Goal: Task Accomplishment & Management: Manage account settings

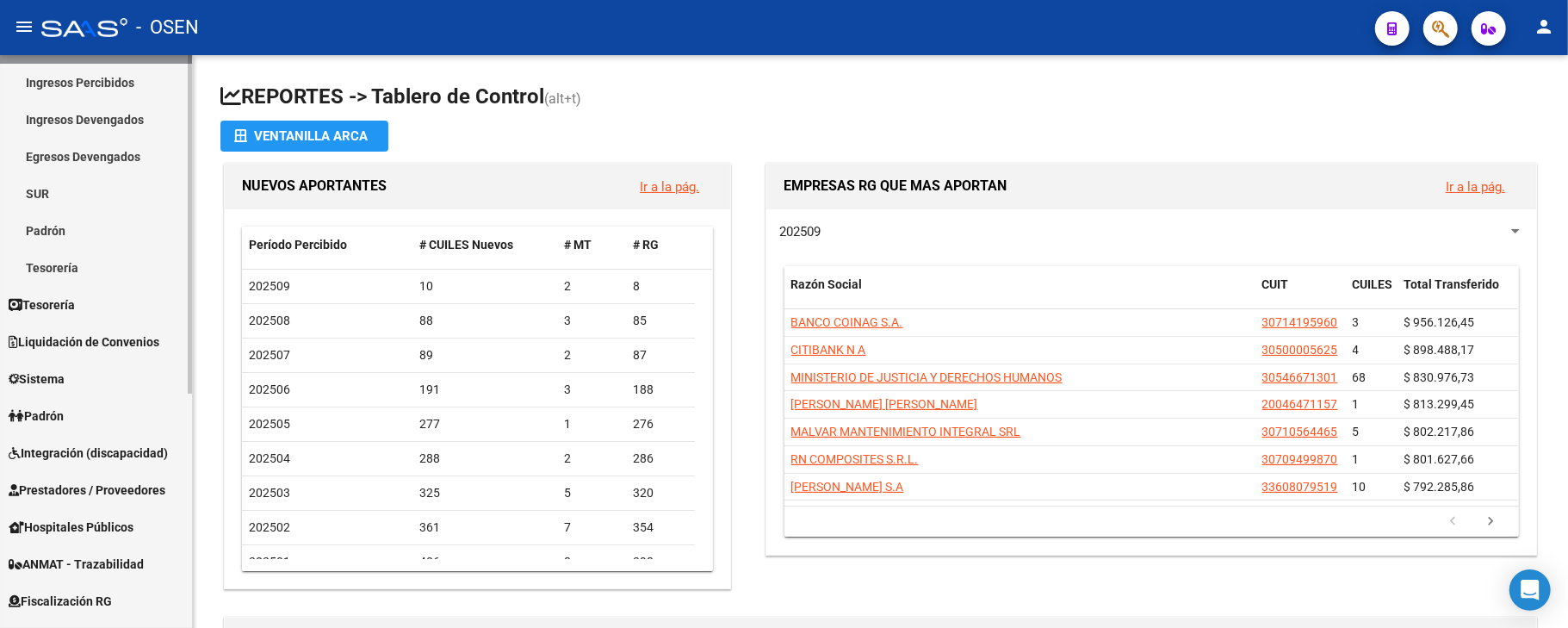
scroll to position [344, 0]
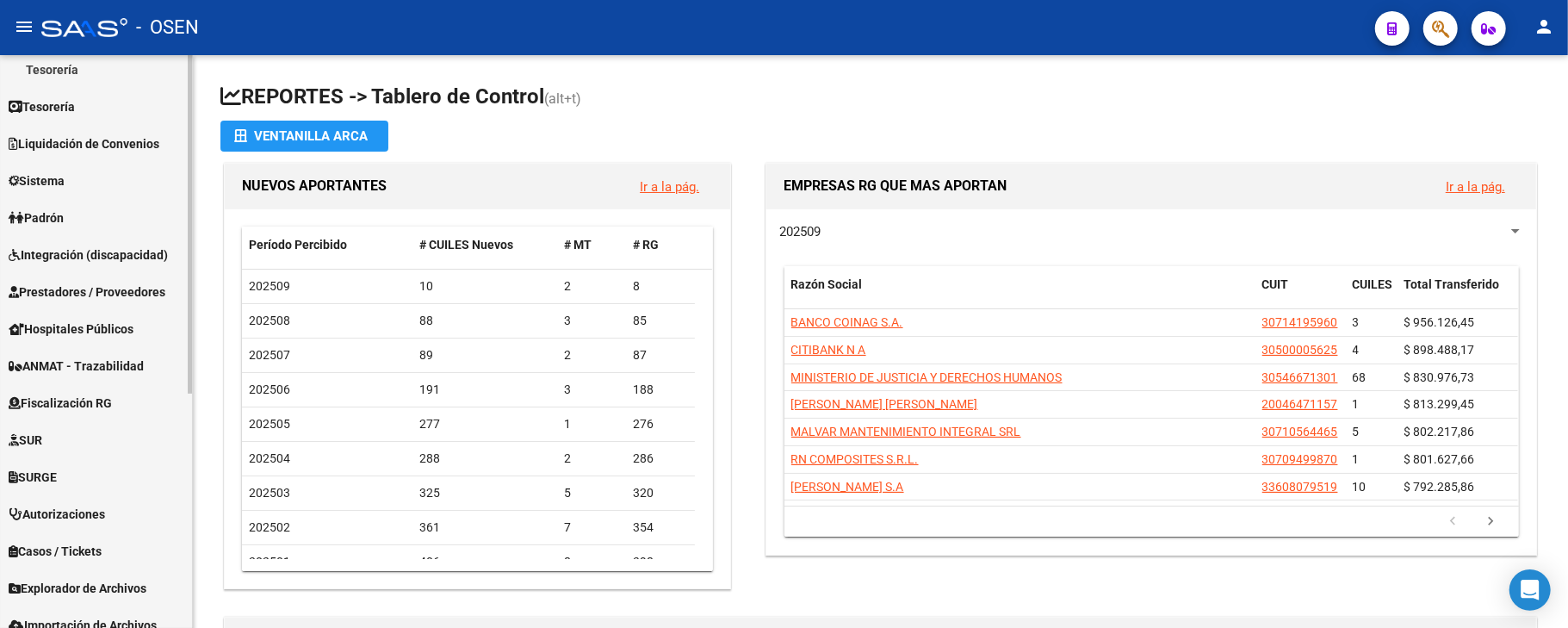
click at [121, 294] on span "Prestadores / Proveedores" at bounding box center [87, 292] width 156 height 19
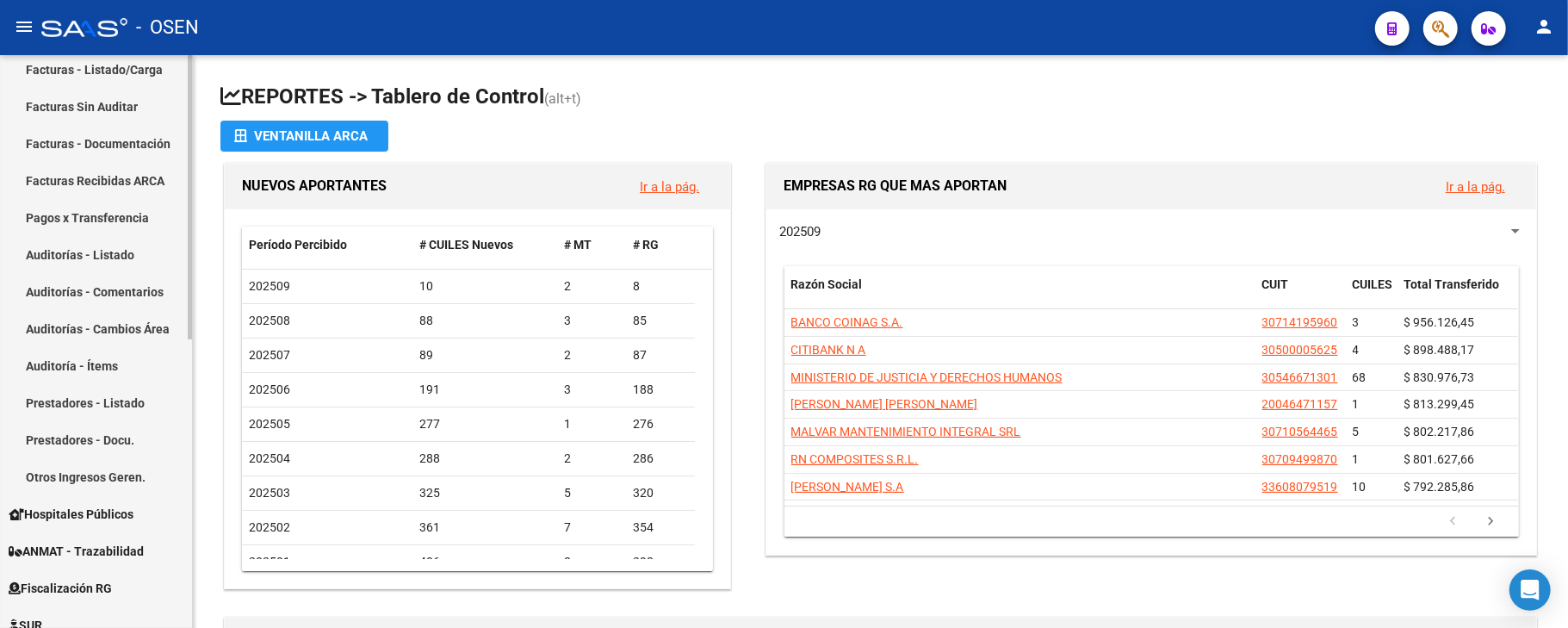
click at [118, 256] on link "Auditorías - Listado" at bounding box center [96, 255] width 192 height 37
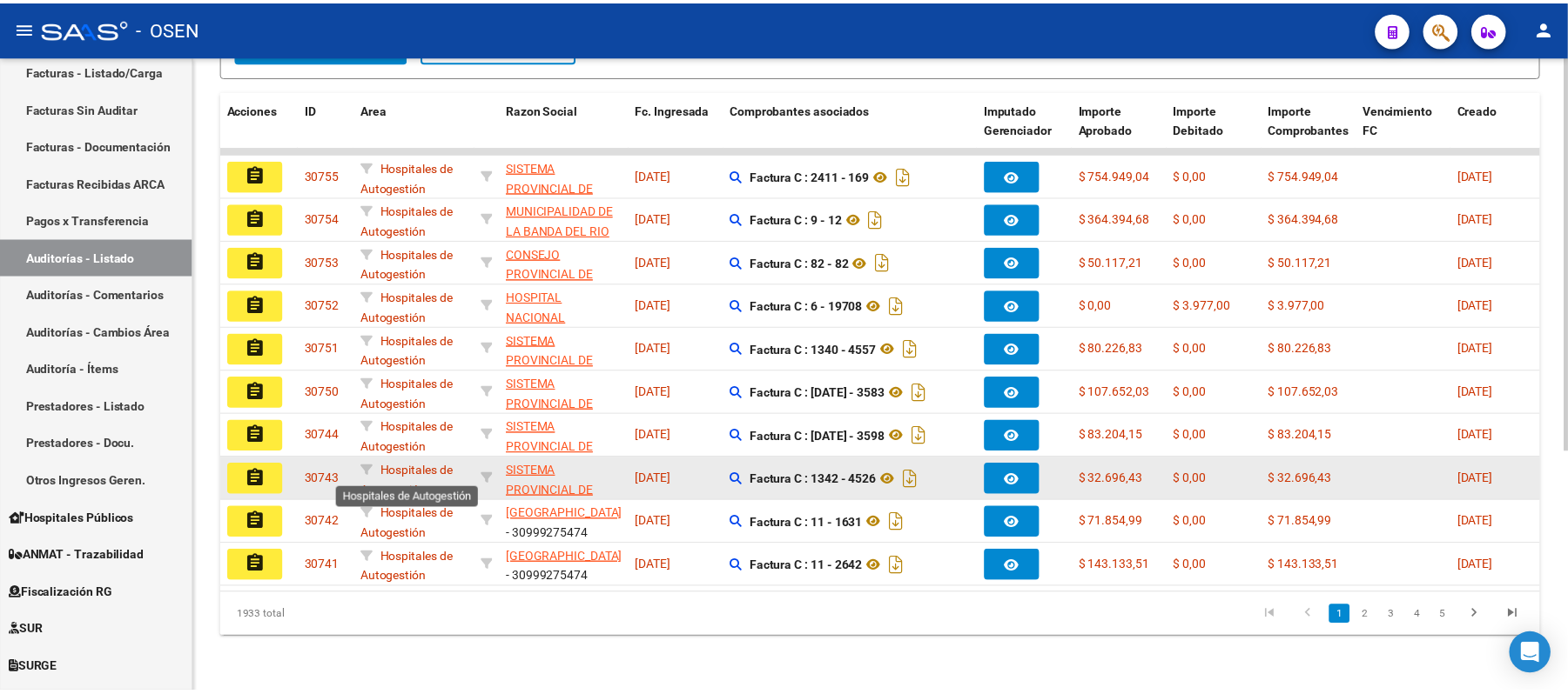
scroll to position [2, 0]
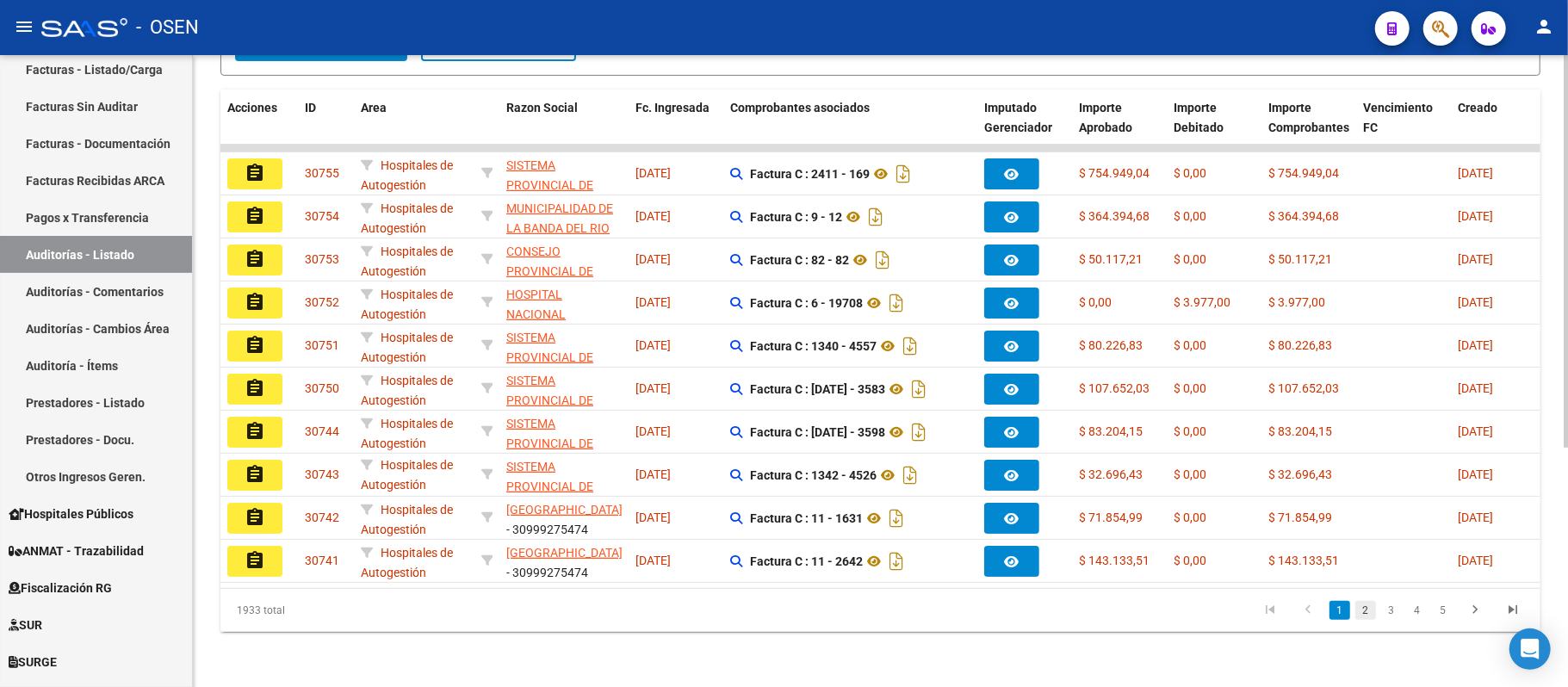
click at [1358, 604] on link "2" at bounding box center [1365, 611] width 21 height 19
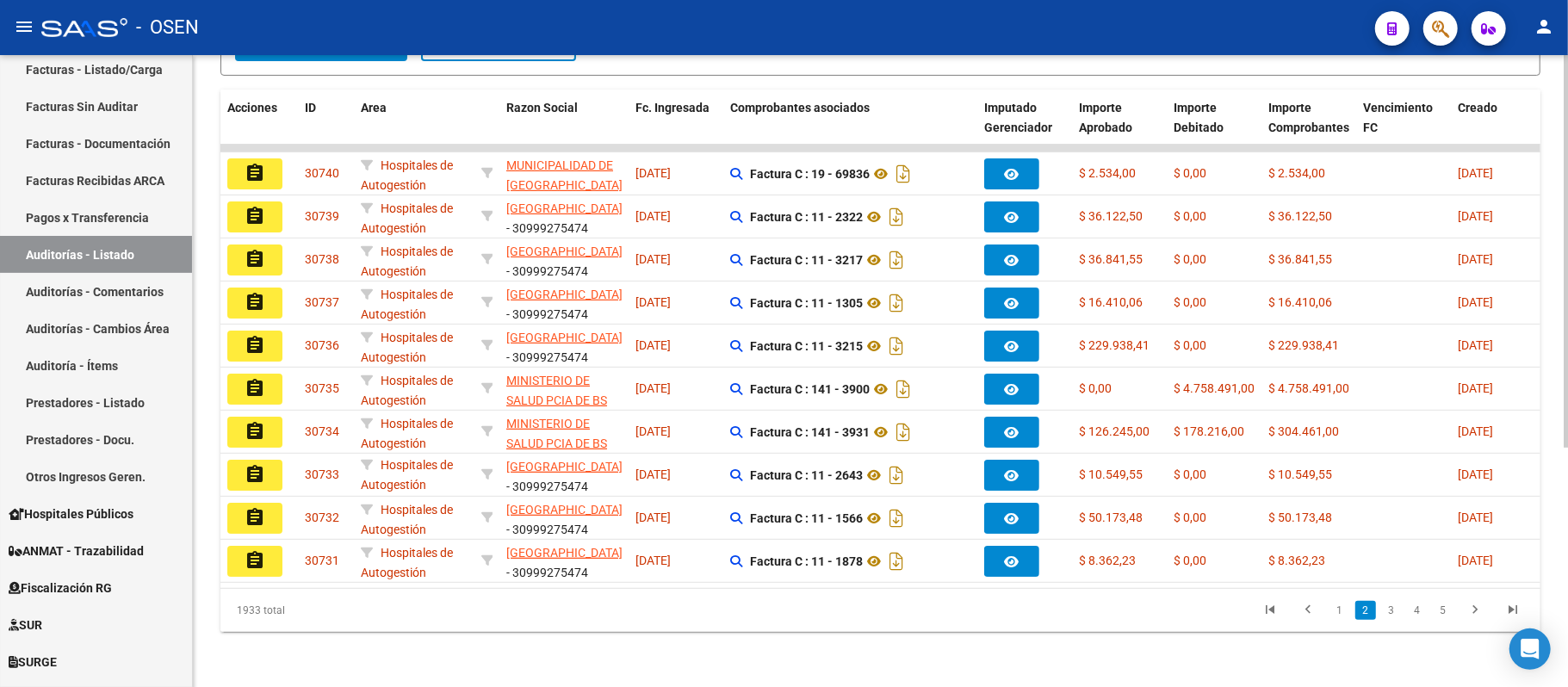
click at [1454, 25] on button "button" at bounding box center [1440, 28] width 34 height 34
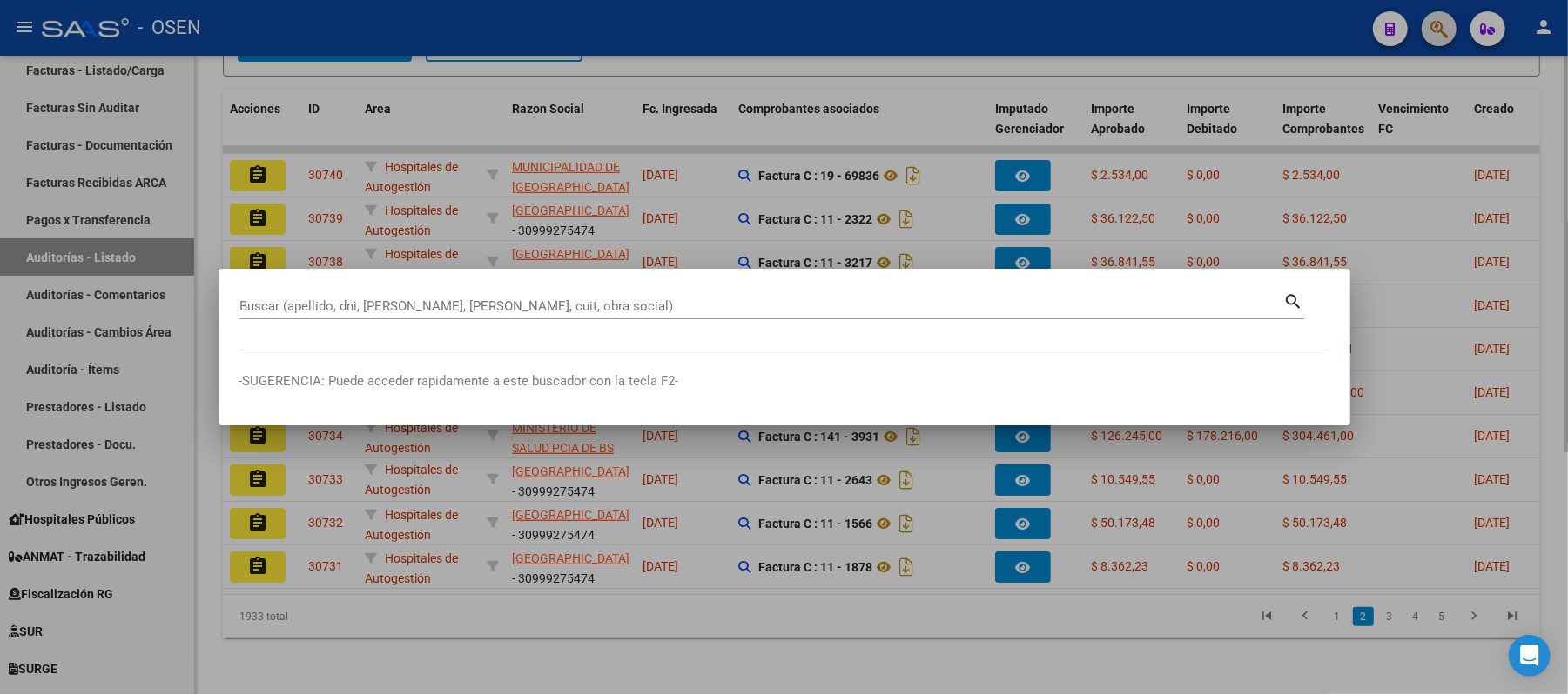
paste input "27-27010844-5);"
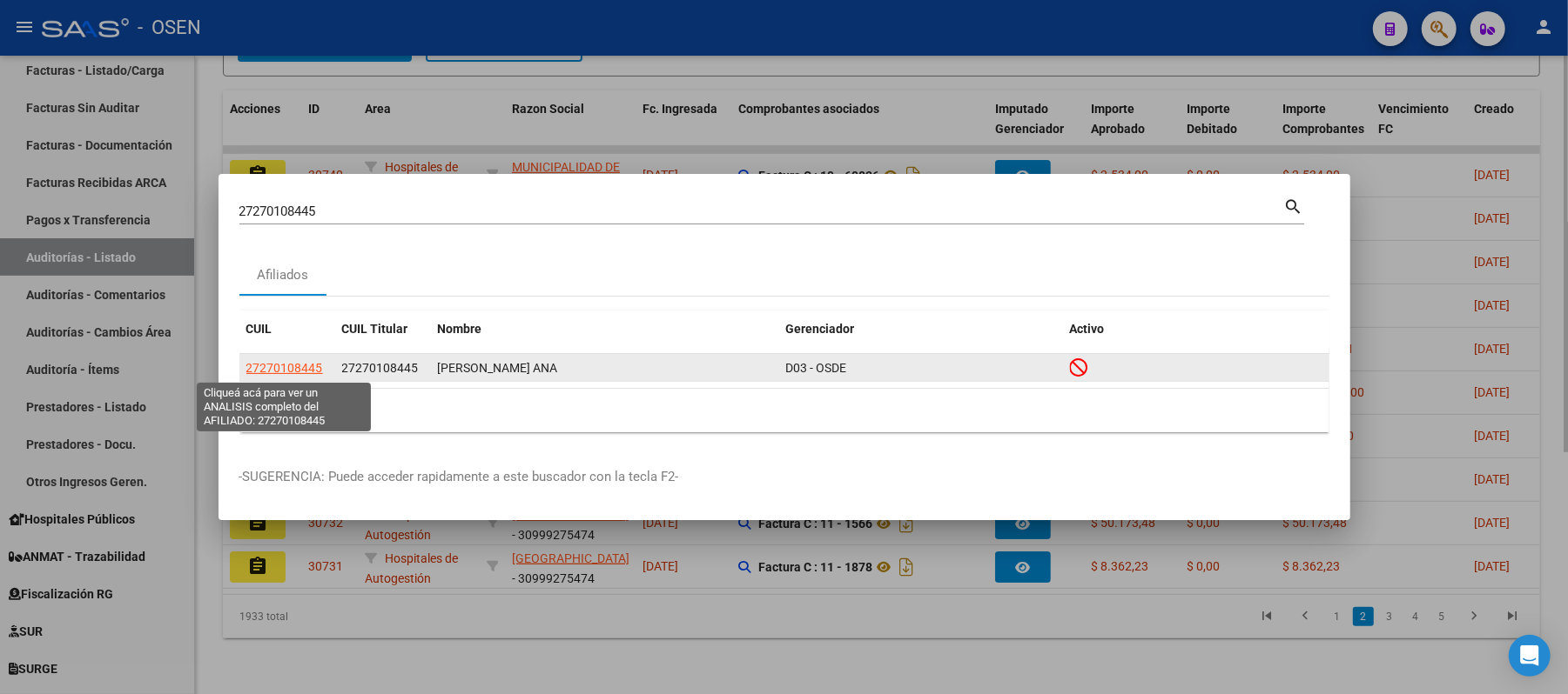
click at [297, 367] on span "27270108445" at bounding box center [285, 368] width 76 height 14
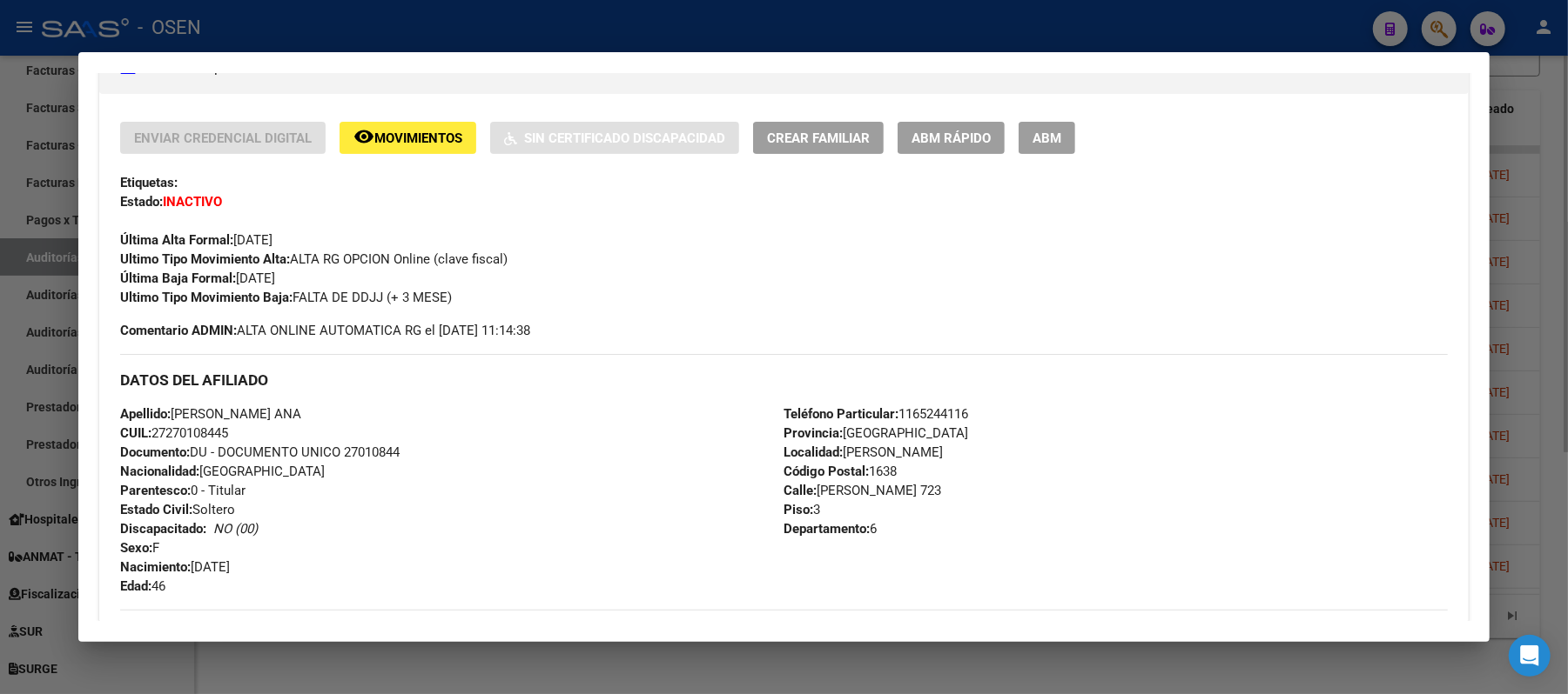
scroll to position [348, 0]
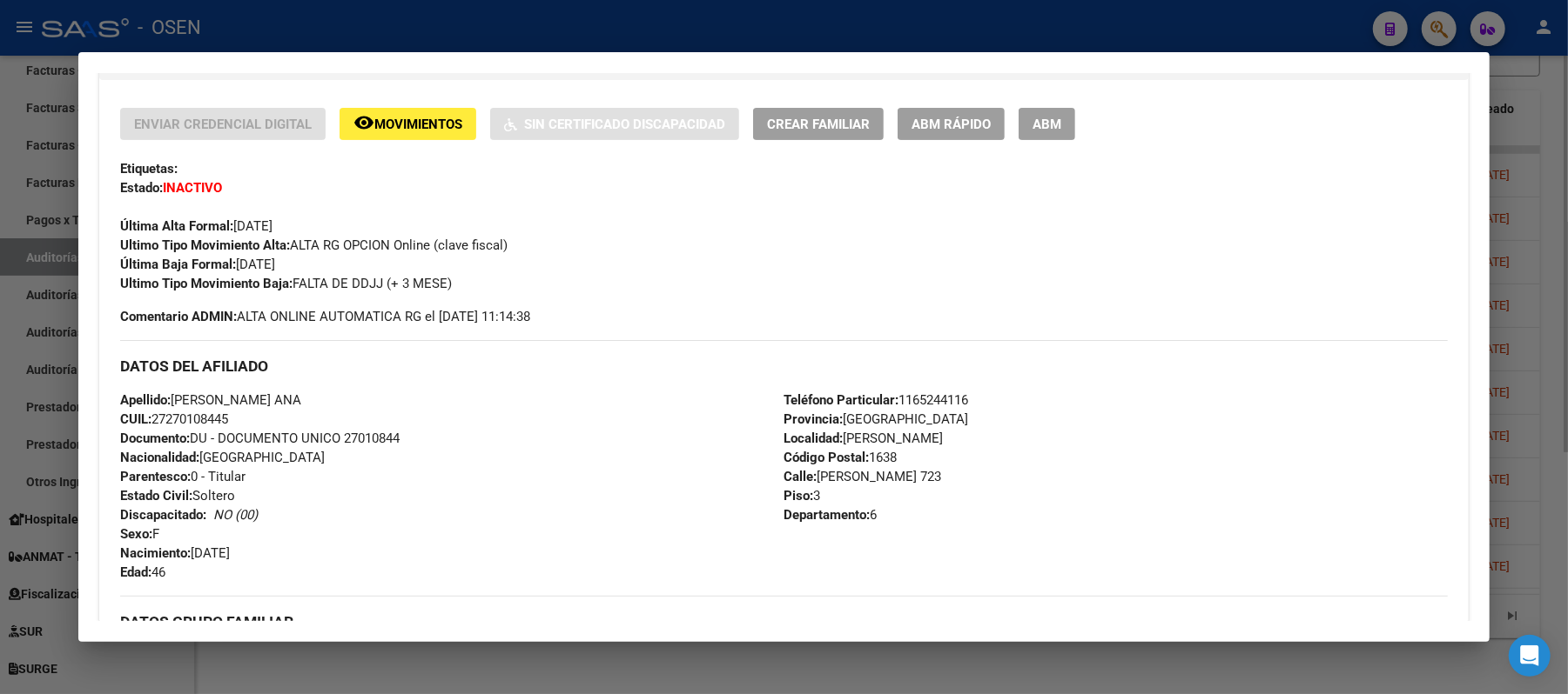
drag, startPoint x: 237, startPoint y: 425, endPoint x: 165, endPoint y: 430, distance: 72.2
click at [145, 423] on div "Apellido: [PERSON_NAME]: 27270108445 Documento: DU - DOCUMENTO UNICO 27010844 N…" at bounding box center [451, 486] width 663 height 192
copy span "27270108445"
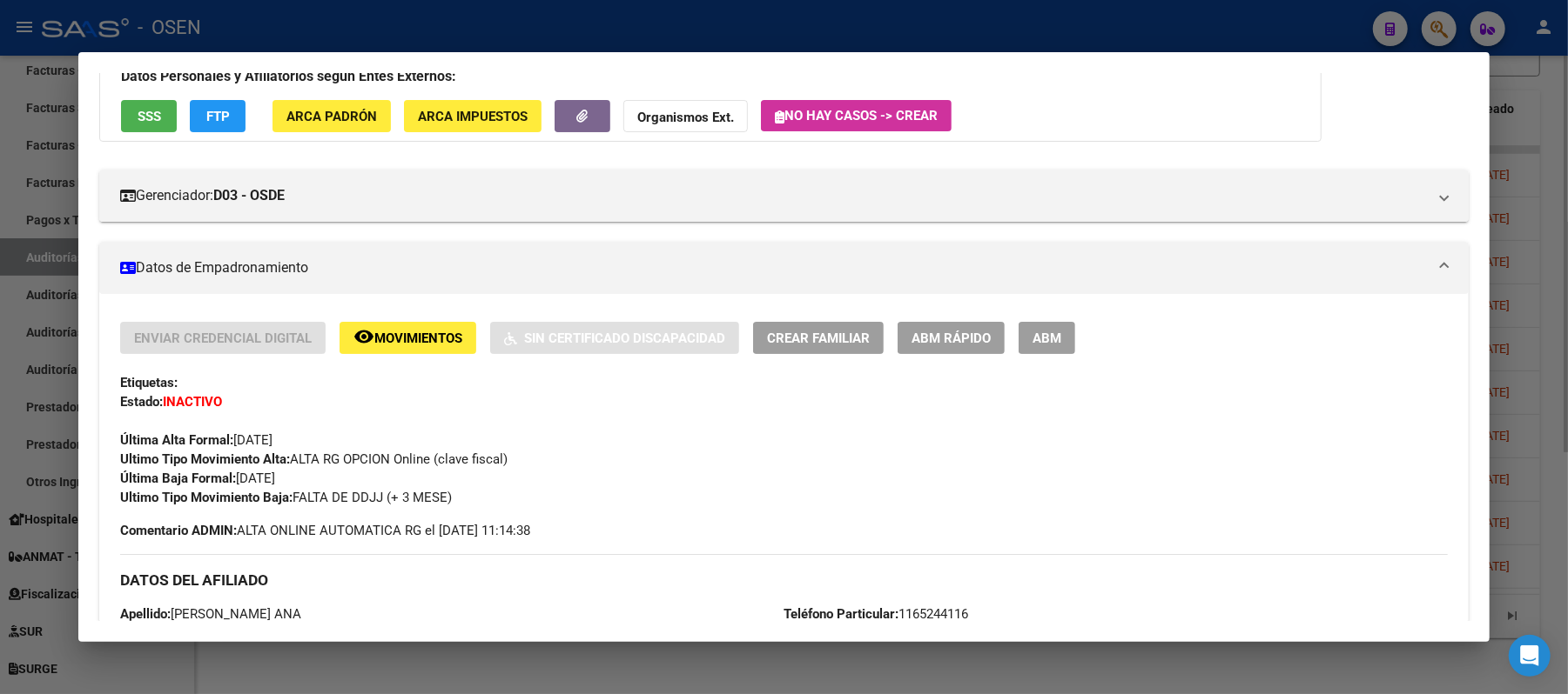
scroll to position [0, 0]
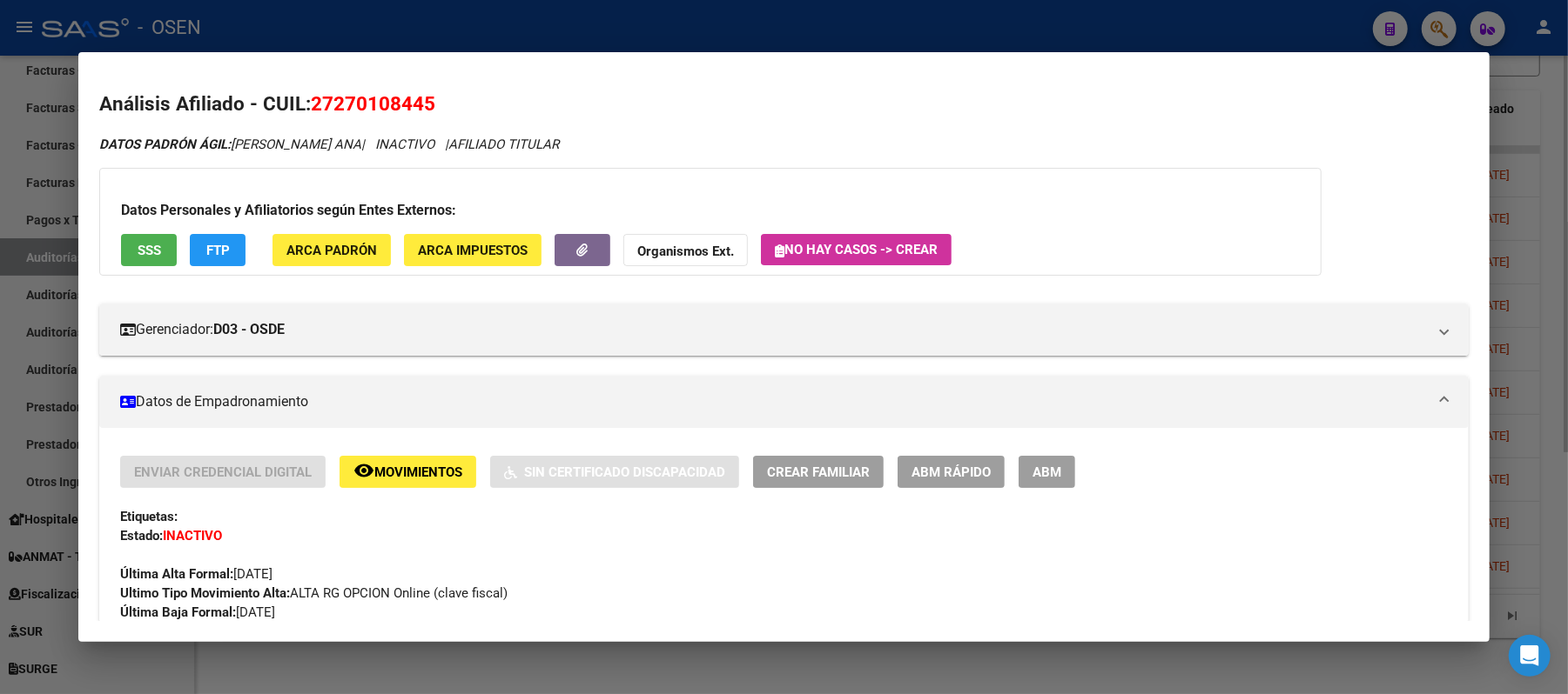
click at [150, 246] on span "SSS" at bounding box center [149, 251] width 23 height 16
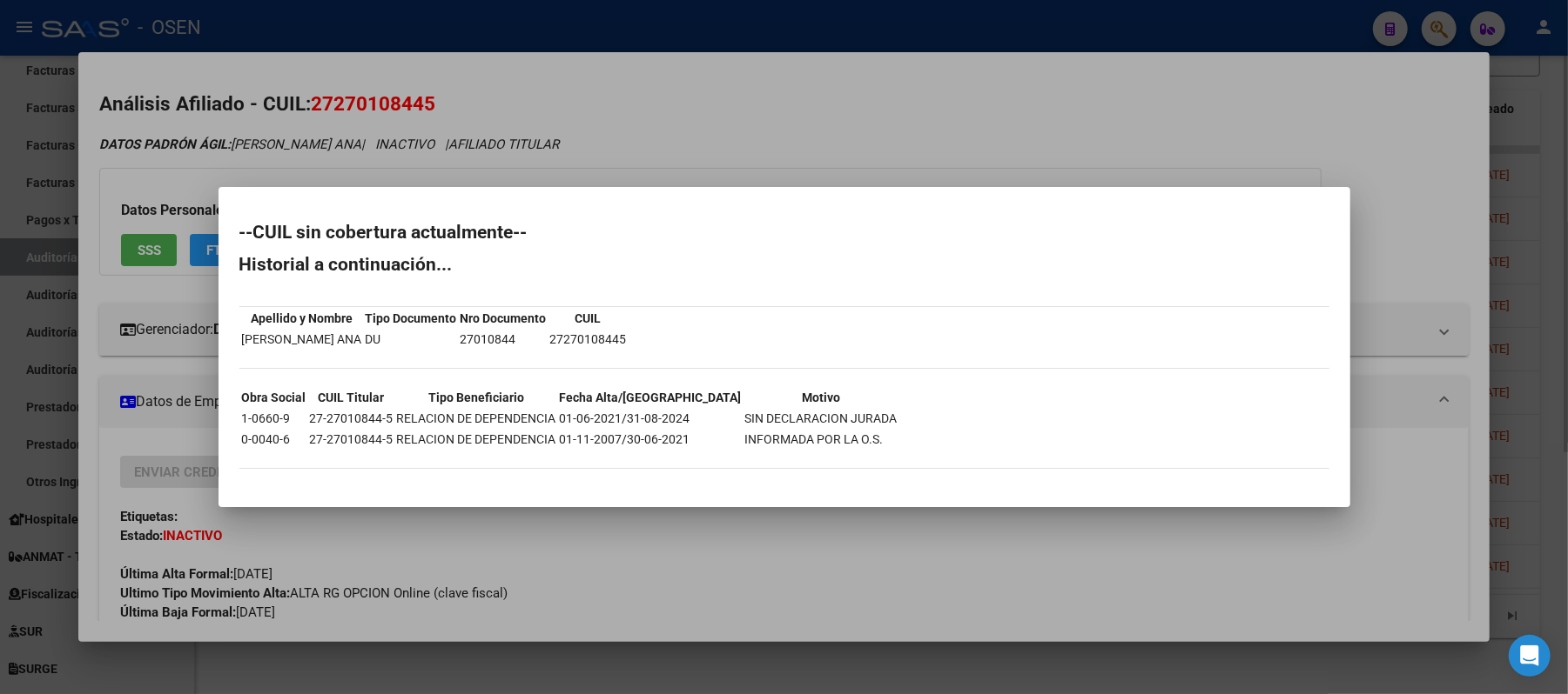
click at [712, 141] on div at bounding box center [784, 347] width 1568 height 694
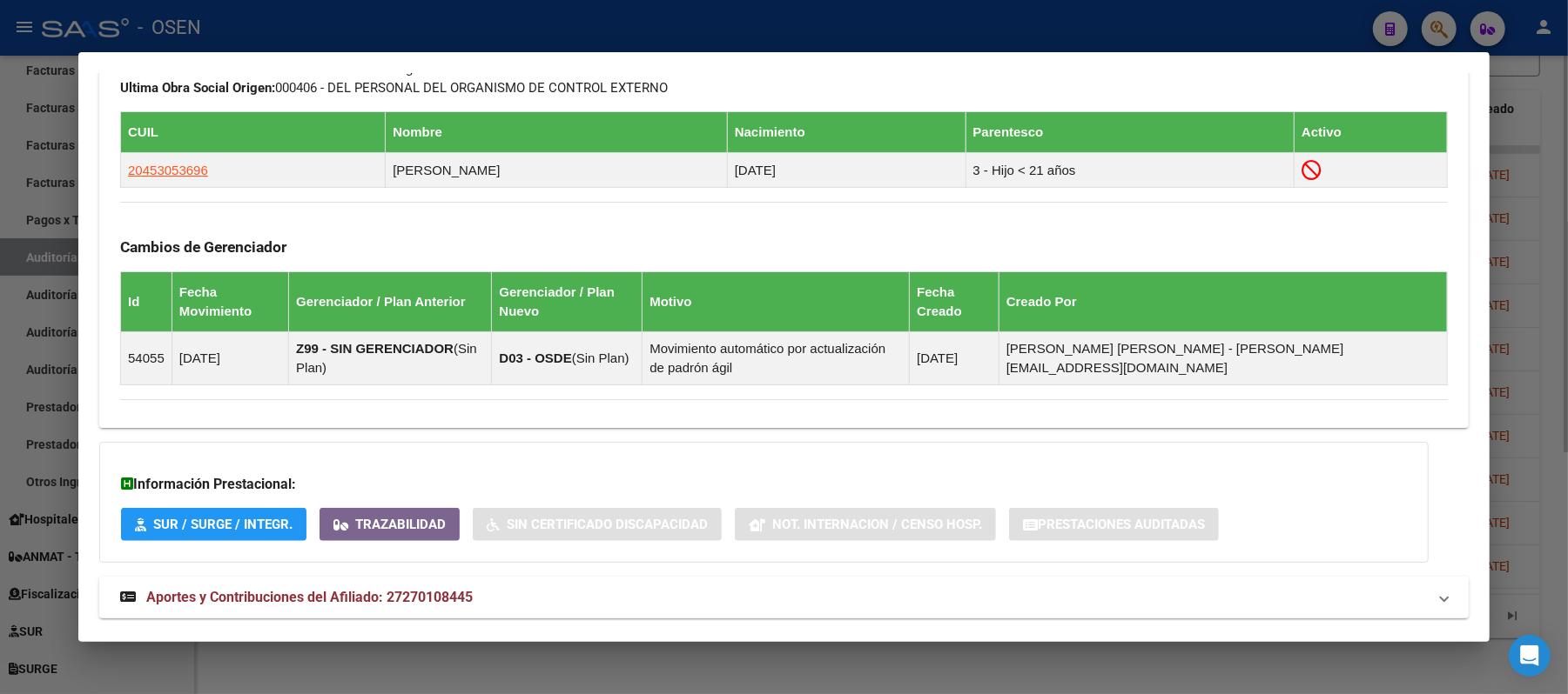
click at [826, 577] on mat-expansion-panel-header "Aportes y Contribuciones del Afiliado: 27270108445" at bounding box center [784, 597] width 1369 height 42
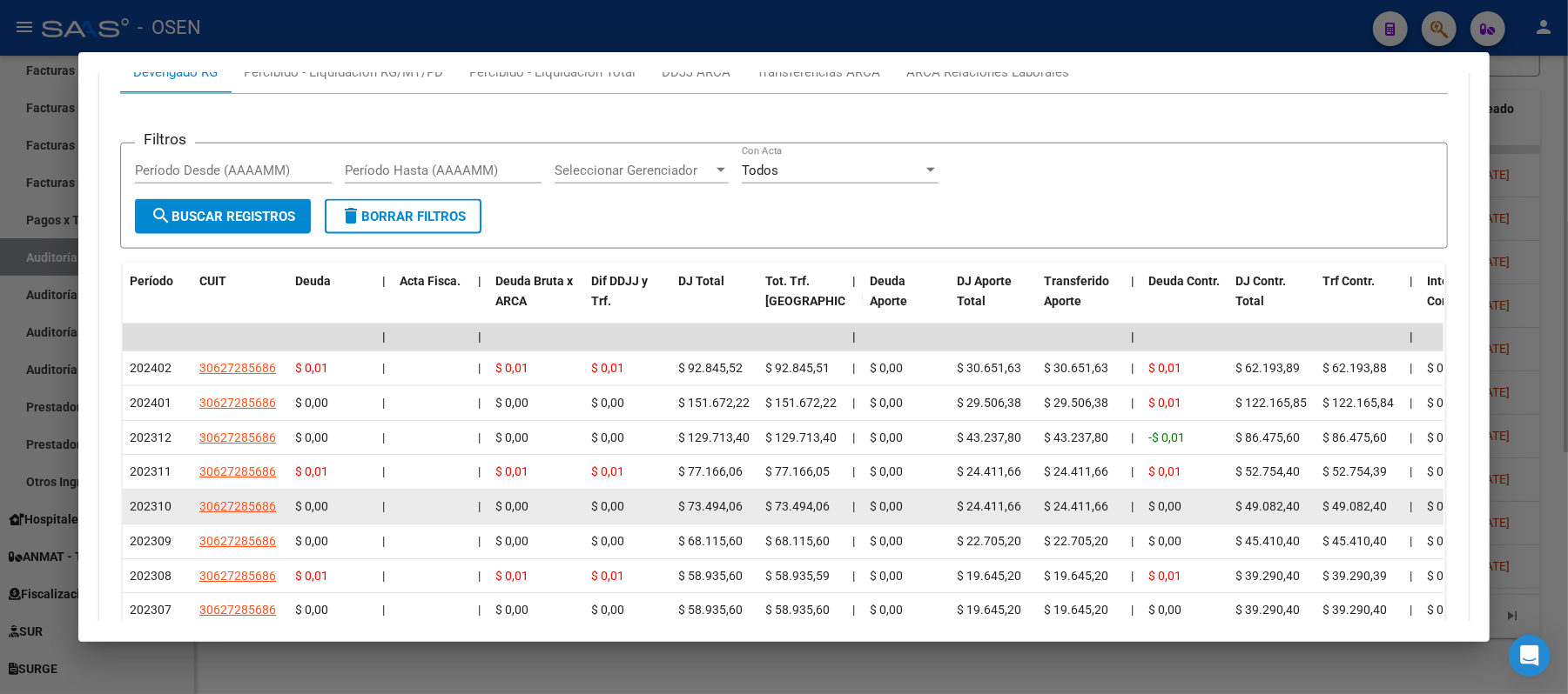
scroll to position [1197, 0]
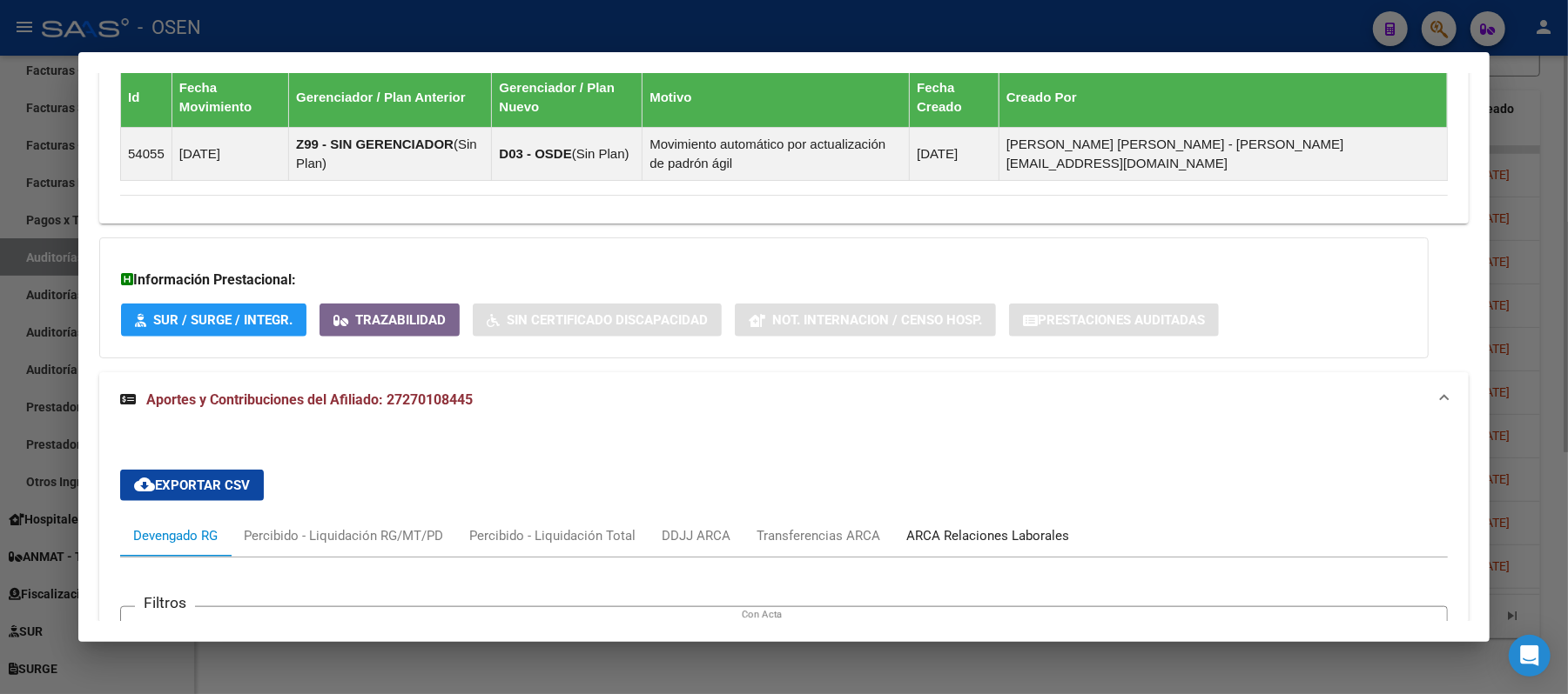
click at [998, 526] on div "ARCA Relaciones Laborales" at bounding box center [987, 536] width 162 height 20
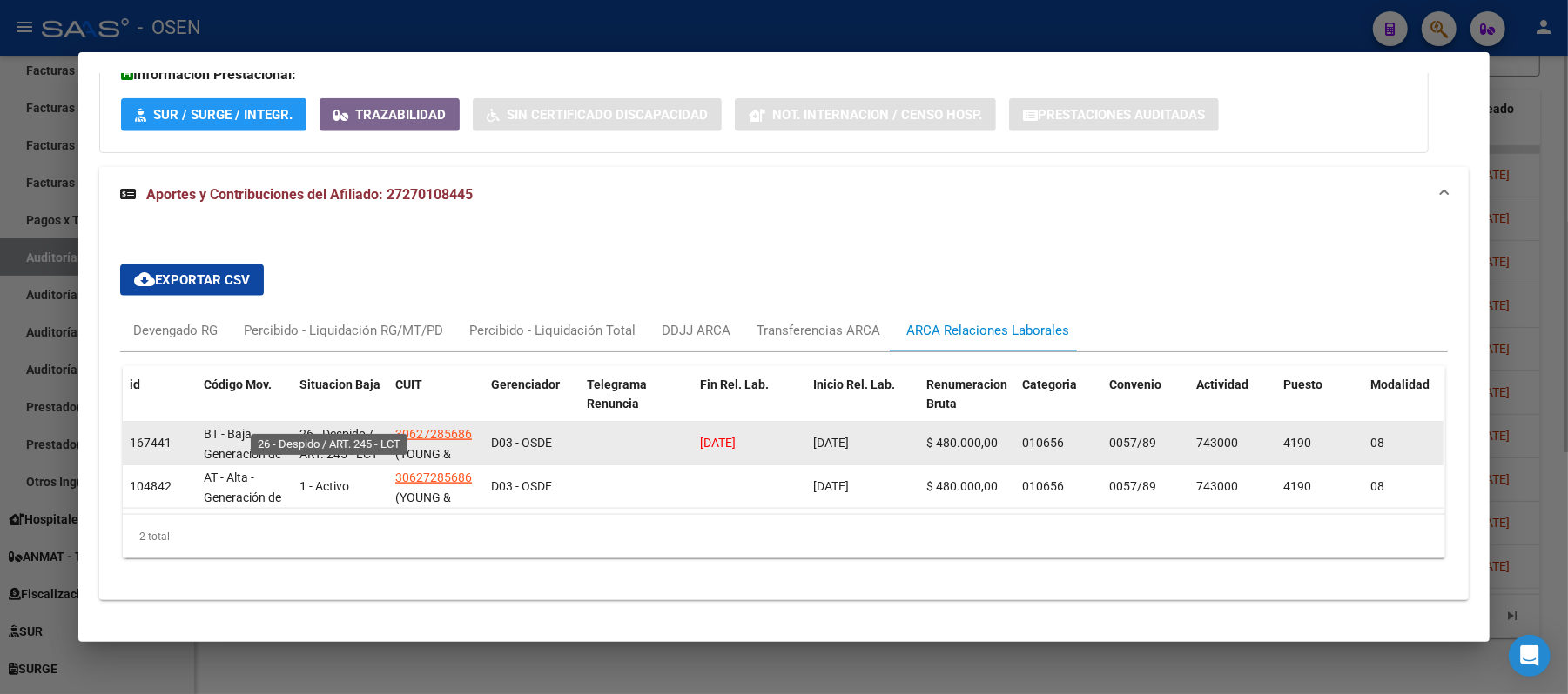
scroll to position [2, 0]
drag, startPoint x: 293, startPoint y: 422, endPoint x: 367, endPoint y: 420, distance: 74.0
click at [367, 425] on span "26 - Despido / ART. 245 - LCT" at bounding box center [338, 442] width 78 height 34
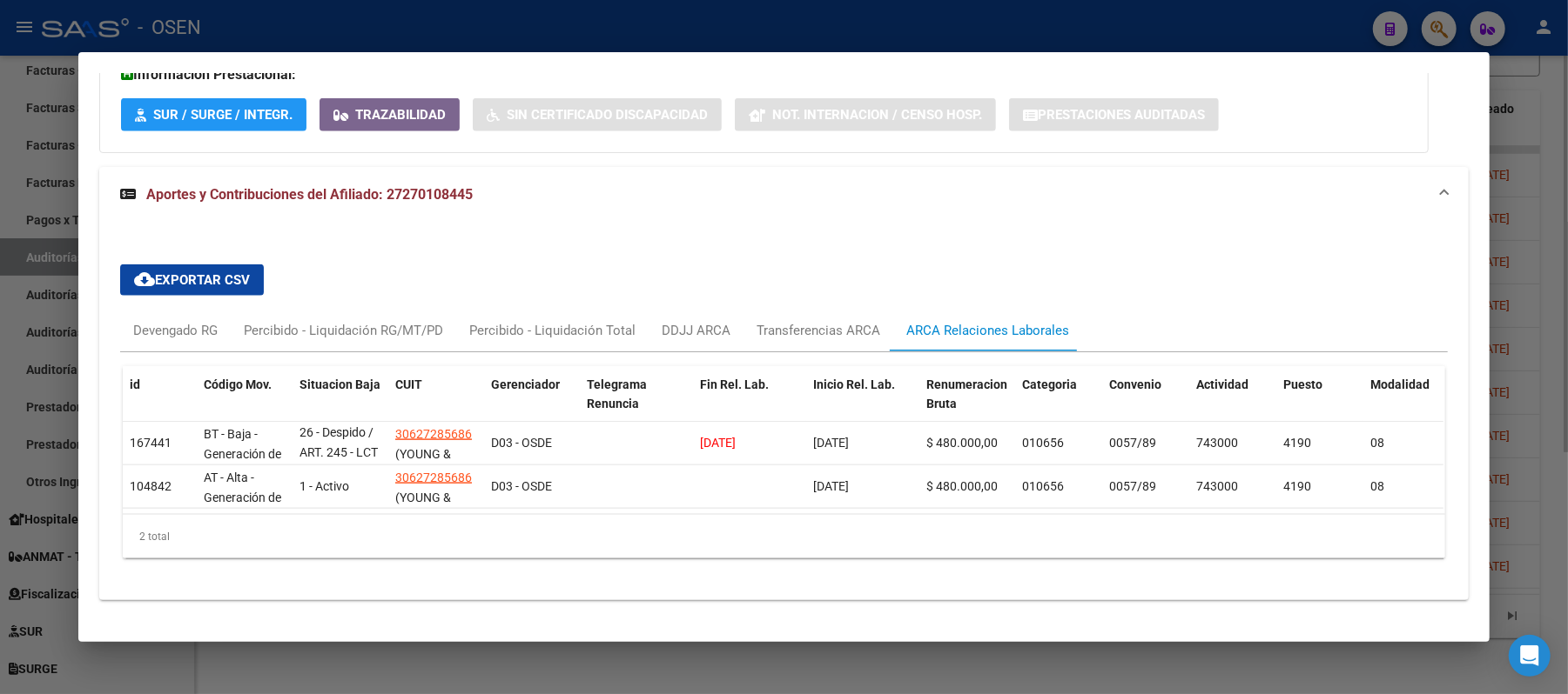
copy span "ART. 245 - LCT"
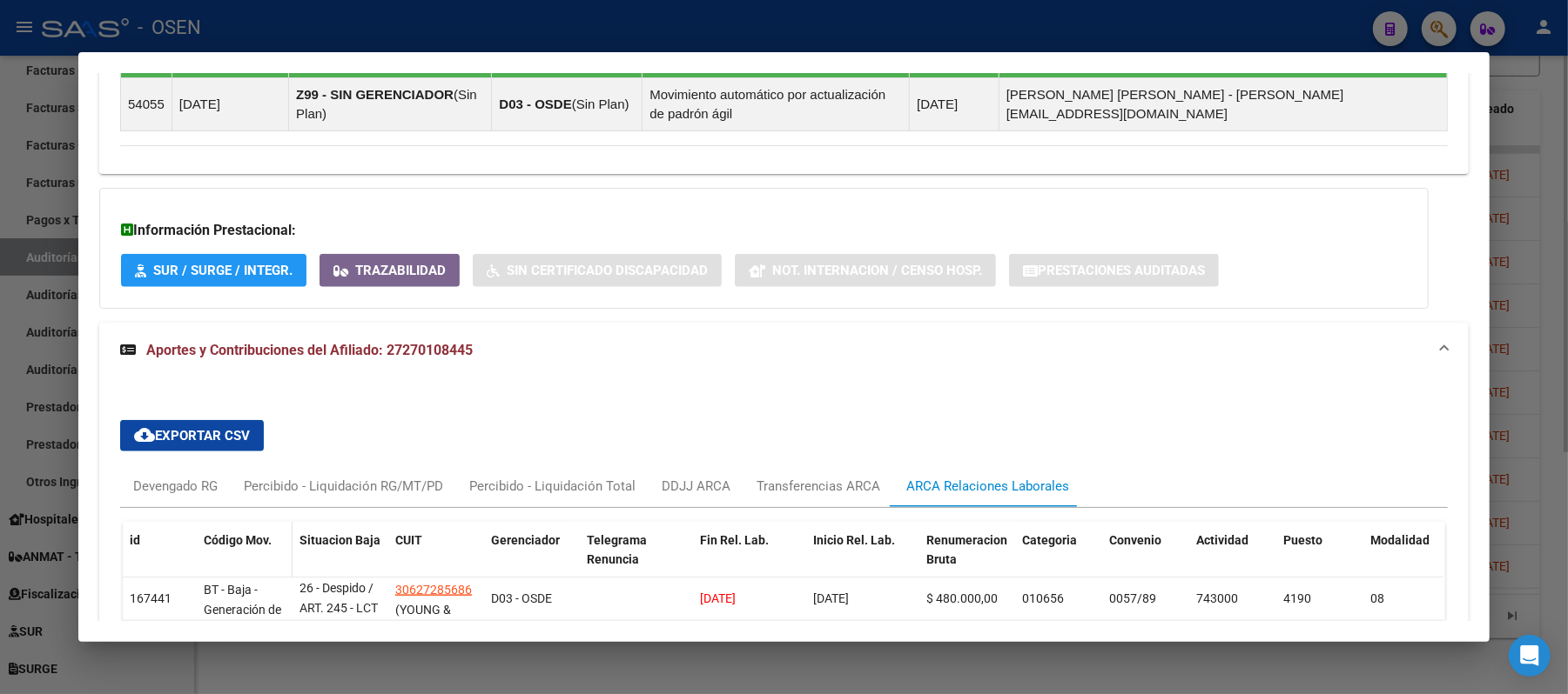
scroll to position [1286, 0]
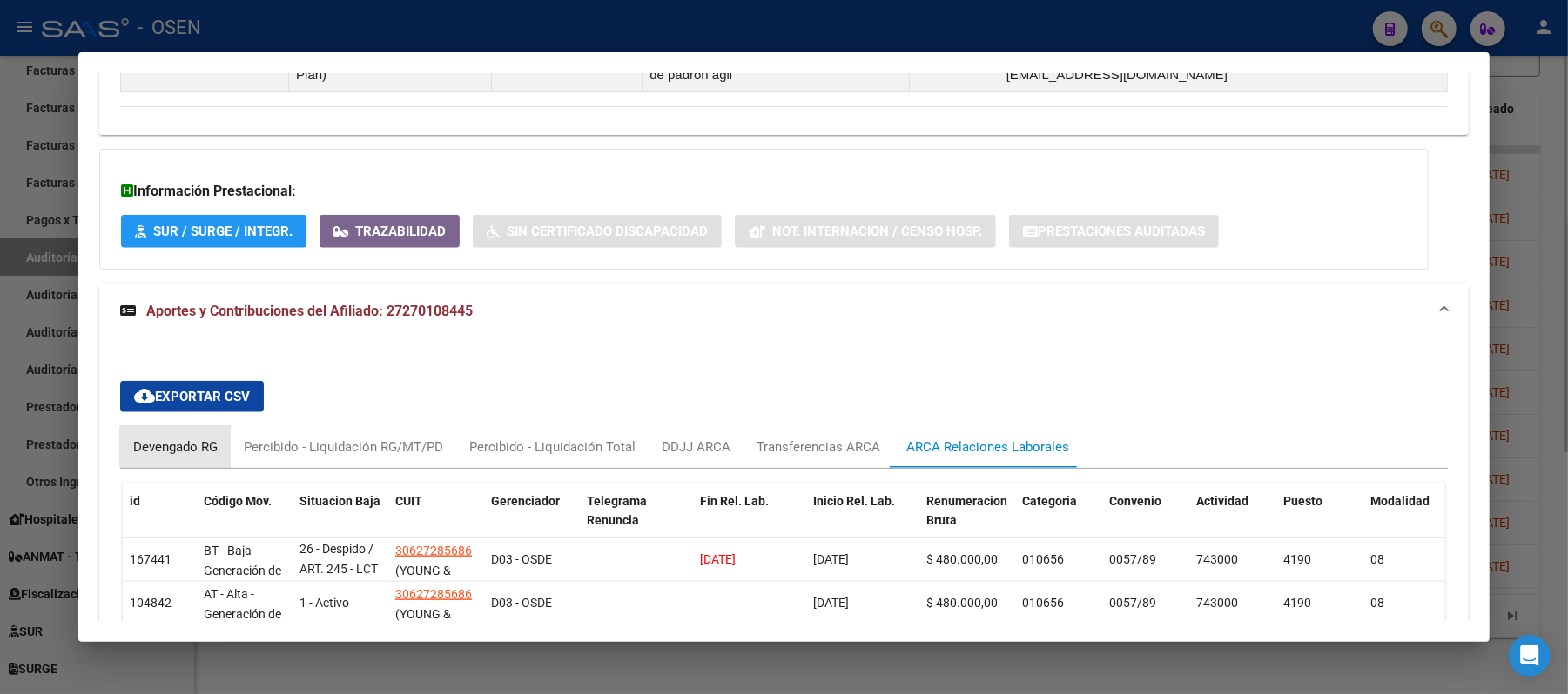
click at [176, 438] on div "Devengado RG" at bounding box center [175, 447] width 84 height 20
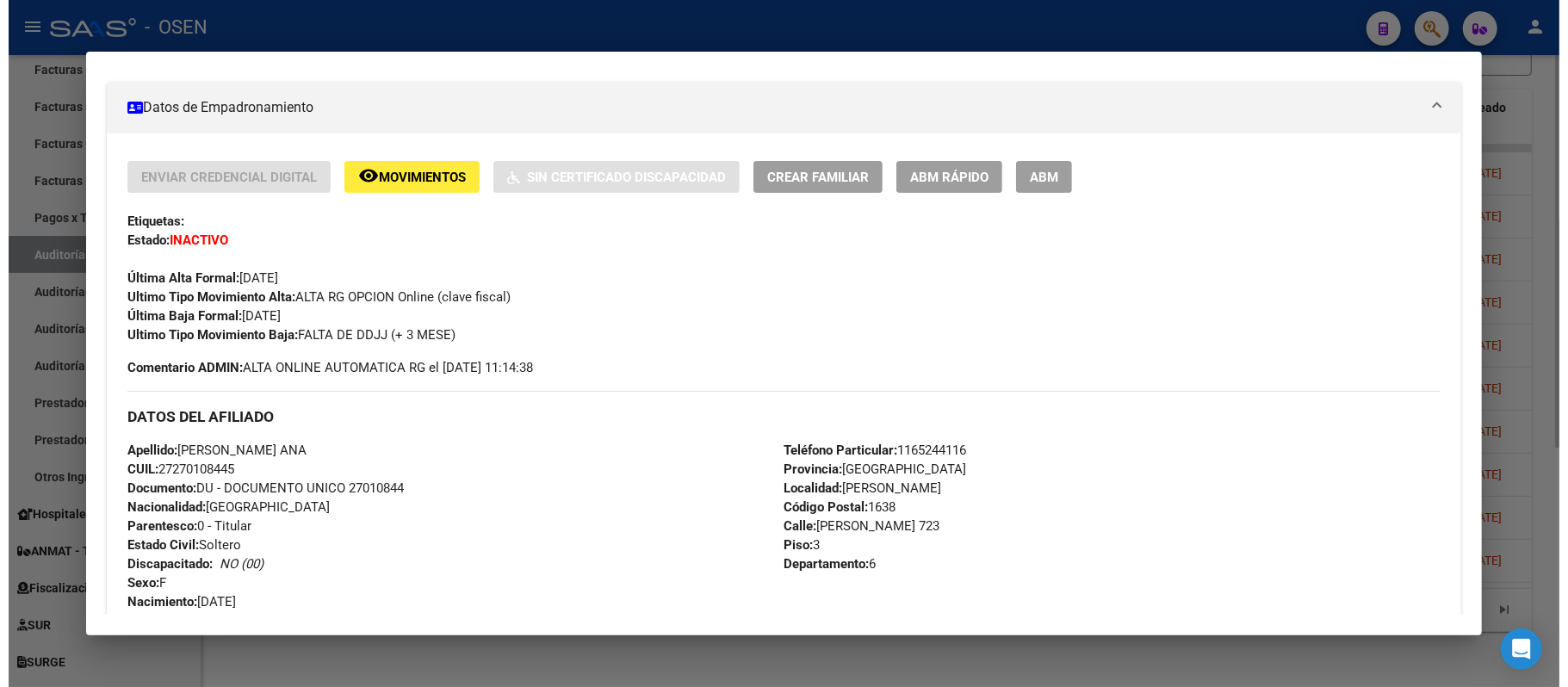
scroll to position [0, 0]
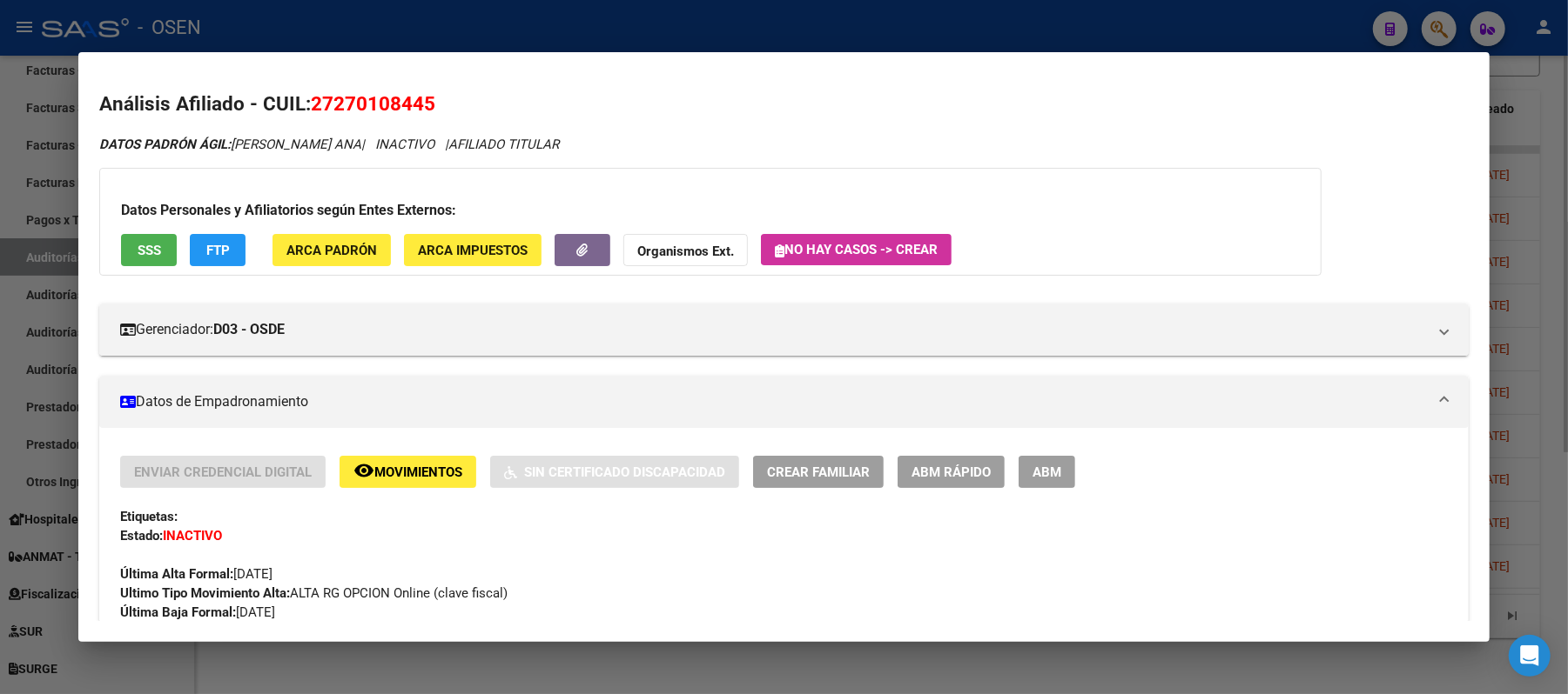
click at [854, 54] on mat-dialog-container "Análisis Afiliado - CUIL: 27270108445 DATOS PADRÓN ÁGIL: [PERSON_NAME] ANA | IN…" at bounding box center [784, 347] width 1412 height 590
drag, startPoint x: 726, startPoint y: 33, endPoint x: 687, endPoint y: 99, distance: 76.7
click at [728, 33] on div at bounding box center [784, 347] width 1568 height 694
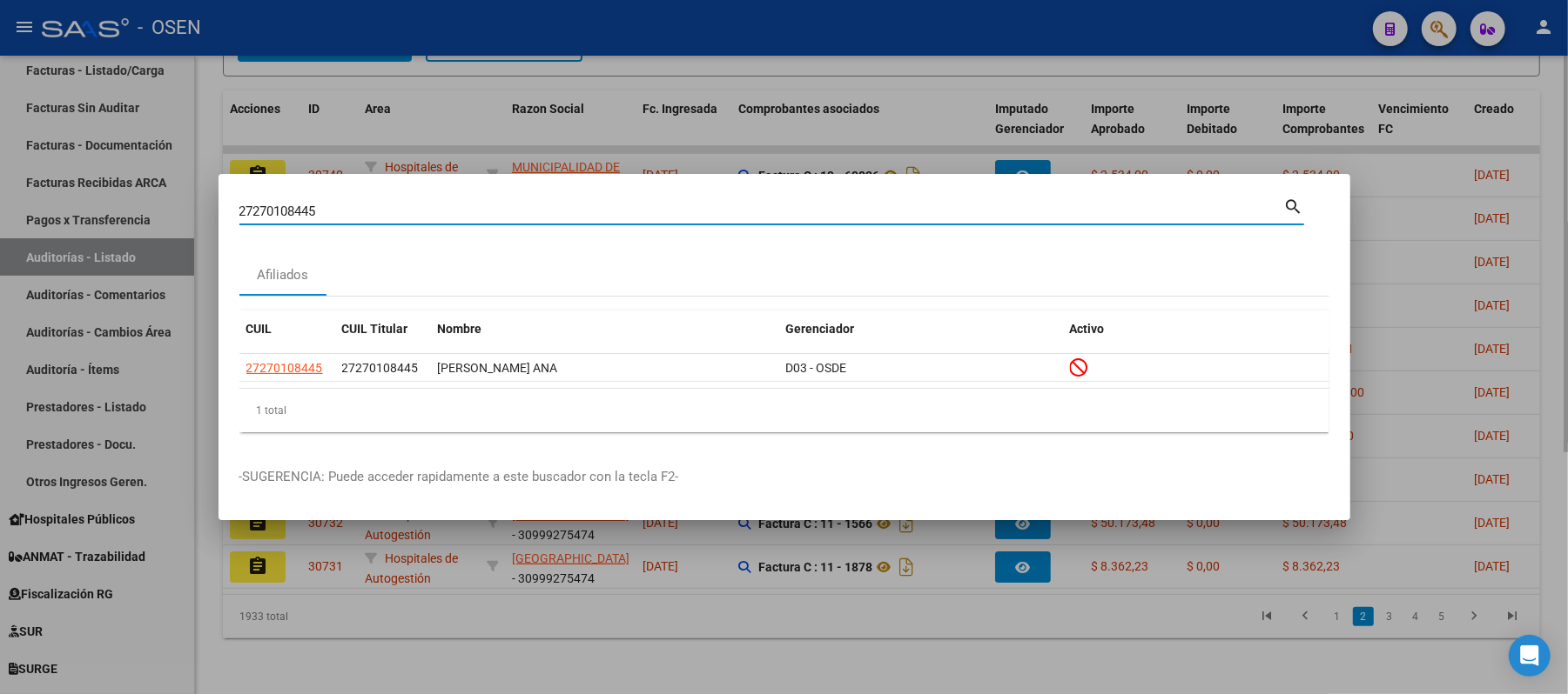
drag, startPoint x: 394, startPoint y: 203, endPoint x: 0, endPoint y: 99, distance: 407.5
click at [0, 125] on div "27270108445 Buscar (apellido, dni, cuil, nro traspaso, cuit, obra social) searc…" at bounding box center [784, 347] width 1568 height 694
type input "[PERSON_NAME]"
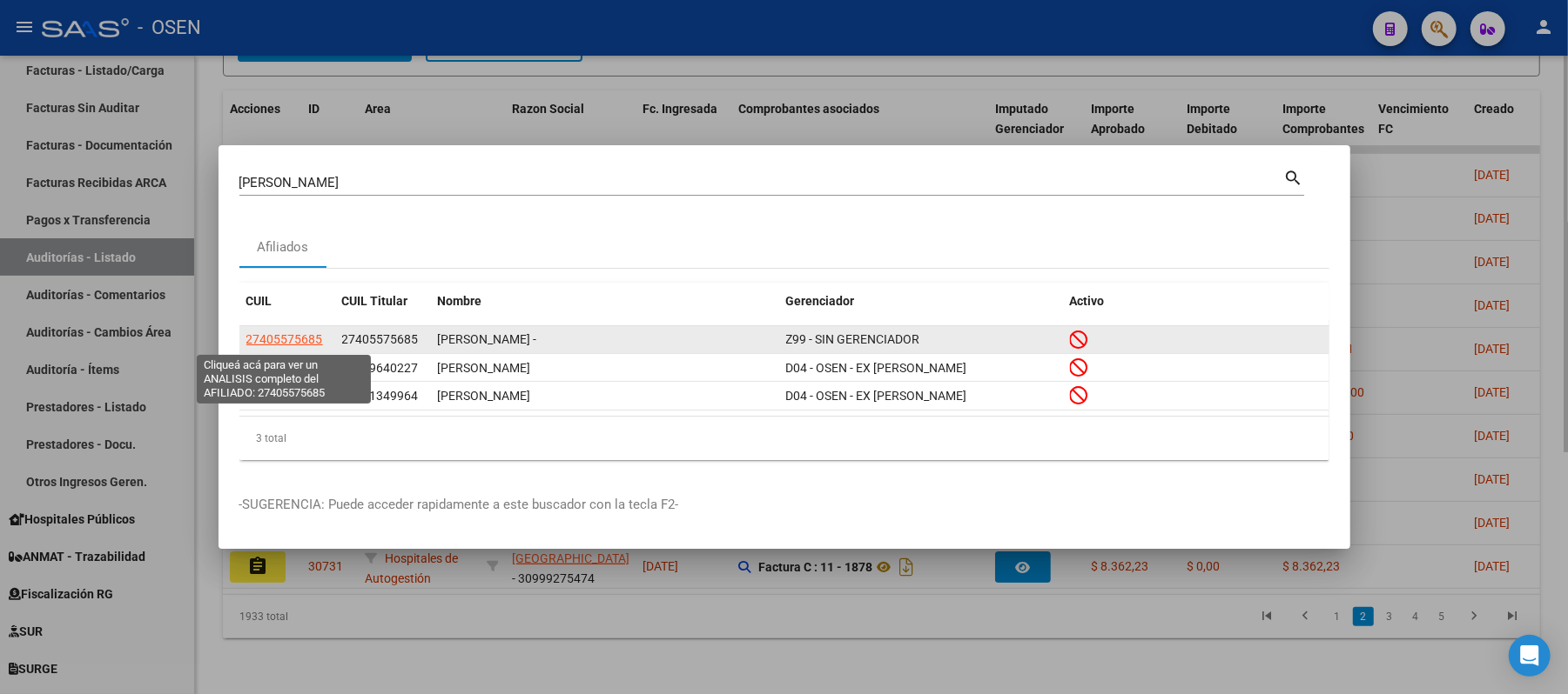
click at [307, 335] on span "27405575685" at bounding box center [285, 340] width 76 height 14
type textarea "27405575685"
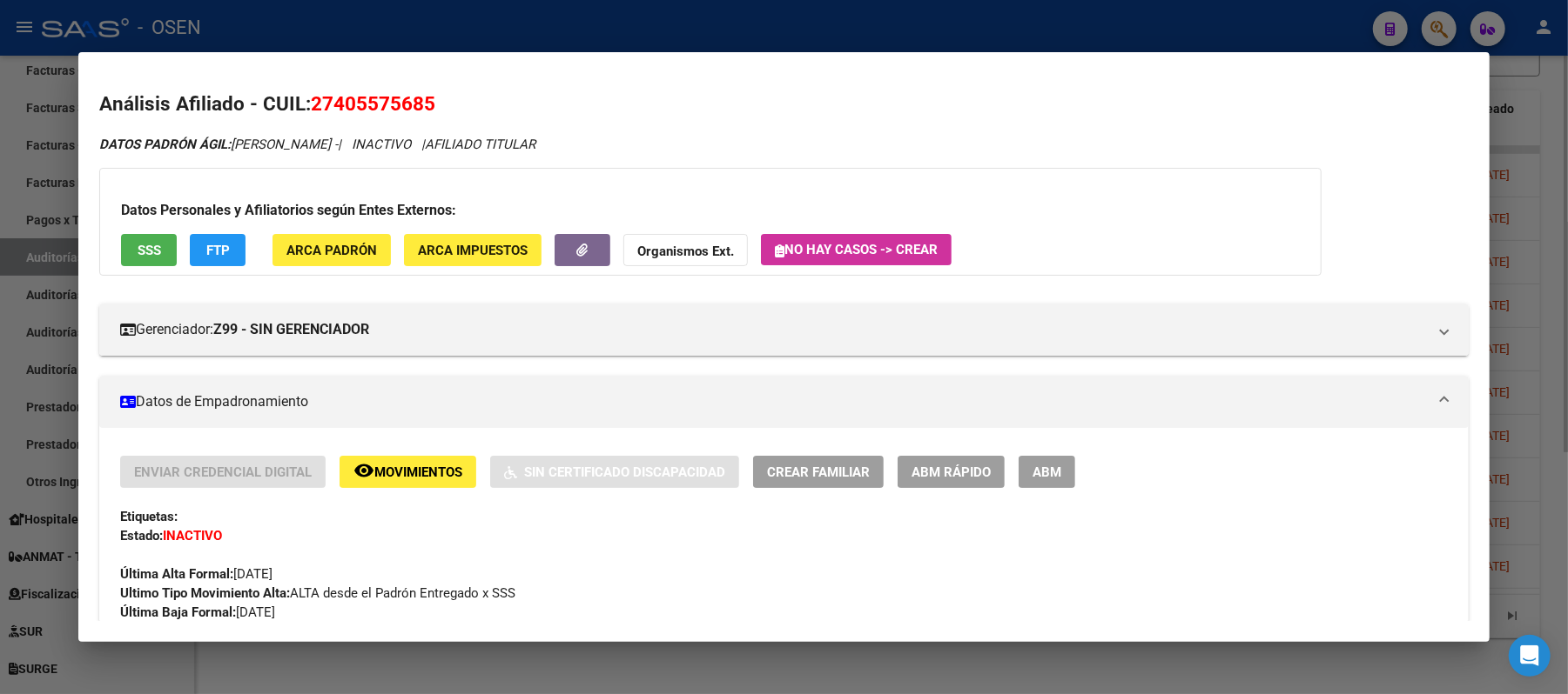
click at [465, 16] on div at bounding box center [784, 347] width 1568 height 694
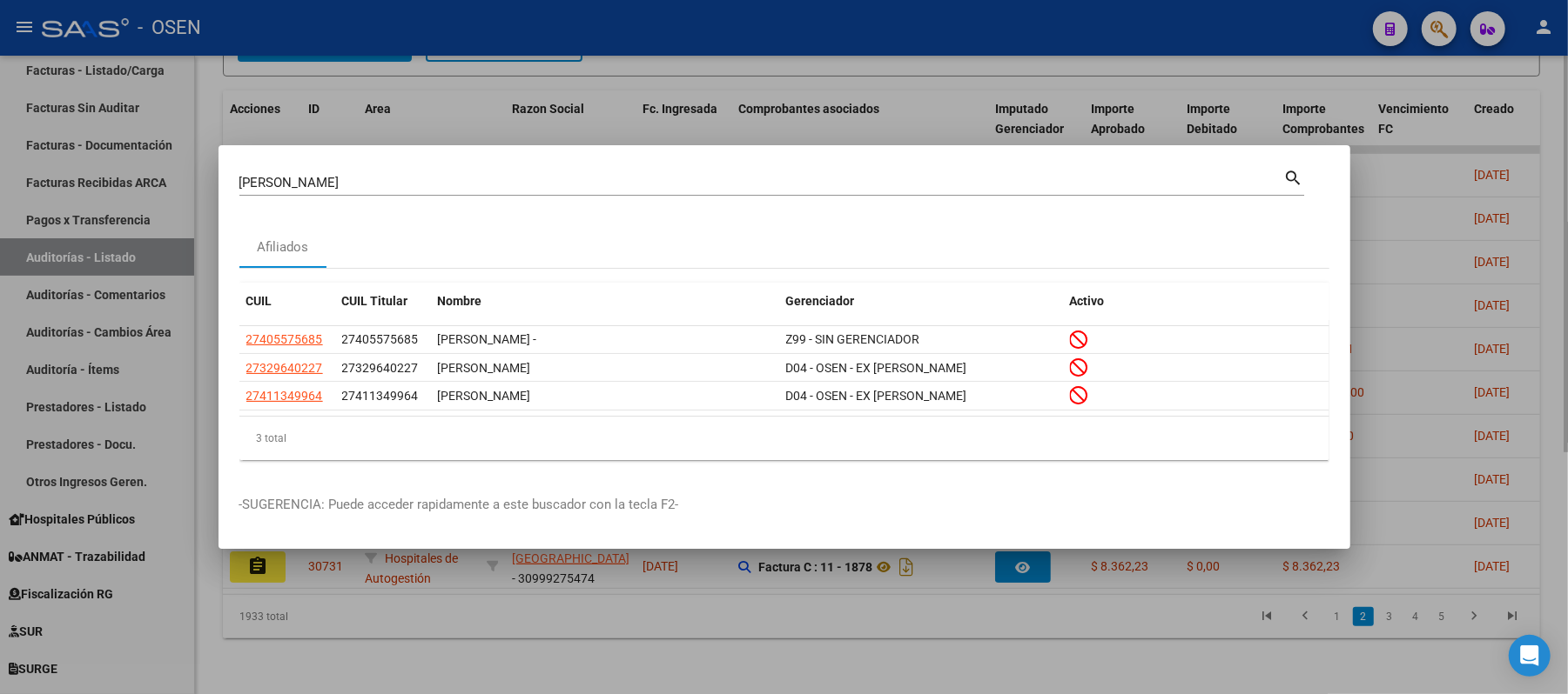
click at [127, 456] on div at bounding box center [784, 347] width 1568 height 694
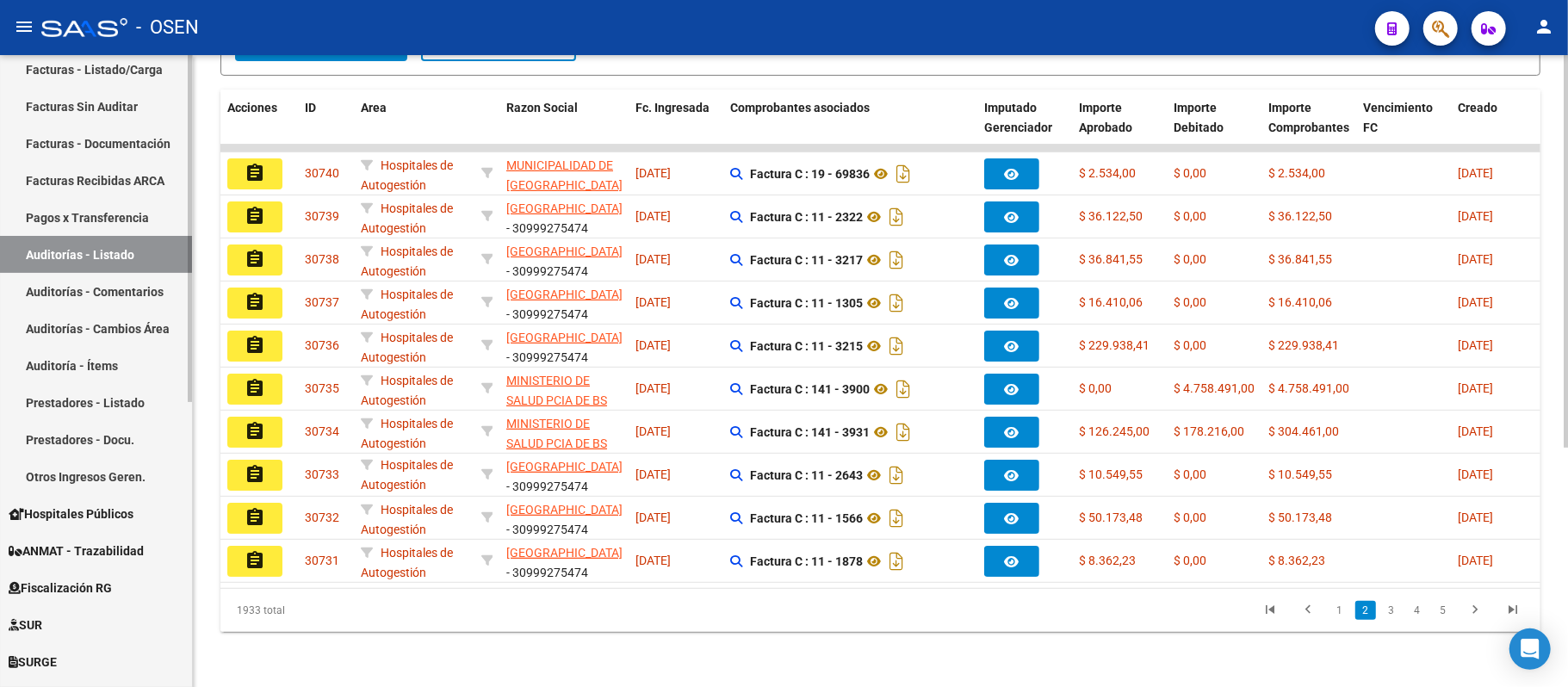
click at [104, 256] on link "Auditorías - Listado" at bounding box center [96, 255] width 192 height 37
click at [1395, 610] on link "3" at bounding box center [1392, 611] width 21 height 19
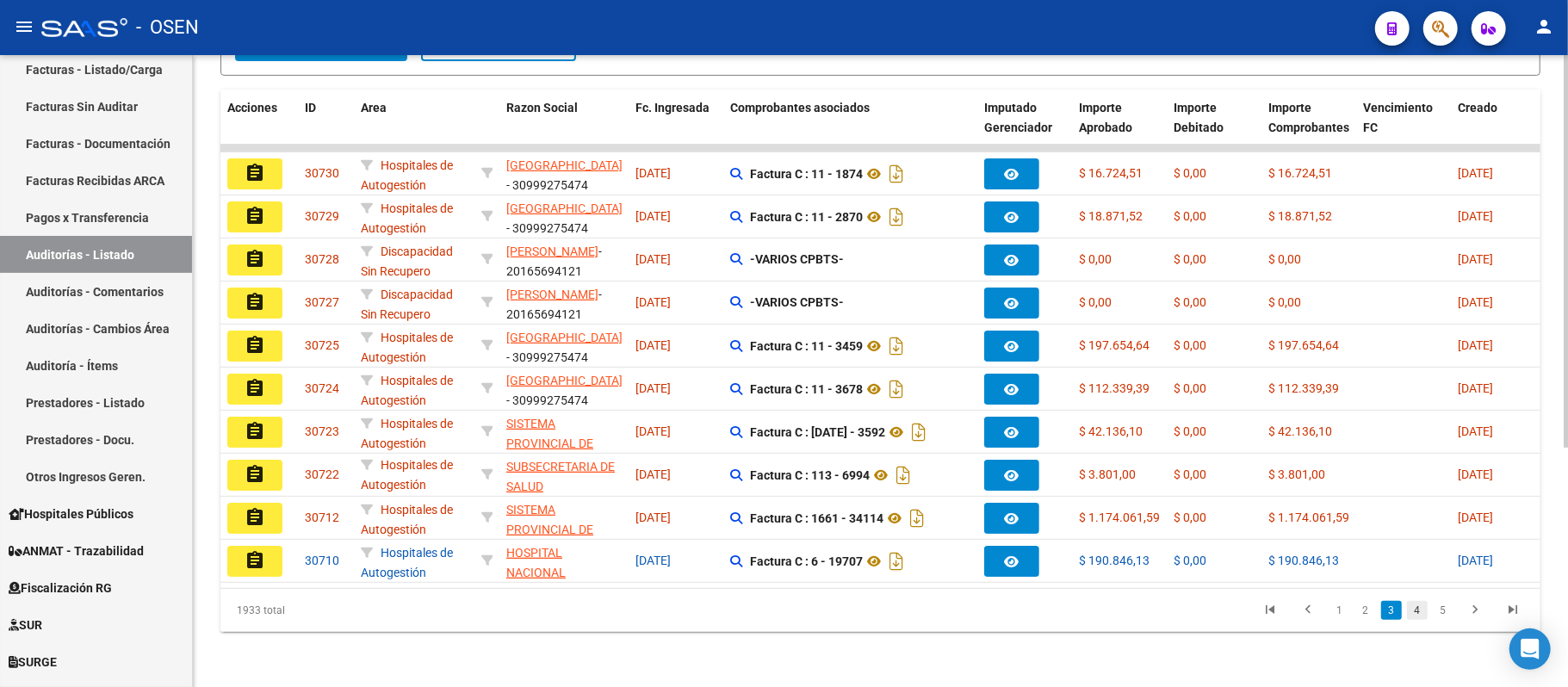
click at [1417, 608] on link "4" at bounding box center [1417, 611] width 21 height 19
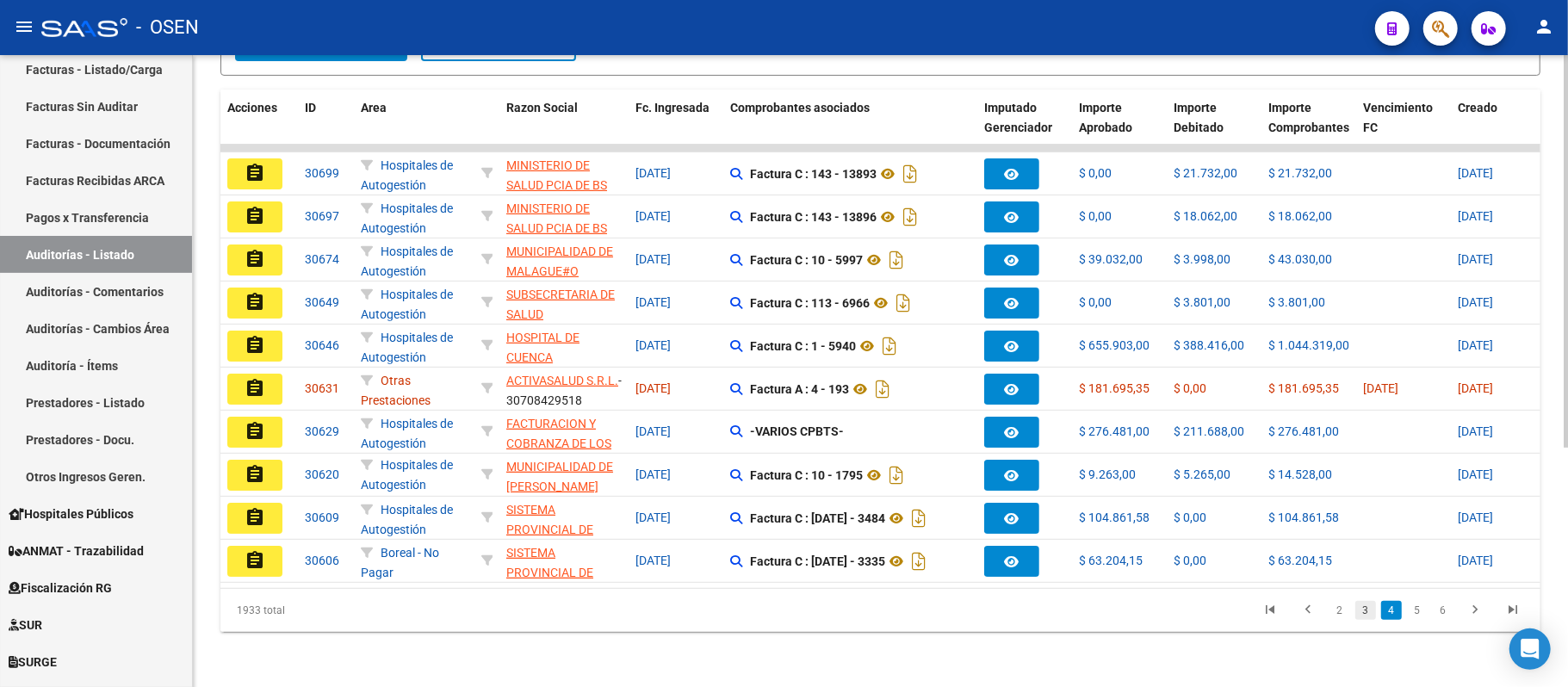
click at [1368, 611] on link "3" at bounding box center [1365, 611] width 21 height 19
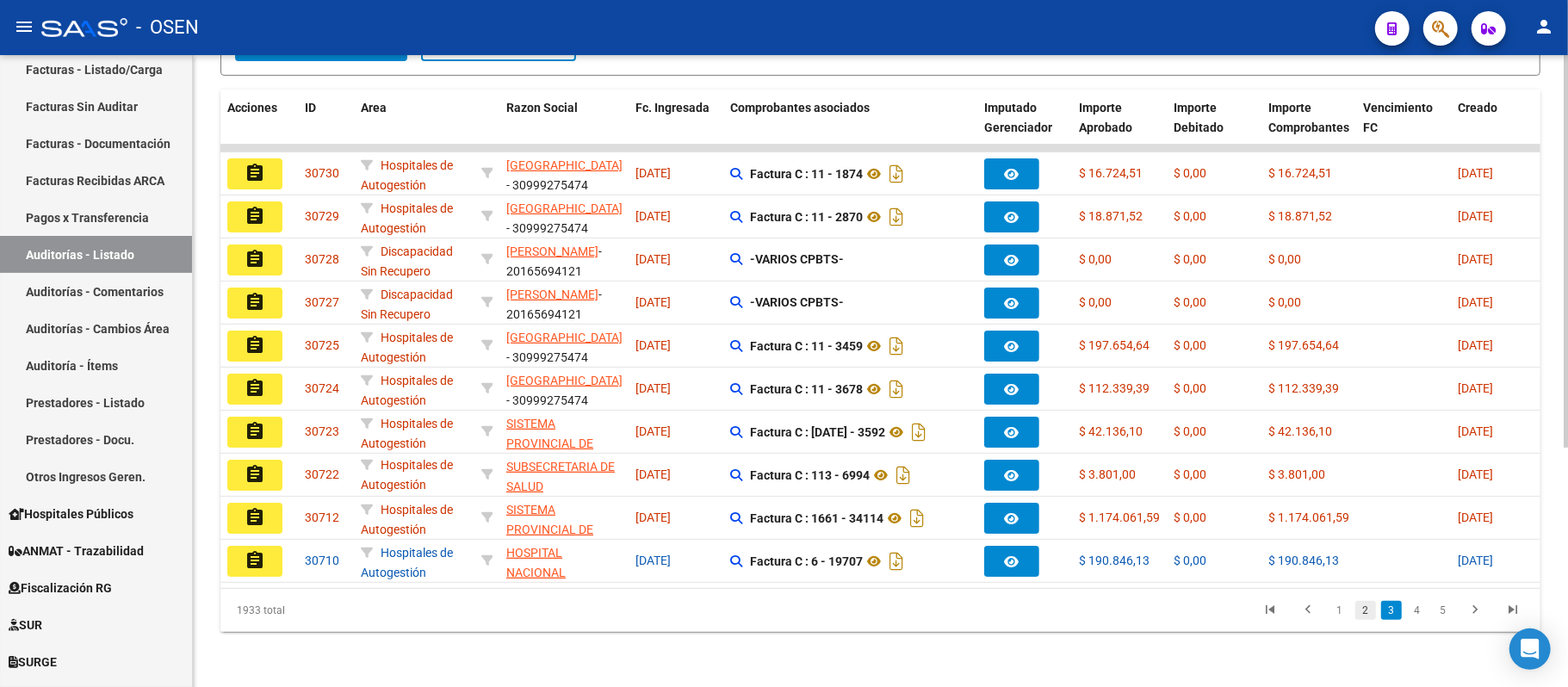
click at [1362, 611] on link "2" at bounding box center [1365, 611] width 21 height 19
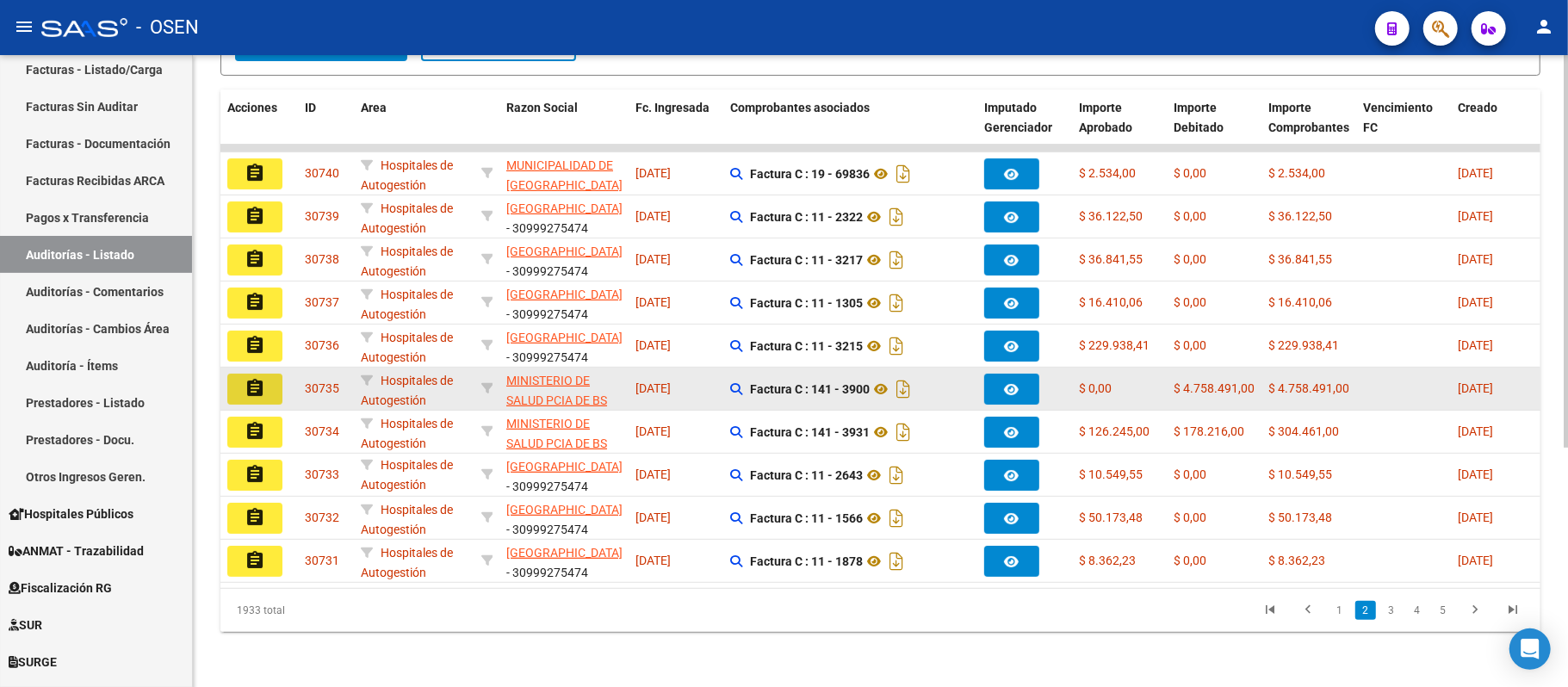
click at [259, 378] on mat-icon "assignment" at bounding box center [255, 388] width 21 height 21
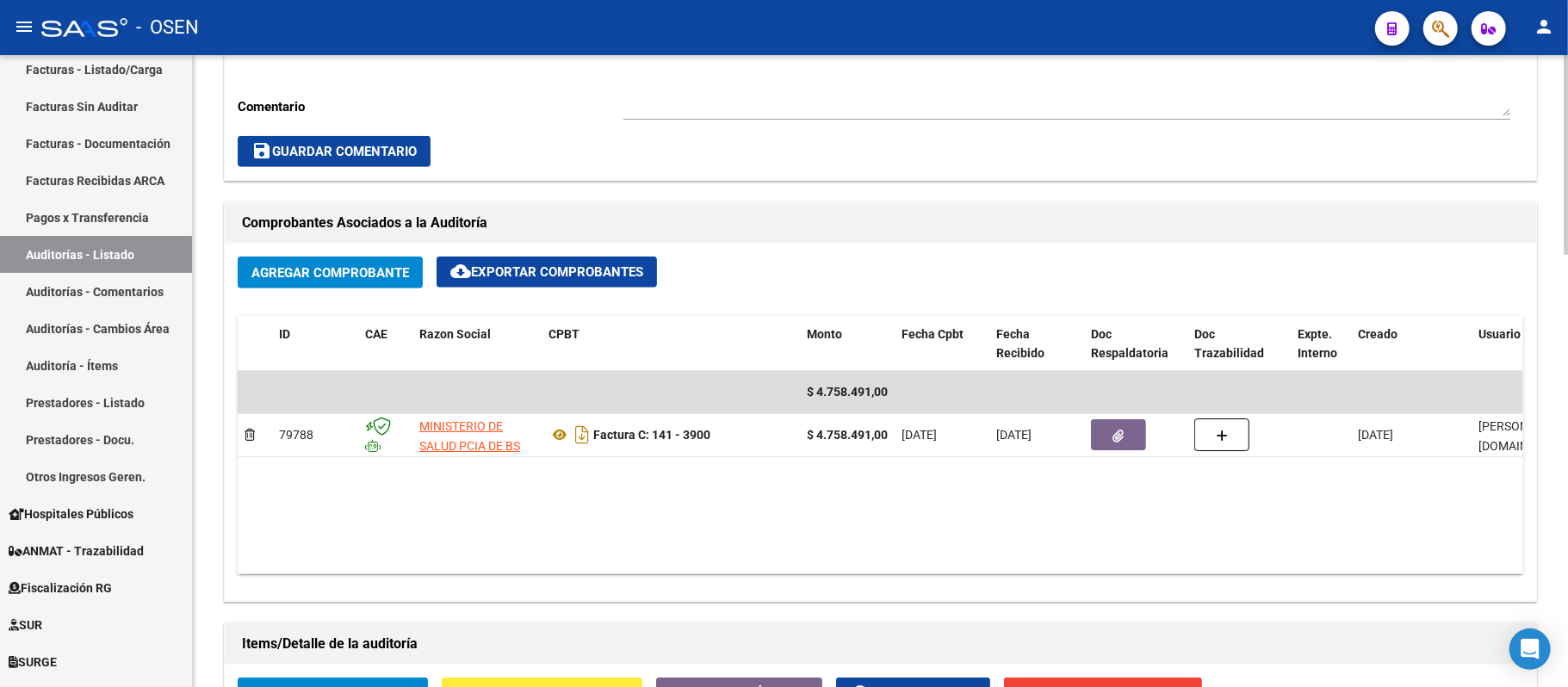
scroll to position [918, 0]
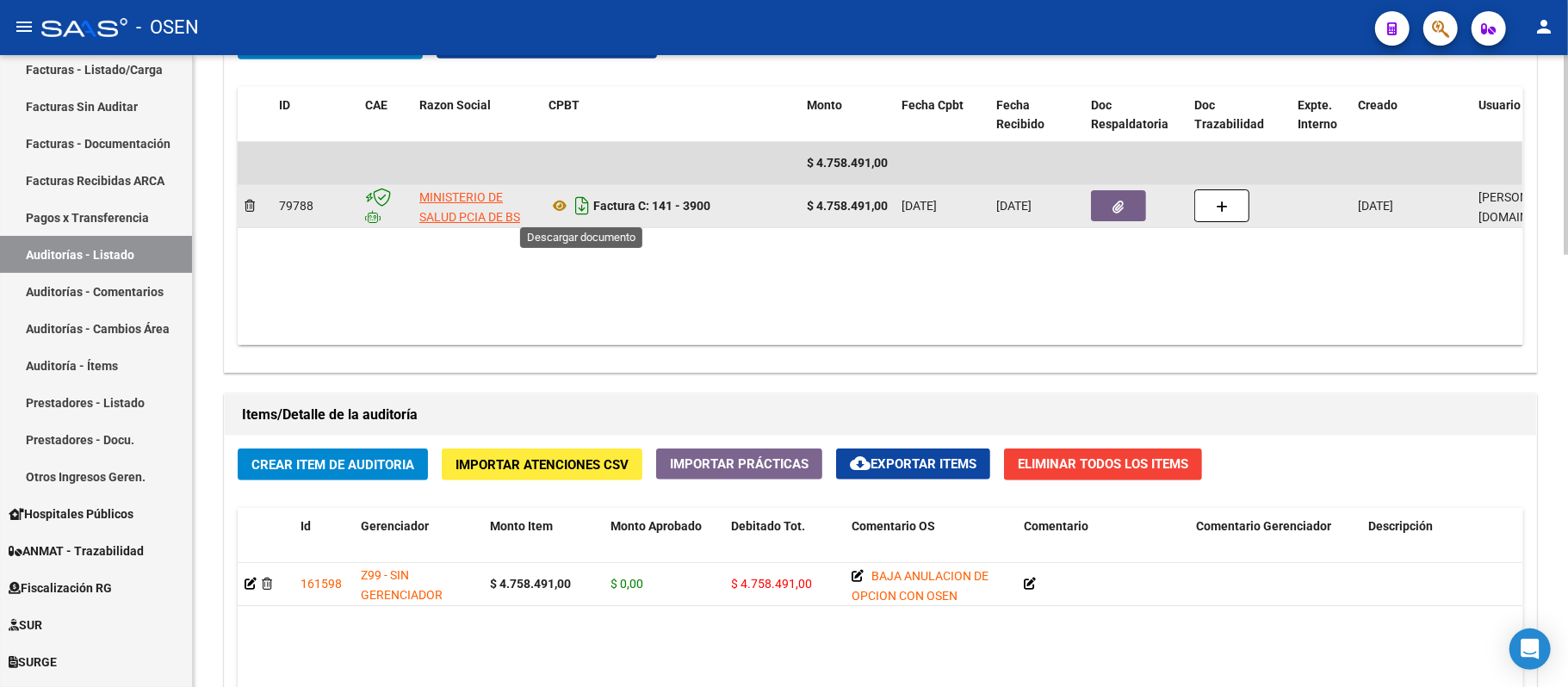
click at [580, 215] on icon "Descargar documento" at bounding box center [581, 206] width 22 height 27
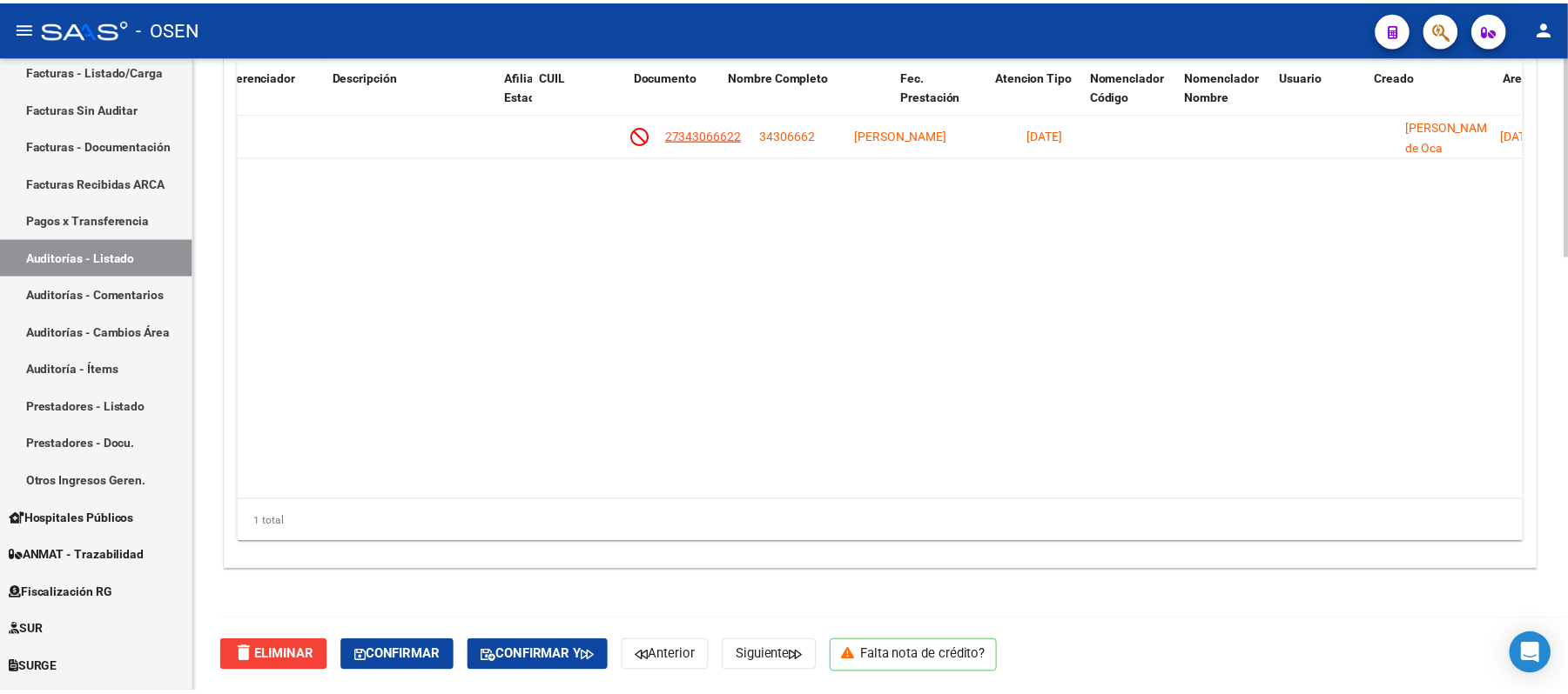
scroll to position [0, 1063]
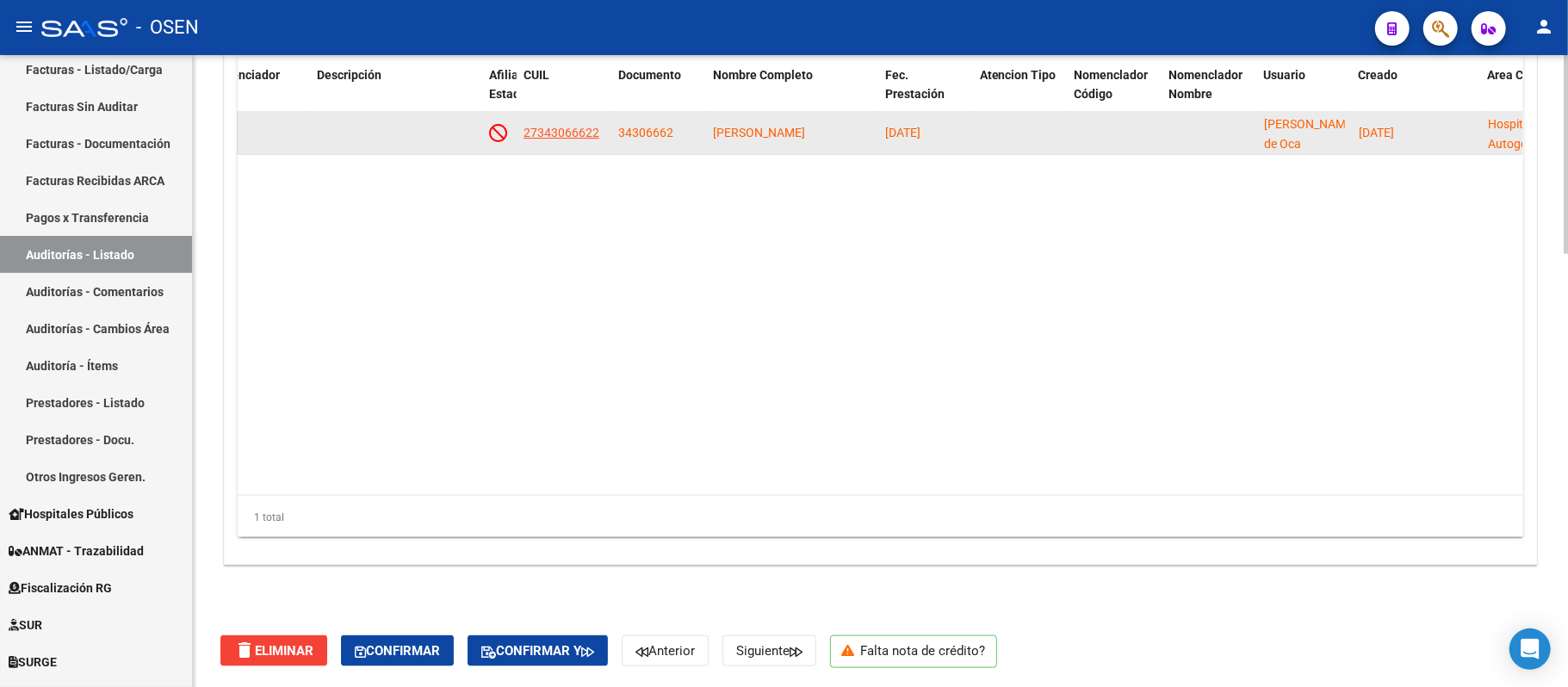
click at [553, 123] on app-link-go-to "27343066622" at bounding box center [561, 133] width 76 height 20
click at [554, 138] on span "27343066622" at bounding box center [561, 133] width 76 height 14
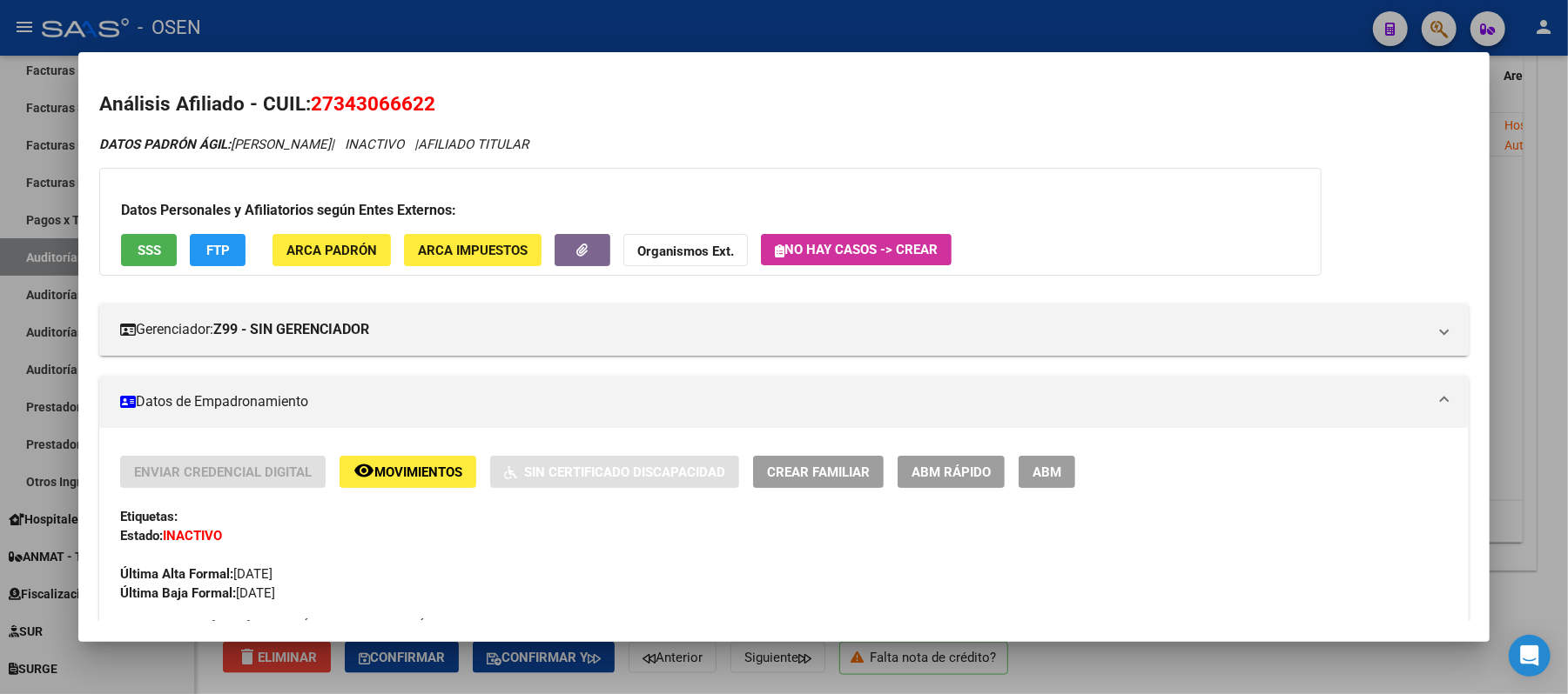
drag, startPoint x: 366, startPoint y: 143, endPoint x: 227, endPoint y: 132, distance: 139.4
copy span "[PERSON_NAME]"
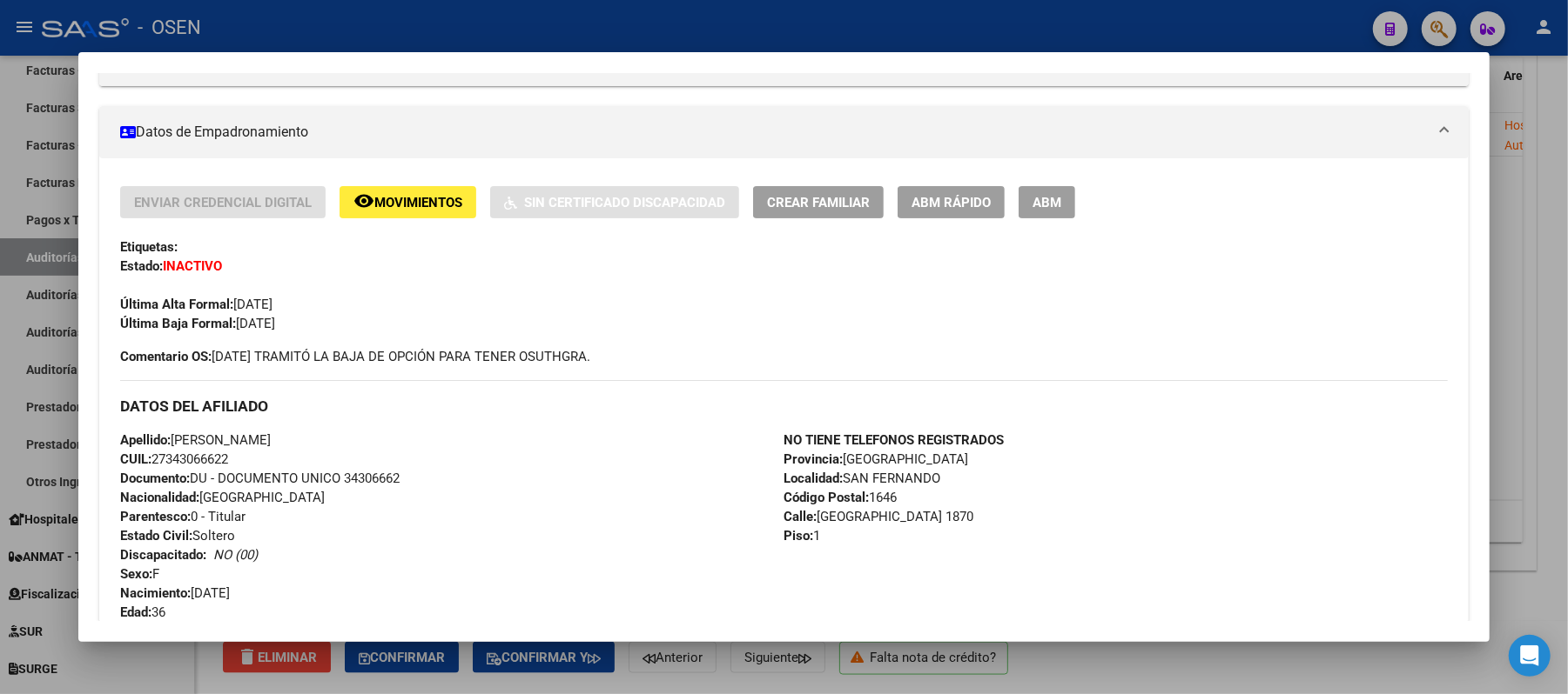
scroll to position [348, 0]
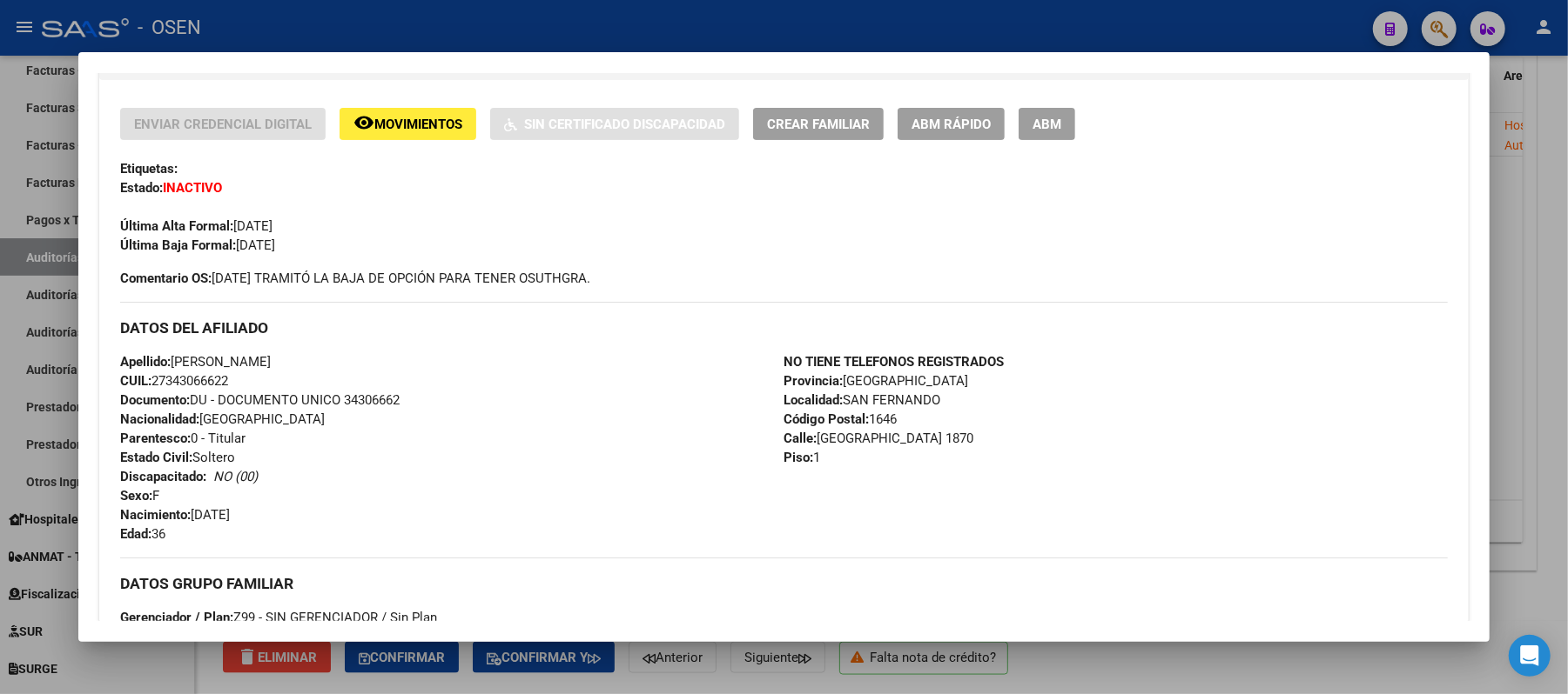
drag, startPoint x: 234, startPoint y: 374, endPoint x: 112, endPoint y: 363, distance: 122.5
click at [120, 363] on div "Apellido: [PERSON_NAME]: 27343066622 Documento: DU - DOCUMENTO UNICO 34306662 N…" at bounding box center [451, 448] width 663 height 192
copy div "Apellido: [PERSON_NAME]: 27343066622"
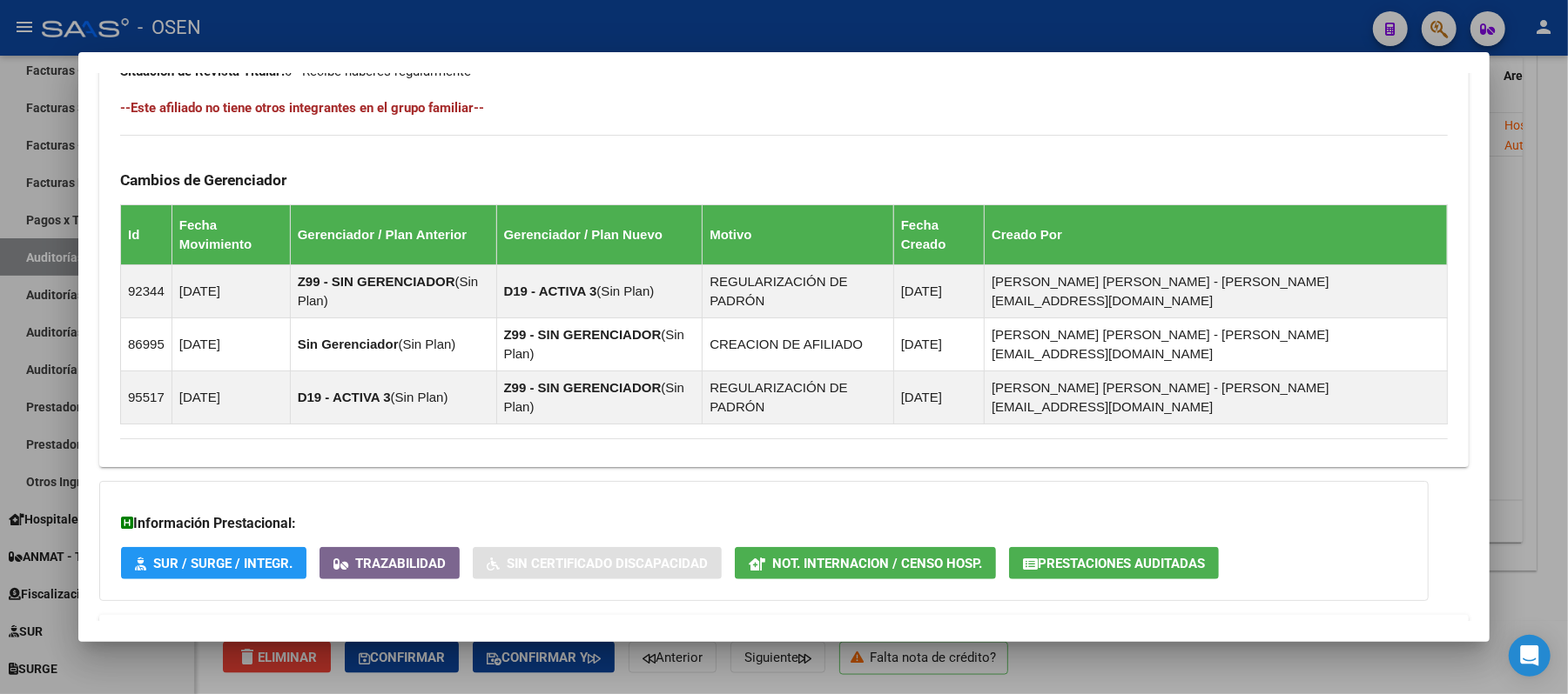
click at [574, 626] on mat-panel-title "Aportes y Contribuciones del Afiliado: 27343066622" at bounding box center [773, 636] width 1307 height 21
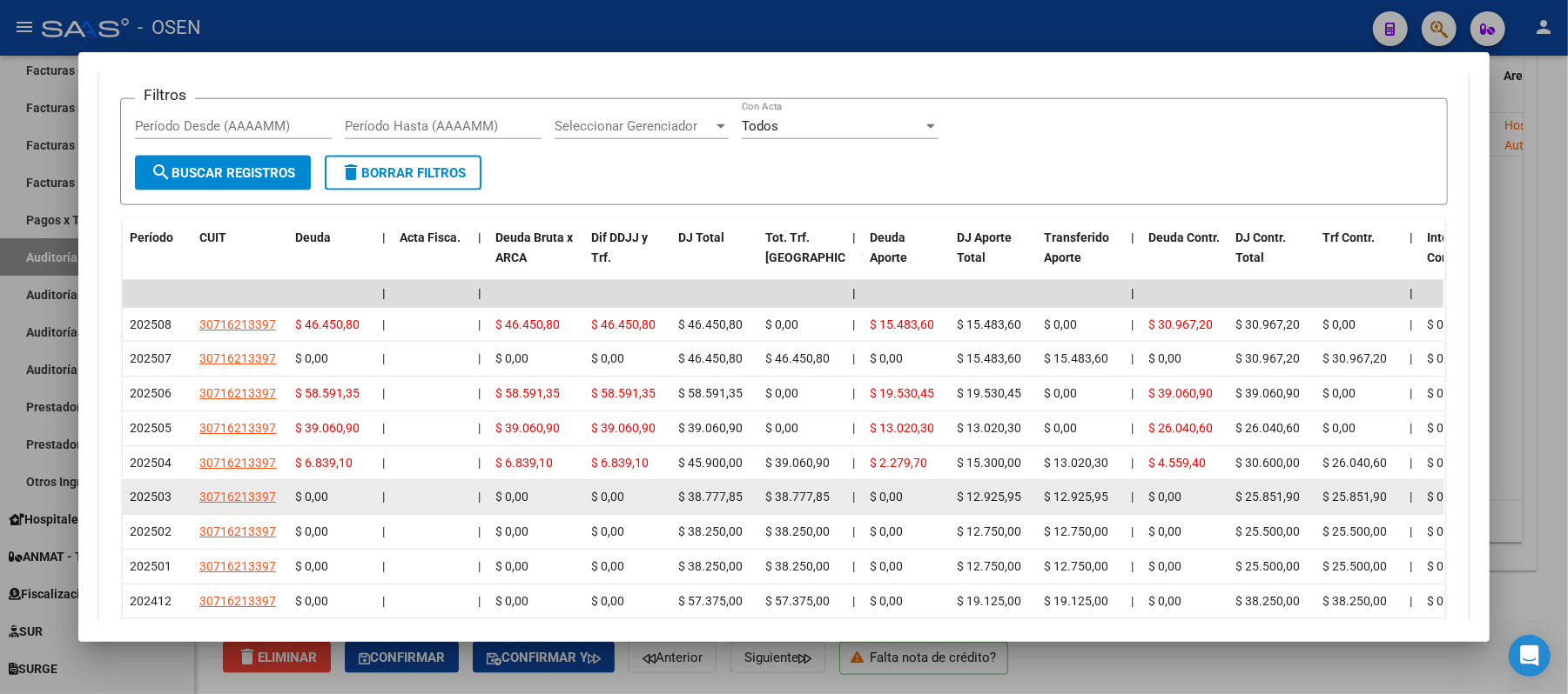
scroll to position [1737, 0]
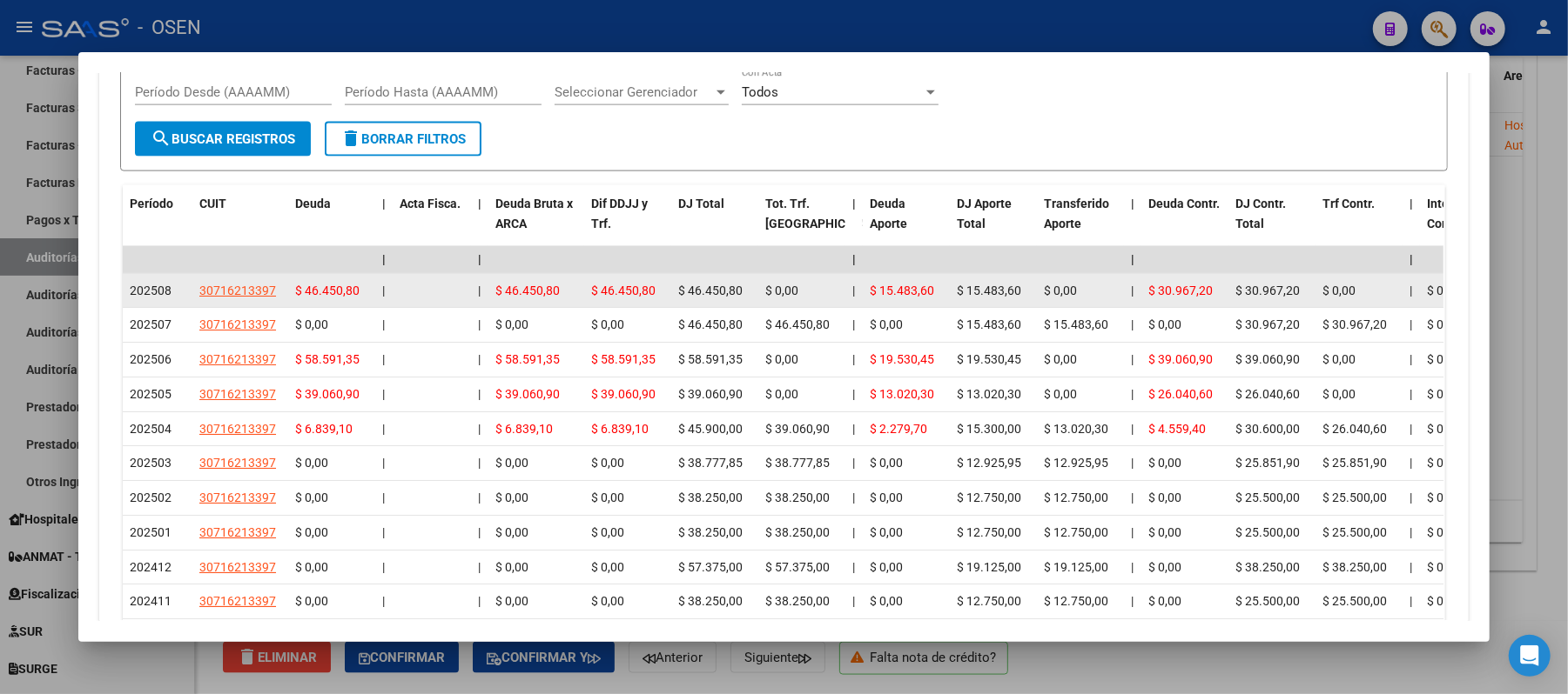
click at [212, 281] on app-link-go-to "30716213397" at bounding box center [238, 291] width 76 height 20
click at [212, 284] on span "30716213397" at bounding box center [238, 291] width 76 height 14
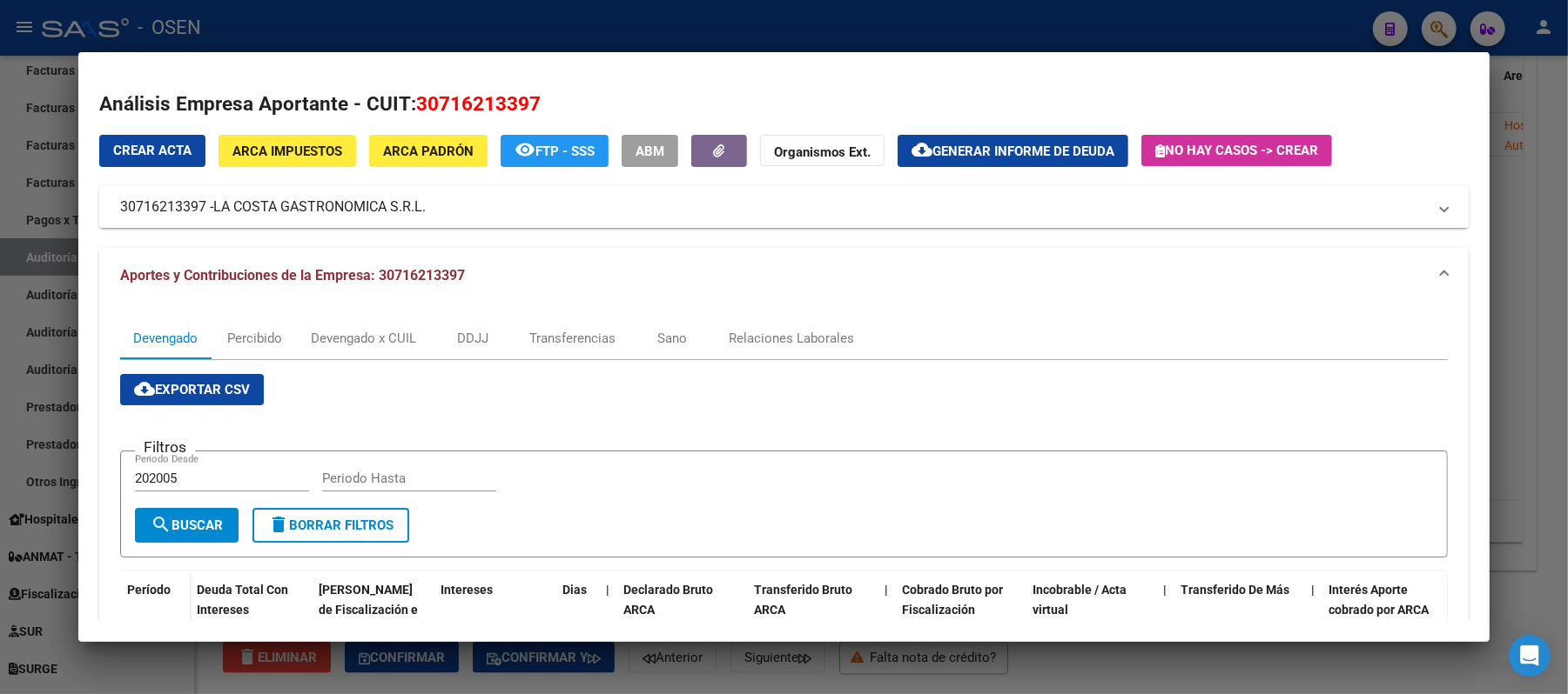
drag, startPoint x: 449, startPoint y: 207, endPoint x: 133, endPoint y: 209, distance: 316.0
click at [120, 210] on mat-panel-title "30716213397 - LA COSTA GASTRONOMICA S.R.L." at bounding box center [773, 208] width 1307 height 21
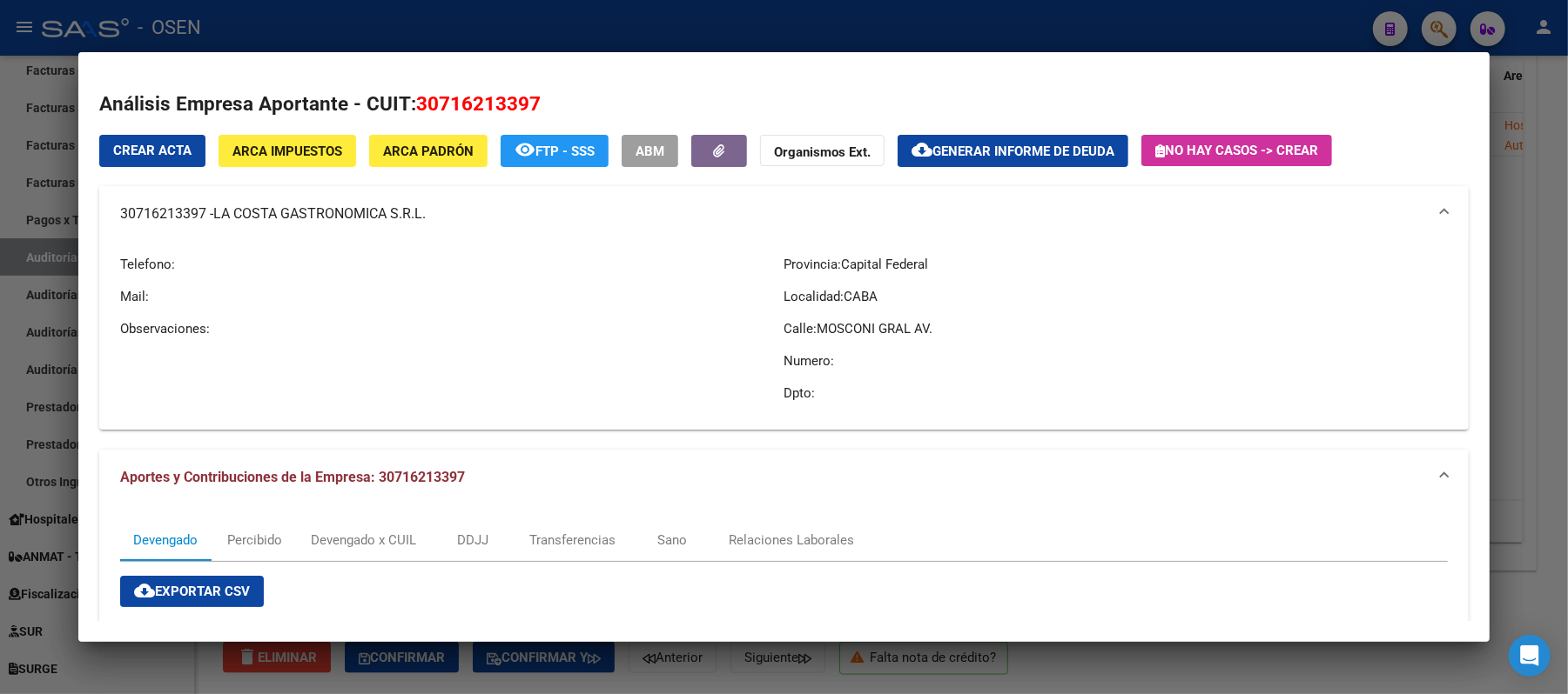
click at [442, 217] on mat-panel-title "30716213397 - LA COSTA GASTRONOMICA S.R.L." at bounding box center [773, 214] width 1307 height 21
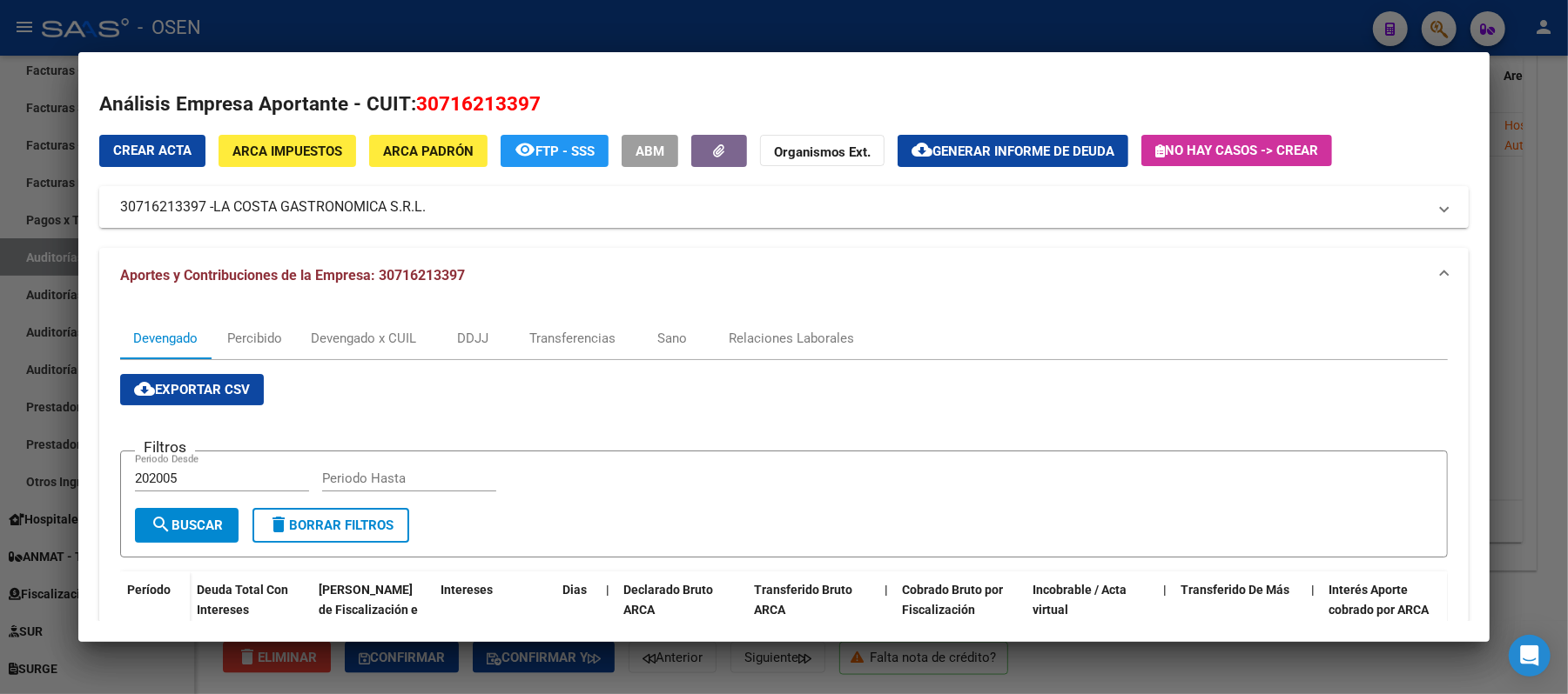
drag, startPoint x: 442, startPoint y: 202, endPoint x: 277, endPoint y: 207, distance: 165.1
click at [277, 207] on mat-panel-title "30716213397 - LA COSTA GASTRONOMICA S.R.L." at bounding box center [773, 208] width 1307 height 21
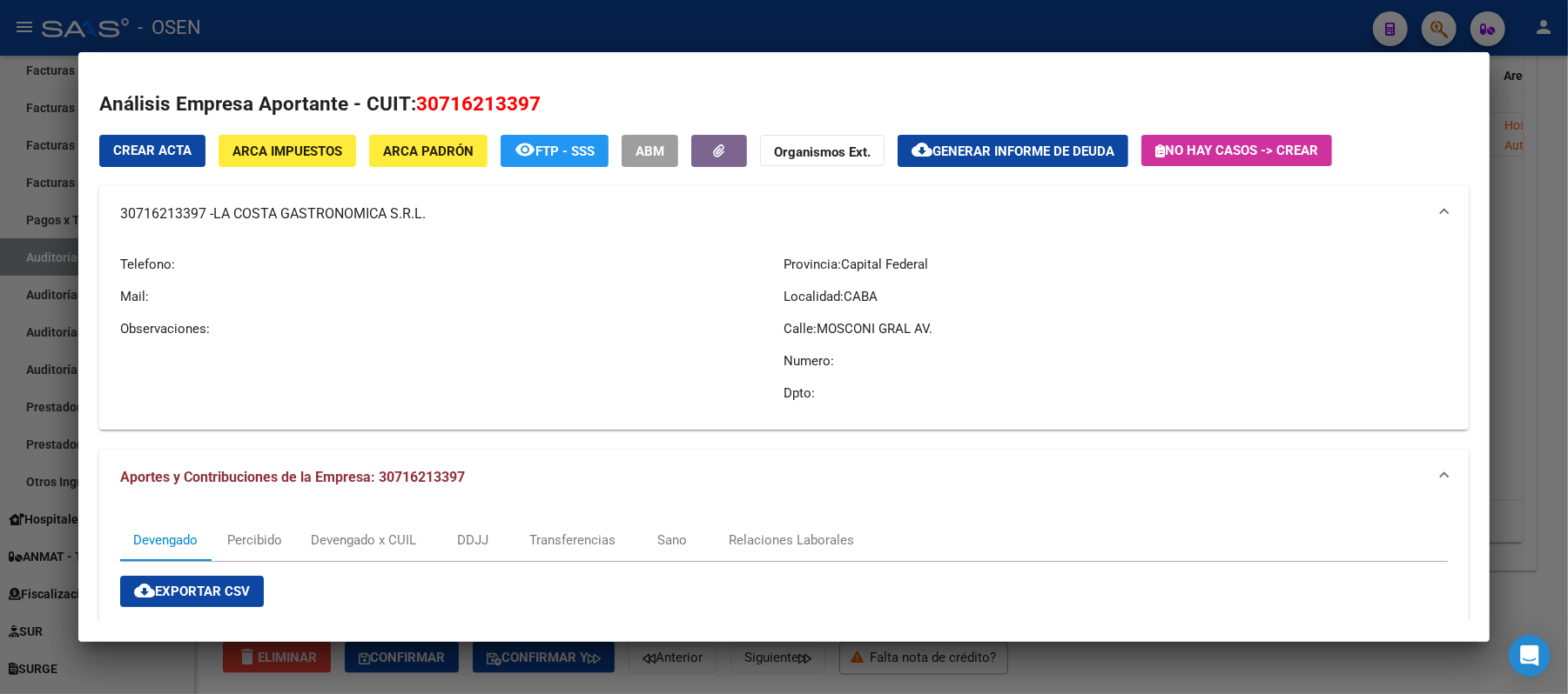
copy mat-panel-title "30716213397 - LA COSTA GASTRONOMICA S.R.L."
drag, startPoint x: 109, startPoint y: 210, endPoint x: 429, endPoint y: 226, distance: 320.4
click at [429, 226] on mat-expansion-panel-header "30716213397 - LA COSTA GASTRONOMICA S.R.L." at bounding box center [784, 214] width 1369 height 56
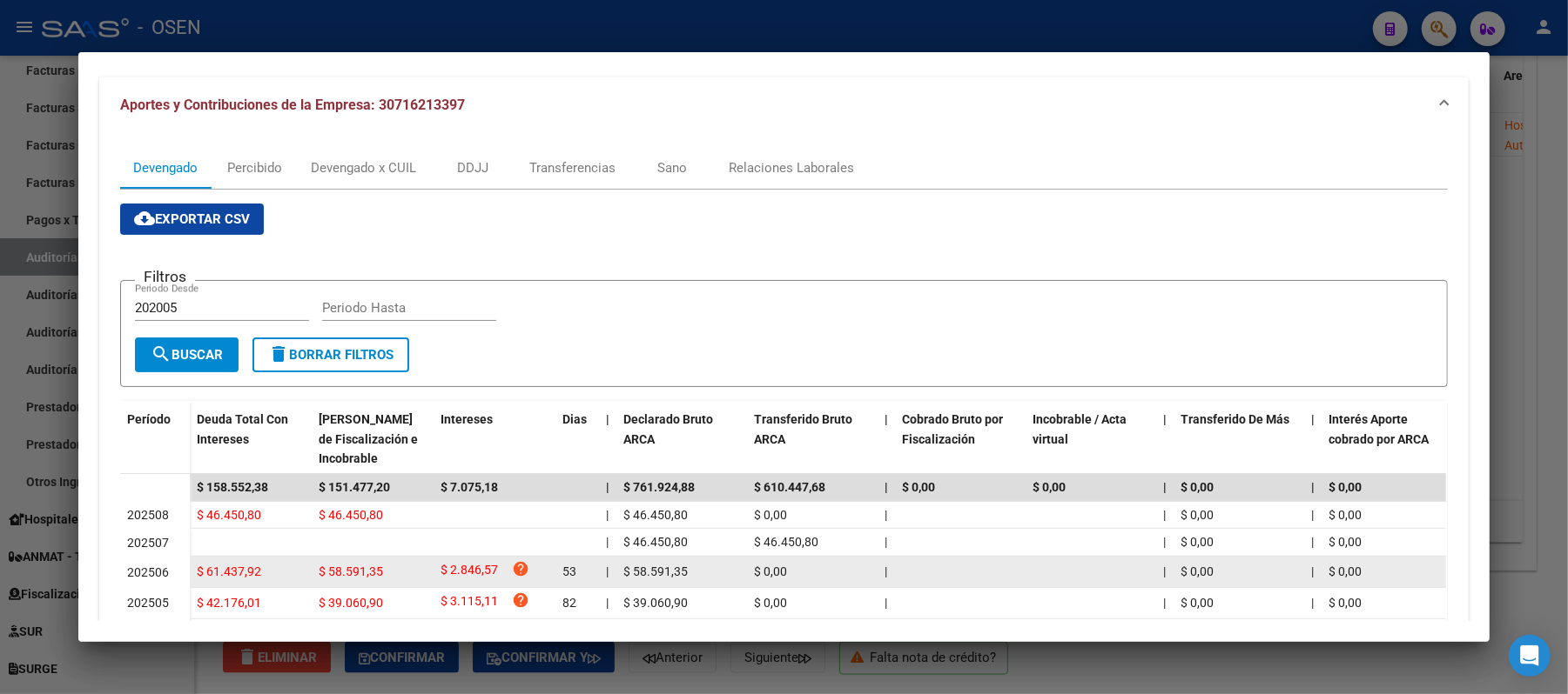
scroll to position [0, 0]
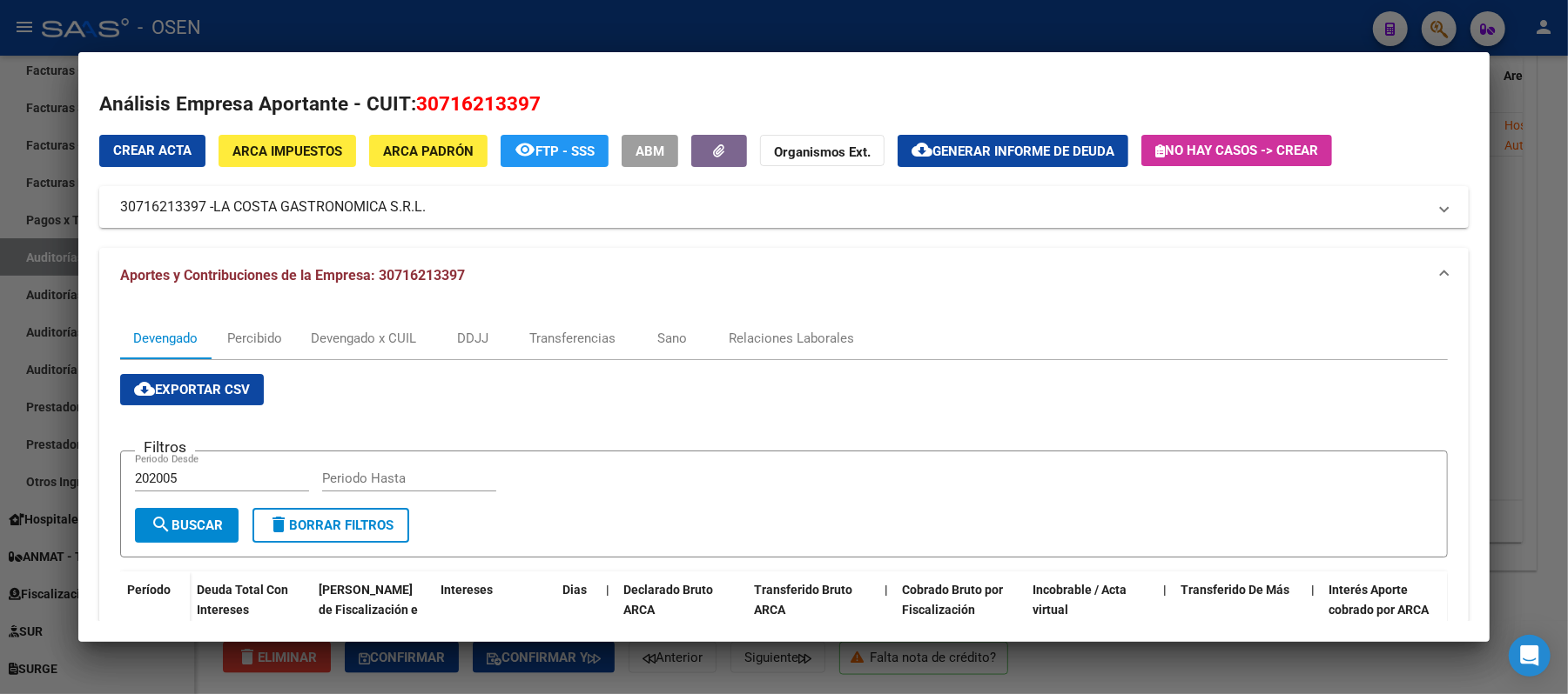
copy mat-panel-title "30716213397 - LA COSTA GASTRONOMICA S.R.L."
drag, startPoint x: 377, startPoint y: 29, endPoint x: 390, endPoint y: 35, distance: 14.3
click at [378, 29] on div at bounding box center [784, 347] width 1568 height 694
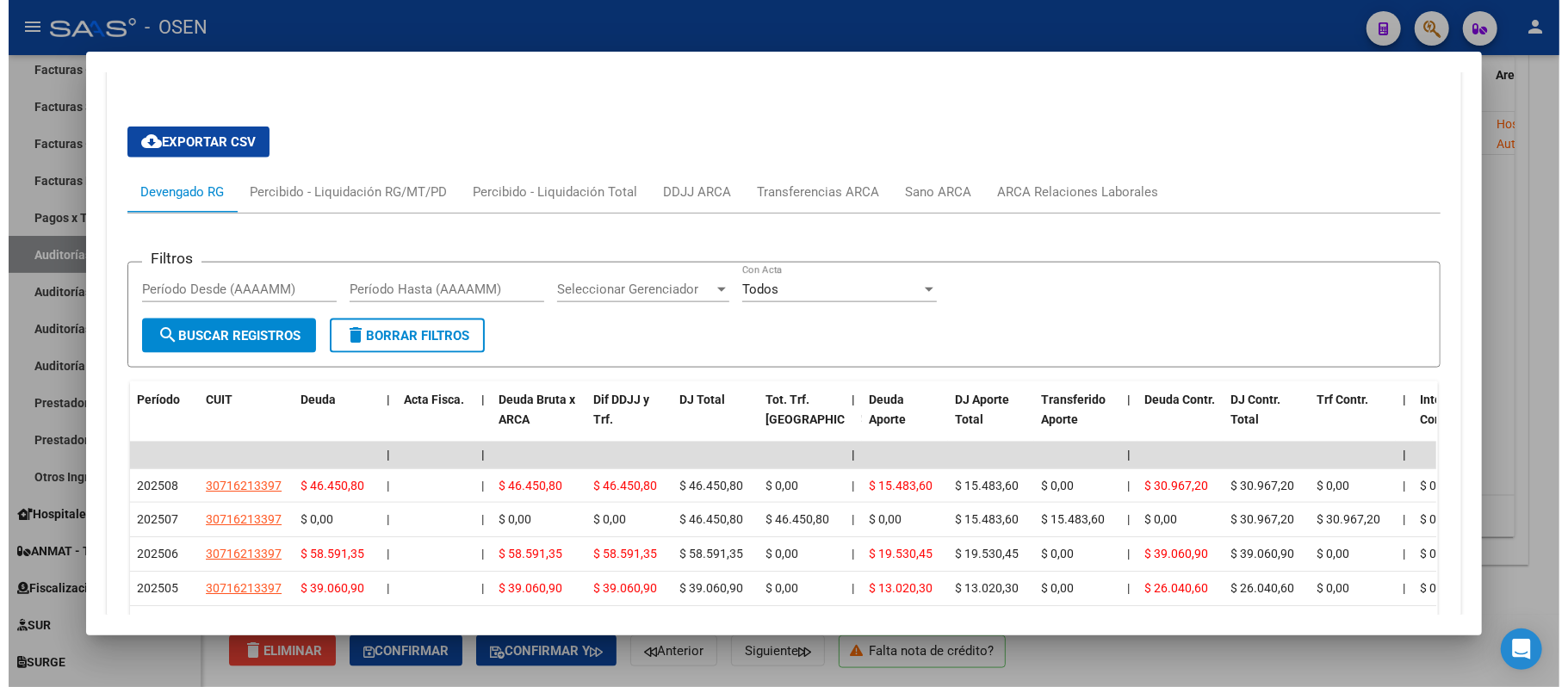
scroll to position [1219, 0]
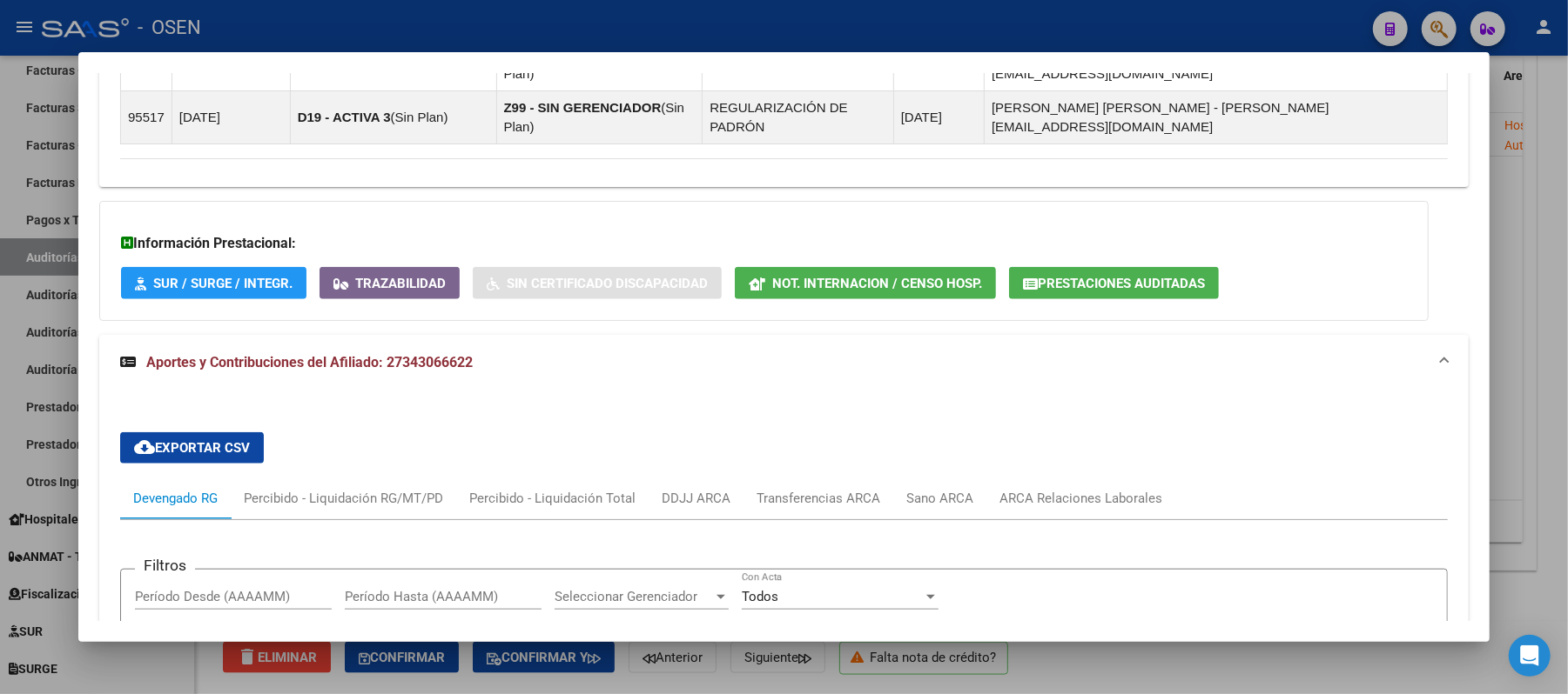
click at [1504, 258] on div at bounding box center [784, 347] width 1568 height 694
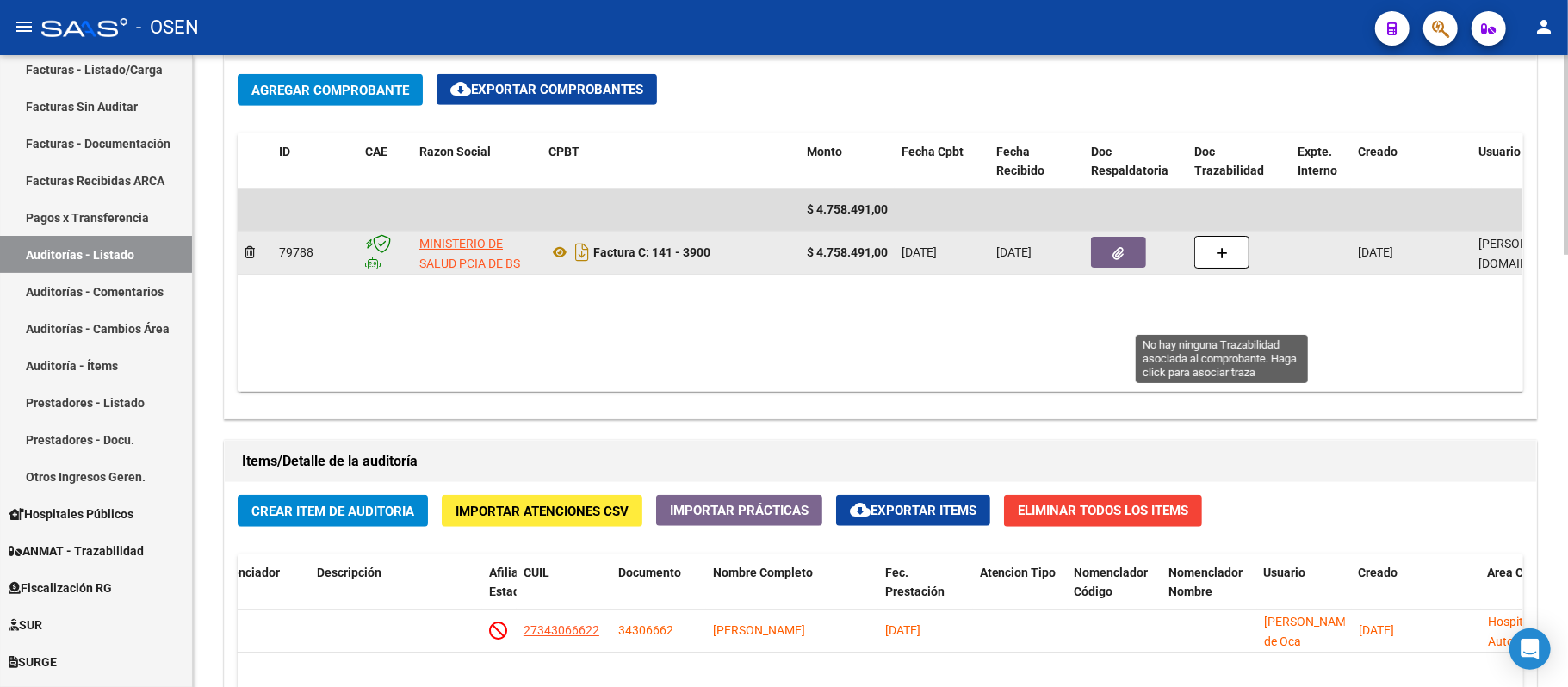
scroll to position [798, 0]
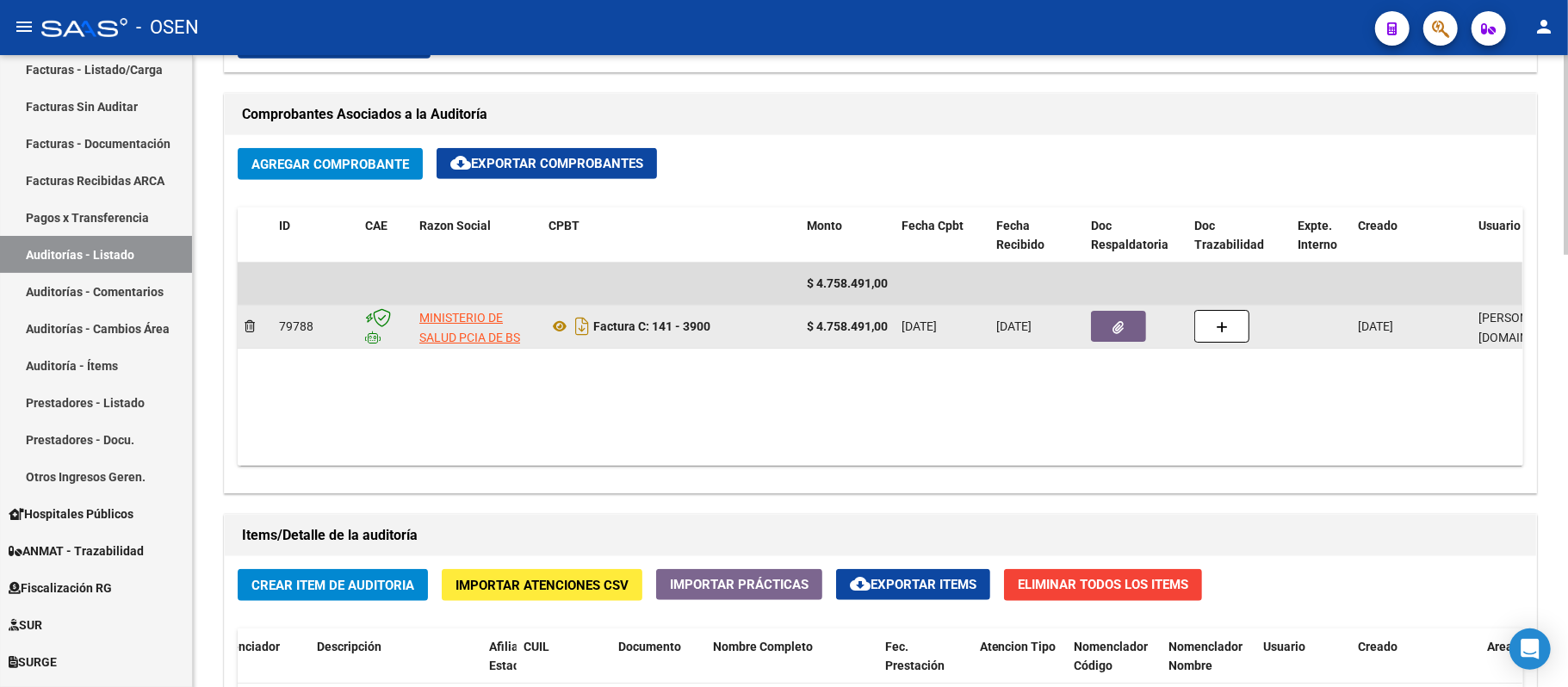
click at [1091, 311] on div at bounding box center [1135, 326] width 90 height 31
click at [1110, 325] on button "button" at bounding box center [1118, 326] width 55 height 31
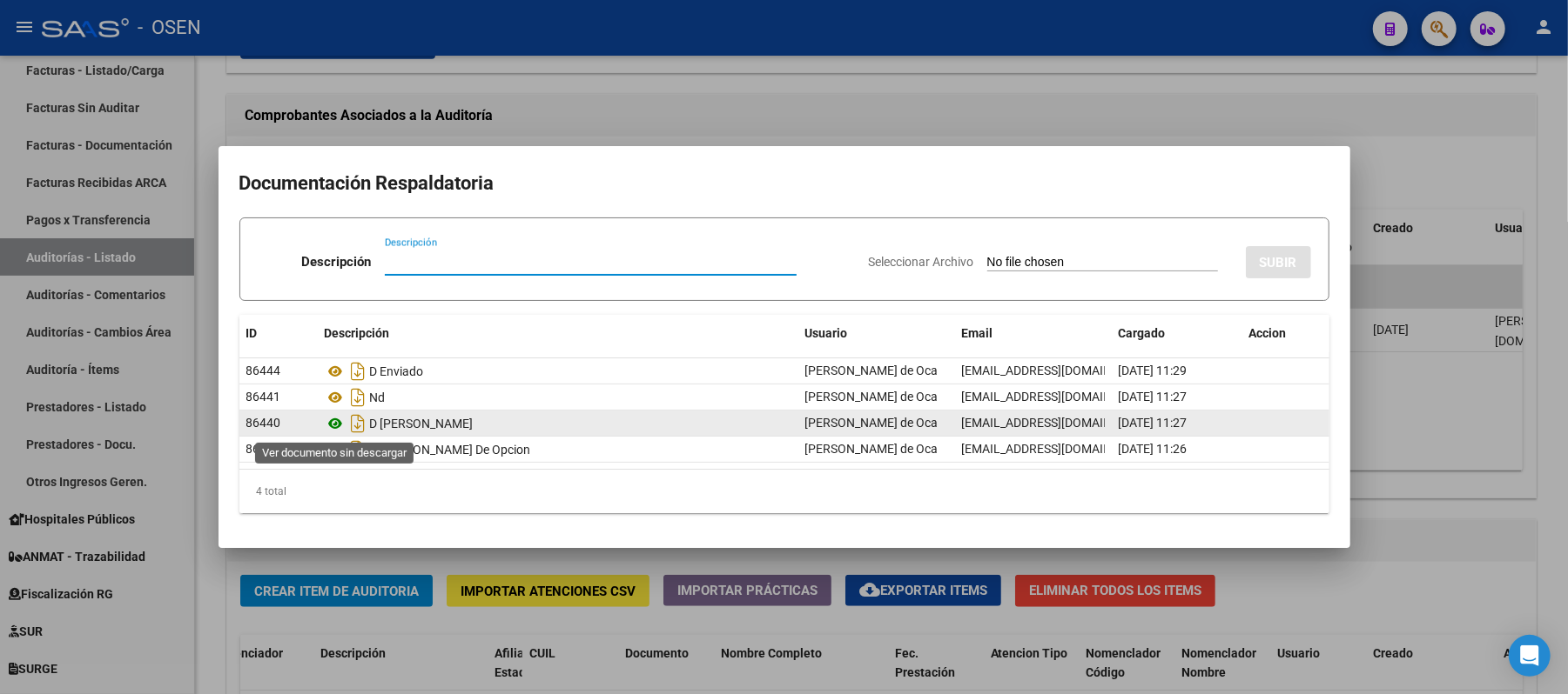
click at [336, 425] on icon at bounding box center [336, 424] width 22 height 21
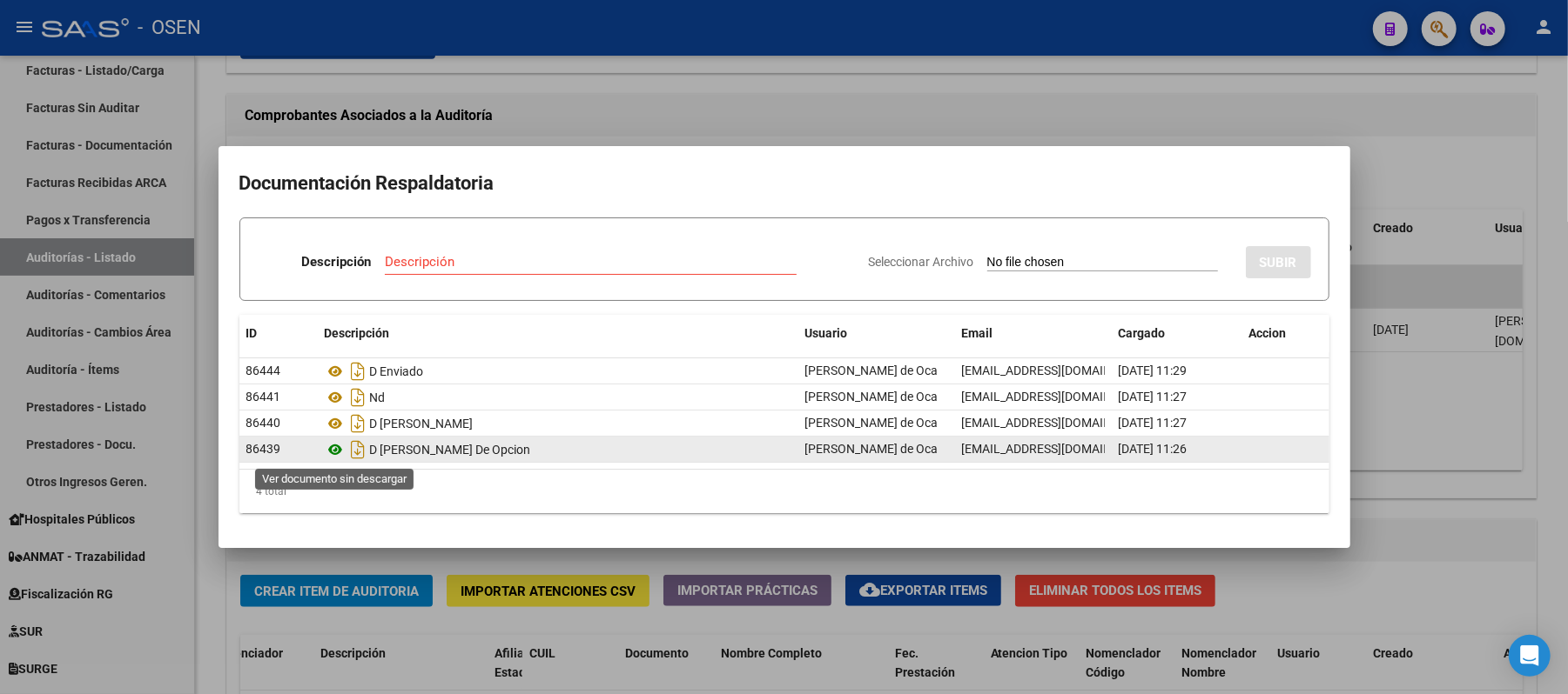
click at [336, 453] on icon at bounding box center [336, 450] width 22 height 21
click at [355, 451] on icon "Descargar documento" at bounding box center [358, 449] width 22 height 28
click at [580, 145] on div at bounding box center [784, 347] width 1568 height 694
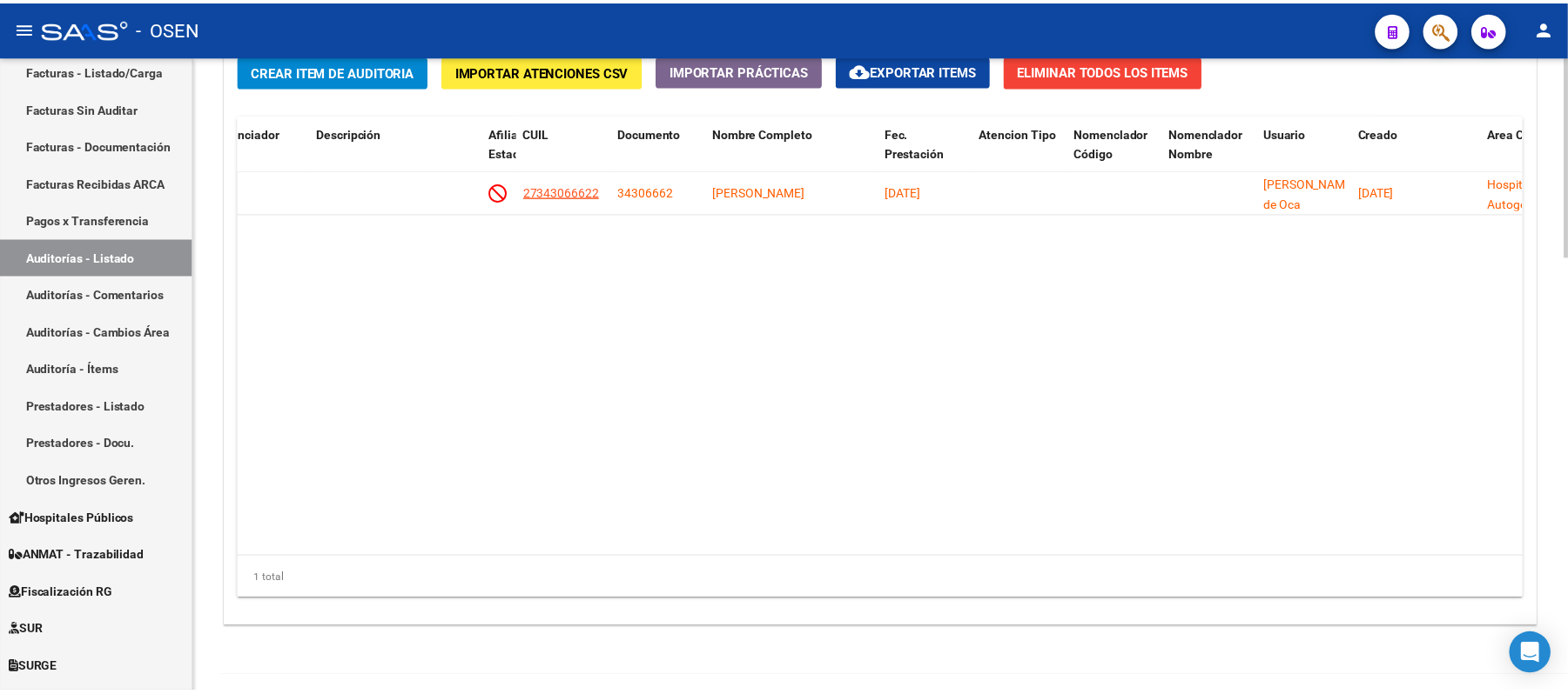
scroll to position [1386, 0]
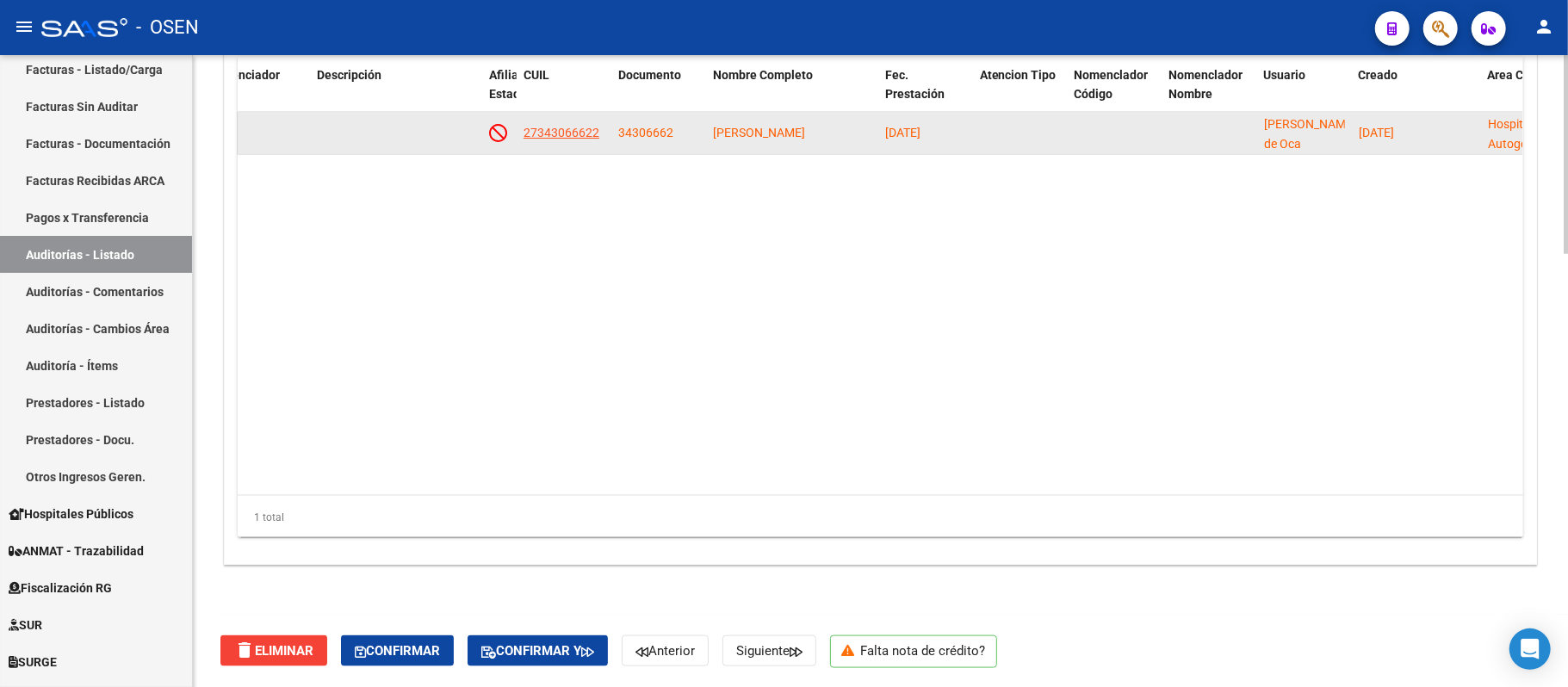
click at [553, 140] on app-link-go-to "27343066622" at bounding box center [561, 133] width 76 height 20
click at [556, 120] on datatable-body-cell "27343066622" at bounding box center [564, 133] width 95 height 42
click at [539, 134] on span "27343066622" at bounding box center [561, 133] width 76 height 14
type textarea "27343066622"
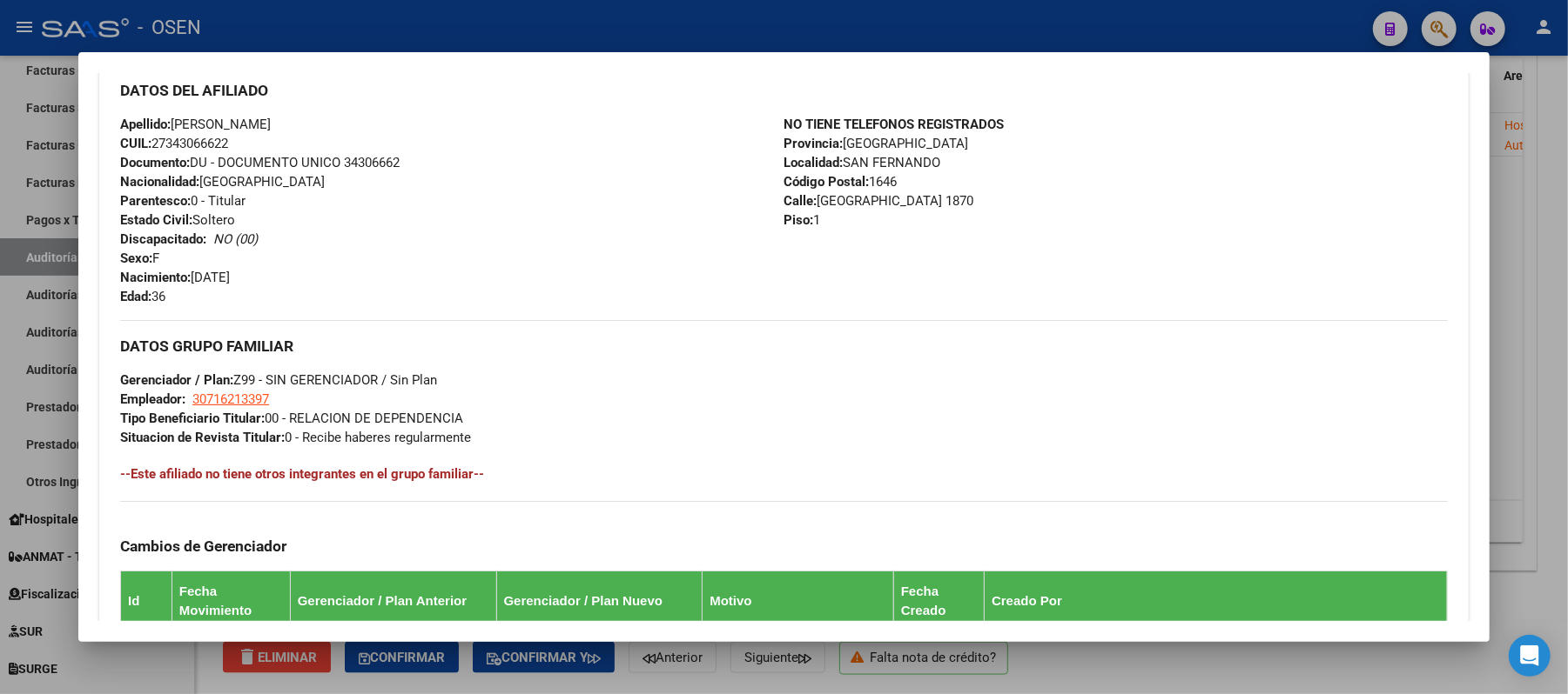
scroll to position [587, 0]
drag, startPoint x: 226, startPoint y: 146, endPoint x: 96, endPoint y: 122, distance: 132.2
click at [99, 122] on div "Enviar Credencial Digital remove_red_eye Movimientos Sin Certificado Discapacid…" at bounding box center [784, 344] width 1369 height 950
copy div "Apellido: [PERSON_NAME]: 27343066622"
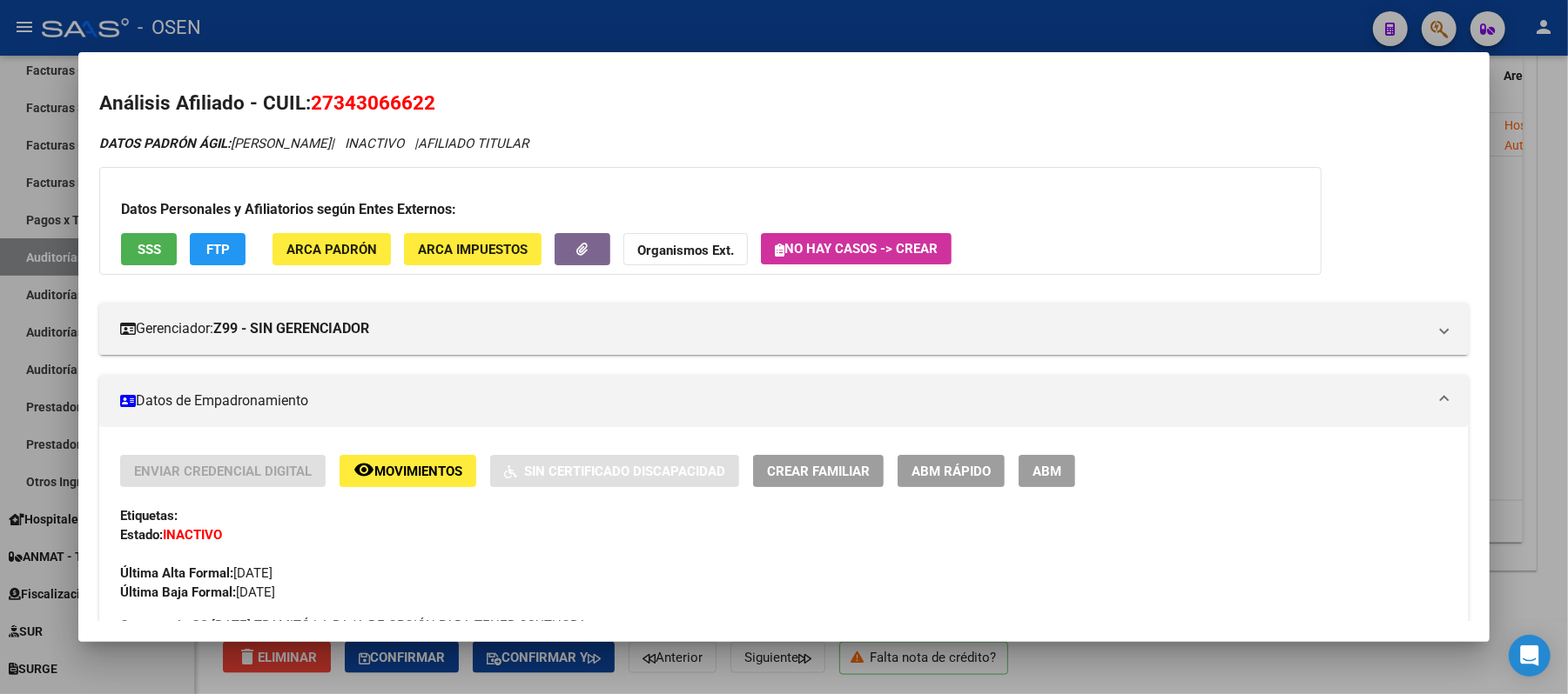
scroll to position [0, 0]
click at [137, 219] on h3 "Datos Personales y Afiliatorios según Entes Externos:" at bounding box center [710, 211] width 1179 height 21
click at [143, 243] on span "SSS" at bounding box center [149, 251] width 23 height 16
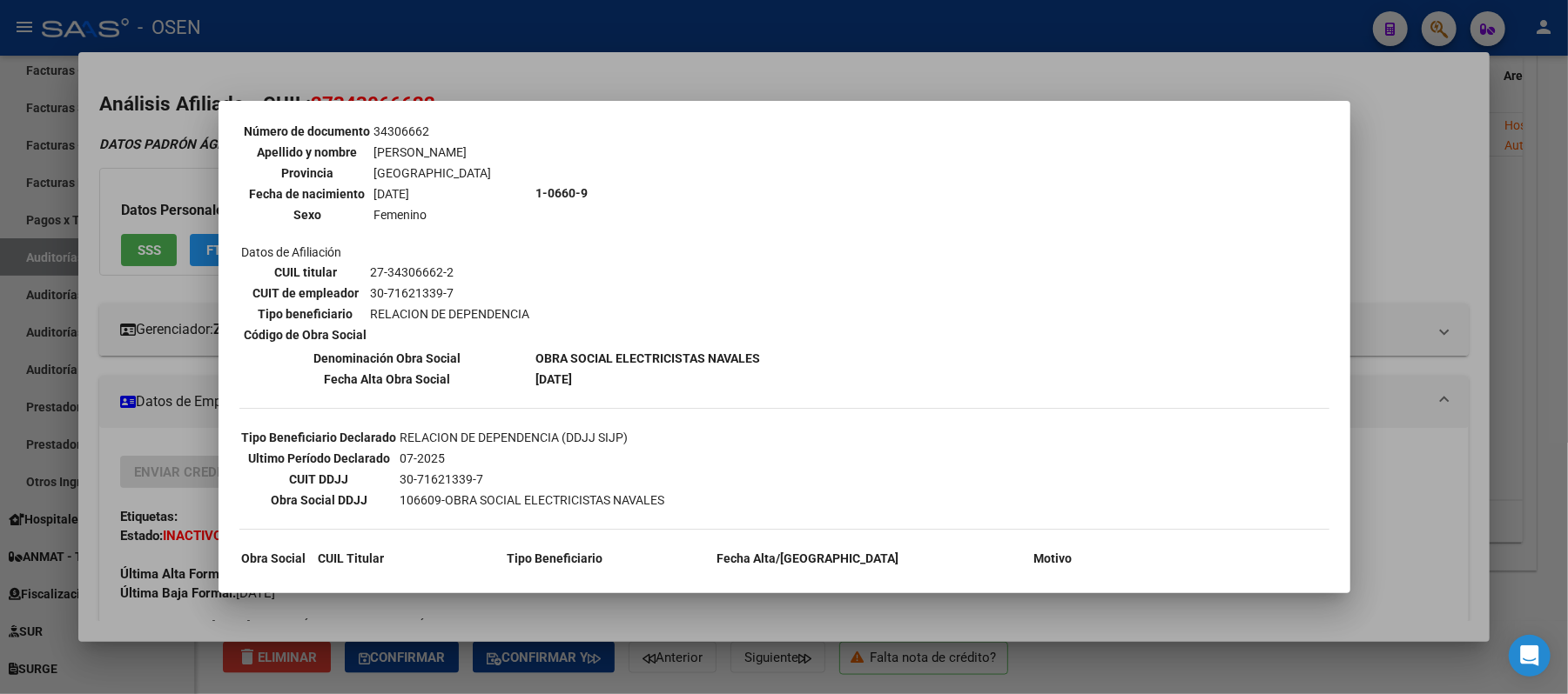
scroll to position [332, 0]
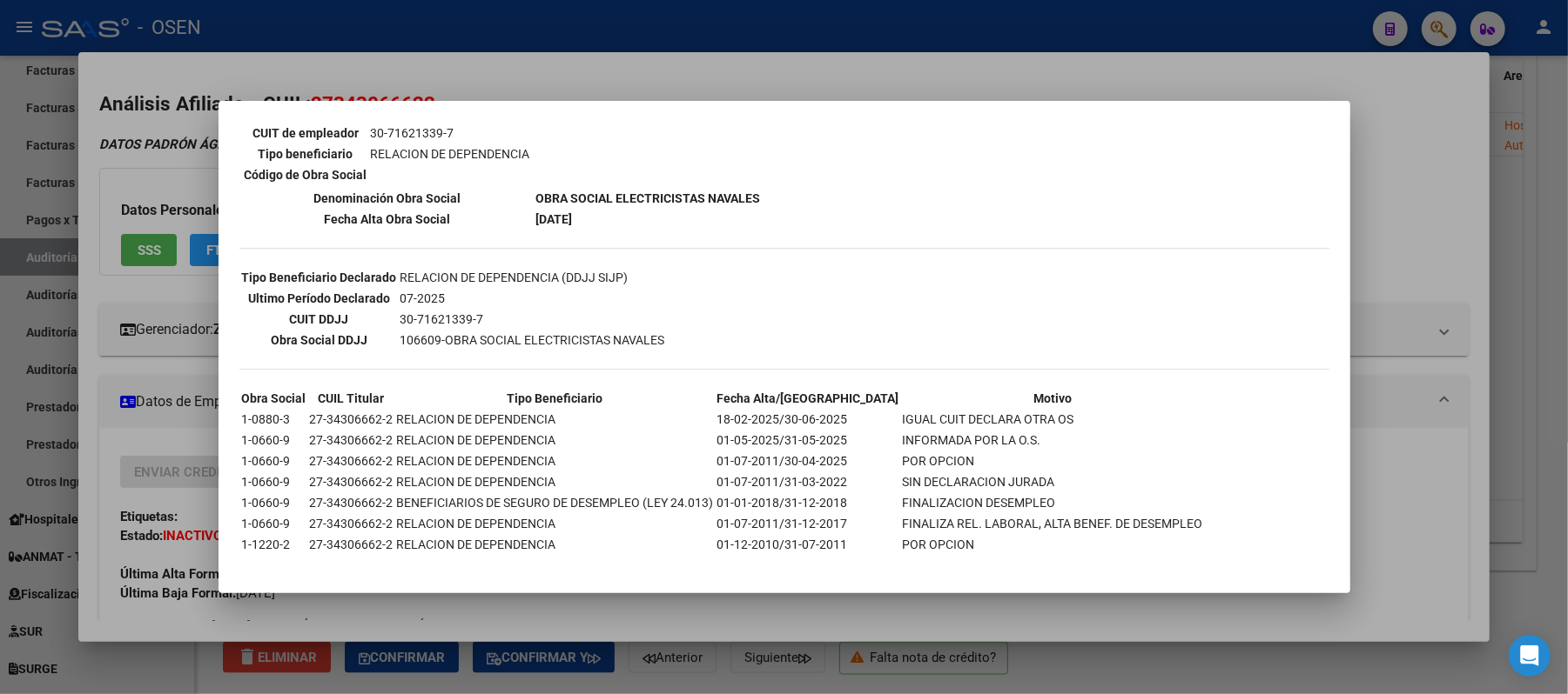
drag, startPoint x: 792, startPoint y: 406, endPoint x: 1064, endPoint y: 401, distance: 272.0
click at [1064, 410] on tr "1-0880-3 27-34306662-2 RELACION DE DEPENDENCIA 18-02-2025/30-06-2025 IGUAL CUIT…" at bounding box center [723, 420] width 963 height 20
click at [1123, 452] on td "POR OPCION" at bounding box center [1053, 461] width 302 height 20
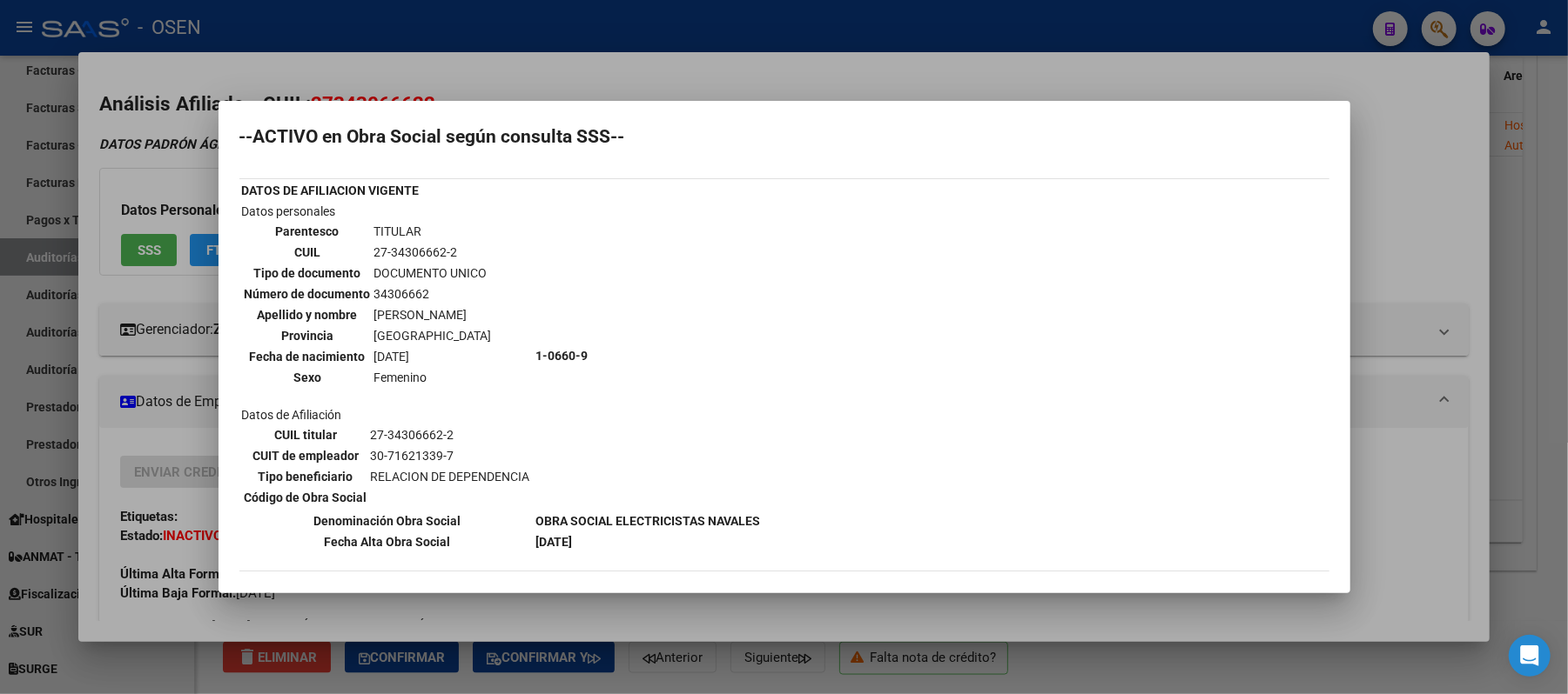
scroll to position [0, 0]
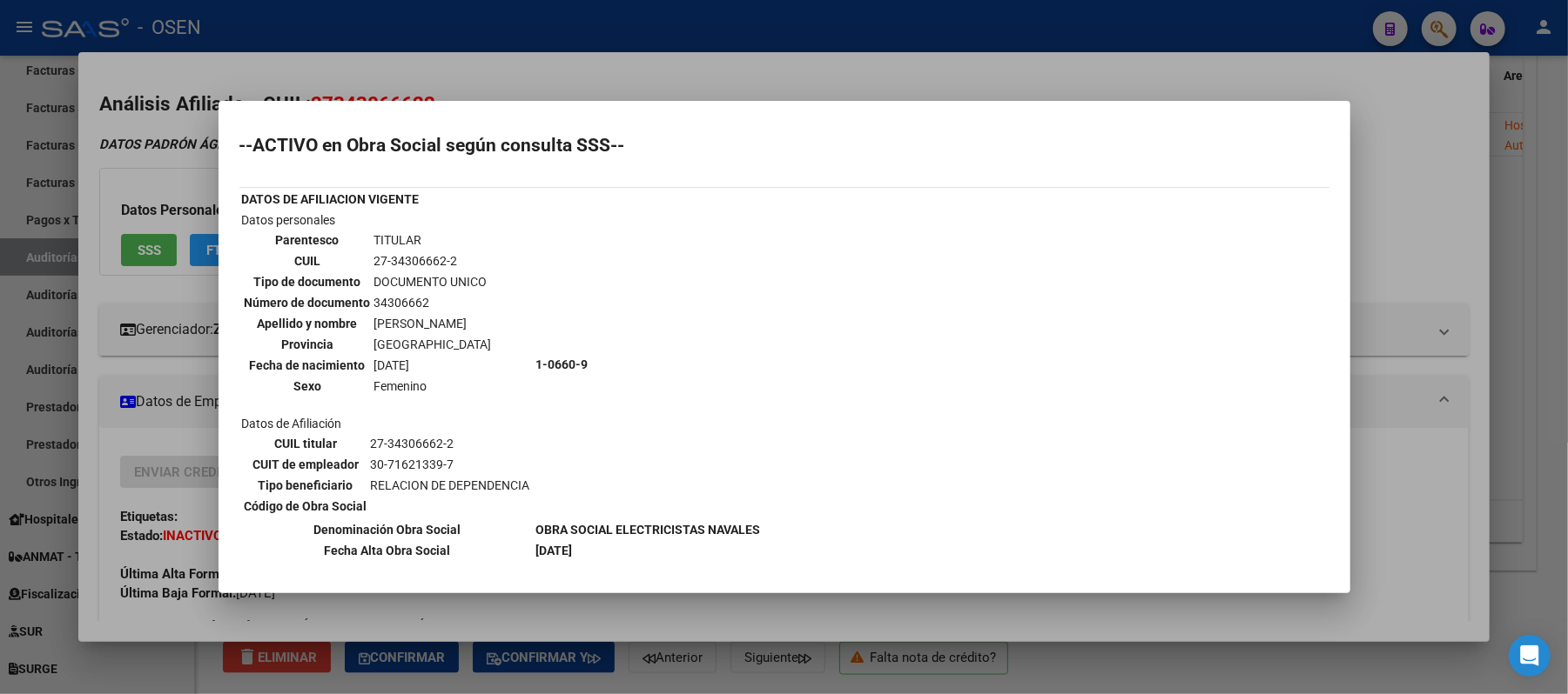
drag, startPoint x: 463, startPoint y: 251, endPoint x: 373, endPoint y: 261, distance: 90.6
click at [374, 261] on td "27-34306662-2" at bounding box center [433, 261] width 119 height 20
copy td "27-34306662-2"
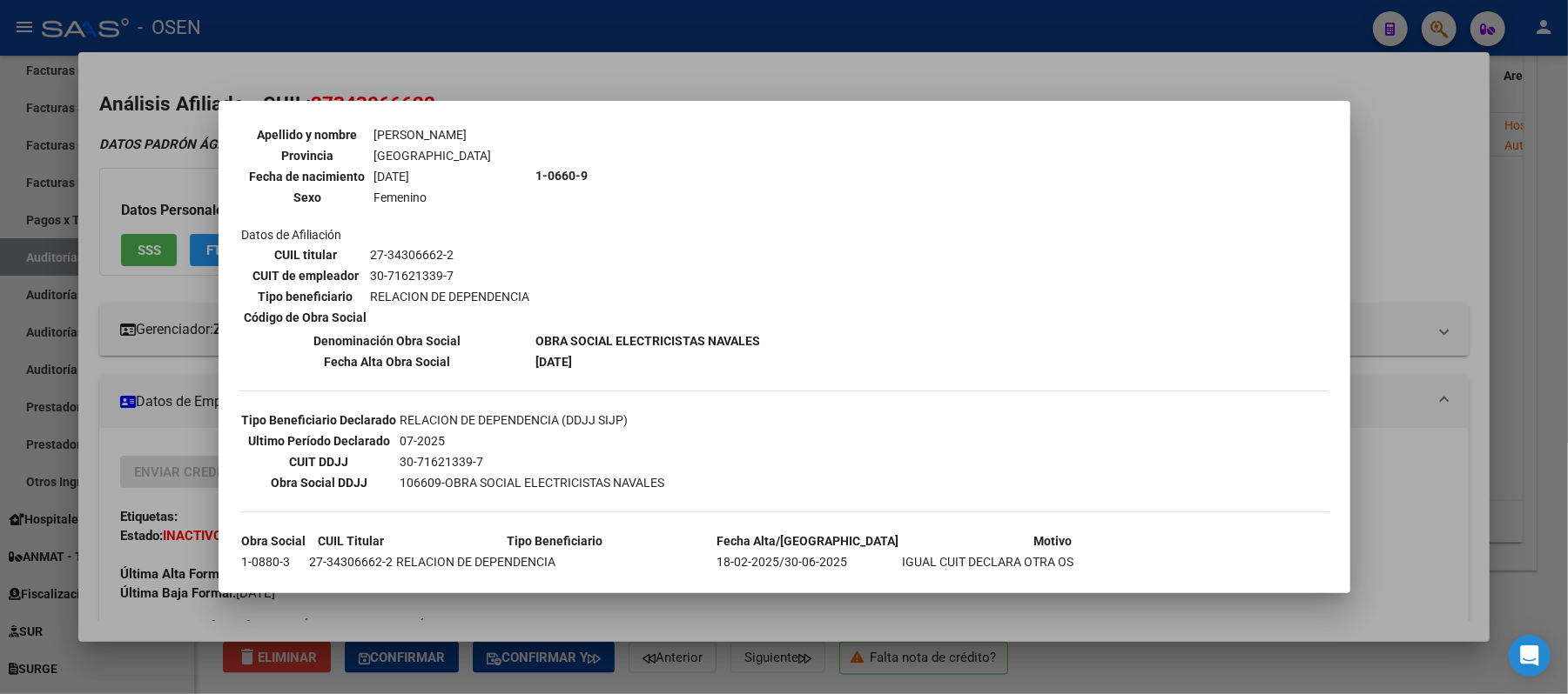
scroll to position [332, 0]
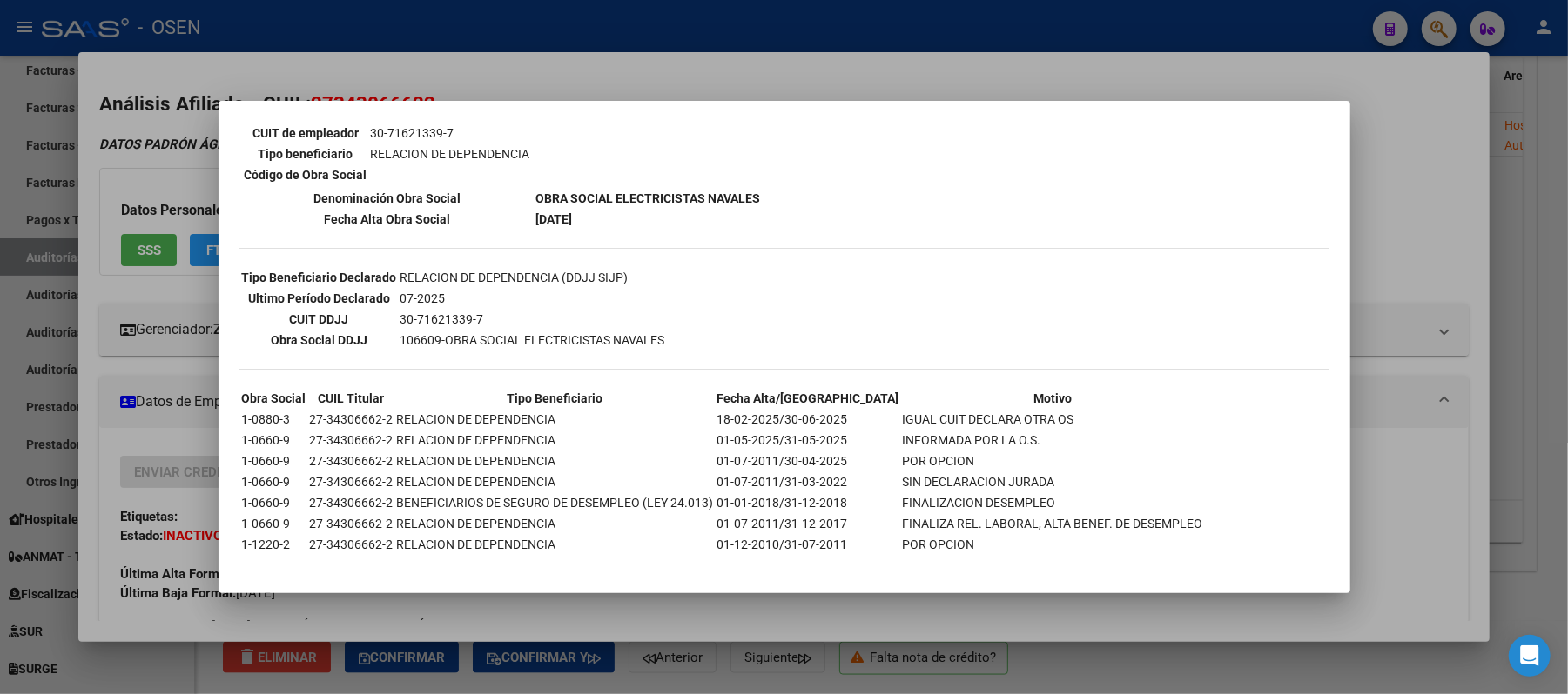
click at [1407, 499] on div at bounding box center [784, 347] width 1568 height 694
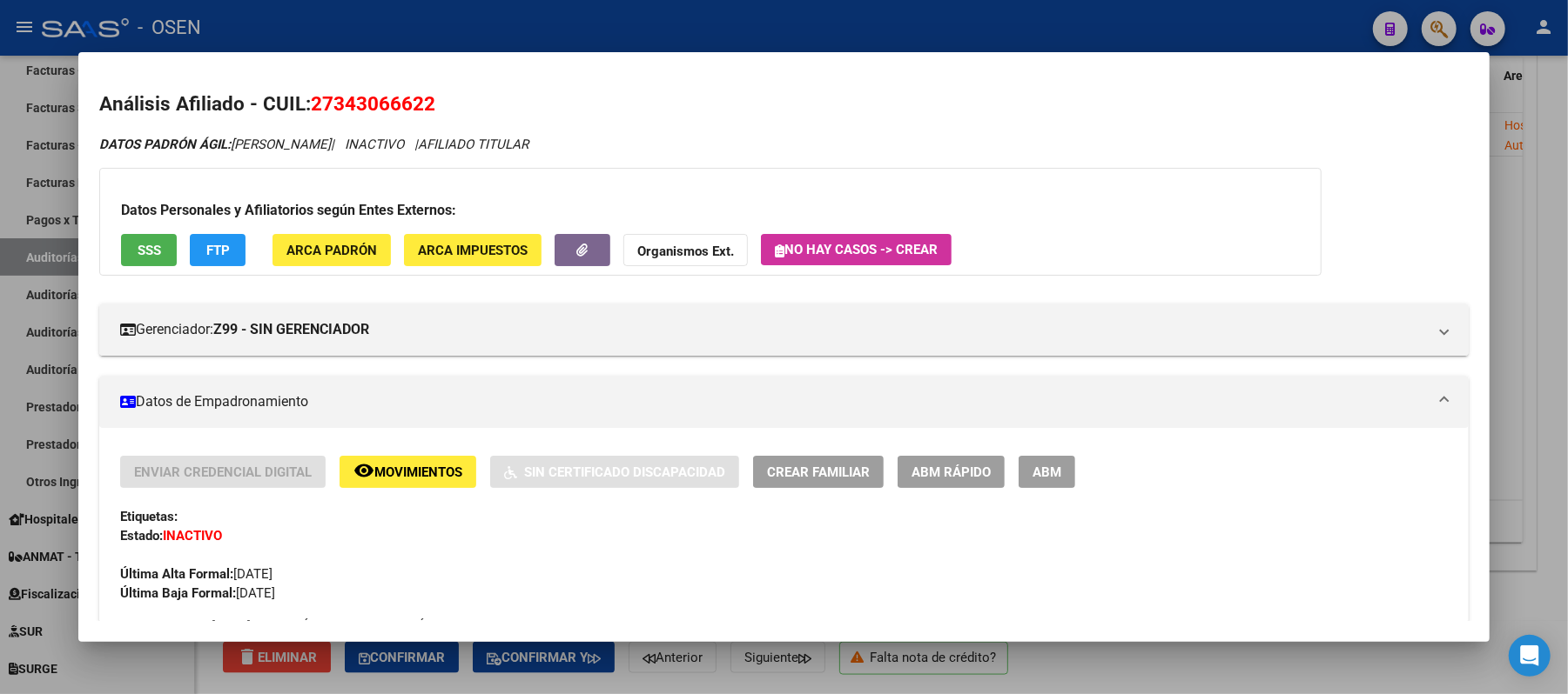
drag, startPoint x: 527, startPoint y: 21, endPoint x: 534, endPoint y: 228, distance: 207.1
click at [534, 227] on div "Análisis Afiliado - CUIL: 27343066622 DATOS PADRÓN ÁGIL: [PERSON_NAME] | INACTI…" at bounding box center [784, 347] width 1568 height 694
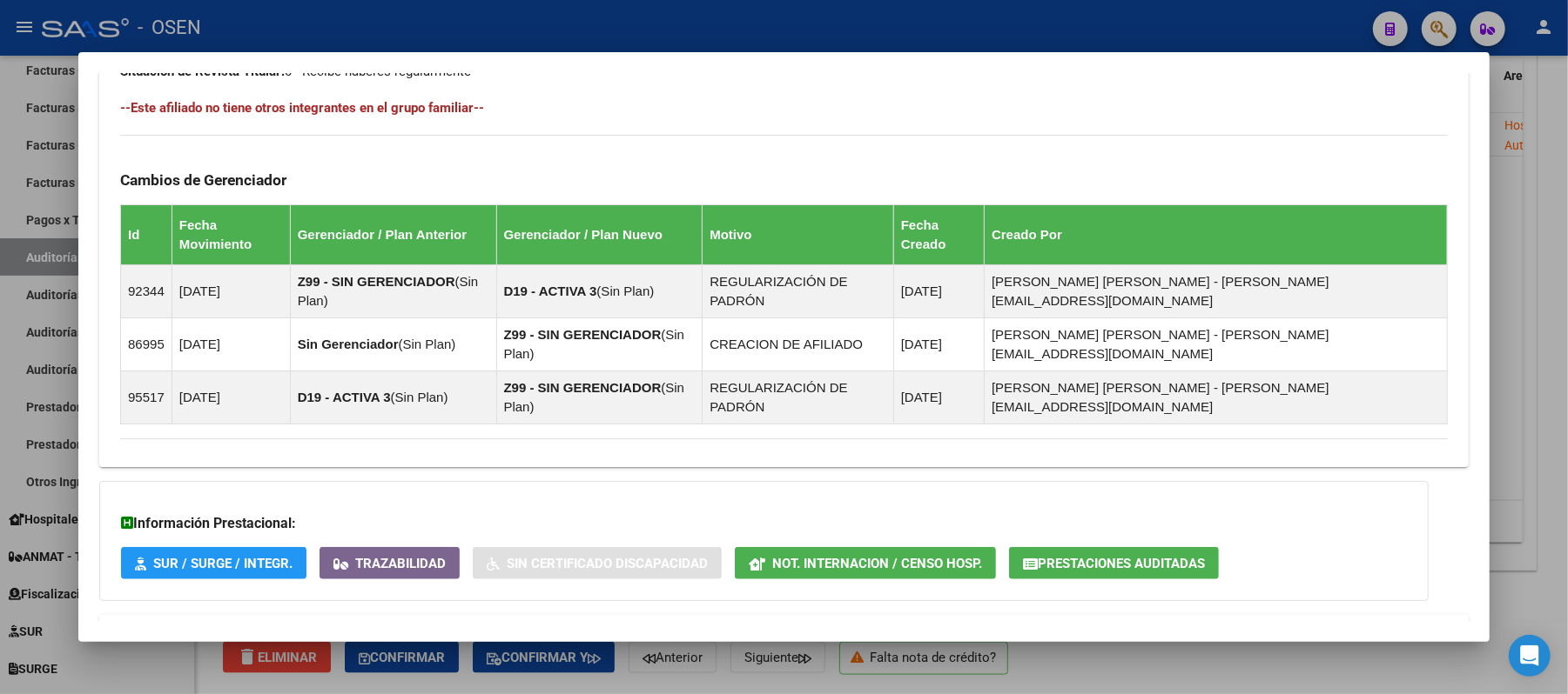
click at [598, 626] on mat-panel-title "Aportes y Contribuciones del Afiliado: 27343066622" at bounding box center [773, 636] width 1307 height 21
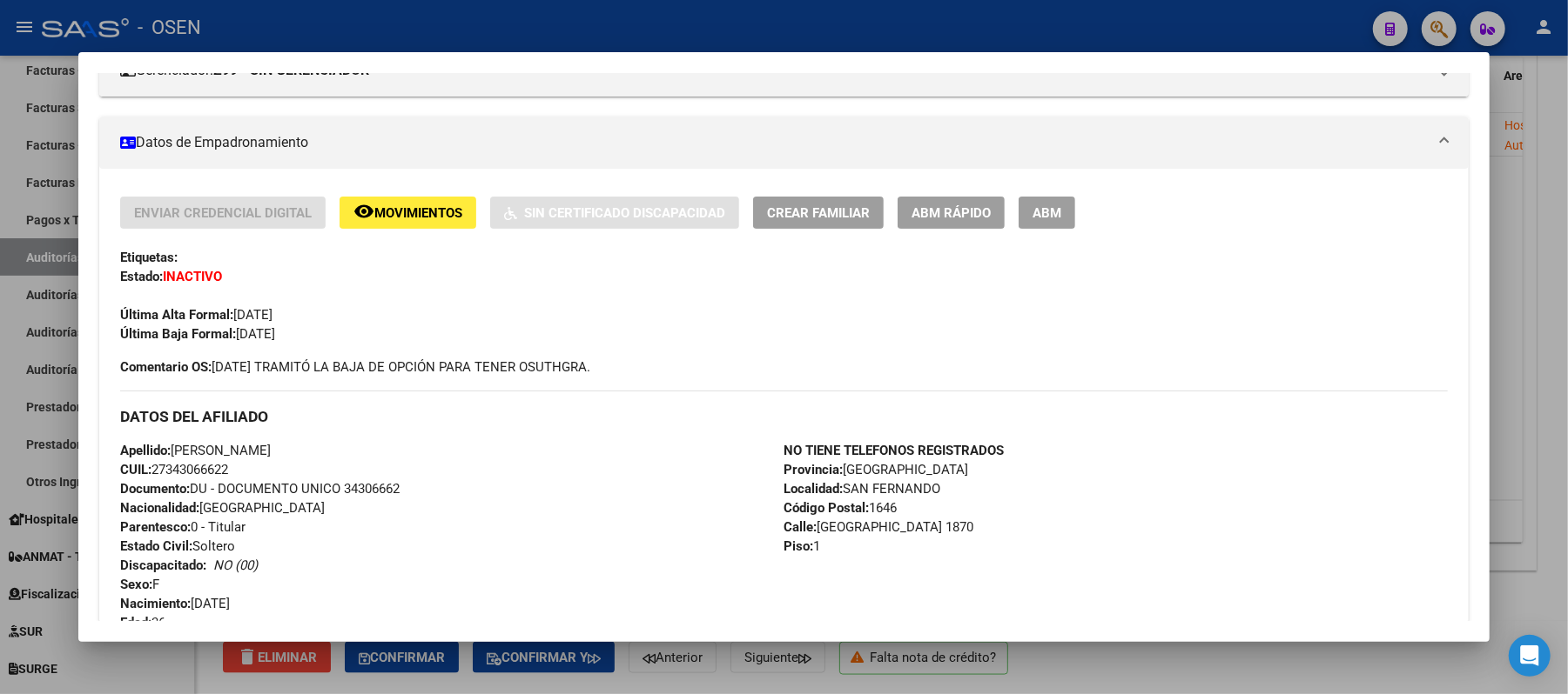
scroll to position [0, 0]
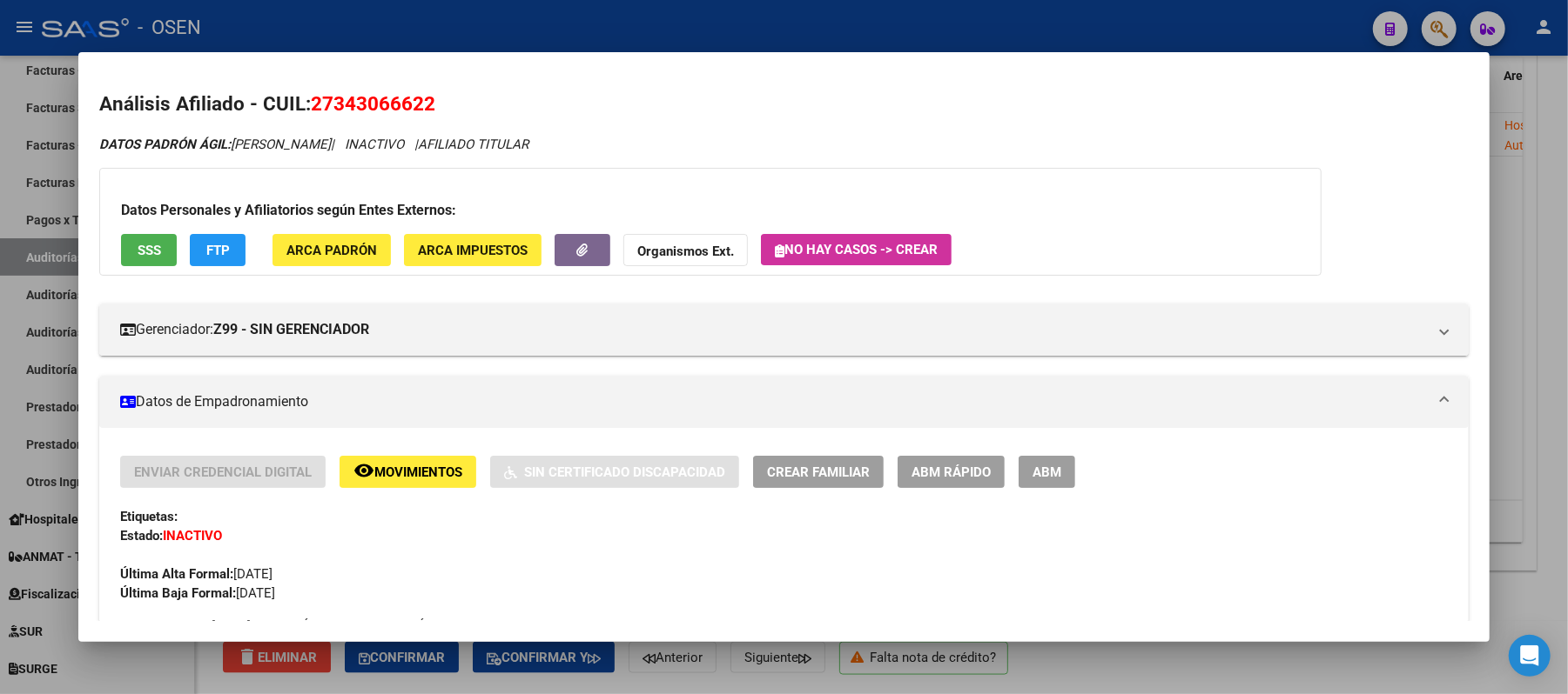
click at [193, 254] on button "FTP" at bounding box center [218, 250] width 56 height 32
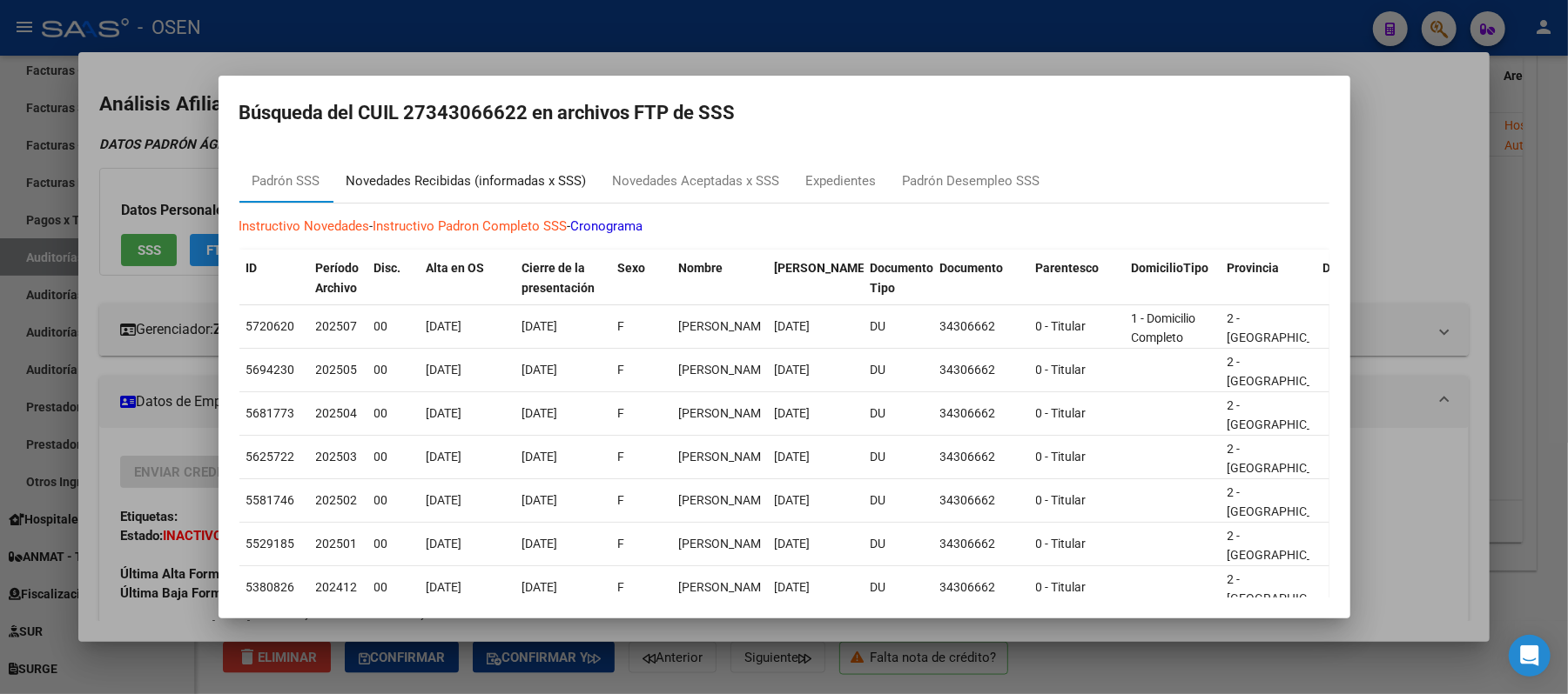
click at [502, 197] on div "Novedades Recibidas (informadas x SSS)" at bounding box center [467, 181] width 266 height 42
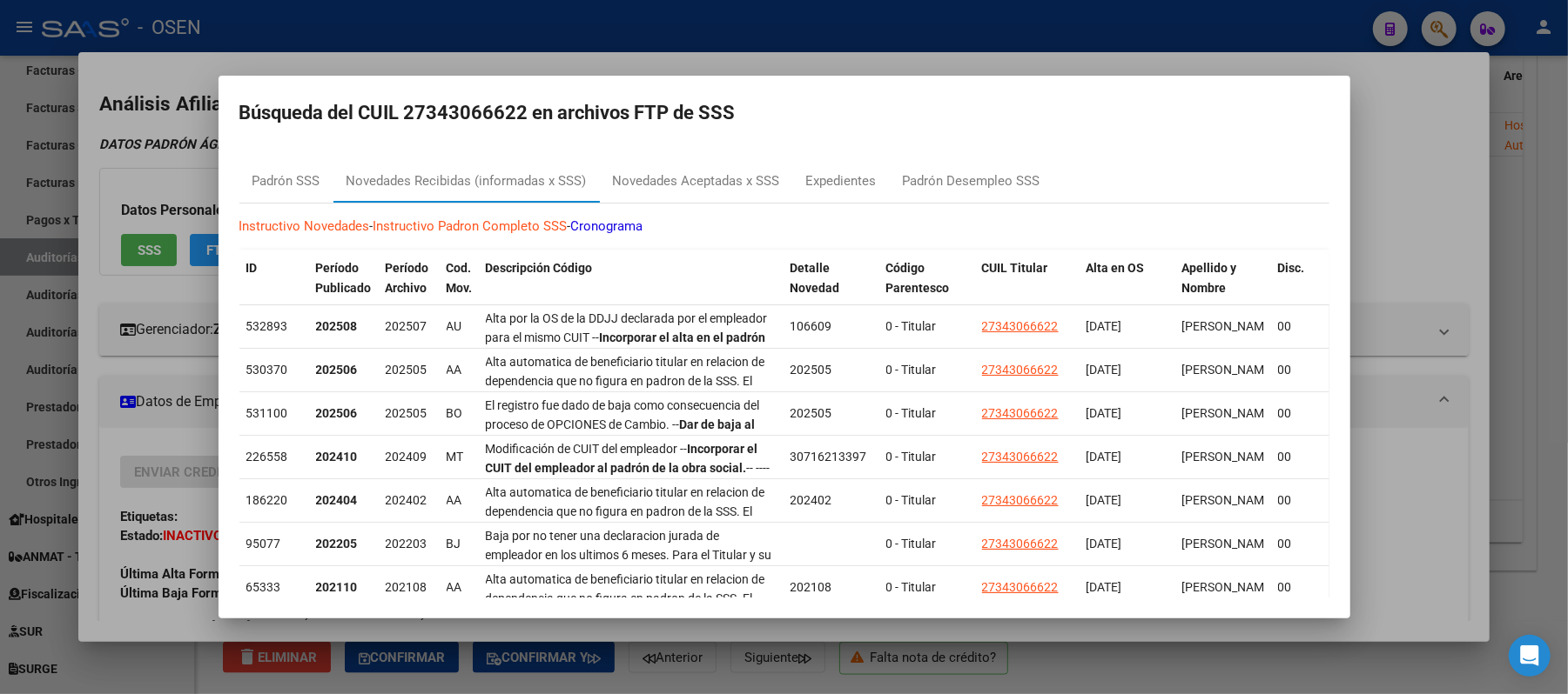
click at [1360, 258] on div at bounding box center [784, 347] width 1568 height 694
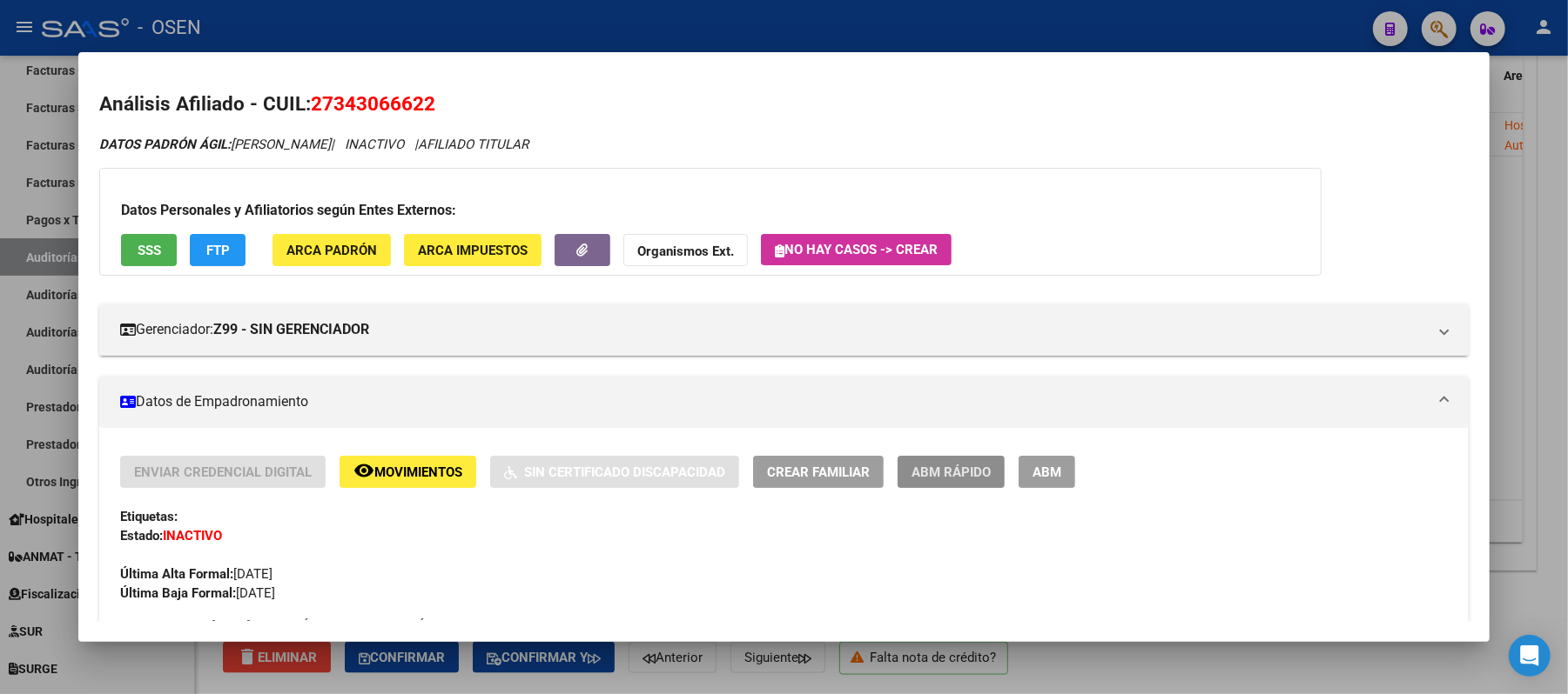
click at [924, 473] on span "ABM Rápido" at bounding box center [951, 473] width 79 height 16
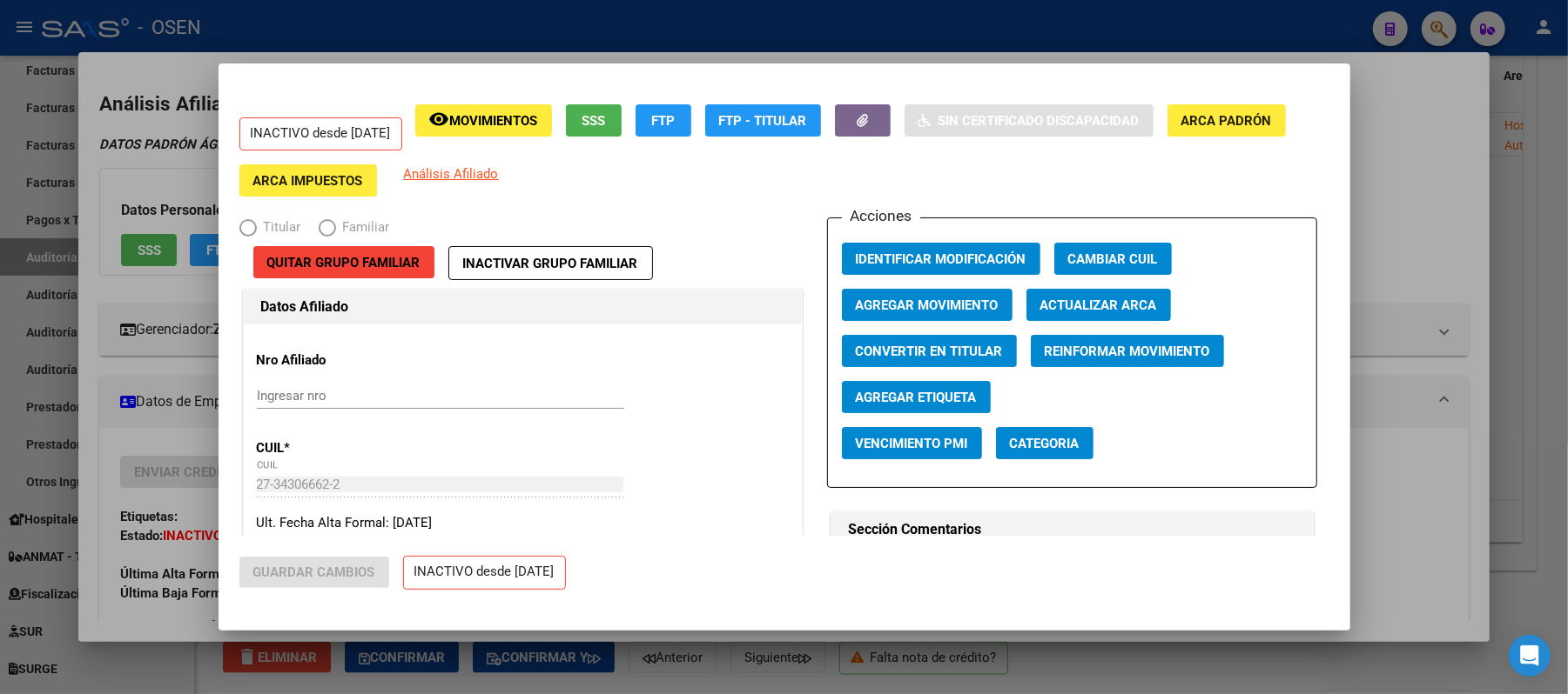
radio input "true"
type input "30-71621339-7"
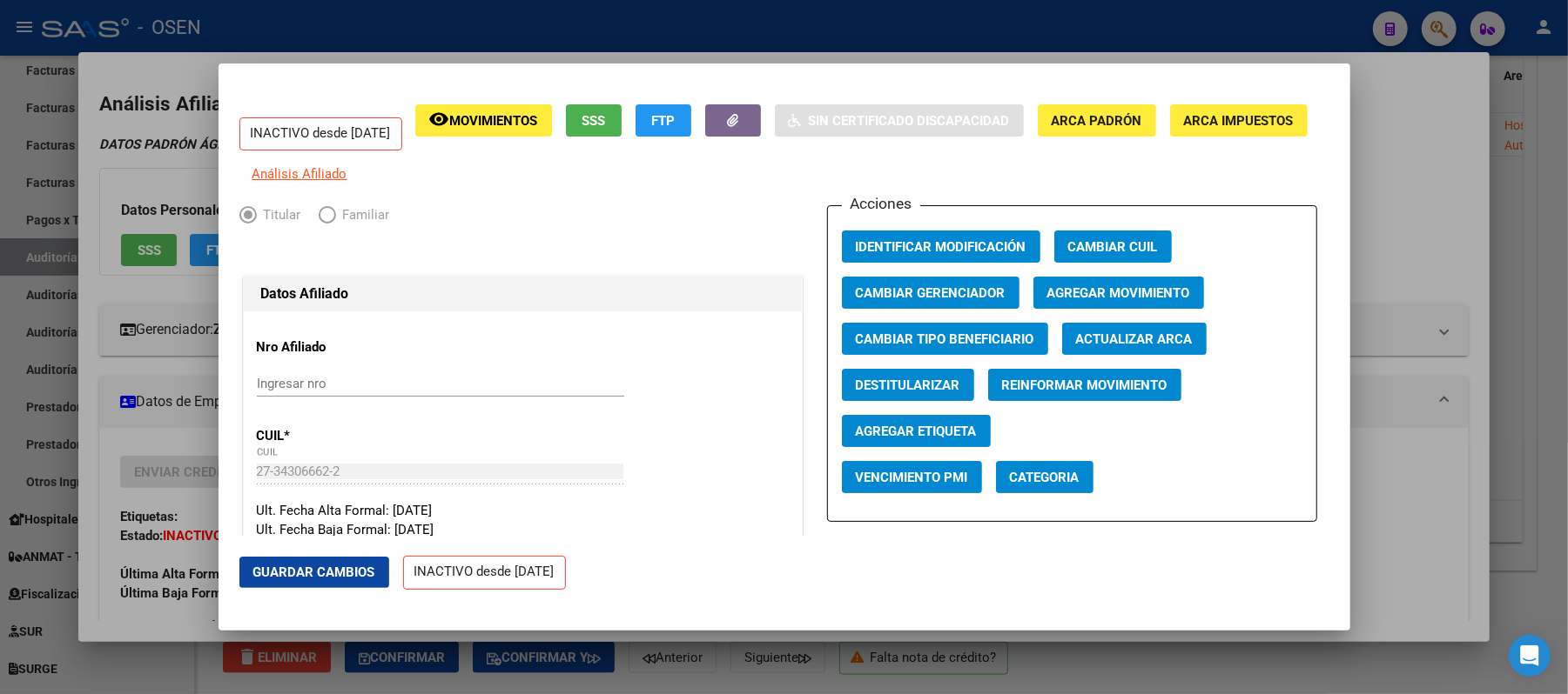
click at [1097, 301] on span "Agregar Movimiento" at bounding box center [1119, 294] width 143 height 16
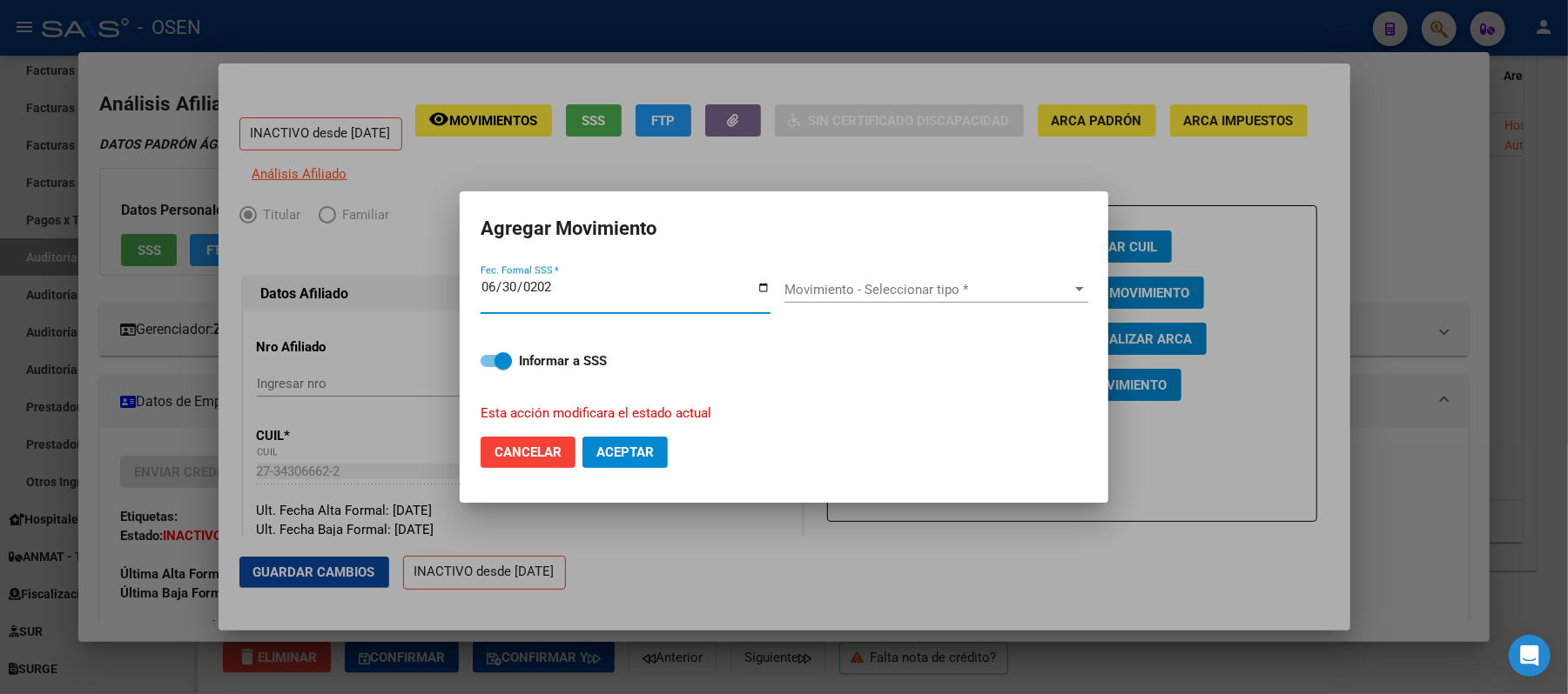
type input "[DATE]"
click at [655, 471] on mat-dialog-actions "Cancelar Aceptar" at bounding box center [783, 453] width 606 height 59
click at [655, 463] on button "Aceptar" at bounding box center [625, 452] width 85 height 31
click at [499, 280] on input "[DATE]" at bounding box center [625, 294] width 290 height 28
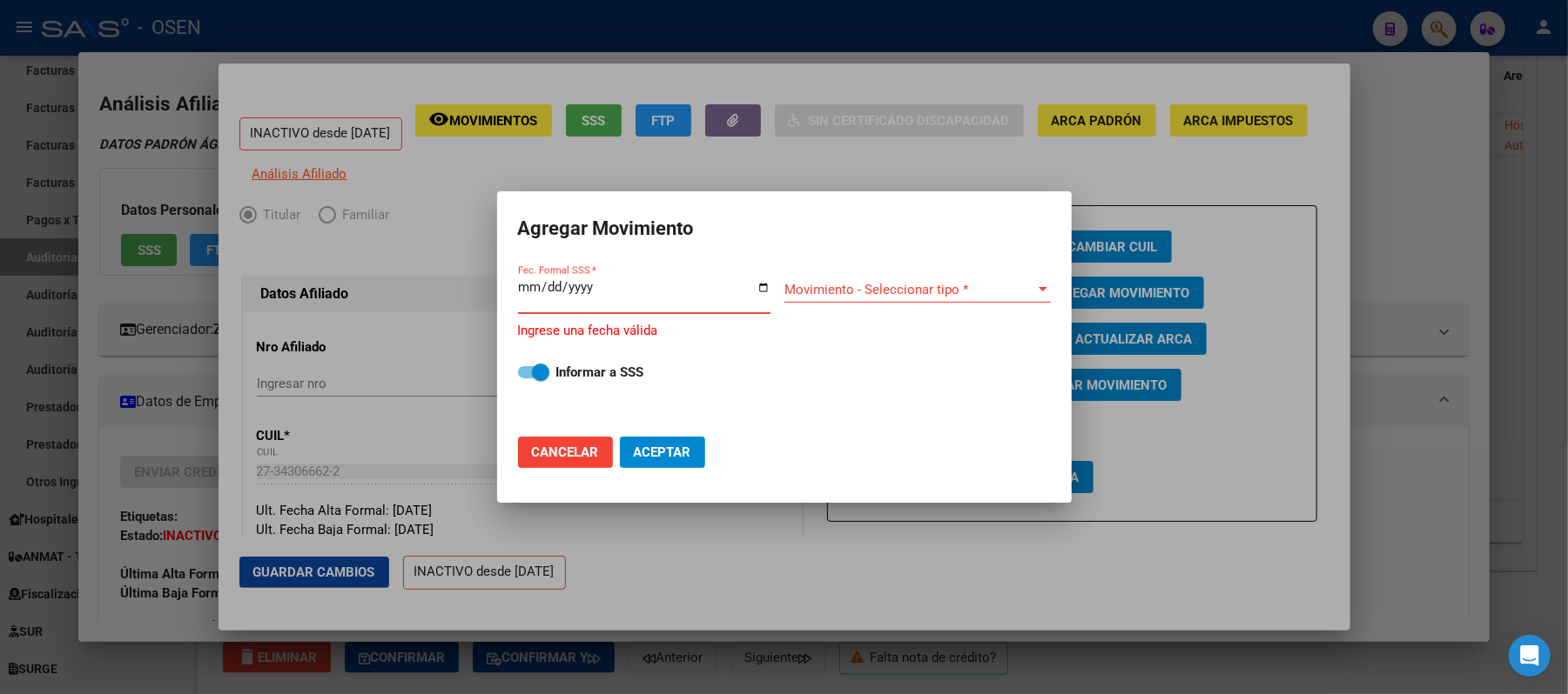
type input "[DATE]"
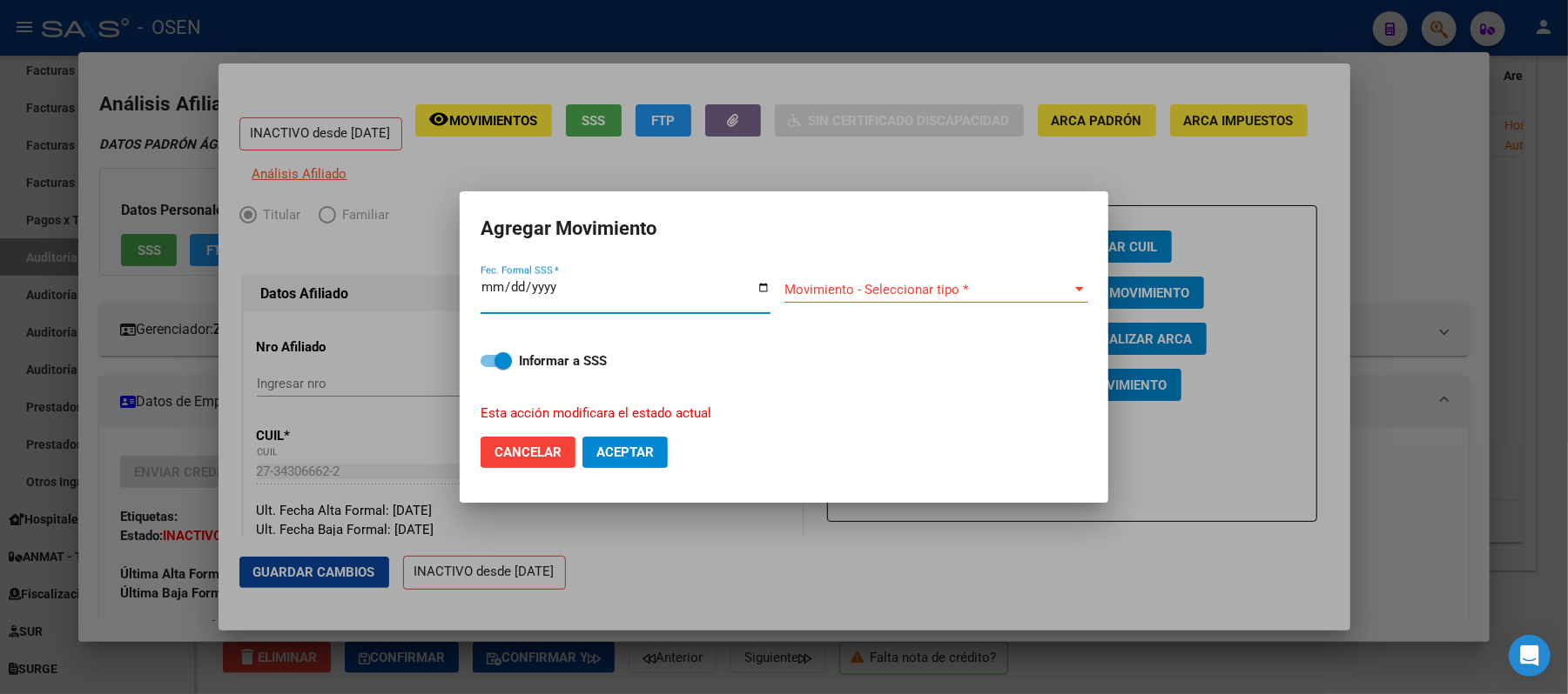
click at [519, 364] on label "Informar a SSS" at bounding box center [783, 361] width 606 height 21
click at [489, 367] on input "Informar a SSS" at bounding box center [488, 367] width 1 height 1
checkbox input "false"
click at [971, 272] on div "Movimiento - Seleccionar tipo * Movimiento - Seleccionar tipo *" at bounding box center [936, 296] width 304 height 67
click at [970, 282] on span "Movimiento - Seleccionar tipo *" at bounding box center [928, 290] width 289 height 16
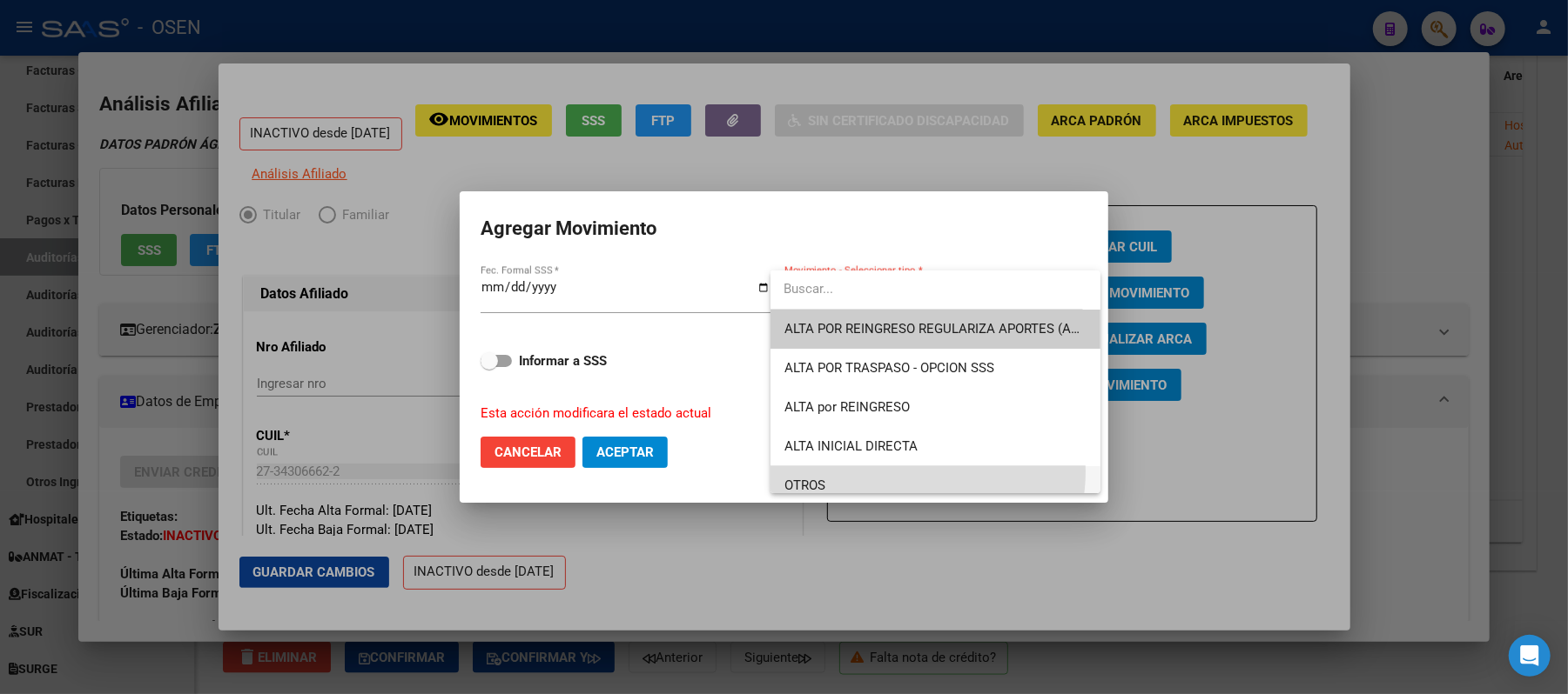
click at [911, 471] on span "OTROS" at bounding box center [935, 486] width 302 height 39
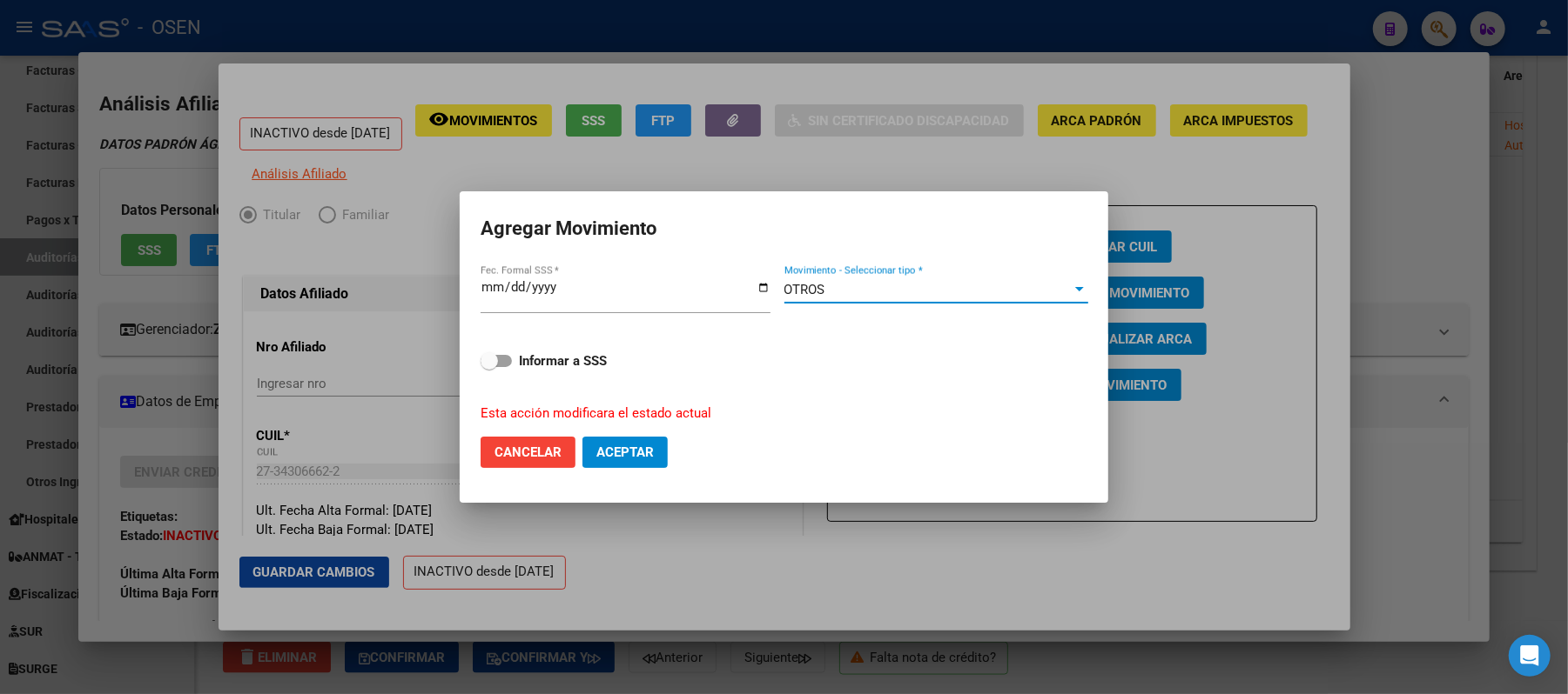
click at [565, 460] on button "Cancelar" at bounding box center [527, 452] width 95 height 31
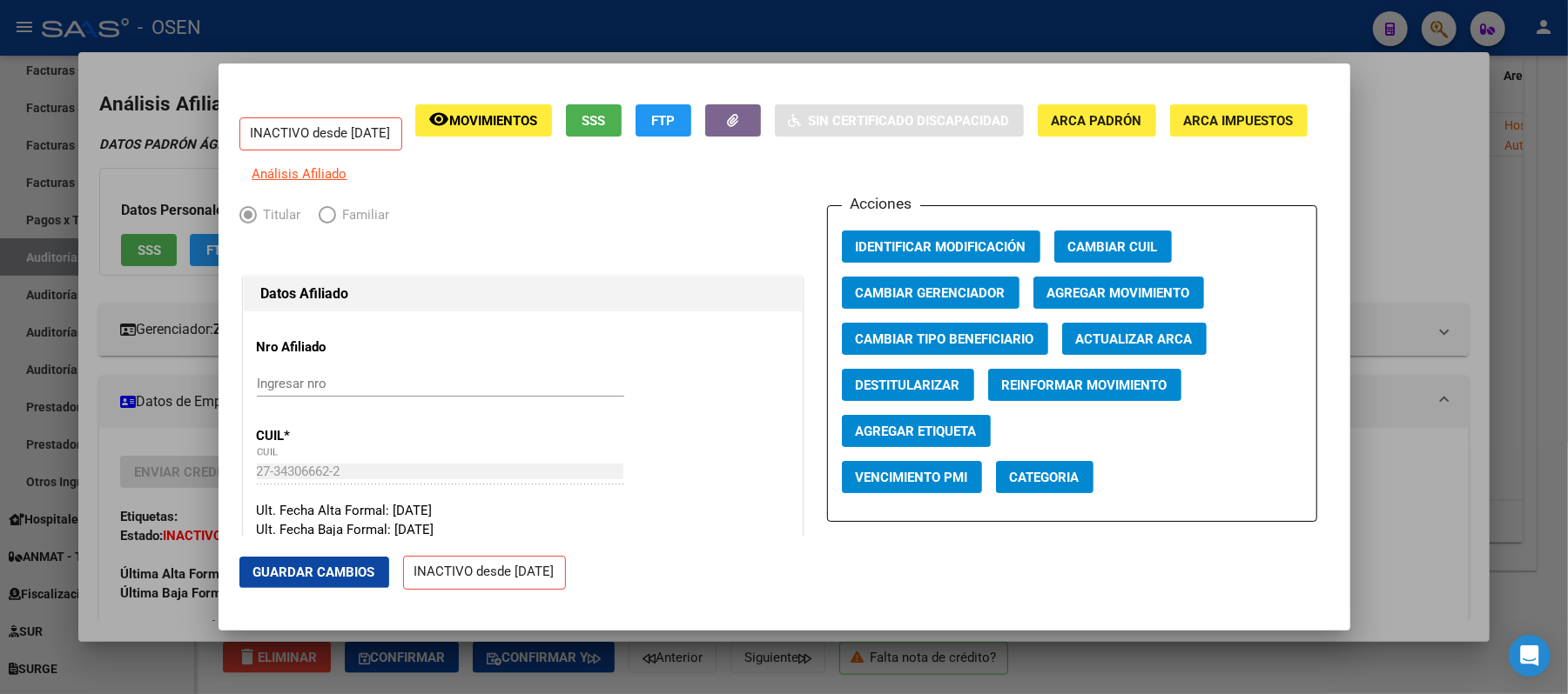
drag, startPoint x: 604, startPoint y: 450, endPoint x: 892, endPoint y: 341, distance: 307.9
click at [1143, 294] on button "Agregar Movimiento" at bounding box center [1119, 293] width 170 height 32
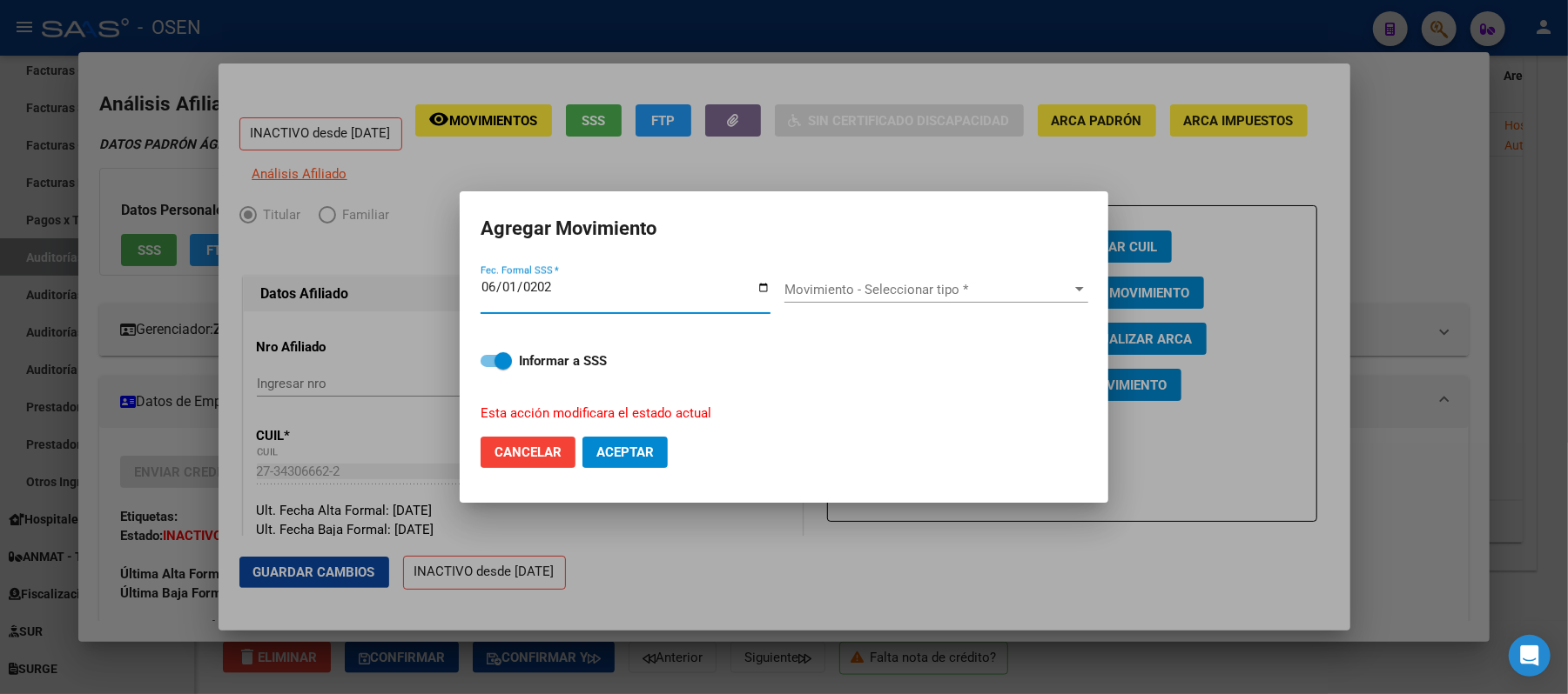
type input "[DATE]"
drag, startPoint x: 987, startPoint y: 270, endPoint x: 989, endPoint y: 291, distance: 21.1
click at [989, 275] on div "Movimiento - Seleccionar tipo * Movimiento - Seleccionar tipo *" at bounding box center [936, 296] width 304 height 67
click at [993, 296] on span "Movimiento - Seleccionar tipo *" at bounding box center [928, 290] width 289 height 16
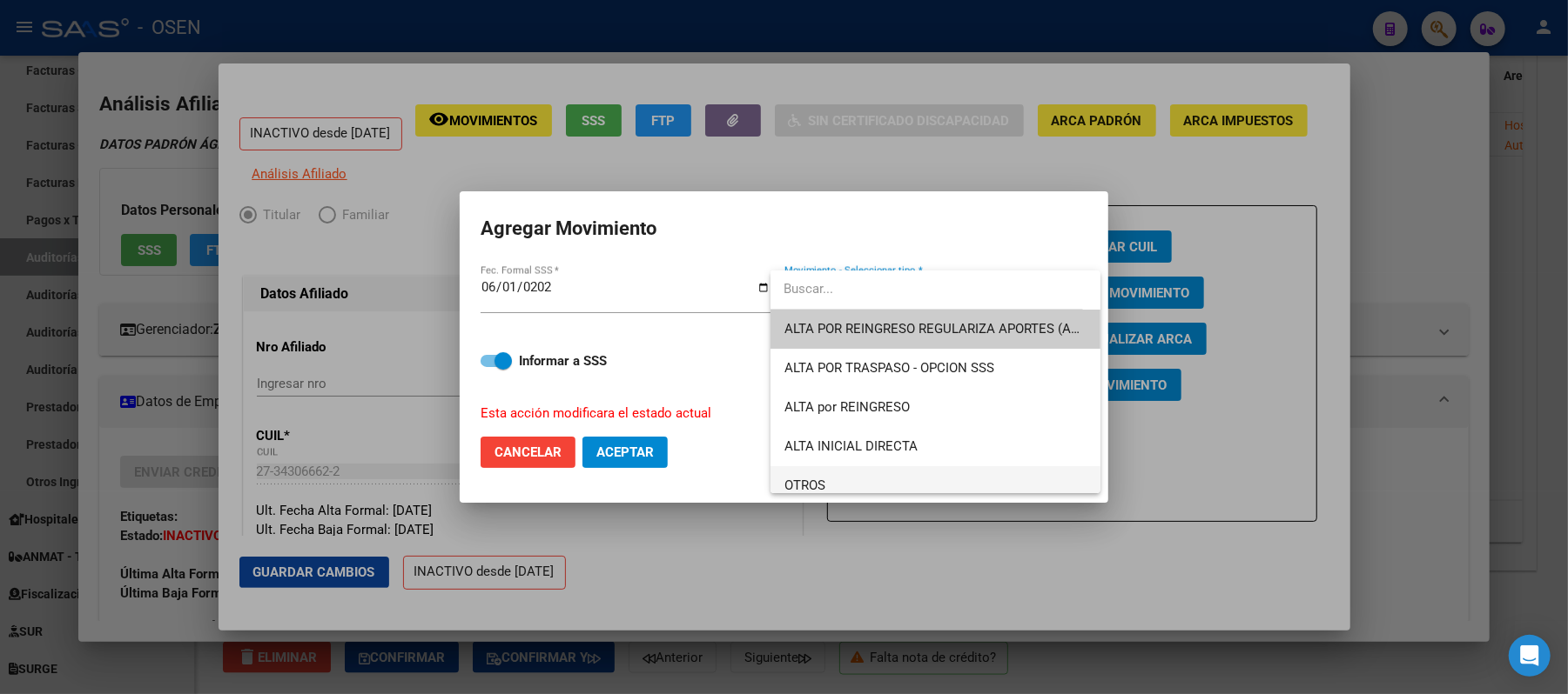
click at [883, 485] on span "OTROS" at bounding box center [935, 486] width 302 height 39
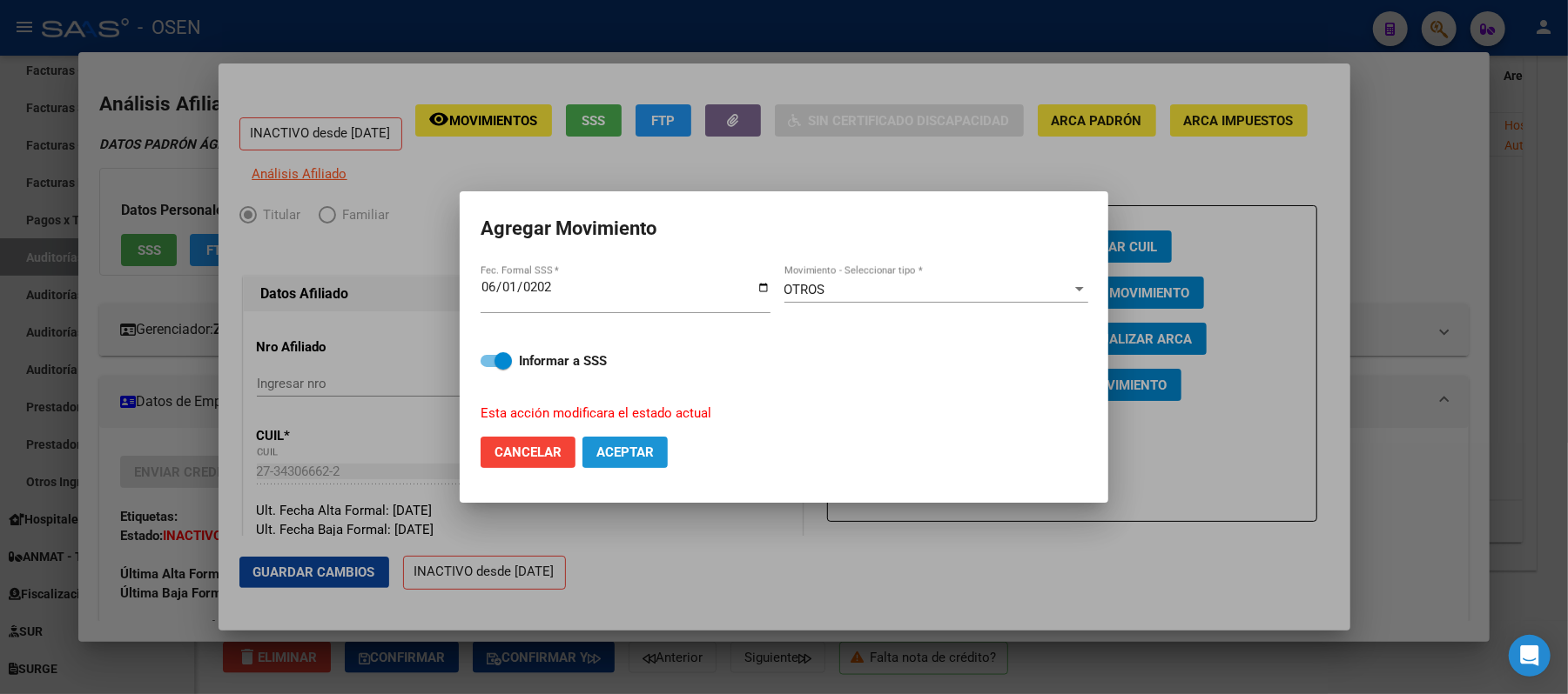
click at [656, 454] on button "Aceptar" at bounding box center [625, 452] width 85 height 31
drag, startPoint x: 509, startPoint y: 360, endPoint x: 516, endPoint y: 370, distance: 12.2
click at [510, 360] on span at bounding box center [503, 361] width 18 height 18
click at [489, 367] on input "Informar a SSS" at bounding box center [488, 367] width 1 height 1
checkbox input "false"
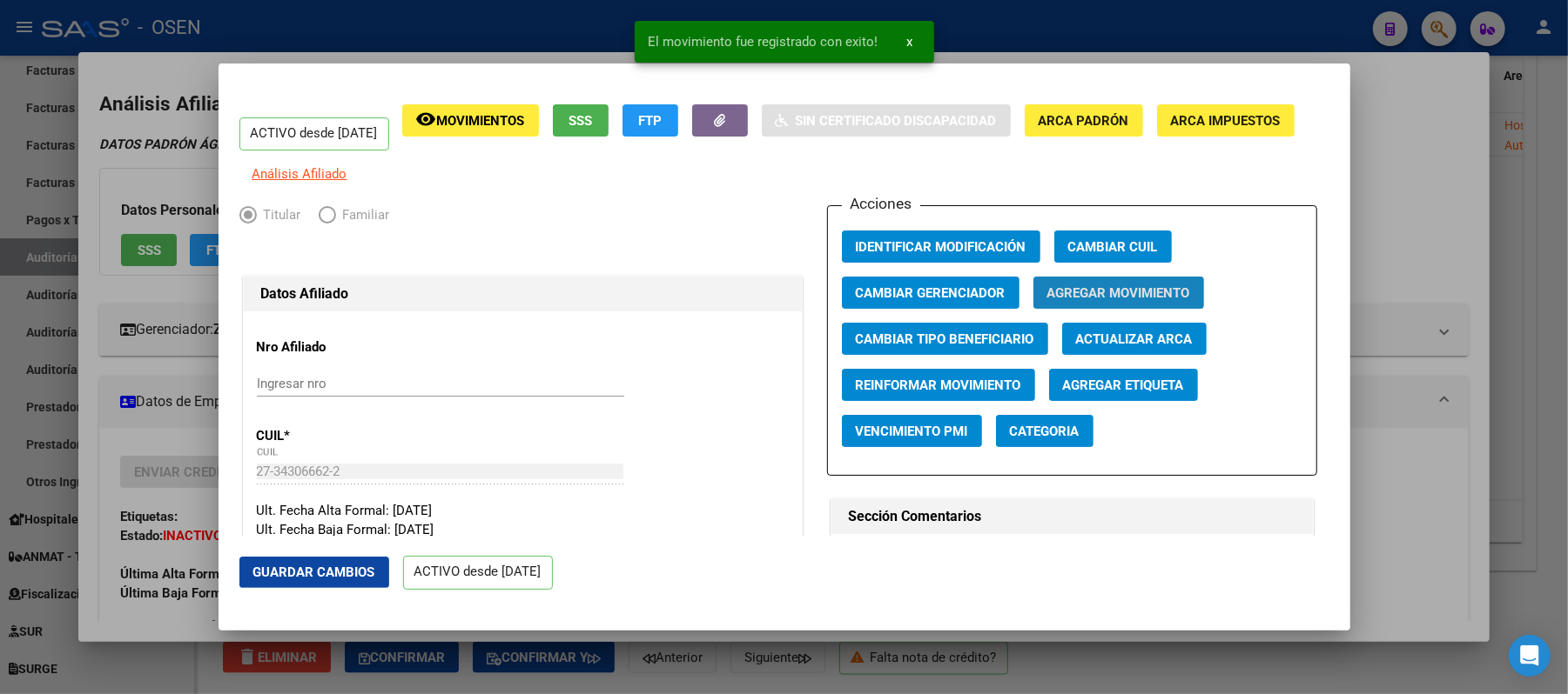
click at [1090, 293] on button "Agregar Movimiento" at bounding box center [1119, 293] width 170 height 32
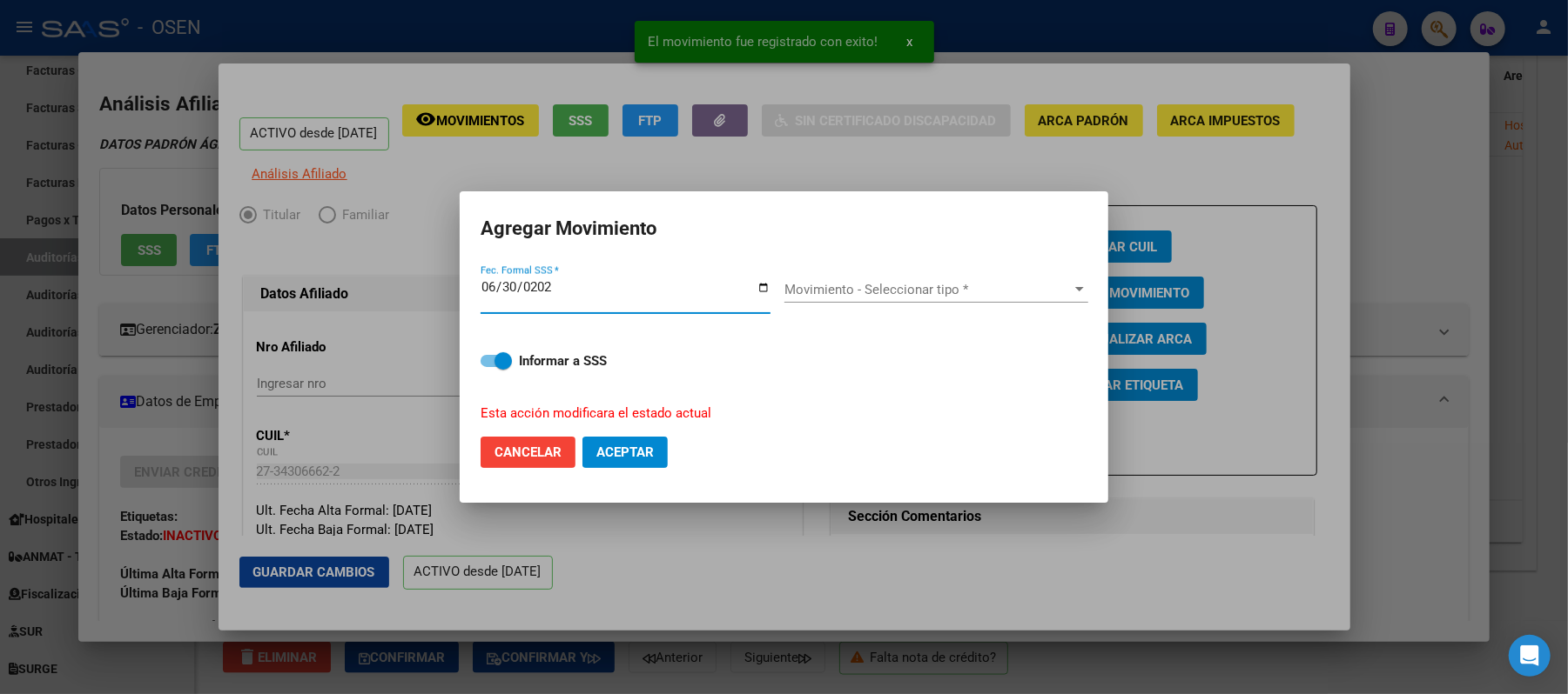
type input "[DATE]"
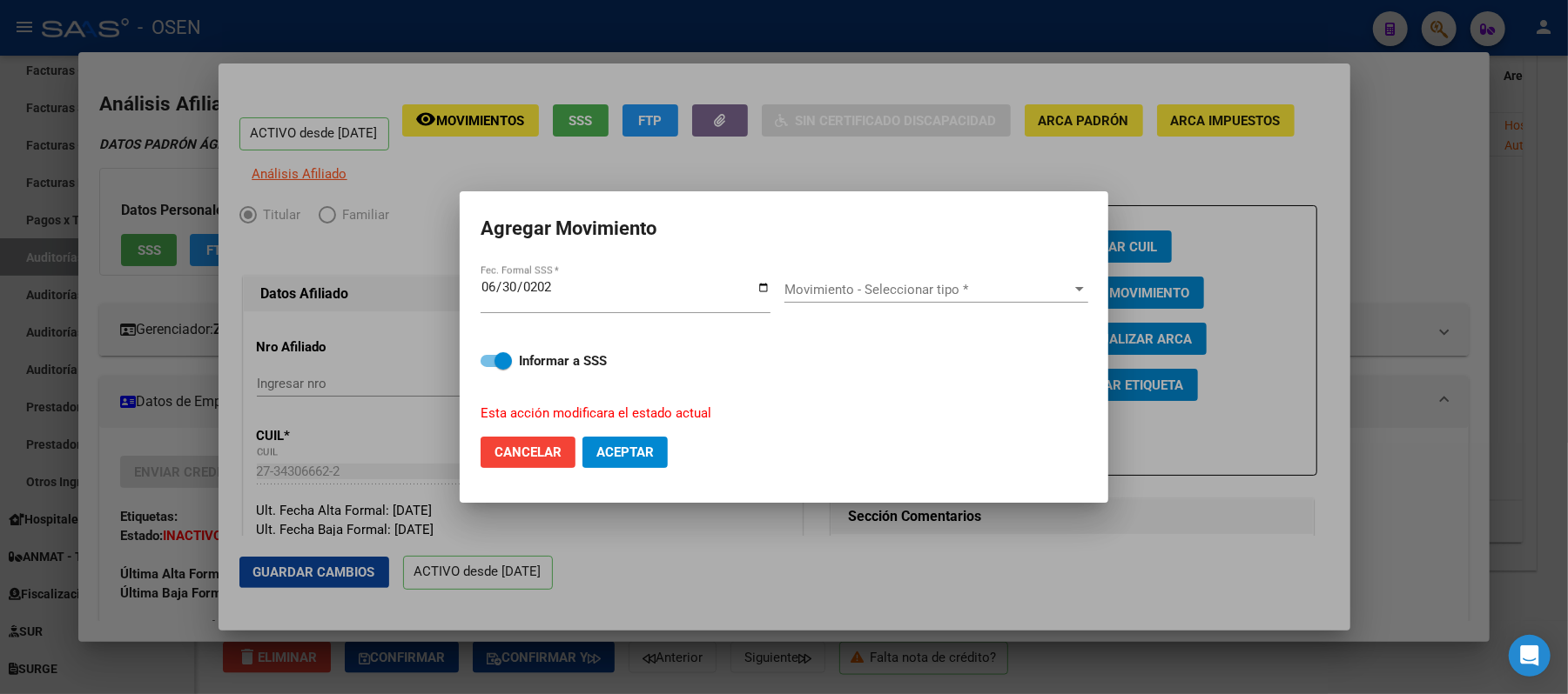
click at [916, 300] on div "Movimiento - Seleccionar tipo * Movimiento - Seleccionar tipo *" at bounding box center [936, 289] width 304 height 26
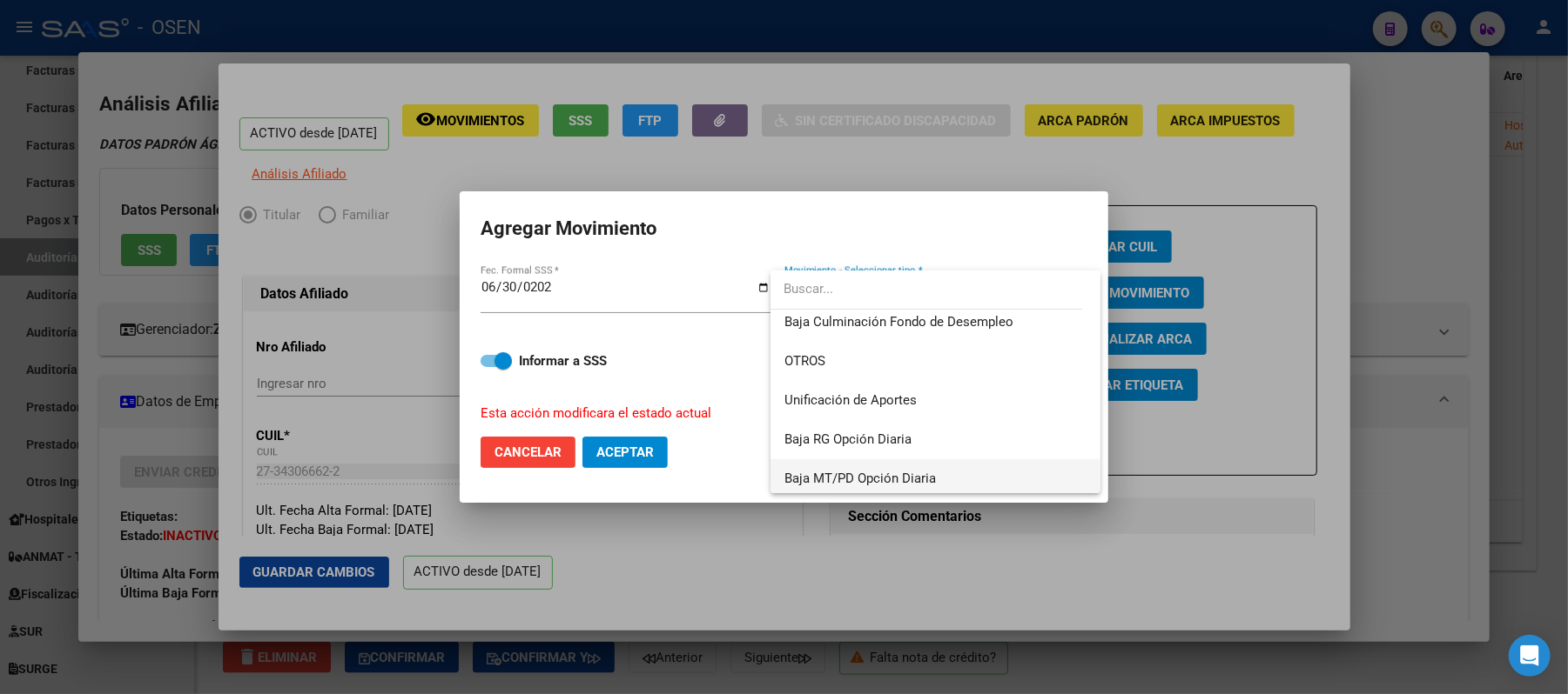
scroll to position [1266, 0]
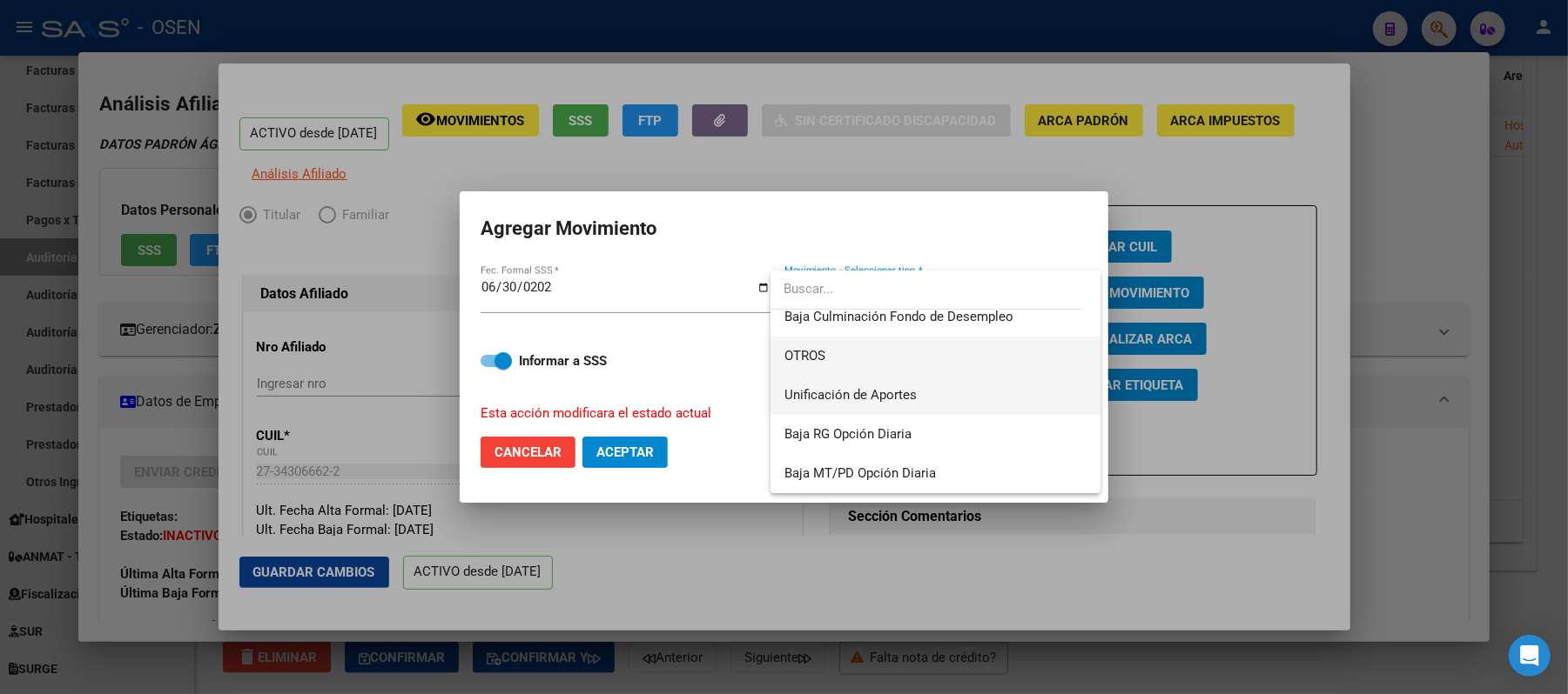
drag, startPoint x: 875, startPoint y: 376, endPoint x: 837, endPoint y: 345, distance: 49.0
click at [837, 345] on div "BAJA SIN APORTES FALLECIMIENTO RENUNCIA DESPIDO JUBILADO INFORMADO POR LA SSS (…" at bounding box center [936, 382] width 330 height 223
click at [837, 345] on span "OTROS" at bounding box center [935, 356] width 302 height 39
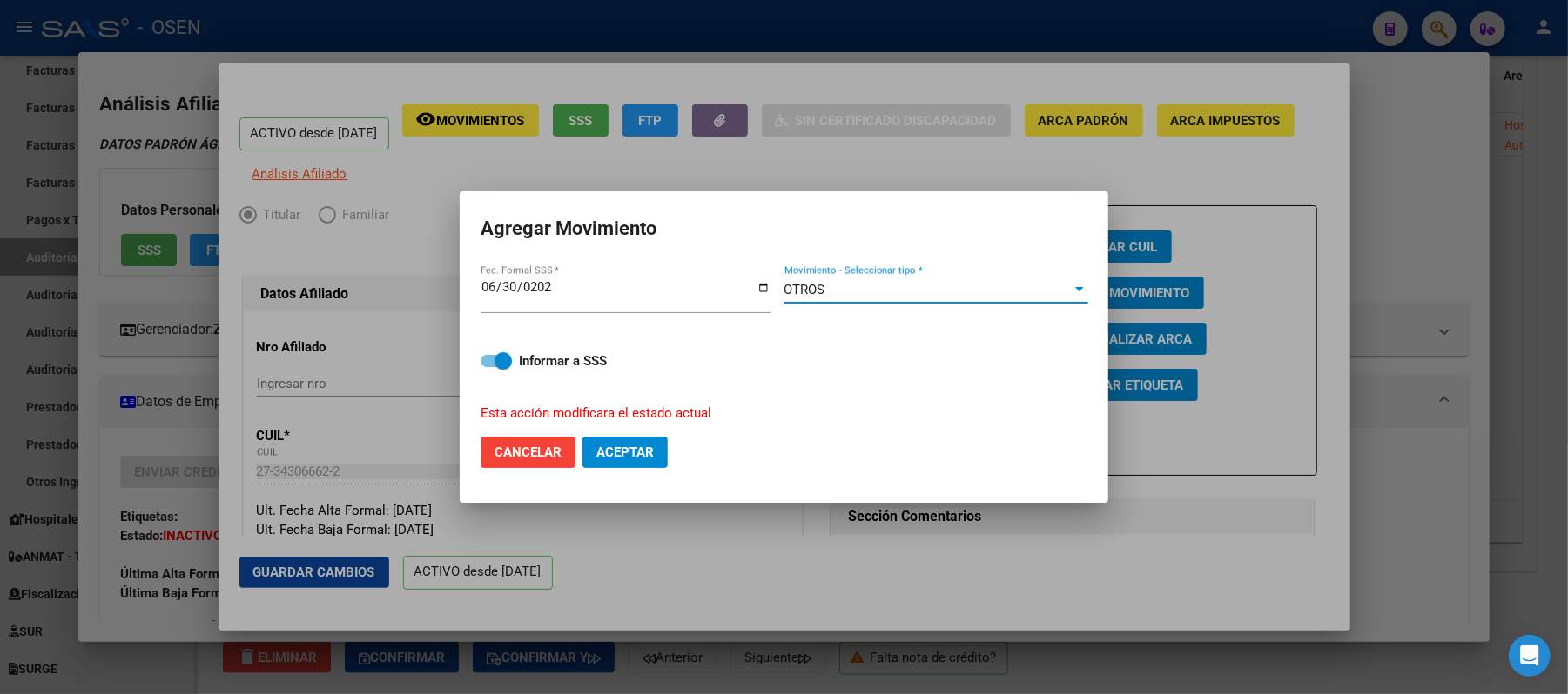
click at [646, 446] on span "Aceptar" at bounding box center [625, 453] width 58 height 16
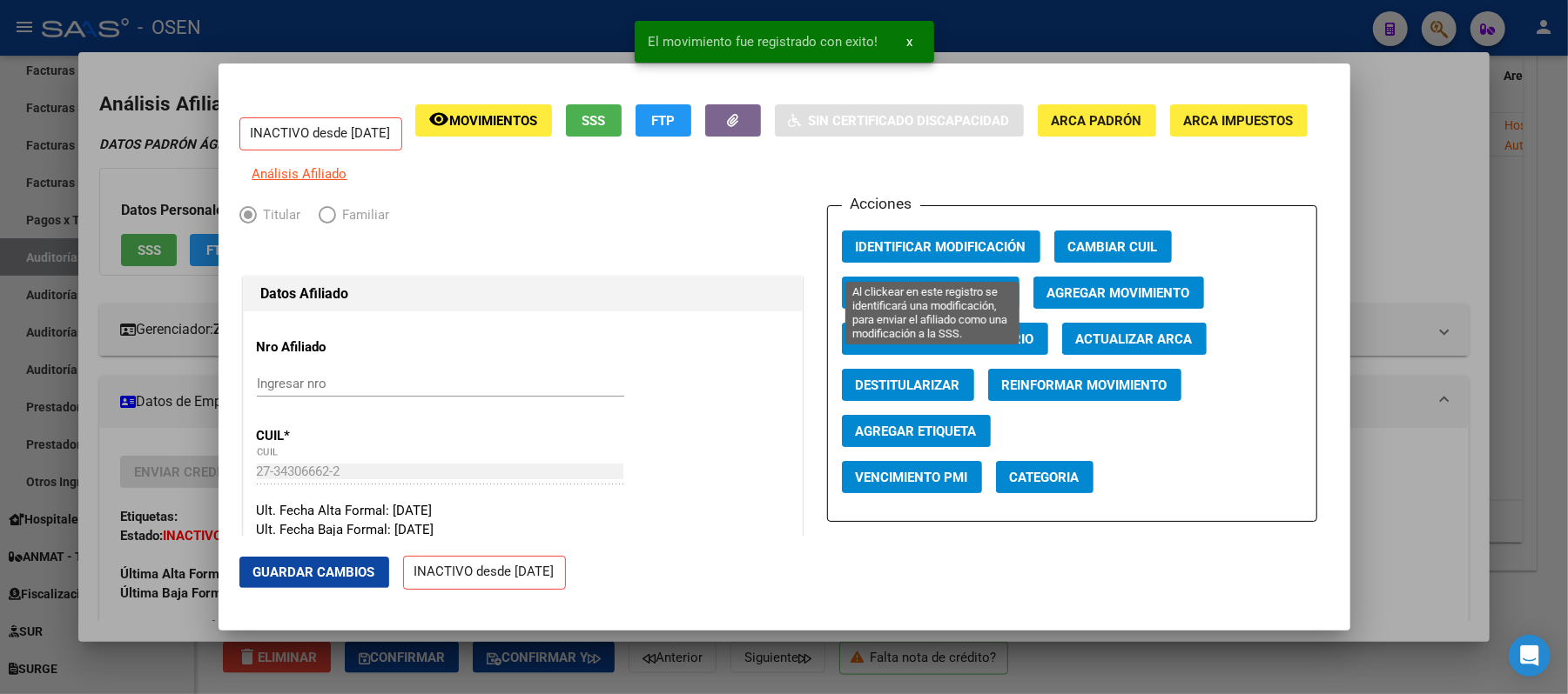
click at [971, 255] on span "Identificar Modificación" at bounding box center [941, 248] width 170 height 16
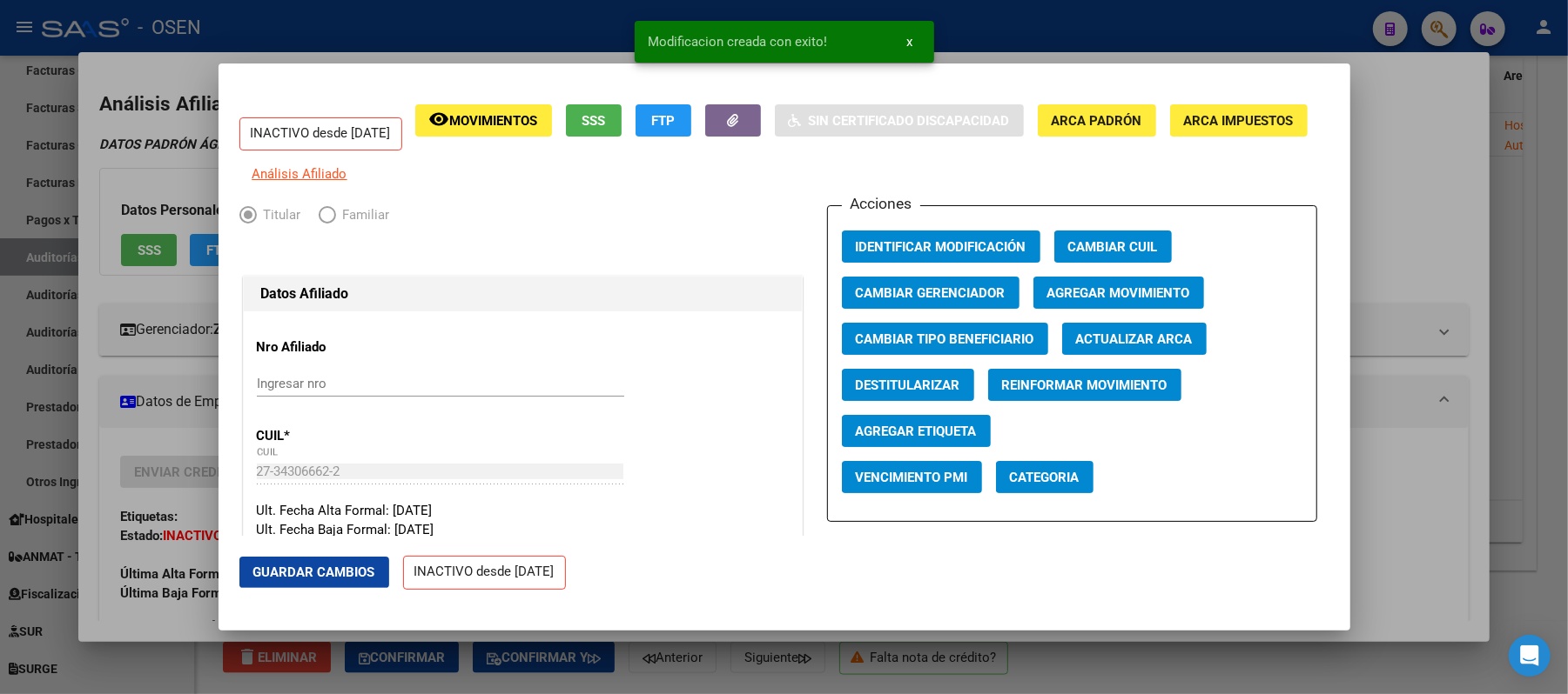
click at [1398, 233] on div at bounding box center [784, 347] width 1568 height 694
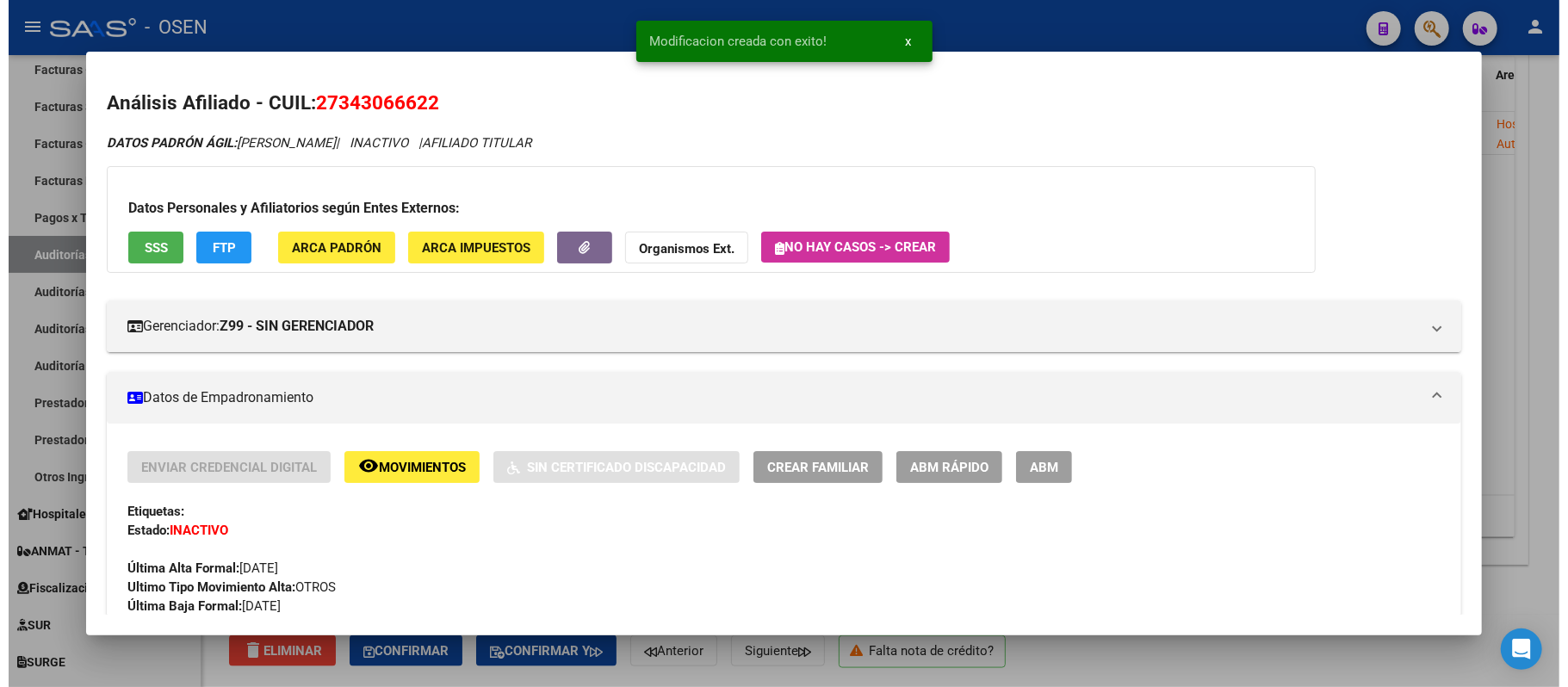
scroll to position [344, 0]
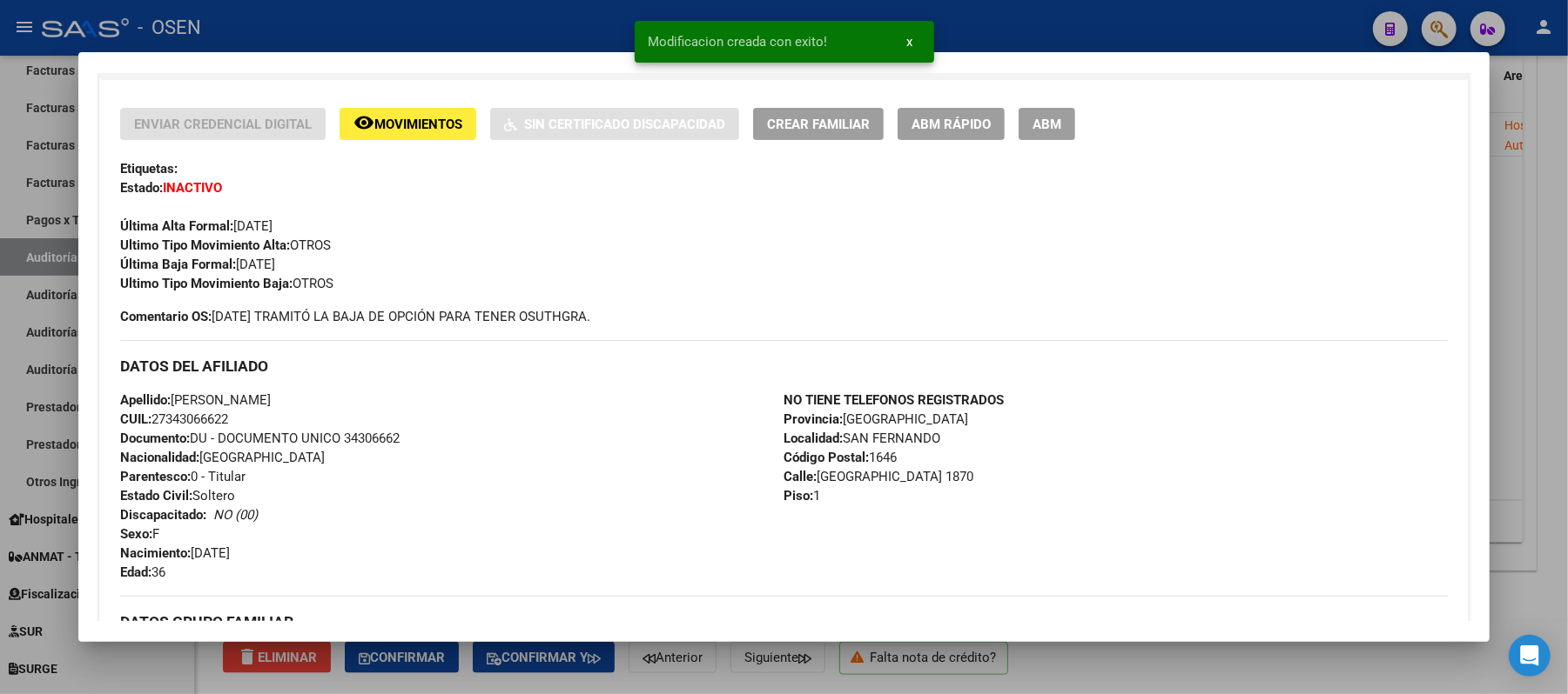
click at [942, 67] on div "Modificacion creada con exito! x" at bounding box center [784, 42] width 341 height 83
click at [987, 40] on div at bounding box center [784, 347] width 1568 height 694
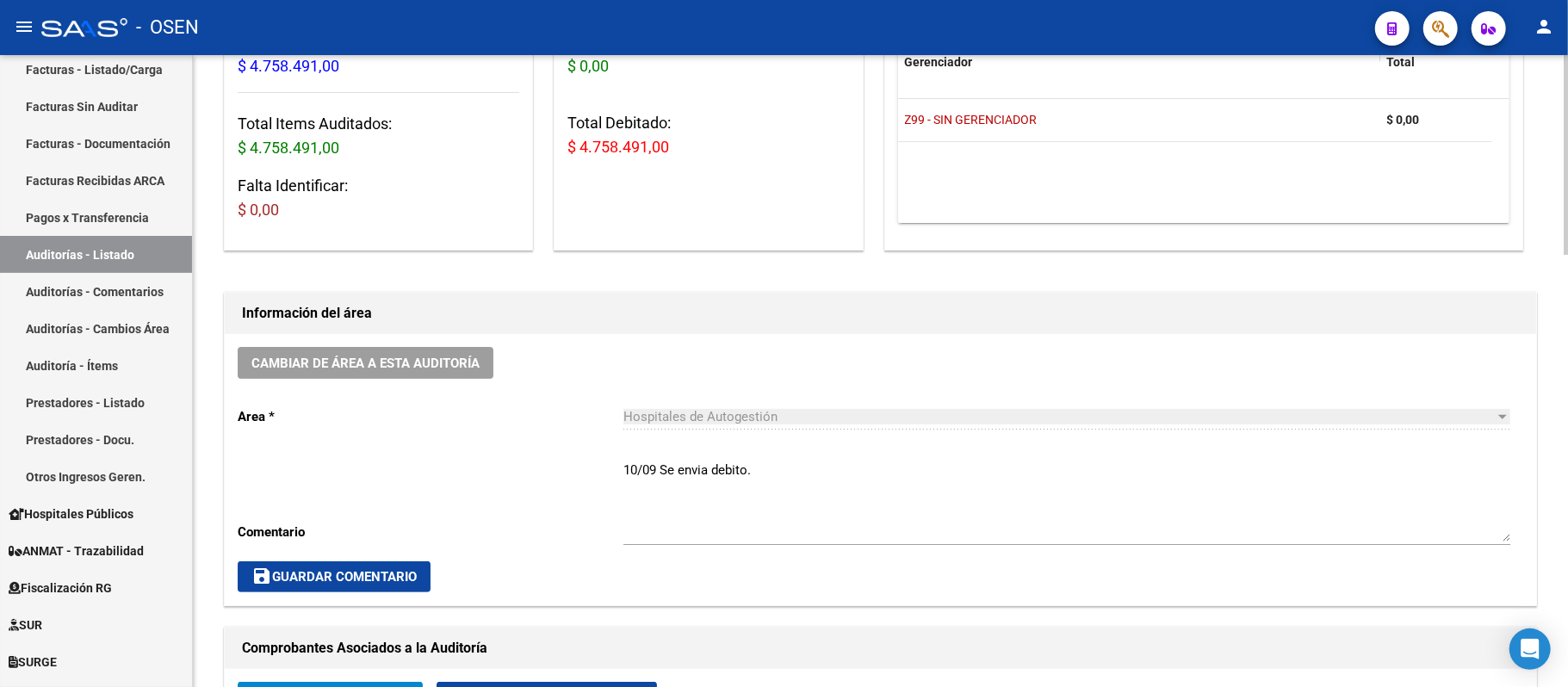
scroll to position [0, 0]
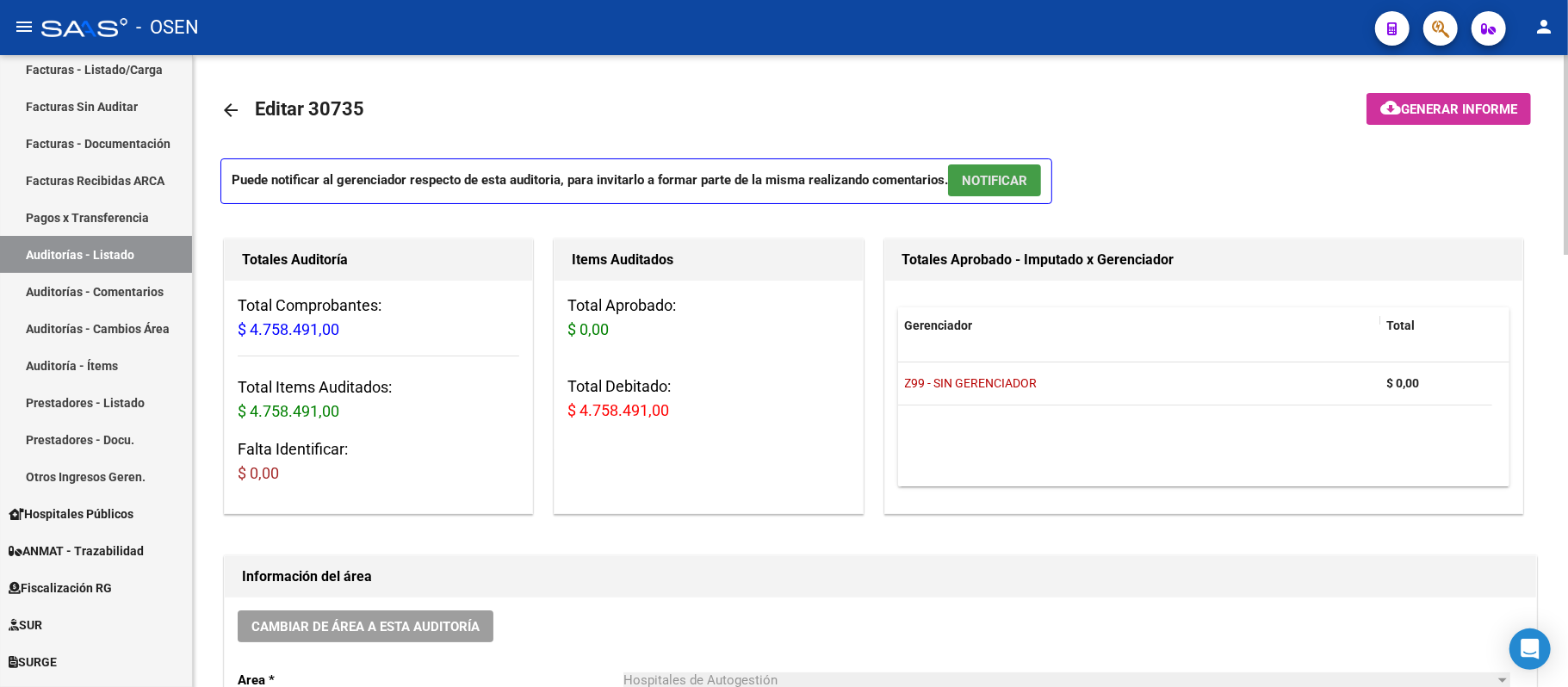
click at [985, 173] on span "NOTIFICAR" at bounding box center [994, 181] width 66 height 16
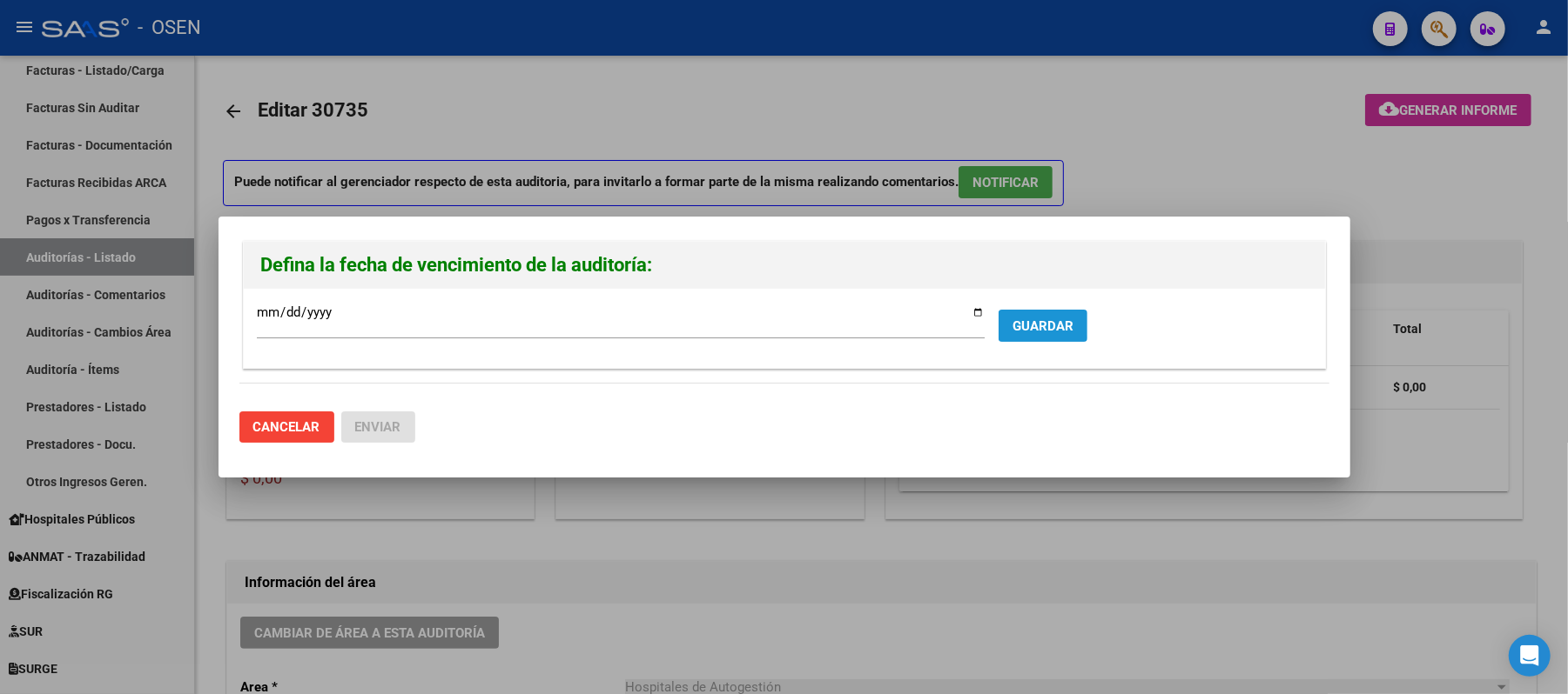
click at [1017, 325] on span "GUARDAR" at bounding box center [1042, 327] width 61 height 16
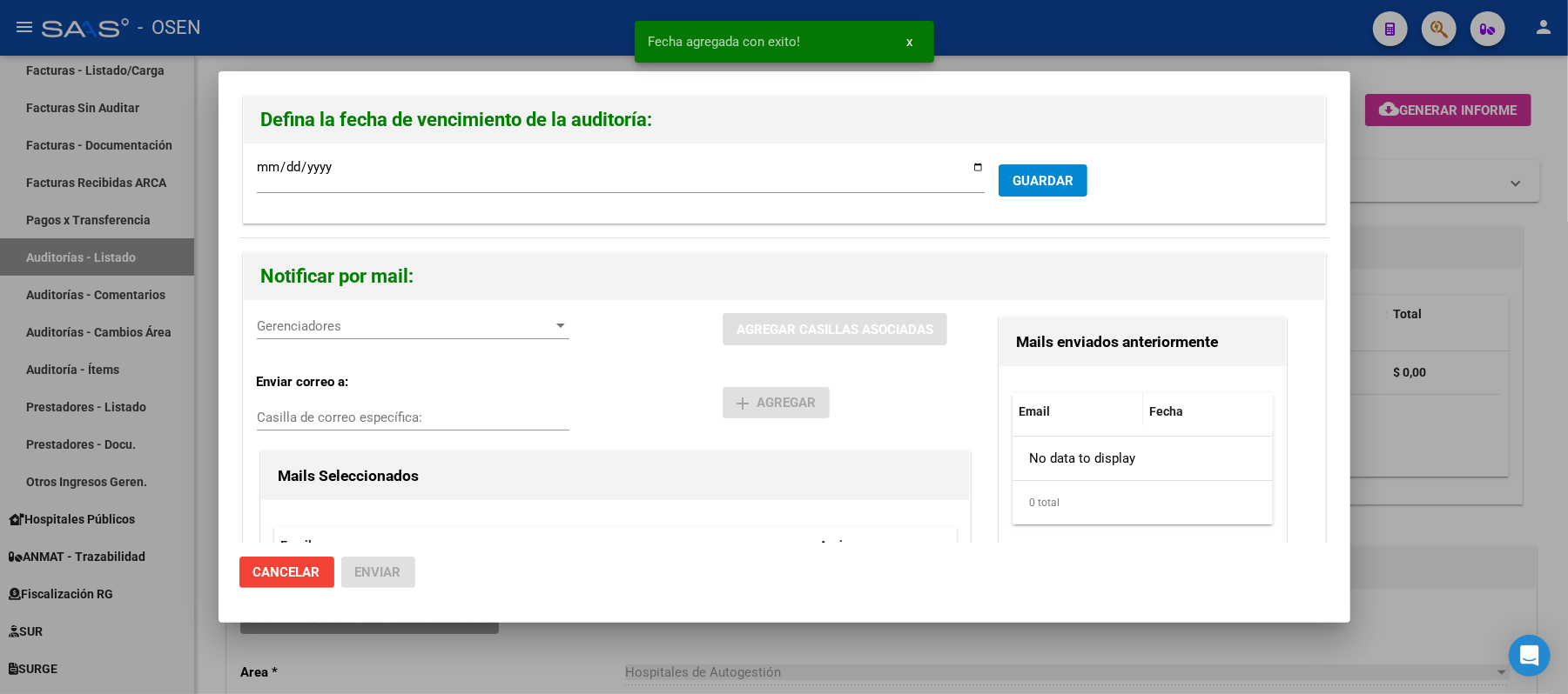
click at [275, 575] on span "Cancelar" at bounding box center [287, 572] width 67 height 16
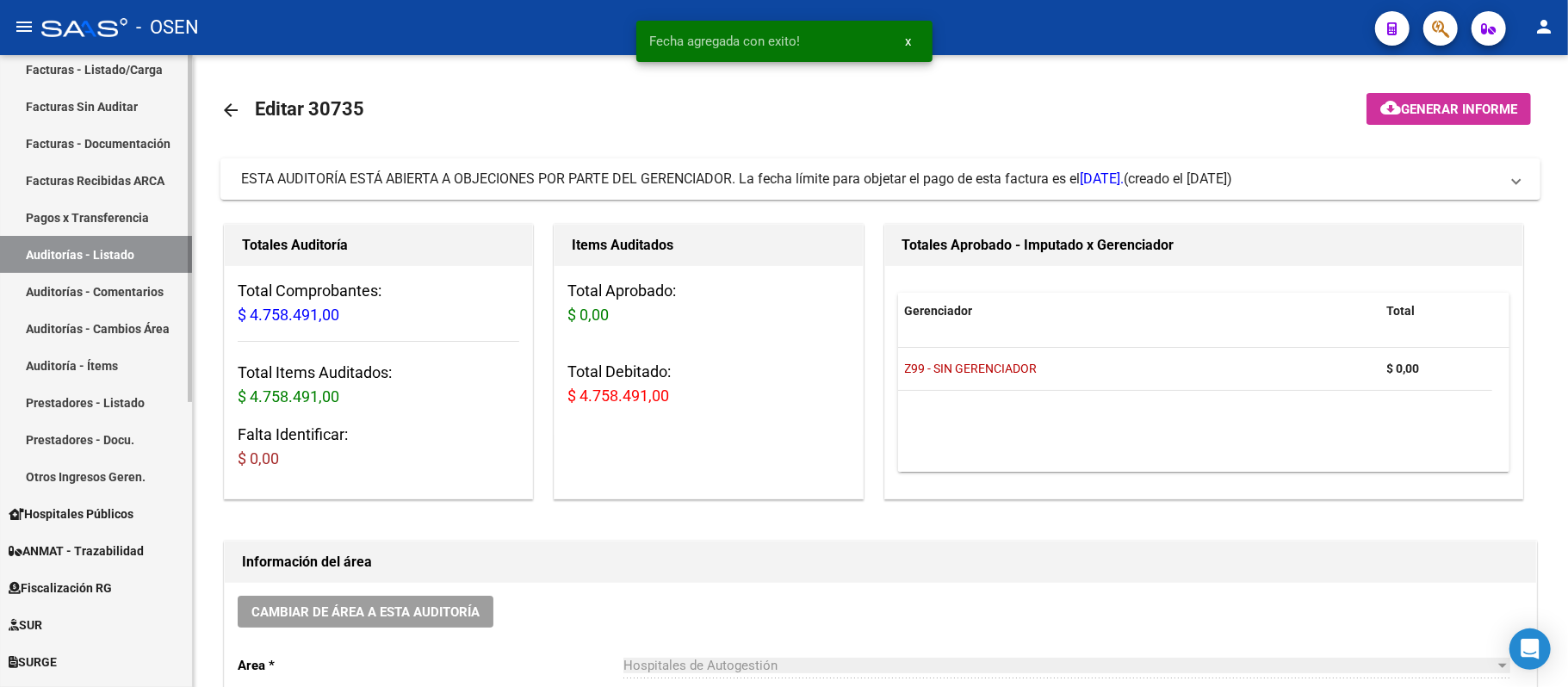
drag, startPoint x: 73, startPoint y: 256, endPoint x: 150, endPoint y: 324, distance: 102.7
click at [73, 257] on link "Auditorías - Listado" at bounding box center [96, 255] width 192 height 37
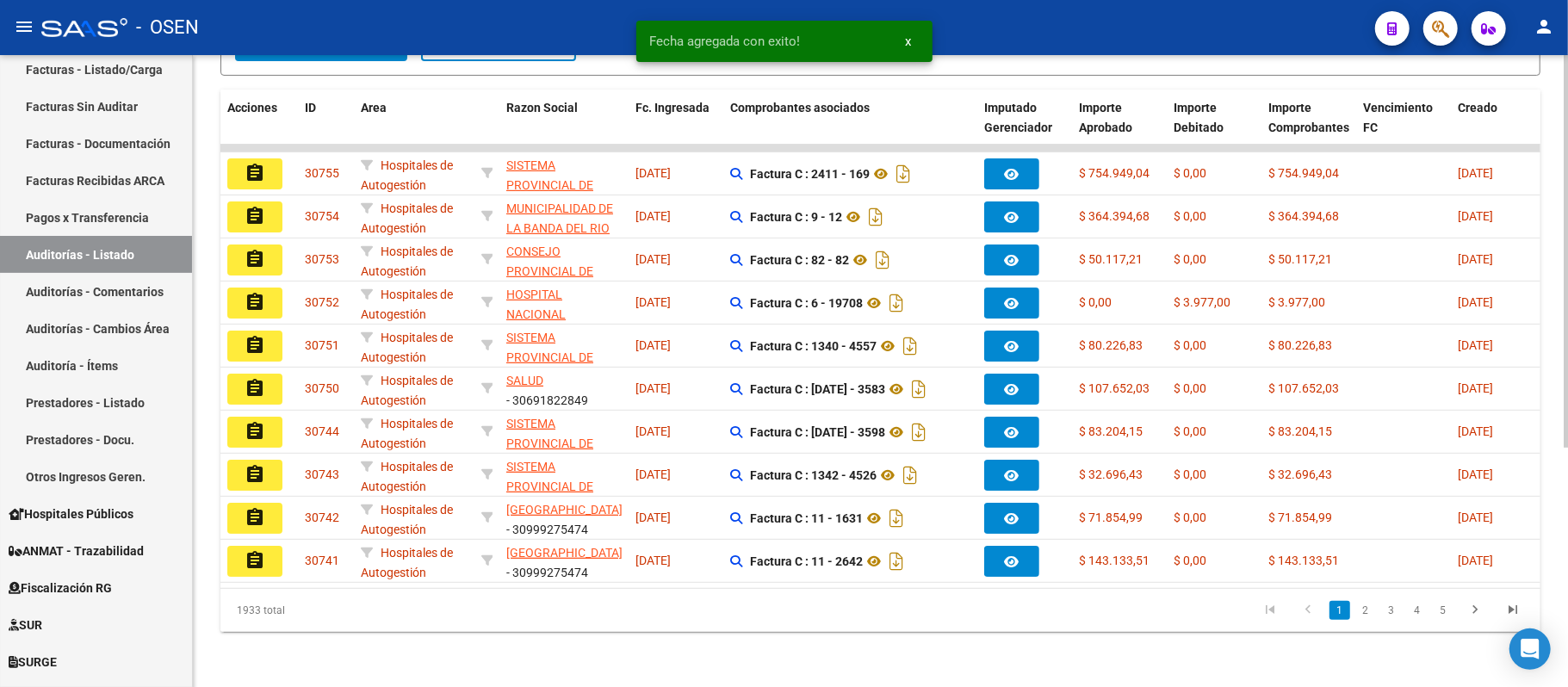
scroll to position [41, 0]
click at [1362, 608] on link "2" at bounding box center [1365, 611] width 21 height 19
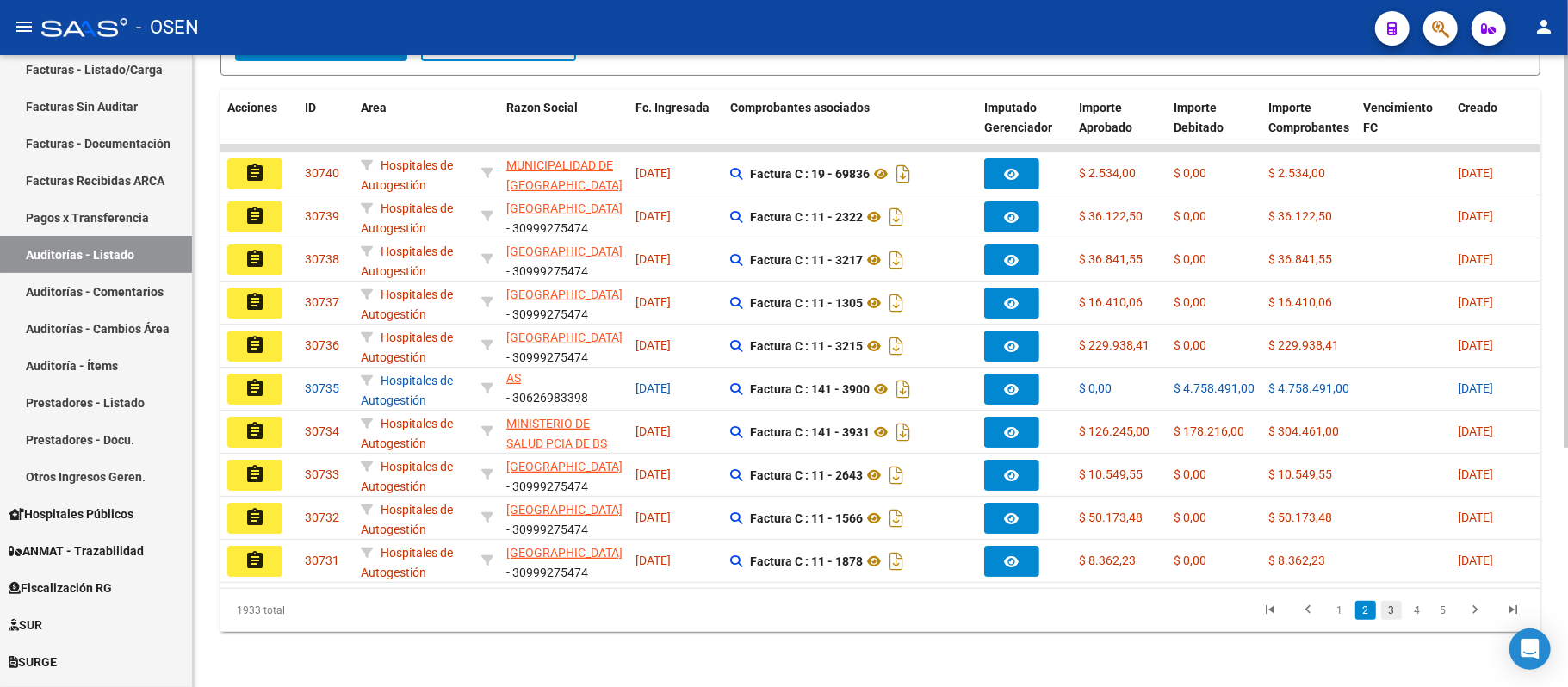
click at [1386, 618] on link "3" at bounding box center [1392, 611] width 21 height 19
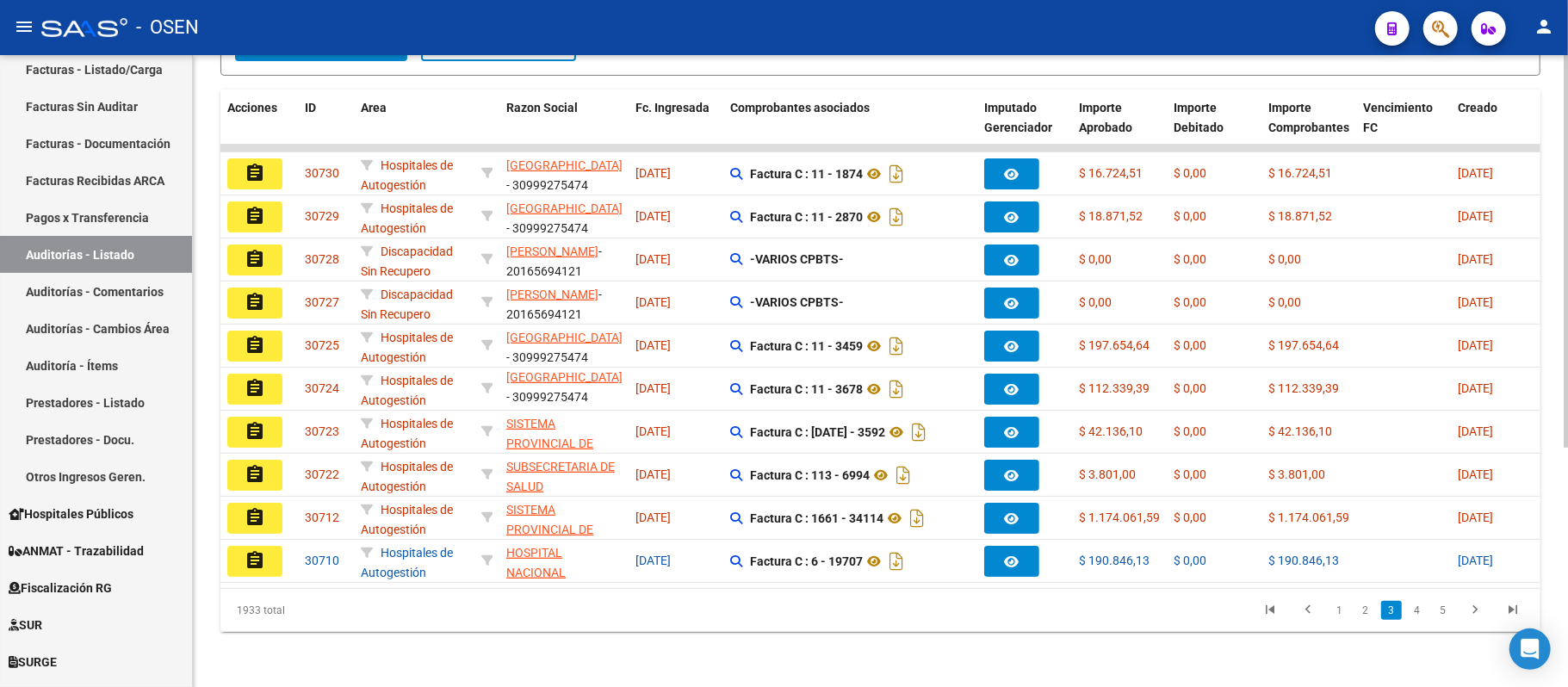
scroll to position [22, 0]
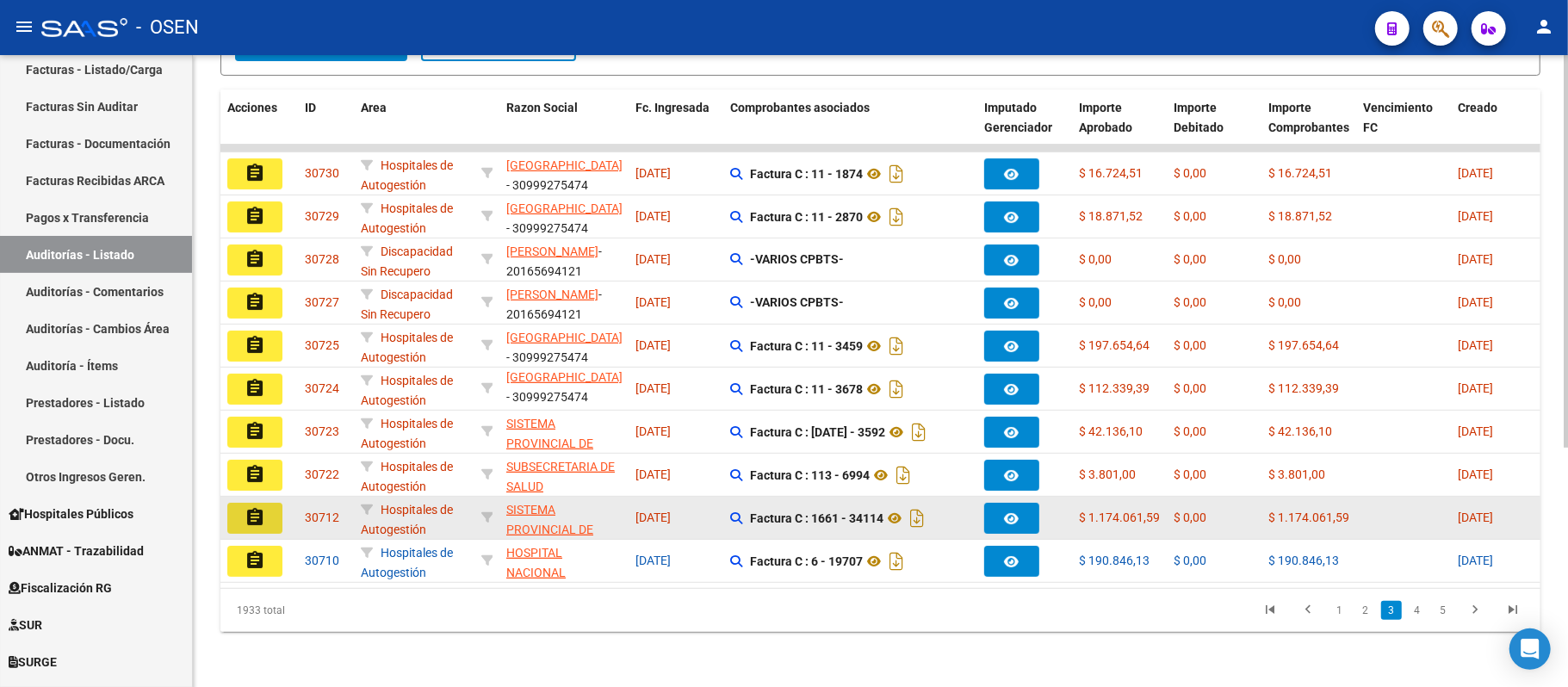
click at [256, 508] on mat-icon "assignment" at bounding box center [255, 518] width 21 height 21
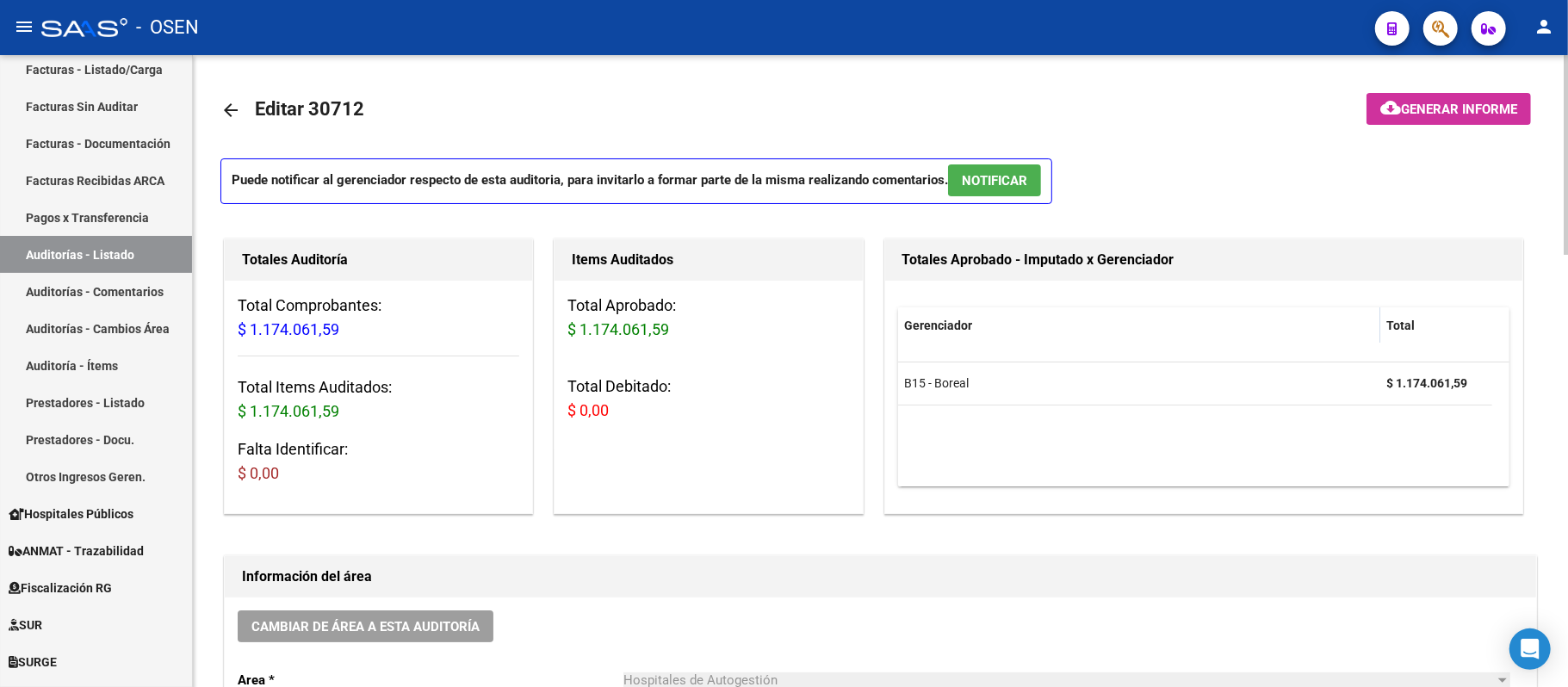
click at [1021, 184] on span "NOTIFICAR" at bounding box center [994, 181] width 66 height 16
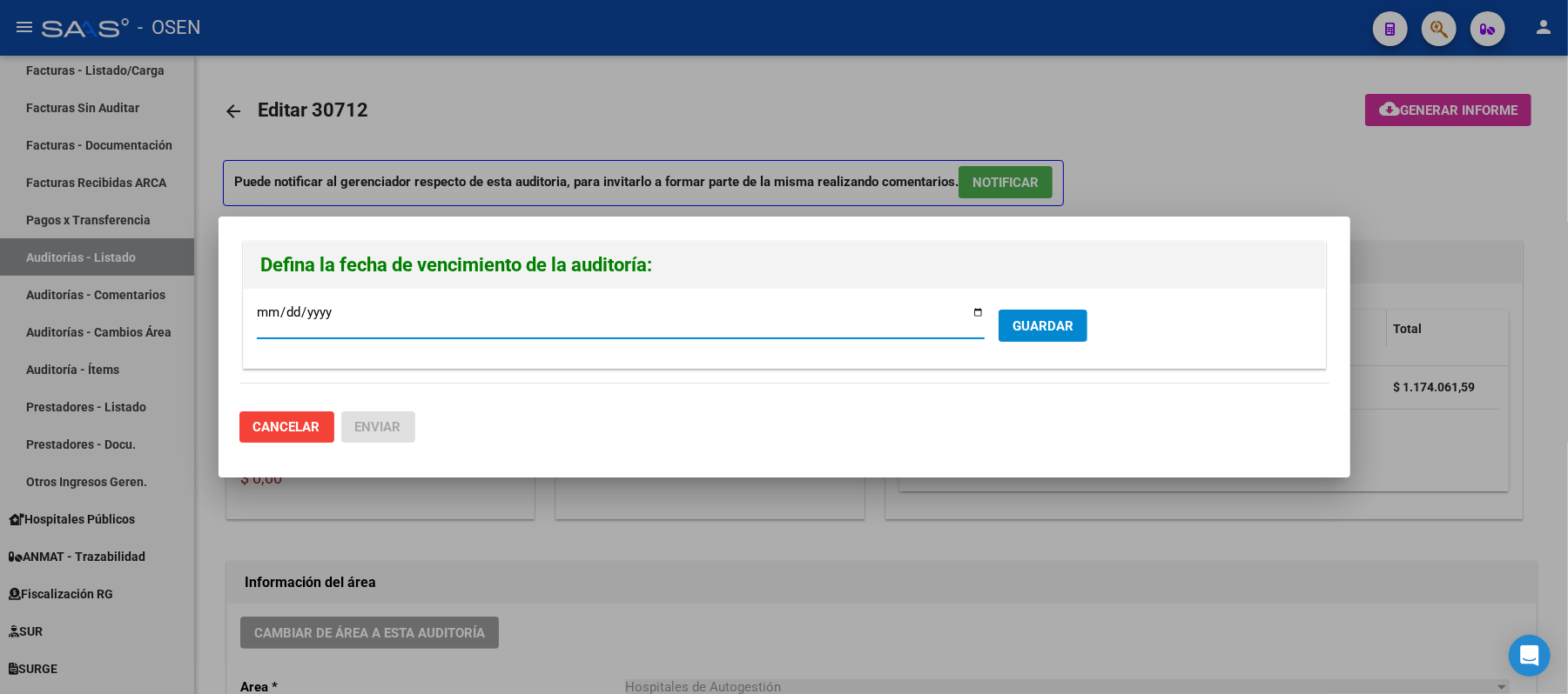
click at [1018, 335] on span "GUARDAR" at bounding box center [1042, 327] width 61 height 16
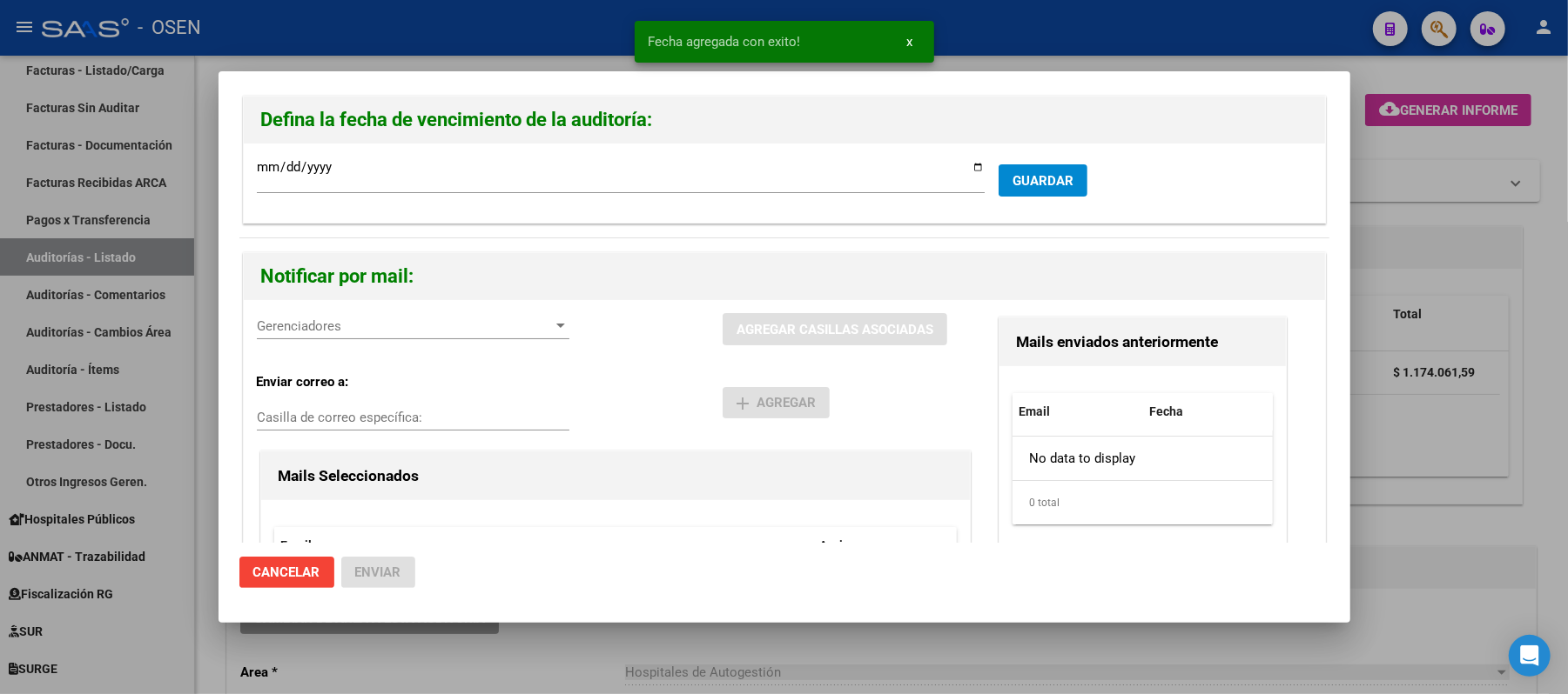
click at [331, 322] on span "Gerenciadores" at bounding box center [405, 327] width 297 height 16
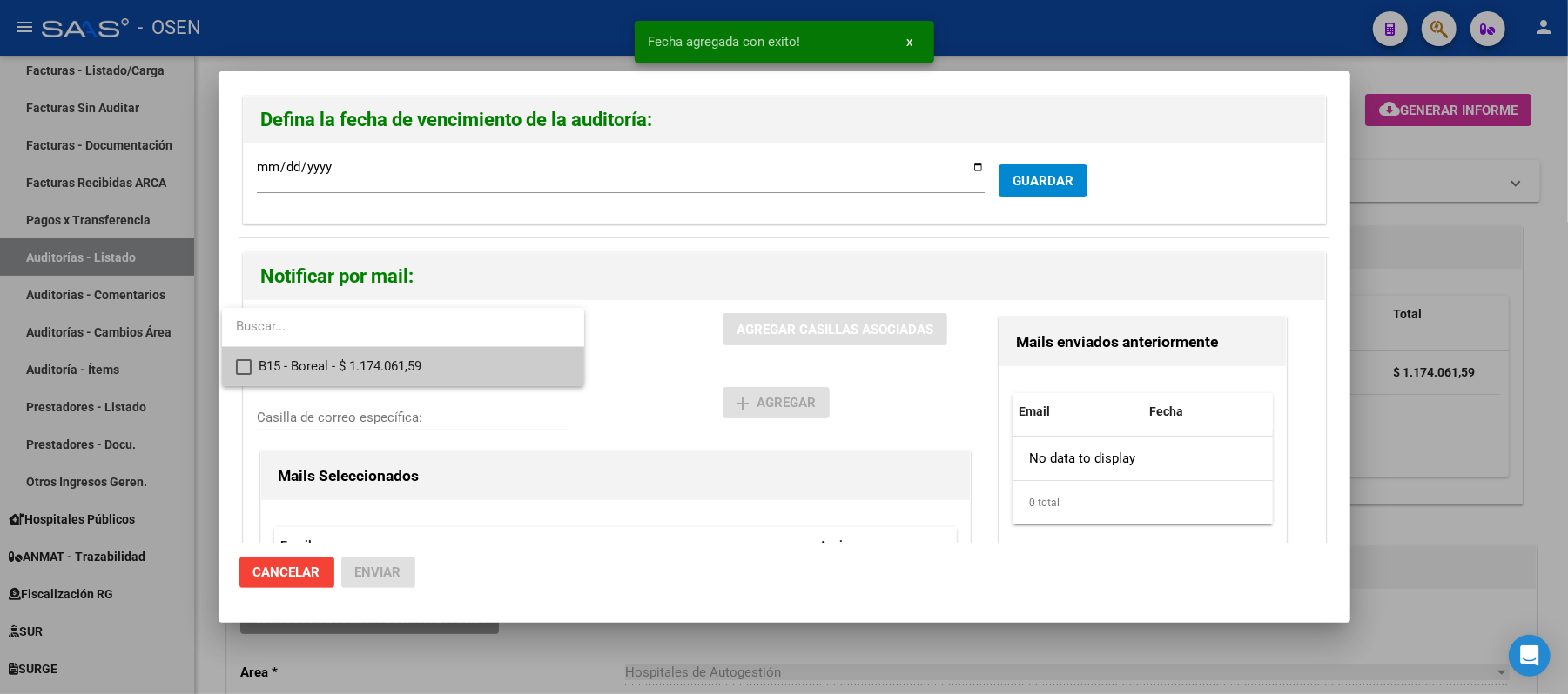
click at [346, 370] on span "B15 - Boreal - $ 1.174.061,59" at bounding box center [414, 367] width 312 height 39
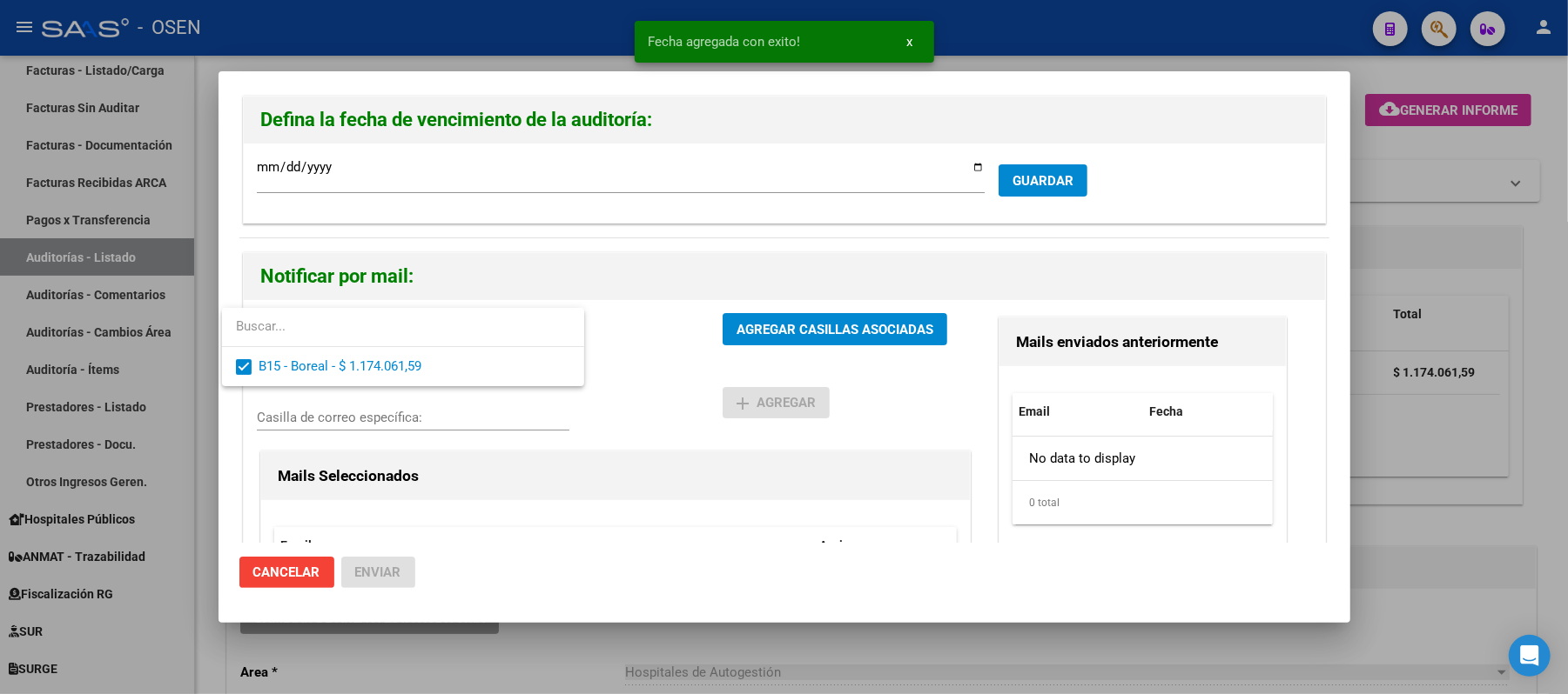
click at [639, 429] on div at bounding box center [784, 347] width 1568 height 694
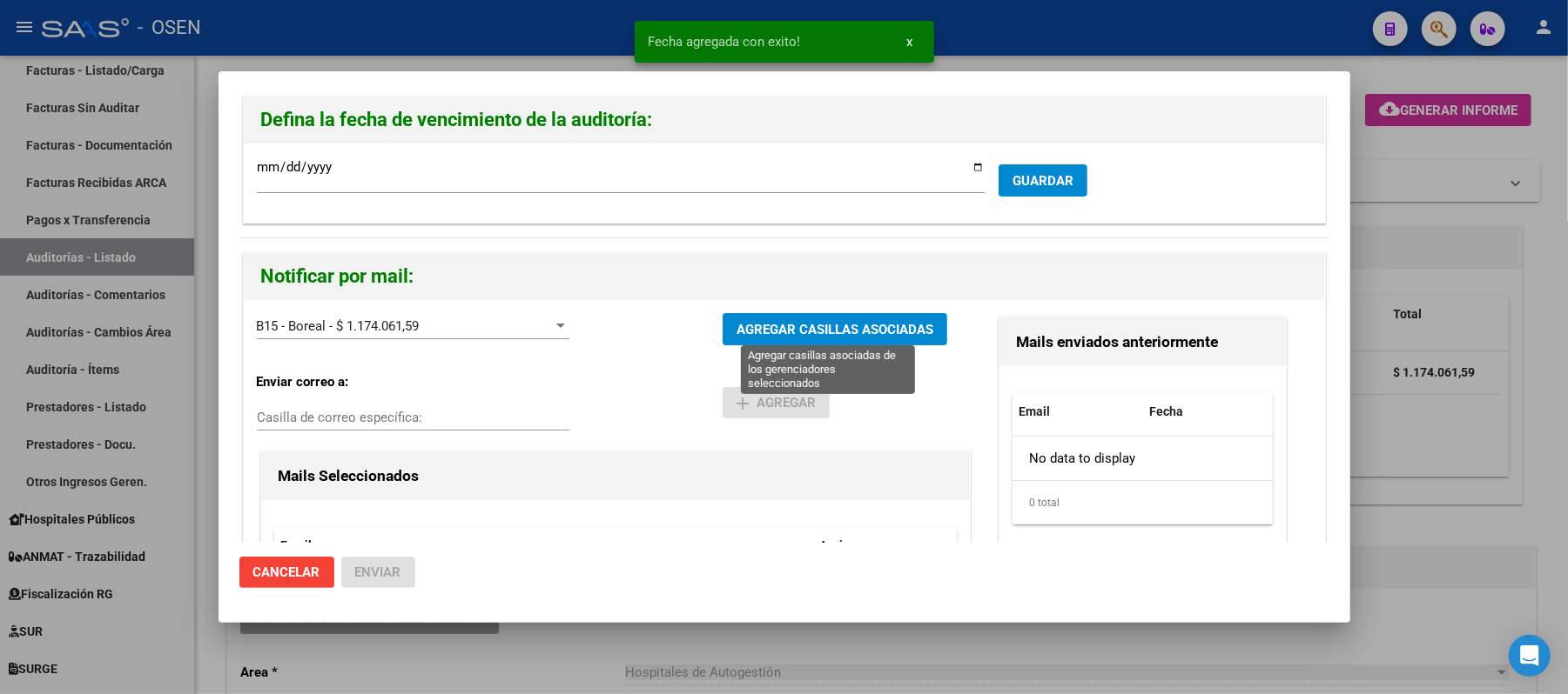
click at [770, 308] on div "B15 - Boreal - $ 1.174.061,59 Gerenciadores AGREGAR CASILLAS ASOCIADAS Enviar c…" at bounding box center [785, 501] width 1081 height 403
click at [768, 319] on button "AGREGAR CASILLAS ASOCIADAS" at bounding box center [835, 329] width 225 height 32
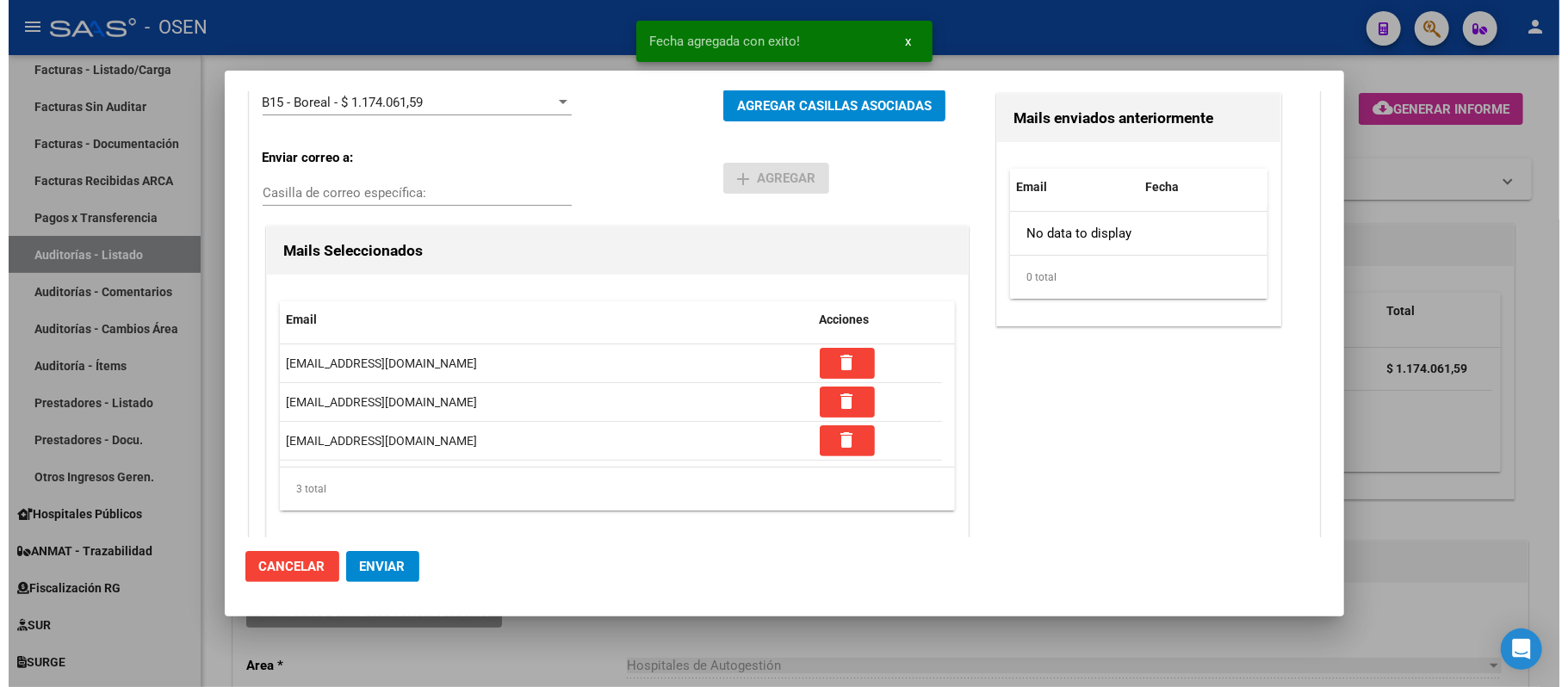
scroll to position [229, 0]
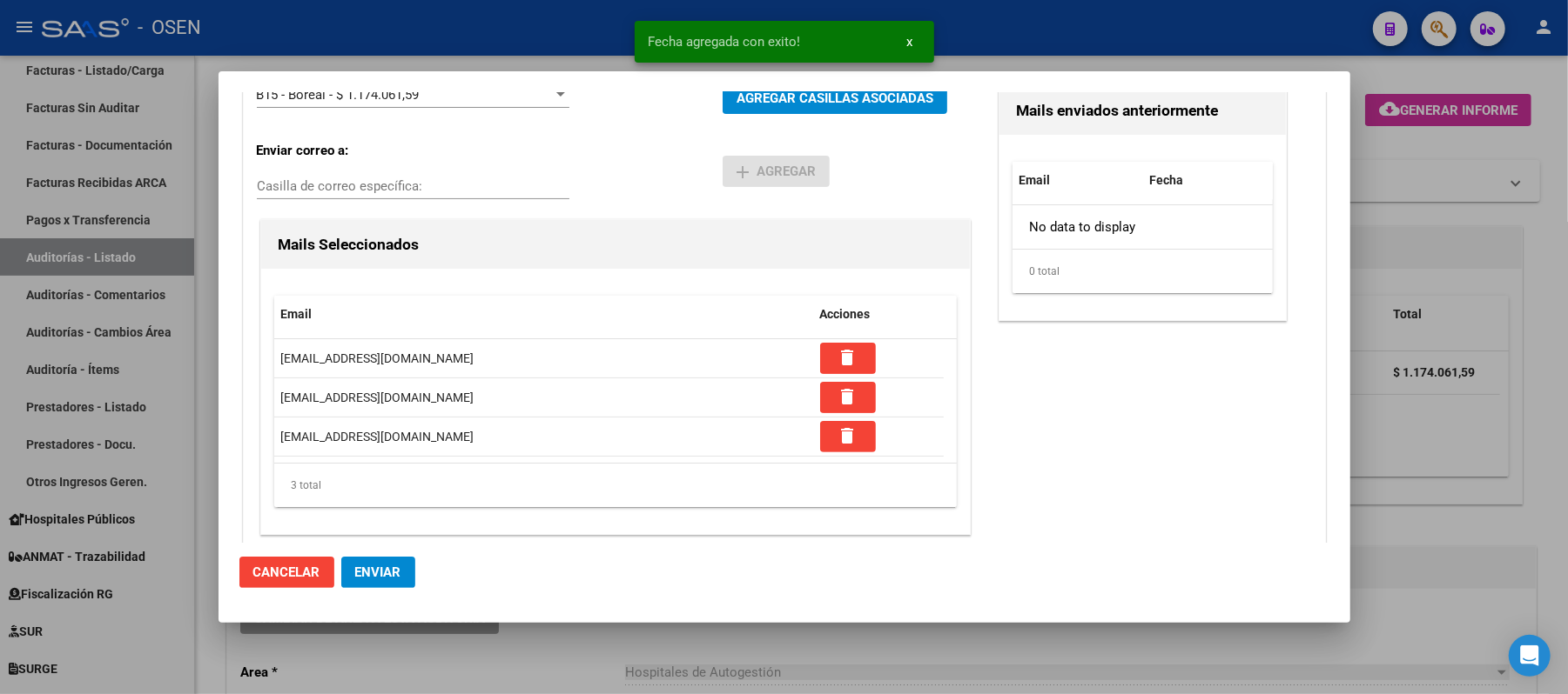
click at [395, 571] on span "Enviar" at bounding box center [378, 572] width 46 height 16
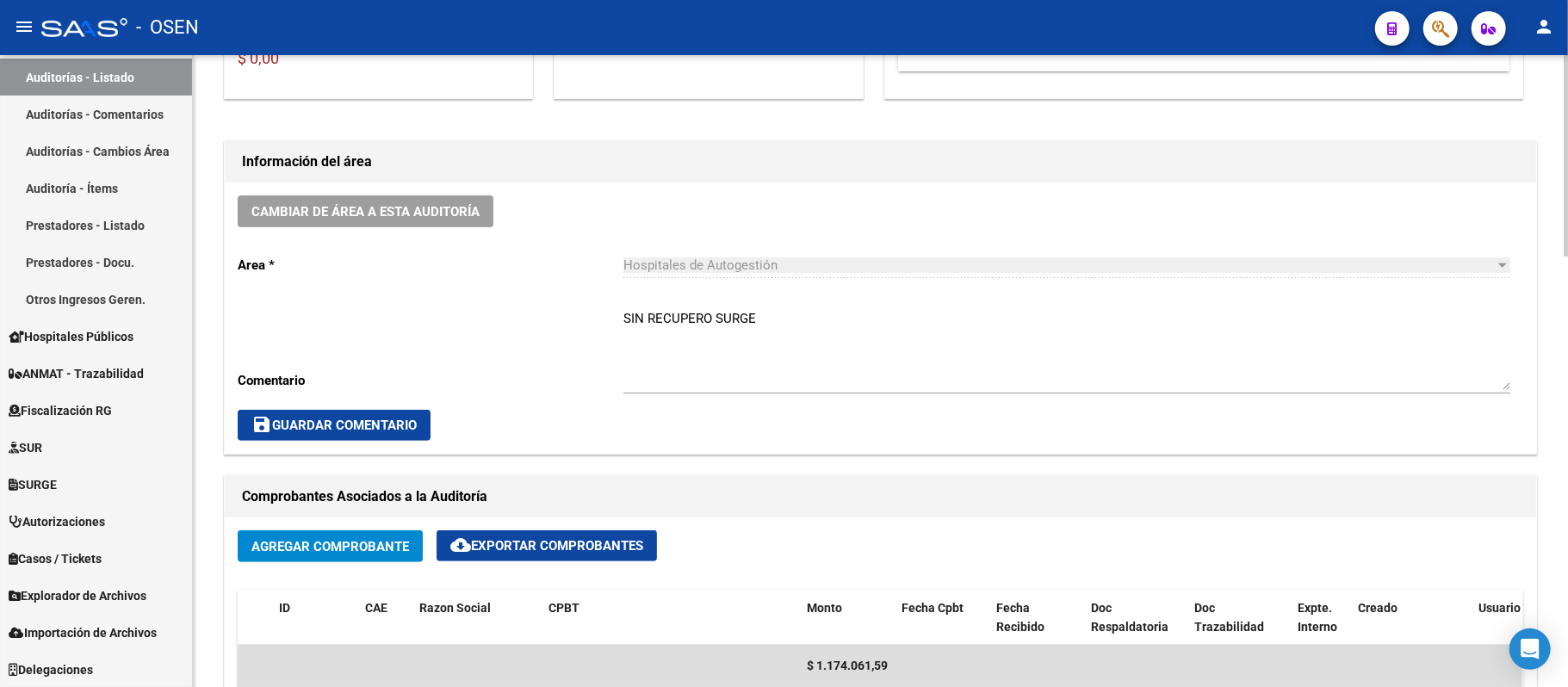
scroll to position [459, 0]
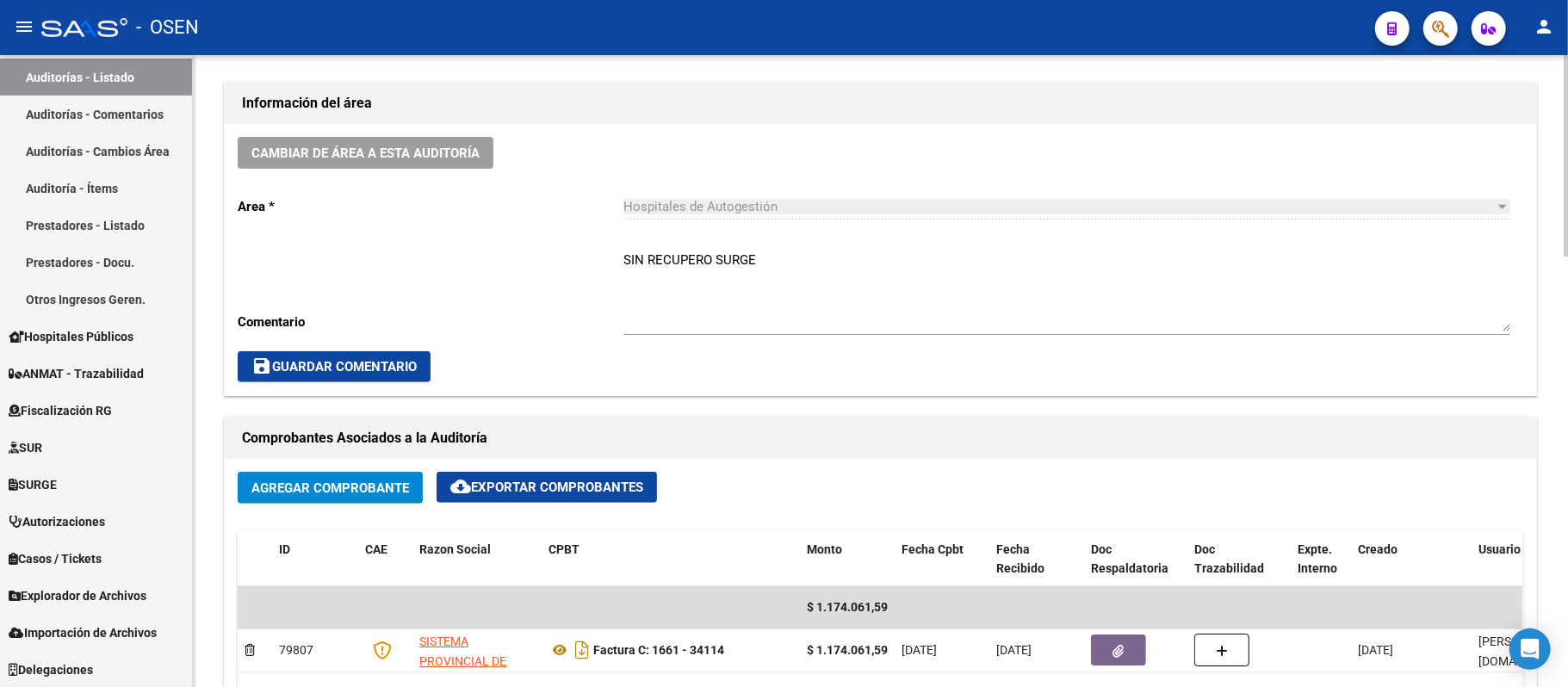
click at [504, 155] on div "Cambiar de área a esta auditoría Area * Hospitales de Autogestión Seleccionar a…" at bounding box center [880, 259] width 1311 height 271
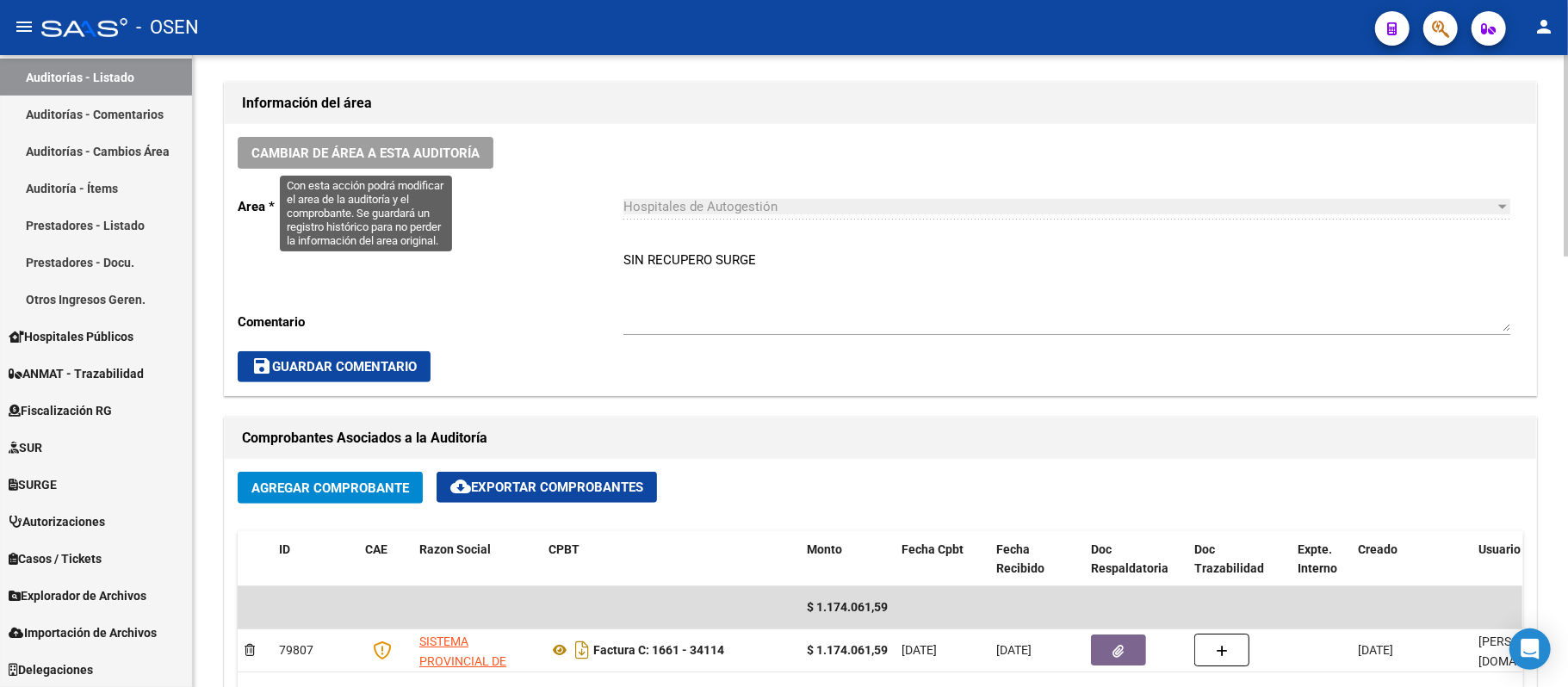
click at [446, 155] on span "Cambiar de área a esta auditoría" at bounding box center [365, 154] width 228 height 16
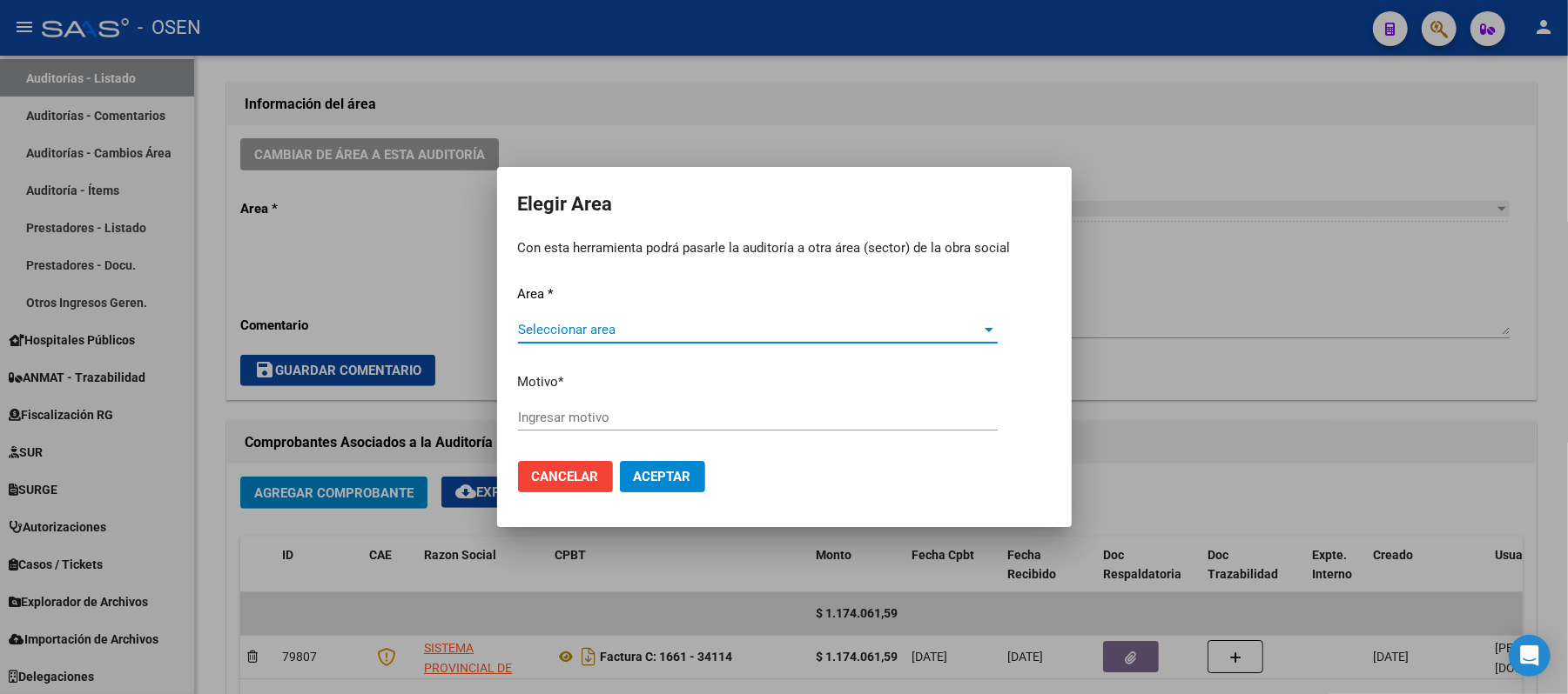
click at [663, 327] on span "Seleccionar area" at bounding box center [749, 330] width 464 height 16
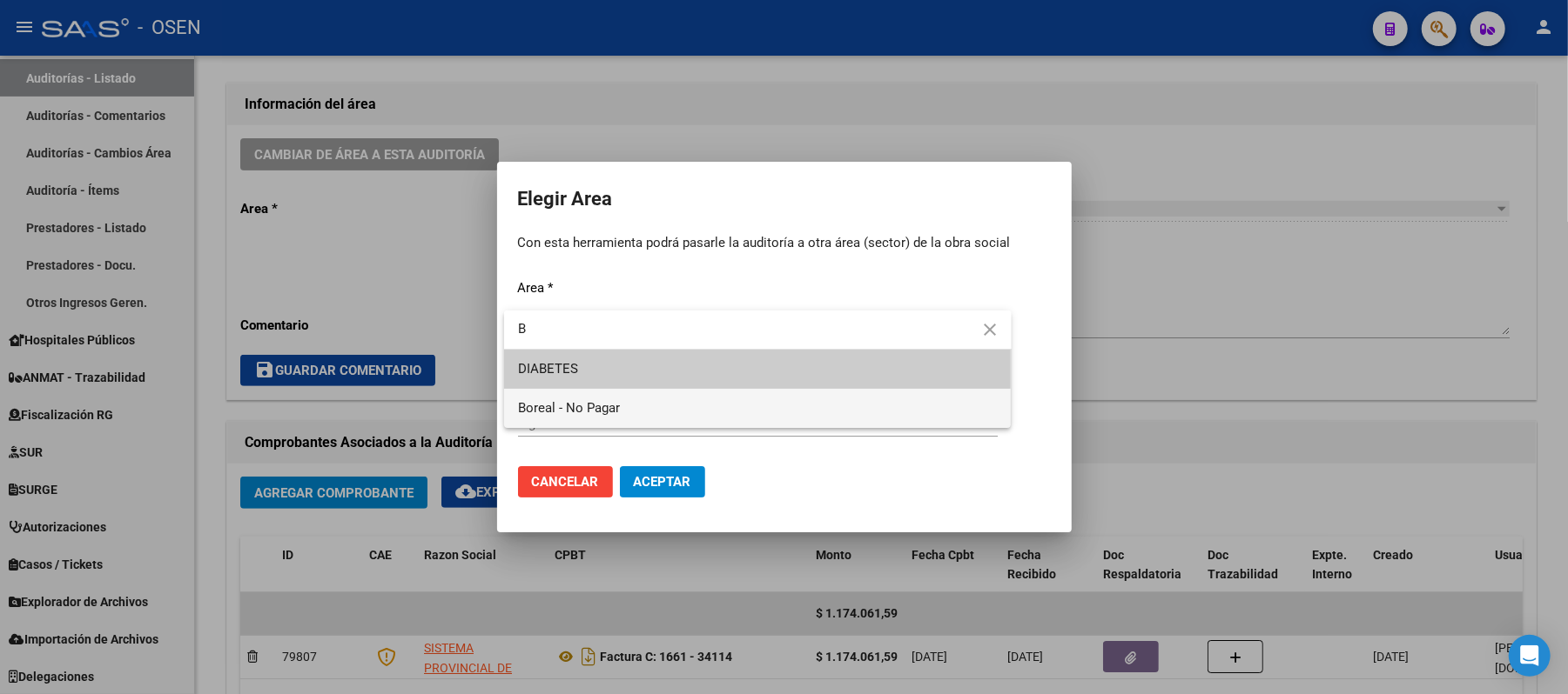
type input "B"
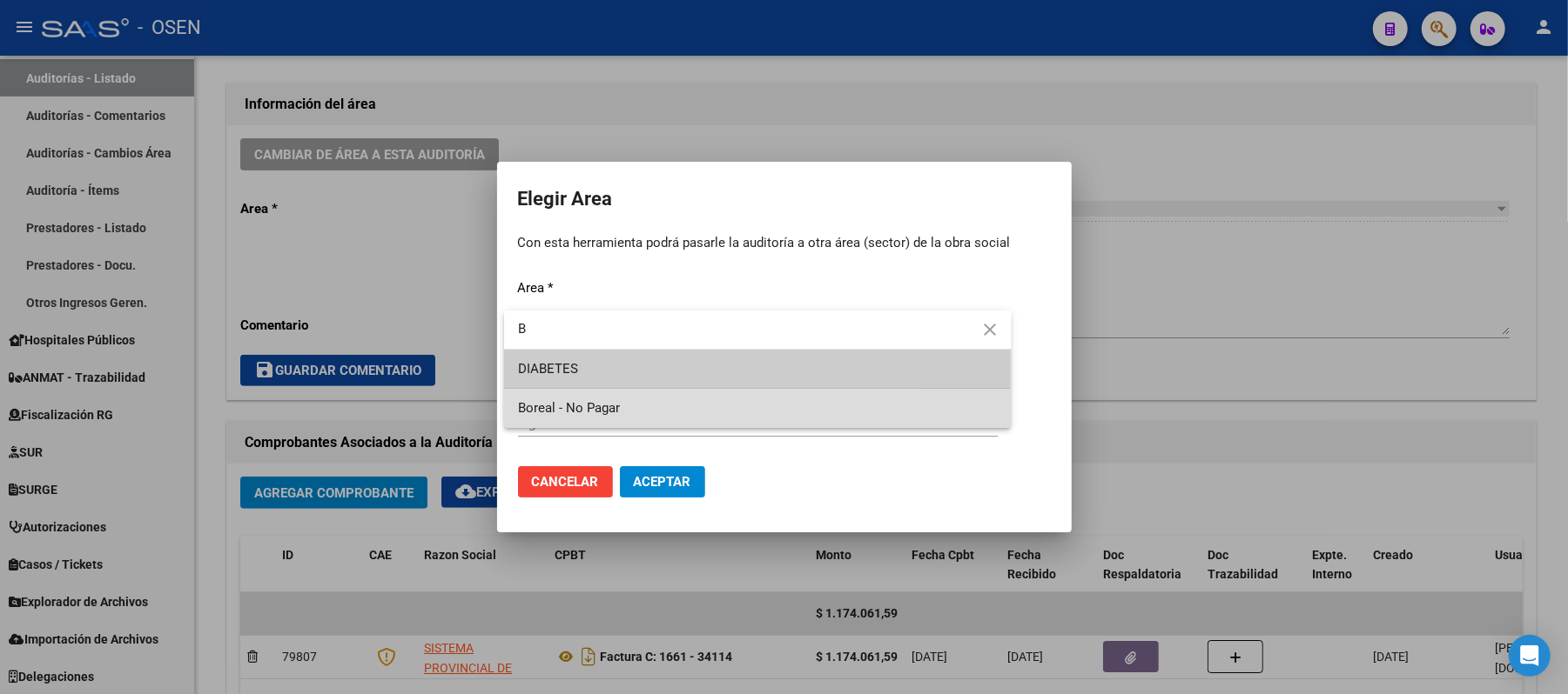
click at [634, 398] on span "Boreal - No Pagar" at bounding box center [757, 408] width 479 height 39
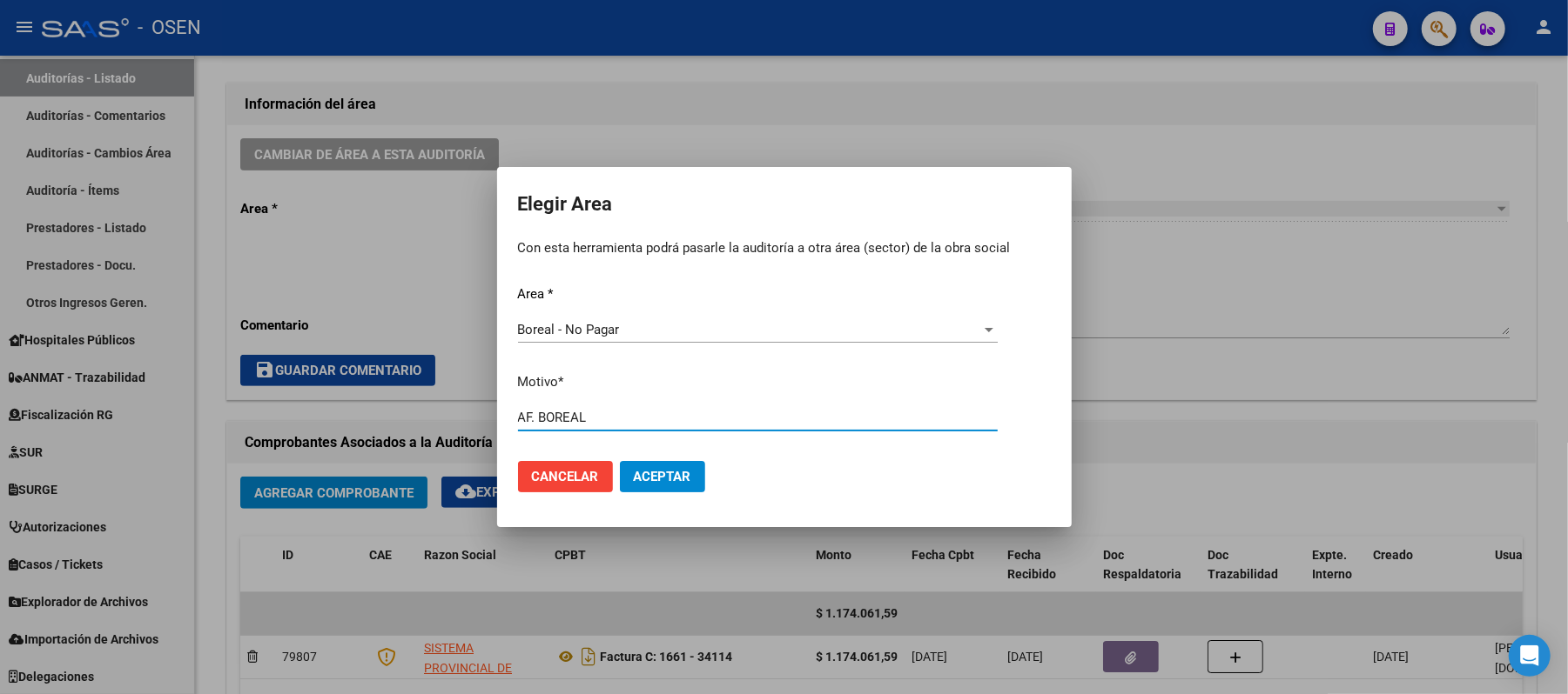
type input "AF. BOREAL"
click at [673, 482] on span "Aceptar" at bounding box center [662, 477] width 58 height 16
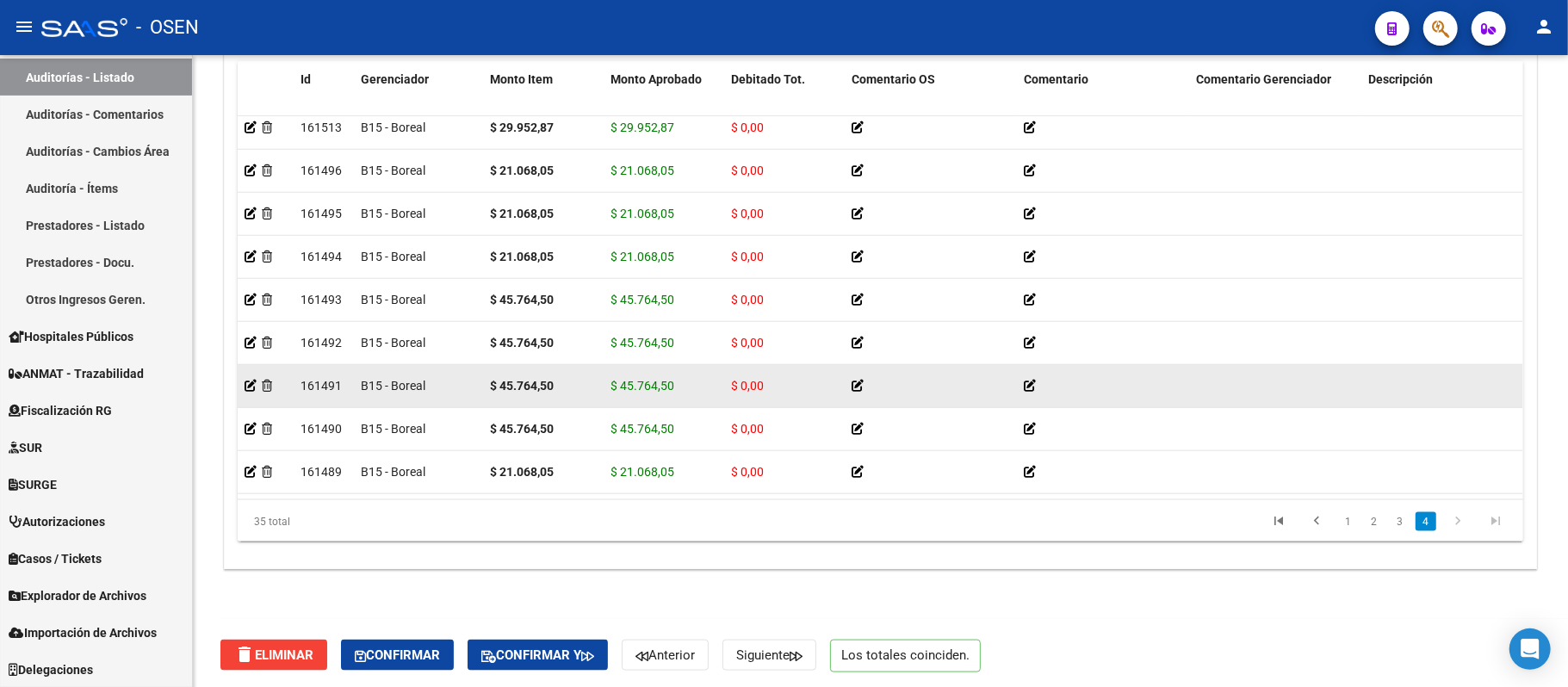
scroll to position [1357, 0]
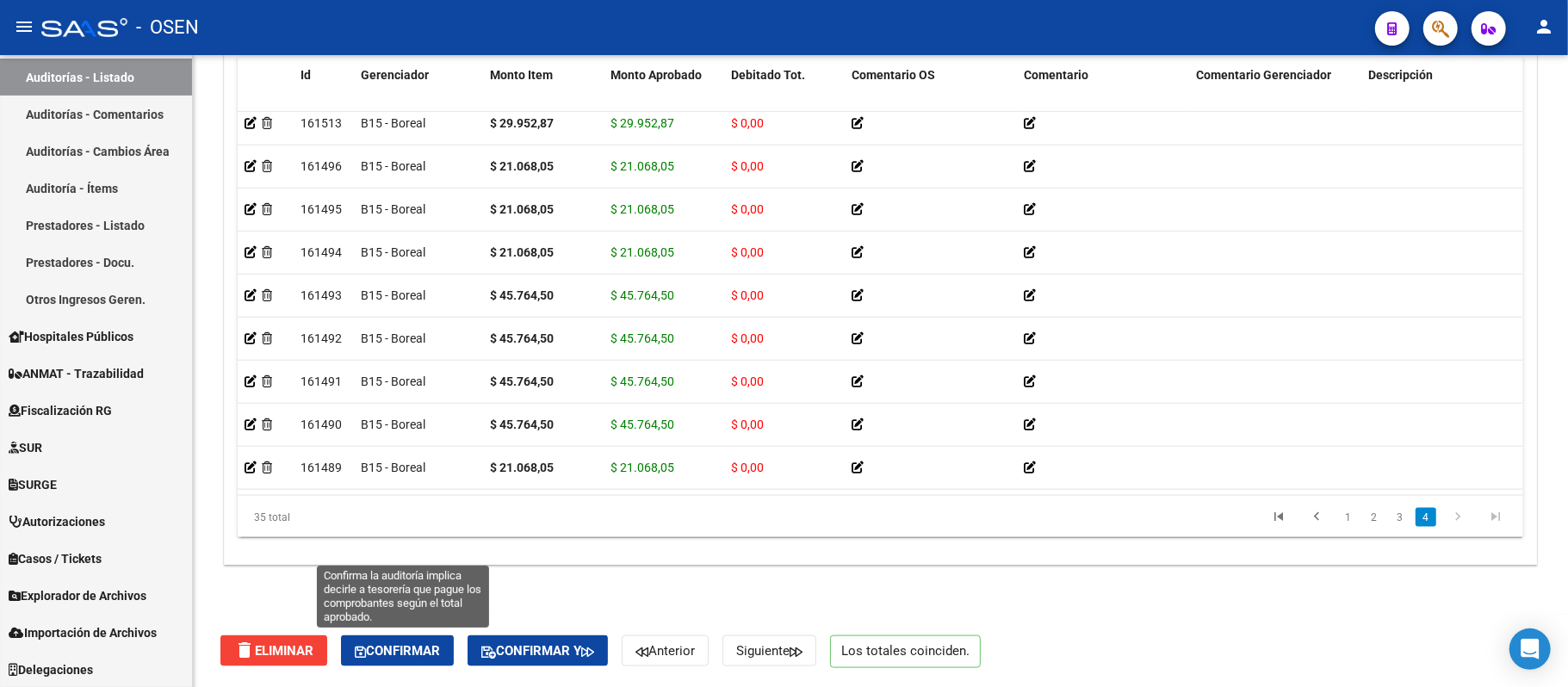
click at [373, 627] on span "Confirmar" at bounding box center [397, 651] width 85 height 16
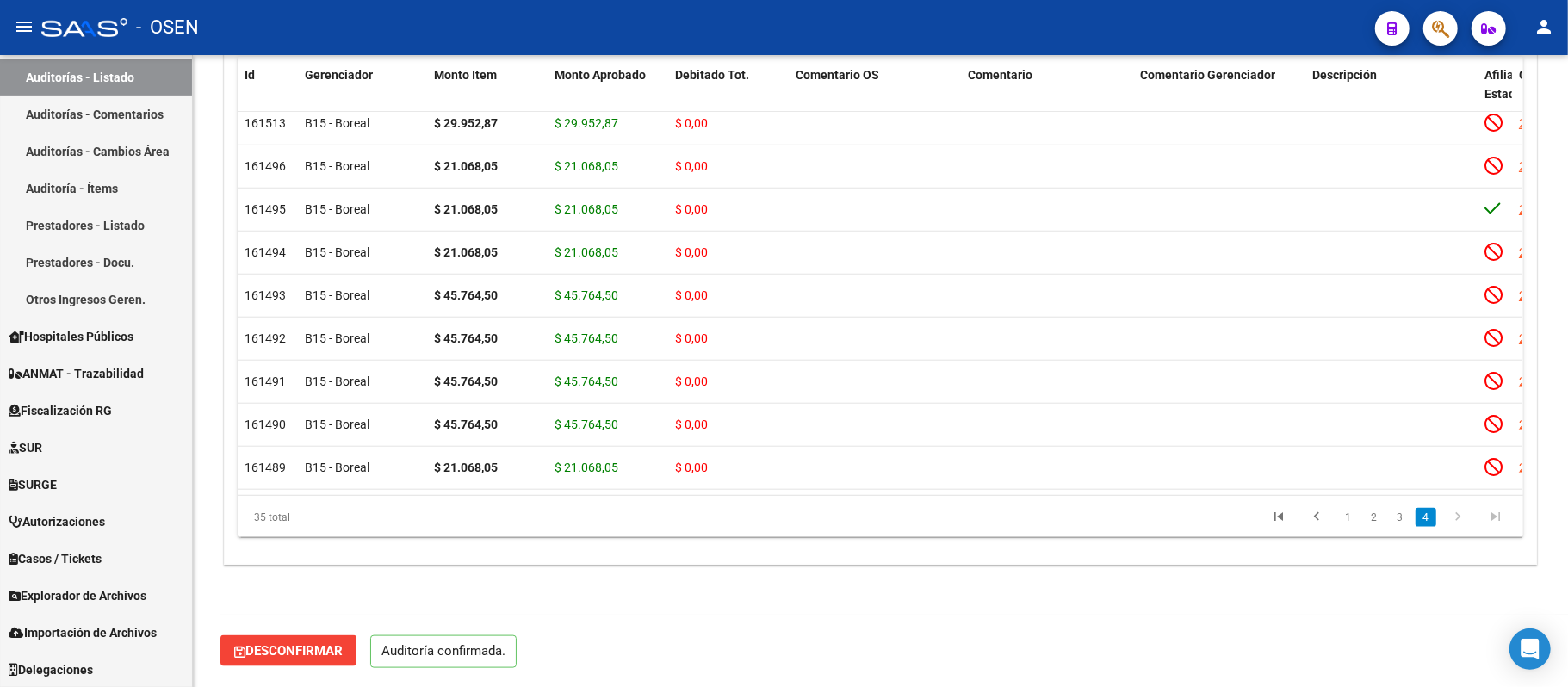
scroll to position [1298, 0]
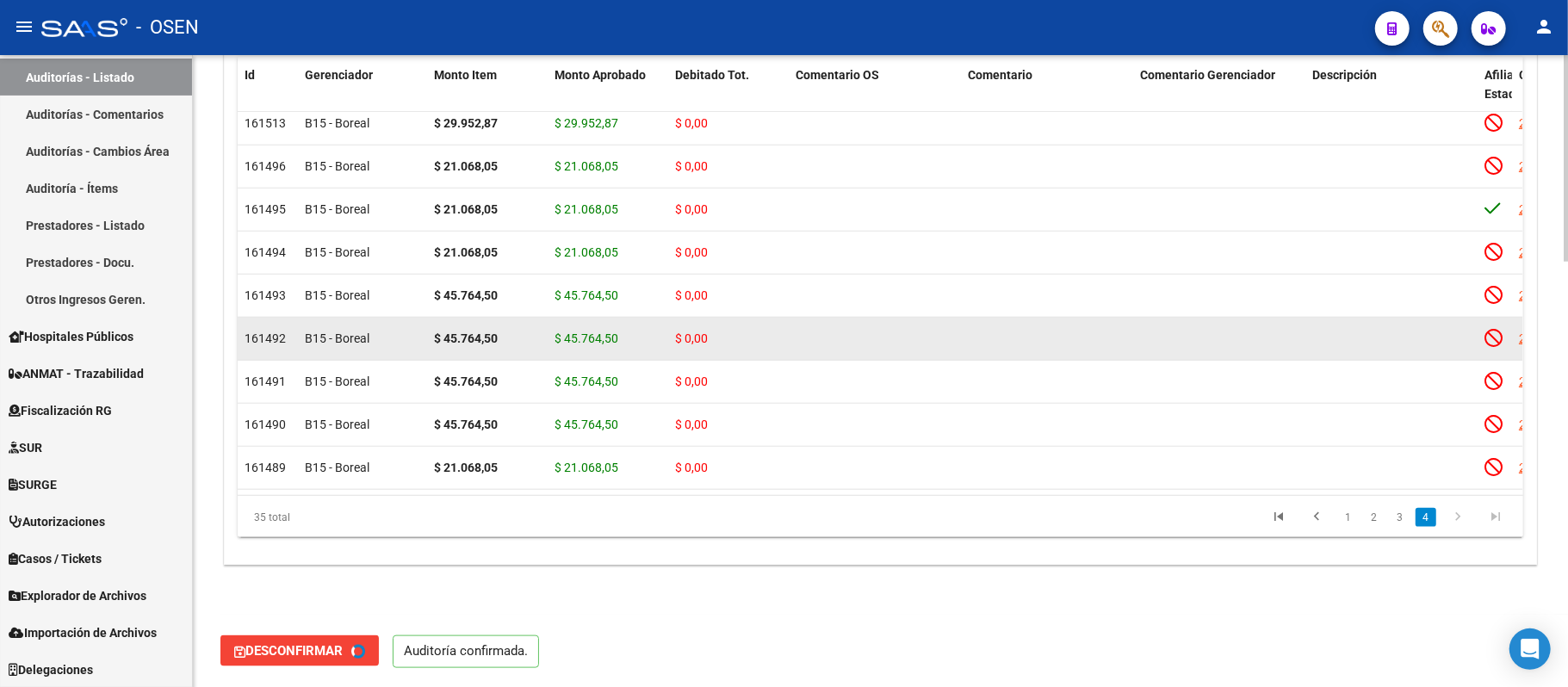
type input "202509"
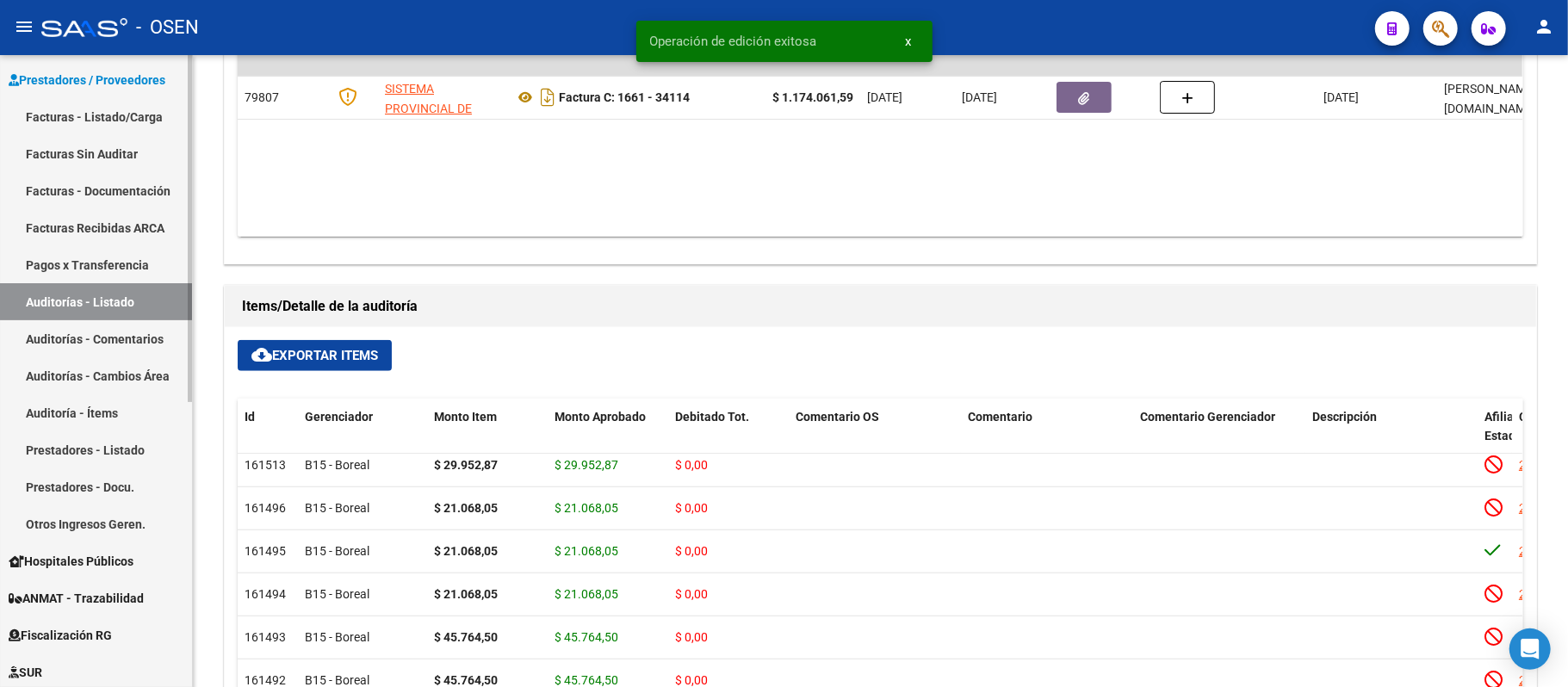
scroll to position [293, 0]
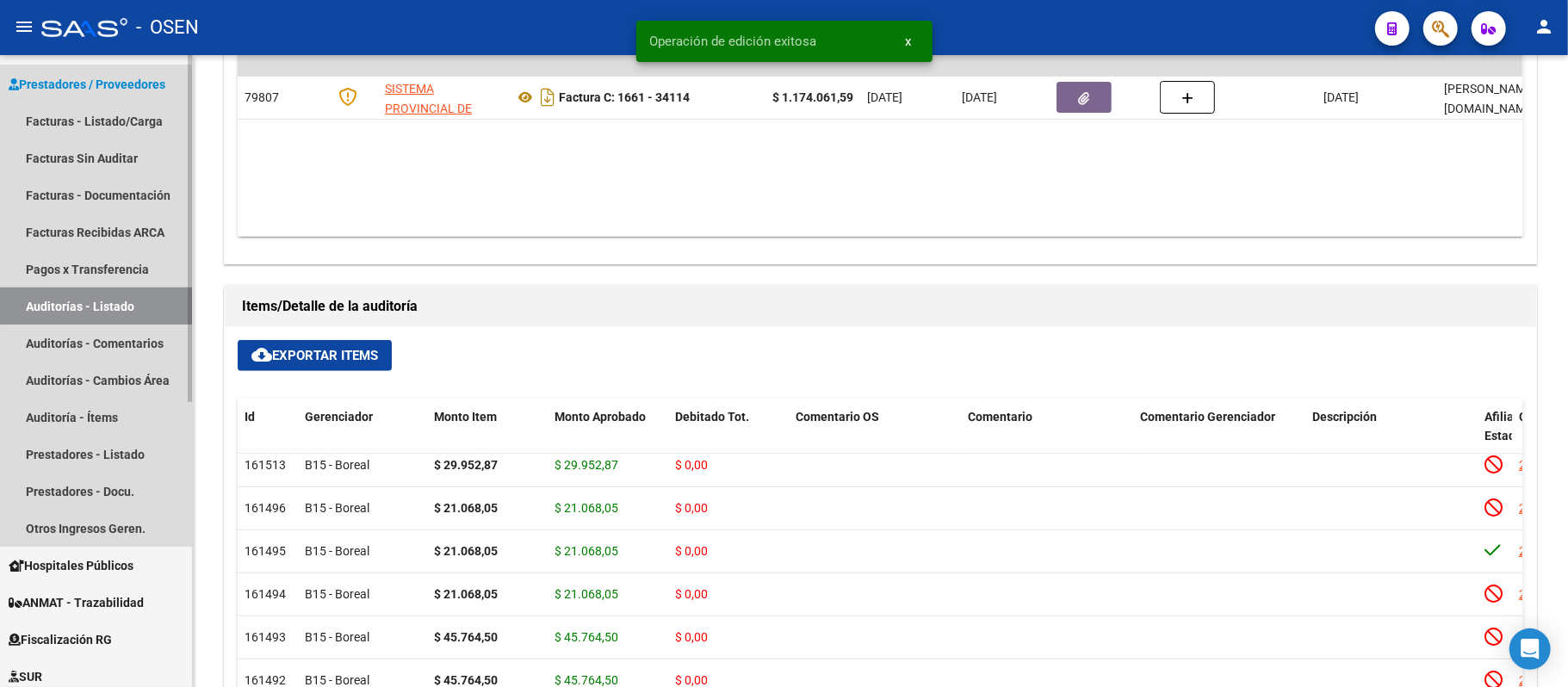
click at [95, 304] on link "Auditorías - Listado" at bounding box center [96, 307] width 192 height 37
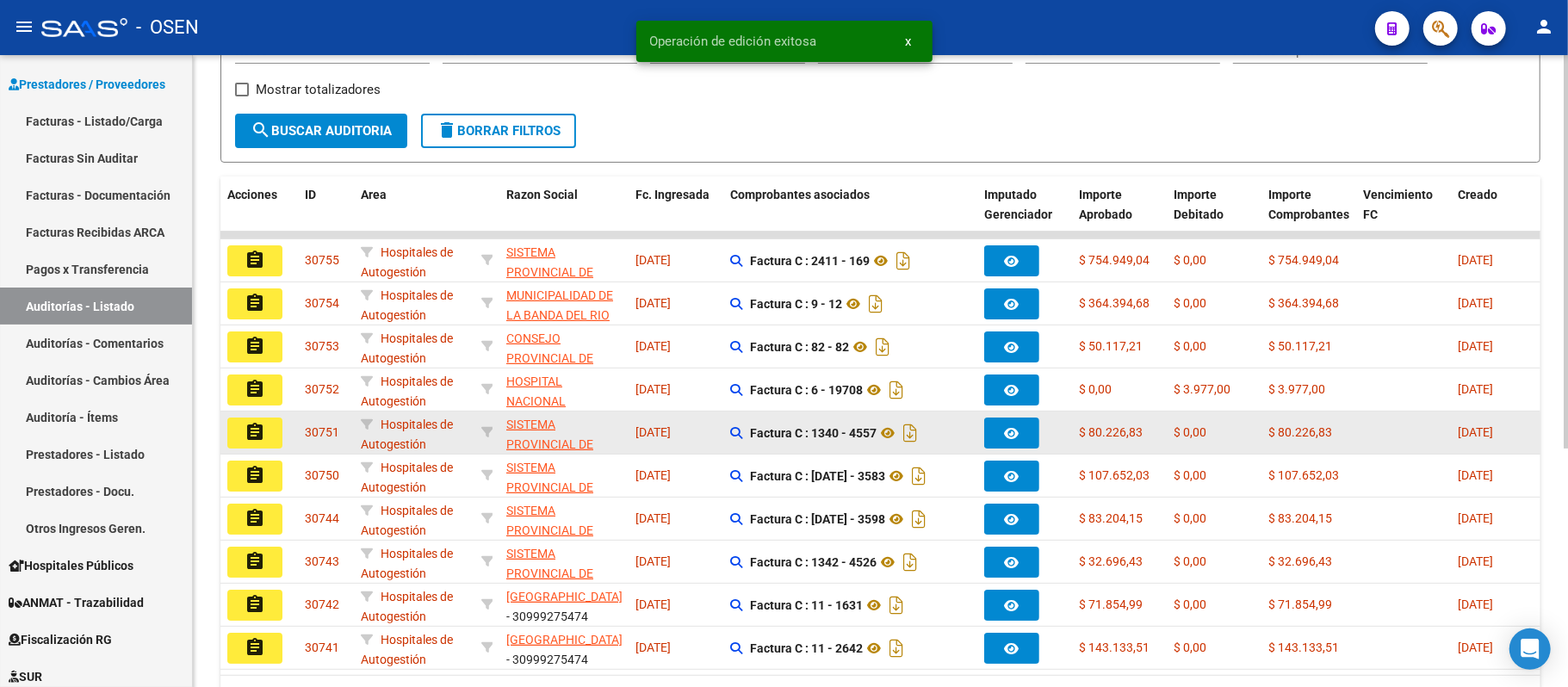
scroll to position [384, 0]
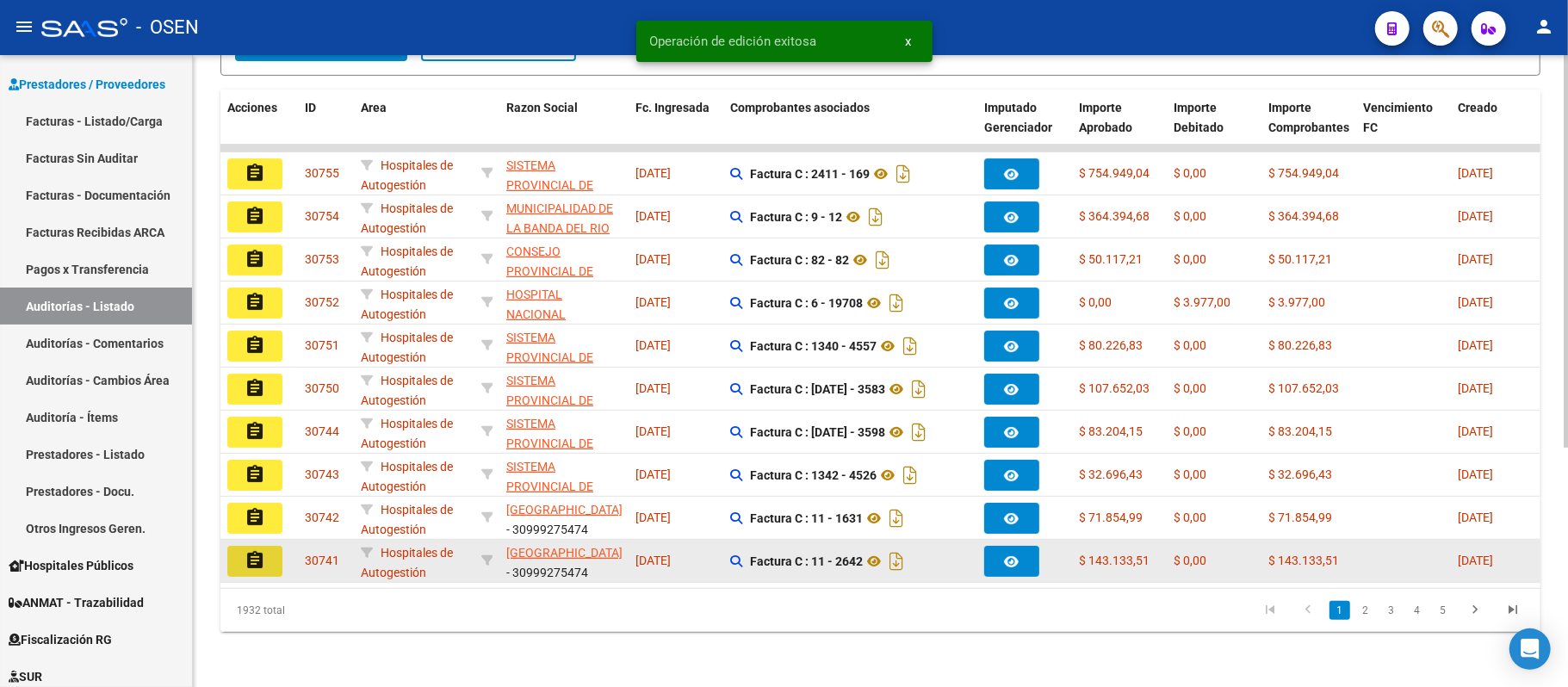
click at [267, 546] on button "assignment" at bounding box center [255, 561] width 55 height 31
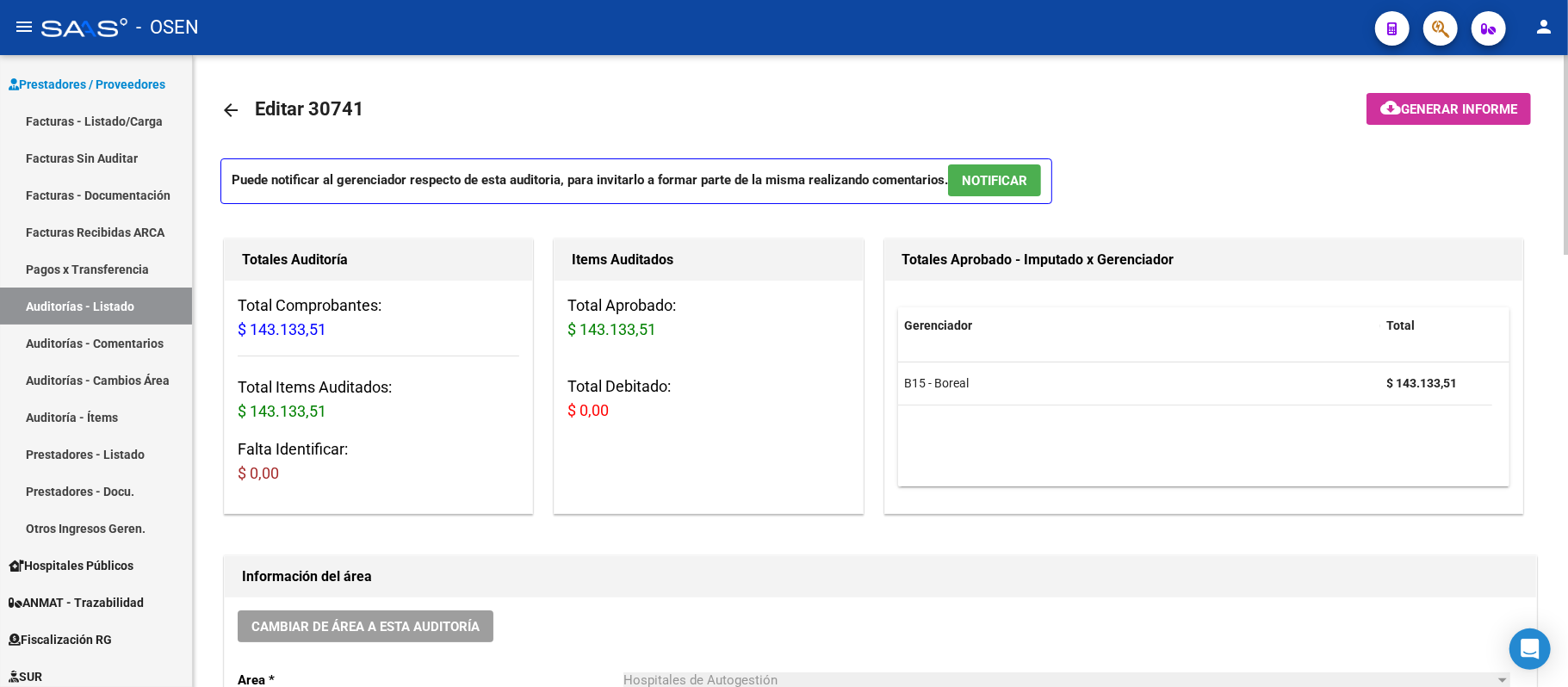
click at [996, 170] on button "NOTIFICAR" at bounding box center [995, 180] width 93 height 32
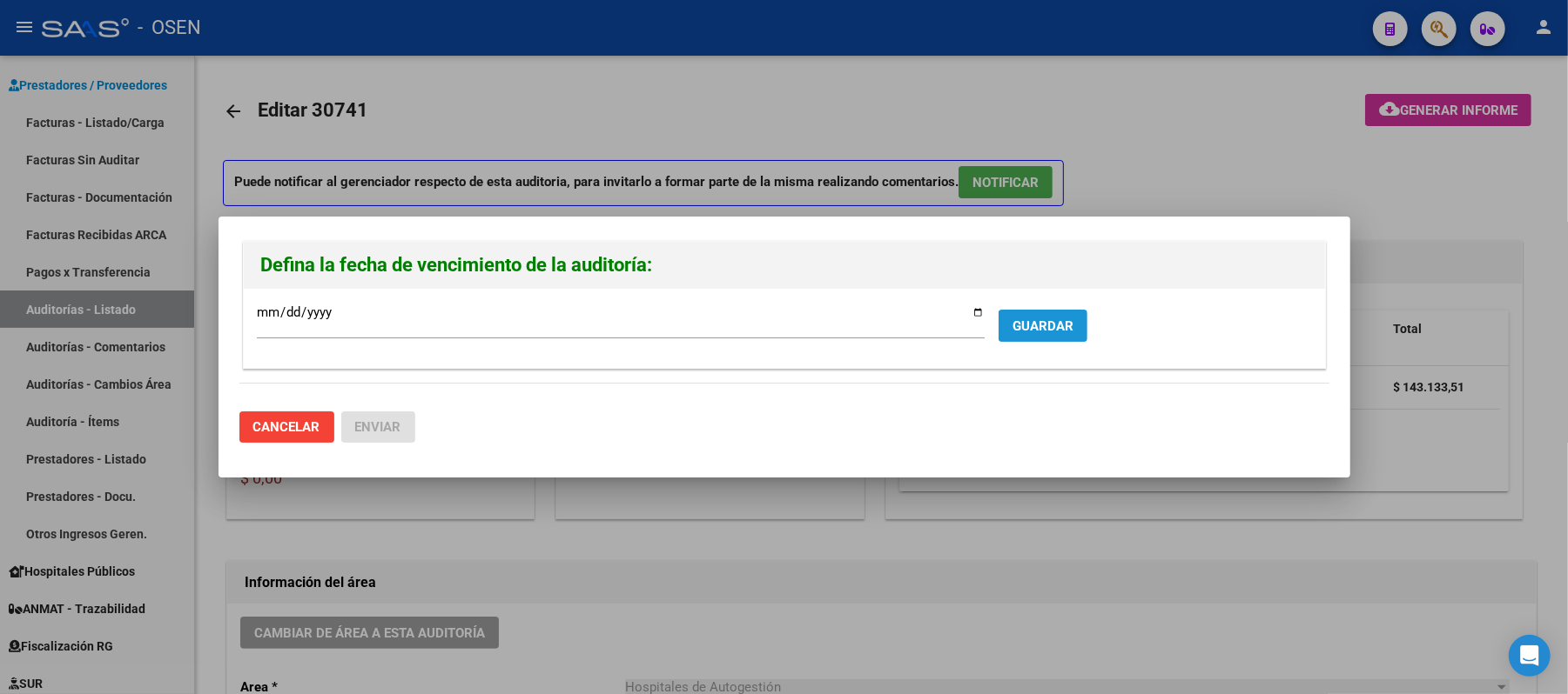
click at [1046, 329] on span "GUARDAR" at bounding box center [1042, 327] width 61 height 16
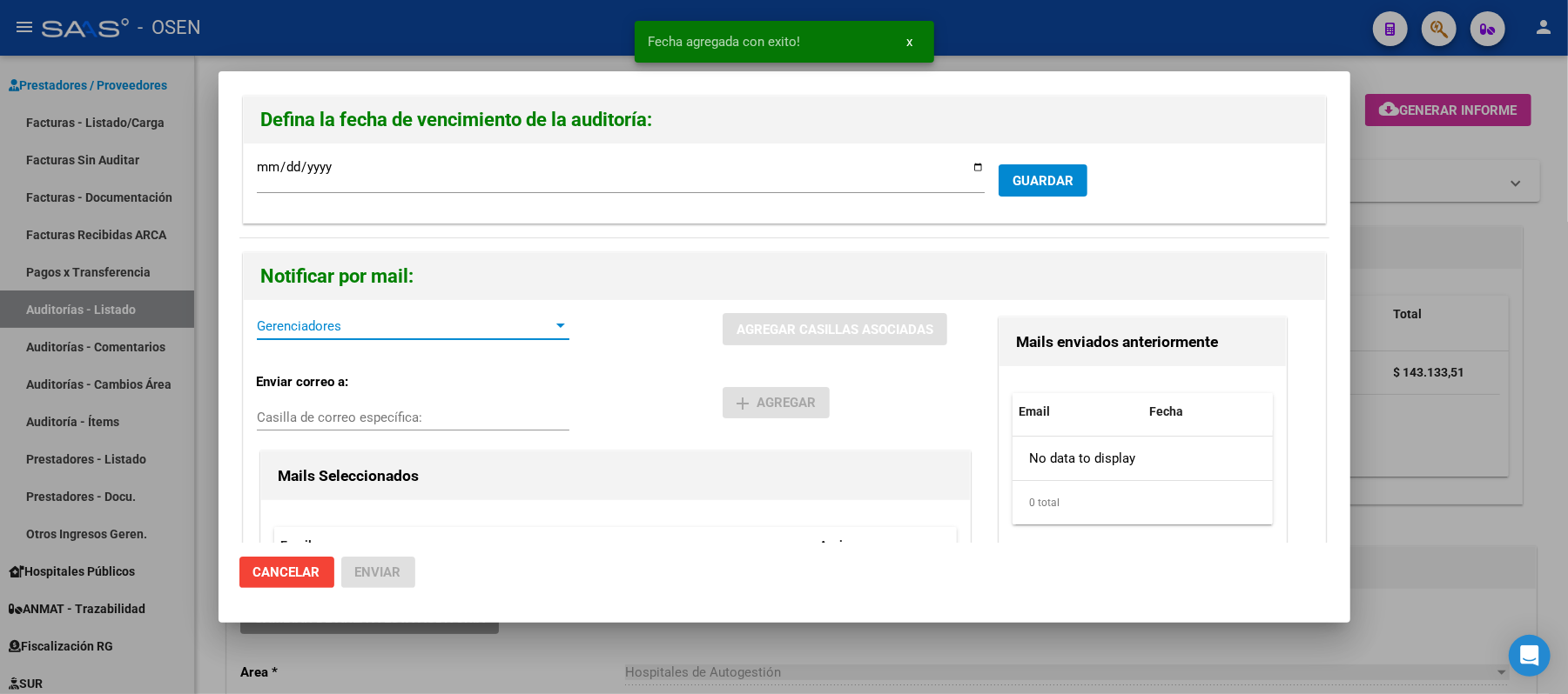
click at [326, 335] on span "Gerenciadores" at bounding box center [405, 327] width 297 height 16
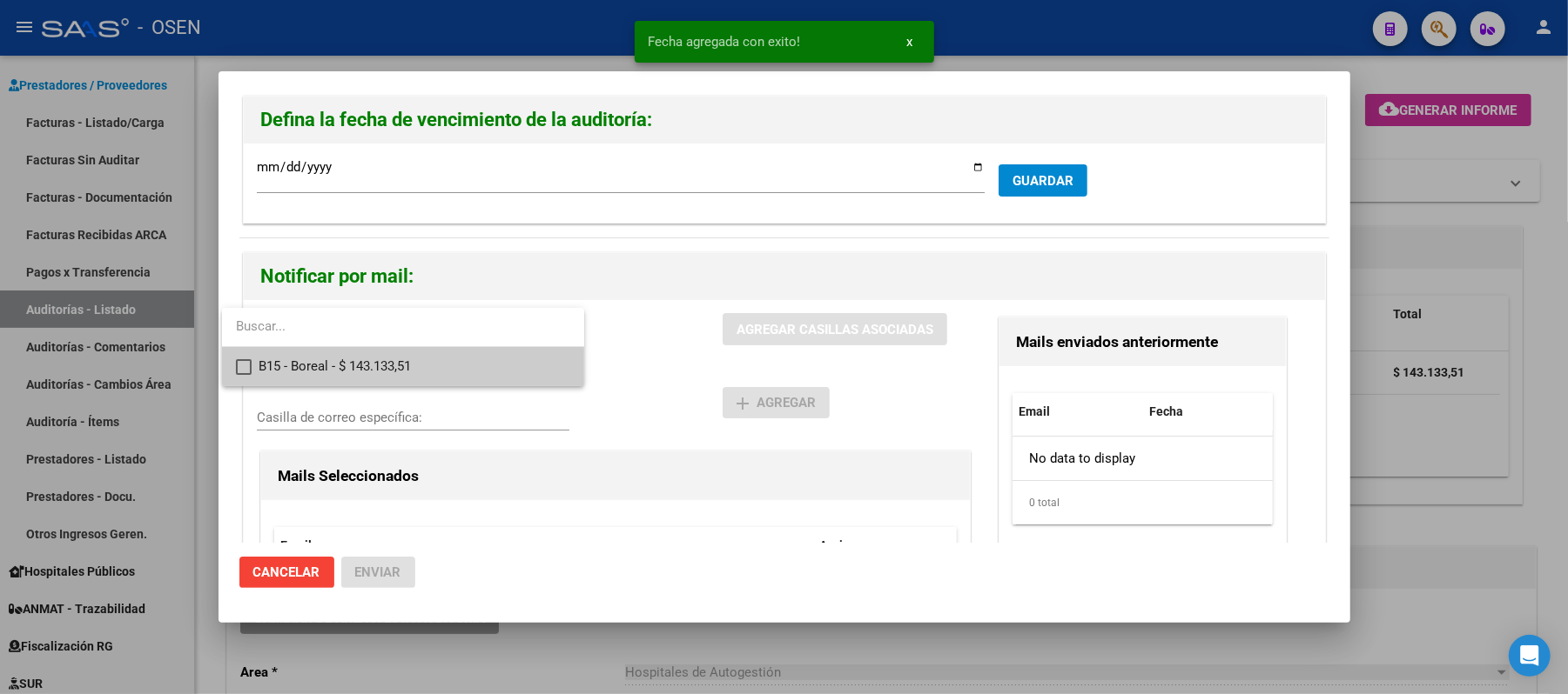
click at [335, 360] on span "B15 - Boreal - $ 143.133,51" at bounding box center [414, 367] width 312 height 39
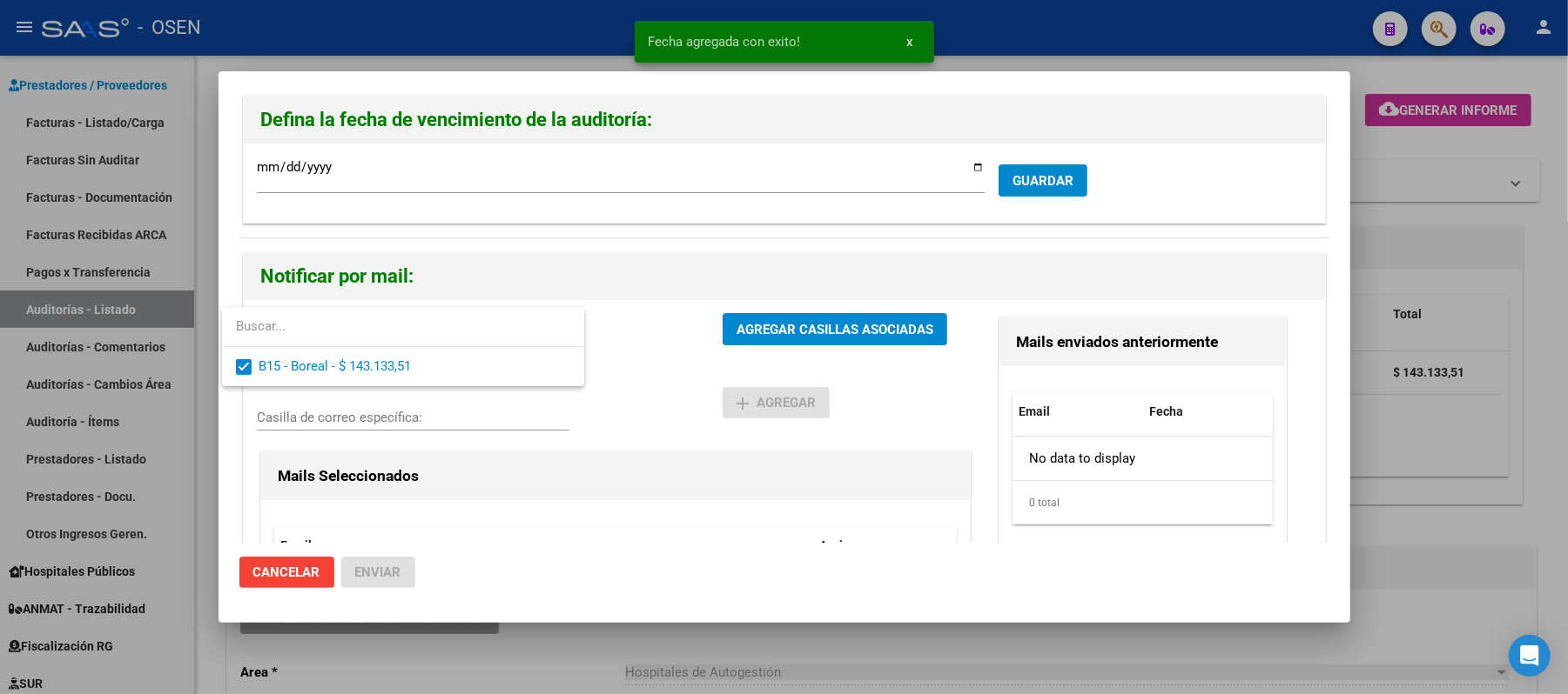
click at [673, 375] on div at bounding box center [784, 347] width 1568 height 694
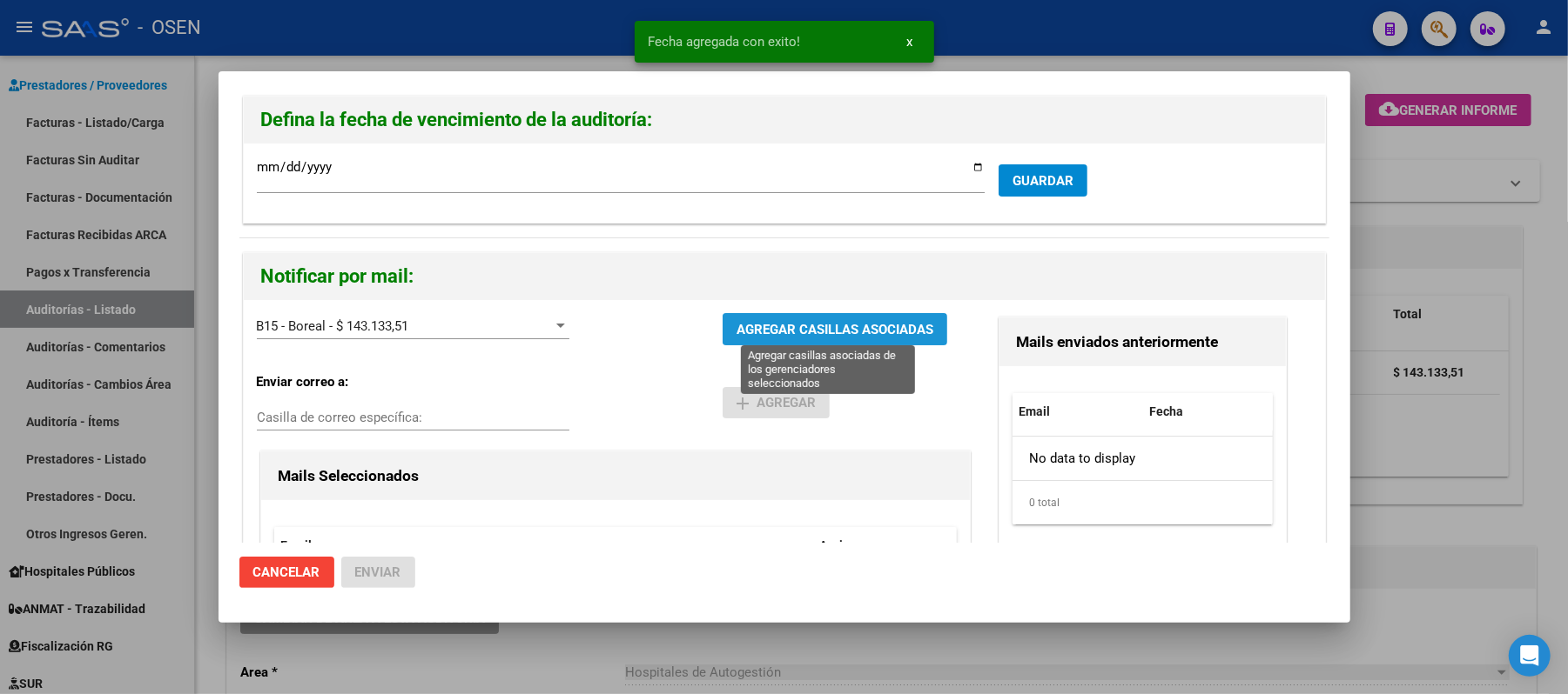
click at [756, 326] on span "AGREGAR CASILLAS ASOCIADAS" at bounding box center [835, 330] width 197 height 16
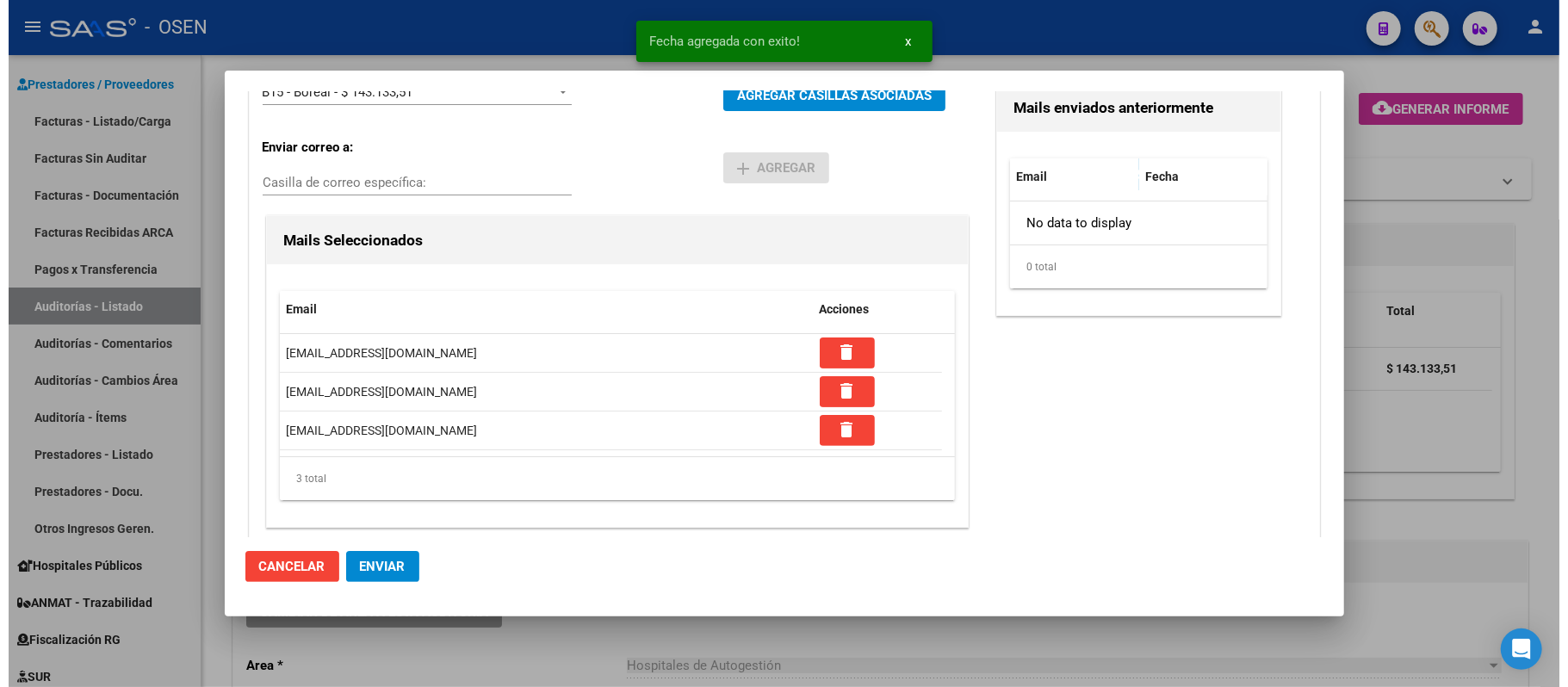
scroll to position [243, 0]
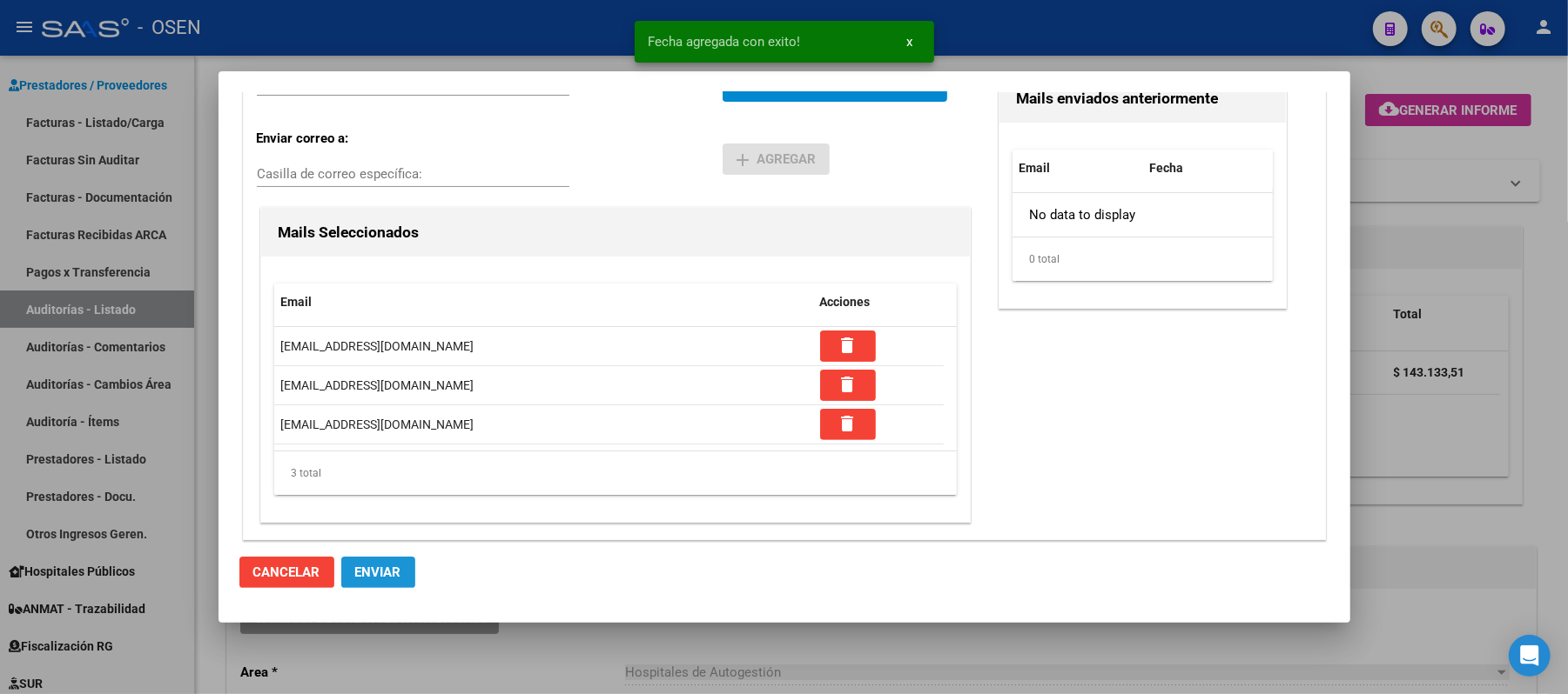
click at [364, 580] on span "Enviar" at bounding box center [378, 572] width 46 height 16
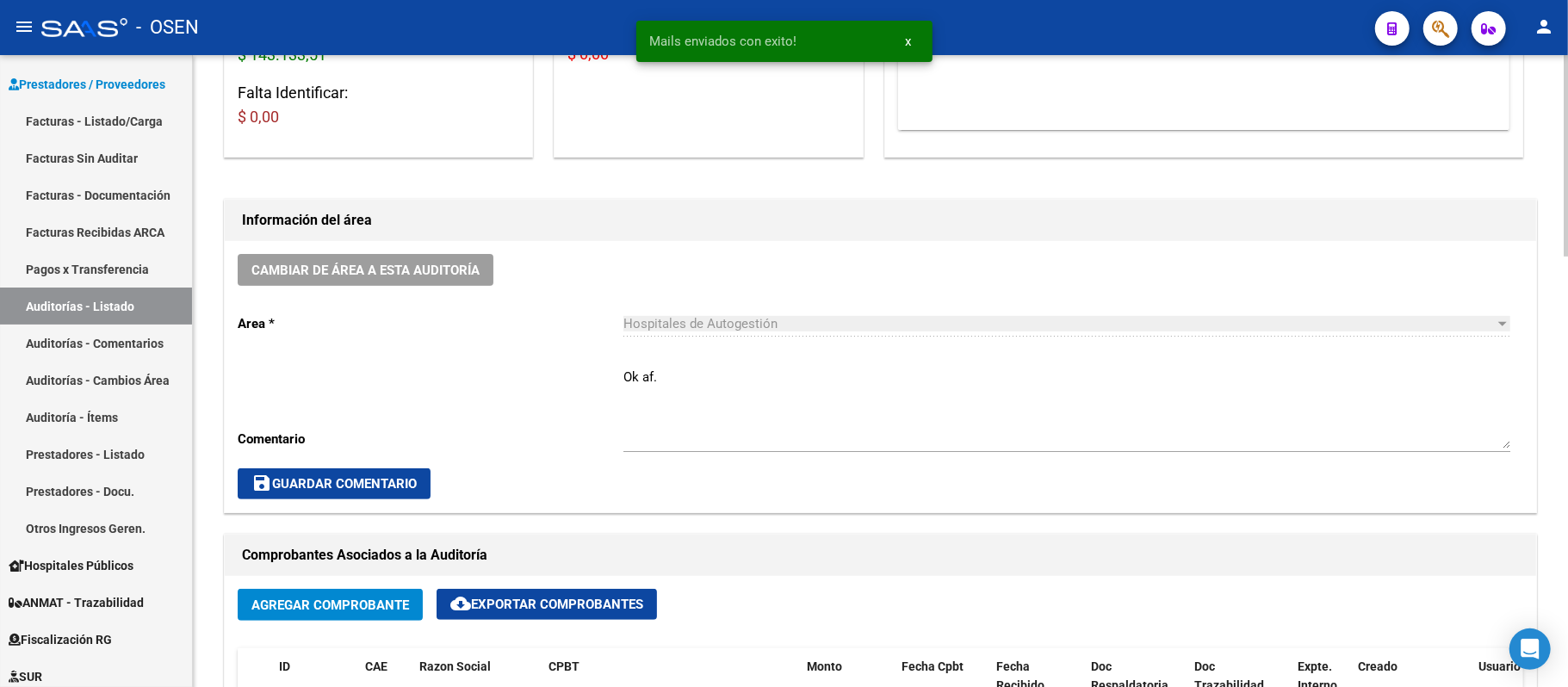
scroll to position [344, 0]
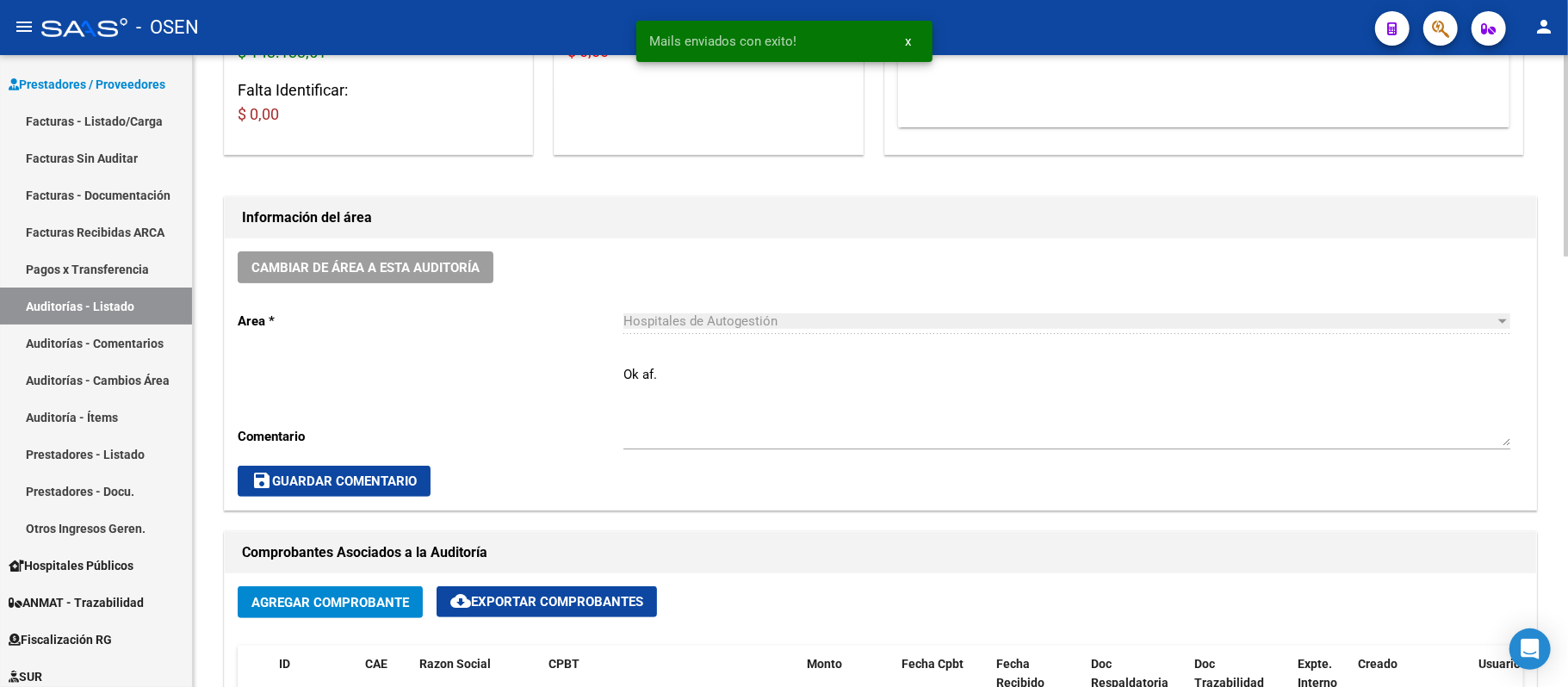
click at [425, 287] on div "Cambiar de área a esta auditoría Area * Hospitales de Autogestión Seleccionar a…" at bounding box center [880, 374] width 1311 height 271
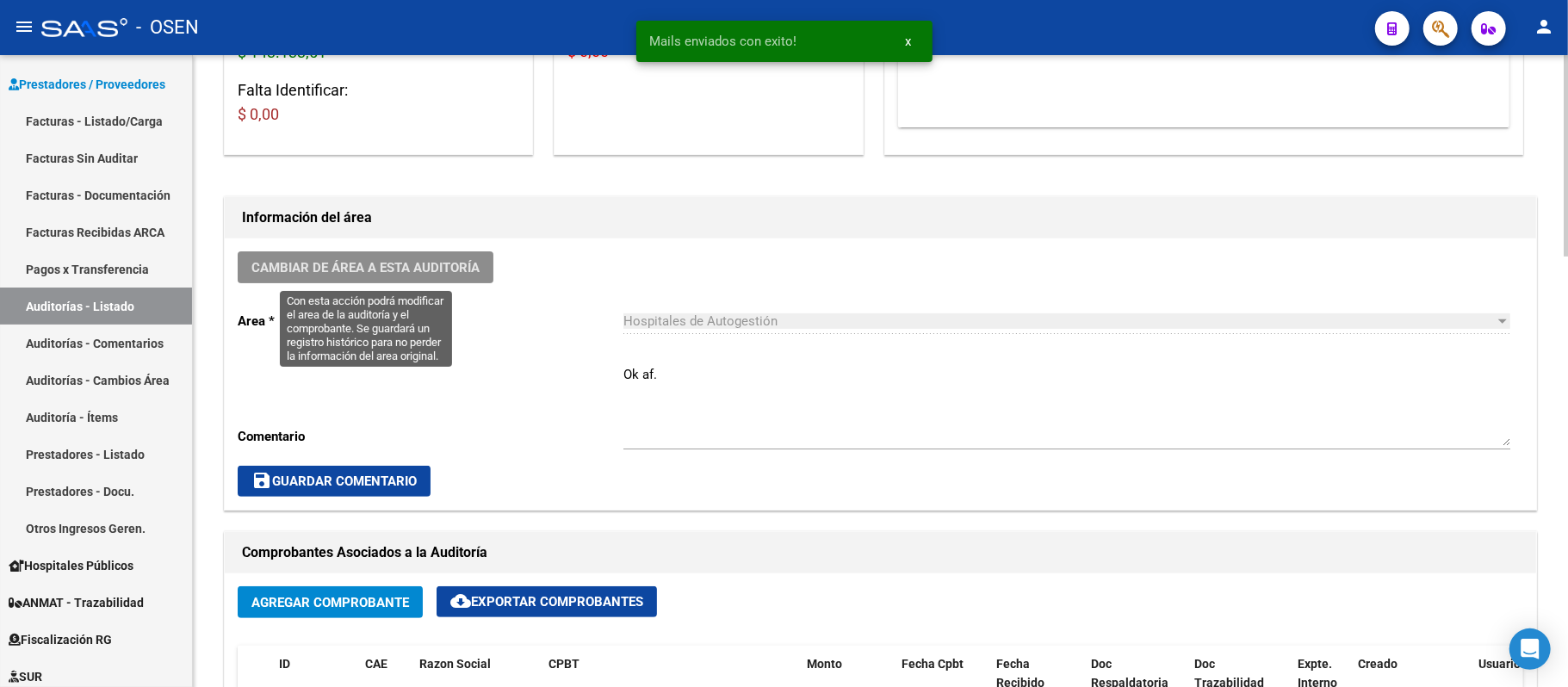
click at [451, 278] on button "Cambiar de área a esta auditoría" at bounding box center [365, 267] width 255 height 32
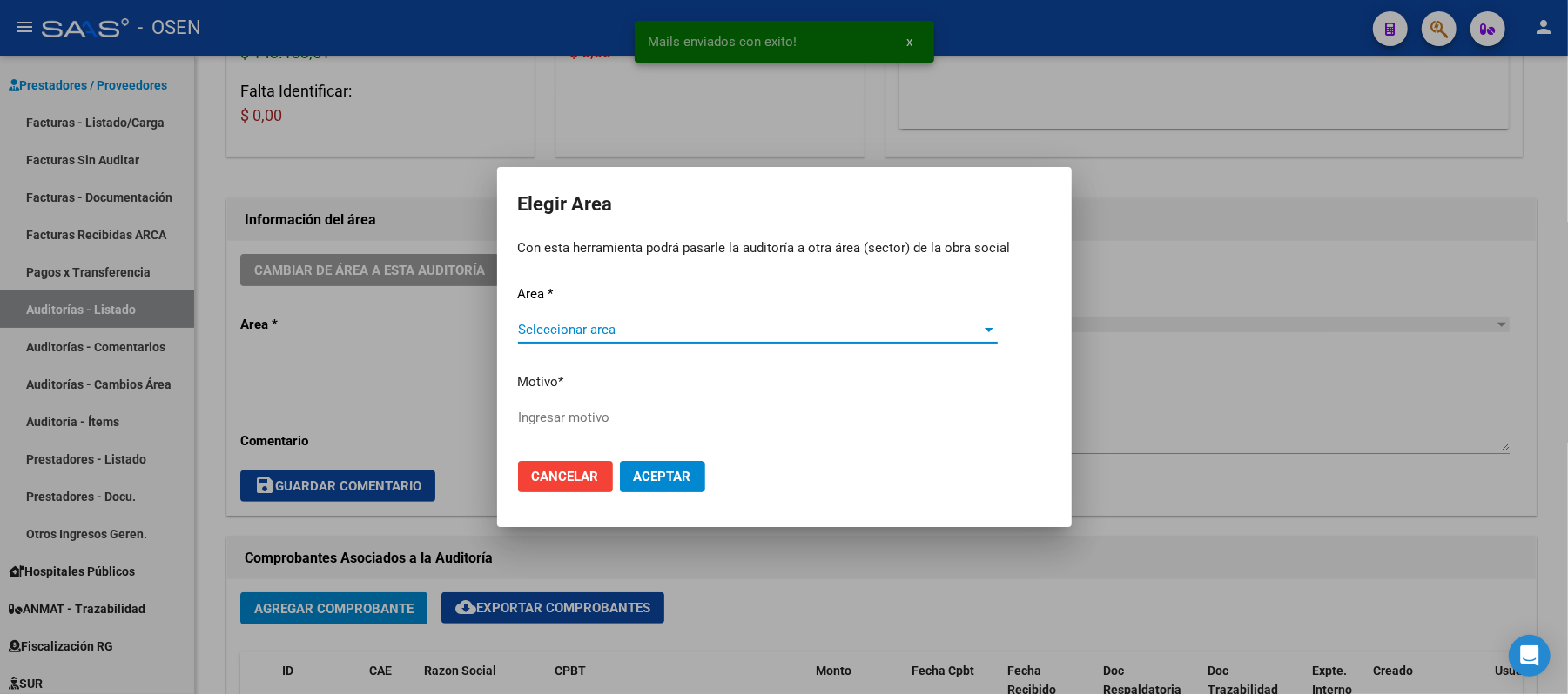
click at [610, 327] on span "Seleccionar area" at bounding box center [749, 330] width 464 height 16
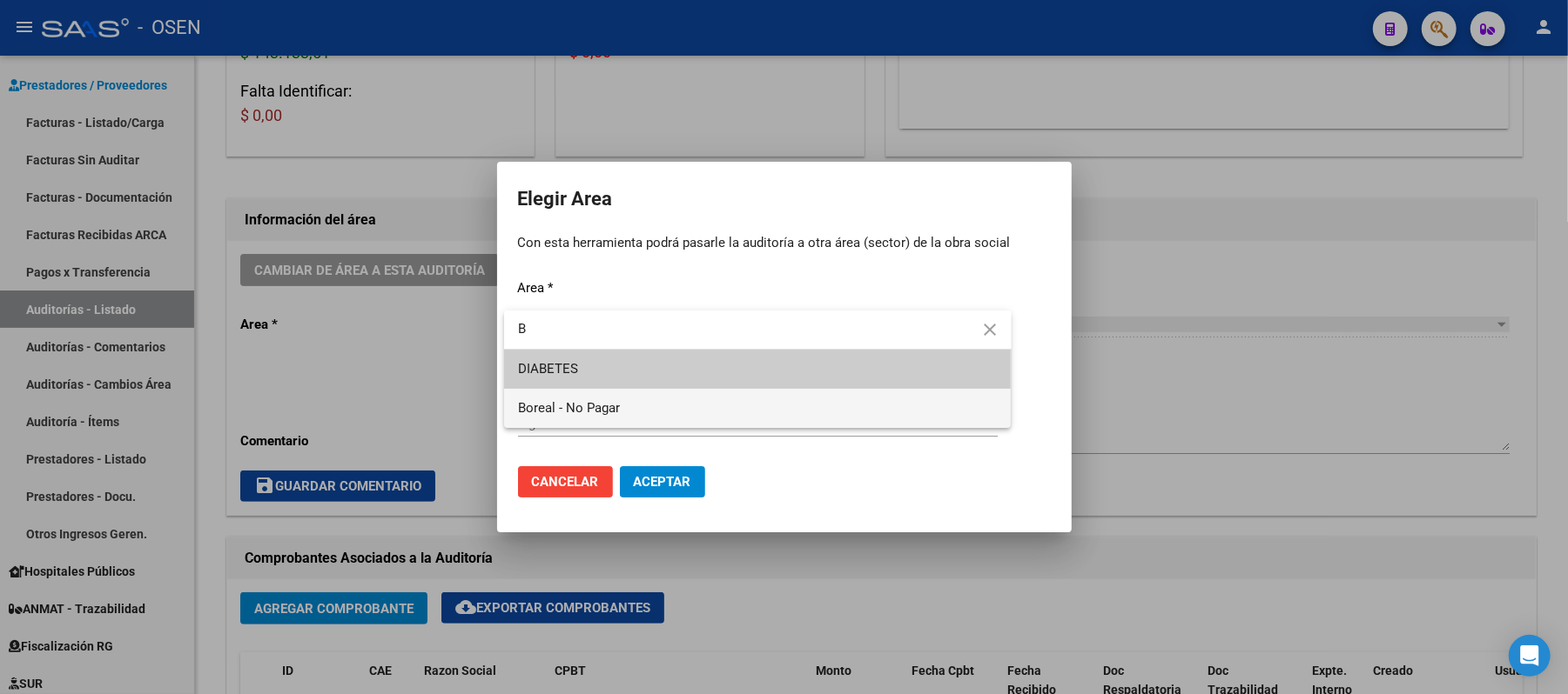
type input "B"
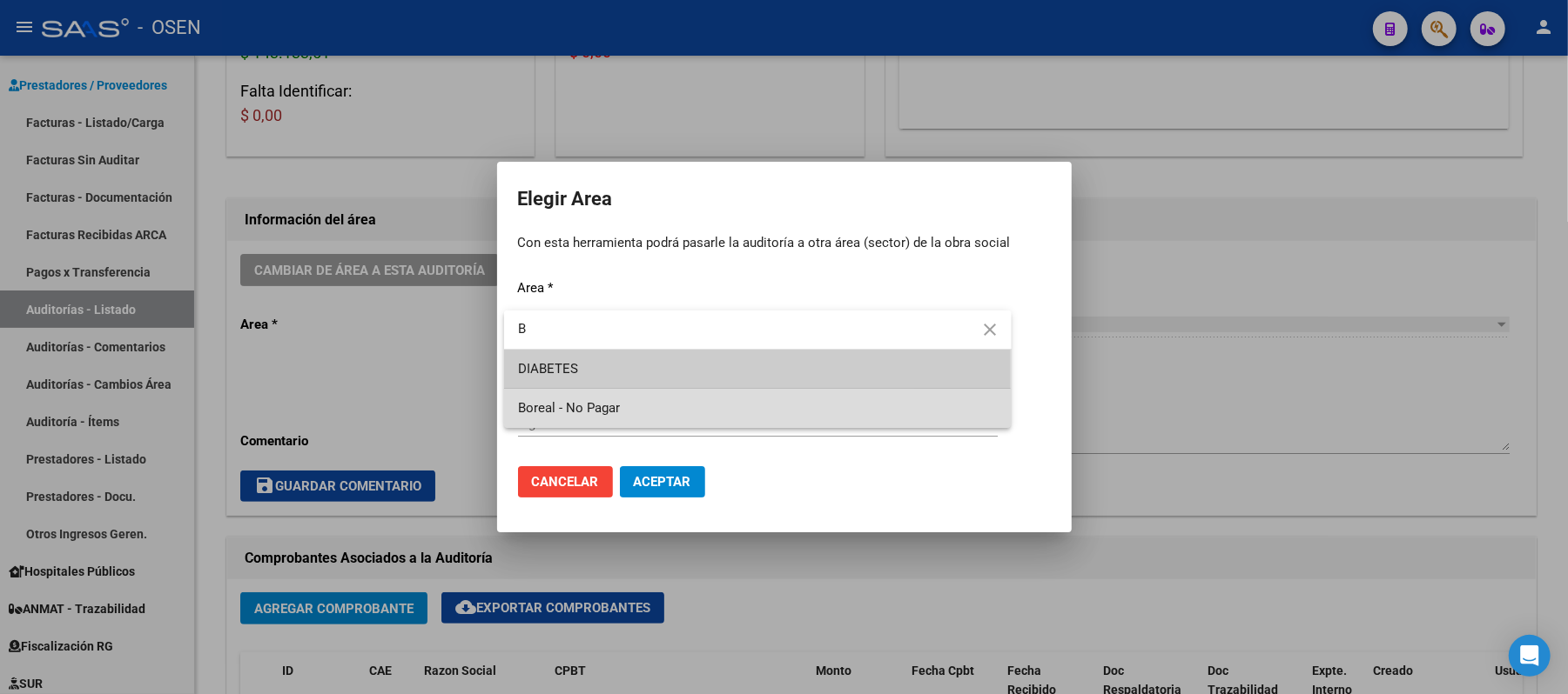
click at [631, 398] on span "Boreal - No Pagar" at bounding box center [757, 408] width 479 height 39
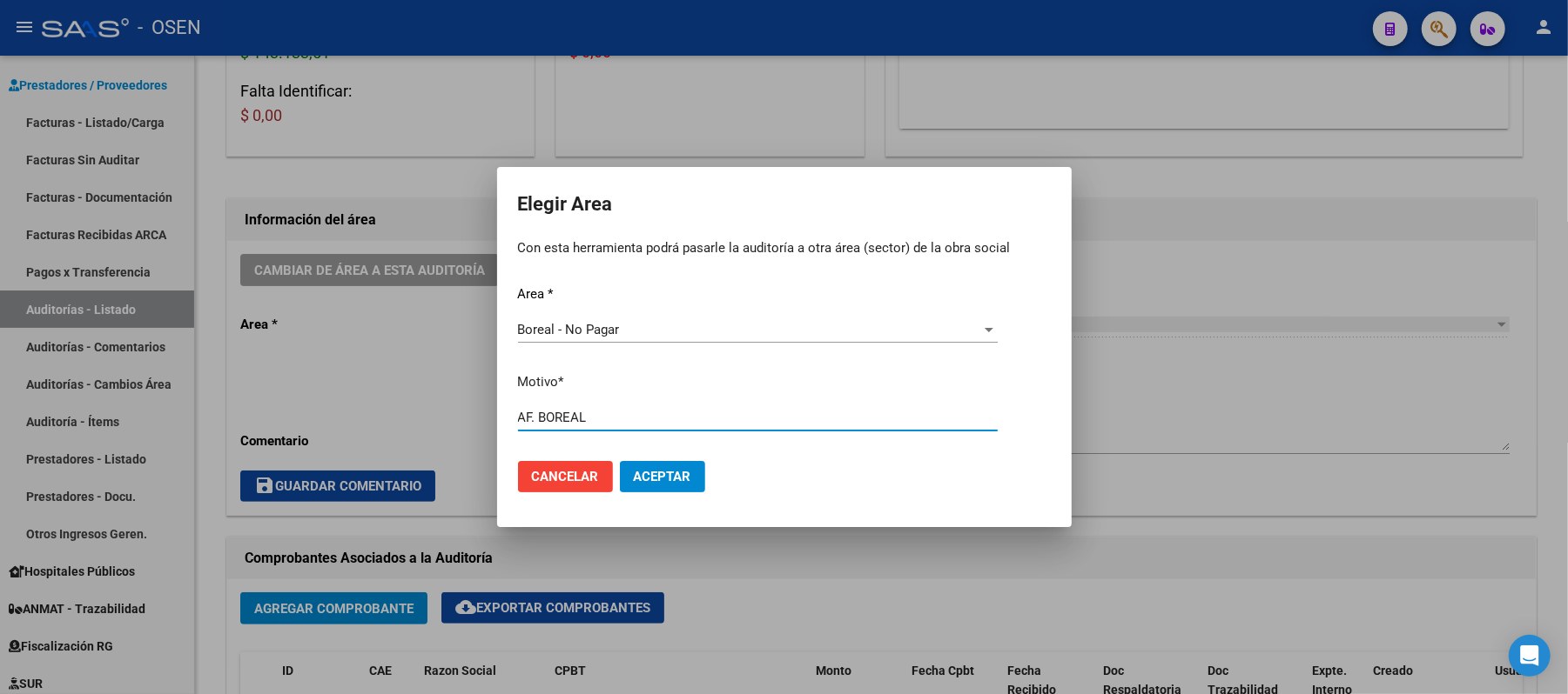
type input "AF. BOREAL"
click at [665, 474] on span "Aceptar" at bounding box center [662, 477] width 58 height 16
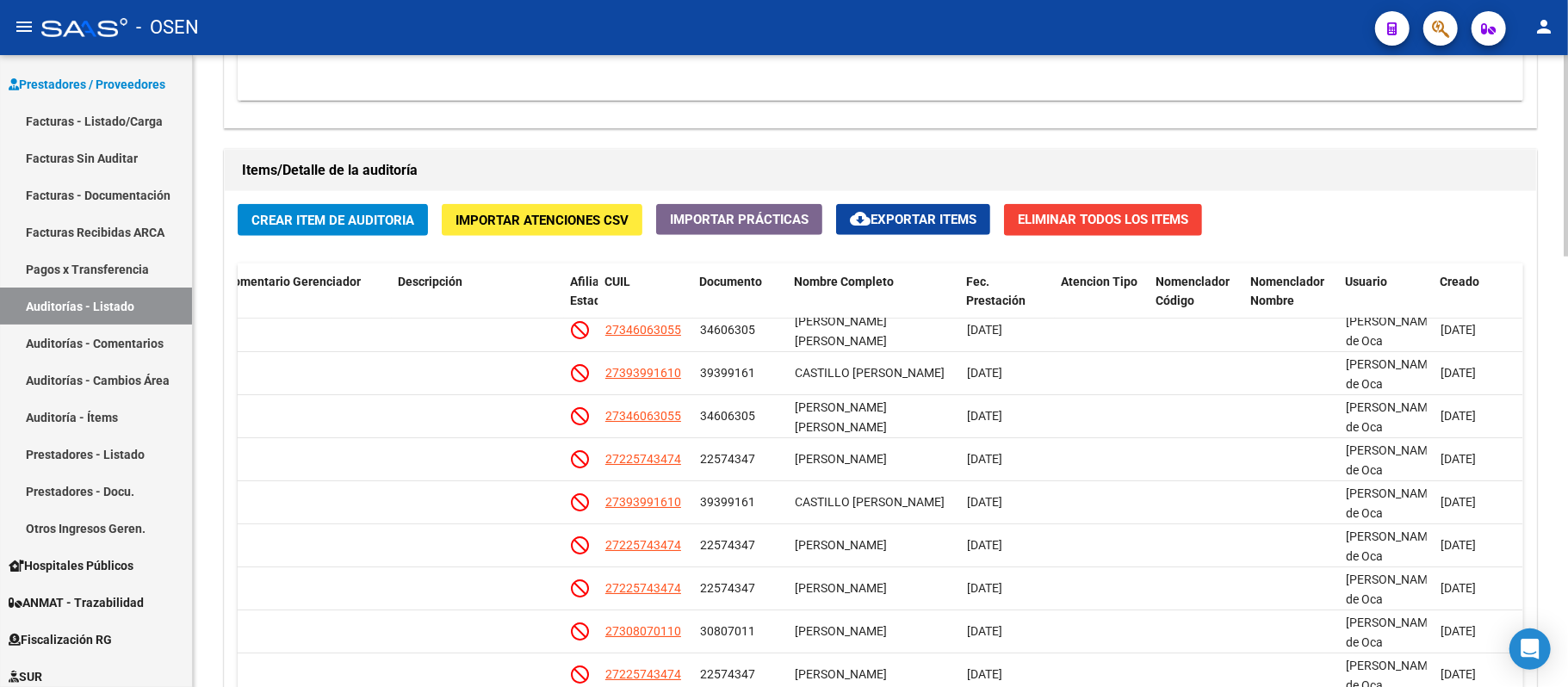
scroll to position [1357, 0]
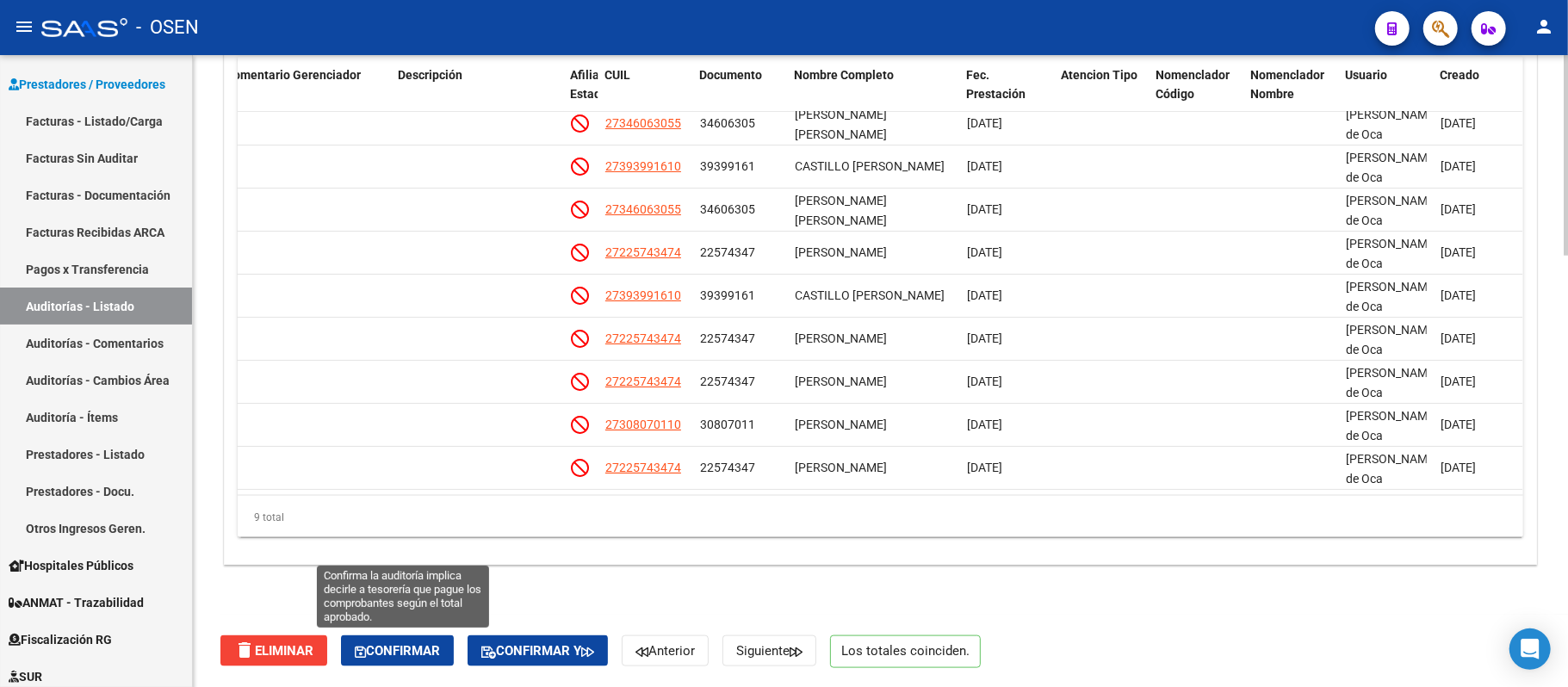
click at [428, 627] on button "Confirmar" at bounding box center [397, 651] width 112 height 31
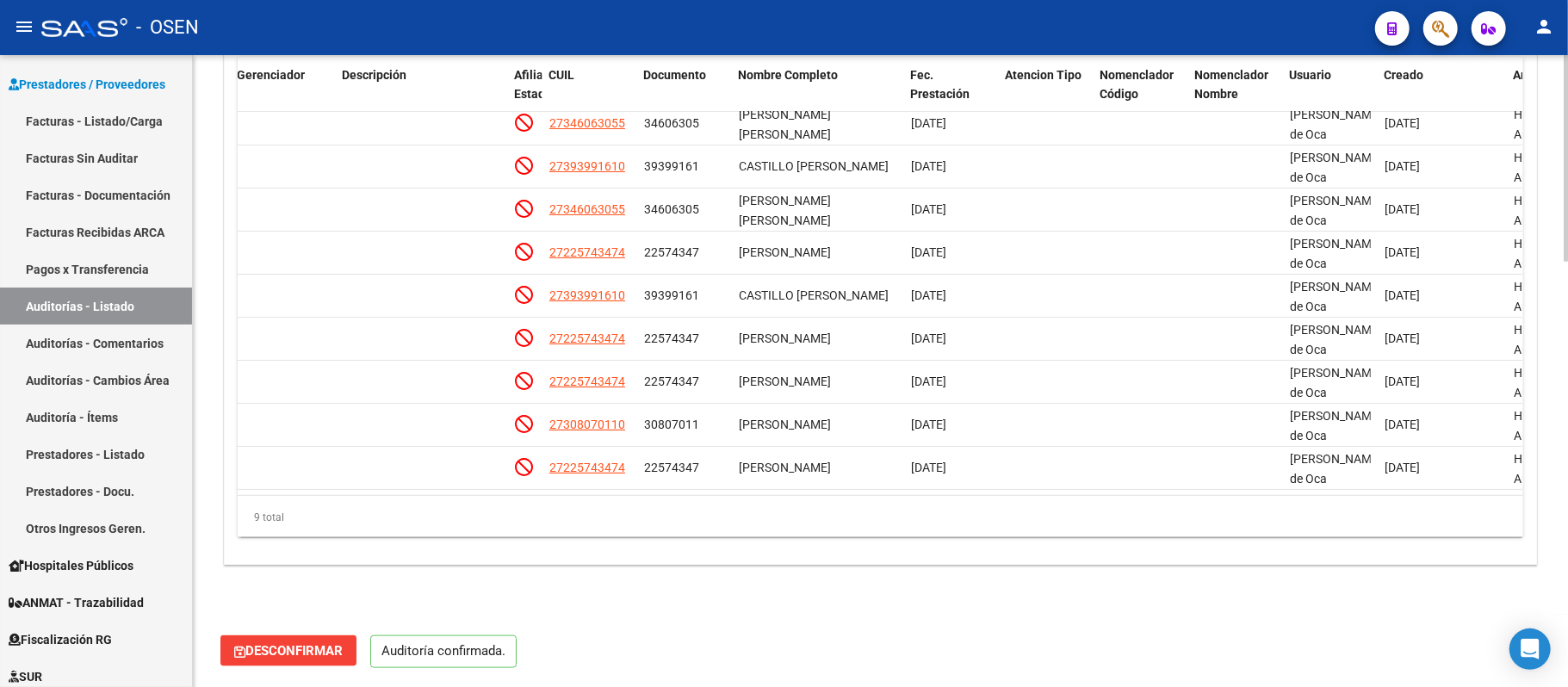
scroll to position [1298, 0]
type input "202509"
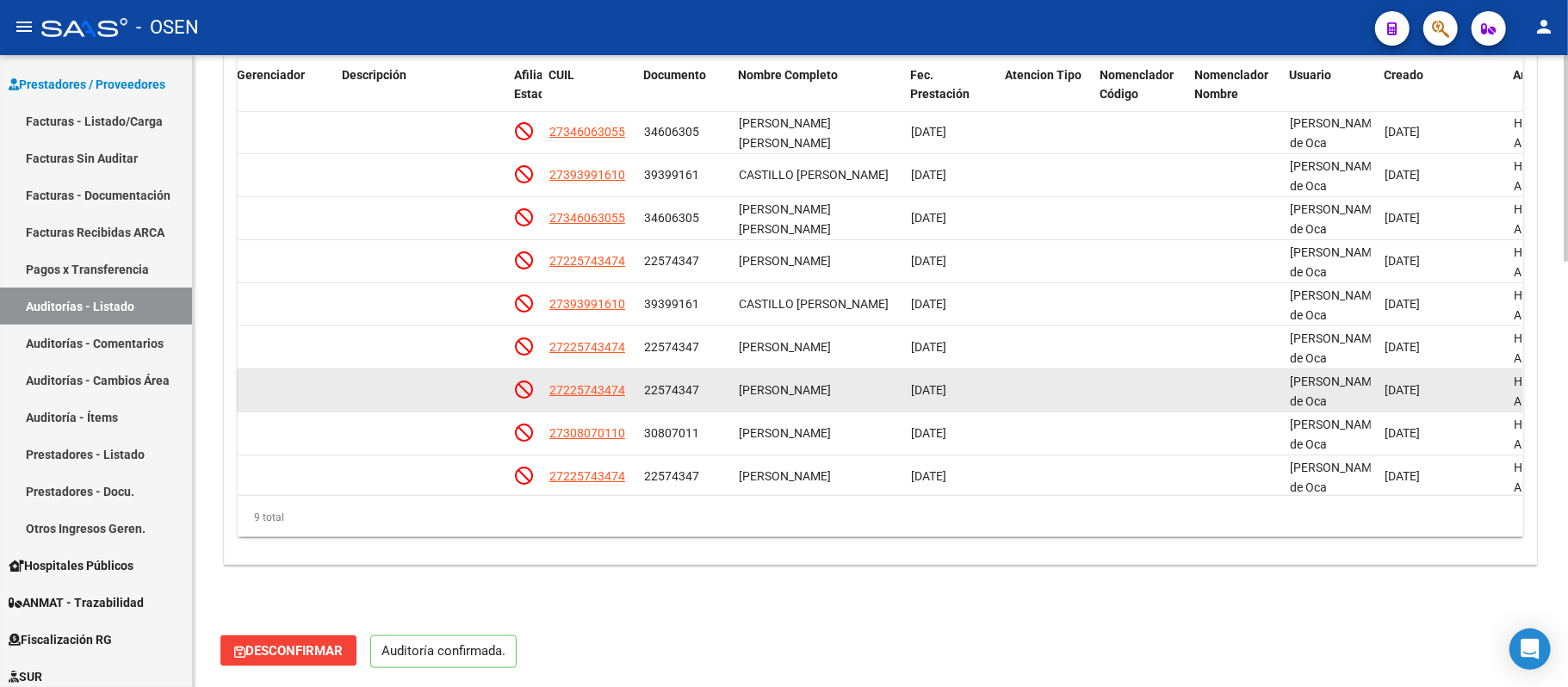
scroll to position [0, 969]
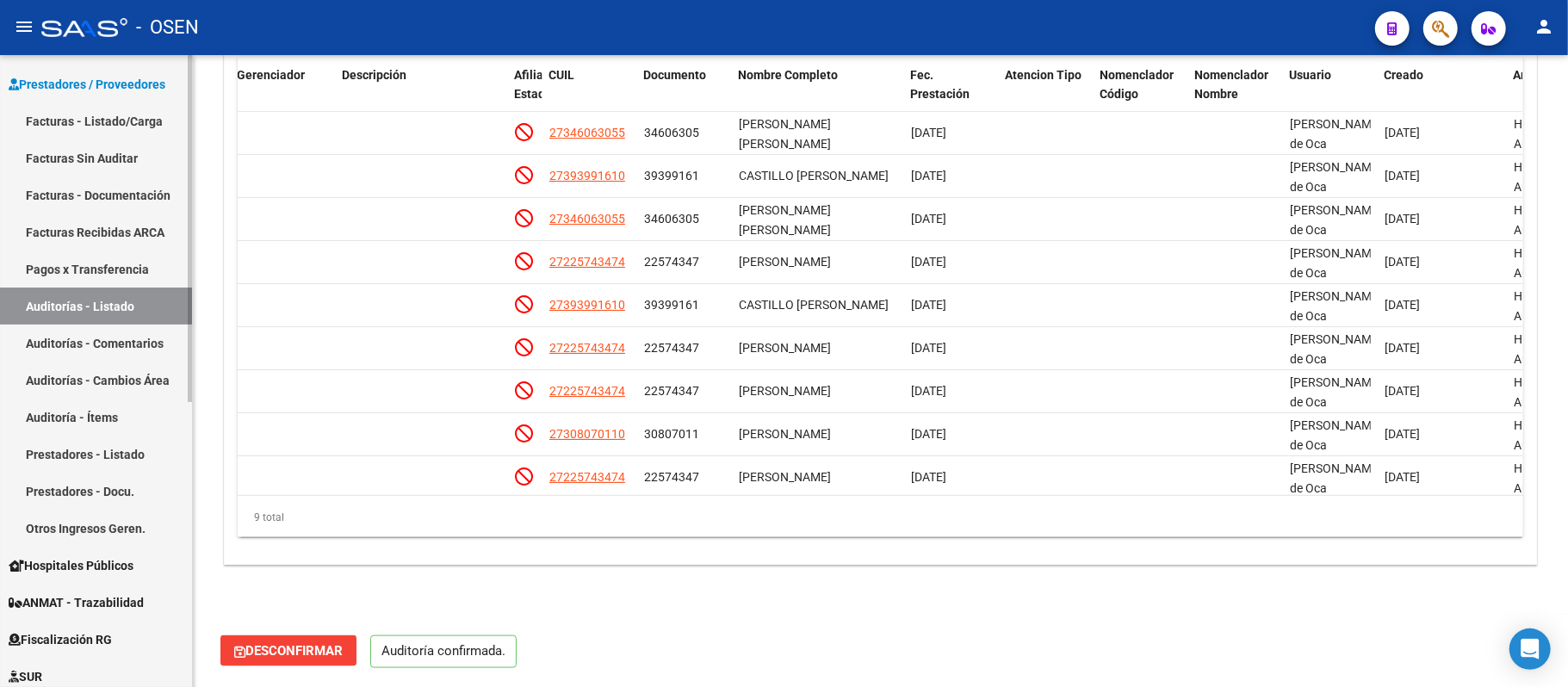
click at [76, 298] on link "Auditorías - Listado" at bounding box center [96, 307] width 192 height 37
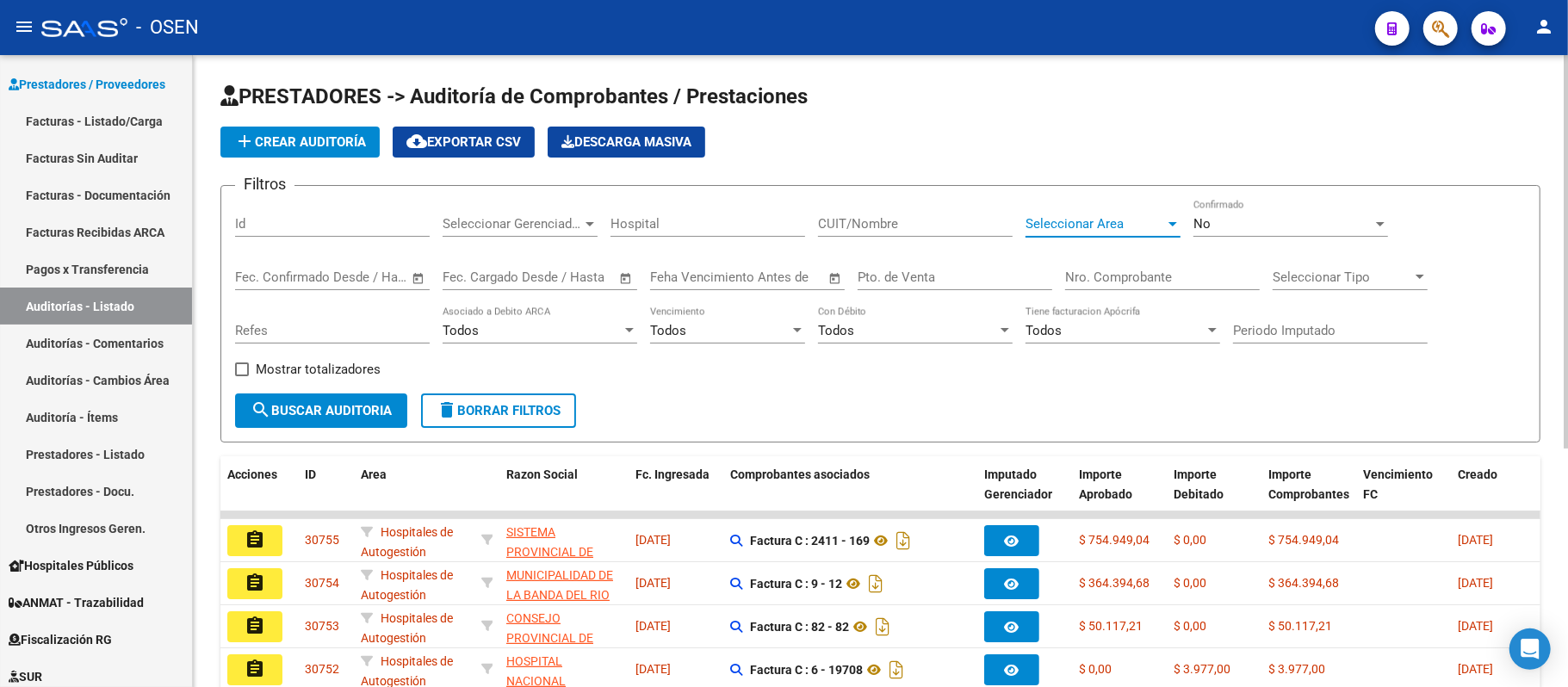
click at [1072, 218] on span "Seleccionar Area" at bounding box center [1095, 224] width 140 height 16
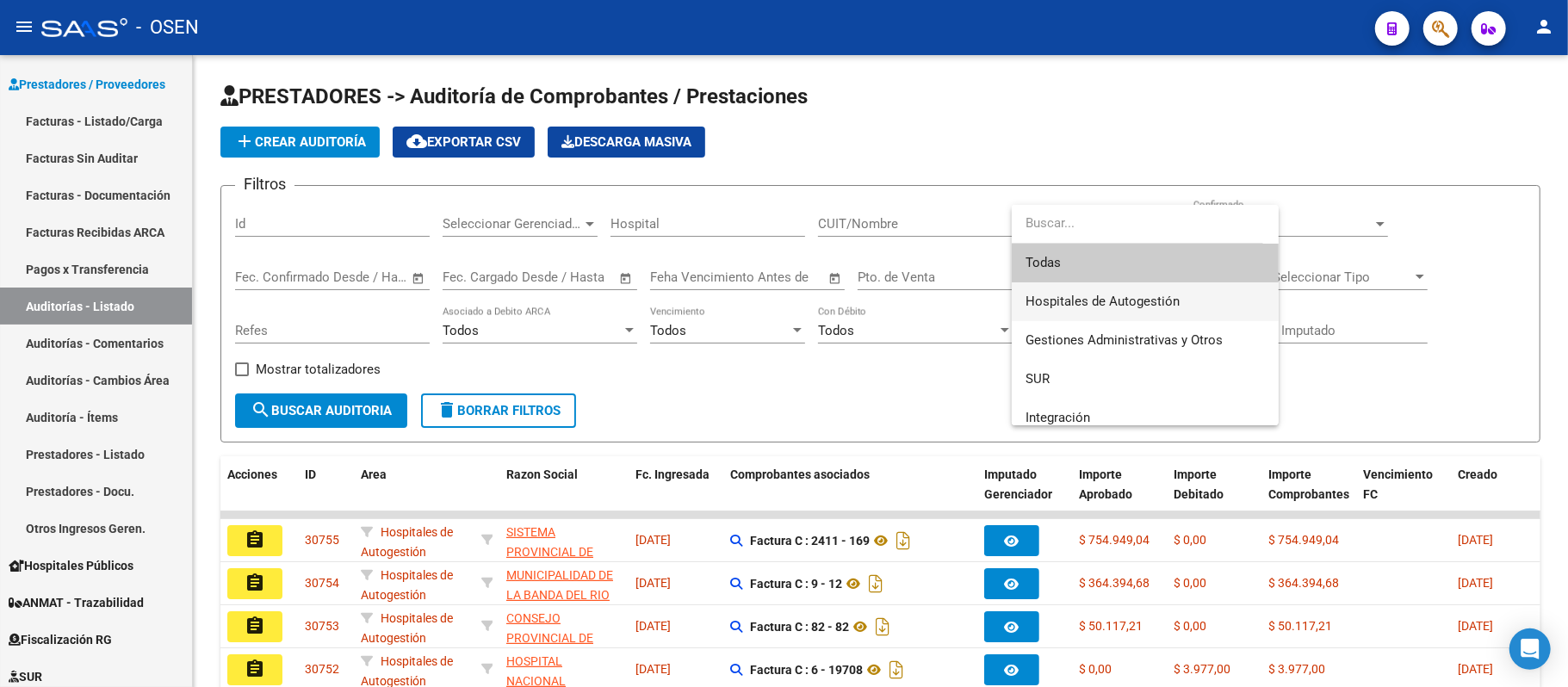
click at [1096, 298] on span "Hospitales de Autogestión" at bounding box center [1103, 301] width 155 height 16
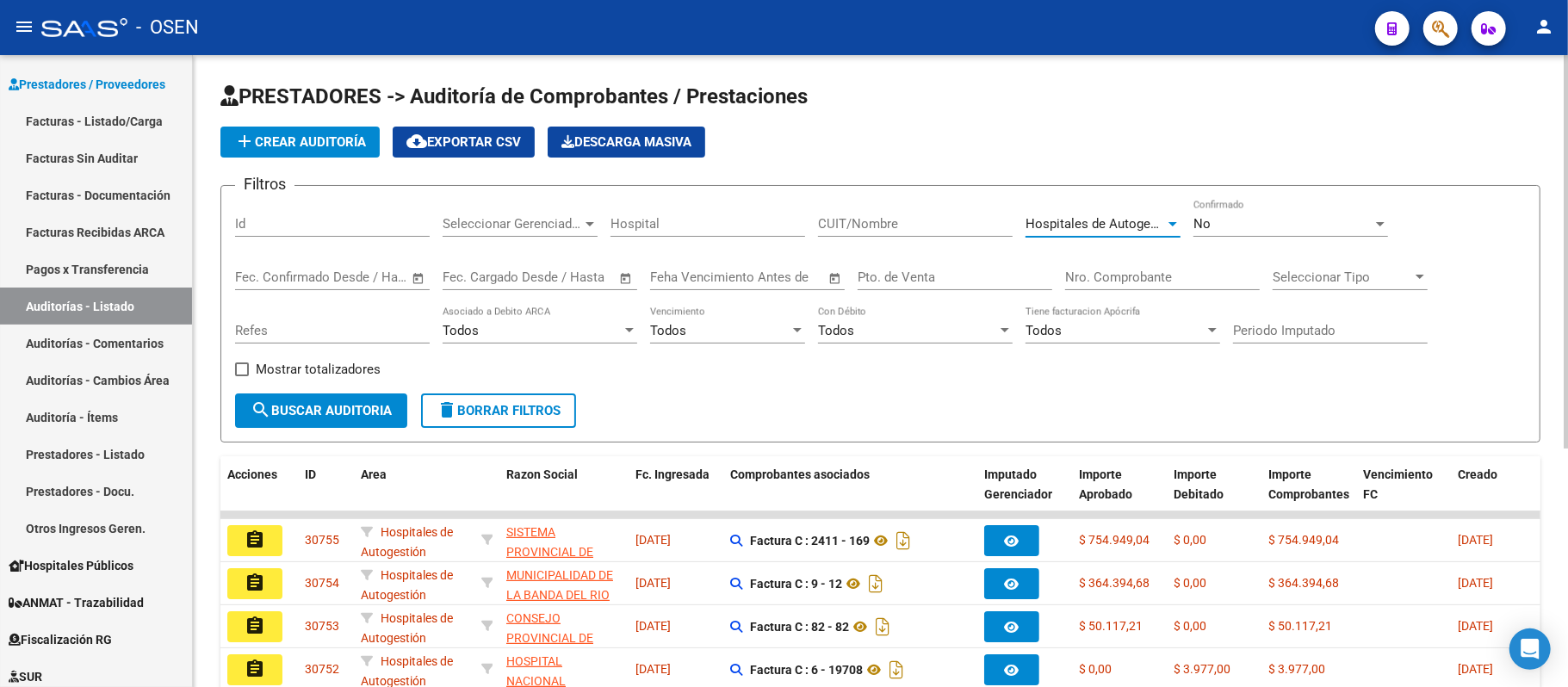
click at [318, 414] on span "search Buscar Auditoria" at bounding box center [320, 411] width 141 height 16
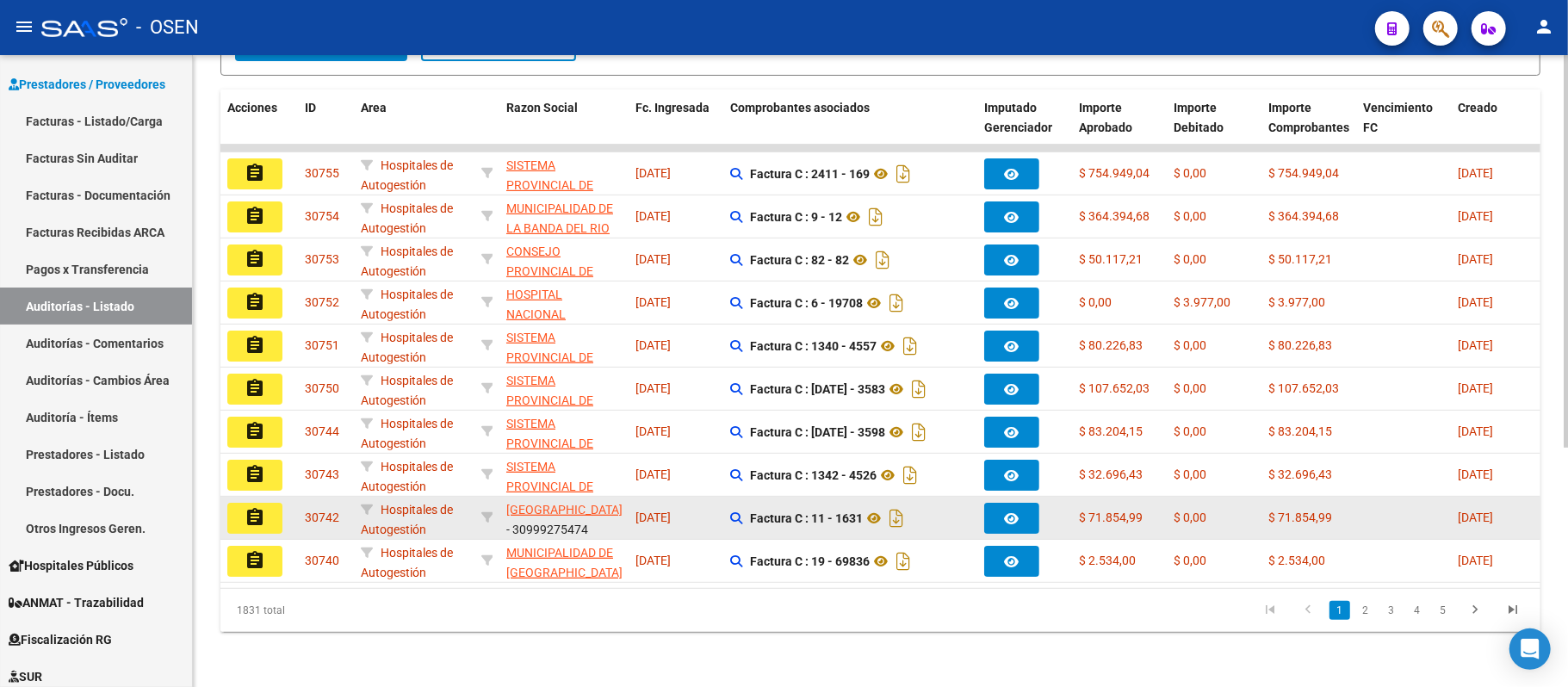
click at [251, 510] on button "assignment" at bounding box center [255, 518] width 55 height 31
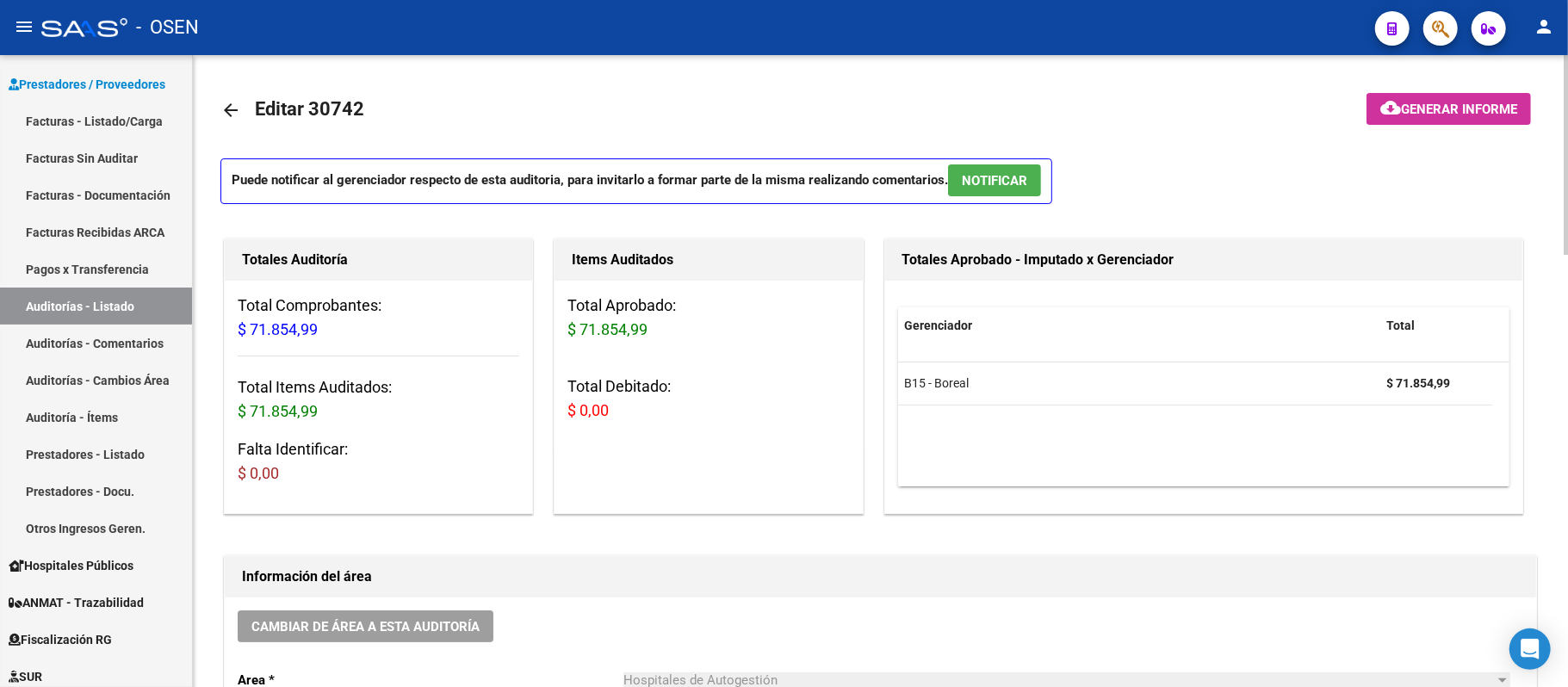
click at [1037, 166] on button "NOTIFICAR" at bounding box center [995, 180] width 93 height 32
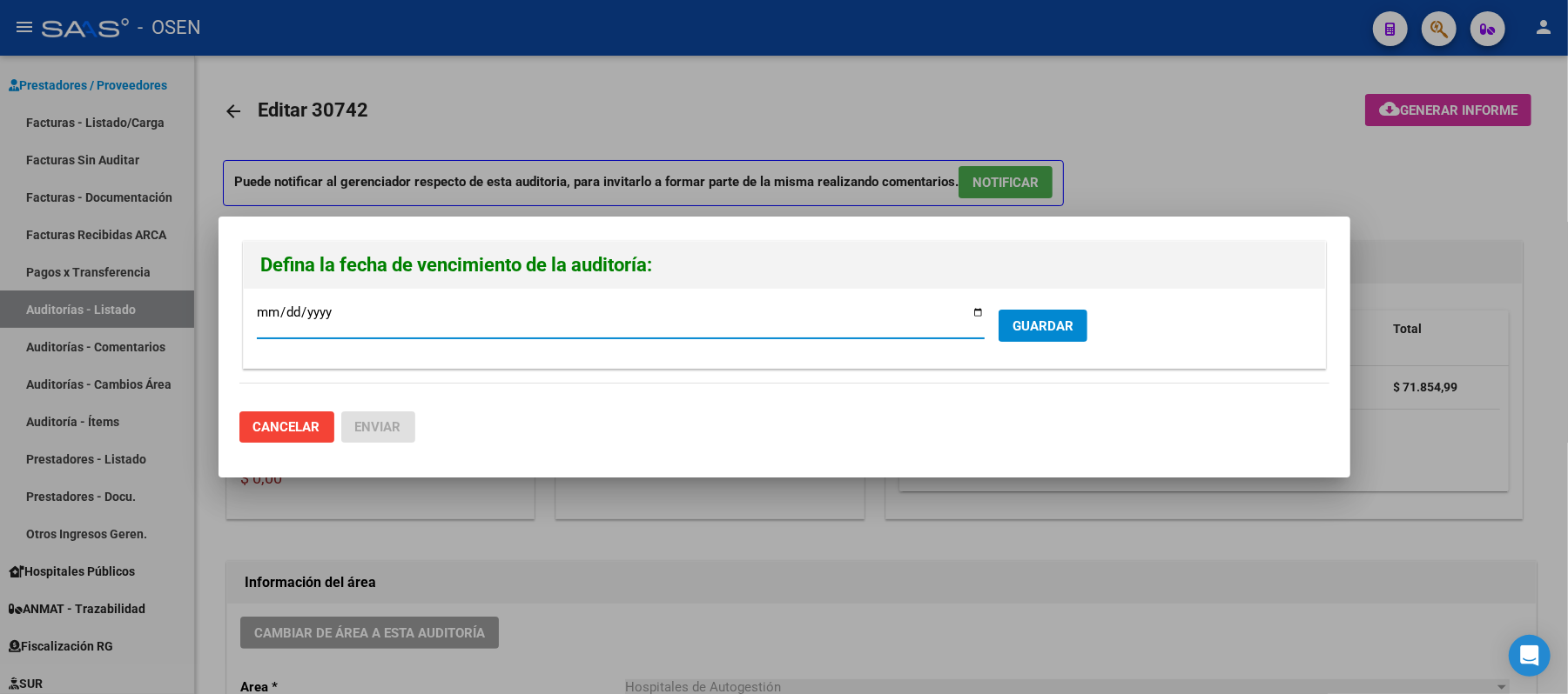
click at [1053, 324] on span "GUARDAR" at bounding box center [1042, 327] width 61 height 16
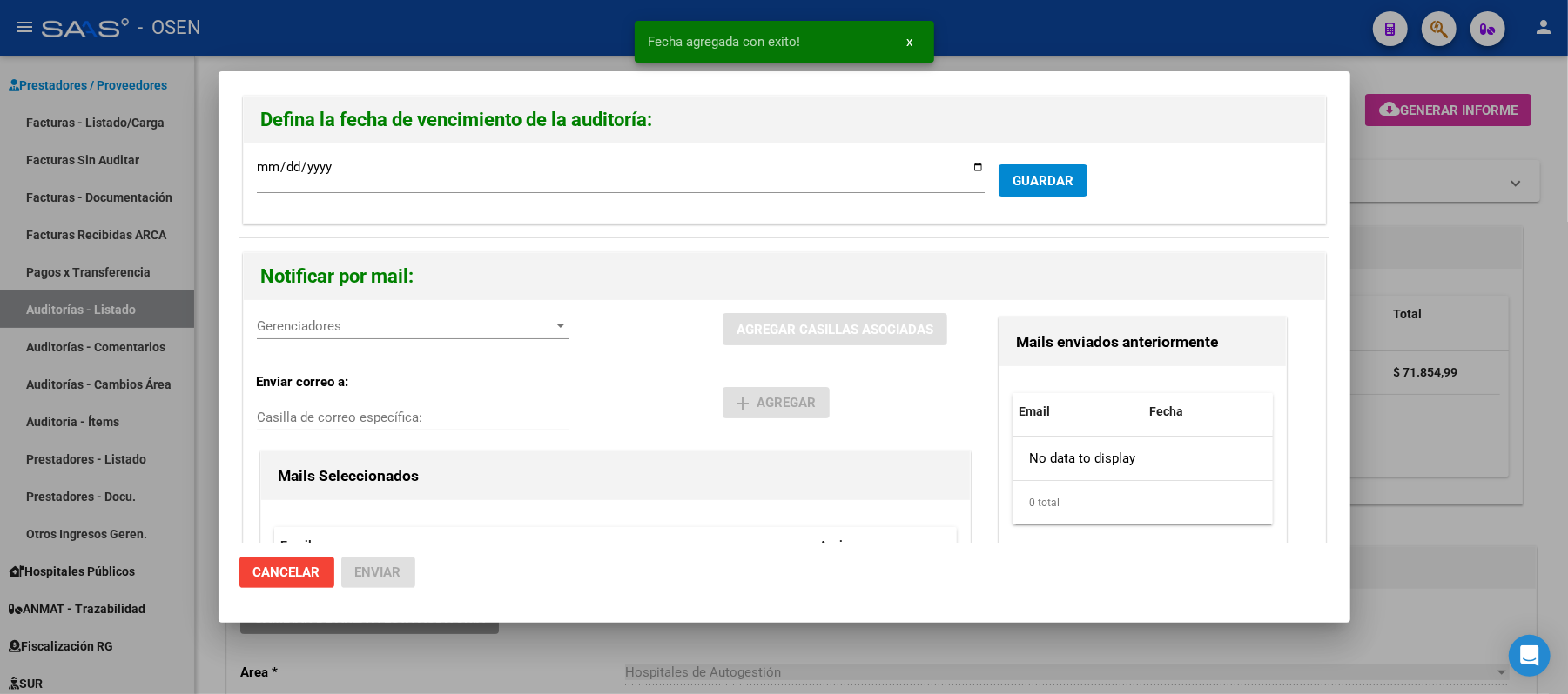
click at [292, 322] on span "Gerenciadores" at bounding box center [405, 327] width 297 height 16
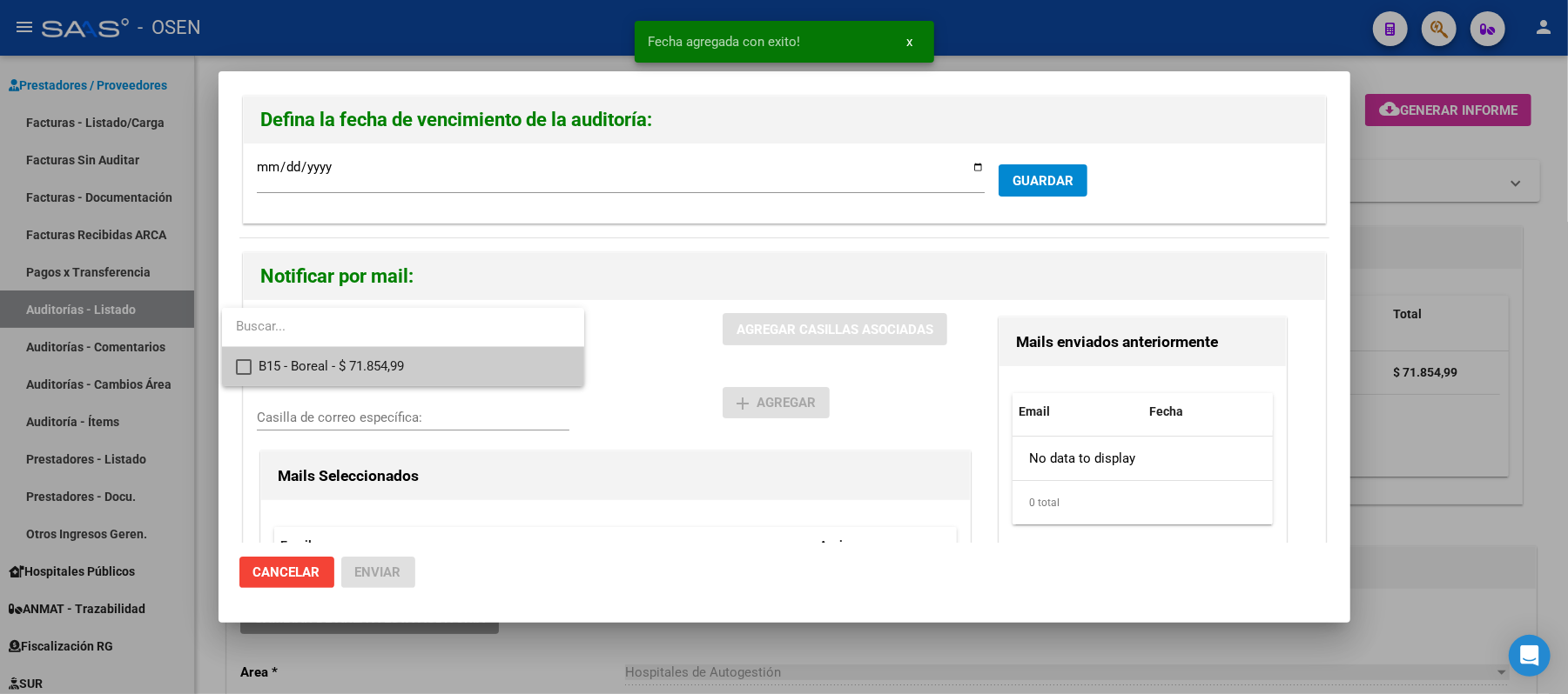
click at [413, 367] on span "B15 - Boreal - $ 71.854,99" at bounding box center [414, 367] width 312 height 39
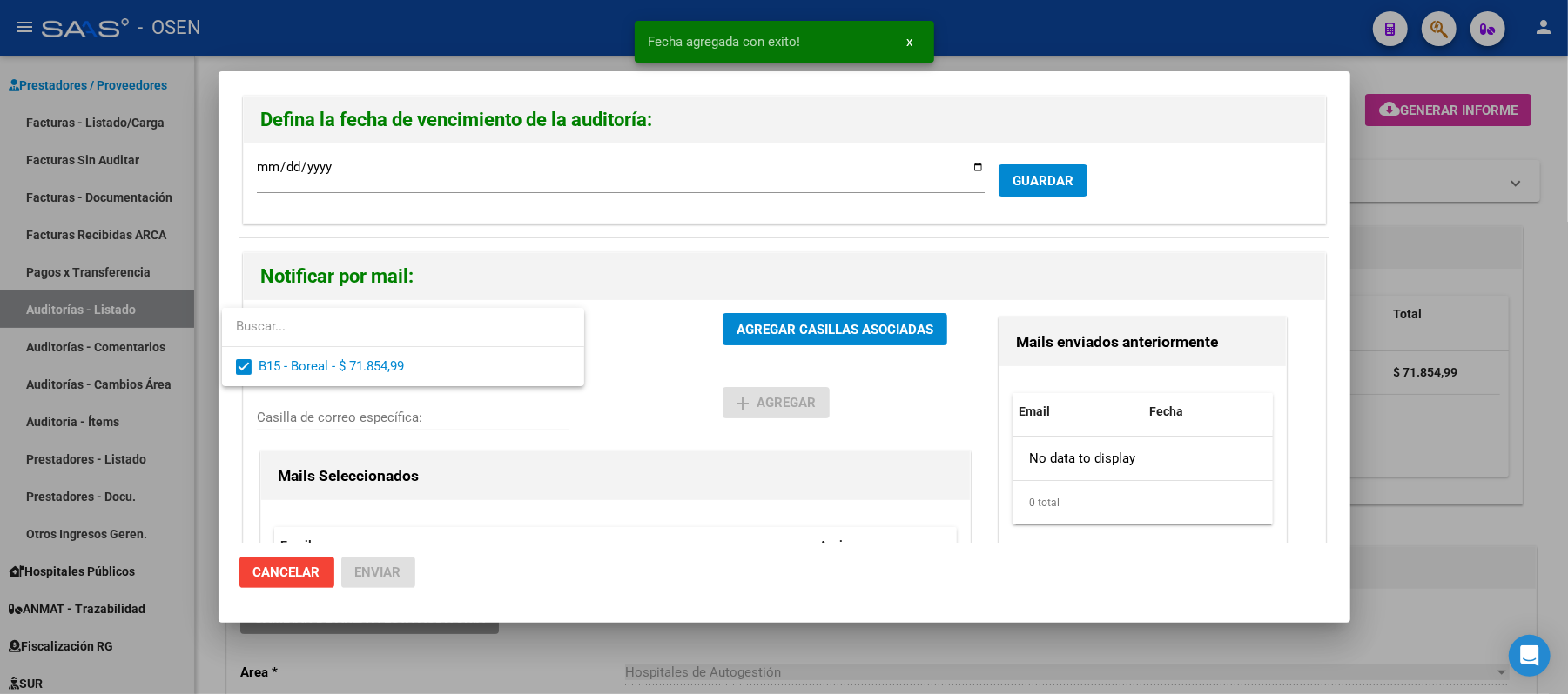
click at [802, 359] on div at bounding box center [784, 347] width 1568 height 694
click at [851, 304] on div "B15 - Boreal - $ 71.854,99 Gerenciadores AGREGAR CASILLAS ASOCIADAS Enviar corr…" at bounding box center [785, 501] width 1081 height 403
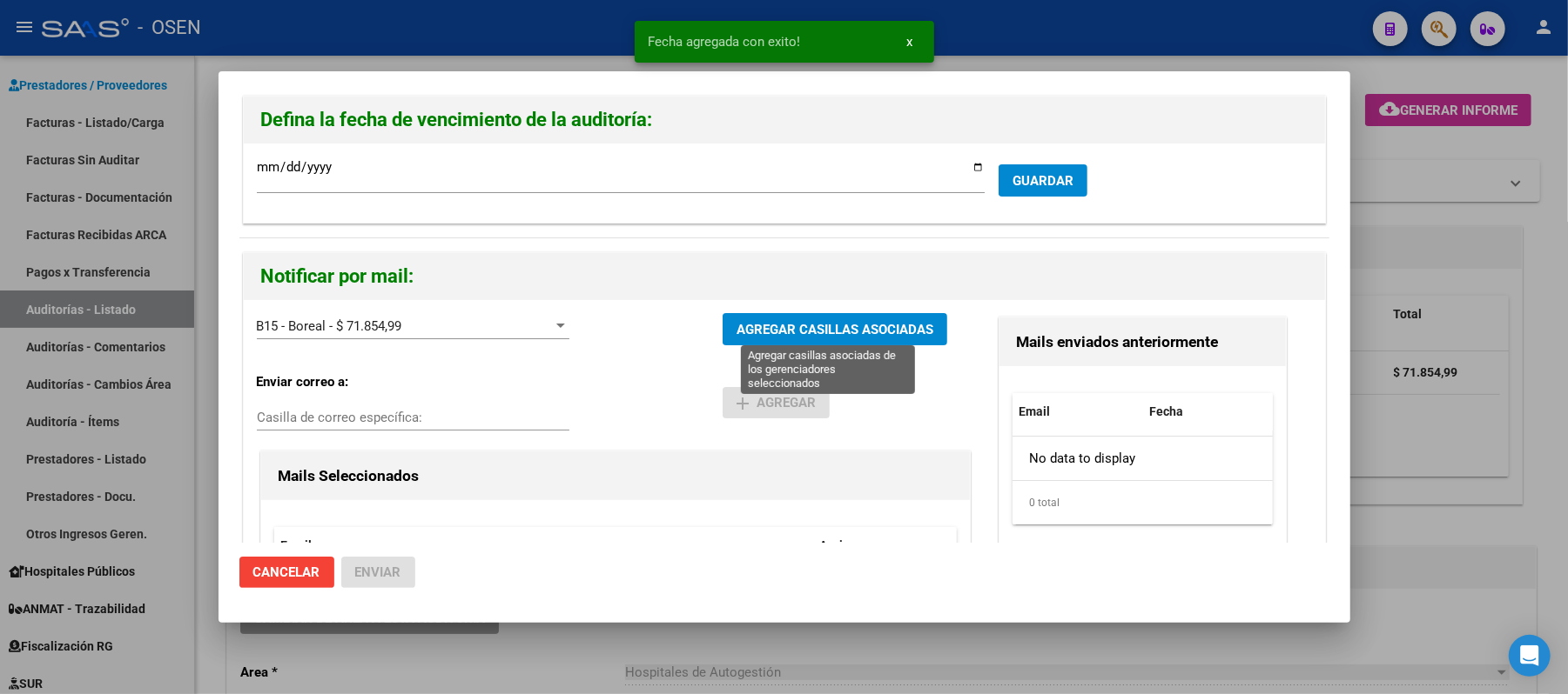
click at [851, 328] on span "AGREGAR CASILLAS ASOCIADAS" at bounding box center [835, 330] width 197 height 16
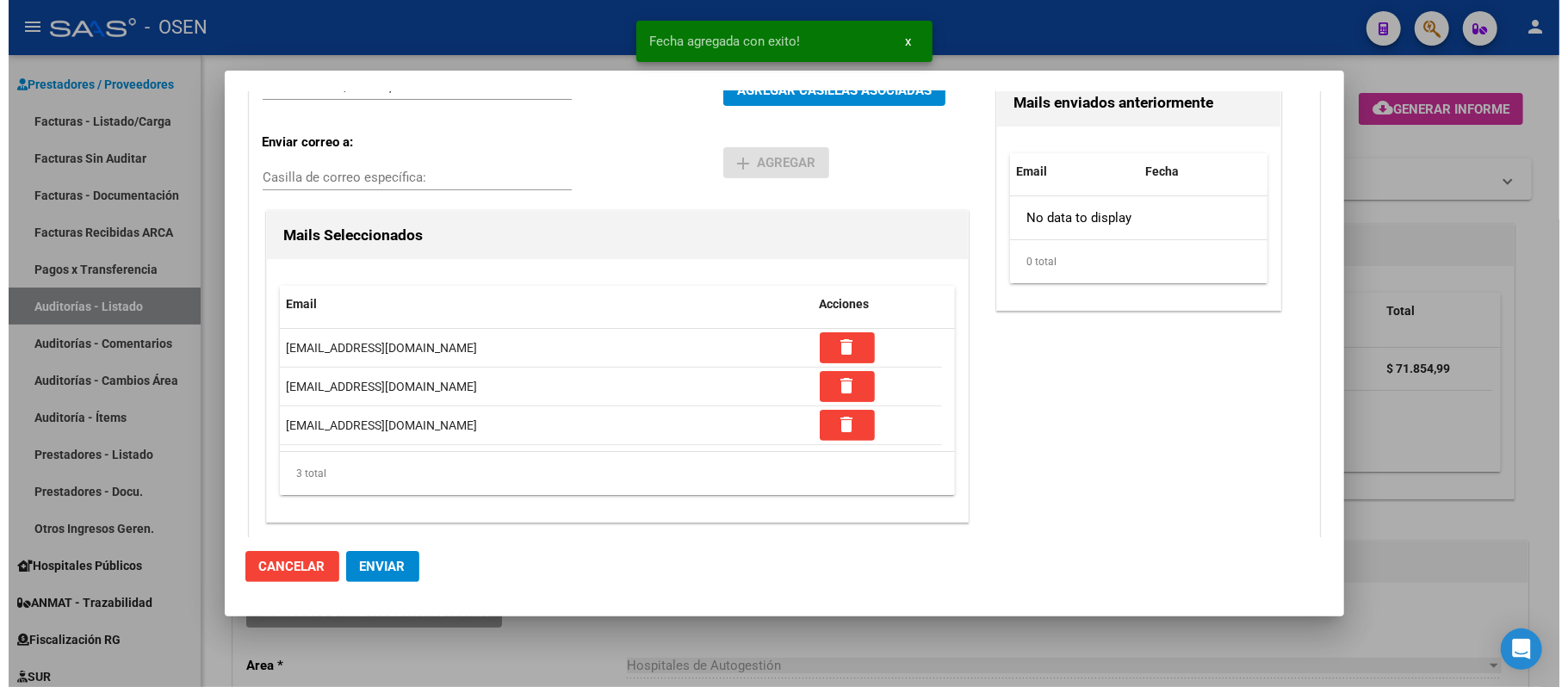
scroll to position [243, 0]
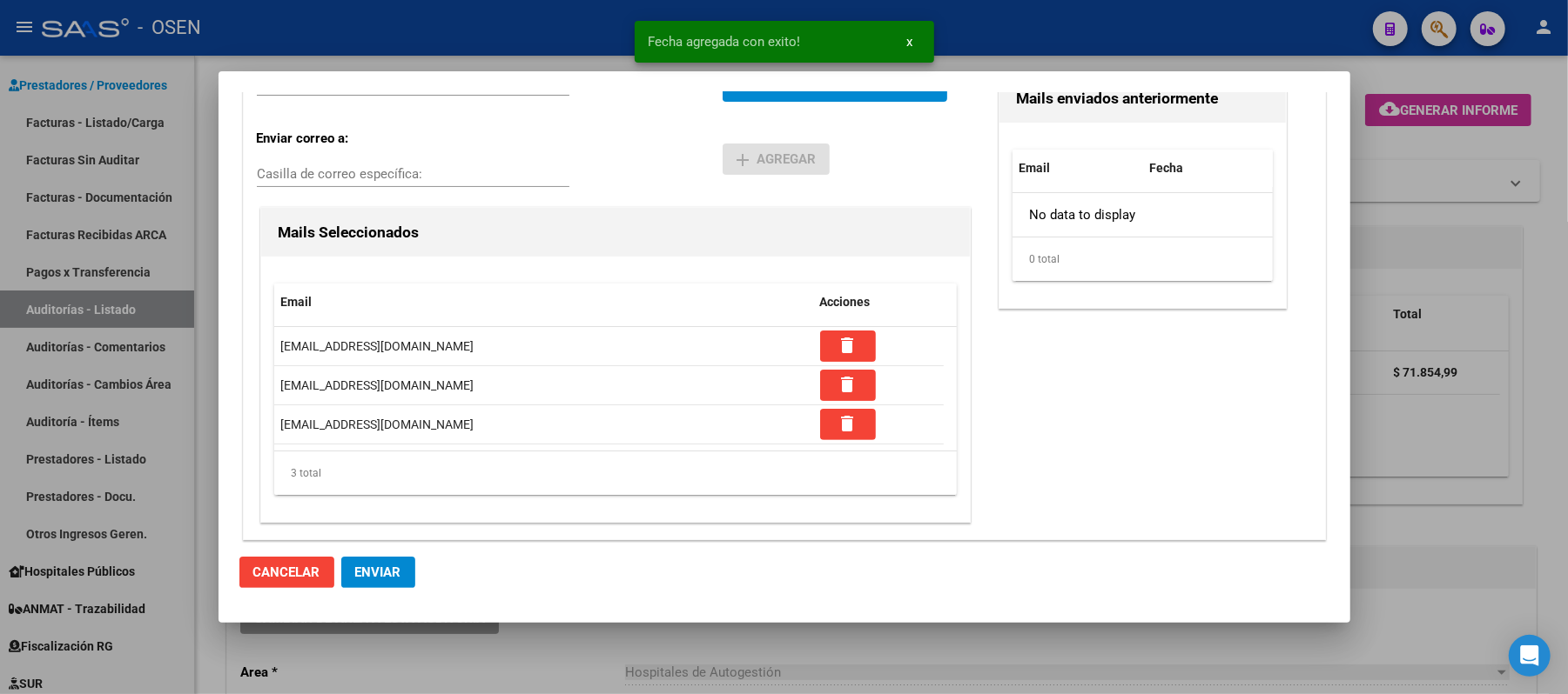
click at [371, 583] on button "Enviar" at bounding box center [377, 572] width 74 height 31
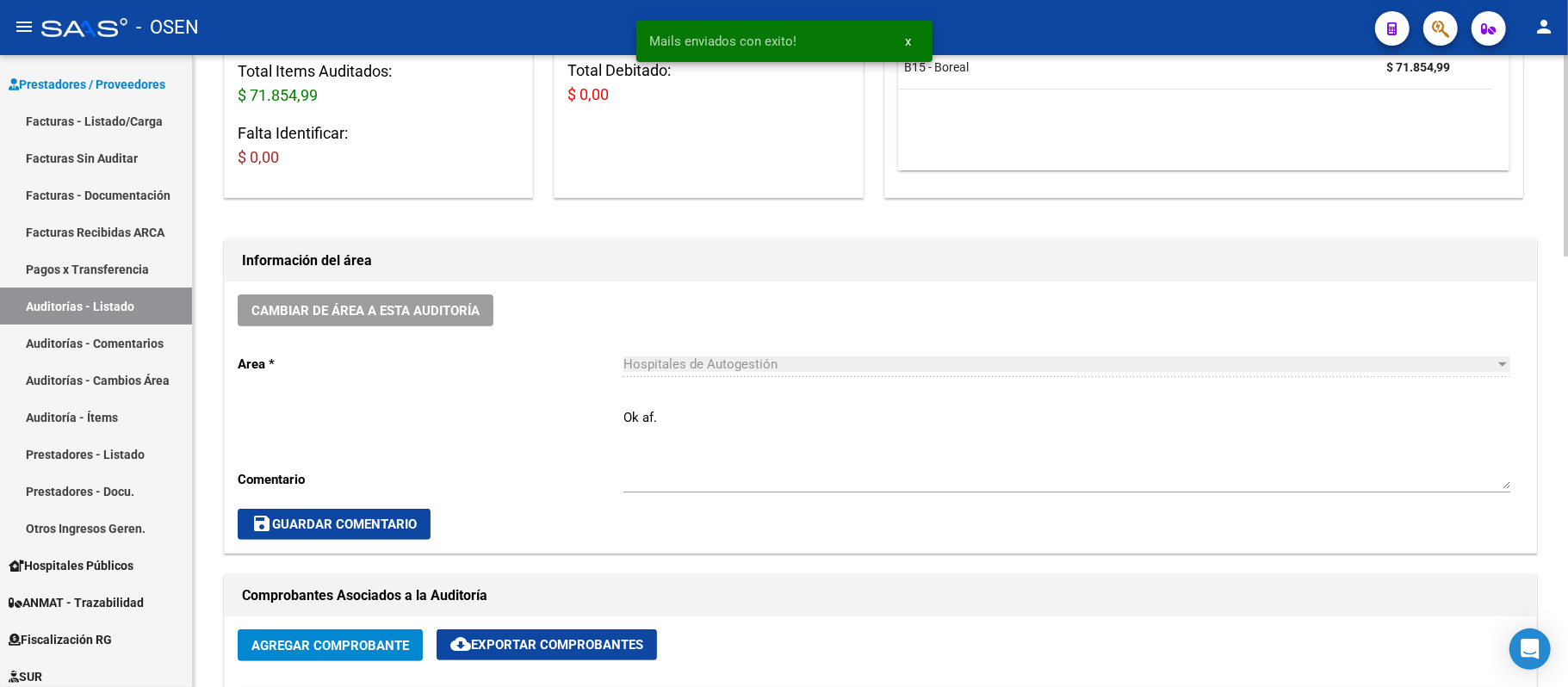
scroll to position [344, 0]
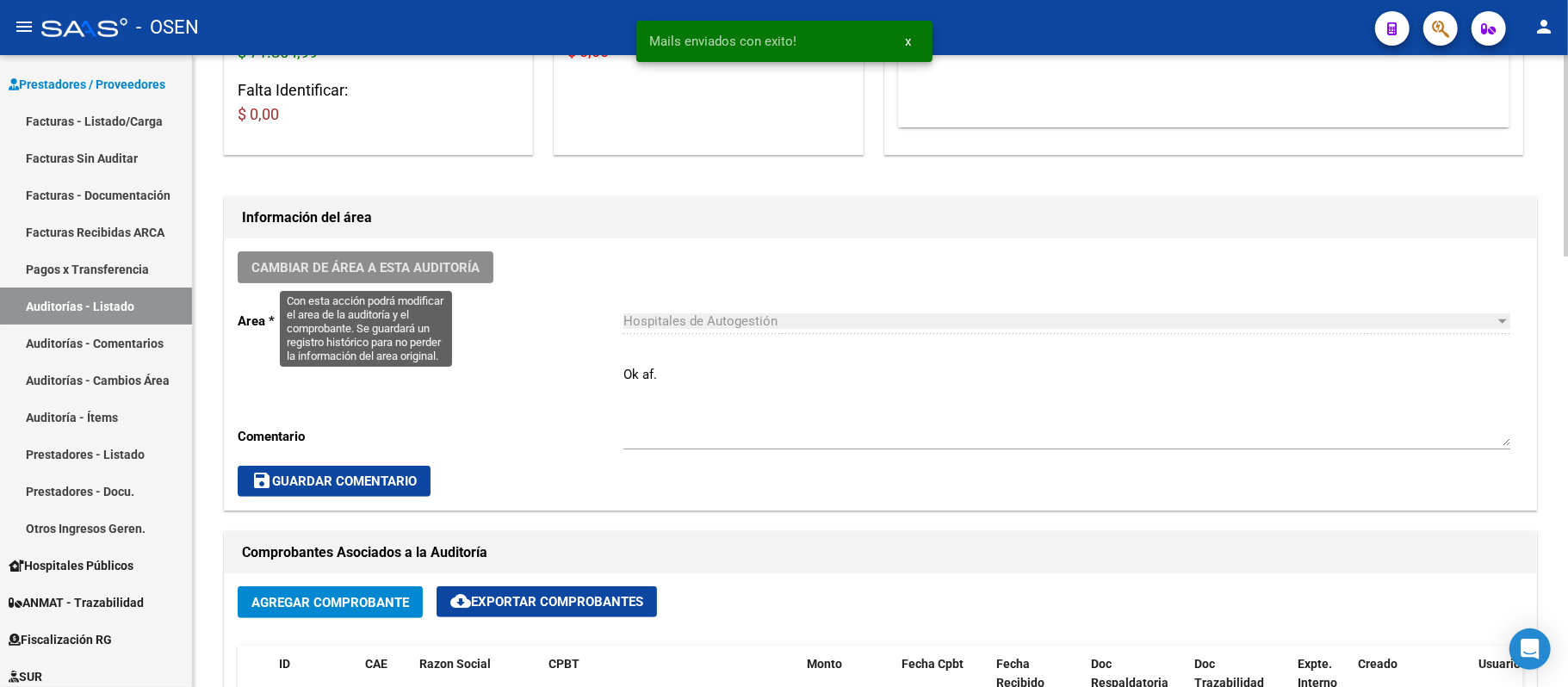
click at [458, 264] on span "Cambiar de área a esta auditoría" at bounding box center [365, 268] width 228 height 16
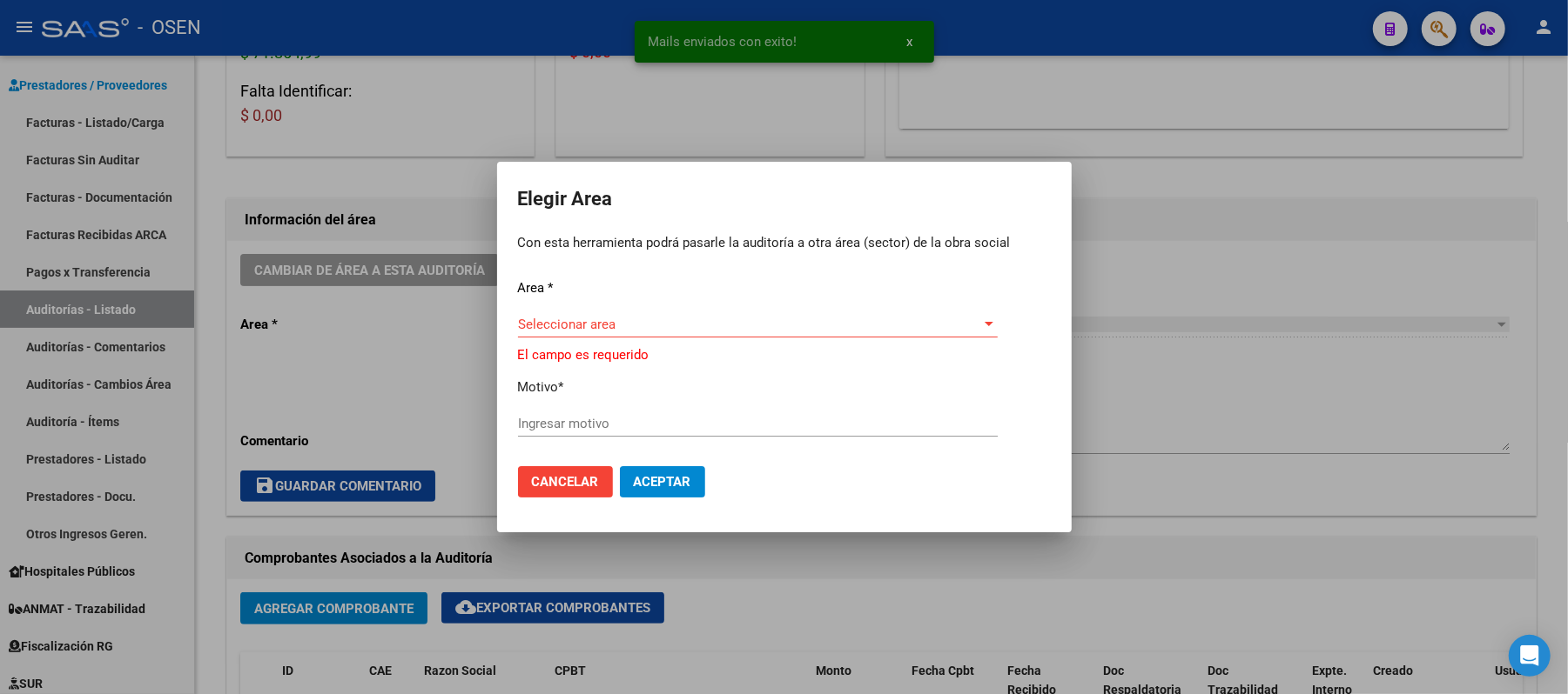
click at [730, 320] on div "Seleccionar area Seleccionar area" at bounding box center [757, 324] width 479 height 26
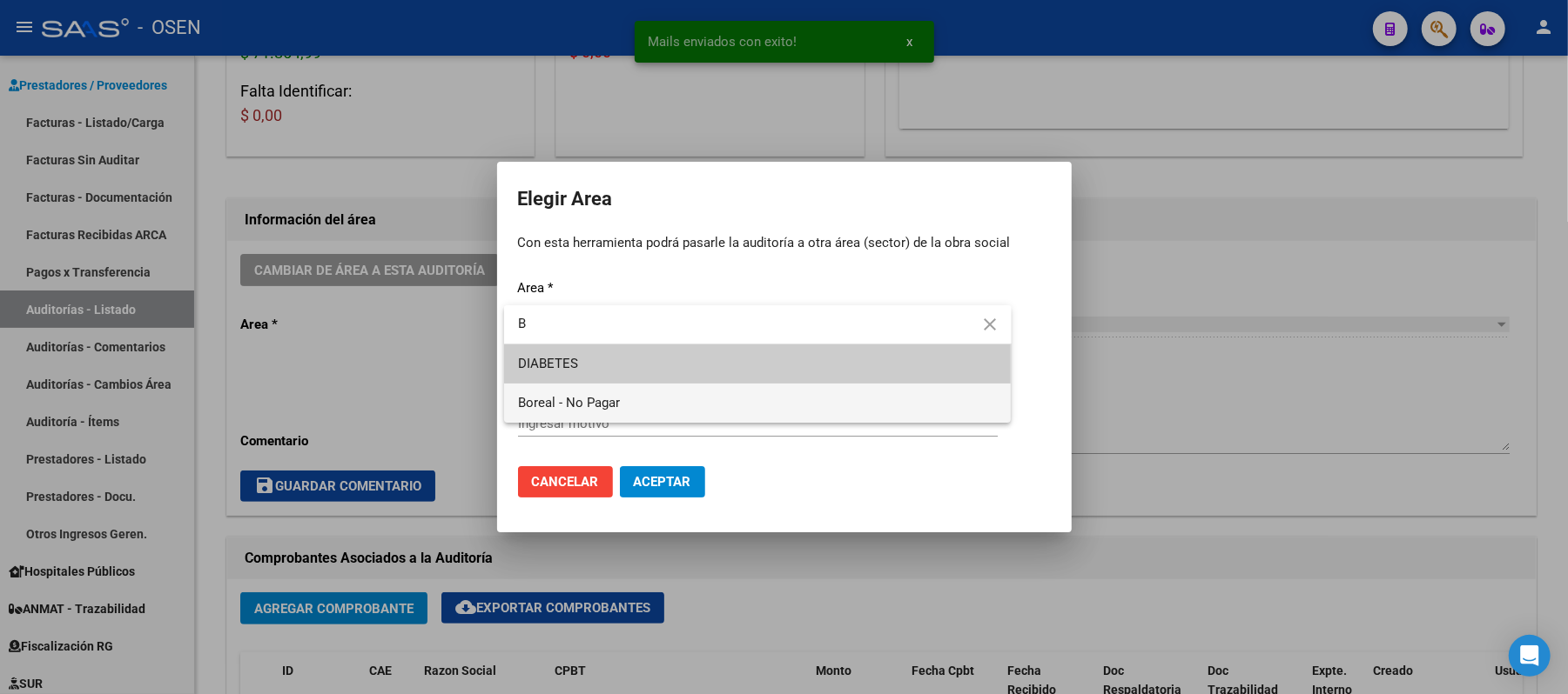
type input "B"
click at [676, 404] on span "Boreal - No Pagar" at bounding box center [757, 403] width 479 height 39
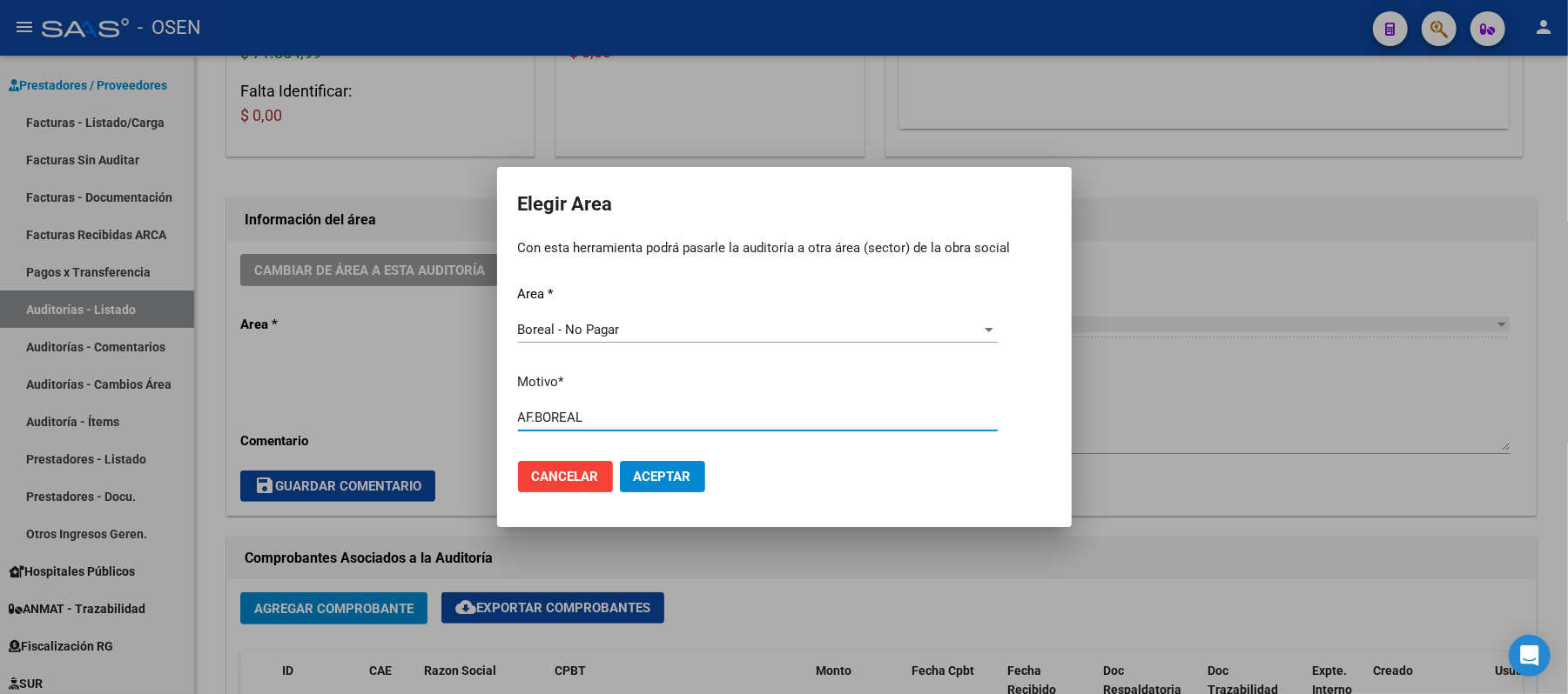
type input "AF.BOREAL"
click at [680, 470] on span "Aceptar" at bounding box center [662, 477] width 58 height 16
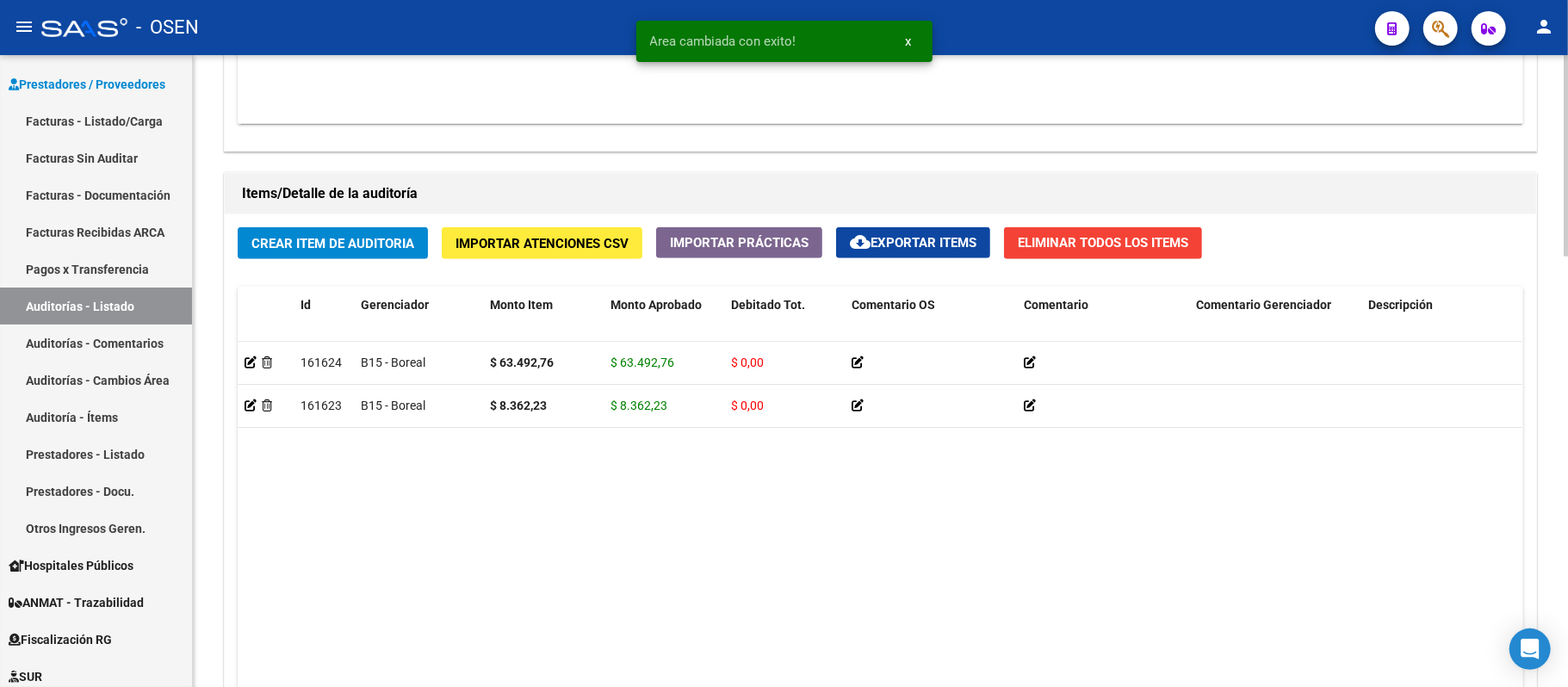
scroll to position [1357, 0]
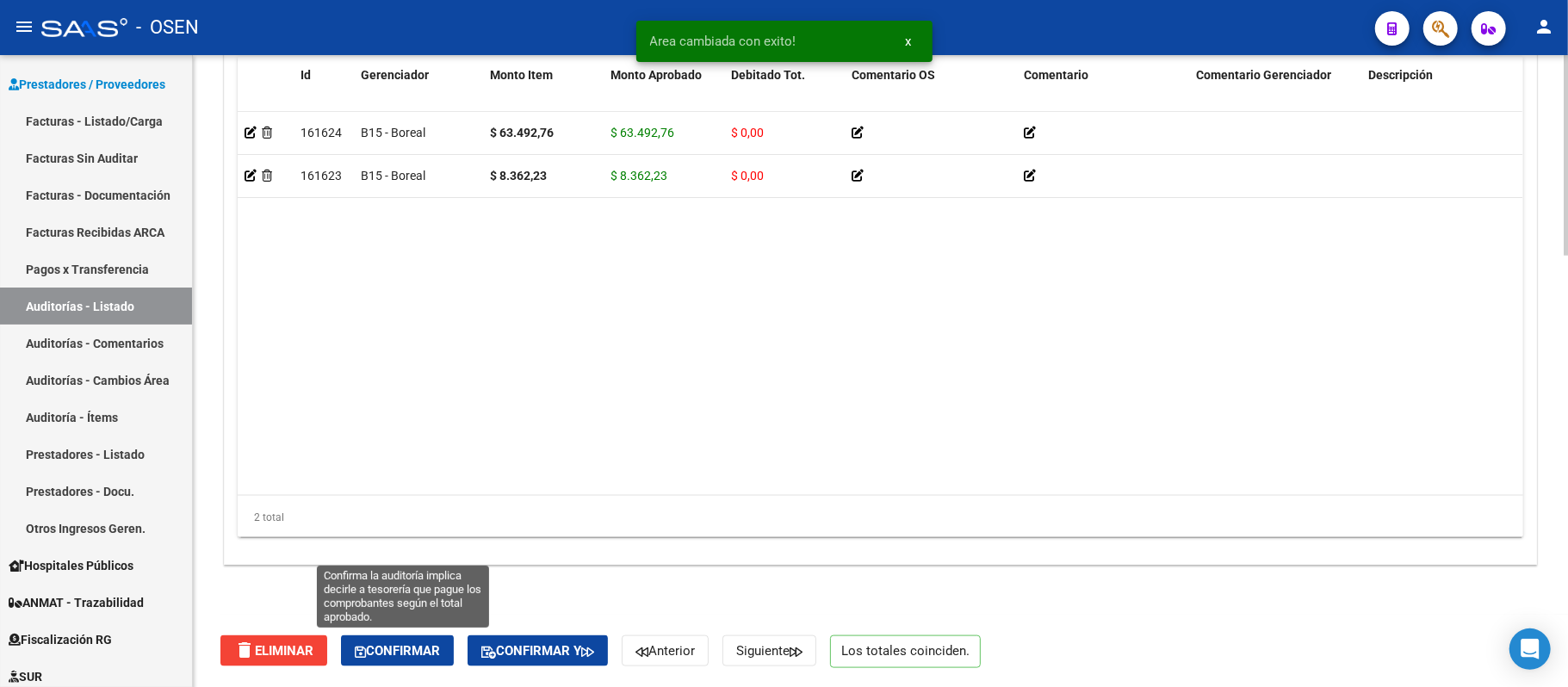
click at [397, 627] on span "Confirmar" at bounding box center [397, 651] width 85 height 16
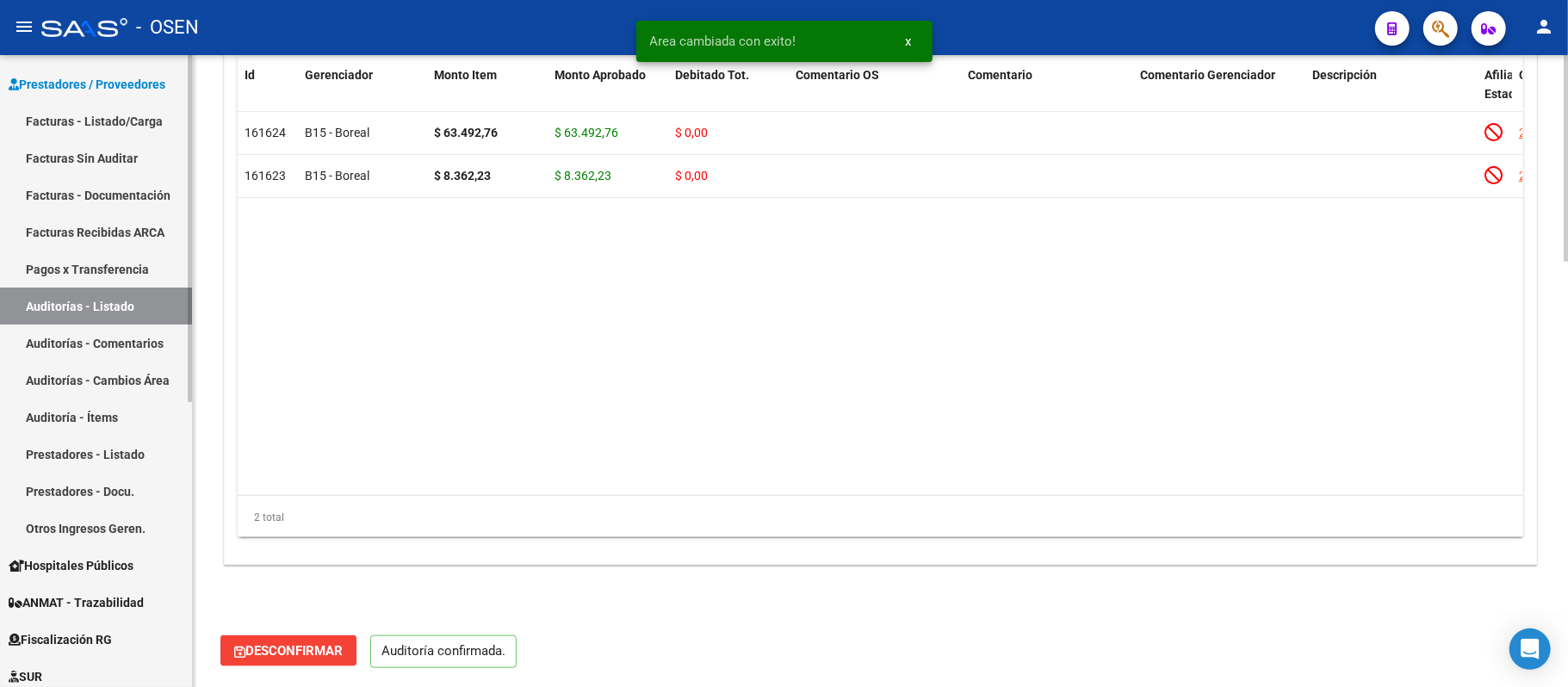
scroll to position [1298, 0]
type input "202509"
click at [74, 308] on link "Auditorías - Listado" at bounding box center [96, 307] width 192 height 37
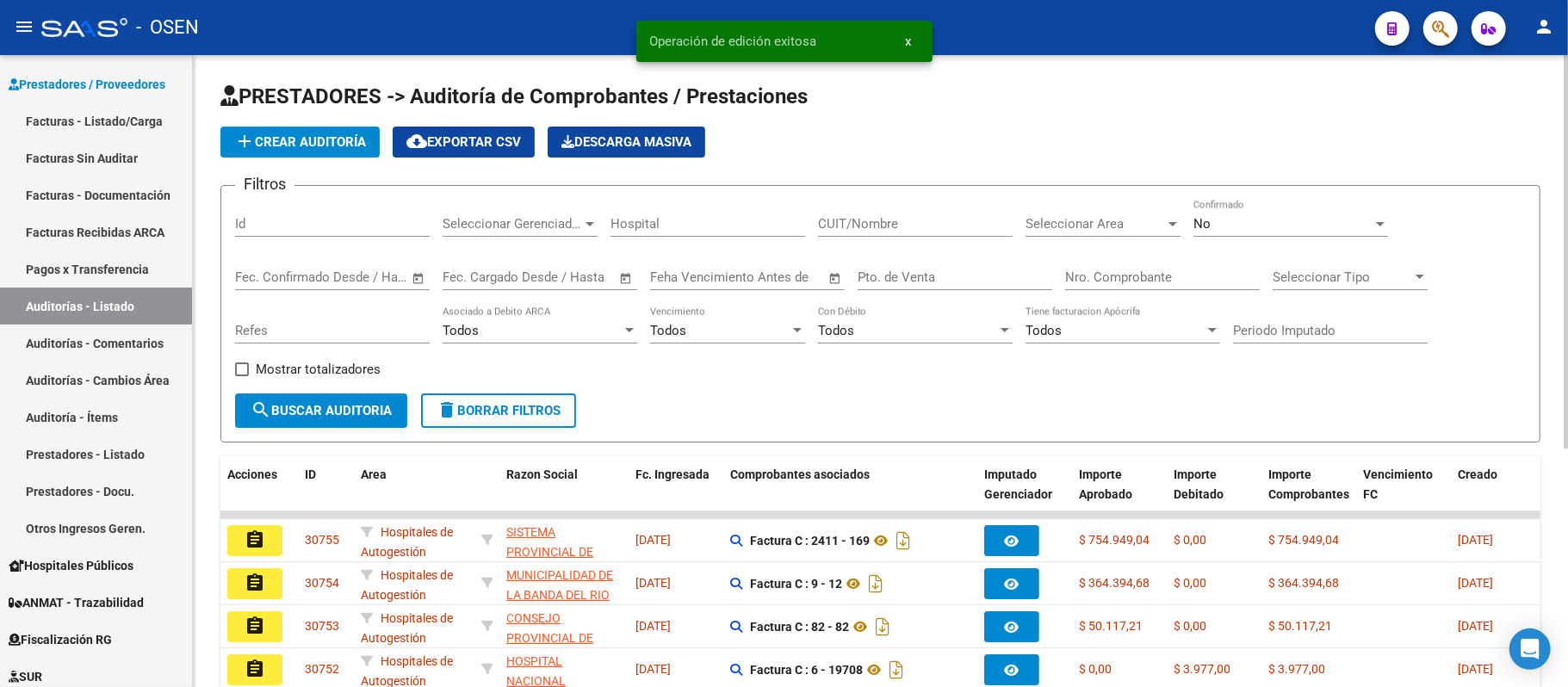
scroll to position [384, 0]
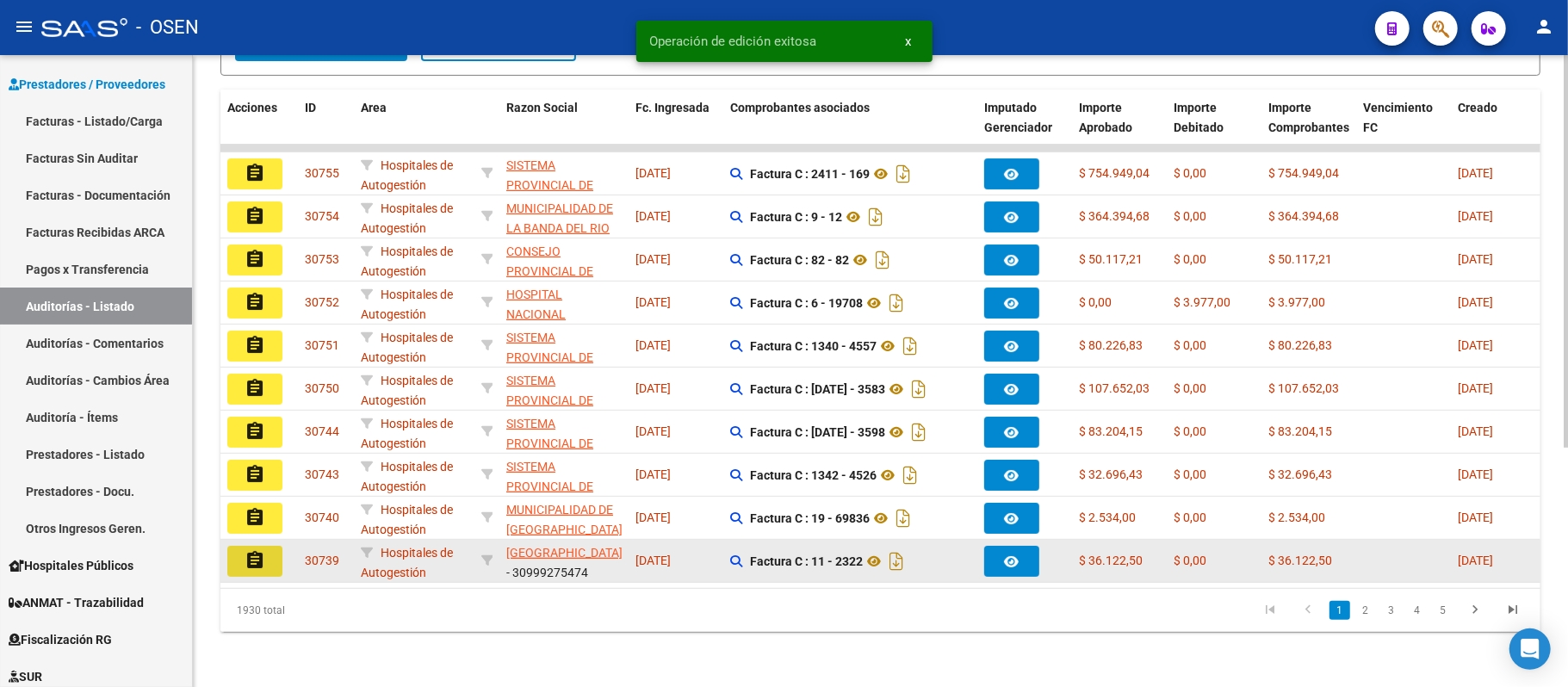
click at [272, 549] on button "assignment" at bounding box center [255, 561] width 55 height 31
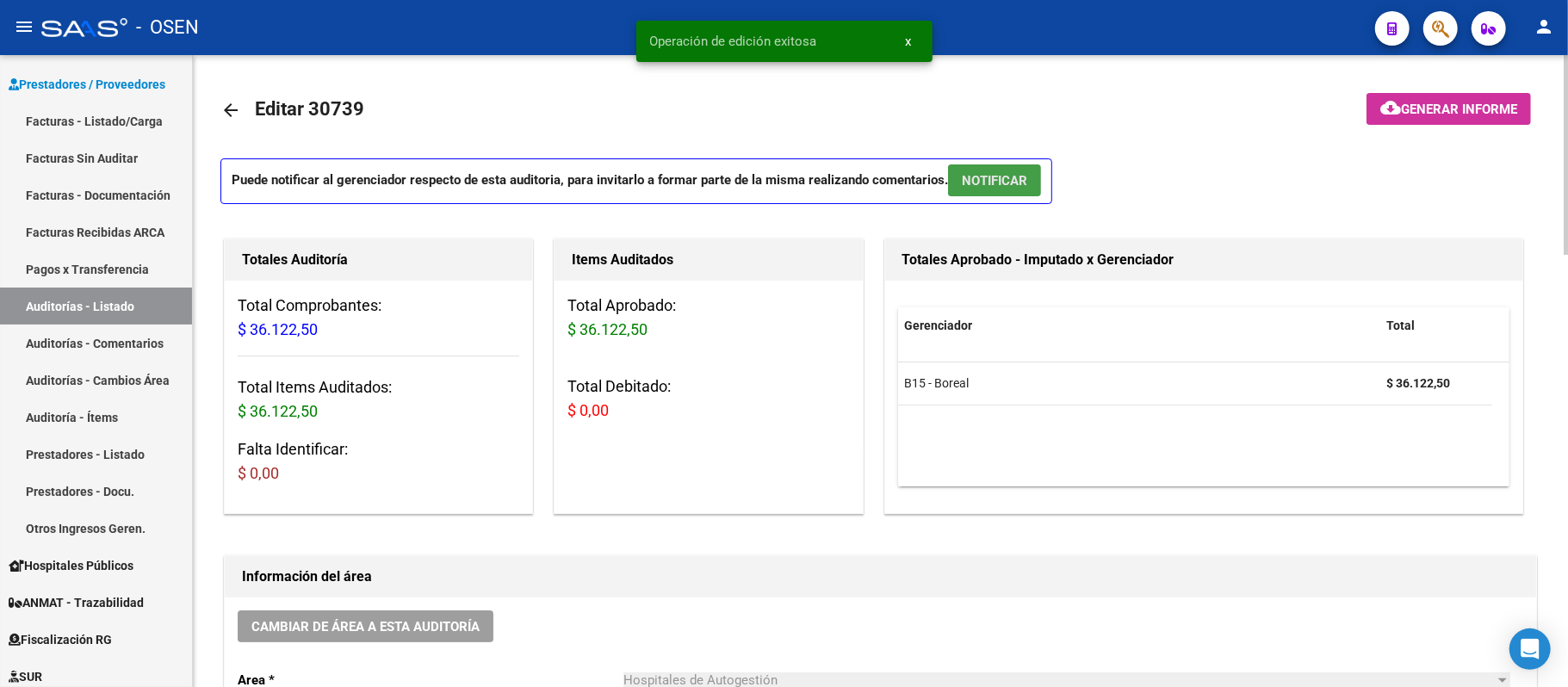
click at [999, 173] on span "NOTIFICAR" at bounding box center [994, 181] width 66 height 16
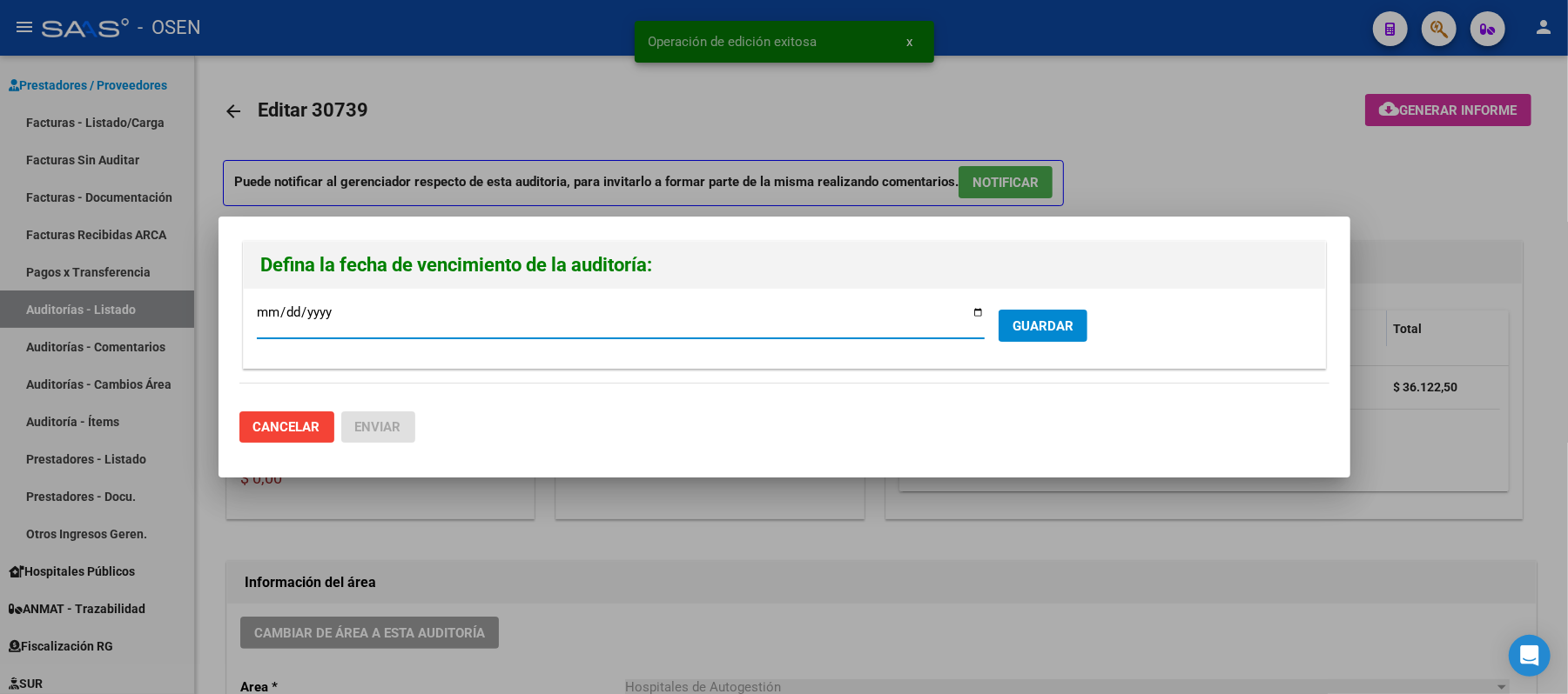
click at [1053, 319] on span "GUARDAR" at bounding box center [1042, 327] width 61 height 16
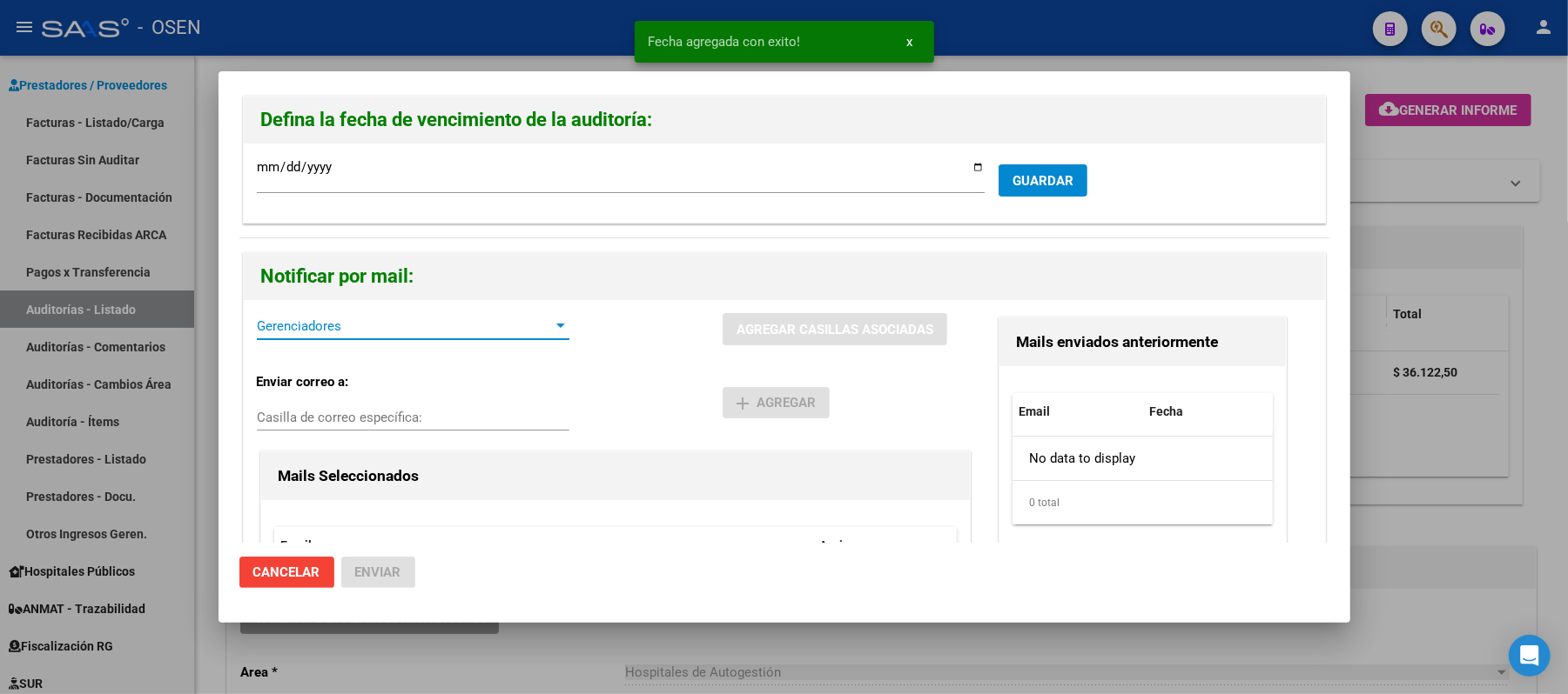
click at [371, 329] on span "Gerenciadores" at bounding box center [405, 327] width 297 height 16
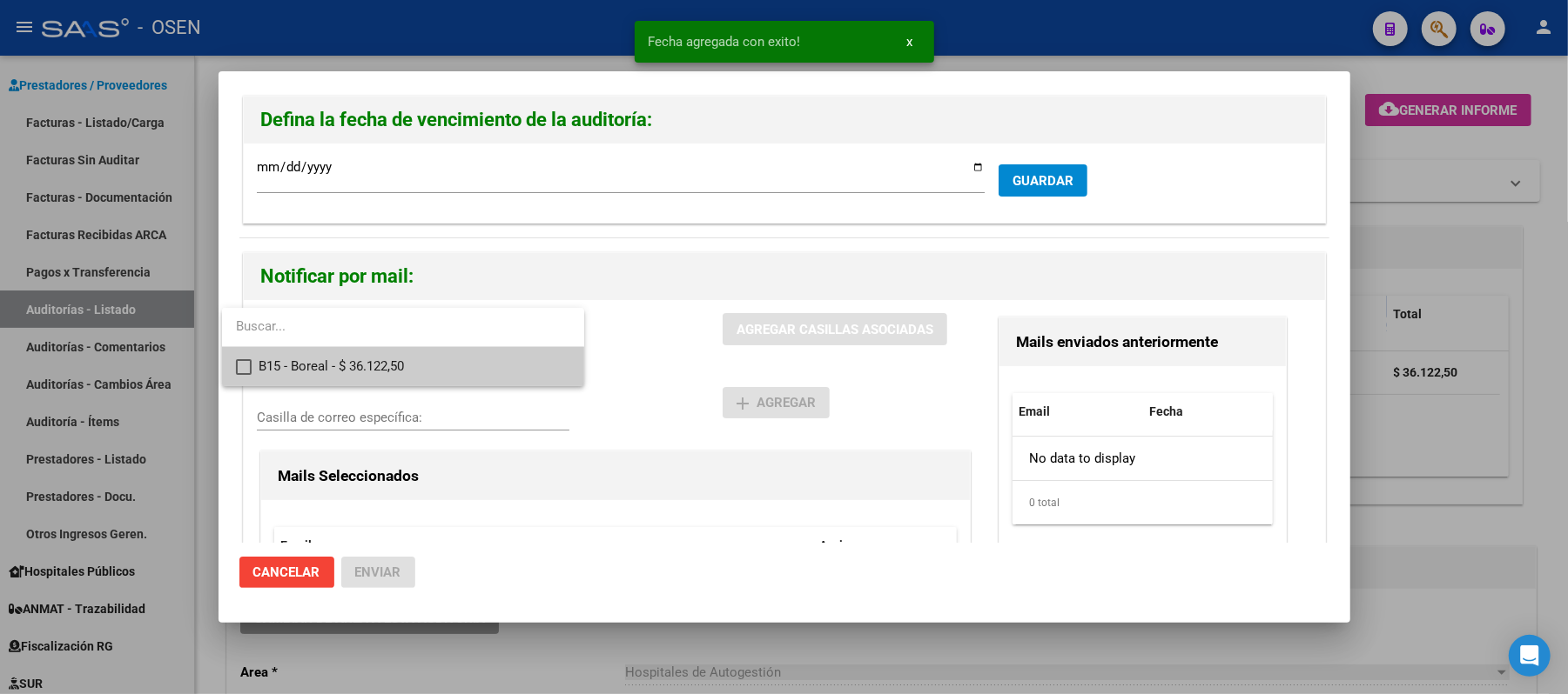
click at [388, 364] on span "B15 - Boreal - $ 36.122,50" at bounding box center [414, 367] width 312 height 39
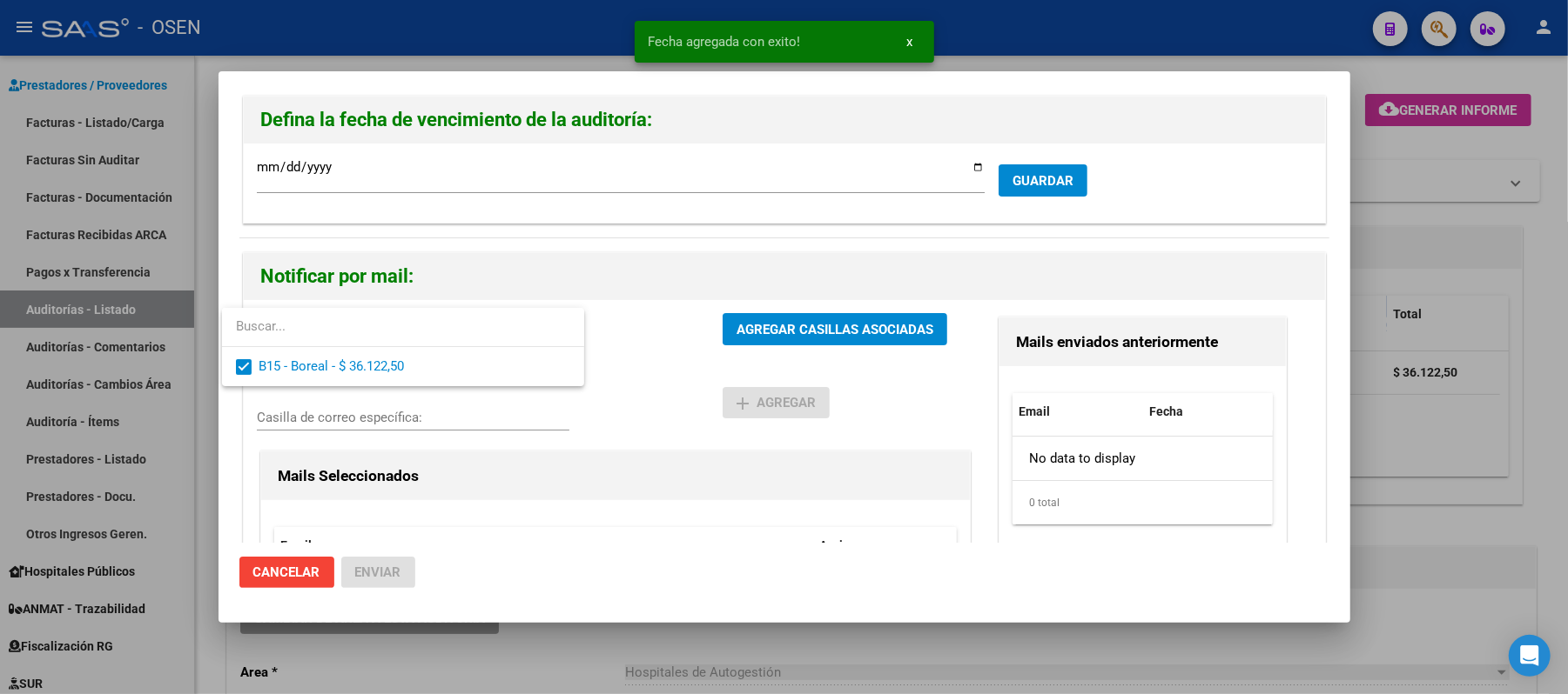
click at [833, 360] on div at bounding box center [784, 347] width 1568 height 694
click at [857, 341] on button "AGREGAR CASILLAS ASOCIADAS" at bounding box center [835, 329] width 225 height 32
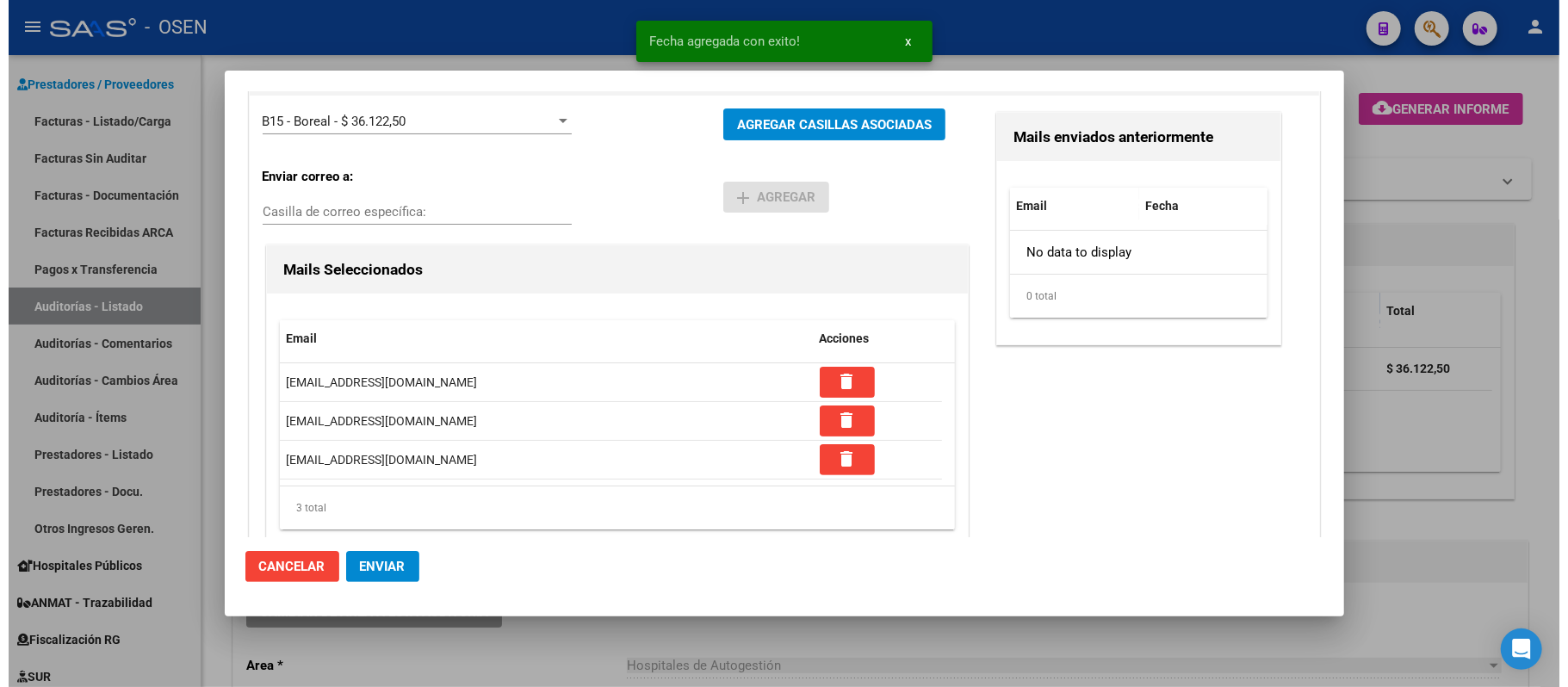
scroll to position [243, 0]
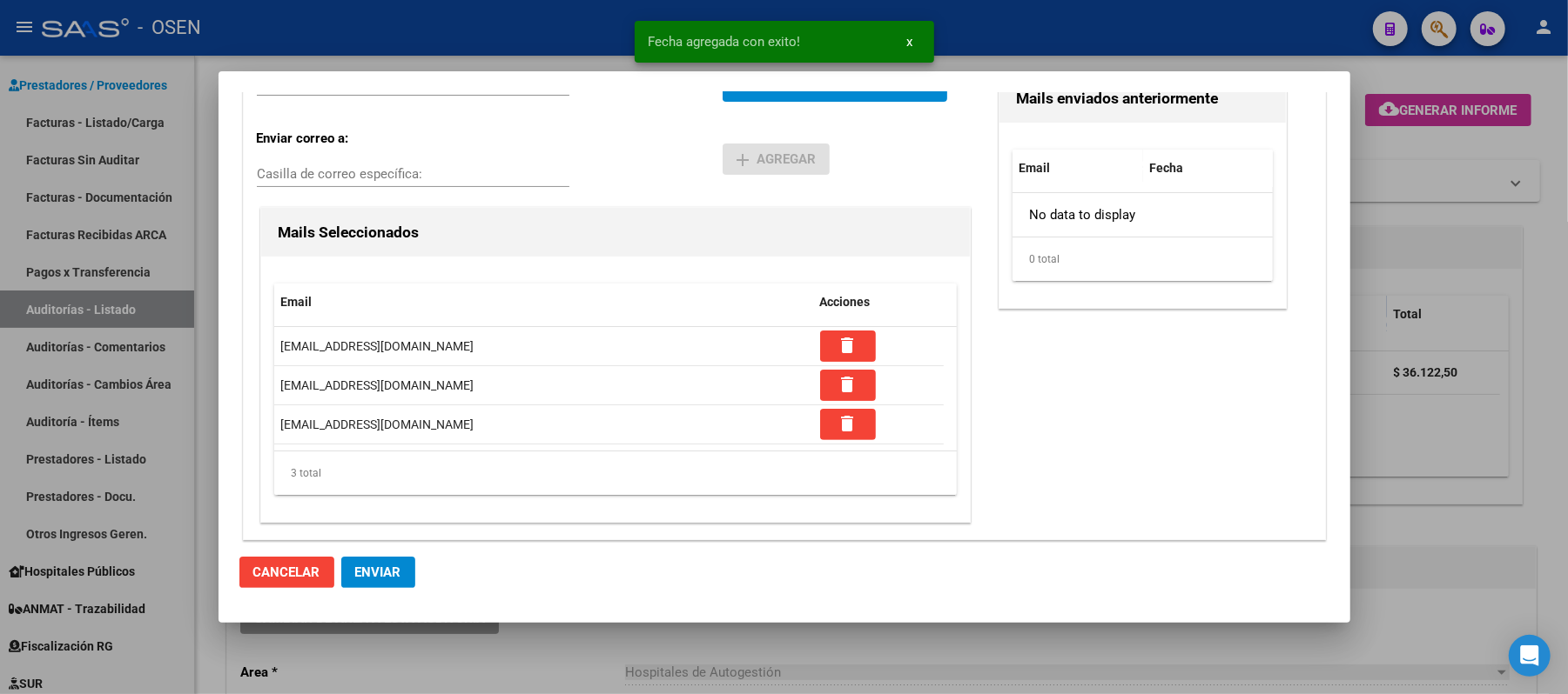
click at [393, 572] on span "Enviar" at bounding box center [378, 572] width 46 height 16
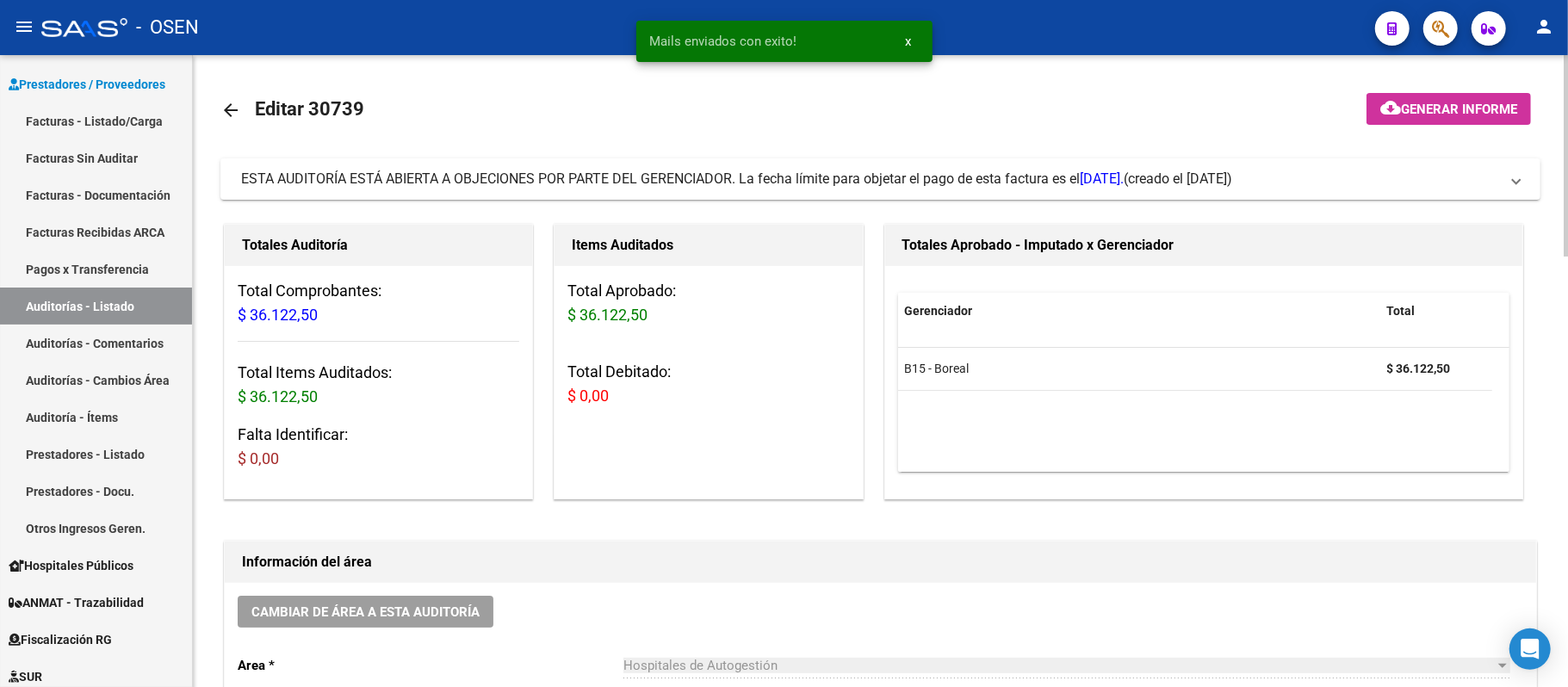
drag, startPoint x: 396, startPoint y: 577, endPoint x: 397, endPoint y: 597, distance: 20.0
click at [397, 589] on div "Información del área Cambiar de área a esta auditoría Area * Hospitales de Auto…" at bounding box center [880, 698] width 1313 height 315
click at [397, 597] on button "Cambiar de área a esta auditoría" at bounding box center [365, 612] width 255 height 32
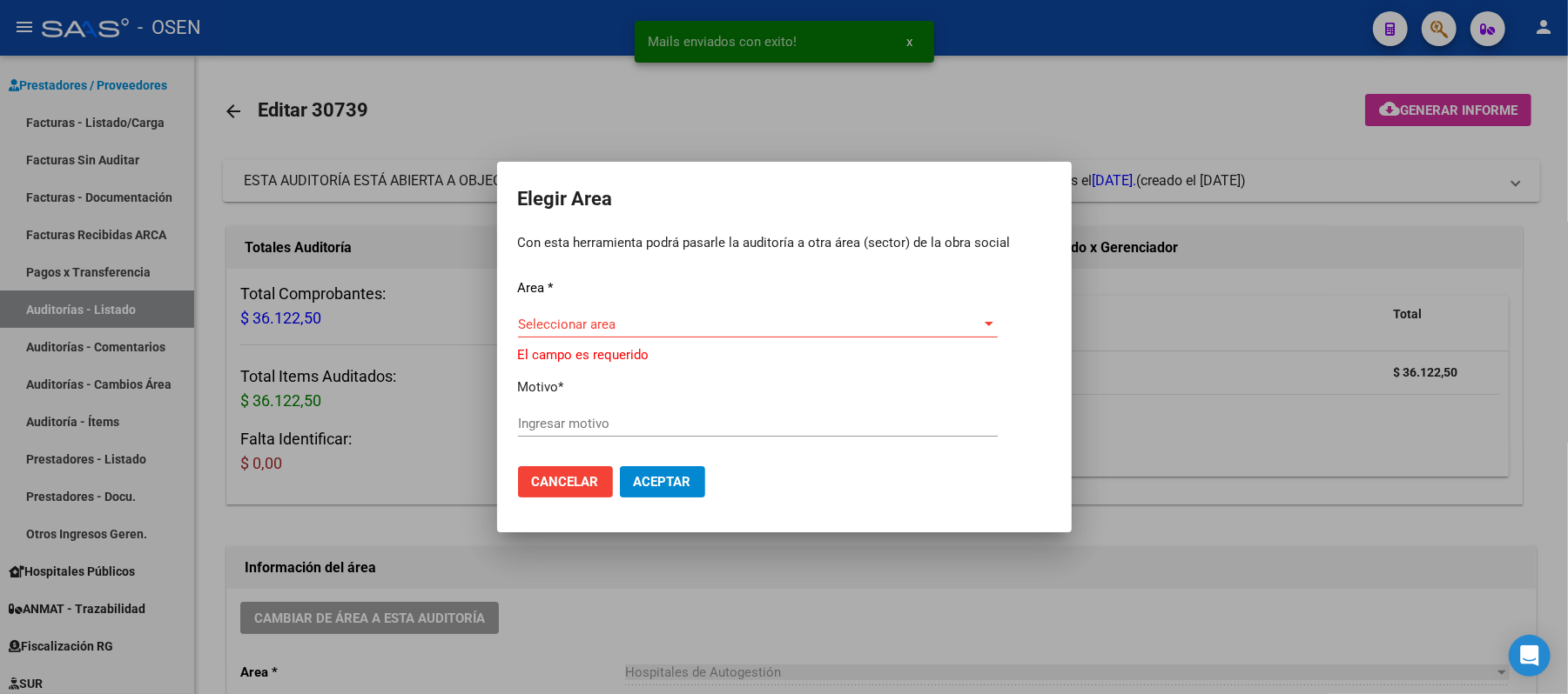
click at [621, 320] on div "Seleccionar area Seleccionar area" at bounding box center [757, 324] width 479 height 26
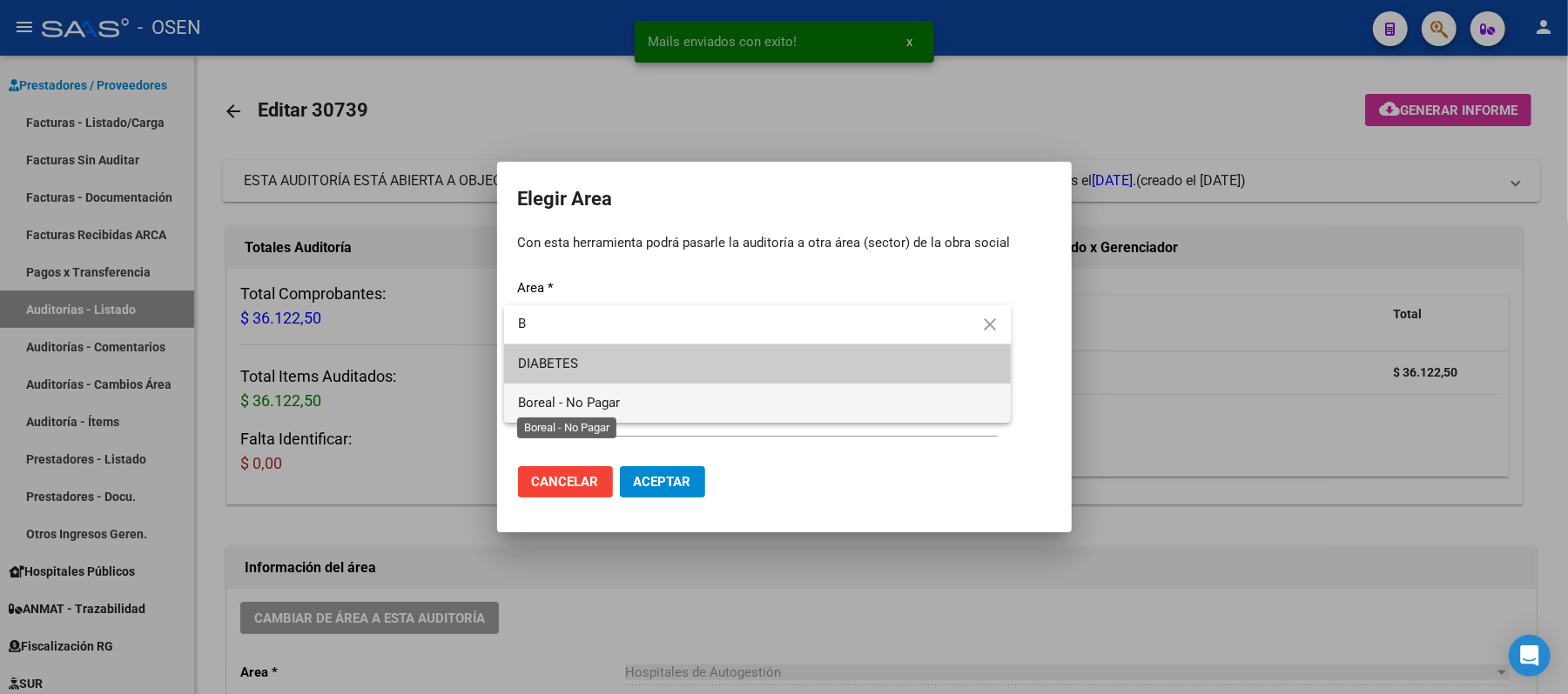
type input "B"
click at [616, 408] on span "Boreal - No Pagar" at bounding box center [568, 403] width 102 height 16
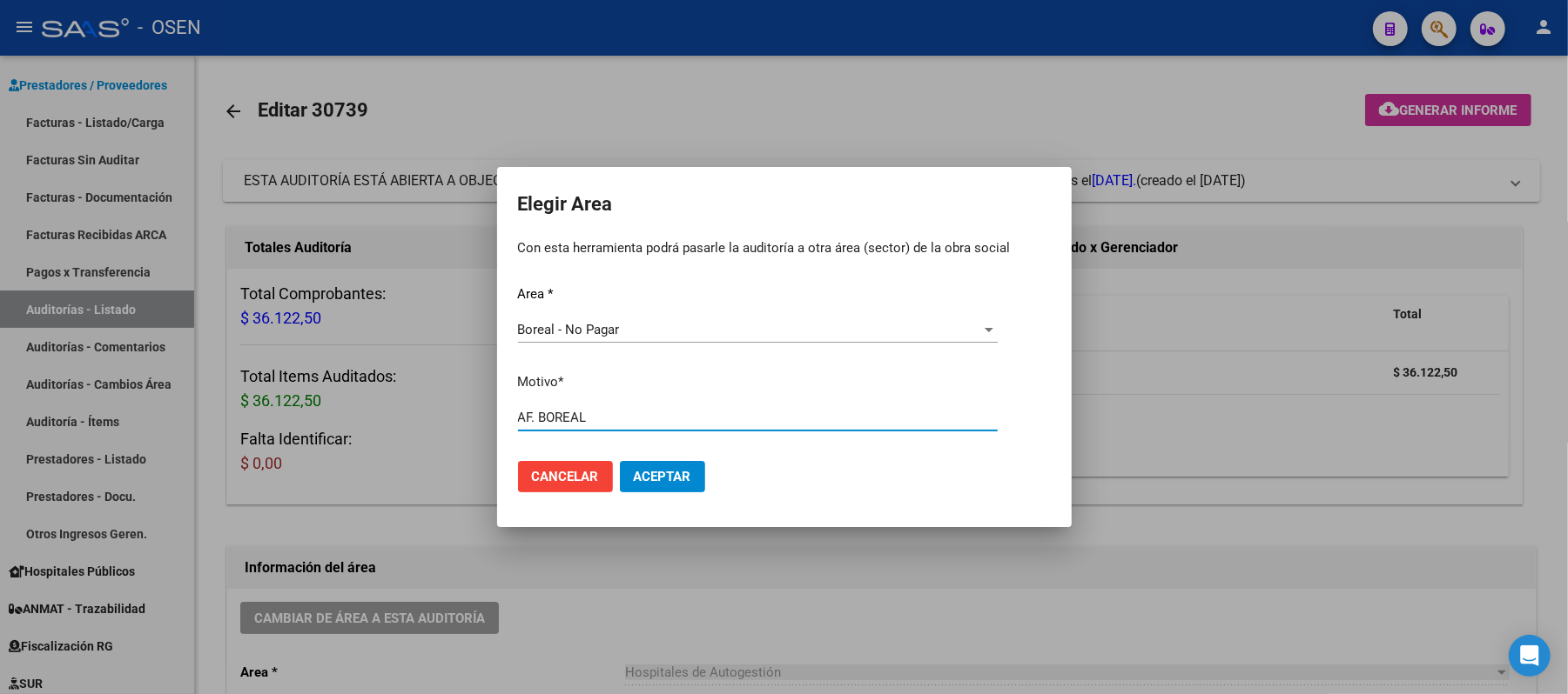
type input "AF. BOREAL"
click at [672, 460] on mat-dialog-actions "Cancelar Aceptar" at bounding box center [784, 477] width 533 height 59
click at [674, 477] on span "Aceptar" at bounding box center [662, 477] width 58 height 16
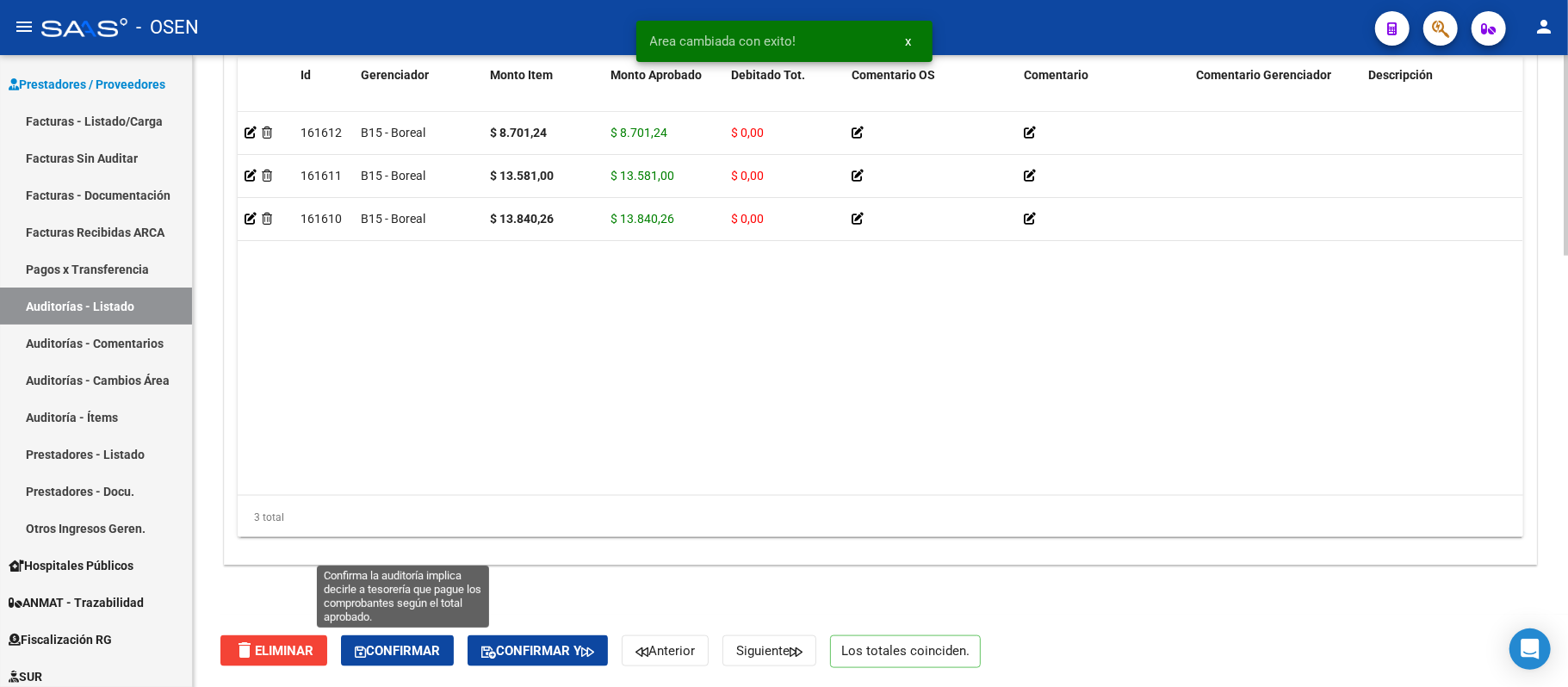
click at [434, 627] on button "Confirmar" at bounding box center [397, 651] width 112 height 31
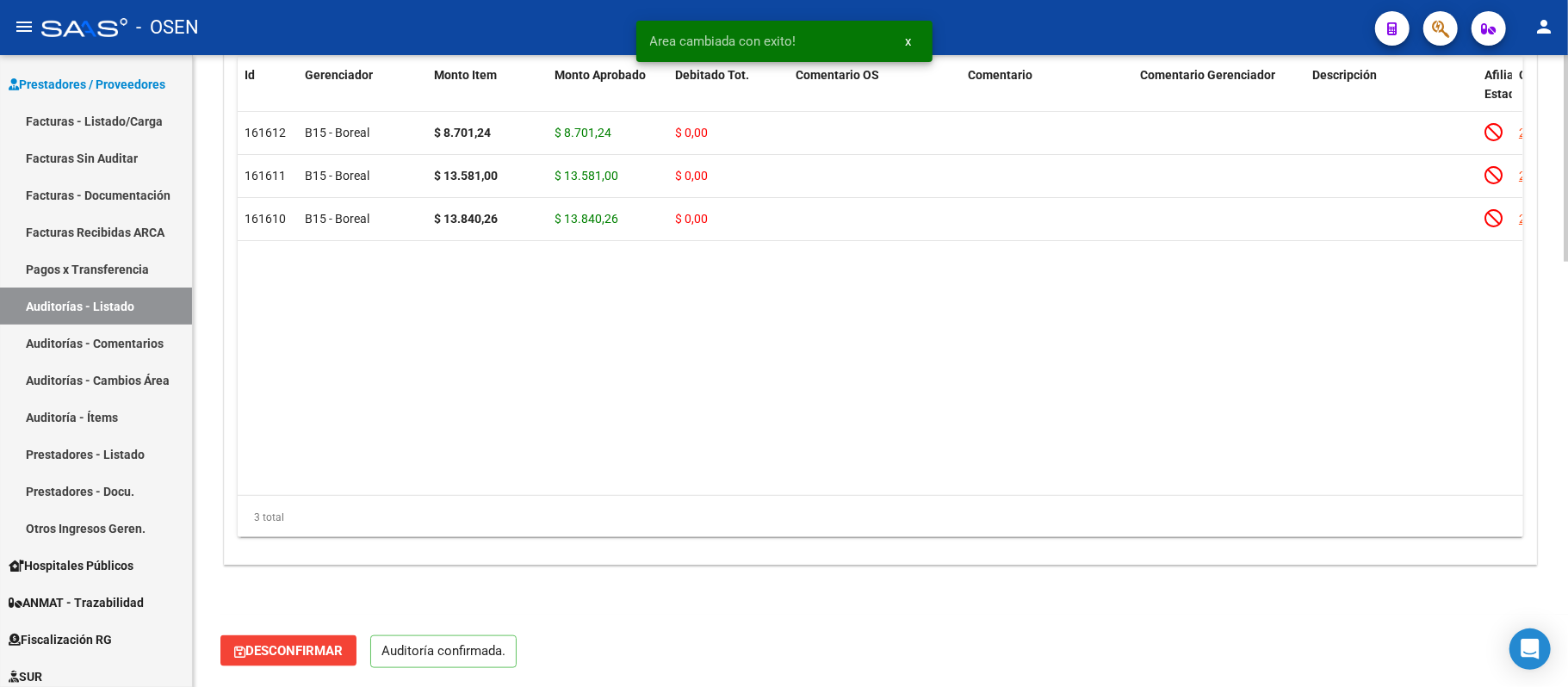
scroll to position [1298, 0]
type input "202509"
click at [128, 308] on link "Auditorías - Listado" at bounding box center [96, 307] width 192 height 37
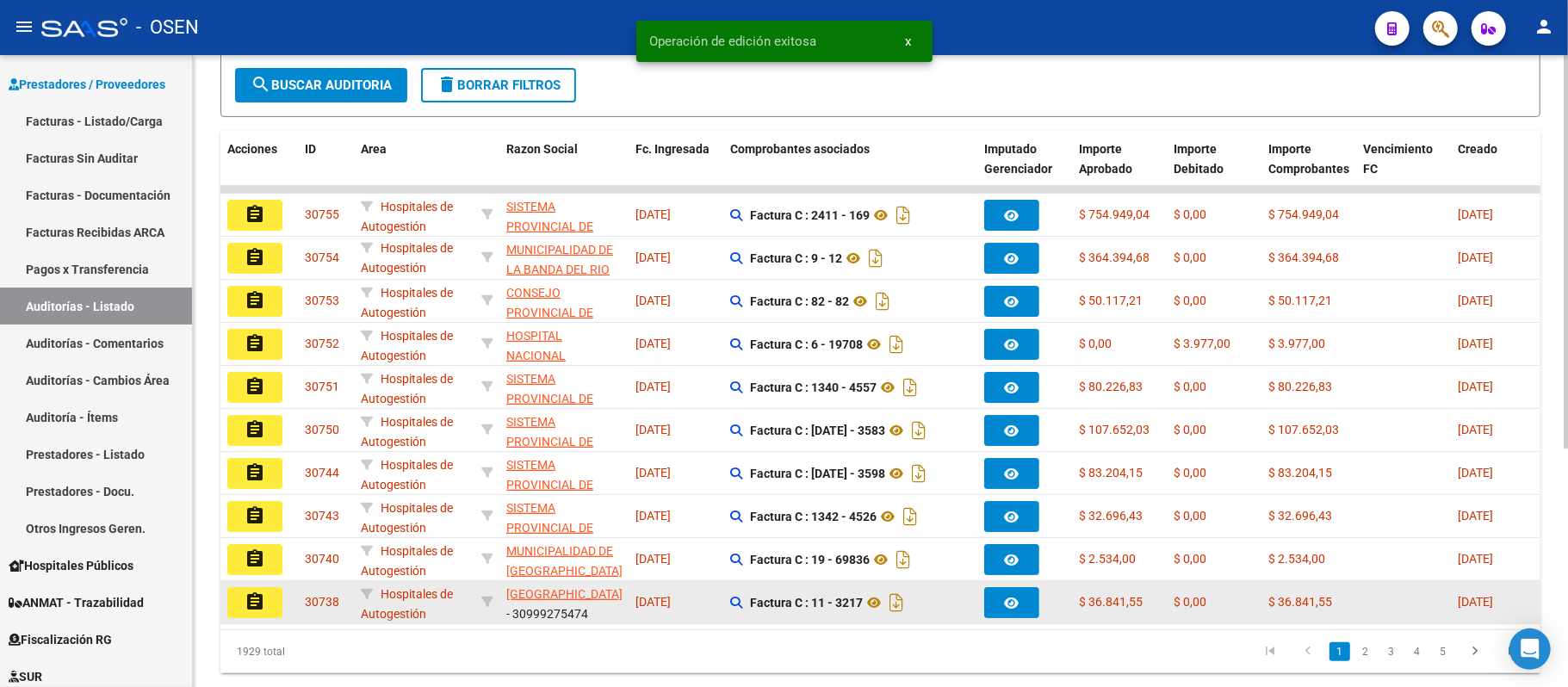
scroll to position [384, 0]
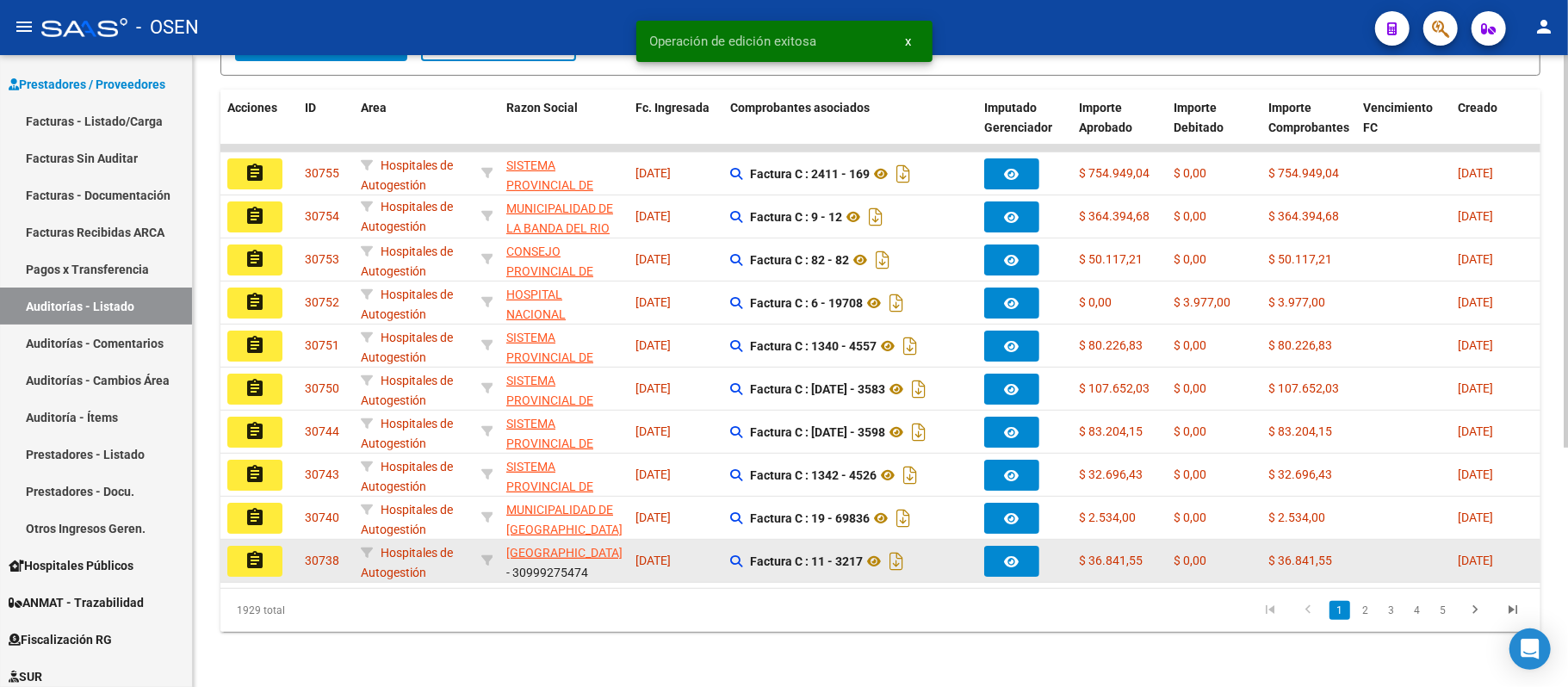
click at [258, 551] on mat-icon "assignment" at bounding box center [255, 561] width 21 height 21
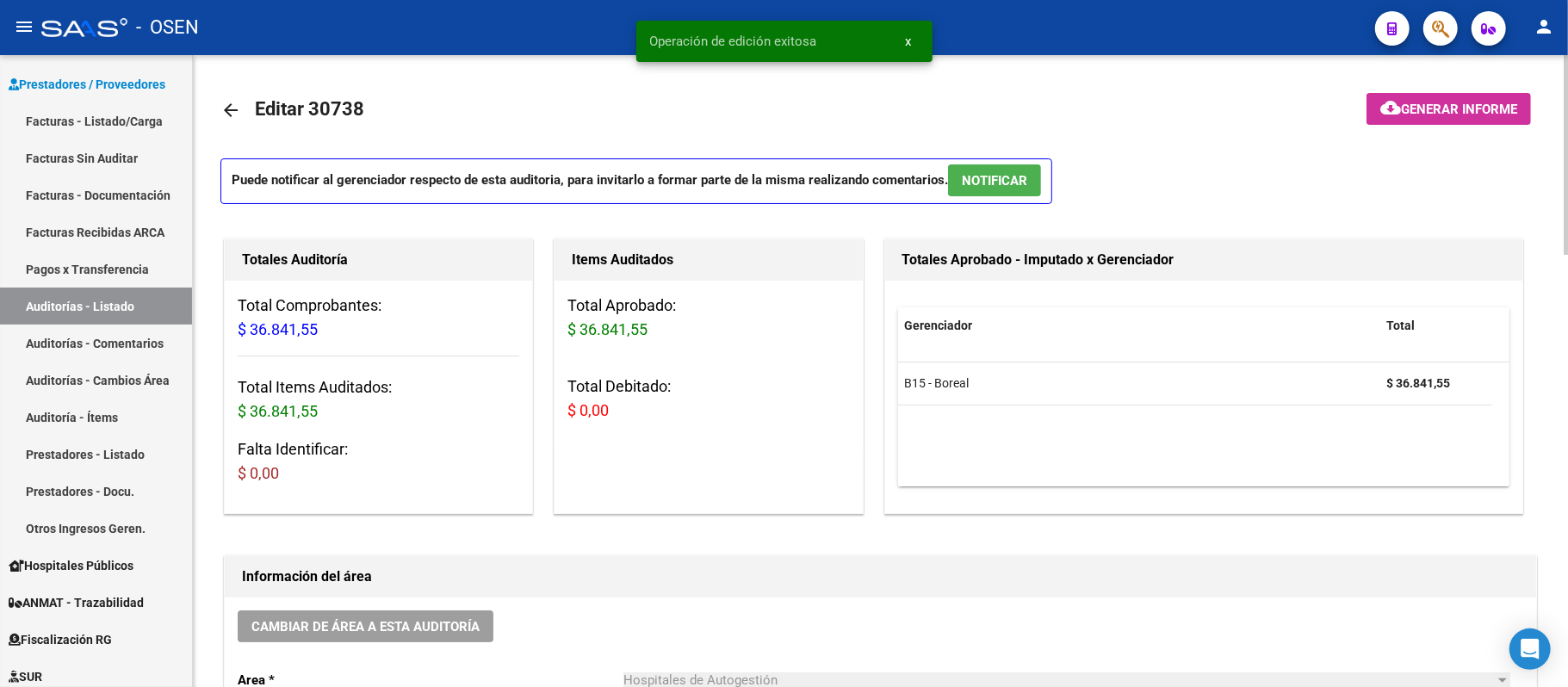
click at [1031, 184] on button "NOTIFICAR" at bounding box center [995, 180] width 93 height 32
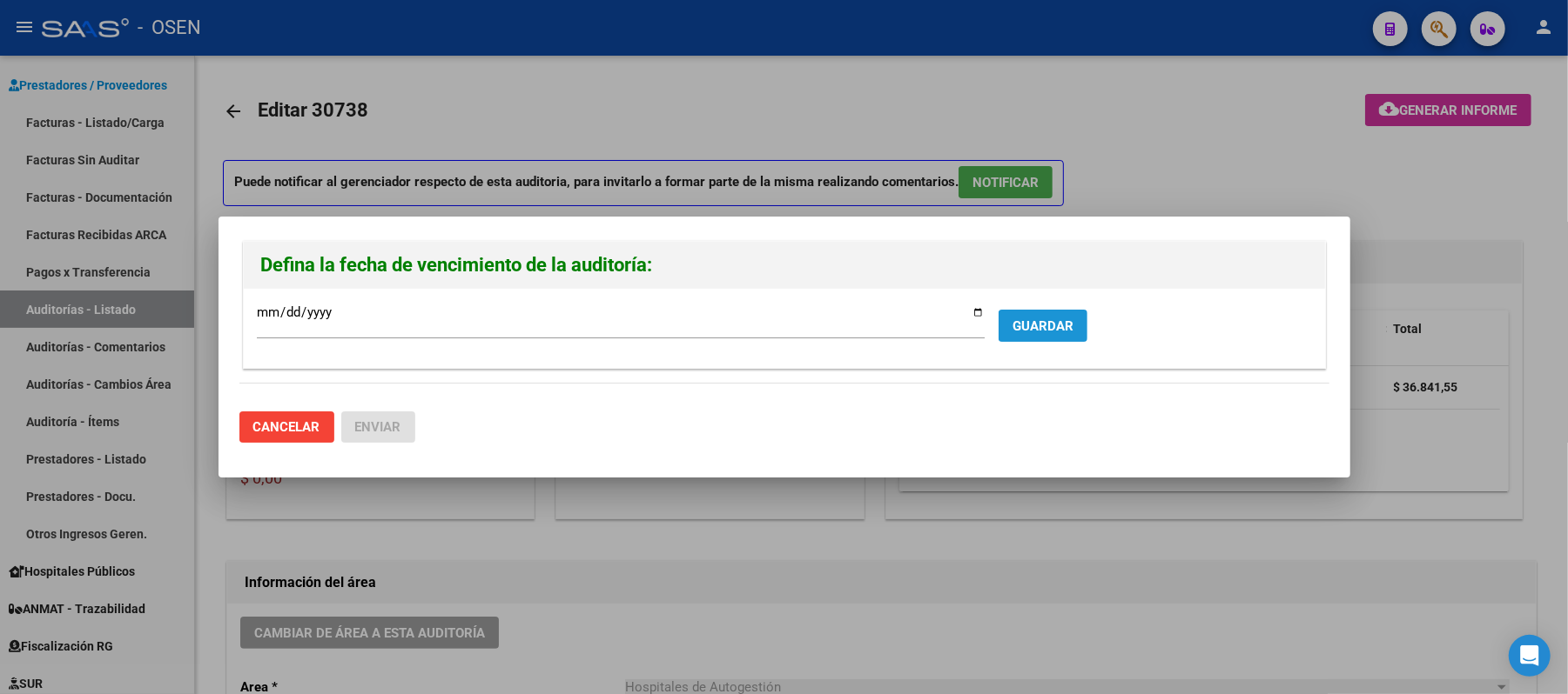
click at [1058, 310] on button "GUARDAR" at bounding box center [1043, 326] width 89 height 32
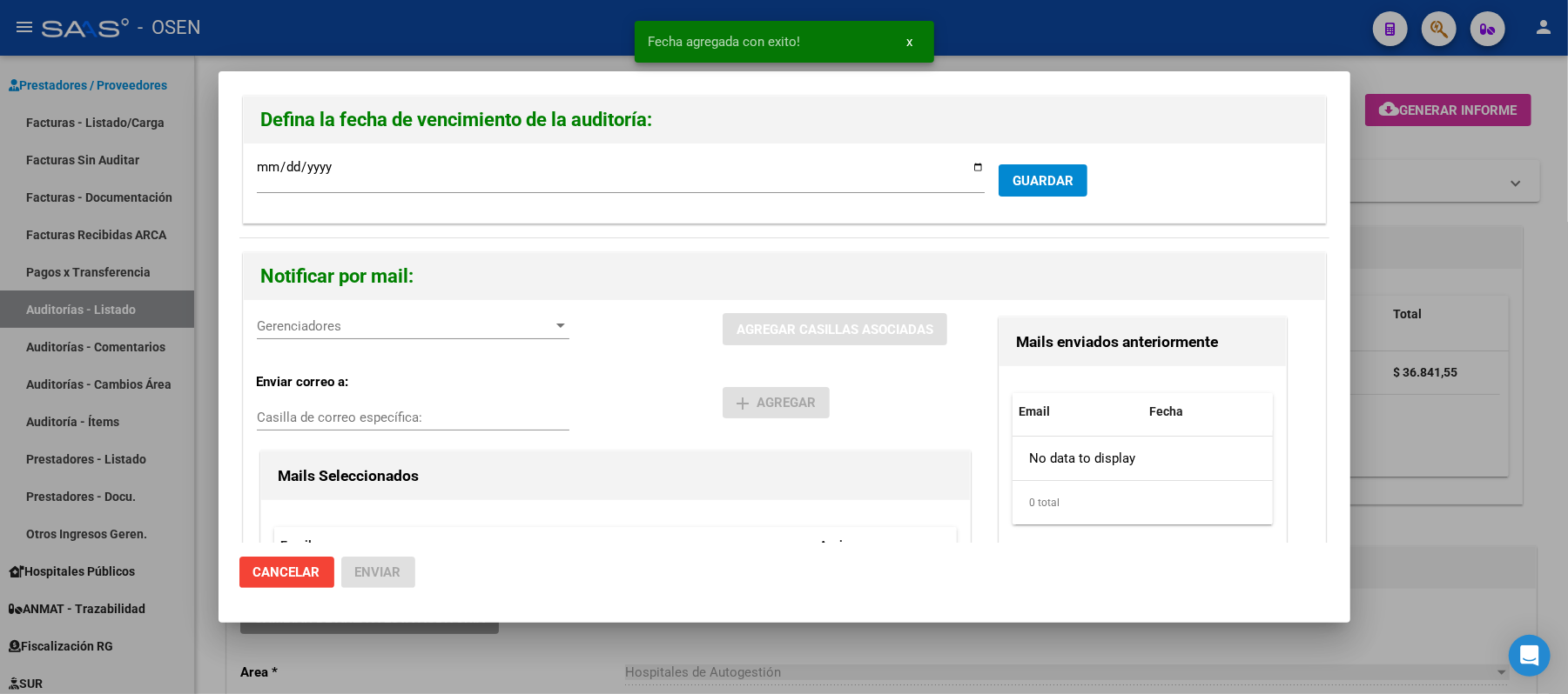
click at [423, 321] on span "Gerenciadores" at bounding box center [405, 327] width 297 height 16
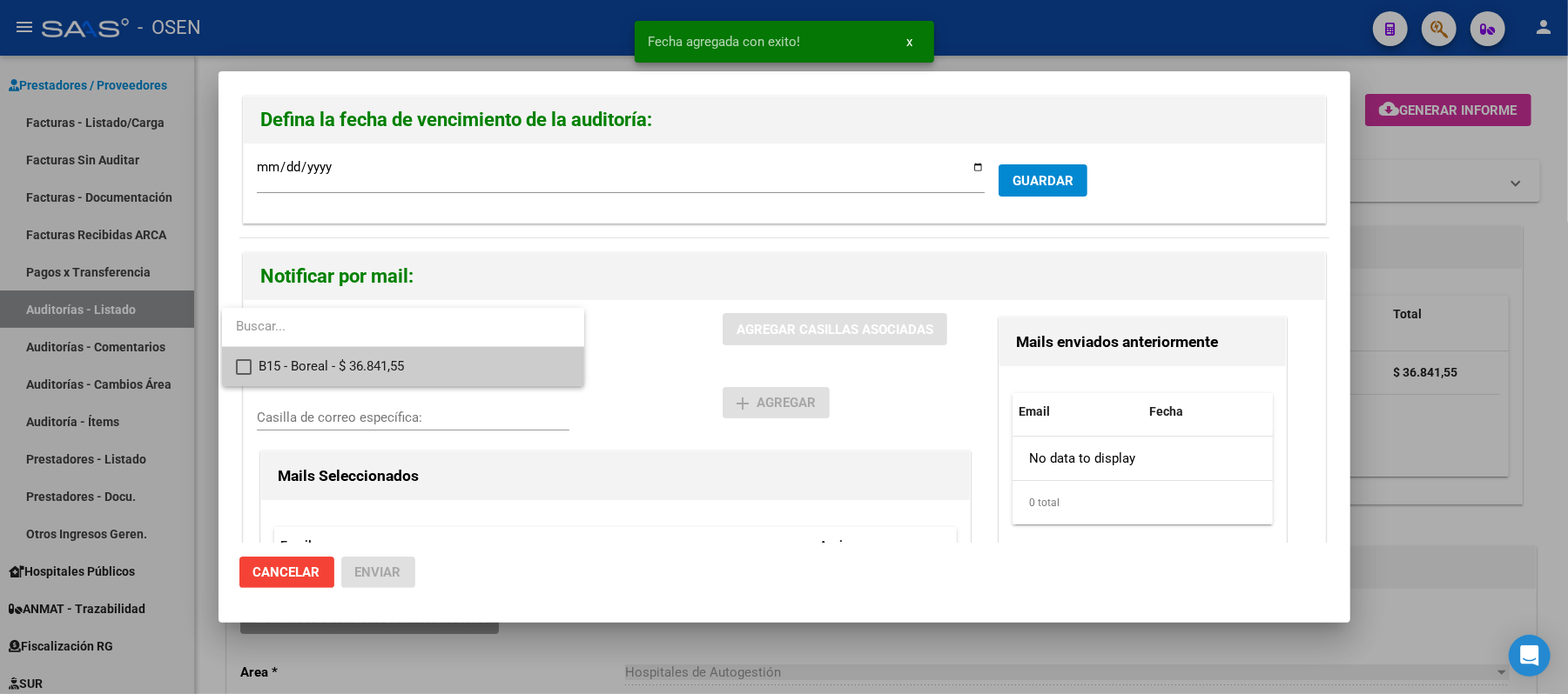
click at [432, 390] on div at bounding box center [784, 347] width 1568 height 694
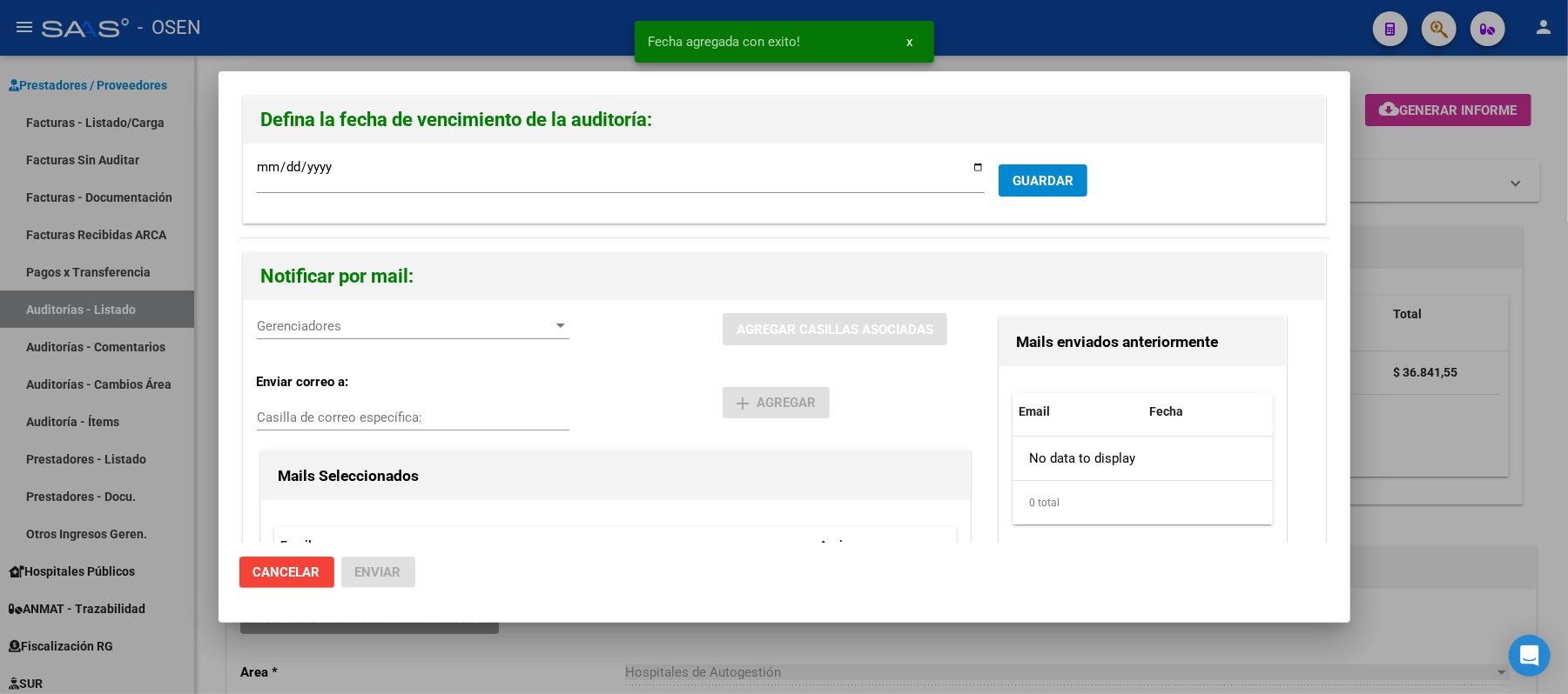
click at [463, 326] on span "Gerenciadores" at bounding box center [405, 327] width 297 height 16
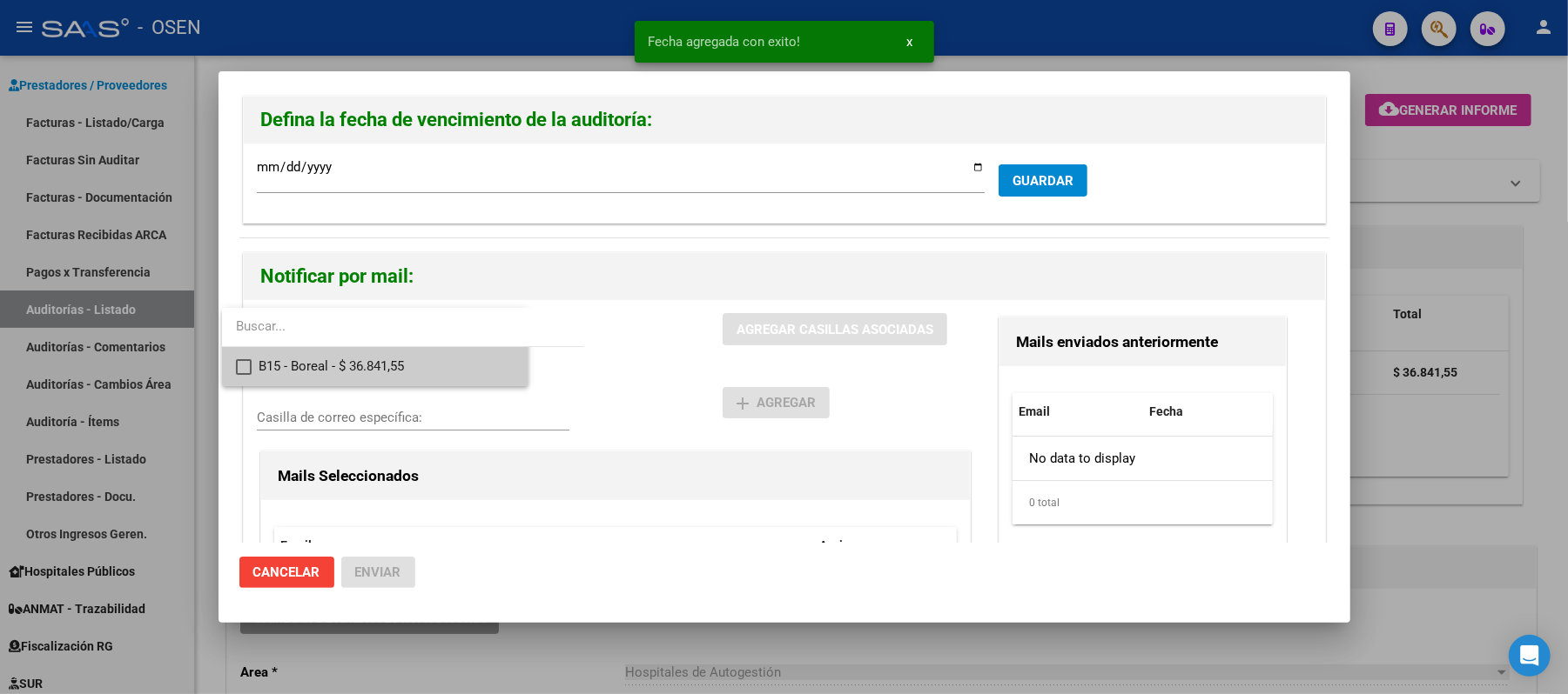
click at [455, 367] on span "B15 - Boreal - $ 36.841,55" at bounding box center [386, 367] width 256 height 39
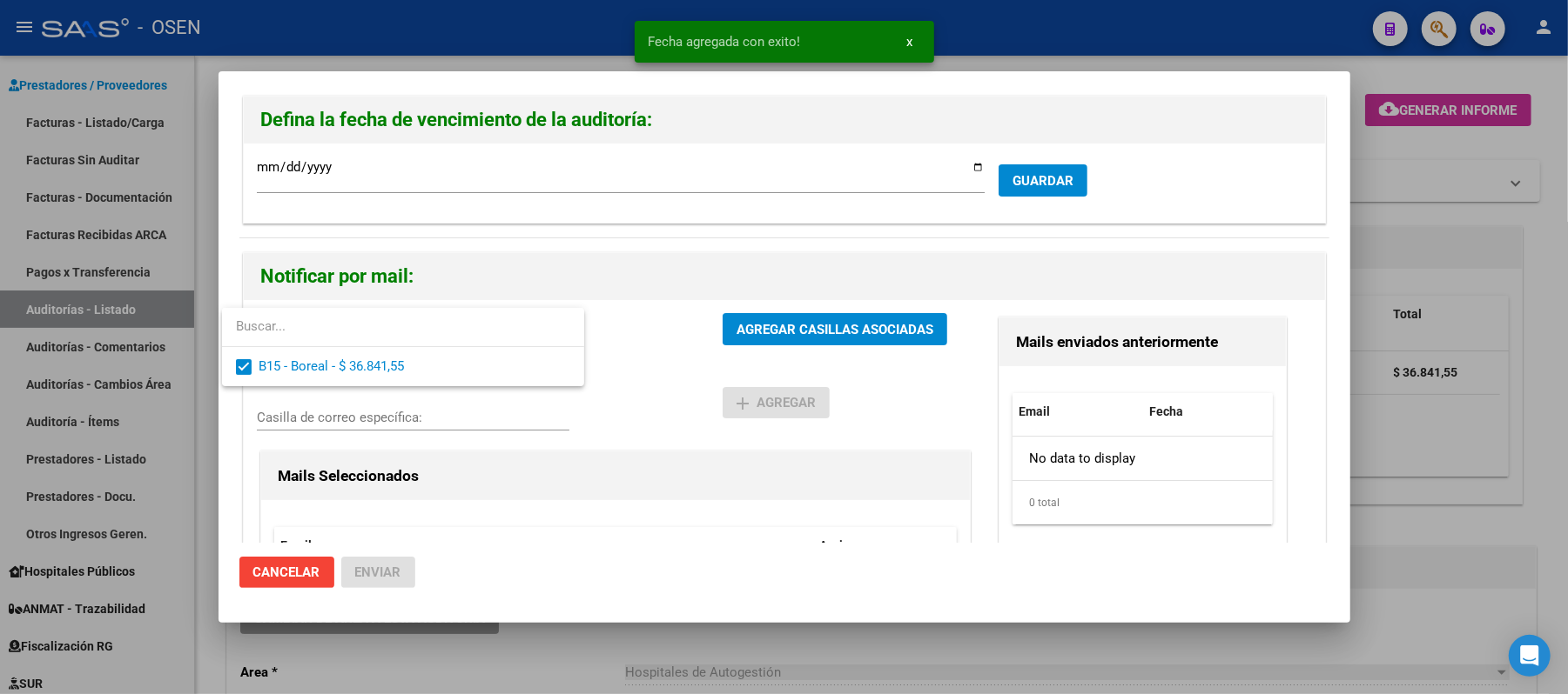
click at [700, 359] on div at bounding box center [784, 347] width 1568 height 694
click at [746, 341] on button "AGREGAR CASILLAS ASOCIADAS" at bounding box center [835, 329] width 225 height 32
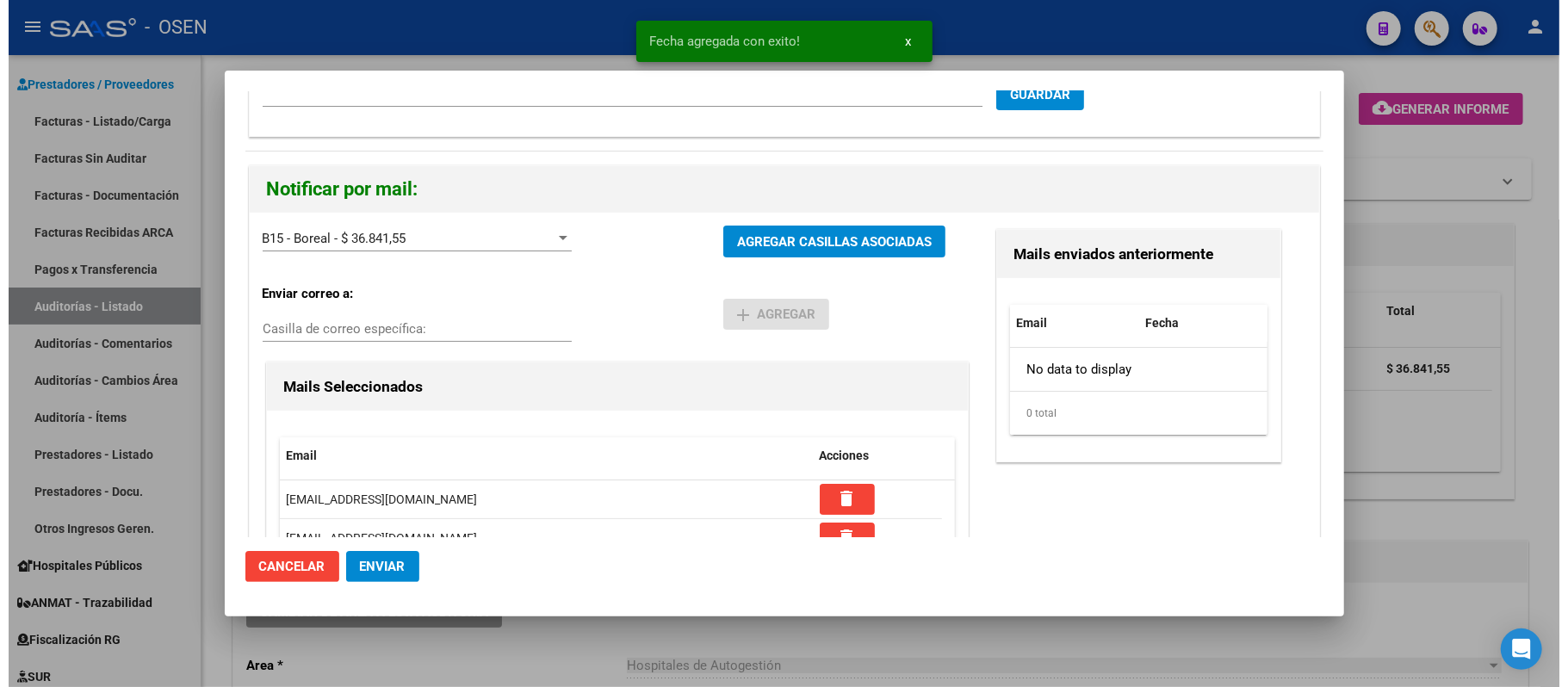
scroll to position [243, 0]
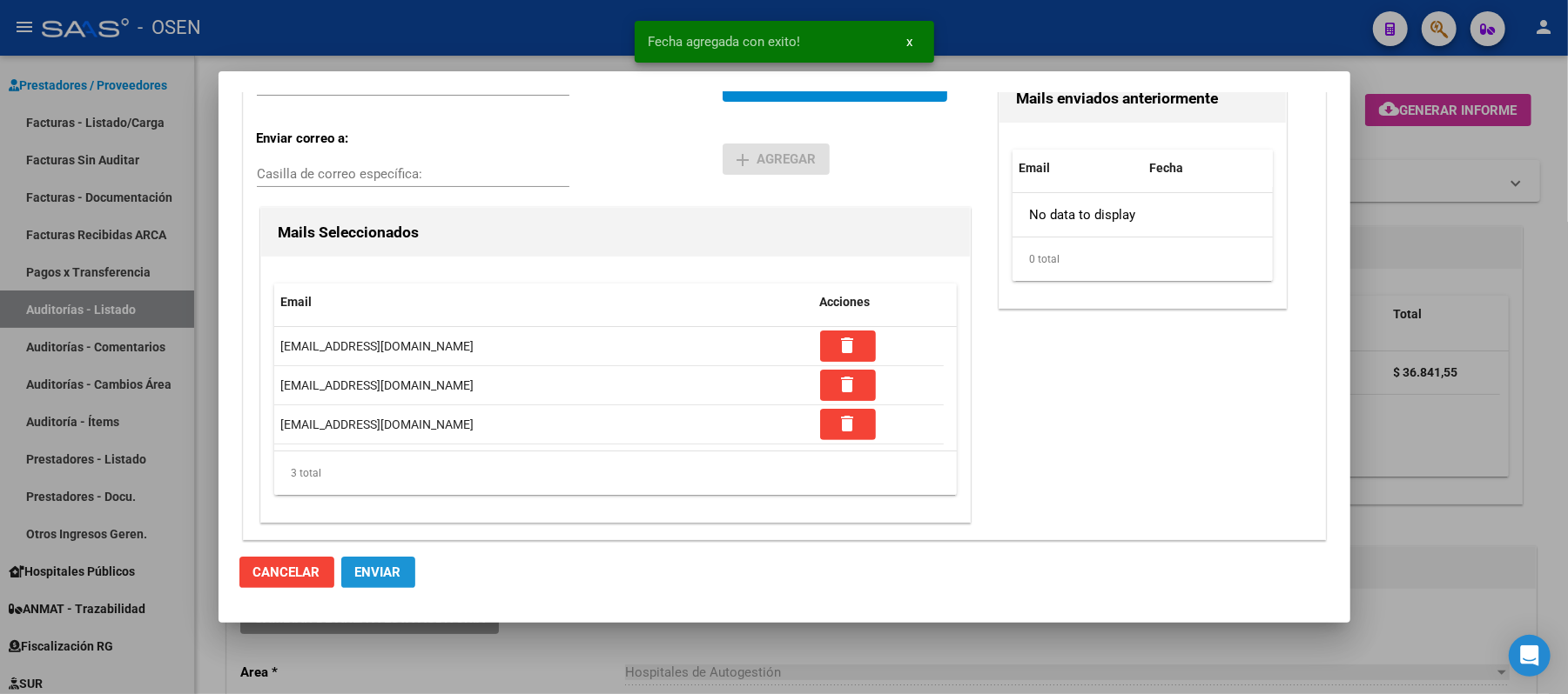
click at [393, 572] on span "Enviar" at bounding box center [378, 572] width 46 height 16
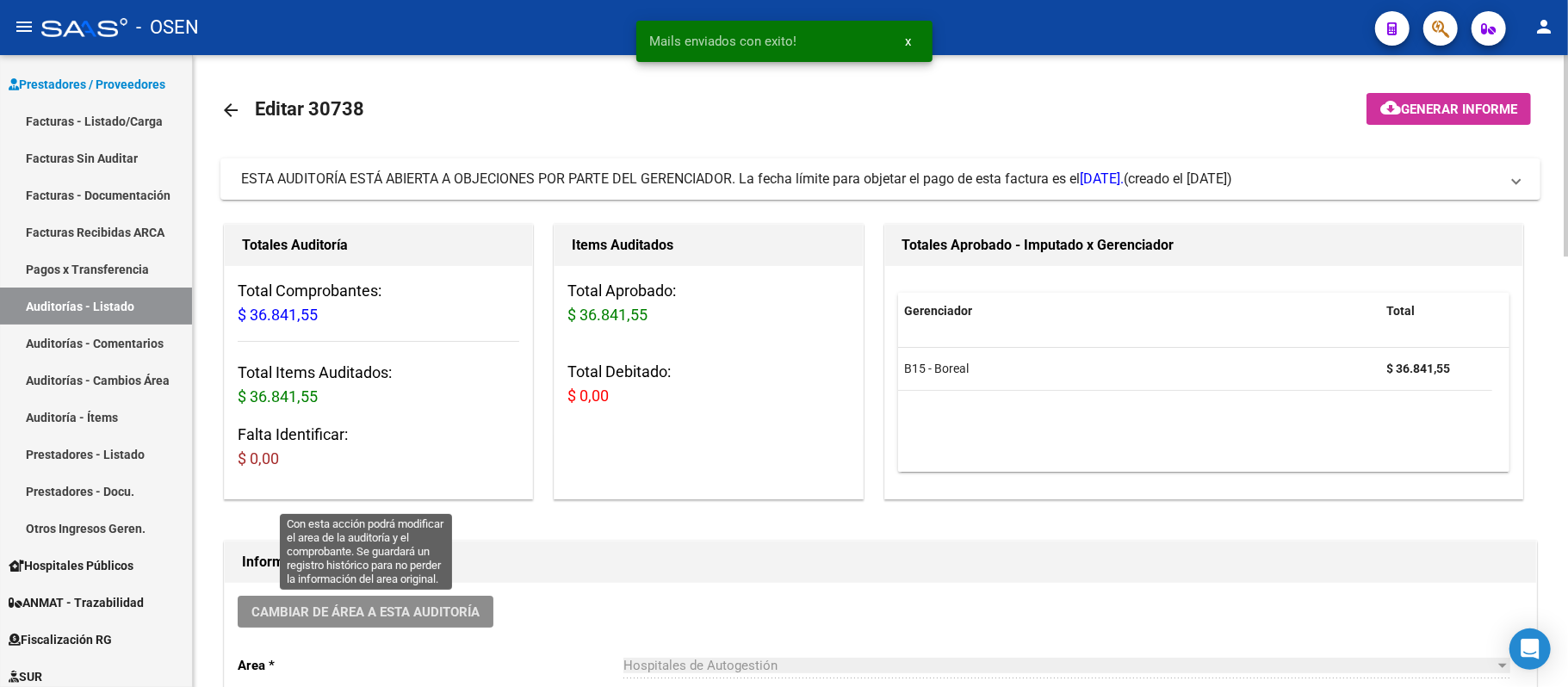
click at [366, 604] on span "Cambiar de área a esta auditoría" at bounding box center [365, 611] width 228 height 16
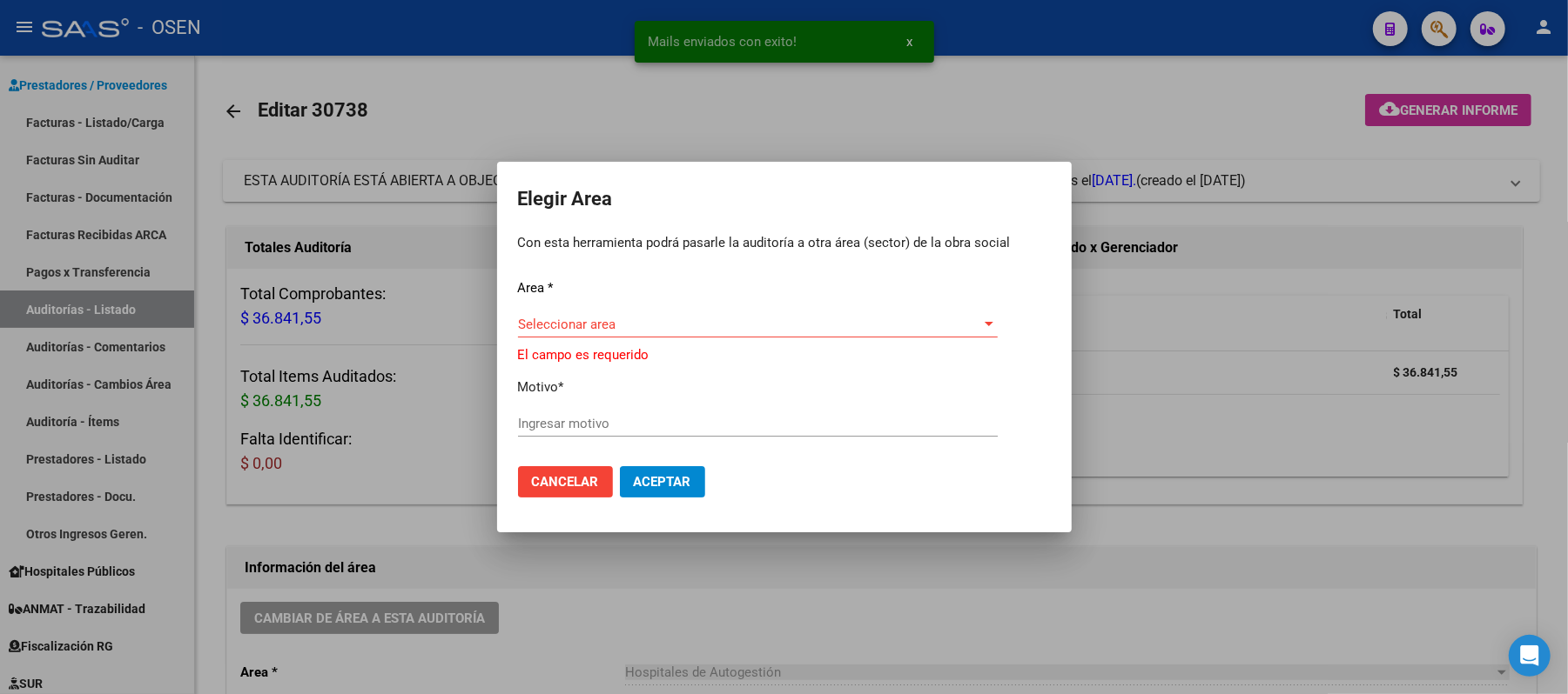
click at [696, 338] on div "Seleccionar area Seleccionar area" at bounding box center [757, 333] width 479 height 43
click at [631, 322] on span "Seleccionar area" at bounding box center [749, 325] width 464 height 16
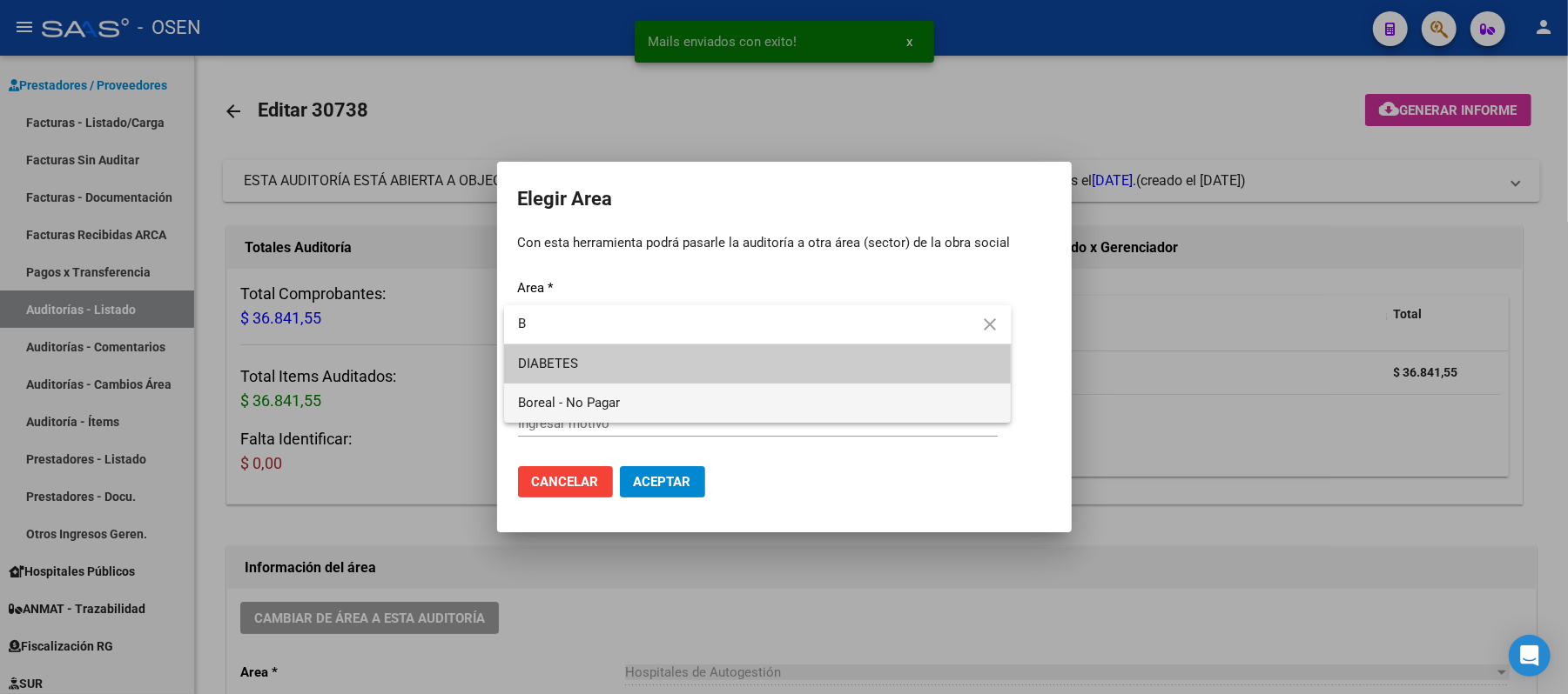
type input "B"
click at [583, 406] on span "Boreal - No Pagar" at bounding box center [568, 403] width 102 height 16
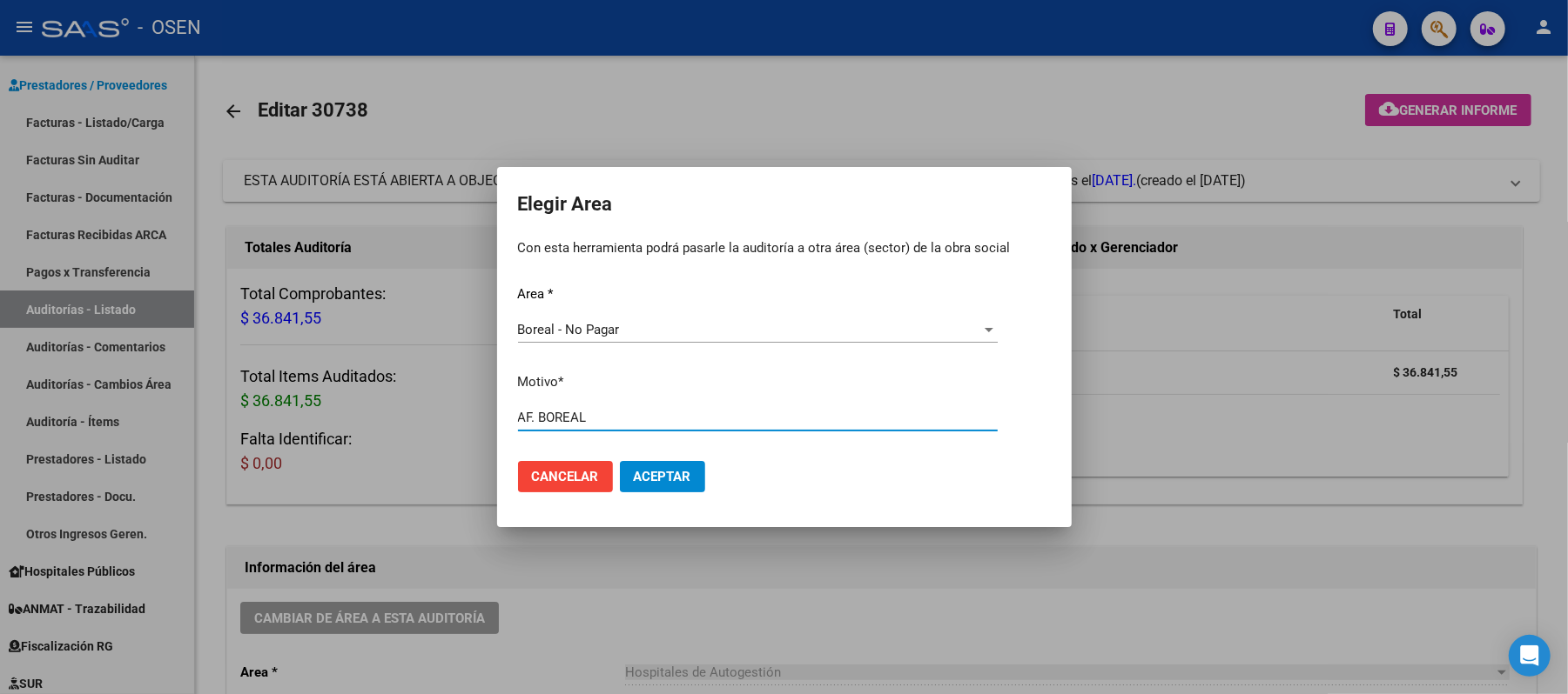
type input "AF. BOREAL"
click at [642, 493] on mat-dialog-actions "Cancelar Aceptar" at bounding box center [784, 477] width 533 height 59
click at [645, 485] on button "Aceptar" at bounding box center [662, 477] width 85 height 31
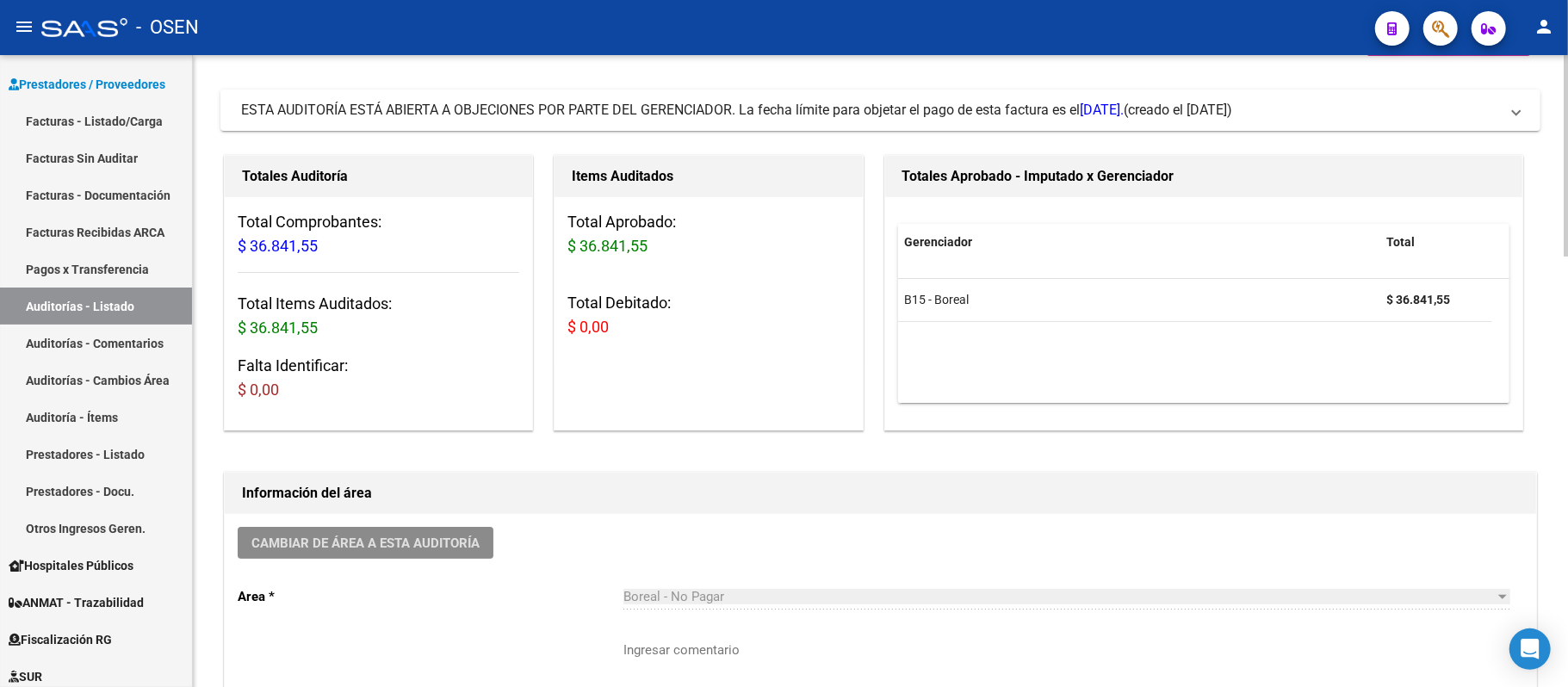
scroll to position [0, 0]
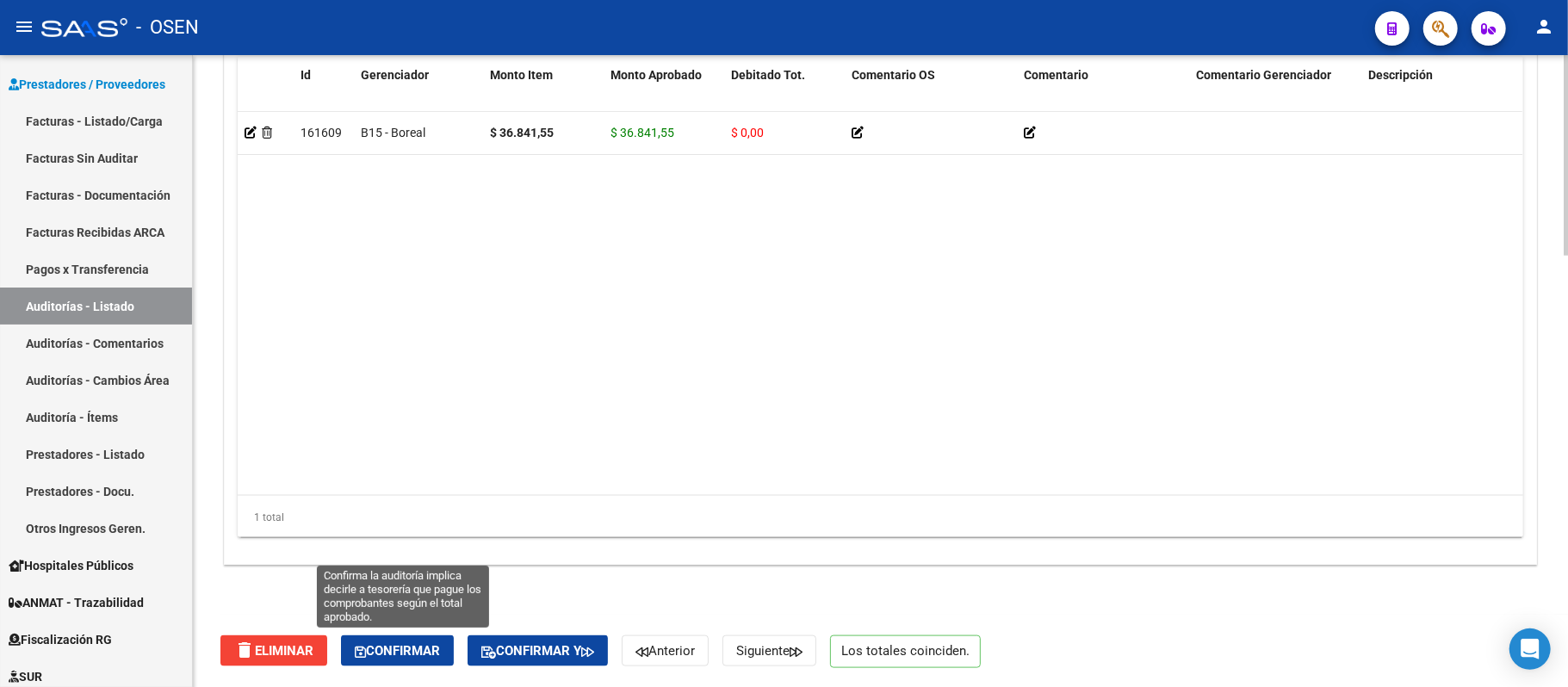
click at [417, 627] on button "Confirmar" at bounding box center [397, 651] width 112 height 31
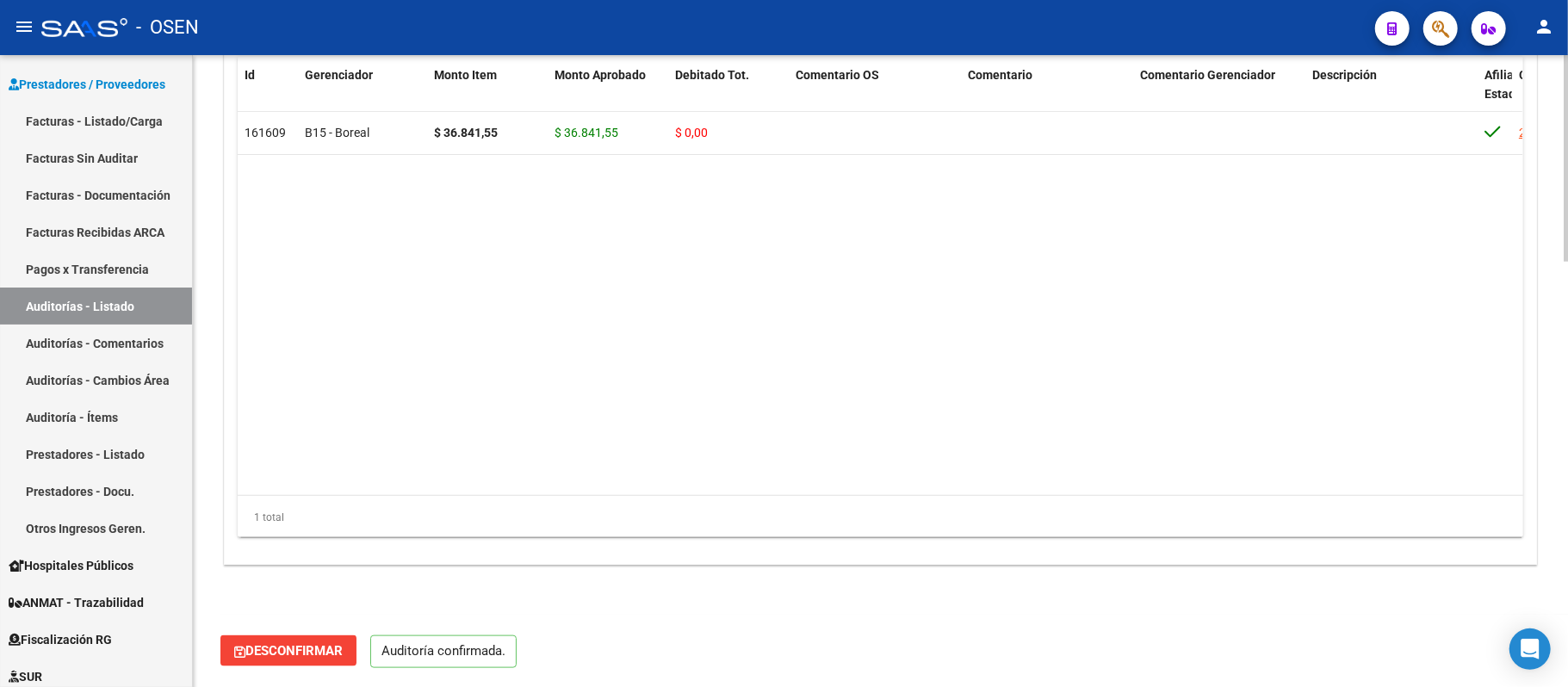
scroll to position [1298, 0]
type input "202509"
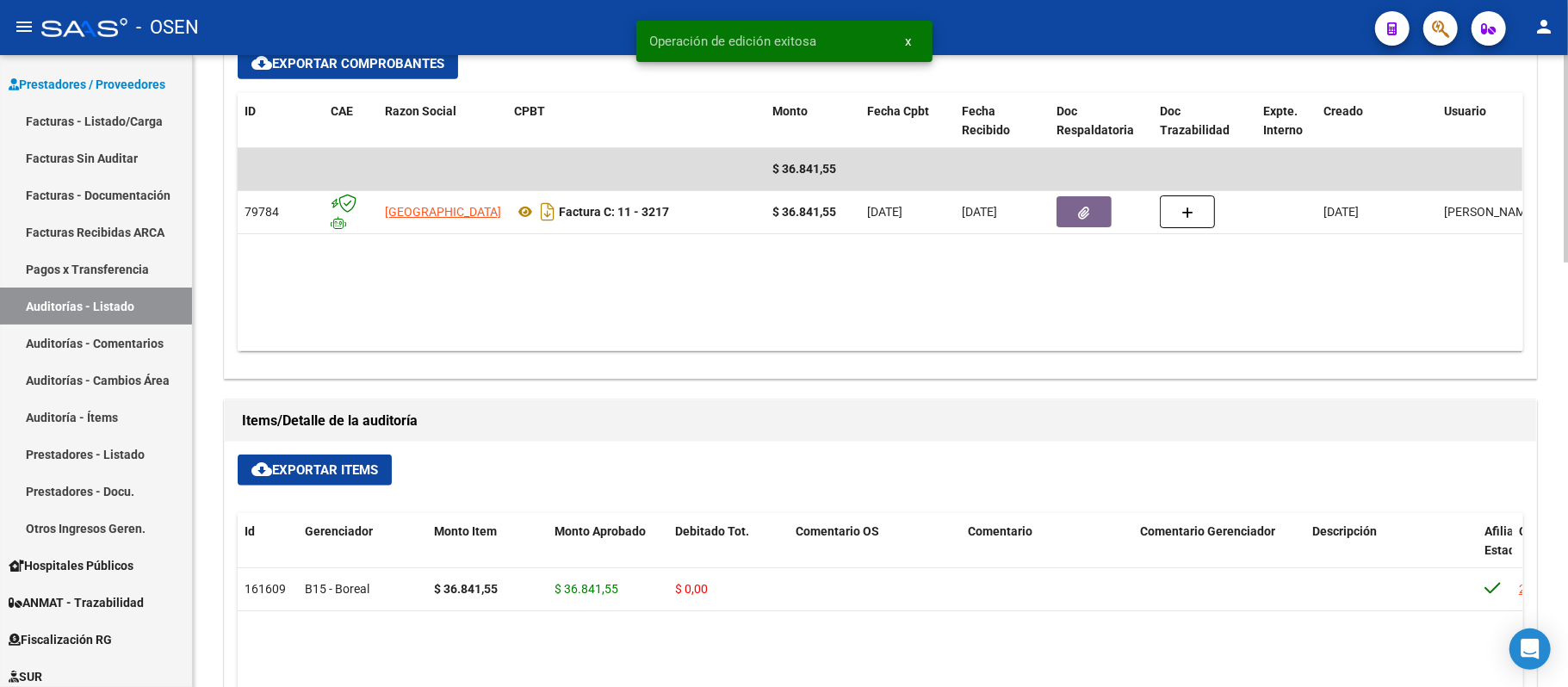
scroll to position [264, 0]
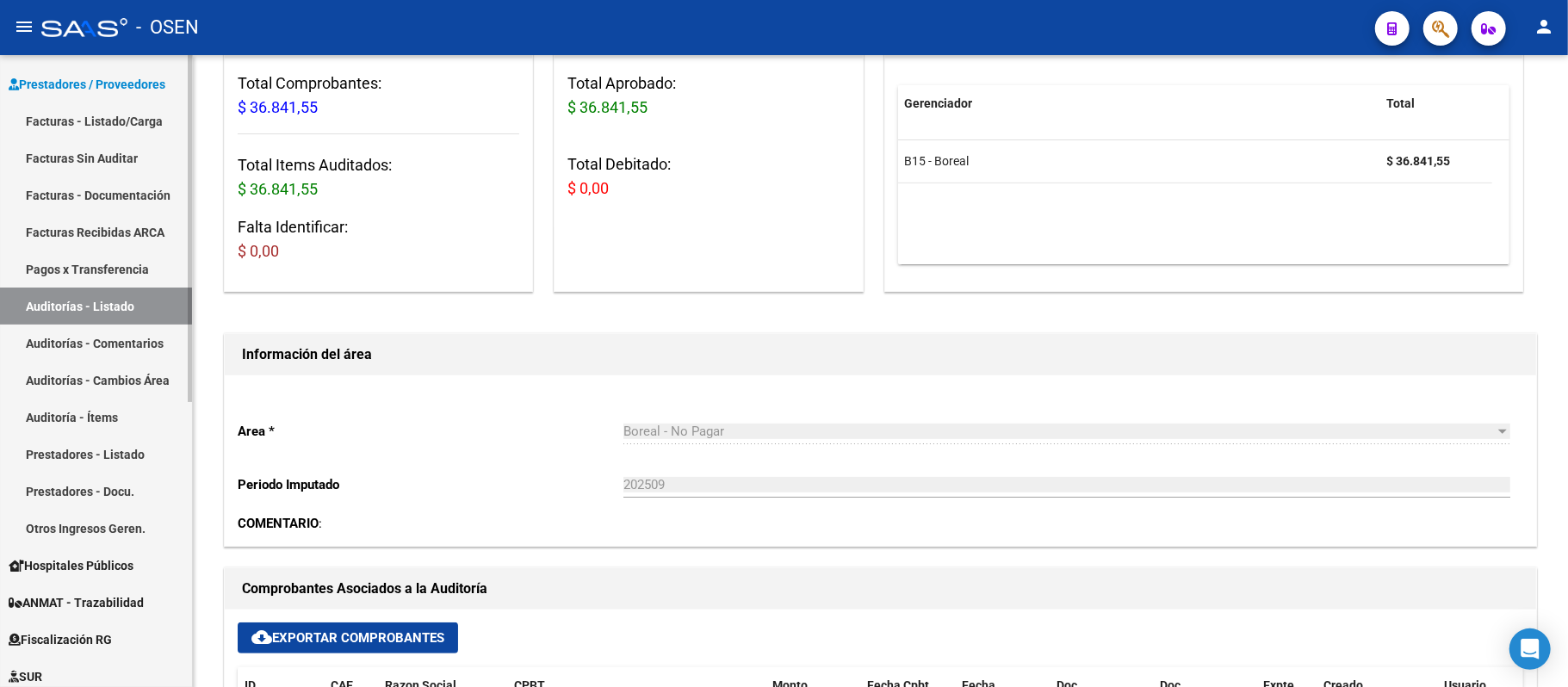
click at [84, 297] on link "Auditorías - Listado" at bounding box center [96, 307] width 192 height 37
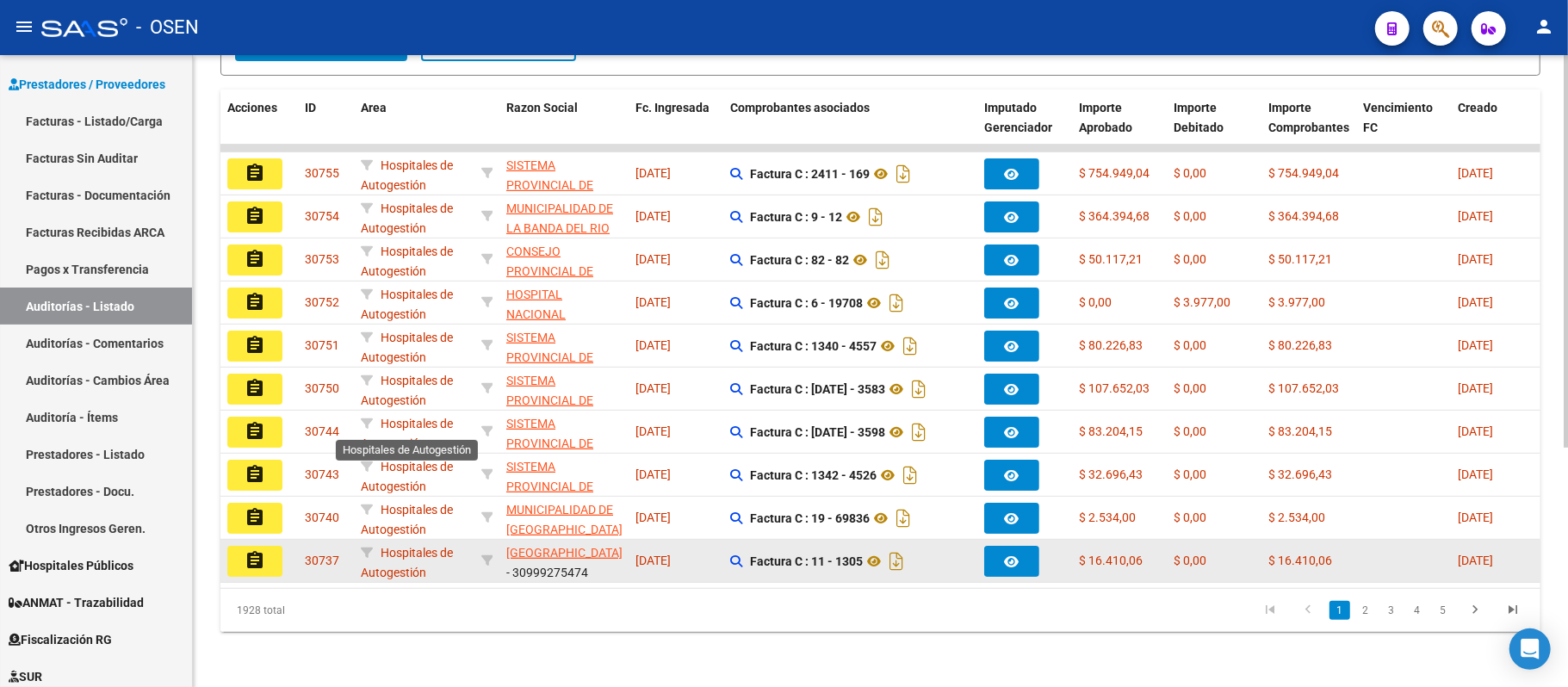
scroll to position [2, 0]
drag, startPoint x: 266, startPoint y: 524, endPoint x: 266, endPoint y: 538, distance: 14.0
click at [266, 540] on datatable-body-cell "assignment" at bounding box center [259, 561] width 77 height 42
click at [265, 546] on button "assignment" at bounding box center [255, 561] width 55 height 31
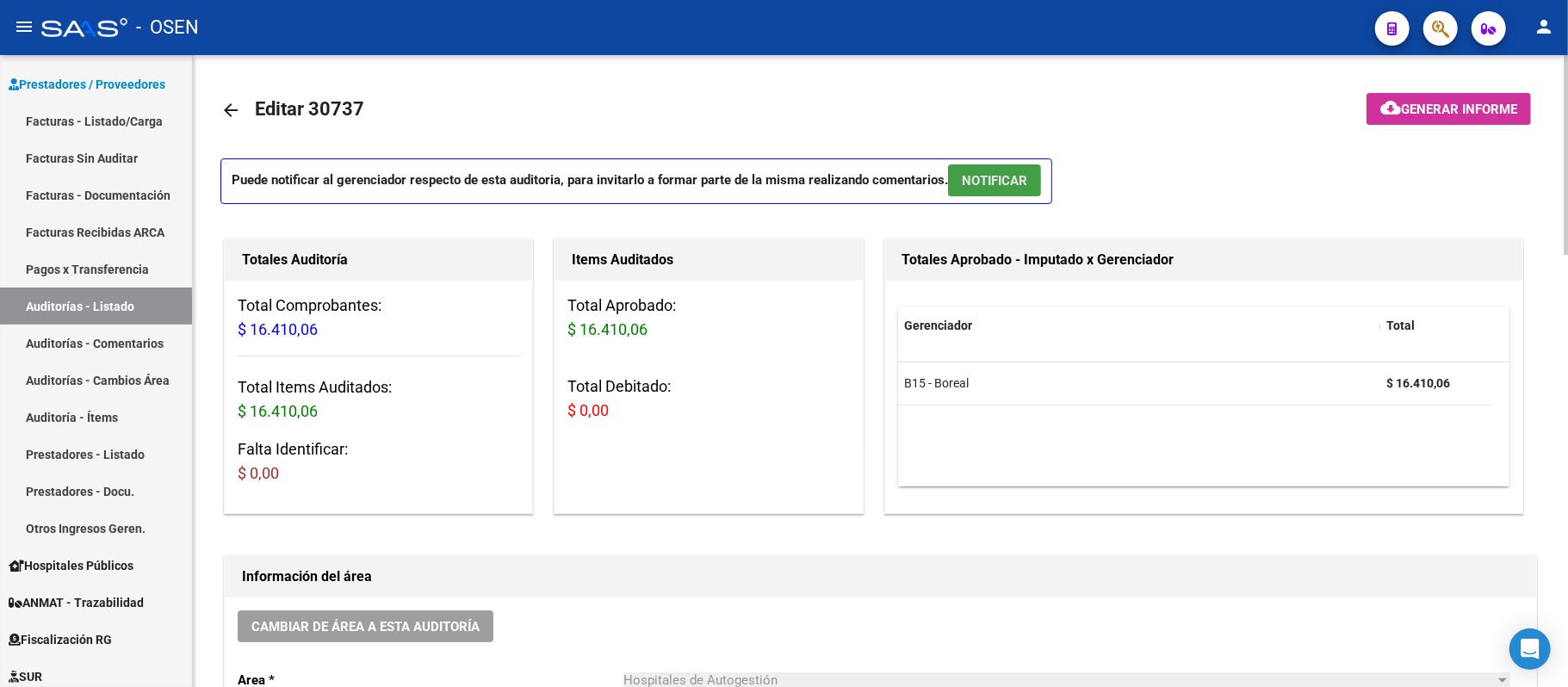
click at [1014, 193] on button "NOTIFICAR" at bounding box center [995, 180] width 93 height 32
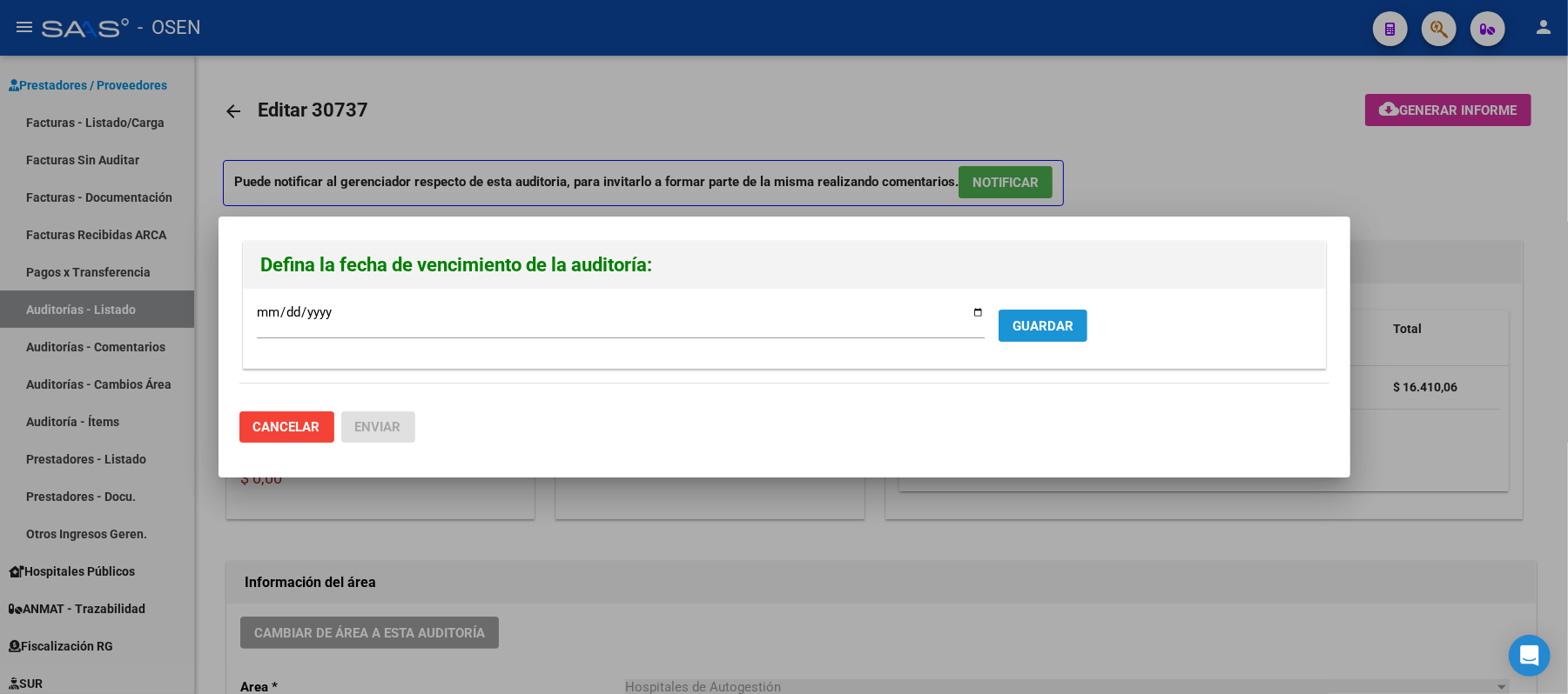
click at [1033, 335] on button "GUARDAR" at bounding box center [1043, 326] width 89 height 32
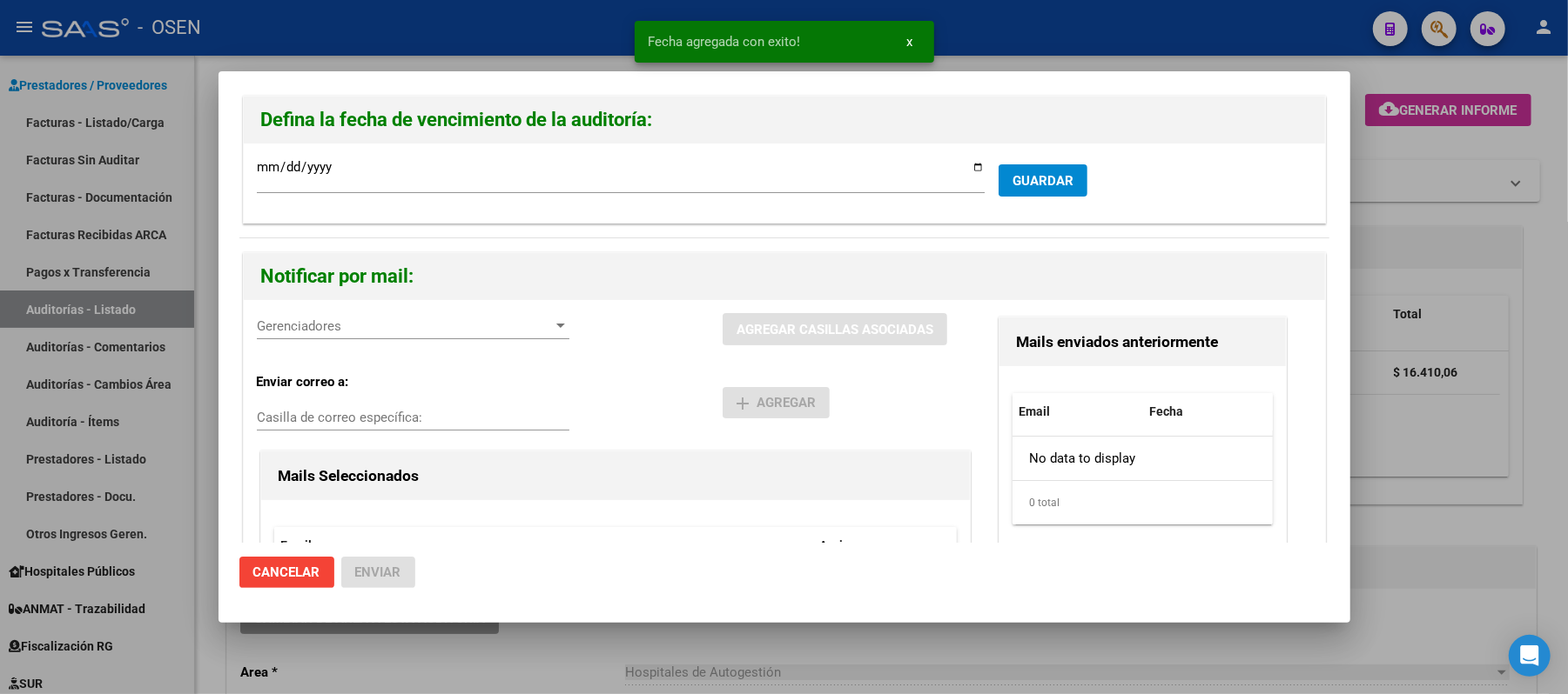
click at [381, 331] on span "Gerenciadores" at bounding box center [405, 327] width 297 height 16
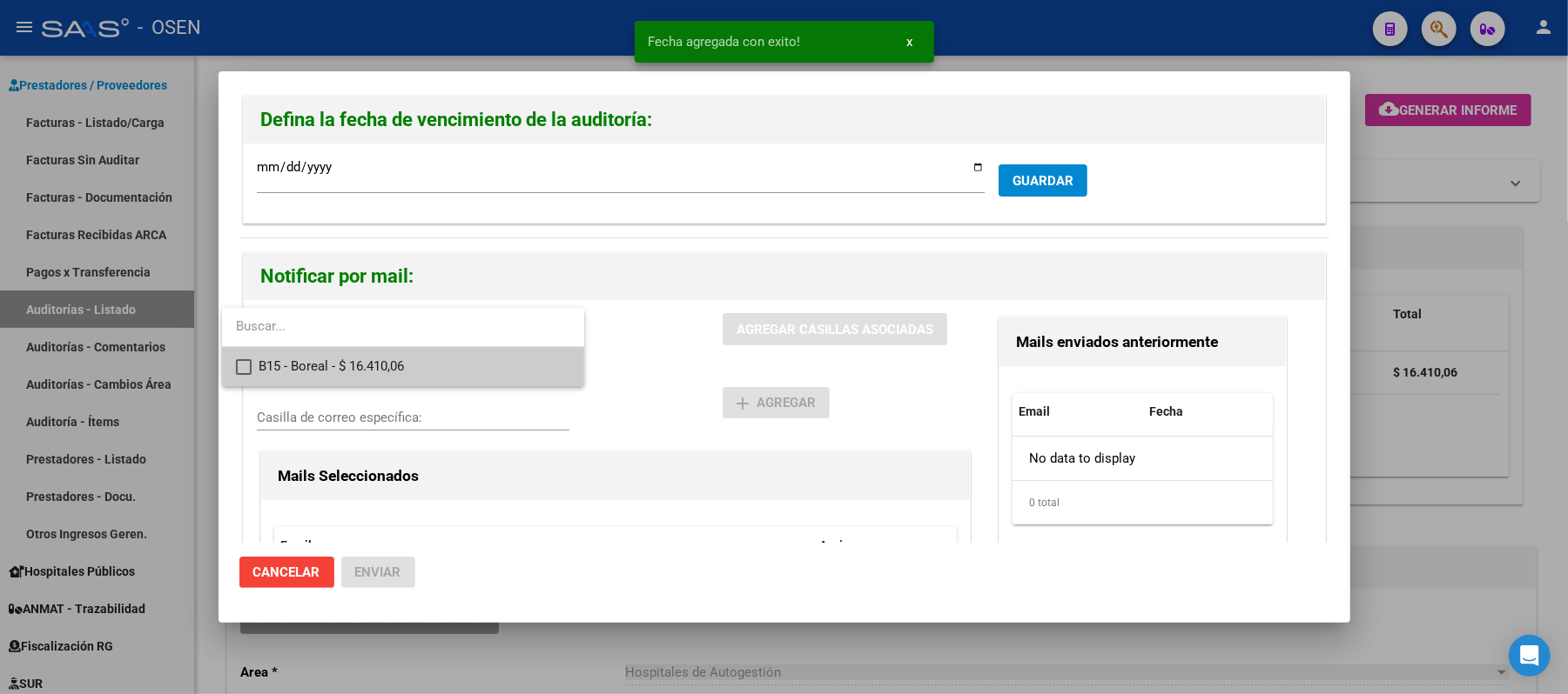
click at [383, 362] on span "B15 - Boreal - $ 16.410,06" at bounding box center [414, 367] width 312 height 39
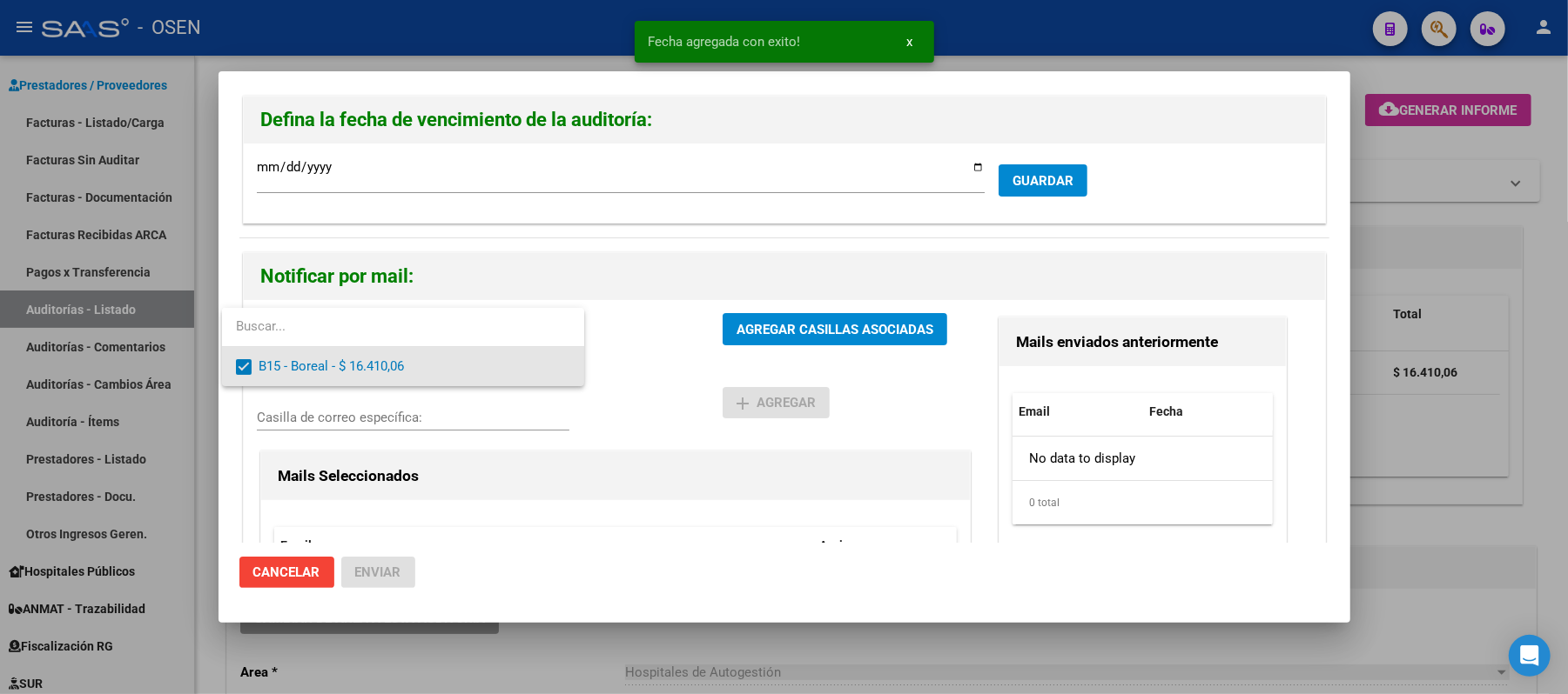
click at [827, 371] on div at bounding box center [784, 347] width 1568 height 694
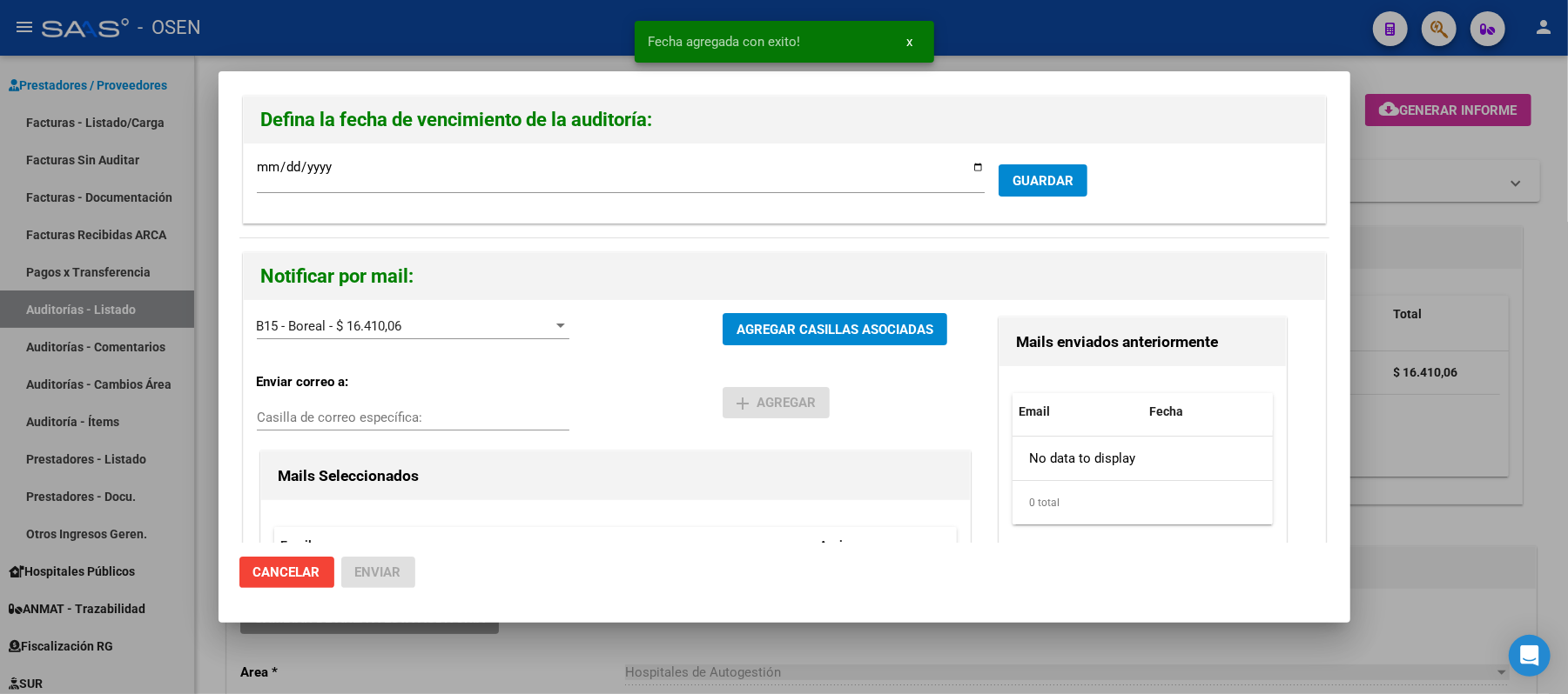
click at [841, 352] on div "B15 - Boreal - $ 16.410,06 Gerenciadores AGREGAR CASILLAS ASOCIADAS" at bounding box center [615, 336] width 717 height 46
click at [840, 329] on span "AGREGAR CASILLAS ASOCIADAS" at bounding box center [835, 330] width 197 height 16
click at [381, 568] on span "Enviar" at bounding box center [378, 572] width 46 height 16
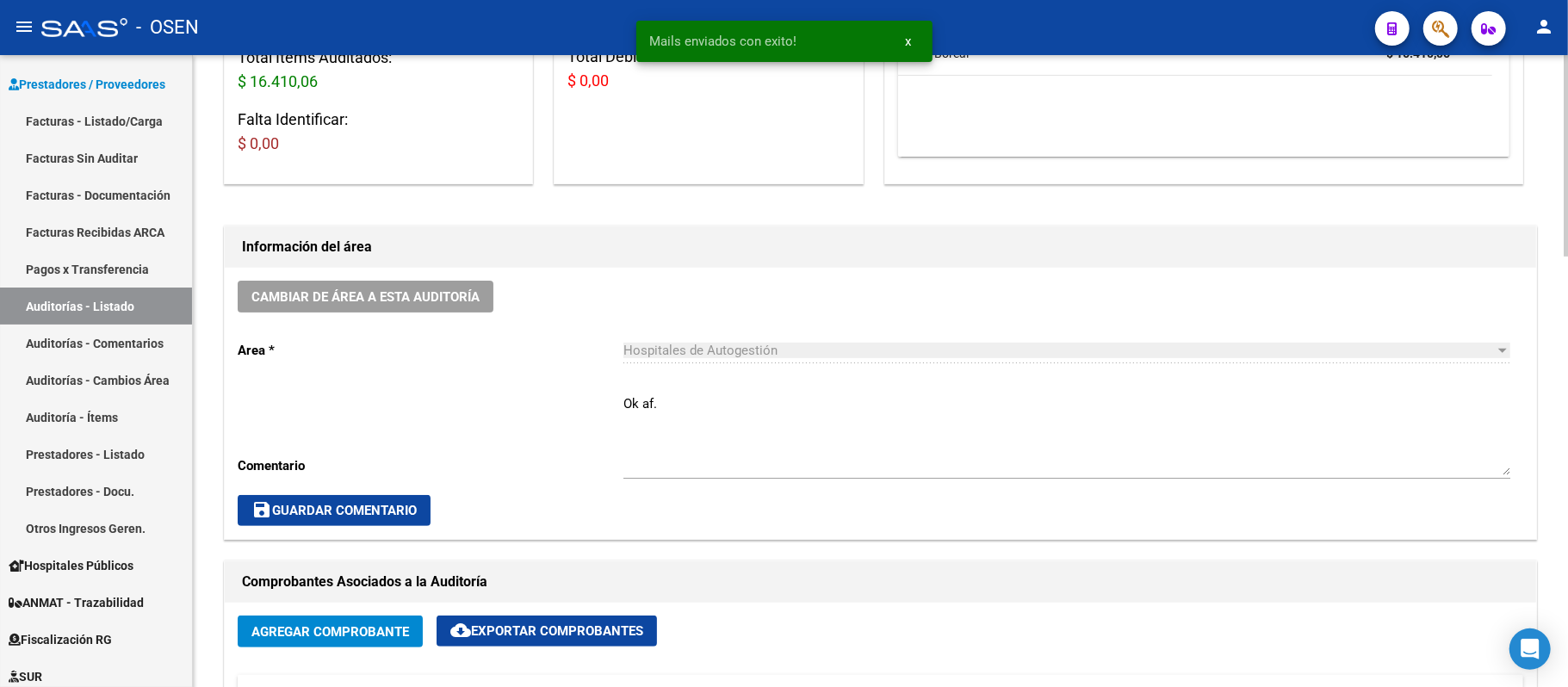
scroll to position [229, 0]
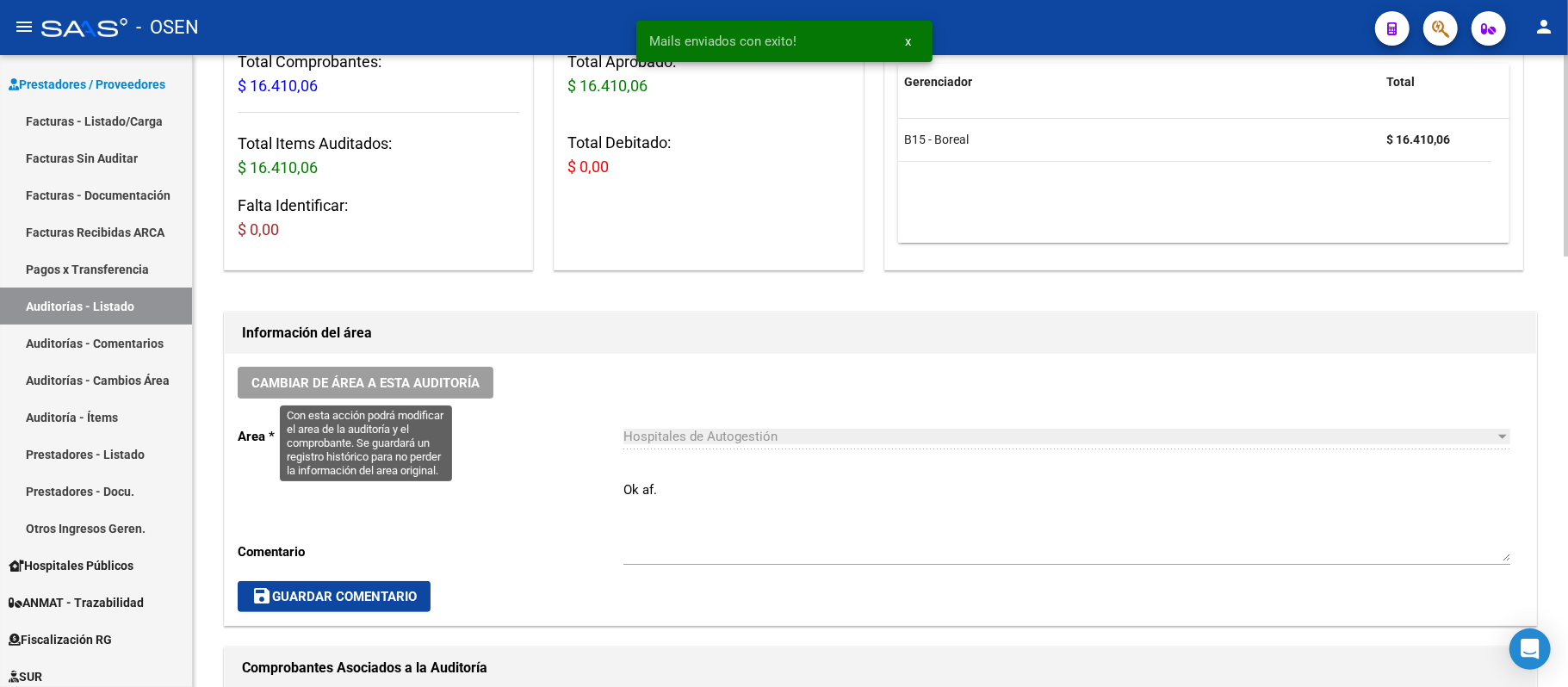
click at [446, 387] on span "Cambiar de área a esta auditoría" at bounding box center [365, 384] width 228 height 16
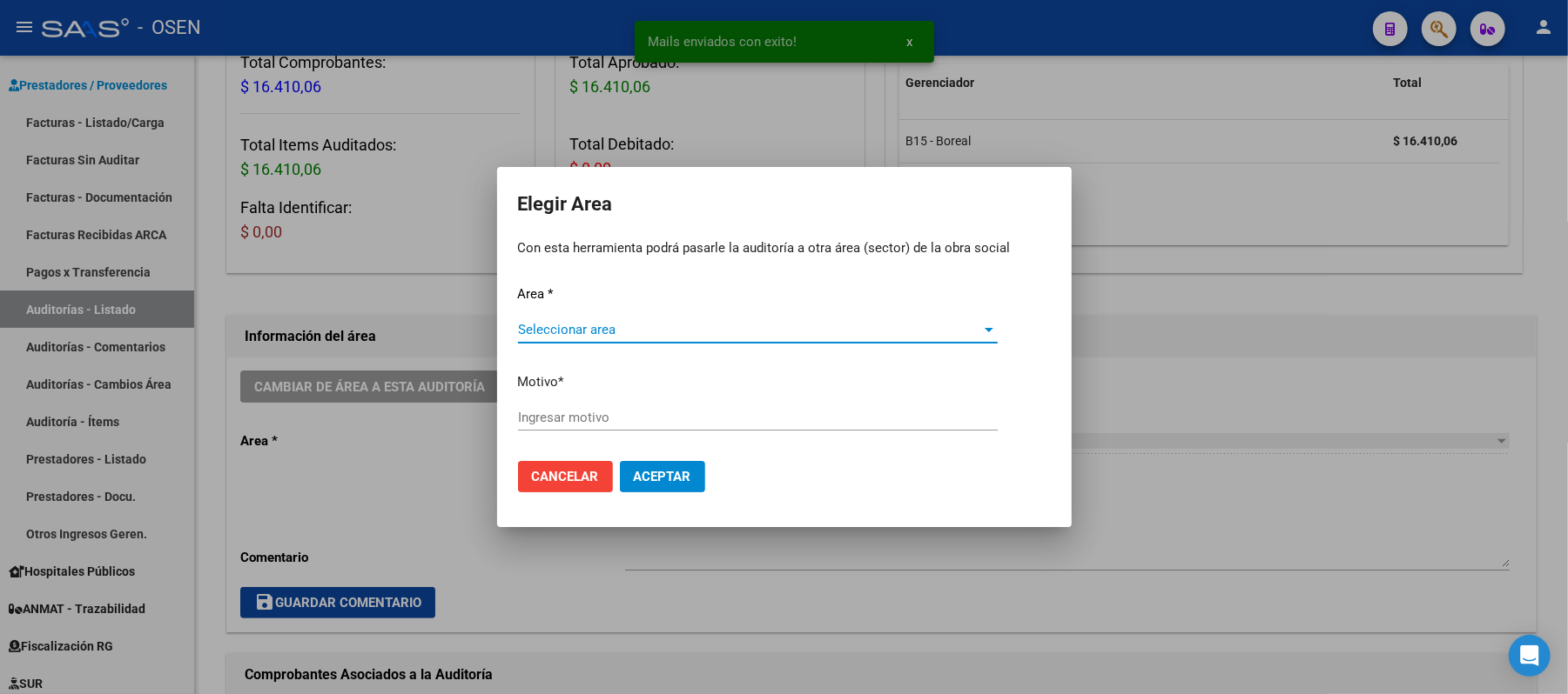
click at [749, 328] on span "Seleccionar area" at bounding box center [749, 330] width 464 height 16
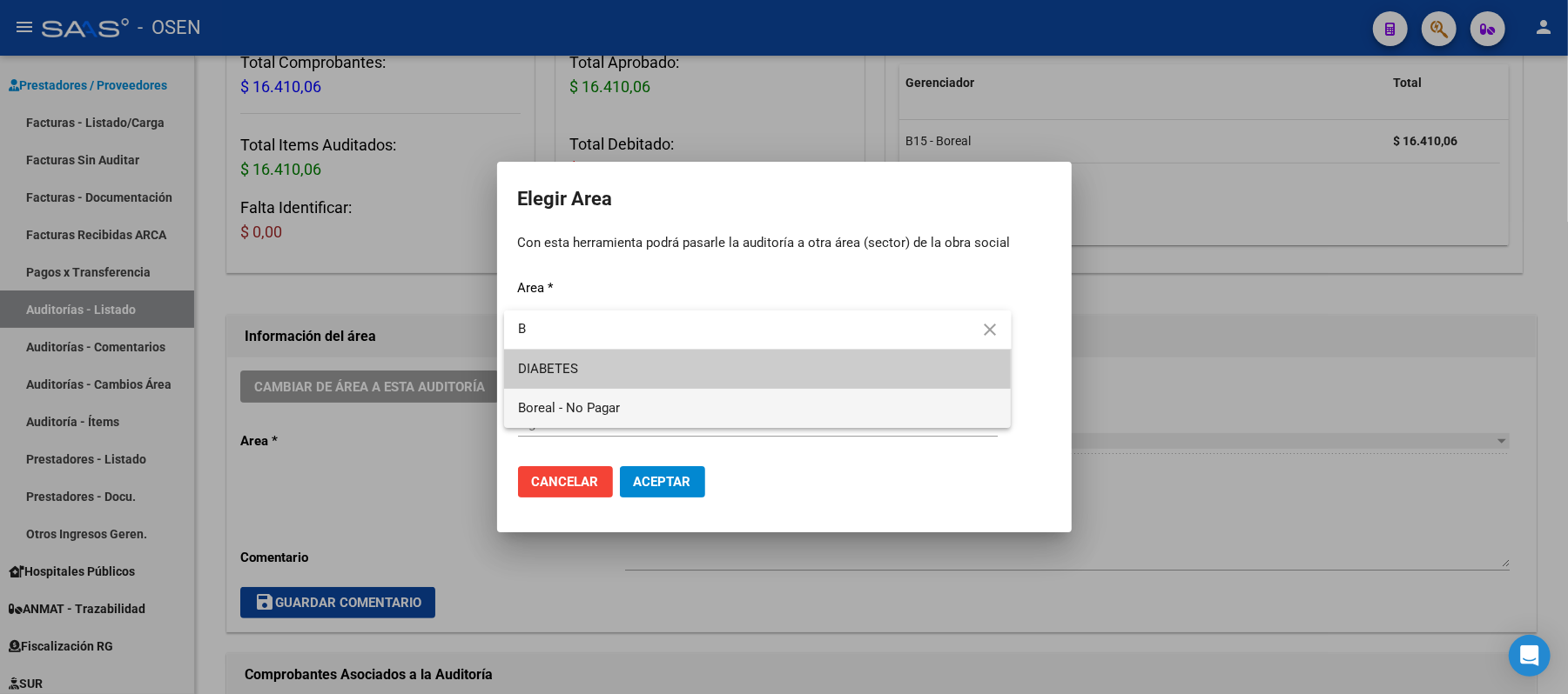
type input "B"
click at [694, 414] on span "Boreal - No Pagar" at bounding box center [757, 408] width 479 height 39
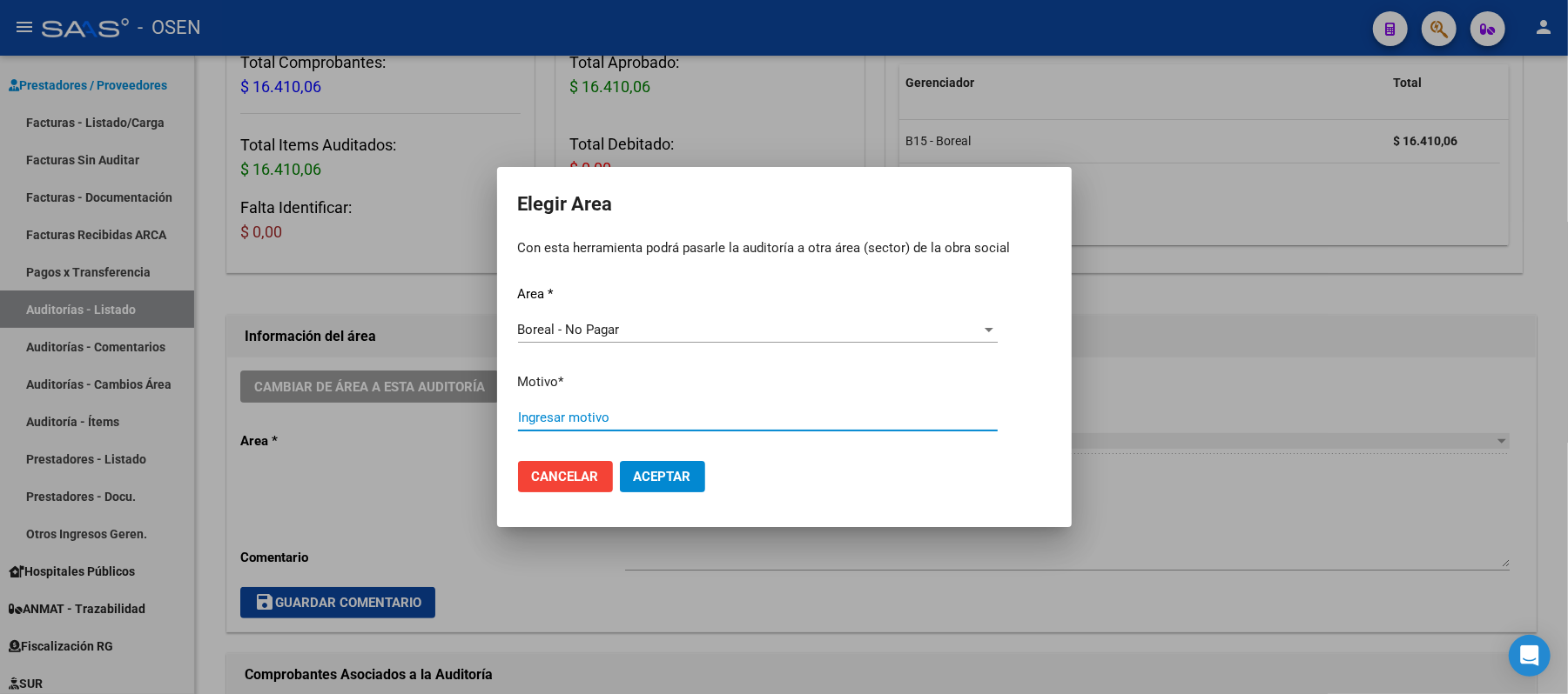
click at [672, 425] on input "Ingresar motivo" at bounding box center [757, 418] width 479 height 16
type input "AF. BOREAL"
click at [681, 461] on button "Aceptar" at bounding box center [662, 477] width 85 height 31
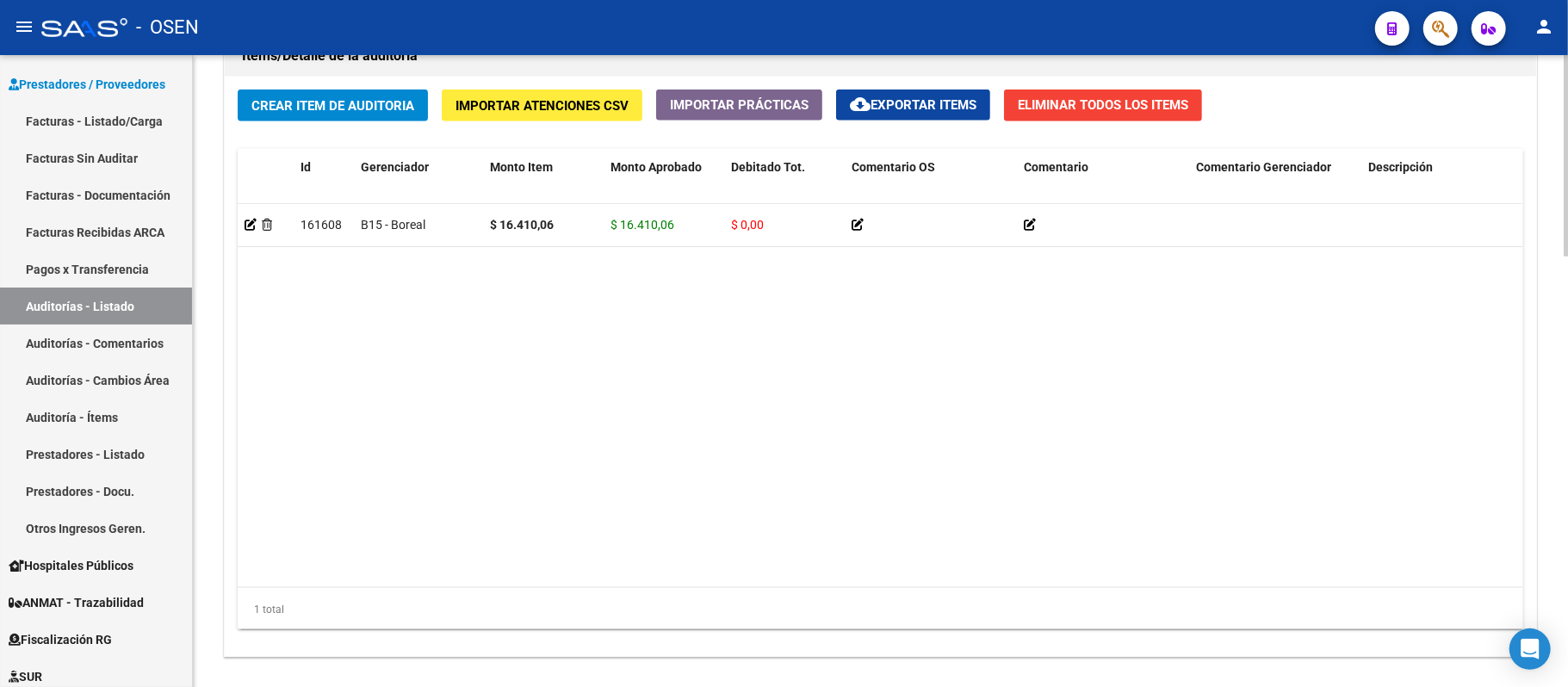
scroll to position [1357, 0]
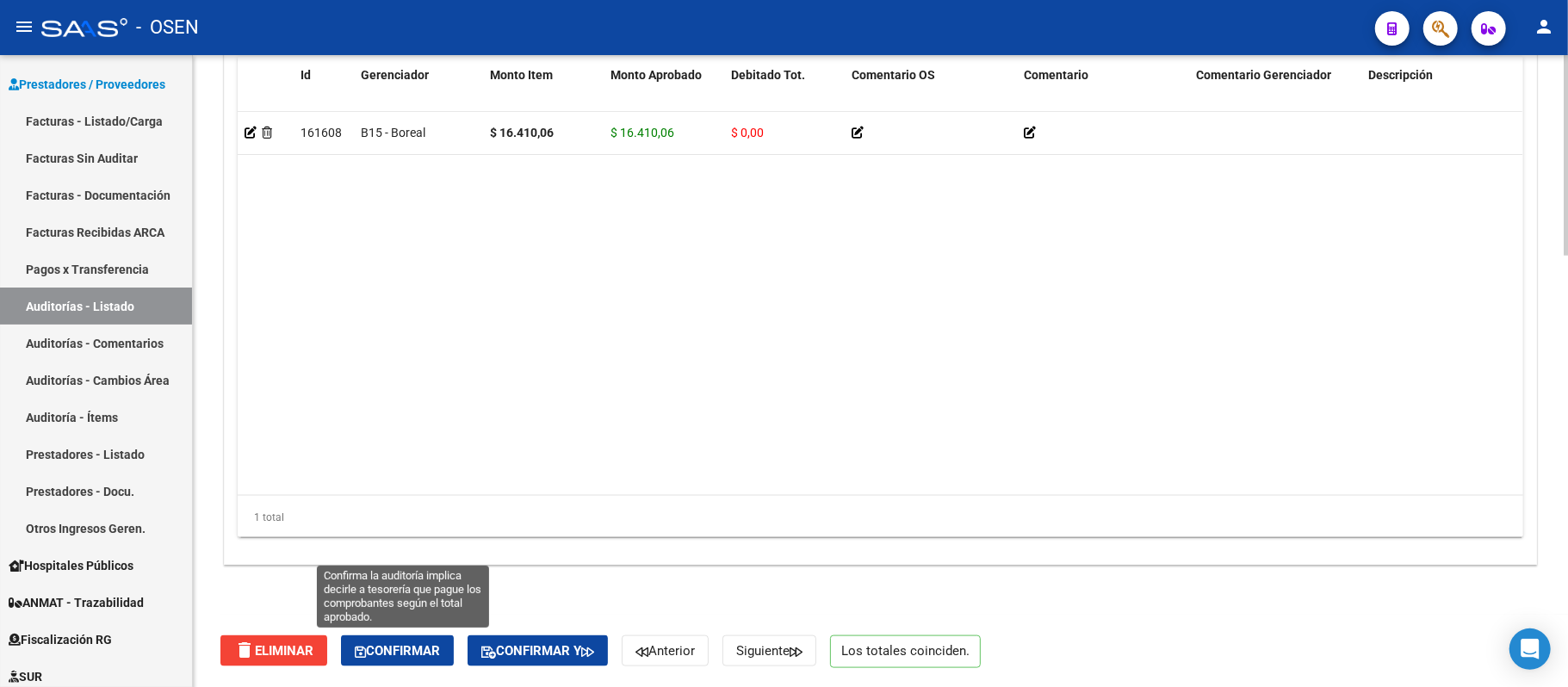
click at [404, 627] on button "Confirmar" at bounding box center [397, 651] width 112 height 31
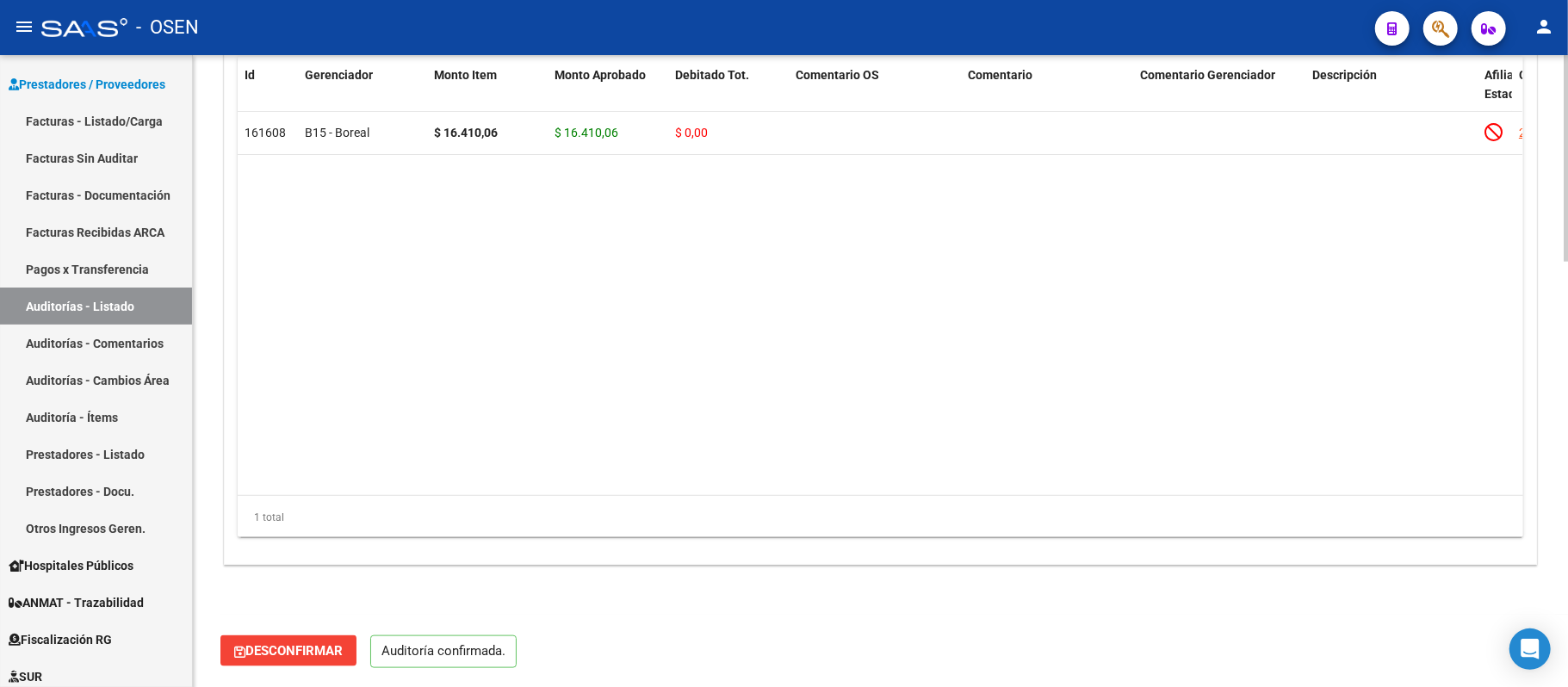
scroll to position [1298, 0]
type input "202509"
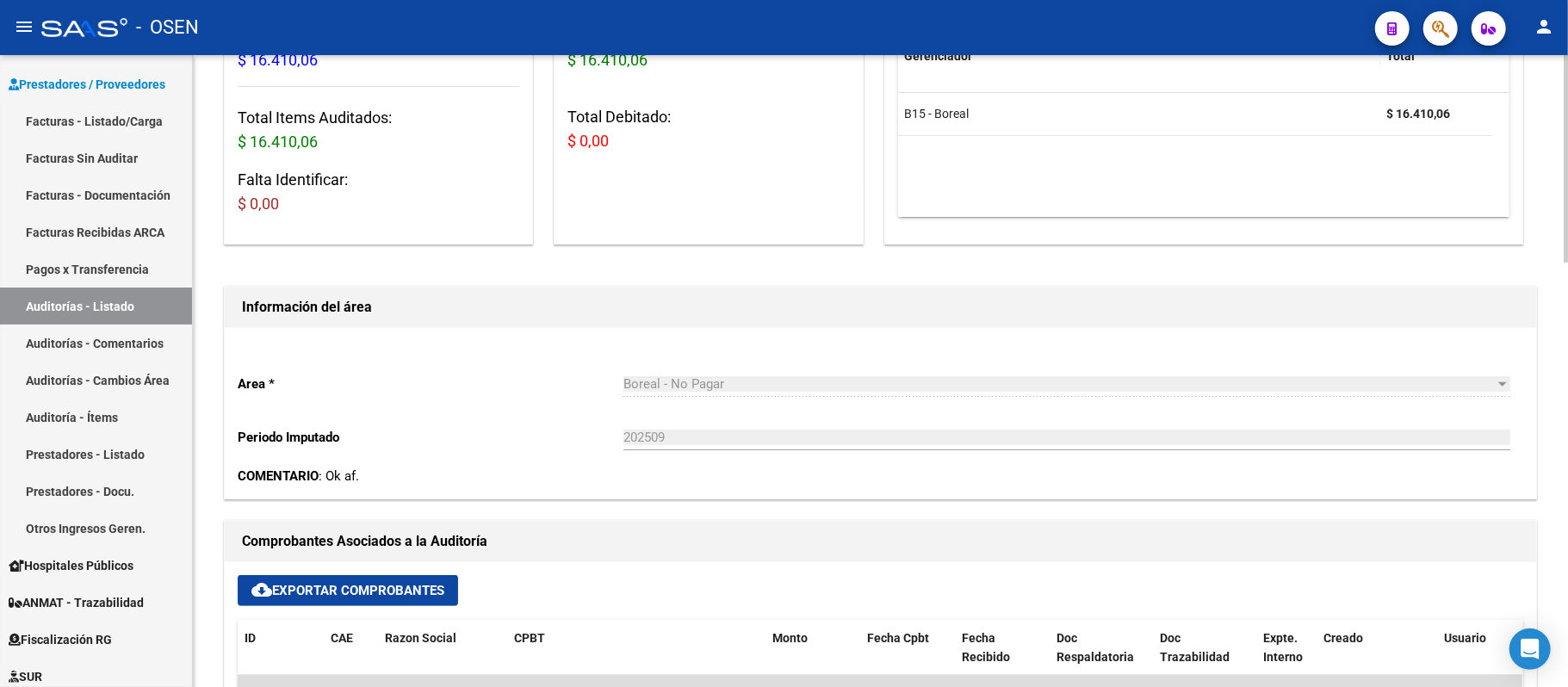
scroll to position [34, 0]
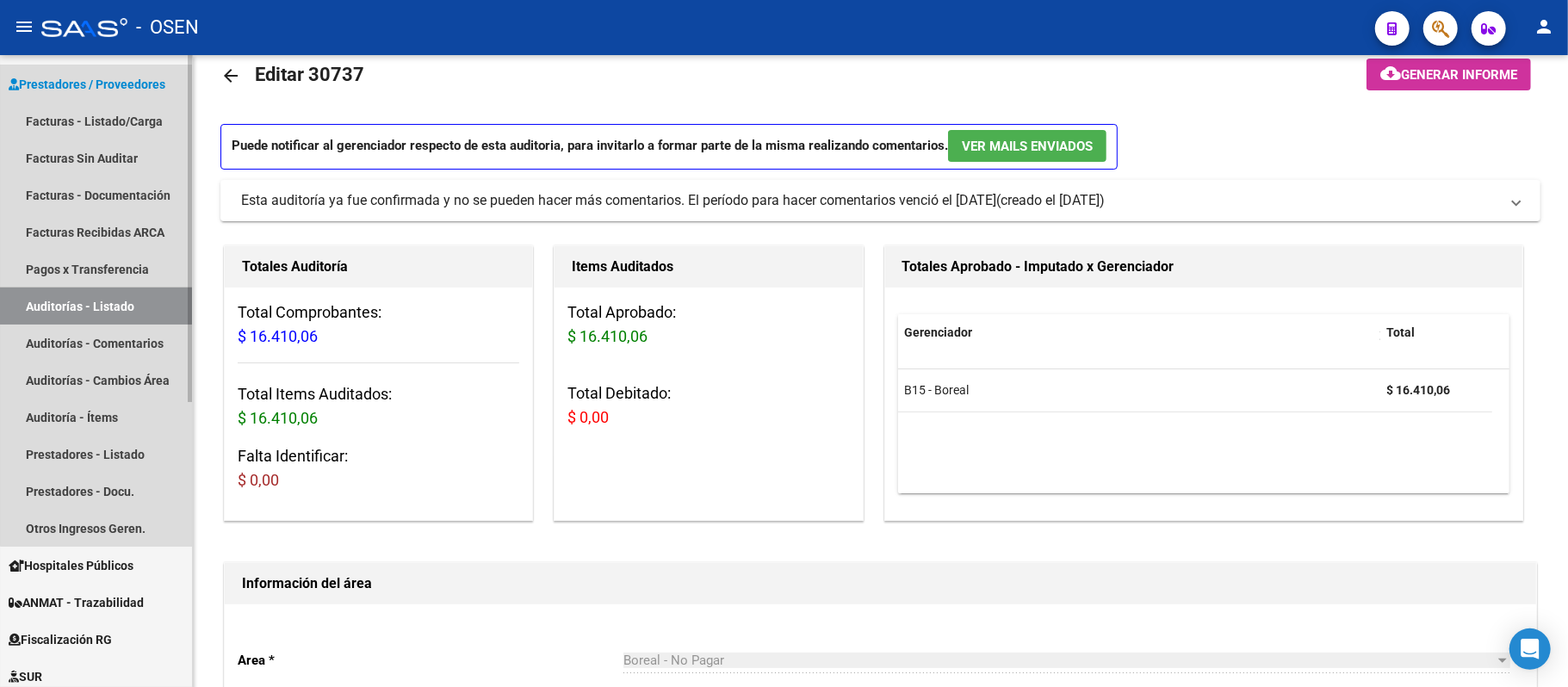
click at [118, 293] on link "Auditorías - Listado" at bounding box center [96, 307] width 192 height 37
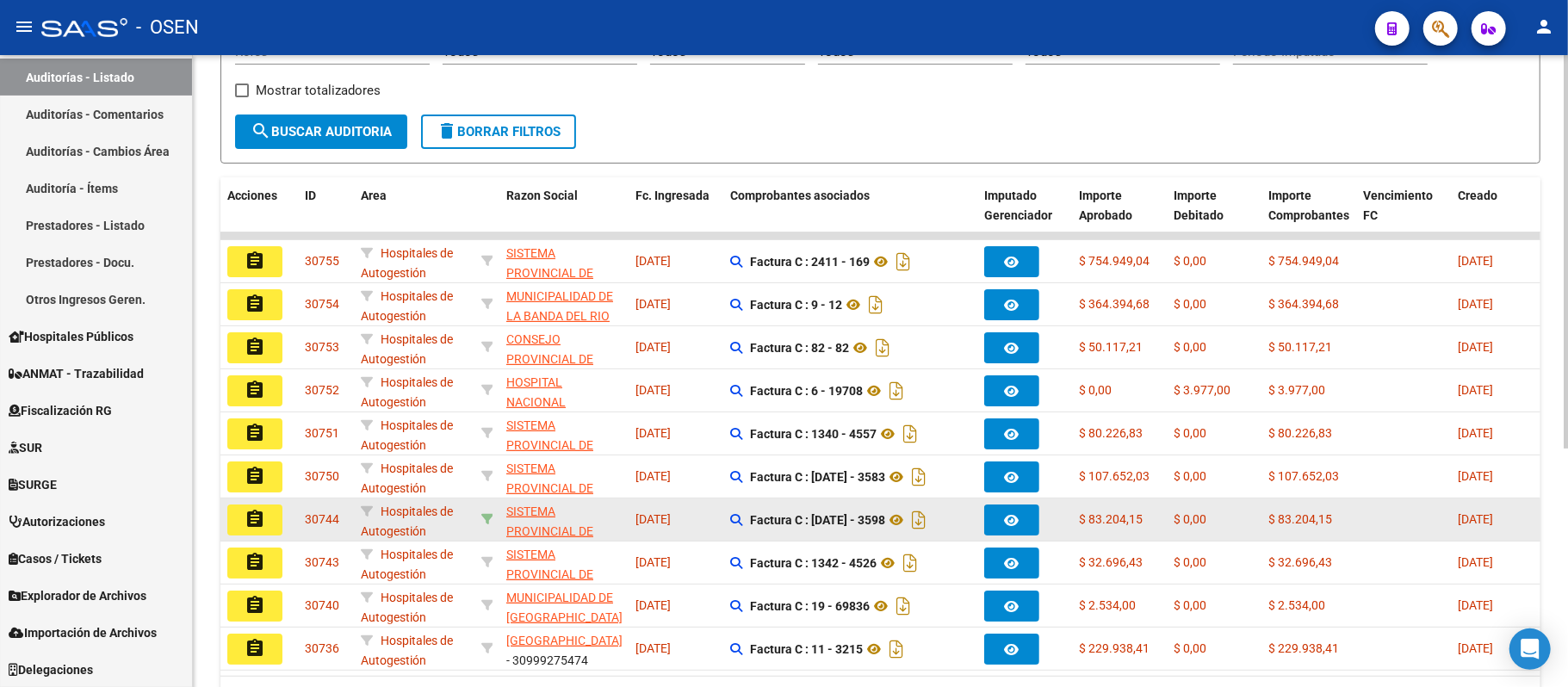
scroll to position [384, 0]
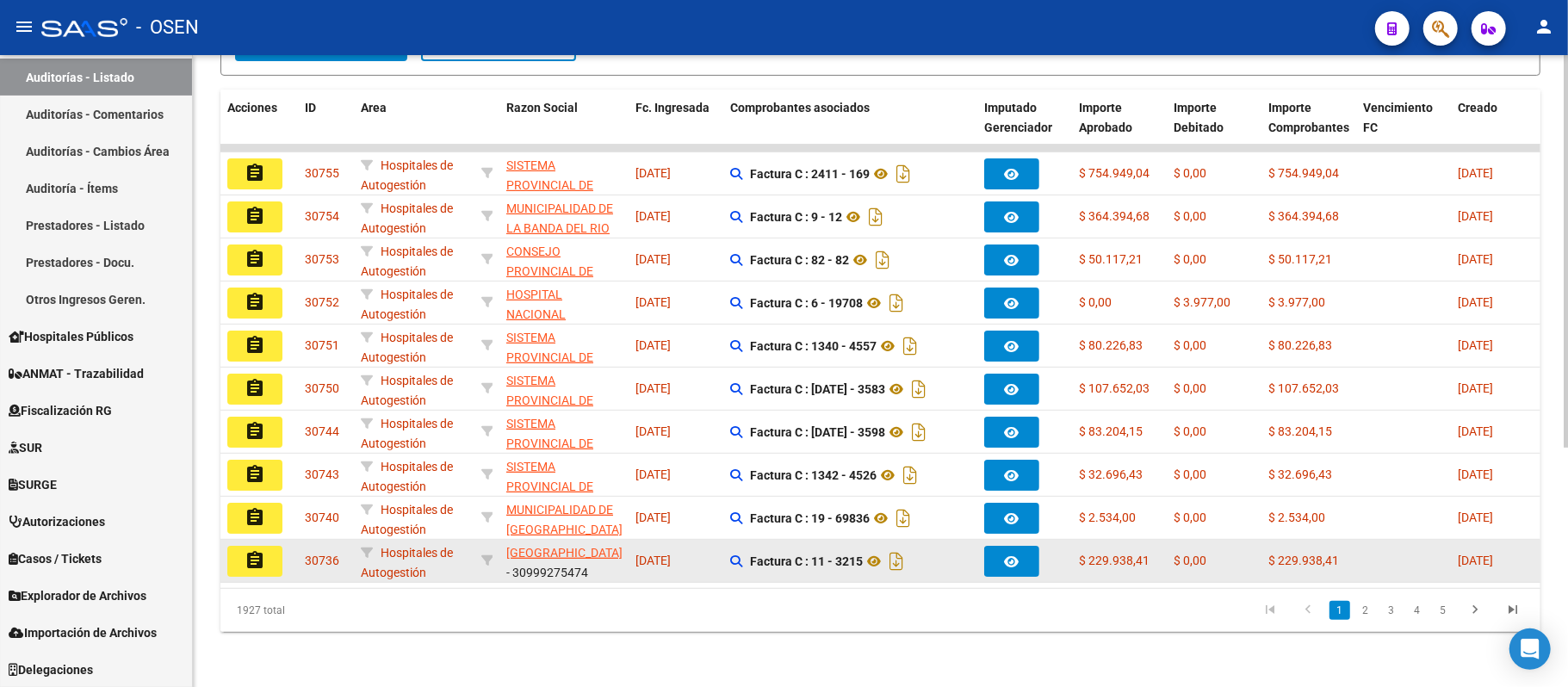
click at [262, 551] on mat-icon "assignment" at bounding box center [255, 561] width 21 height 21
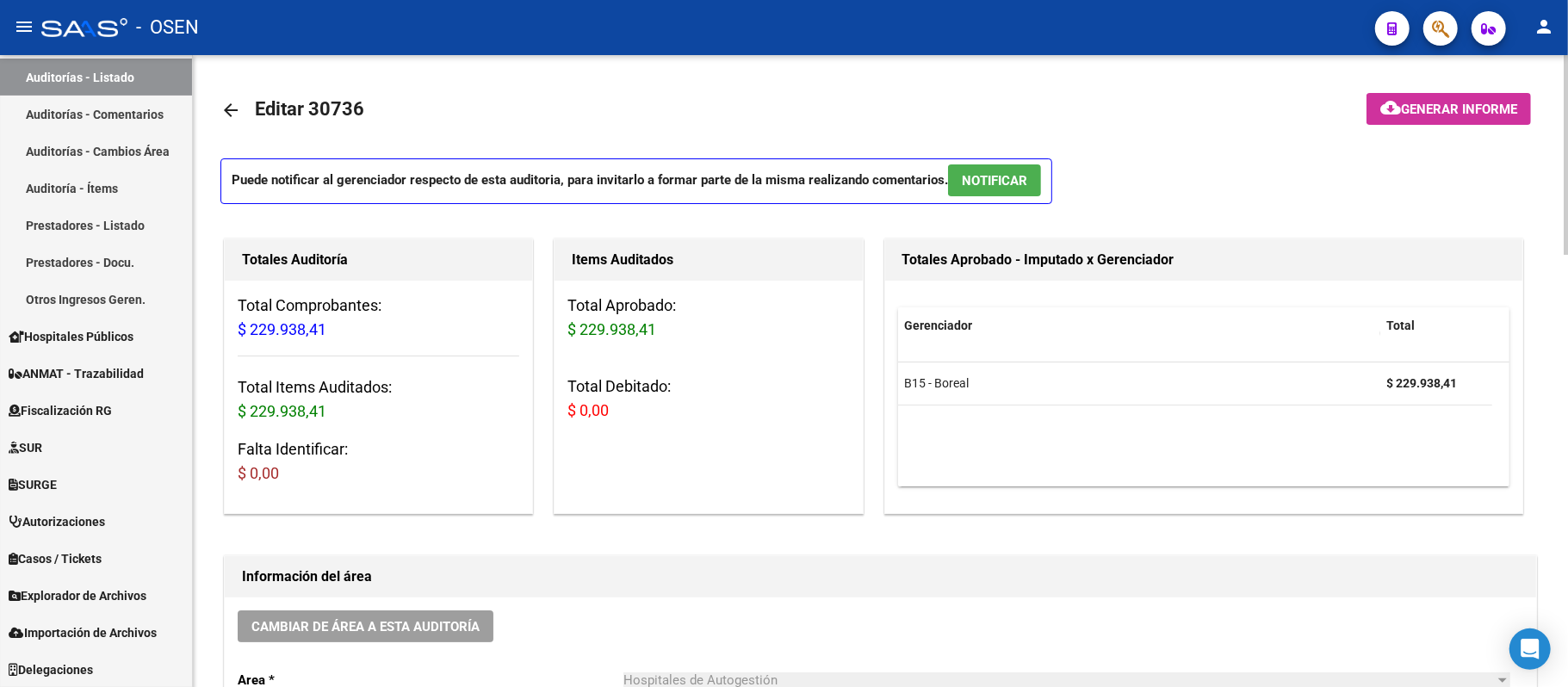
click at [1043, 158] on p "Puede notificar al gerenciador respecto de esta auditoria, para invitarlo a for…" at bounding box center [636, 181] width 831 height 46
click at [1047, 177] on p "Puede notificar al gerenciador respecto de esta auditoria, para invitarlo a for…" at bounding box center [636, 181] width 831 height 46
click at [1043, 172] on p "Puede notificar al gerenciador respecto de esta auditoria, para invitarlo a for…" at bounding box center [636, 181] width 831 height 46
click at [1005, 179] on span "NOTIFICAR" at bounding box center [994, 181] width 66 height 16
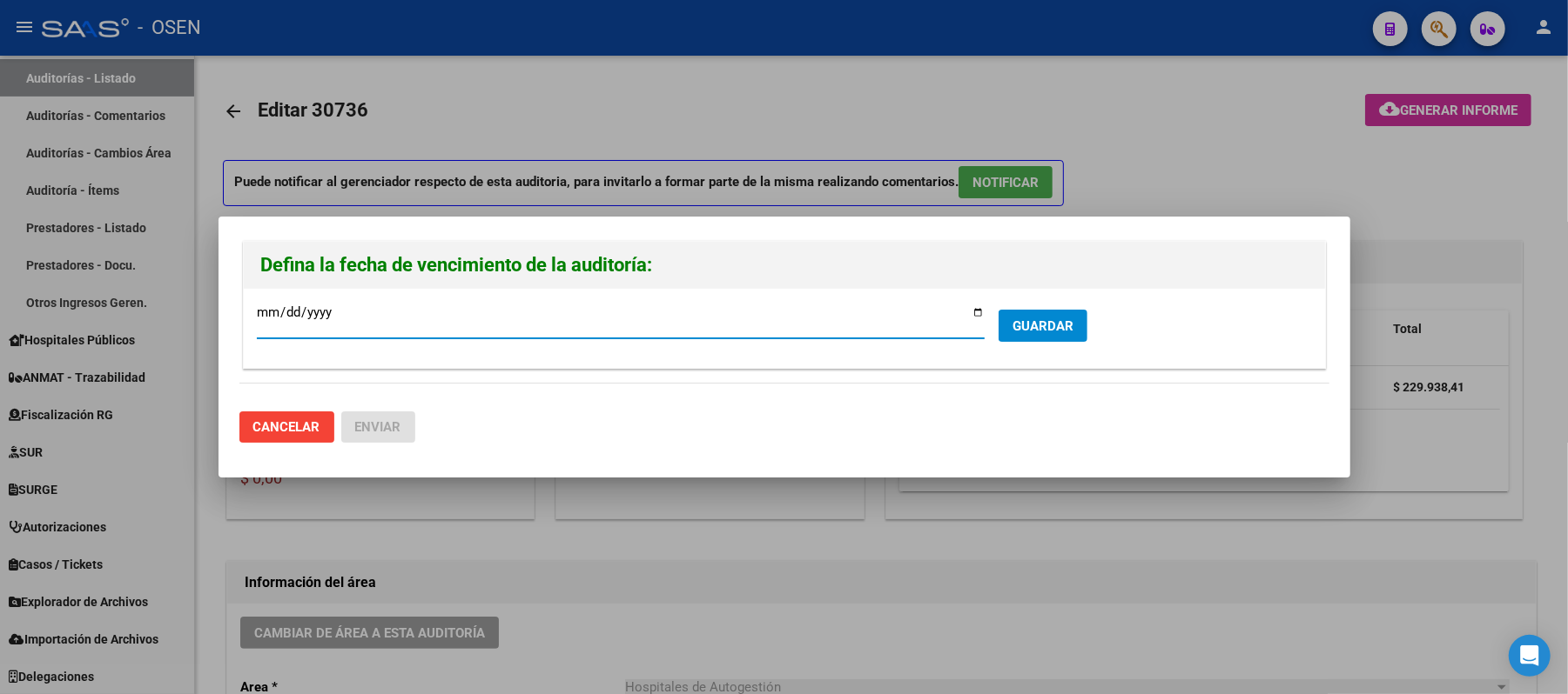
click at [1036, 322] on span "GUARDAR" at bounding box center [1042, 327] width 61 height 16
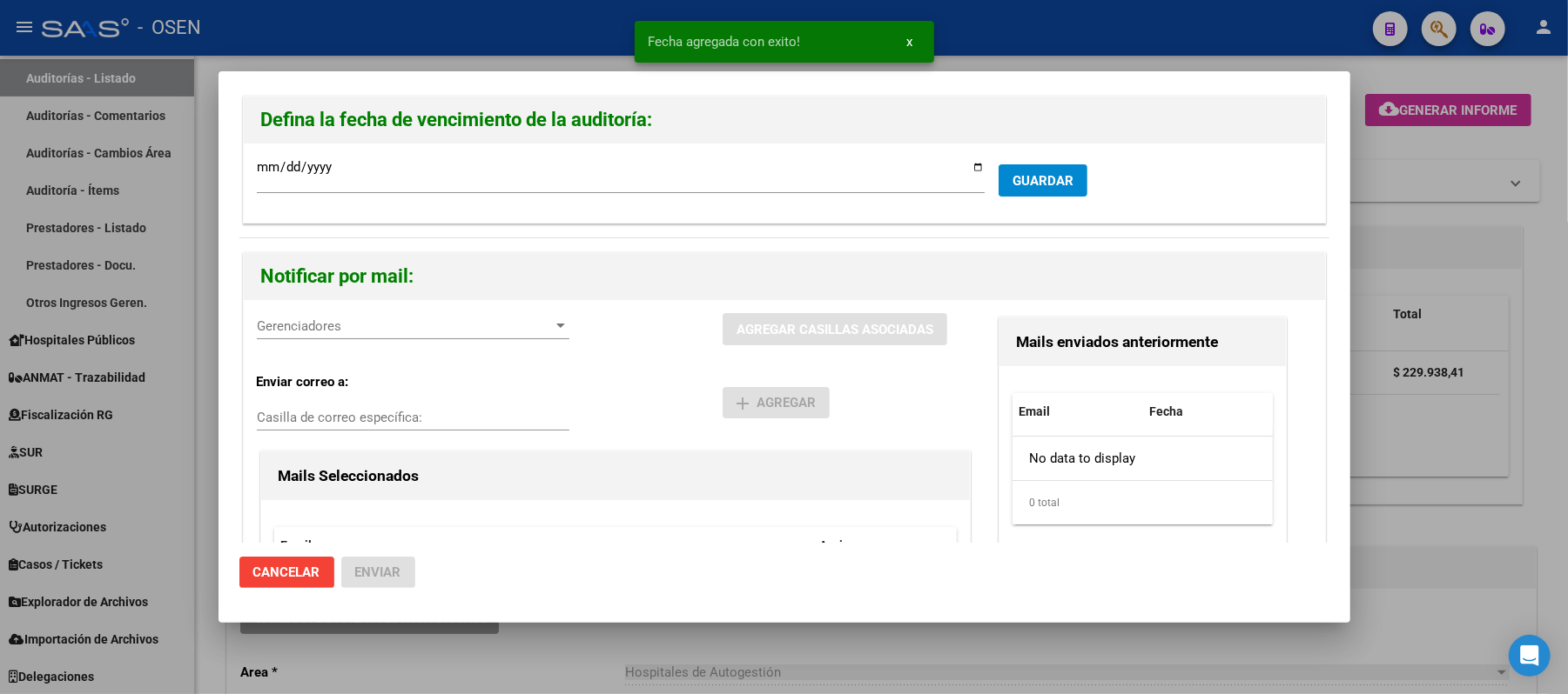
click at [398, 344] on div "Gerenciadores Gerenciadores" at bounding box center [413, 335] width 313 height 43
click at [419, 329] on span "Gerenciadores" at bounding box center [405, 327] width 297 height 16
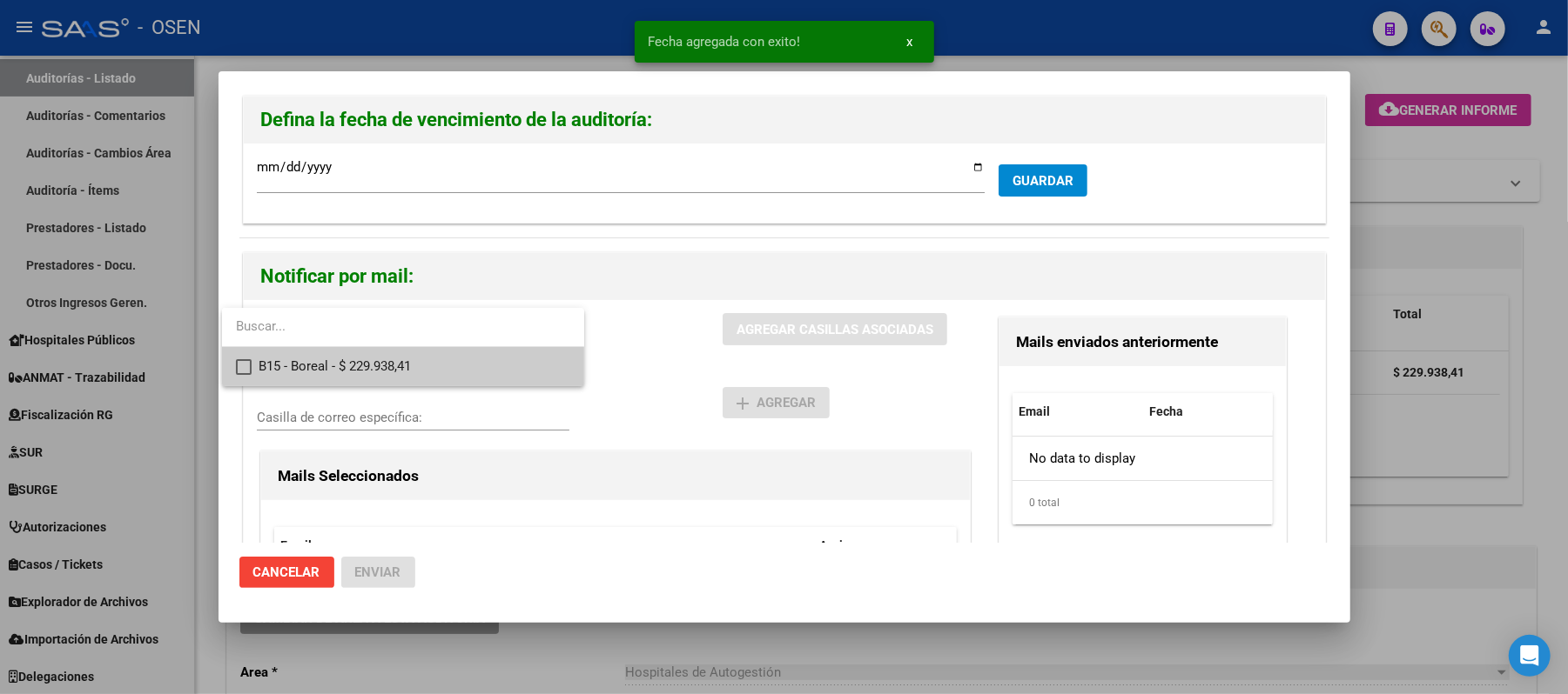
click at [464, 371] on span "B15 - Boreal - $ 229.938,41" at bounding box center [414, 367] width 312 height 39
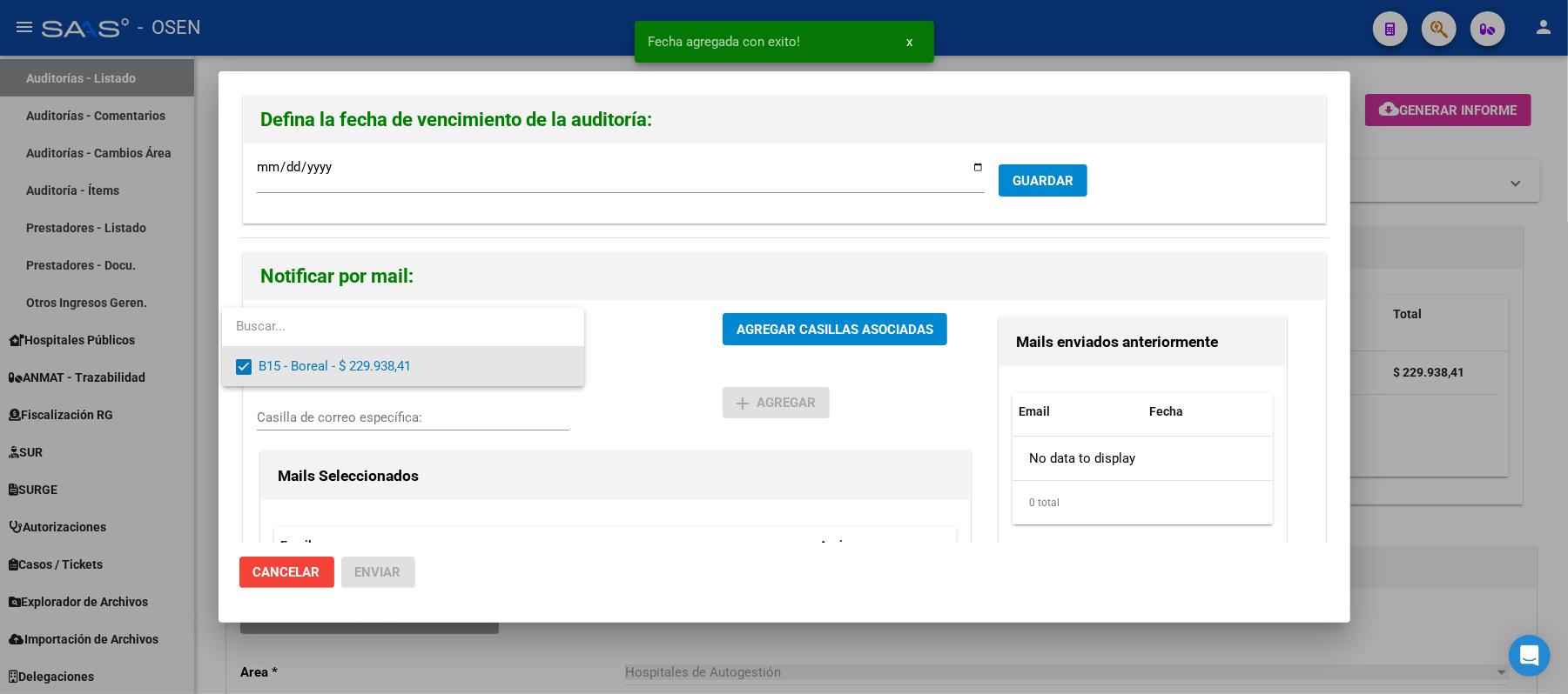
click at [662, 375] on div at bounding box center [784, 347] width 1568 height 694
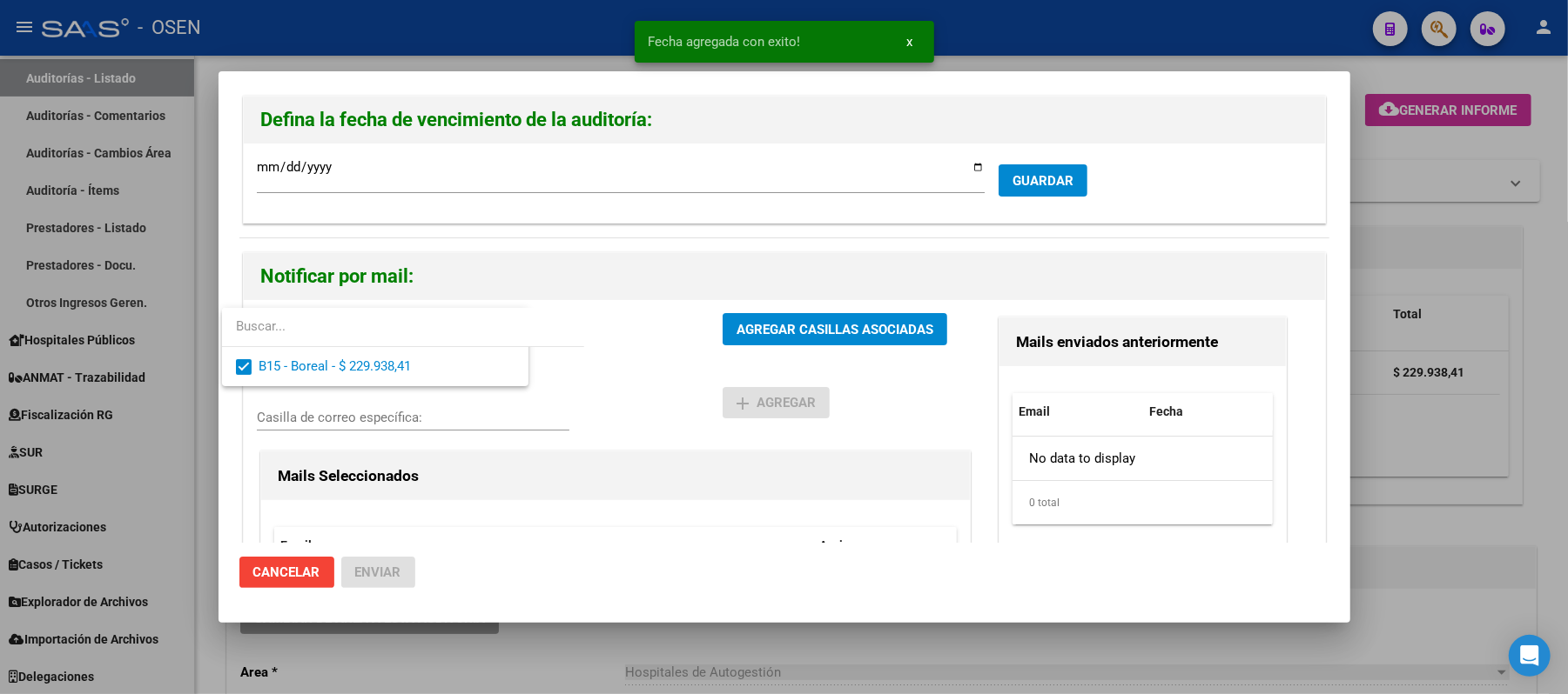
click at [701, 343] on div "B15 - Boreal - $ 229.938,41 Gerenciadores" at bounding box center [490, 336] width 467 height 46
click at [709, 333] on div "B15 - Boreal - $ 229.938,41 Gerenciadores" at bounding box center [490, 336] width 467 height 46
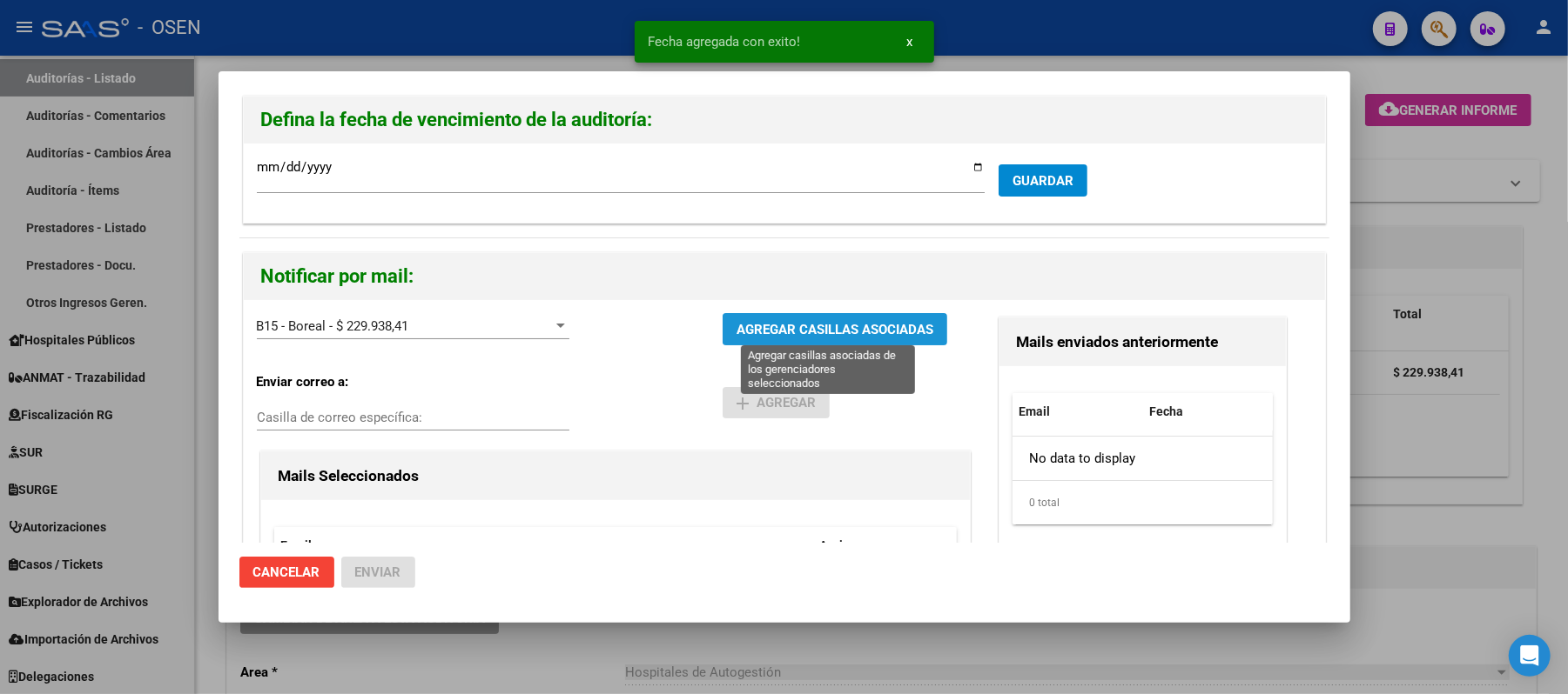
click at [737, 325] on span "AGREGAR CASILLAS ASOCIADAS" at bounding box center [835, 330] width 197 height 16
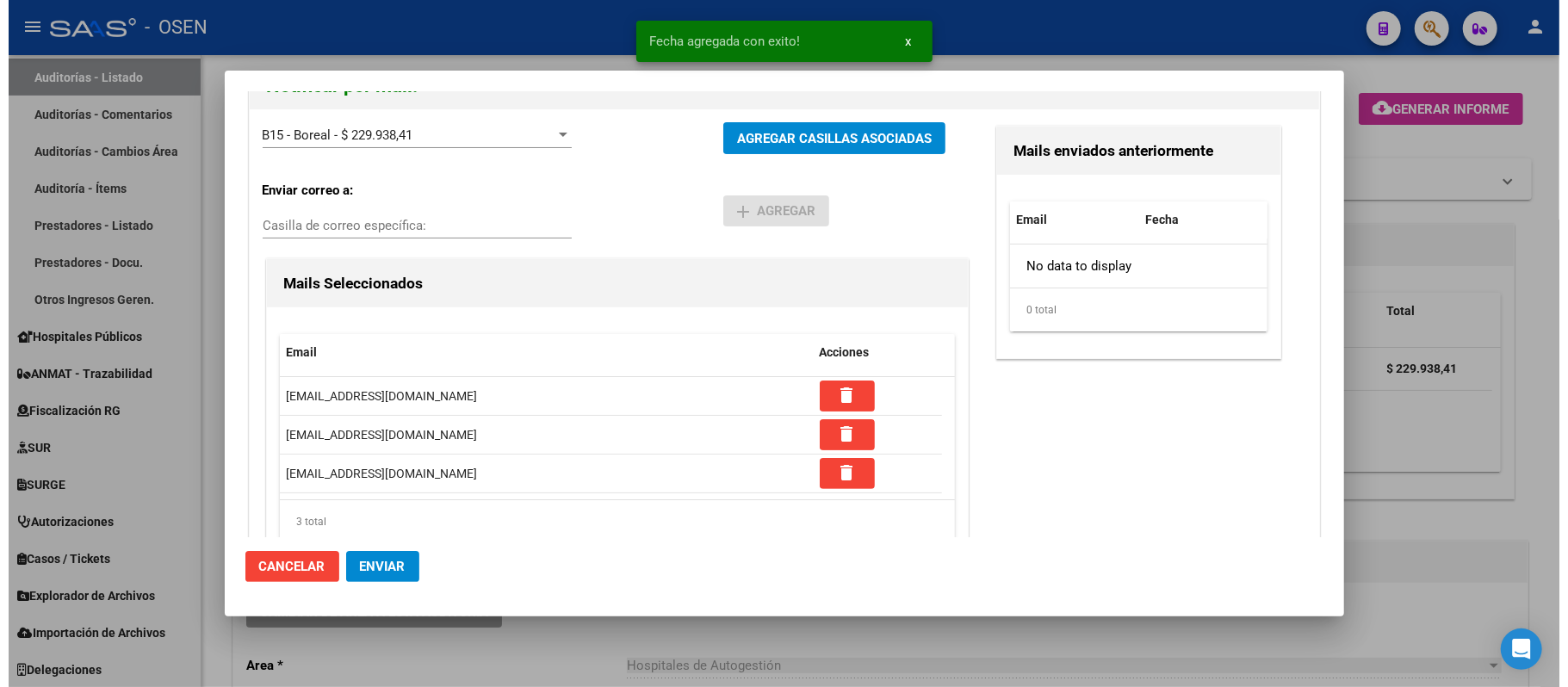
scroll to position [229, 0]
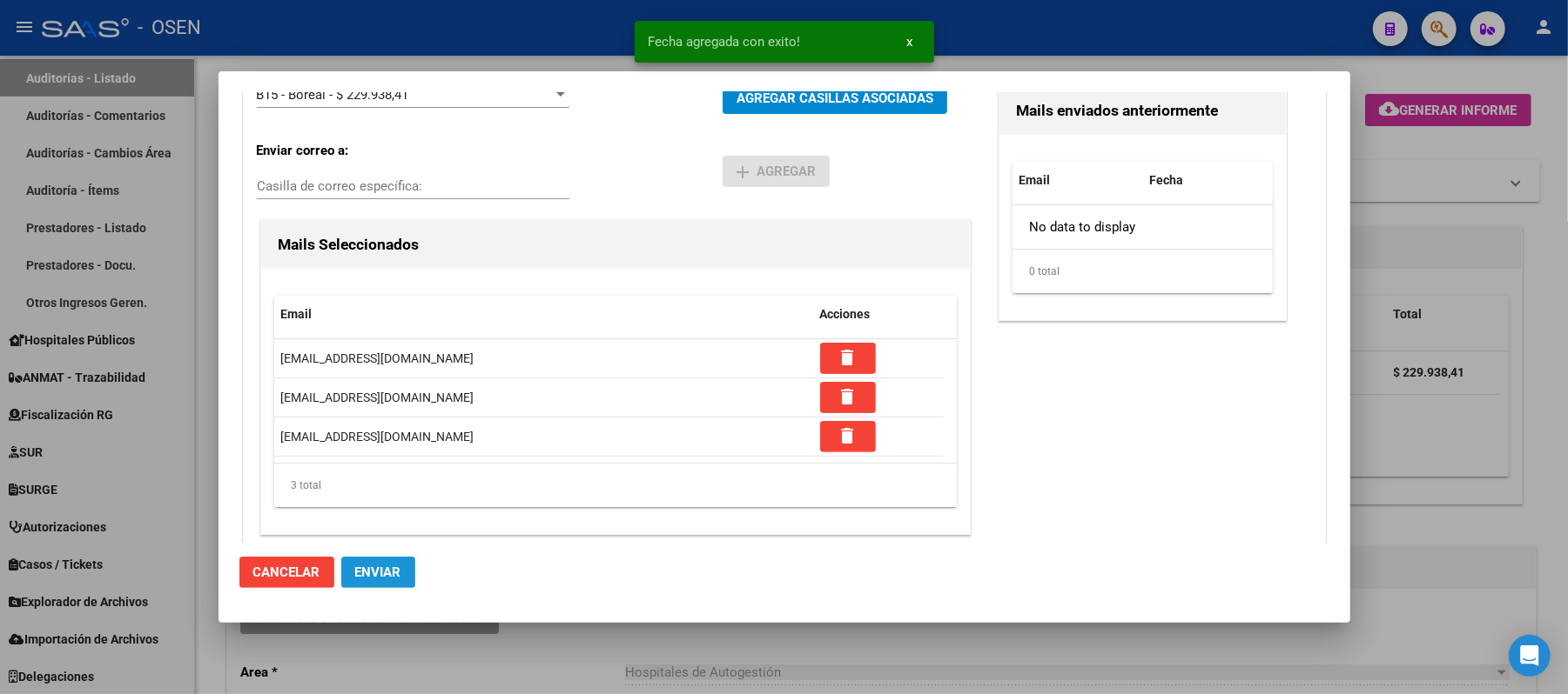
click at [386, 572] on span "Enviar" at bounding box center [378, 572] width 46 height 16
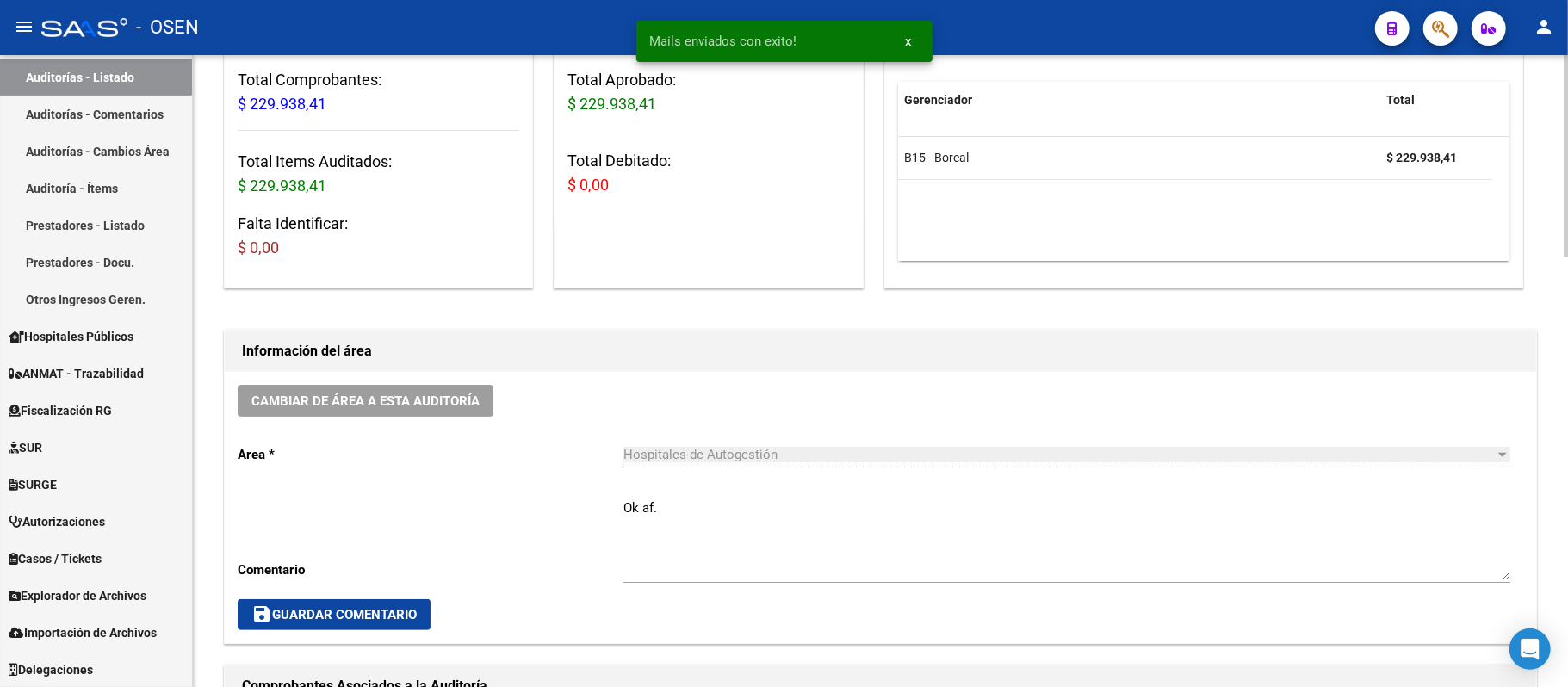
scroll to position [344, 0]
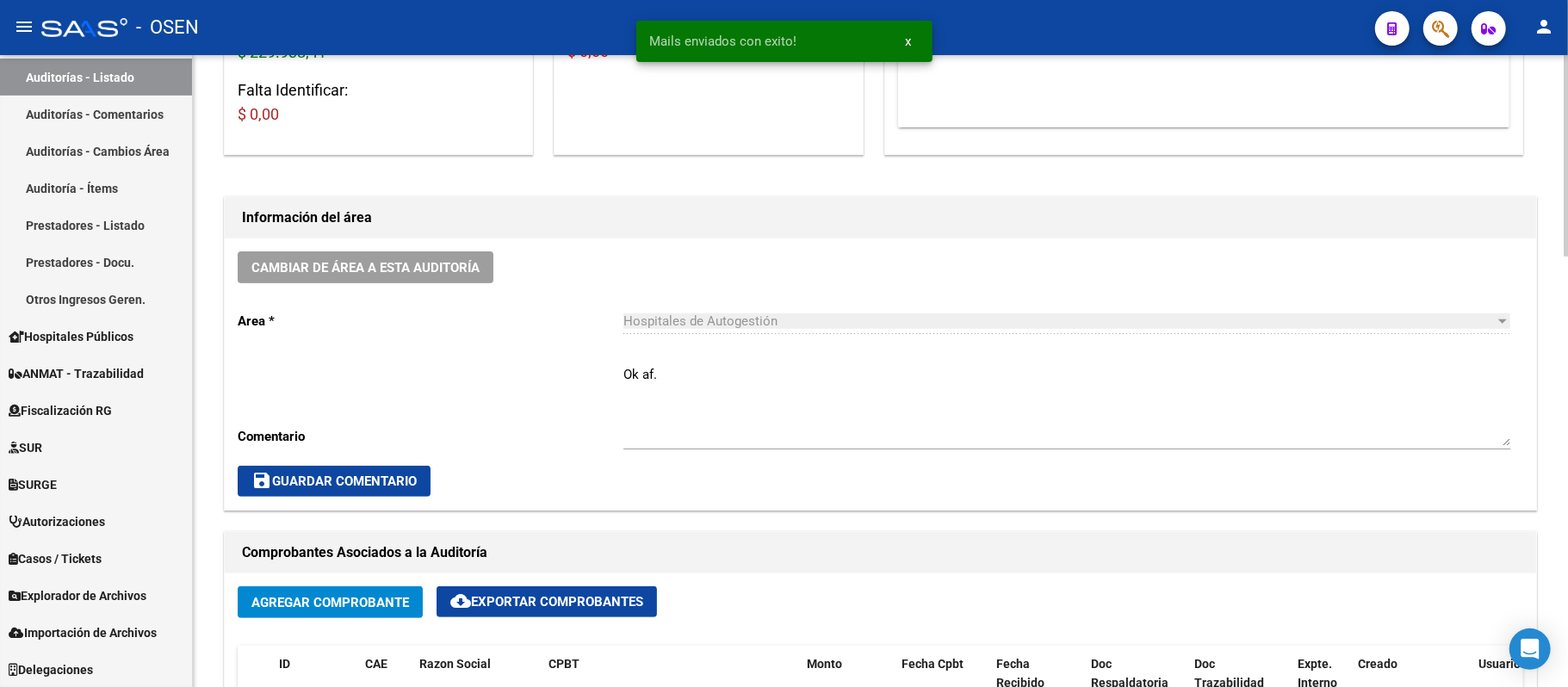
click at [411, 245] on div "Cambiar de área a esta auditoría Area * Hospitales de Autogestión Seleccionar a…" at bounding box center [880, 374] width 1311 height 271
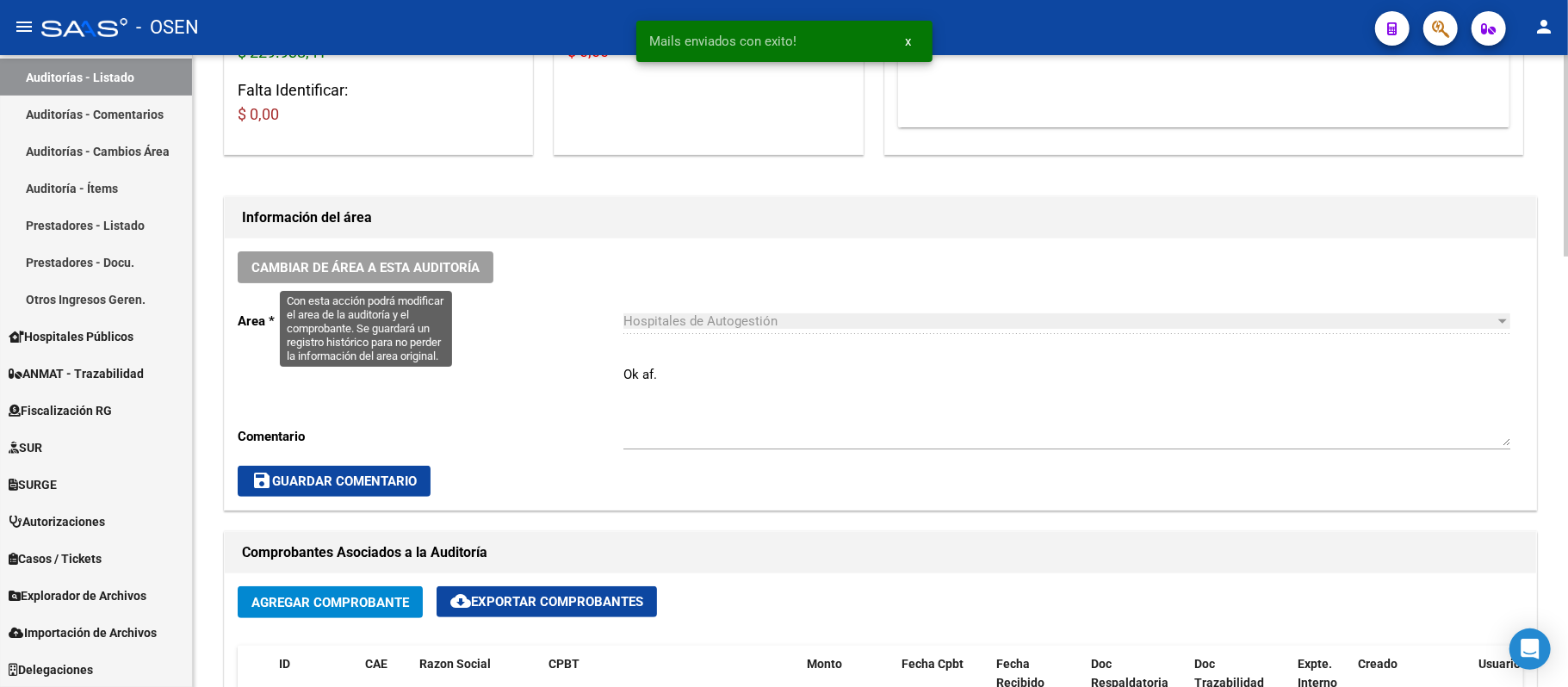
click at [434, 273] on span "Cambiar de área a esta auditoría" at bounding box center [365, 268] width 228 height 16
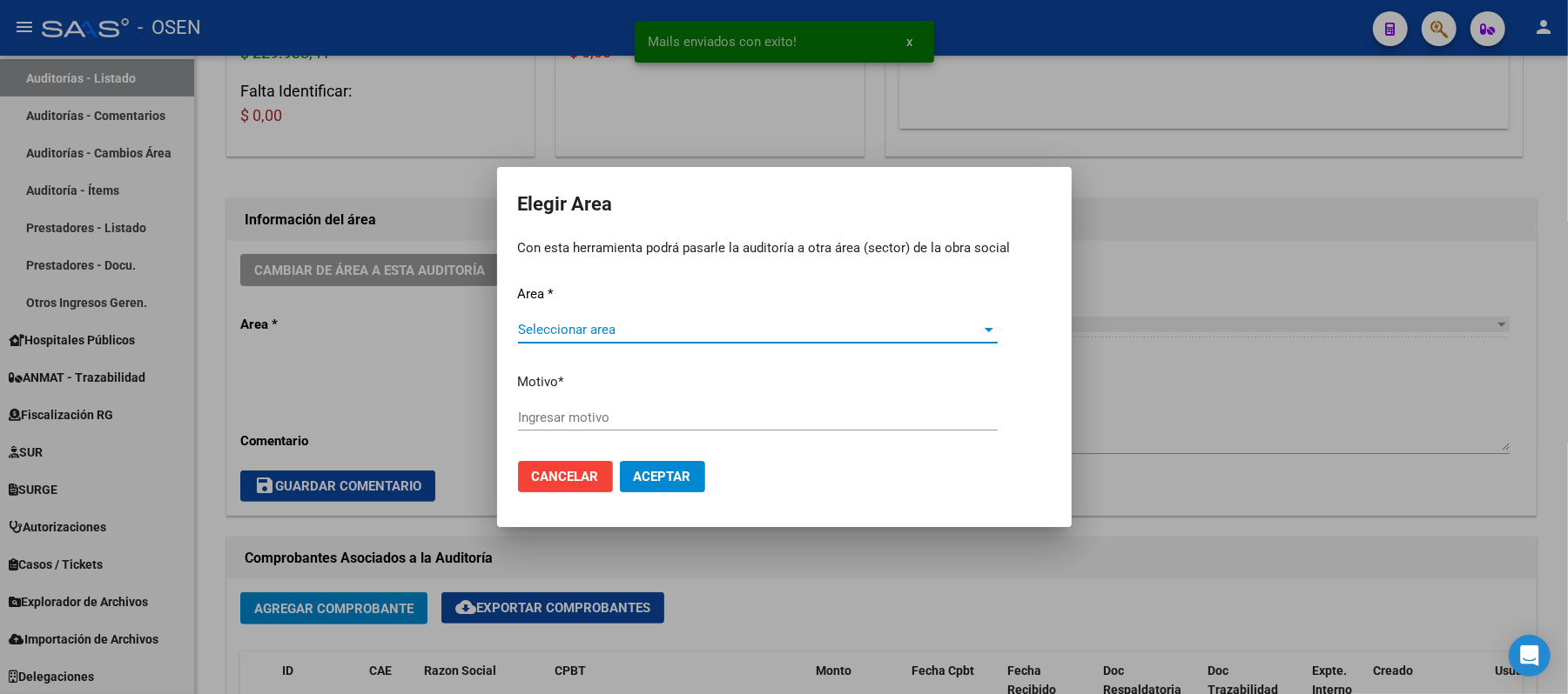
click at [761, 335] on span "Seleccionar area" at bounding box center [749, 330] width 464 height 16
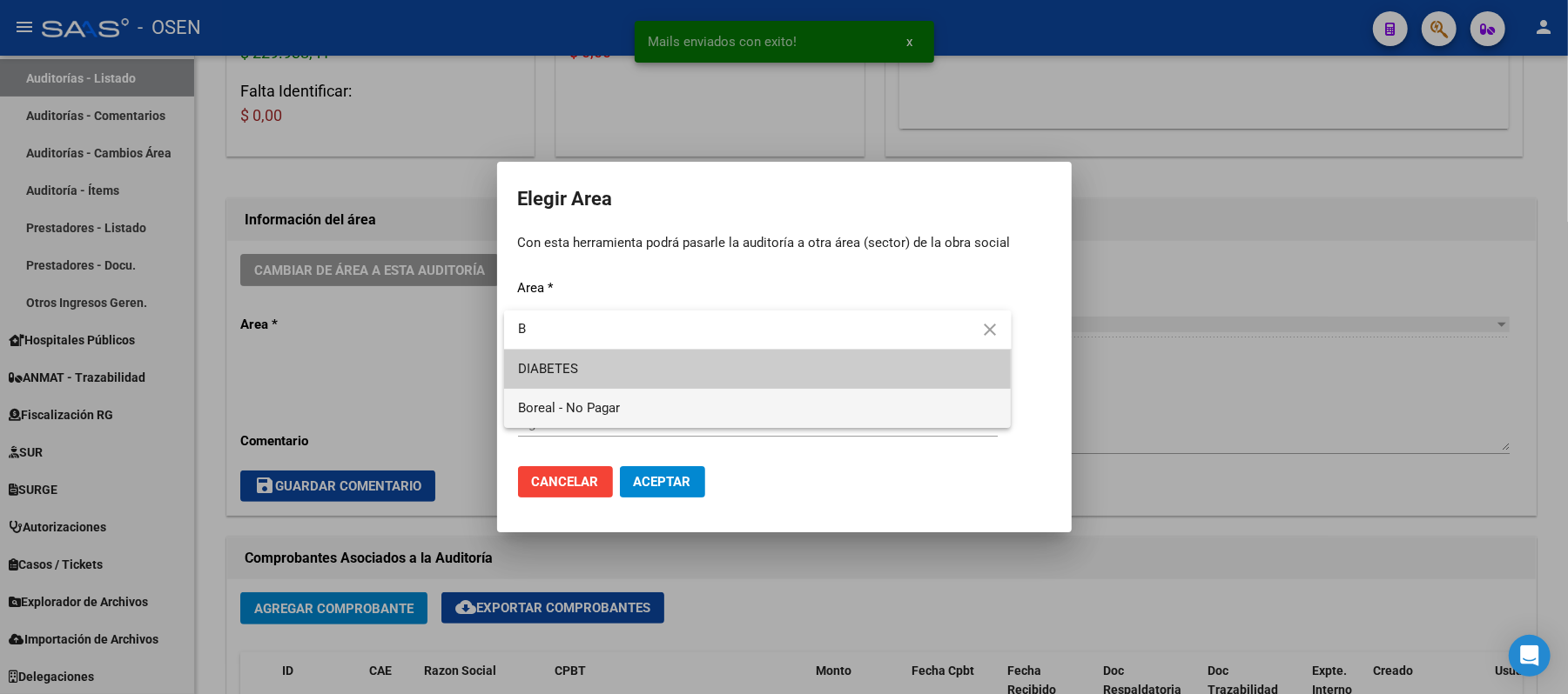
type input "B"
click at [788, 413] on span "Boreal - No Pagar" at bounding box center [757, 408] width 479 height 39
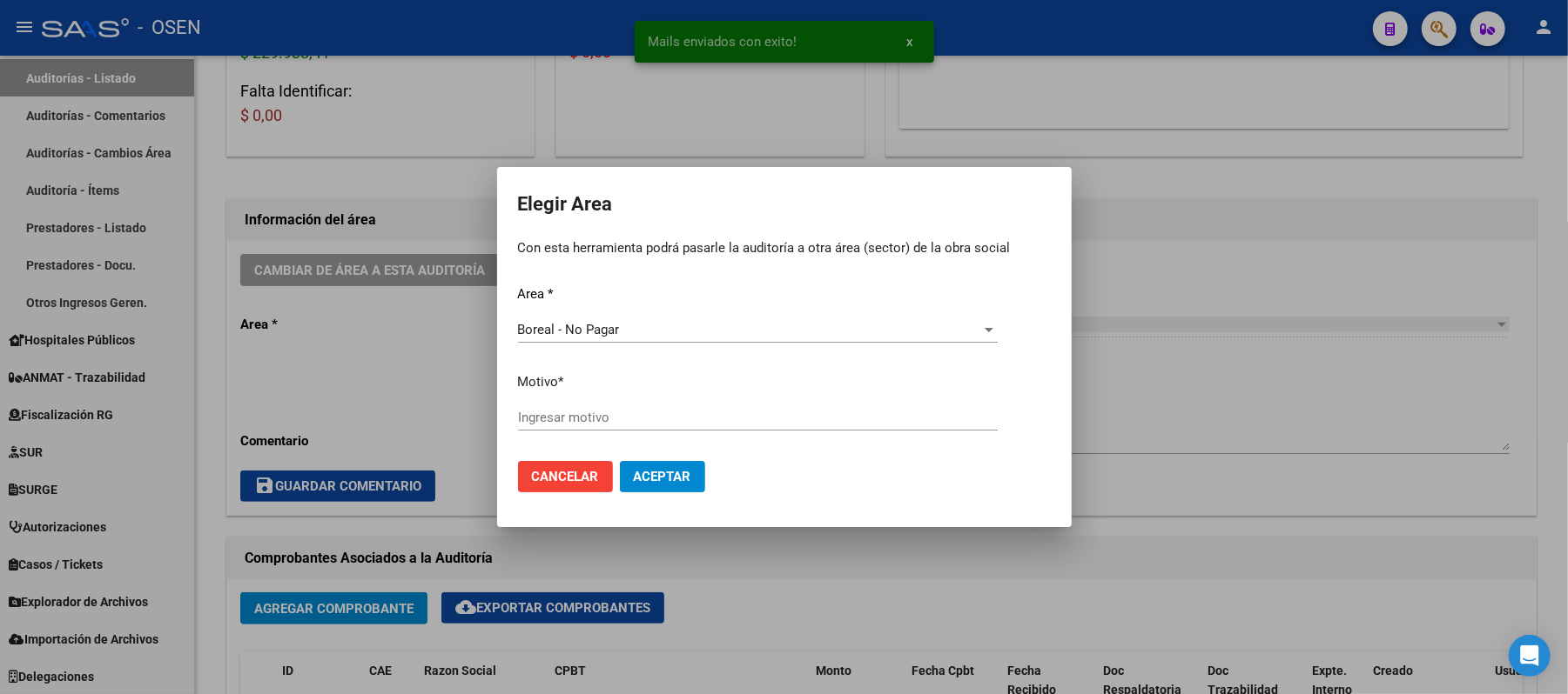
click at [625, 426] on div "Ingresar motivo" at bounding box center [757, 417] width 479 height 26
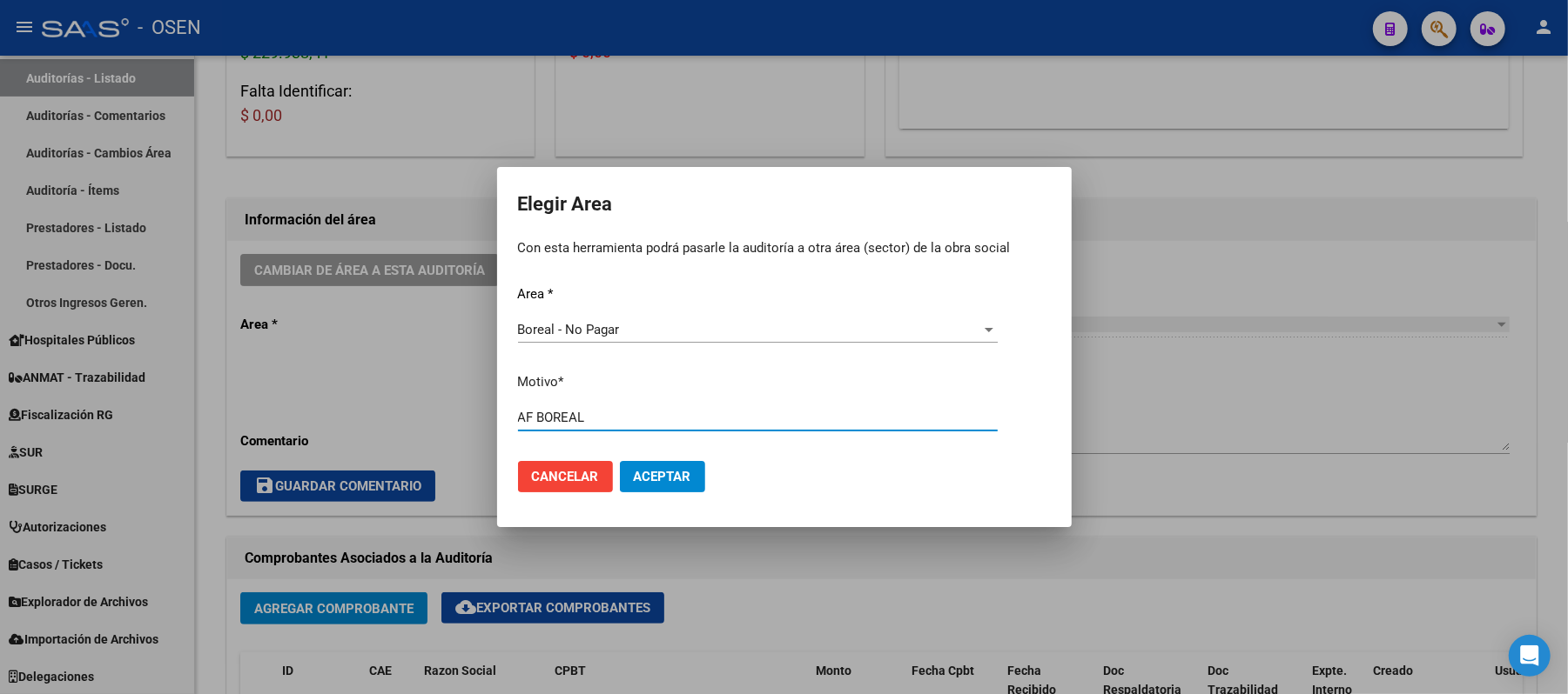
type input "AF BOREAL"
click at [673, 465] on button "Aceptar" at bounding box center [662, 477] width 85 height 31
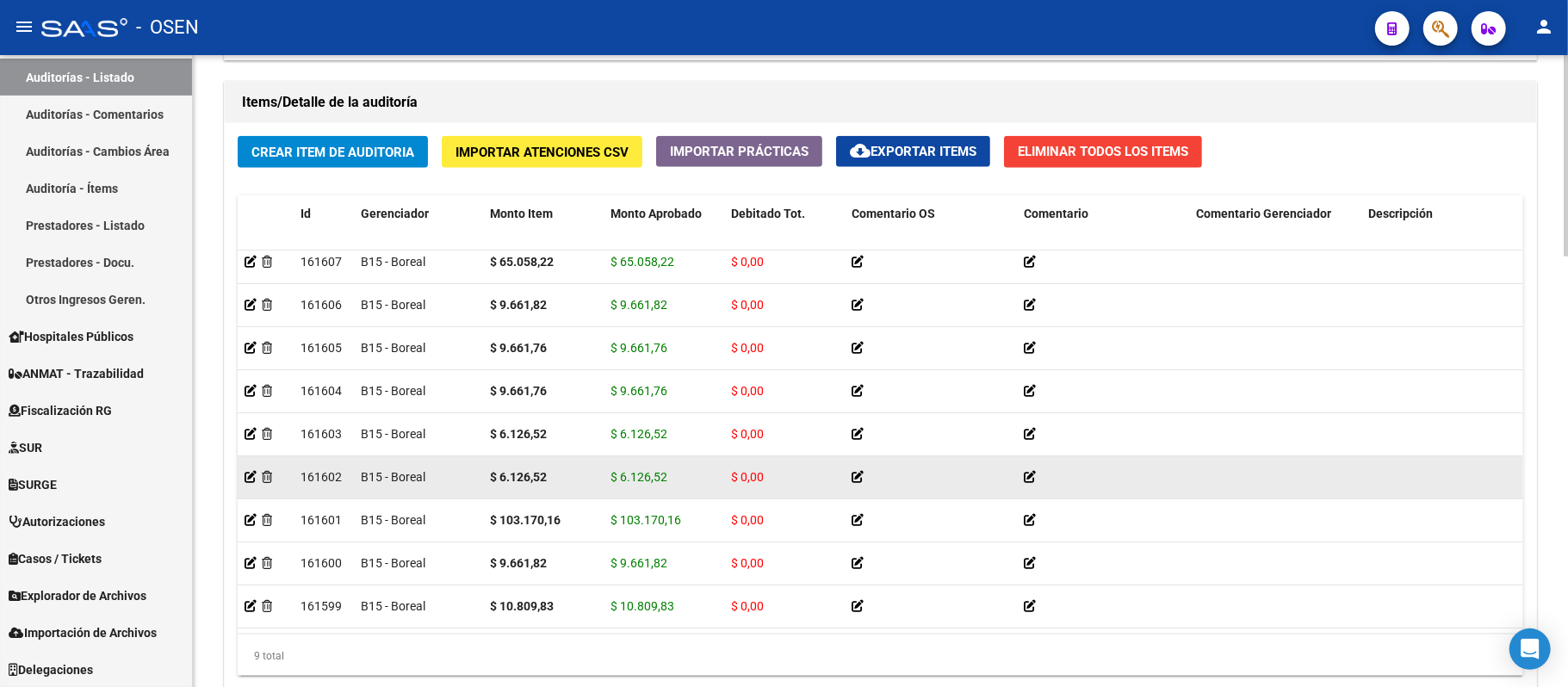
scroll to position [1357, 0]
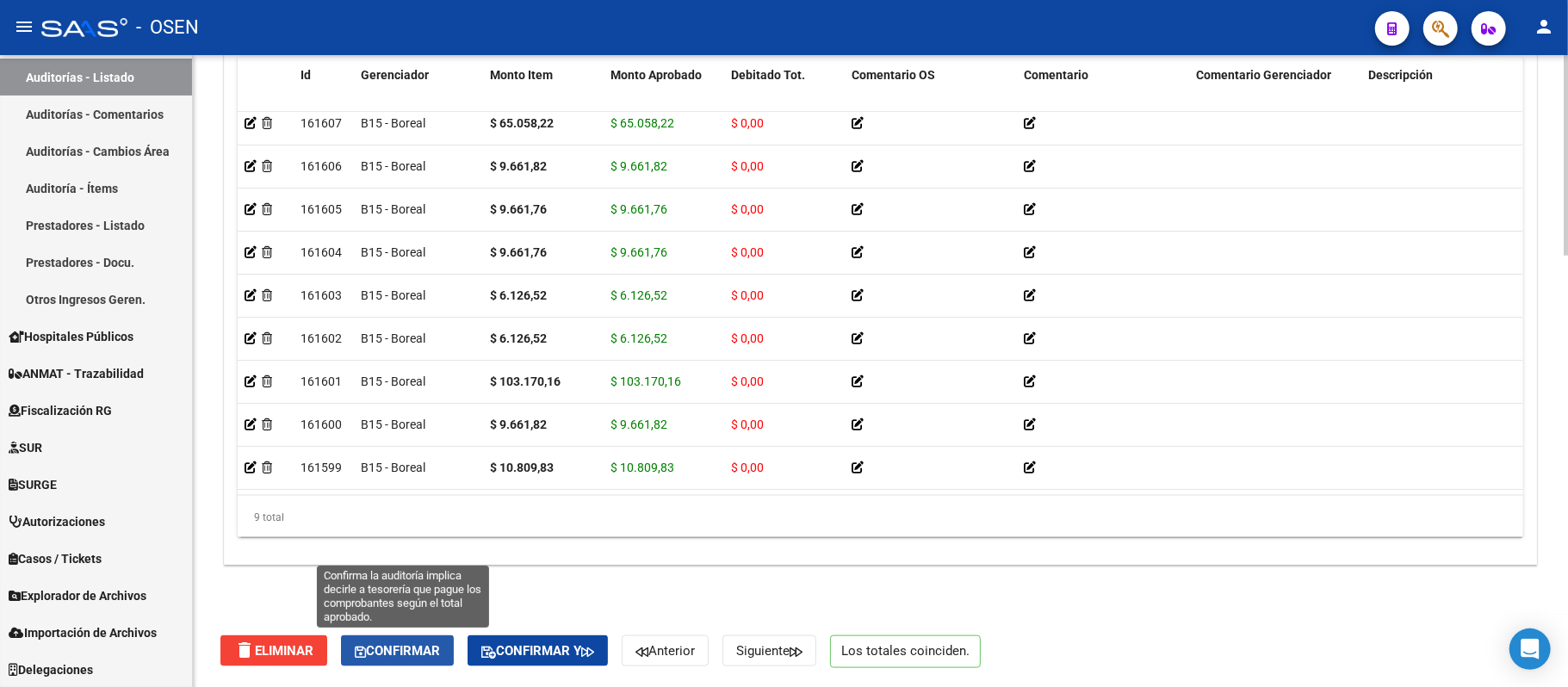
click at [408, 627] on span "Confirmar" at bounding box center [397, 651] width 85 height 16
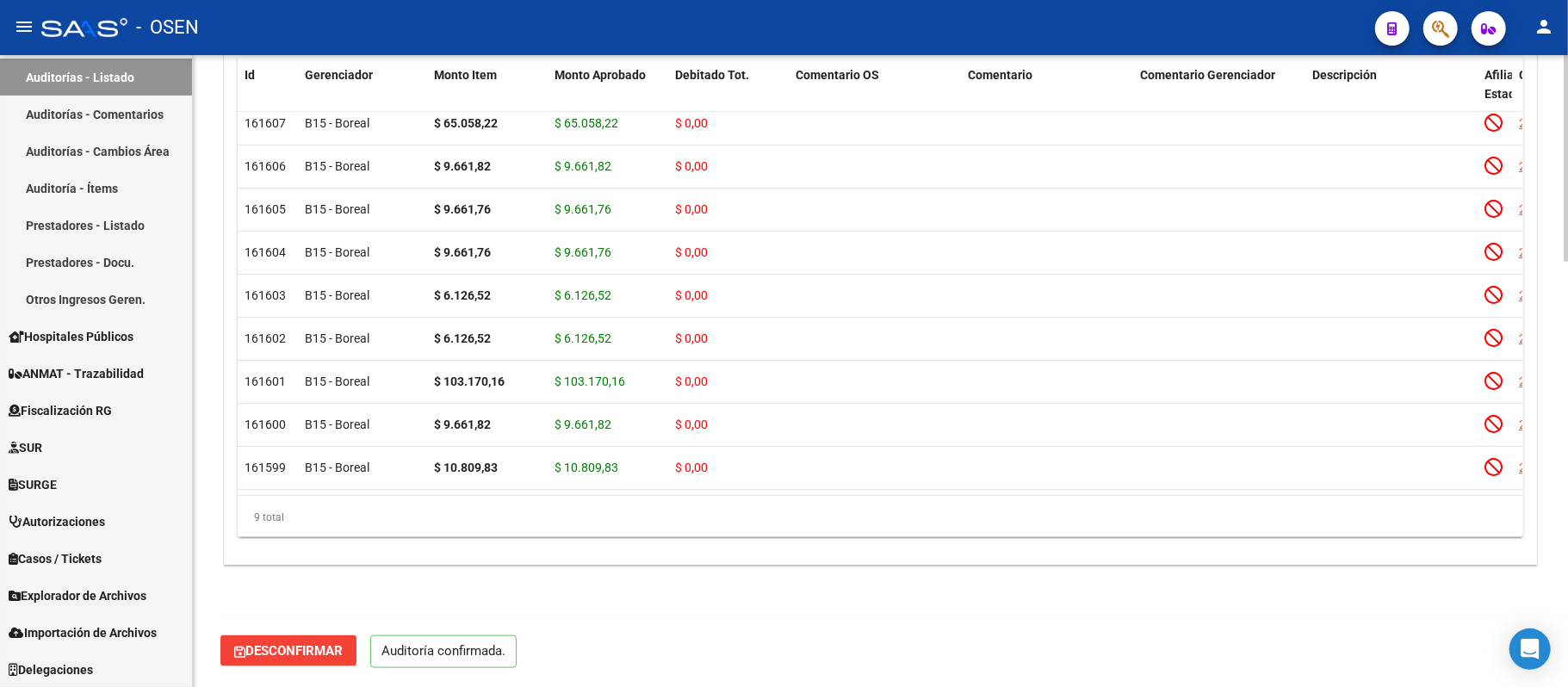
scroll to position [1298, 0]
type input "202509"
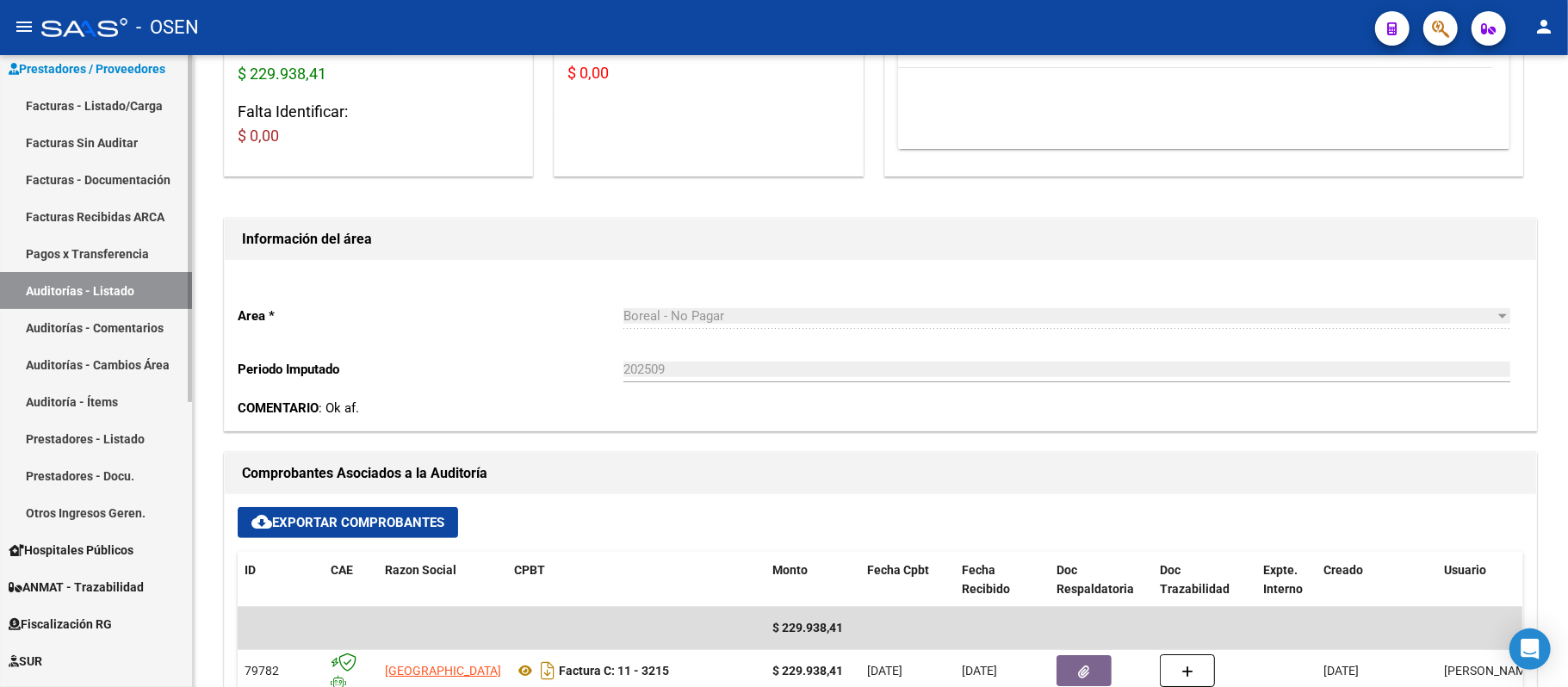
scroll to position [293, 0]
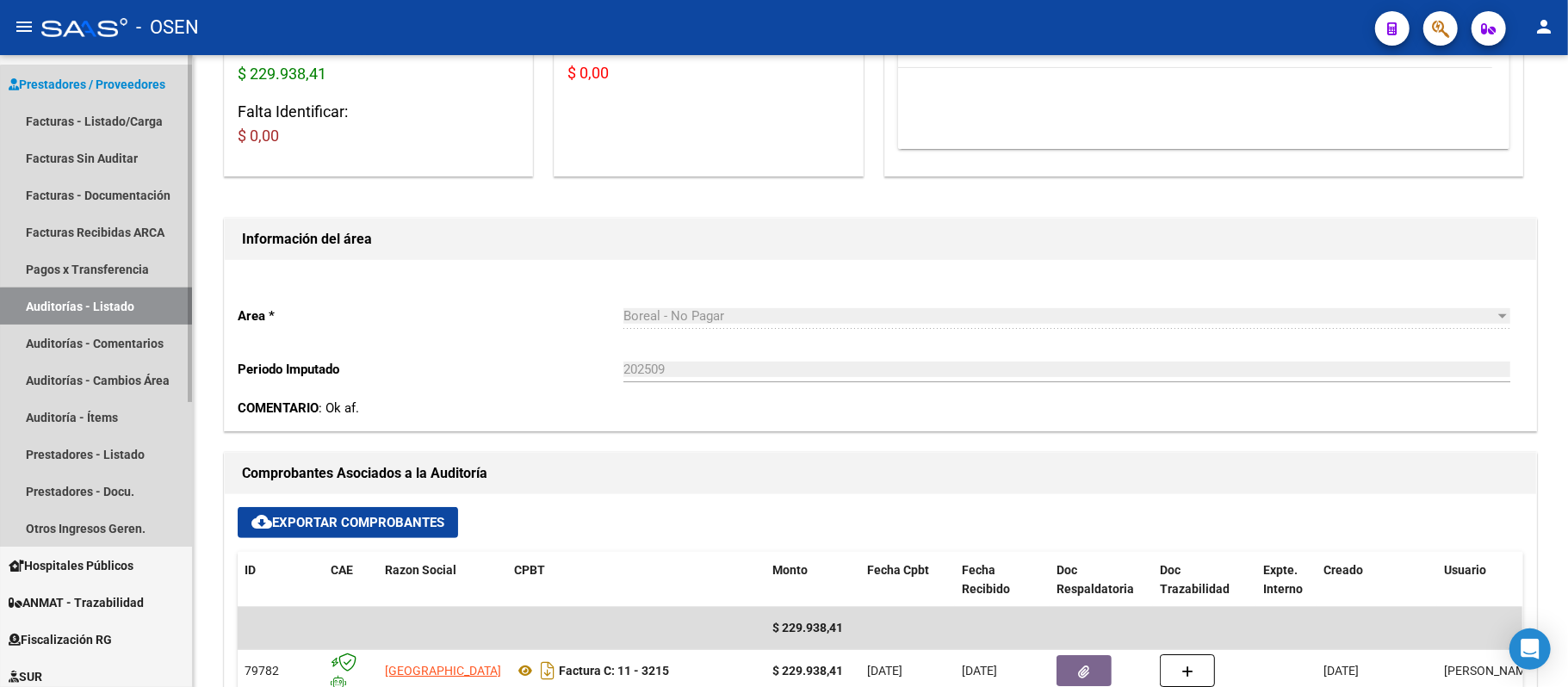
click at [129, 314] on link "Auditorías - Listado" at bounding box center [96, 307] width 192 height 37
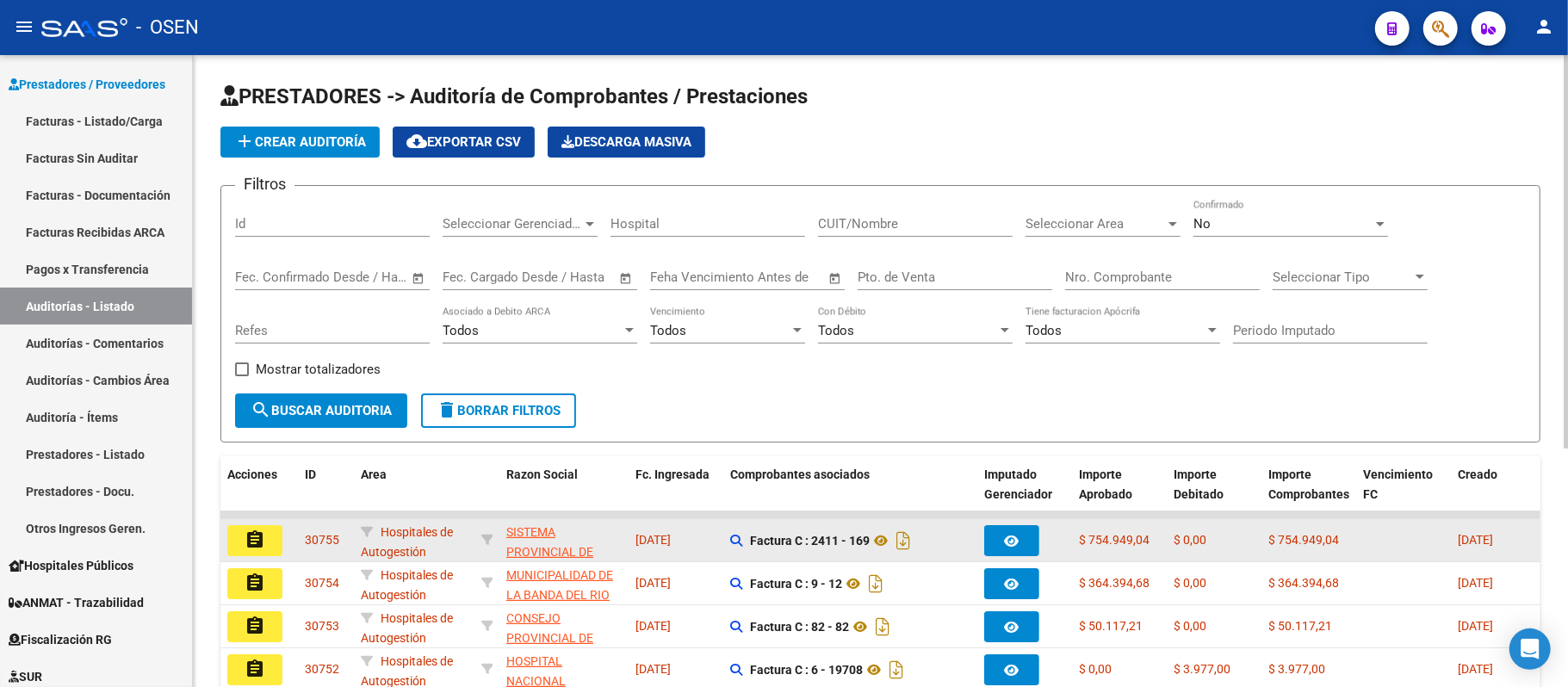
scroll to position [384, 0]
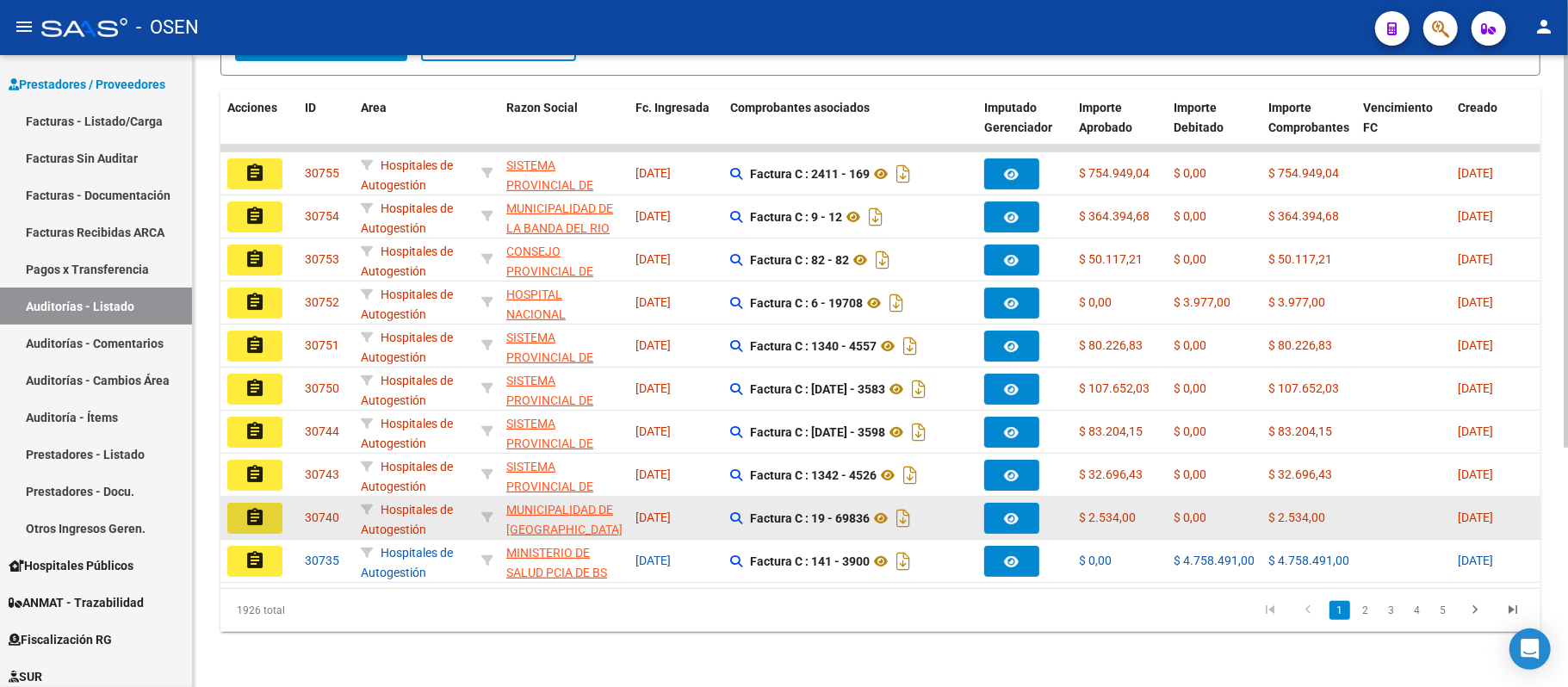
click at [236, 508] on button "assignment" at bounding box center [255, 518] width 55 height 31
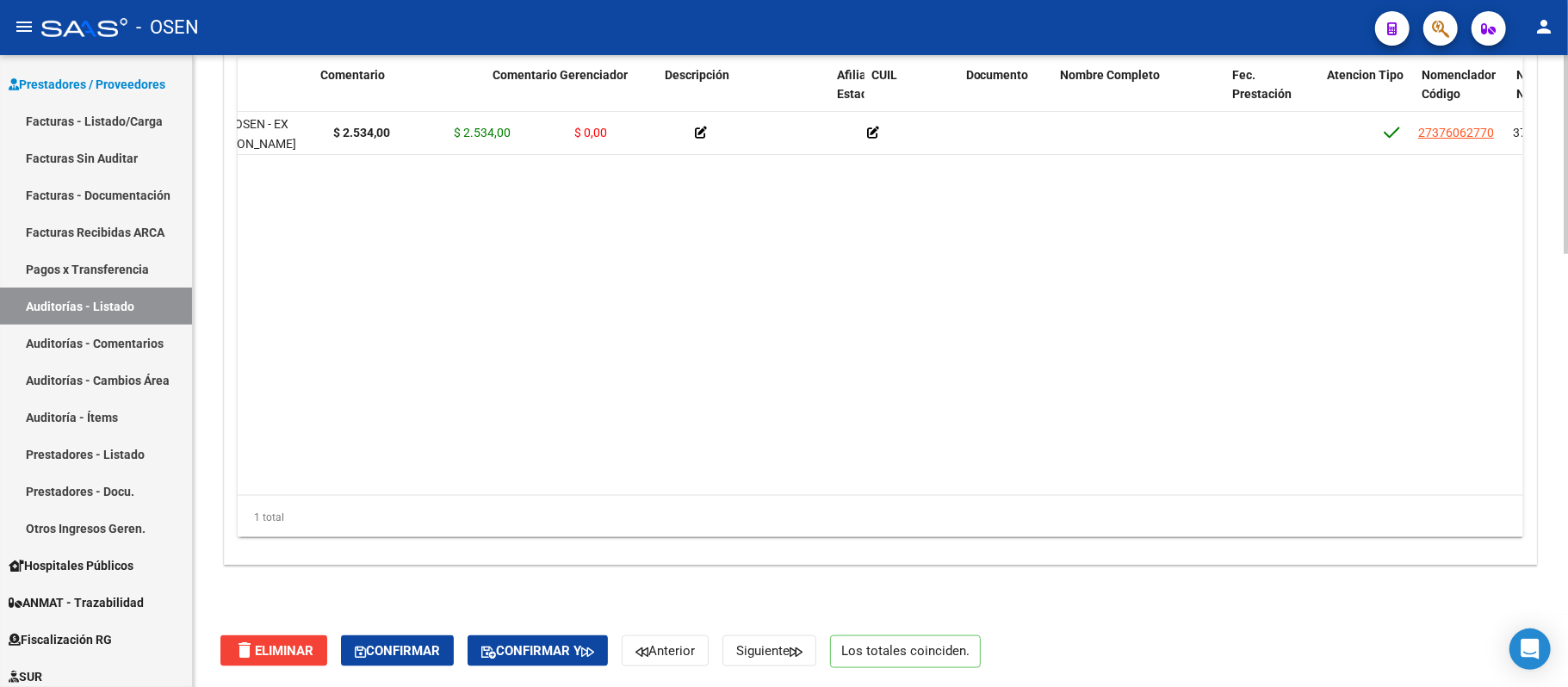
scroll to position [0, 711]
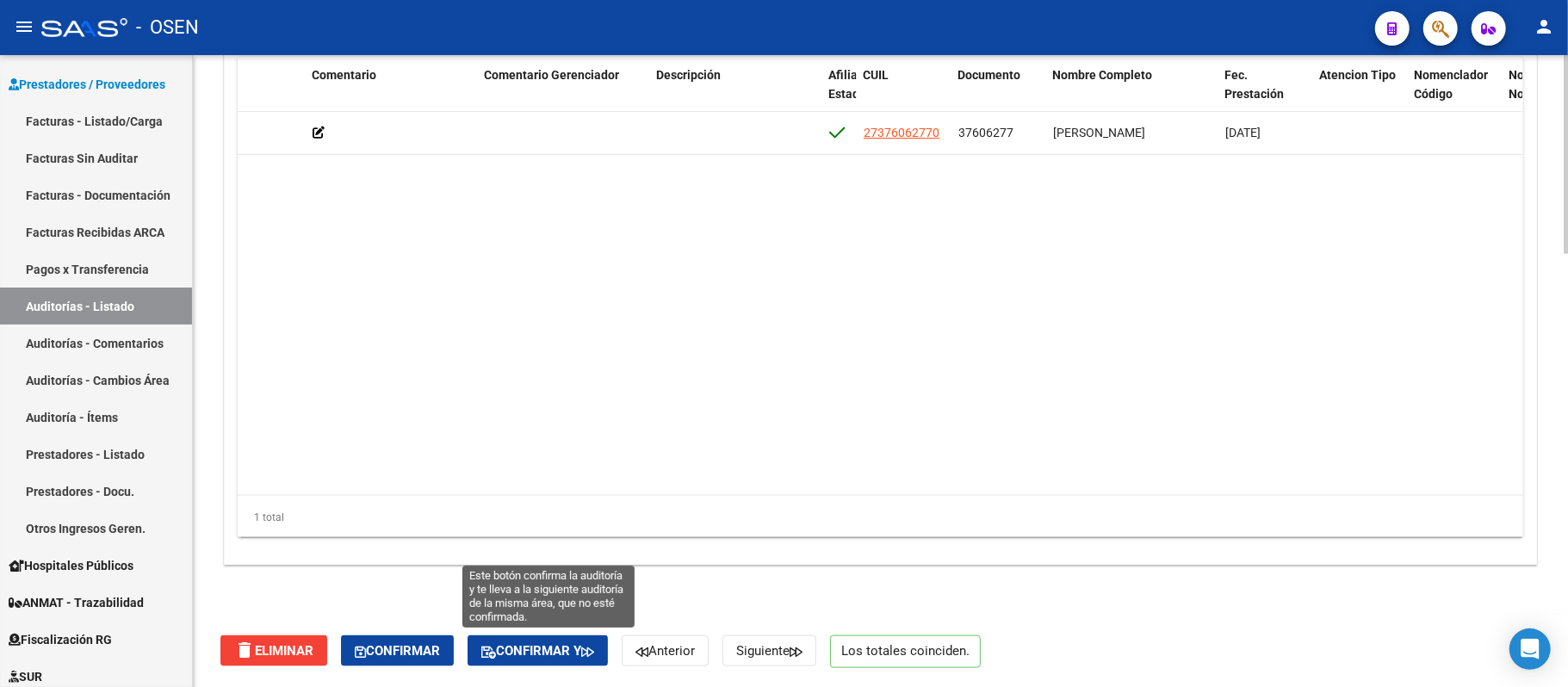
drag, startPoint x: 577, startPoint y: 643, endPoint x: 586, endPoint y: 636, distance: 11.4
click at [579, 627] on span "Confirmar y" at bounding box center [537, 651] width 112 height 16
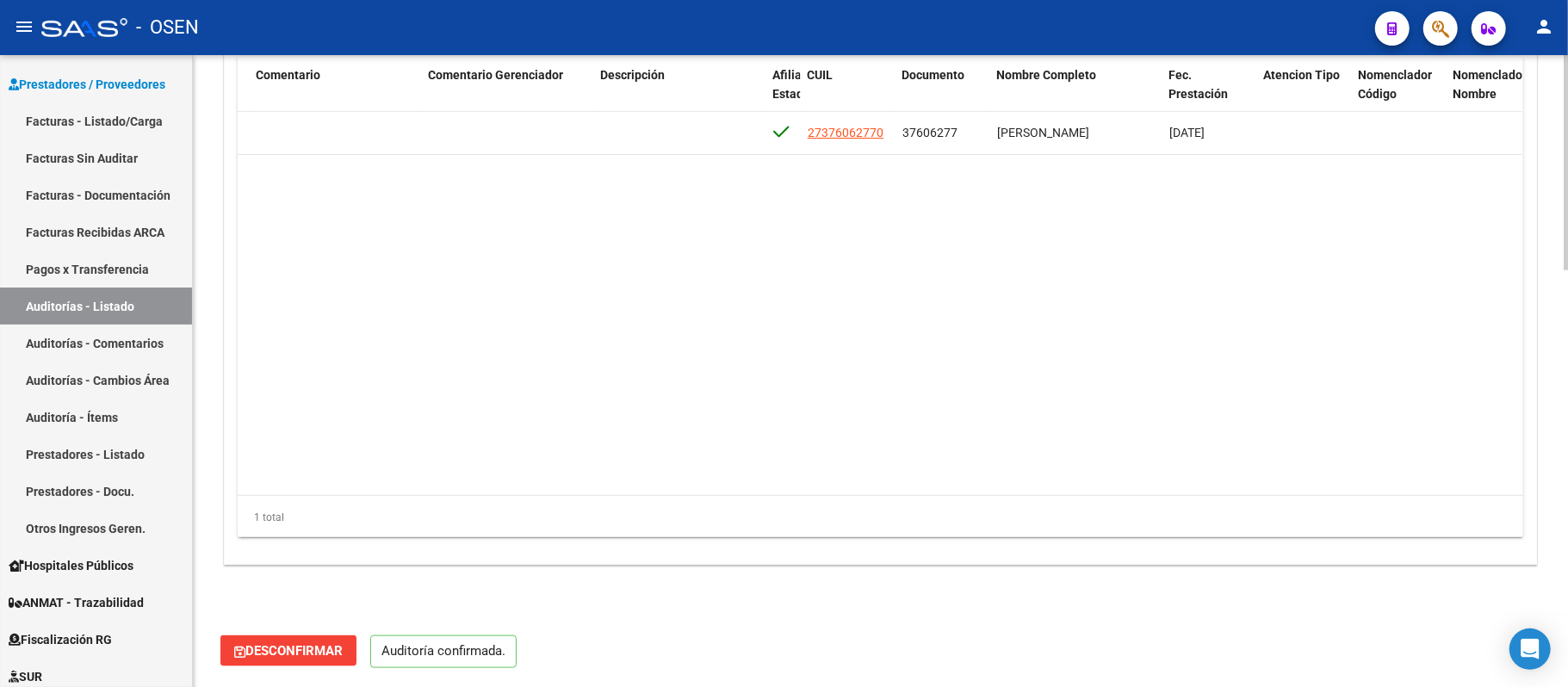
scroll to position [1219, 0]
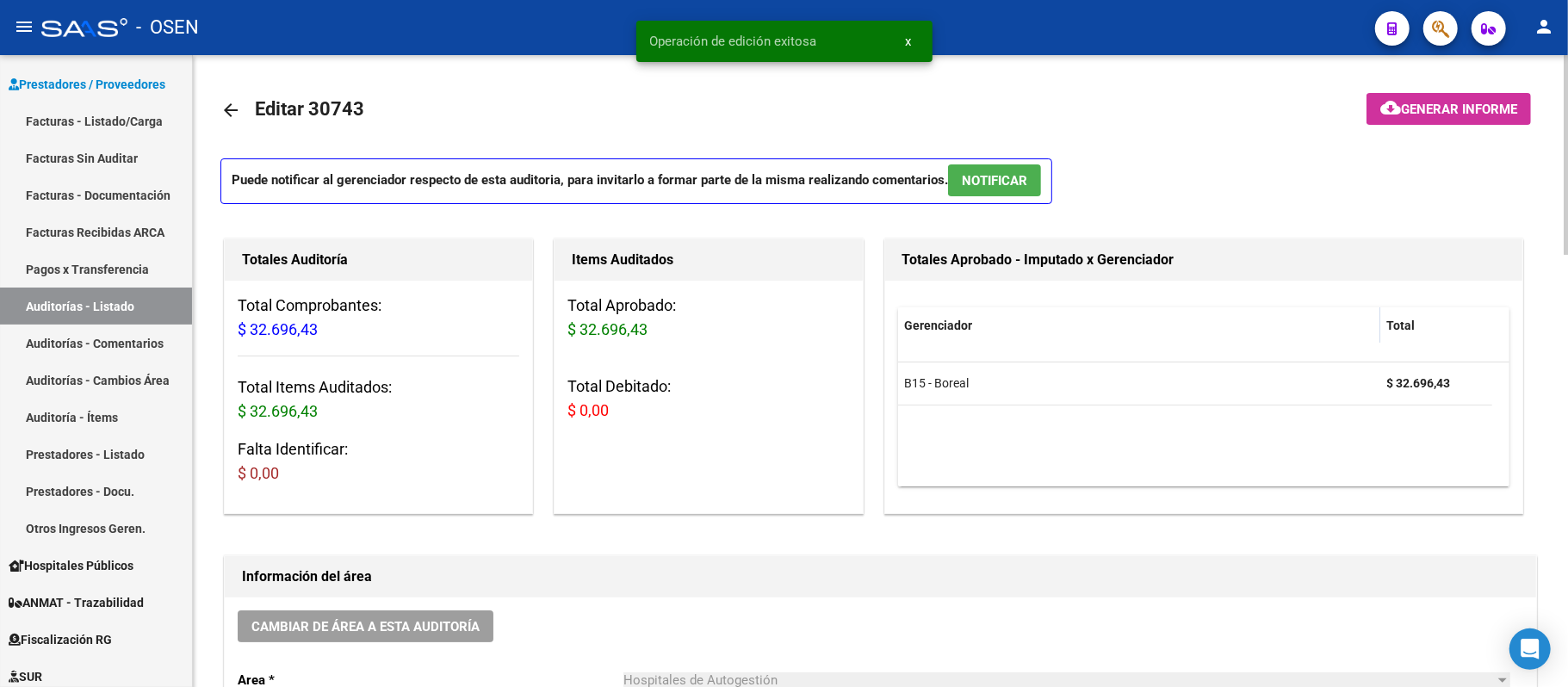
click at [1026, 184] on span "NOTIFICAR" at bounding box center [994, 181] width 66 height 16
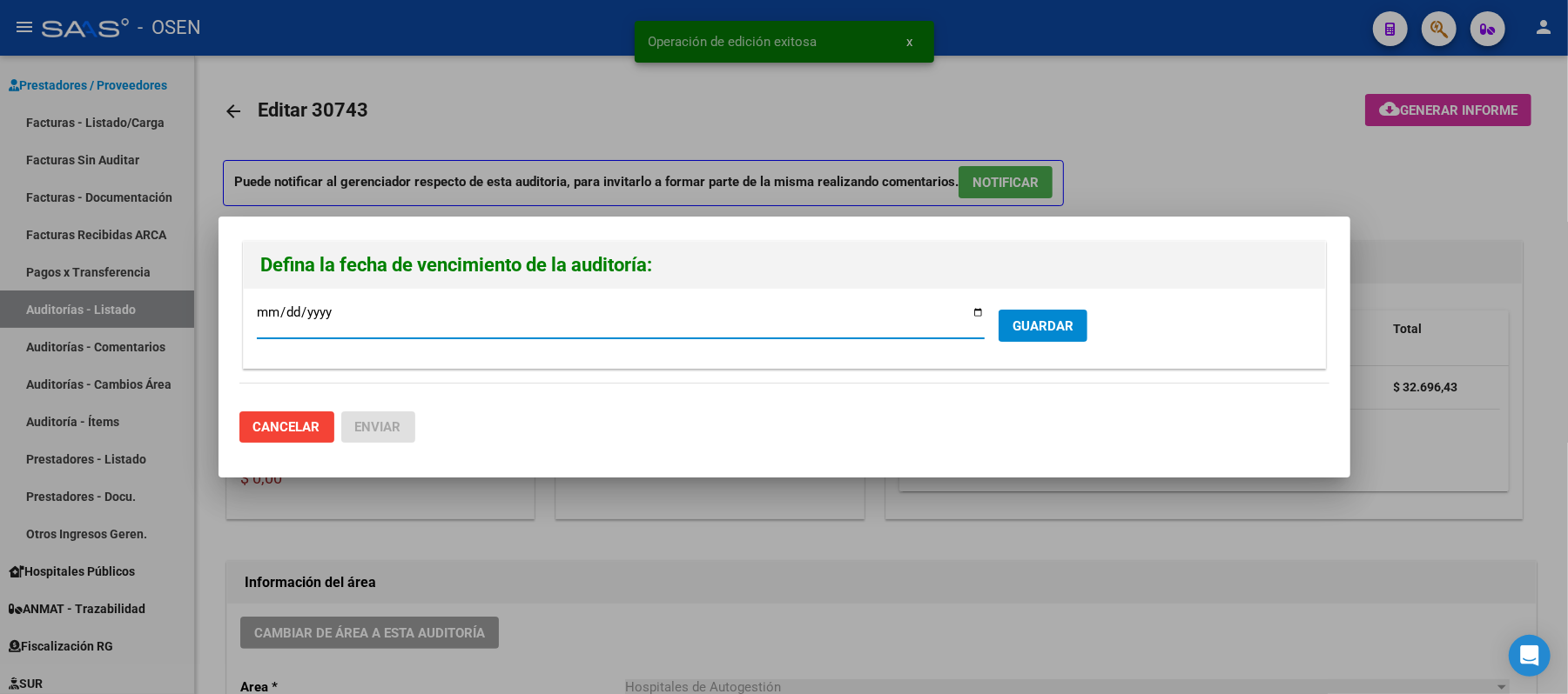
click at [996, 328] on app-form-text-field "[DATE] Ingresar la fecha *" at bounding box center [627, 326] width 741 height 16
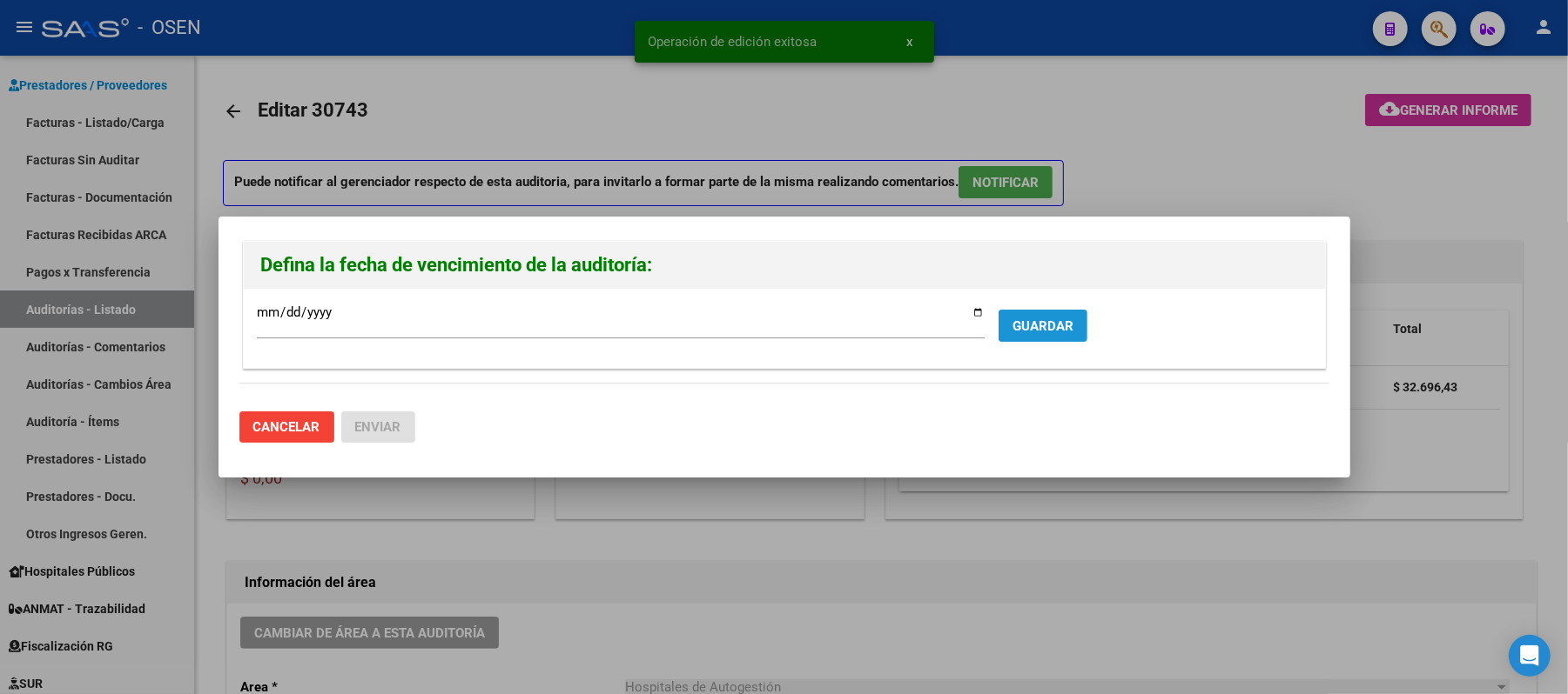
click at [1021, 332] on span "GUARDAR" at bounding box center [1042, 327] width 61 height 16
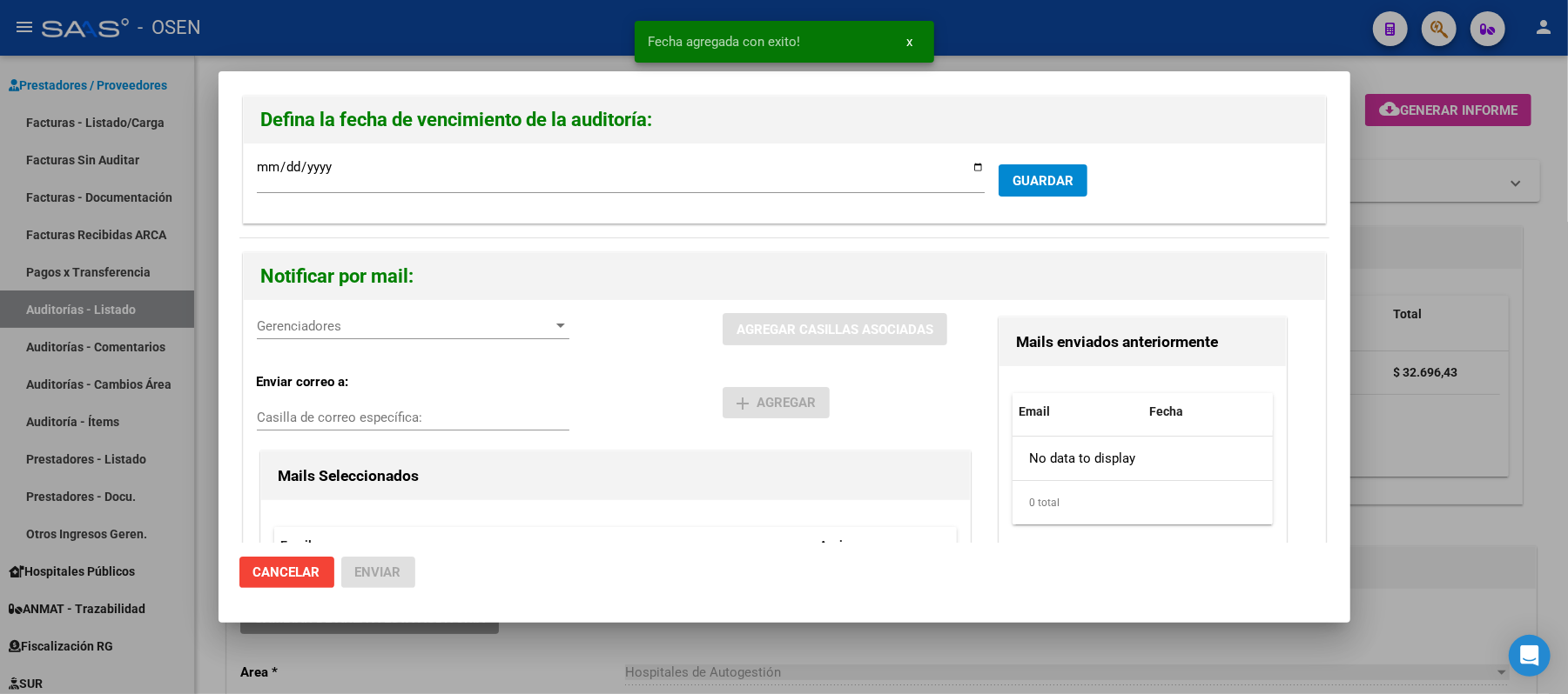
click at [353, 322] on span "Gerenciadores" at bounding box center [405, 327] width 297 height 16
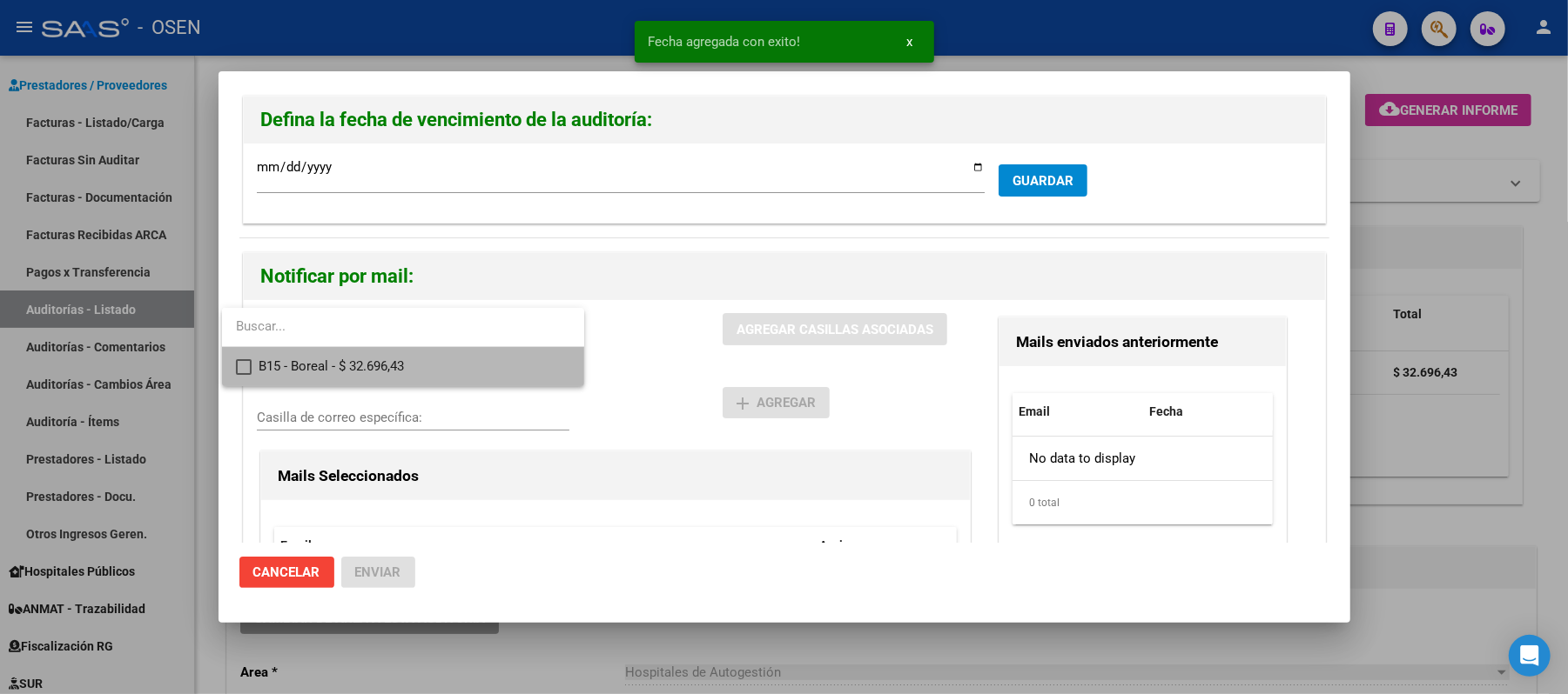
click at [381, 386] on span "B15 - Boreal - $ 32.696,43" at bounding box center [414, 367] width 312 height 39
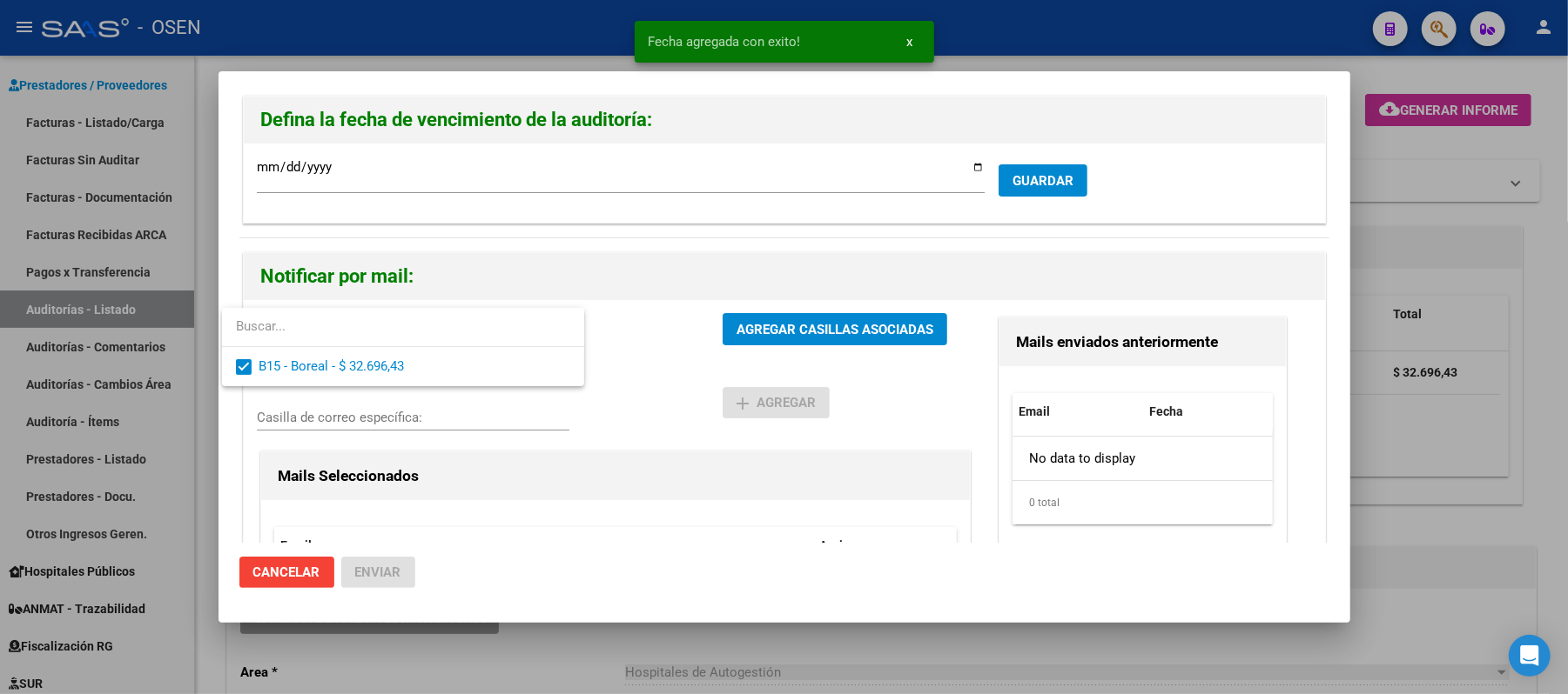
drag, startPoint x: 688, startPoint y: 384, endPoint x: 694, endPoint y: 377, distance: 9.2
click at [688, 383] on div at bounding box center [784, 347] width 1568 height 694
drag, startPoint x: 803, startPoint y: 288, endPoint x: 801, endPoint y: 314, distance: 26.1
click at [804, 291] on h2 "Notificar por mail:" at bounding box center [784, 276] width 1047 height 33
click at [801, 314] on button "AGREGAR CASILLAS ASOCIADAS" at bounding box center [835, 329] width 225 height 32
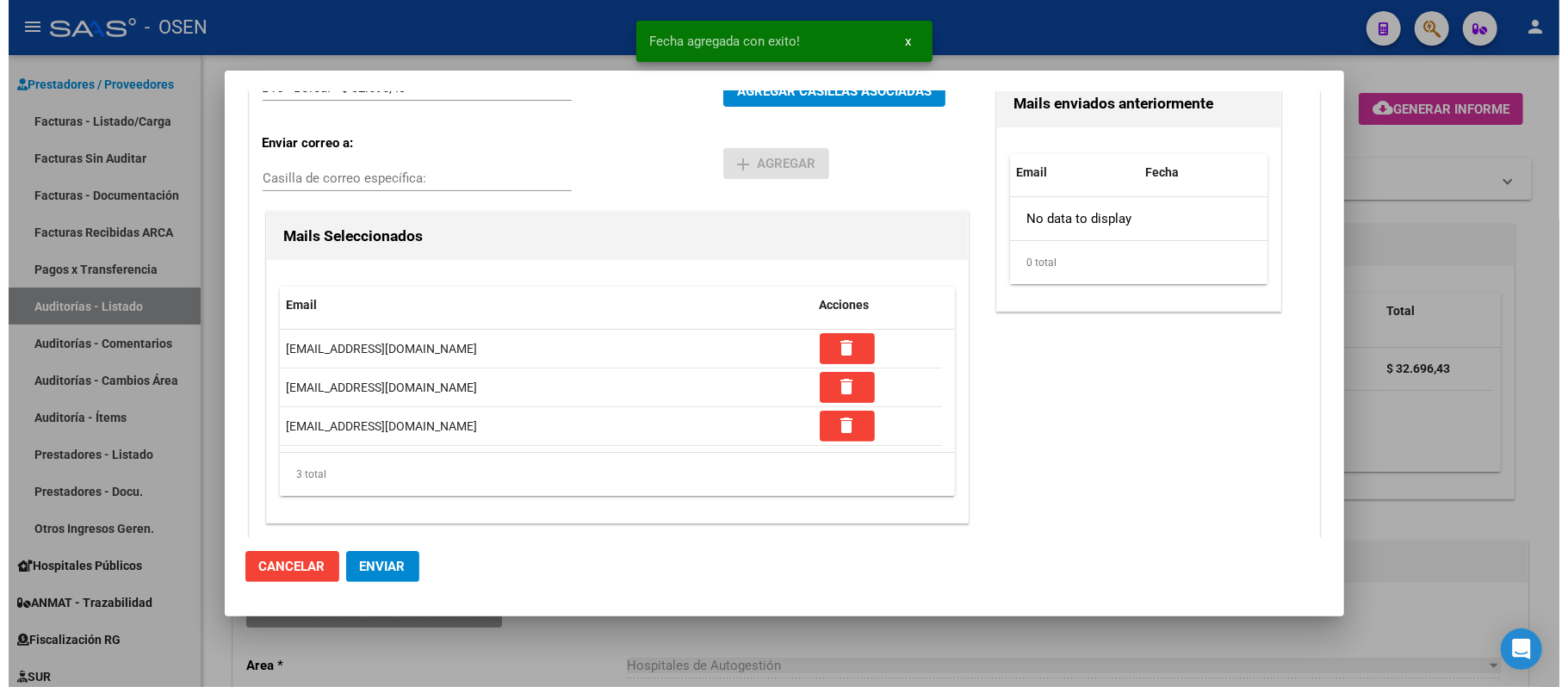
scroll to position [243, 0]
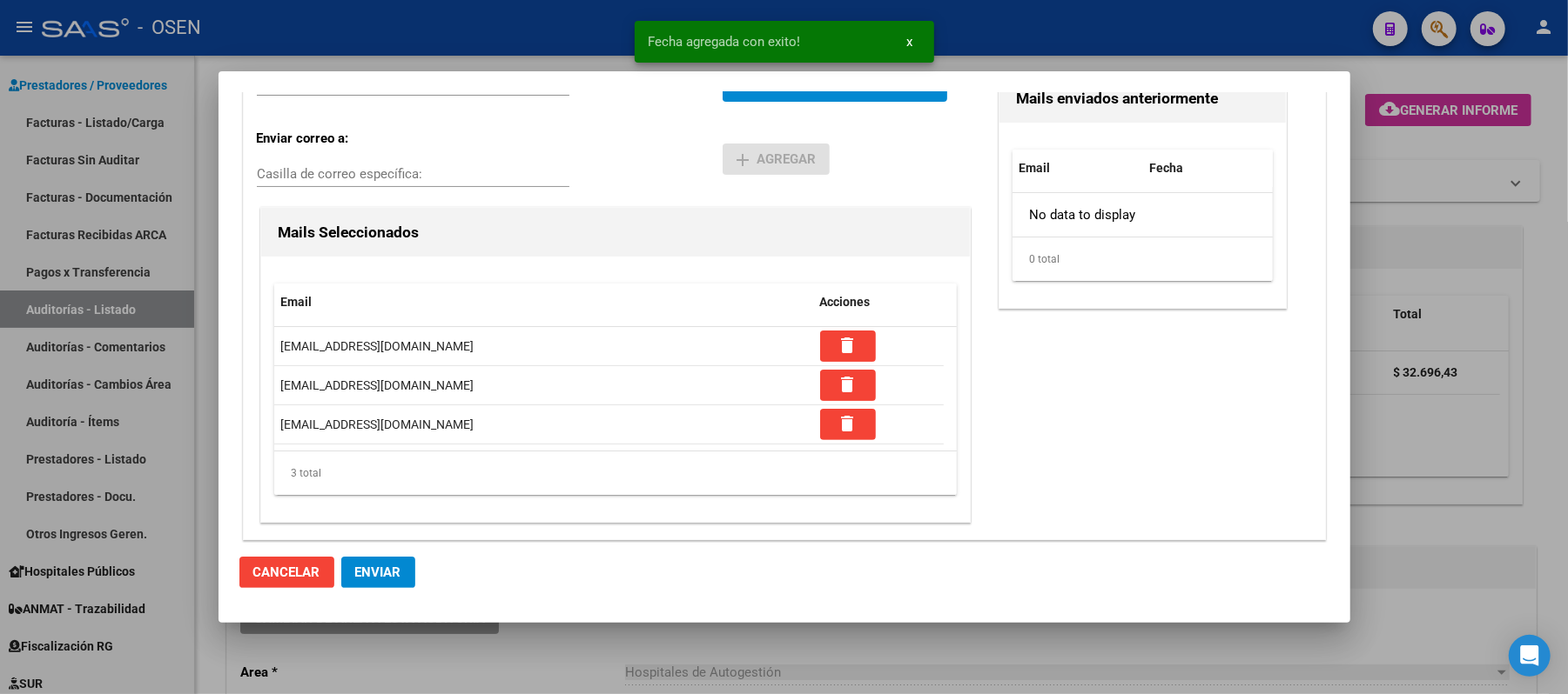
click at [384, 564] on span "Enviar" at bounding box center [378, 572] width 46 height 16
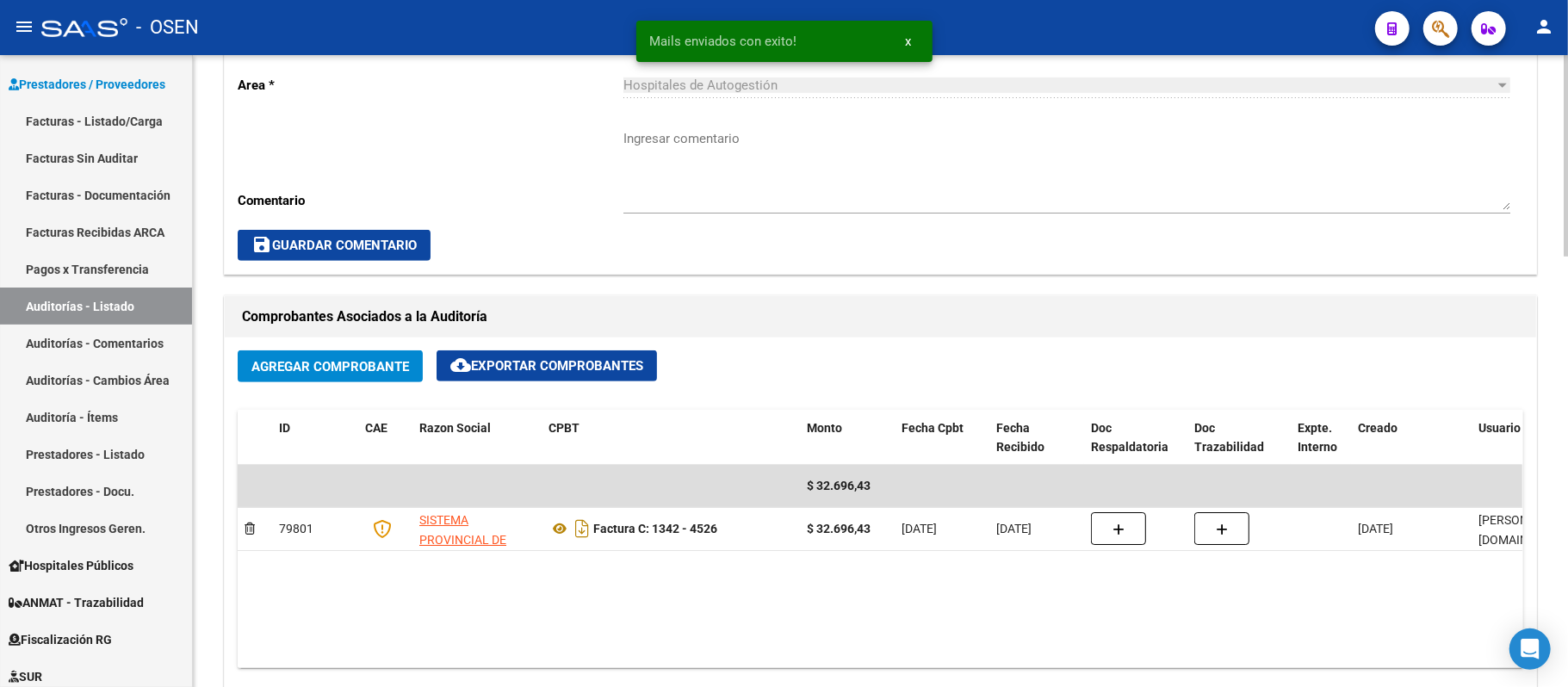
scroll to position [229, 0]
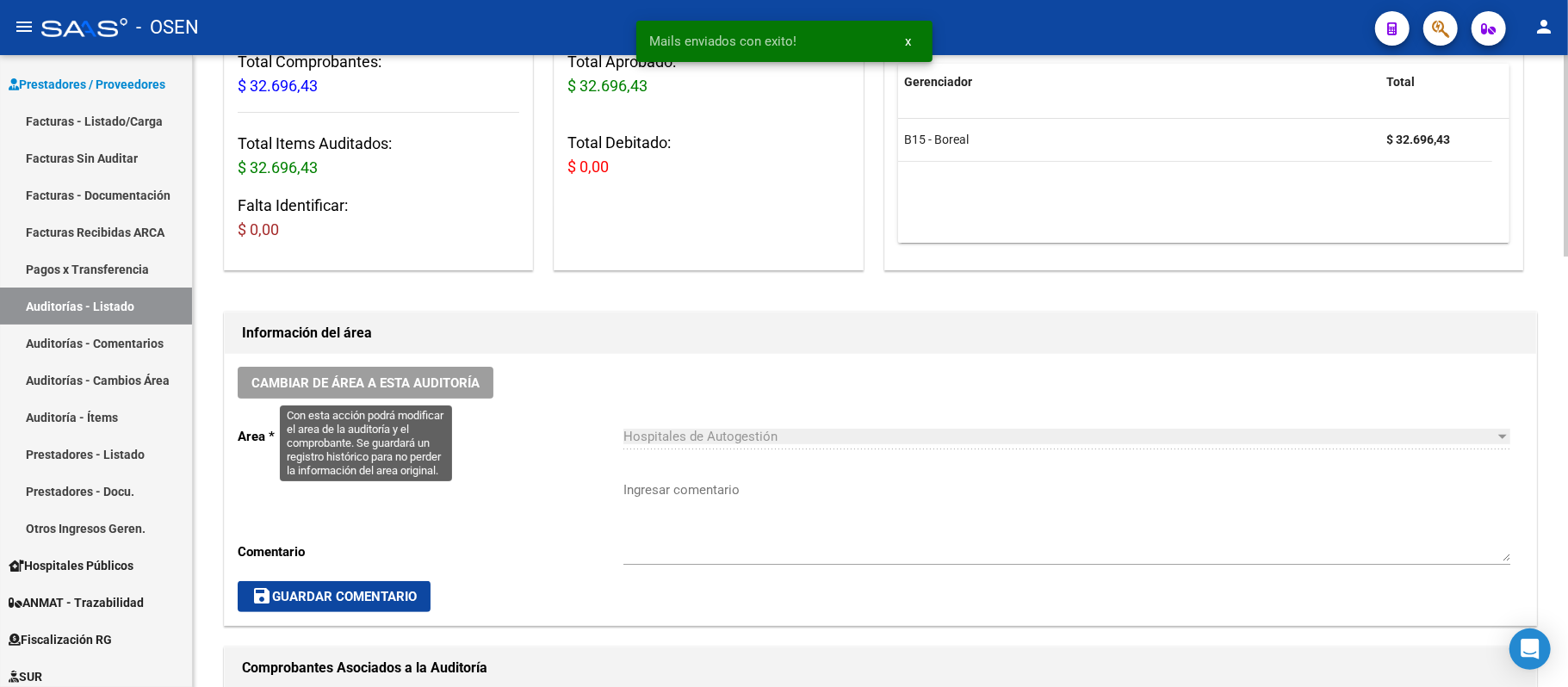
click at [458, 367] on button "Cambiar de área a esta auditoría" at bounding box center [365, 383] width 255 height 32
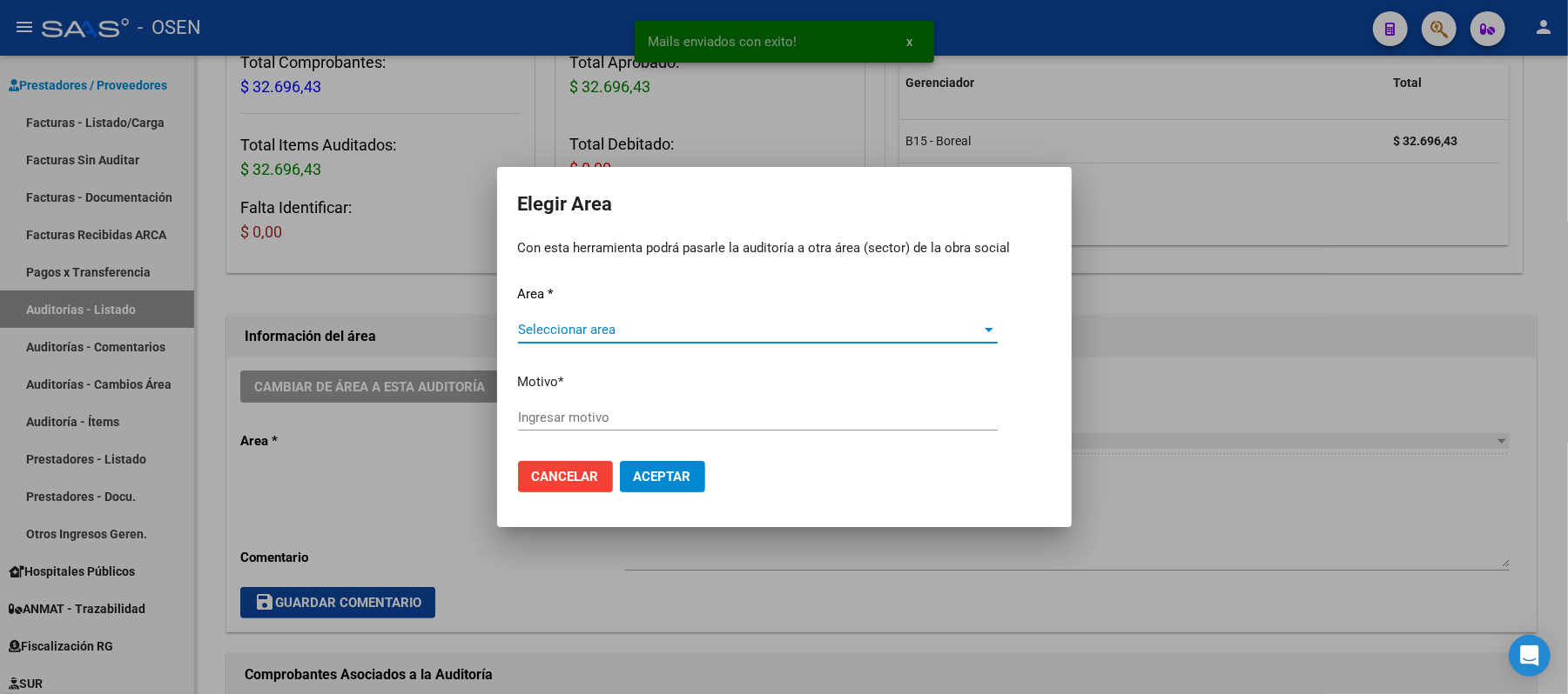
click at [613, 325] on span "Seleccionar area" at bounding box center [749, 330] width 464 height 16
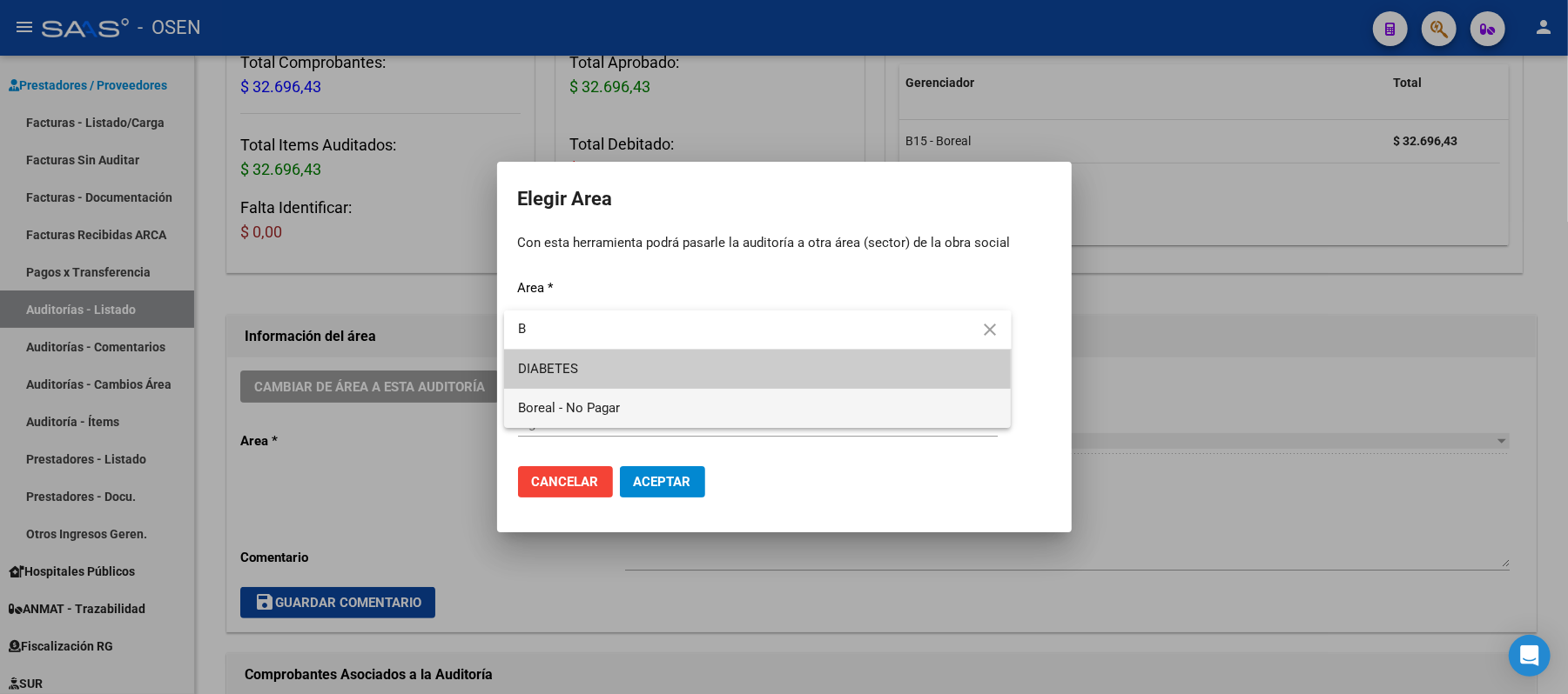
type input "B"
click at [614, 426] on span "Boreal - No Pagar" at bounding box center [757, 408] width 479 height 39
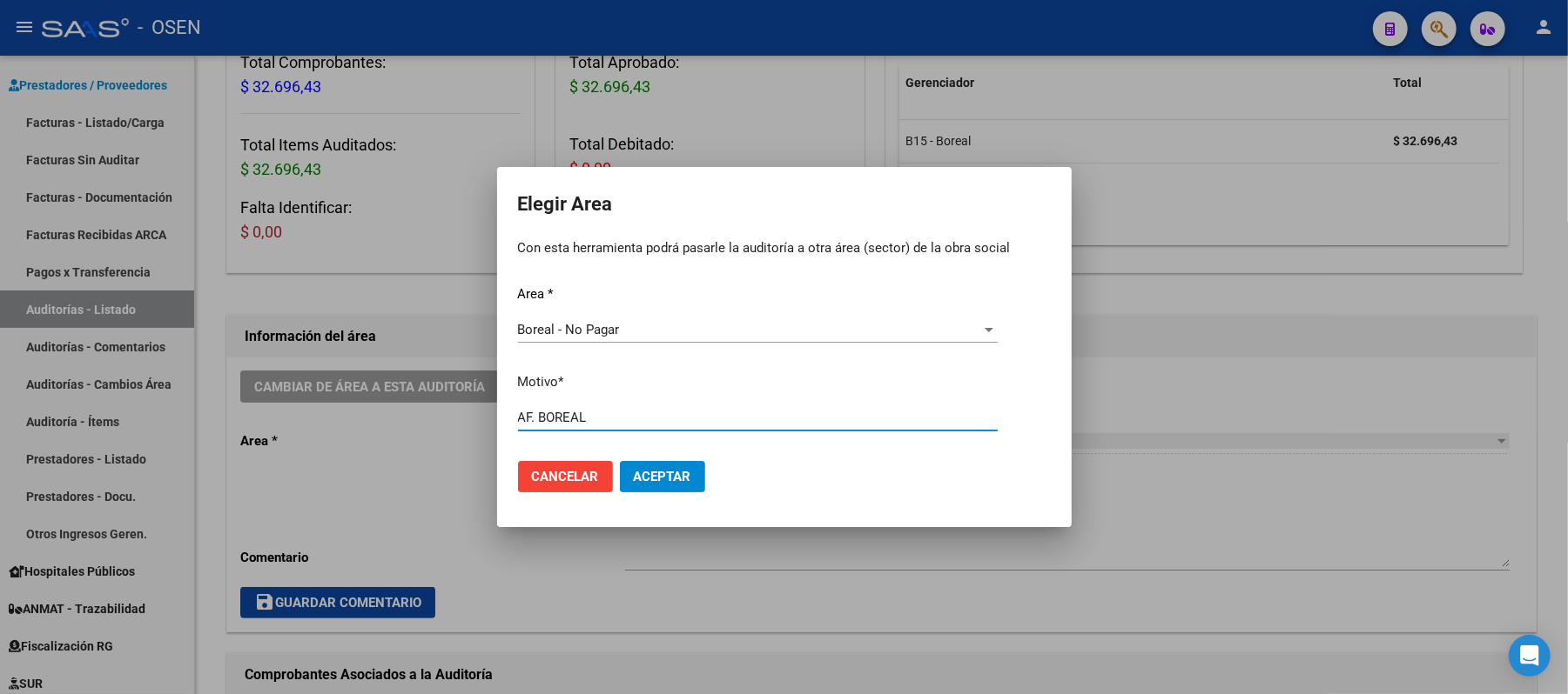
type input "AF. BOREAL"
click at [653, 461] on button "Aceptar" at bounding box center [662, 477] width 85 height 31
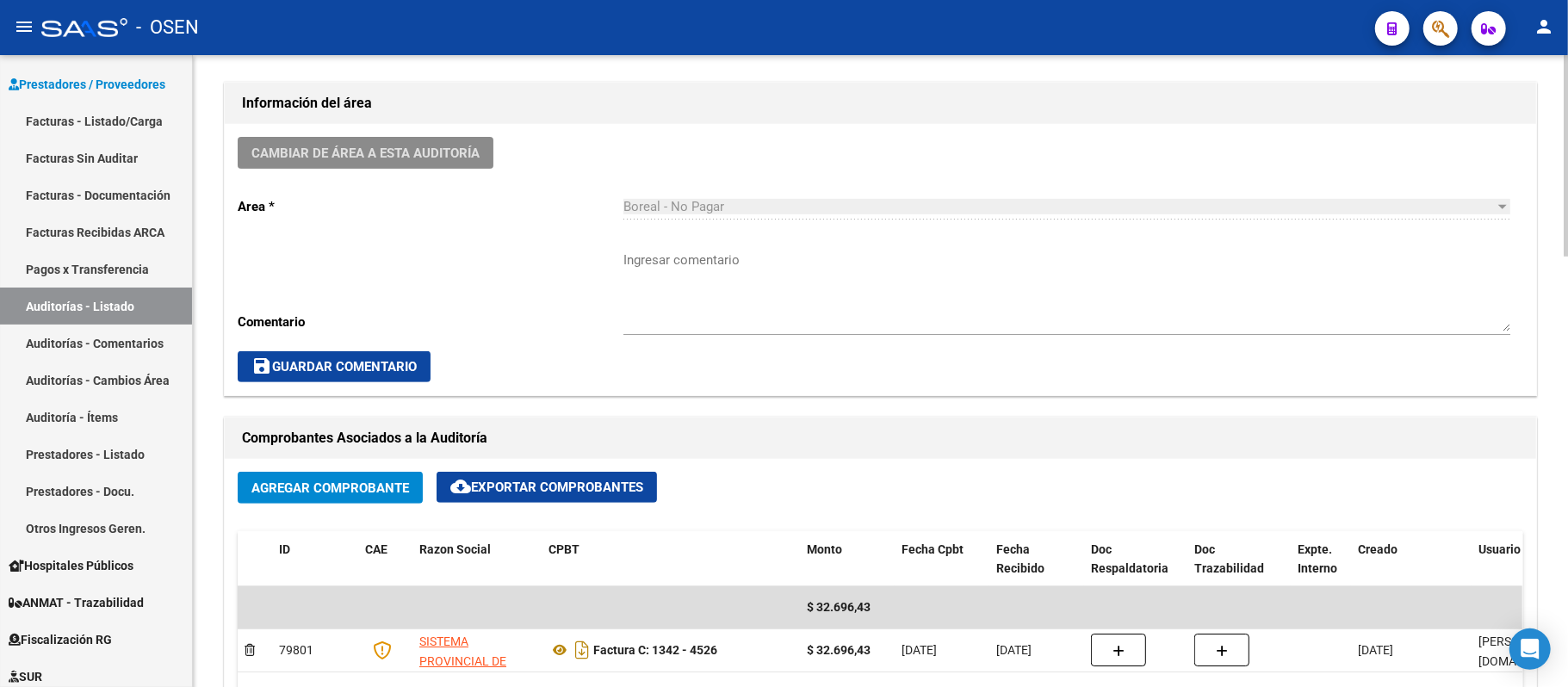
scroll to position [0, 0]
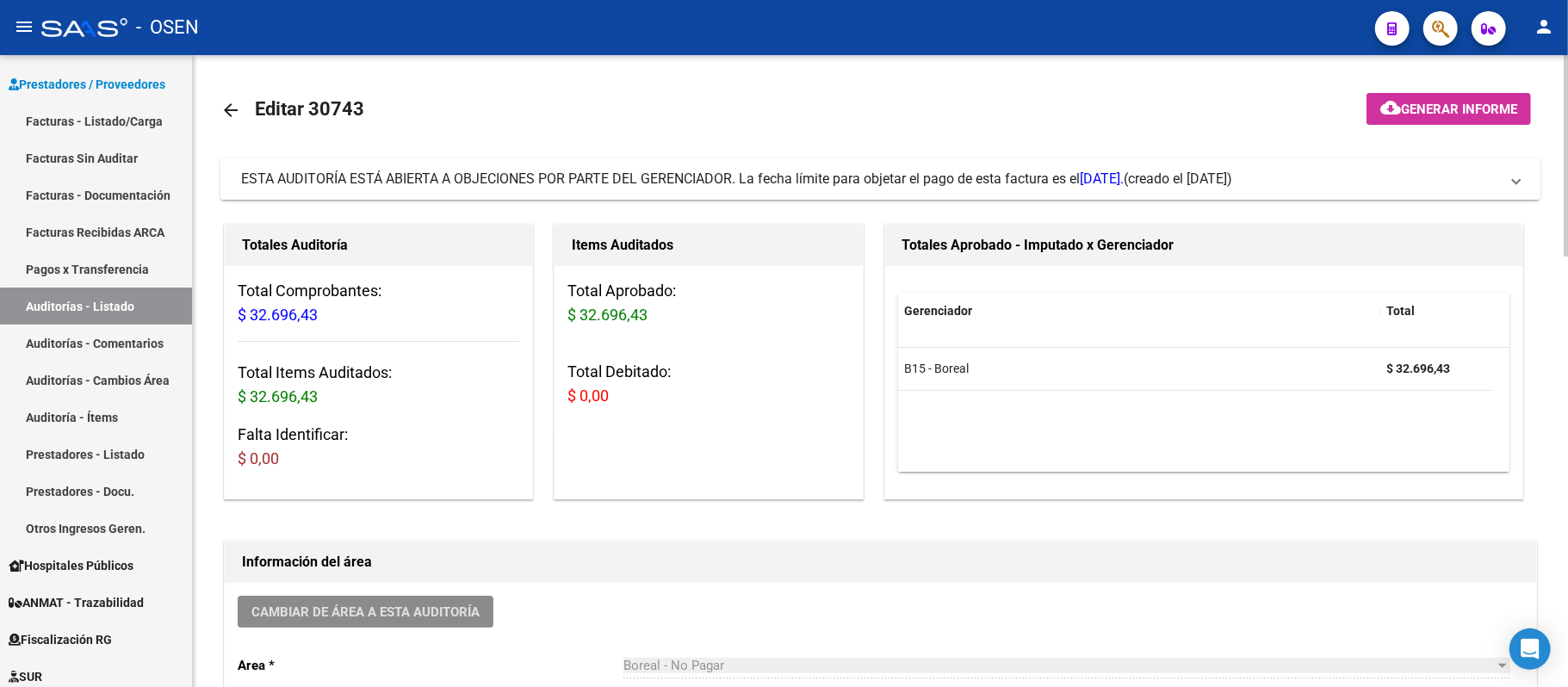
click at [620, 199] on mat-expansion-panel-header "ESTA AUDITORÍA ESTÁ ABIERTA A OBJECIONES POR PARTE DEL GERENCIADOR. La fecha lí…" at bounding box center [880, 178] width 1320 height 41
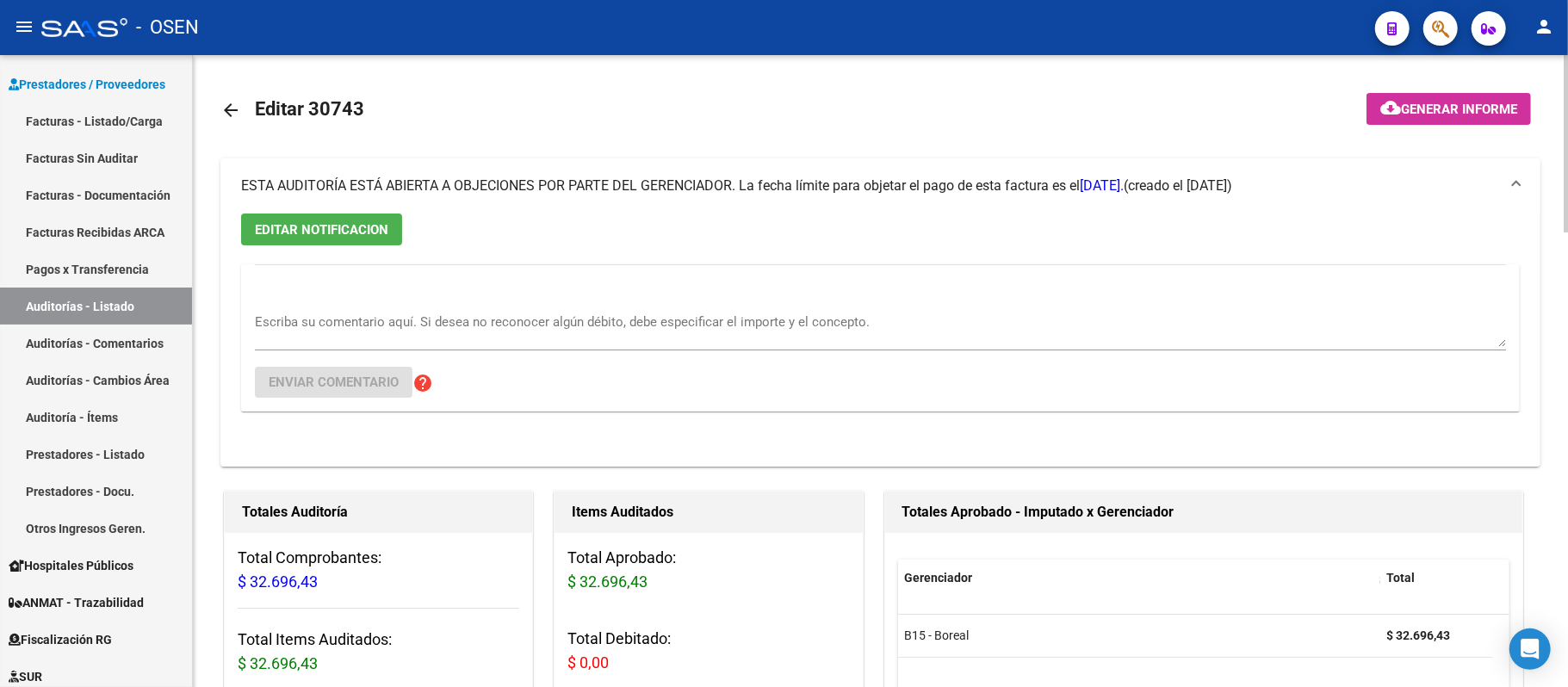
click at [620, 199] on mat-expansion-panel-header "ESTA AUDITORÍA ESTÁ ABIERTA A OBJECIONES POR PARTE DEL GERENCIADOR. La fecha lí…" at bounding box center [880, 185] width 1320 height 55
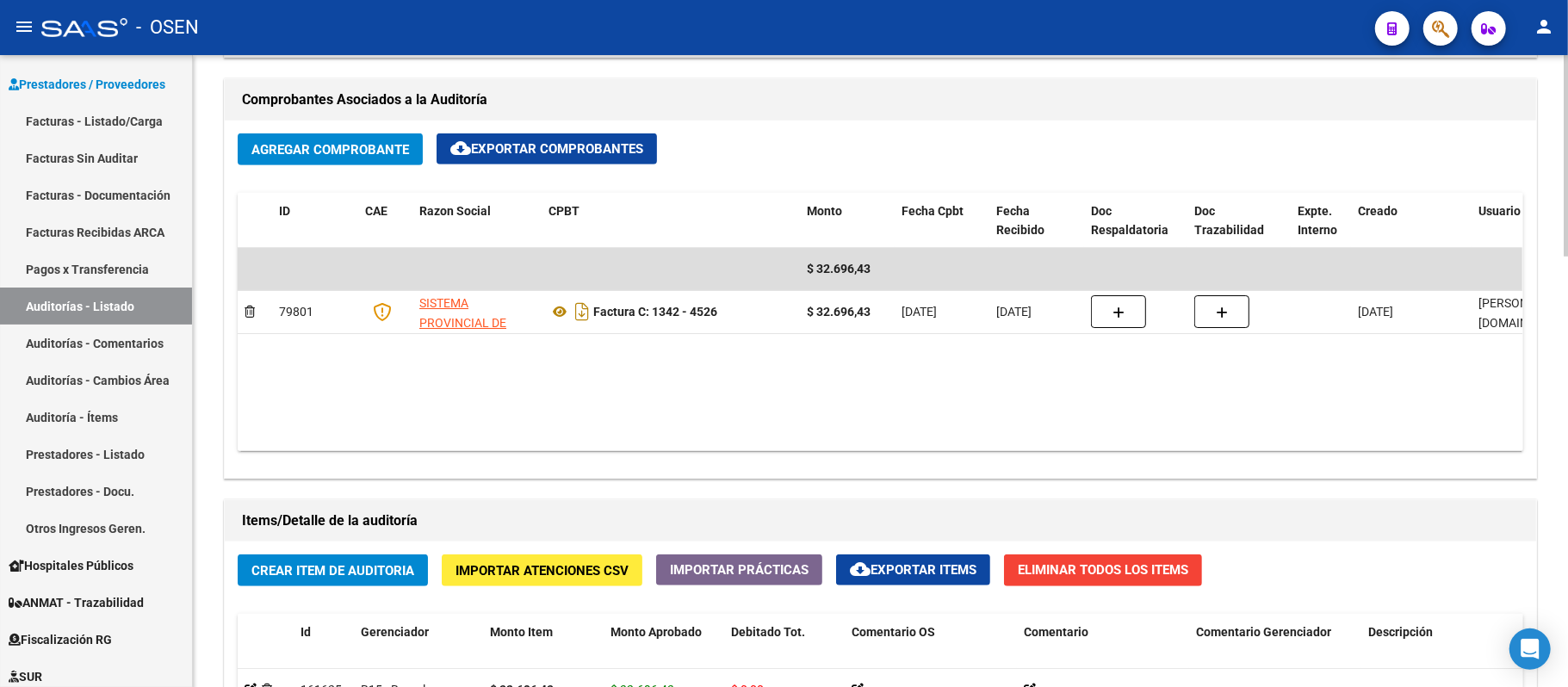
scroll to position [804, 0]
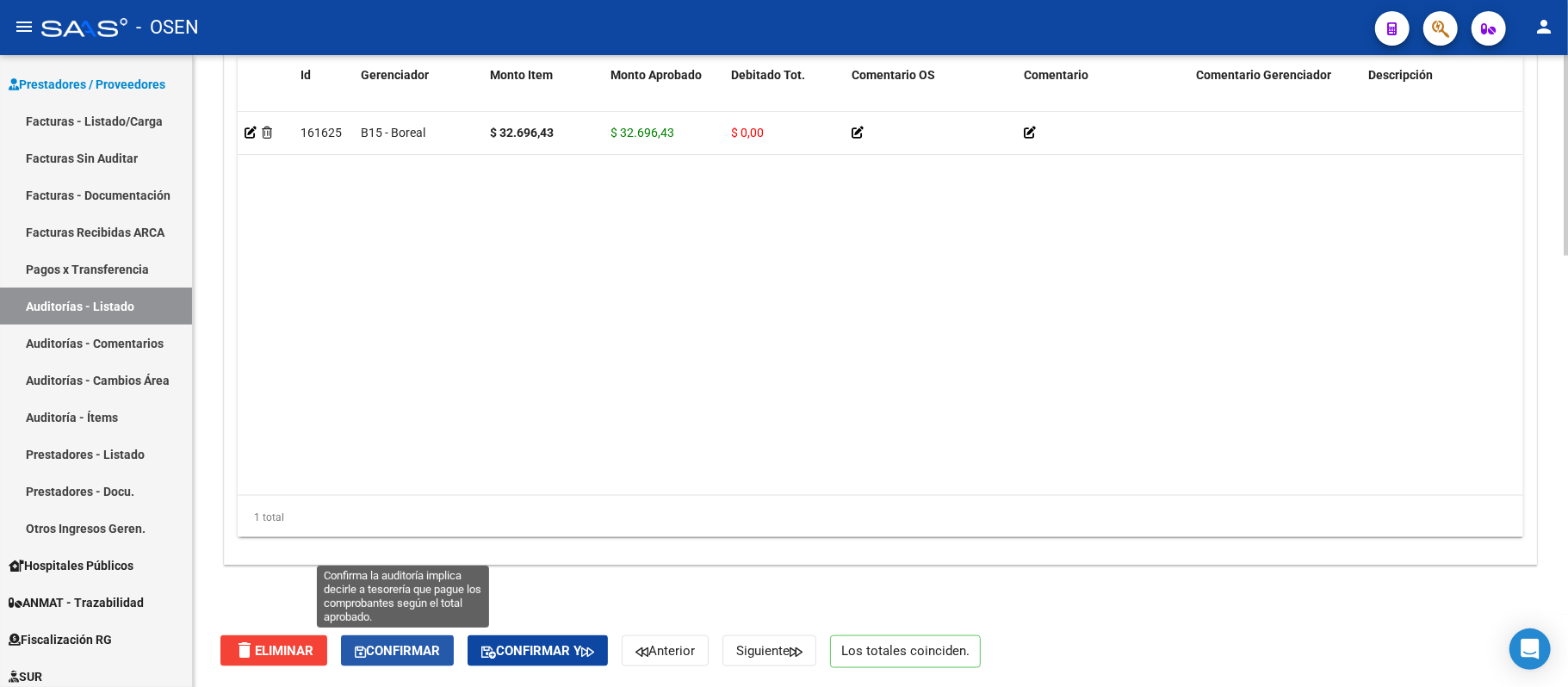
drag, startPoint x: 435, startPoint y: 642, endPoint x: 437, endPoint y: 633, distance: 9.2
click at [438, 627] on button "Confirmar" at bounding box center [397, 651] width 112 height 31
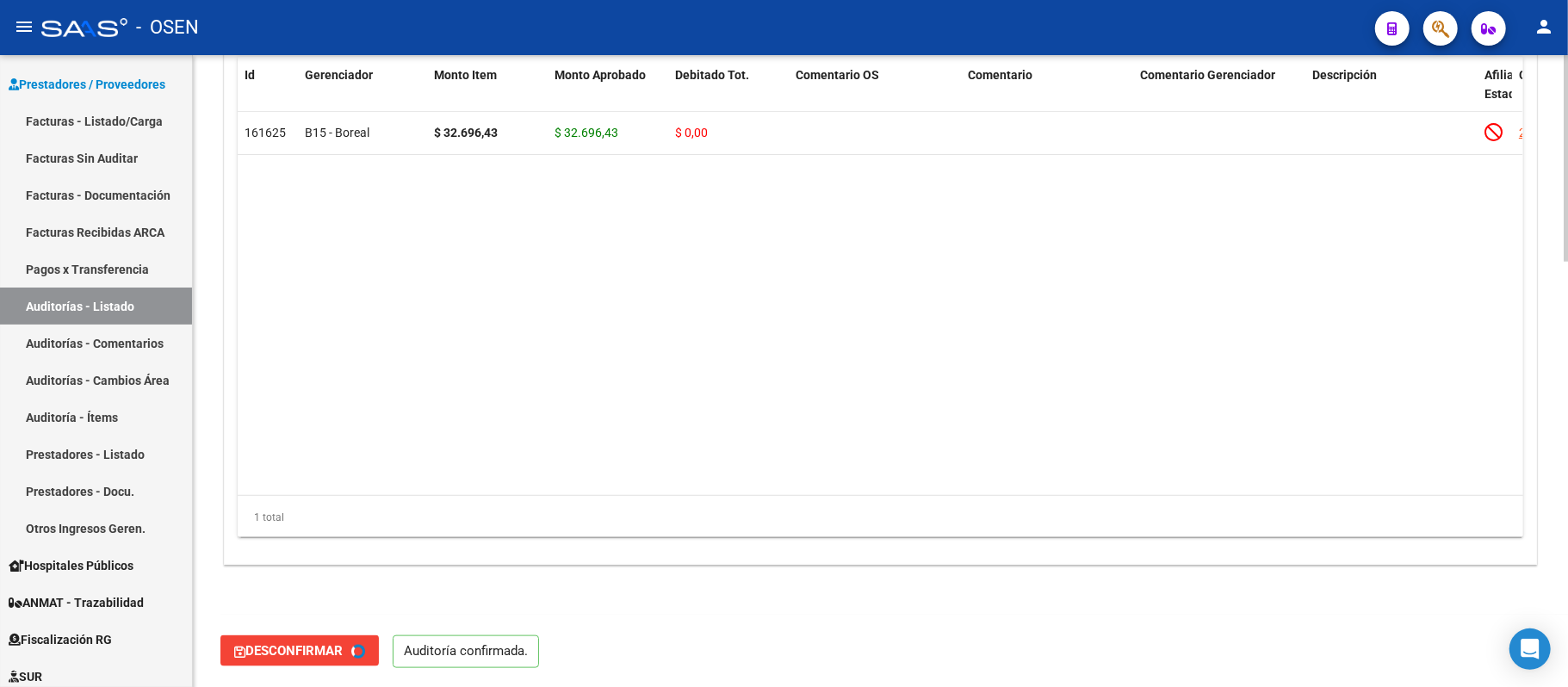
type input "202509"
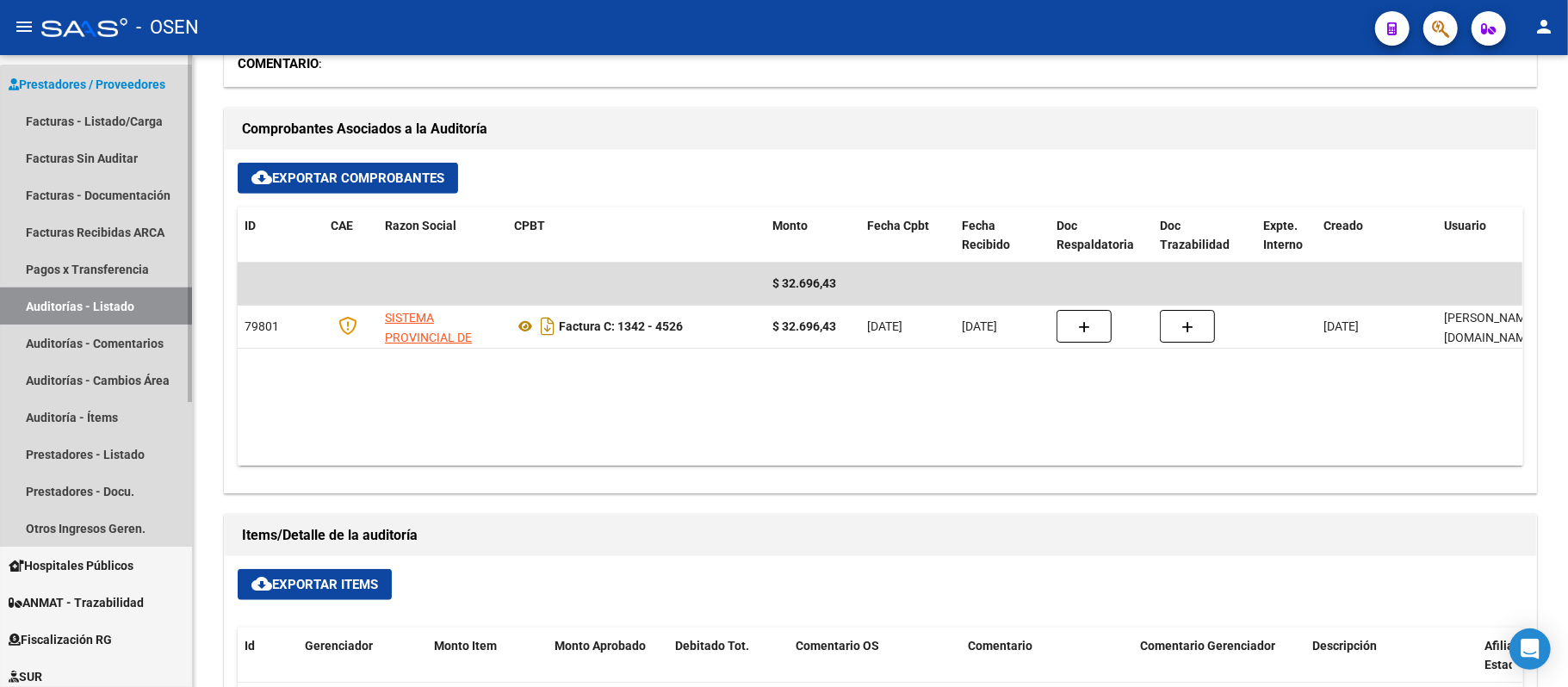
click at [107, 307] on link "Auditorías - Listado" at bounding box center [96, 307] width 192 height 37
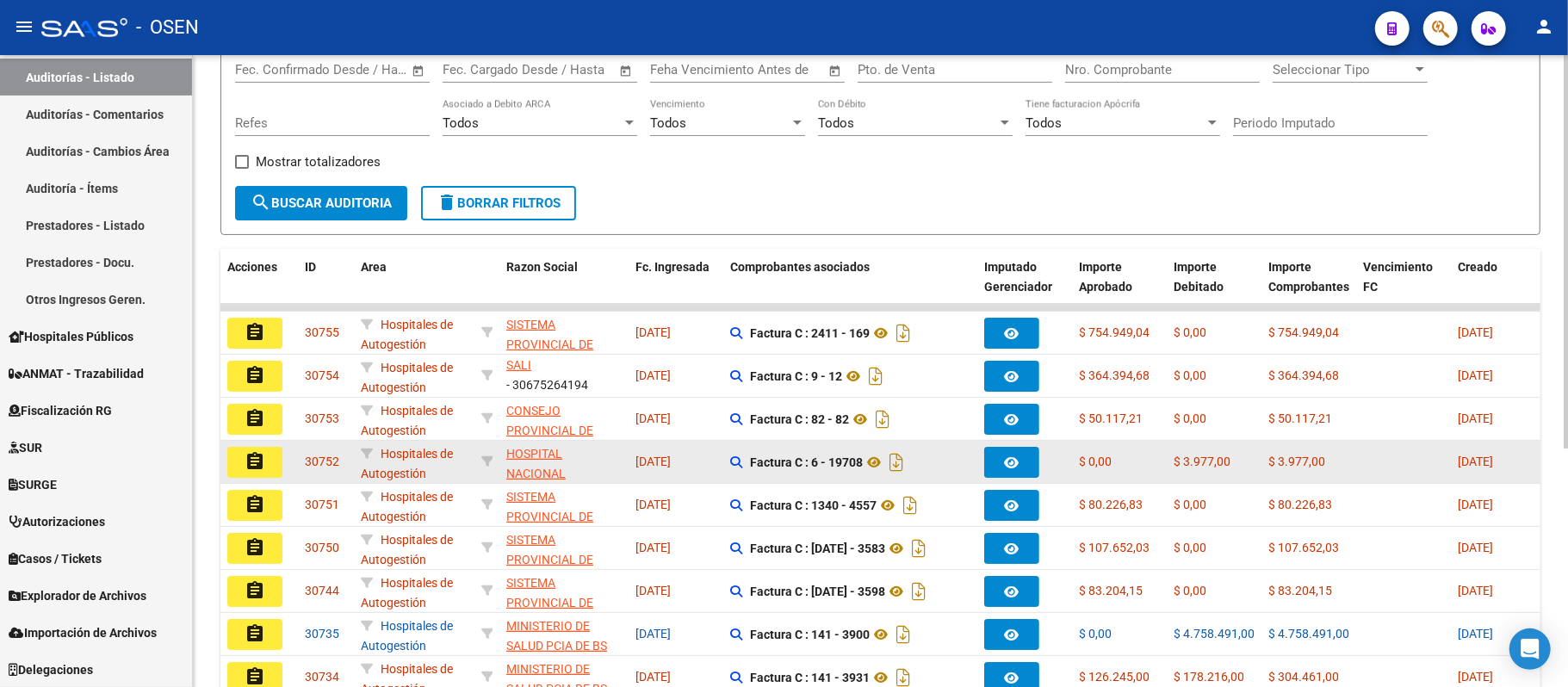
scroll to position [384, 0]
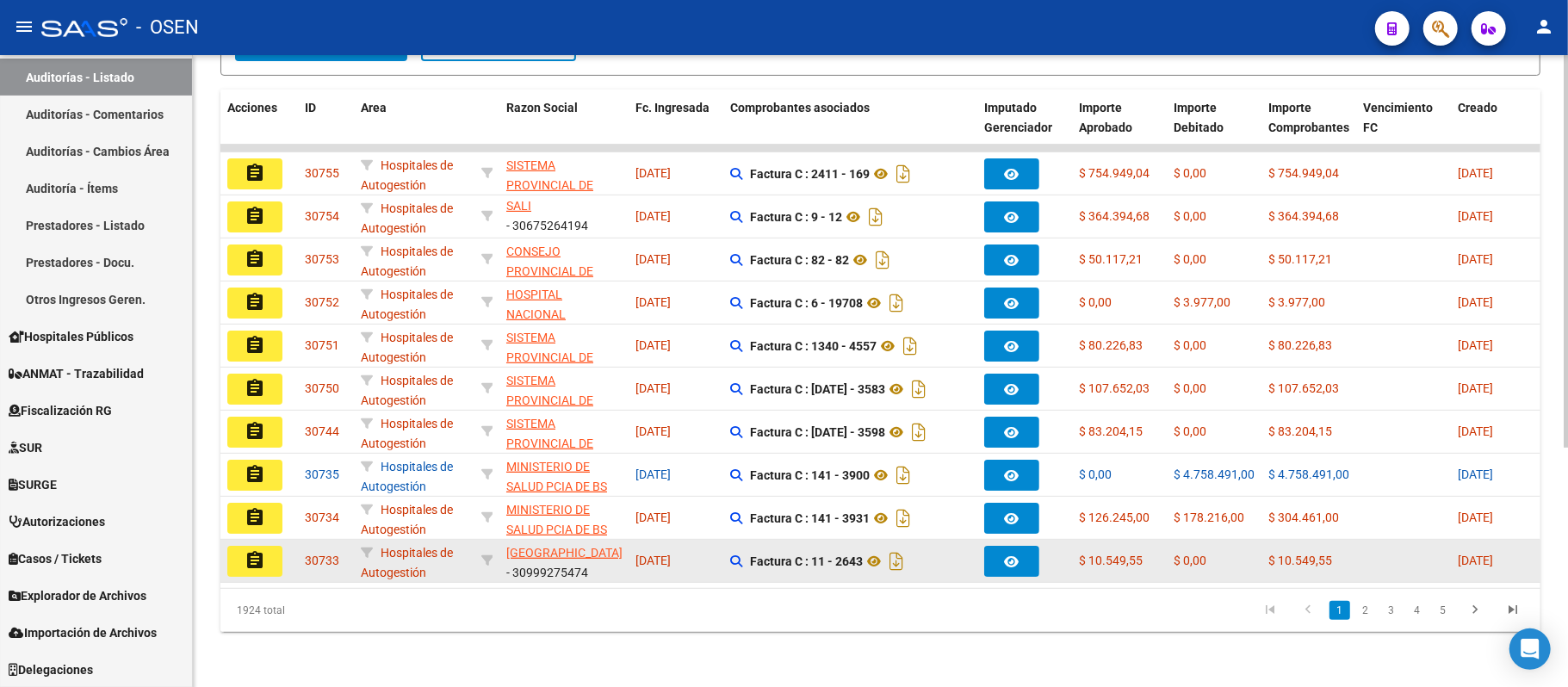
click at [248, 551] on mat-icon "assignment" at bounding box center [255, 561] width 21 height 21
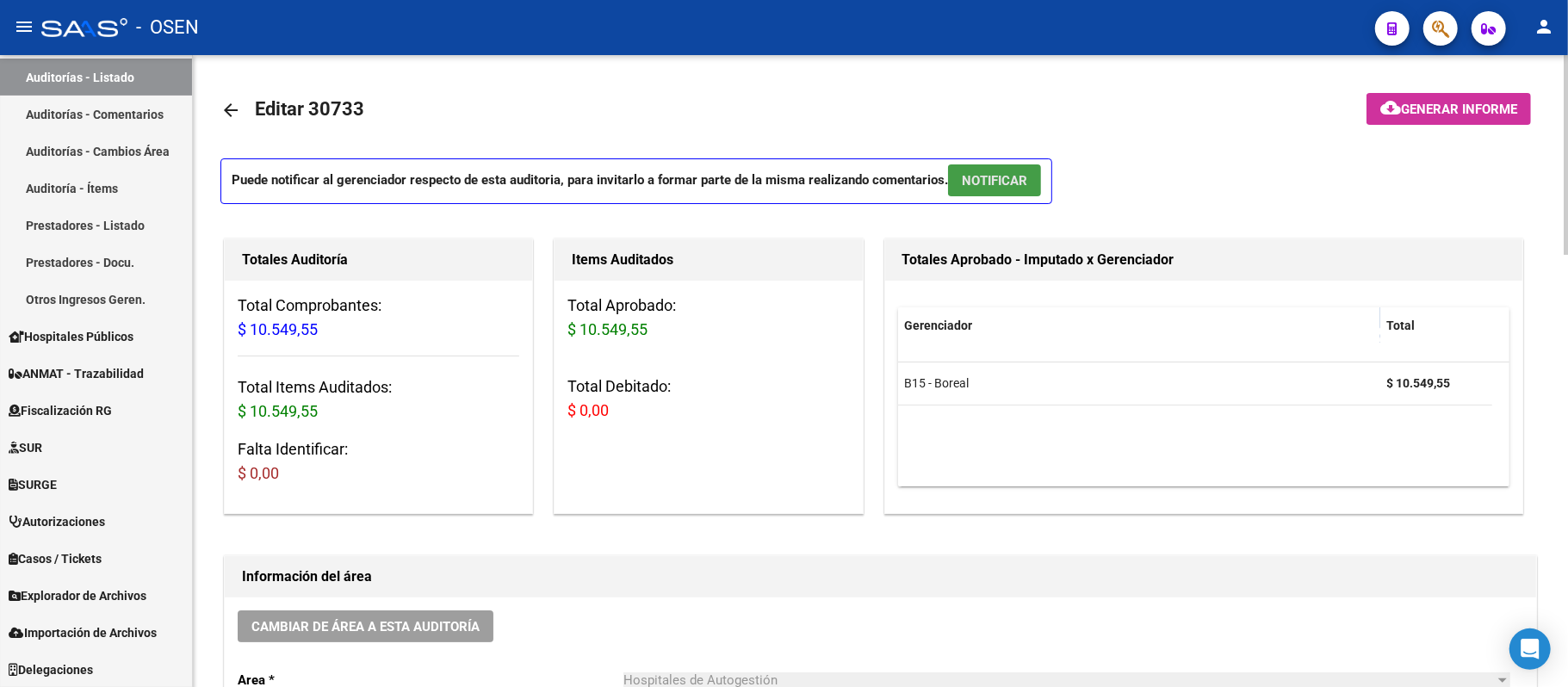
click at [987, 184] on span "NOTIFICAR" at bounding box center [994, 181] width 66 height 16
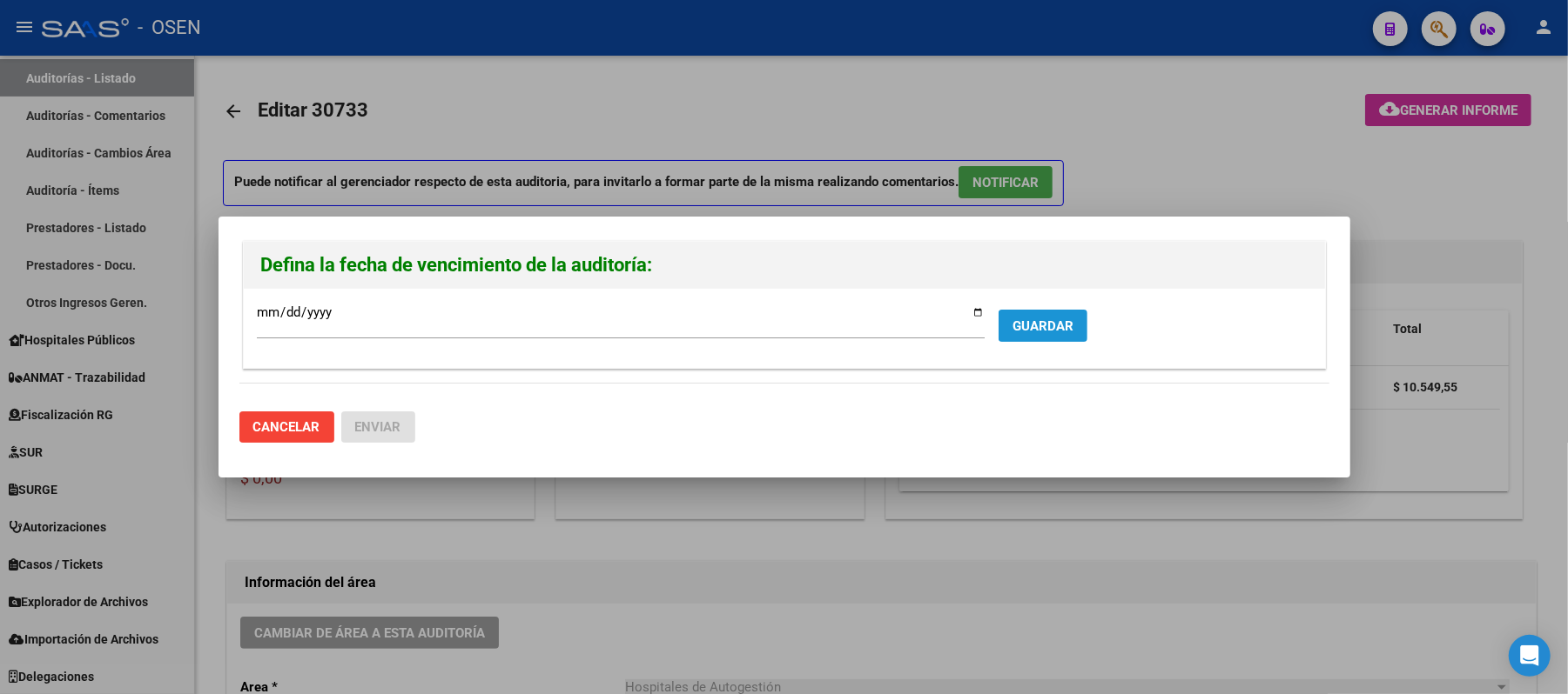
click at [1049, 335] on button "GUARDAR" at bounding box center [1043, 326] width 89 height 32
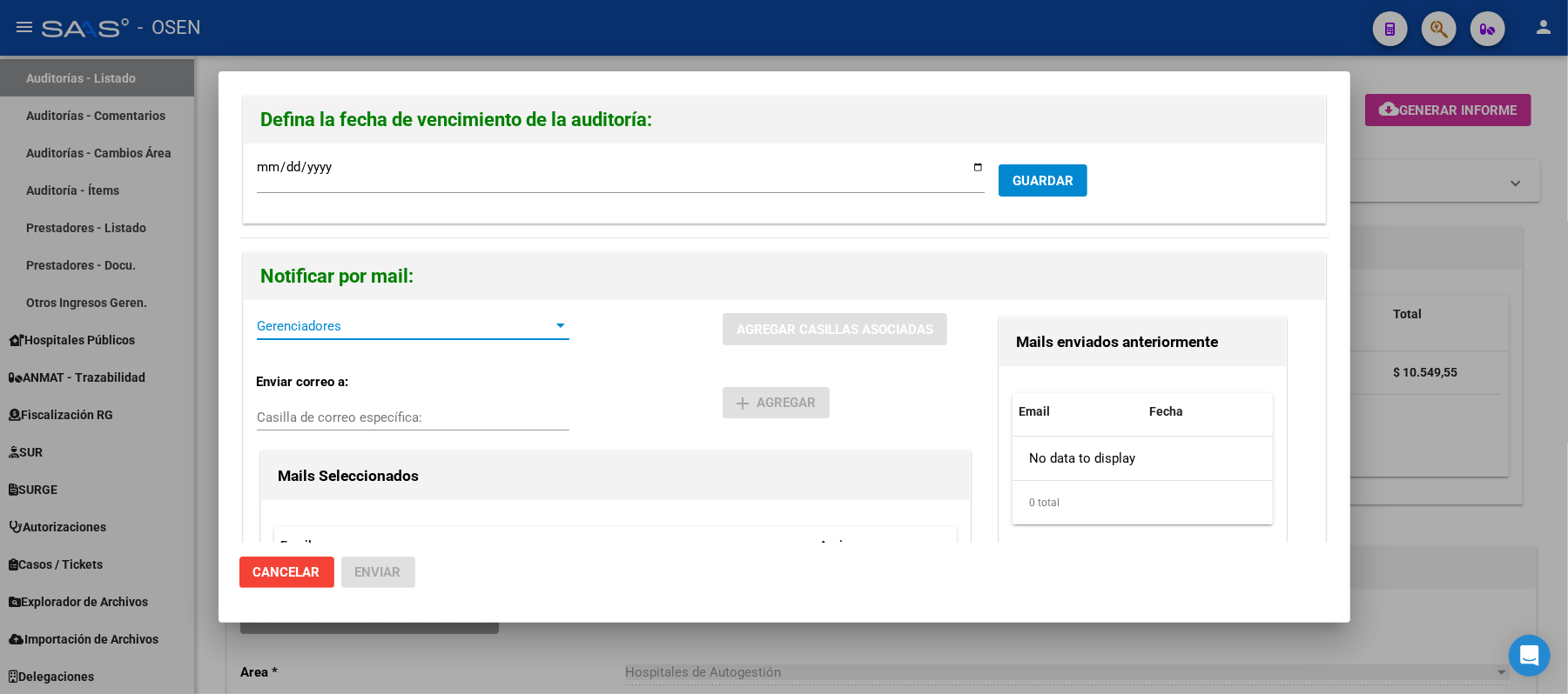
click at [391, 327] on span "Gerenciadores" at bounding box center [405, 327] width 297 height 16
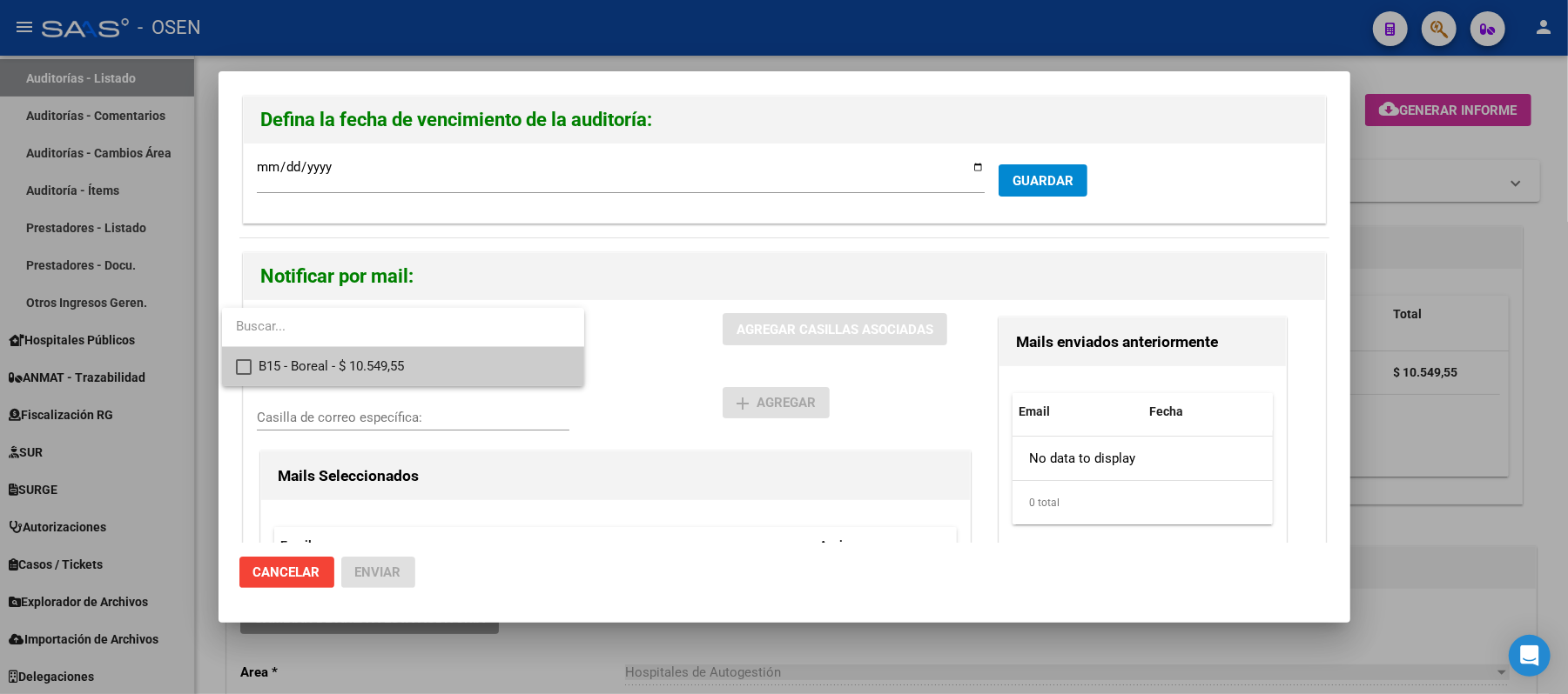
click at [384, 375] on span "B15 - Boreal - $ 10.549,55" at bounding box center [414, 367] width 312 height 39
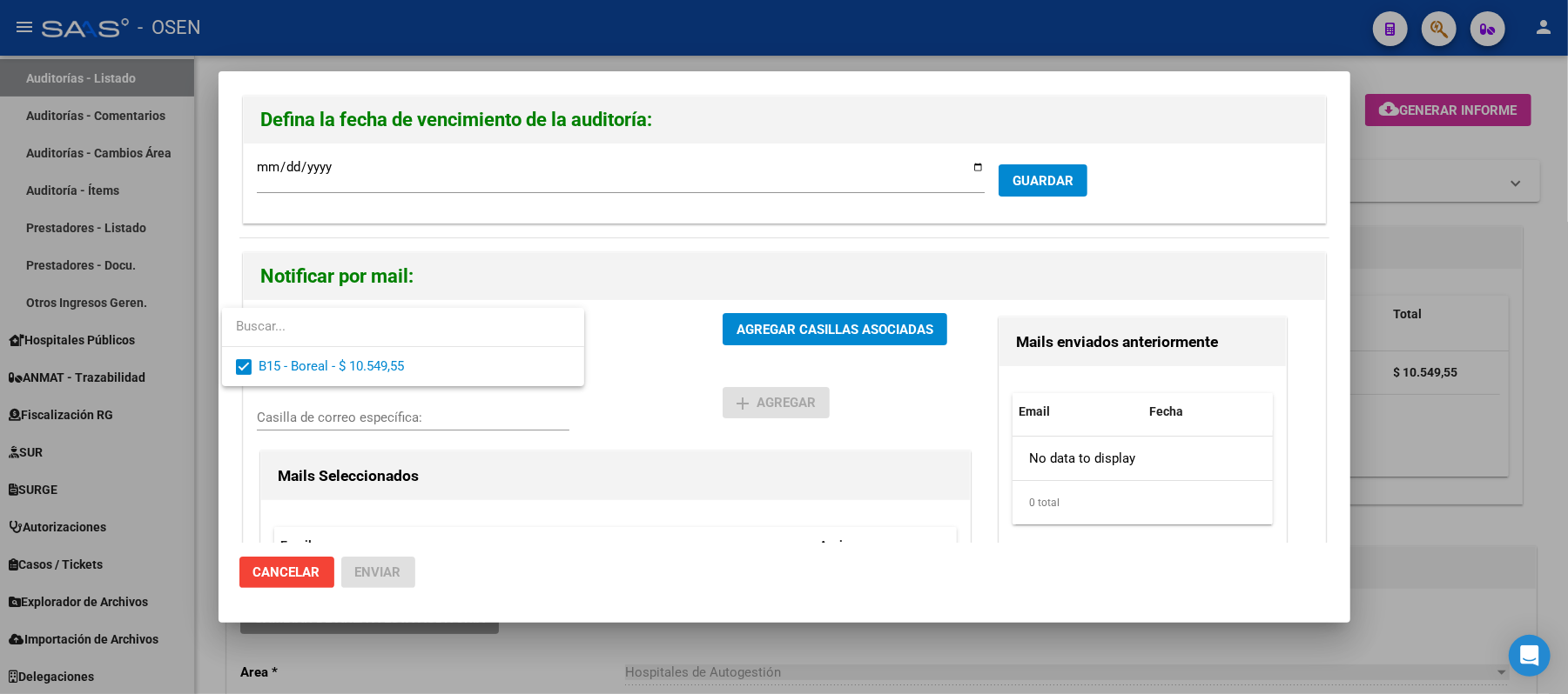
drag, startPoint x: 693, startPoint y: 380, endPoint x: 750, endPoint y: 337, distance: 71.4
click at [694, 380] on div at bounding box center [784, 347] width 1568 height 694
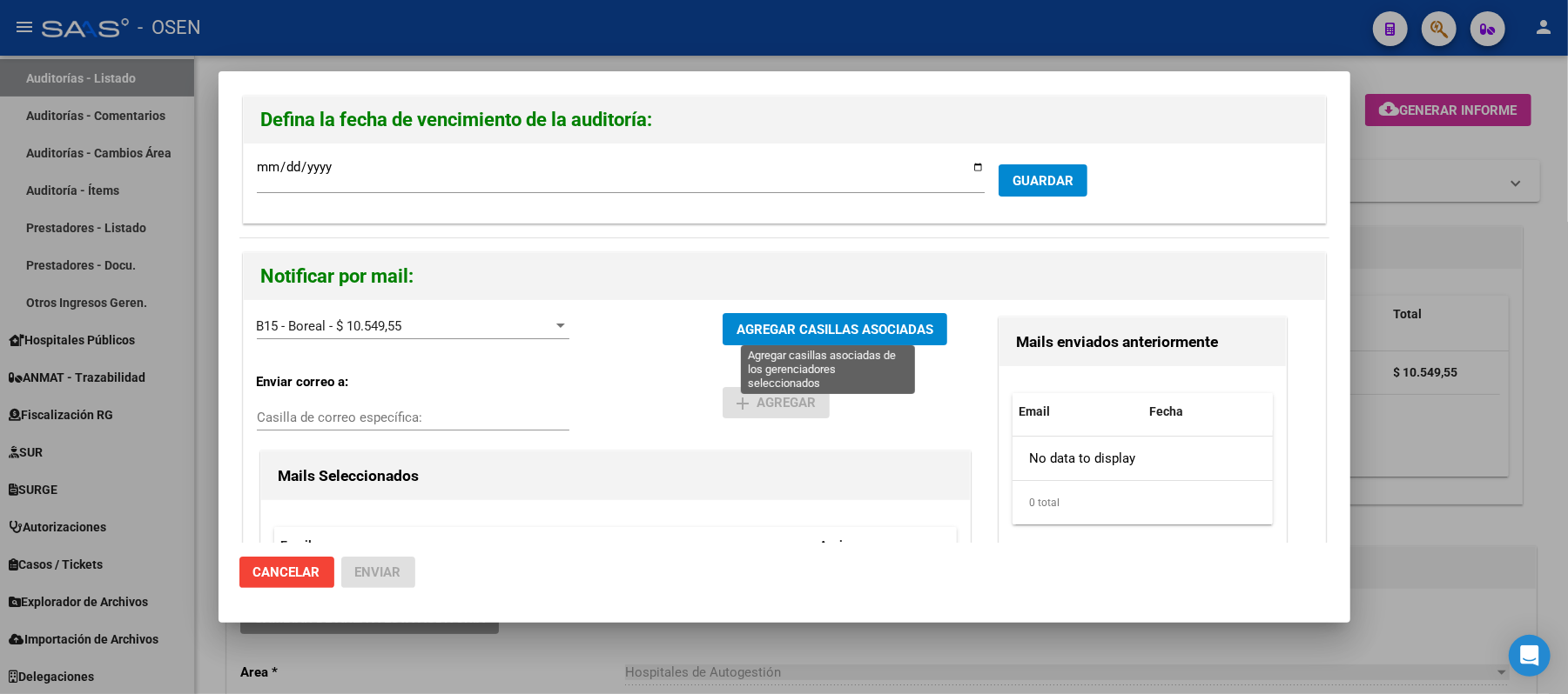
click at [750, 337] on span "AGREGAR CASILLAS ASOCIADAS" at bounding box center [835, 330] width 197 height 16
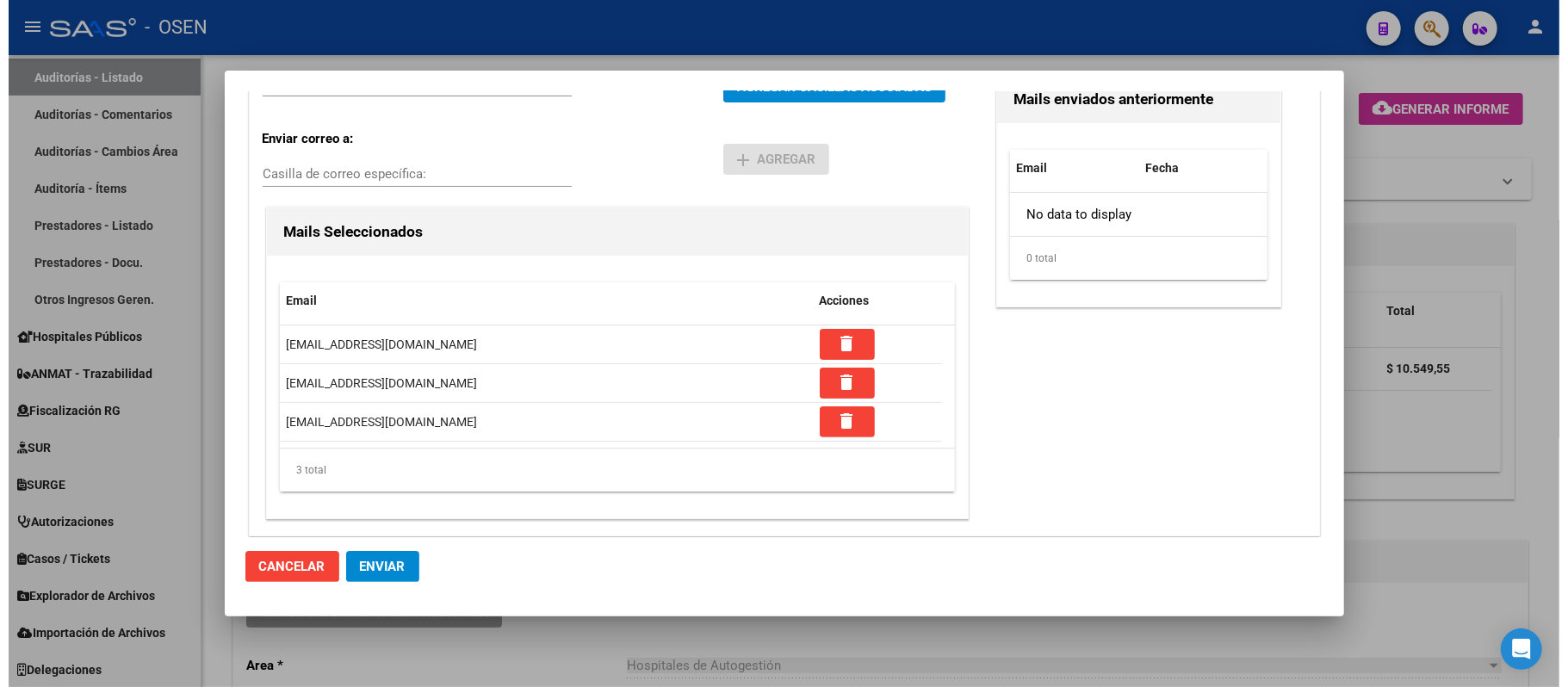
scroll to position [243, 0]
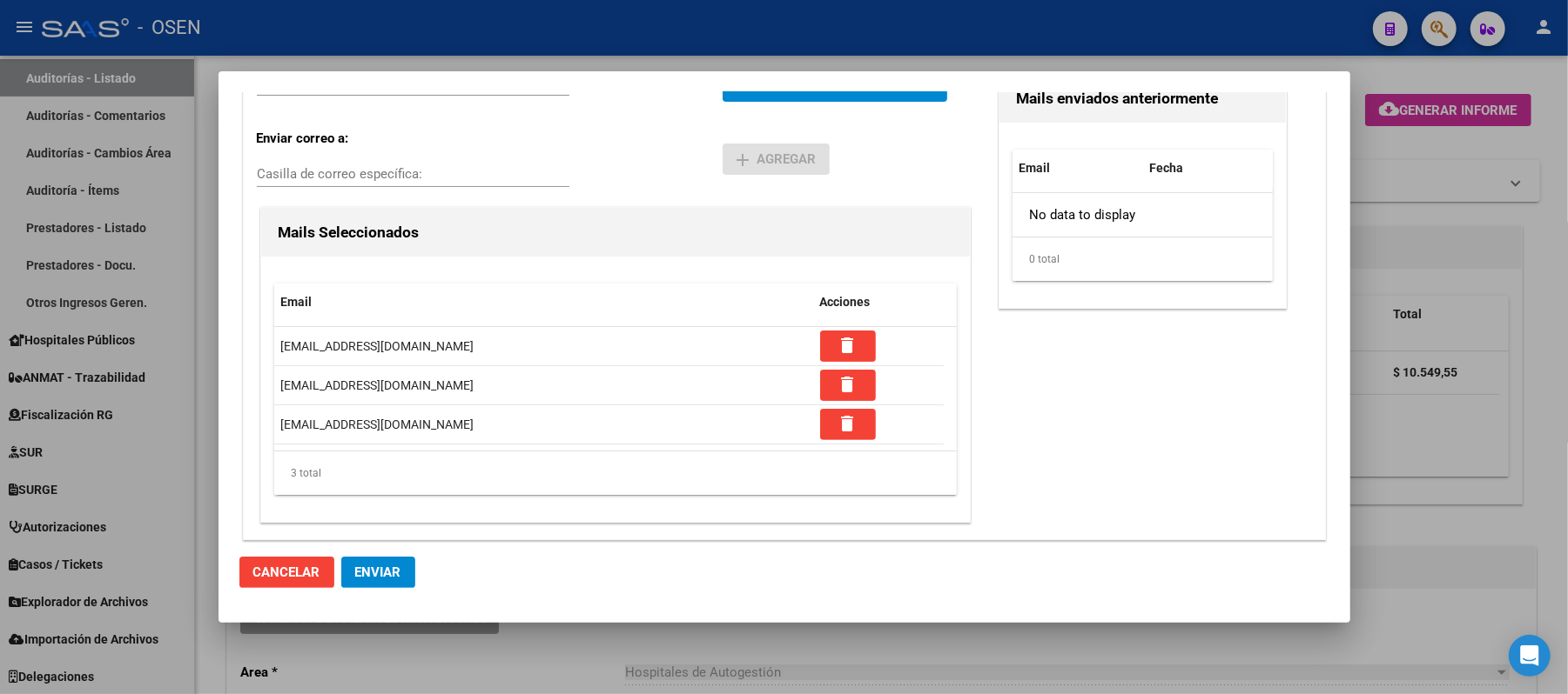
click at [386, 576] on span "Enviar" at bounding box center [378, 572] width 46 height 16
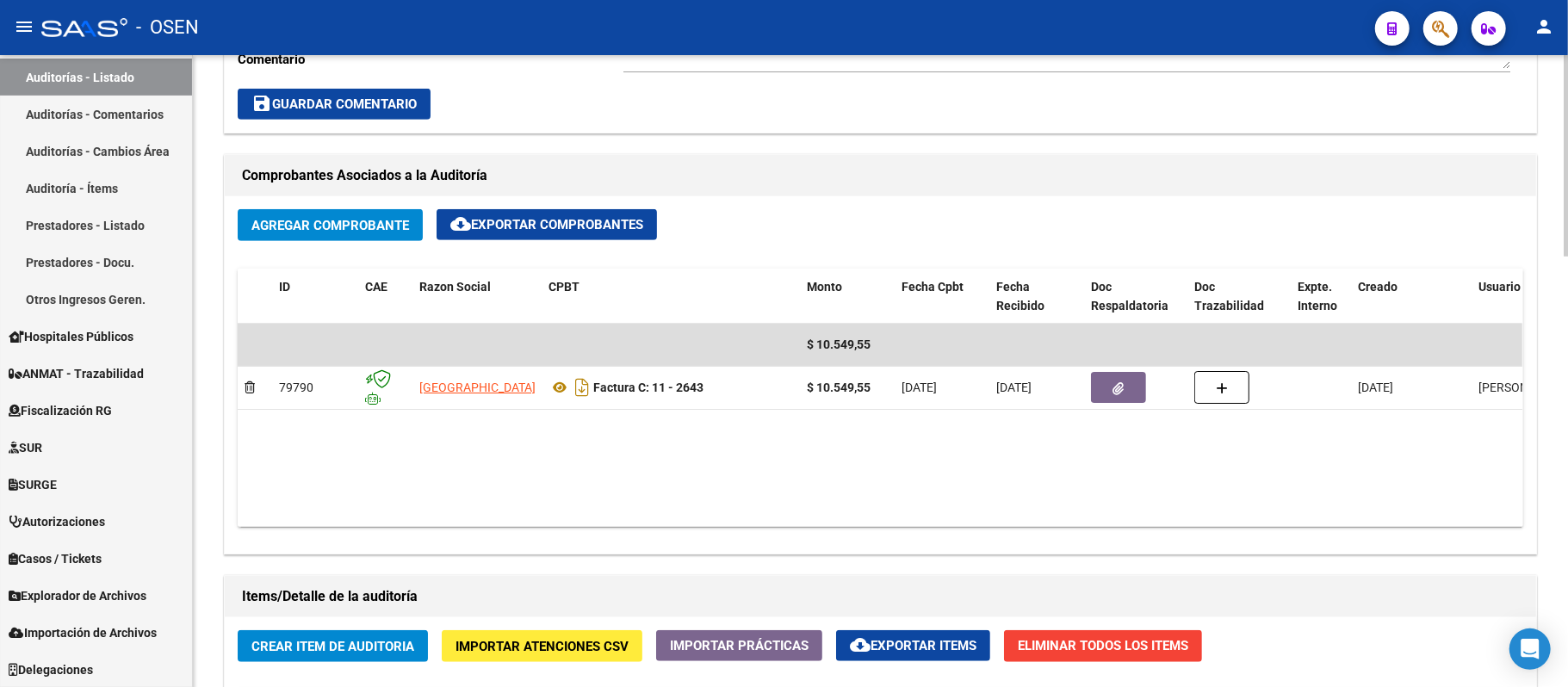
scroll to position [669, 0]
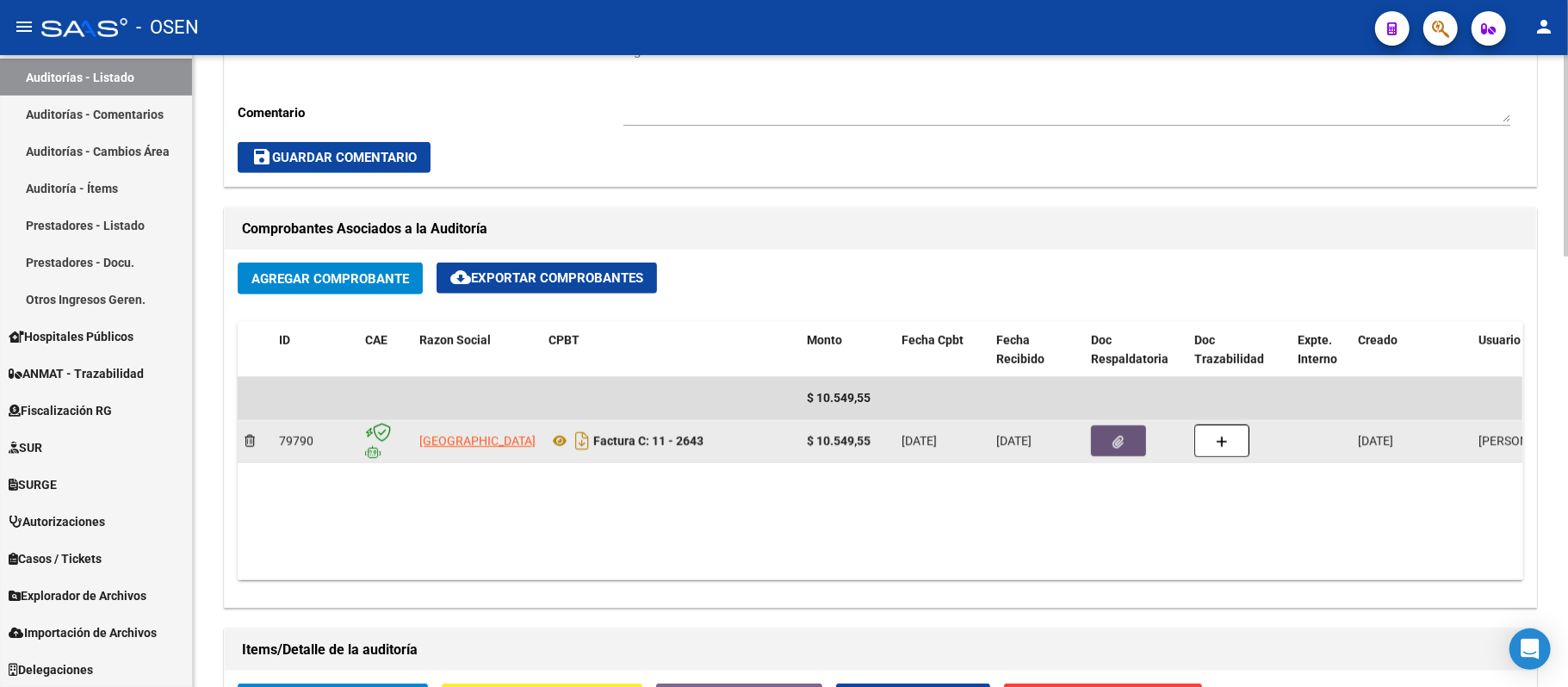
click at [1107, 439] on button "button" at bounding box center [1118, 440] width 55 height 31
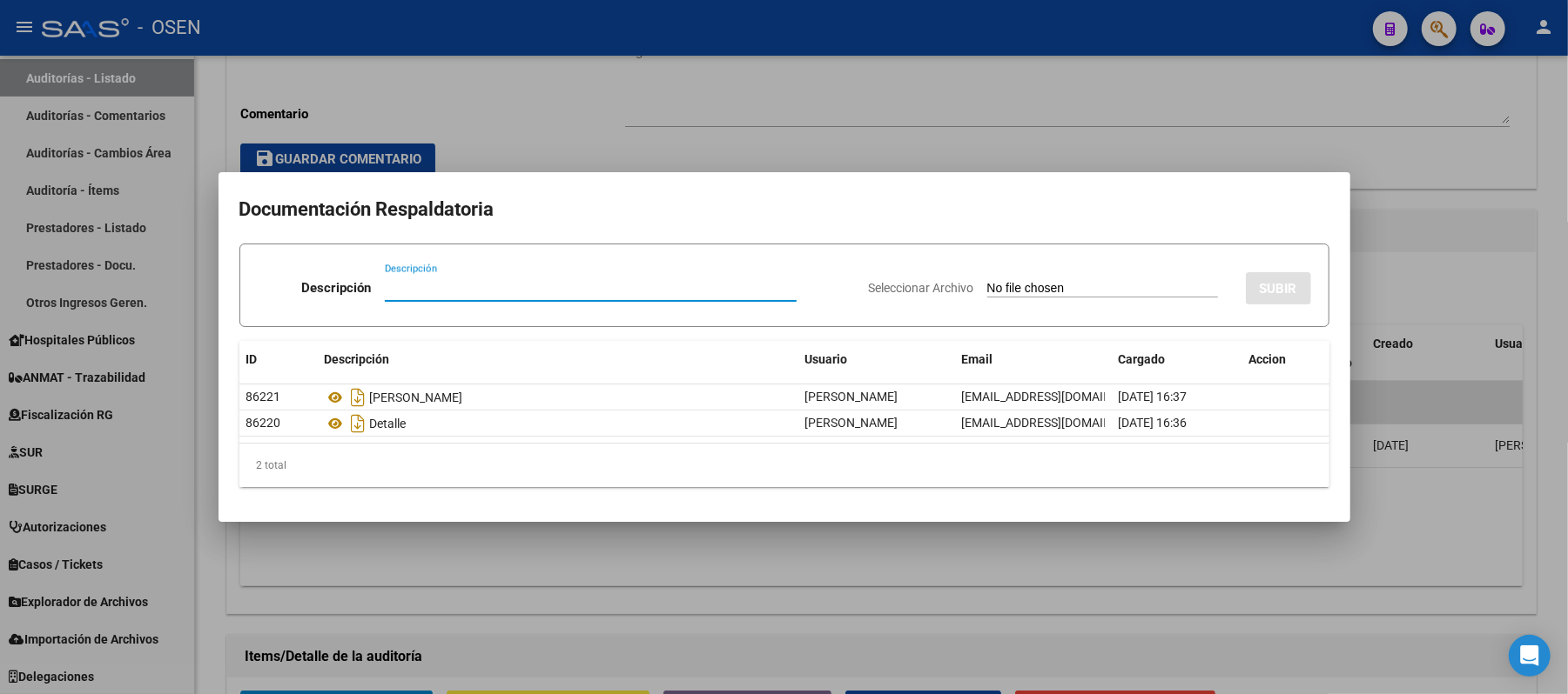
click at [788, 65] on div at bounding box center [784, 347] width 1568 height 694
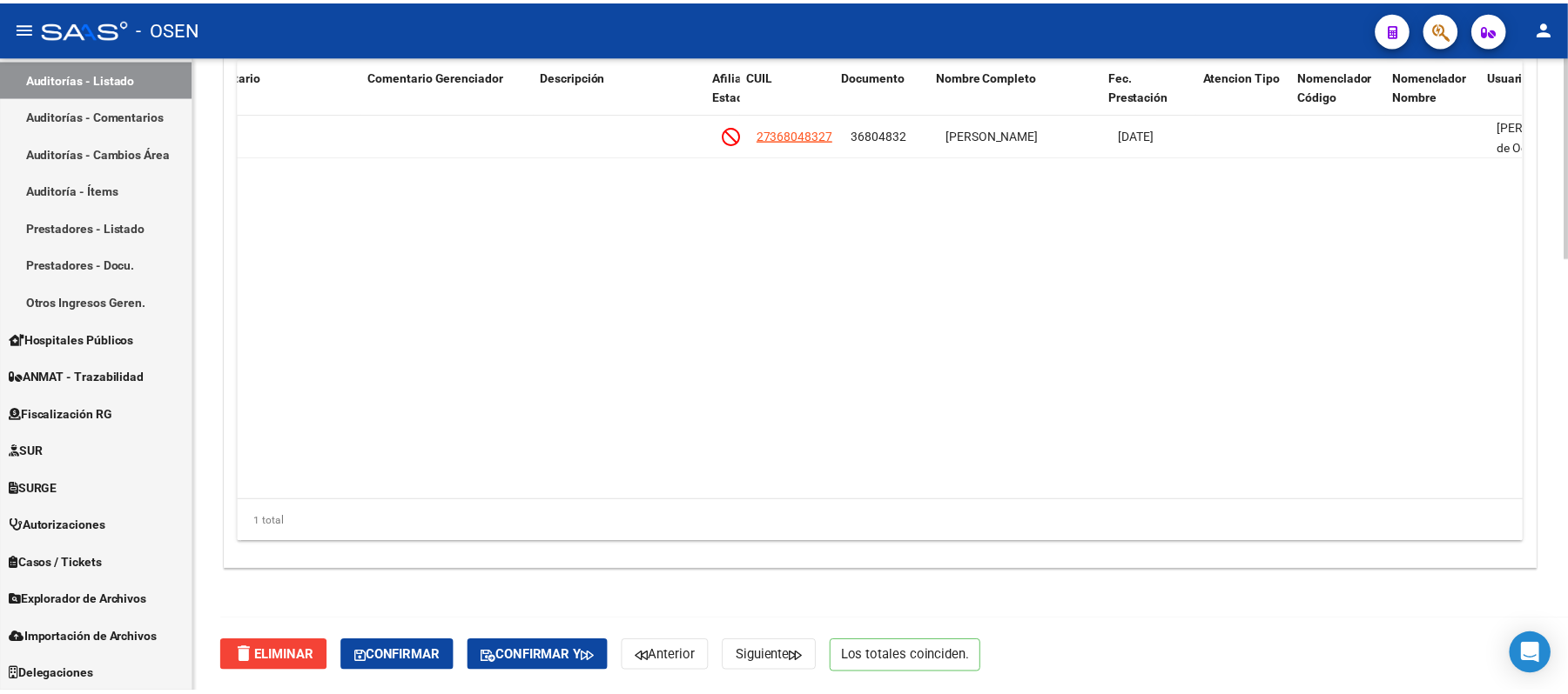
scroll to position [0, 836]
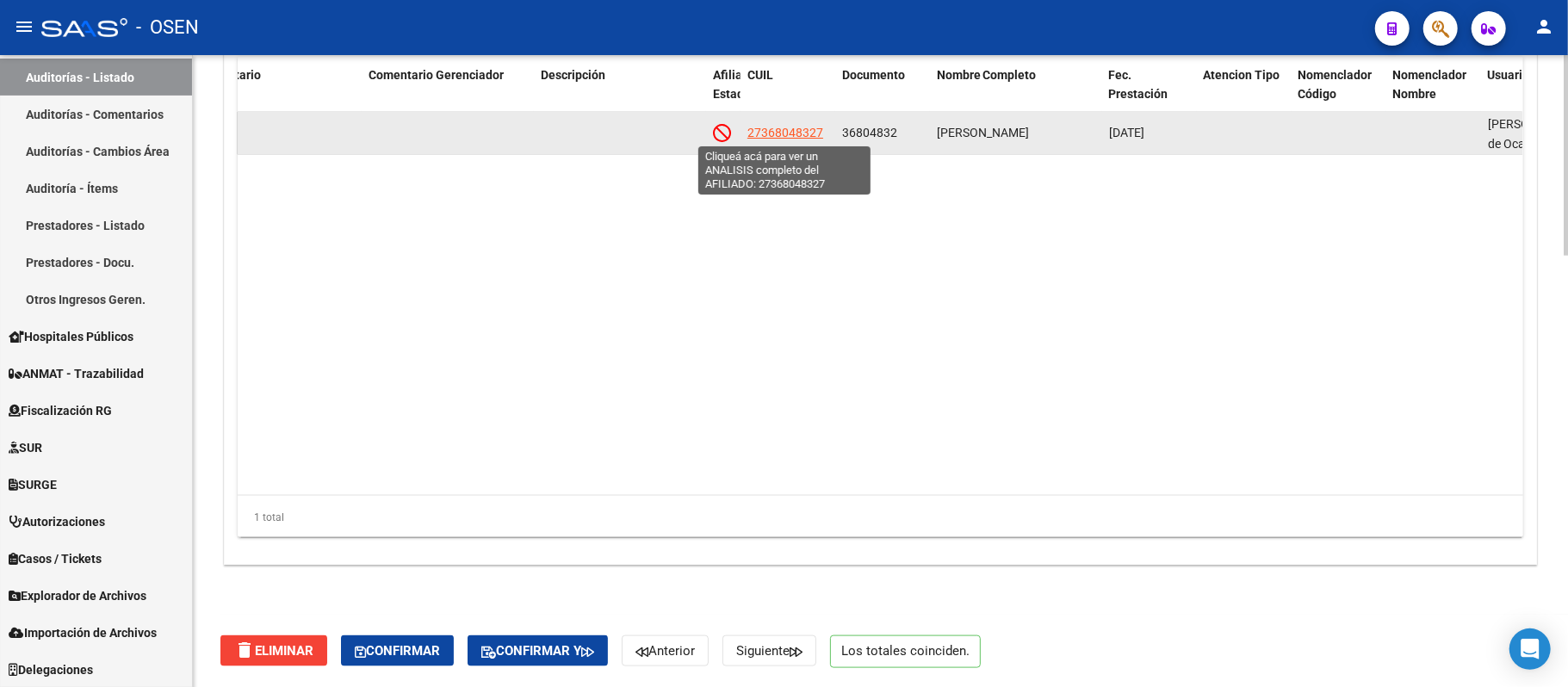
click at [795, 128] on span "27368048327" at bounding box center [785, 133] width 76 height 14
type textarea "27368048327"
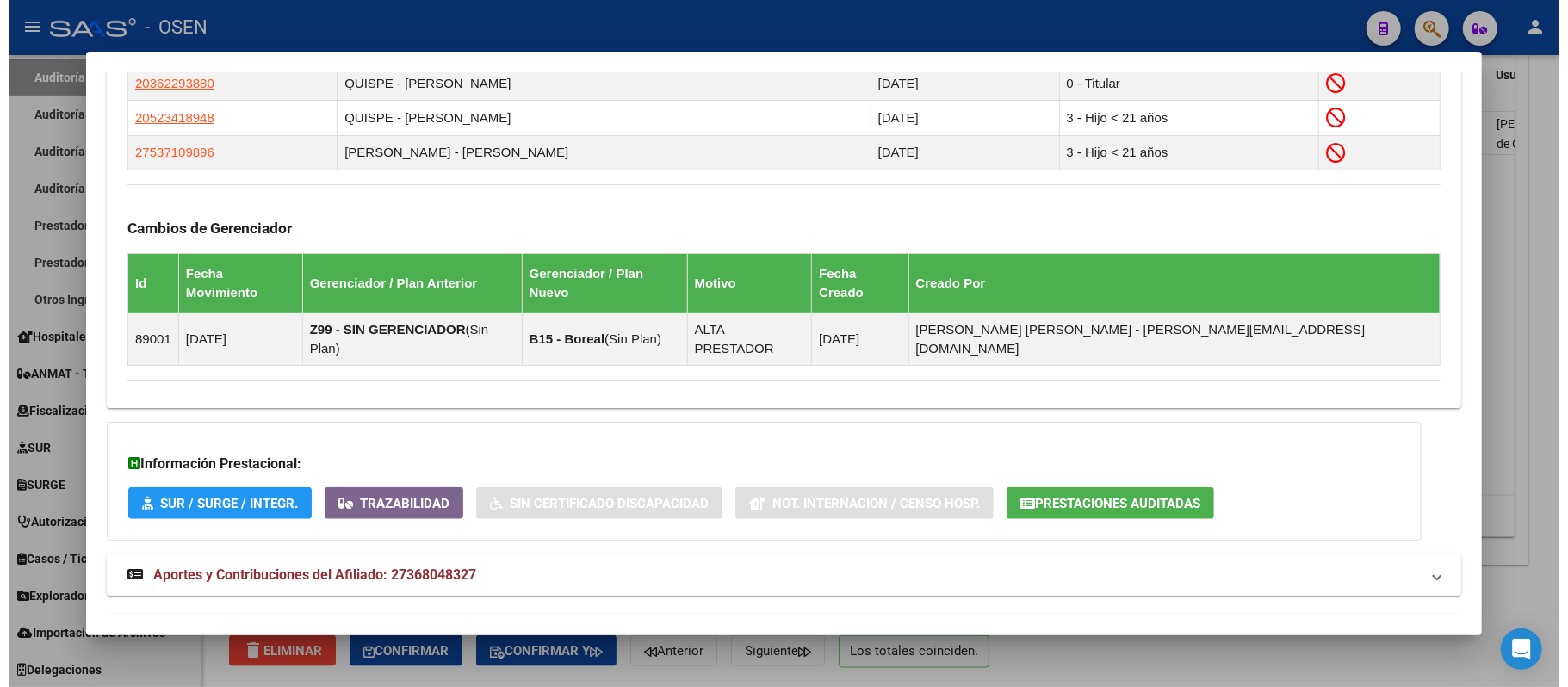
scroll to position [1113, 0]
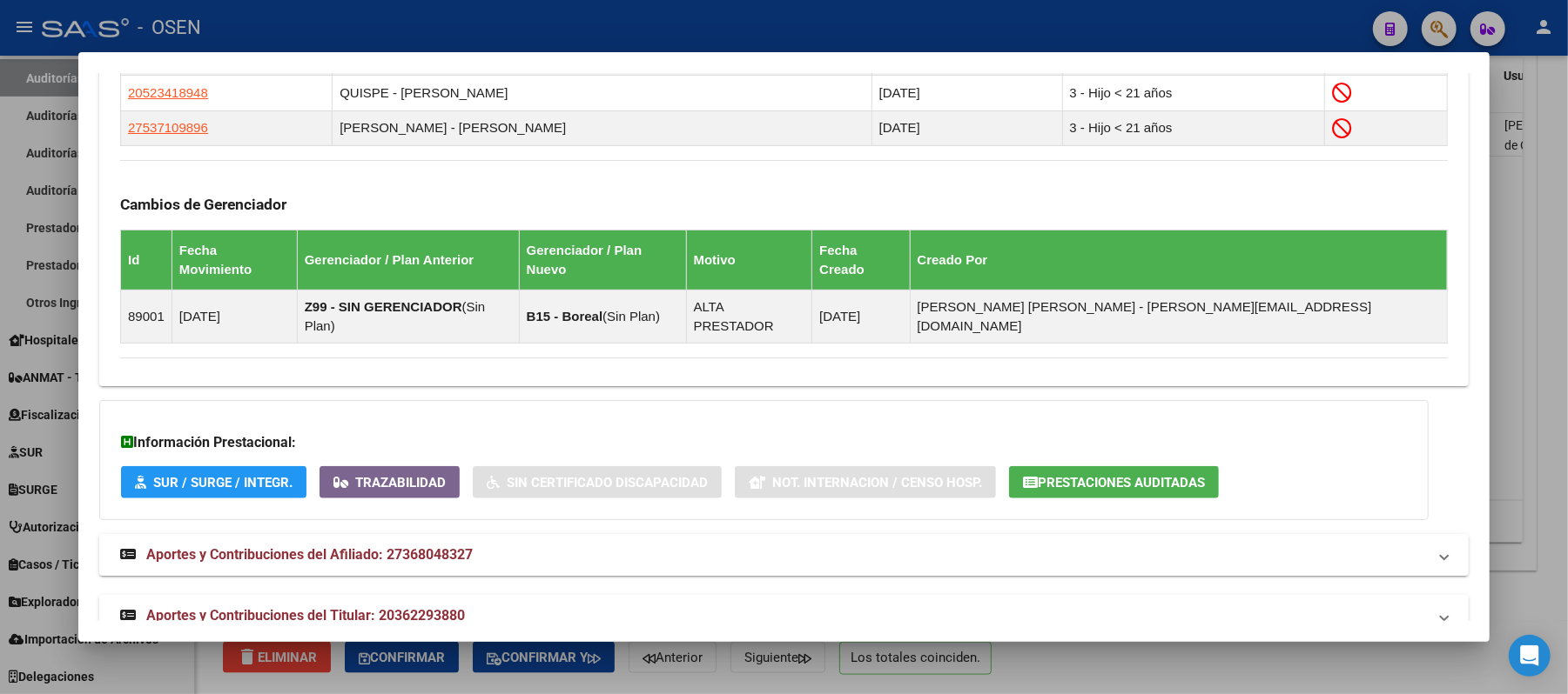
click at [614, 38] on div at bounding box center [784, 347] width 1568 height 694
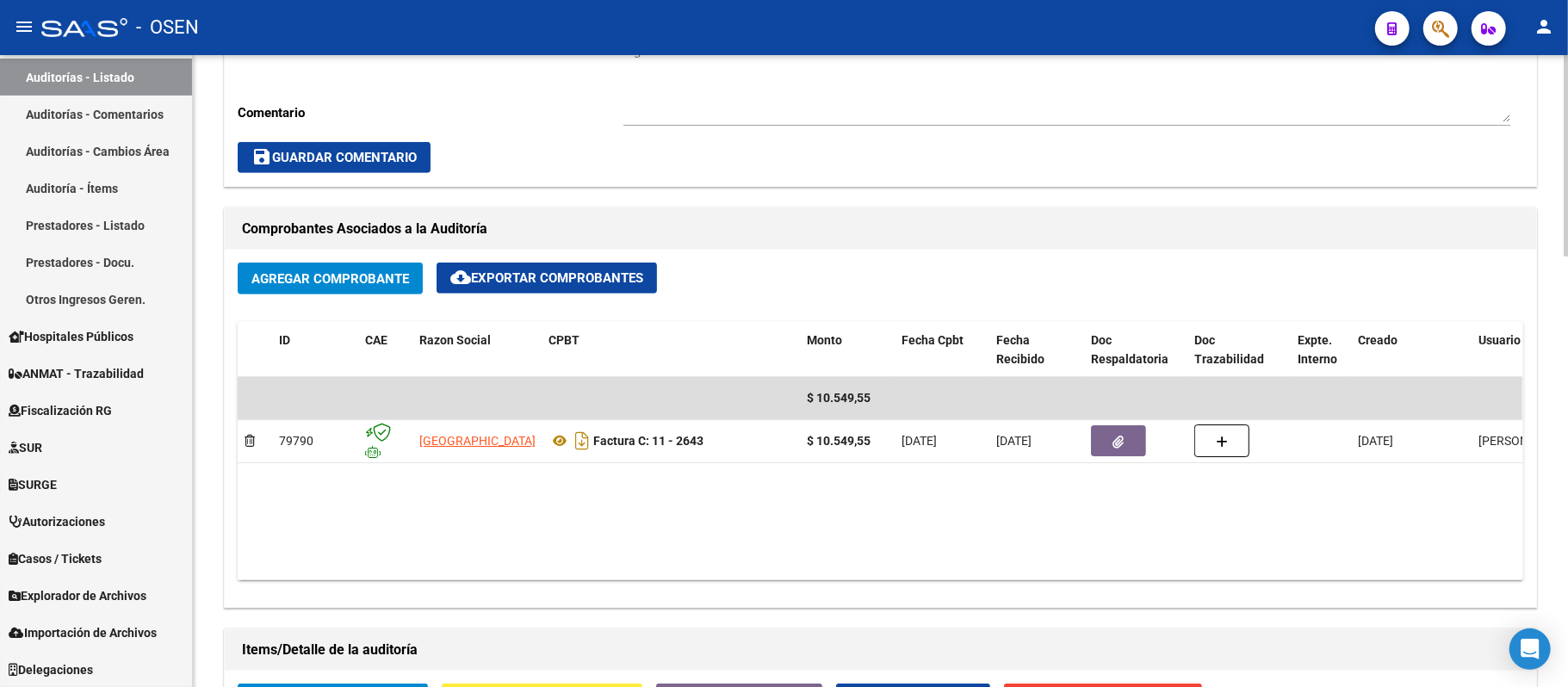
scroll to position [438, 0]
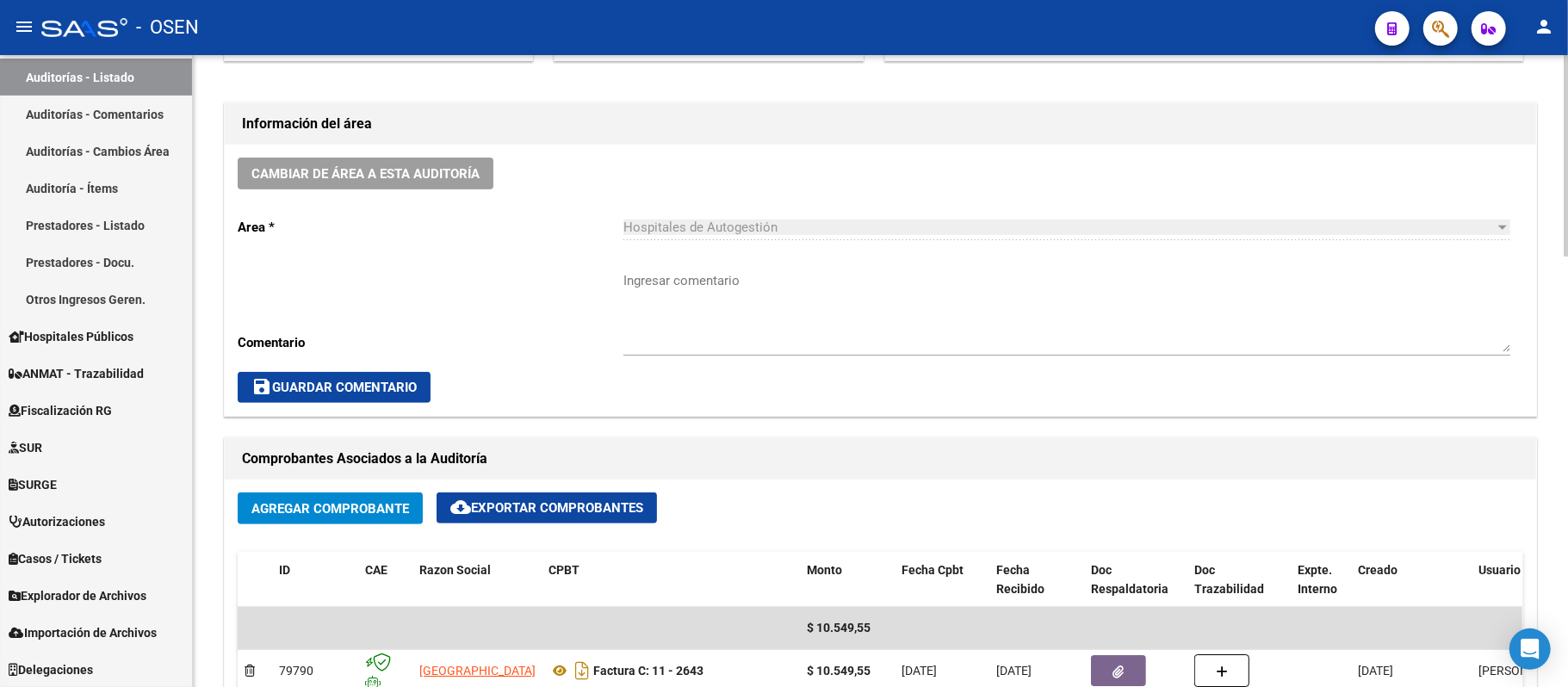
click at [718, 293] on textarea "Ingresar comentario" at bounding box center [1067, 312] width 887 height 81
type textarea "AF. OK"
click at [407, 377] on button "save Guardar Comentario" at bounding box center [334, 387] width 193 height 31
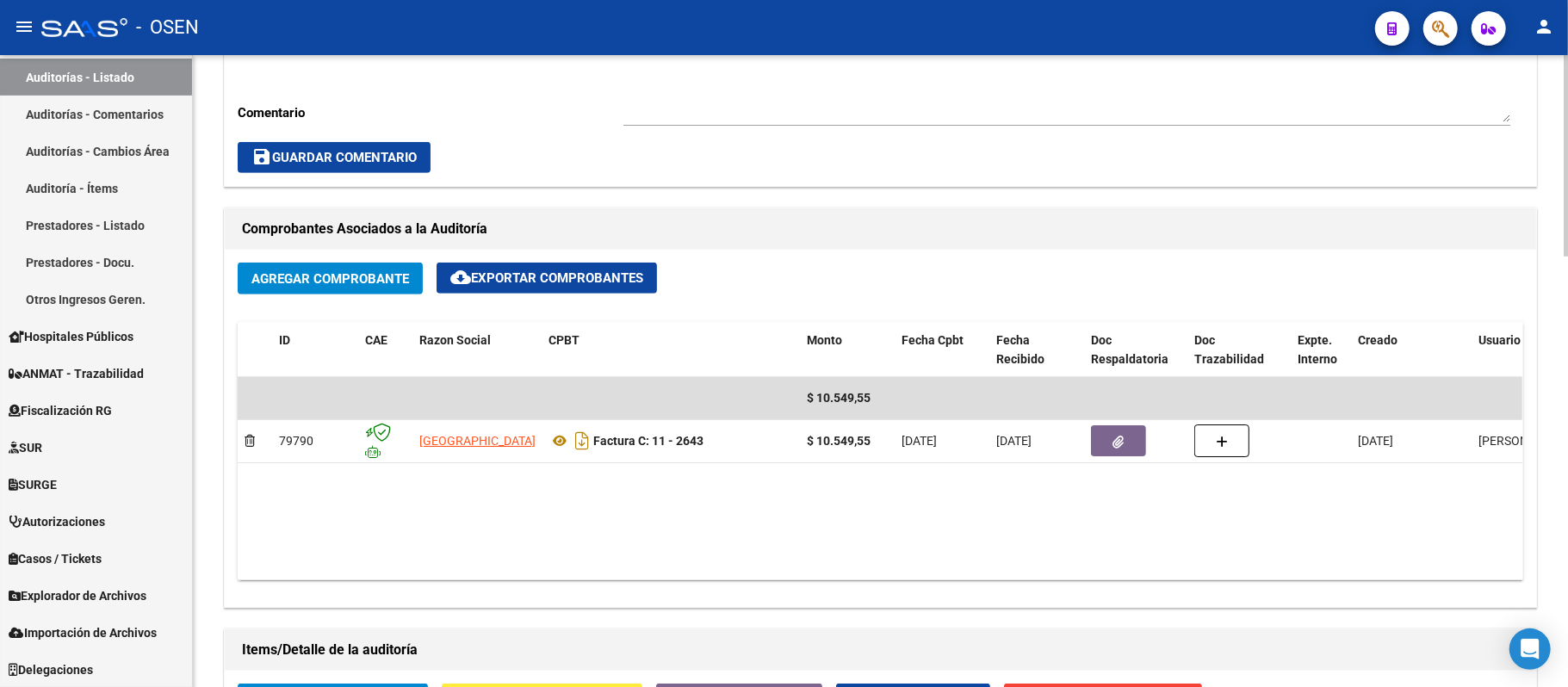
scroll to position [208, 0]
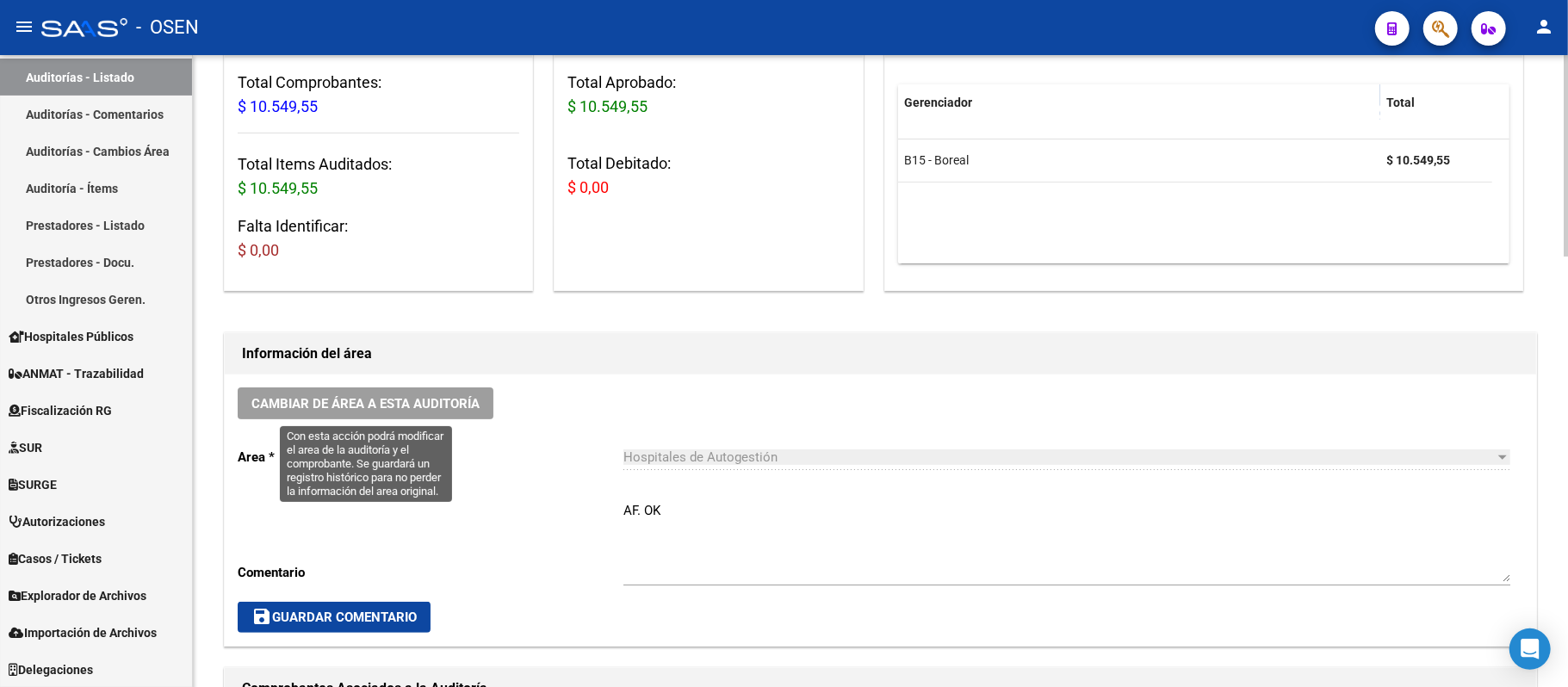
click at [363, 416] on button "Cambiar de área a esta auditoría" at bounding box center [365, 403] width 255 height 32
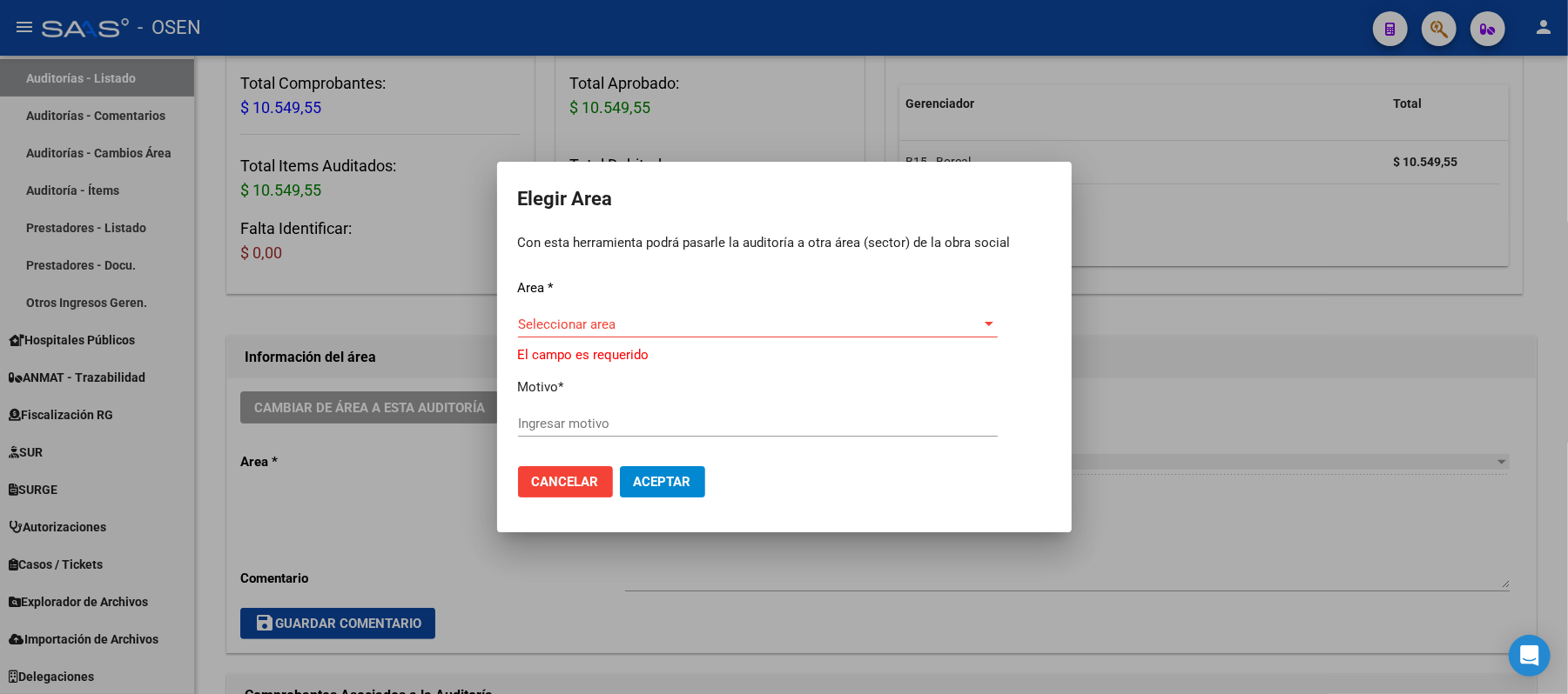
click at [715, 341] on div "Seleccionar area Seleccionar area" at bounding box center [757, 333] width 479 height 43
click at [660, 332] on span "Seleccionar area" at bounding box center [749, 325] width 464 height 16
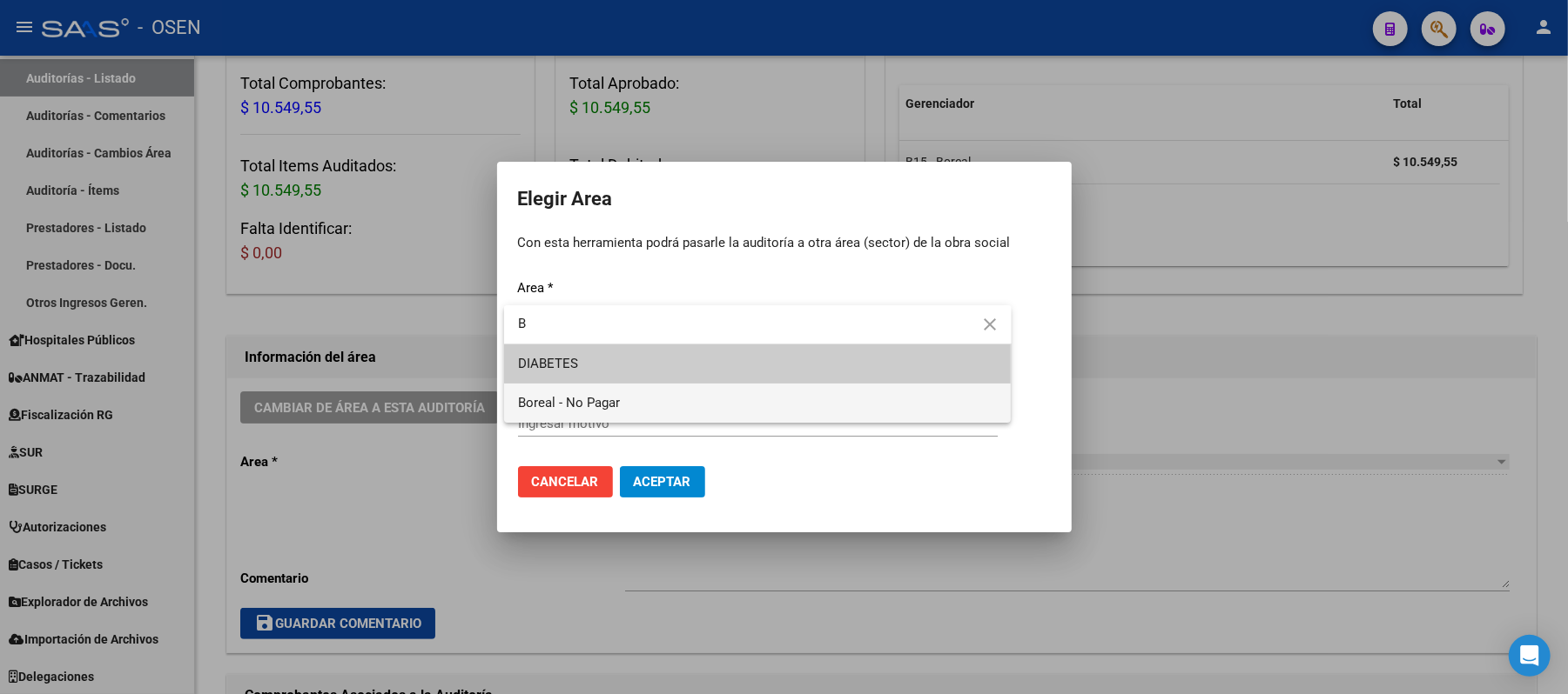
type input "B"
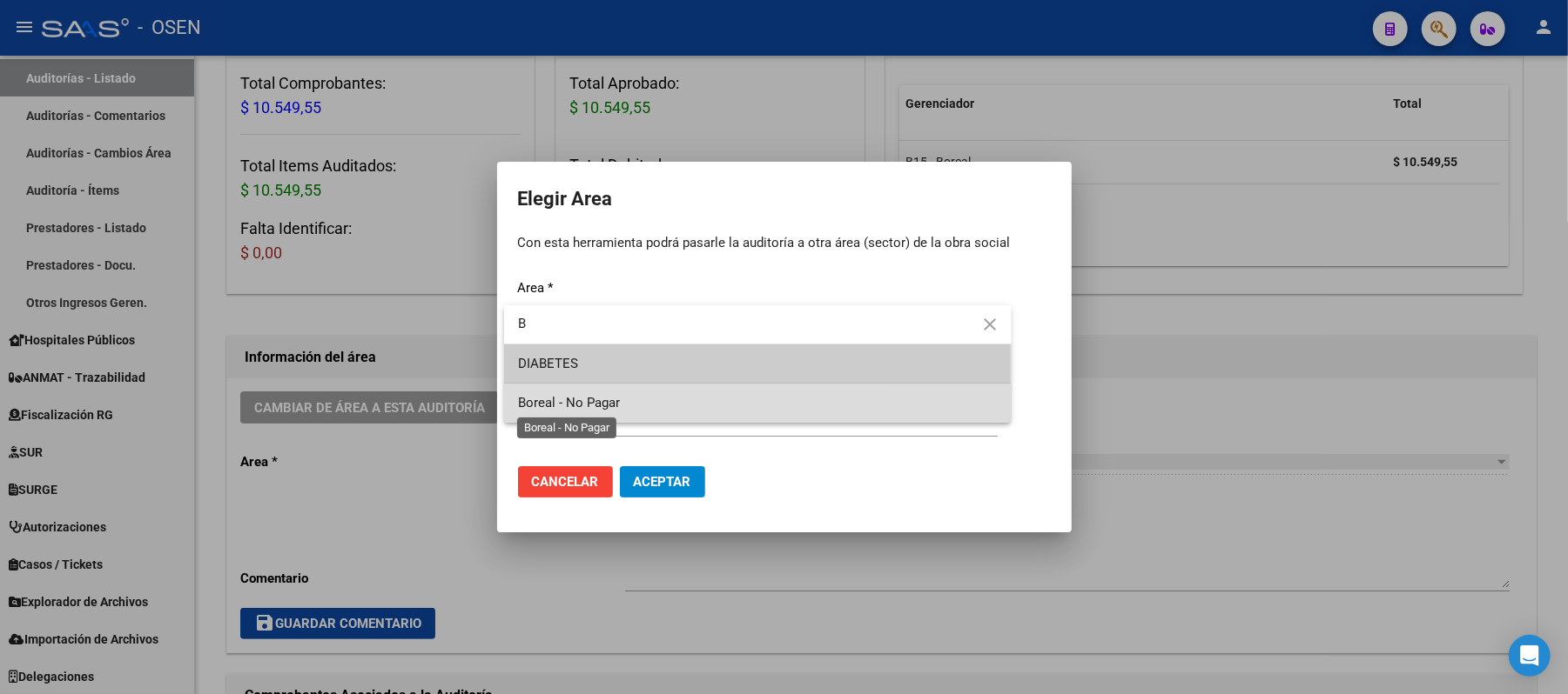
click at [613, 404] on span "Boreal - No Pagar" at bounding box center [568, 403] width 102 height 16
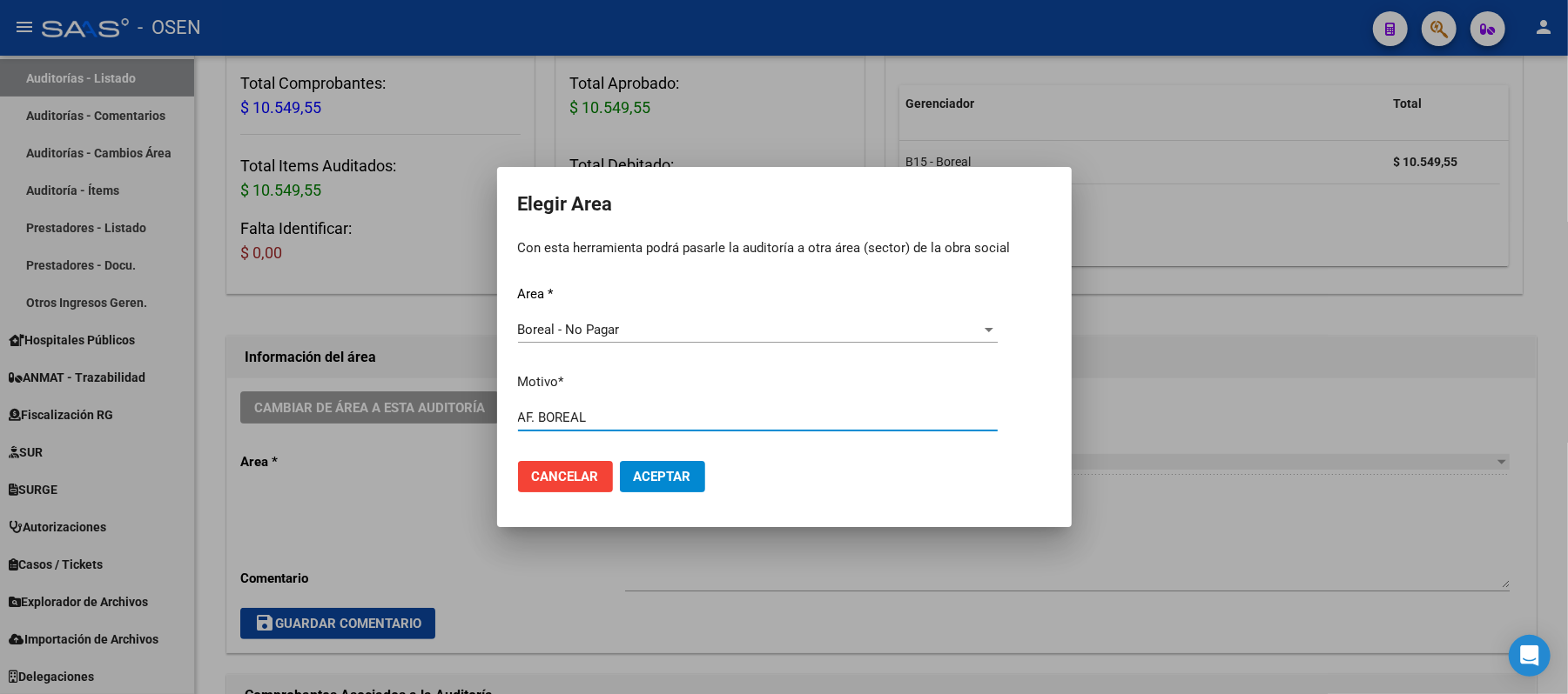
type input "AF. BOREAL"
click at [655, 491] on button "Aceptar" at bounding box center [662, 477] width 85 height 31
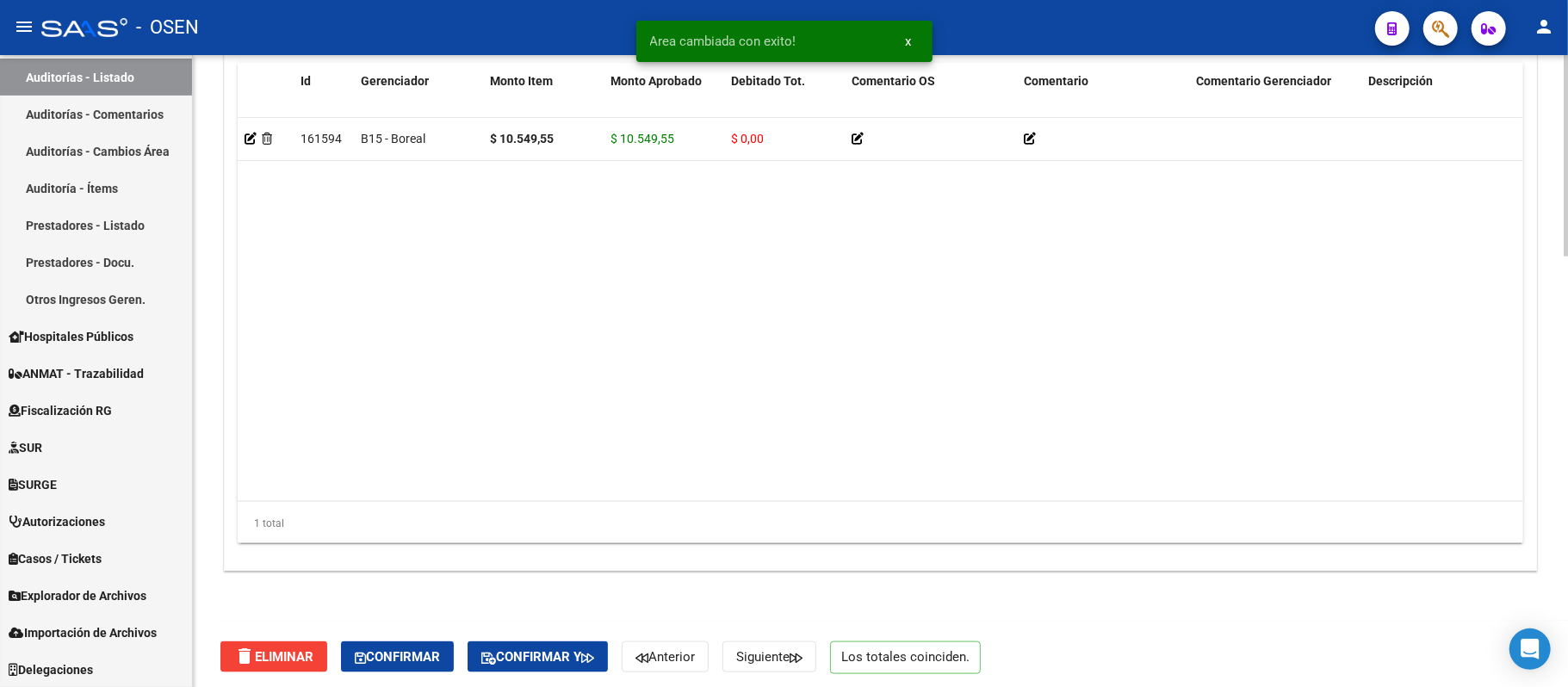
scroll to position [1357, 0]
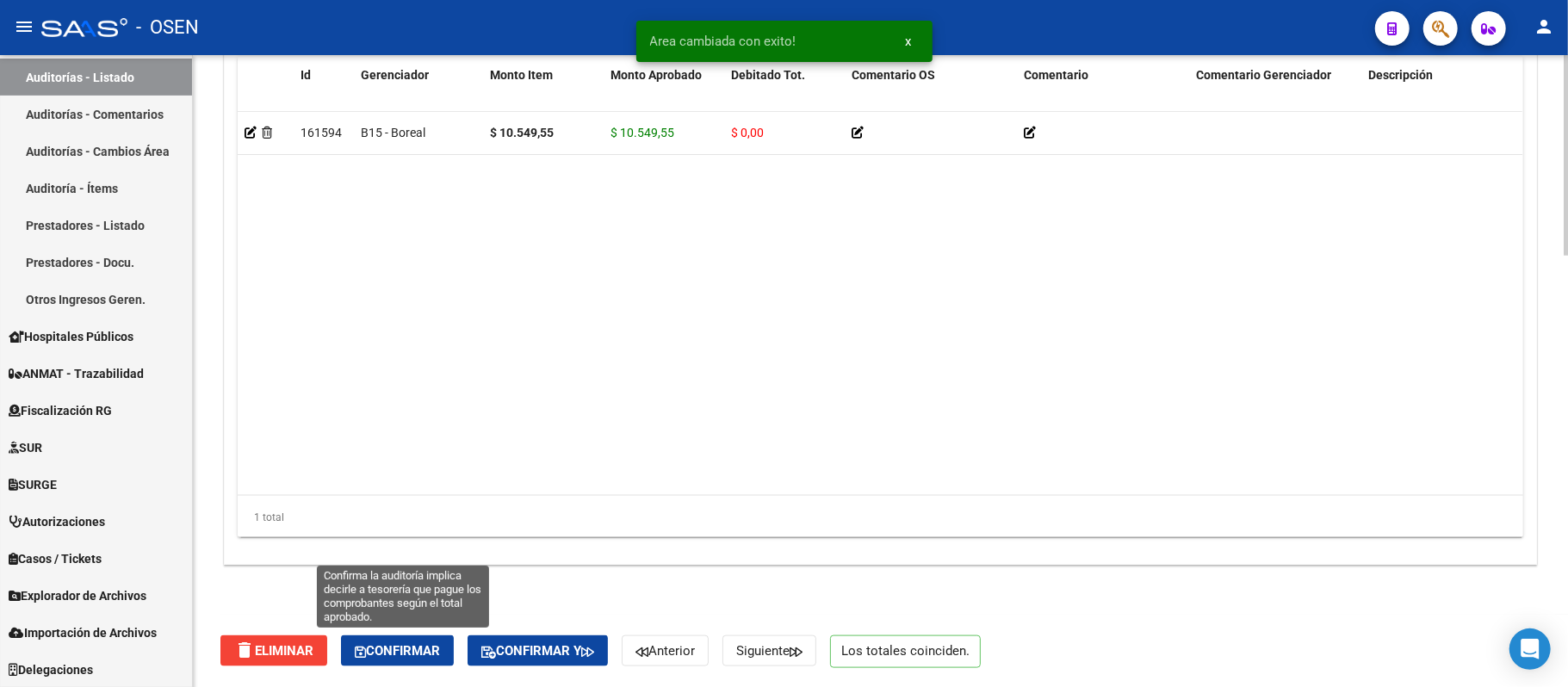
click at [425, 627] on span "Confirmar" at bounding box center [397, 651] width 85 height 16
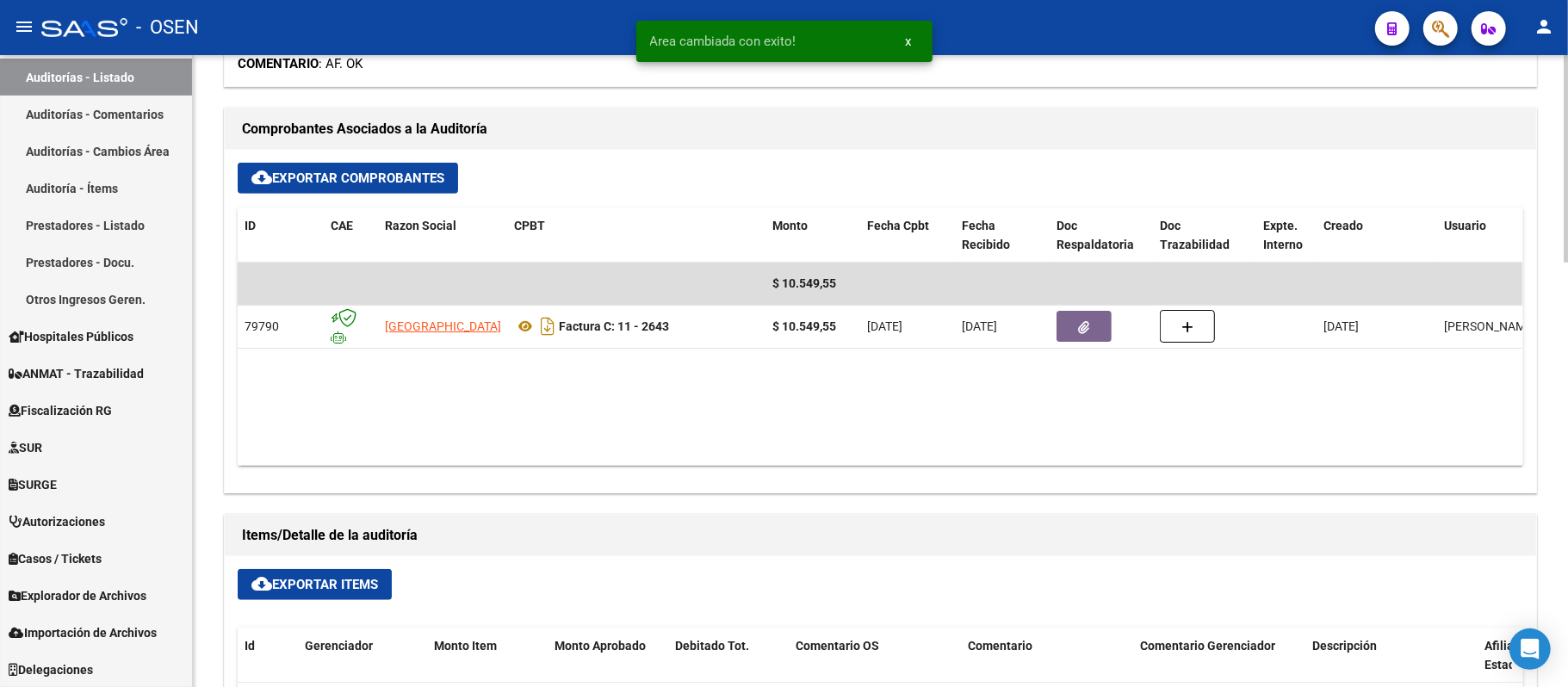
type input "202509"
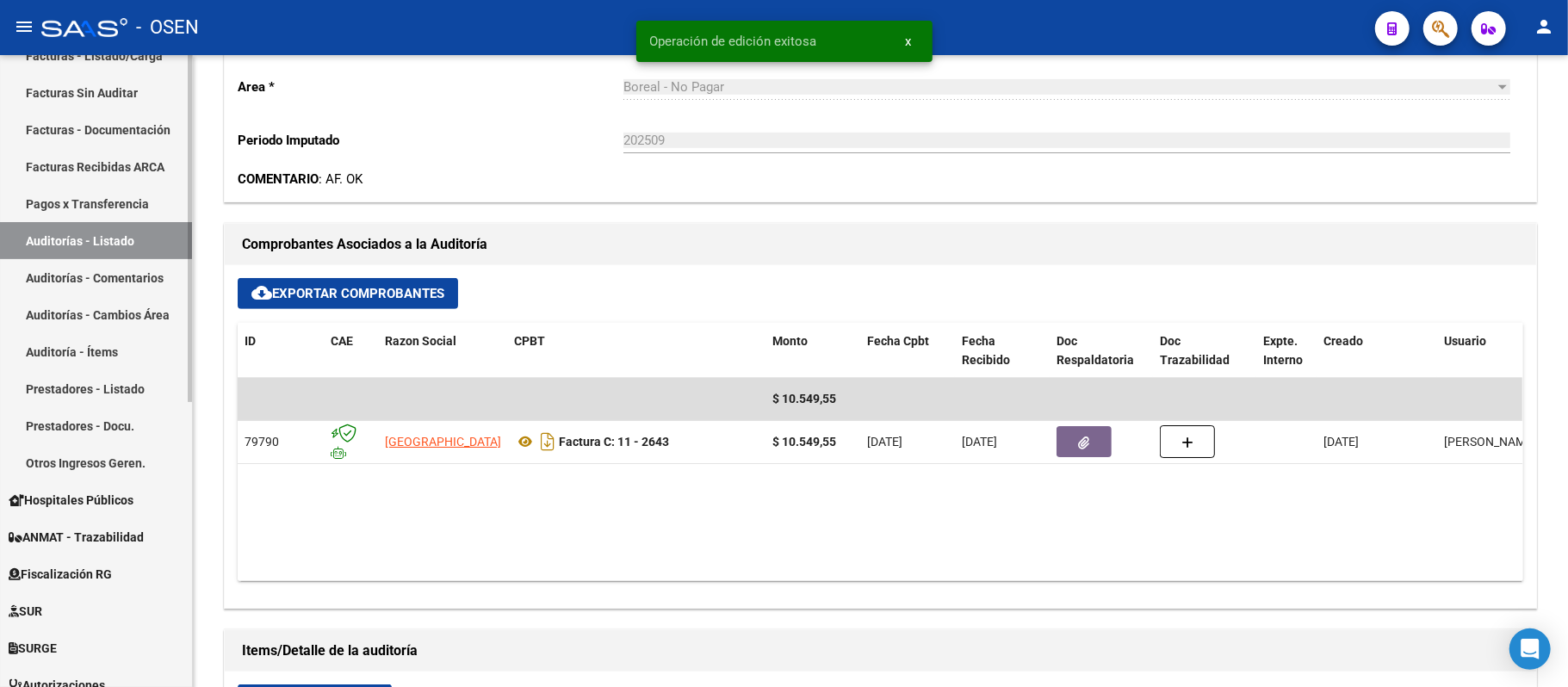
scroll to position [293, 0]
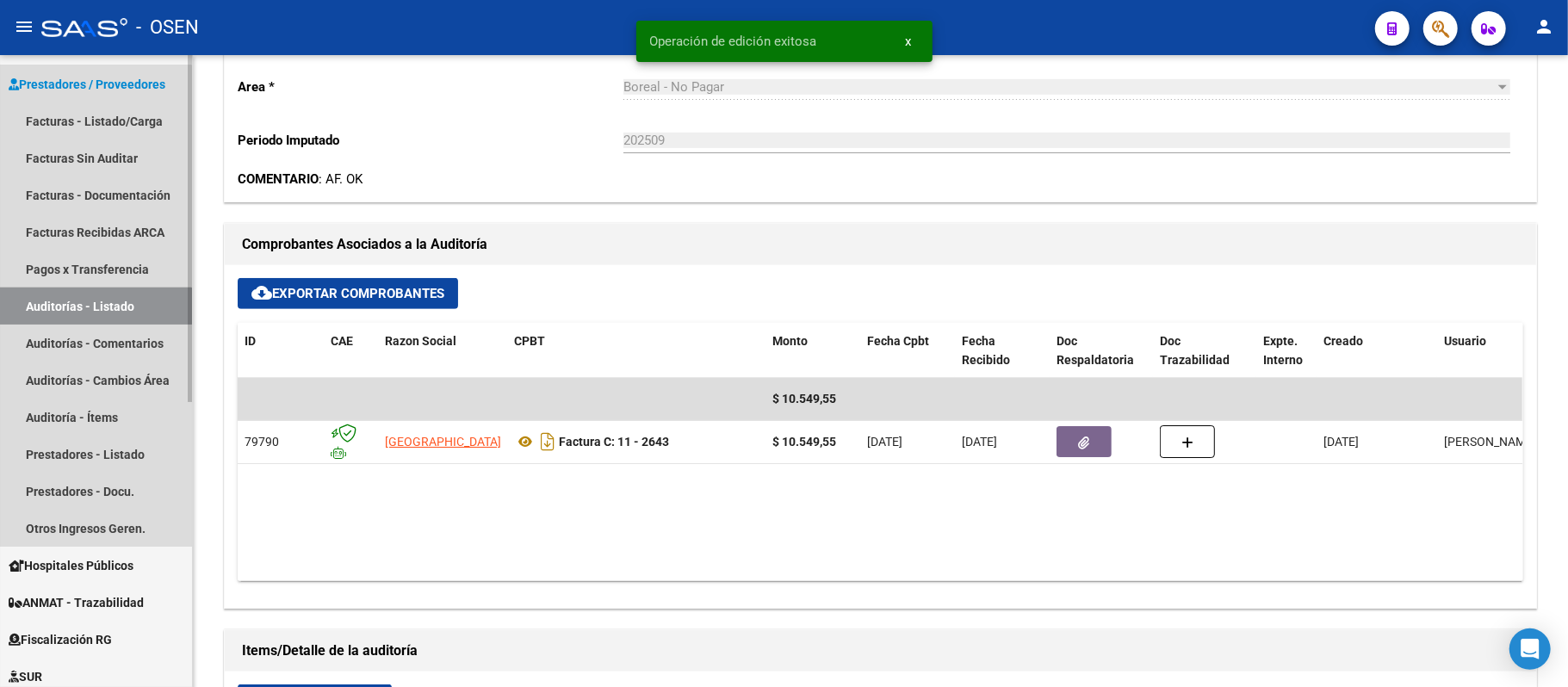
click at [95, 308] on link "Auditorías - Listado" at bounding box center [96, 307] width 192 height 37
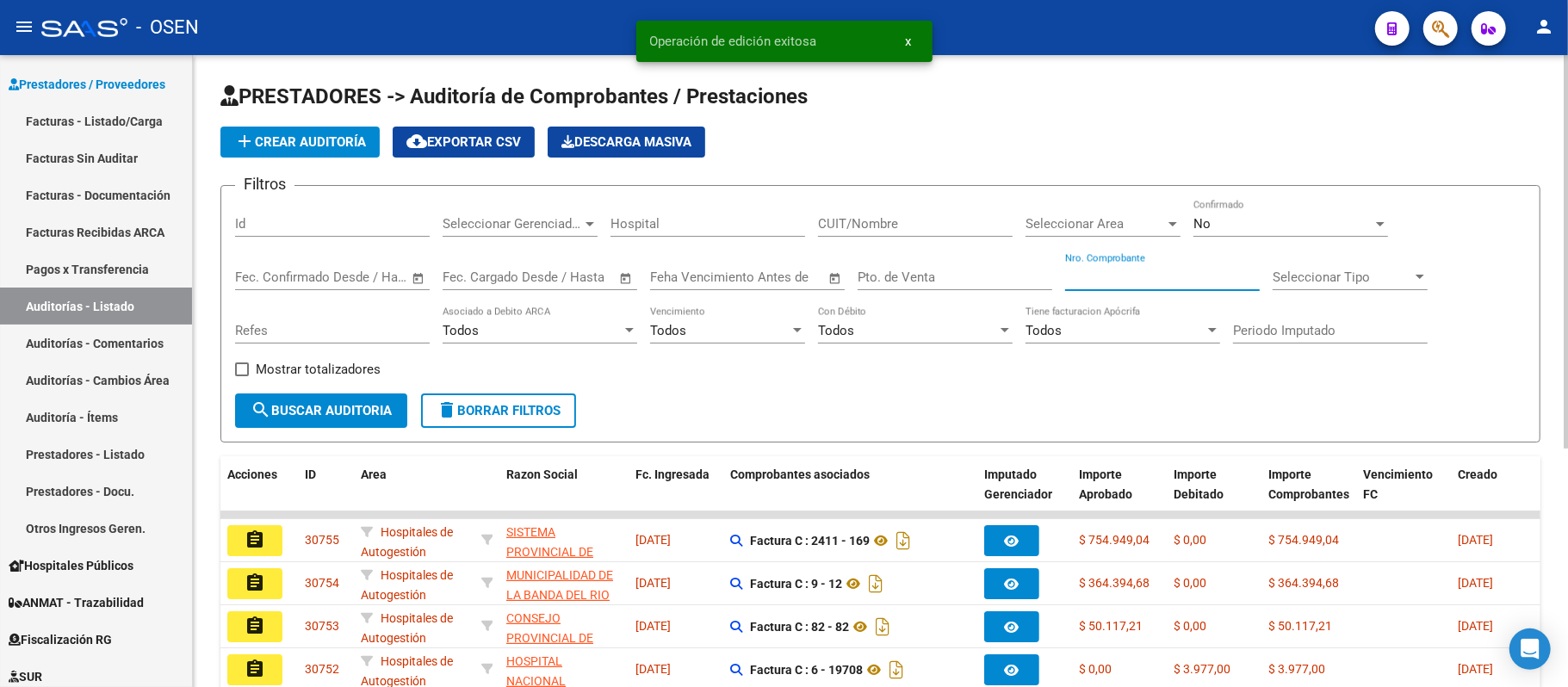
click at [1127, 281] on input "Nro. Comprobante" at bounding box center [1162, 278] width 195 height 16
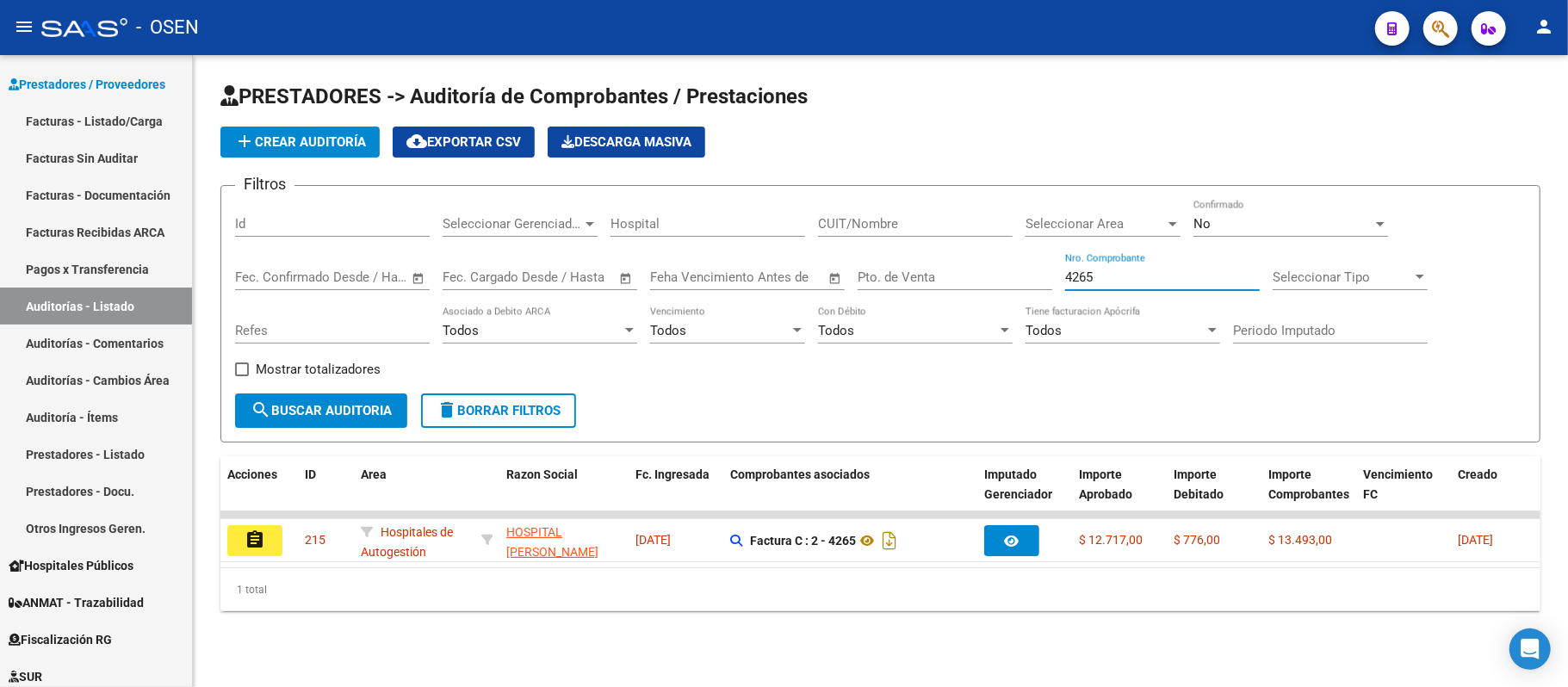
type input "4265"
click at [1247, 219] on div "No" at bounding box center [1283, 224] width 179 height 16
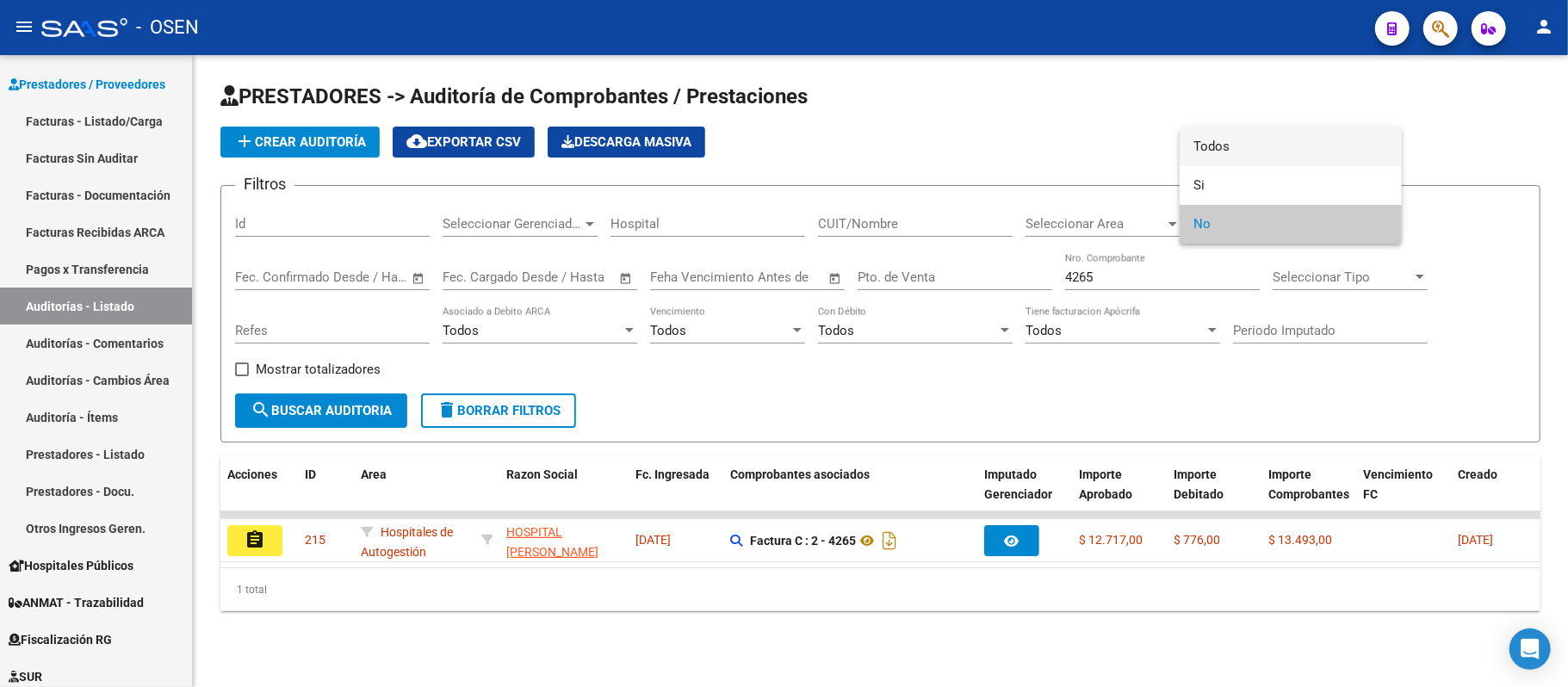
click at [1223, 155] on span "Todos" at bounding box center [1291, 147] width 195 height 39
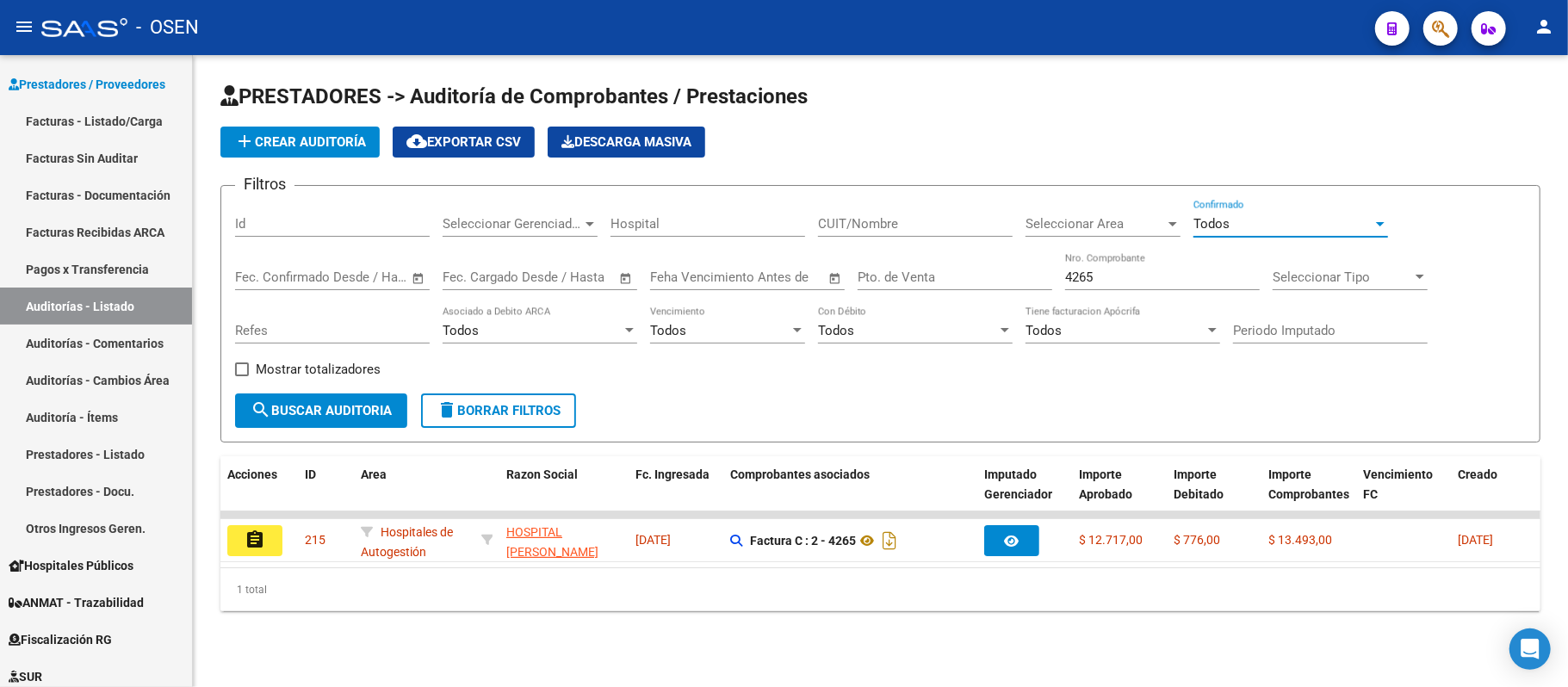
click at [334, 396] on button "search Buscar Auditoria" at bounding box center [321, 410] width 172 height 34
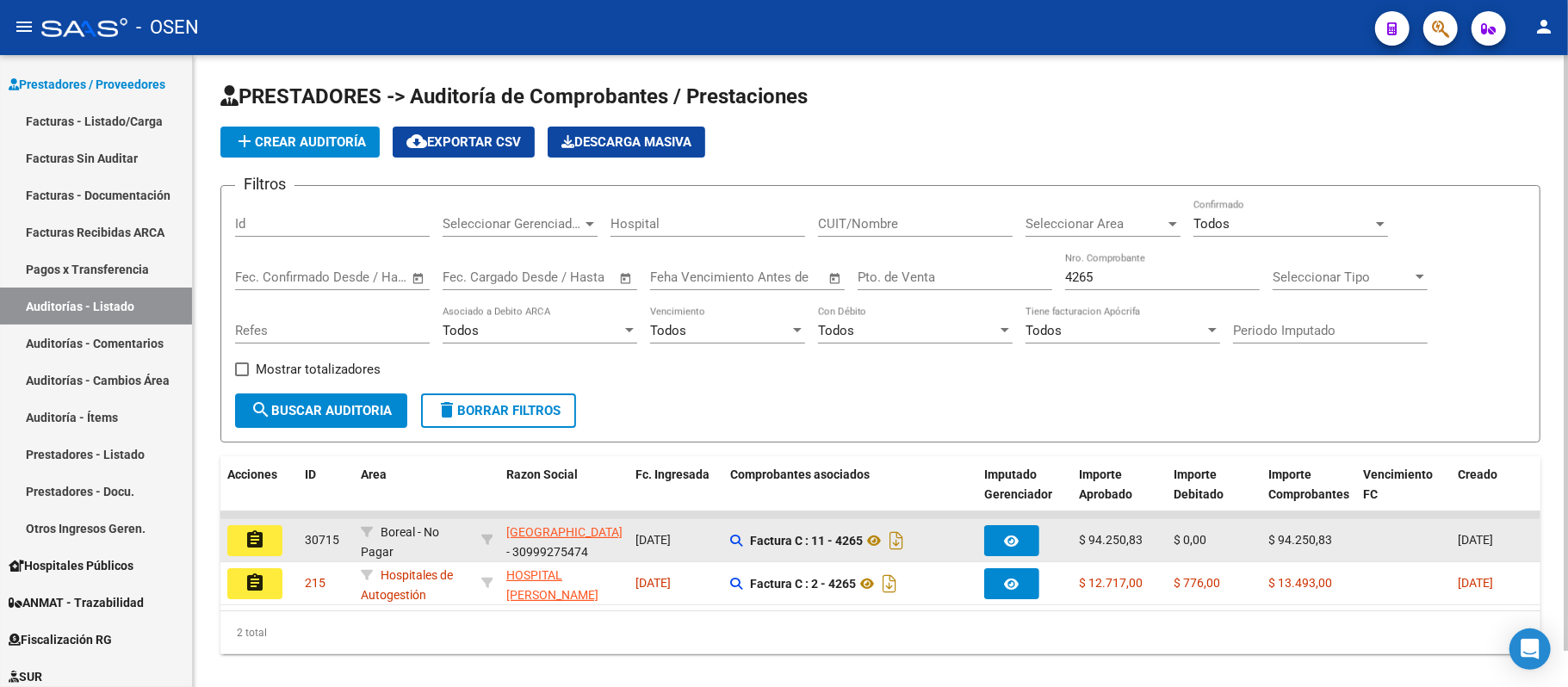
click at [276, 543] on button "assignment" at bounding box center [255, 540] width 55 height 31
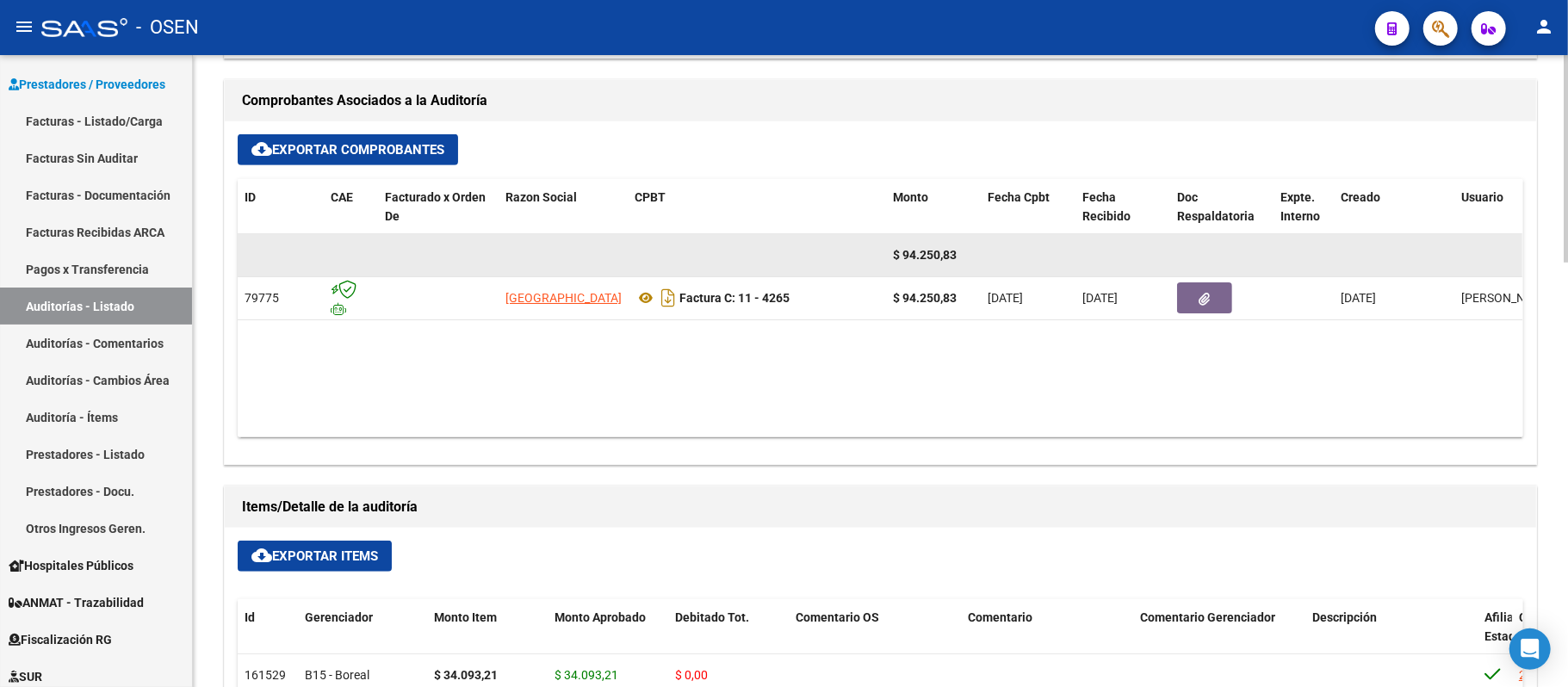
scroll to position [804, 0]
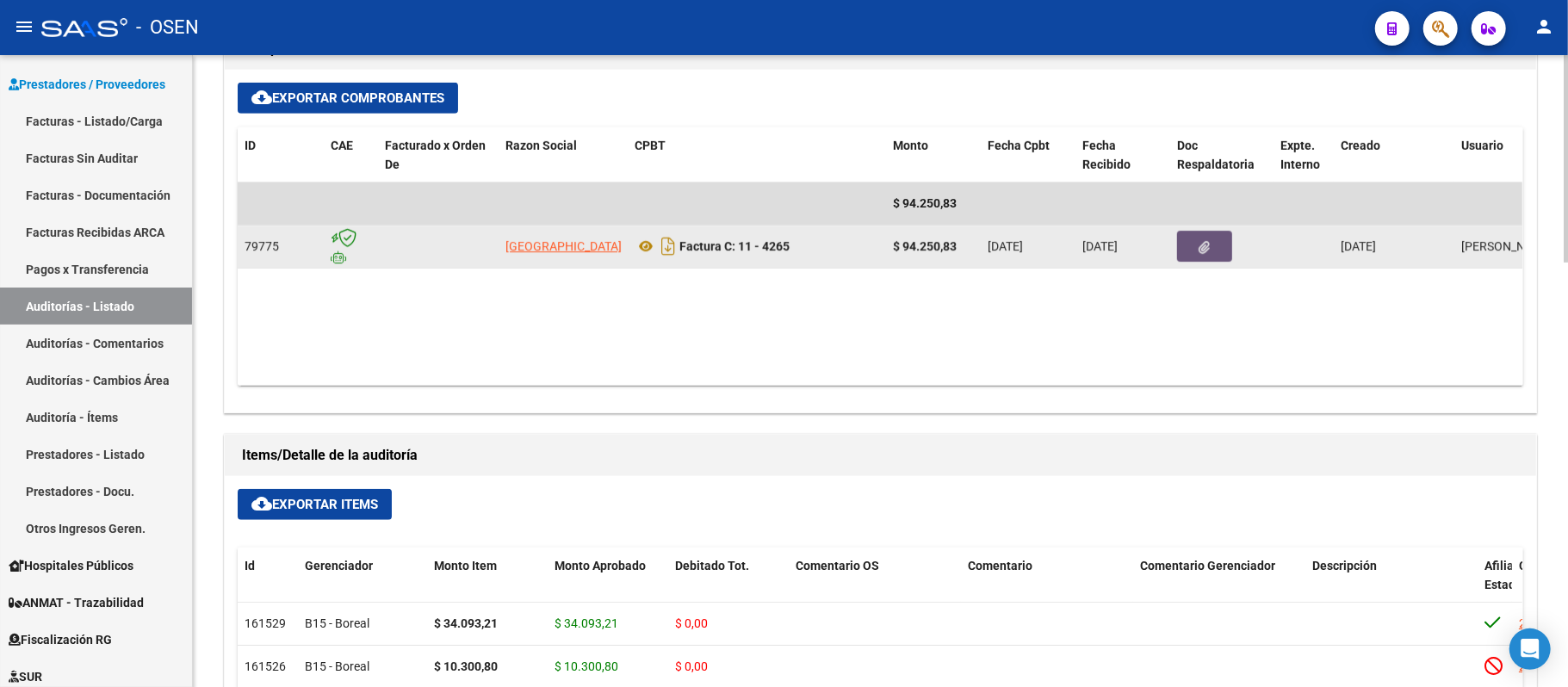
click at [1190, 240] on button "button" at bounding box center [1204, 246] width 55 height 31
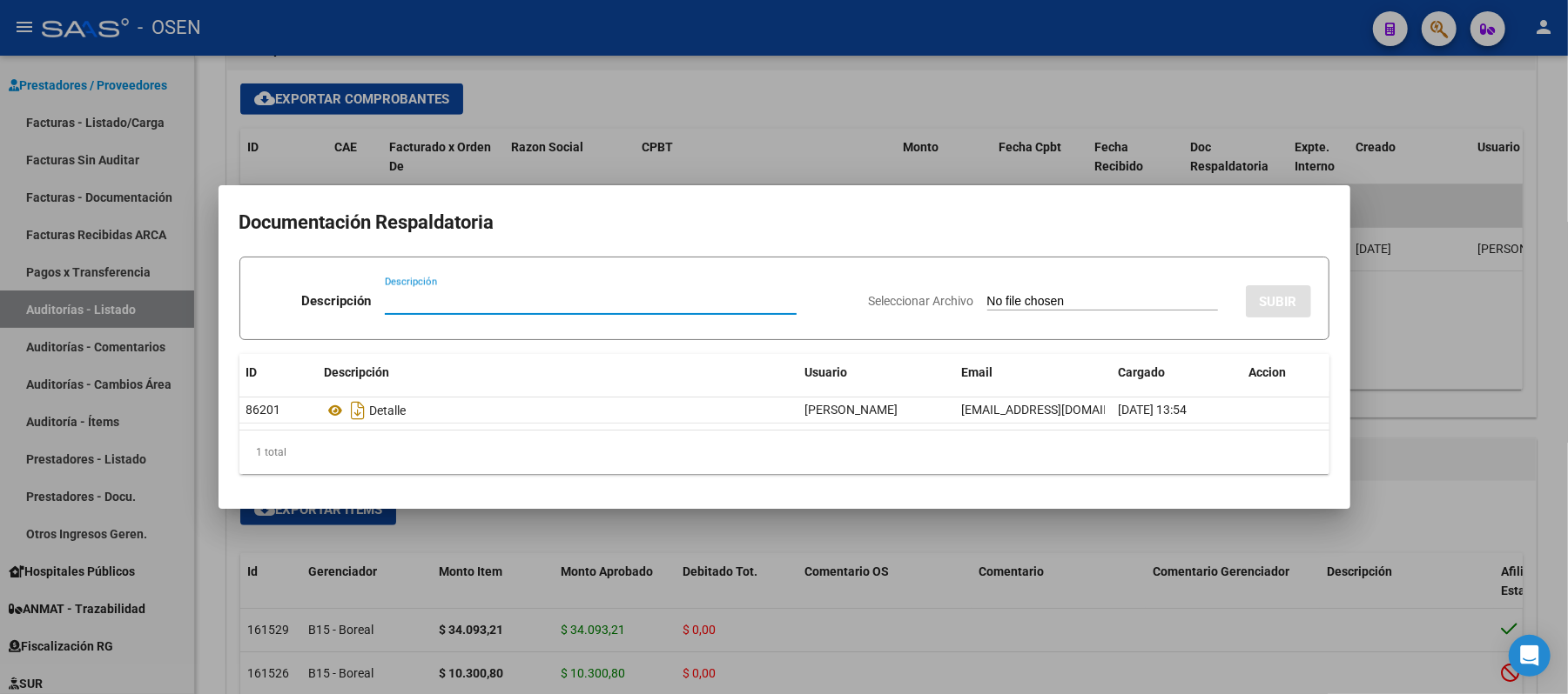
click at [721, 94] on div at bounding box center [784, 347] width 1568 height 694
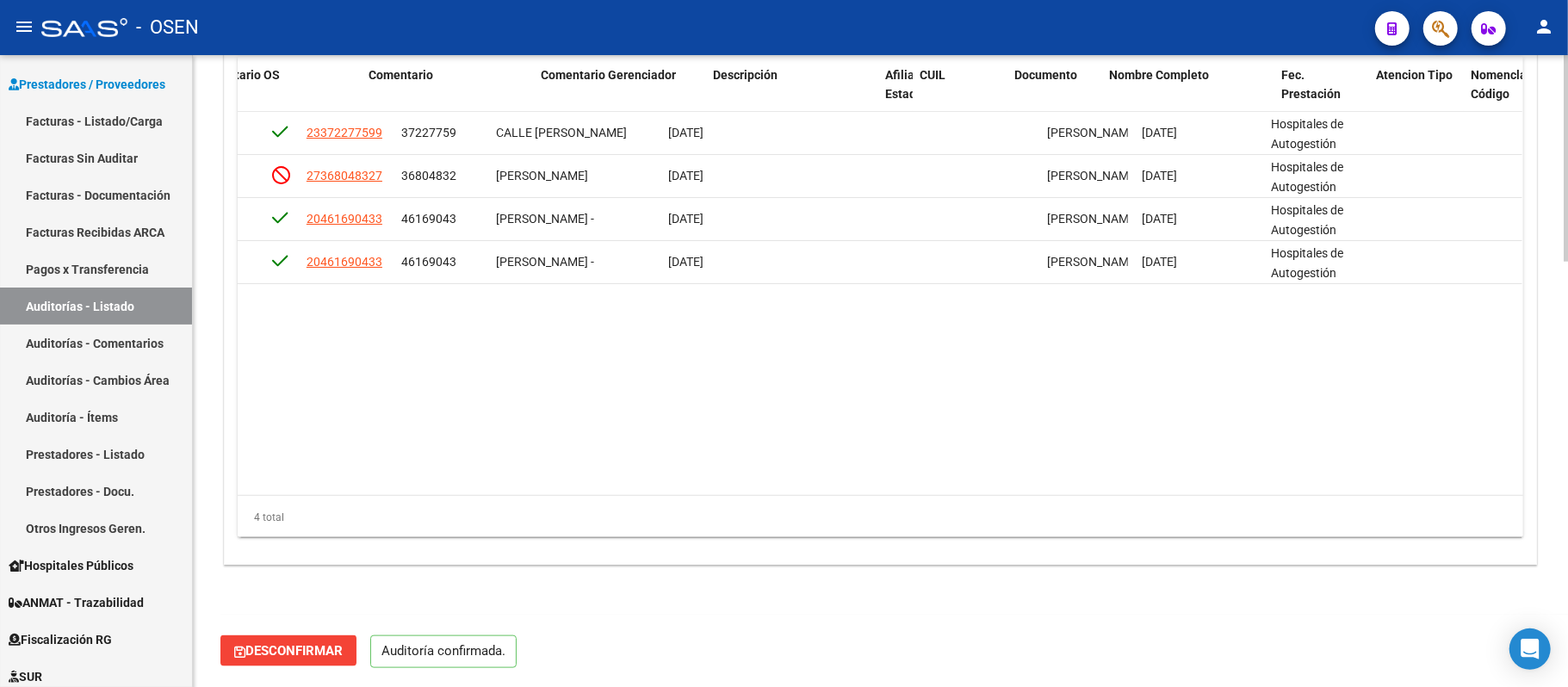
scroll to position [0, 0]
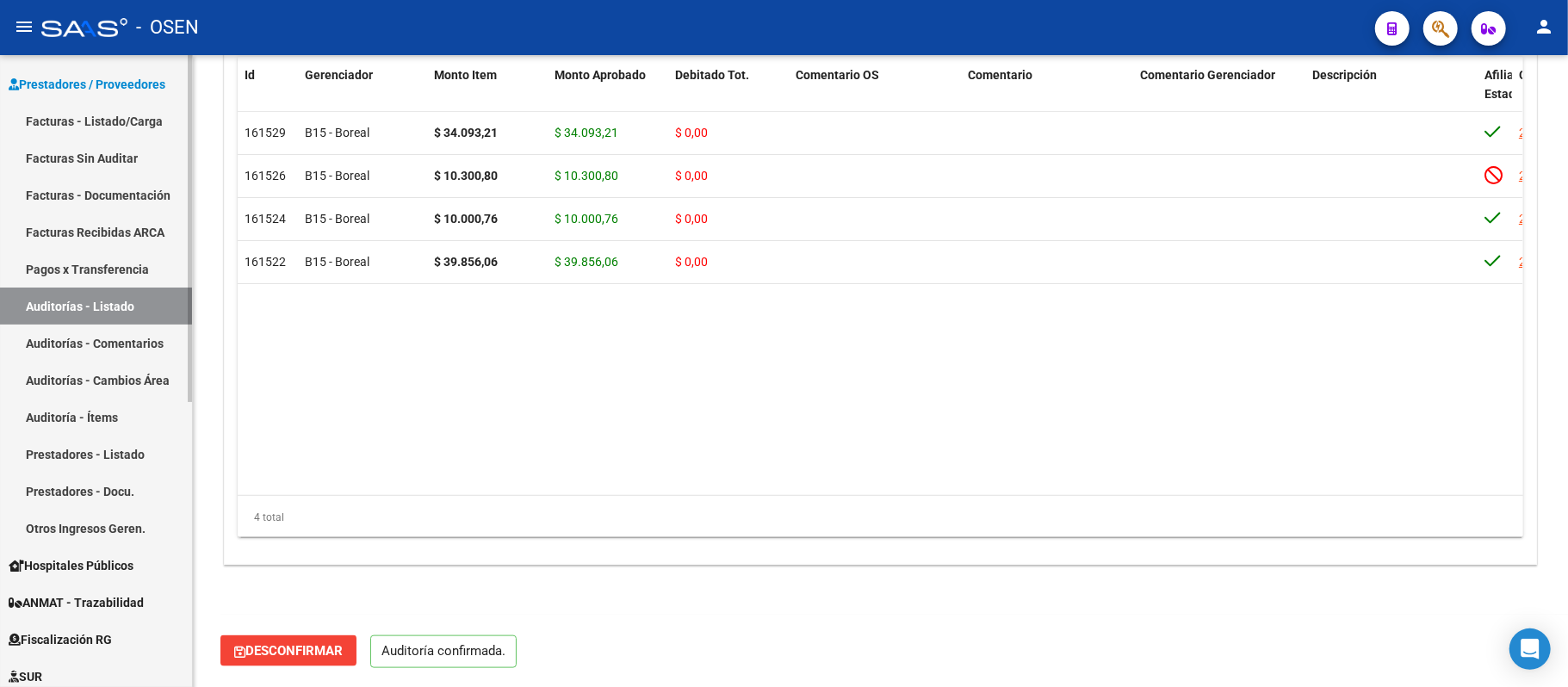
drag, startPoint x: 158, startPoint y: 304, endPoint x: 158, endPoint y: 283, distance: 21.0
click at [158, 301] on link "Auditorías - Listado" at bounding box center [96, 307] width 192 height 37
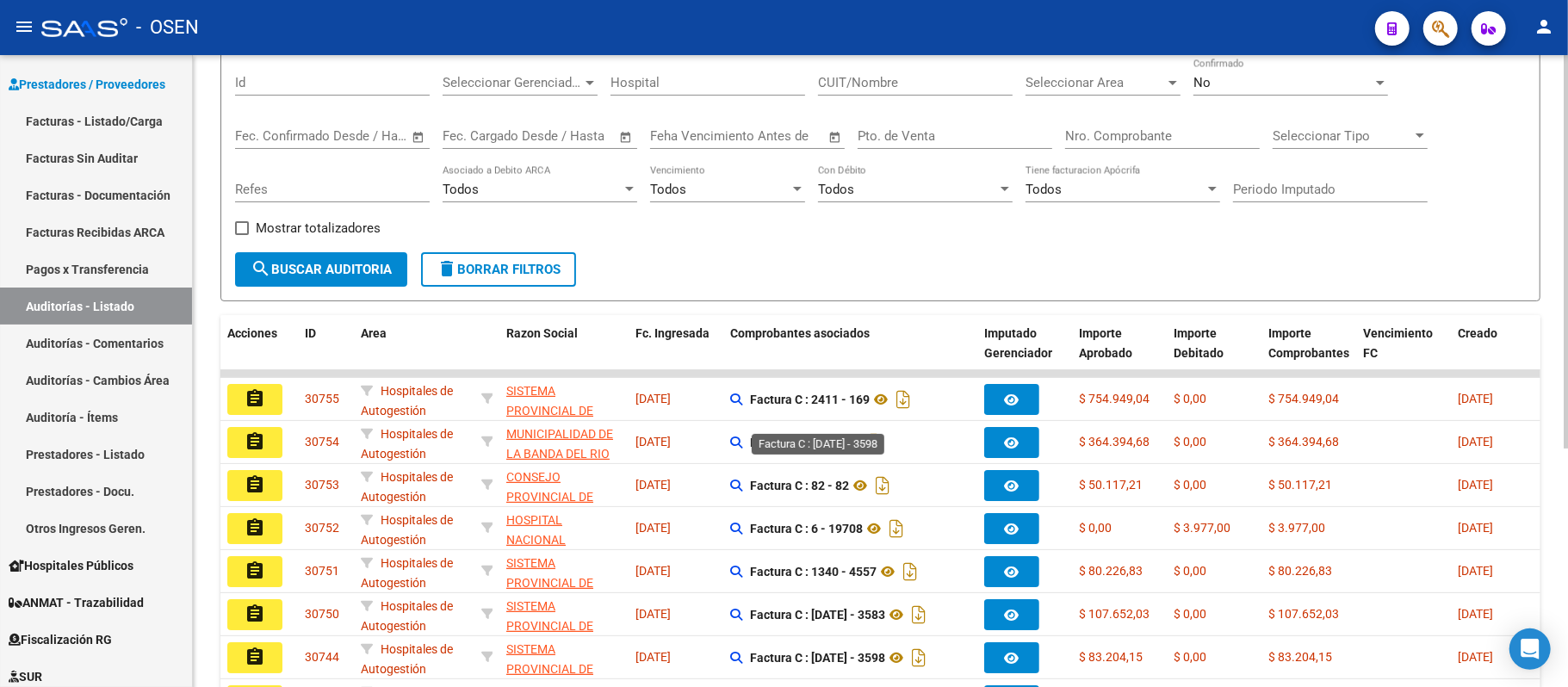
scroll to position [384, 0]
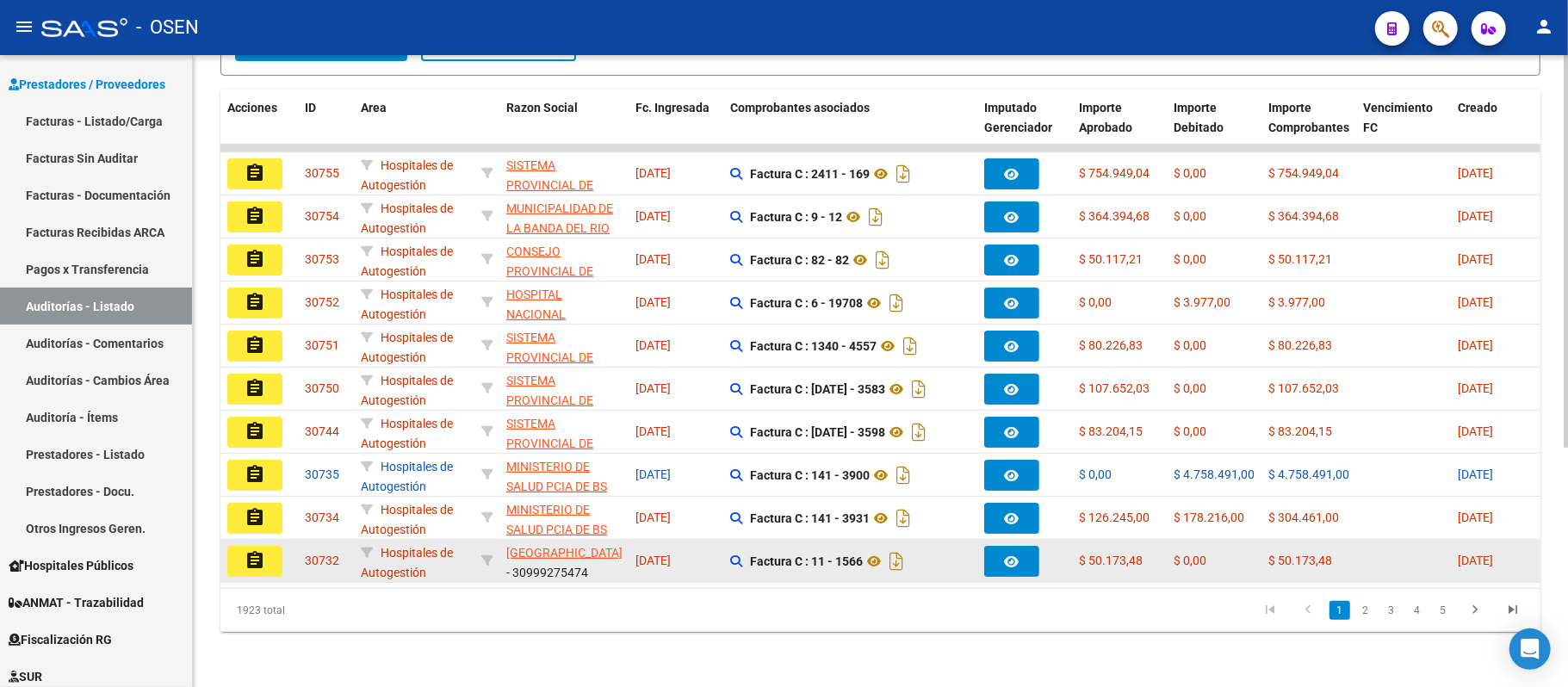
click at [255, 551] on mat-icon "assignment" at bounding box center [255, 561] width 21 height 21
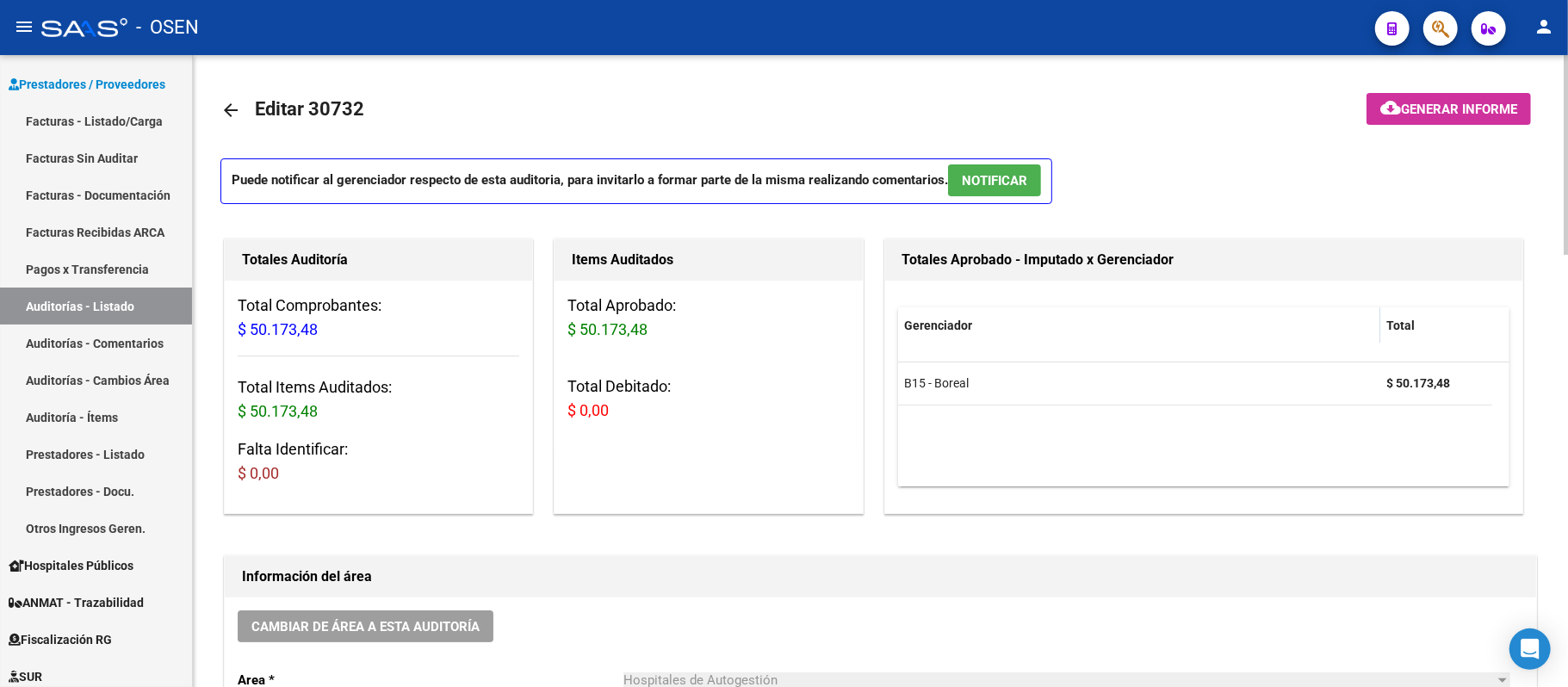
click at [1039, 162] on p "Puede notificar al gerenciador respecto de esta auditoria, para invitarlo a for…" at bounding box center [636, 181] width 831 height 46
click at [1027, 184] on span "NOTIFICAR" at bounding box center [994, 181] width 66 height 16
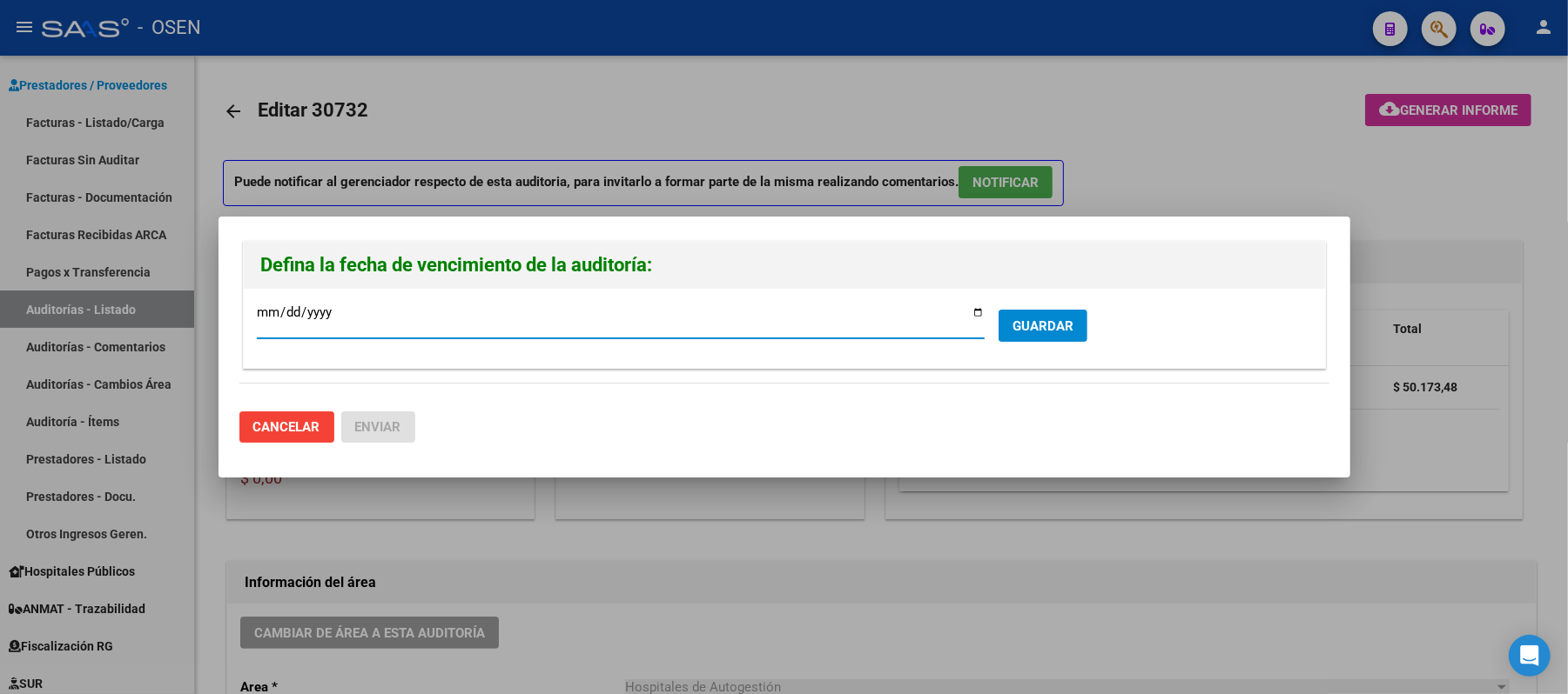
click at [1058, 331] on span "GUARDAR" at bounding box center [1042, 327] width 61 height 16
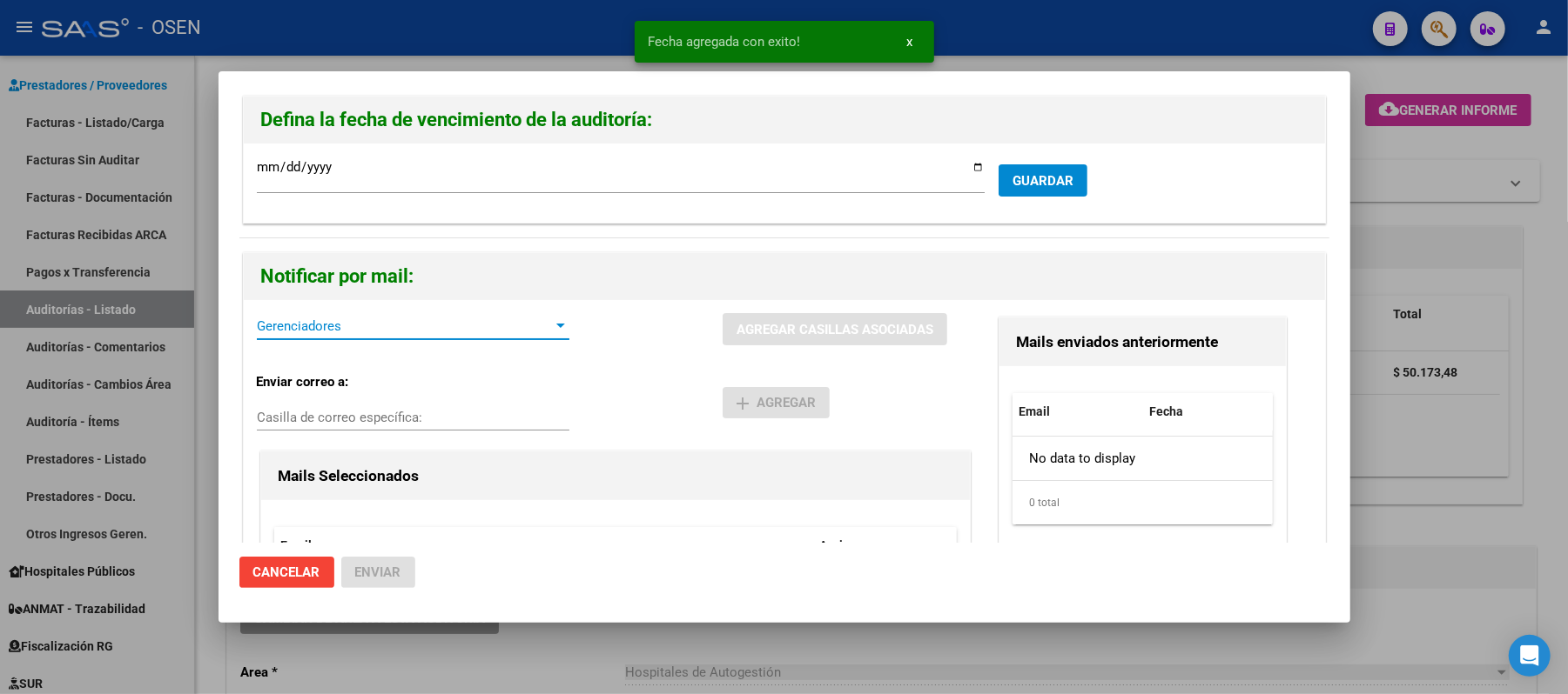
click at [367, 326] on span "Gerenciadores" at bounding box center [405, 327] width 297 height 16
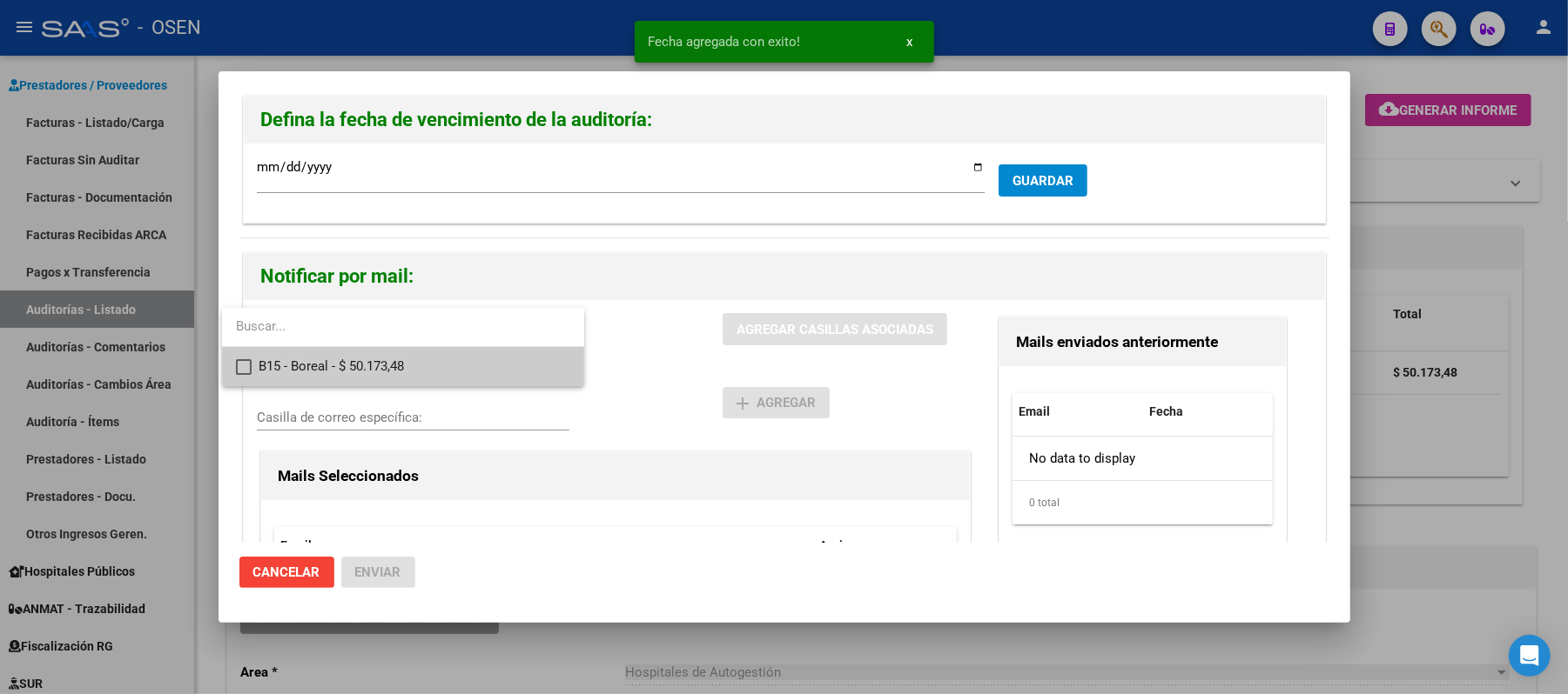
click at [376, 353] on span "B15 - Boreal - $ 50.173,48" at bounding box center [414, 367] width 312 height 39
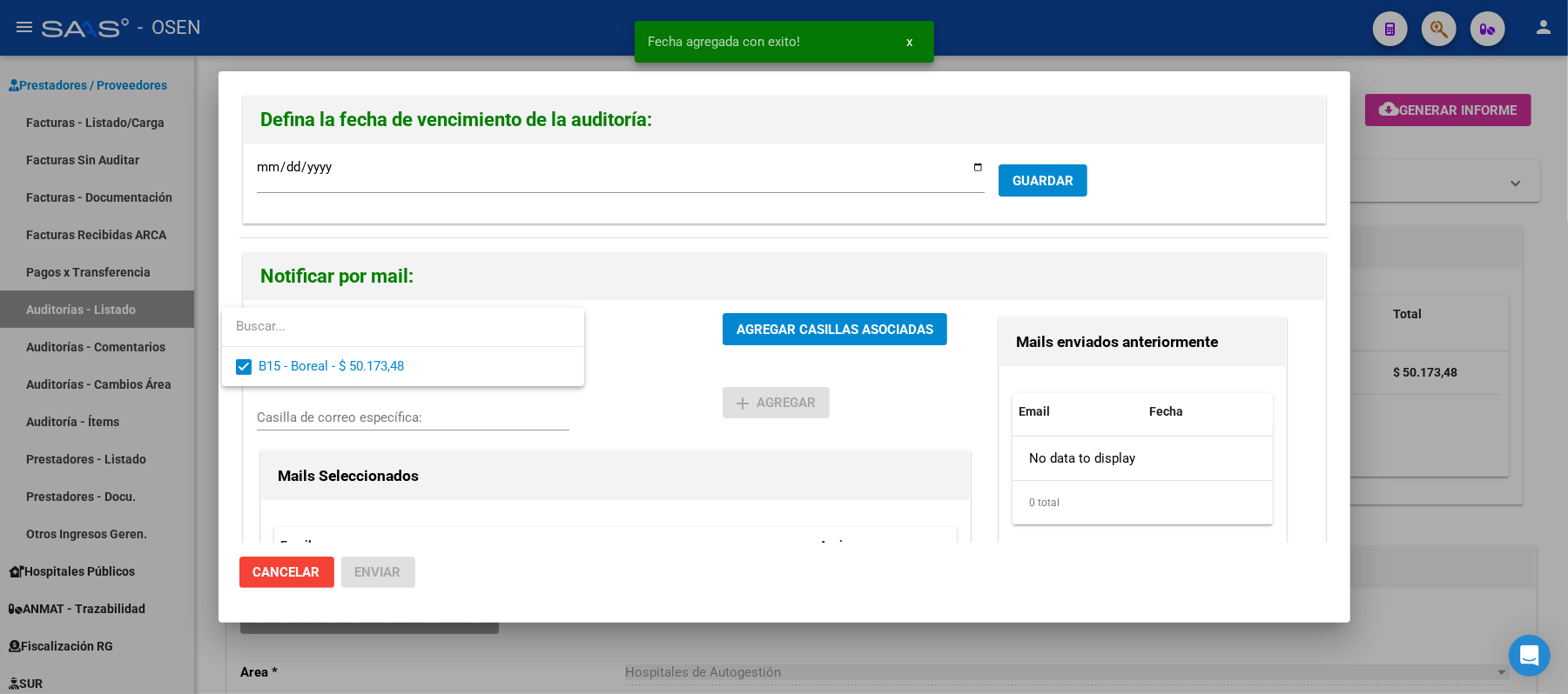
drag, startPoint x: 658, startPoint y: 376, endPoint x: 716, endPoint y: 335, distance: 71.0
click at [658, 375] on div at bounding box center [784, 347] width 1568 height 694
click at [723, 335] on button "AGREGAR CASILLAS ASOCIADAS" at bounding box center [835, 329] width 225 height 32
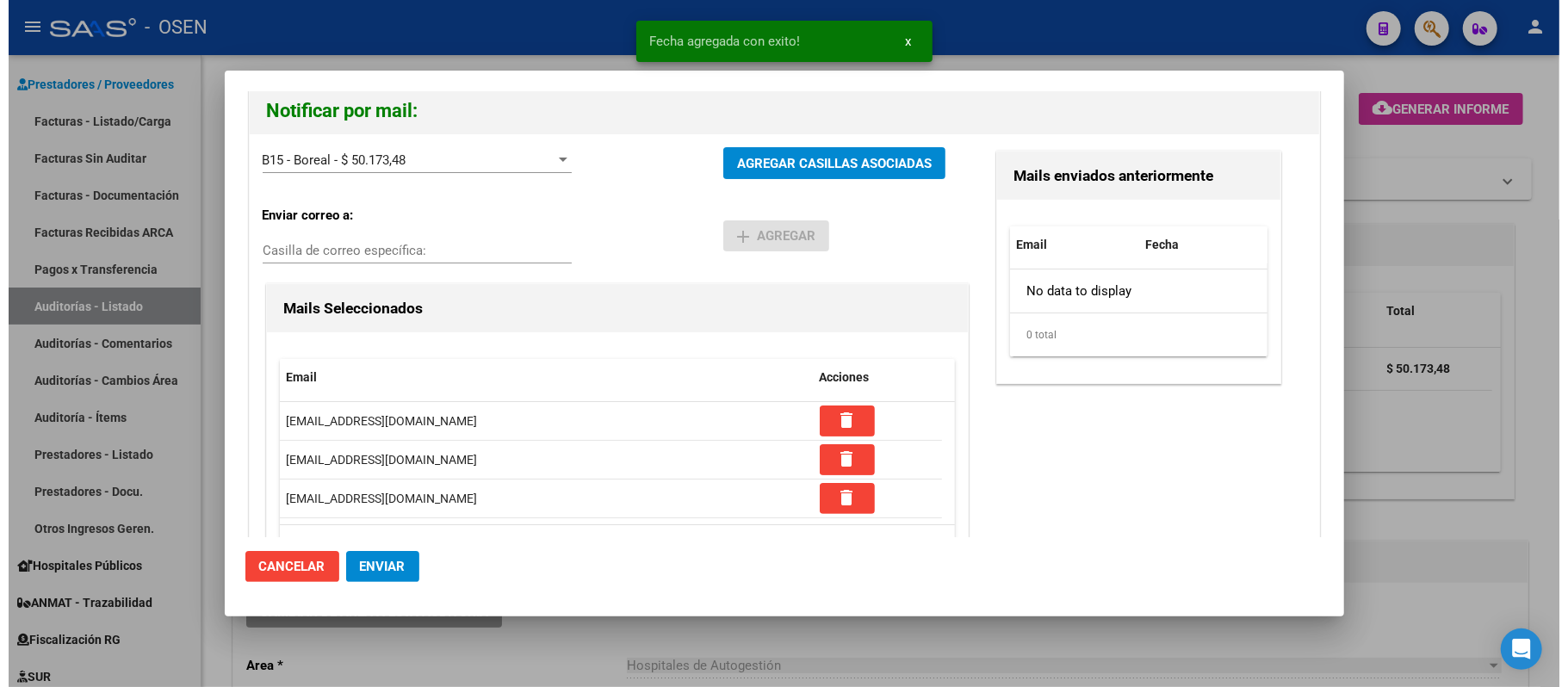
scroll to position [163, 0]
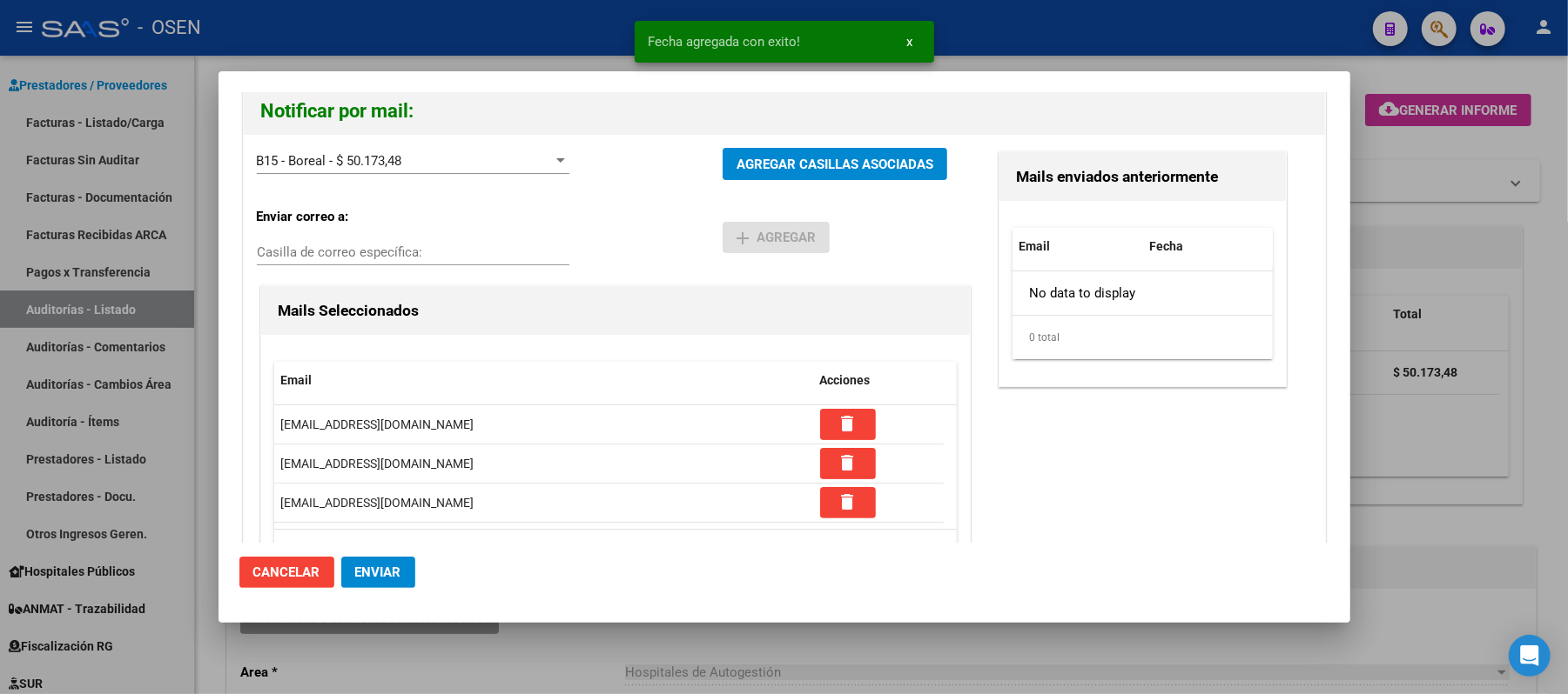
click at [377, 575] on span "Enviar" at bounding box center [378, 572] width 46 height 16
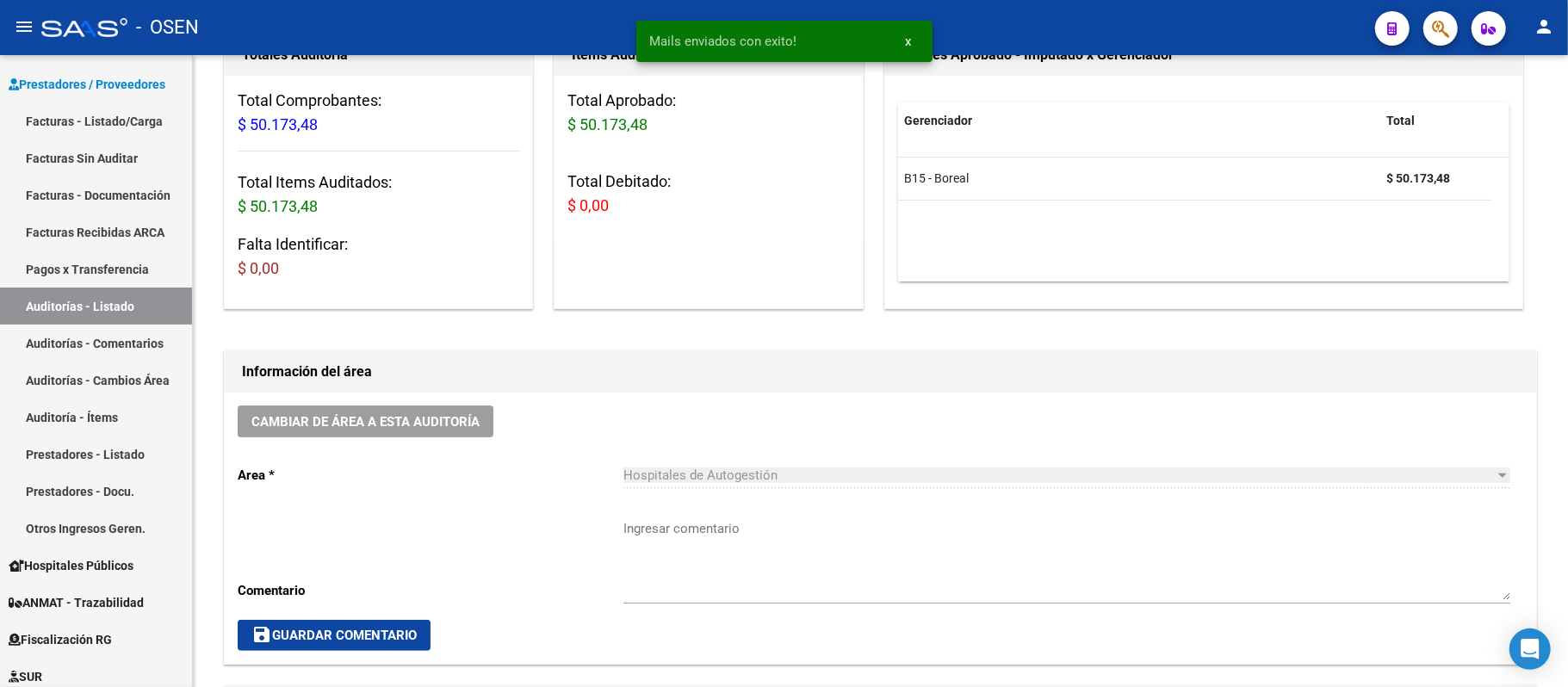
scroll to position [229, 0]
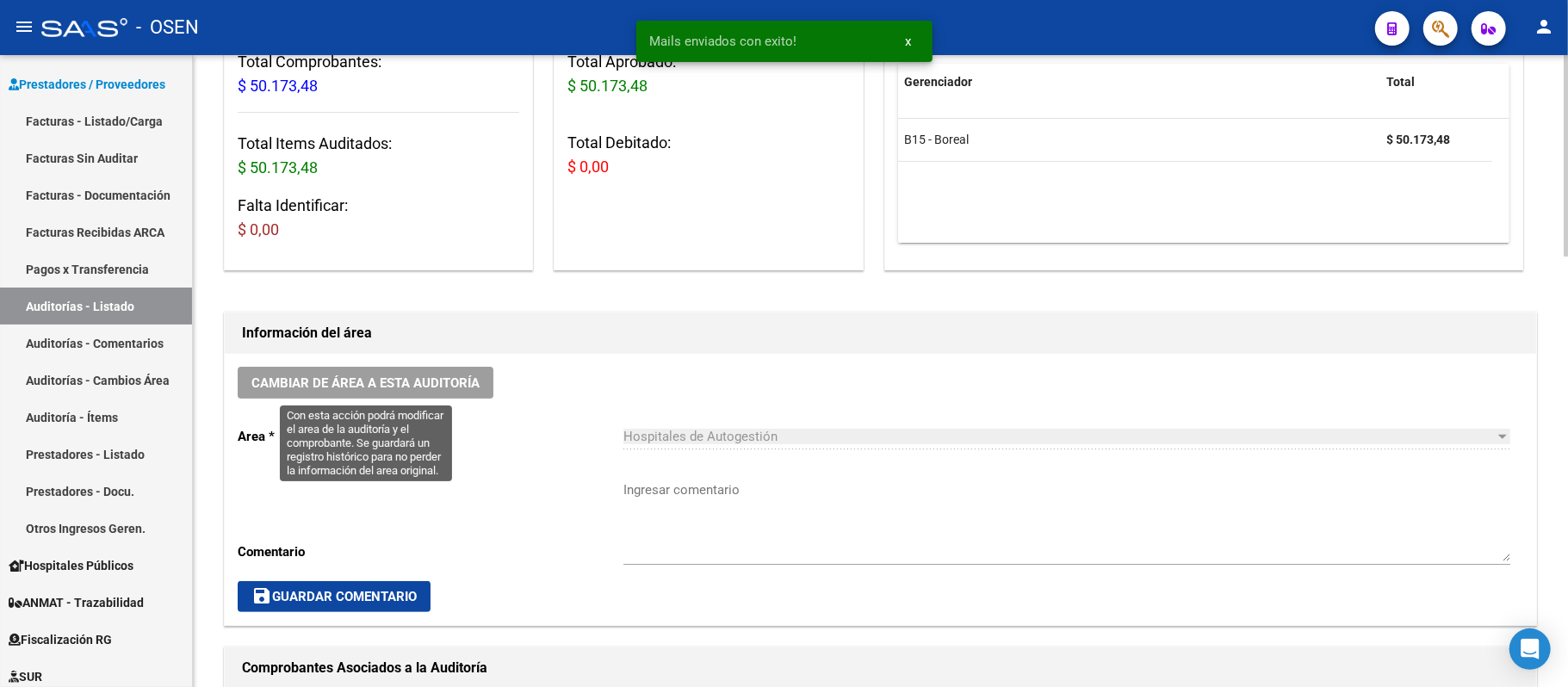
click at [418, 377] on span "Cambiar de área a esta auditoría" at bounding box center [365, 384] width 228 height 16
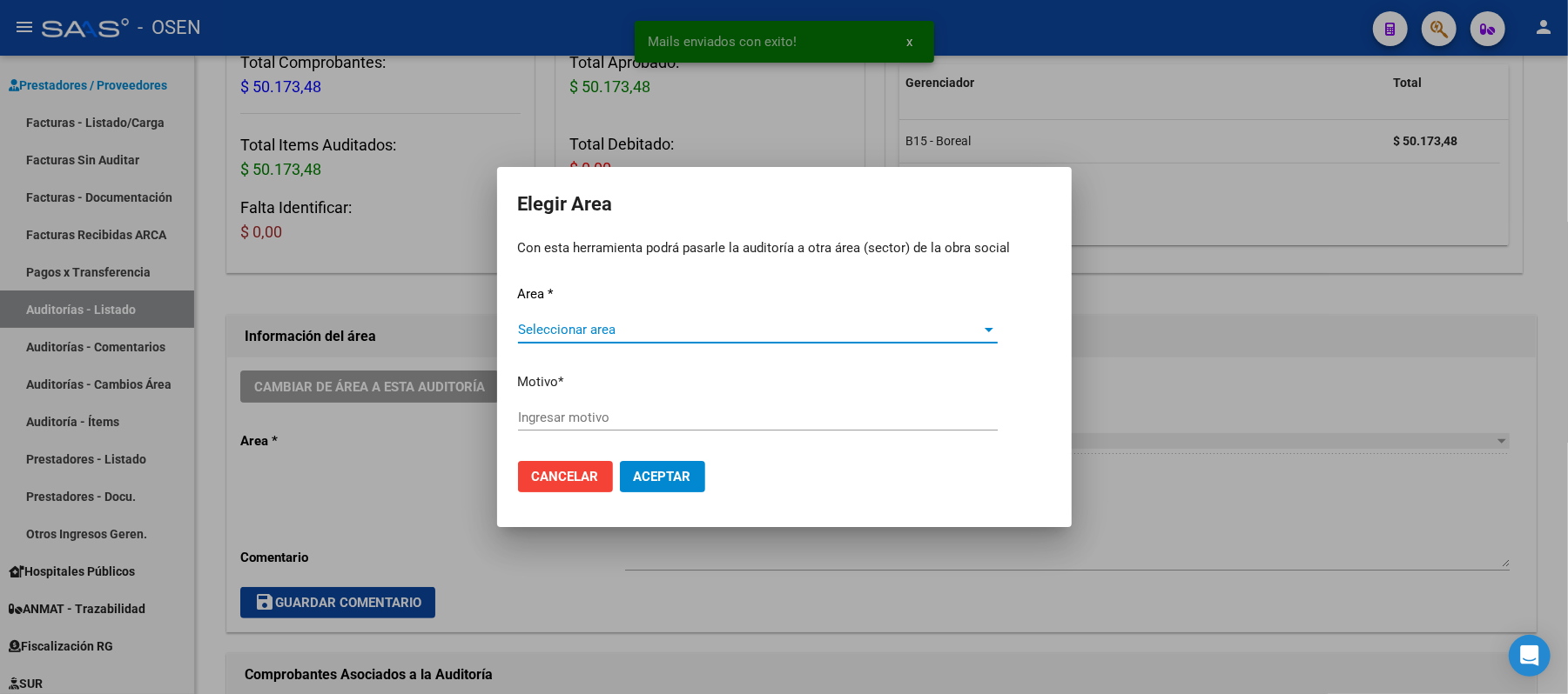
click at [618, 326] on span "Seleccionar area" at bounding box center [749, 330] width 464 height 16
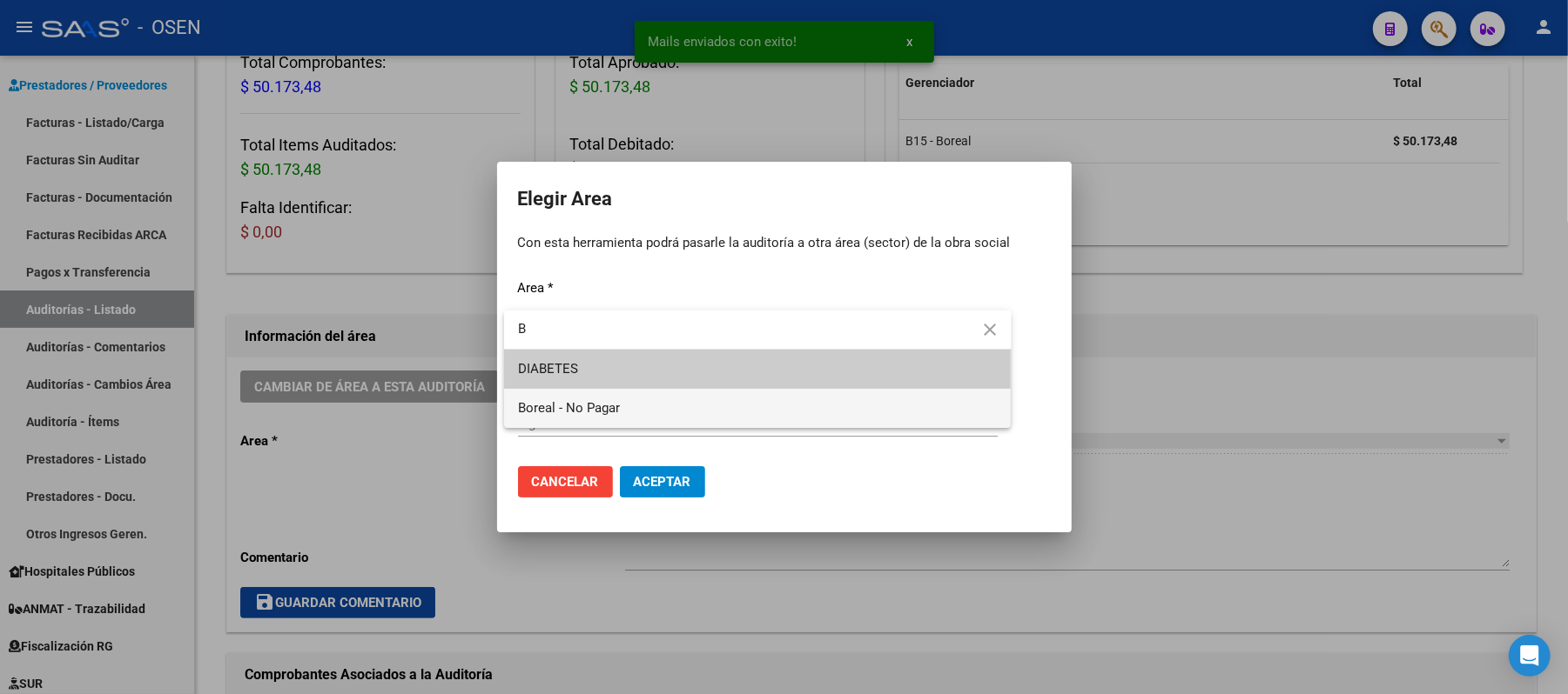
type input "B"
click at [639, 415] on span "Boreal - No Pagar" at bounding box center [757, 408] width 479 height 39
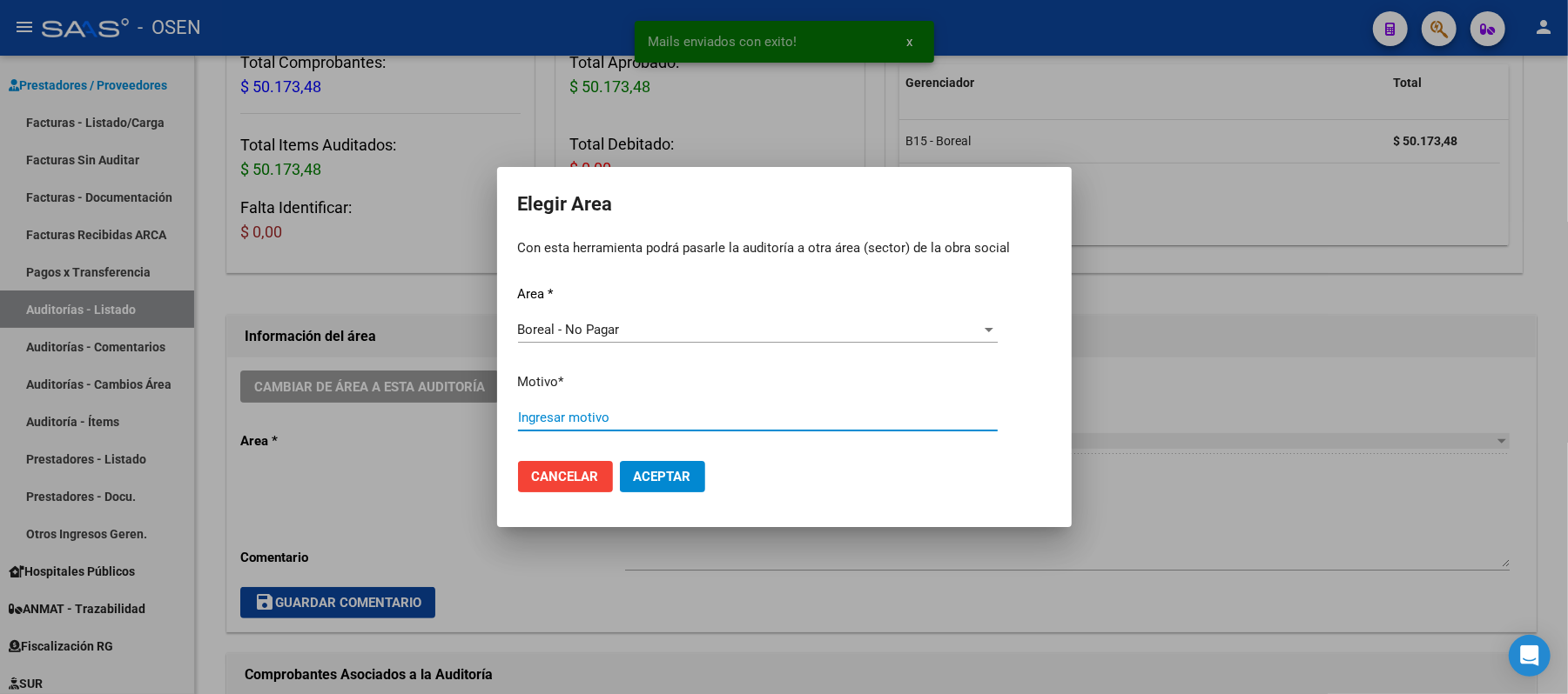
click at [636, 423] on input "Ingresar motivo" at bounding box center [757, 418] width 479 height 16
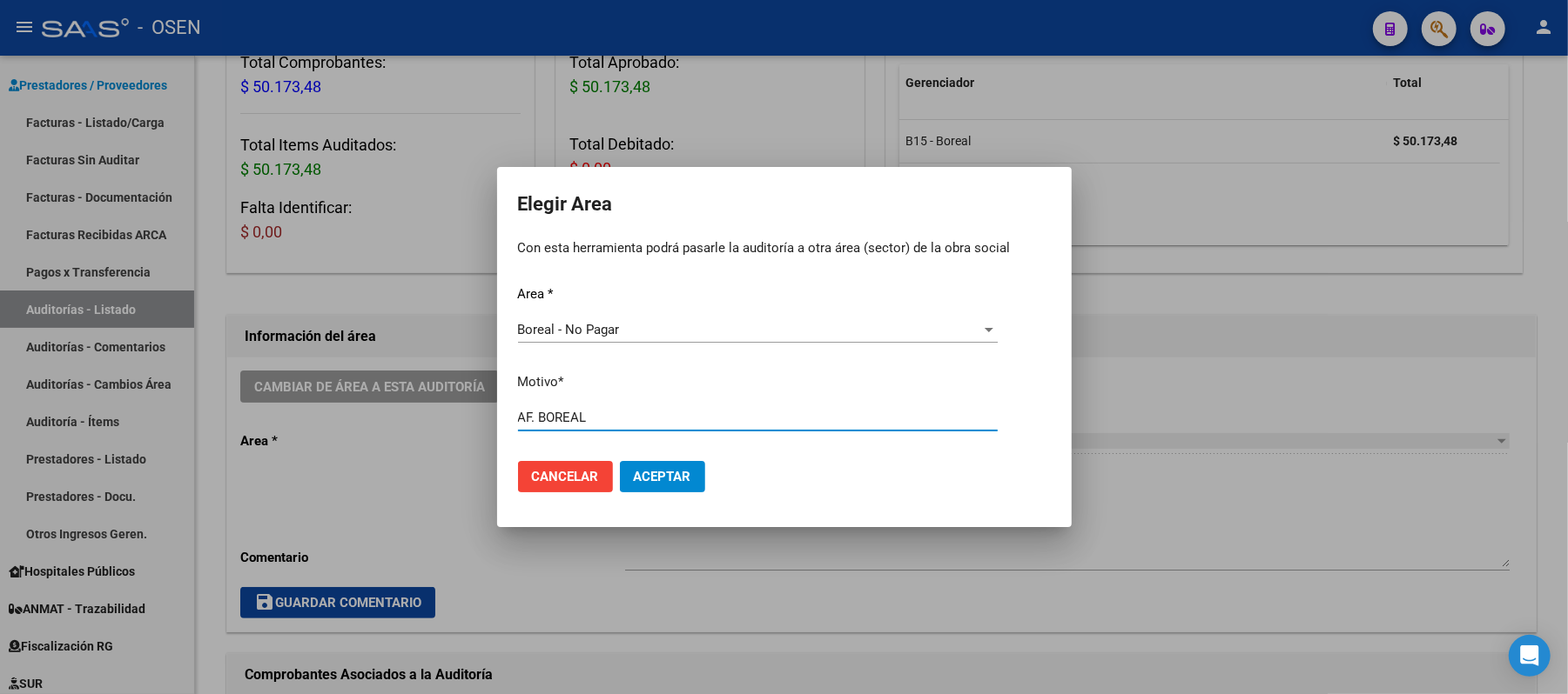
type input "AF. BOREAL"
click at [622, 473] on button "Aceptar" at bounding box center [662, 477] width 85 height 31
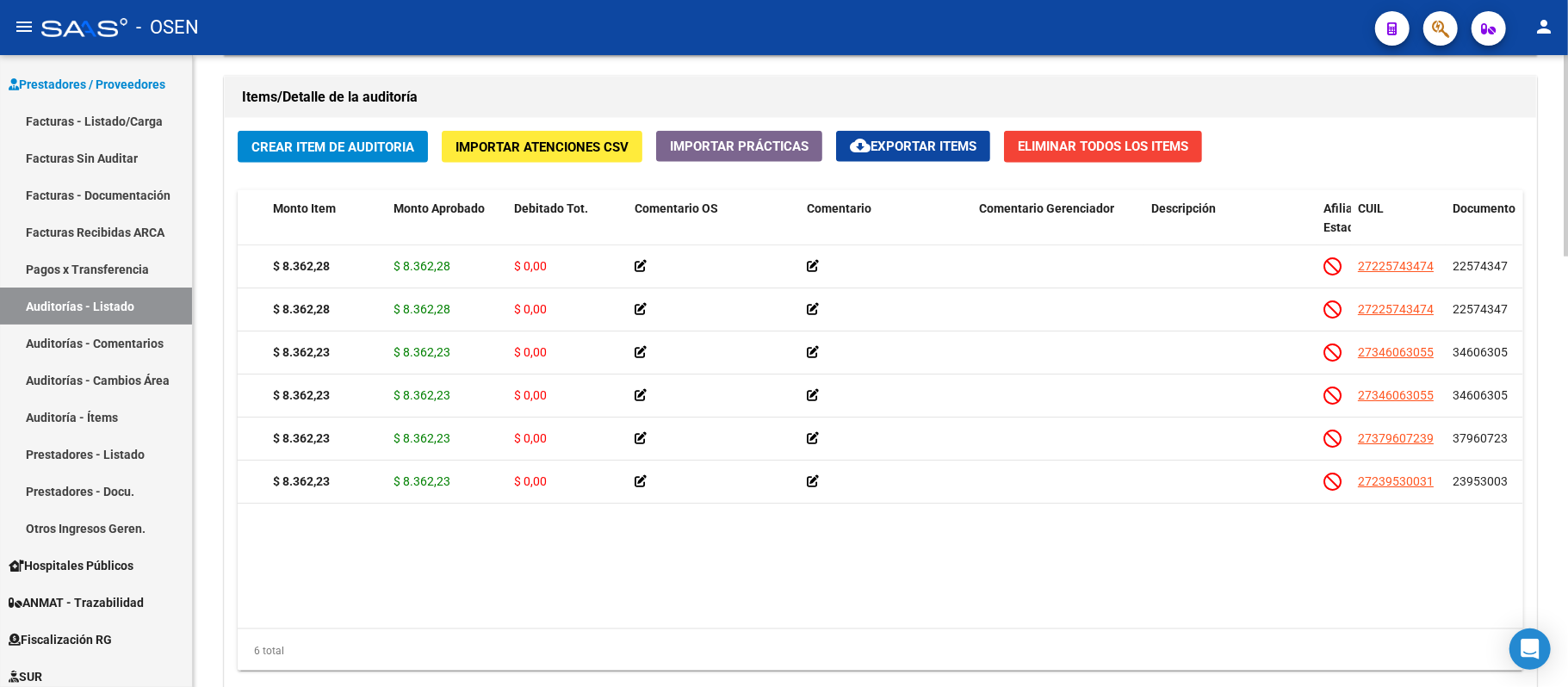
scroll to position [1357, 0]
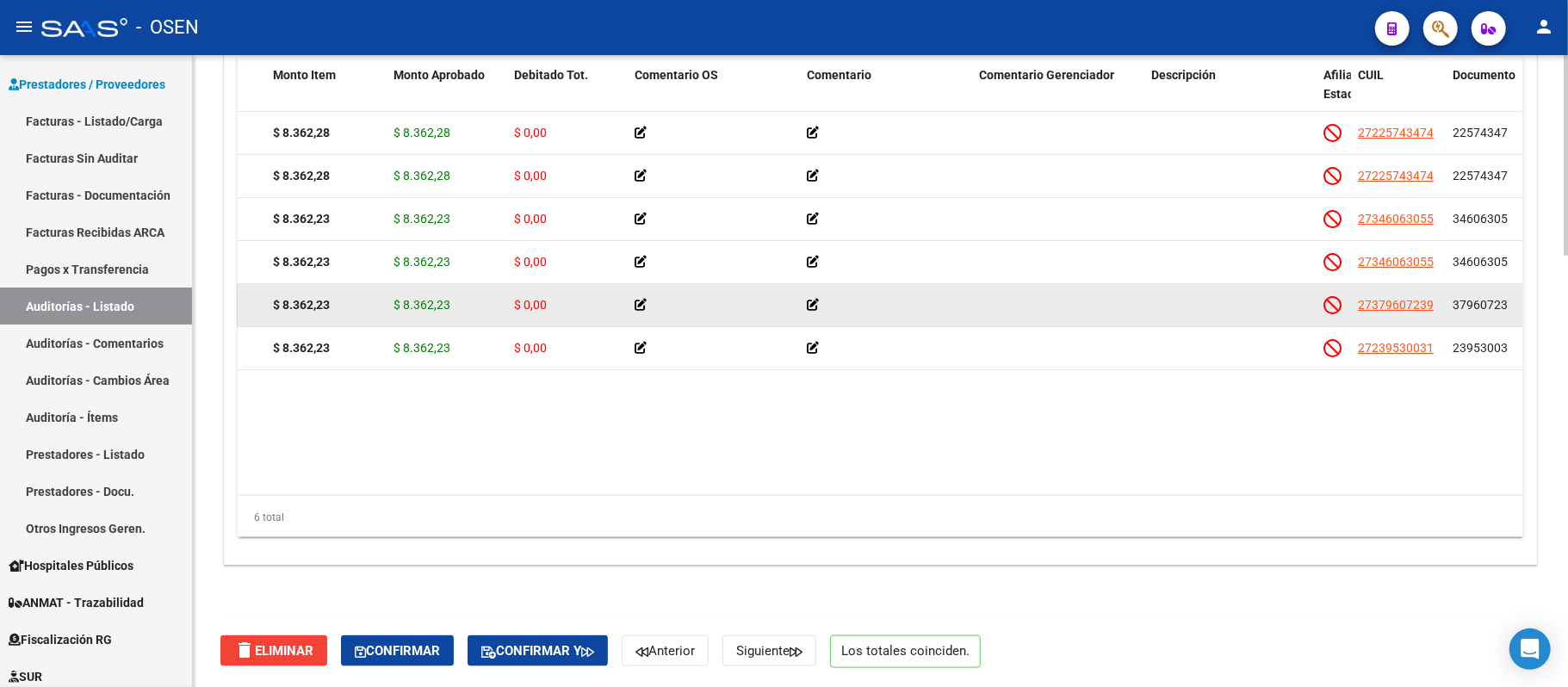
drag, startPoint x: 423, startPoint y: 658, endPoint x: 438, endPoint y: 318, distance: 340.3
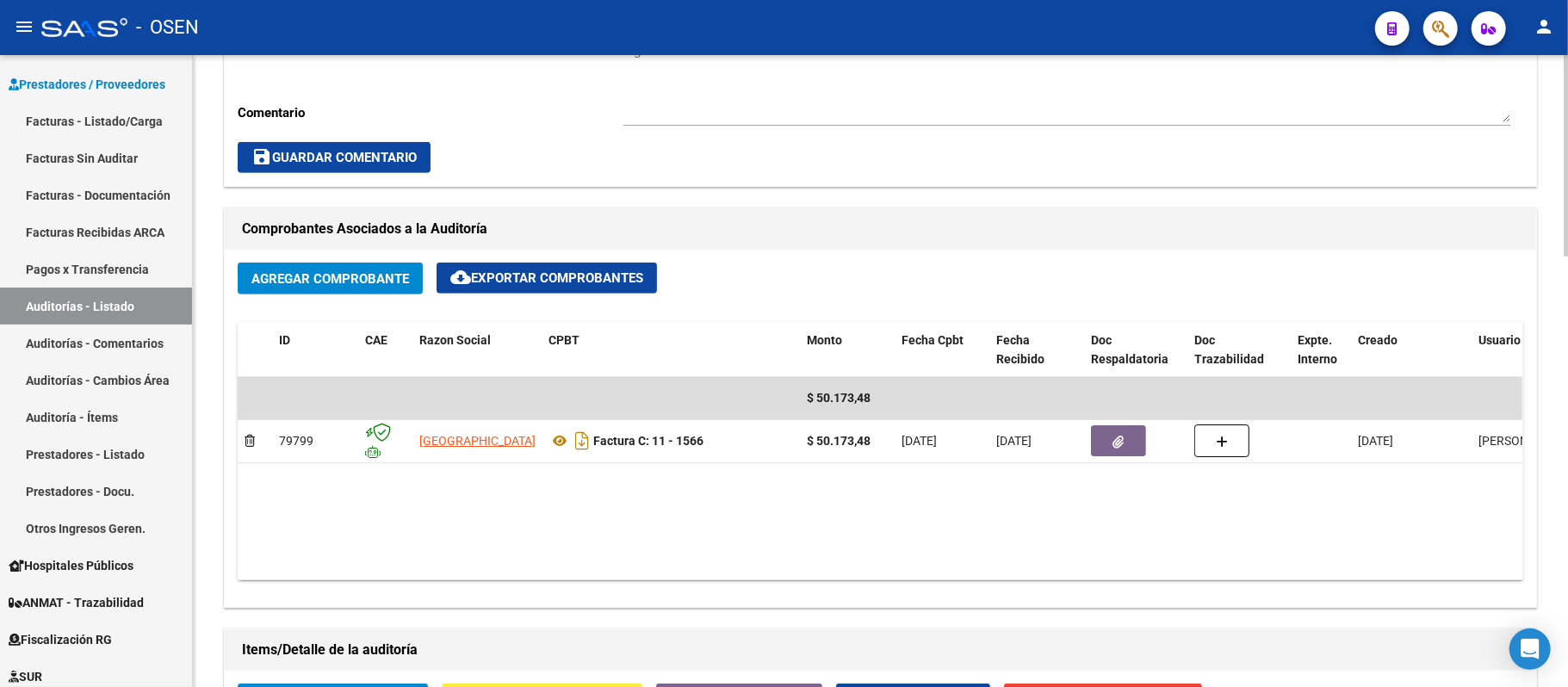
scroll to position [324, 0]
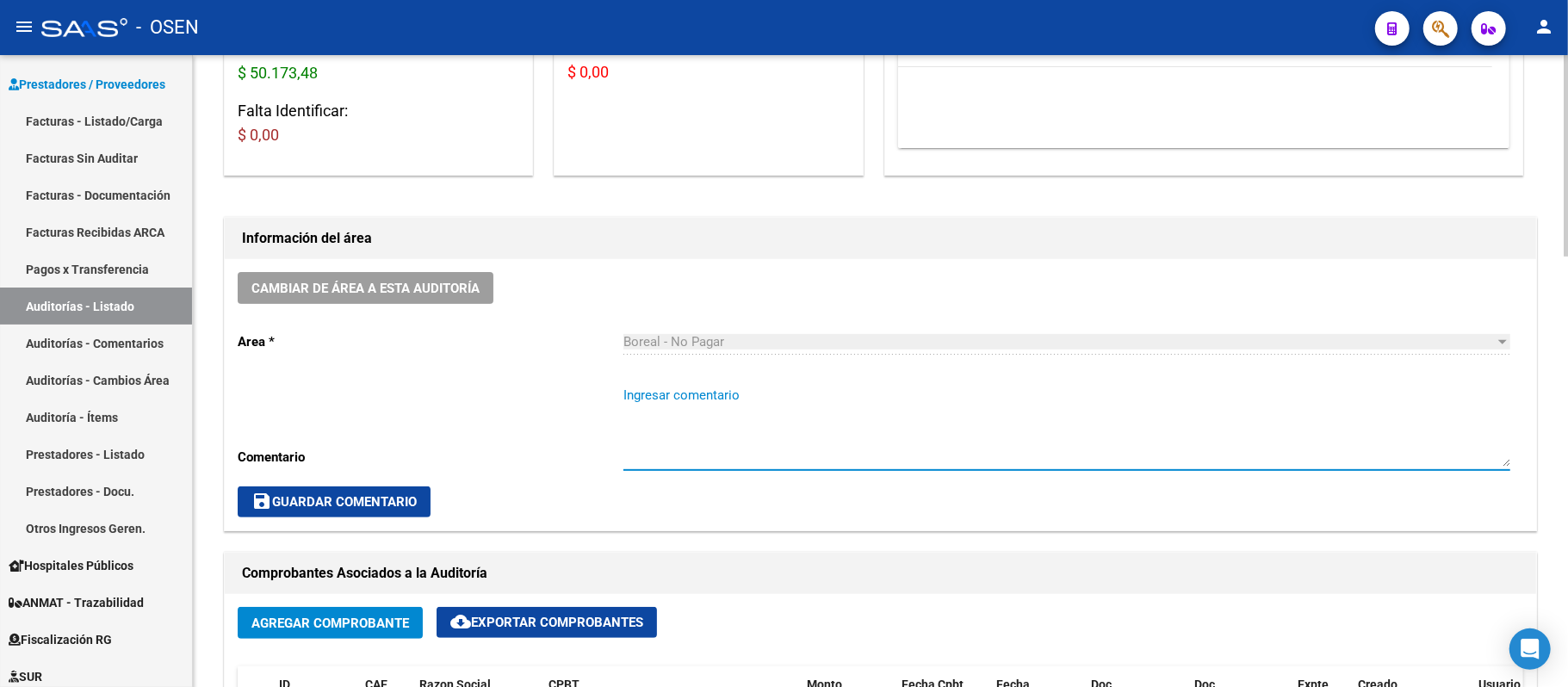
click at [701, 386] on textarea "Ingresar comentario" at bounding box center [1067, 426] width 887 height 81
type textarea "AF. OK"
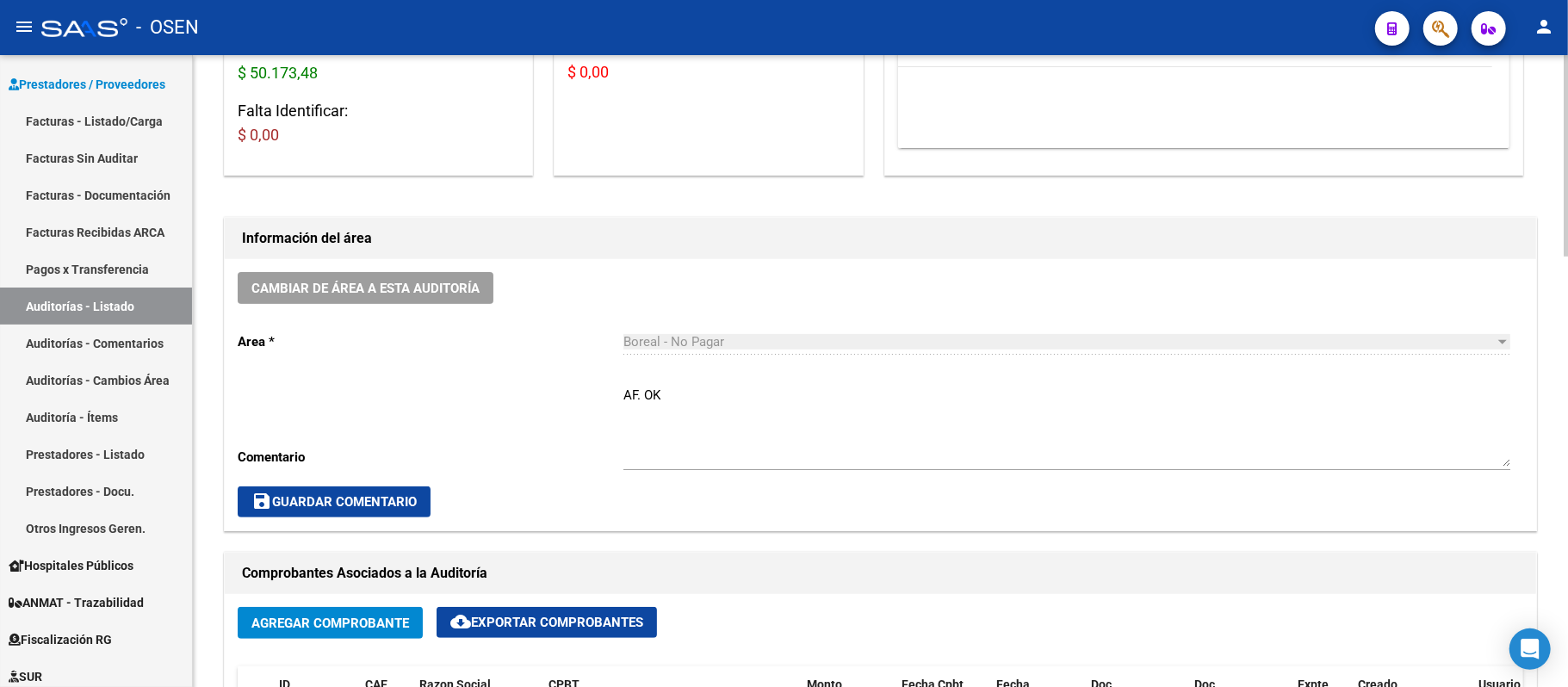
click at [296, 480] on div "Cambiar de área a esta auditoría Area * Boreal - No Pagar Seleccionar area Come…" at bounding box center [880, 394] width 1311 height 271
click at [303, 490] on button "save Guardar Comentario" at bounding box center [334, 502] width 193 height 31
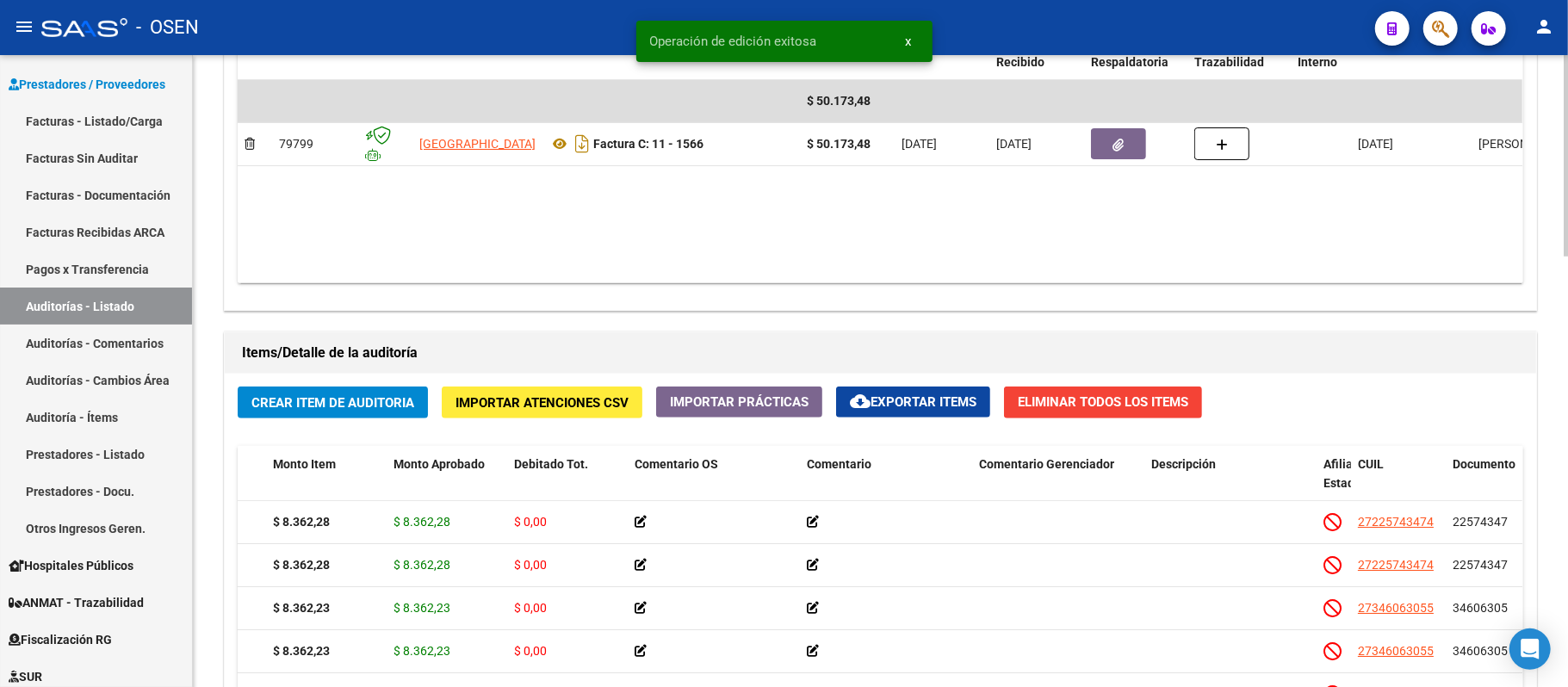
scroll to position [1357, 0]
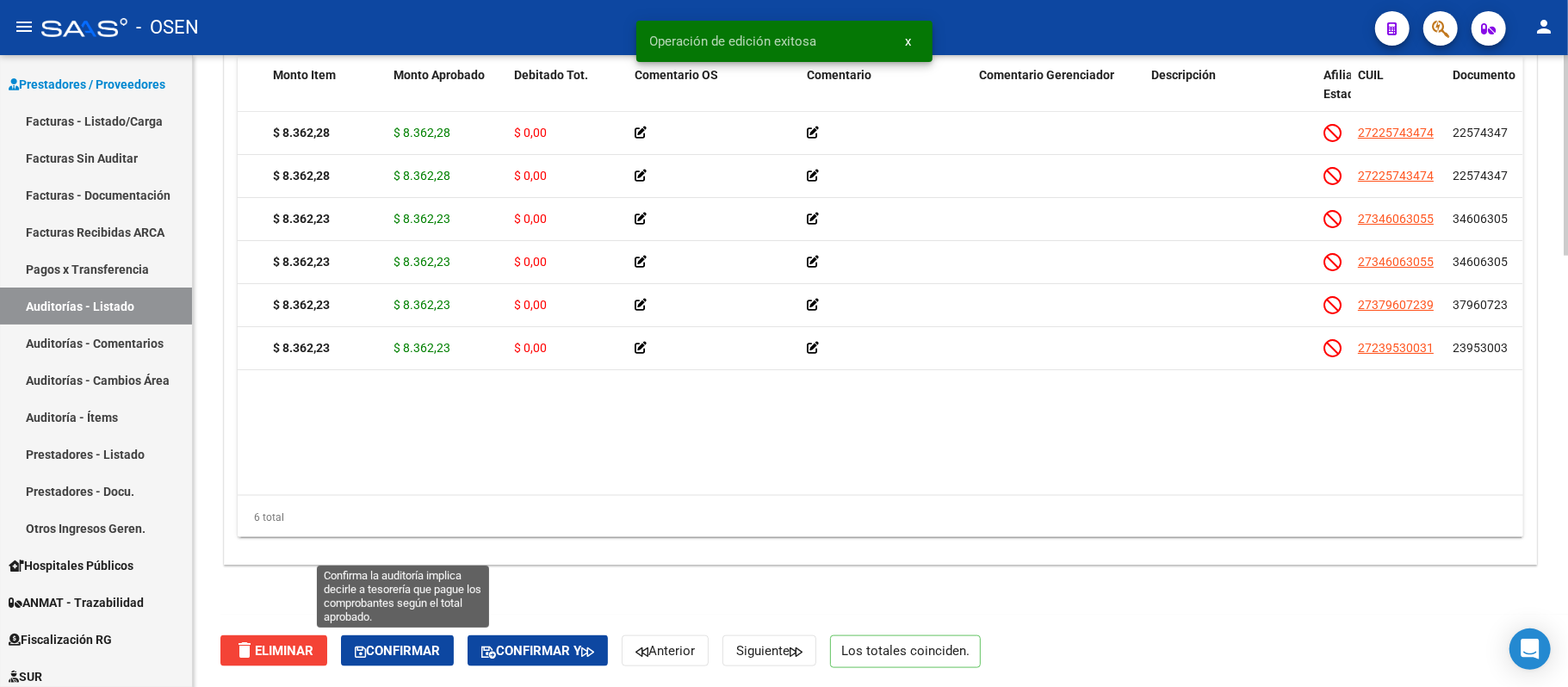
click at [432, 627] on button "Confirmar" at bounding box center [397, 651] width 112 height 31
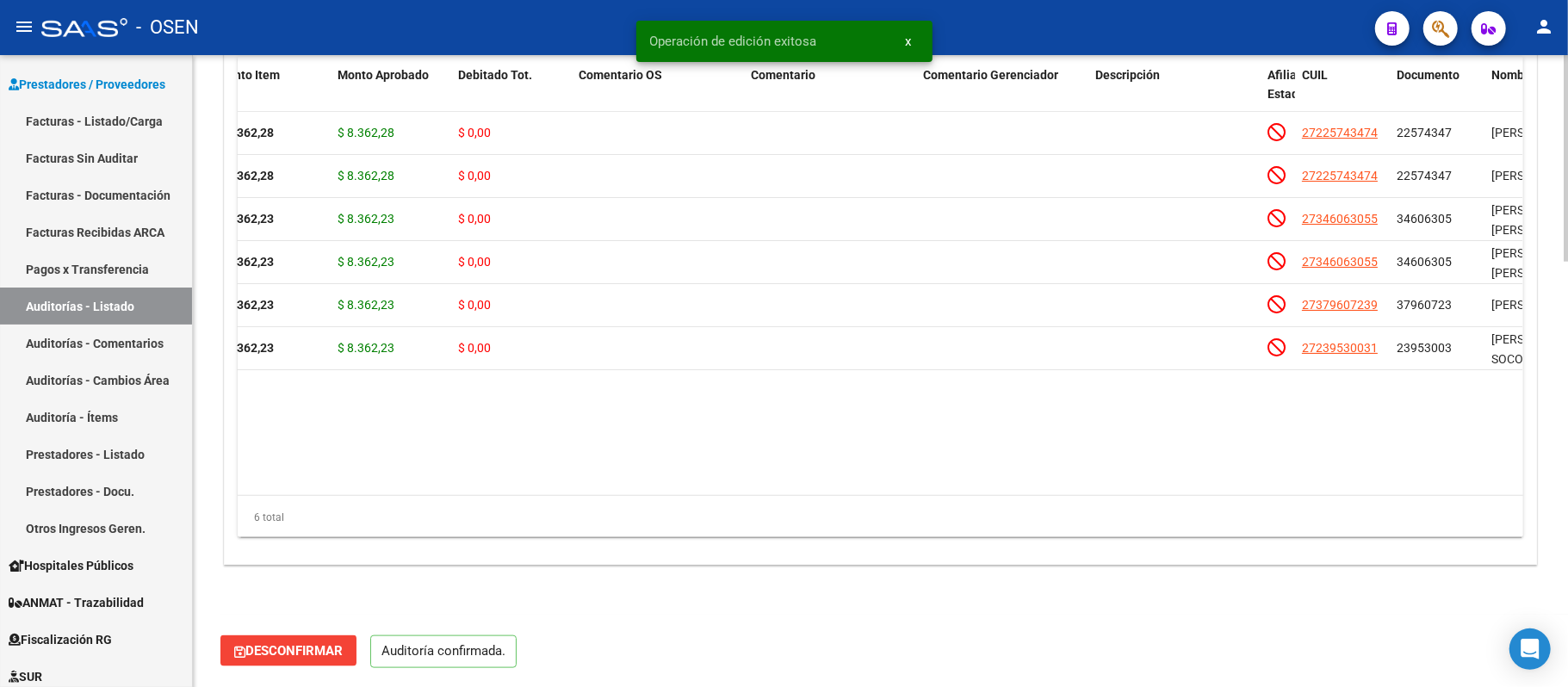
scroll to position [1298, 0]
type input "202509"
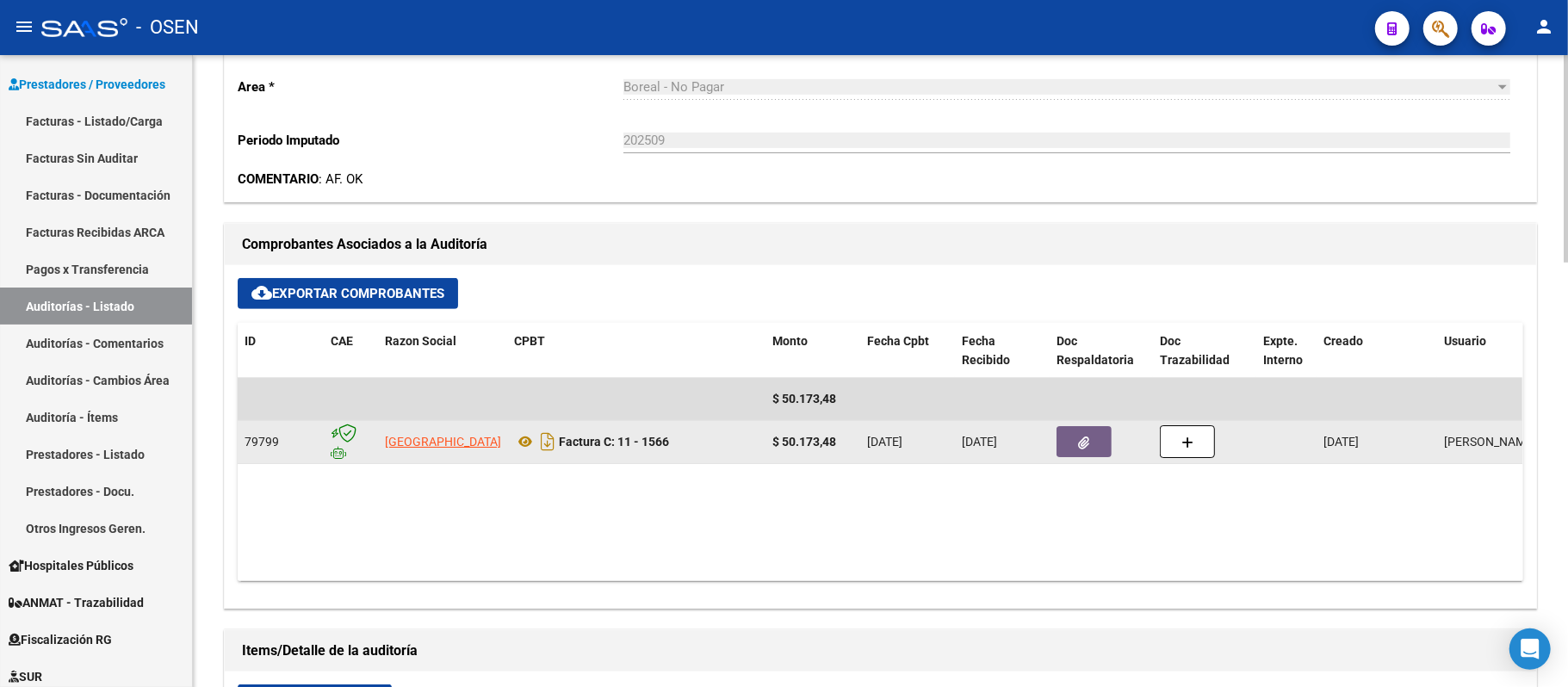
scroll to position [494, 0]
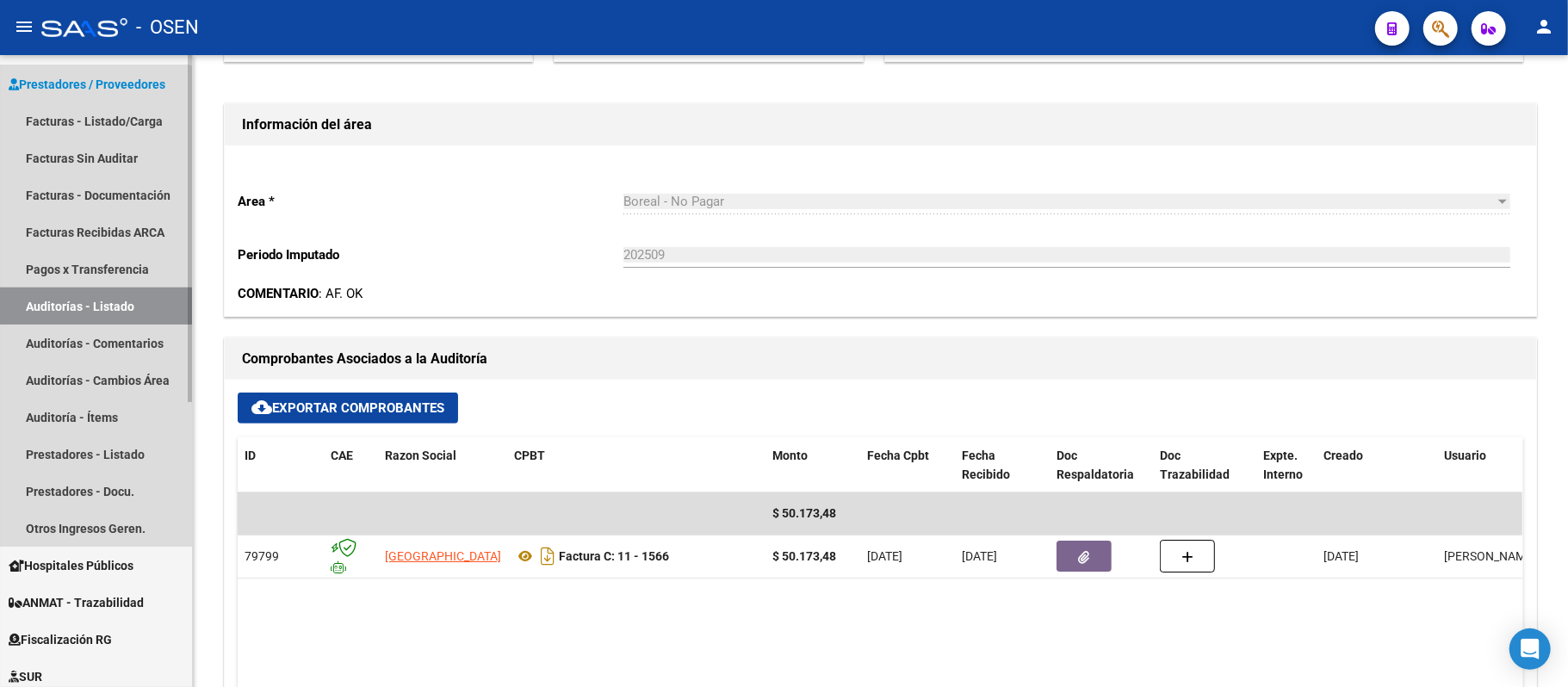
click at [76, 314] on link "Auditorías - Listado" at bounding box center [96, 307] width 192 height 37
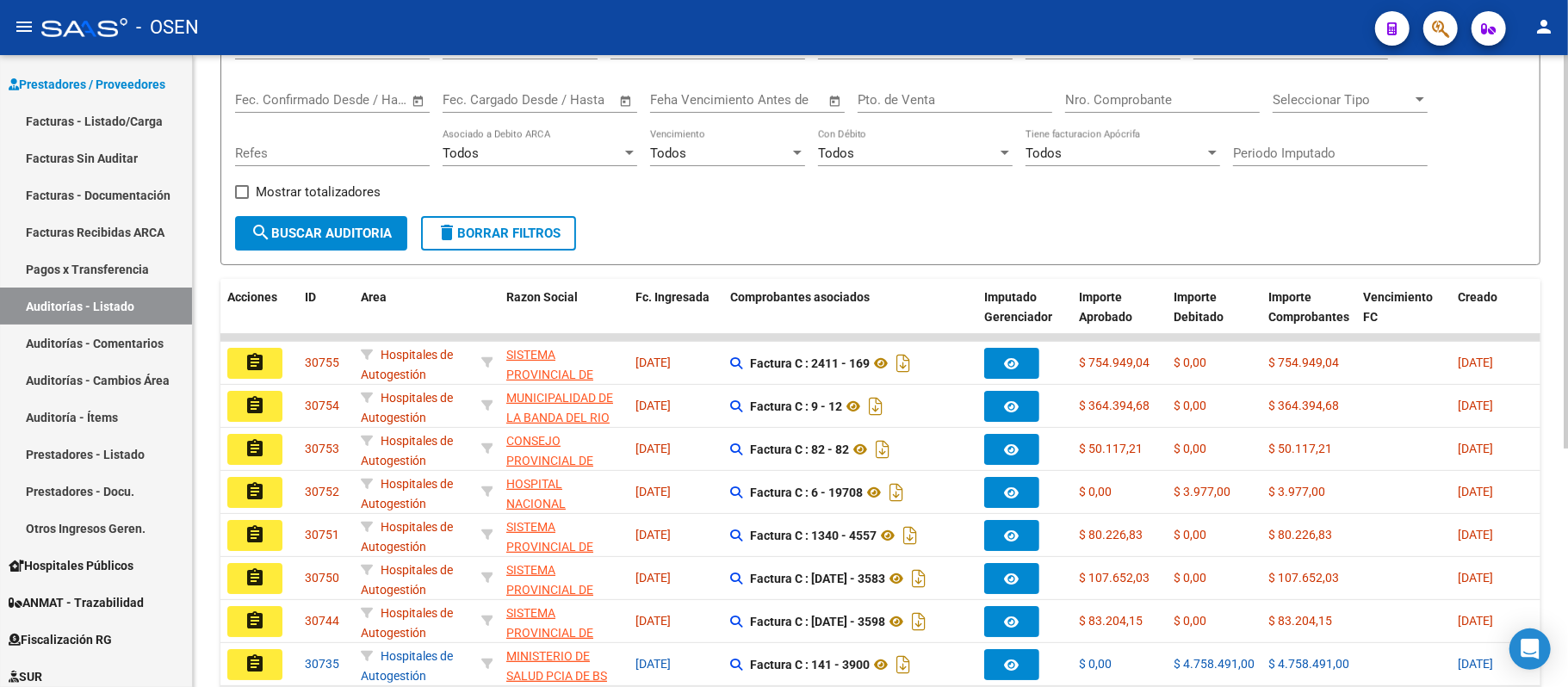
scroll to position [384, 0]
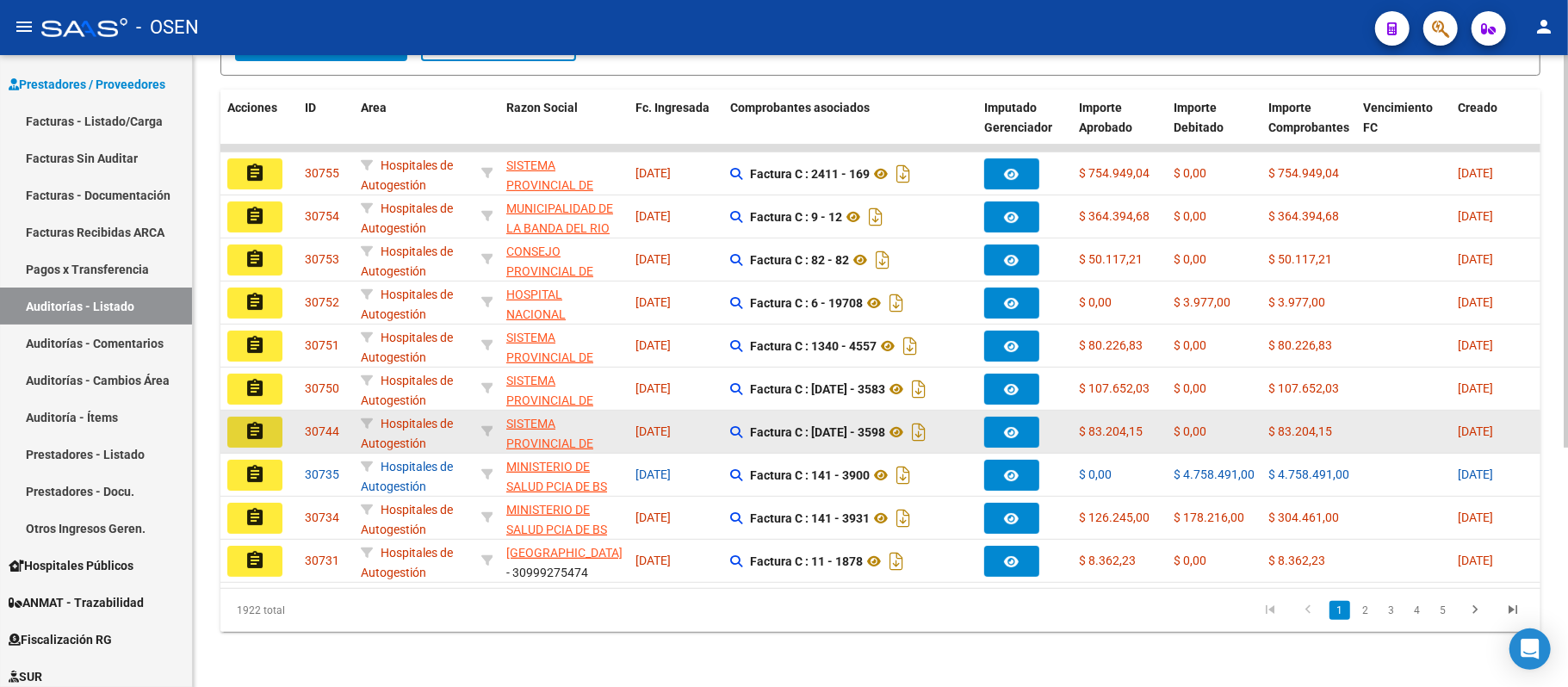
click at [229, 417] on button "assignment" at bounding box center [255, 432] width 55 height 31
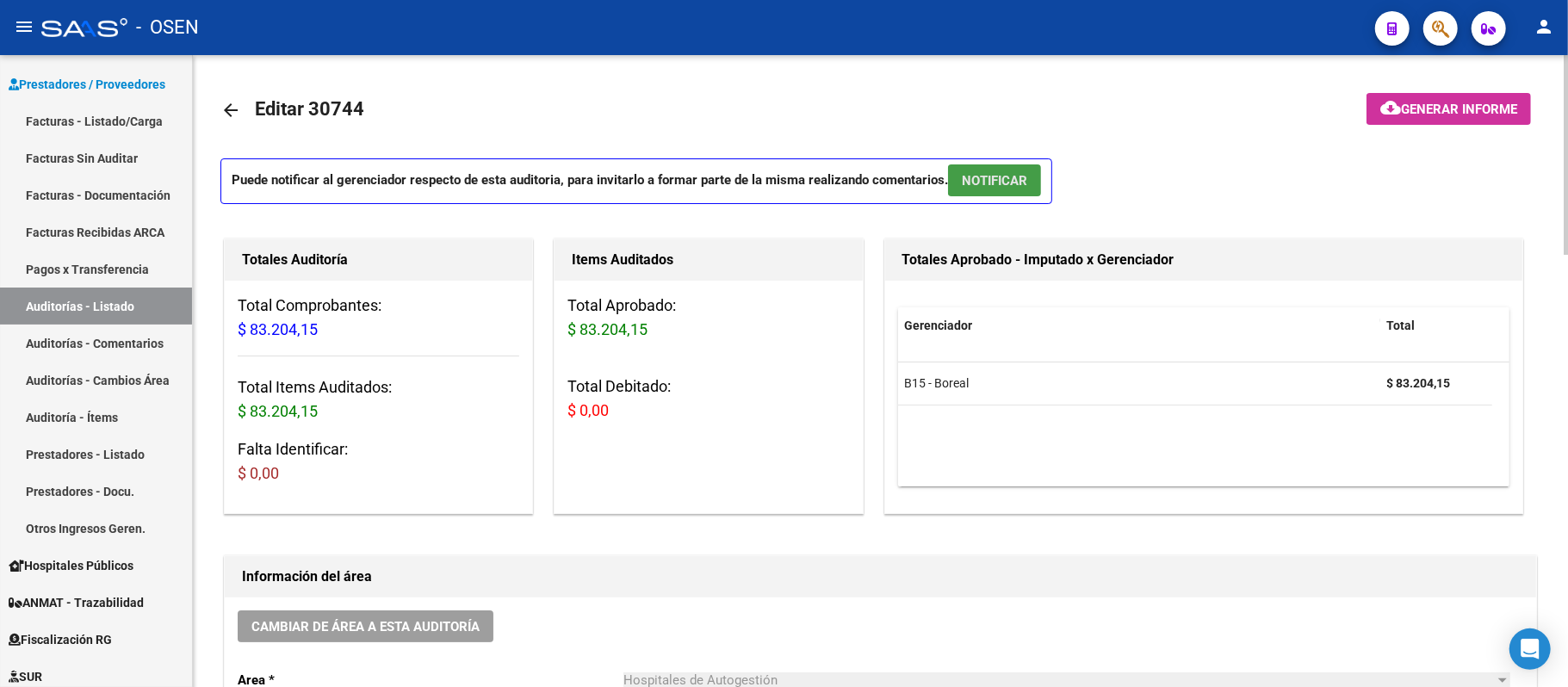
click at [993, 197] on button "NOTIFICAR" at bounding box center [995, 180] width 93 height 32
click at [999, 172] on span "NOTIFICAR" at bounding box center [994, 180] width 66 height 16
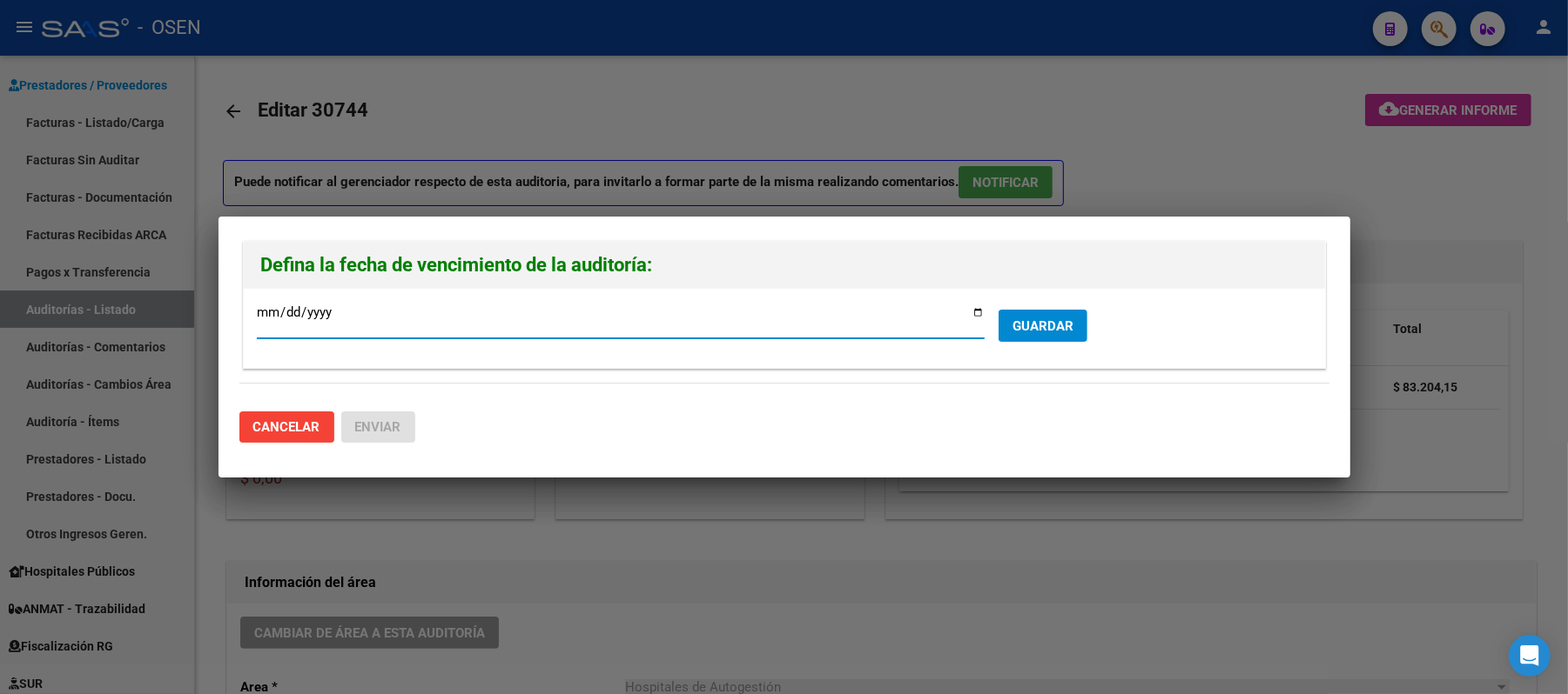
click at [1043, 324] on span "GUARDAR" at bounding box center [1042, 327] width 61 height 16
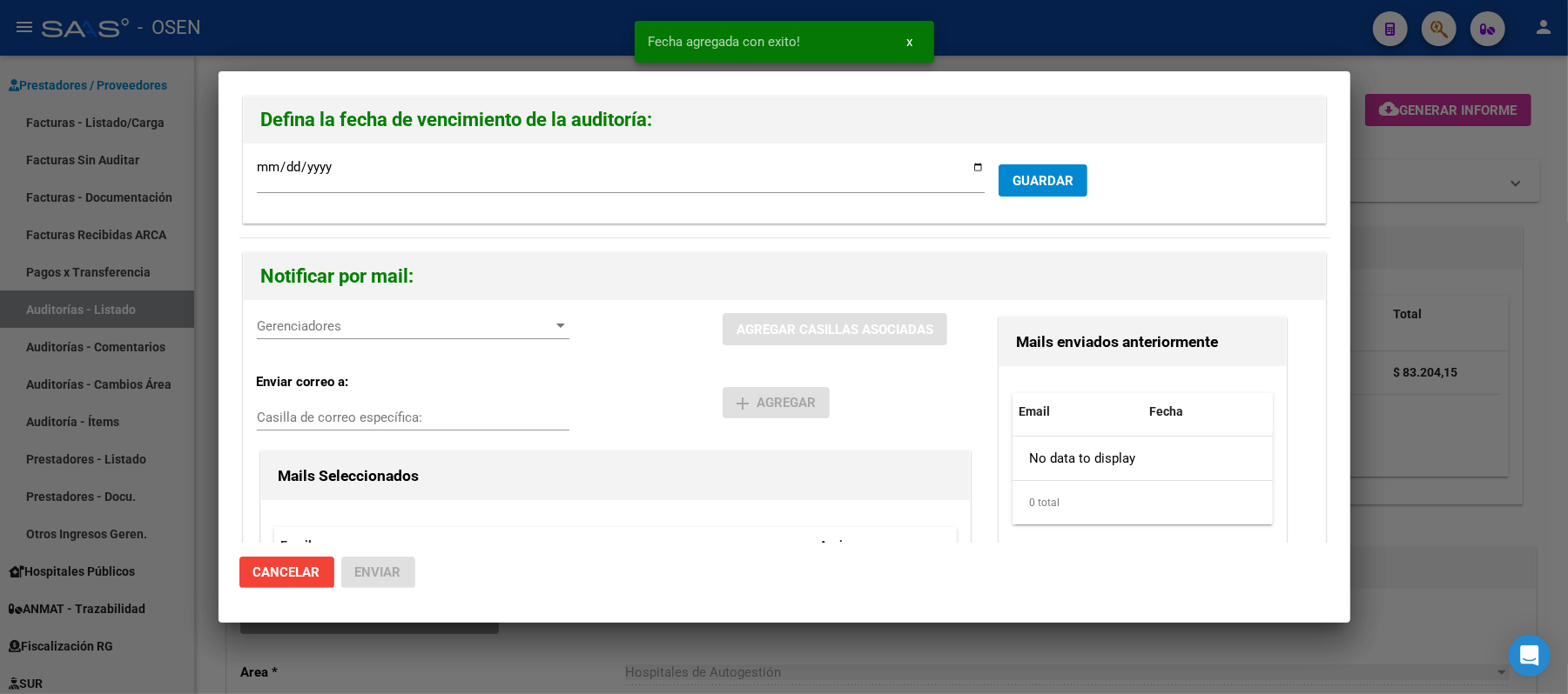
click at [369, 320] on span "Gerenciadores" at bounding box center [405, 327] width 297 height 16
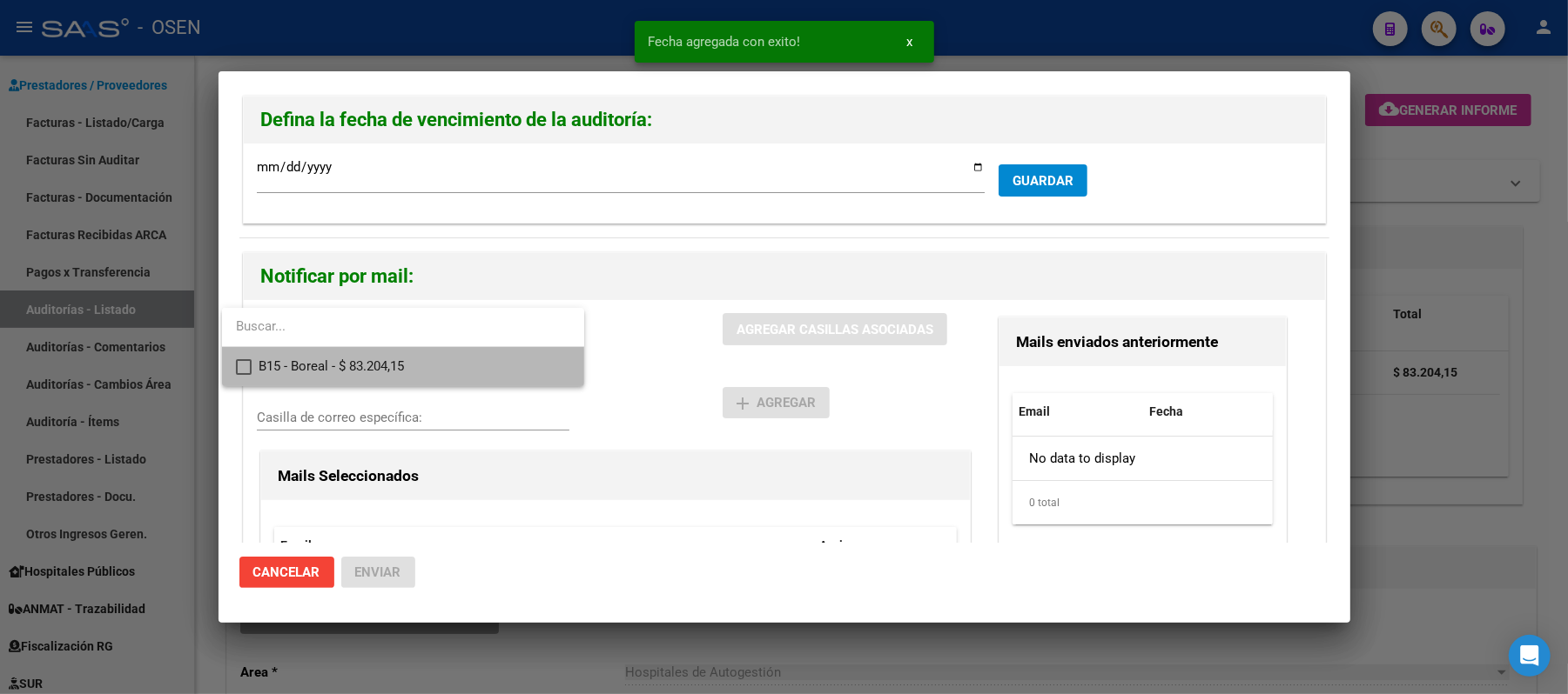
drag, startPoint x: 381, startPoint y: 367, endPoint x: 725, endPoint y: 383, distance: 344.4
click at [383, 367] on span "B15 - Boreal - $ 83.204,15" at bounding box center [414, 367] width 312 height 39
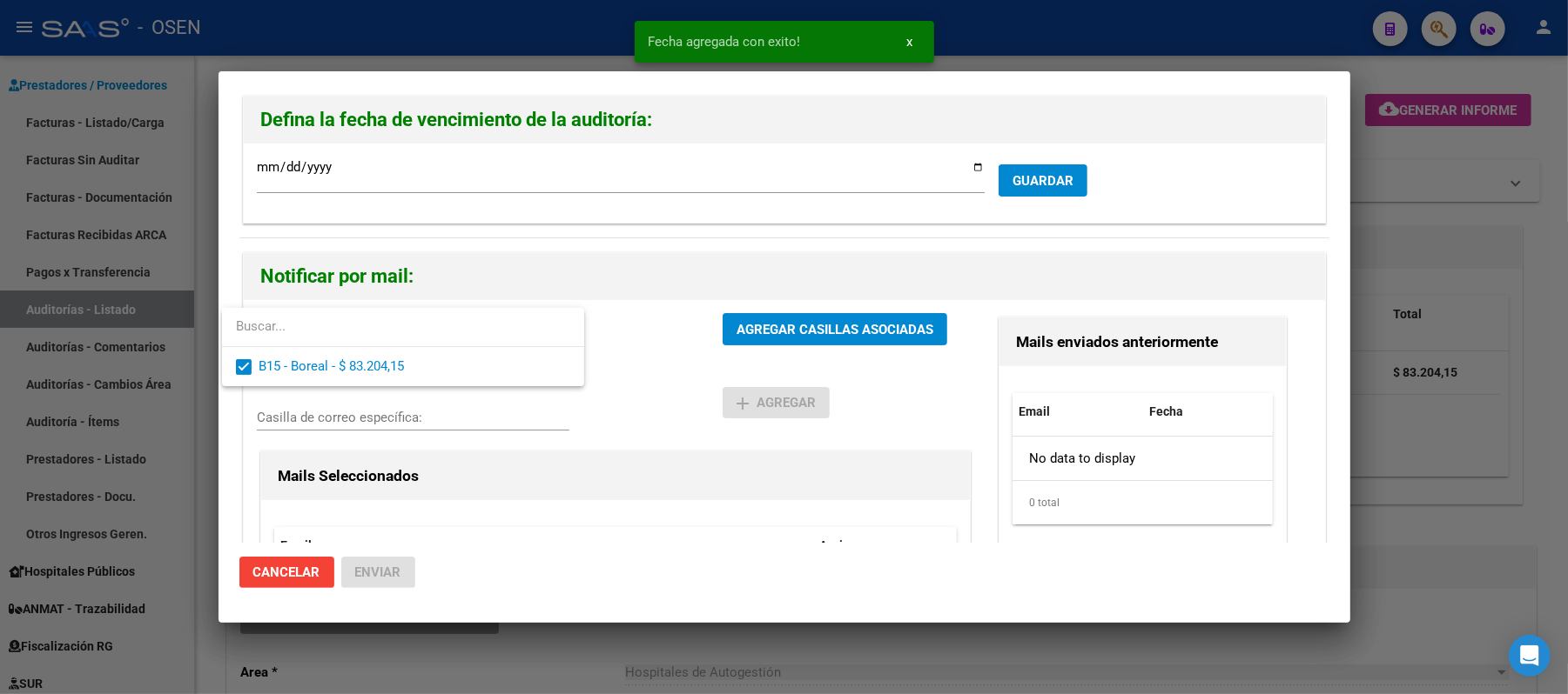
click at [722, 383] on div at bounding box center [784, 347] width 1568 height 694
click at [742, 339] on button "AGREGAR CASILLAS ASOCIADAS" at bounding box center [835, 329] width 225 height 32
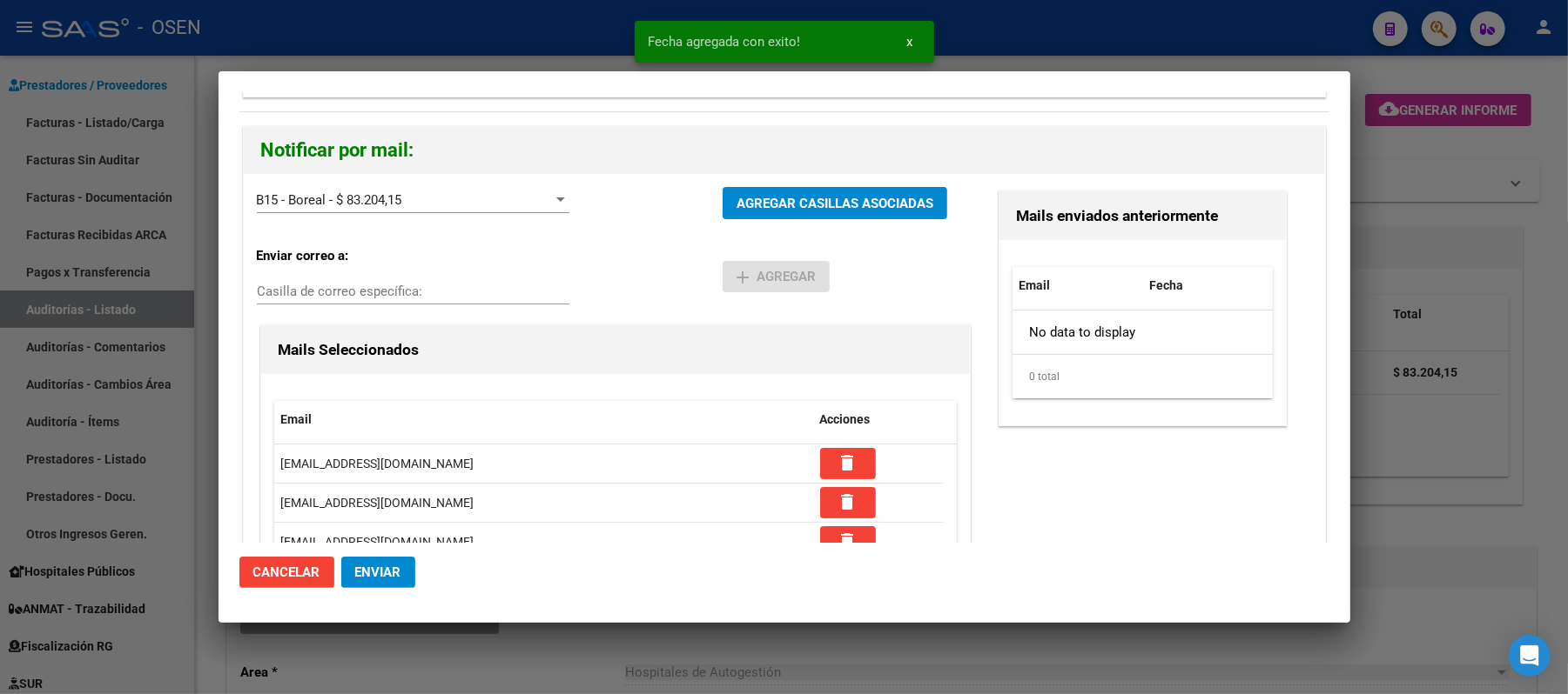
scroll to position [246, 0]
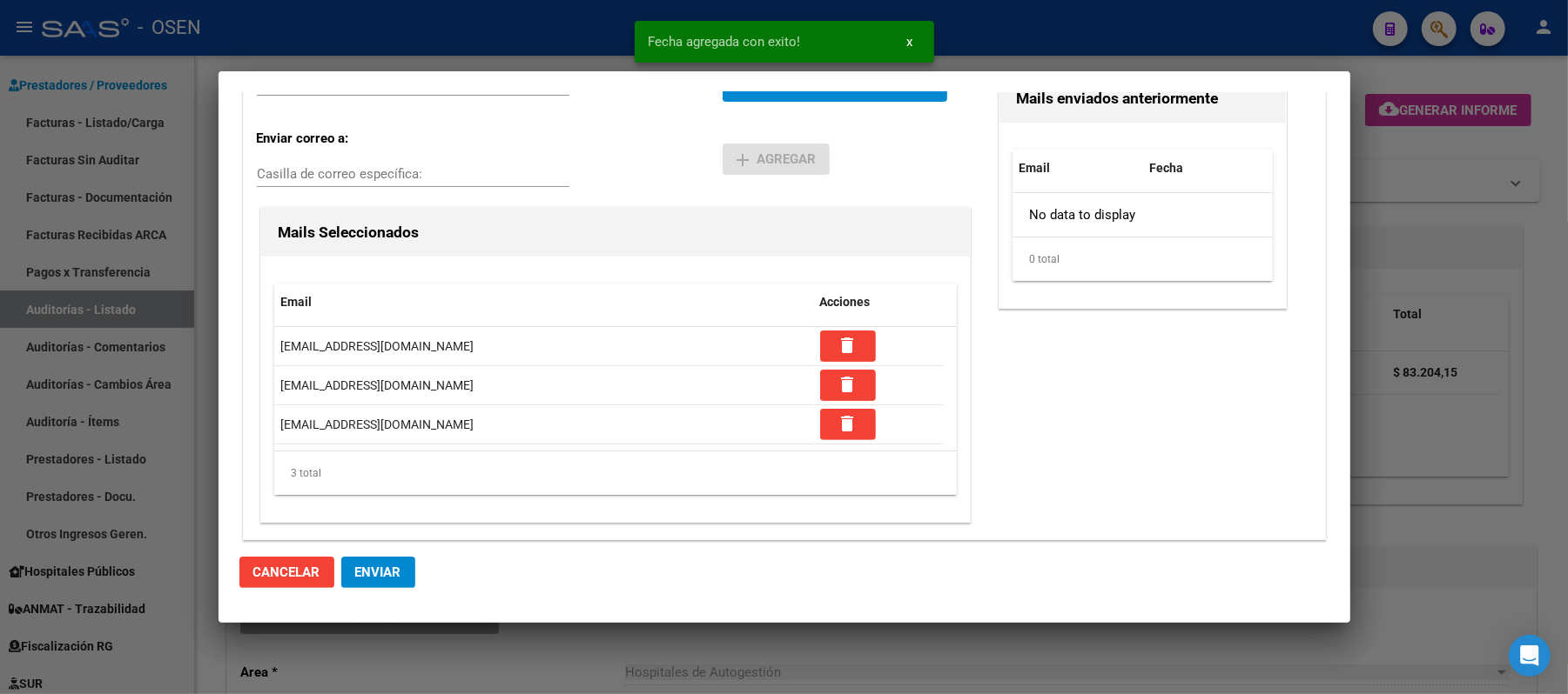
click at [362, 595] on mat-dialog-actions "Cancelar Enviar" at bounding box center [785, 572] width 1090 height 59
click at [380, 575] on span "Enviar" at bounding box center [378, 572] width 46 height 16
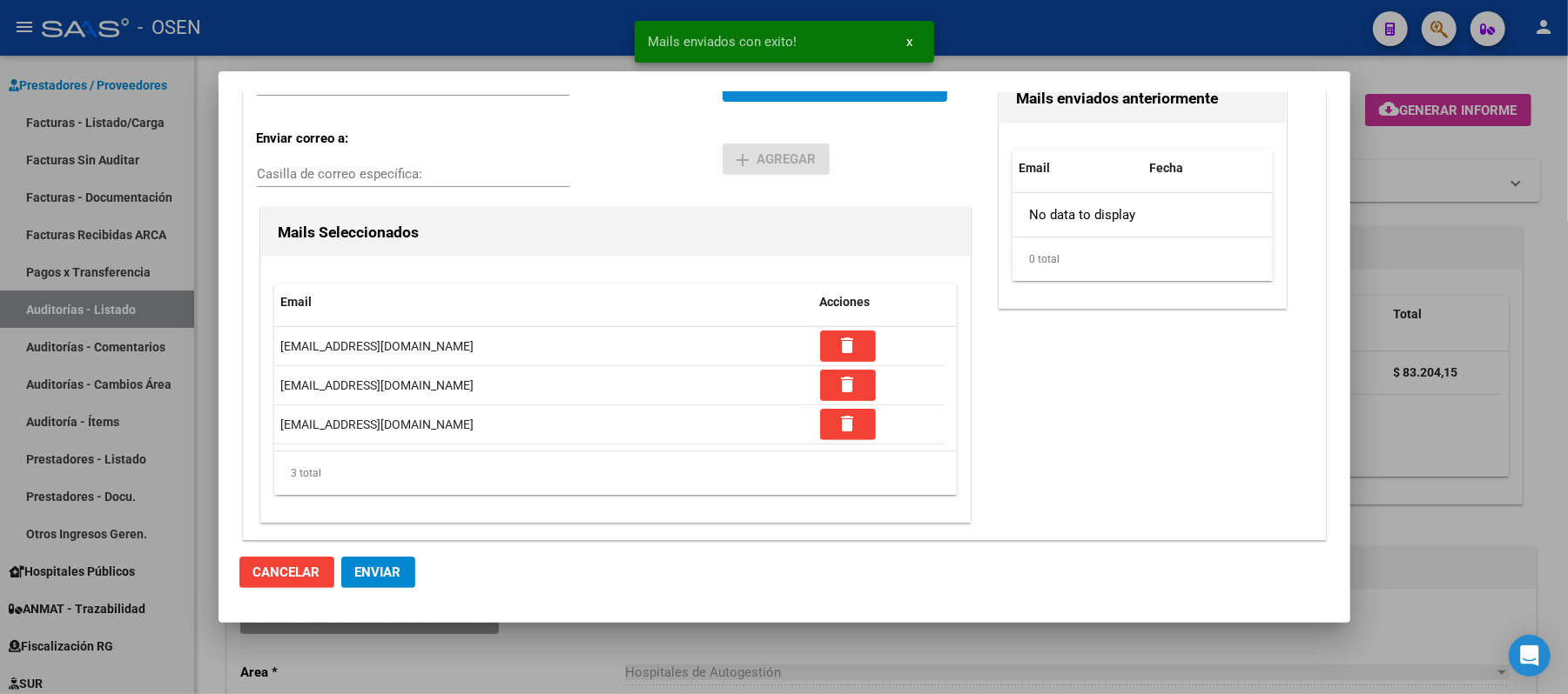
click at [392, 576] on span "Enviar" at bounding box center [378, 572] width 46 height 16
click at [1459, 432] on div at bounding box center [784, 347] width 1568 height 694
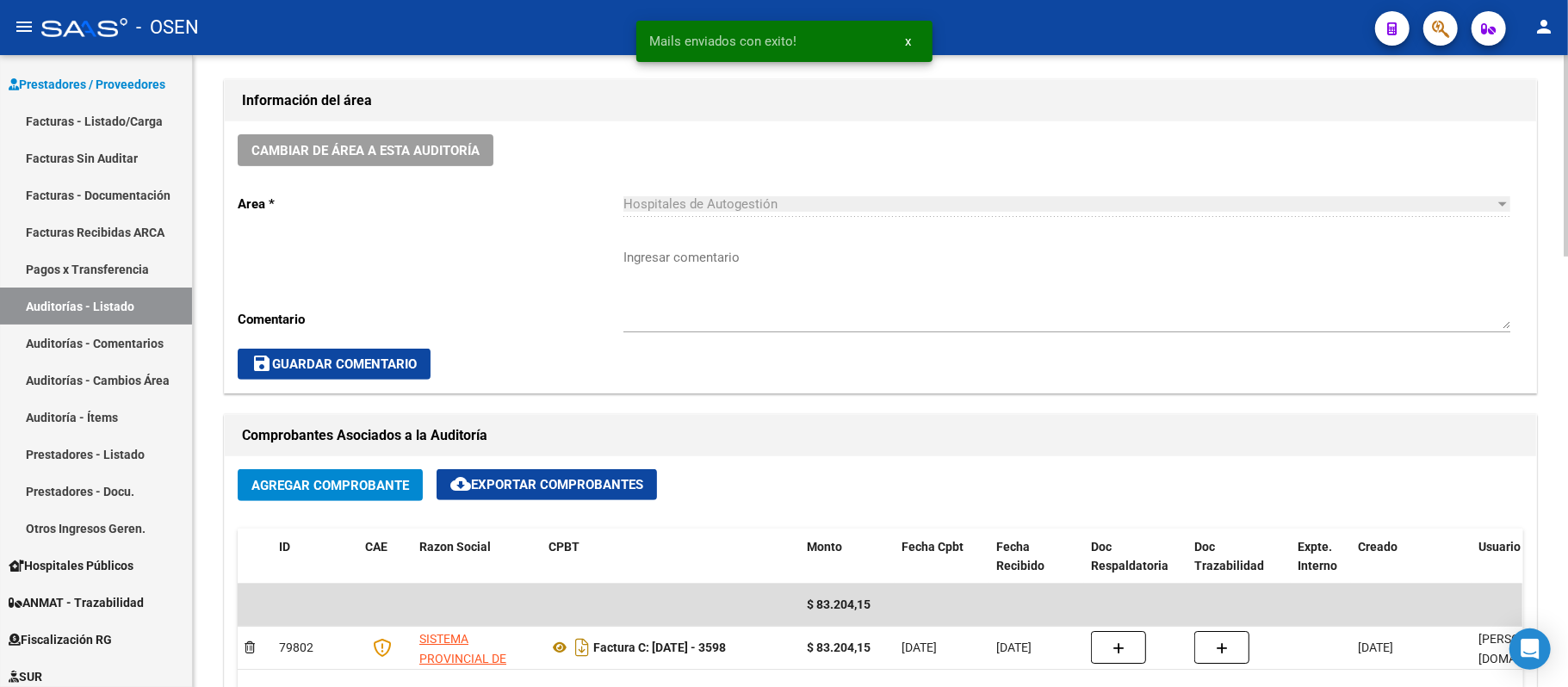
scroll to position [459, 0]
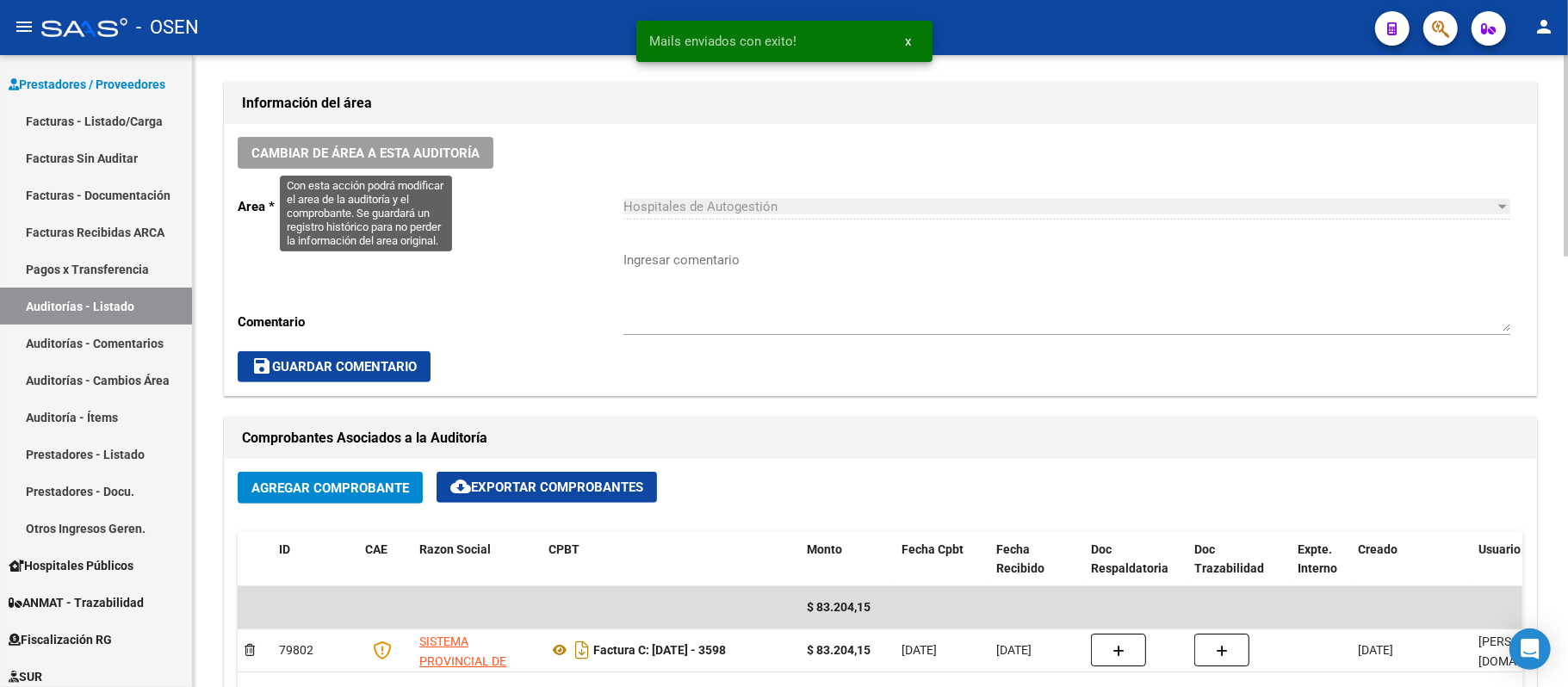
click at [386, 154] on span "Cambiar de área a esta auditoría" at bounding box center [365, 154] width 228 height 16
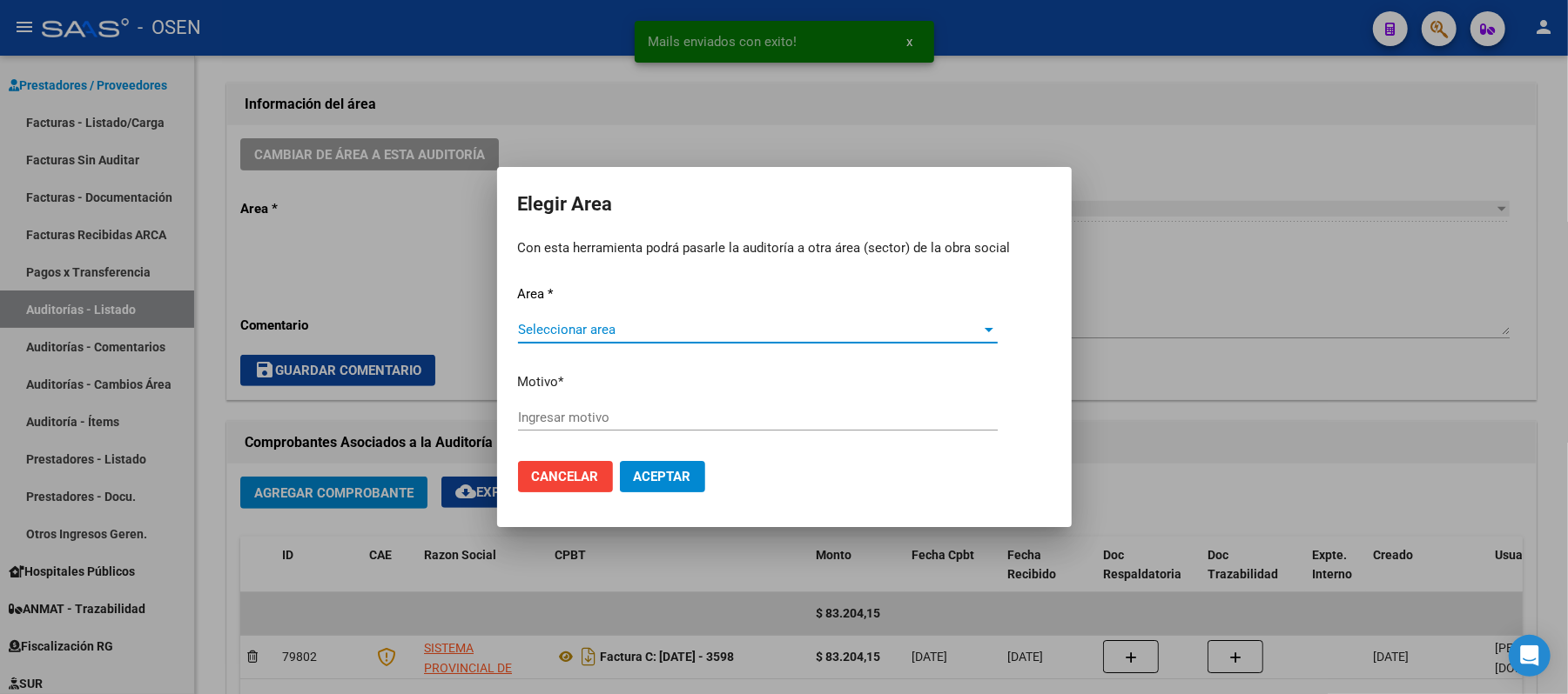
click at [677, 329] on span "Seleccionar area" at bounding box center [749, 330] width 464 height 16
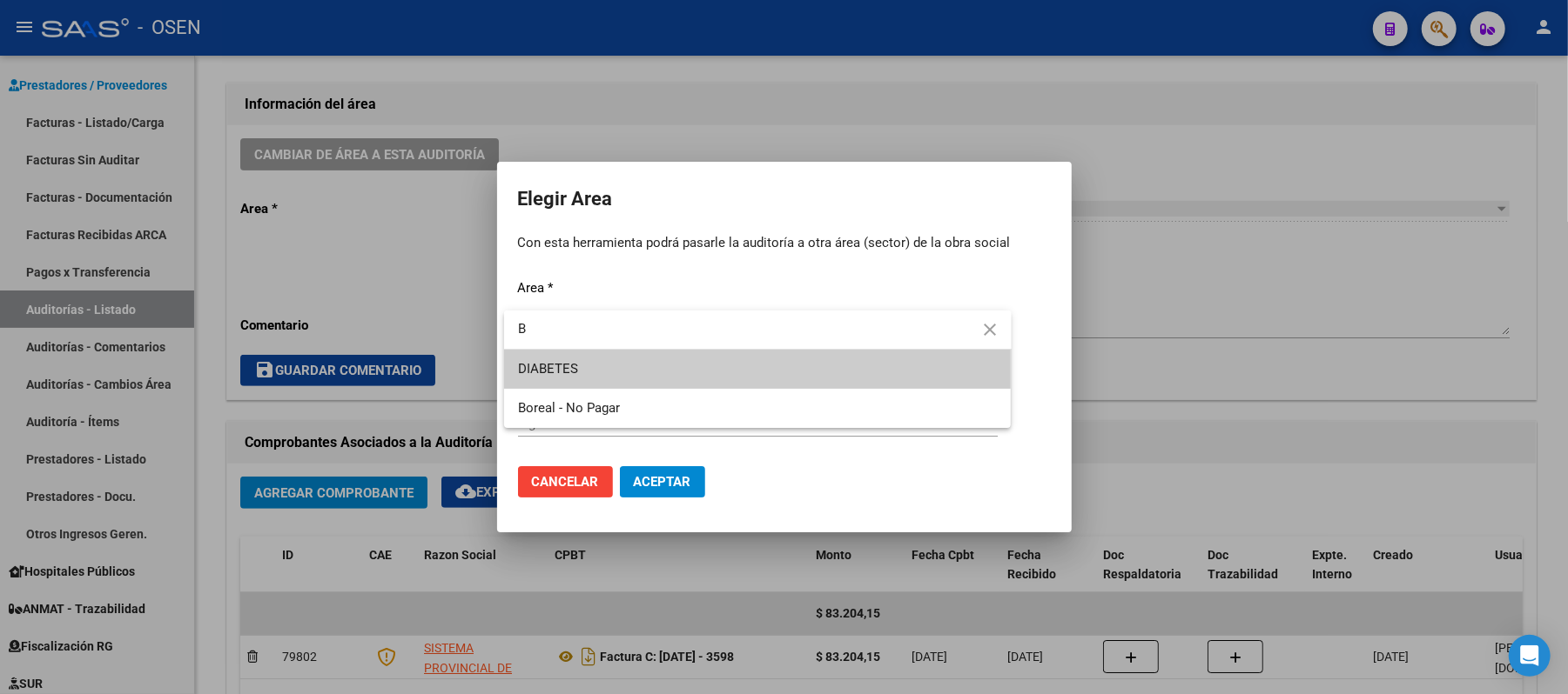
type input "B"
click at [666, 404] on span "Boreal - No Pagar" at bounding box center [757, 408] width 479 height 39
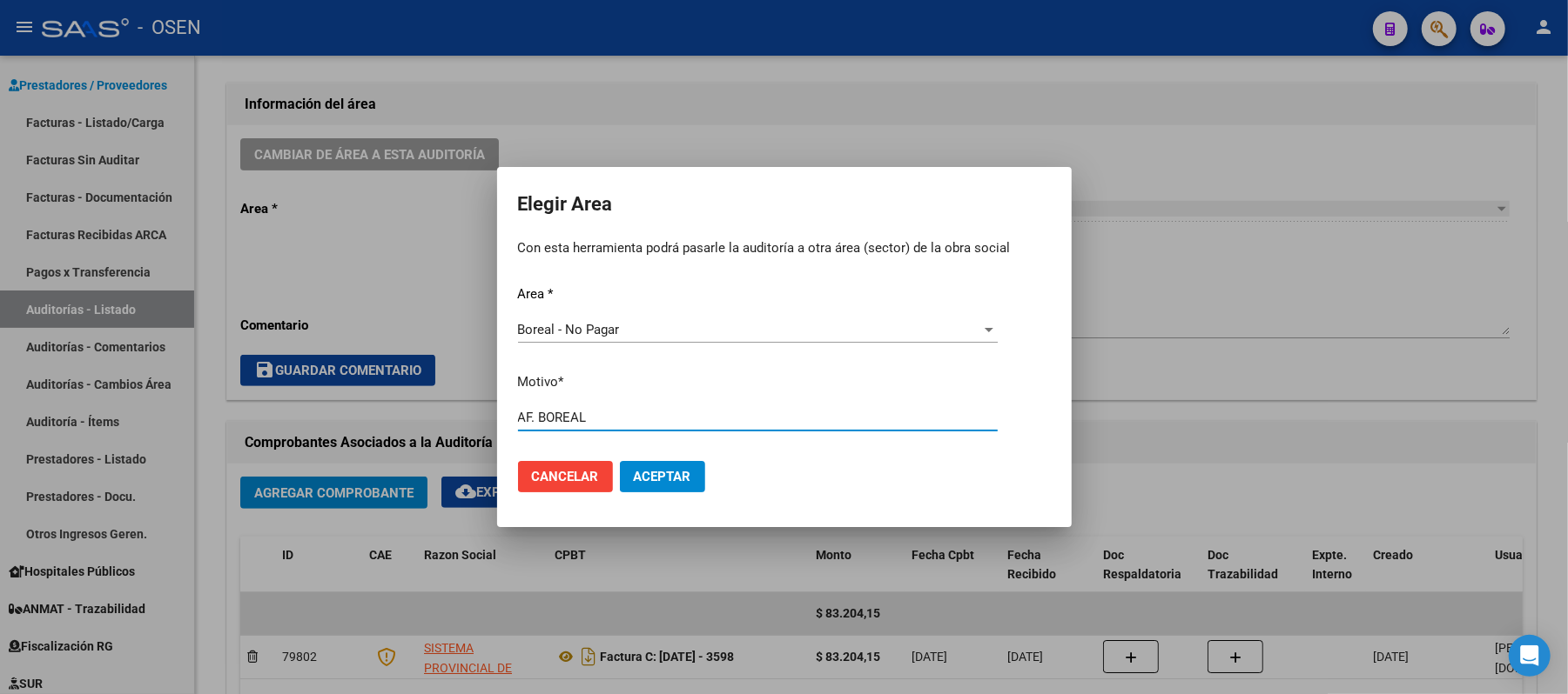
type input "AF. BOREAL"
click at [669, 471] on span "Aceptar" at bounding box center [662, 477] width 58 height 16
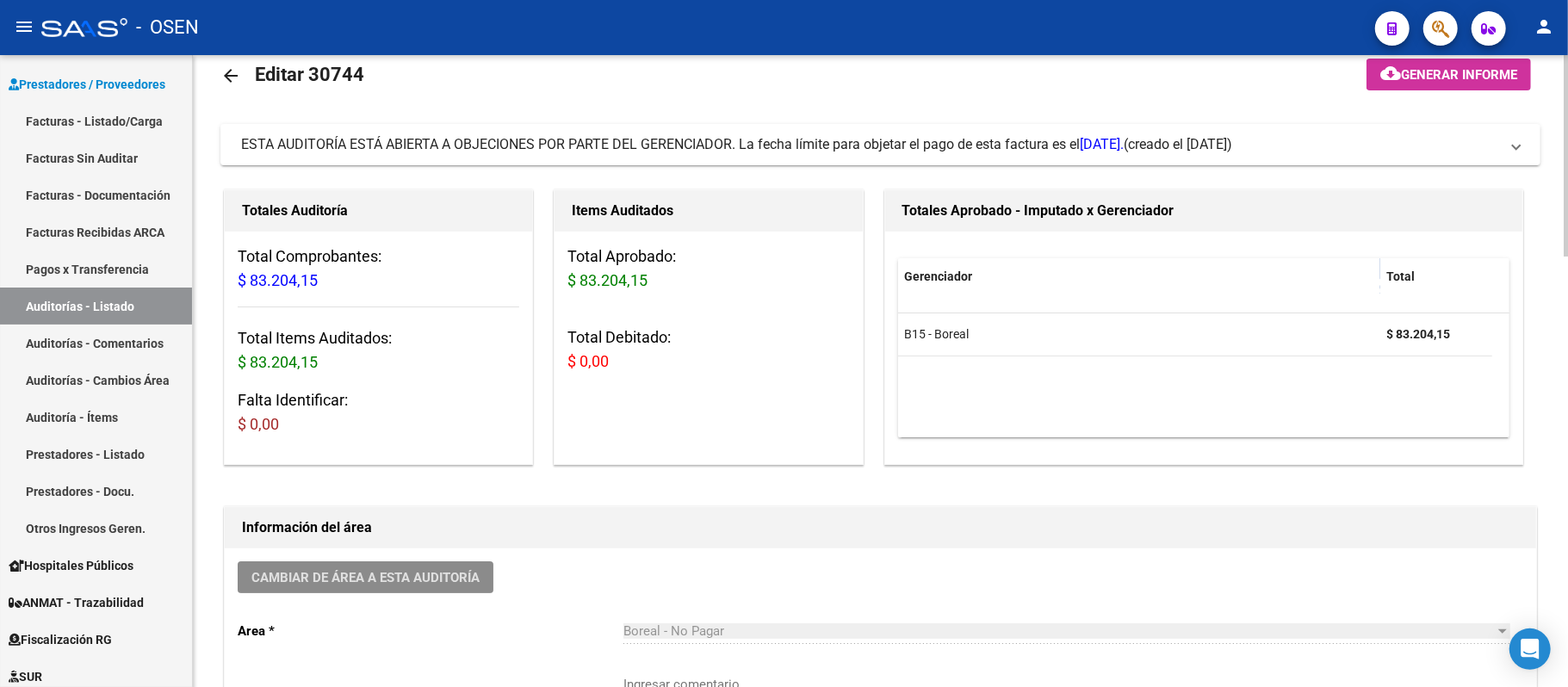
scroll to position [0, 0]
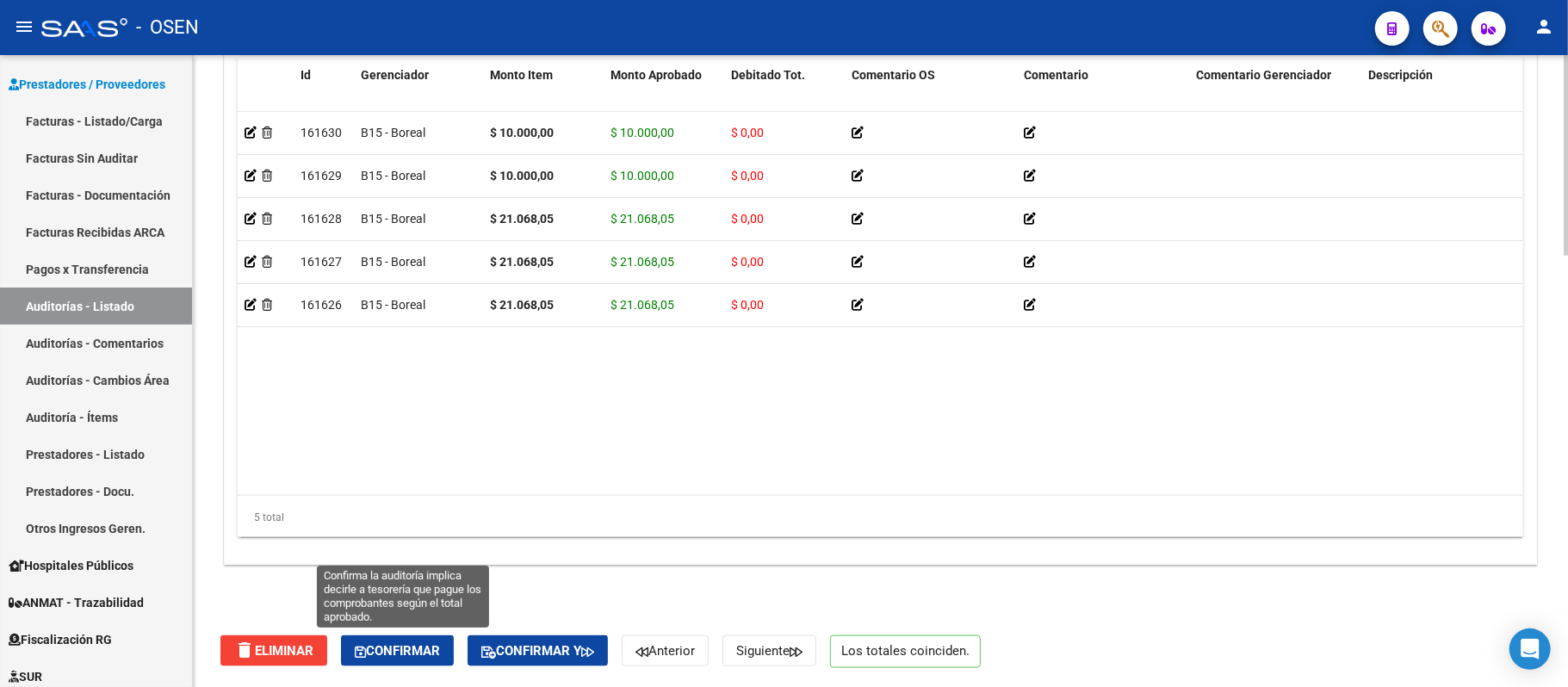
click at [431, 627] on button "Confirmar" at bounding box center [397, 651] width 112 height 31
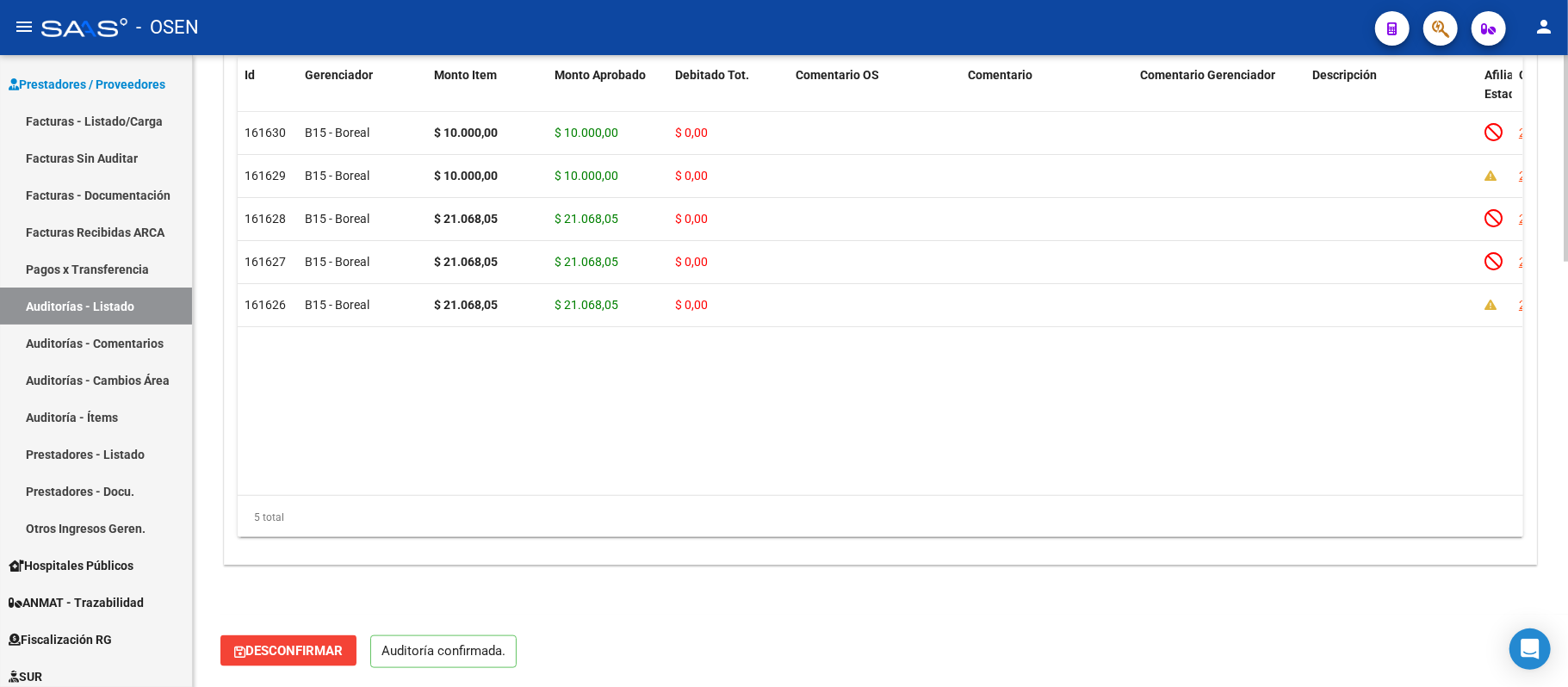
scroll to position [1298, 0]
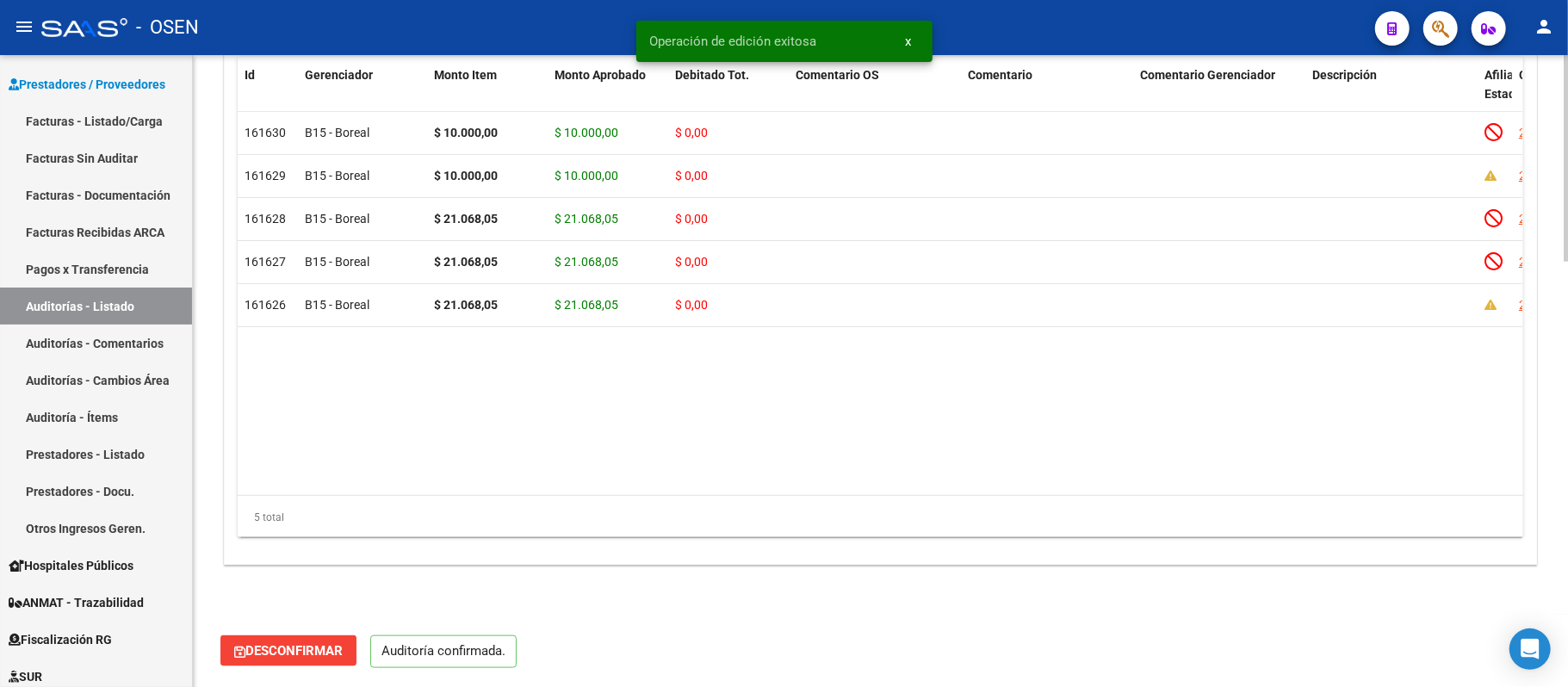
type input "202509"
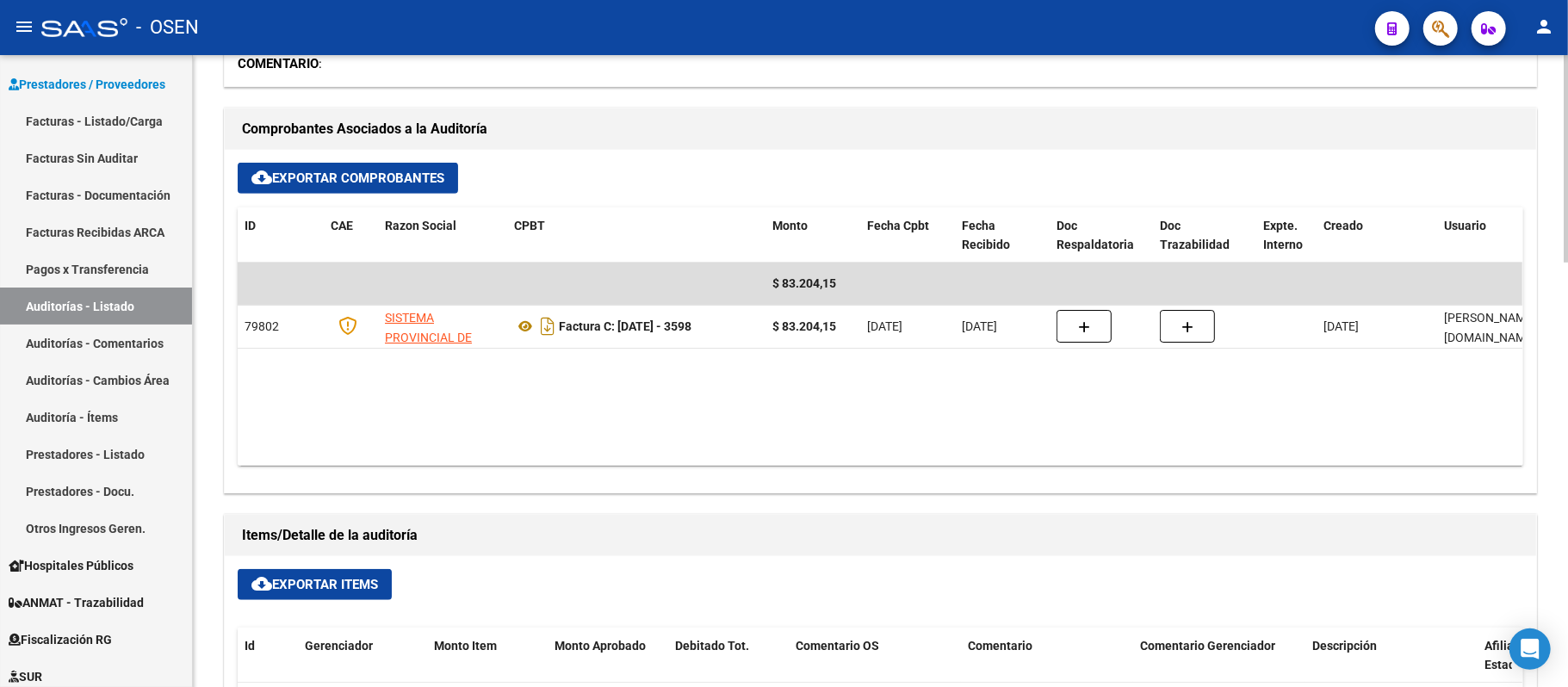
scroll to position [264, 0]
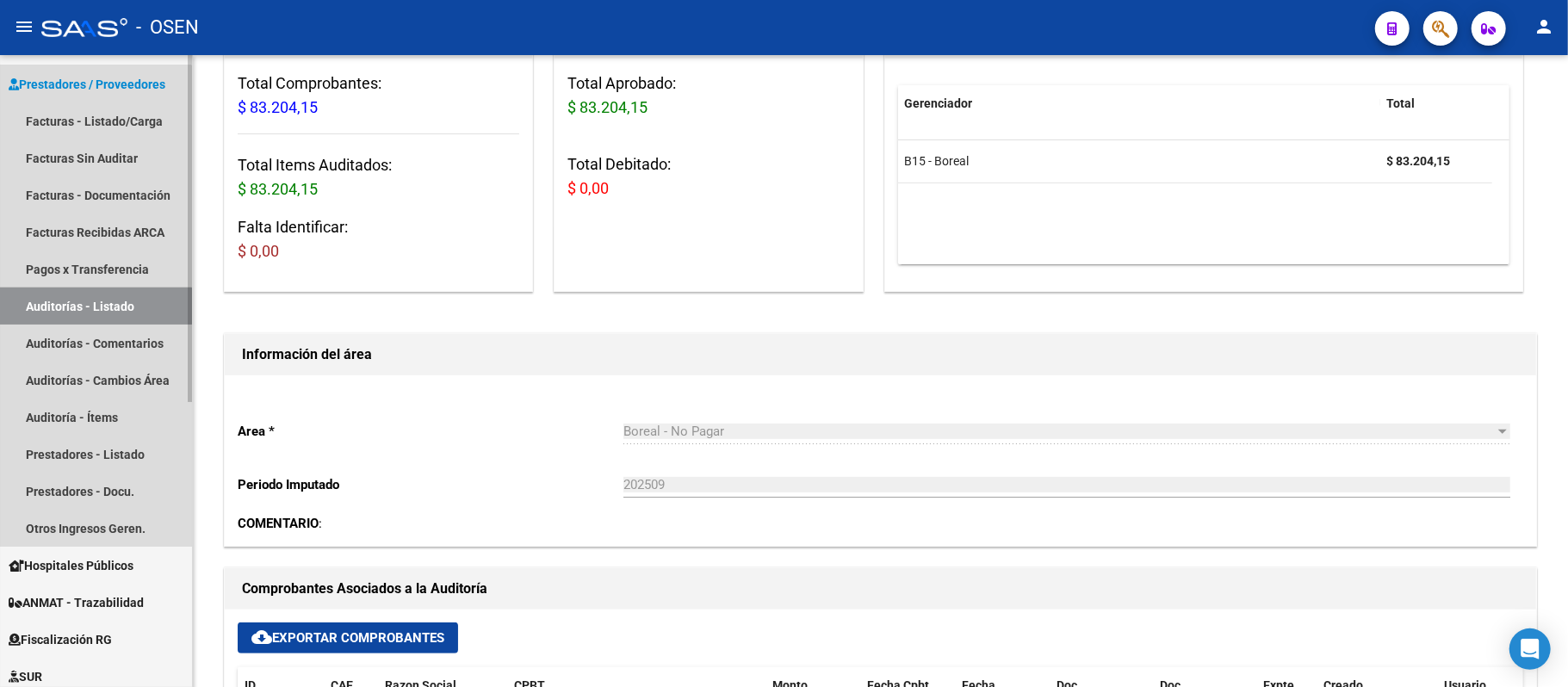
click at [25, 307] on link "Auditorías - Listado" at bounding box center [96, 307] width 192 height 37
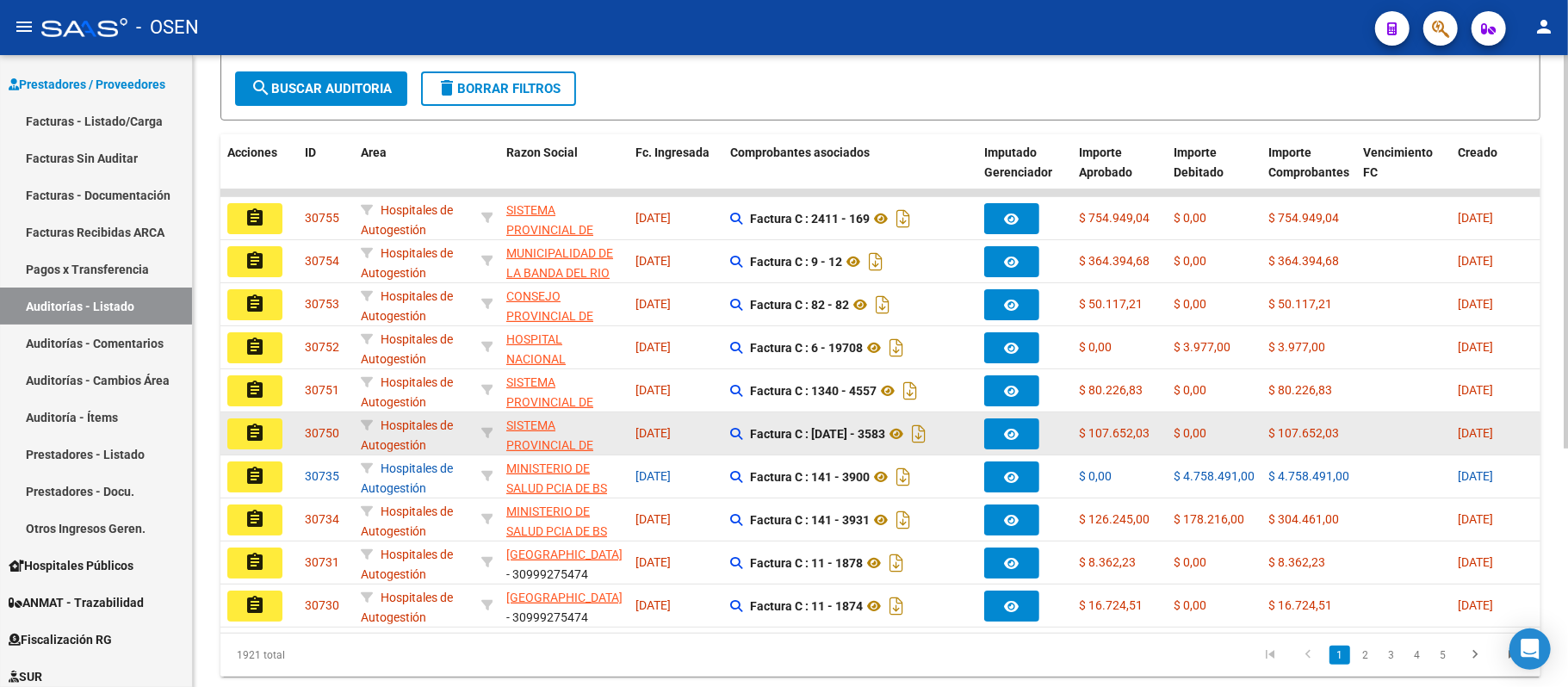
scroll to position [344, 0]
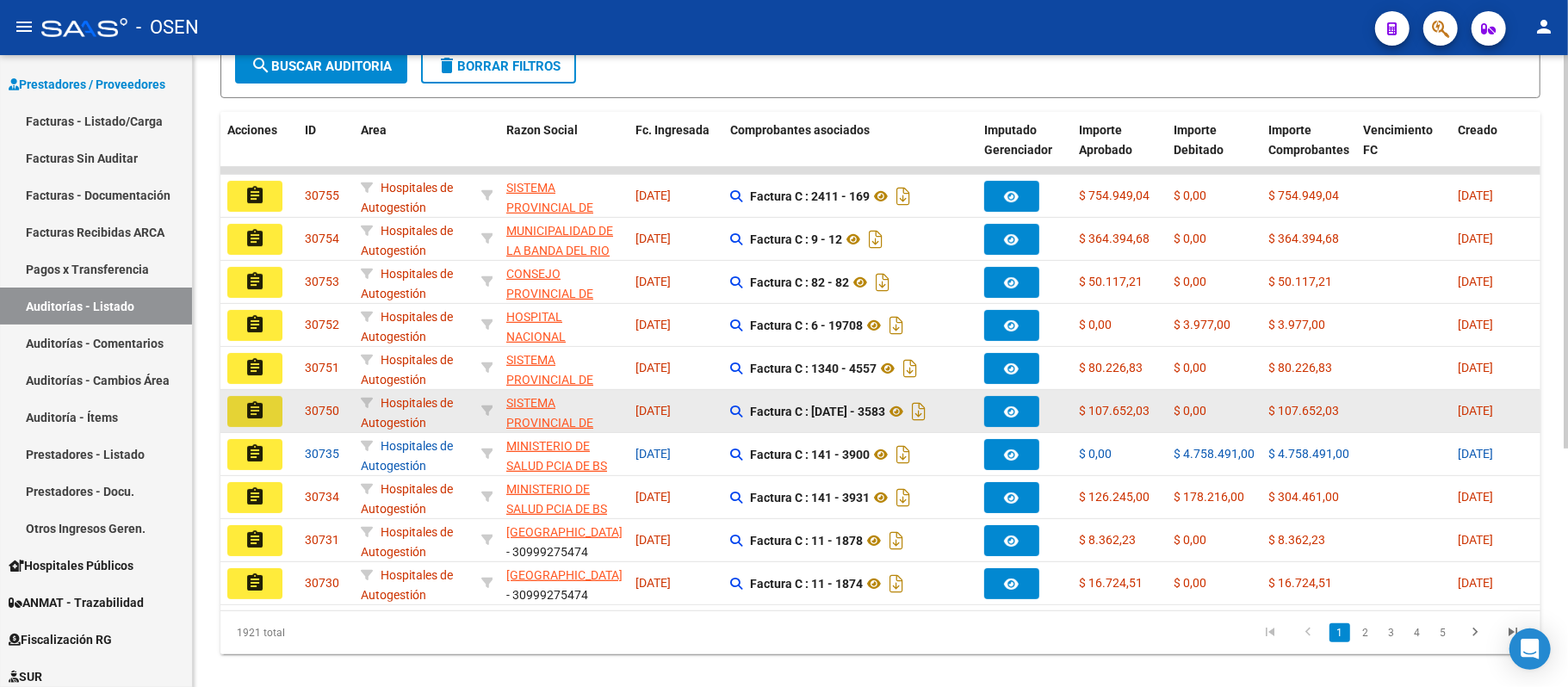
click at [253, 412] on mat-icon "assignment" at bounding box center [255, 411] width 21 height 21
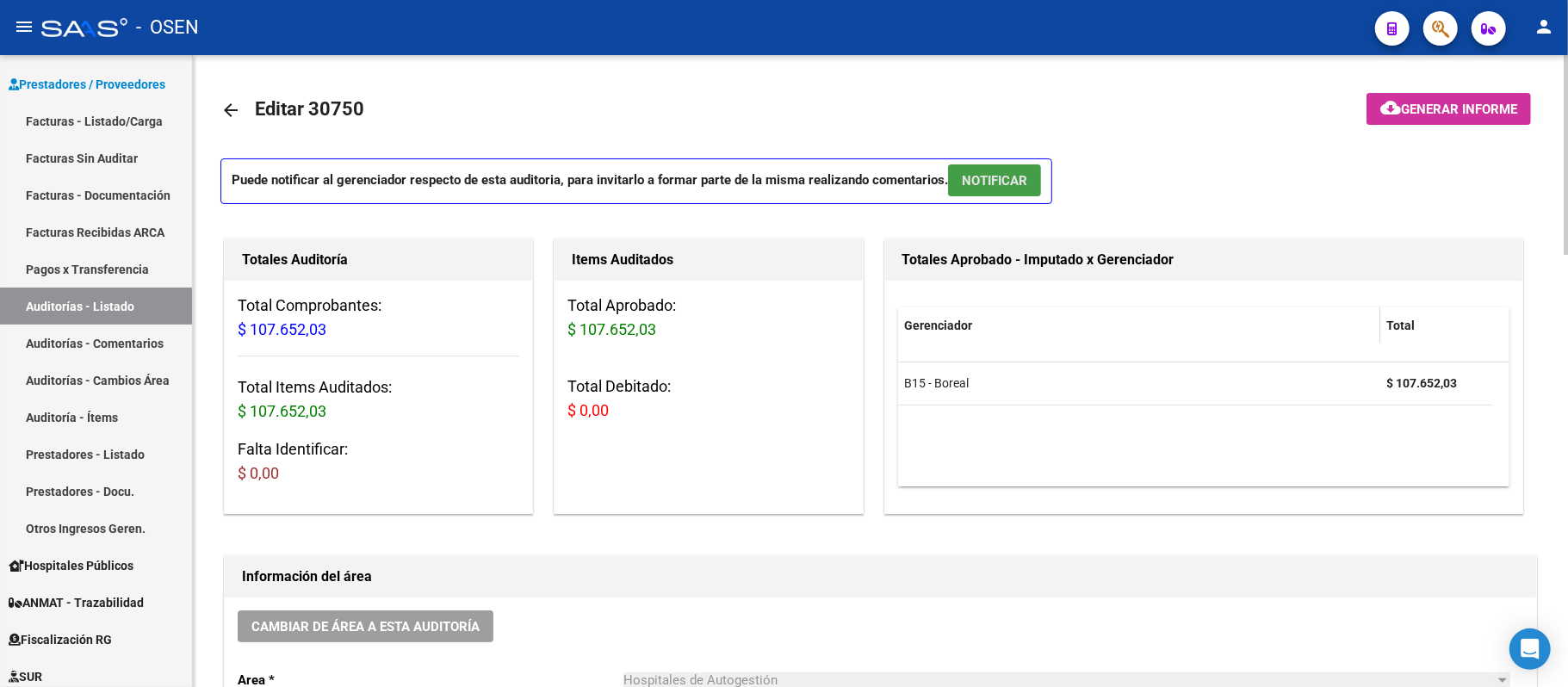
click at [1027, 170] on button "NOTIFICAR" at bounding box center [995, 180] width 93 height 32
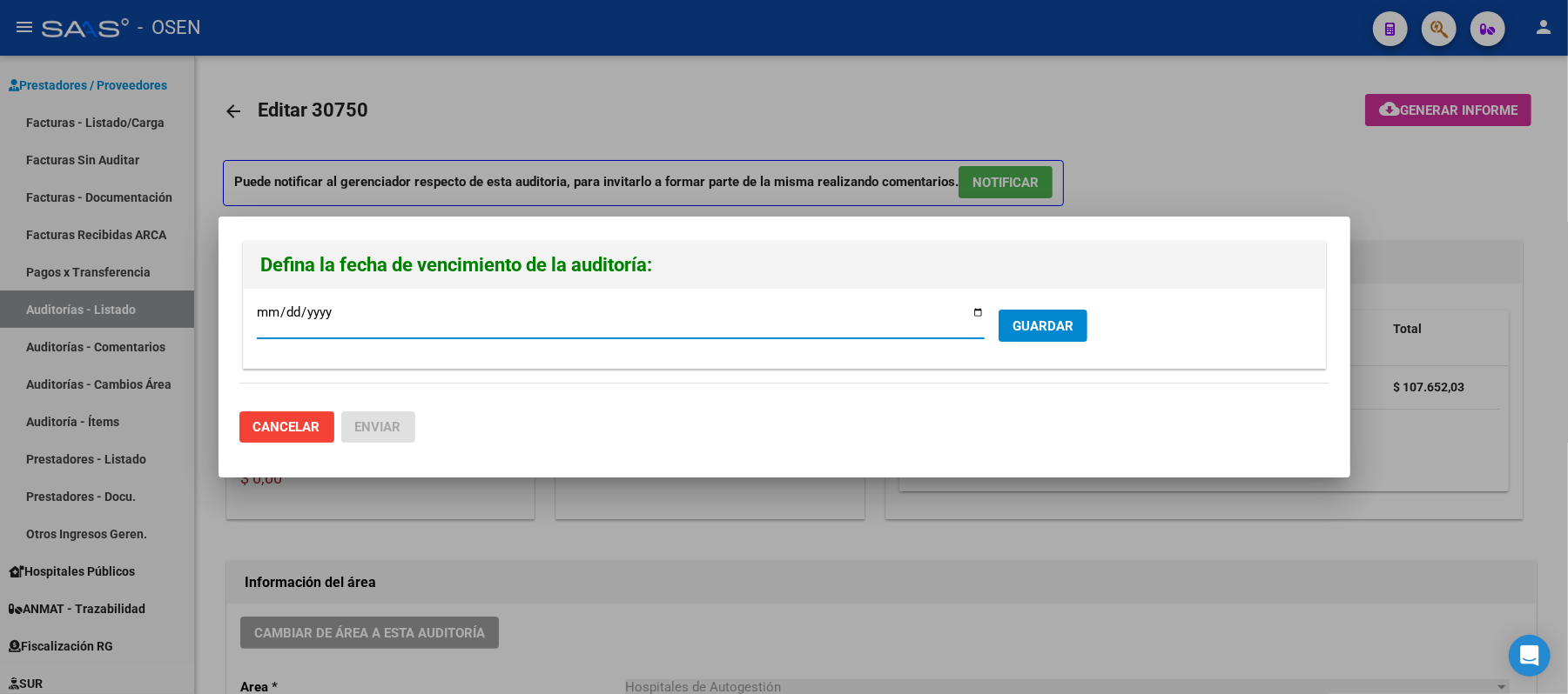
click at [1049, 319] on span "GUARDAR" at bounding box center [1042, 327] width 61 height 16
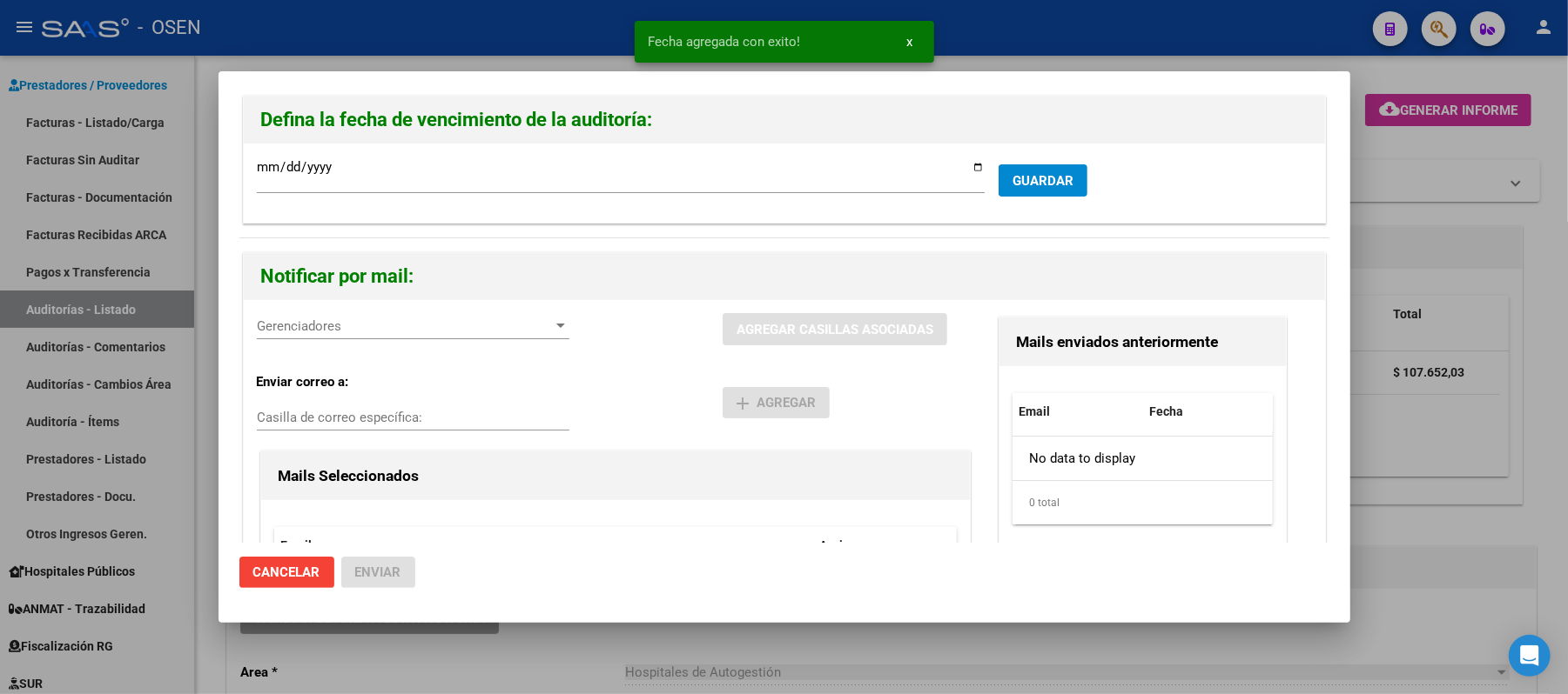
click at [345, 319] on span "Gerenciadores" at bounding box center [405, 327] width 297 height 16
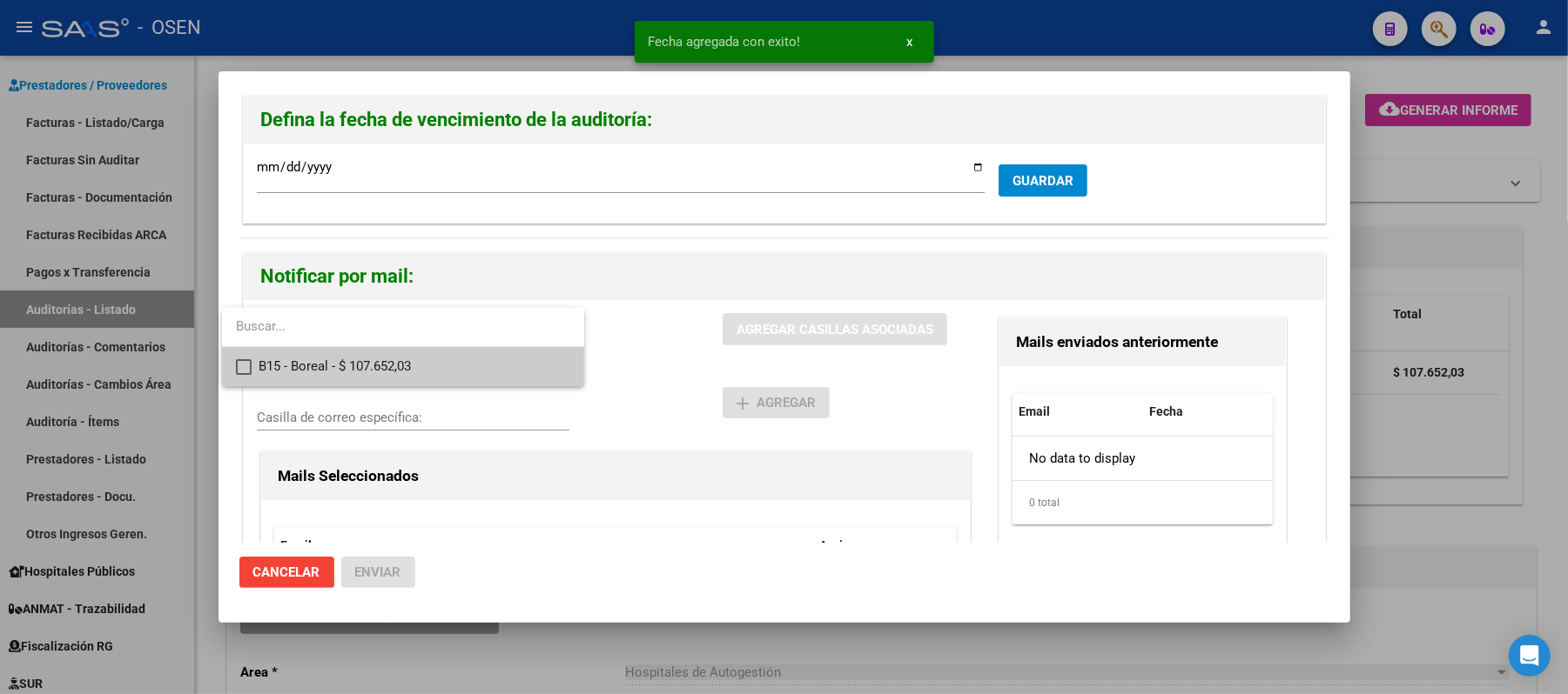
drag, startPoint x: 404, startPoint y: 367, endPoint x: 418, endPoint y: 367, distance: 14.0
click at [405, 367] on span "B15 - Boreal - $ 107.652,03" at bounding box center [414, 367] width 312 height 39
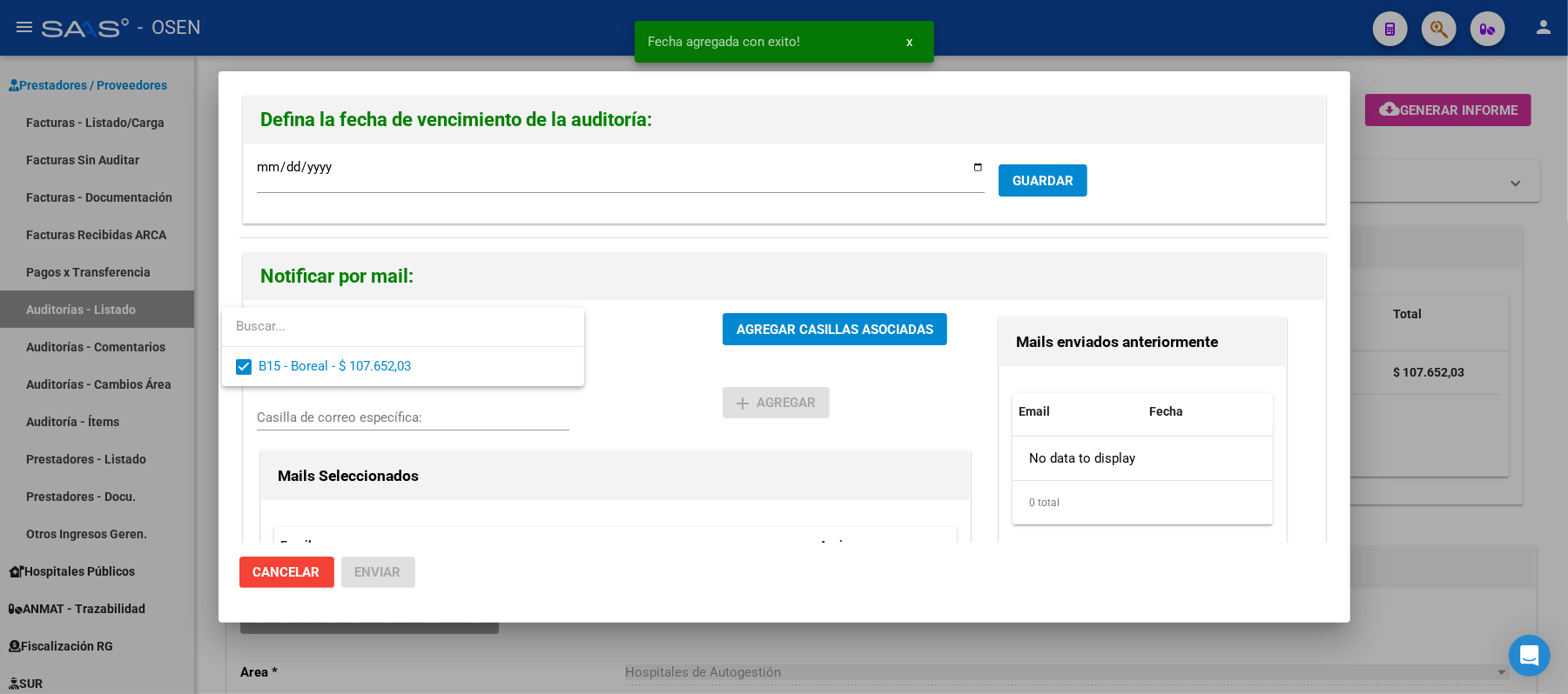
click at [704, 359] on div at bounding box center [784, 347] width 1568 height 694
drag, startPoint x: 774, startPoint y: 329, endPoint x: 741, endPoint y: 373, distance: 55.0
click at [775, 329] on span "AGREGAR CASILLAS ASOCIADAS" at bounding box center [835, 330] width 197 height 16
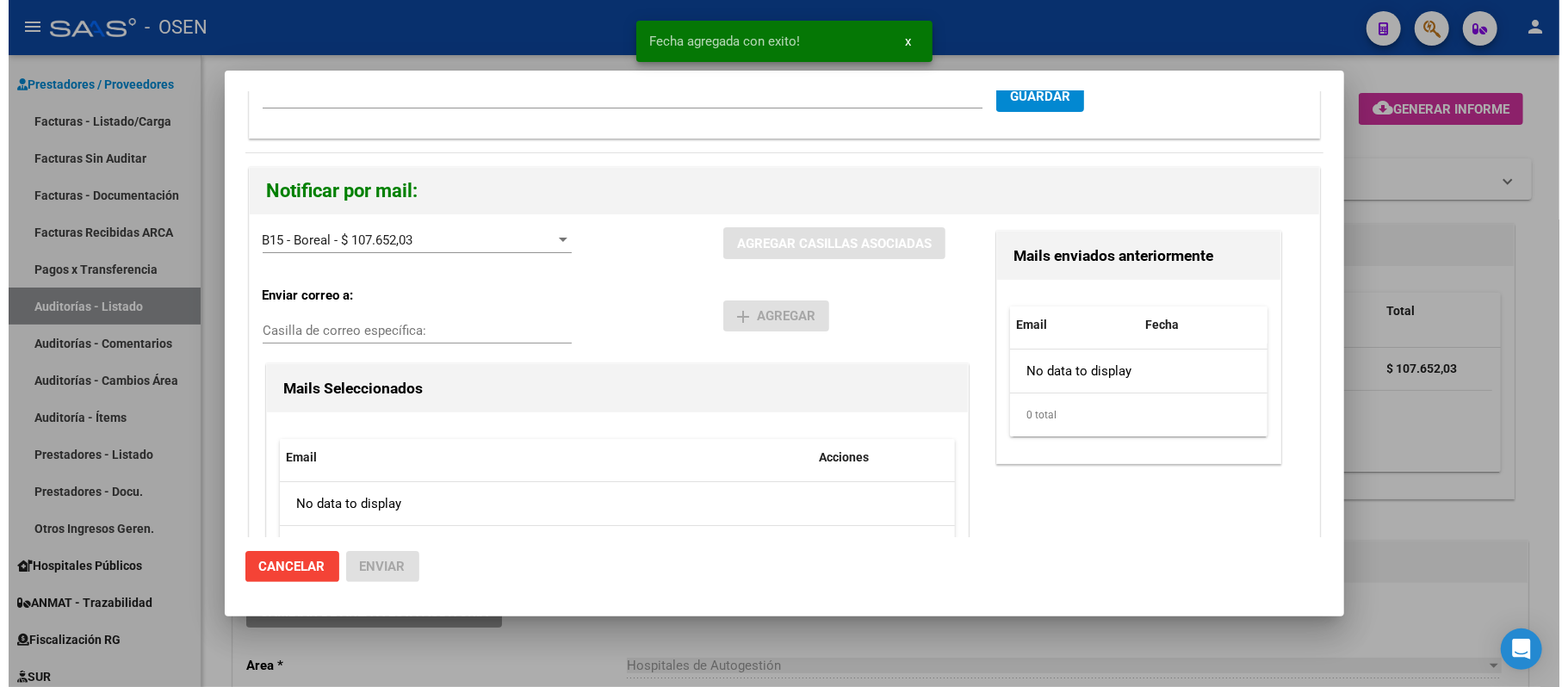
scroll to position [163, 0]
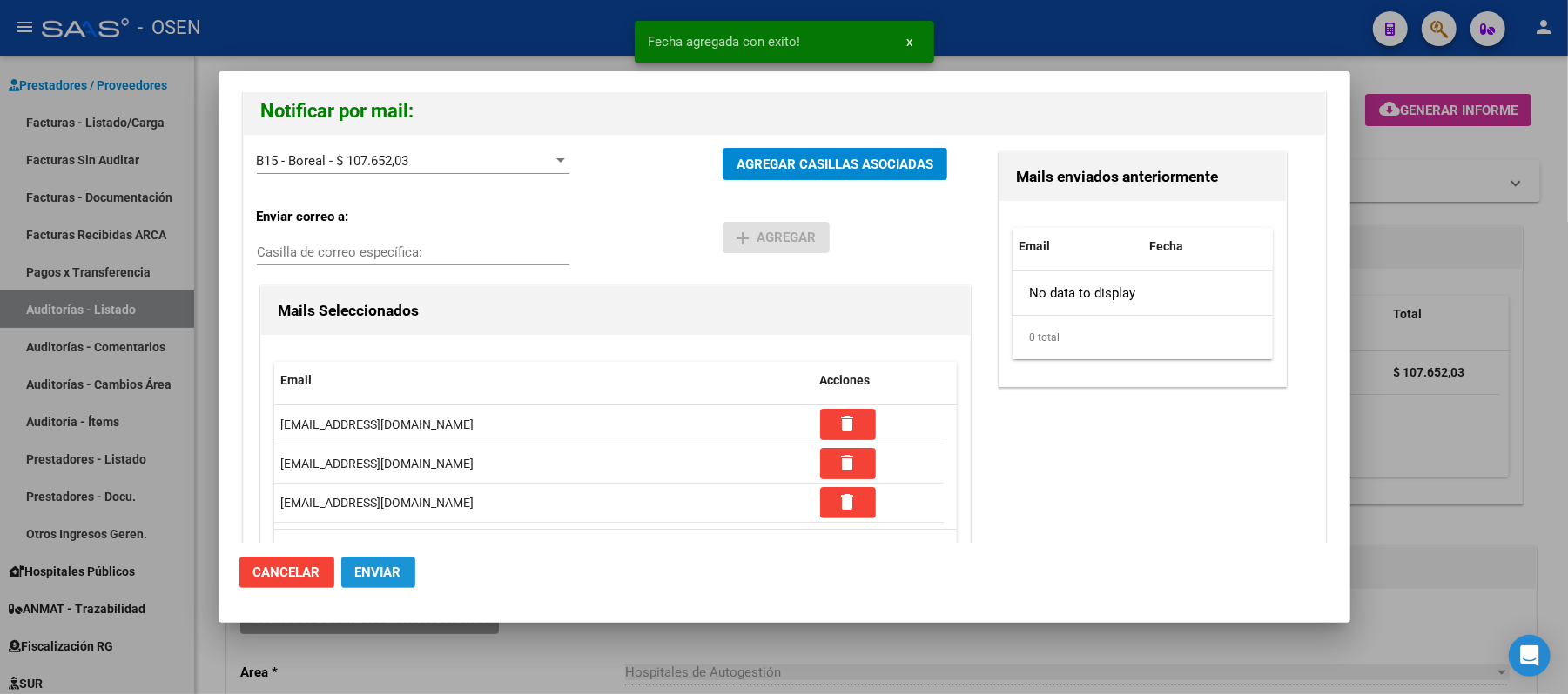
click at [364, 586] on button "Enviar" at bounding box center [377, 572] width 74 height 31
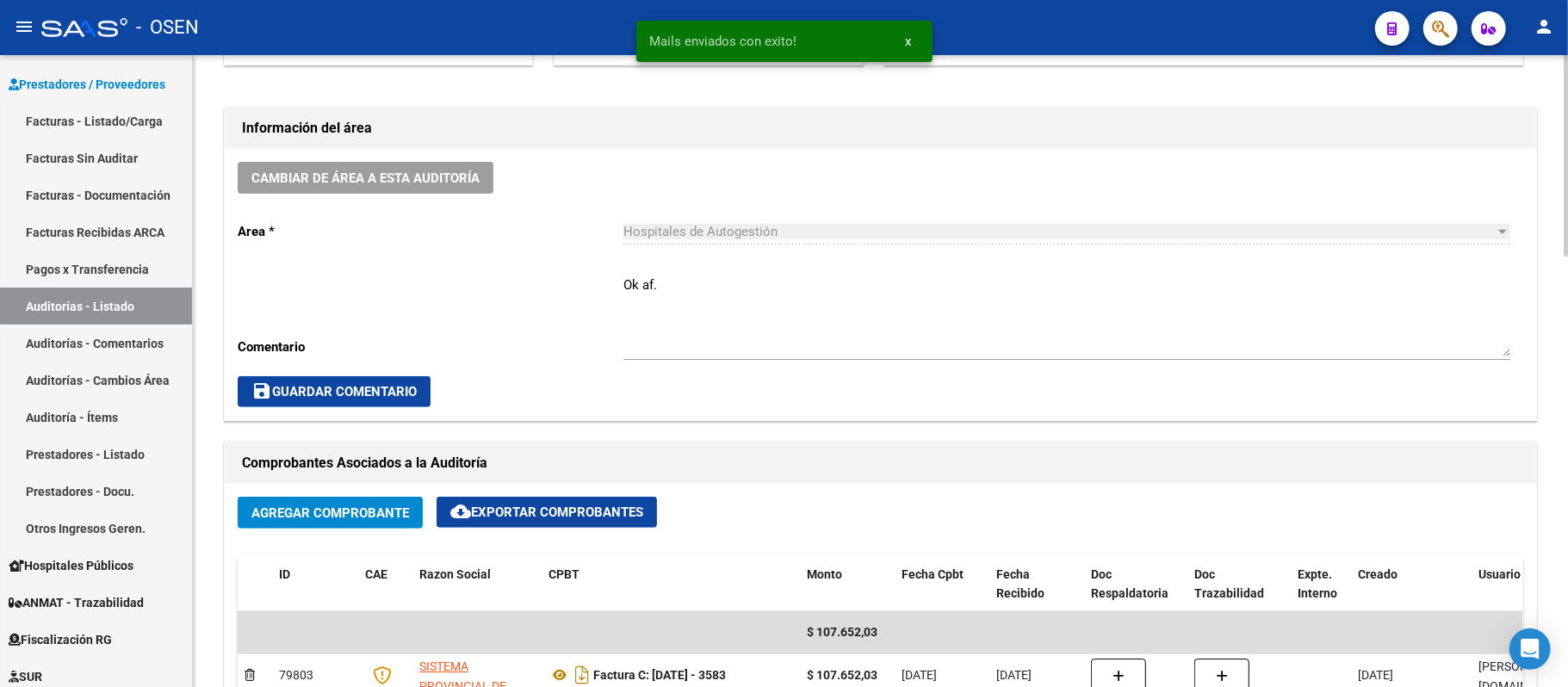
scroll to position [459, 0]
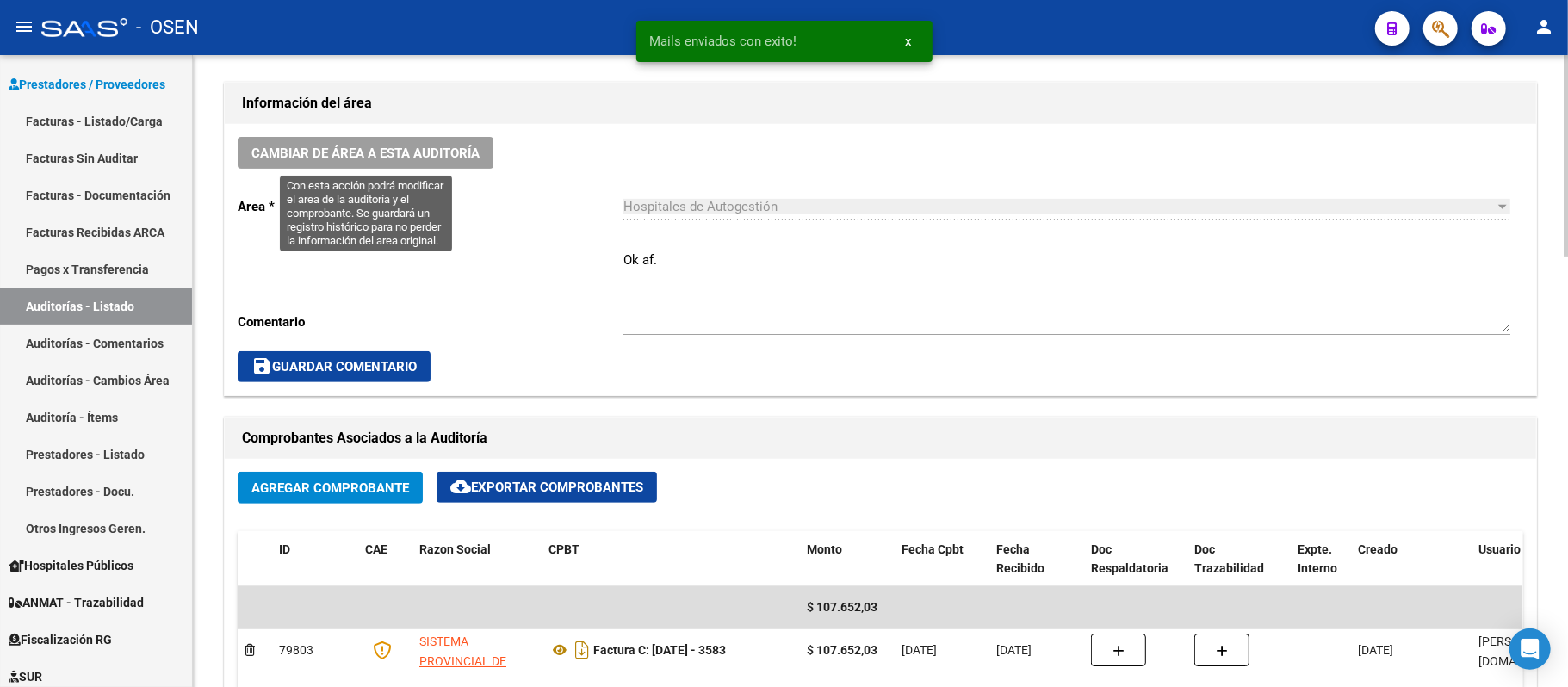
click at [398, 153] on span "Cambiar de área a esta auditoría" at bounding box center [365, 154] width 228 height 16
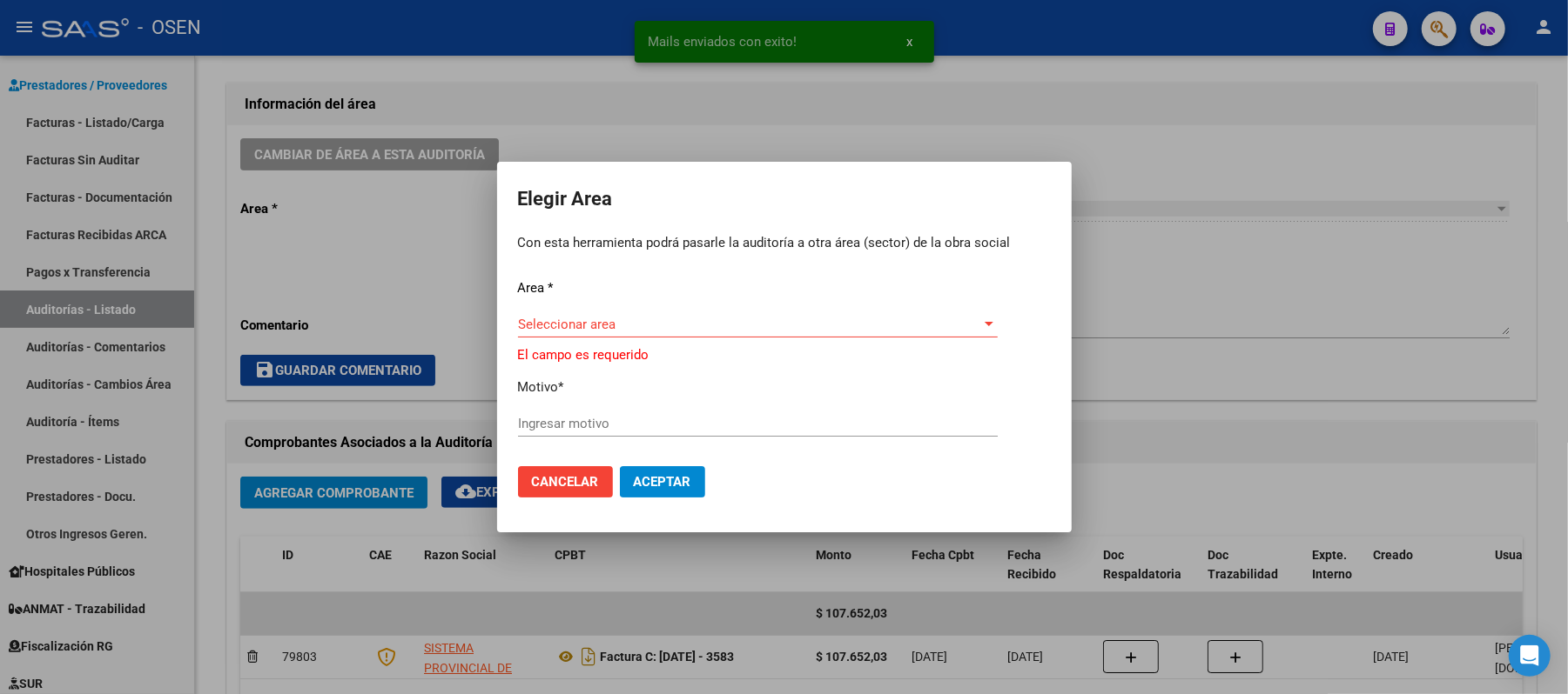
click at [709, 342] on div "Seleccionar area Seleccionar area" at bounding box center [757, 333] width 479 height 43
click at [603, 328] on span "Seleccionar area" at bounding box center [749, 325] width 464 height 16
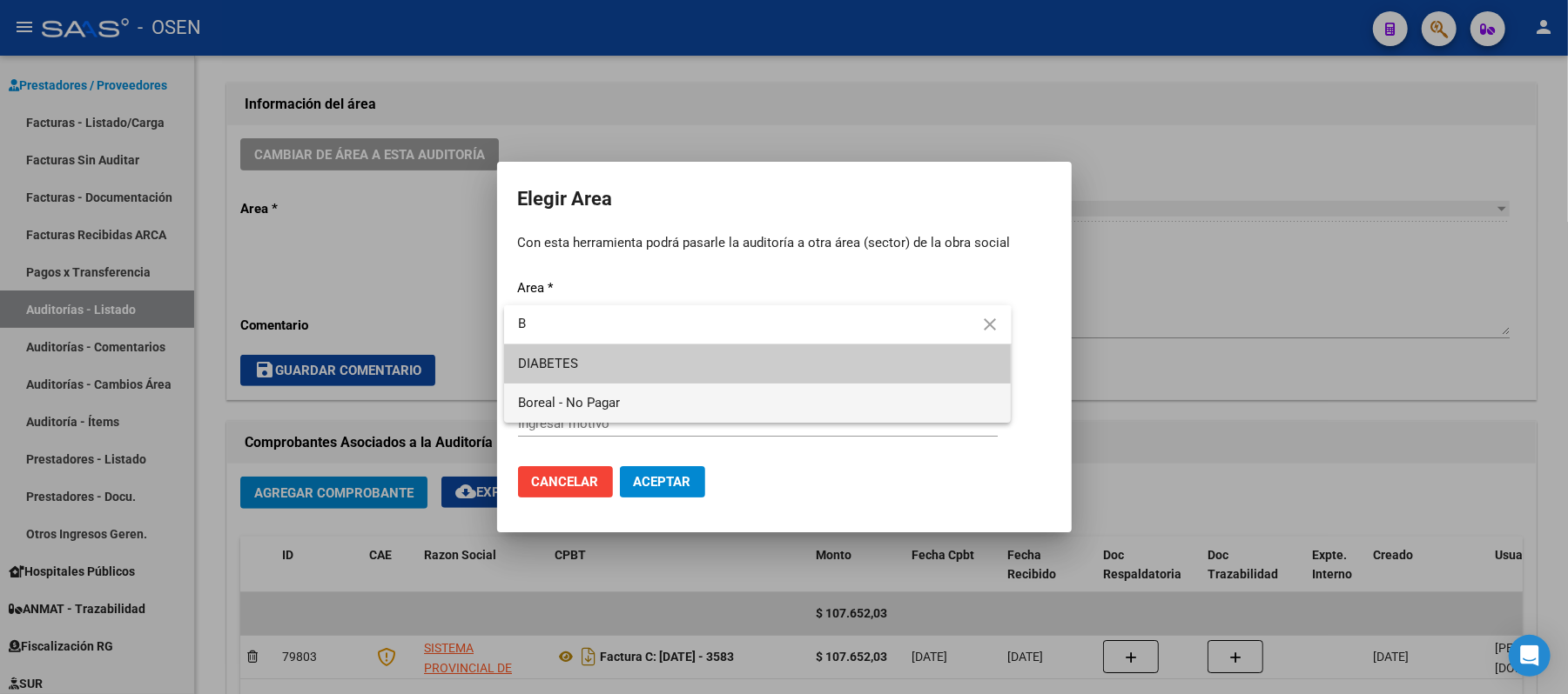
type input "B"
click at [613, 414] on span "Boreal - No Pagar" at bounding box center [757, 403] width 479 height 39
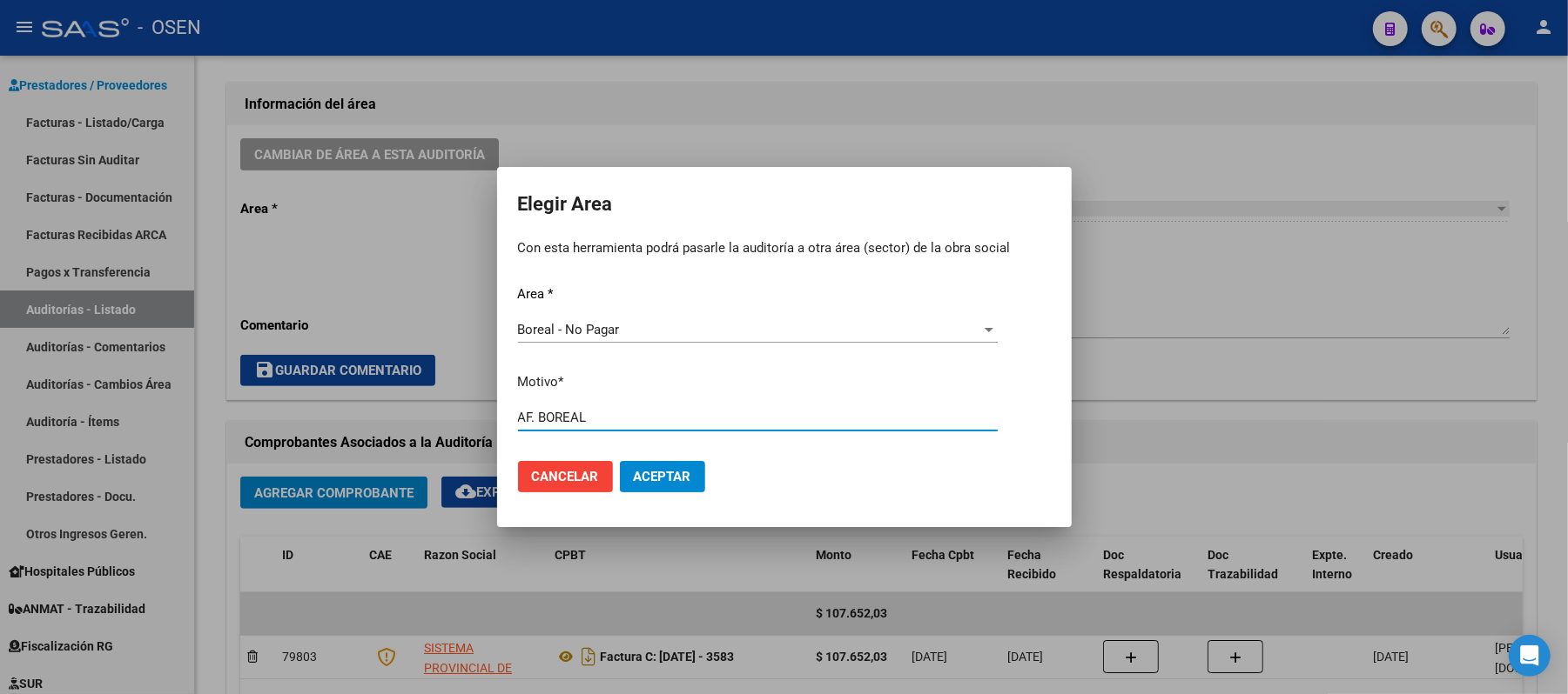
type input "AF. BOREAL"
click at [672, 487] on button "Aceptar" at bounding box center [662, 477] width 85 height 31
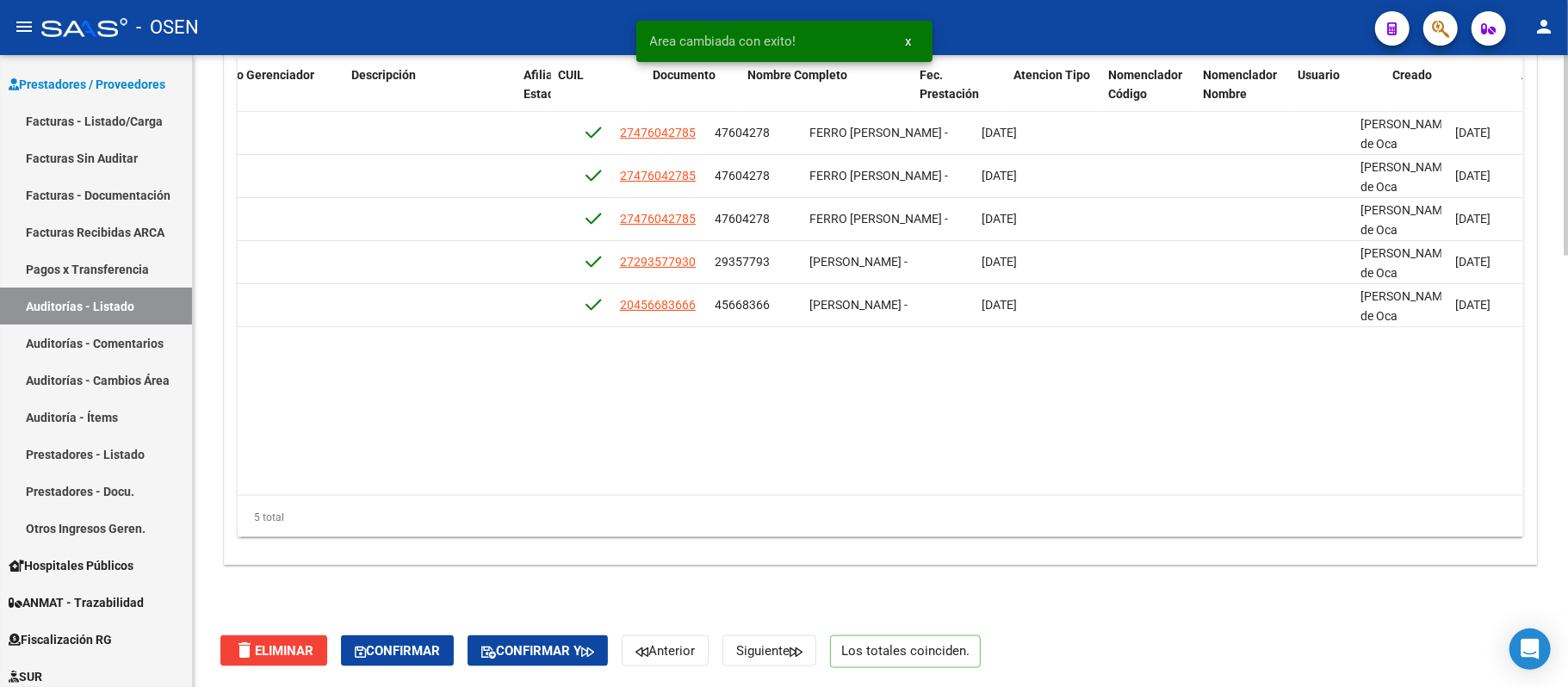
scroll to position [0, 1017]
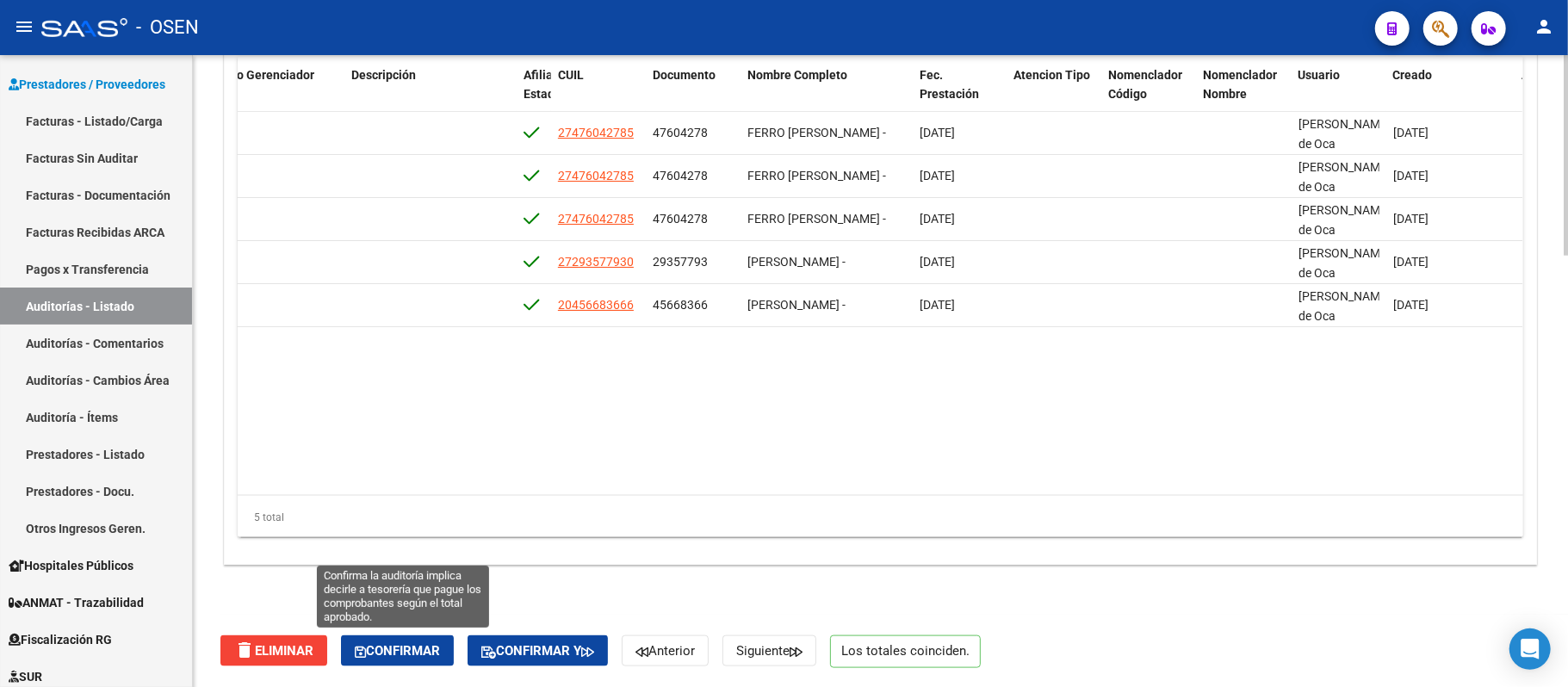
click at [372, 627] on span "Confirmar" at bounding box center [397, 651] width 85 height 16
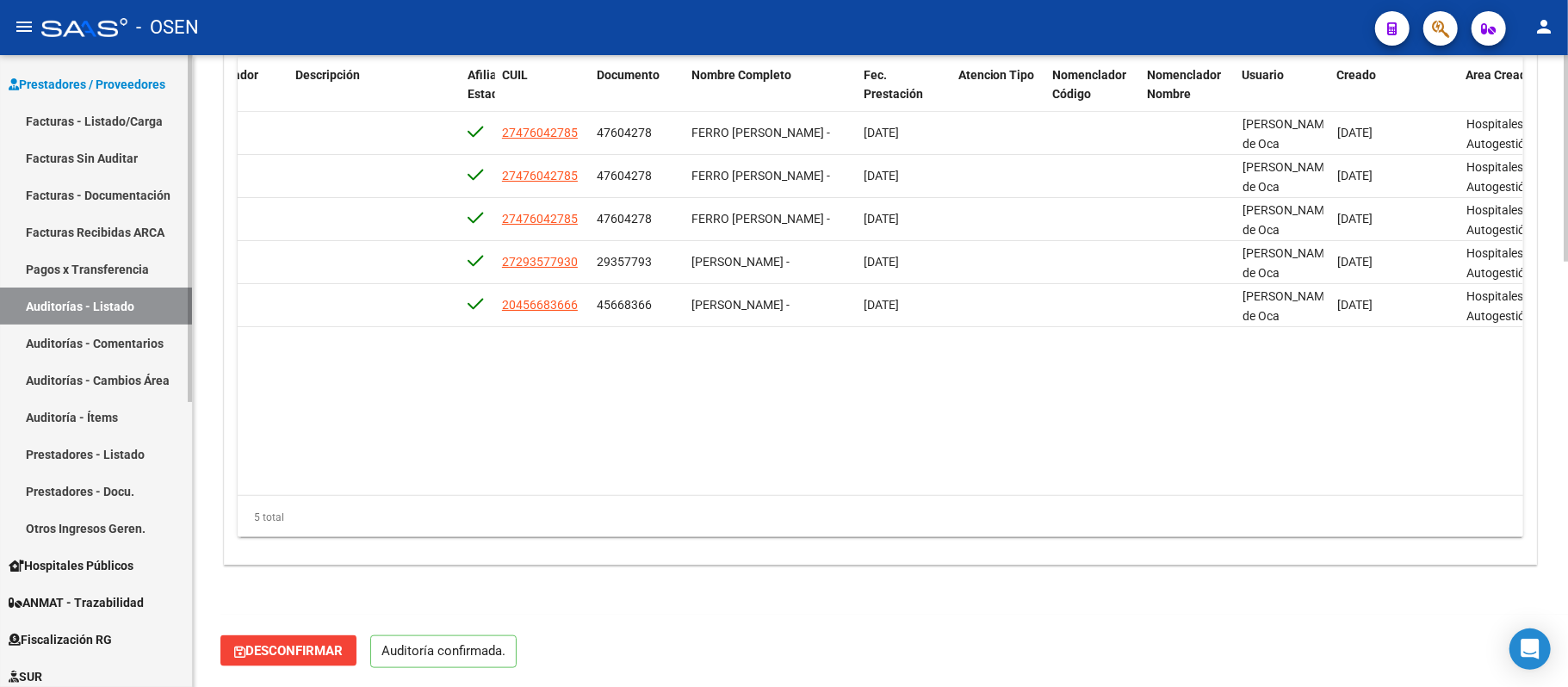
scroll to position [1298, 0]
type input "202509"
click at [52, 315] on link "Auditorías - Listado" at bounding box center [96, 307] width 192 height 37
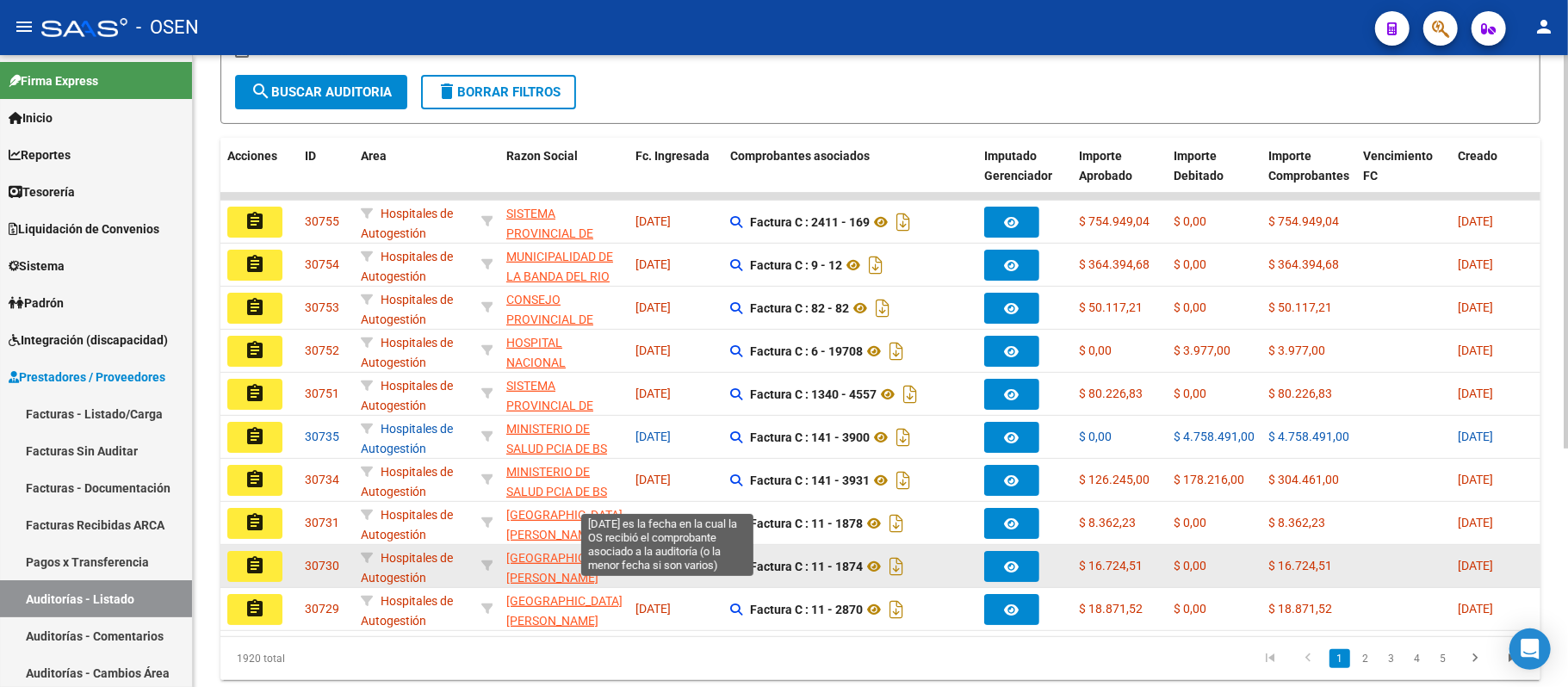
scroll to position [344, 0]
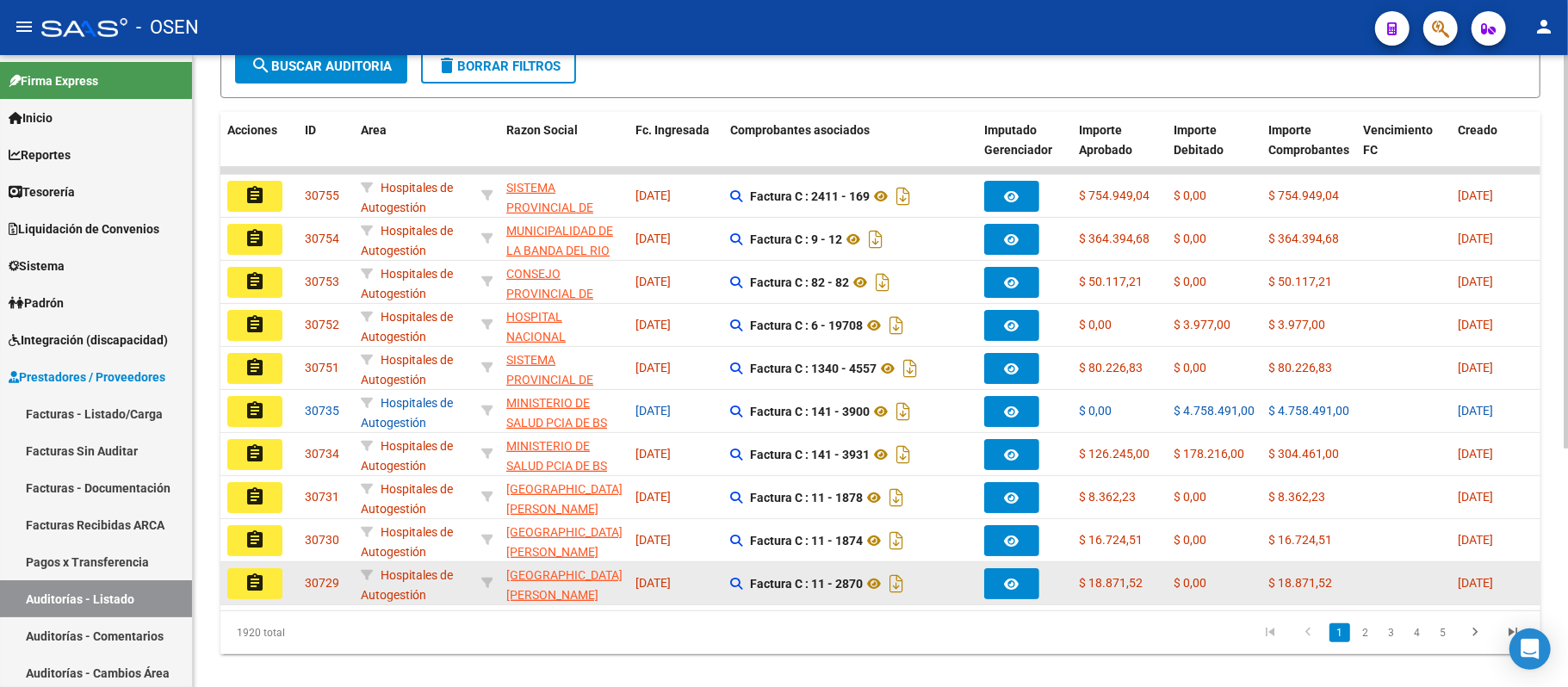
click at [273, 586] on button "assignment" at bounding box center [255, 583] width 55 height 31
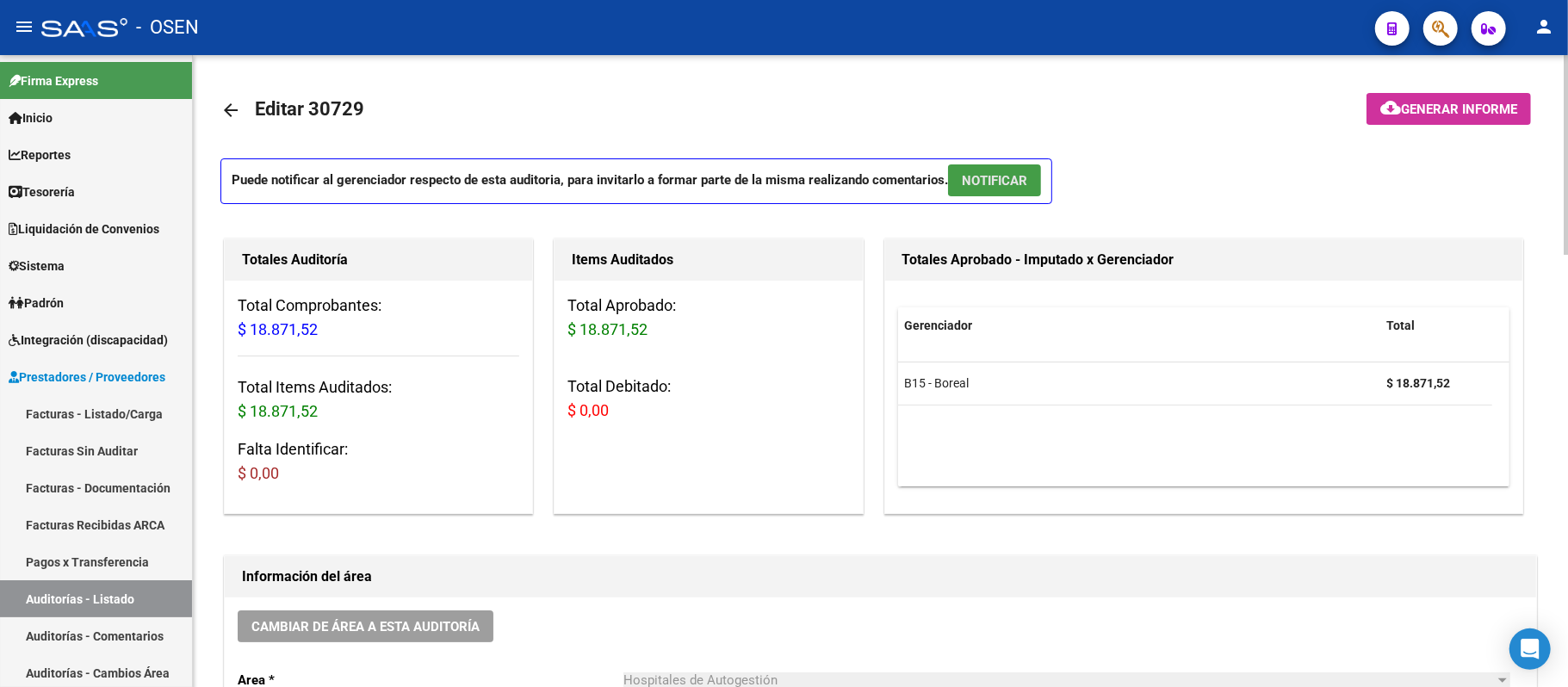
click at [1005, 181] on span "NOTIFICAR" at bounding box center [994, 181] width 66 height 16
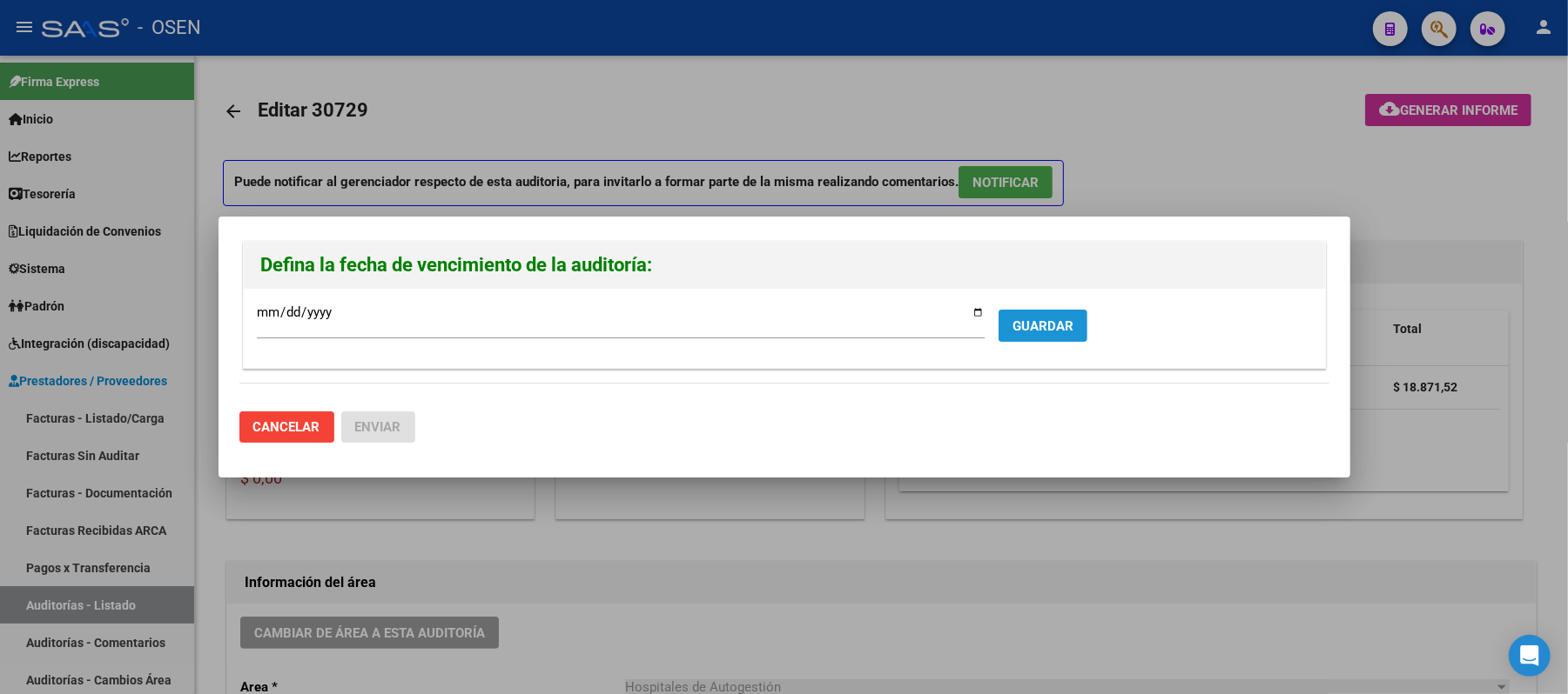
click at [1053, 319] on span "GUARDAR" at bounding box center [1042, 327] width 61 height 16
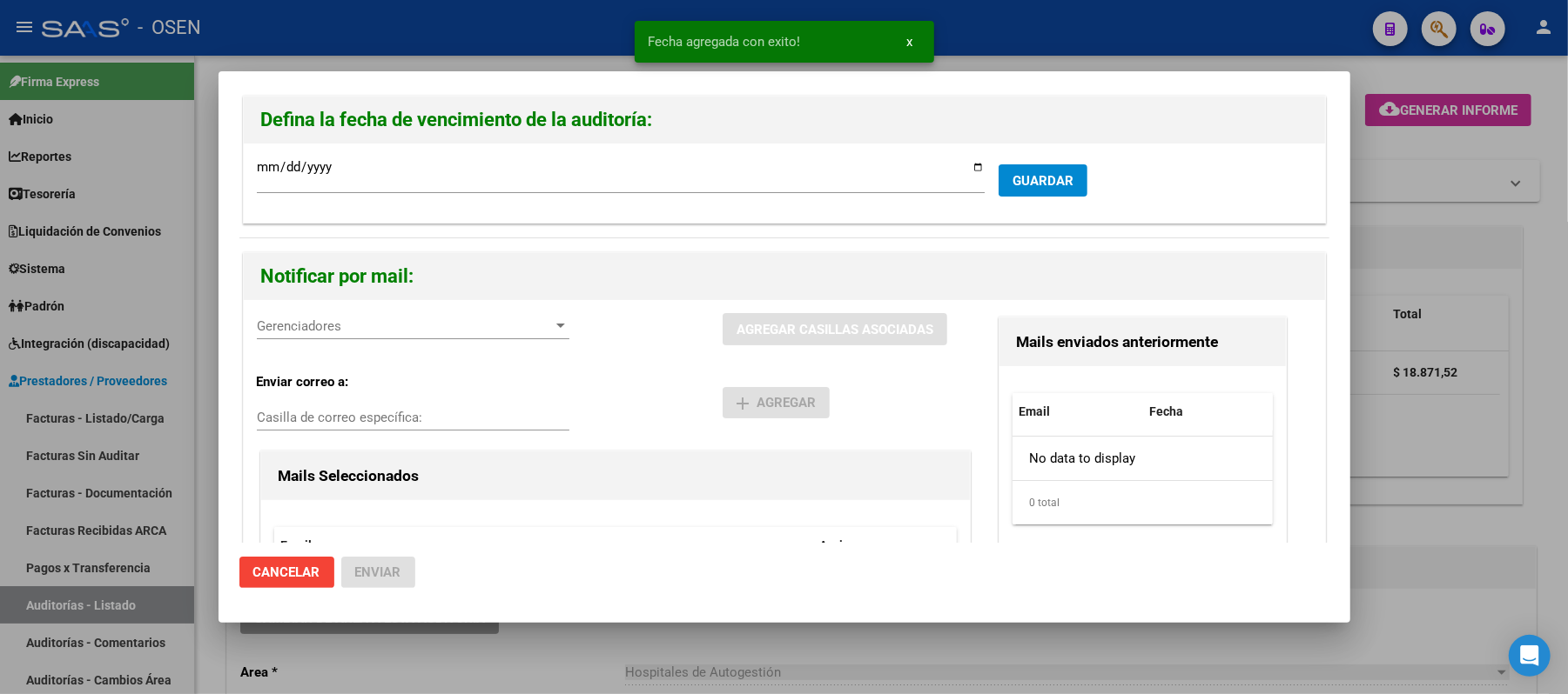
click at [381, 322] on span "Gerenciadores" at bounding box center [405, 327] width 297 height 16
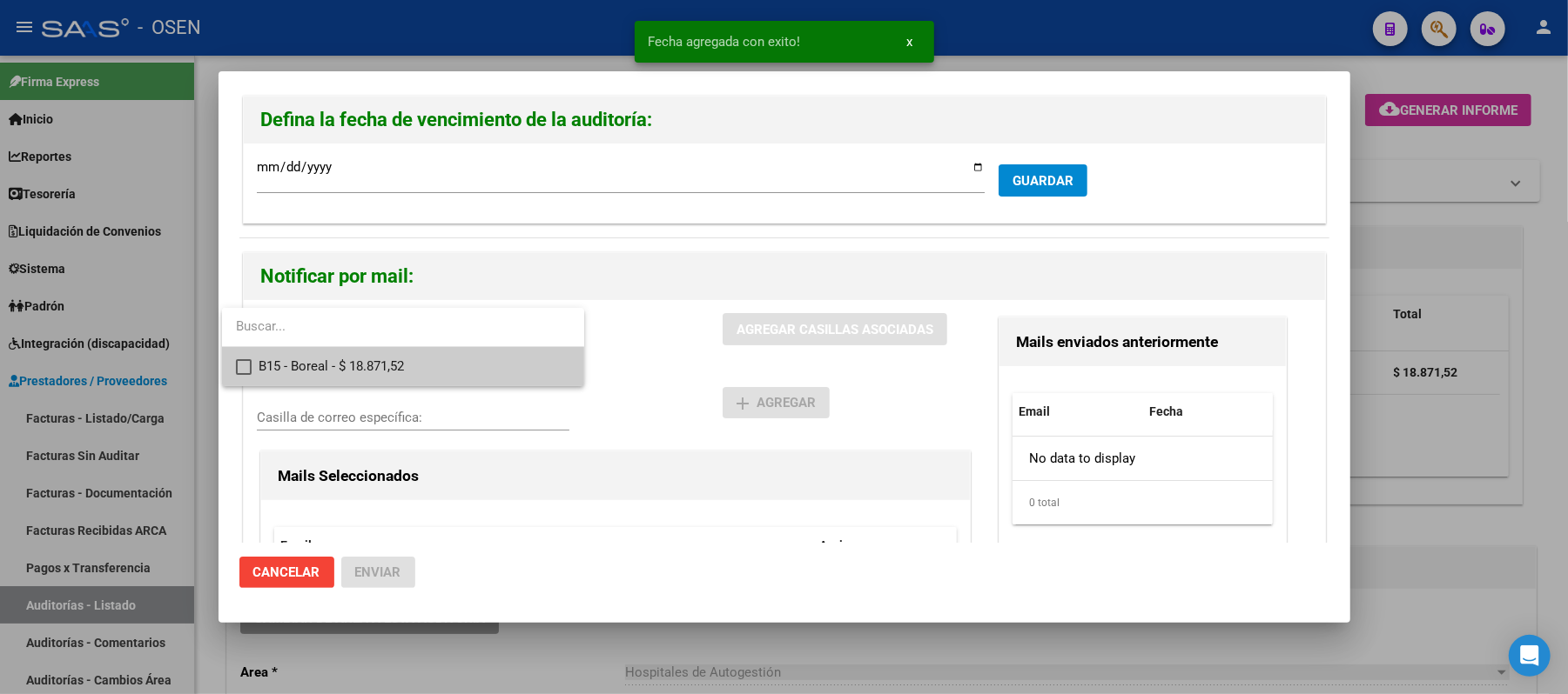
click at [386, 380] on span "B15 - Boreal - $ 18.871,52" at bounding box center [414, 367] width 312 height 39
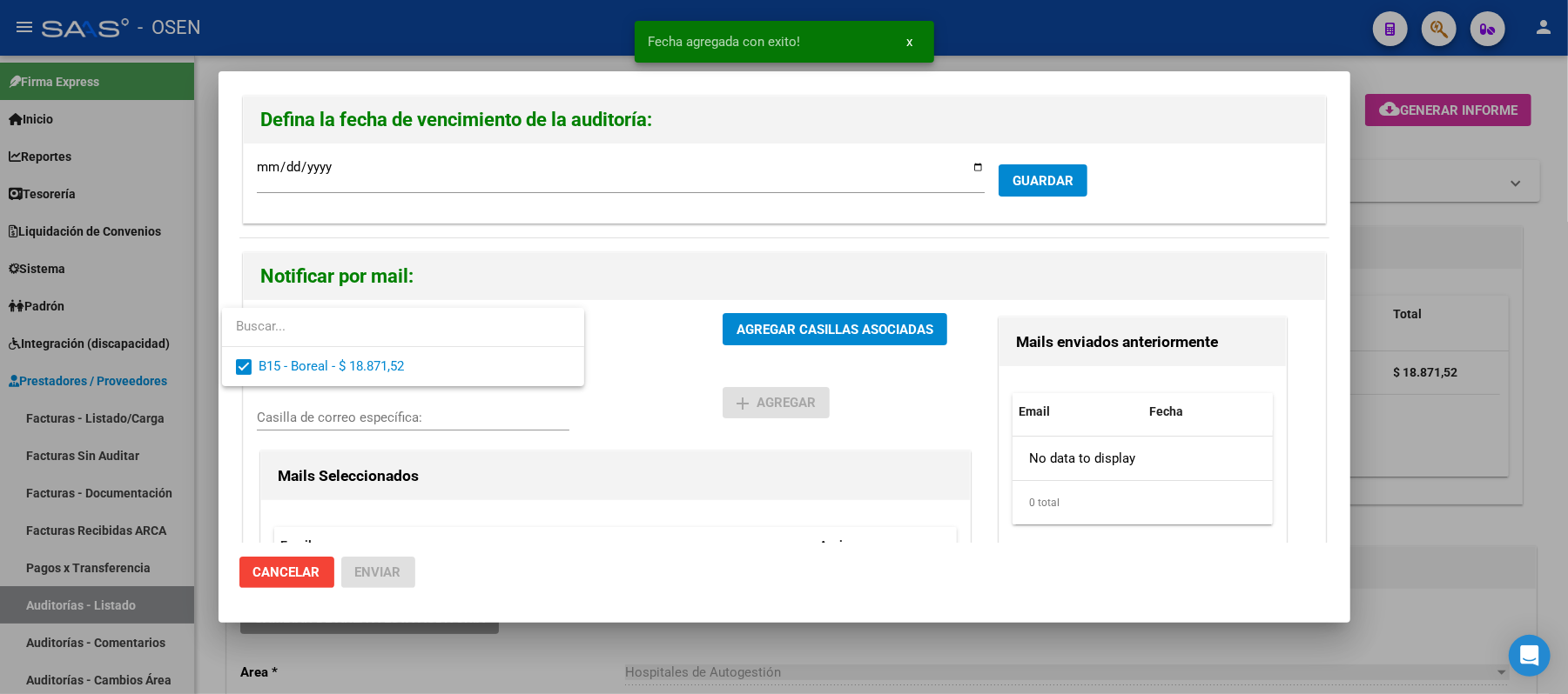
click at [676, 453] on div at bounding box center [784, 347] width 1568 height 694
click at [756, 352] on div "B15 - Boreal - $ 18.871,52 Gerenciadores AGREGAR CASILLAS ASOCIADAS" at bounding box center [615, 336] width 717 height 46
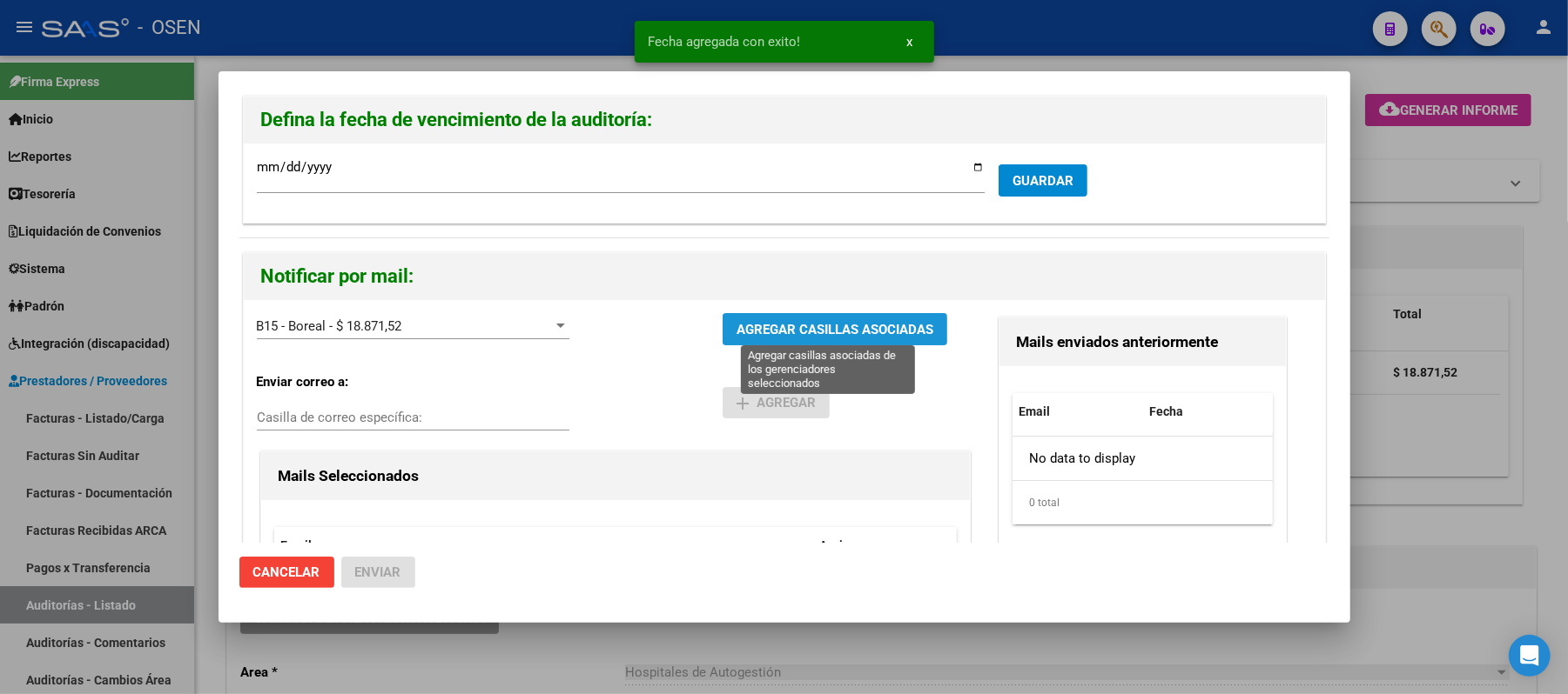
click at [775, 326] on span "AGREGAR CASILLAS ASOCIADAS" at bounding box center [835, 330] width 197 height 16
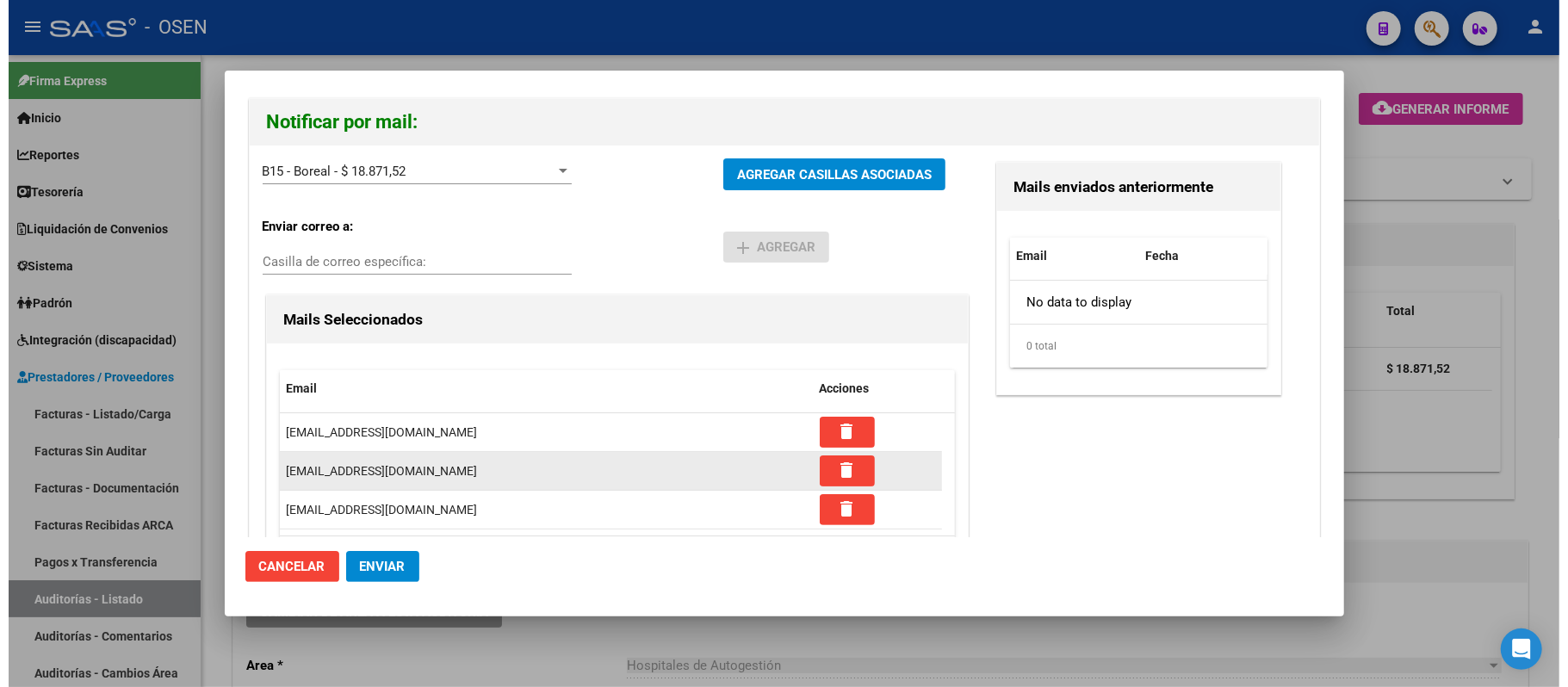
scroll to position [243, 0]
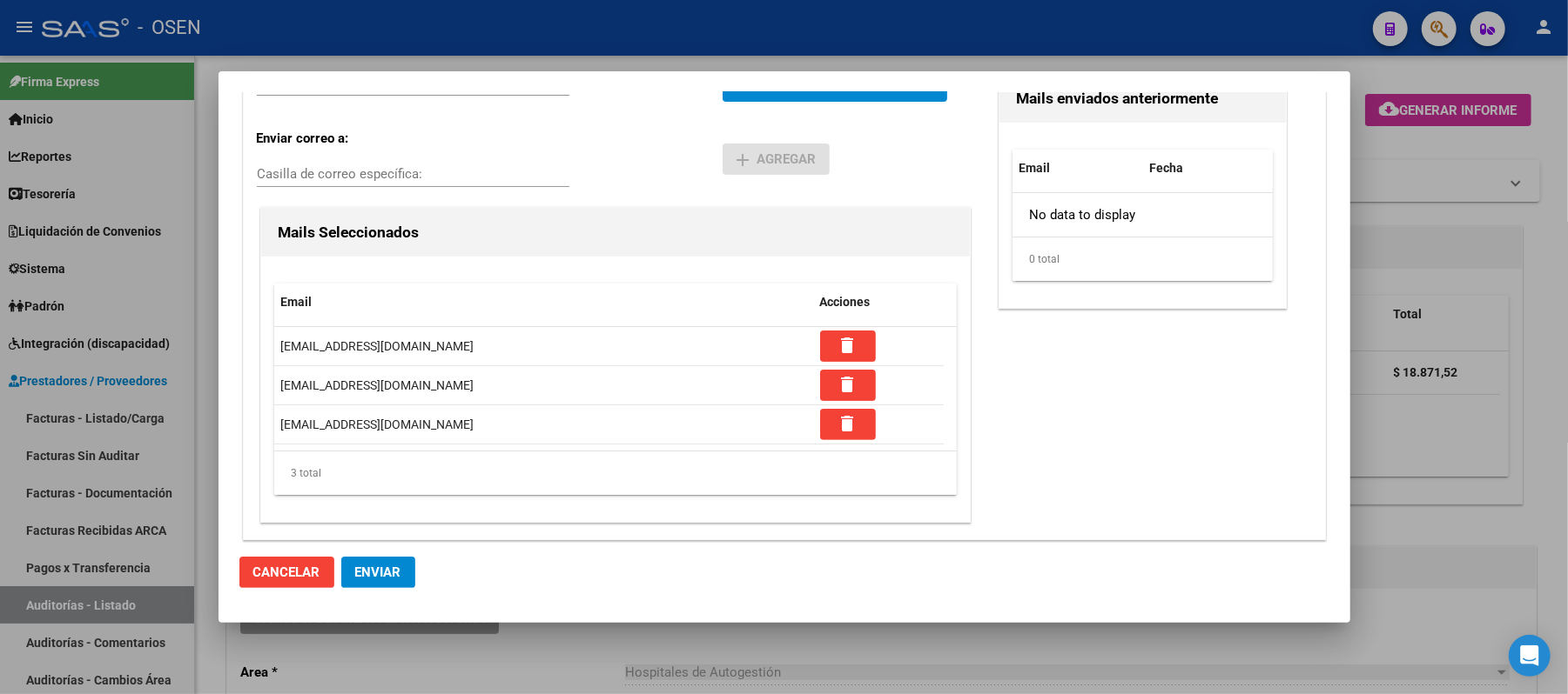
click at [391, 595] on mat-dialog-actions "Cancelar Enviar" at bounding box center [785, 572] width 1090 height 59
drag, startPoint x: 388, startPoint y: 587, endPoint x: 384, endPoint y: 572, distance: 15.5
click at [387, 587] on button "Enviar" at bounding box center [377, 572] width 74 height 31
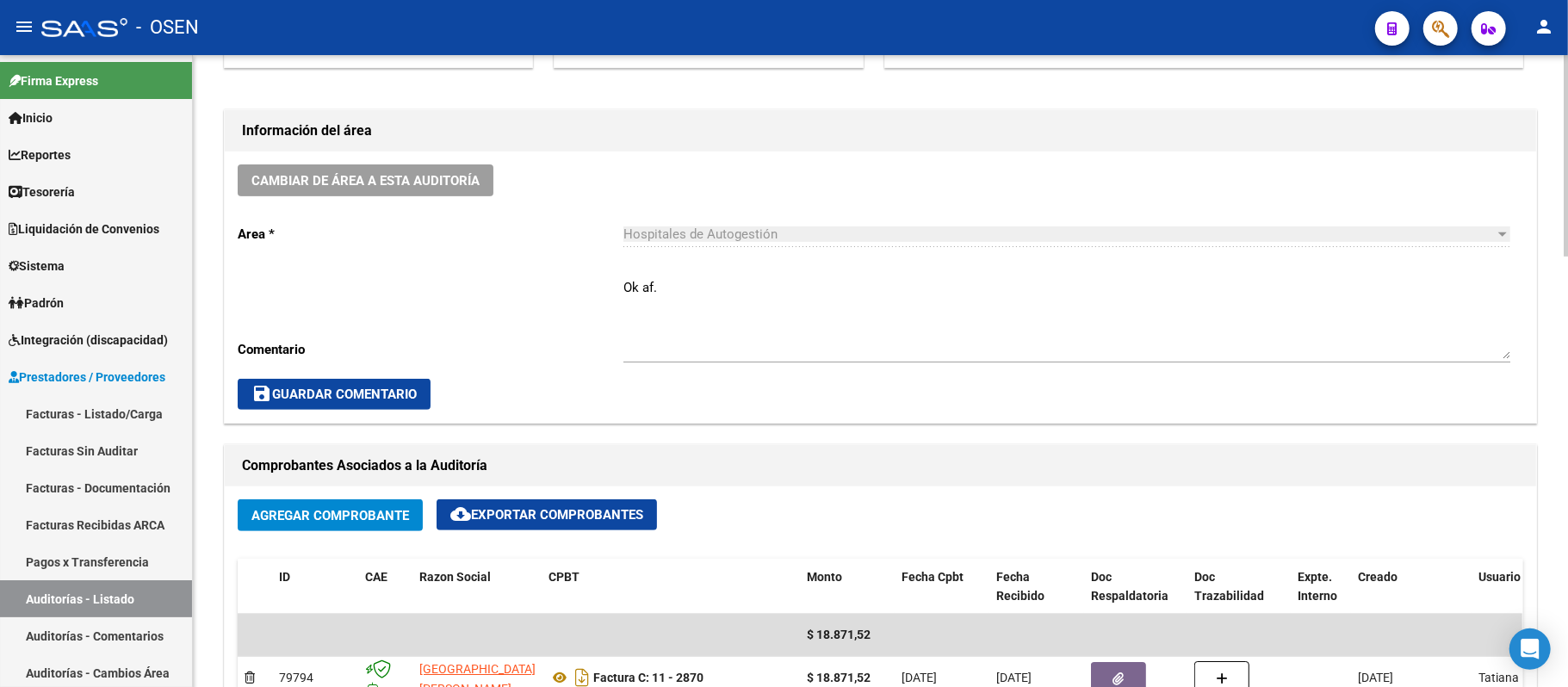
scroll to position [459, 0]
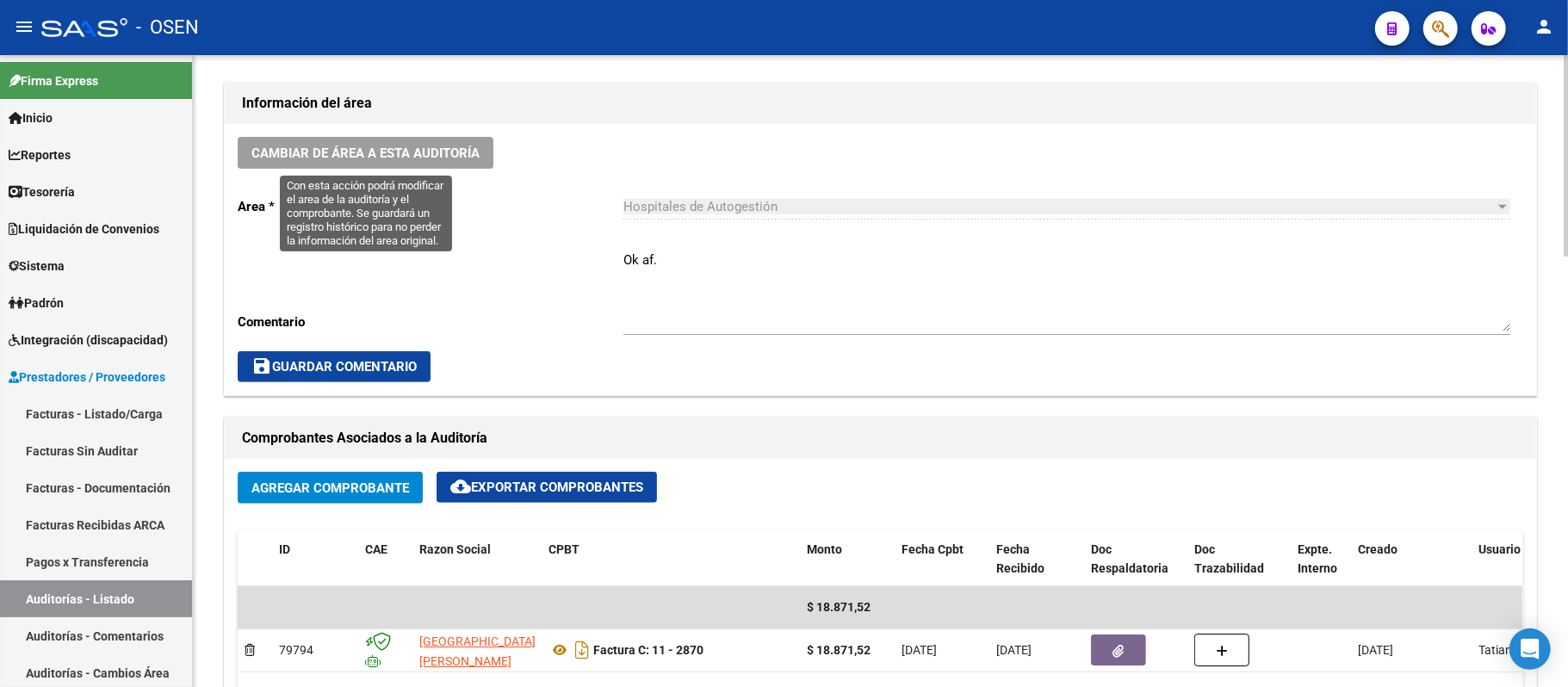
click at [348, 153] on span "Cambiar de área a esta auditoría" at bounding box center [365, 154] width 228 height 16
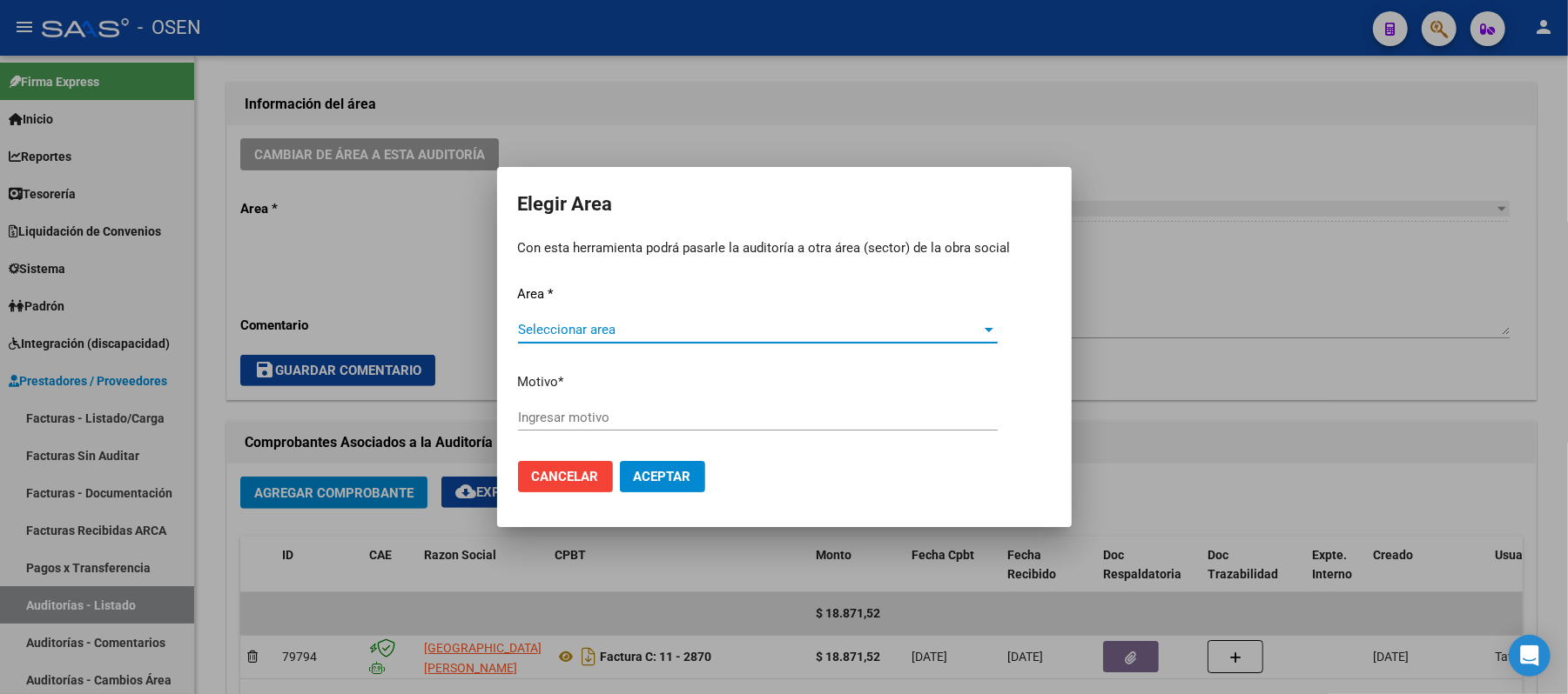
drag, startPoint x: 394, startPoint y: 662, endPoint x: 0, endPoint y: 749, distance: 403.5
click at [0, 694] on html "menu - OSEN person Firma Express Inicio Calendario SSS Instructivos Contacto OS…" at bounding box center [784, 347] width 1568 height 694
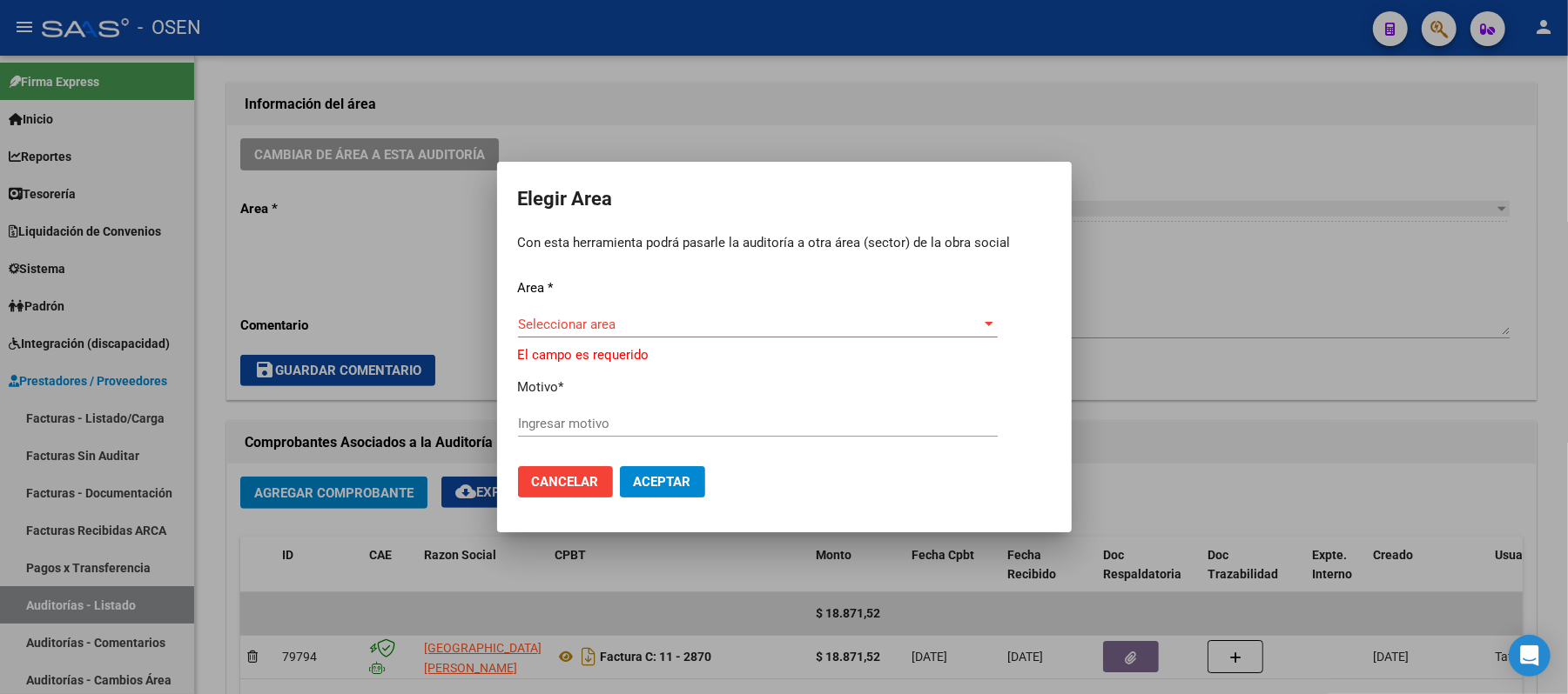
click at [741, 324] on span "Seleccionar area" at bounding box center [749, 325] width 464 height 16
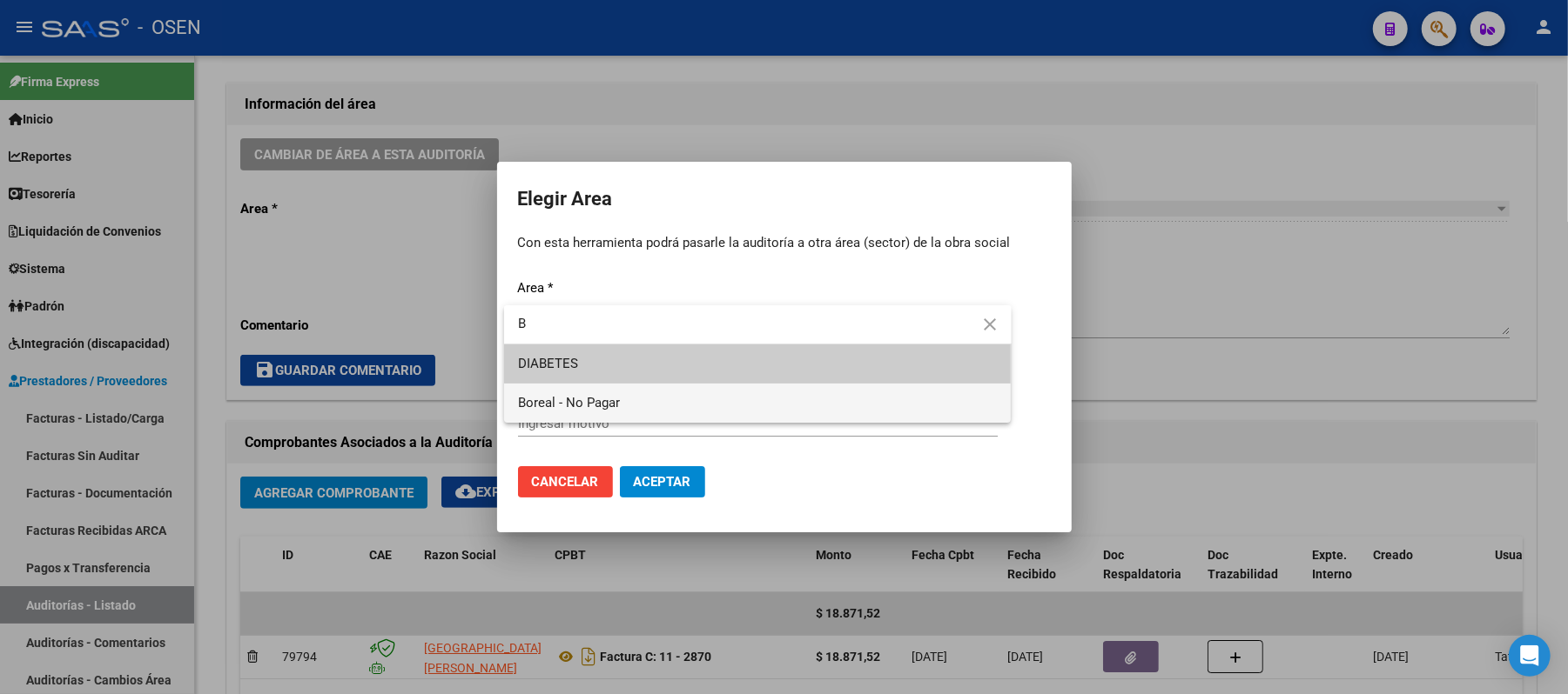
type input "B"
click at [708, 406] on span "Boreal - No Pagar" at bounding box center [757, 403] width 479 height 39
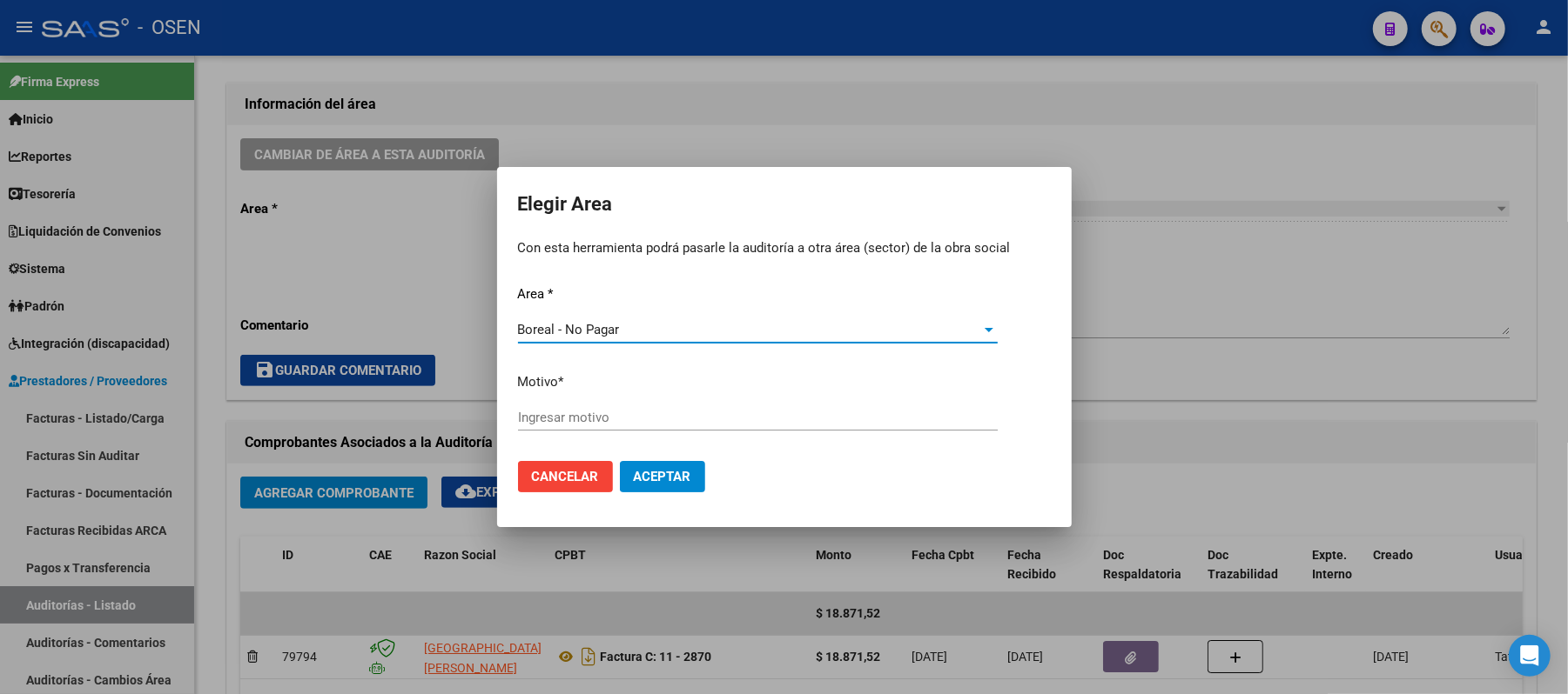
click at [659, 422] on input "Ingresar motivo" at bounding box center [757, 418] width 479 height 16
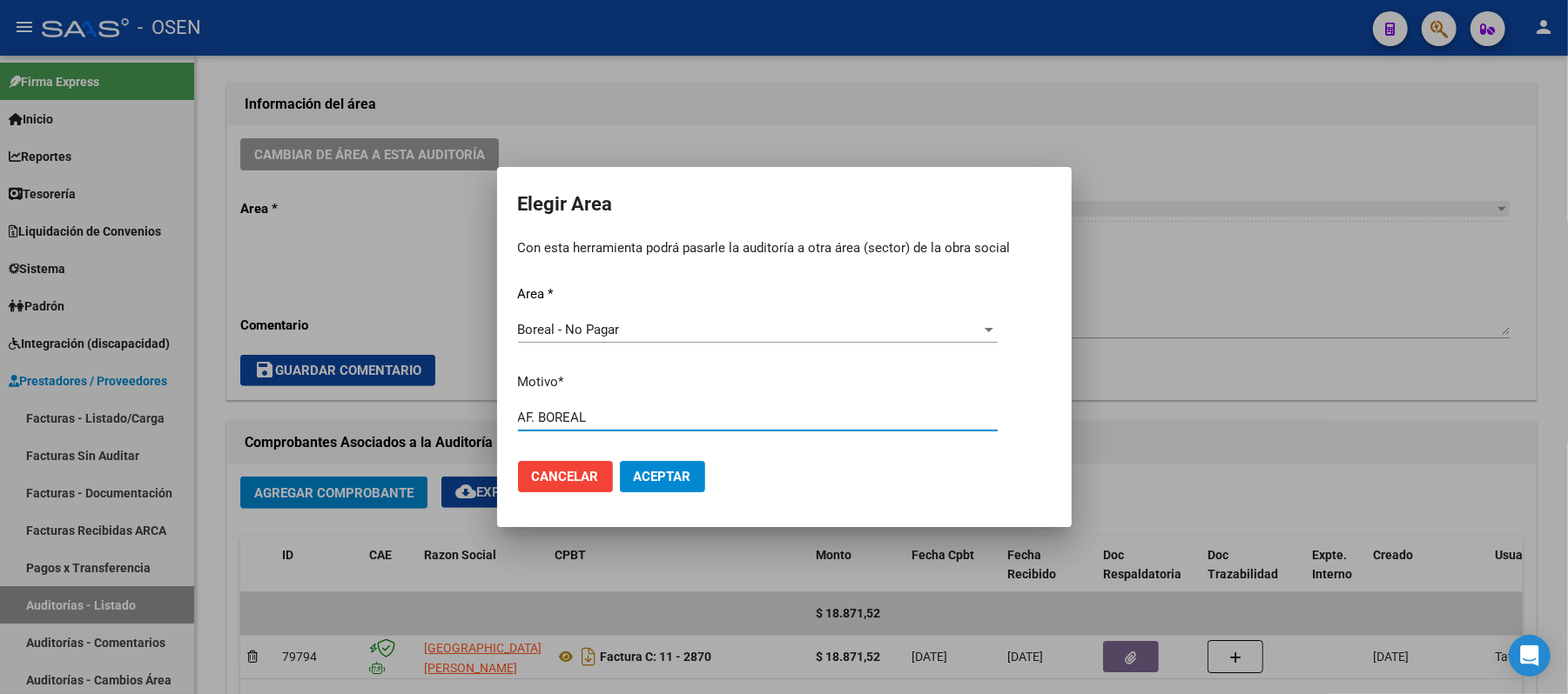
type input "AF. BOREAL"
click at [686, 470] on span "Aceptar" at bounding box center [662, 477] width 58 height 16
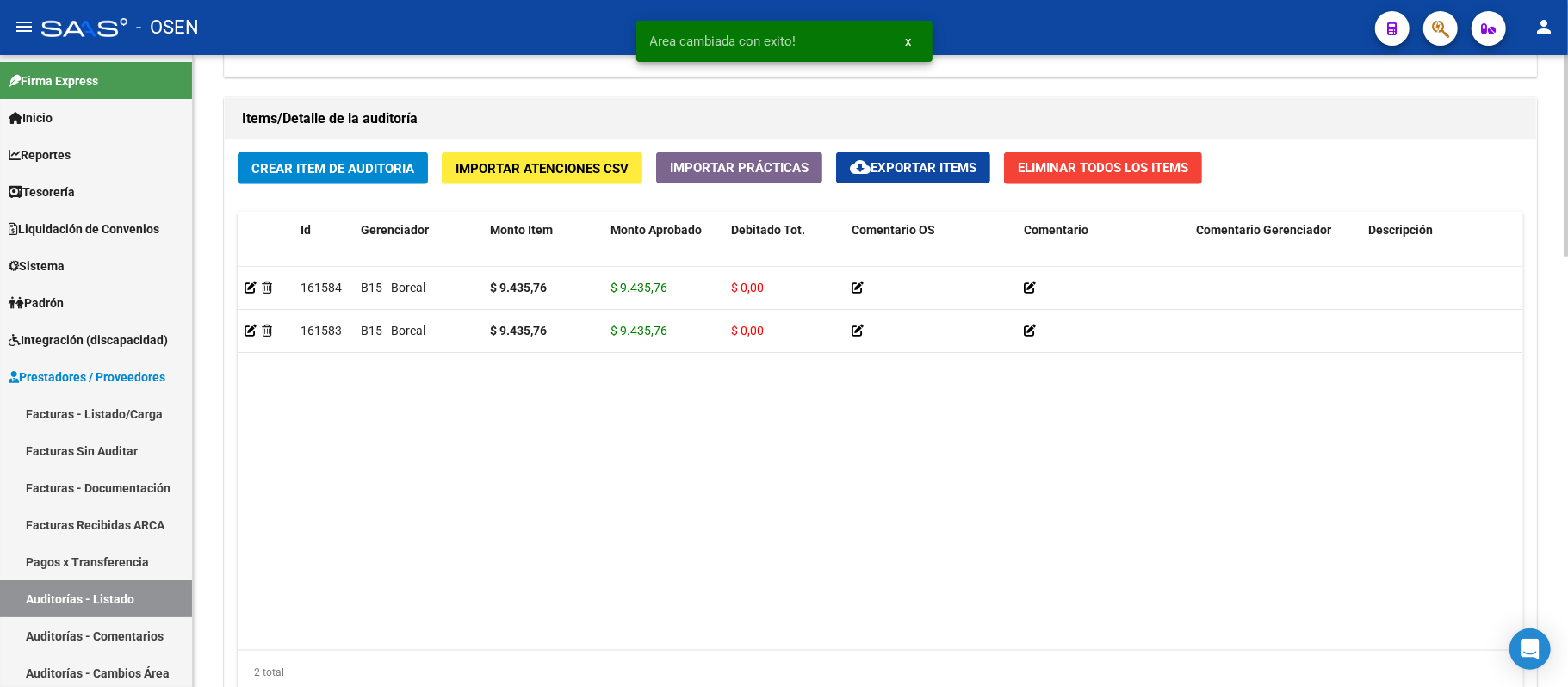
scroll to position [1357, 0]
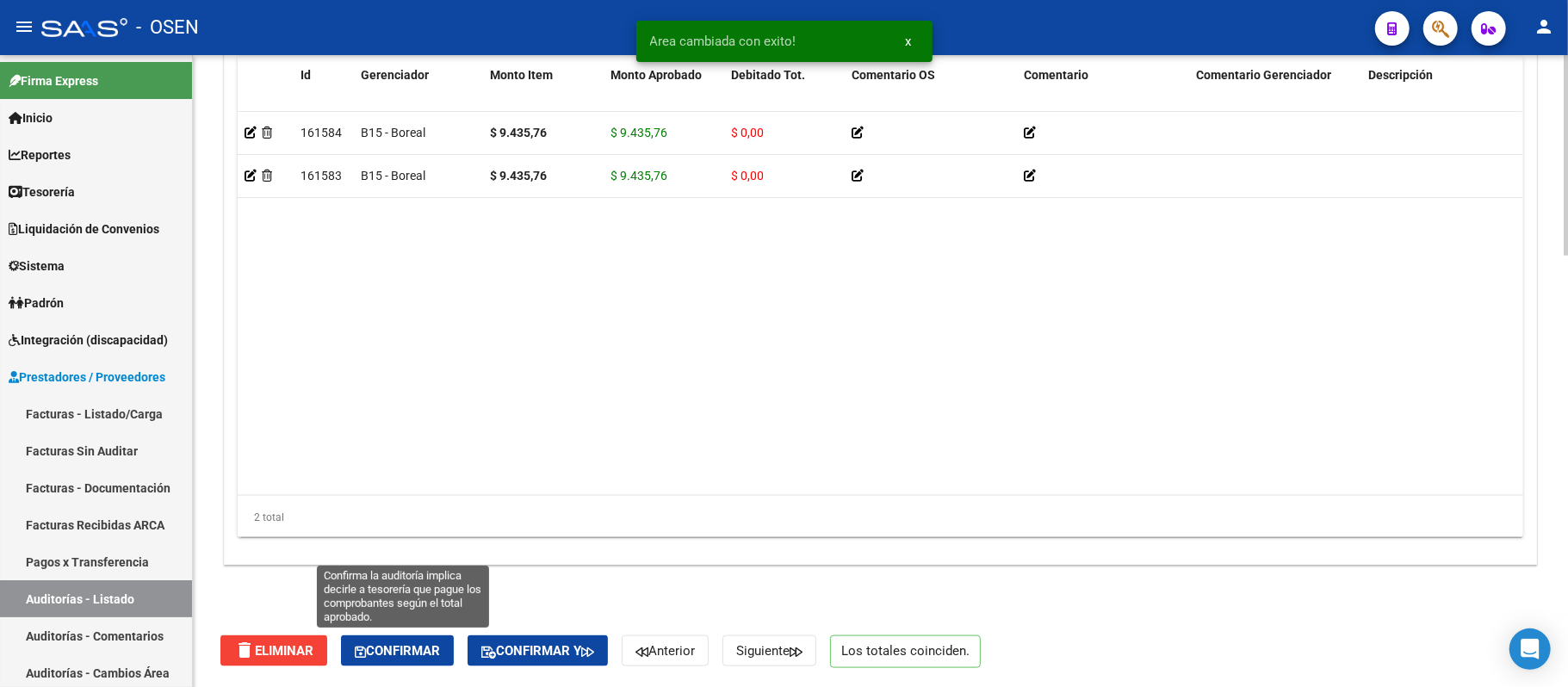
click at [442, 638] on button "Confirmar" at bounding box center [397, 651] width 112 height 31
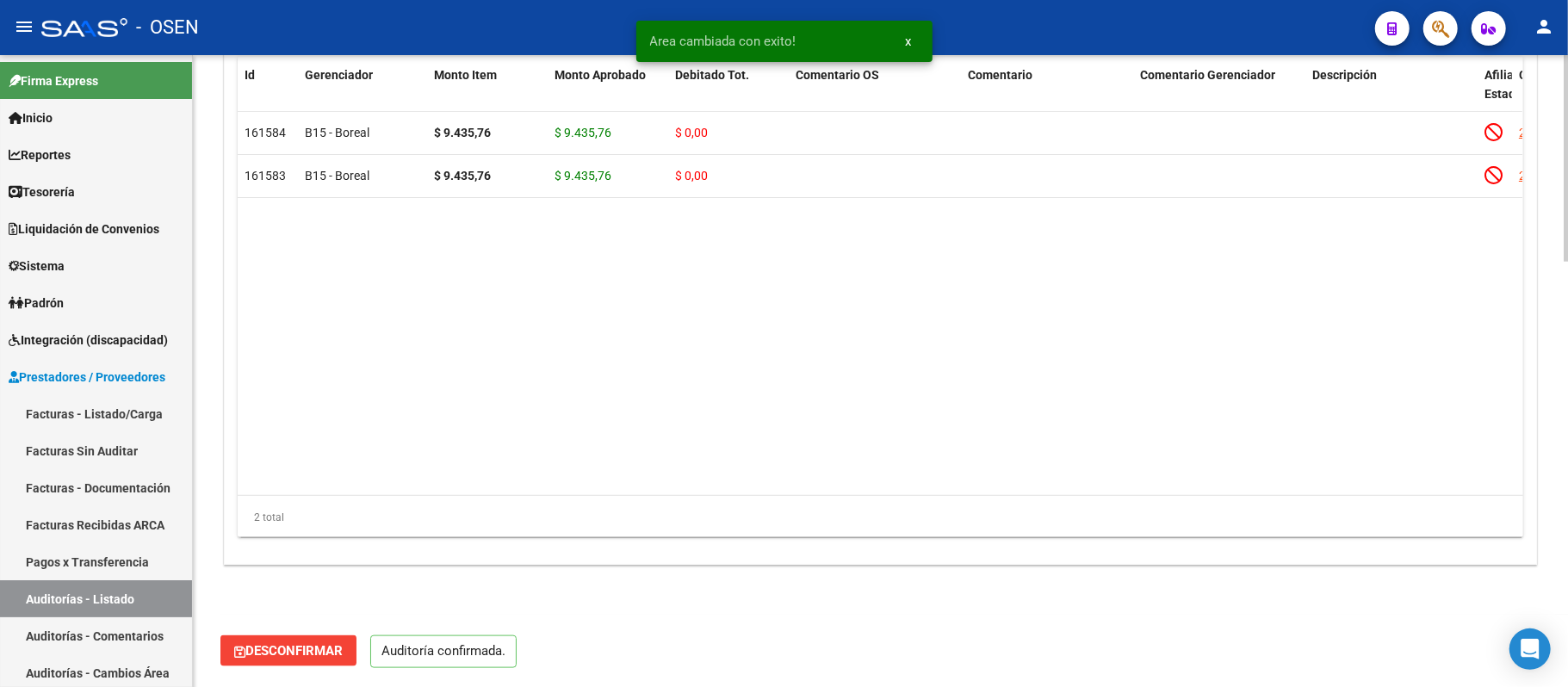
scroll to position [1298, 0]
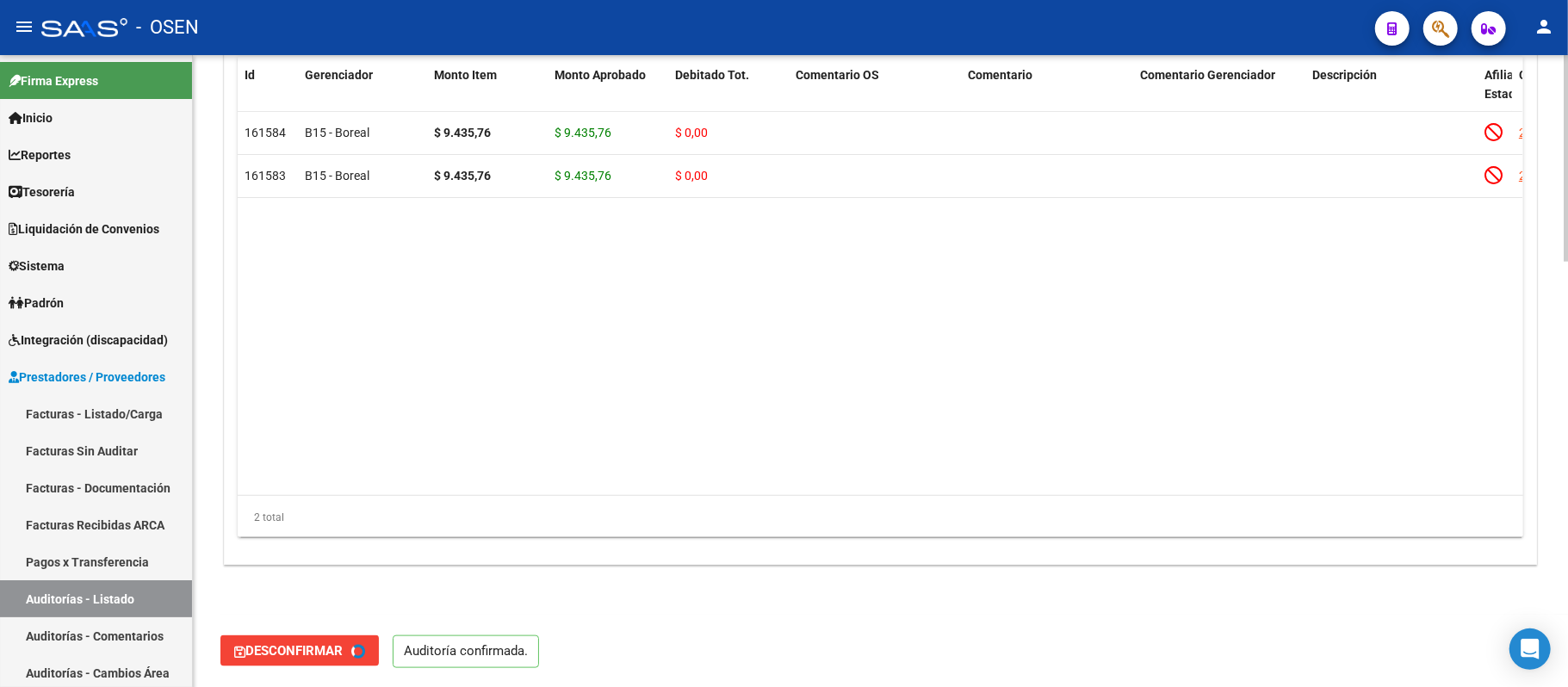
type input "202509"
click at [115, 604] on link "Auditorías - Listado" at bounding box center [96, 599] width 192 height 37
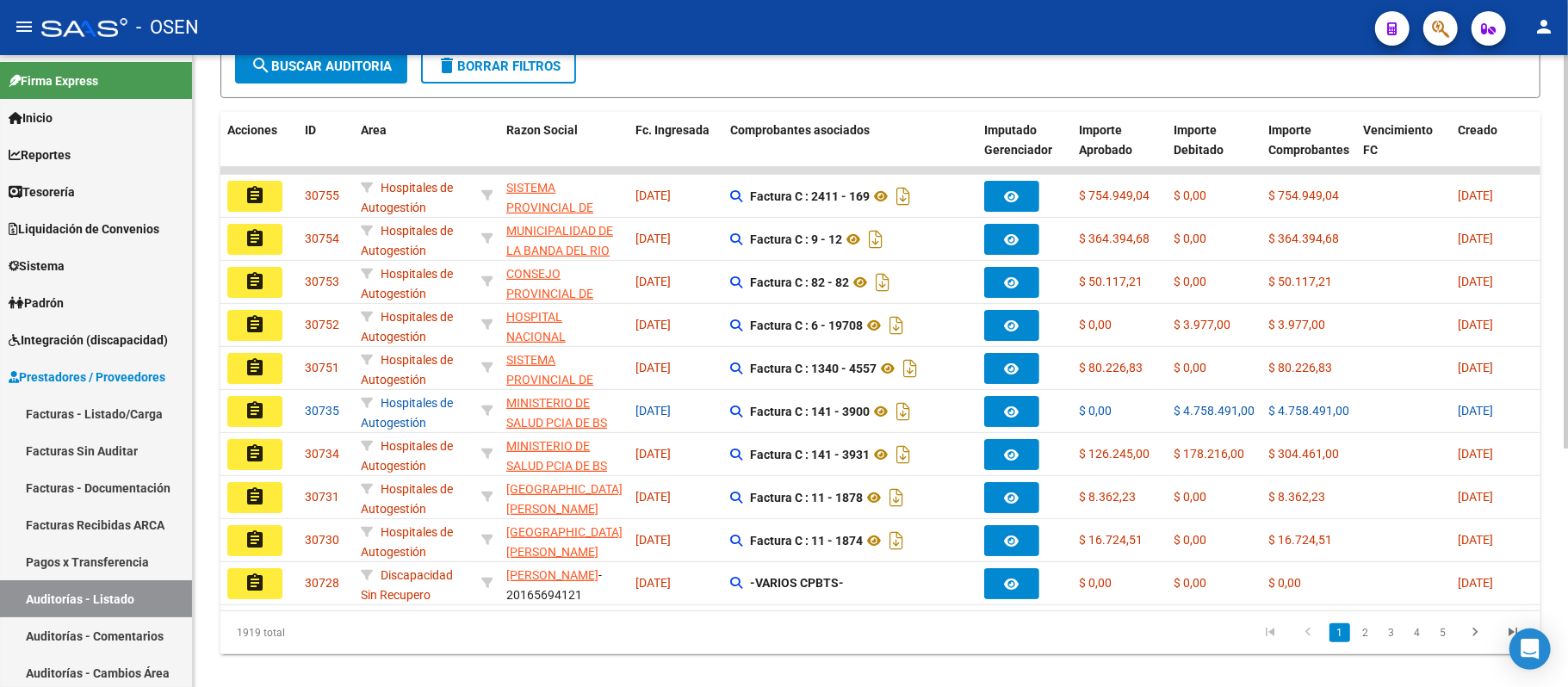
drag, startPoint x: 356, startPoint y: 583, endPoint x: 563, endPoint y: 666, distance: 223.0
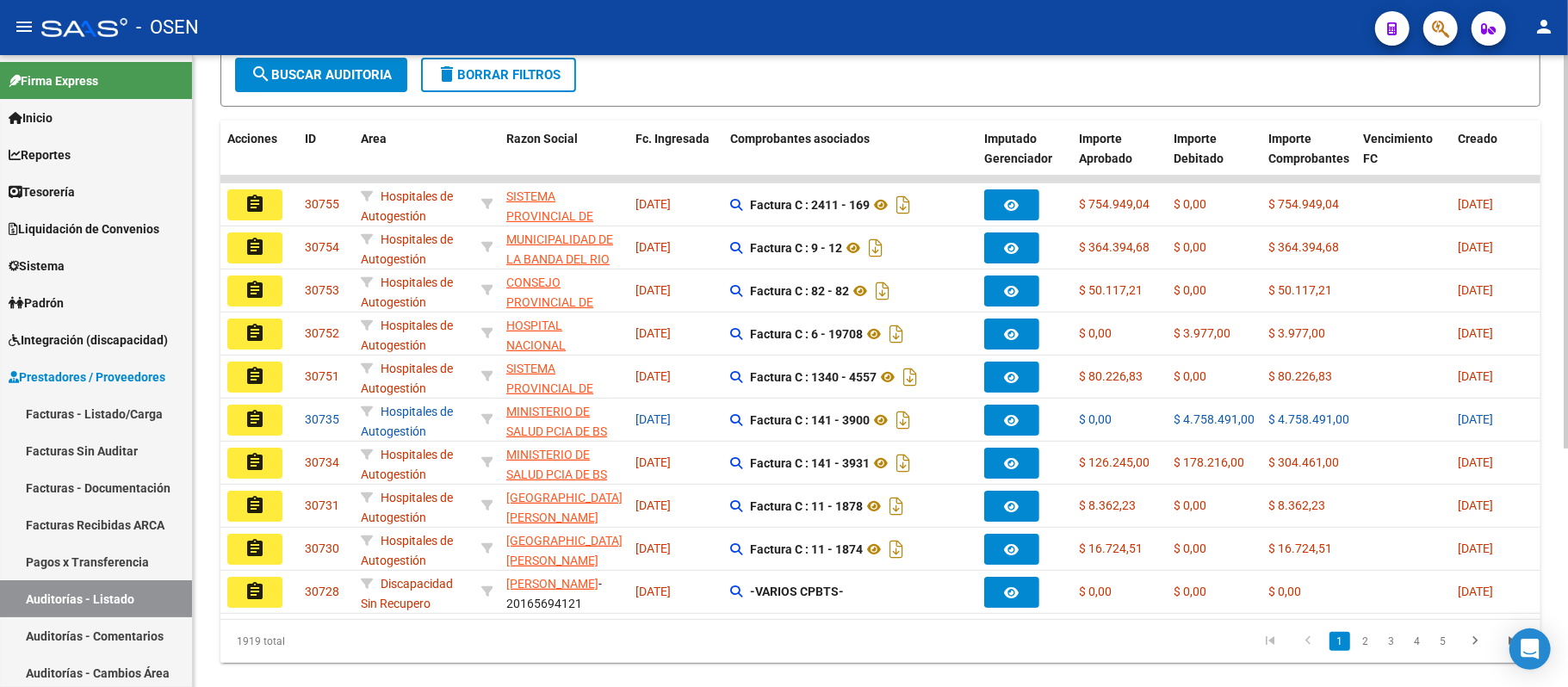
click at [423, 663] on div "1919 total" at bounding box center [350, 641] width 261 height 43
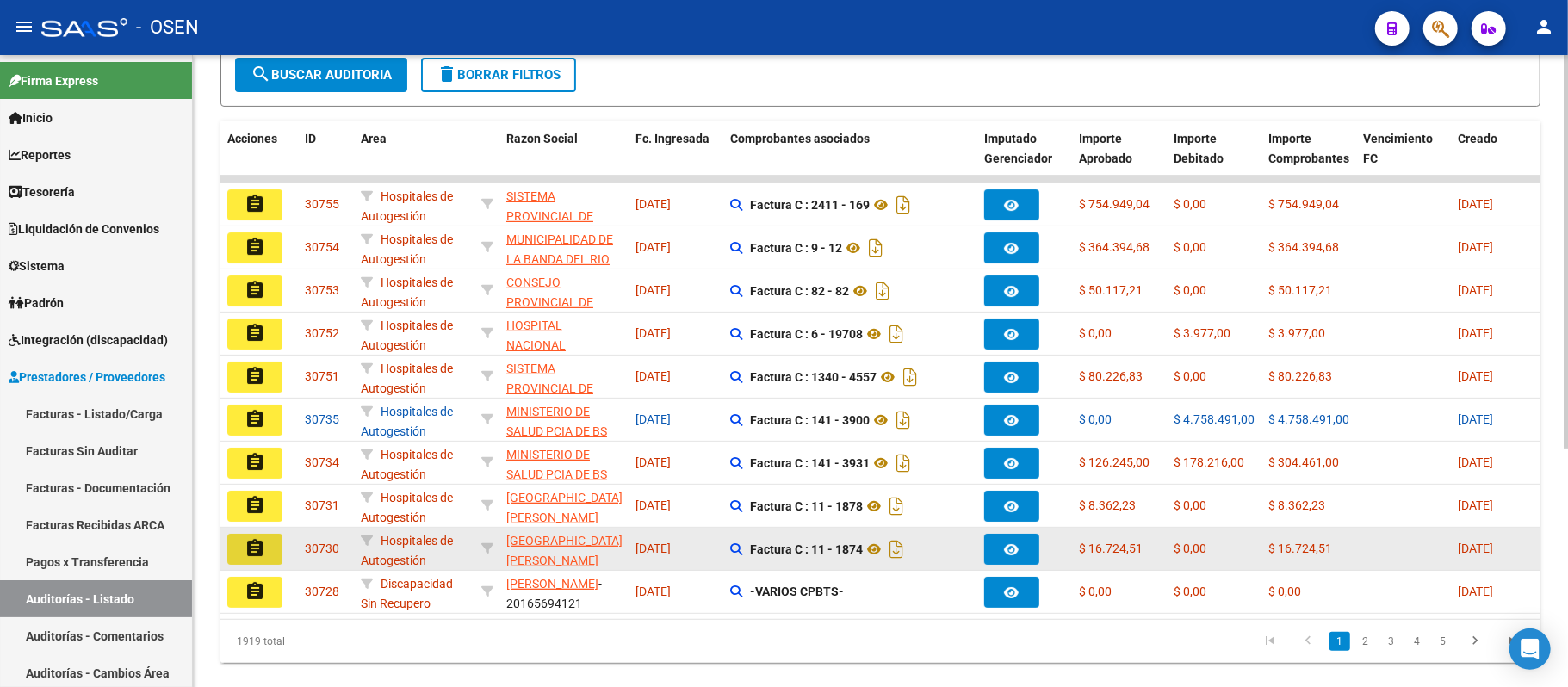
click at [252, 556] on mat-icon "assignment" at bounding box center [255, 549] width 21 height 21
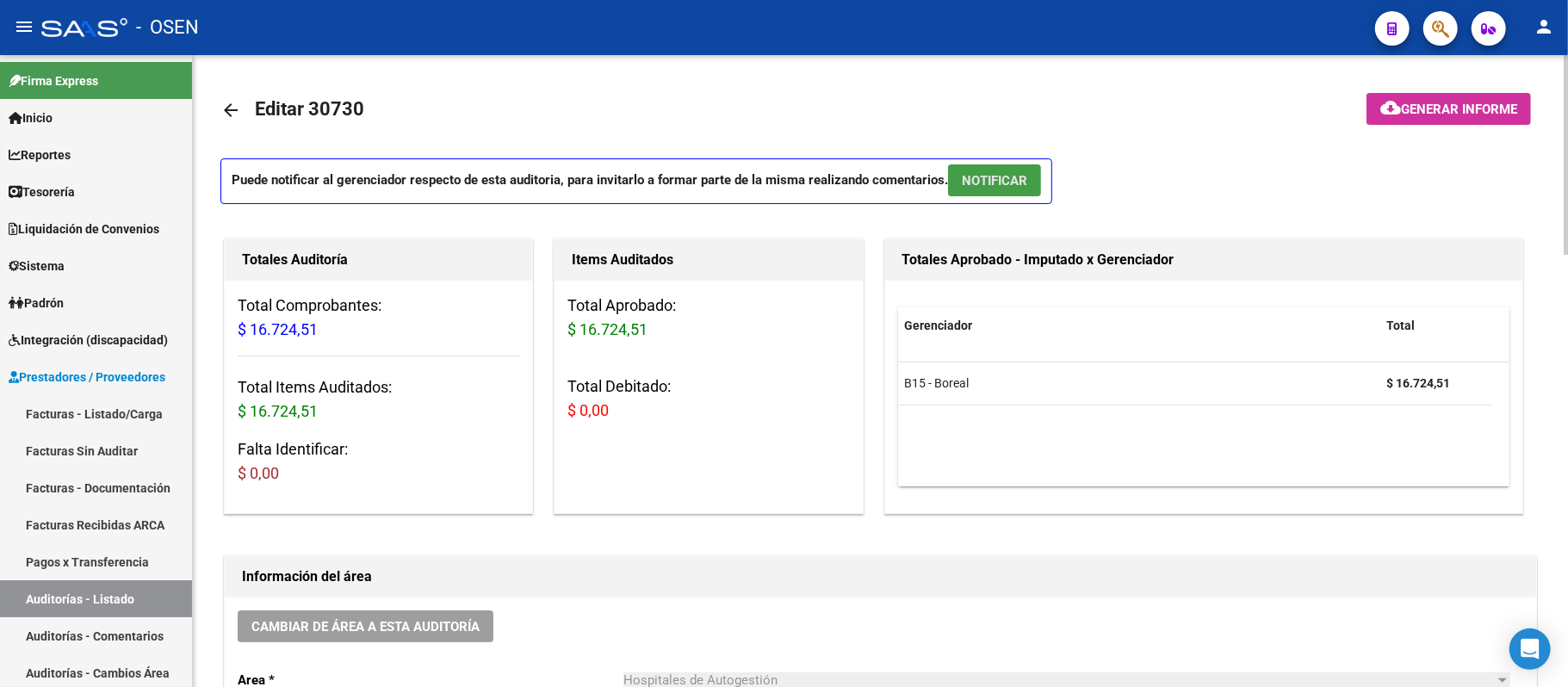
click at [1006, 172] on span "NOTIFICAR" at bounding box center [994, 180] width 66 height 16
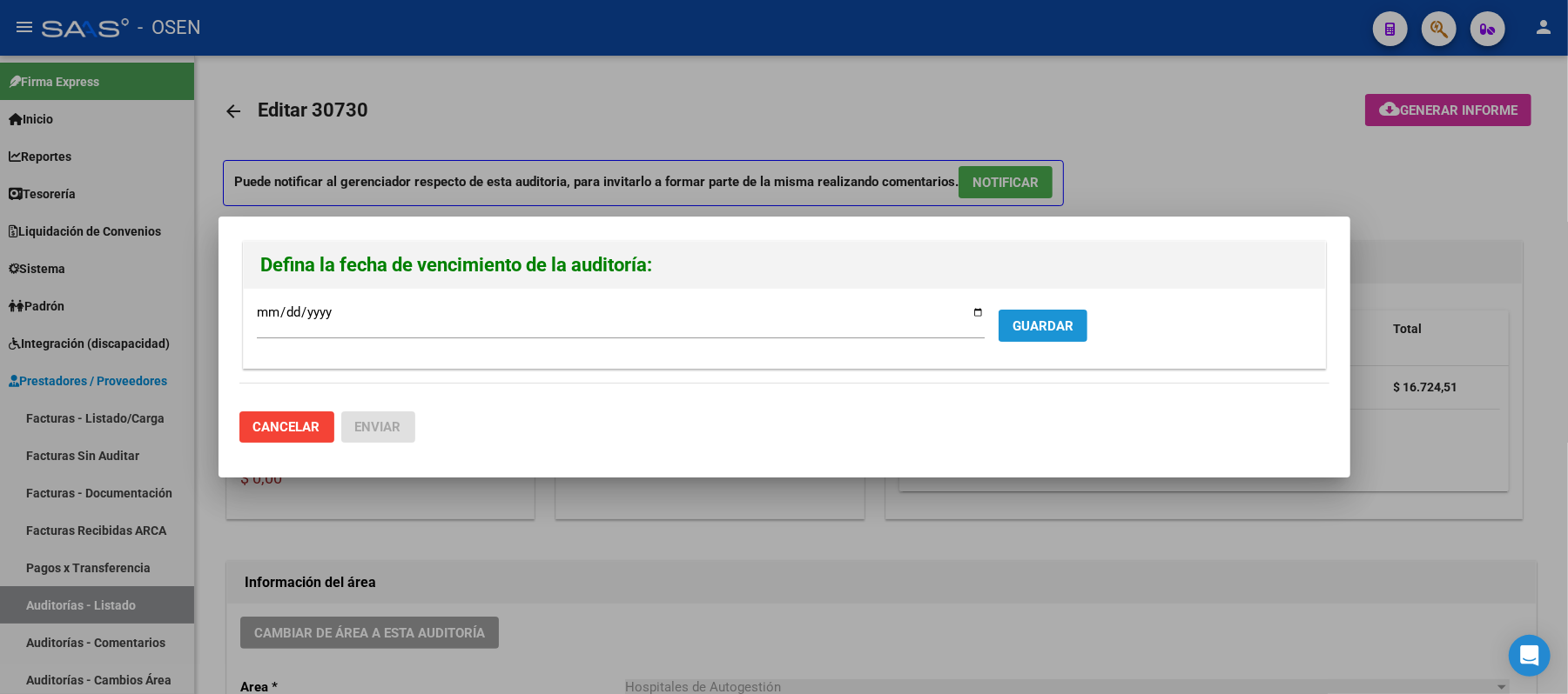
click at [1042, 326] on span "GUARDAR" at bounding box center [1042, 327] width 61 height 16
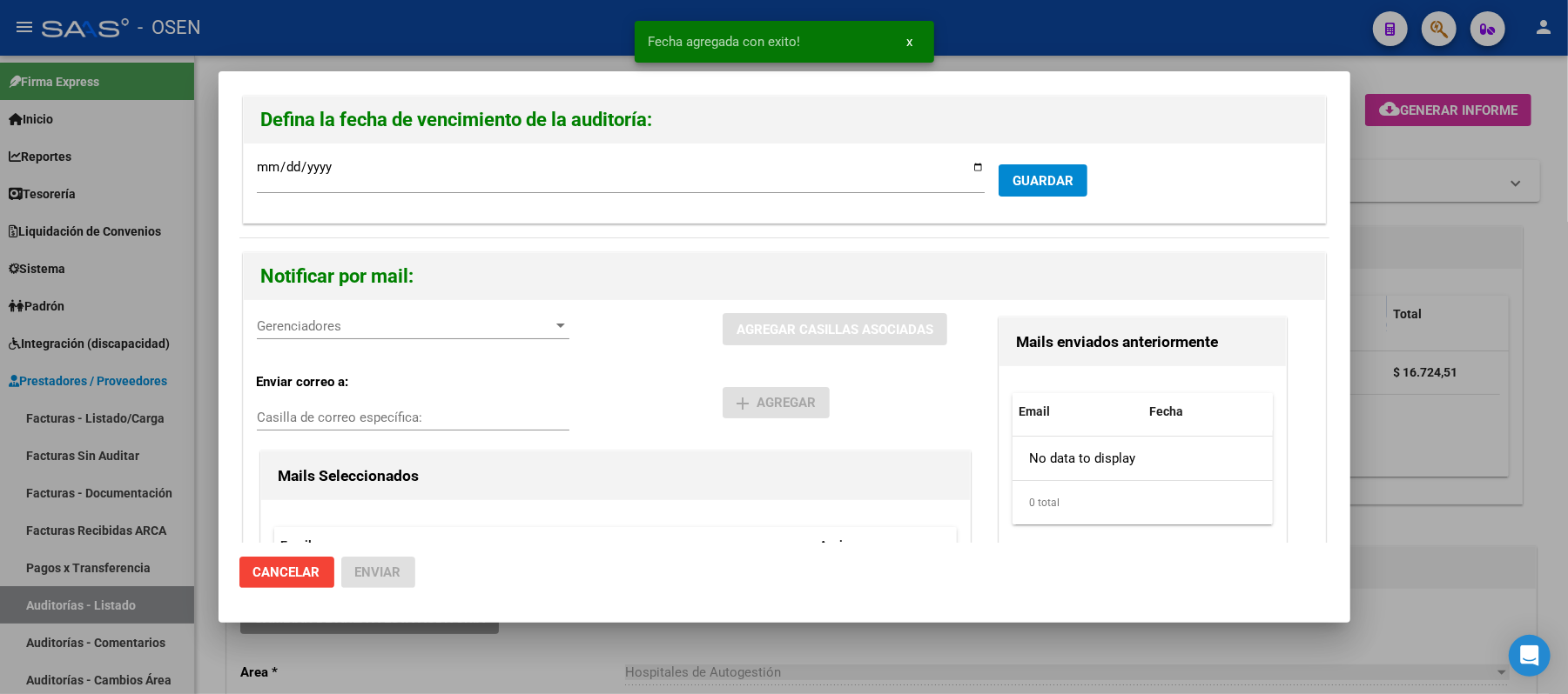
click at [321, 327] on span "Gerenciadores" at bounding box center [405, 327] width 297 height 16
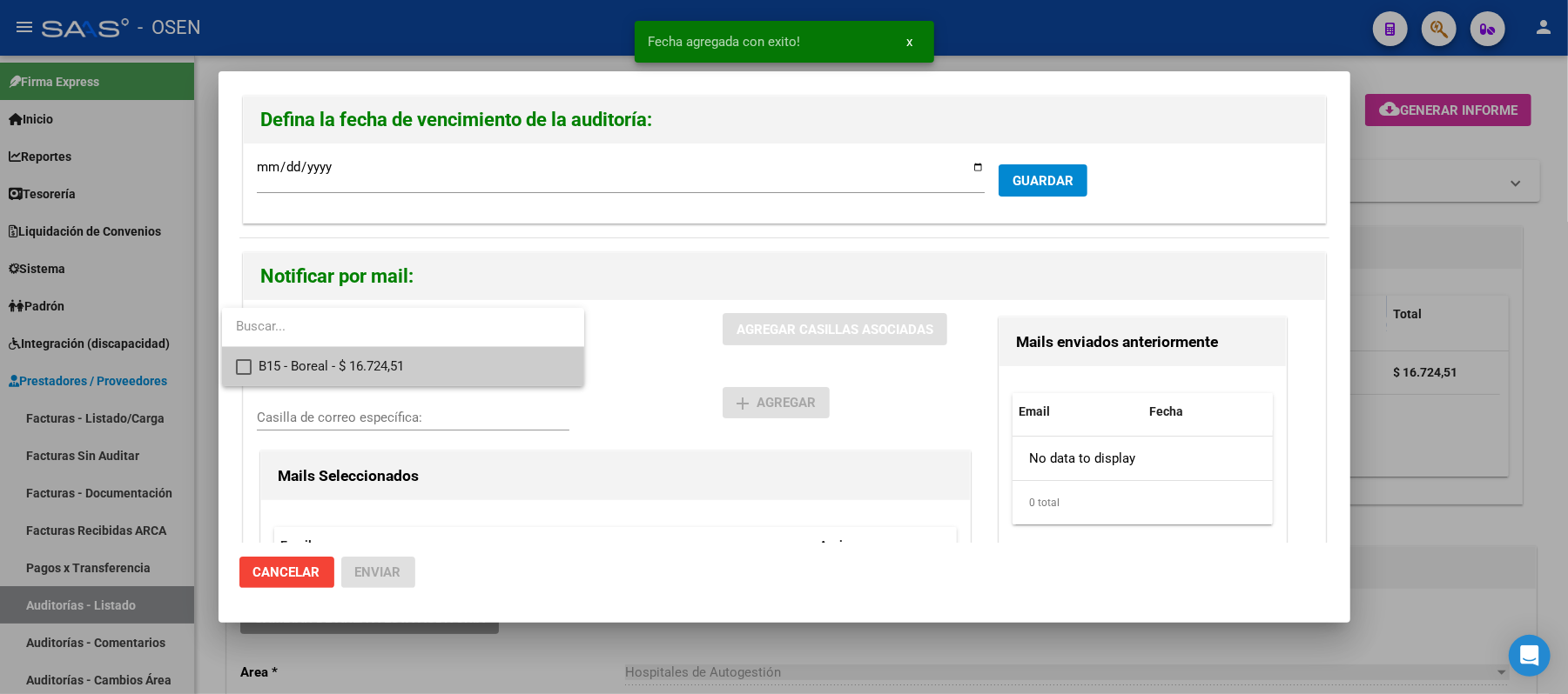
click at [333, 362] on span "B15 - Boreal - $ 16.724,51" at bounding box center [414, 367] width 312 height 39
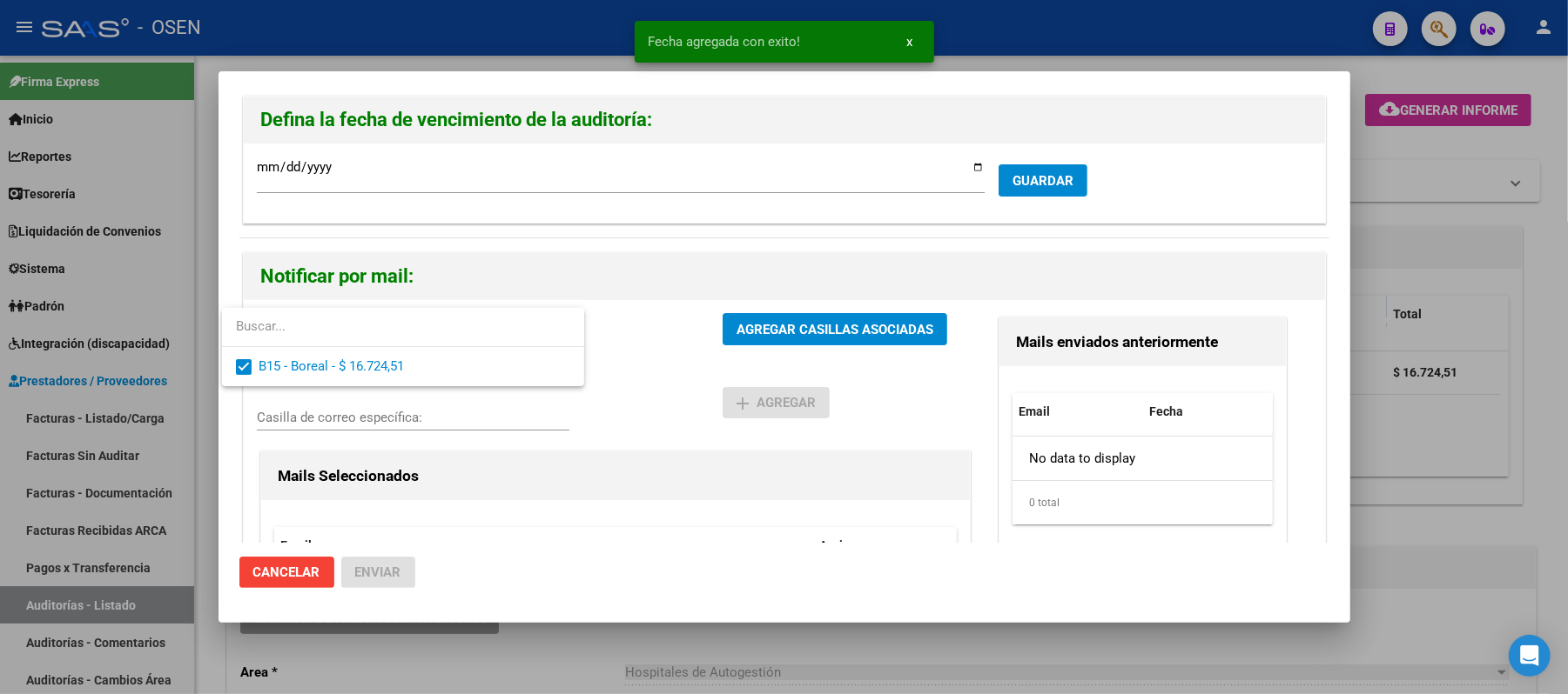
click at [692, 397] on div at bounding box center [784, 347] width 1568 height 694
click at [750, 329] on span "AGREGAR CASILLAS ASOCIADAS" at bounding box center [835, 330] width 197 height 16
click at [393, 569] on span "Enviar" at bounding box center [378, 572] width 46 height 16
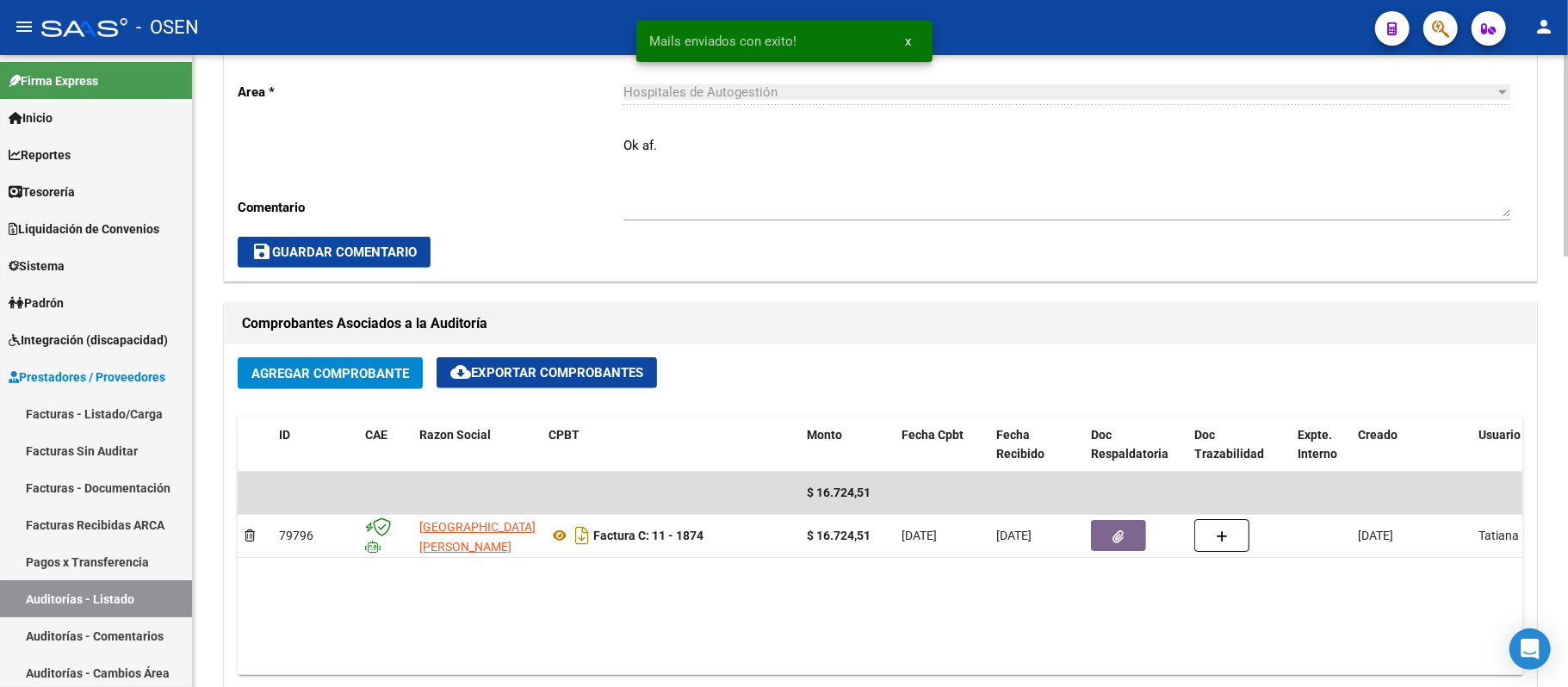
scroll to position [344, 0]
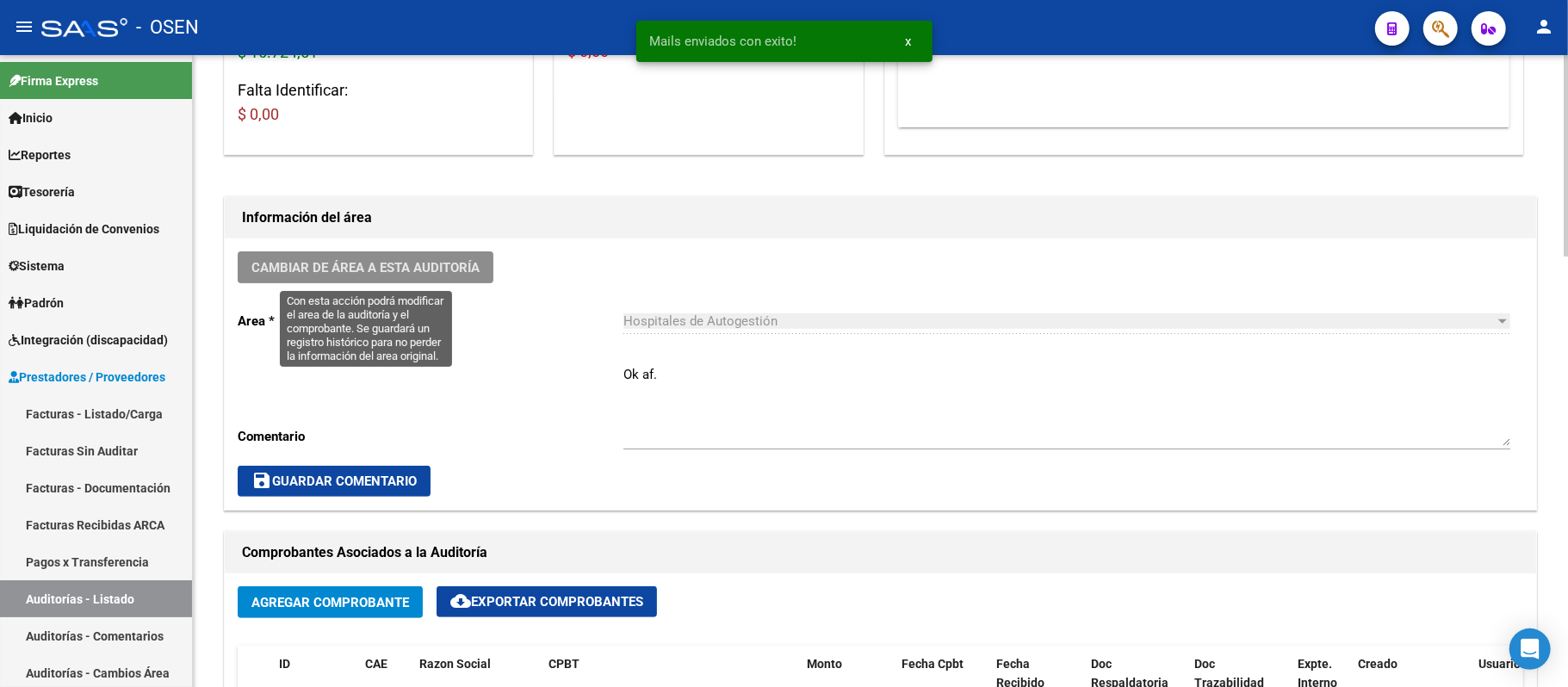
click at [430, 271] on span "Cambiar de área a esta auditoría" at bounding box center [365, 268] width 228 height 16
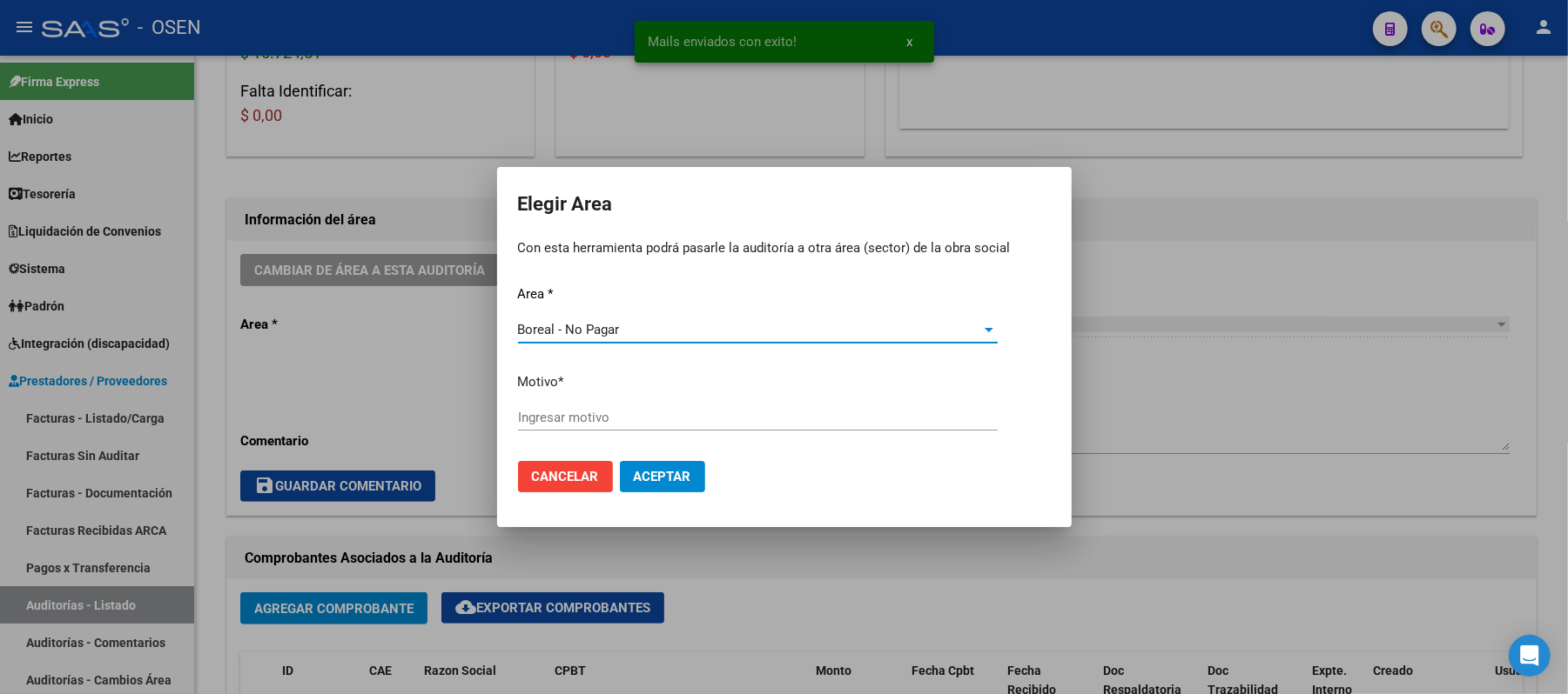
click at [524, 350] on div "Area * Boreal - No Pagar Seleccionar area Motivo * Ingresar motivo" at bounding box center [784, 367] width 533 height 163
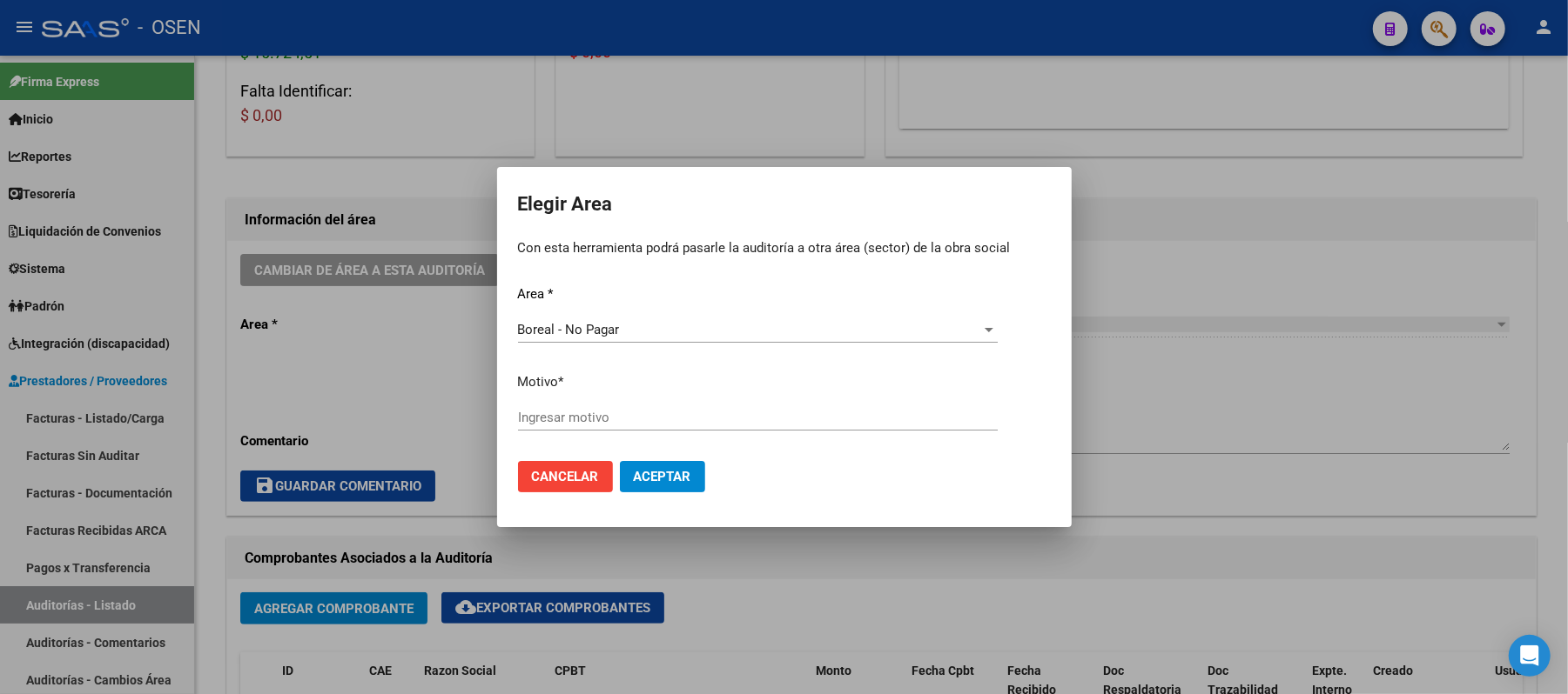
drag, startPoint x: 956, startPoint y: 439, endPoint x: 962, endPoint y: 729, distance: 290.1
click at [652, 422] on input "Ingresar motivo" at bounding box center [757, 418] width 479 height 16
type input "AF. BOREAL"
click at [659, 469] on span "Aceptar" at bounding box center [662, 477] width 58 height 16
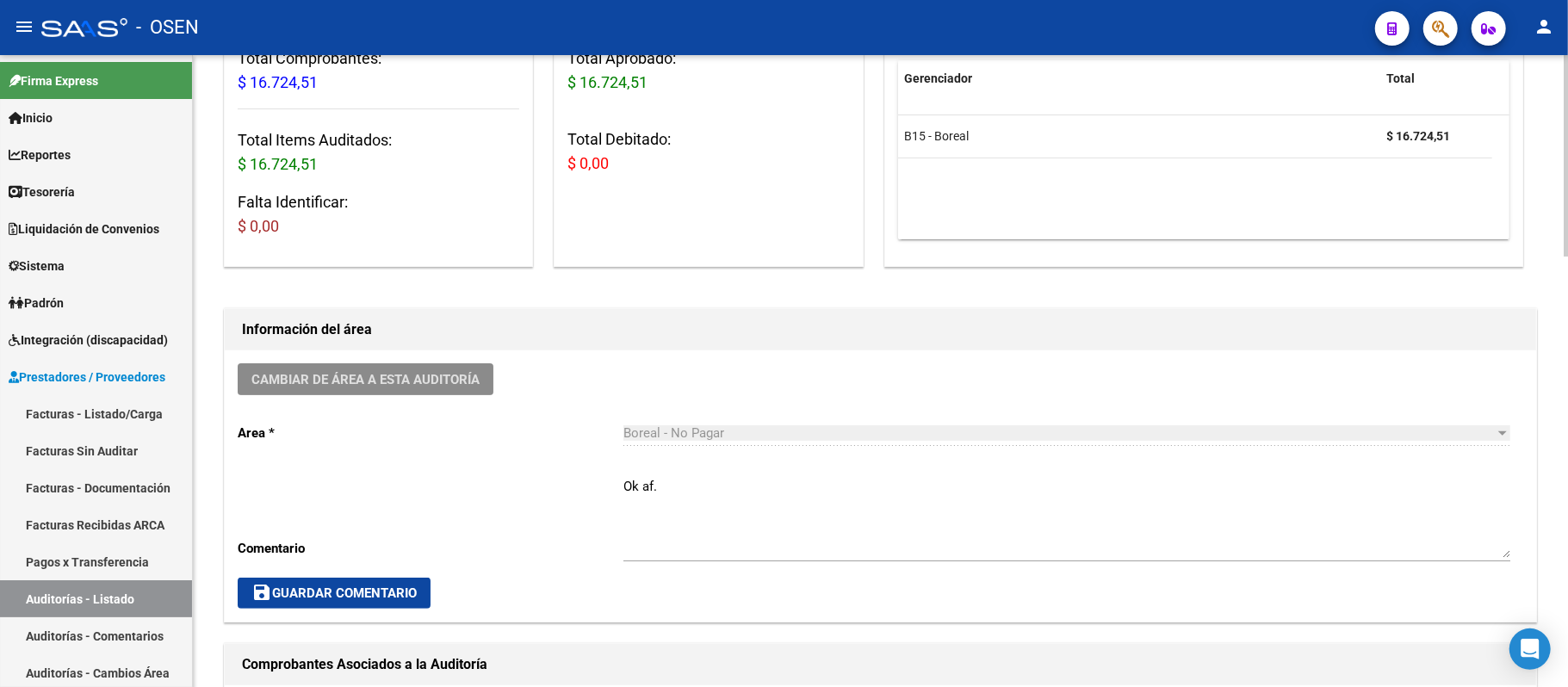
scroll to position [229, 0]
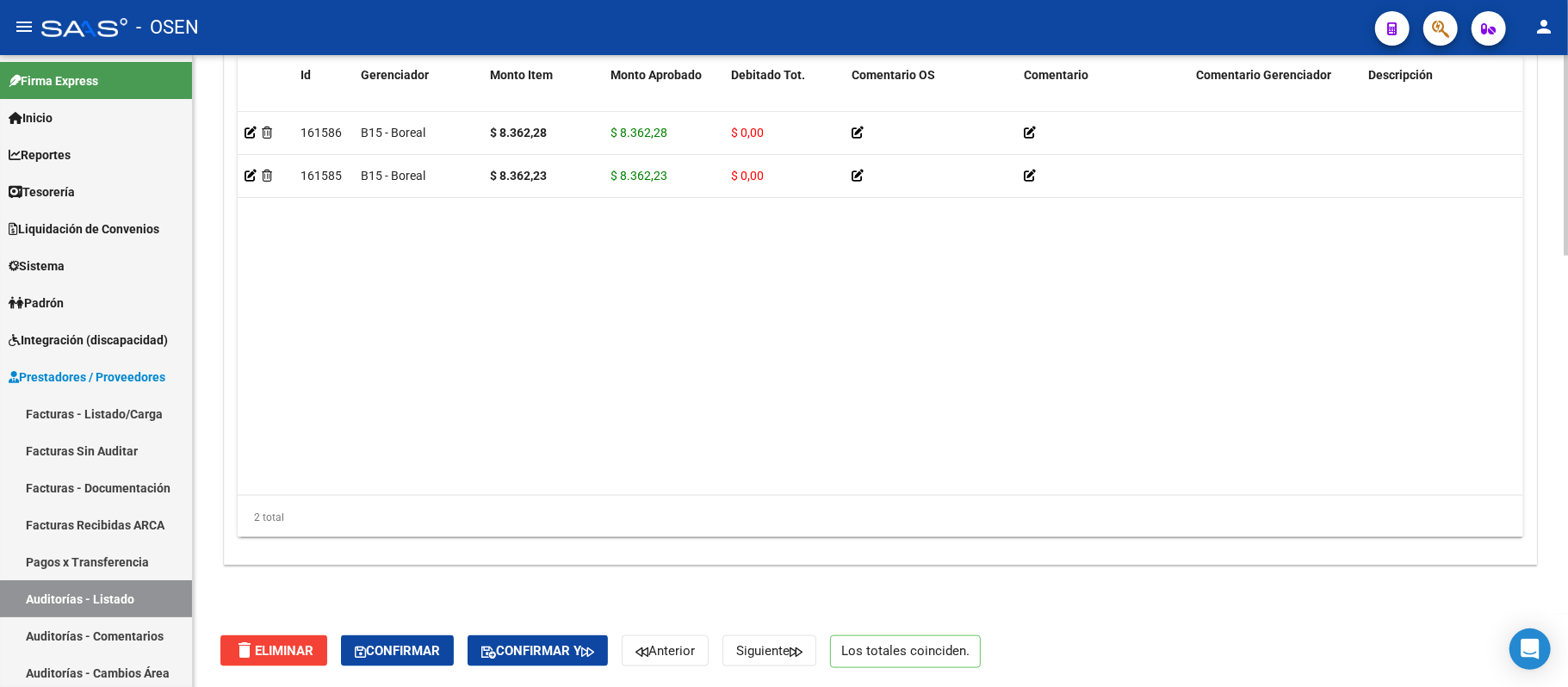
drag, startPoint x: 401, startPoint y: 672, endPoint x: 399, endPoint y: 649, distance: 23.1
click at [401, 667] on div "delete Eliminar Confirmar Confirmar y Anterior Siguiente Los totales coinciden." at bounding box center [888, 651] width 1334 height 72
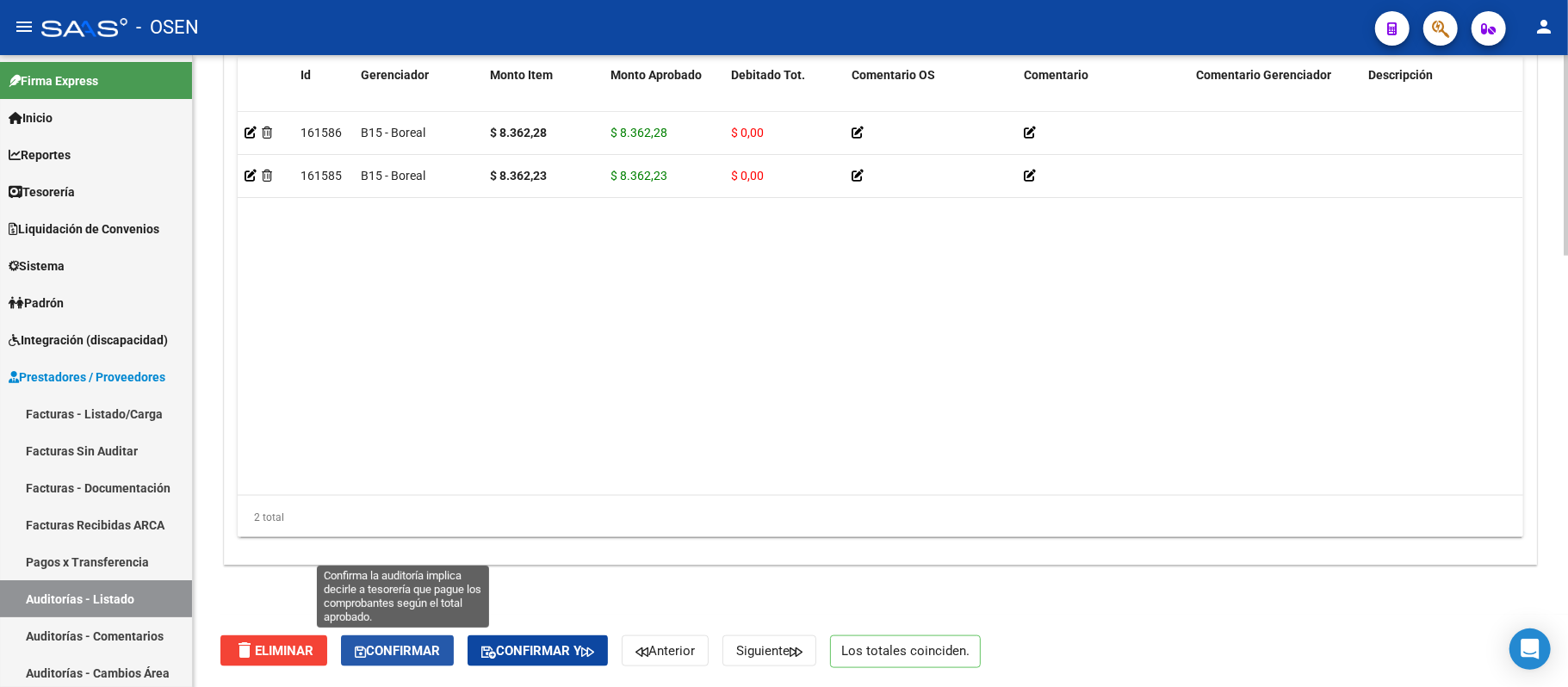
click at [399, 649] on span "Confirmar" at bounding box center [397, 651] width 85 height 16
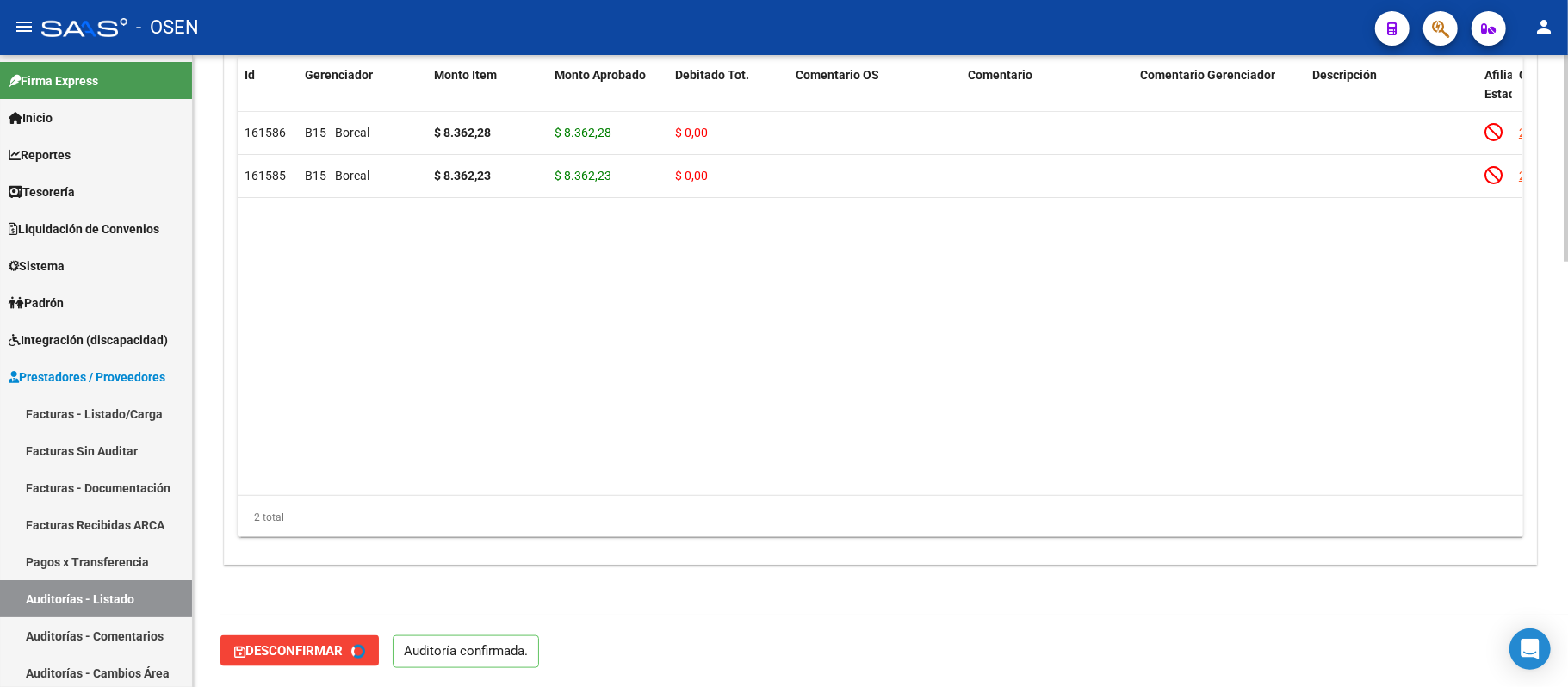
type input "202509"
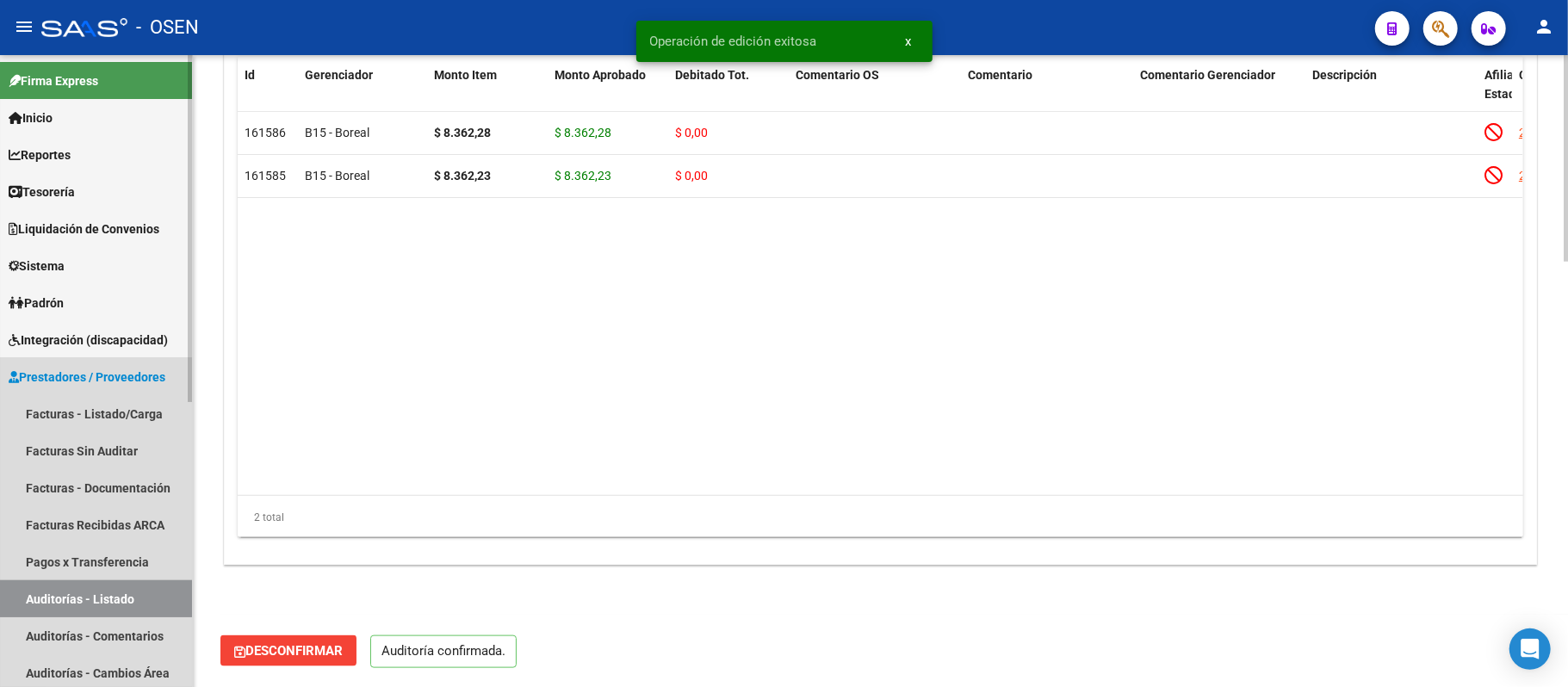
click at [97, 587] on link "Auditorías - Listado" at bounding box center [96, 599] width 192 height 37
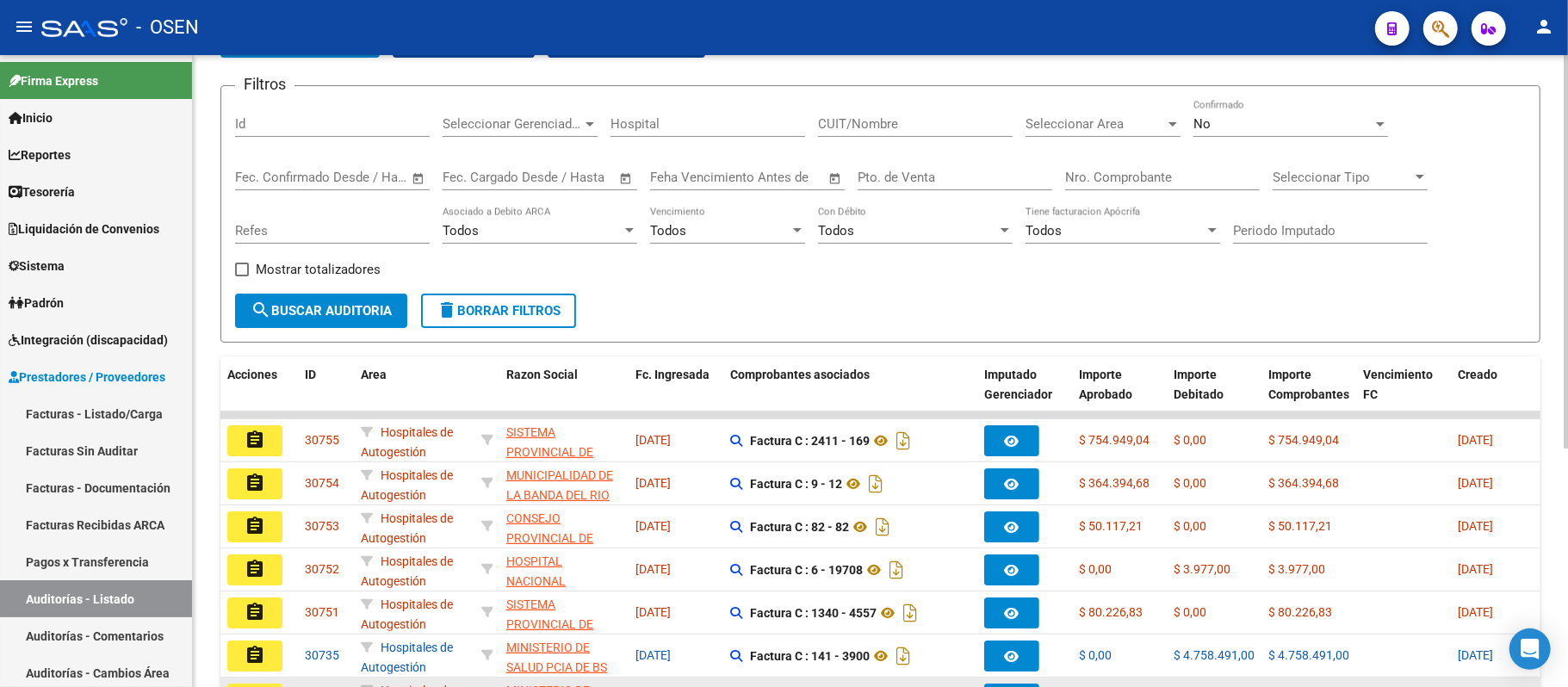
scroll to position [384, 0]
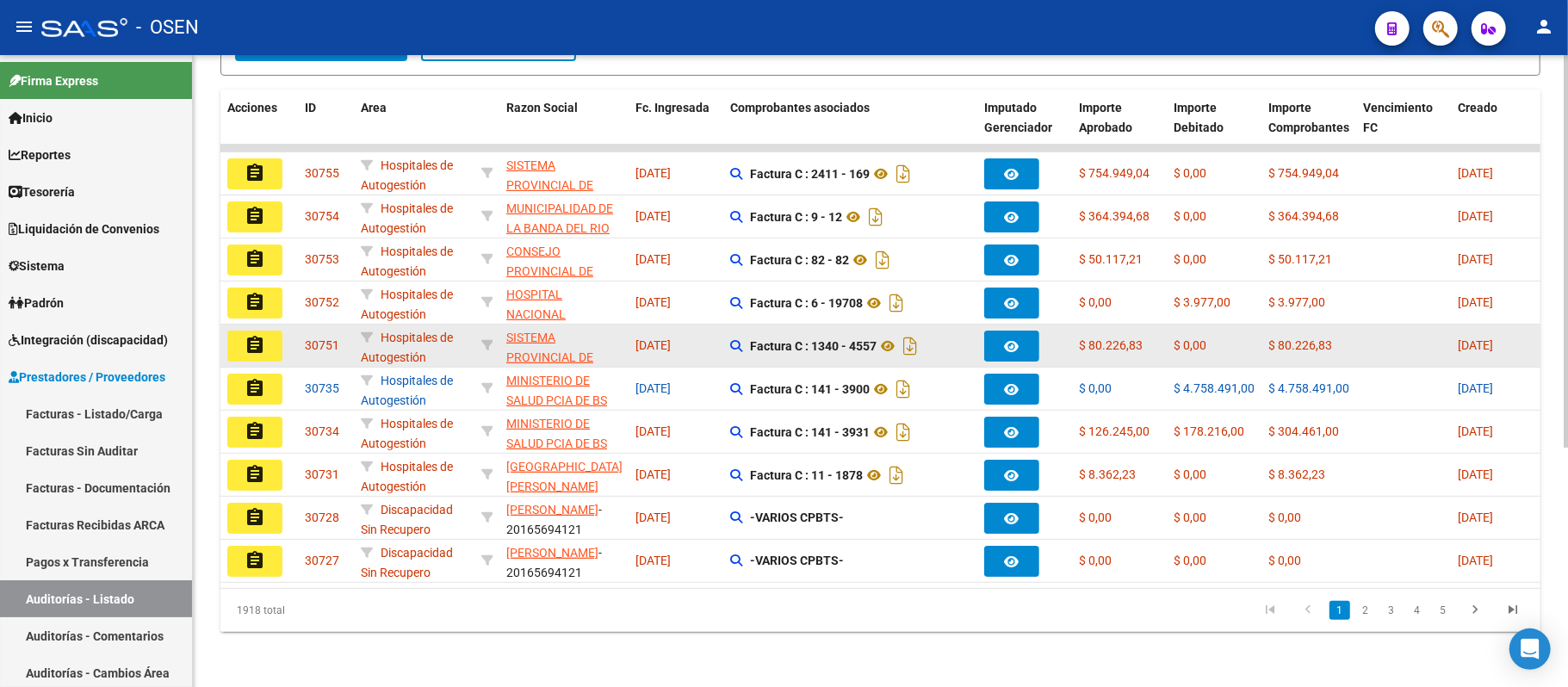
click at [260, 335] on mat-icon "assignment" at bounding box center [255, 345] width 21 height 21
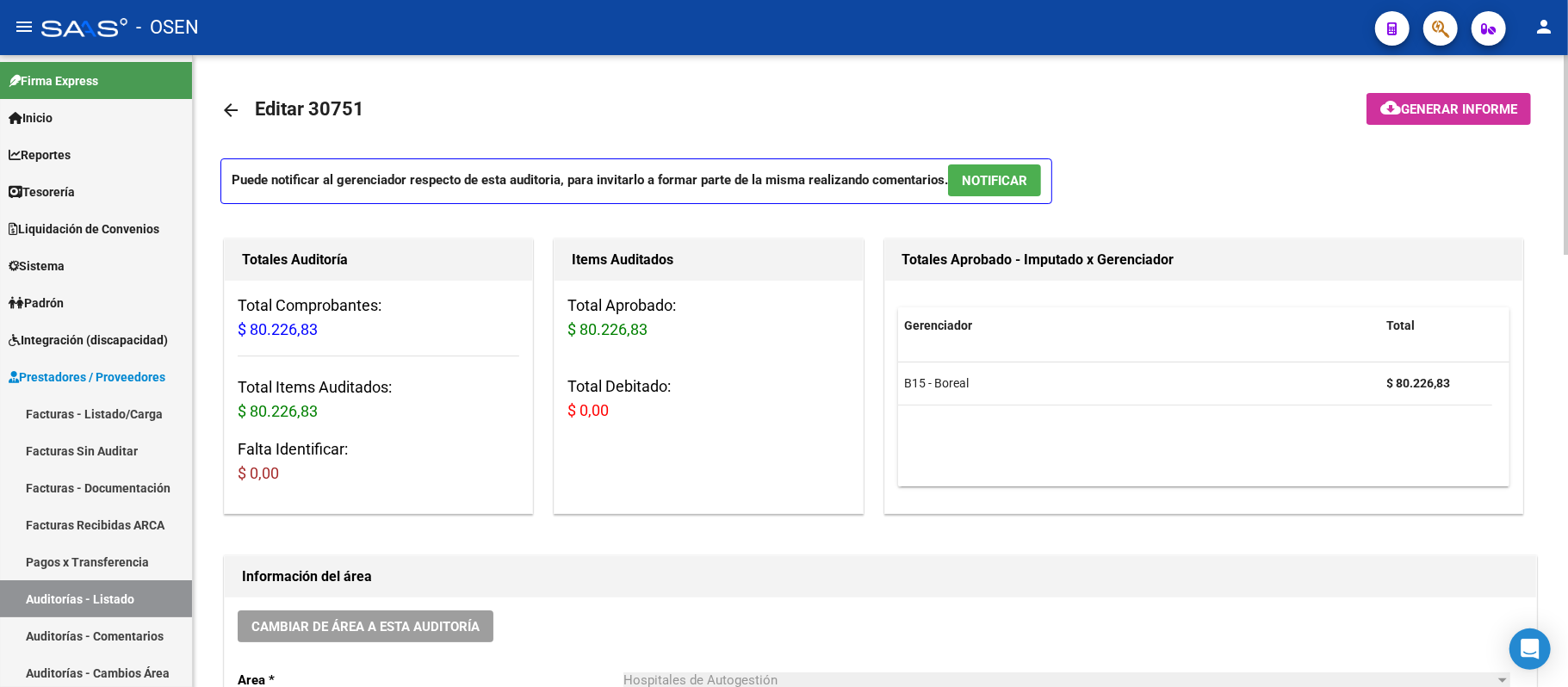
click at [992, 166] on button "NOTIFICAR" at bounding box center [995, 180] width 93 height 32
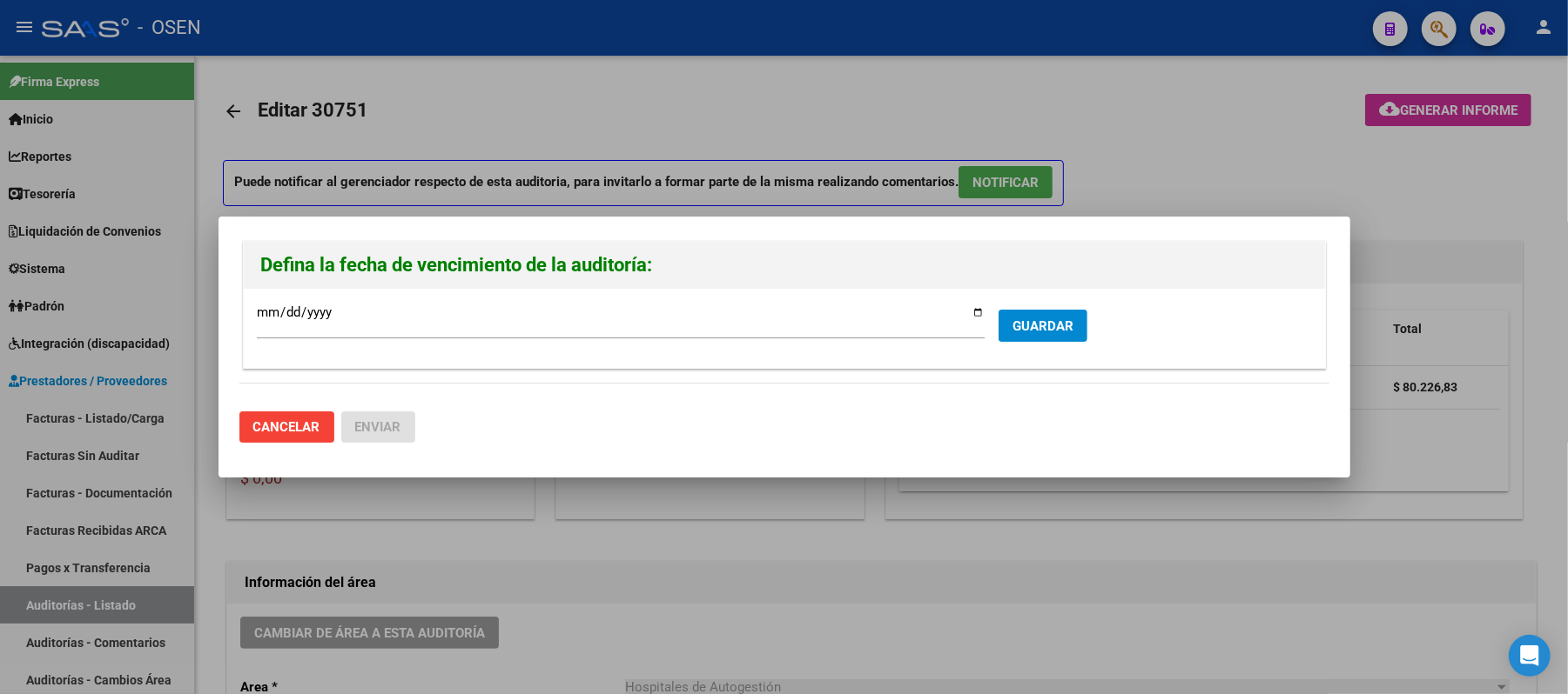
click at [1029, 342] on form "2025-09-15 Ingresar la fecha * GUARDAR" at bounding box center [784, 328] width 1055 height 53
click at [1027, 326] on span "GUARDAR" at bounding box center [1042, 327] width 61 height 16
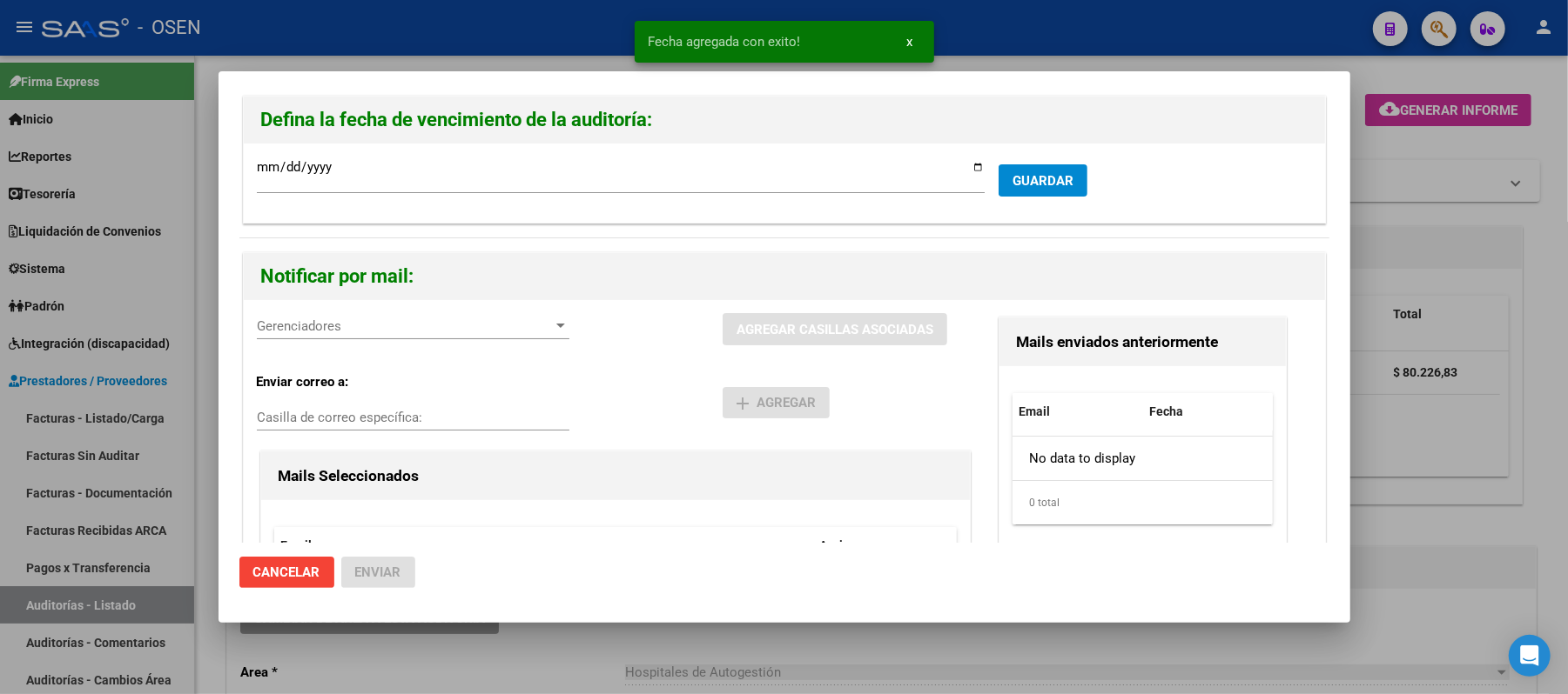
click at [325, 338] on div "Gerenciadores Gerenciadores" at bounding box center [413, 326] width 313 height 26
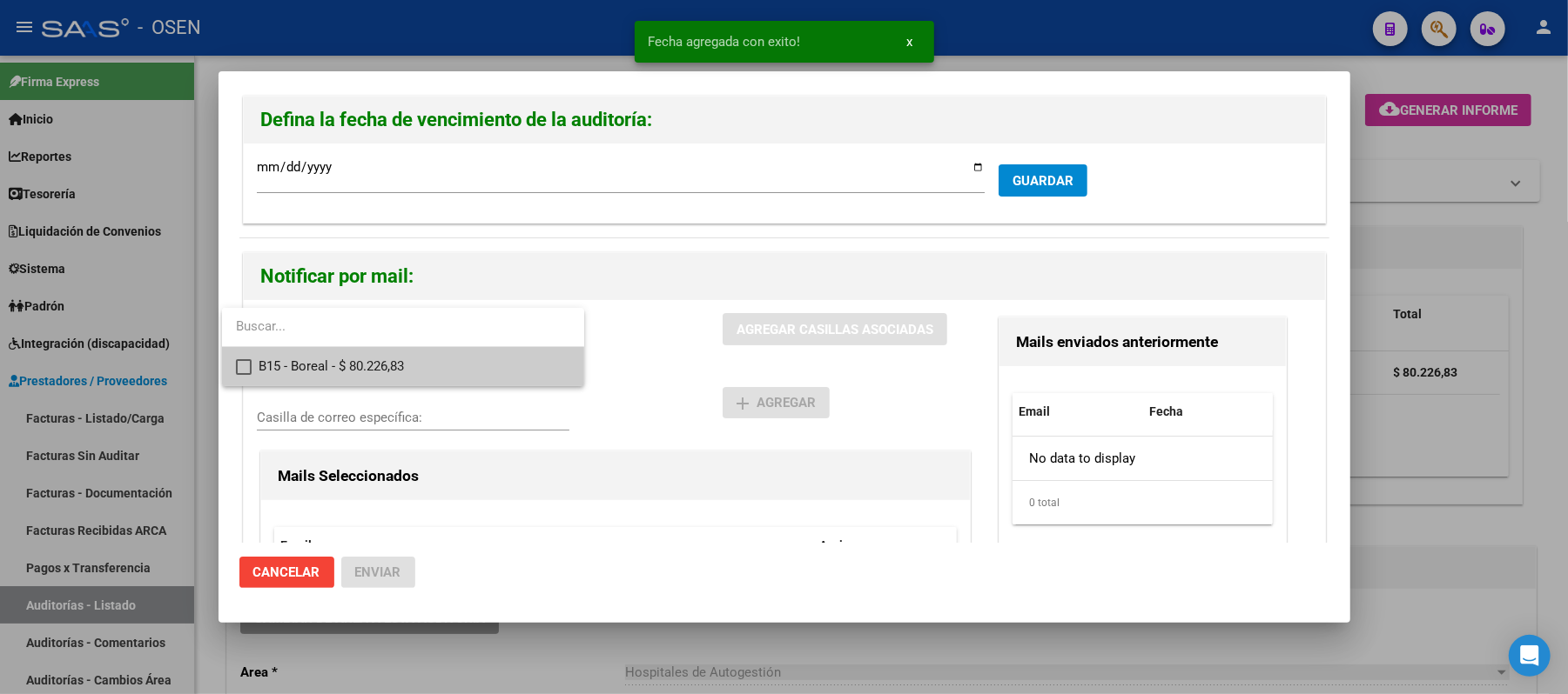
drag, startPoint x: 344, startPoint y: 367, endPoint x: 746, endPoint y: 367, distance: 402.0
click at [345, 367] on span "B15 - Boreal - $ 80.226,83" at bounding box center [414, 367] width 312 height 39
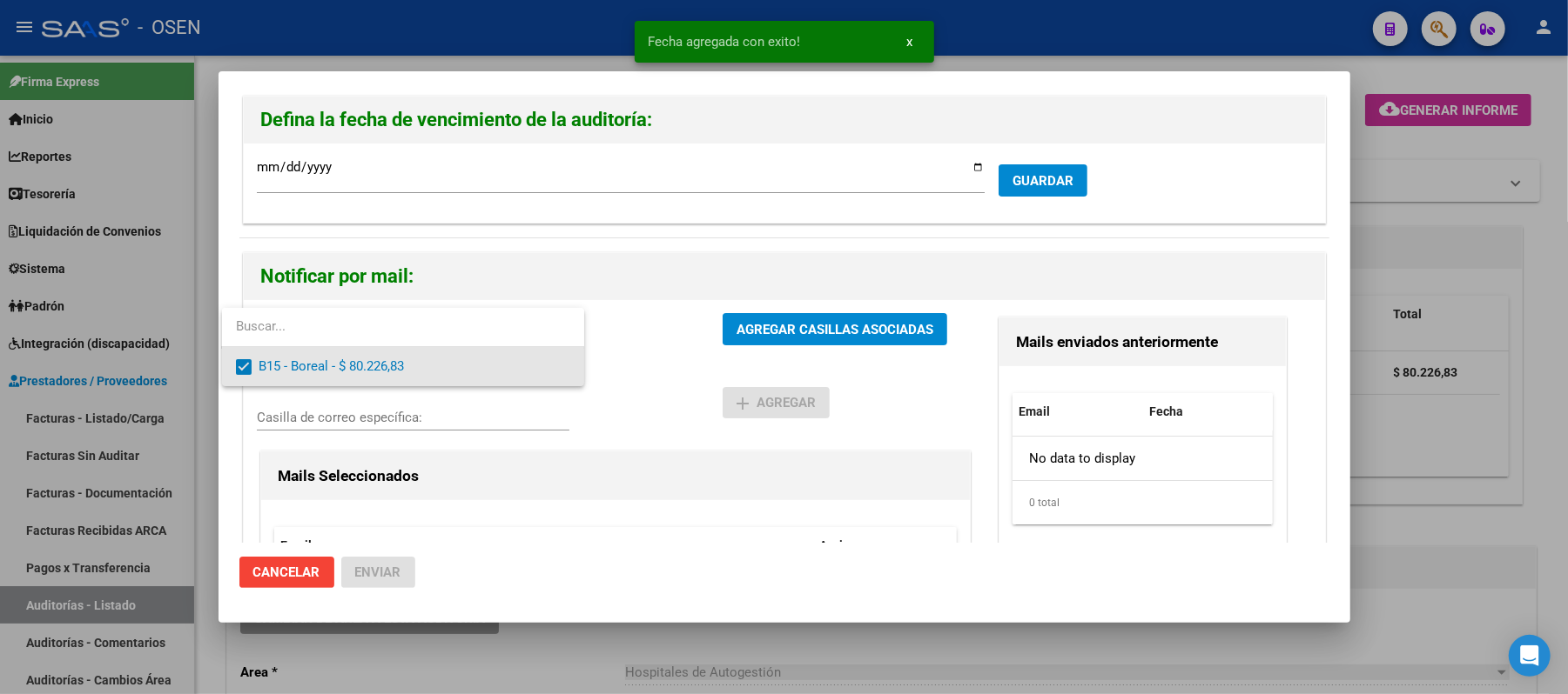
drag, startPoint x: 790, startPoint y: 370, endPoint x: 795, endPoint y: 362, distance: 9.4
click at [791, 369] on div at bounding box center [784, 347] width 1568 height 694
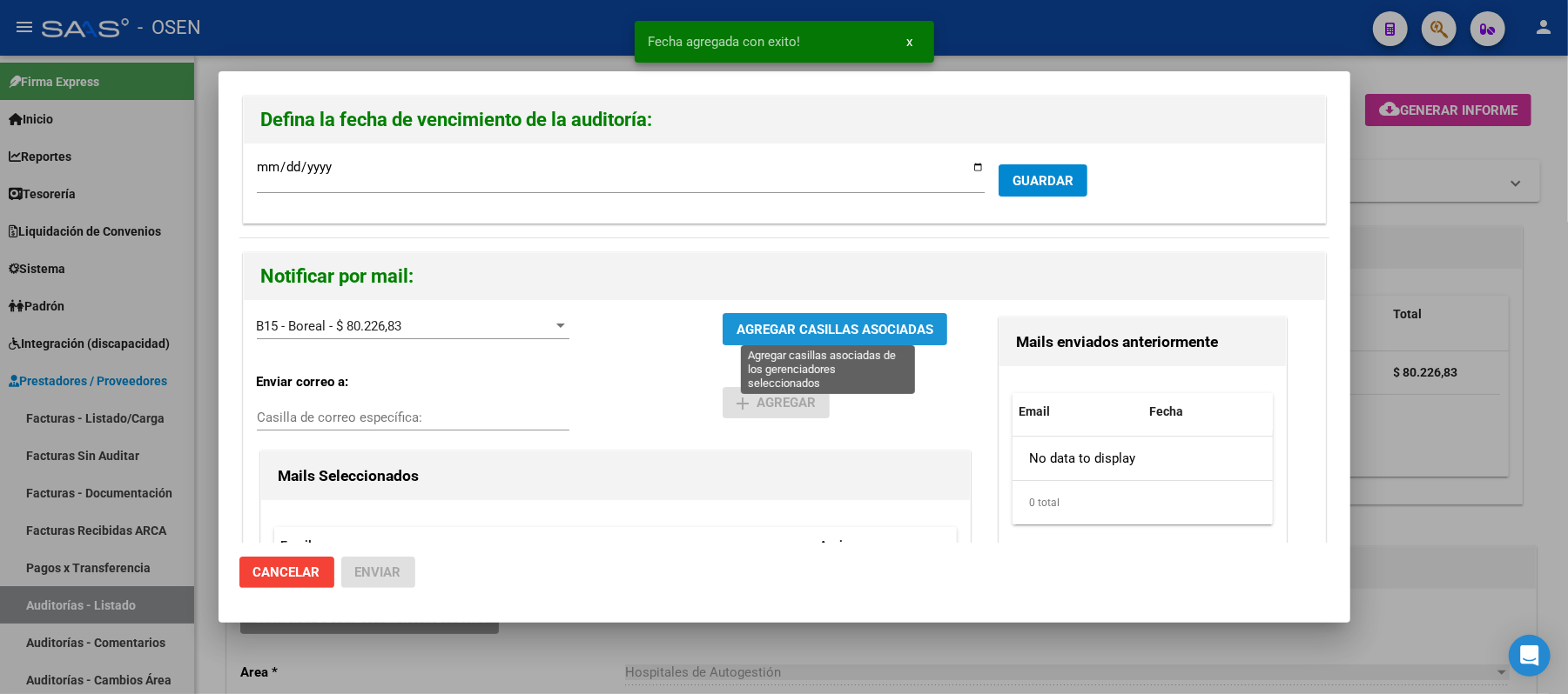
click at [817, 335] on span "AGREGAR CASILLAS ASOCIADAS" at bounding box center [835, 330] width 197 height 16
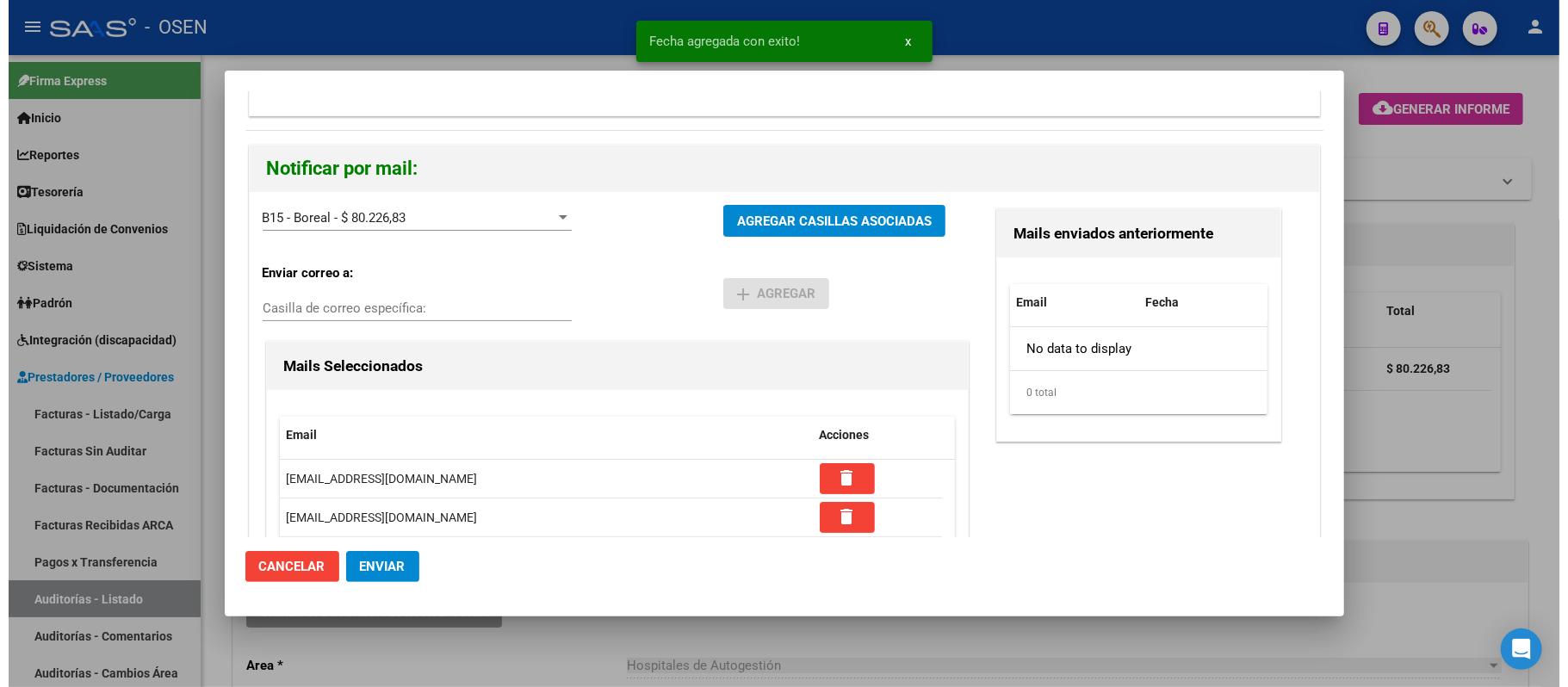
scroll to position [243, 0]
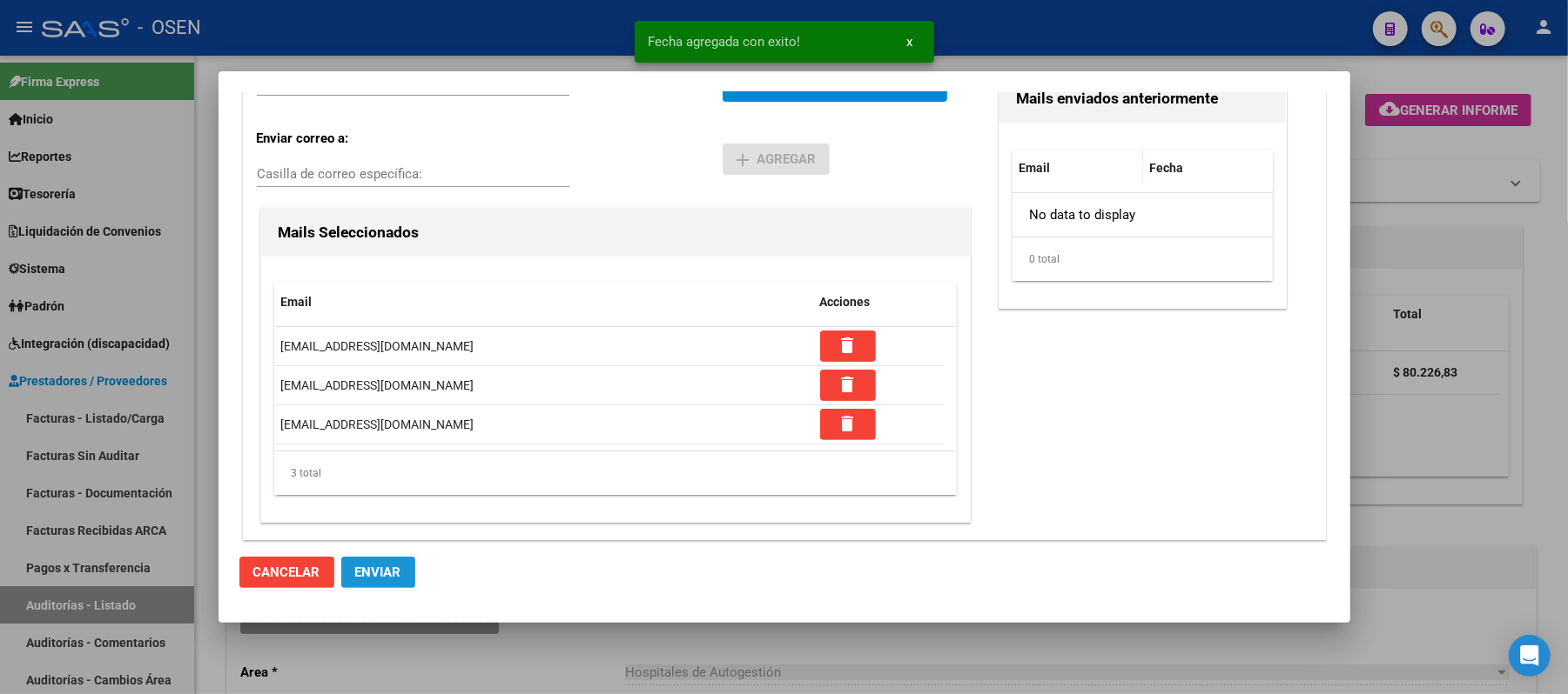
click at [359, 581] on button "Enviar" at bounding box center [377, 572] width 74 height 31
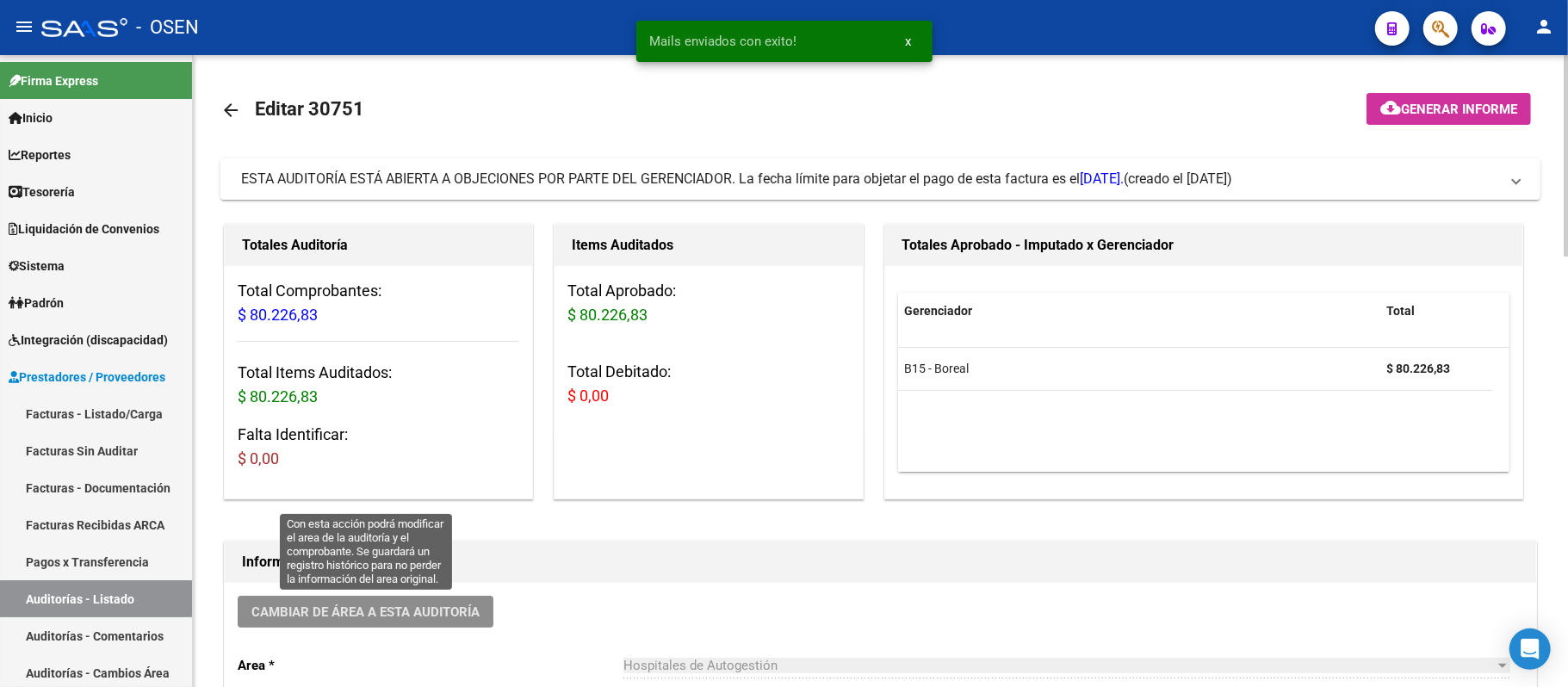
click at [362, 597] on button "Cambiar de área a esta auditoría" at bounding box center [365, 612] width 255 height 32
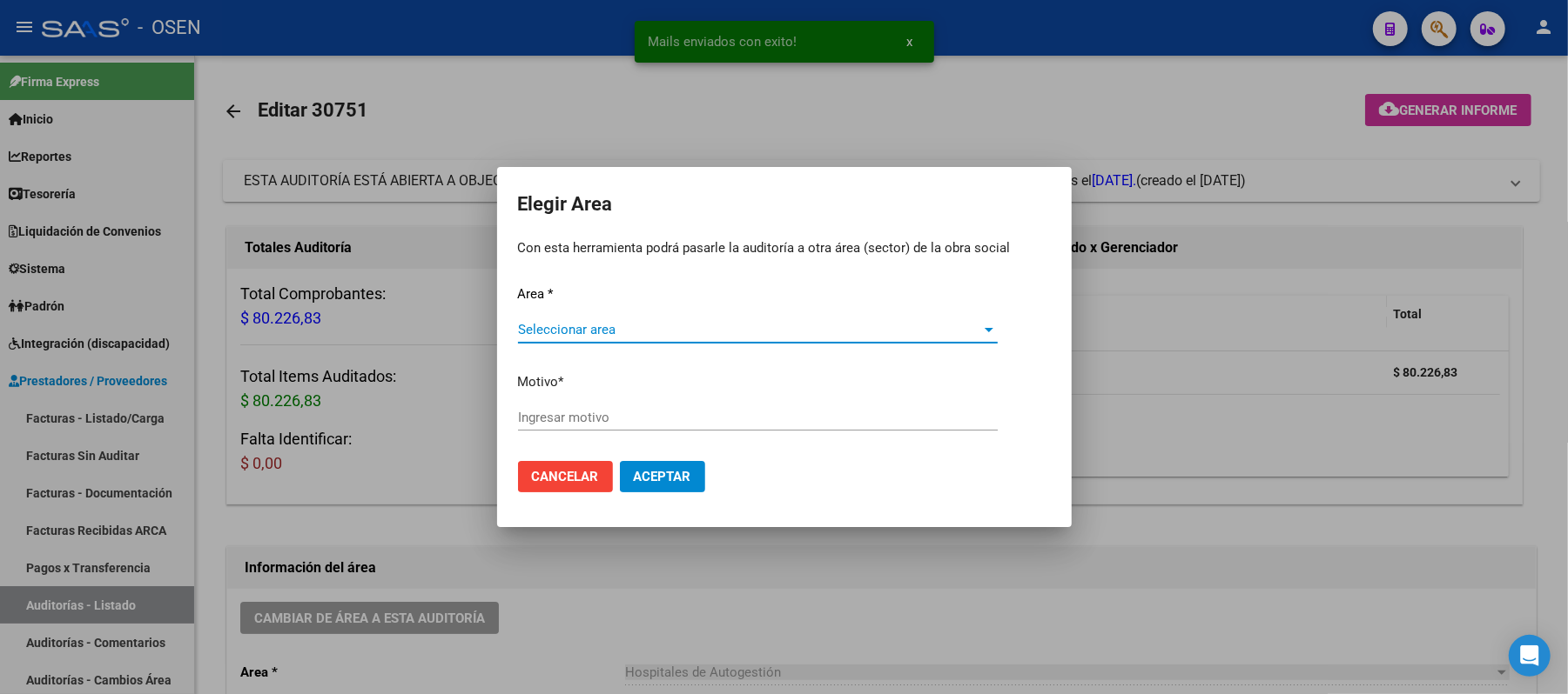
click at [624, 325] on span "Seleccionar area" at bounding box center [749, 330] width 464 height 16
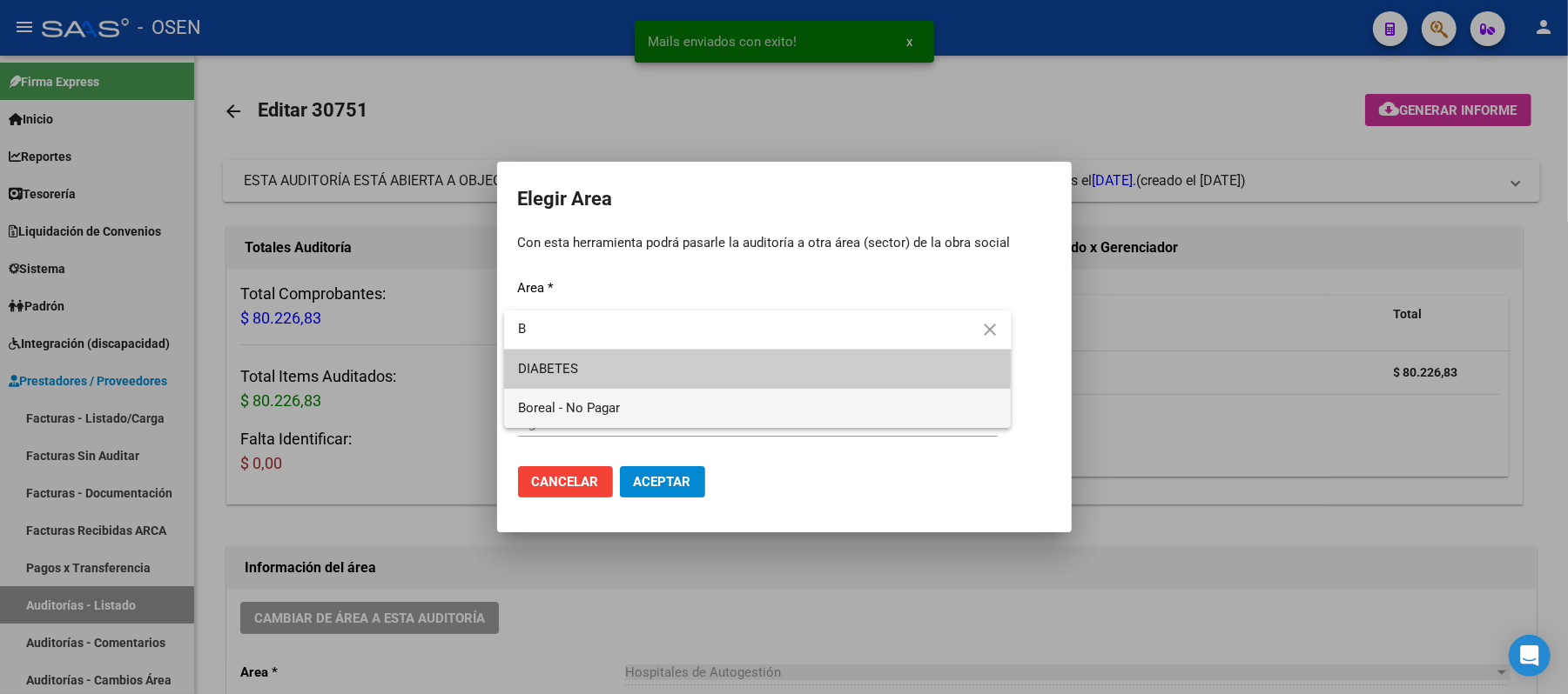
type input "B"
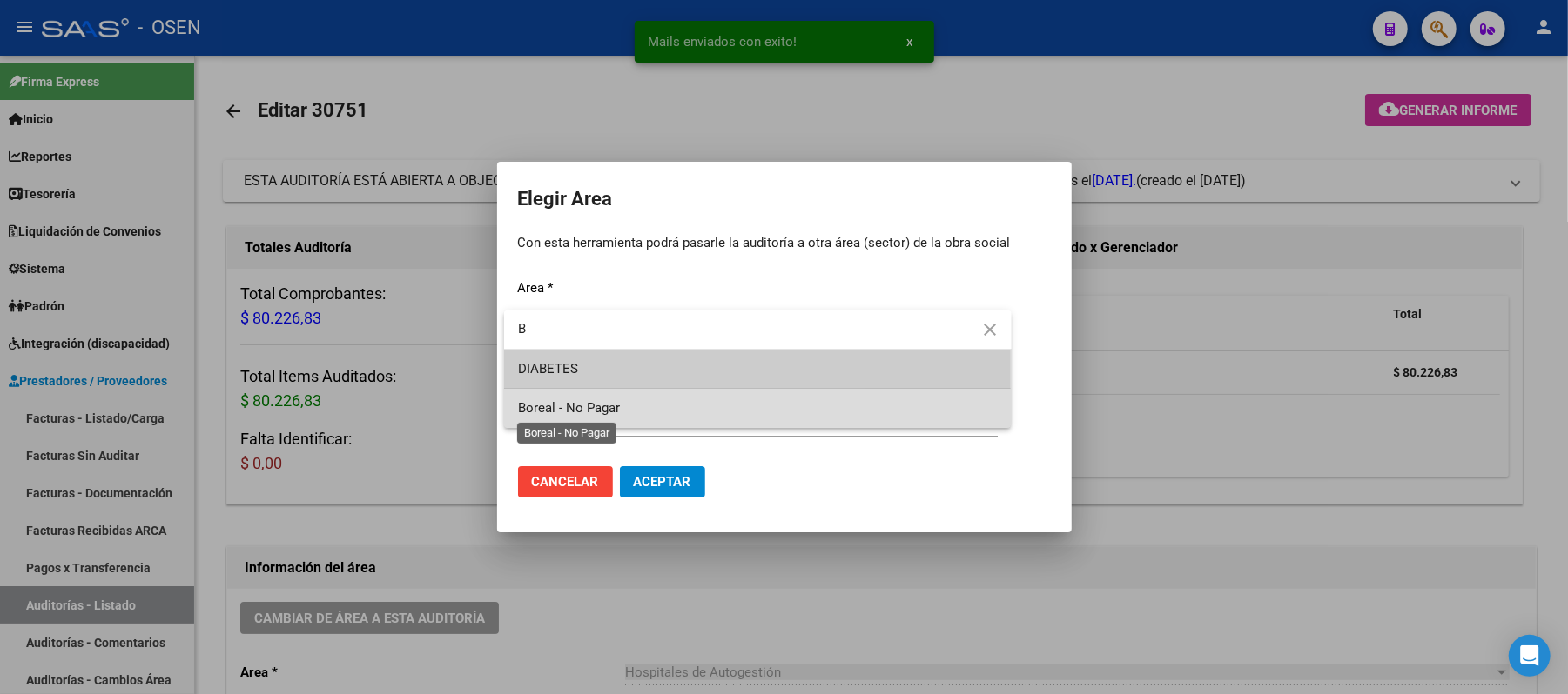
click at [606, 404] on span "Boreal - No Pagar" at bounding box center [568, 408] width 102 height 16
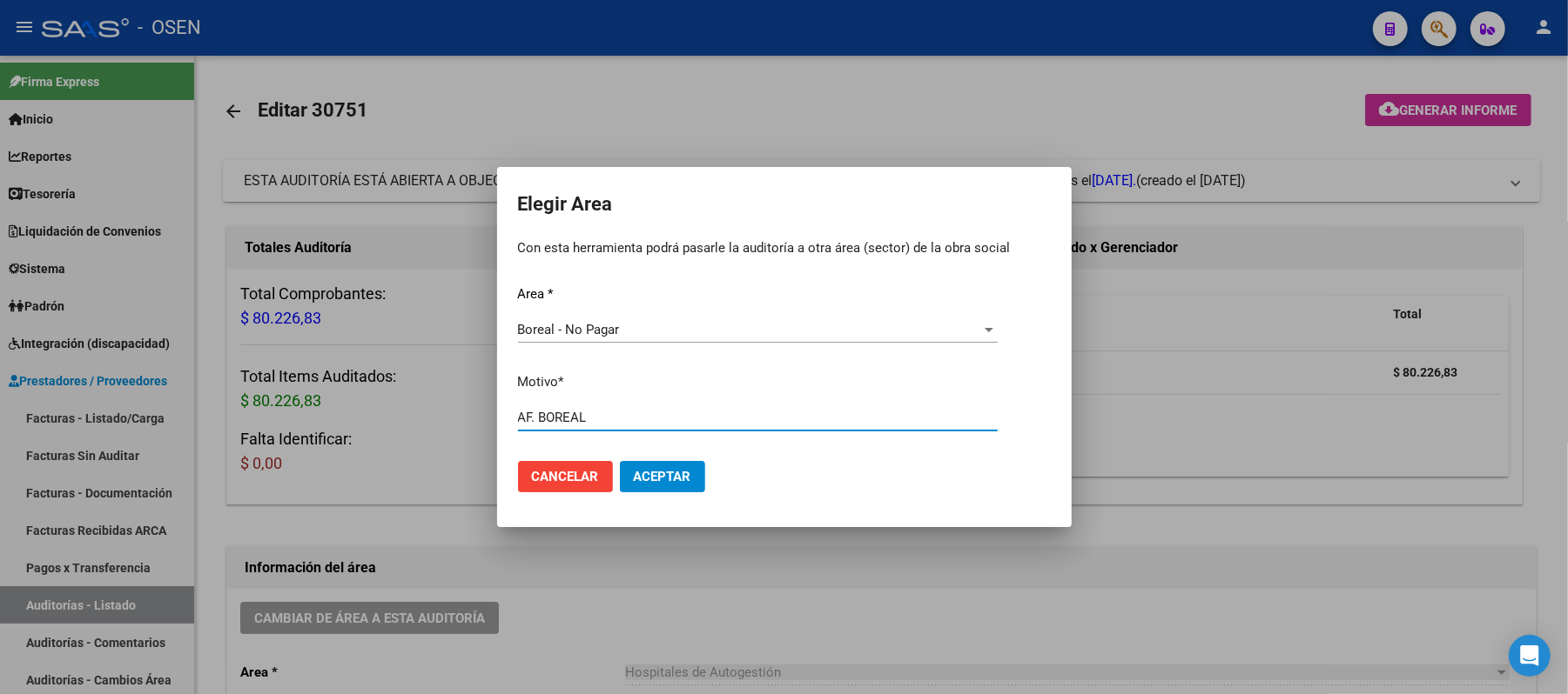
type input "AF. BOREAL"
click at [684, 477] on span "Aceptar" at bounding box center [662, 477] width 58 height 16
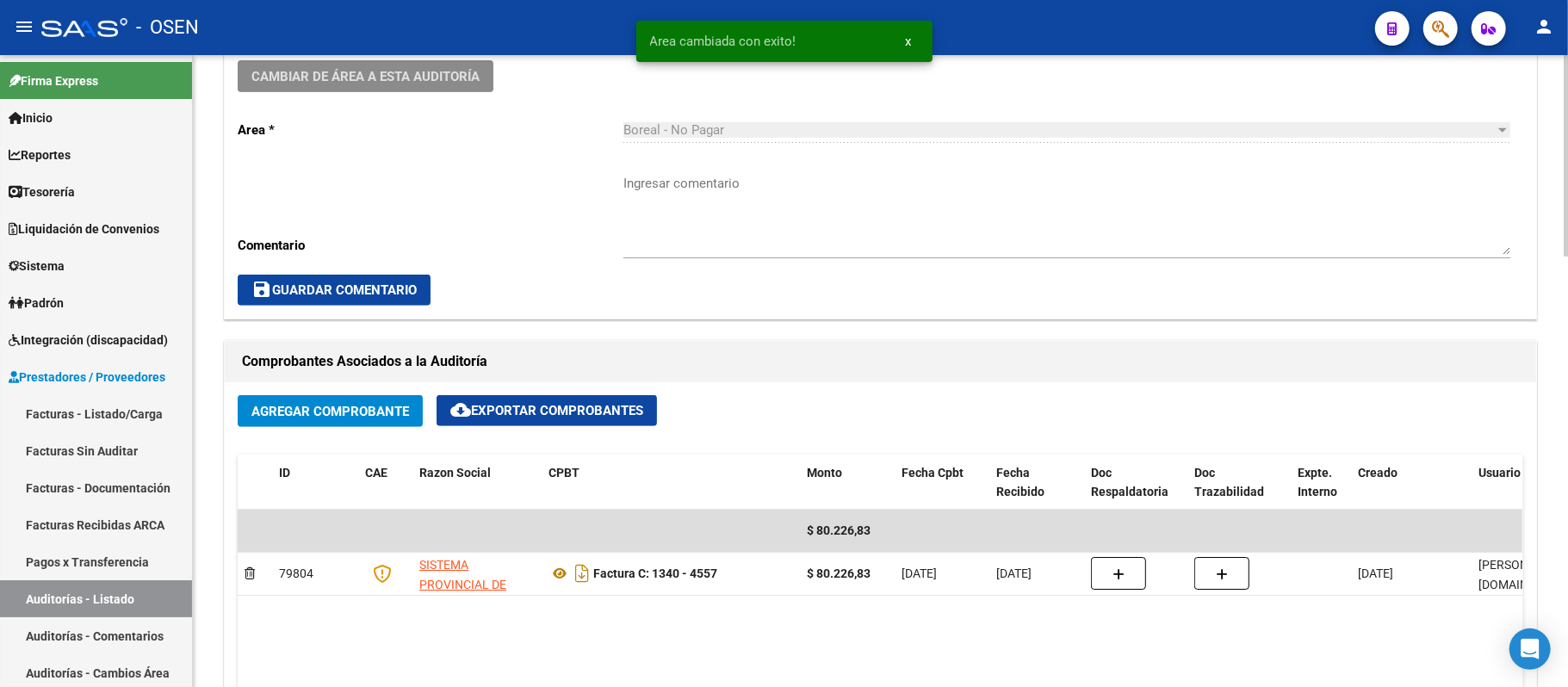
scroll to position [574, 0]
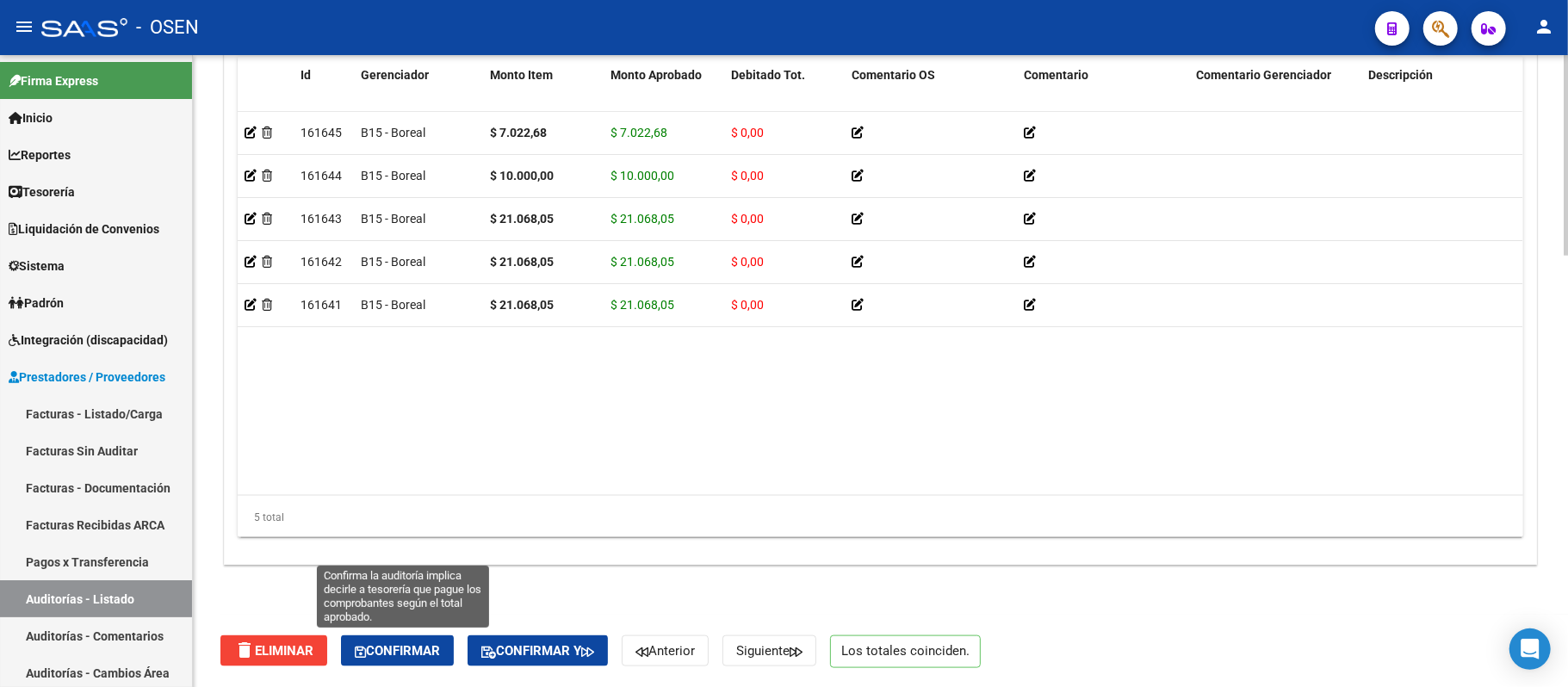
click at [370, 646] on span "Confirmar" at bounding box center [397, 651] width 85 height 16
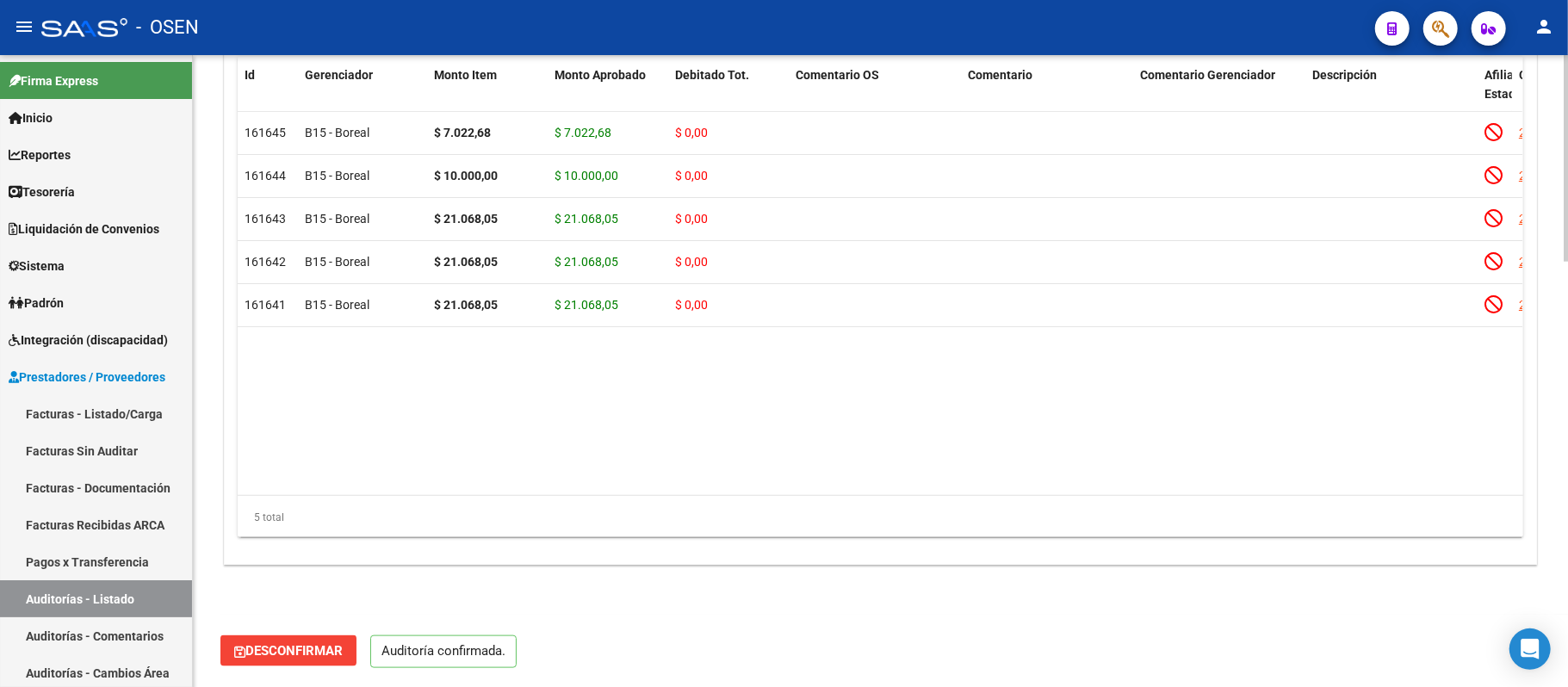
scroll to position [1298, 0]
type input "202509"
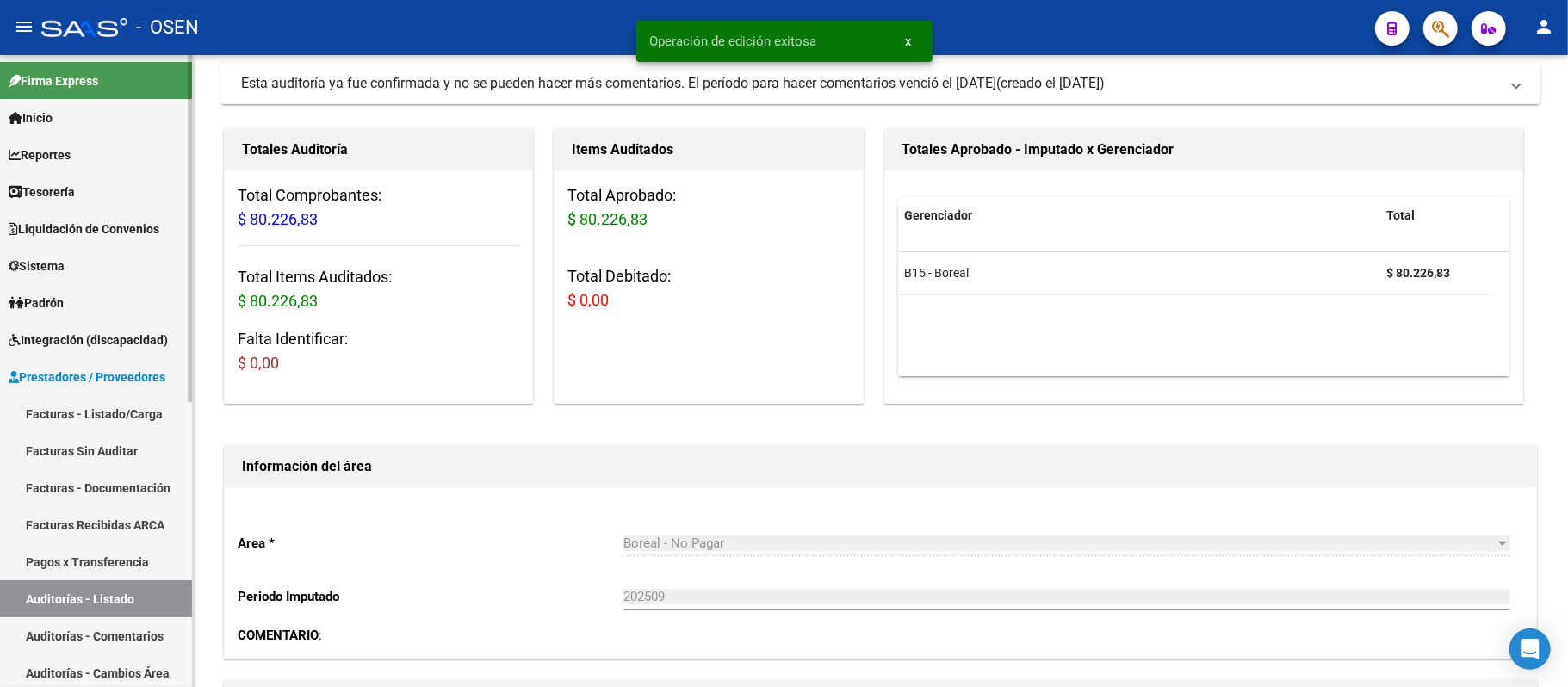
scroll to position [149, 0]
drag, startPoint x: 129, startPoint y: 601, endPoint x: 162, endPoint y: 603, distance: 33.1
click at [129, 601] on link "Auditorías - Listado" at bounding box center [96, 599] width 192 height 37
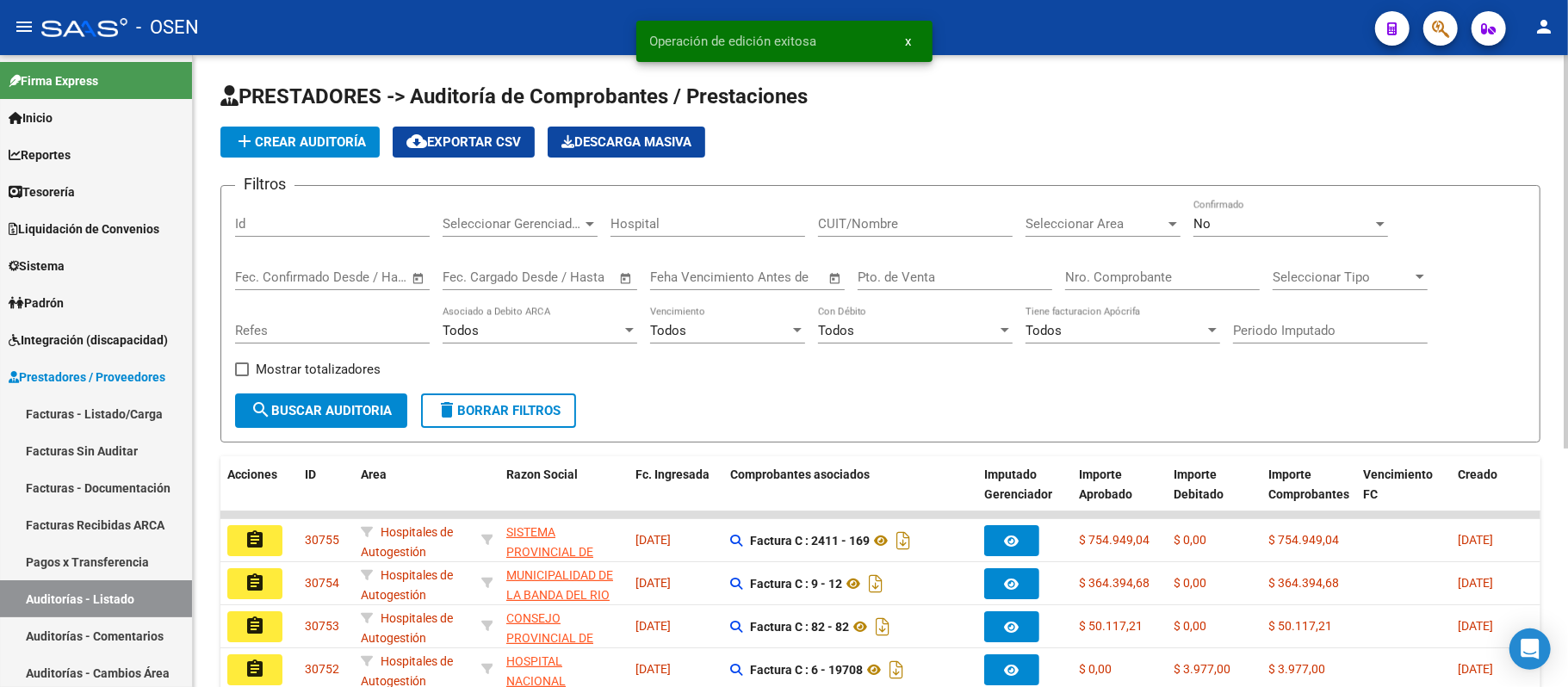
scroll to position [344, 0]
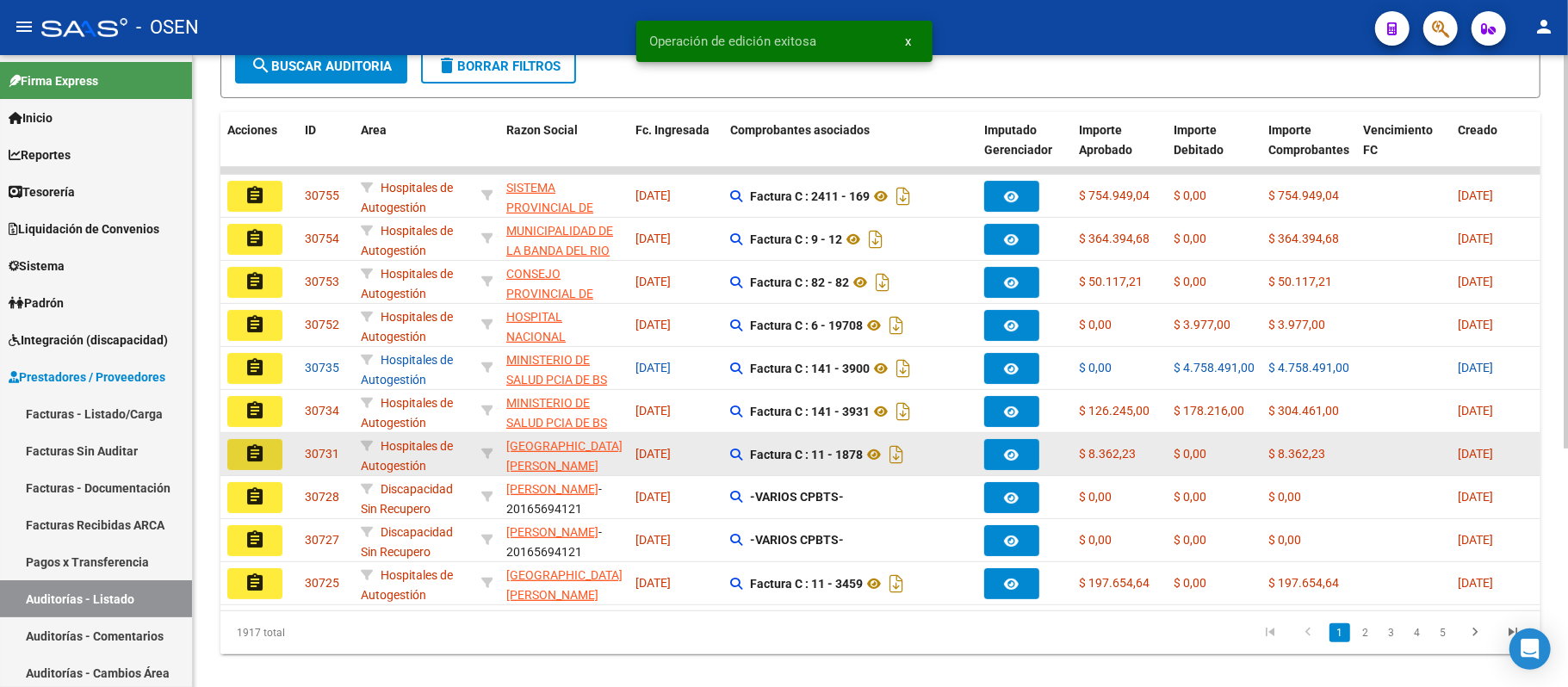
click at [248, 466] on button "assignment" at bounding box center [255, 454] width 55 height 31
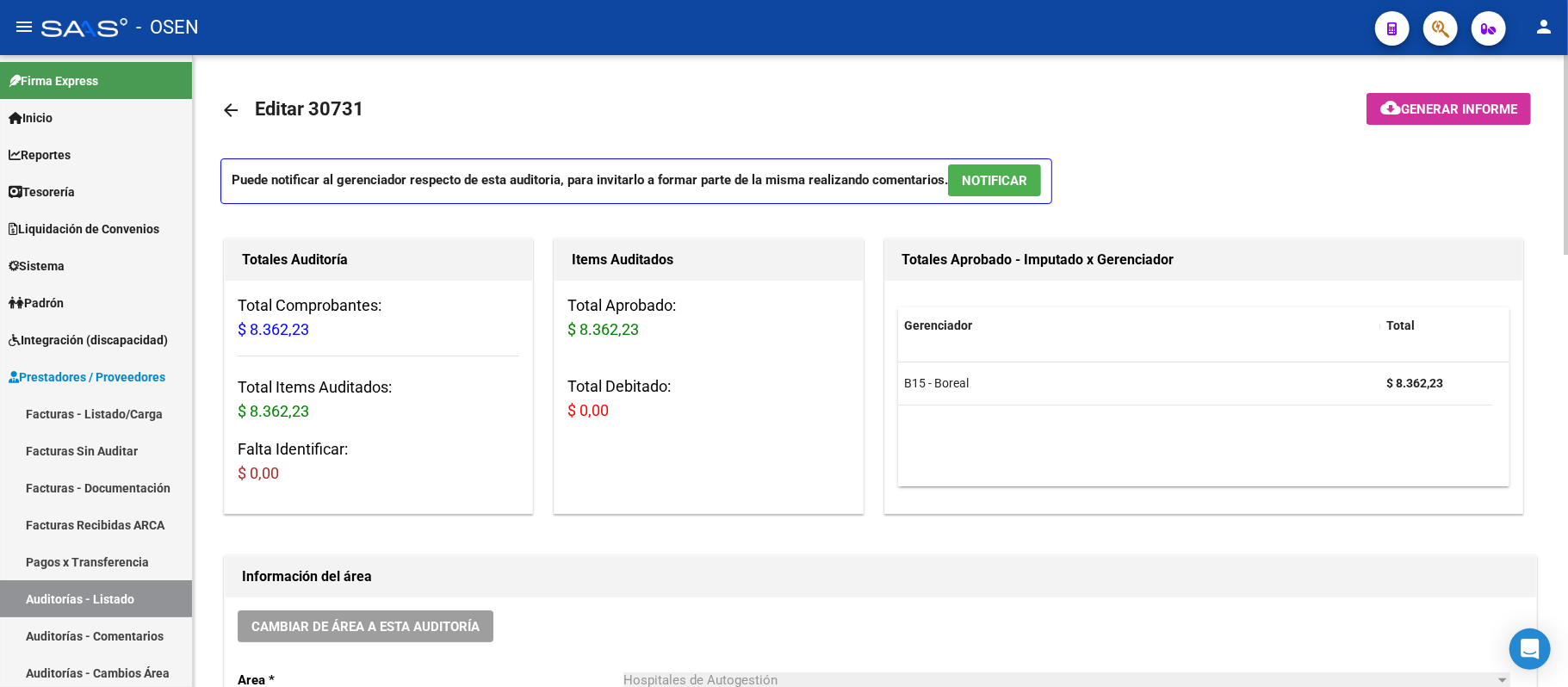
click at [985, 180] on span "NOTIFICAR" at bounding box center [994, 181] width 66 height 16
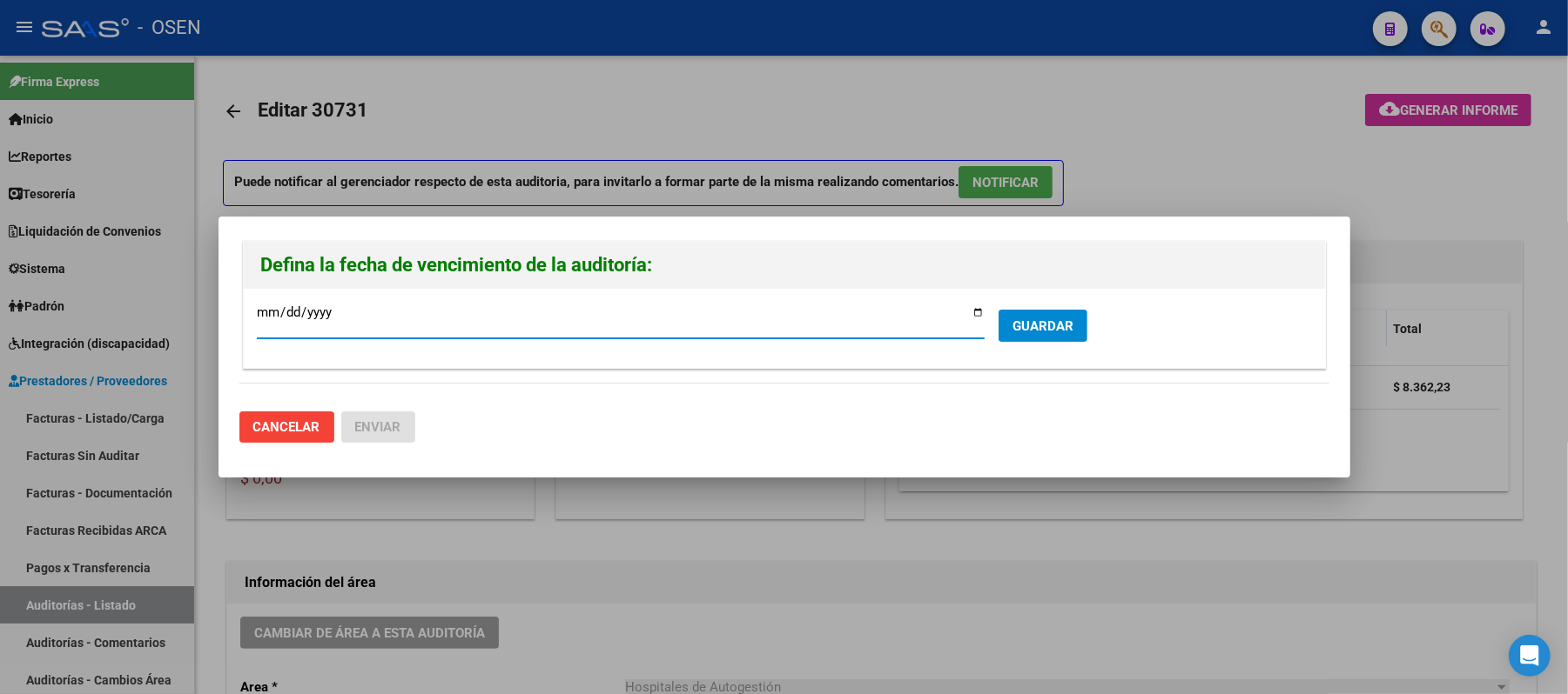
click at [1055, 314] on button "GUARDAR" at bounding box center [1043, 326] width 89 height 32
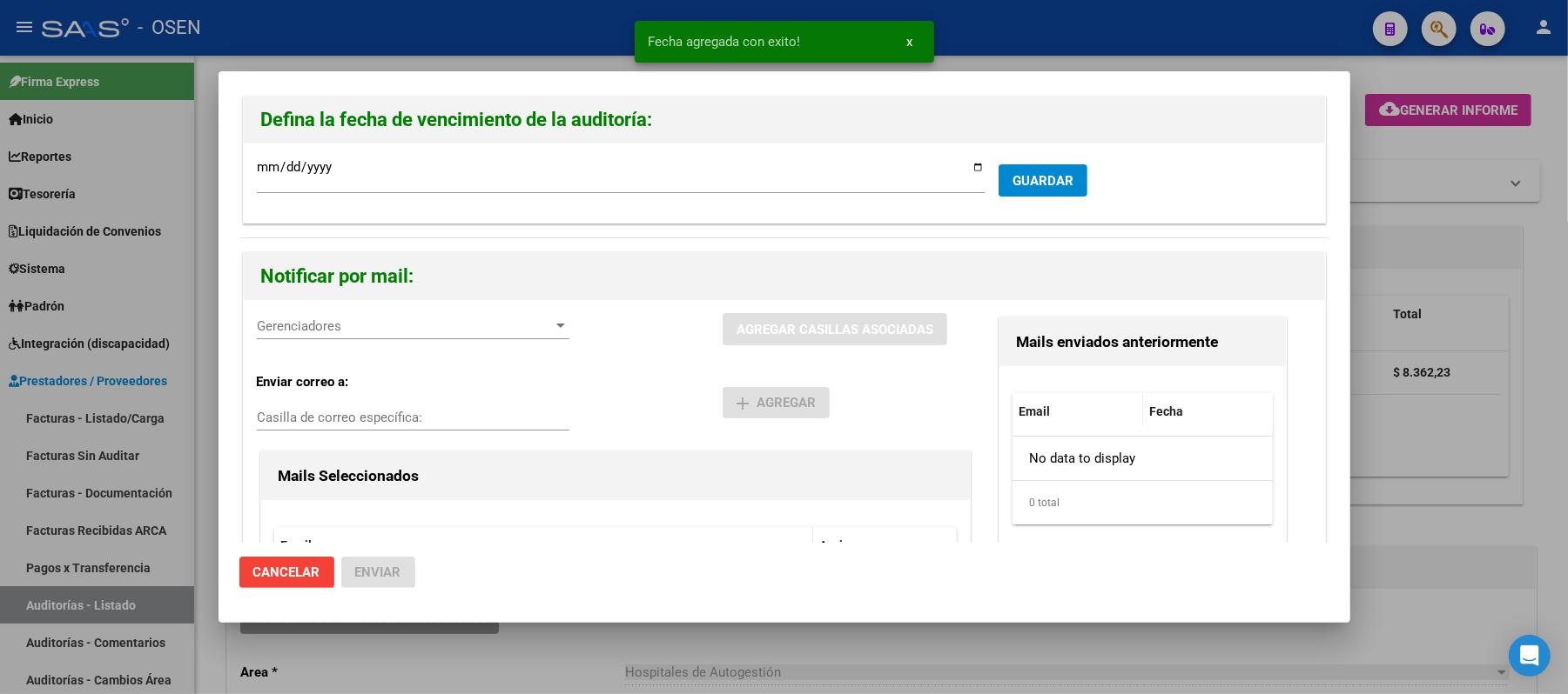
click at [331, 318] on div "Gerenciadores Gerenciadores" at bounding box center [413, 326] width 313 height 26
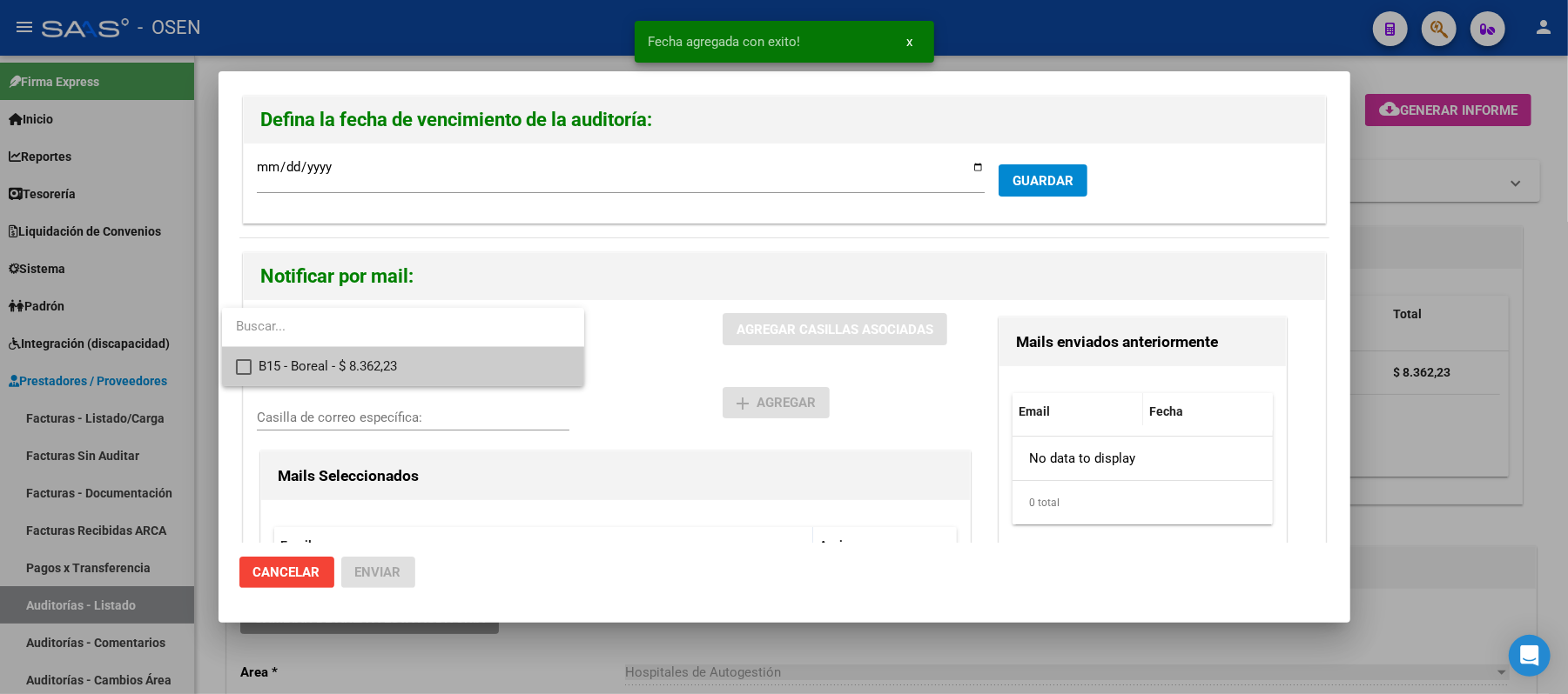
click at [356, 353] on span "B15 - Boreal - $ 8.362,23" at bounding box center [414, 367] width 312 height 39
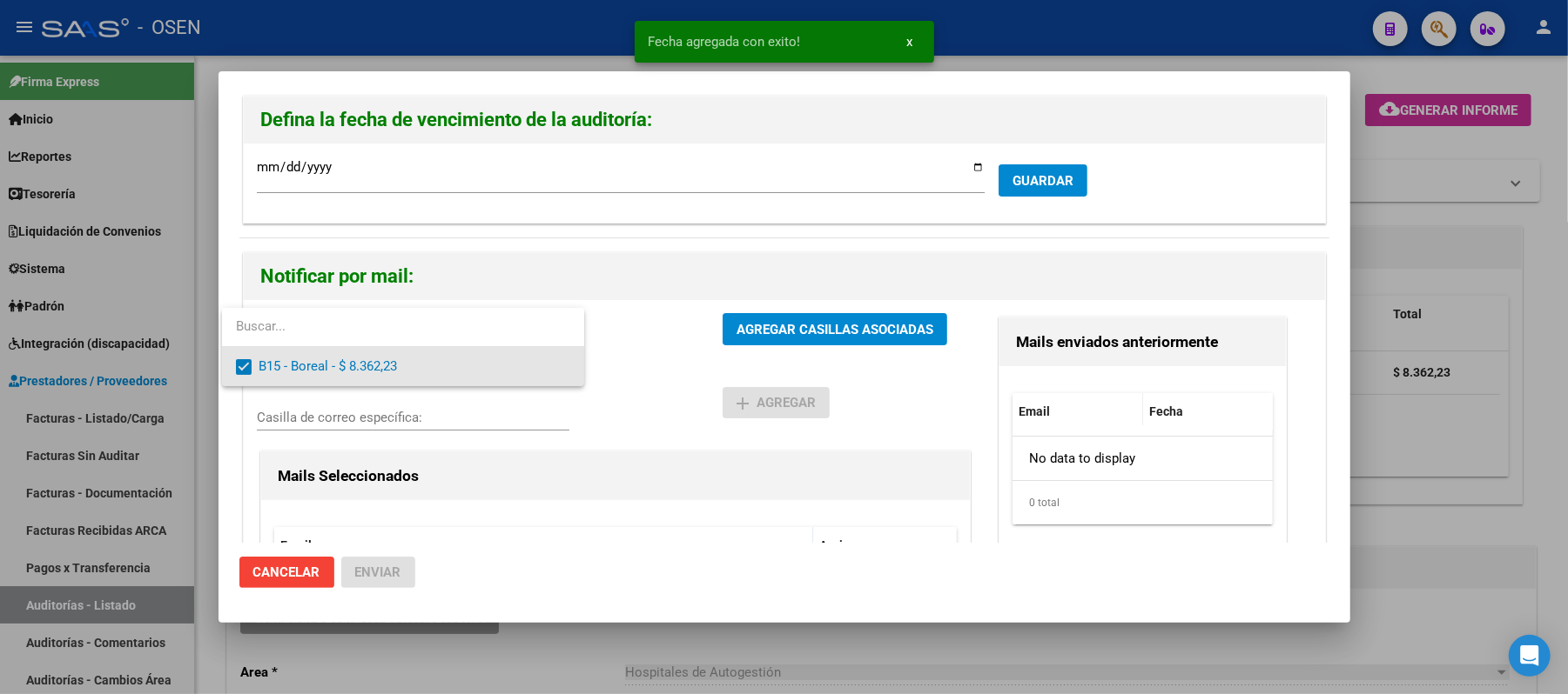
drag, startPoint x: 599, startPoint y: 367, endPoint x: 634, endPoint y: 360, distance: 35.7
click at [617, 364] on div at bounding box center [784, 347] width 1568 height 694
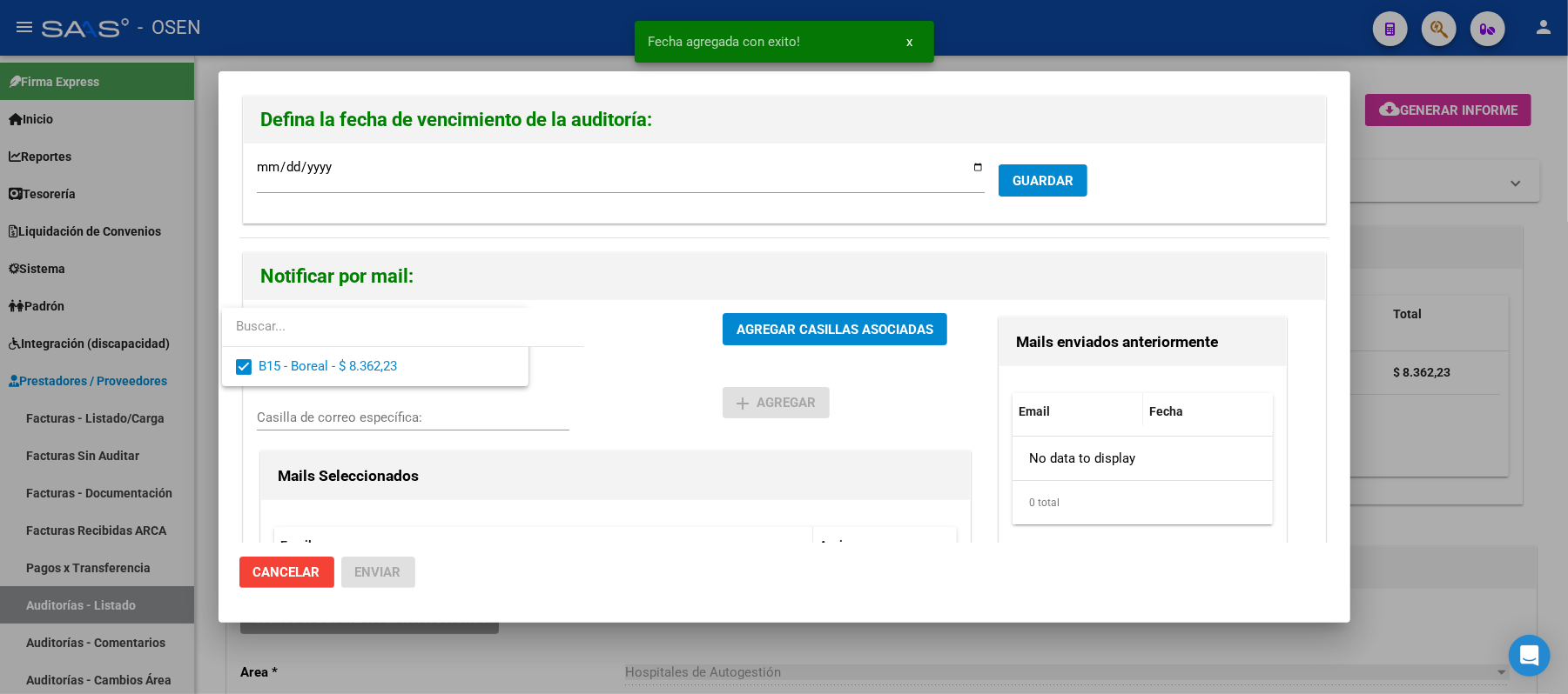
click at [777, 333] on span "AGREGAR CASILLAS ASOCIADAS" at bounding box center [835, 330] width 197 height 16
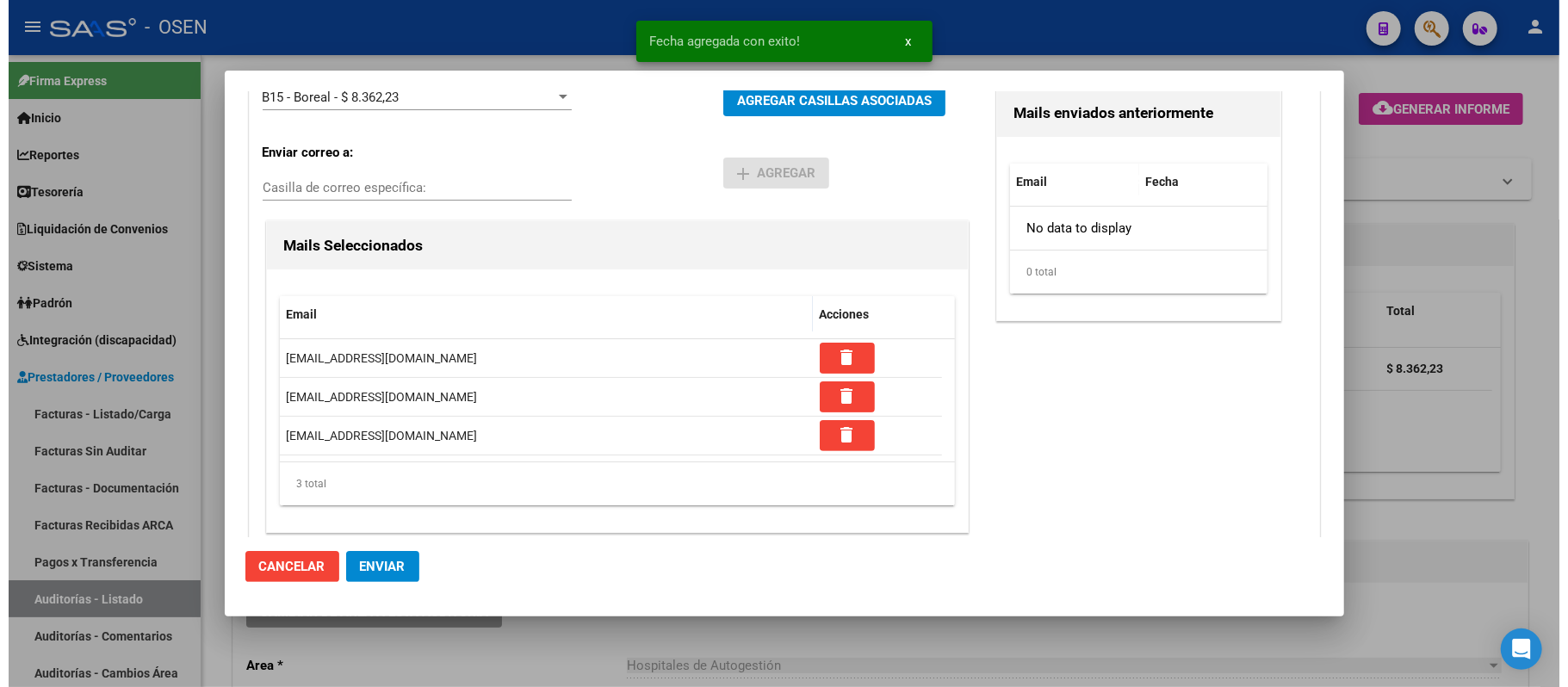
scroll to position [243, 0]
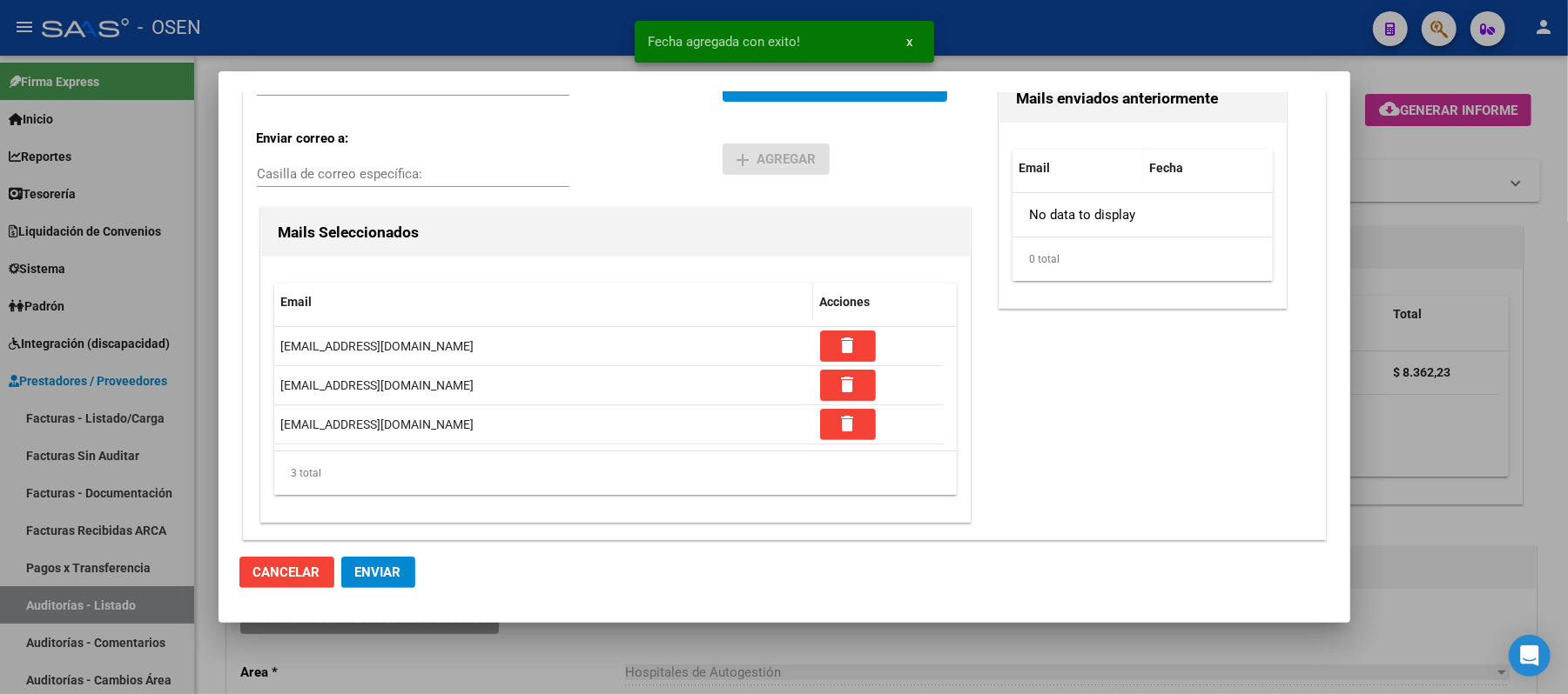
click at [408, 572] on button "Enviar" at bounding box center [377, 572] width 74 height 31
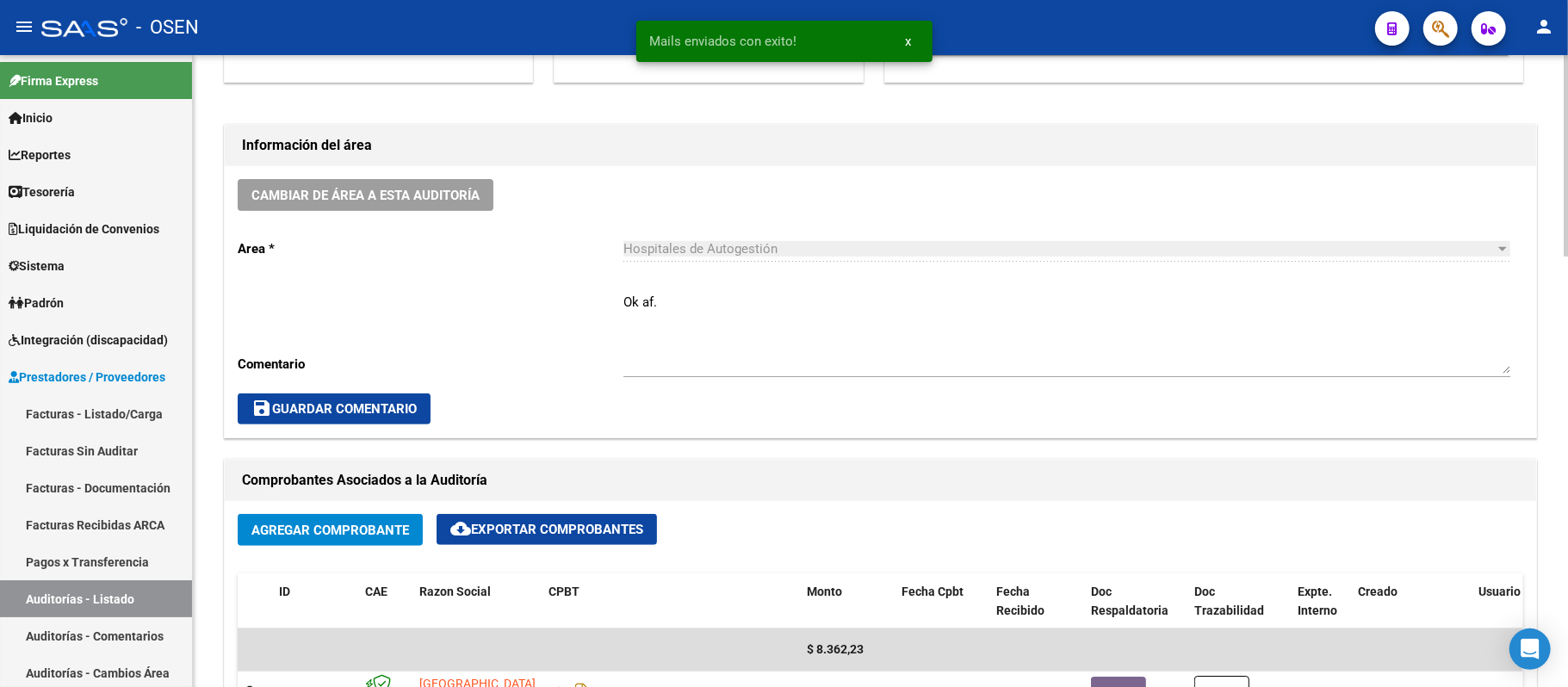
scroll to position [574, 0]
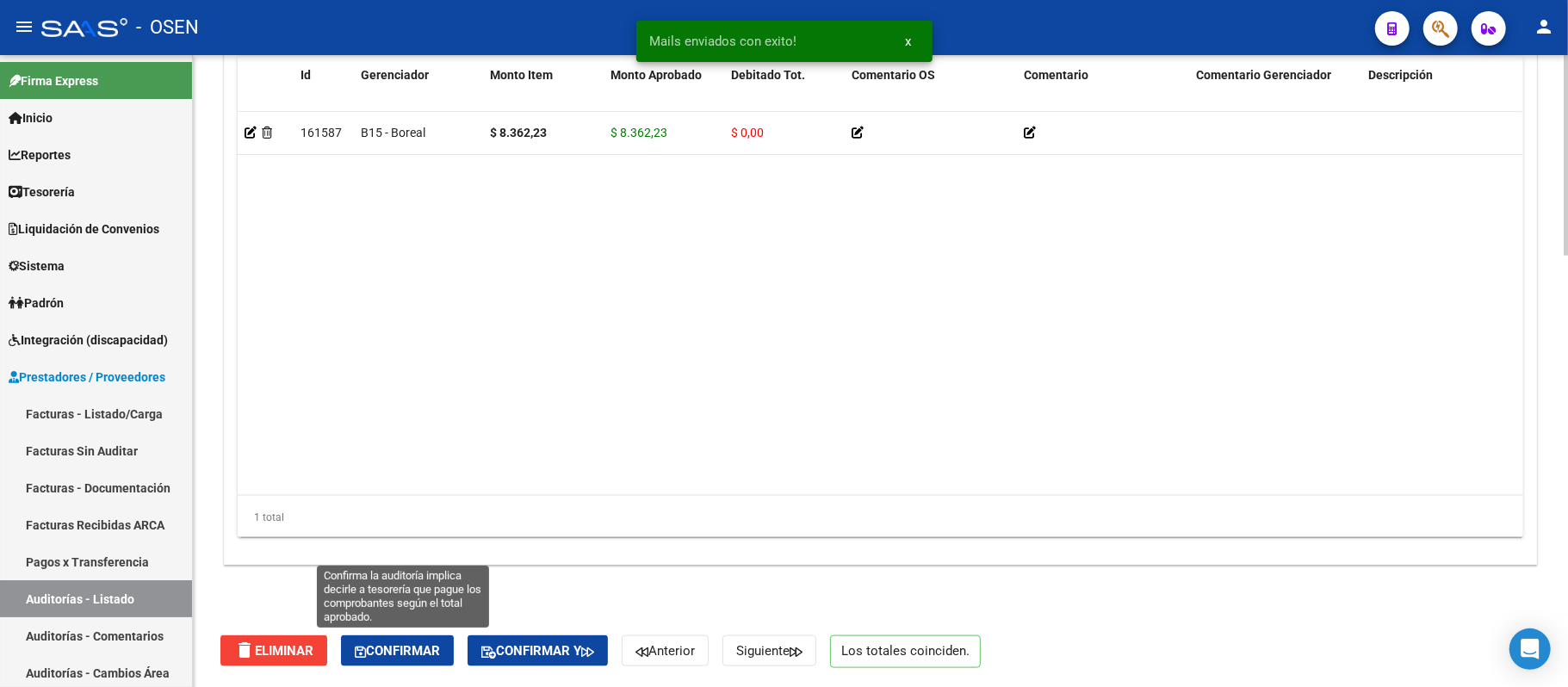
click at [454, 653] on button "Confirmar" at bounding box center [397, 651] width 112 height 31
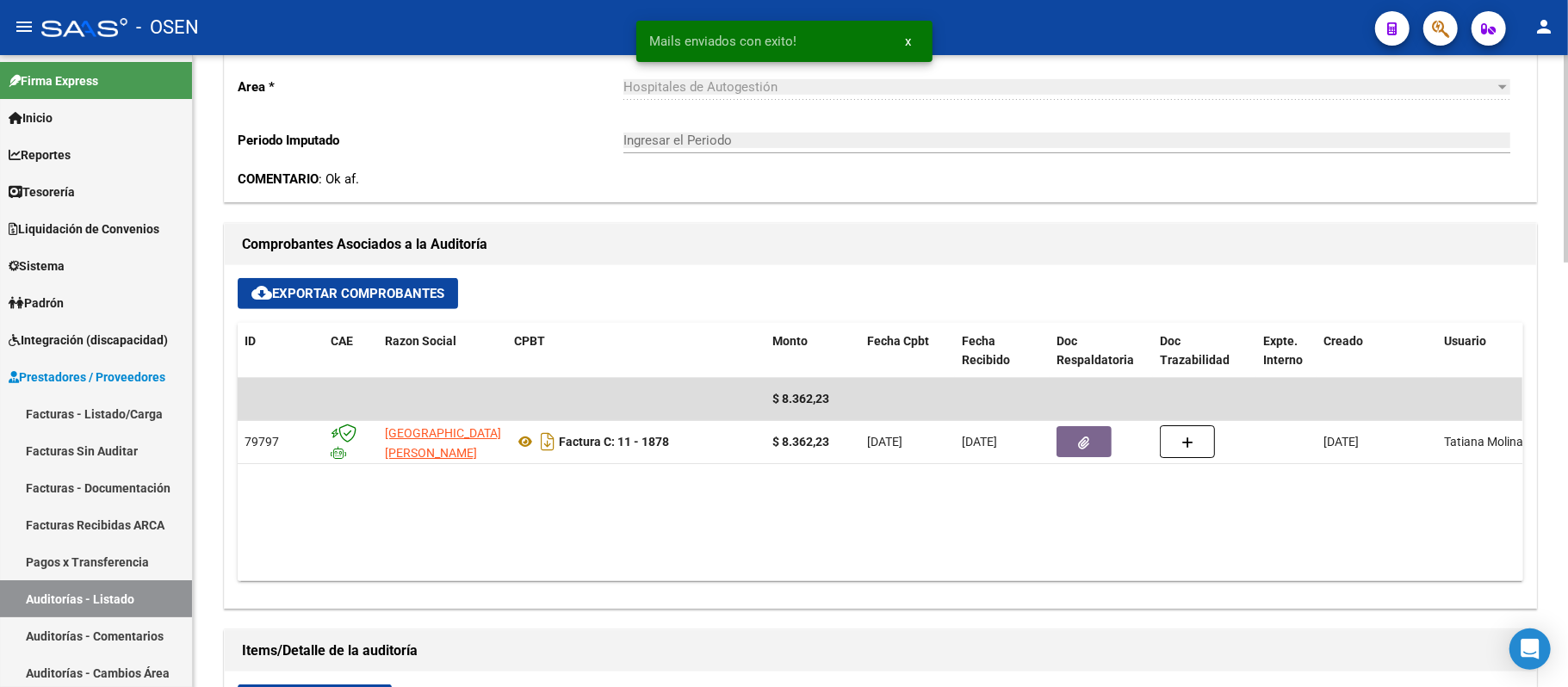
type input "202509"
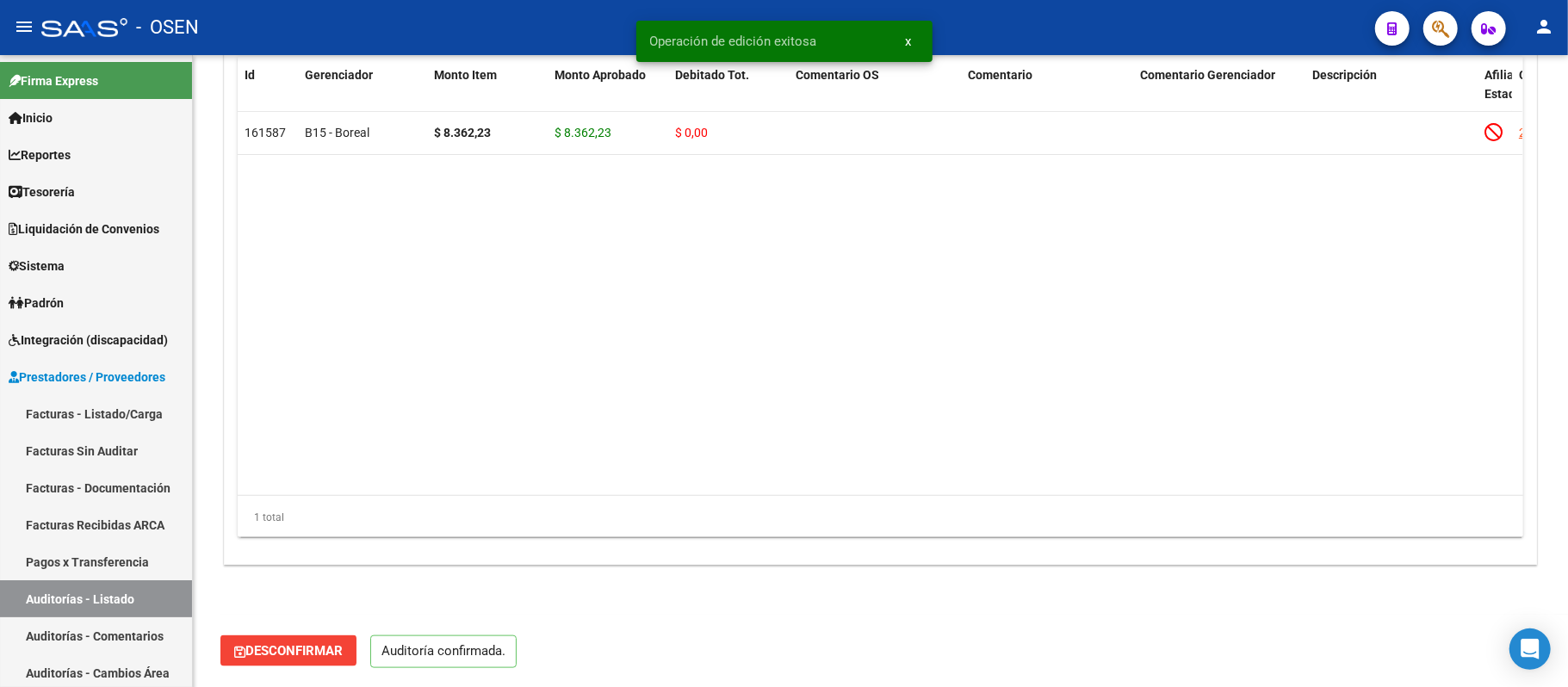
click at [284, 656] on span "Desconfirmar" at bounding box center [289, 651] width 109 height 16
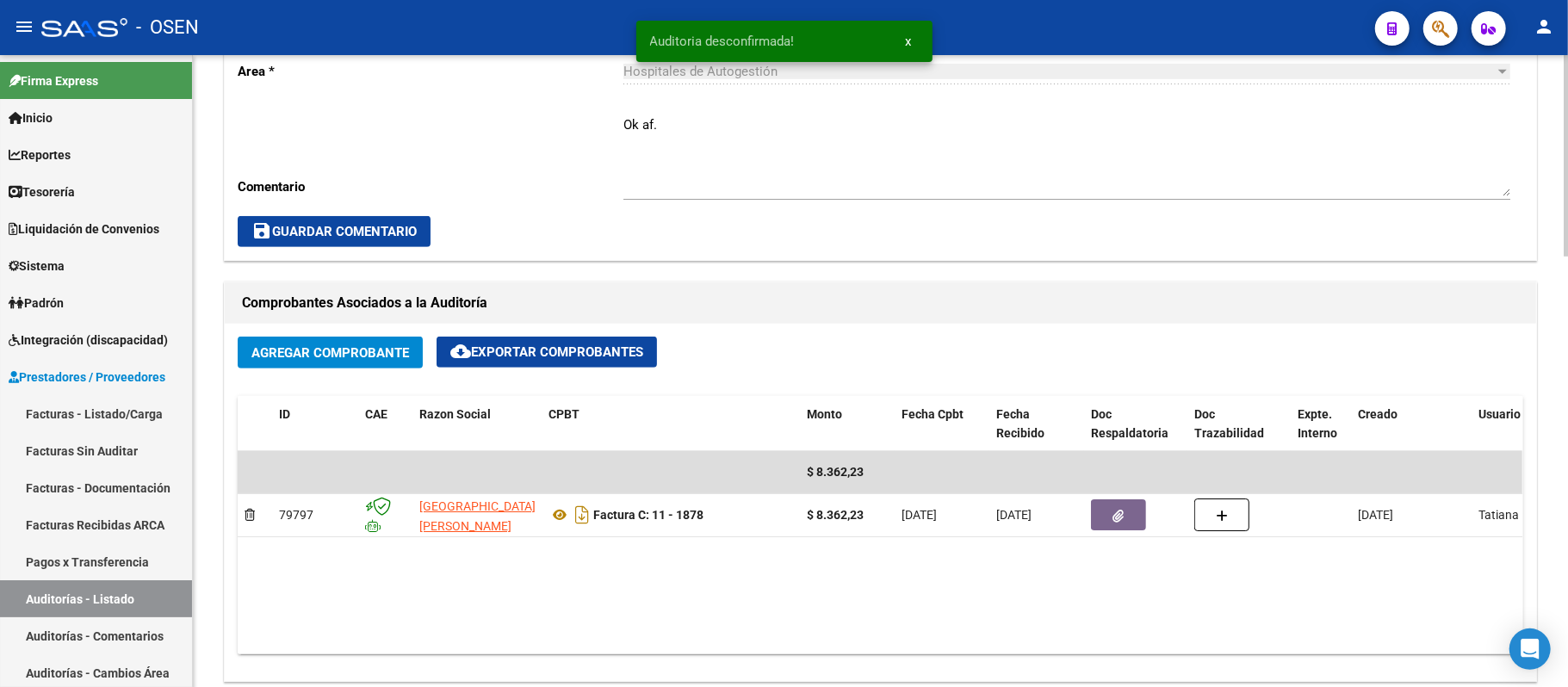
scroll to position [207, 0]
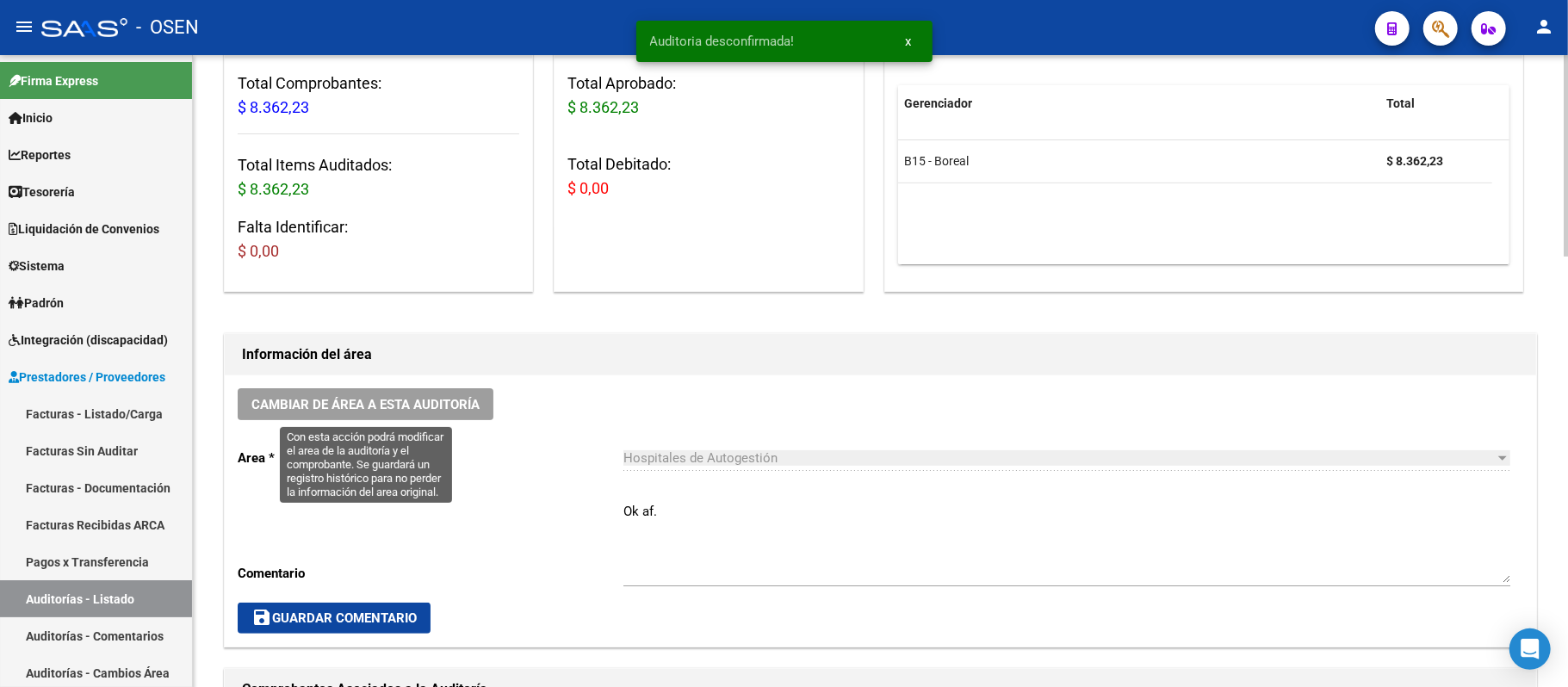
click at [452, 409] on span "Cambiar de área a esta auditoría" at bounding box center [365, 405] width 228 height 16
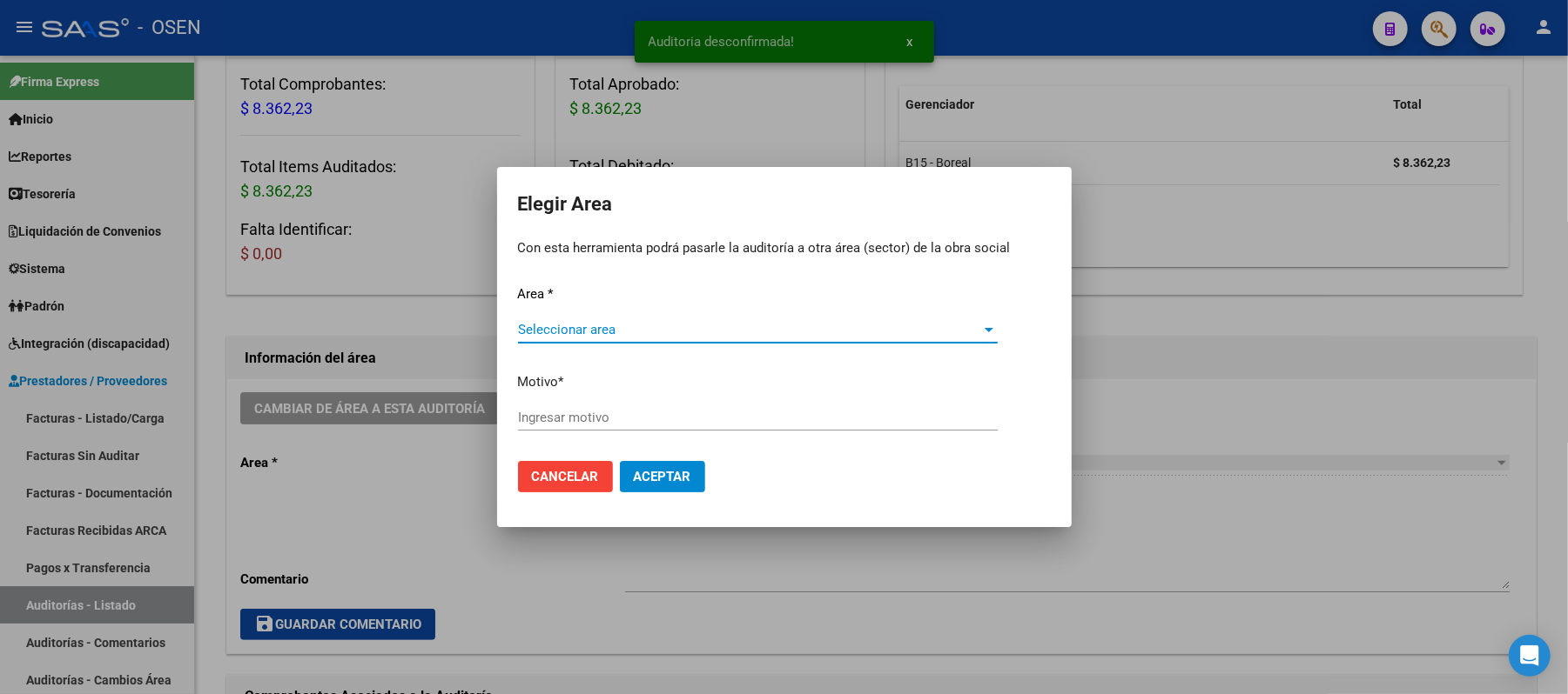
click at [716, 329] on span "Seleccionar area" at bounding box center [749, 330] width 464 height 16
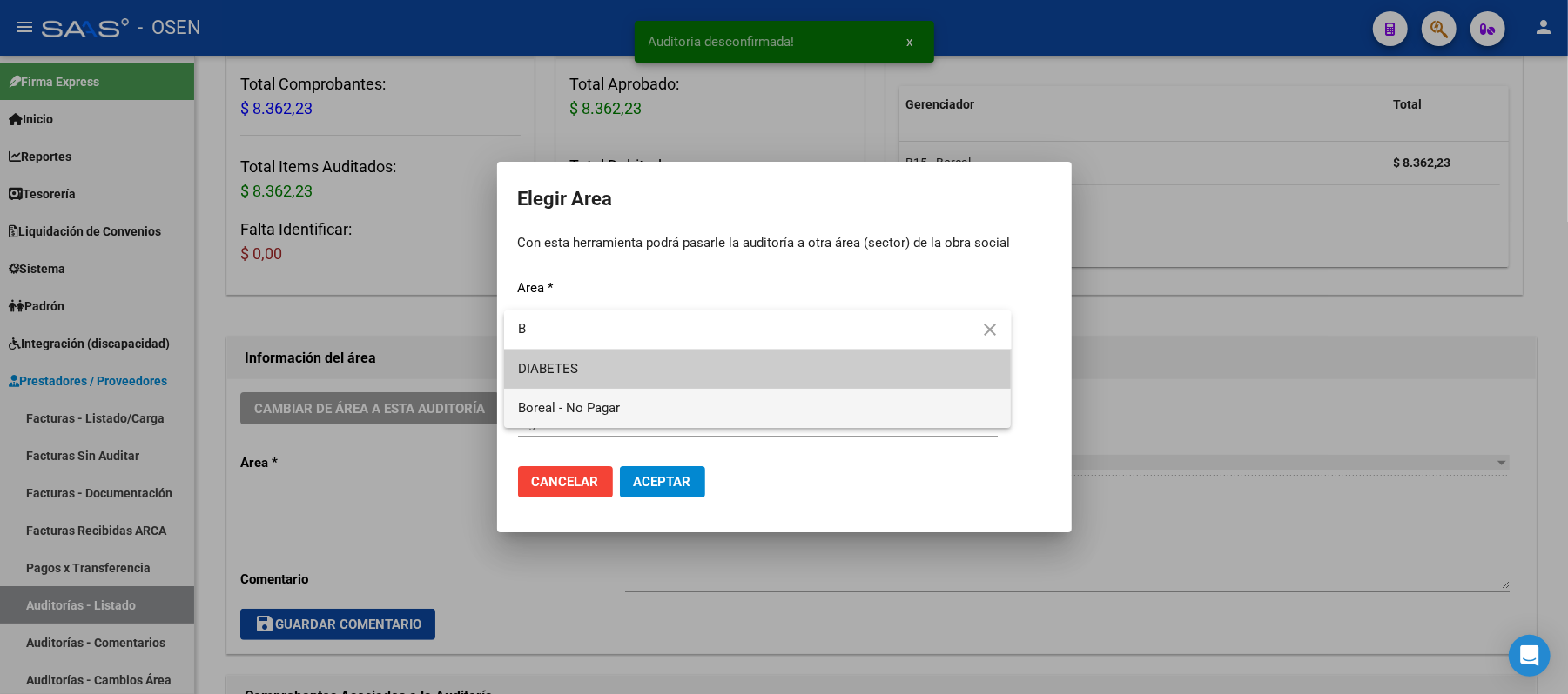
type input "B"
click at [680, 416] on span "Boreal - No Pagar" at bounding box center [757, 408] width 479 height 39
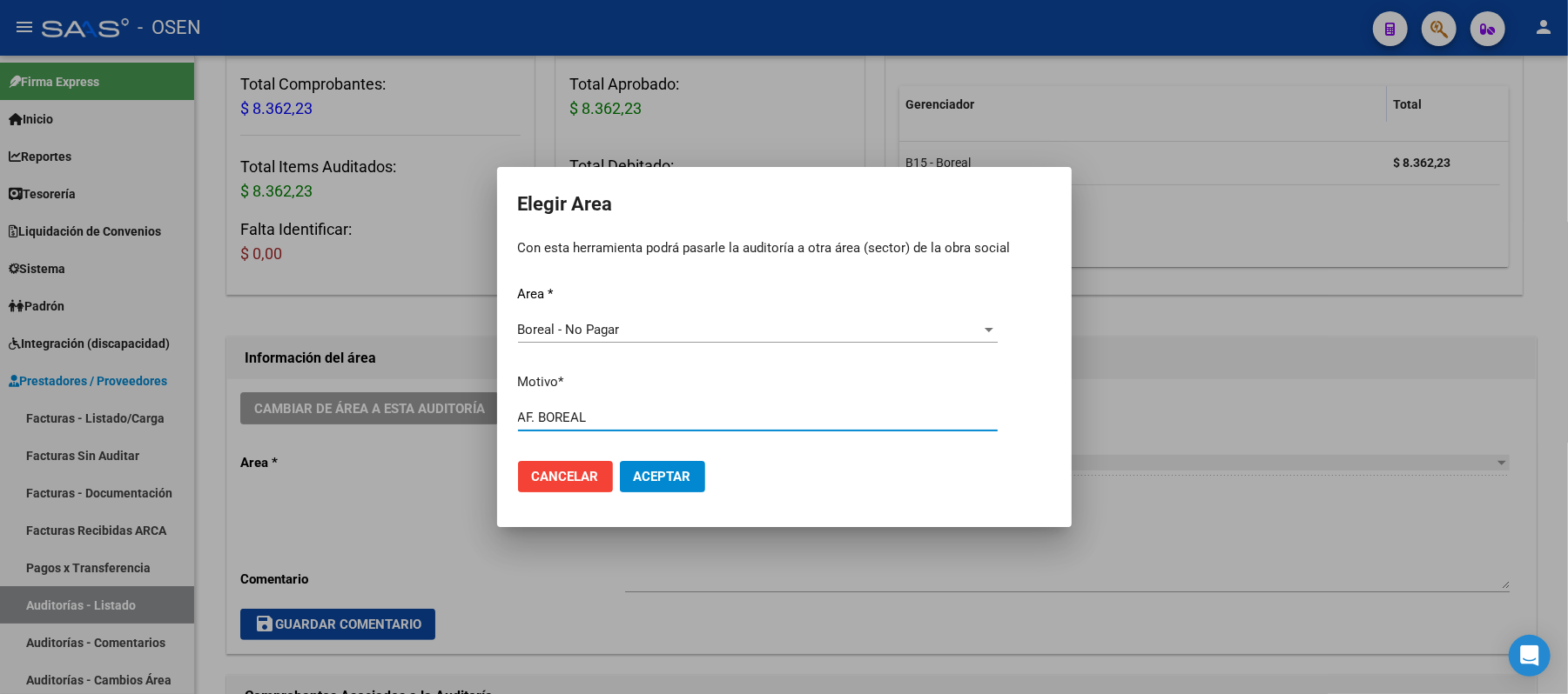
type input "AF. BOREAL"
click at [694, 482] on button "Aceptar" at bounding box center [662, 477] width 85 height 31
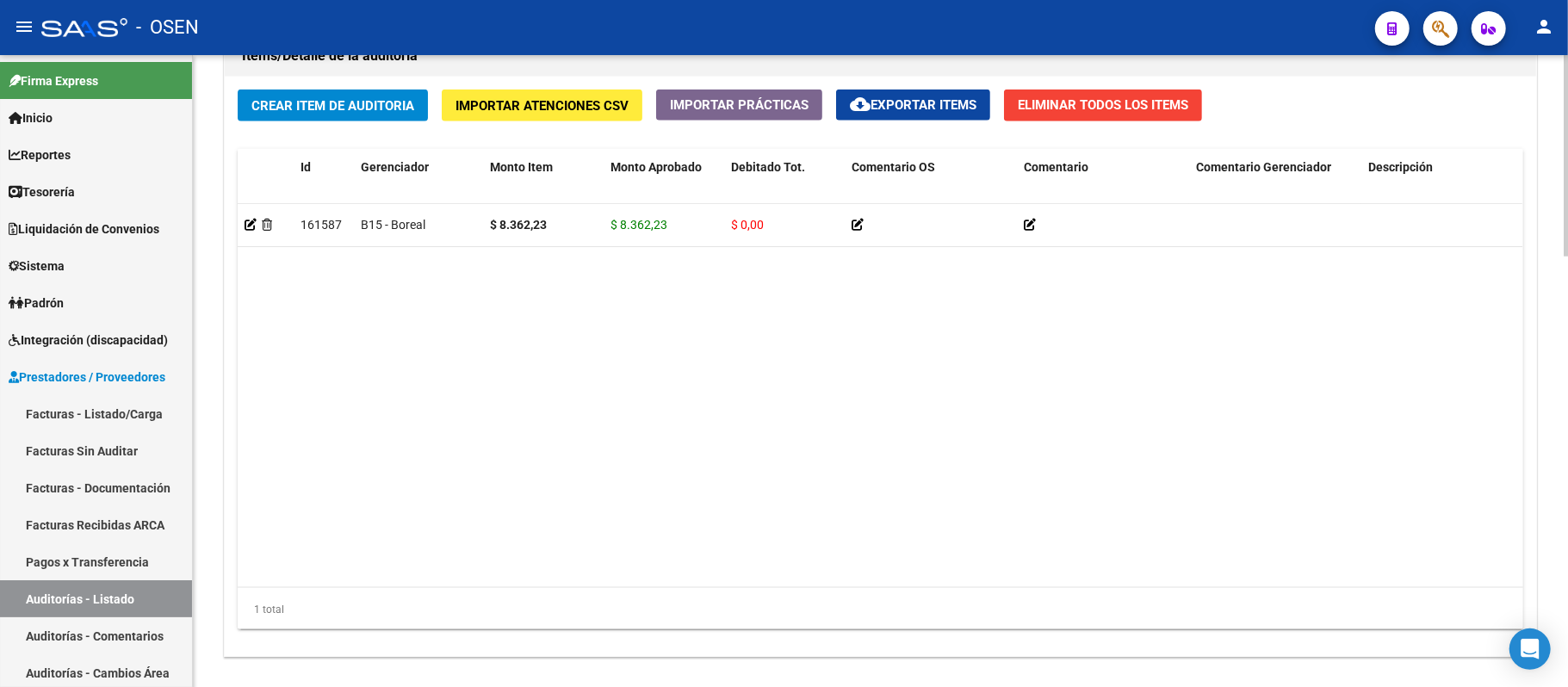
scroll to position [1357, 0]
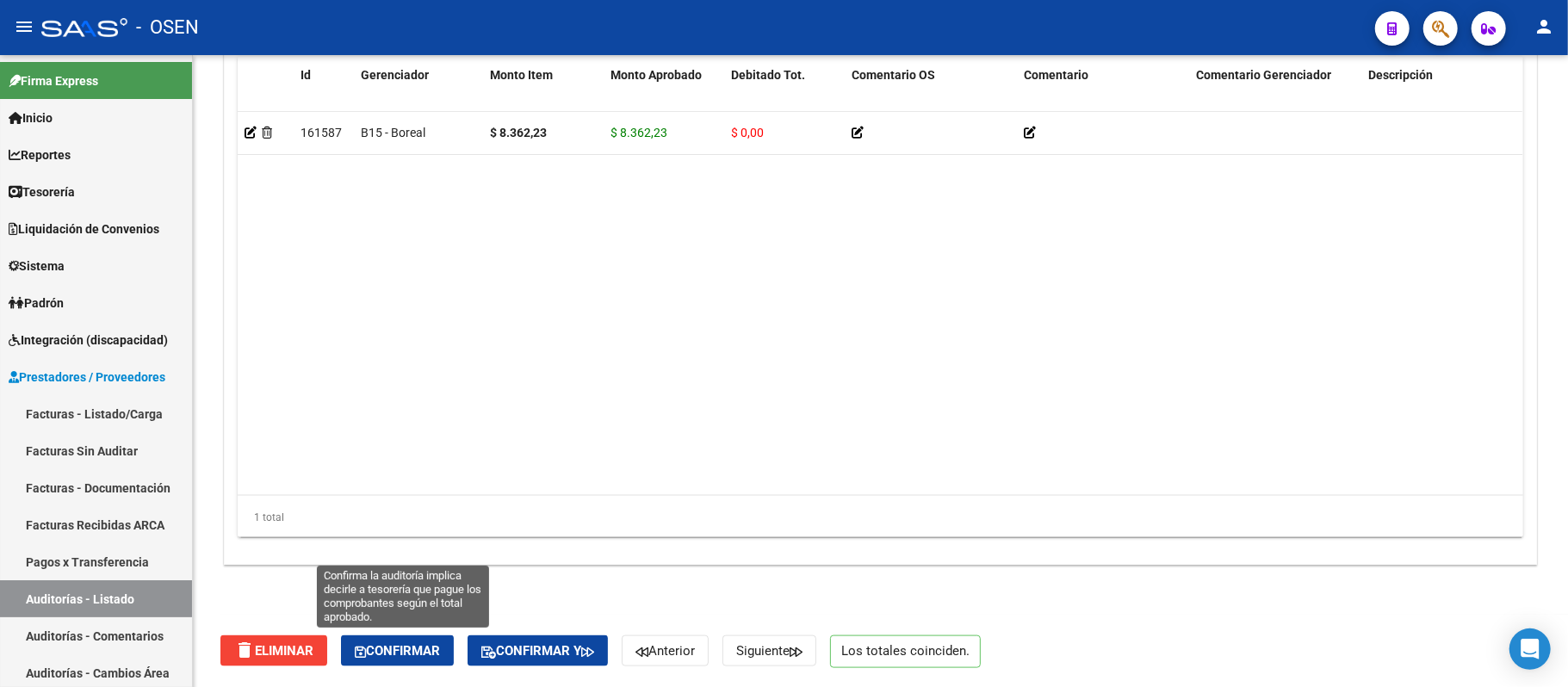
click at [383, 655] on span "Confirmar" at bounding box center [397, 651] width 85 height 16
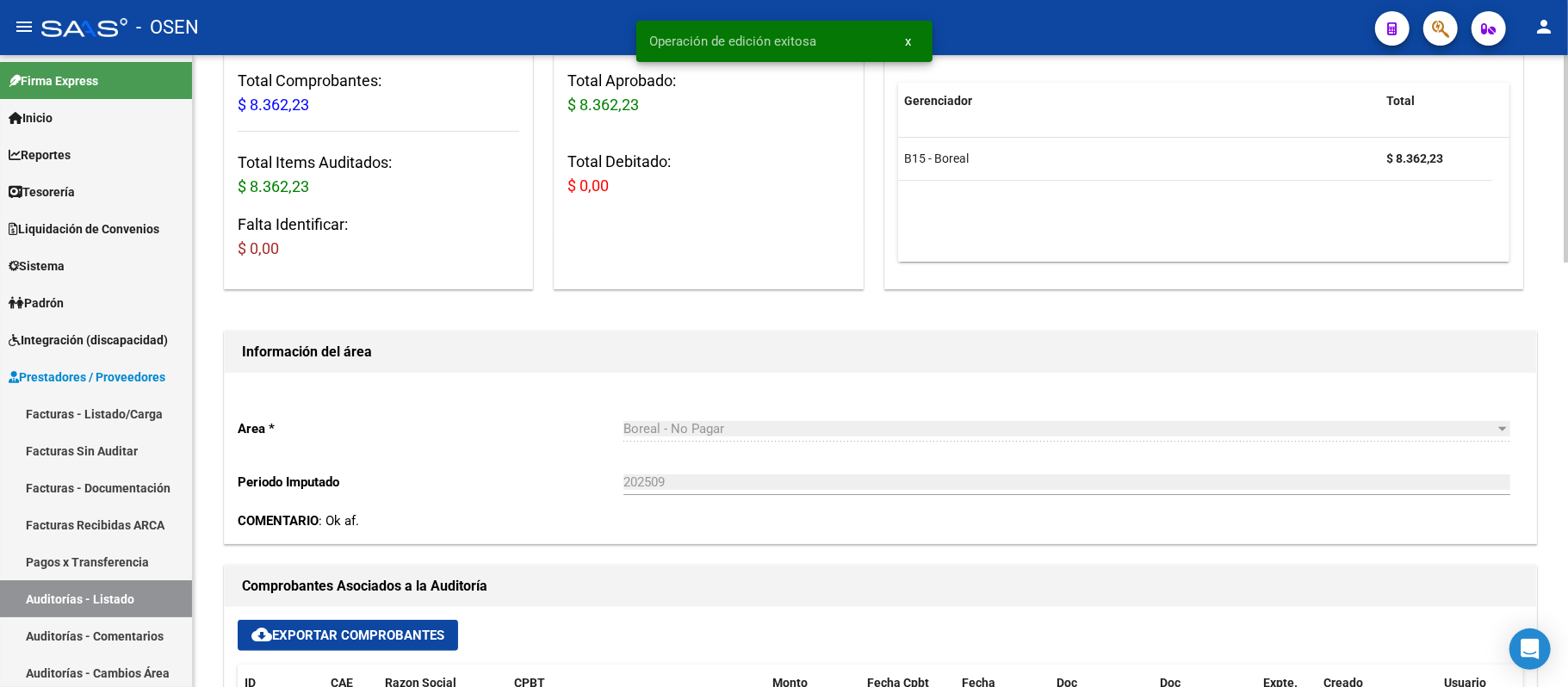
scroll to position [264, 0]
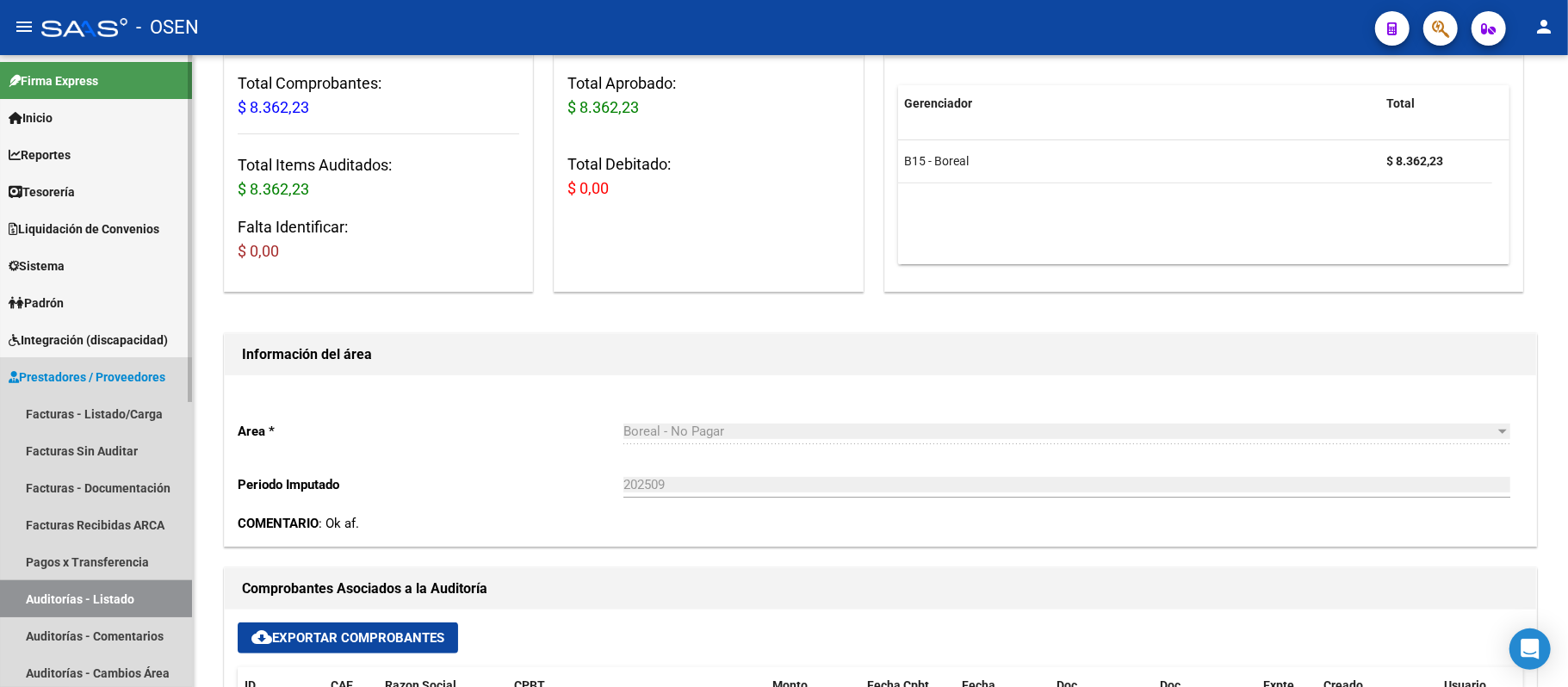
click at [138, 588] on link "Auditorías - Listado" at bounding box center [96, 599] width 192 height 37
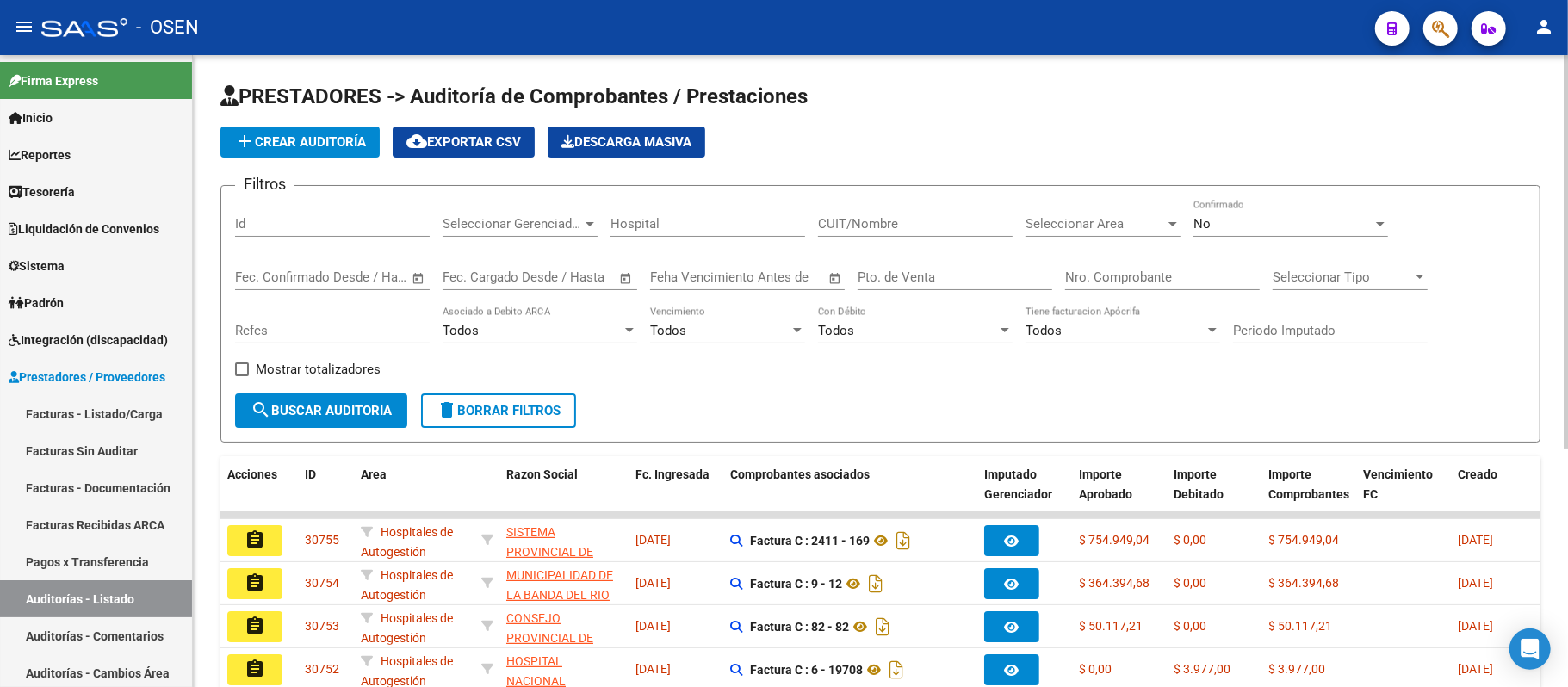
scroll to position [384, 0]
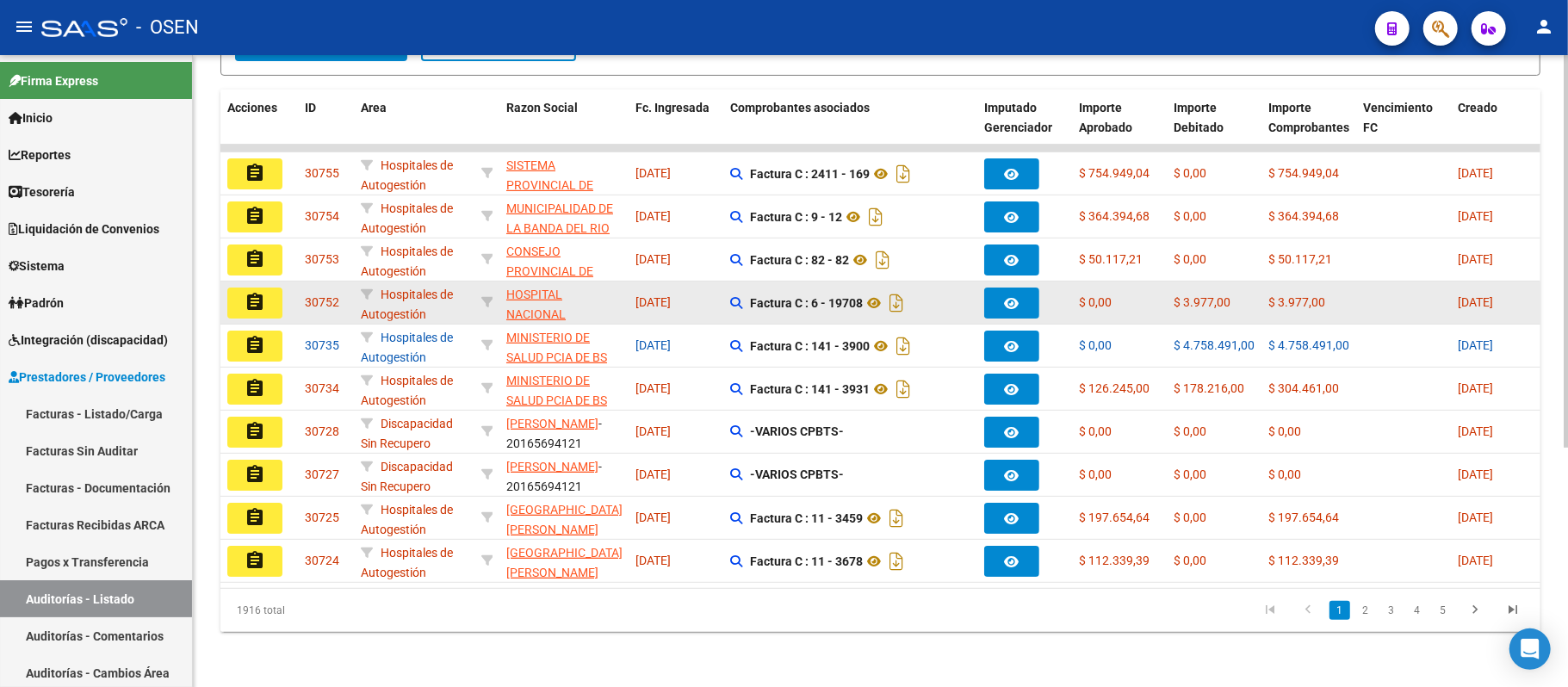
click at [255, 292] on mat-icon "assignment" at bounding box center [255, 302] width 21 height 21
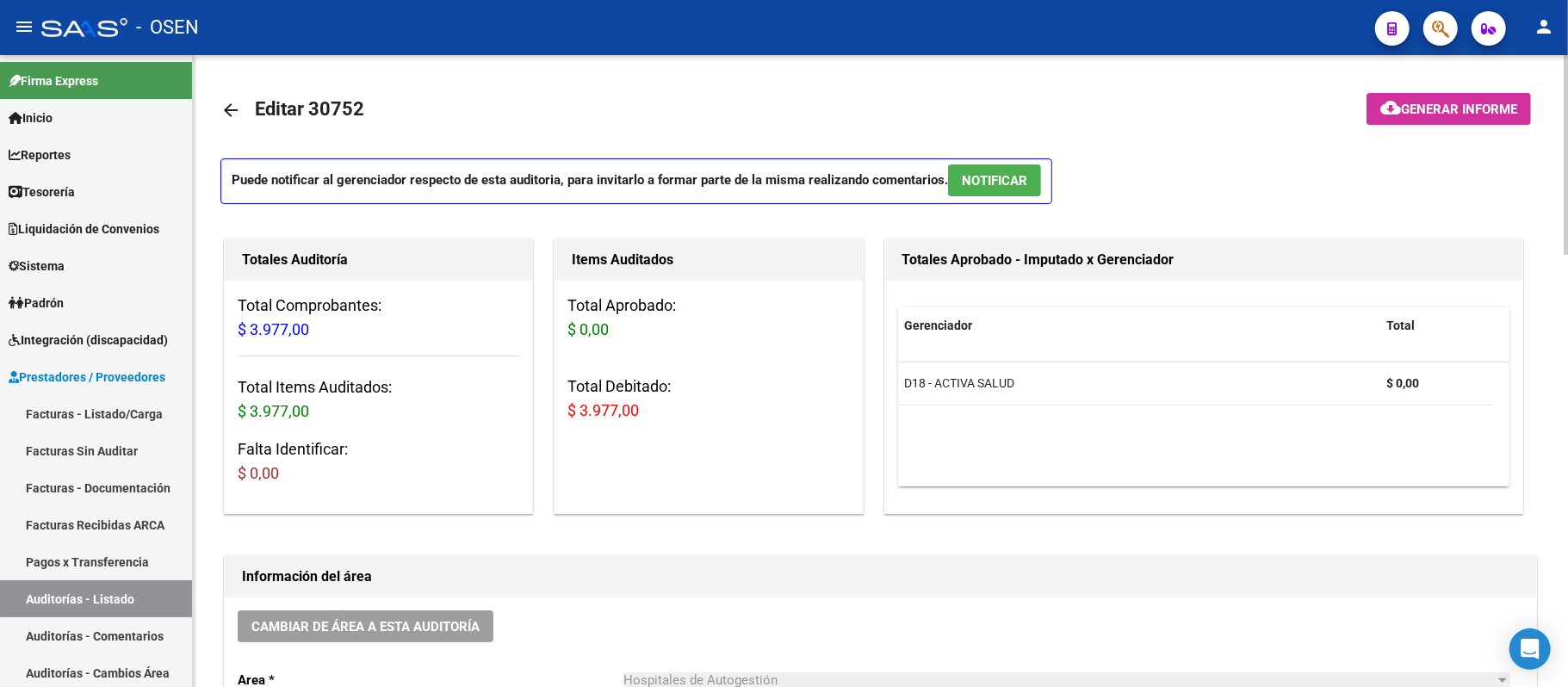
click at [1018, 170] on button "NOTIFICAR" at bounding box center [995, 180] width 93 height 32
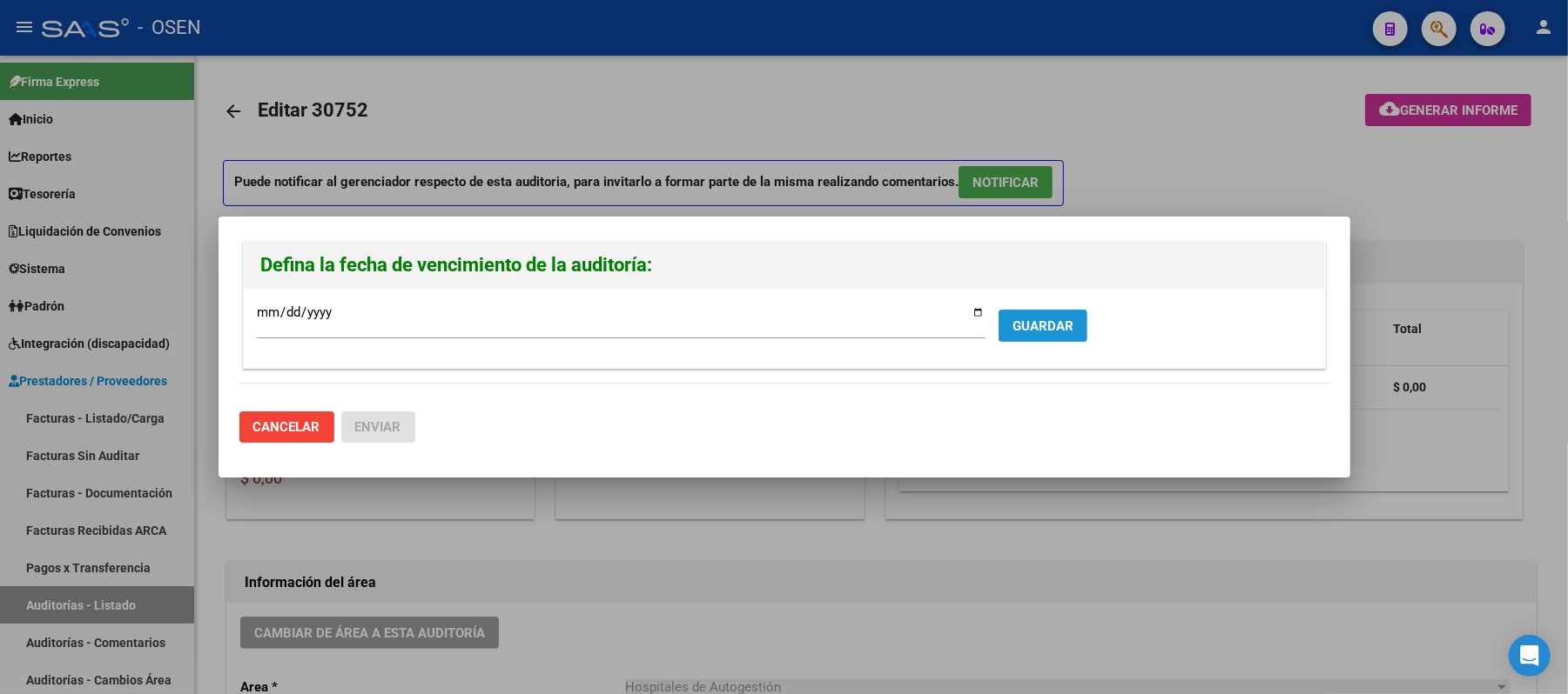
click at [1056, 321] on span "GUARDAR" at bounding box center [1042, 327] width 61 height 16
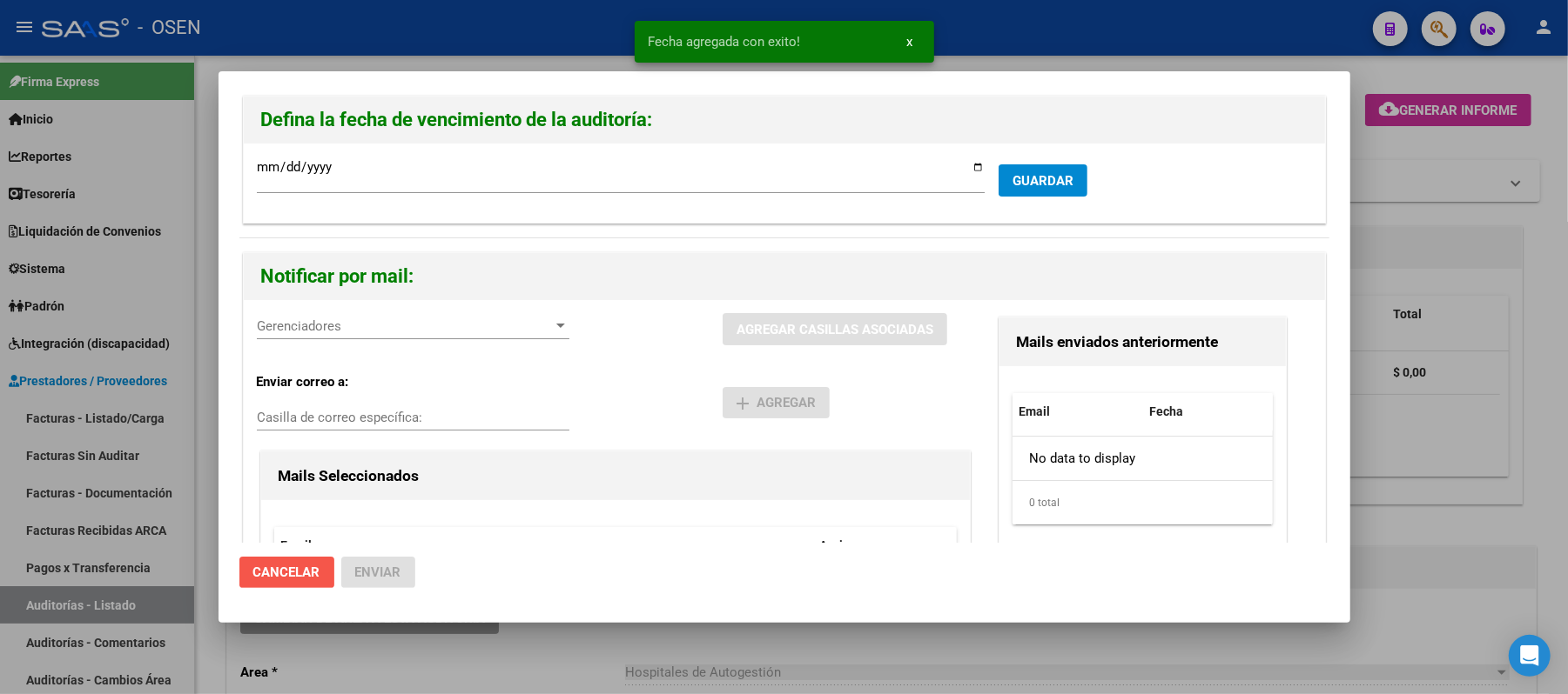
click at [292, 565] on span "Cancelar" at bounding box center [287, 572] width 67 height 16
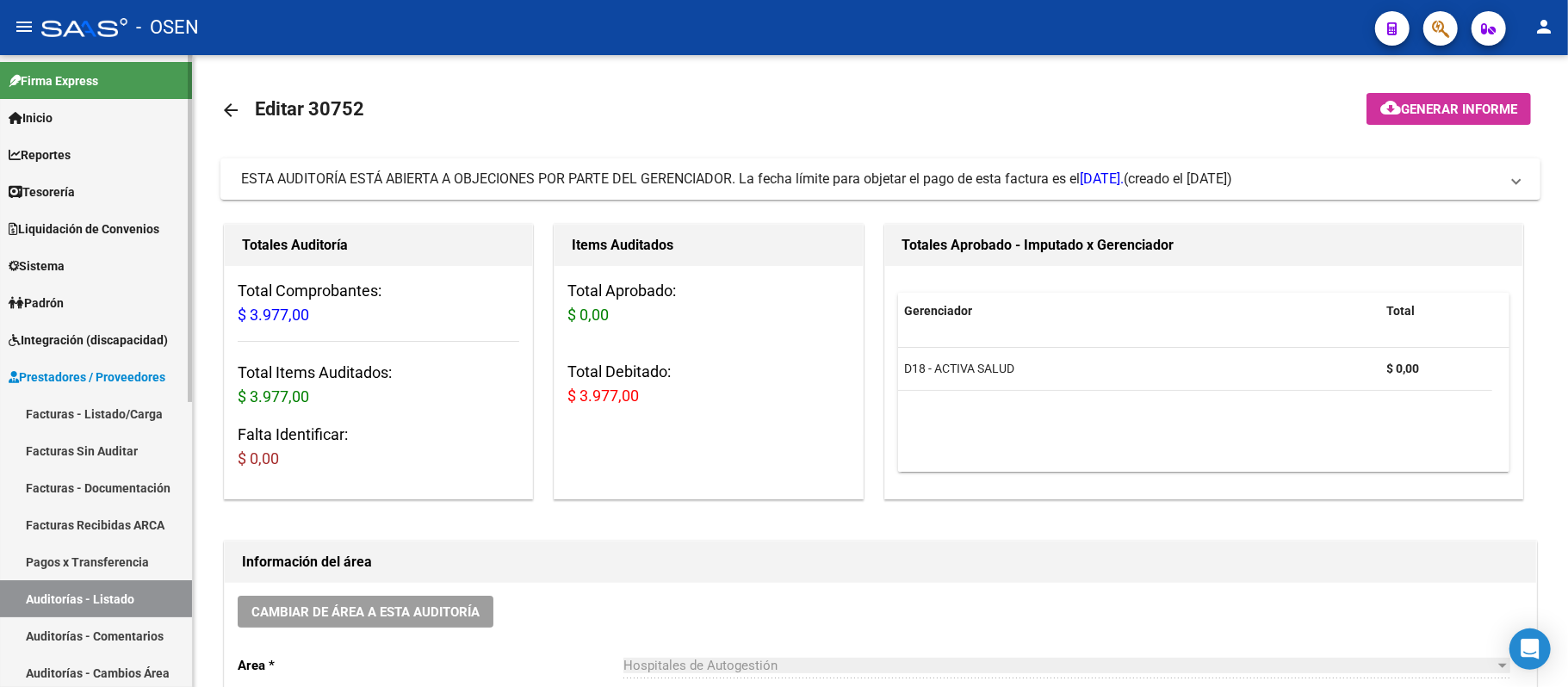
drag, startPoint x: 83, startPoint y: 611, endPoint x: 117, endPoint y: 608, distance: 34.1
click at [83, 611] on link "Auditorías - Listado" at bounding box center [96, 599] width 192 height 37
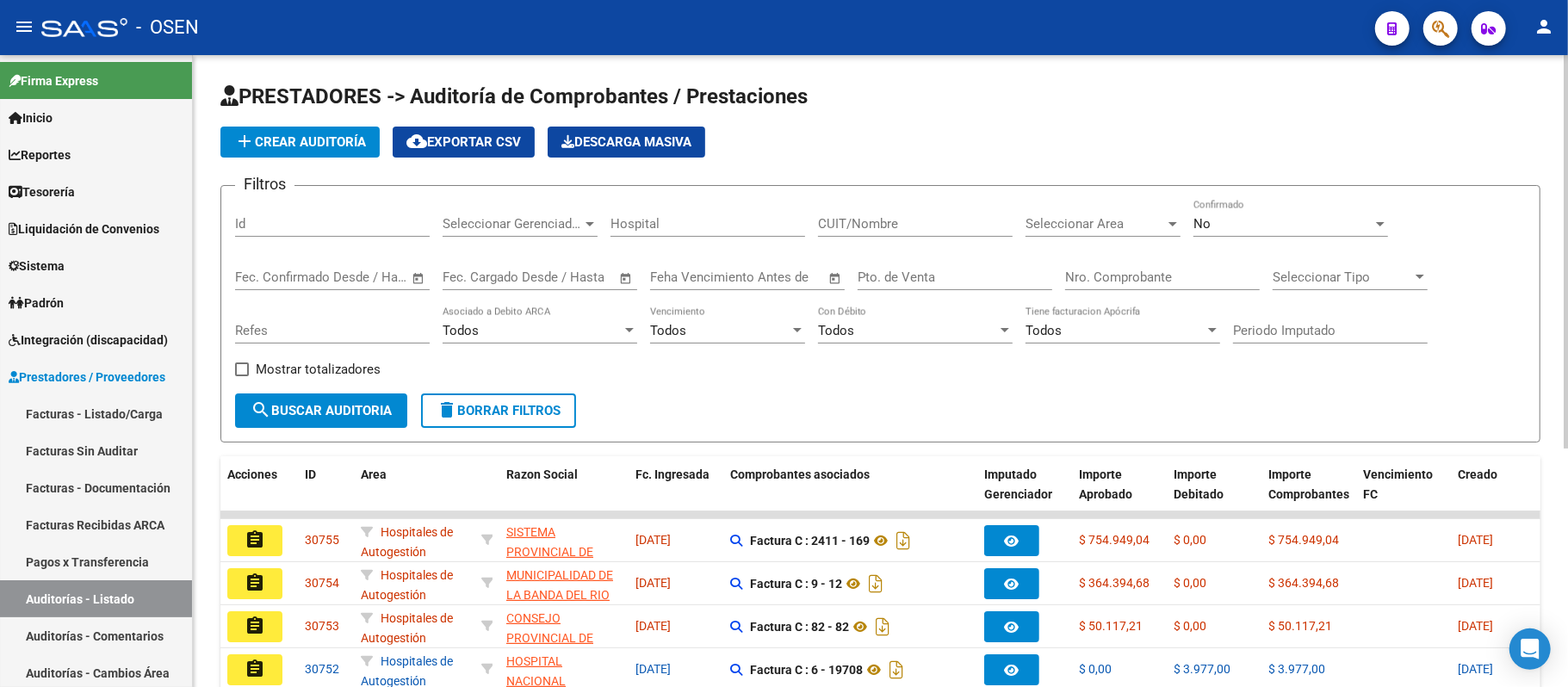
scroll to position [229, 0]
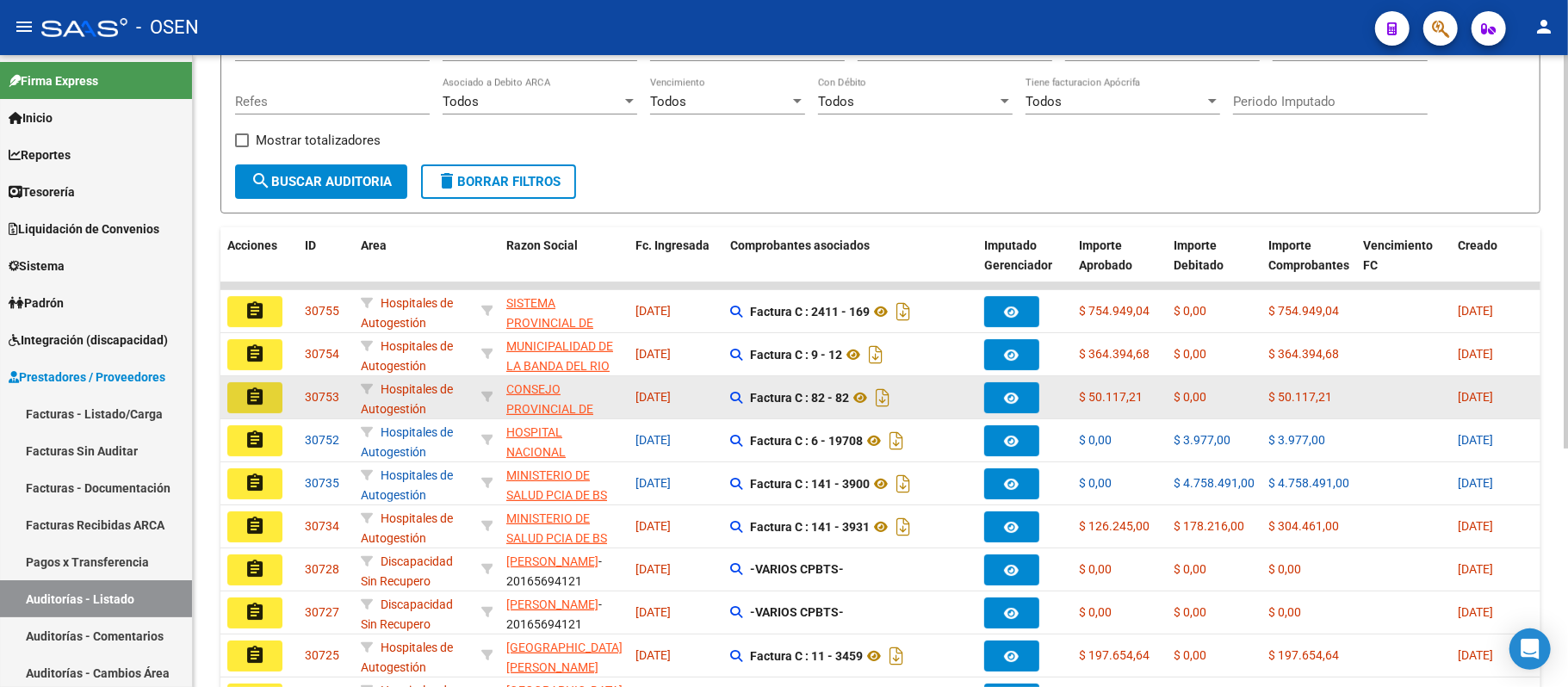
click at [263, 405] on mat-icon "assignment" at bounding box center [255, 397] width 21 height 21
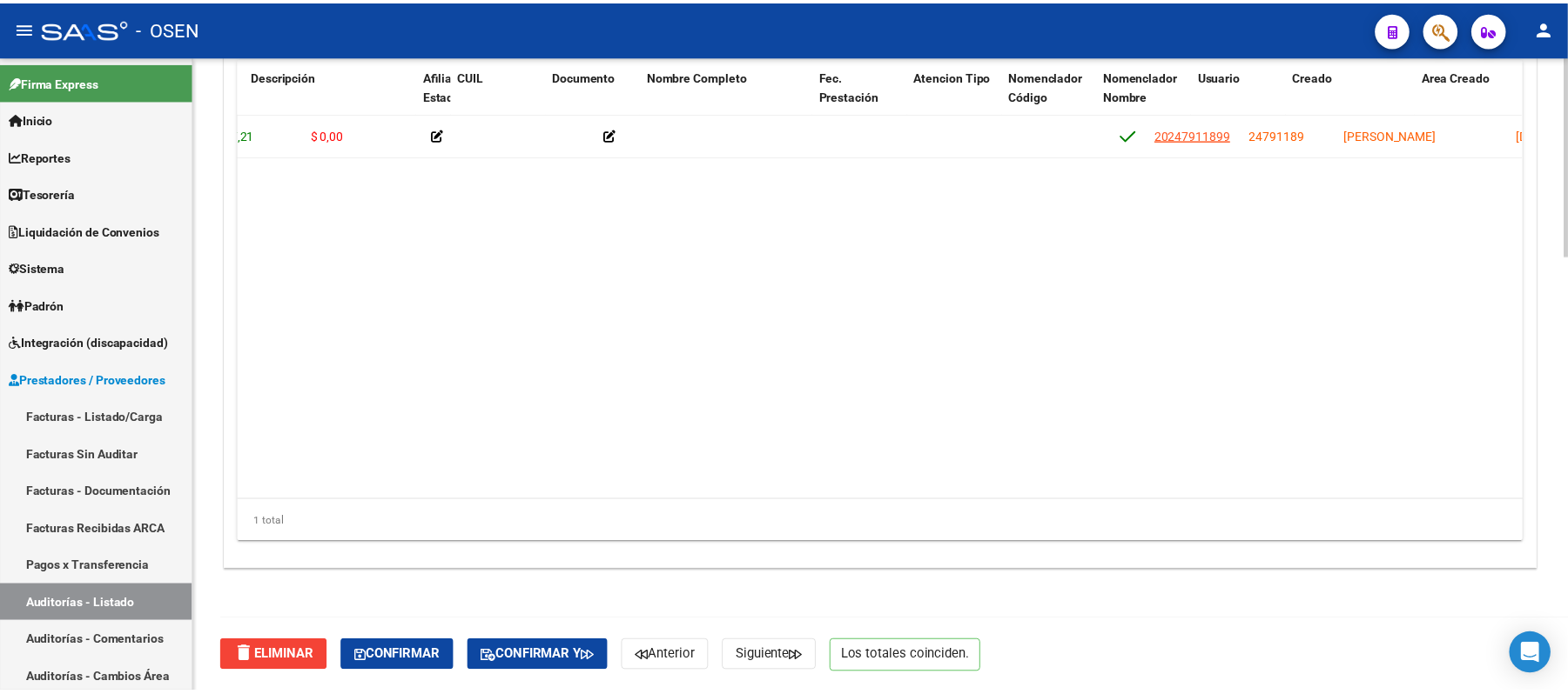
scroll to position [0, 1136]
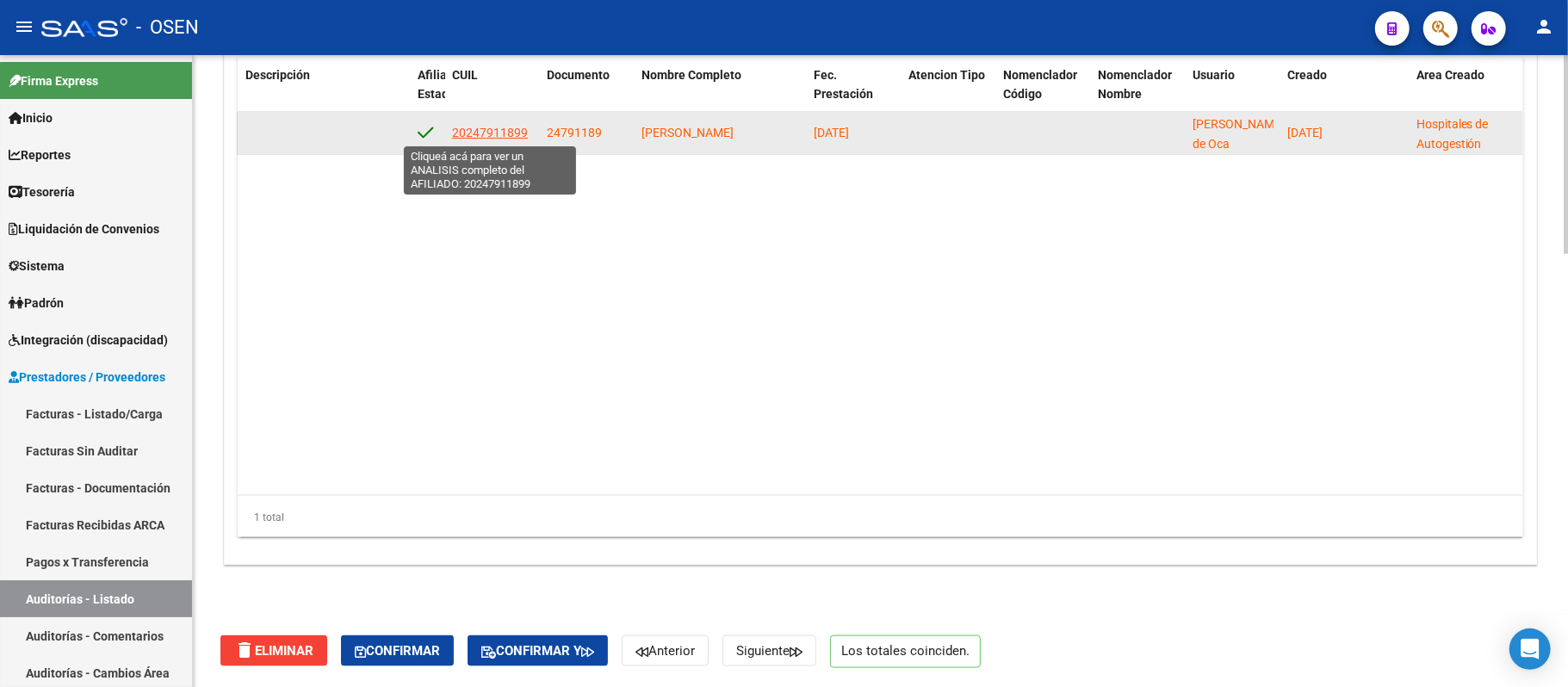
click at [504, 136] on span "20247911899" at bounding box center [490, 133] width 76 height 14
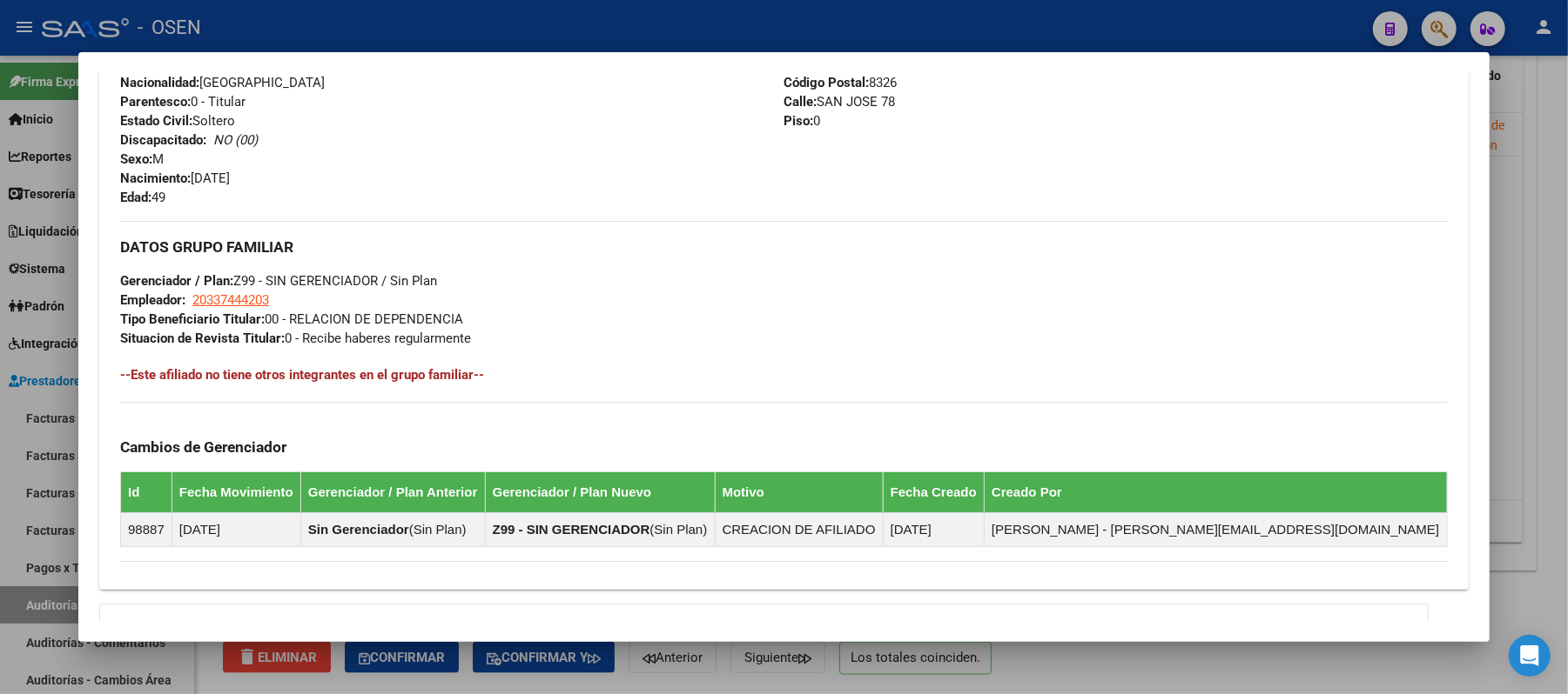
scroll to position [851, 0]
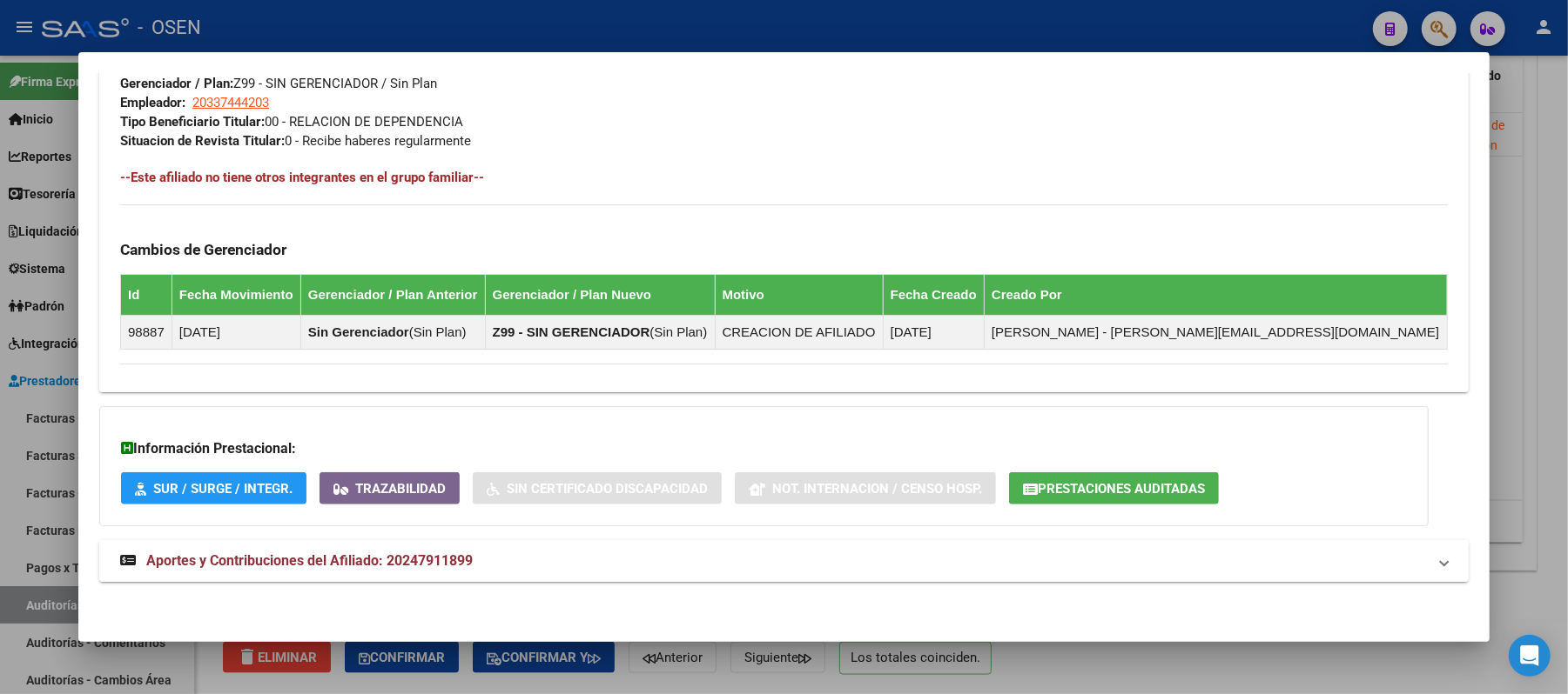
click at [815, 543] on mat-expansion-panel-header "Aportes y Contribuciones del Afiliado: 20247911899" at bounding box center [784, 561] width 1369 height 42
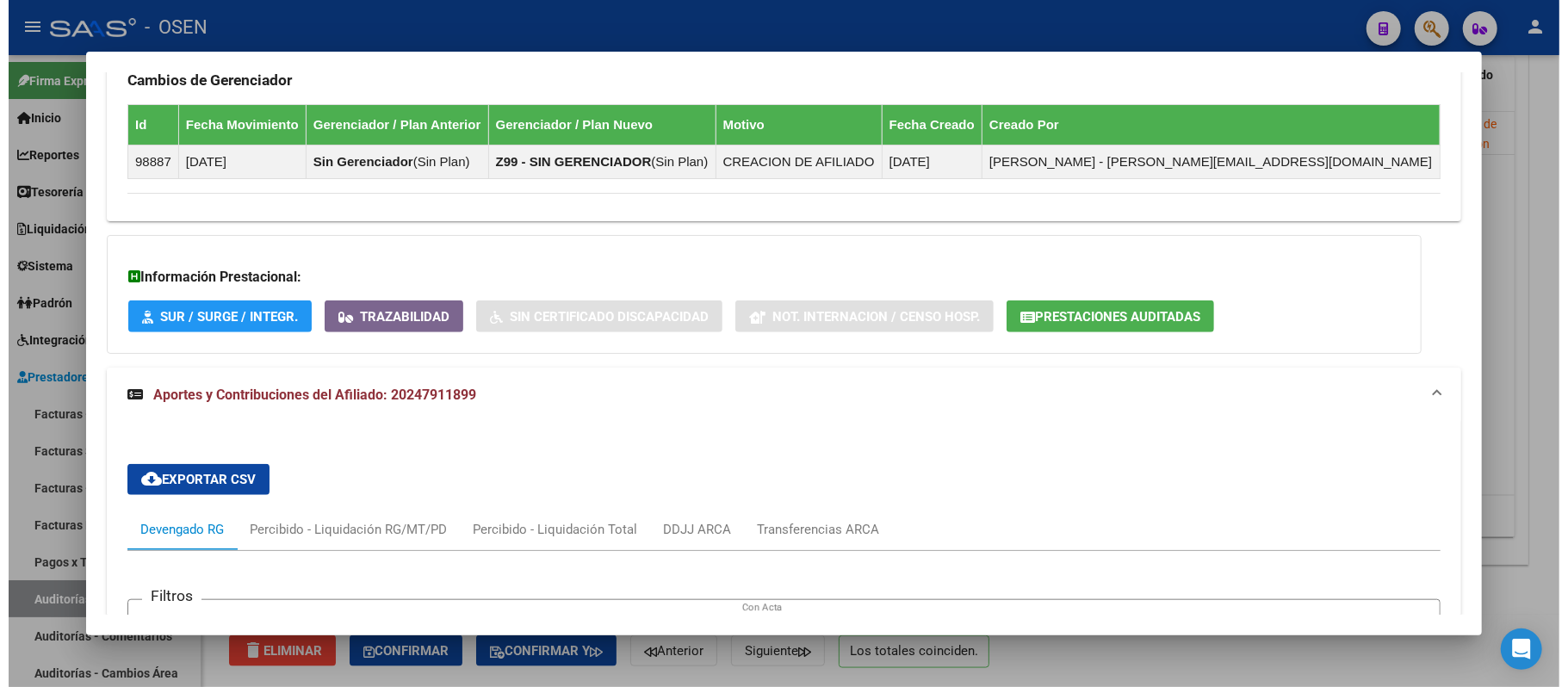
scroll to position [993, 0]
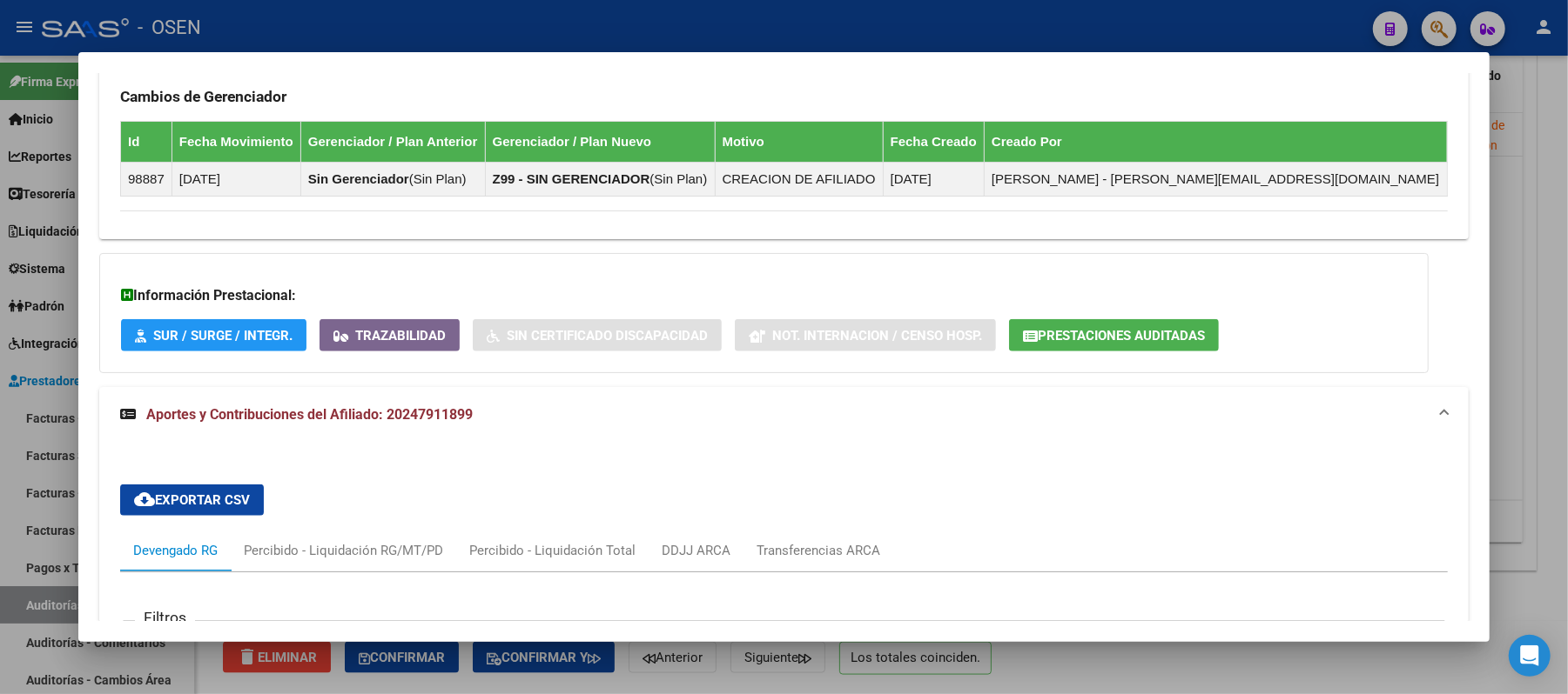
click at [558, 24] on div at bounding box center [784, 347] width 1568 height 694
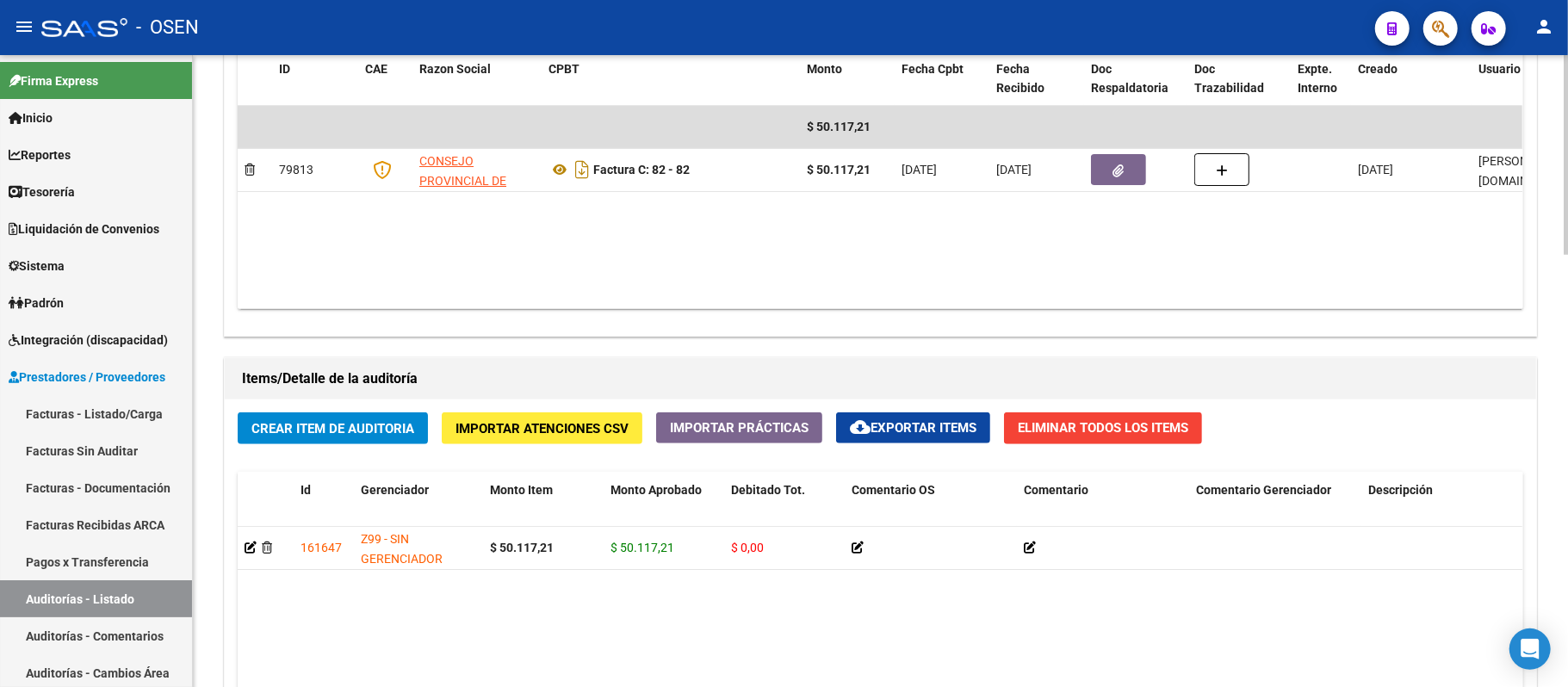
scroll to position [798, 0]
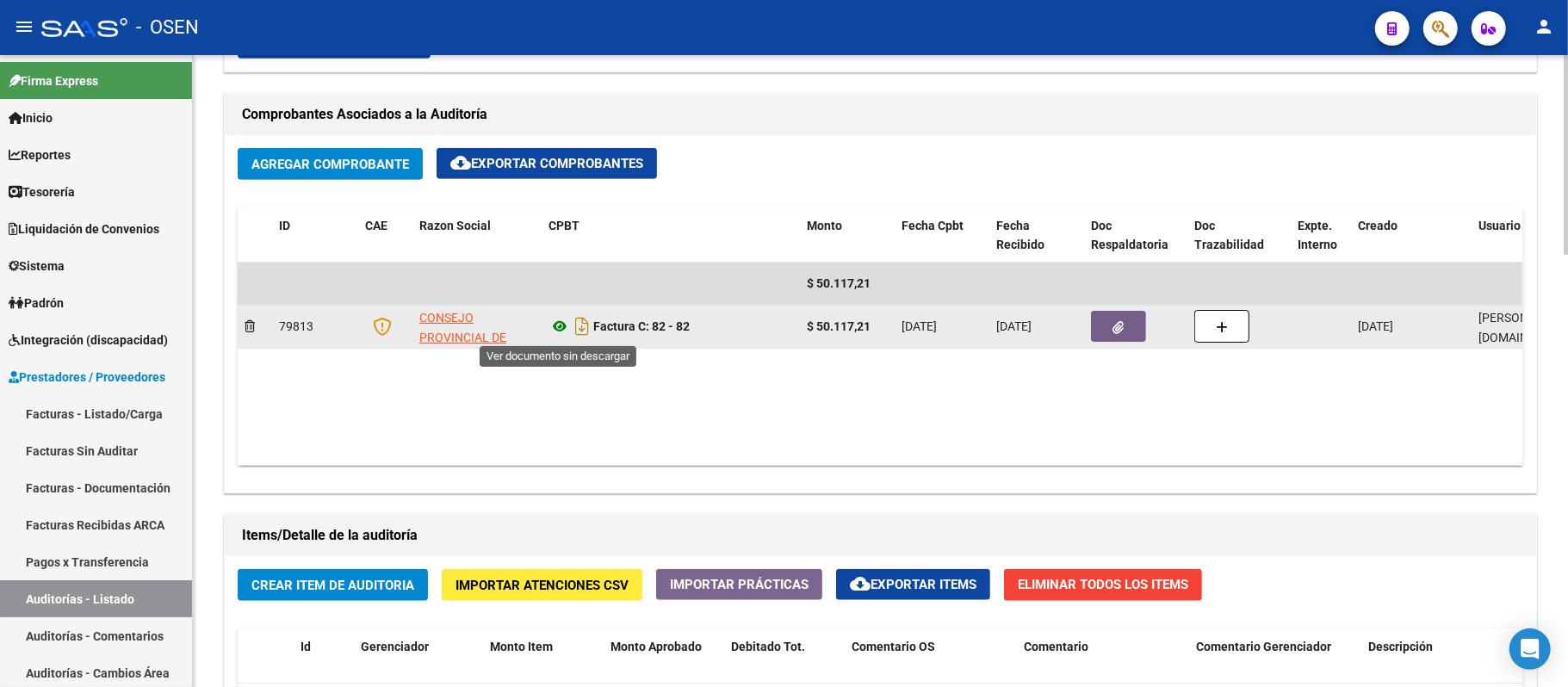
click at [561, 326] on icon at bounding box center [559, 327] width 22 height 21
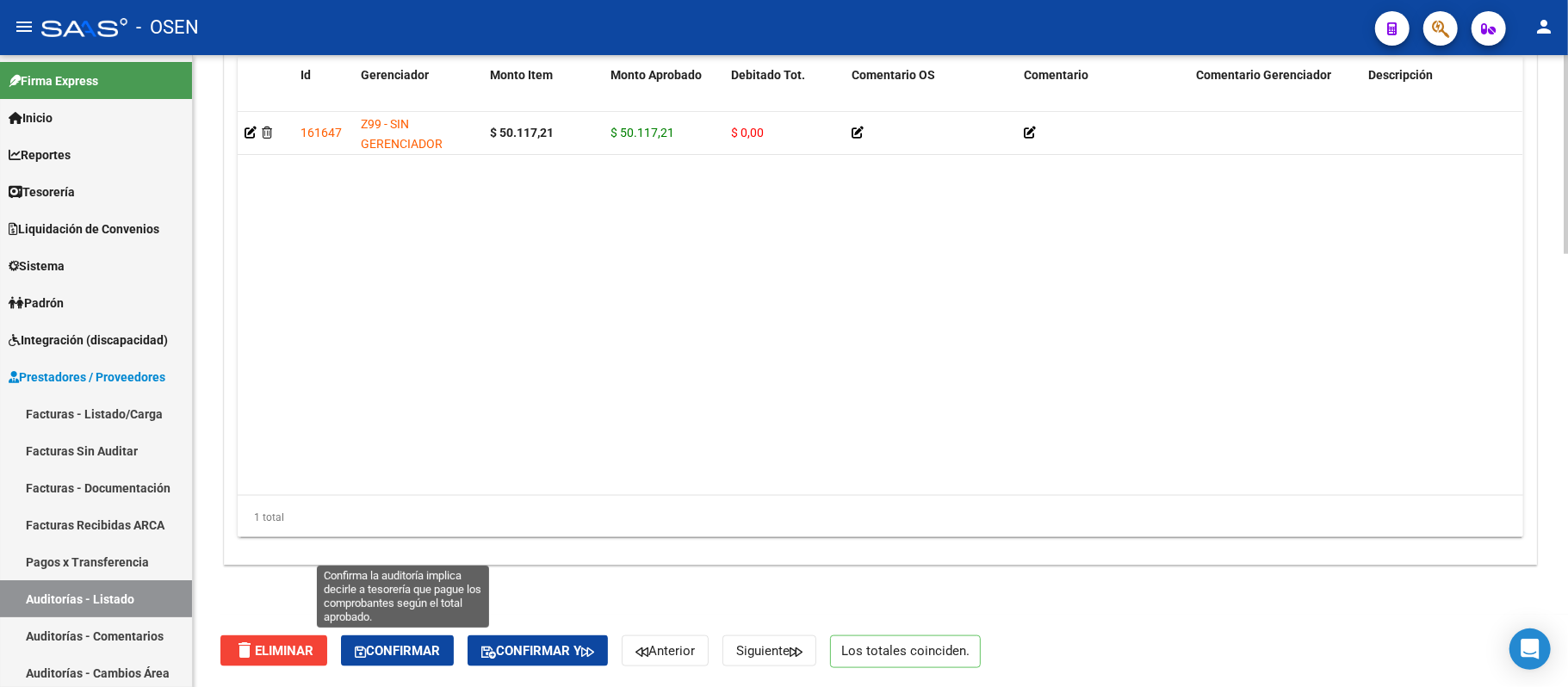
click at [425, 662] on button "Confirmar" at bounding box center [397, 651] width 112 height 31
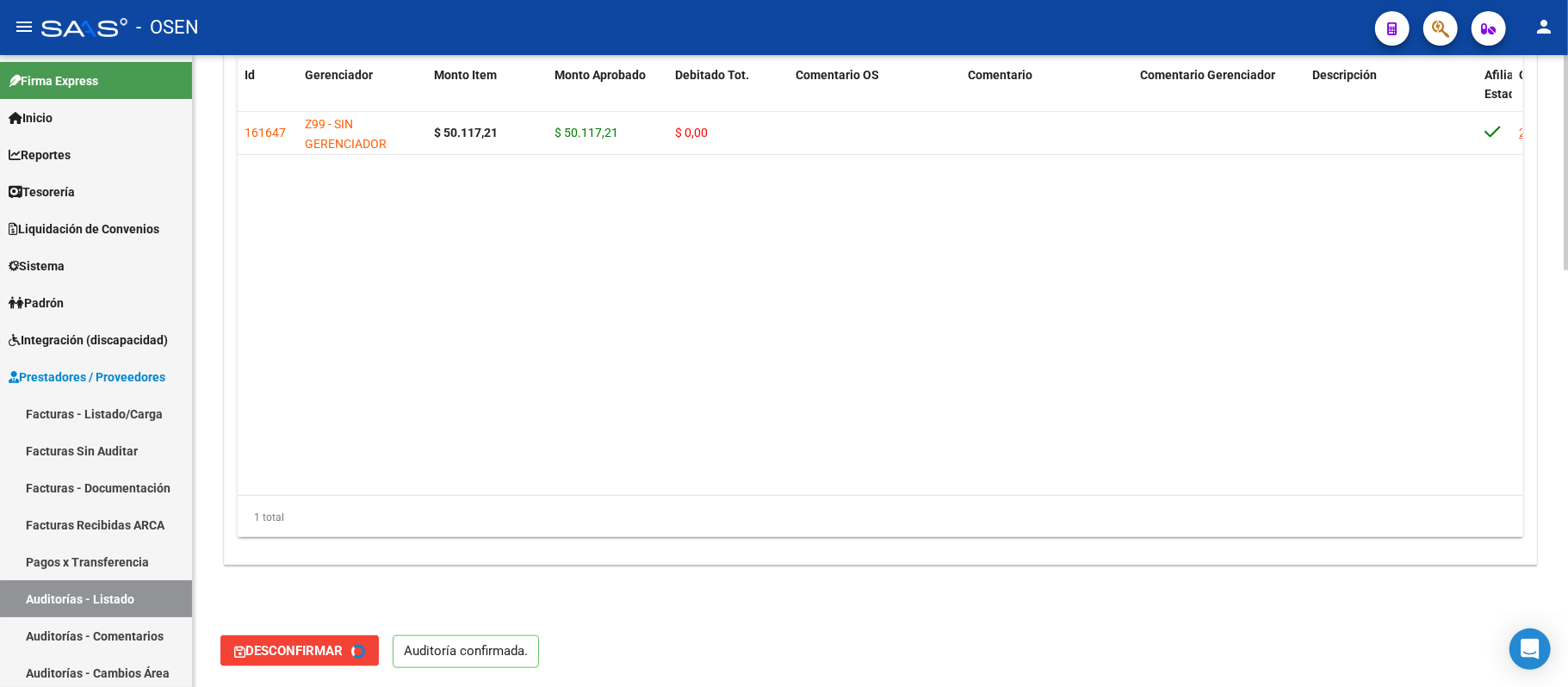
type input "202509"
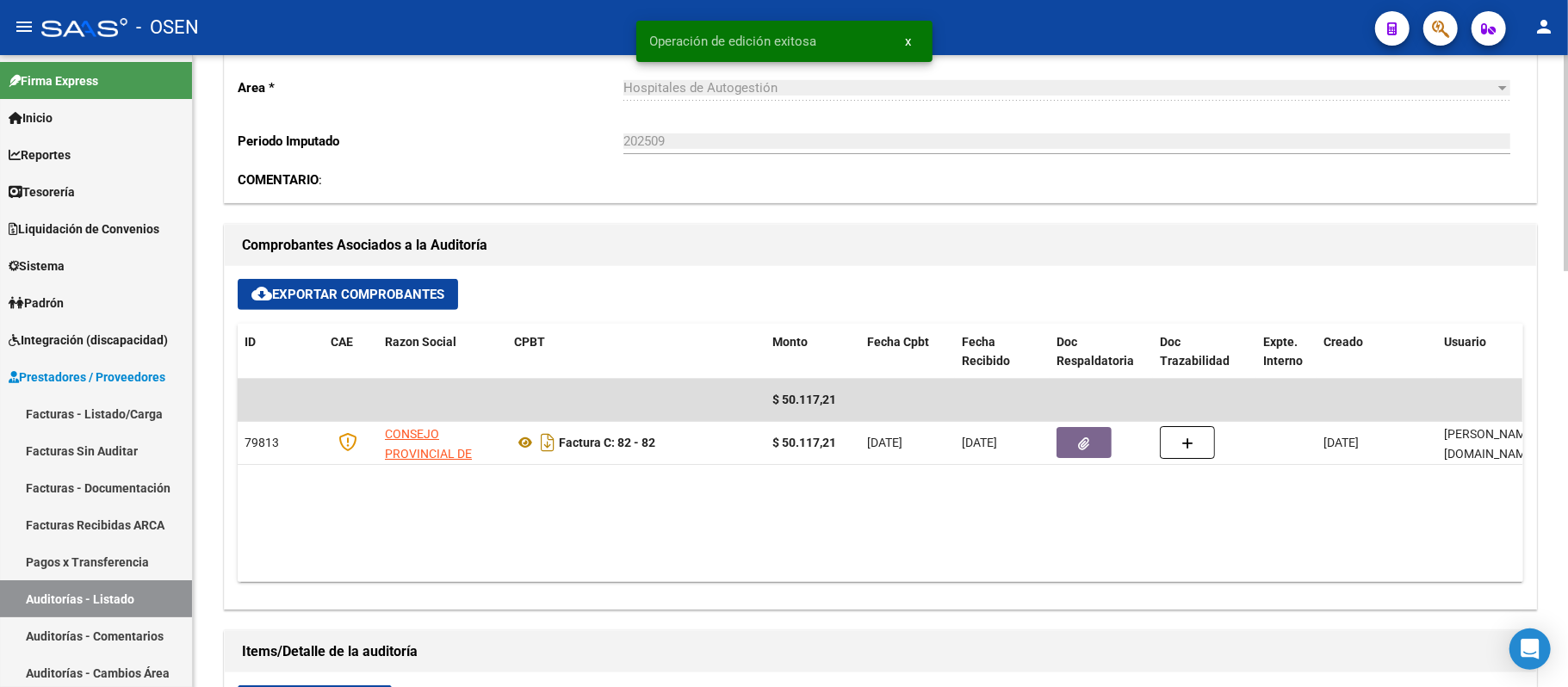
scroll to position [0, 0]
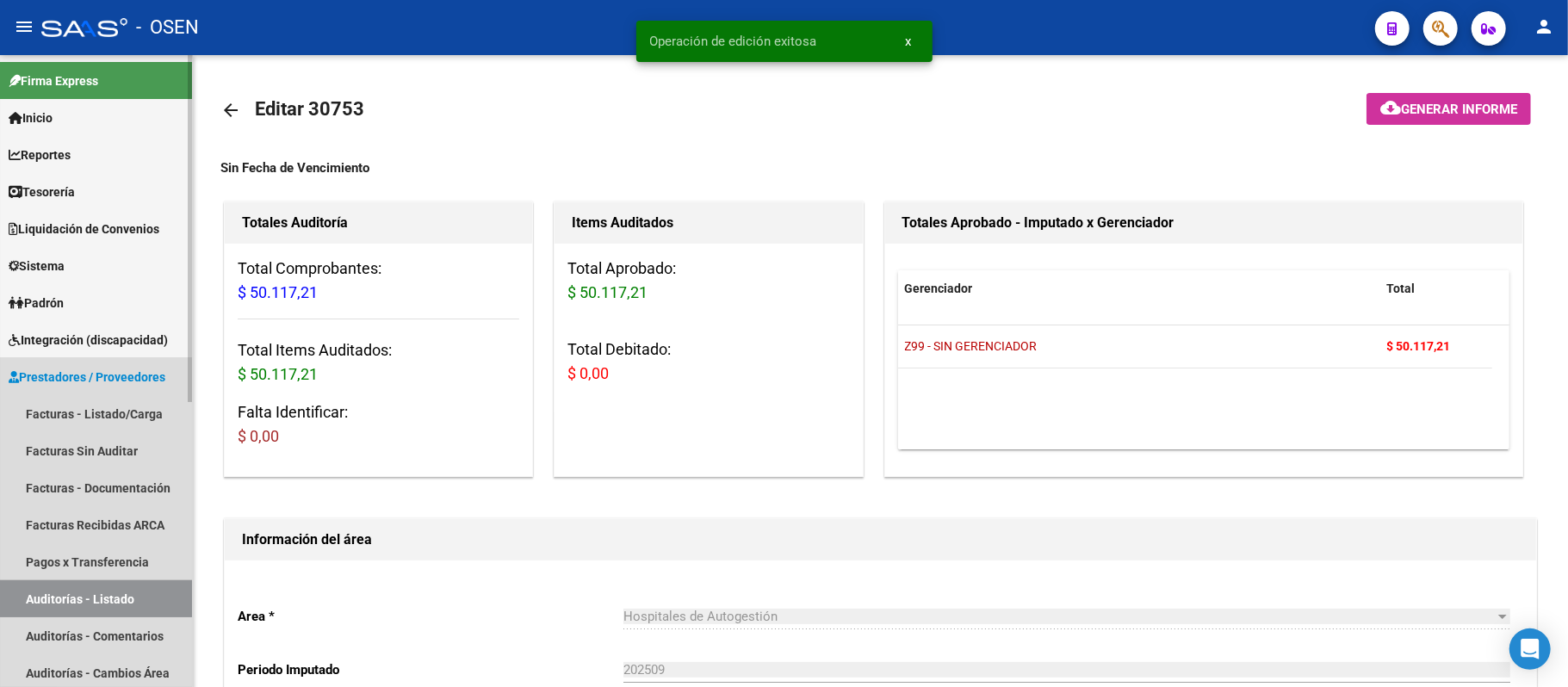
click at [120, 583] on link "Auditorías - Listado" at bounding box center [96, 599] width 192 height 37
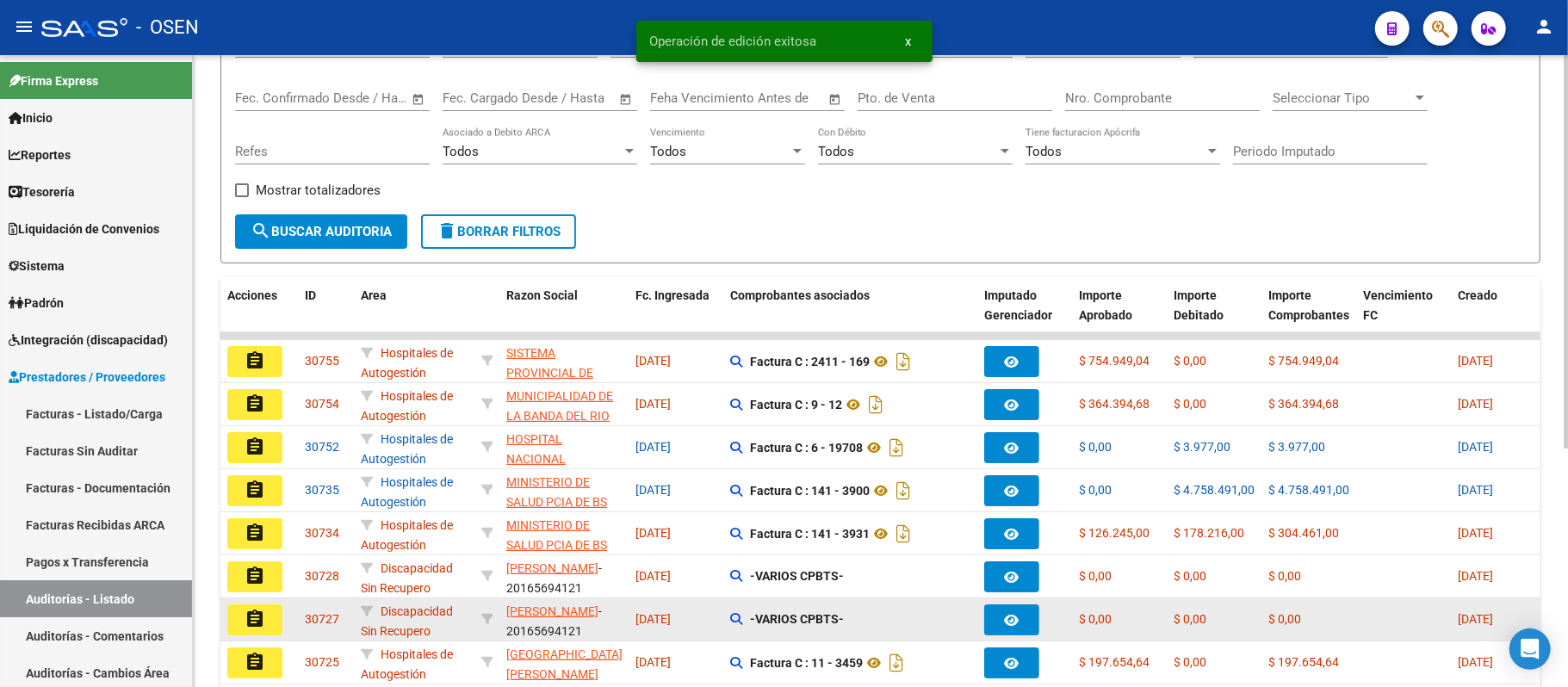
scroll to position [344, 0]
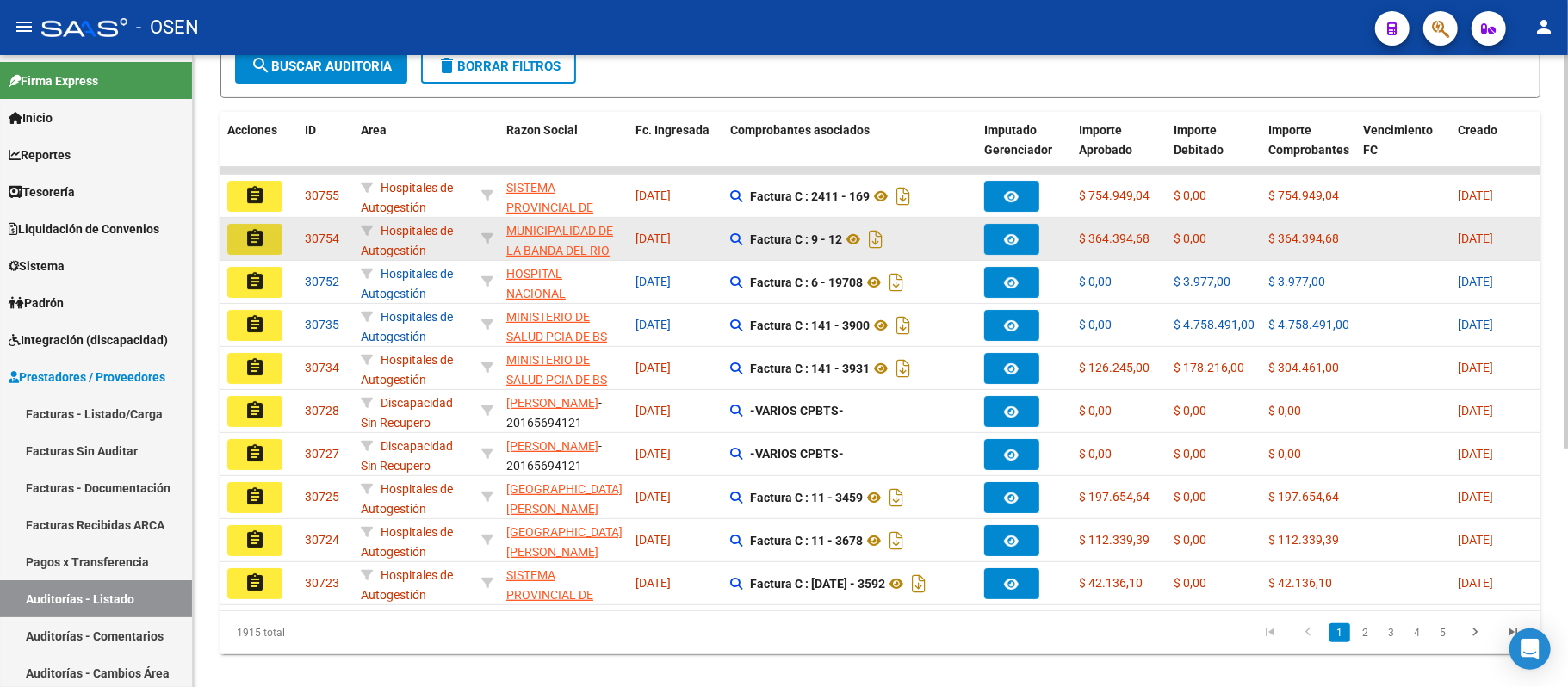
click at [274, 238] on button "assignment" at bounding box center [255, 239] width 55 height 31
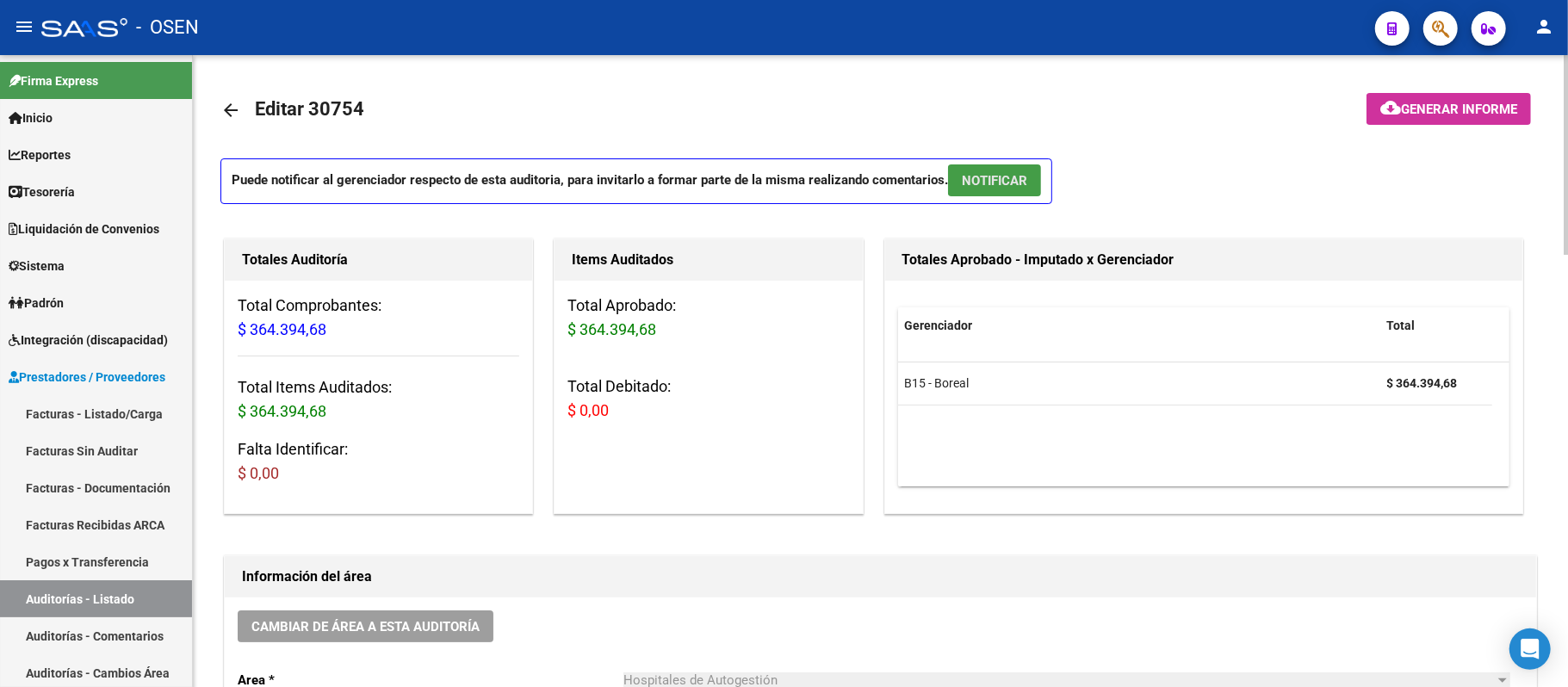
click at [1009, 184] on span "NOTIFICAR" at bounding box center [994, 181] width 66 height 16
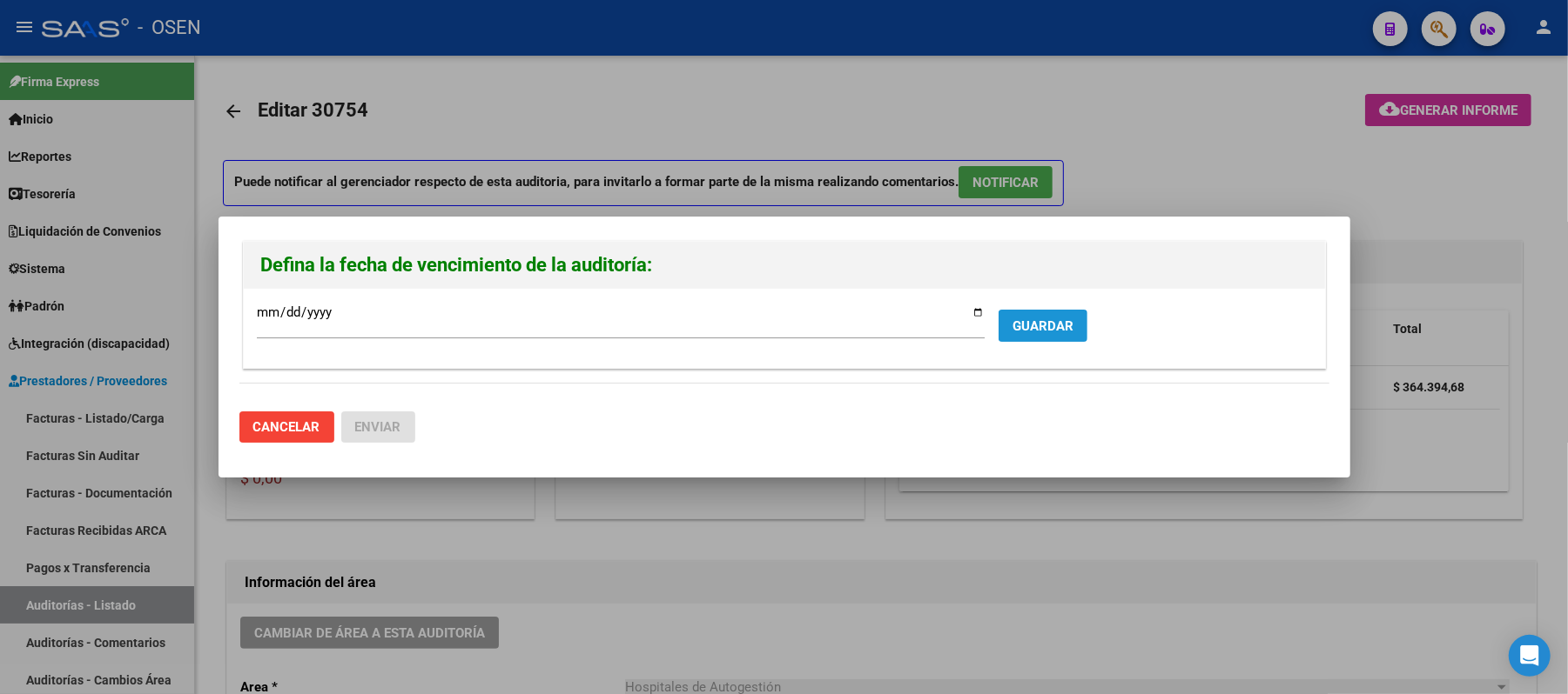
click at [1040, 335] on span "GUARDAR" at bounding box center [1042, 327] width 61 height 16
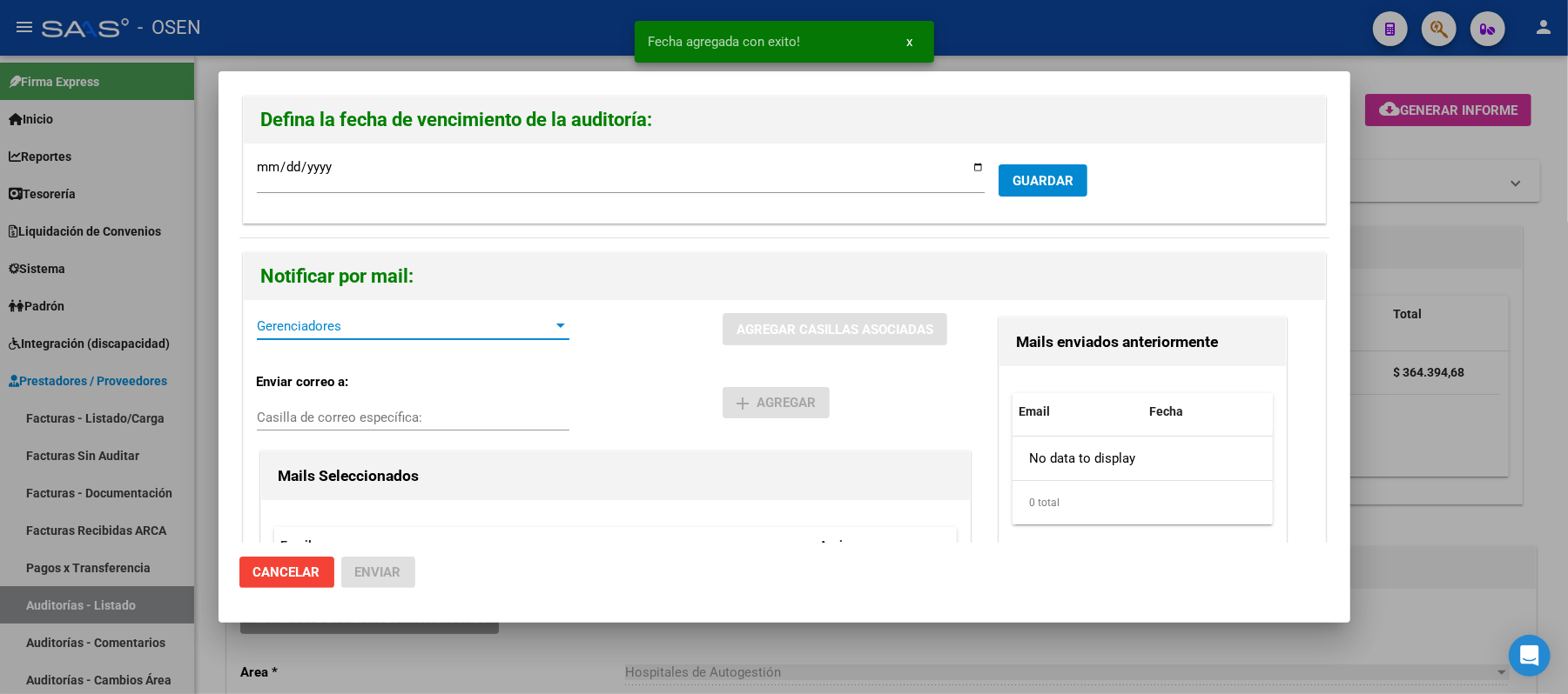
click at [332, 324] on span "Gerenciadores" at bounding box center [405, 327] width 297 height 16
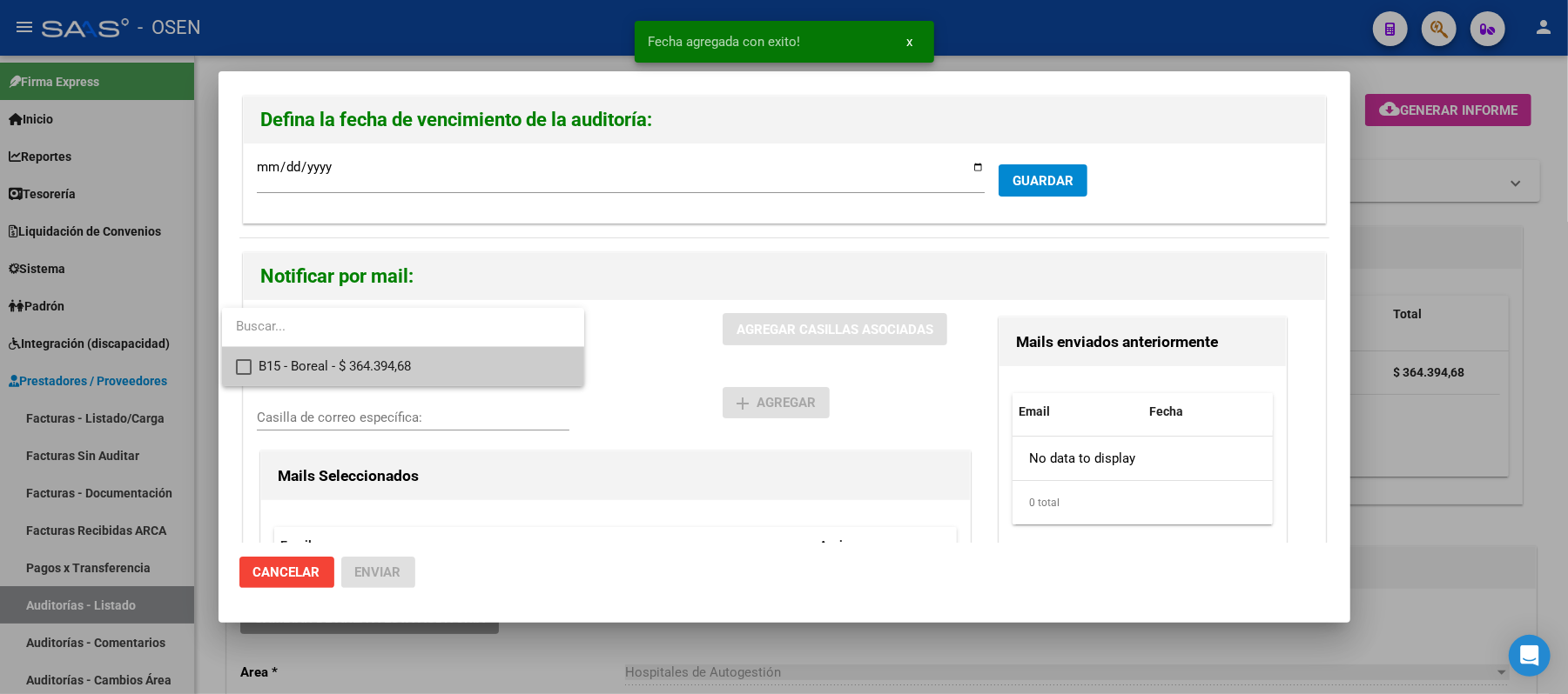
click at [370, 363] on span "B15 - Boreal - $ 364.394,68" at bounding box center [414, 367] width 312 height 39
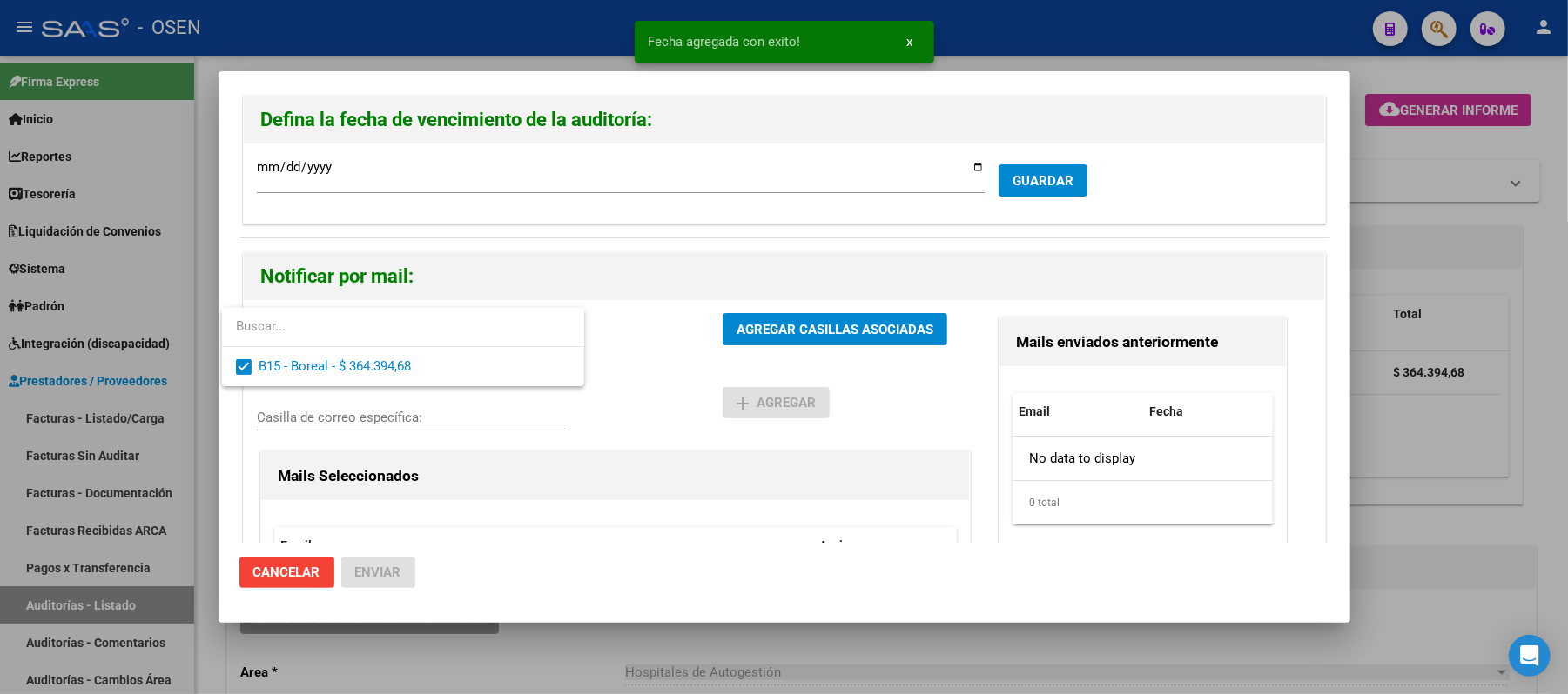
drag, startPoint x: 752, startPoint y: 390, endPoint x: 791, endPoint y: 324, distance: 76.7
click at [752, 387] on div at bounding box center [784, 347] width 1568 height 694
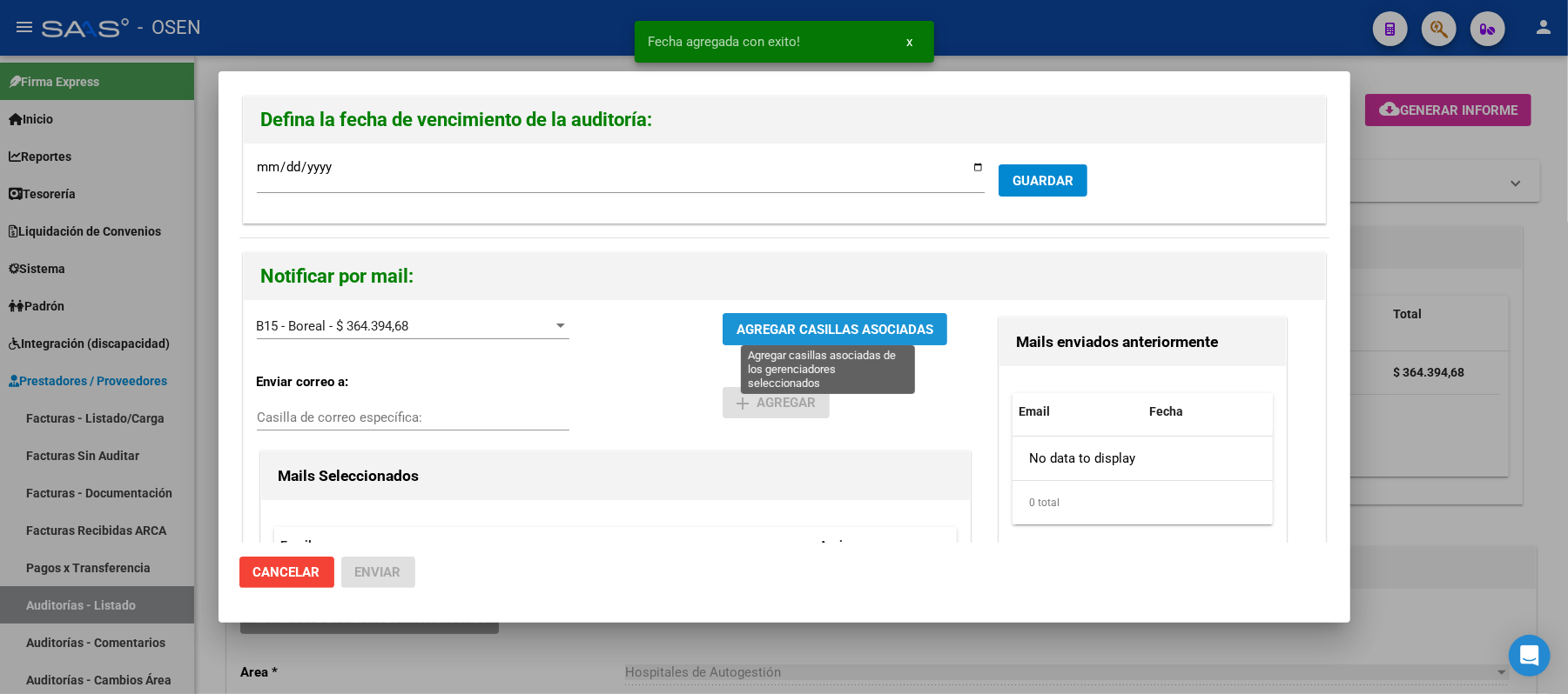
click at [792, 322] on span "AGREGAR CASILLAS ASOCIADAS" at bounding box center [835, 330] width 197 height 16
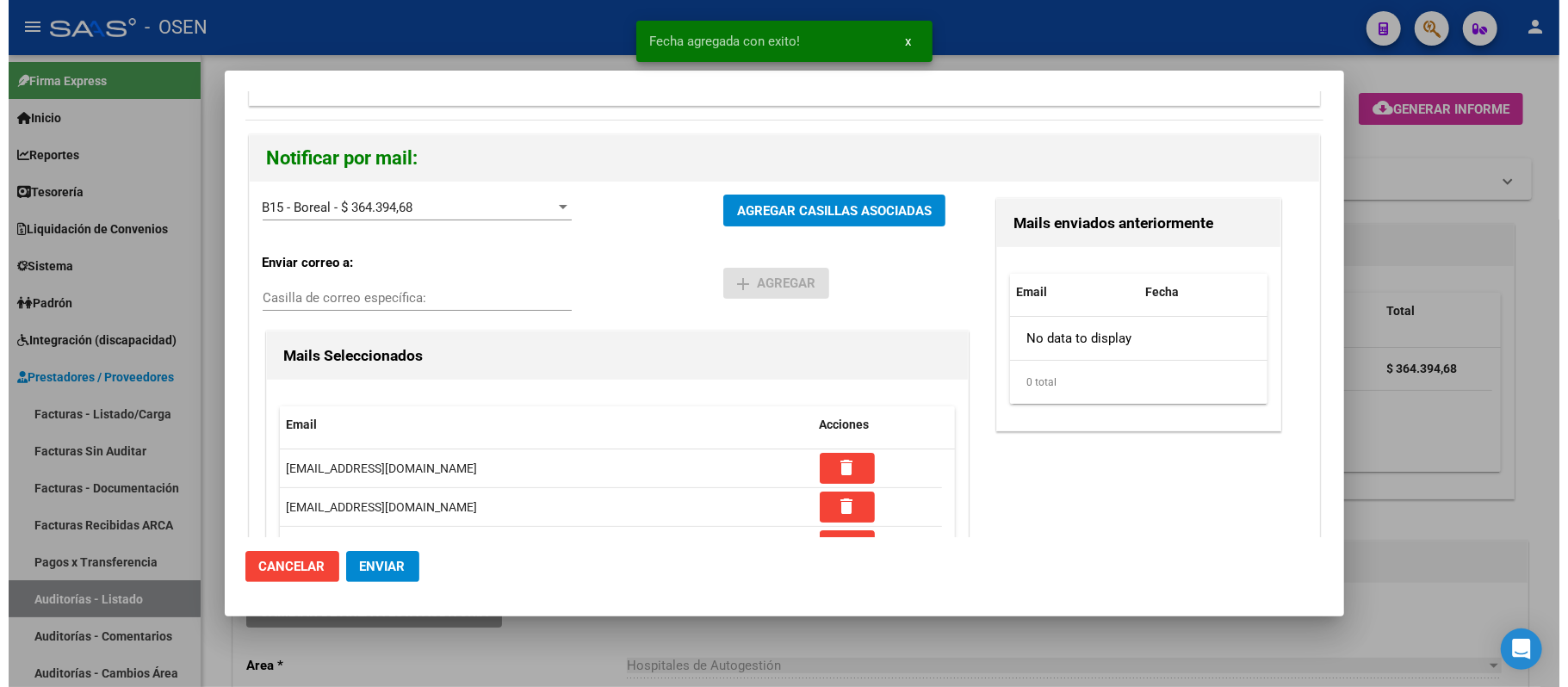
scroll to position [163, 0]
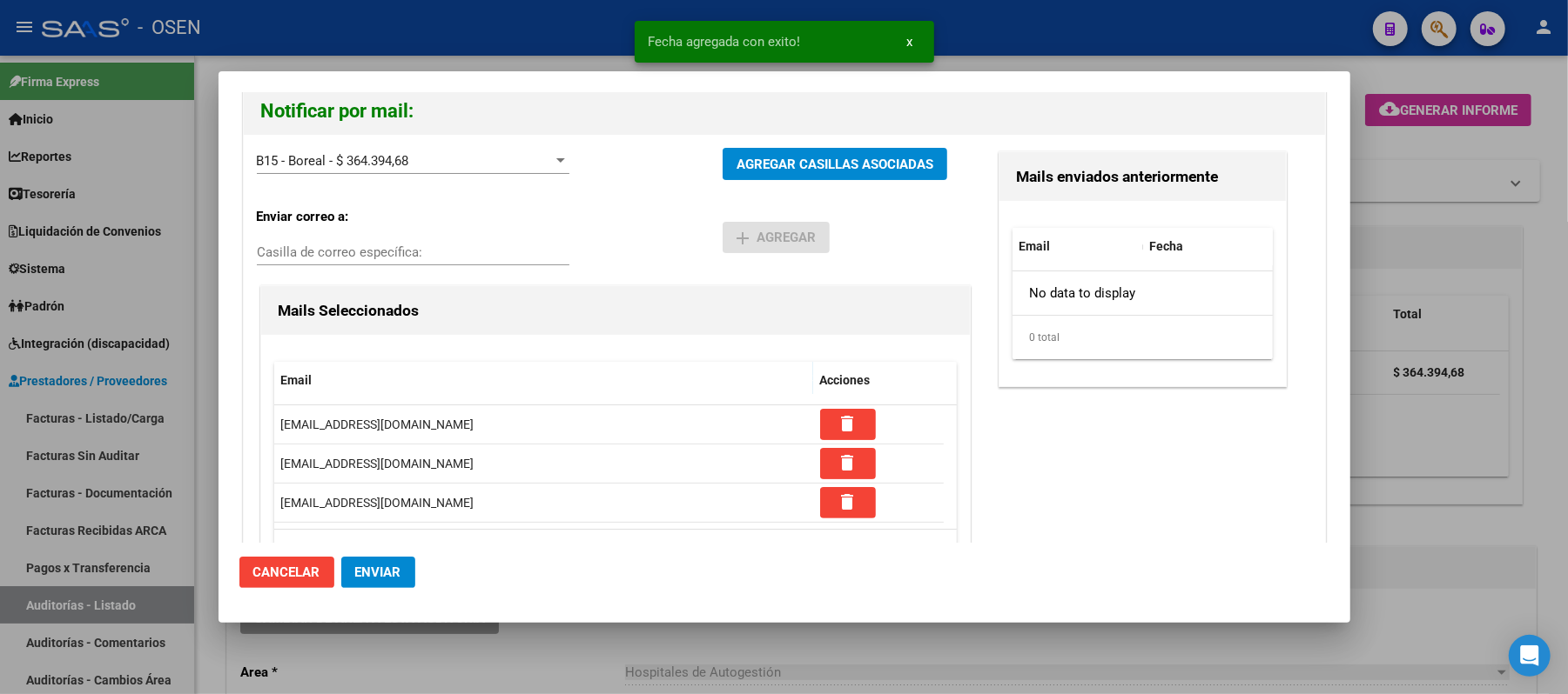
click at [374, 576] on span "Enviar" at bounding box center [378, 572] width 46 height 16
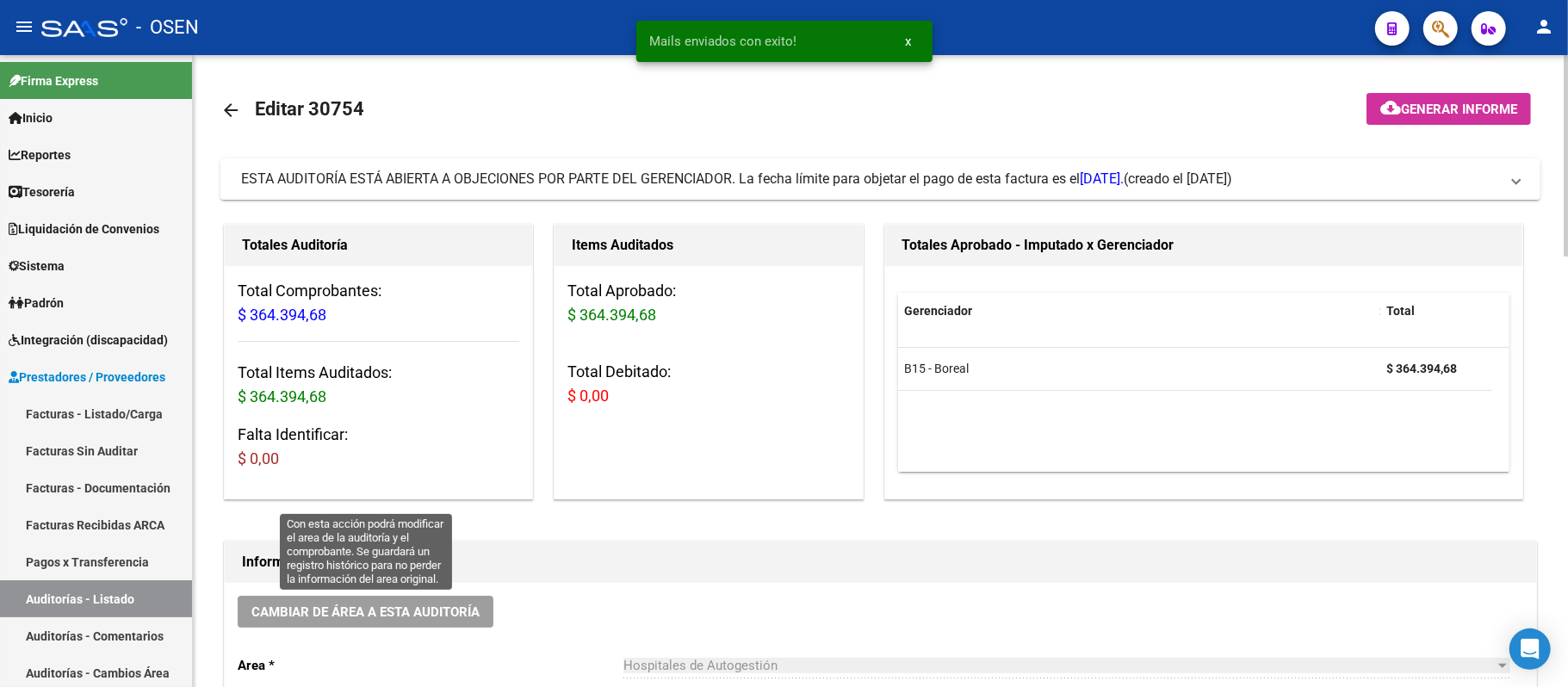
click at [391, 618] on span "Cambiar de área a esta auditoría" at bounding box center [365, 612] width 228 height 16
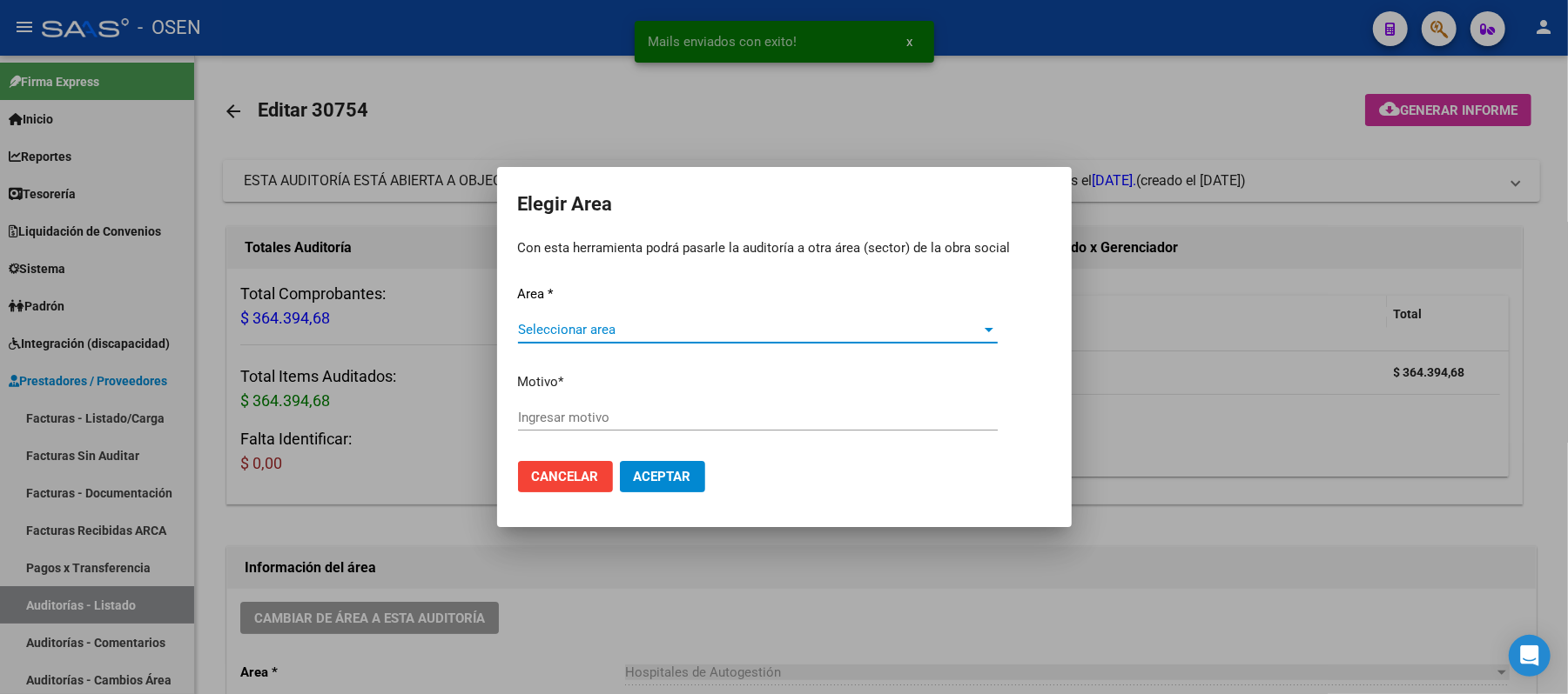
click at [654, 320] on div "Seleccionar area Seleccionar area" at bounding box center [757, 329] width 479 height 26
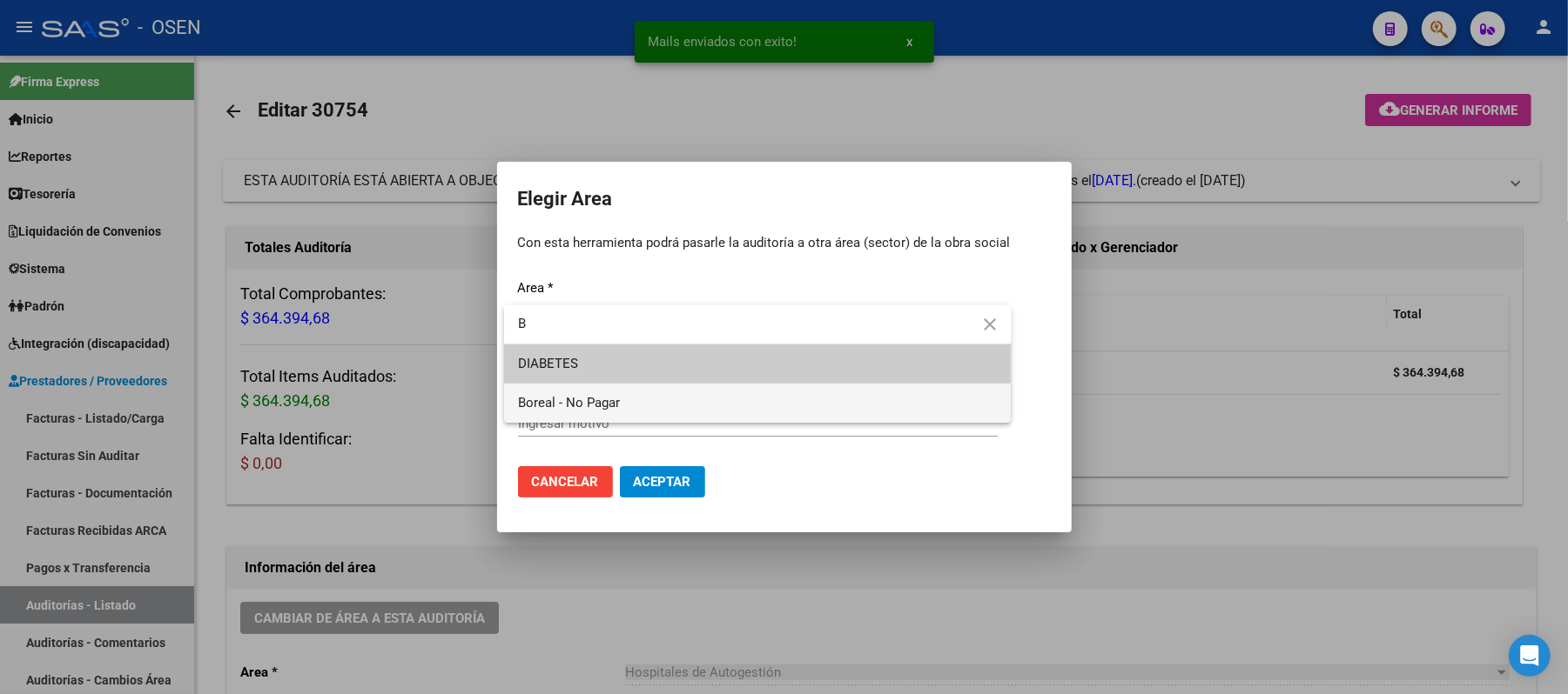
type input "B"
click at [645, 411] on span "Boreal - No Pagar" at bounding box center [757, 403] width 479 height 39
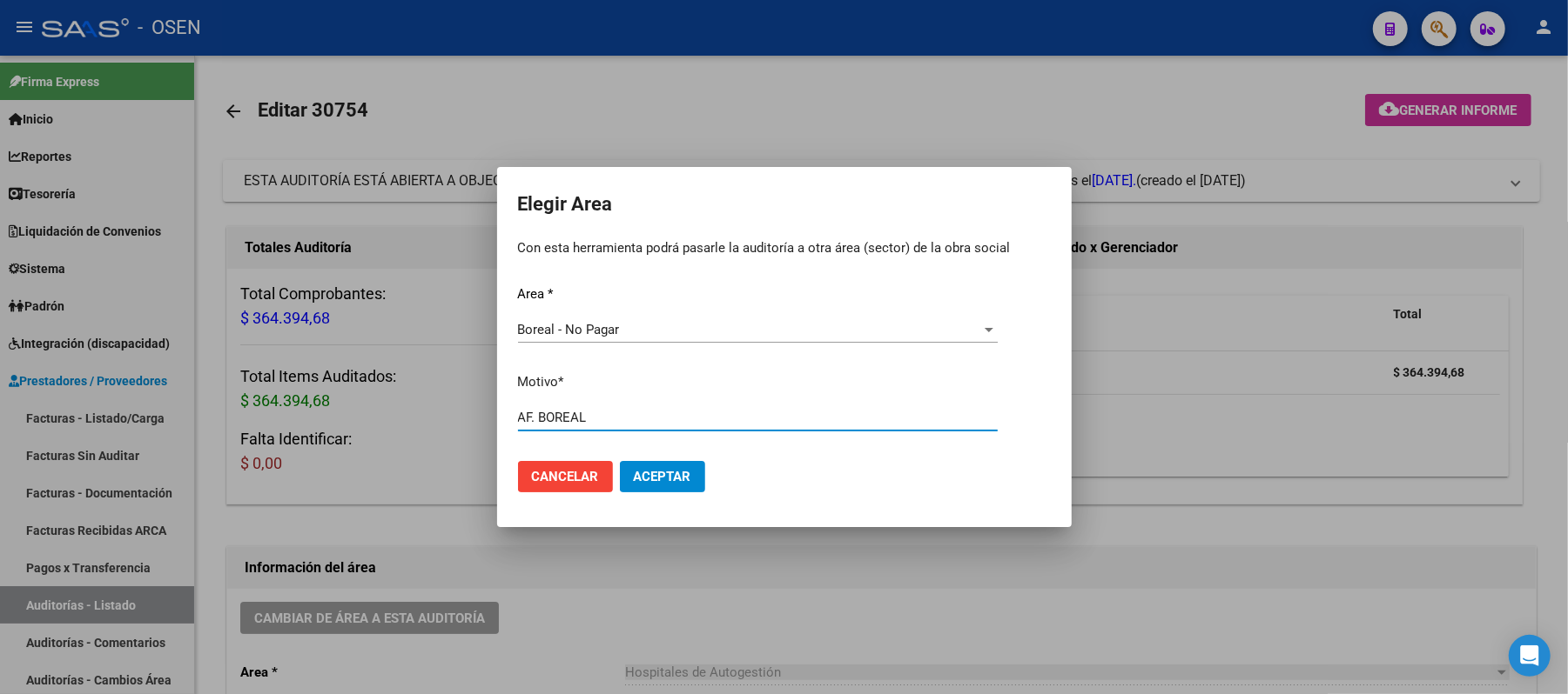
type input "AF. BOREAL"
click at [667, 492] on button "Aceptar" at bounding box center [662, 477] width 85 height 31
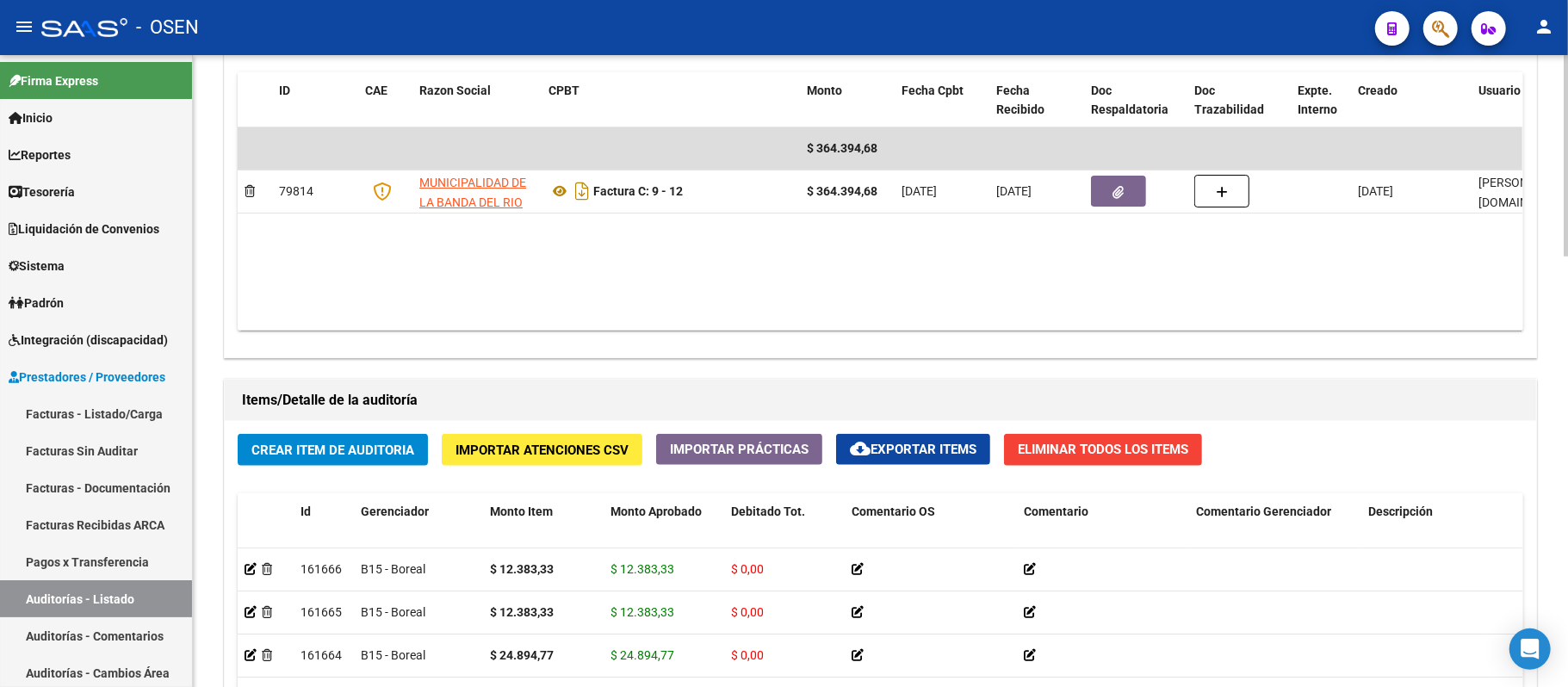
scroll to position [1357, 0]
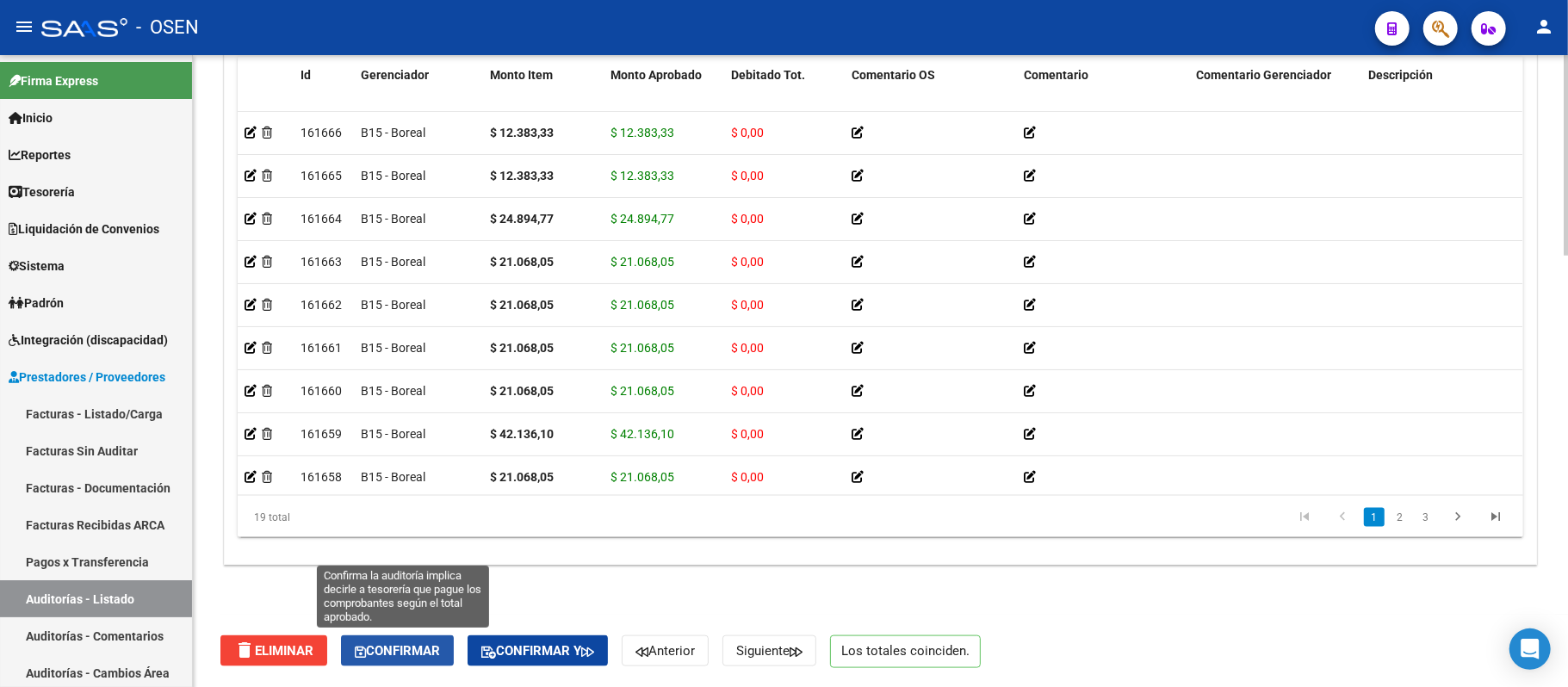
click at [373, 656] on span "Confirmar" at bounding box center [397, 651] width 85 height 16
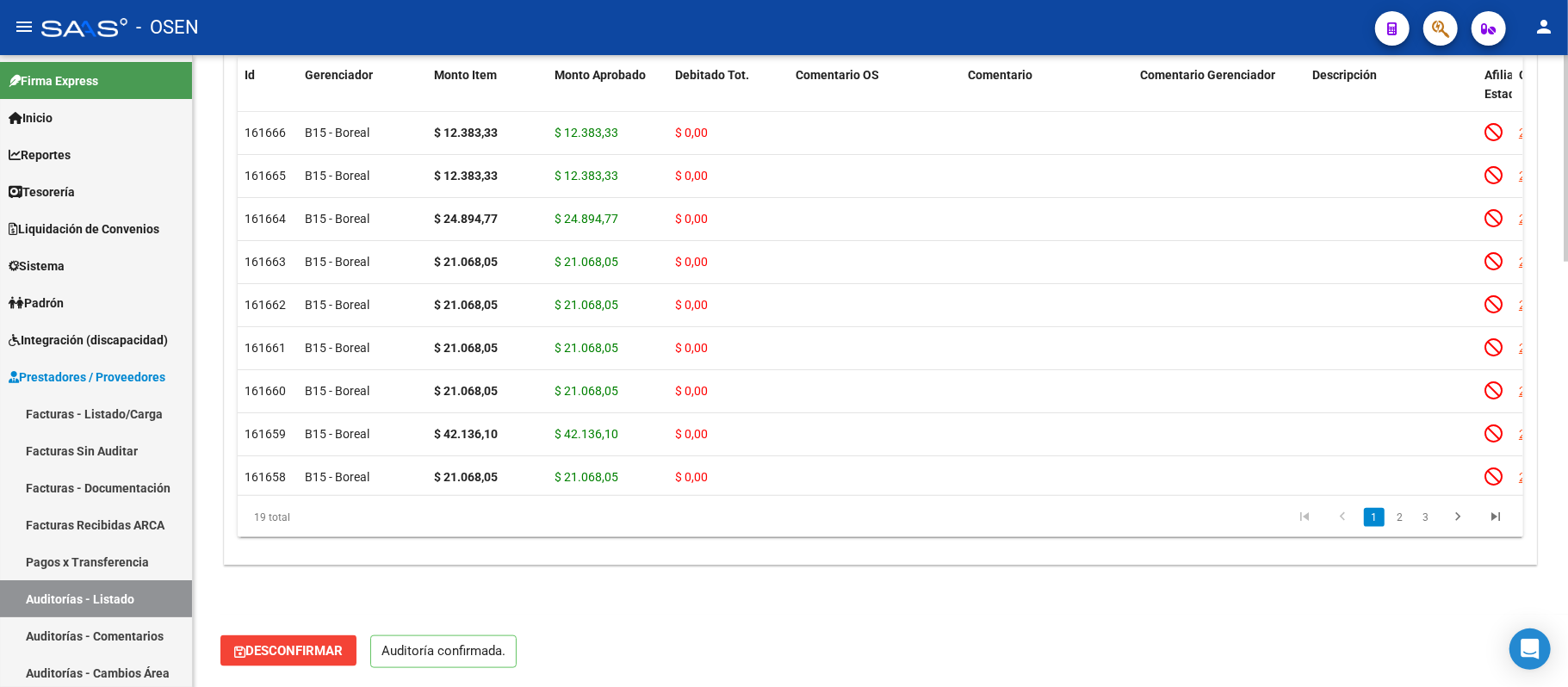
scroll to position [1298, 0]
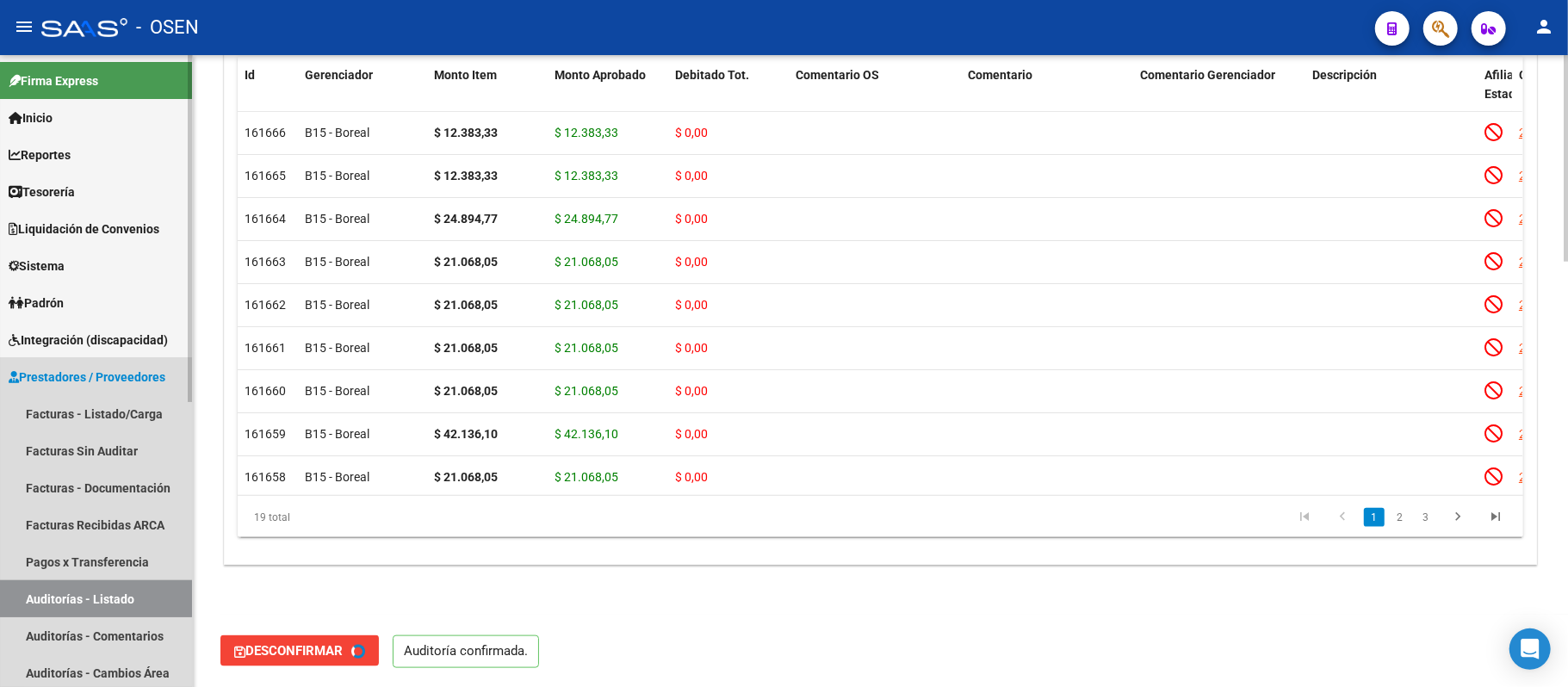
click at [79, 589] on link "Auditorías - Listado" at bounding box center [96, 599] width 192 height 37
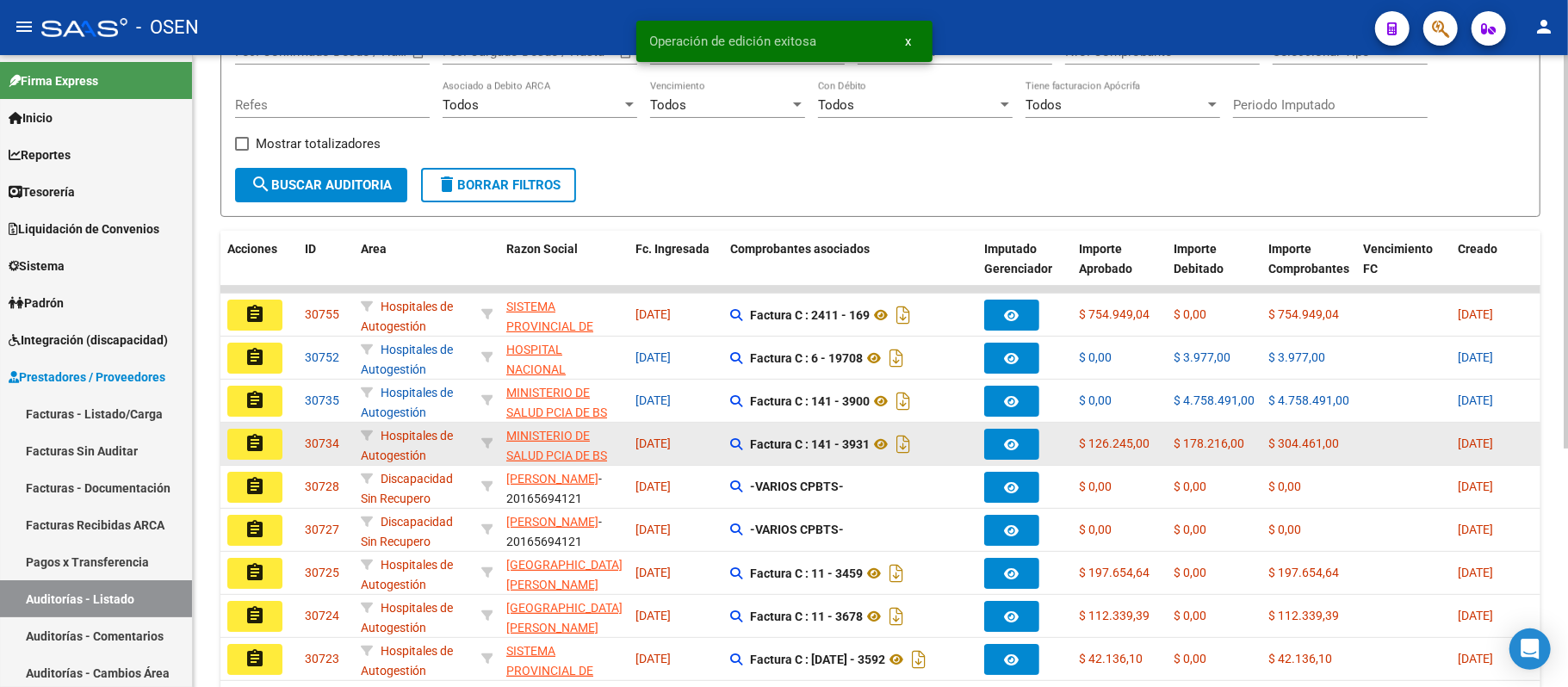
scroll to position [384, 0]
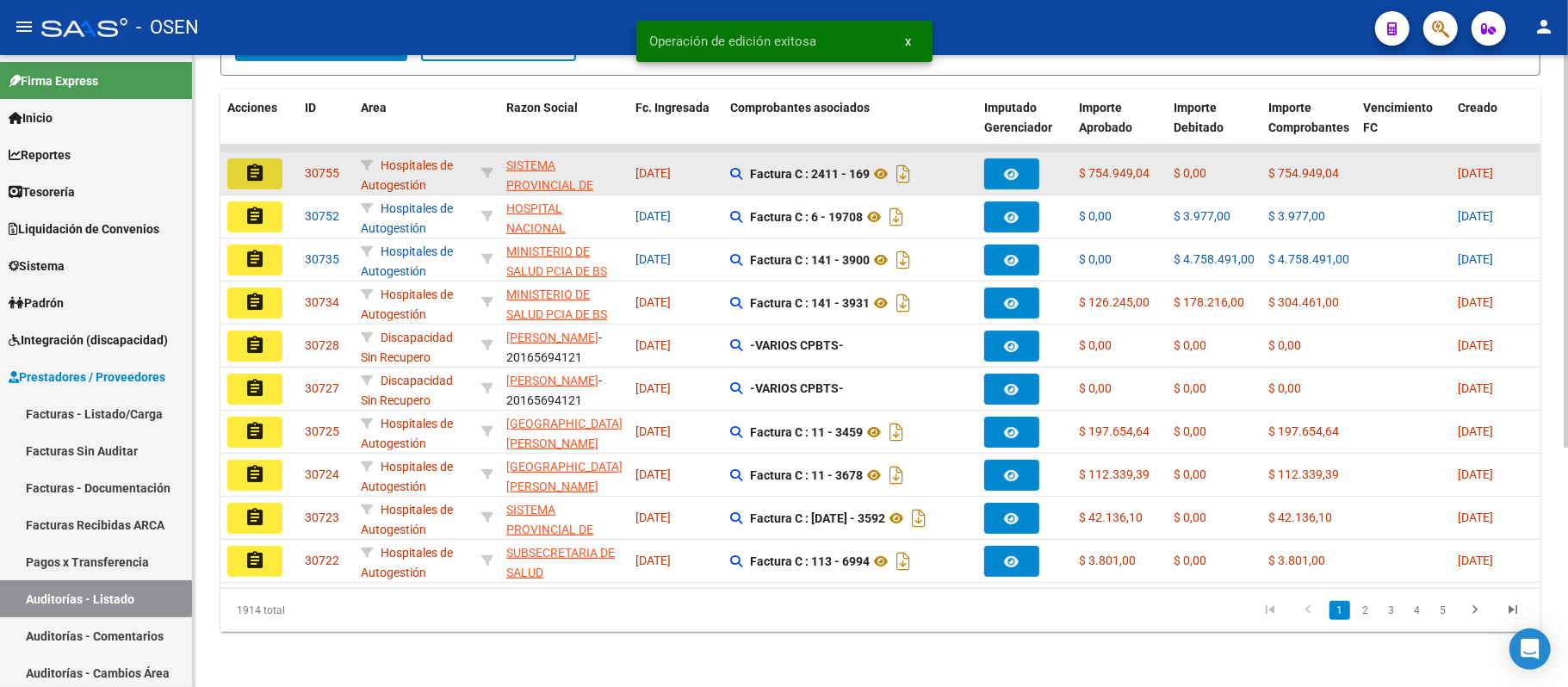
click at [240, 158] on button "assignment" at bounding box center [255, 173] width 55 height 31
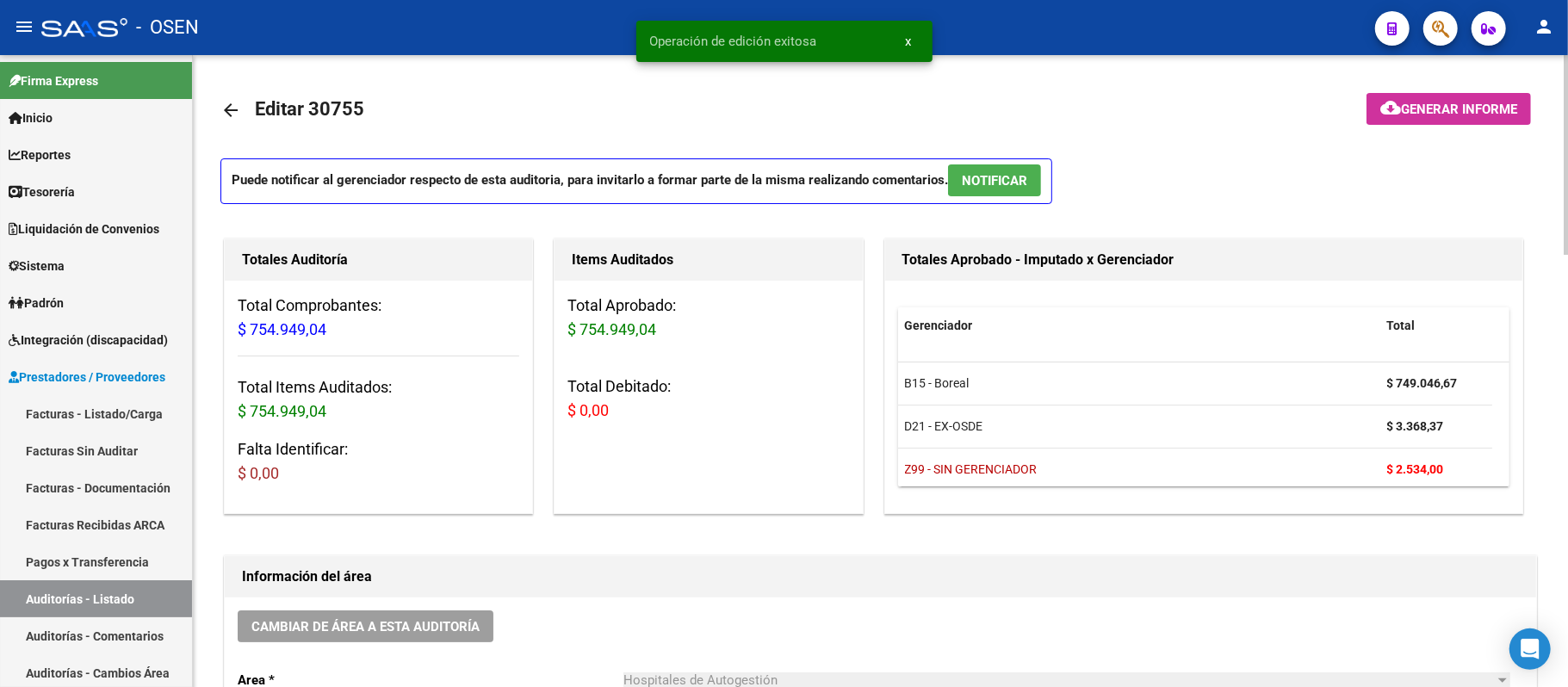
click at [996, 177] on span "NOTIFICAR" at bounding box center [994, 181] width 66 height 16
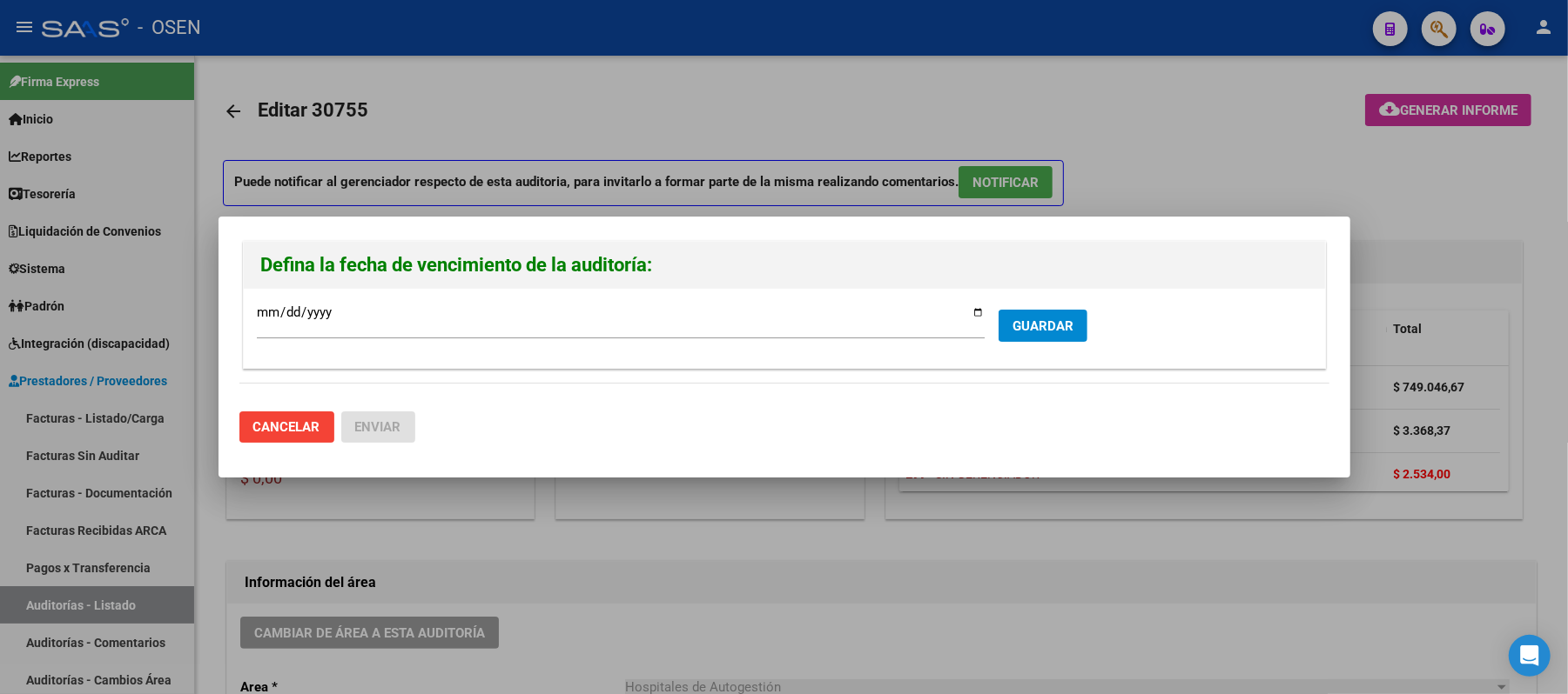
drag, startPoint x: 1073, startPoint y: 343, endPoint x: 1065, endPoint y: 338, distance: 9.4
click at [1073, 343] on form "2025-09-15 Ingresar la fecha * GUARDAR" at bounding box center [784, 328] width 1055 height 53
click at [1053, 325] on span "GUARDAR" at bounding box center [1042, 327] width 61 height 16
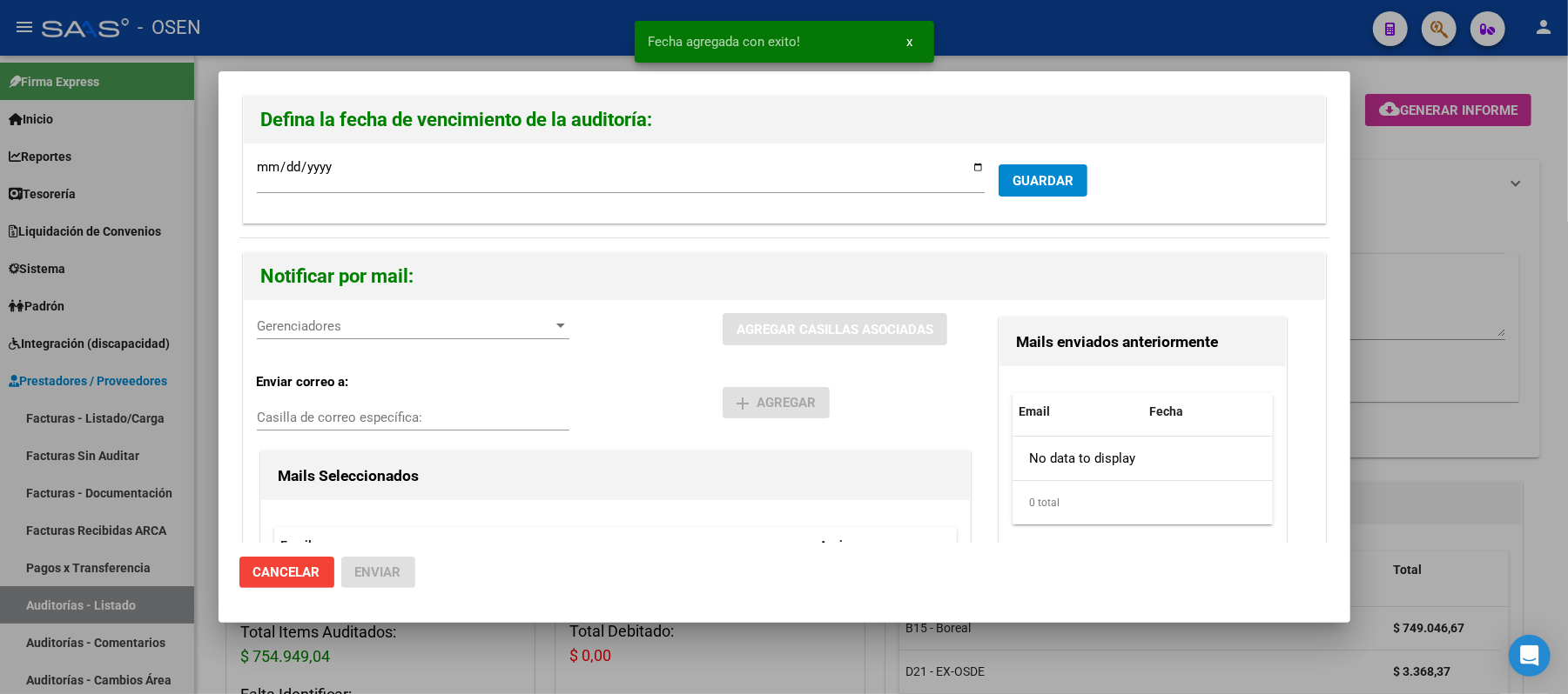
click at [366, 332] on span "Gerenciadores" at bounding box center [405, 327] width 297 height 16
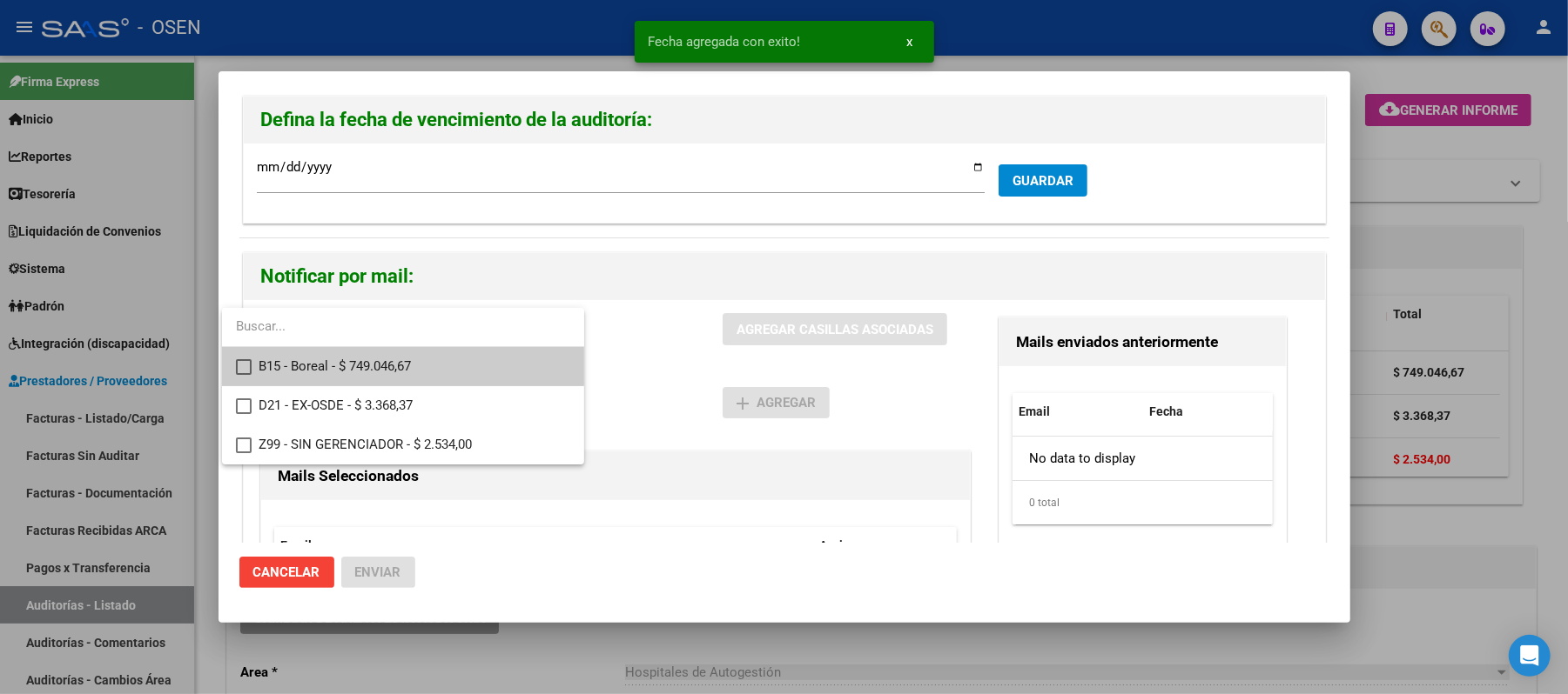
click at [374, 359] on span "B15 - Boreal - $ 749.046,67" at bounding box center [414, 367] width 312 height 39
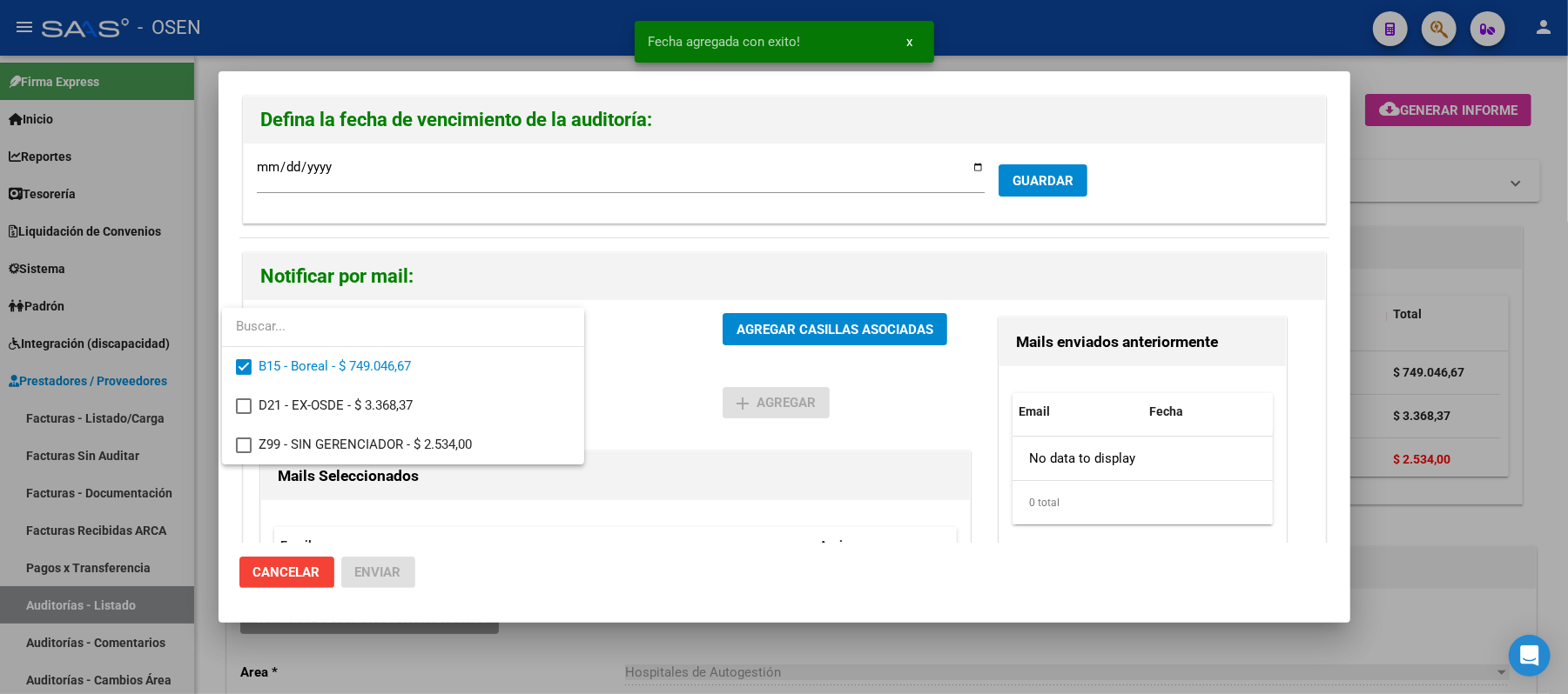
click at [650, 387] on div at bounding box center [784, 347] width 1568 height 694
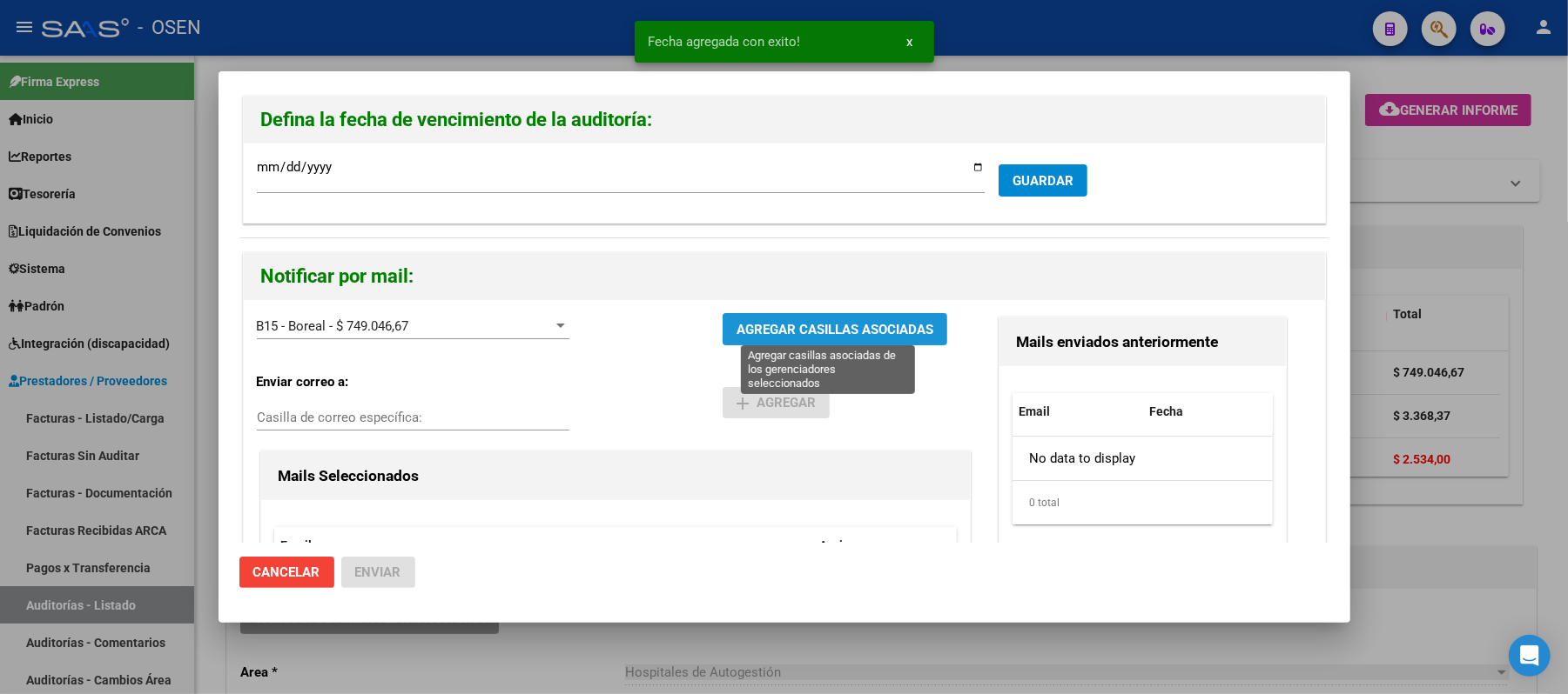
click at [782, 331] on span "AGREGAR CASILLAS ASOCIADAS" at bounding box center [835, 330] width 197 height 16
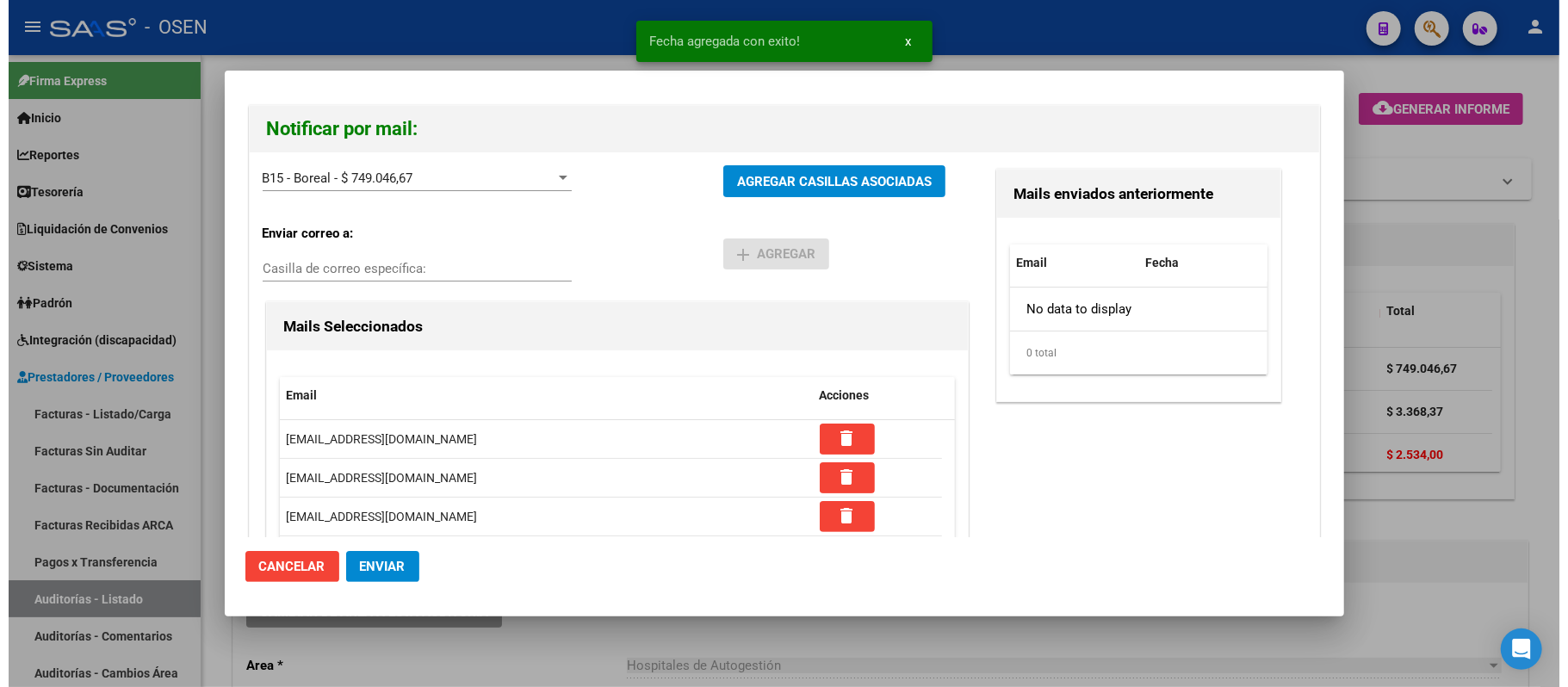
scroll to position [229, 0]
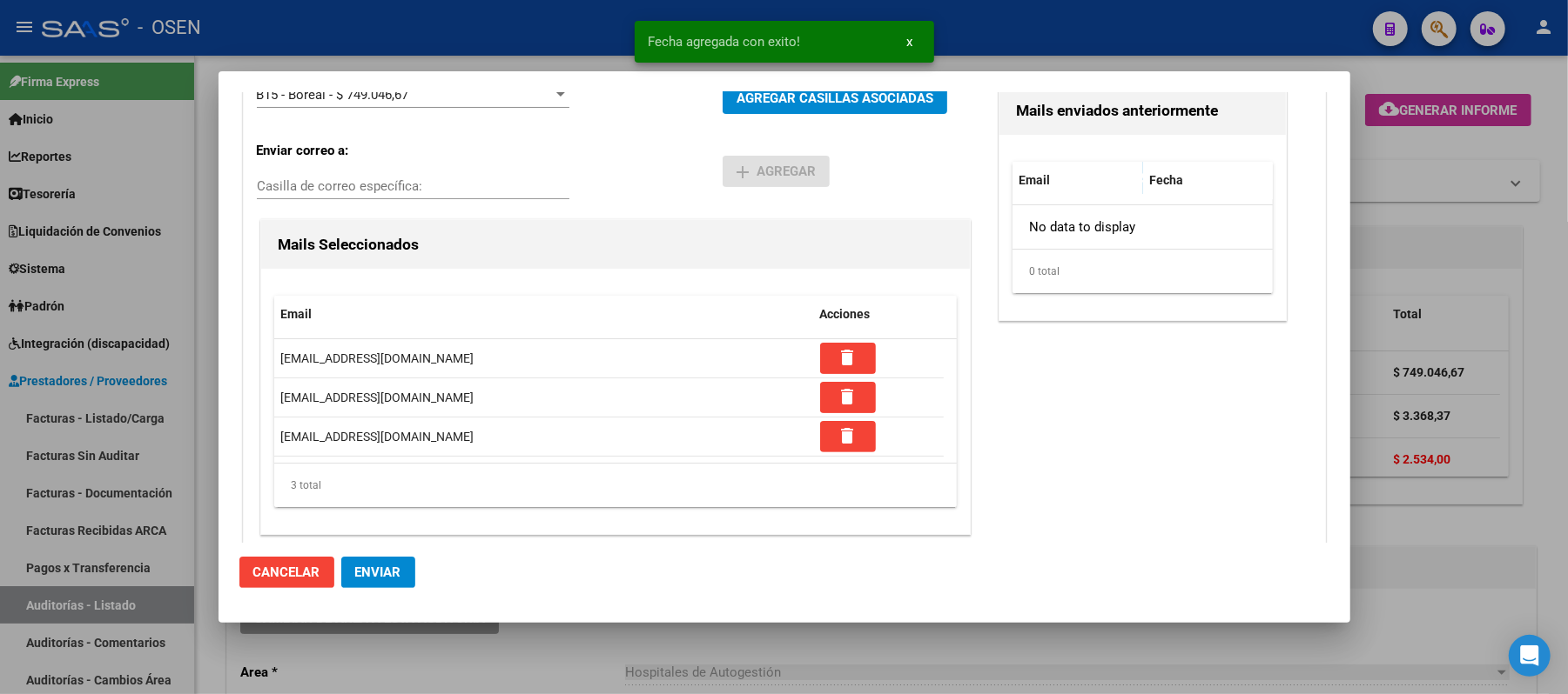
click at [352, 585] on button "Enviar" at bounding box center [377, 572] width 74 height 31
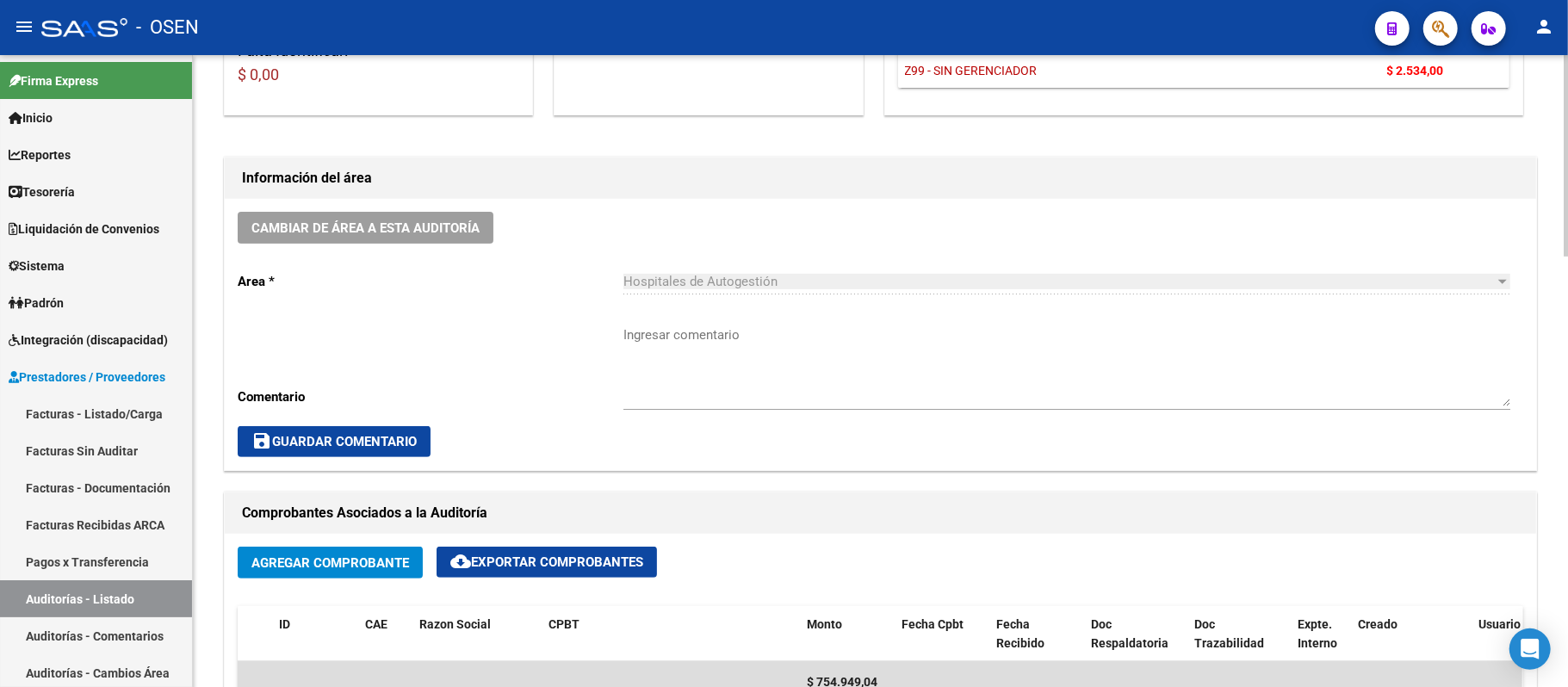
scroll to position [0, 0]
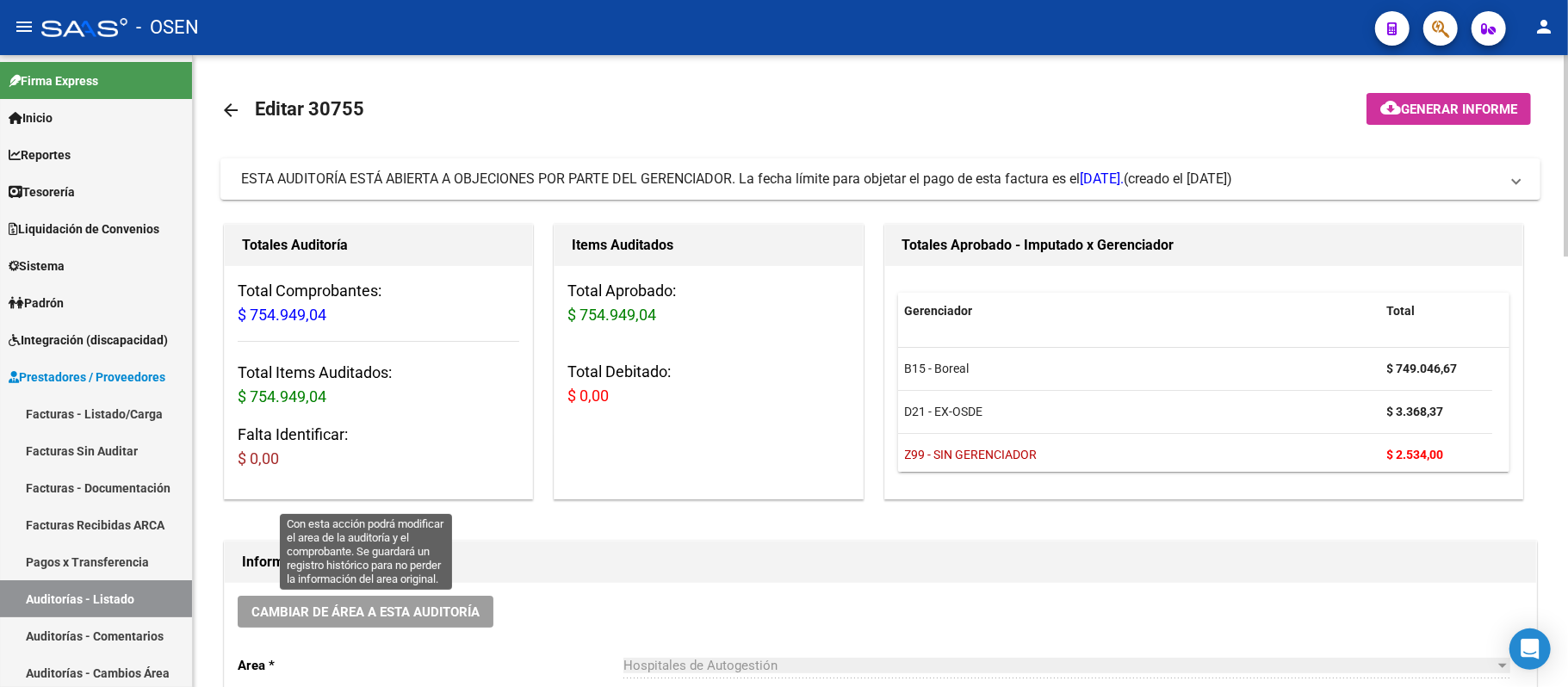
click at [393, 617] on span "Cambiar de área a esta auditoría" at bounding box center [365, 612] width 228 height 16
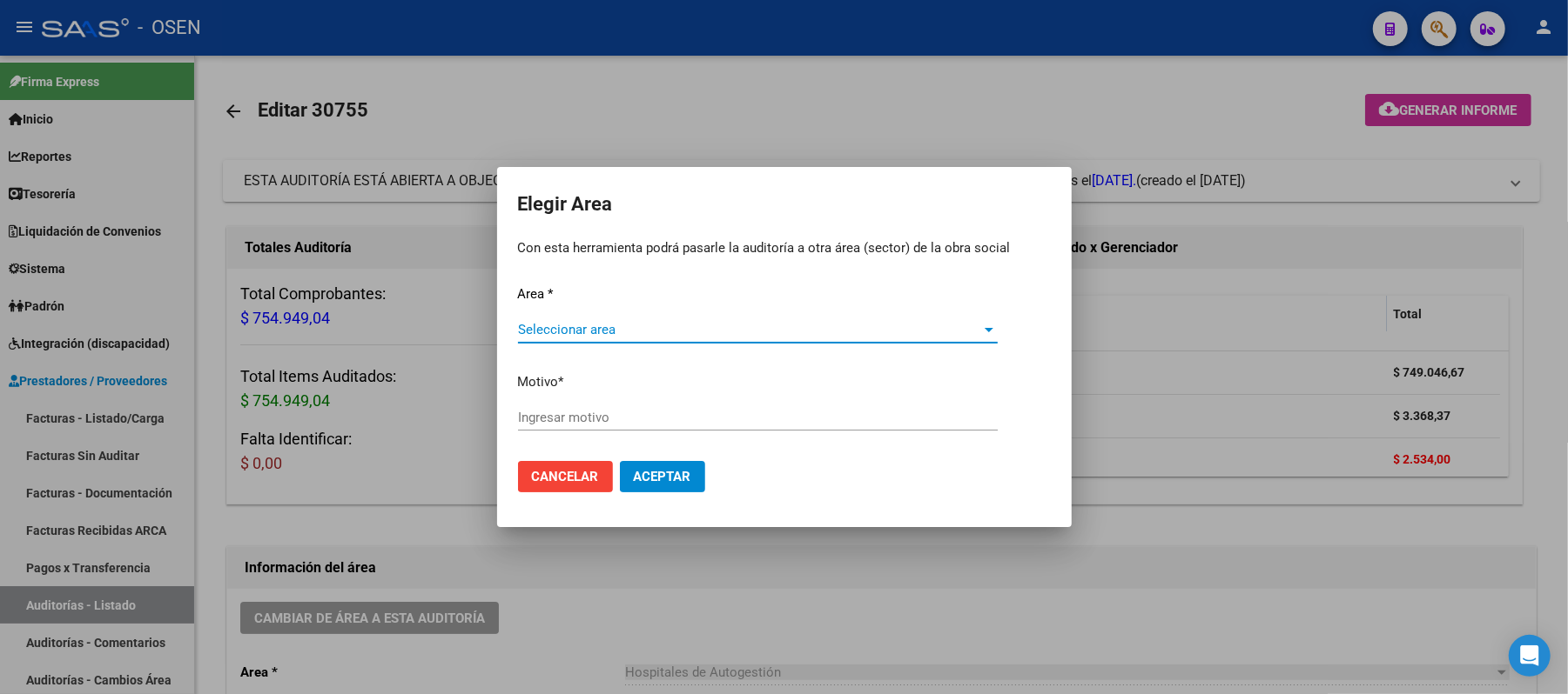
click at [672, 335] on span "Seleccionar area" at bounding box center [749, 330] width 464 height 16
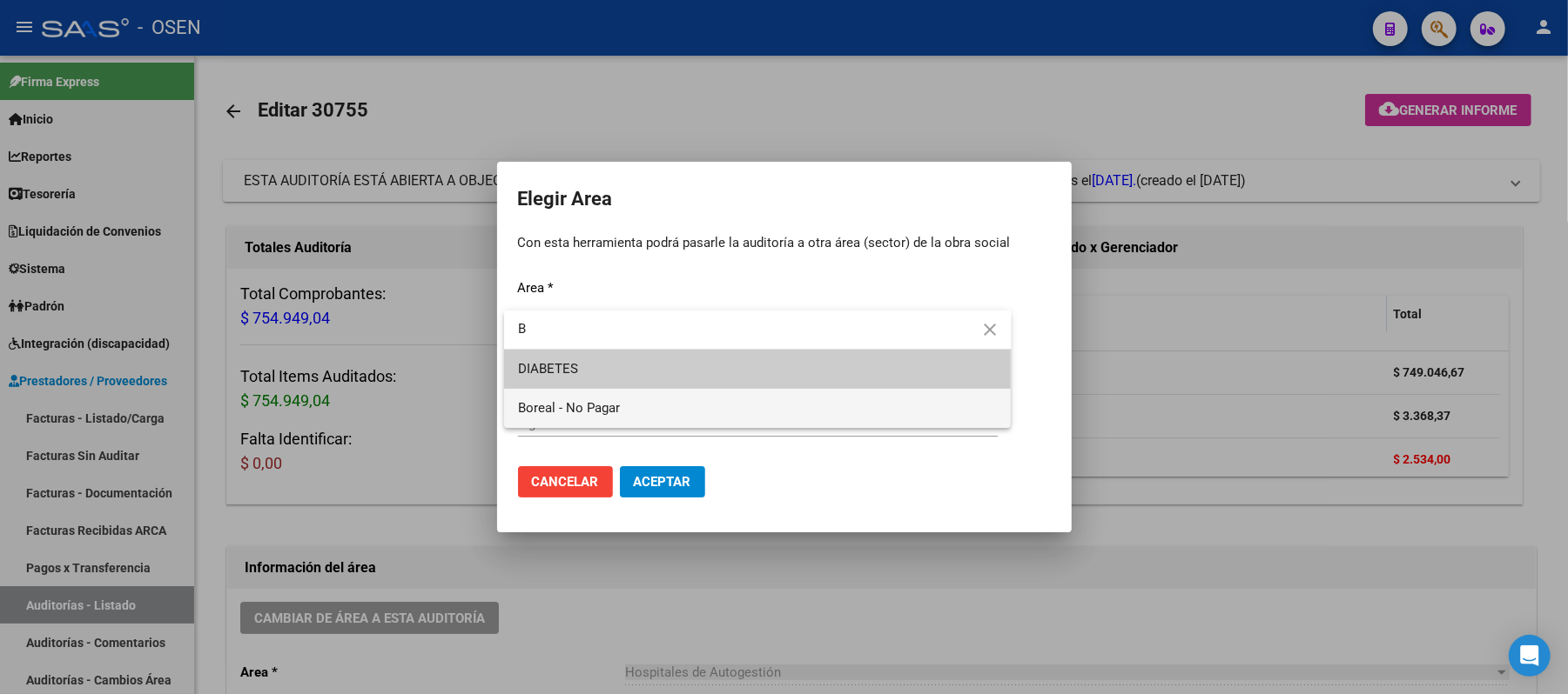
type input "B"
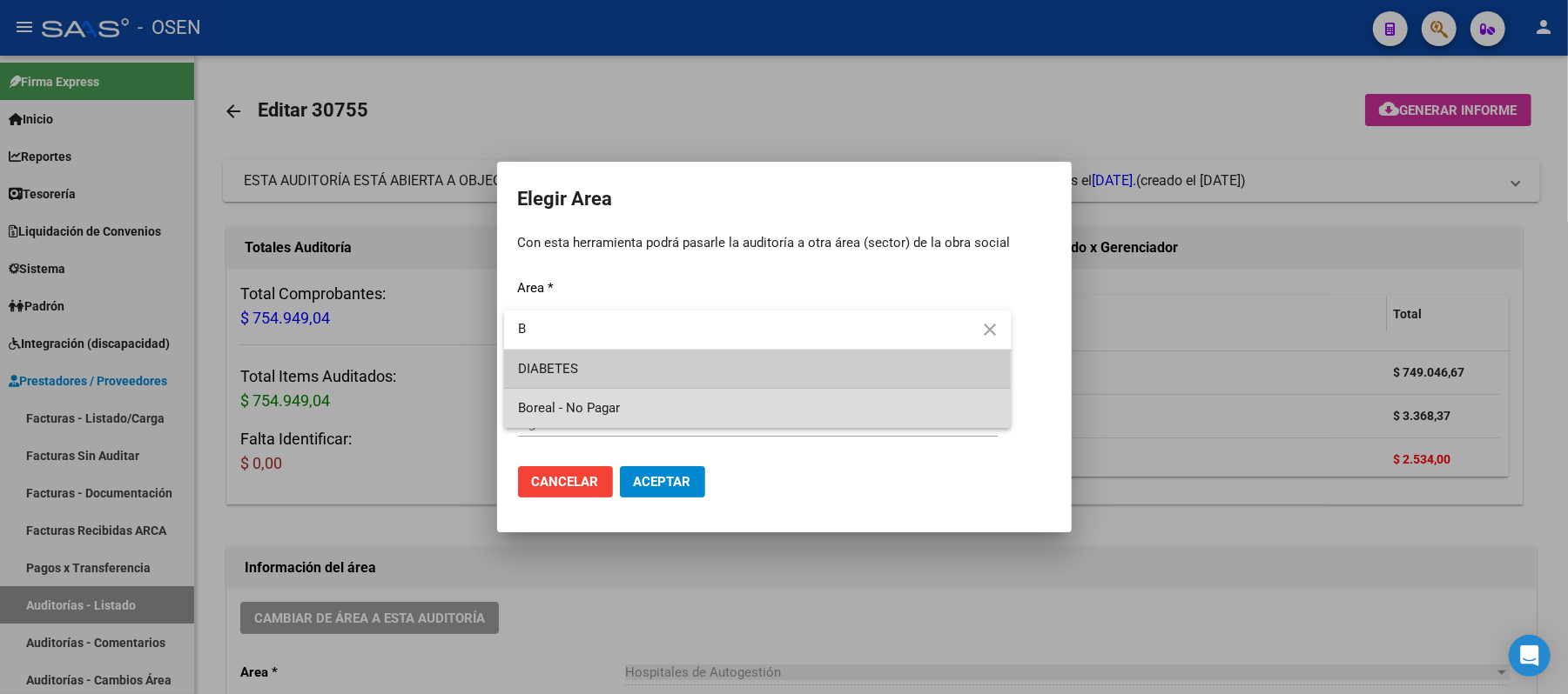
click at [631, 393] on span "Boreal - No Pagar" at bounding box center [757, 408] width 479 height 39
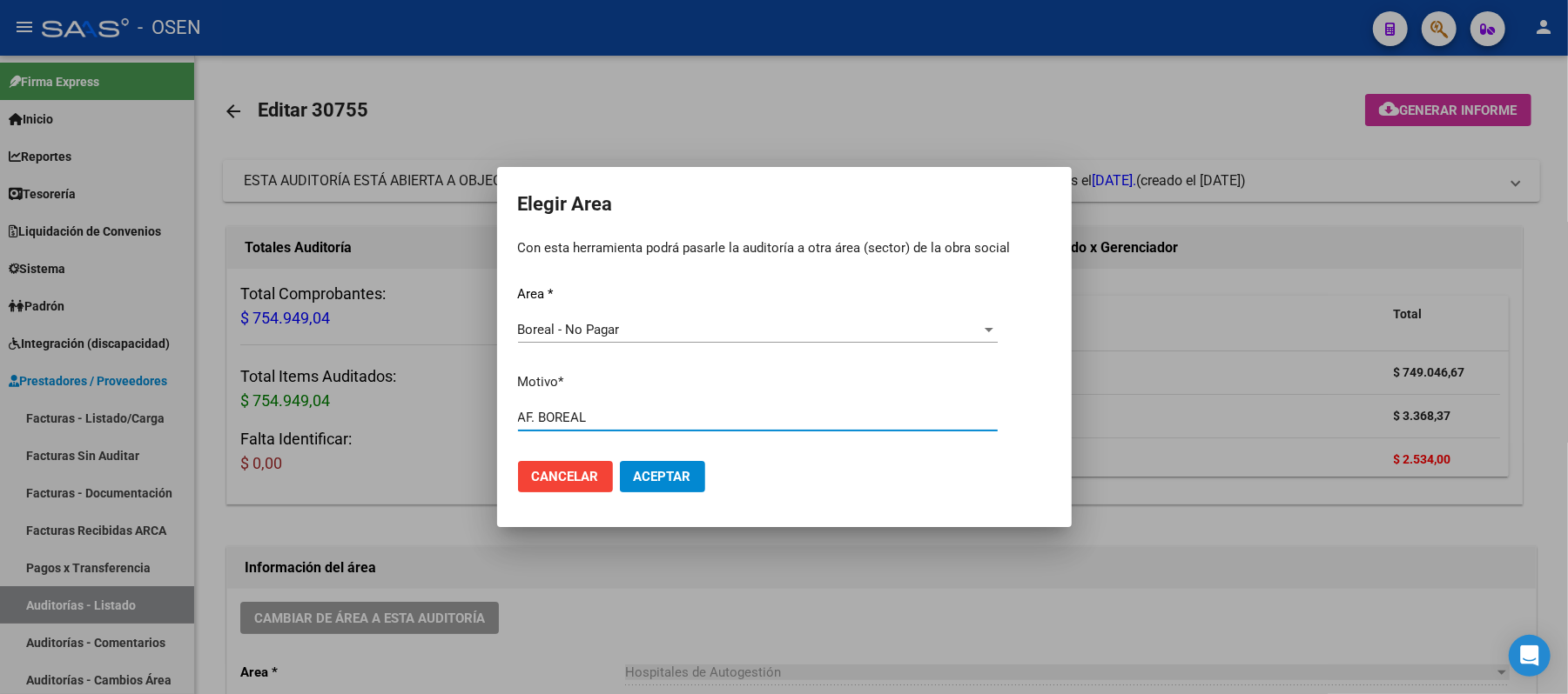
type input "AF. BOREAL"
click at [666, 470] on span "Aceptar" at bounding box center [662, 477] width 58 height 16
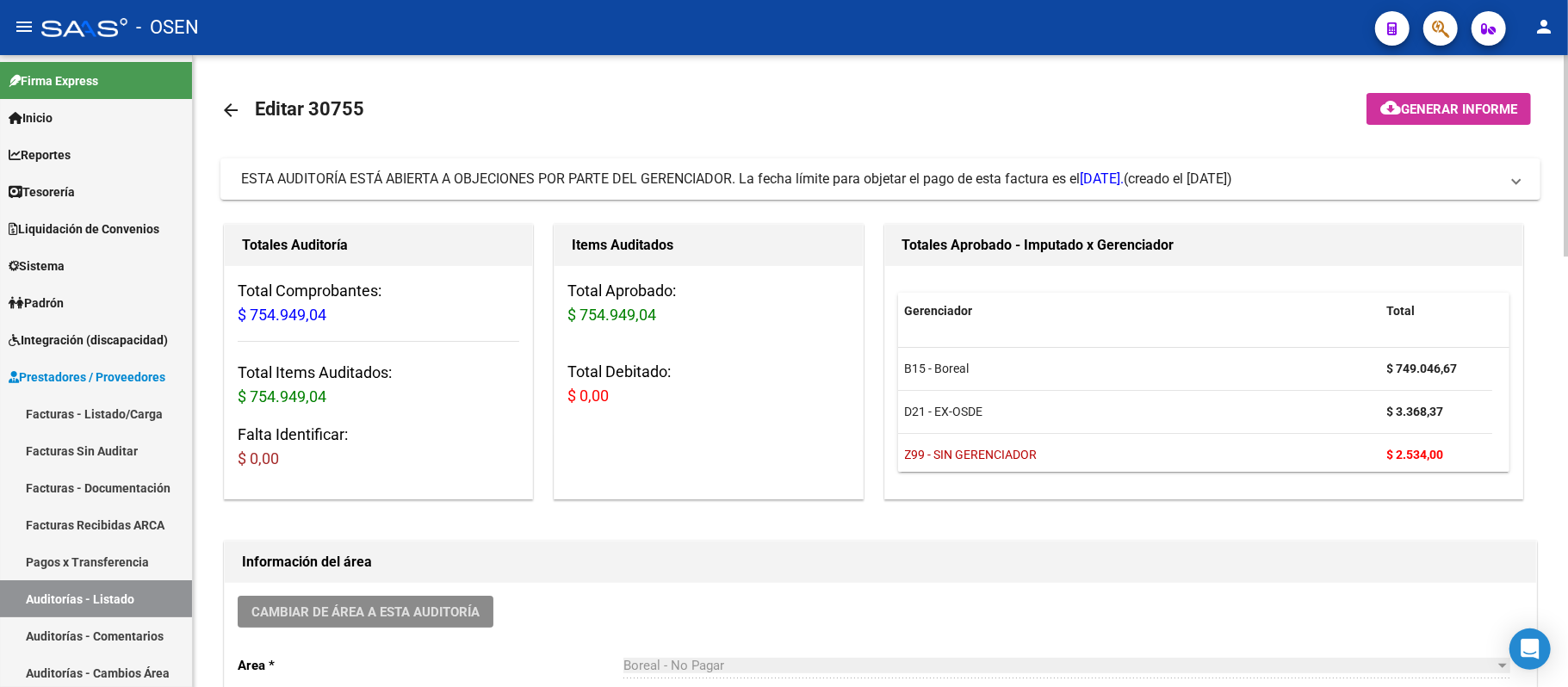
drag, startPoint x: 39, startPoint y: 599, endPoint x: 218, endPoint y: 377, distance: 285.2
click at [39, 599] on link "Auditorías - Listado" at bounding box center [96, 599] width 192 height 37
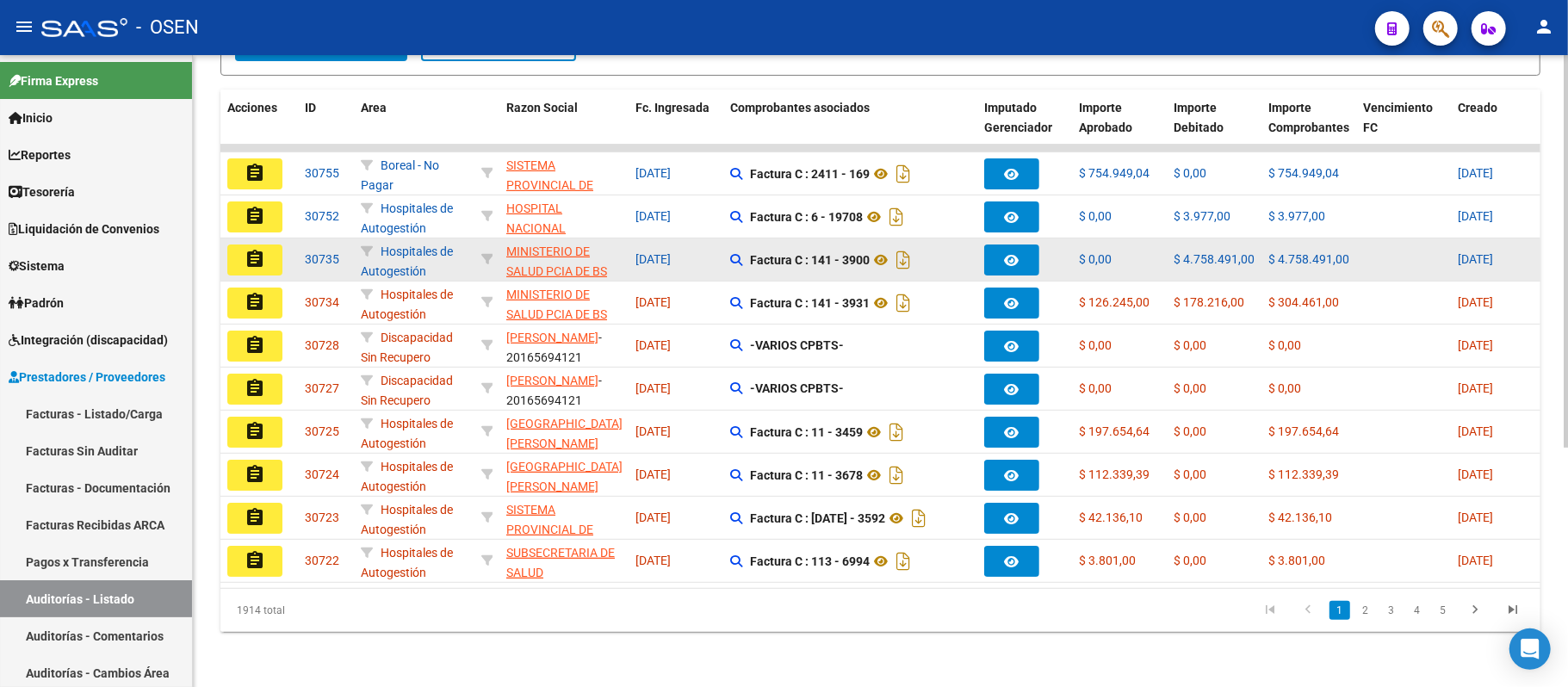
scroll to position [384, 0]
click at [263, 249] on mat-icon "assignment" at bounding box center [255, 259] width 21 height 21
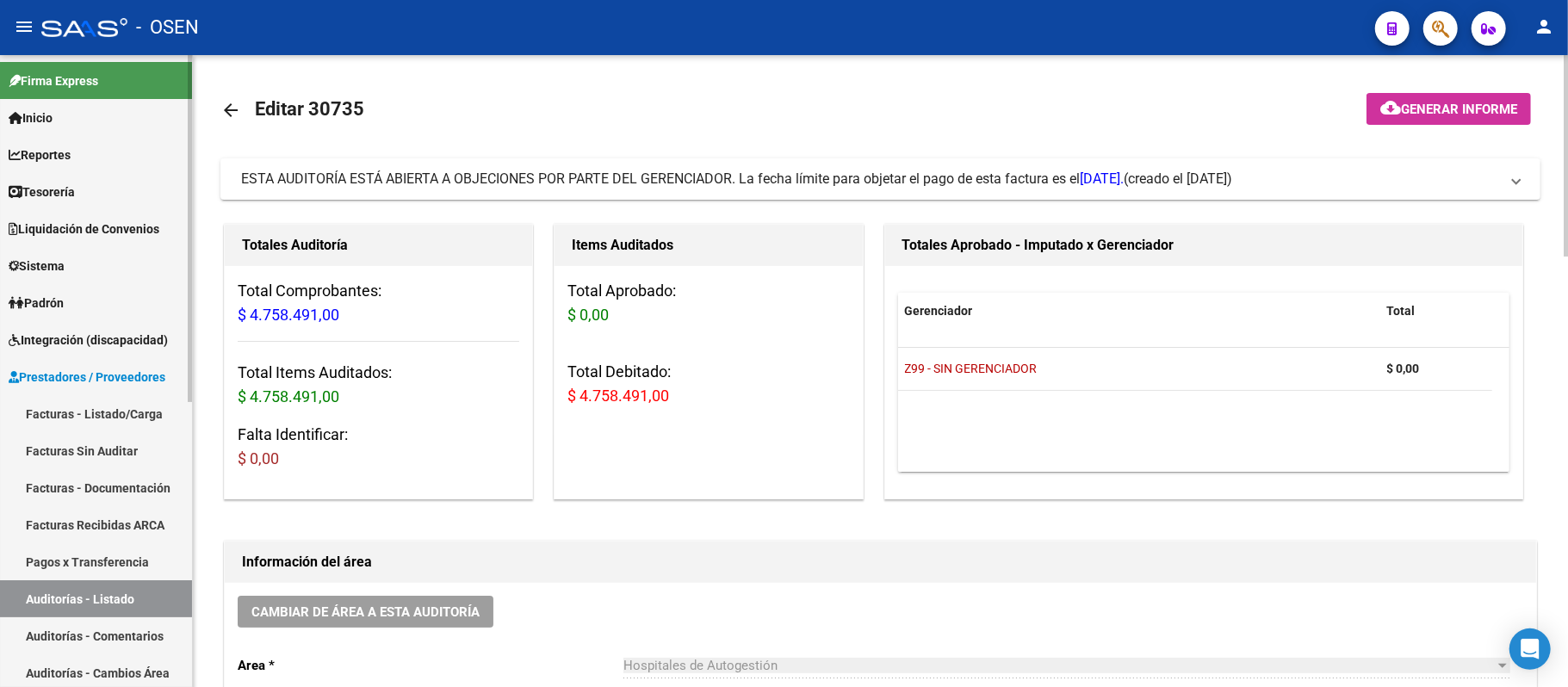
click at [131, 600] on link "Auditorías - Listado" at bounding box center [96, 599] width 192 height 37
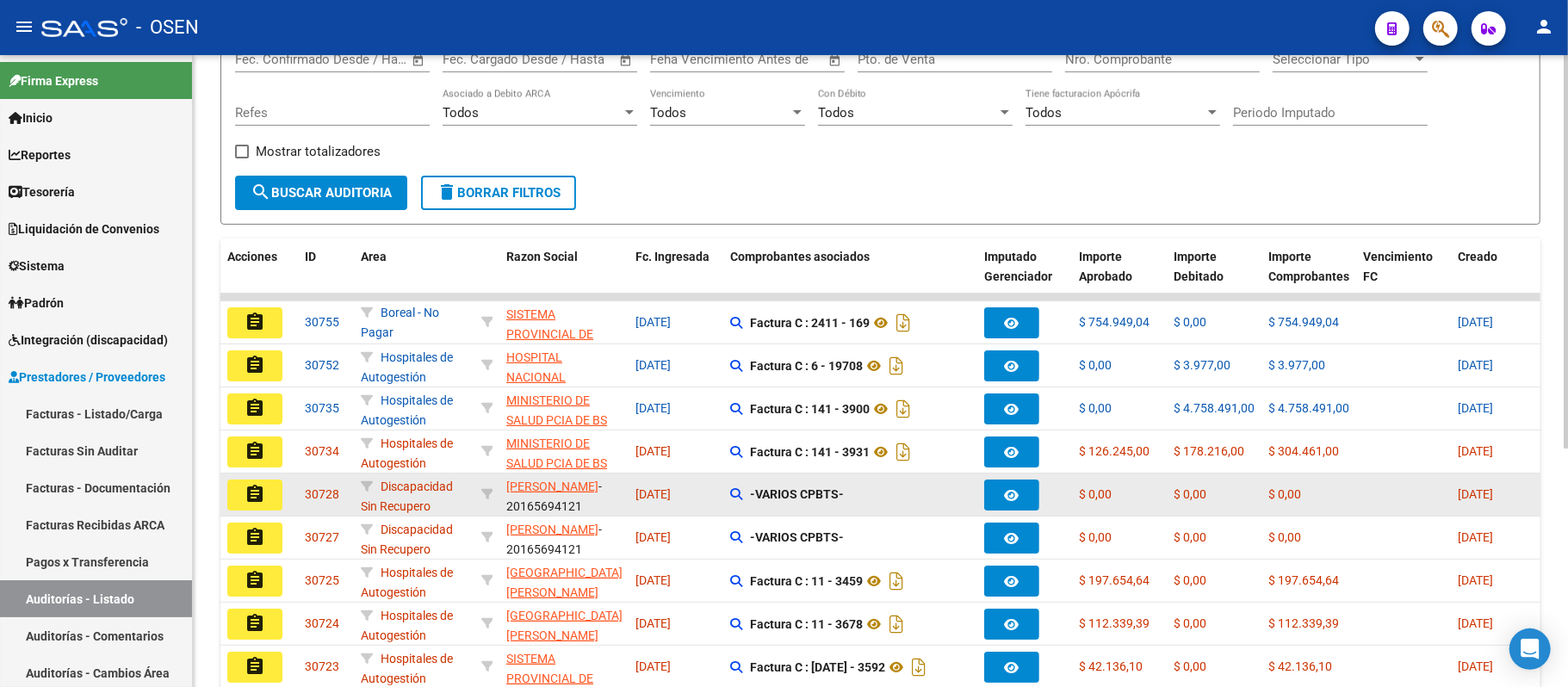
scroll to position [229, 0]
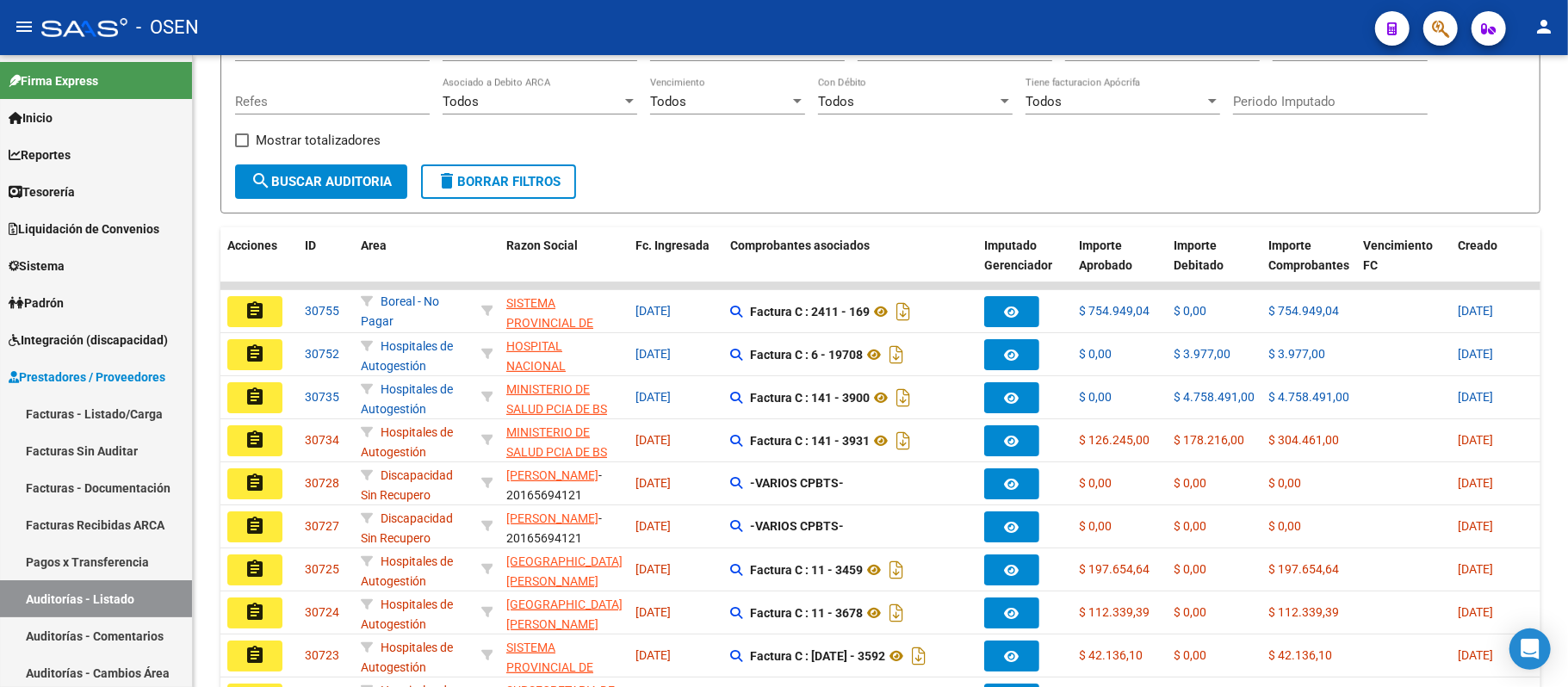
click at [256, 431] on mat-icon "assignment" at bounding box center [255, 440] width 21 height 21
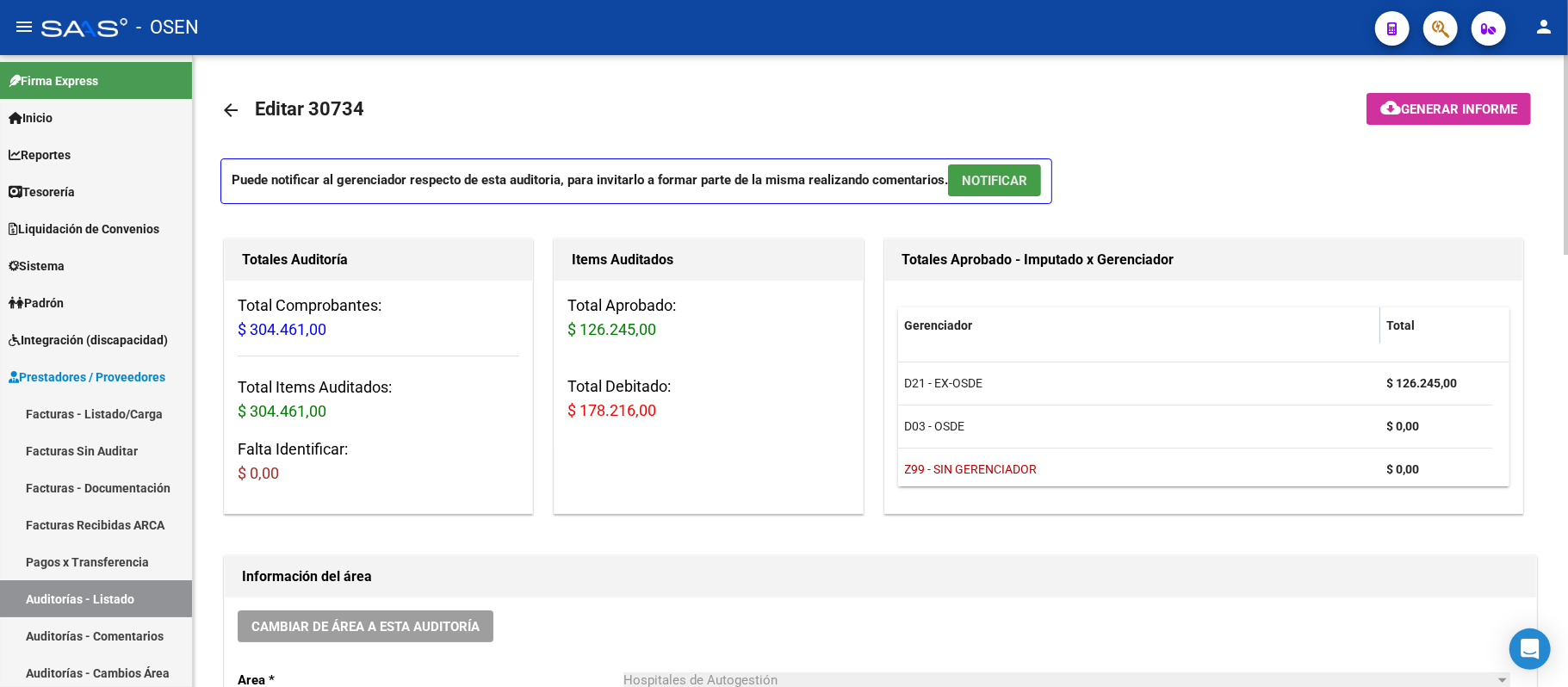
drag, startPoint x: 1016, startPoint y: 192, endPoint x: 1096, endPoint y: 319, distance: 150.1
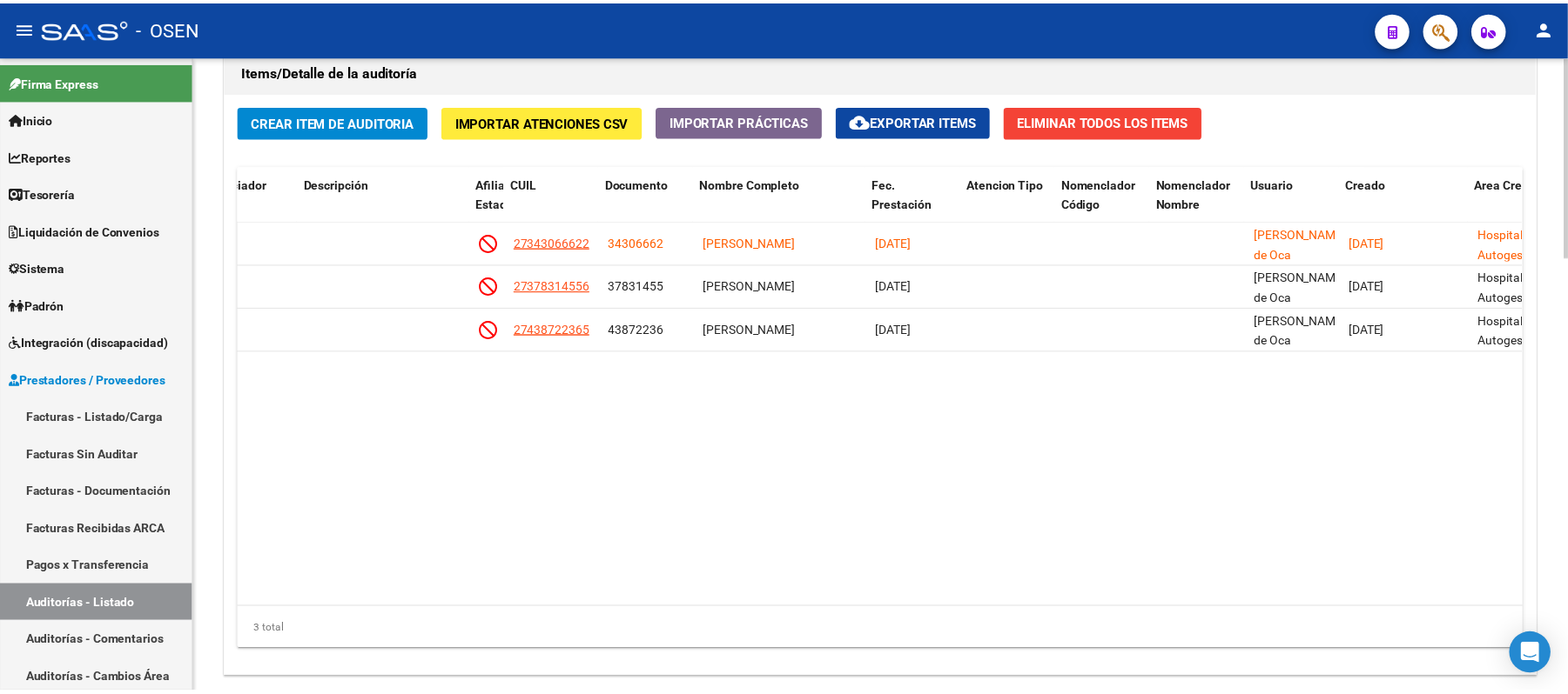
scroll to position [0, 1076]
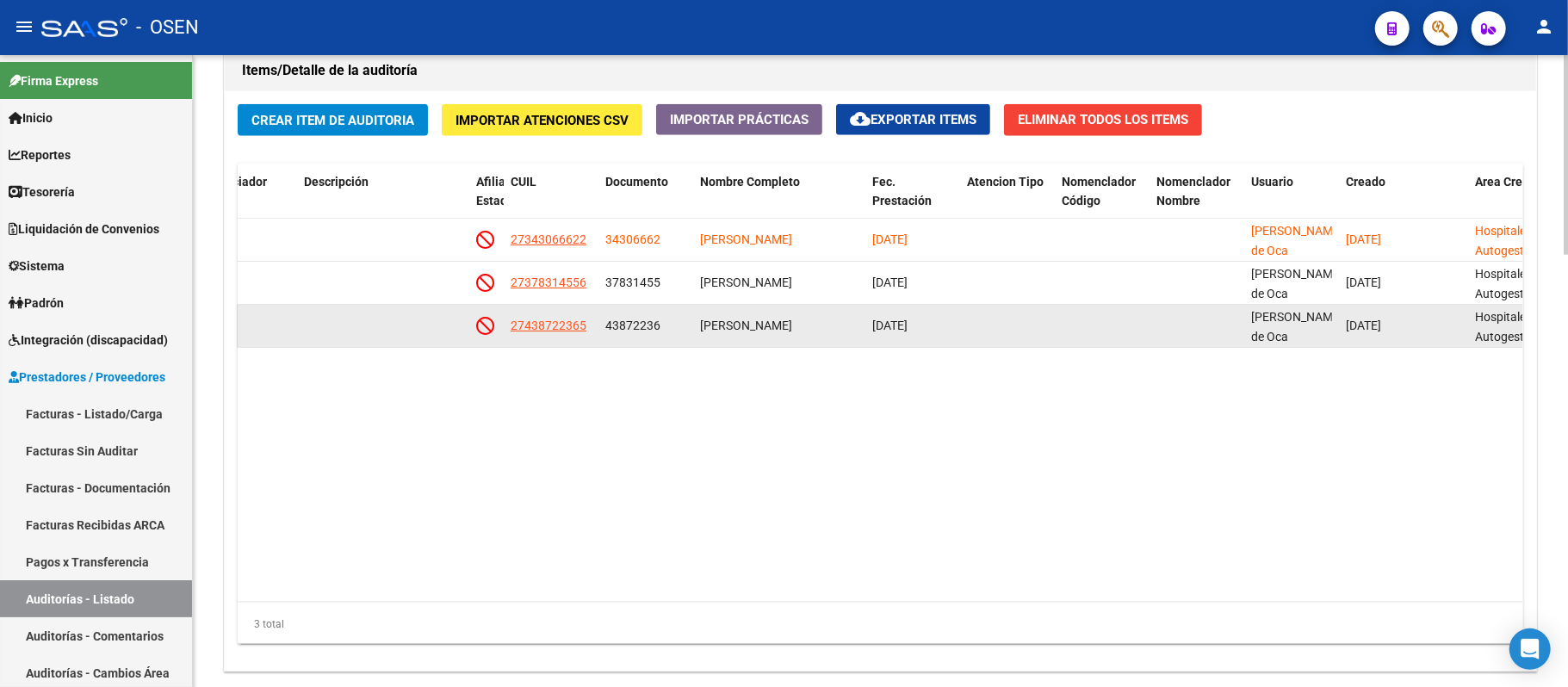
click at [570, 318] on app-link-go-to "27438722365" at bounding box center [548, 326] width 76 height 20
click at [568, 325] on span "27438722365" at bounding box center [548, 326] width 76 height 14
type textarea "27438722365"
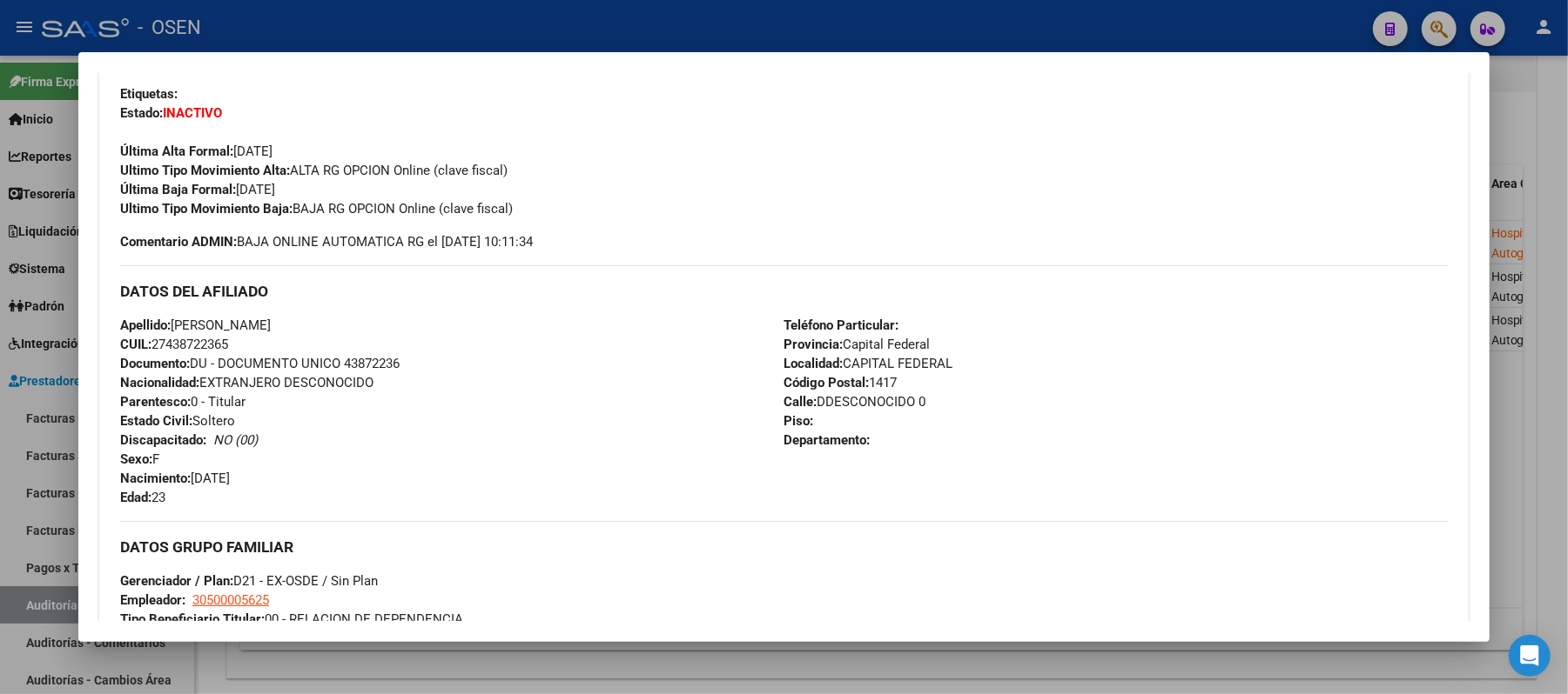
scroll to position [464, 0]
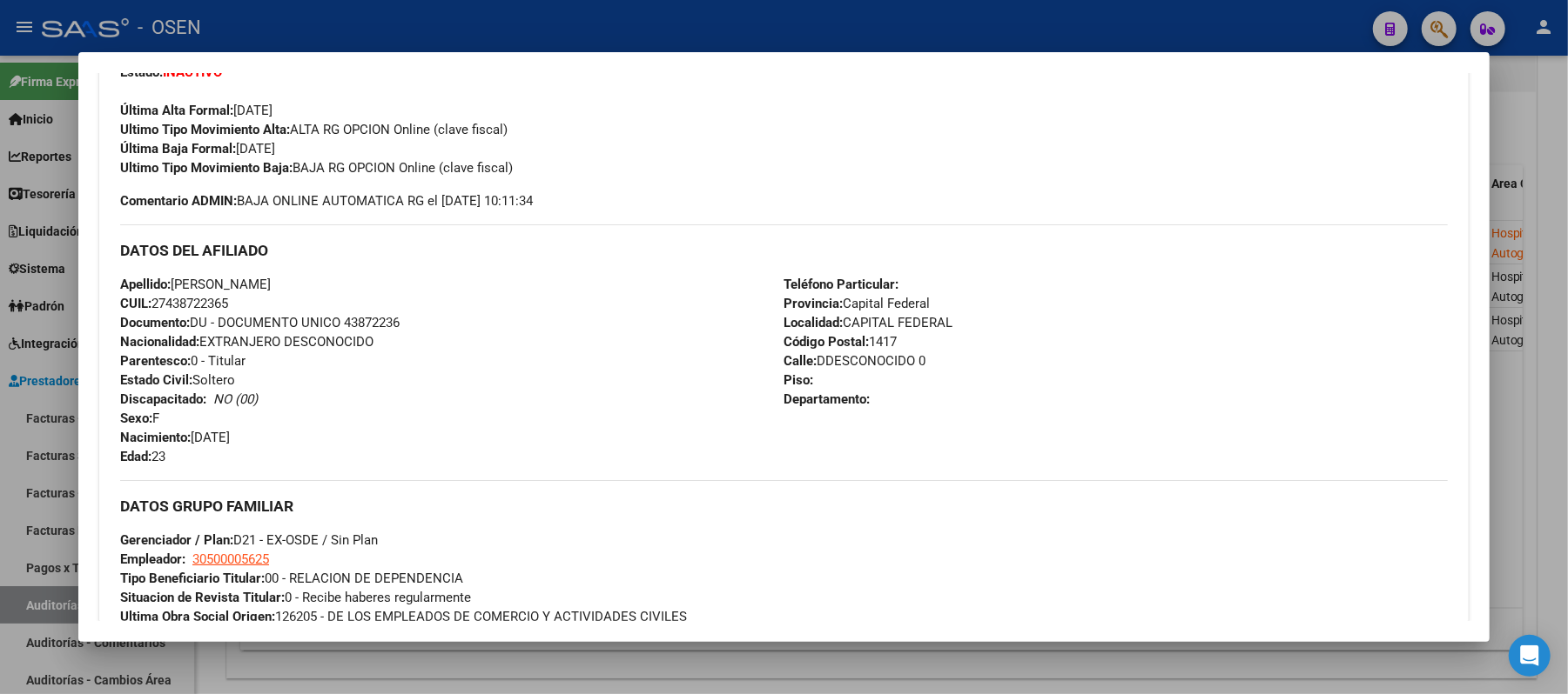
drag, startPoint x: 238, startPoint y: 301, endPoint x: 150, endPoint y: 307, distance: 88.2
click at [150, 307] on div "Apellido: GONZALEZ VALENTI MORENA CUIL: 27438722365 Documento: DU - DOCUMENTO U…" at bounding box center [451, 371] width 663 height 192
copy span "27438722365"
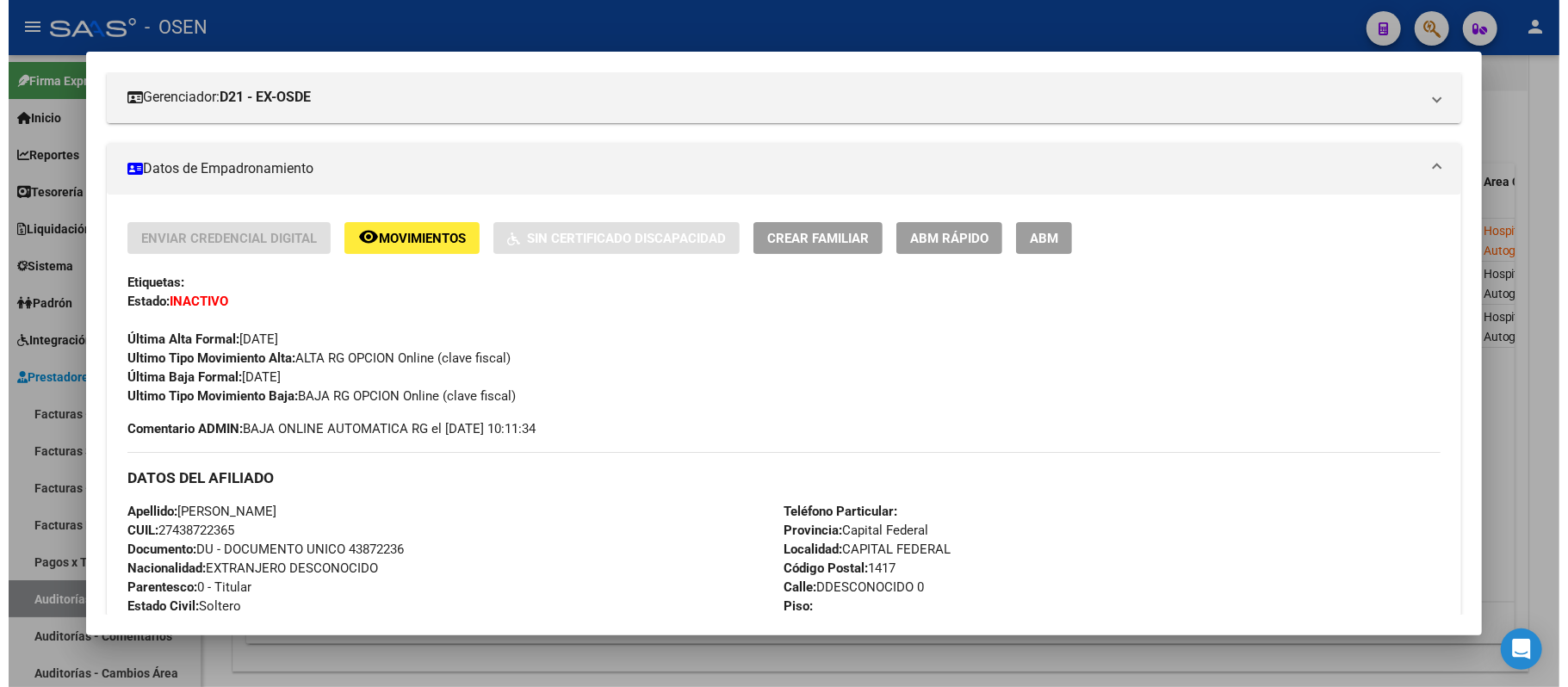
scroll to position [0, 0]
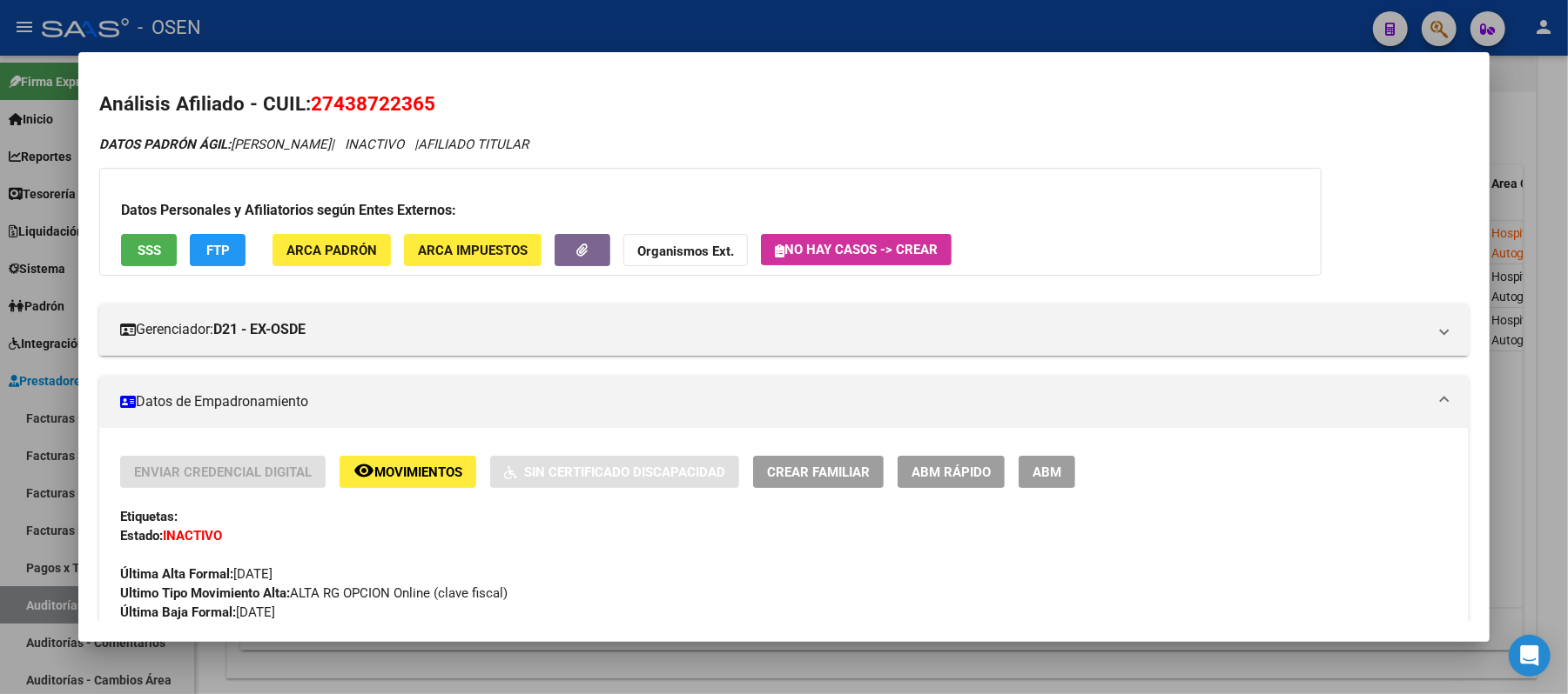
click at [549, 24] on div at bounding box center [784, 347] width 1568 height 694
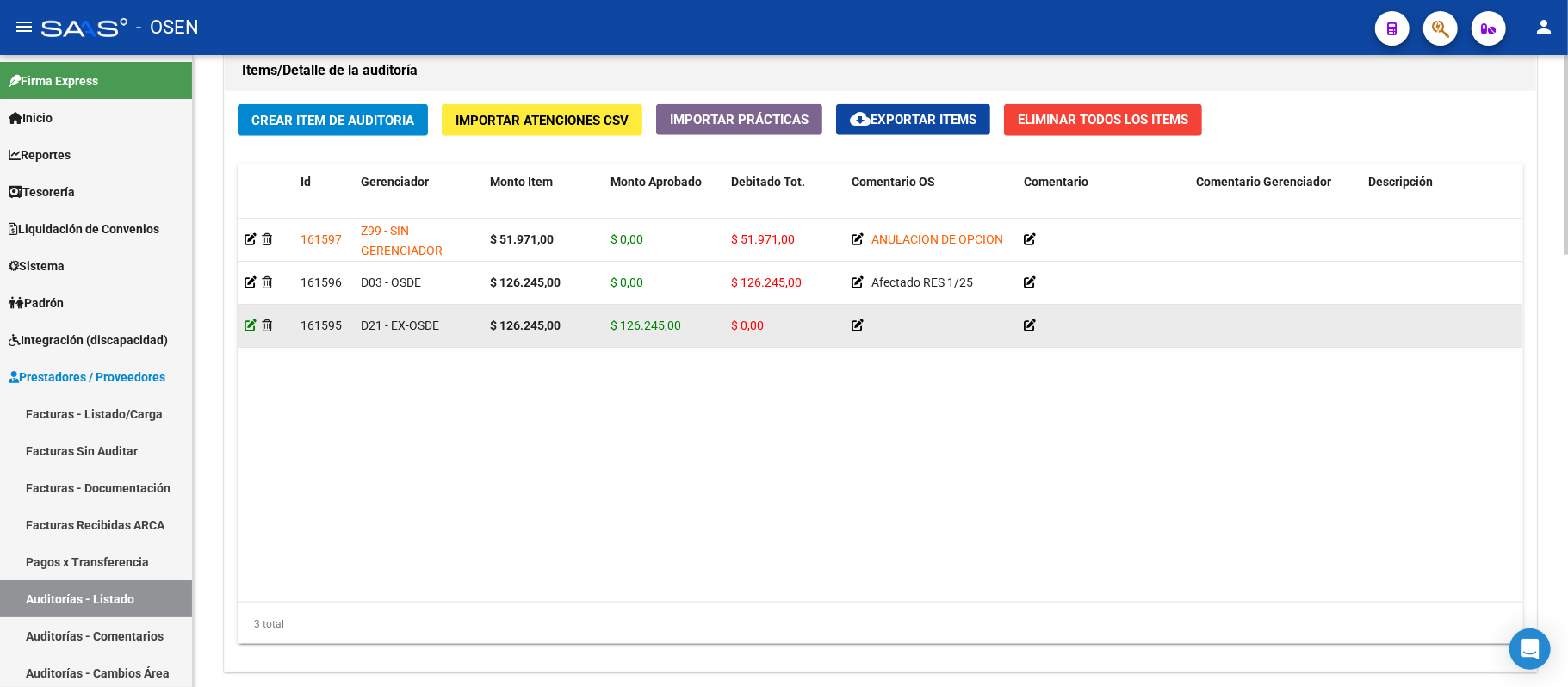
click at [253, 331] on icon at bounding box center [250, 326] width 12 height 12
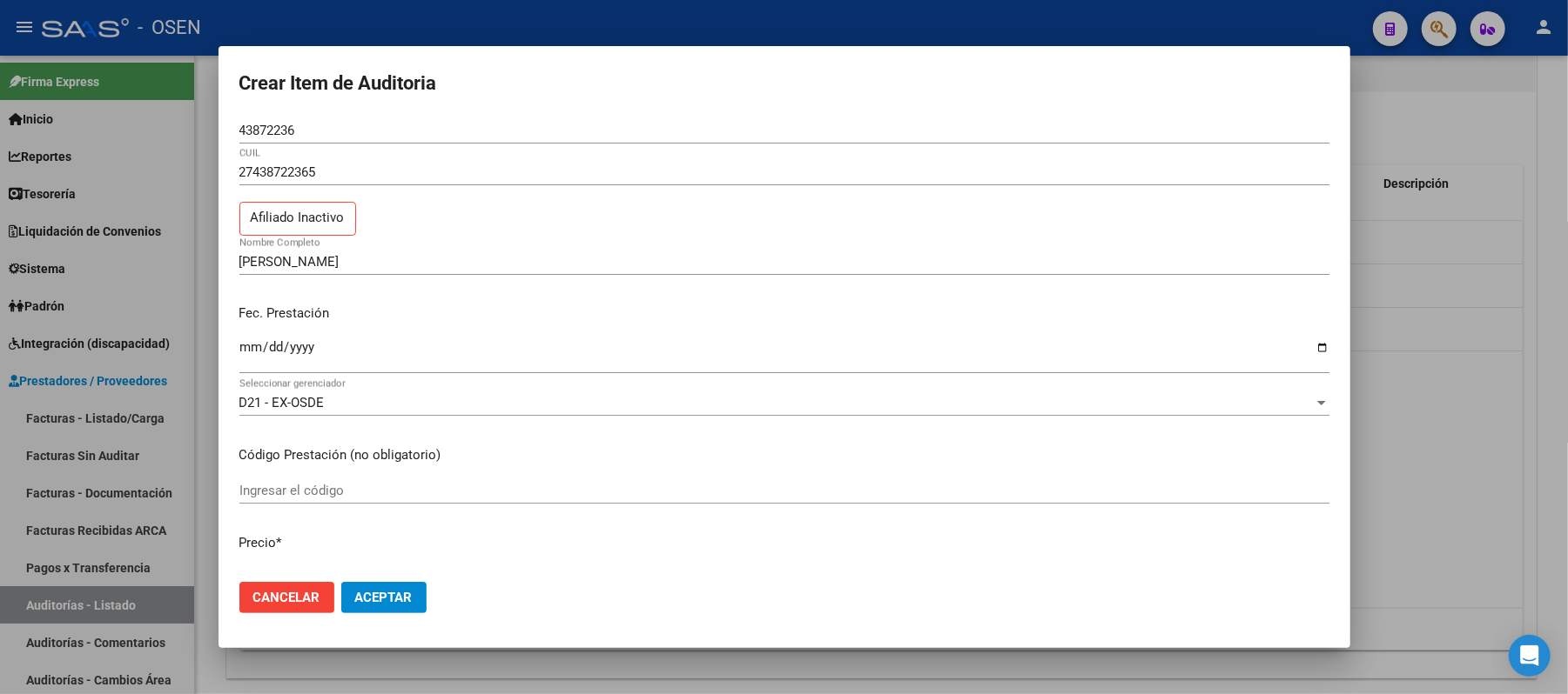
click at [533, 413] on div "D21 - EX-OSDE Seleccionar gerenciador" at bounding box center [785, 402] width 1090 height 26
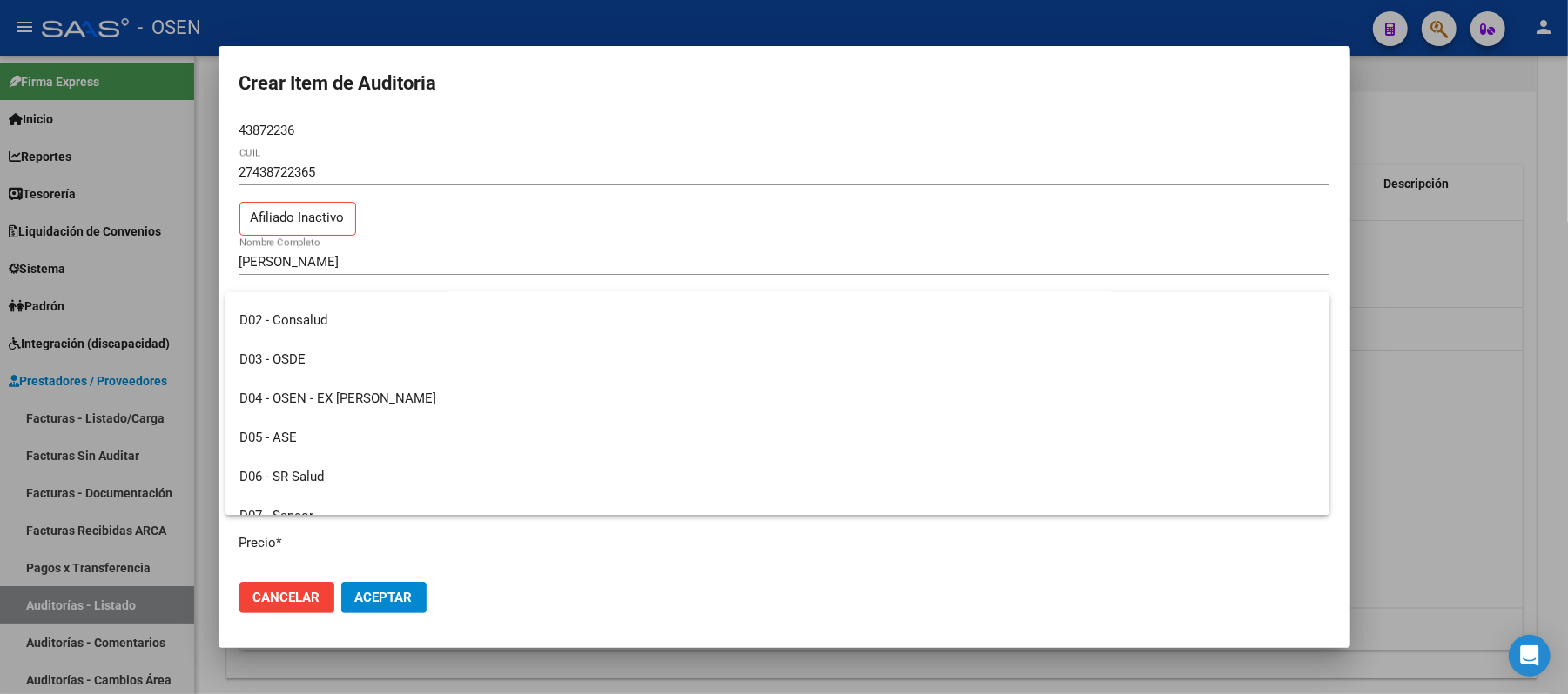
scroll to position [232, 0]
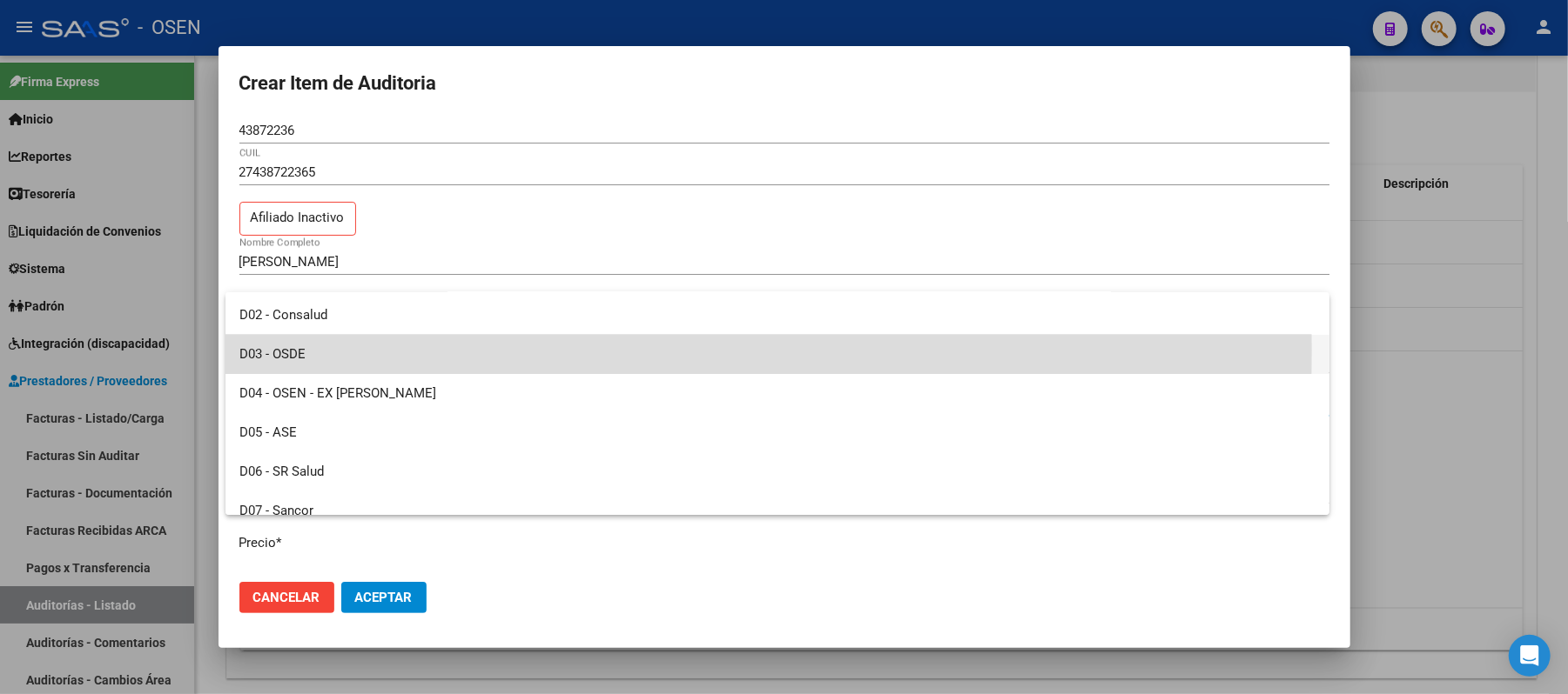
click at [300, 349] on span "D03 - OSDE" at bounding box center [778, 355] width 1076 height 39
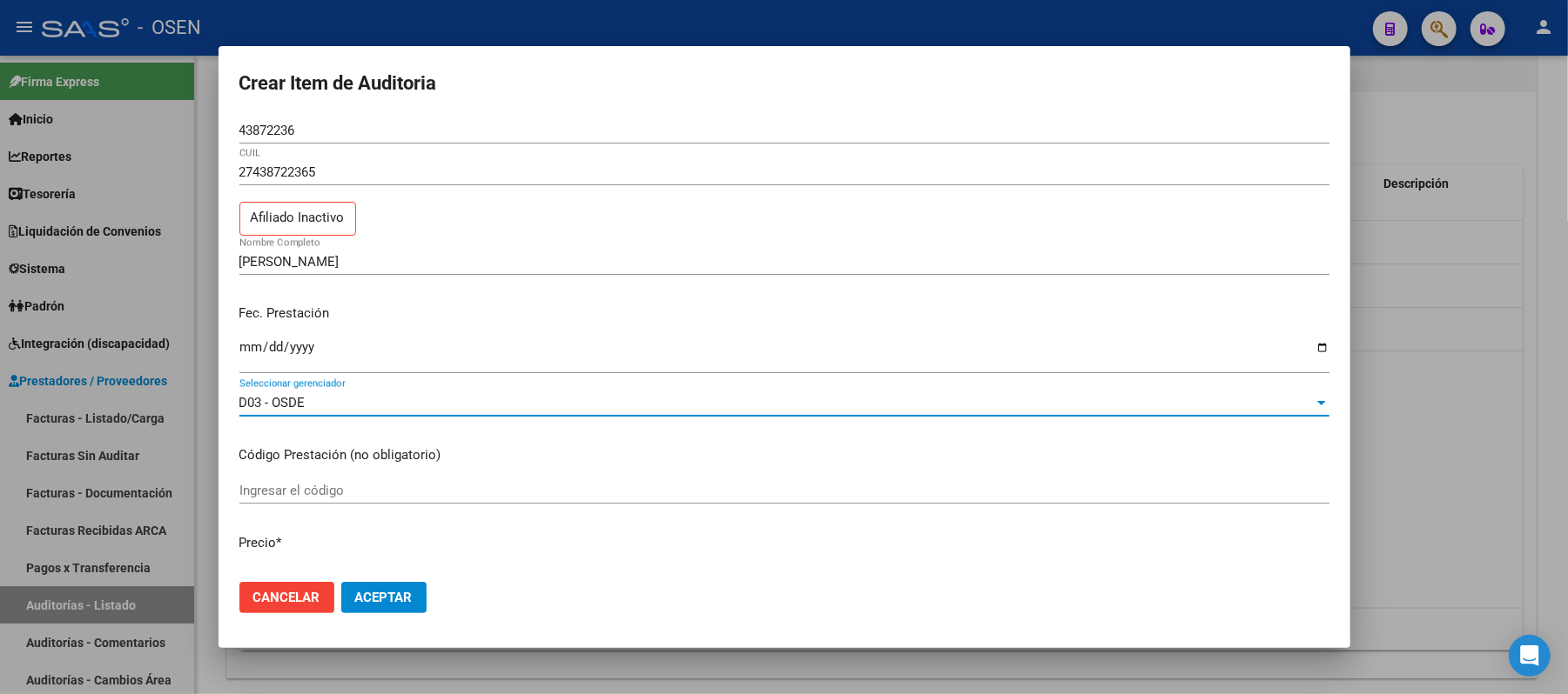
click at [374, 603] on span "Aceptar" at bounding box center [384, 598] width 58 height 16
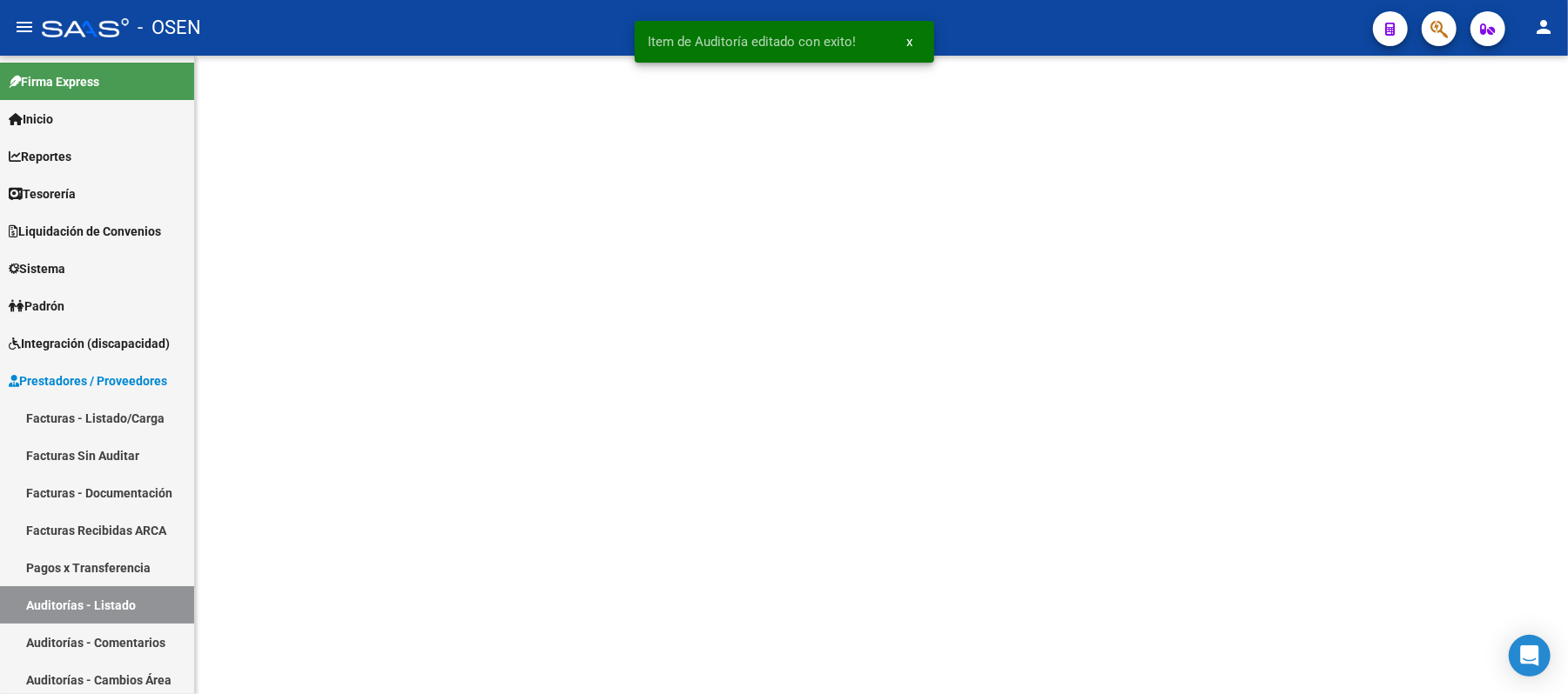
scroll to position [0, 0]
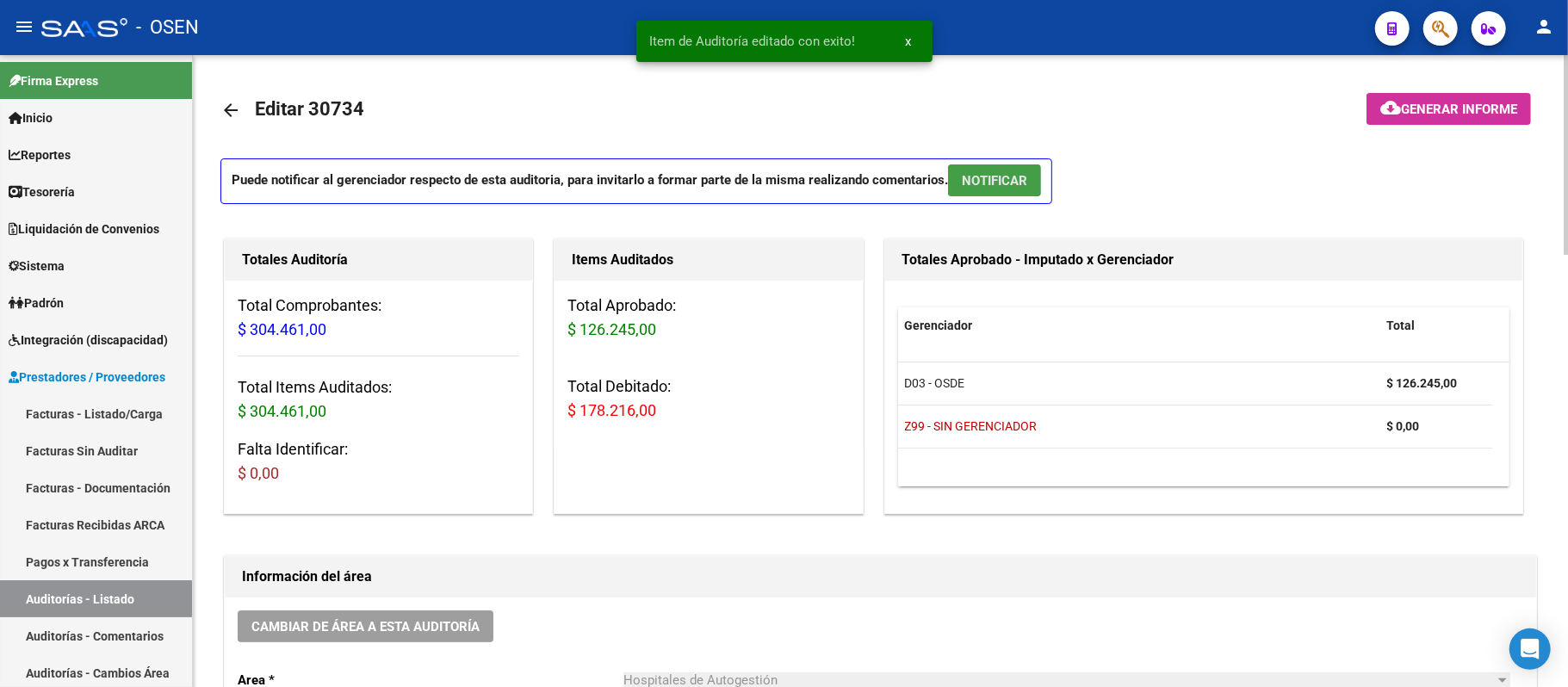
click at [996, 191] on button "NOTIFICAR" at bounding box center [995, 180] width 93 height 32
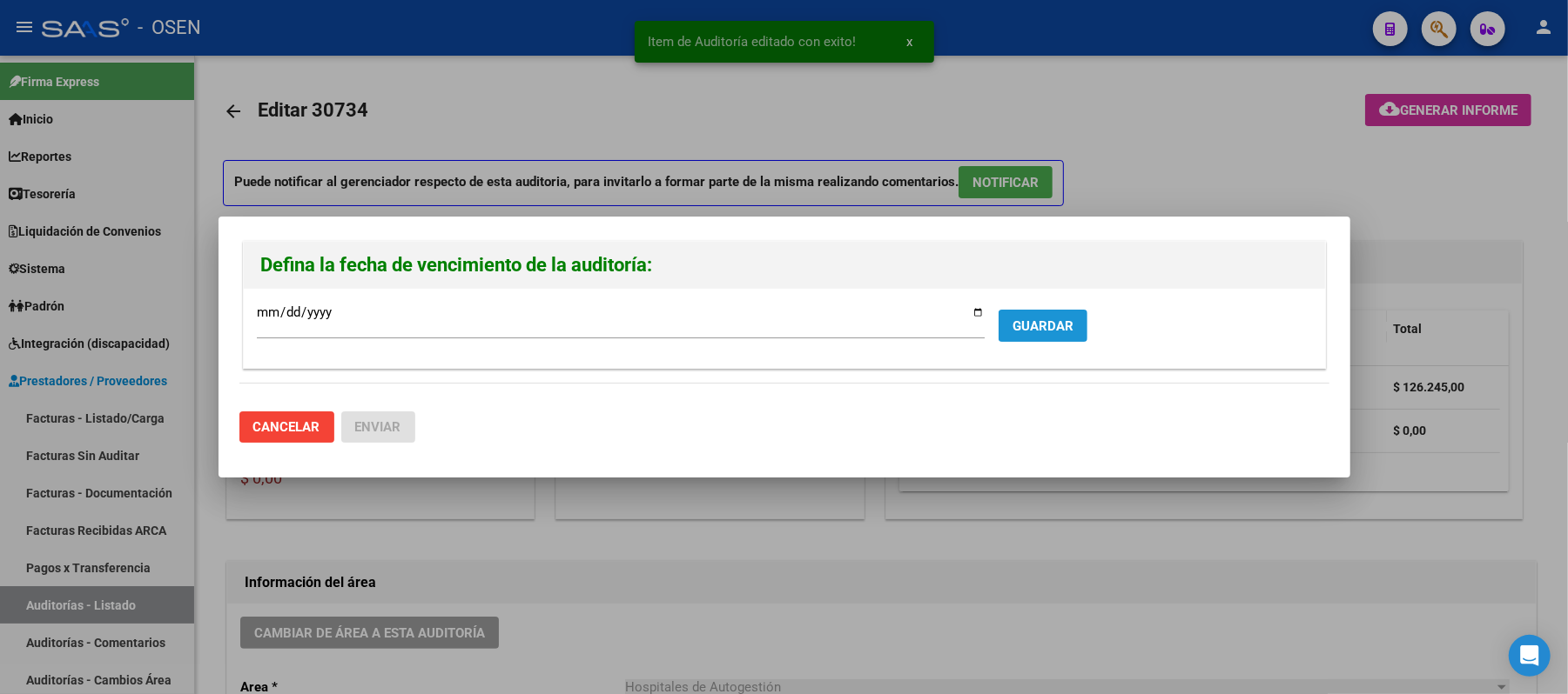
click at [1028, 319] on span "GUARDAR" at bounding box center [1042, 327] width 61 height 16
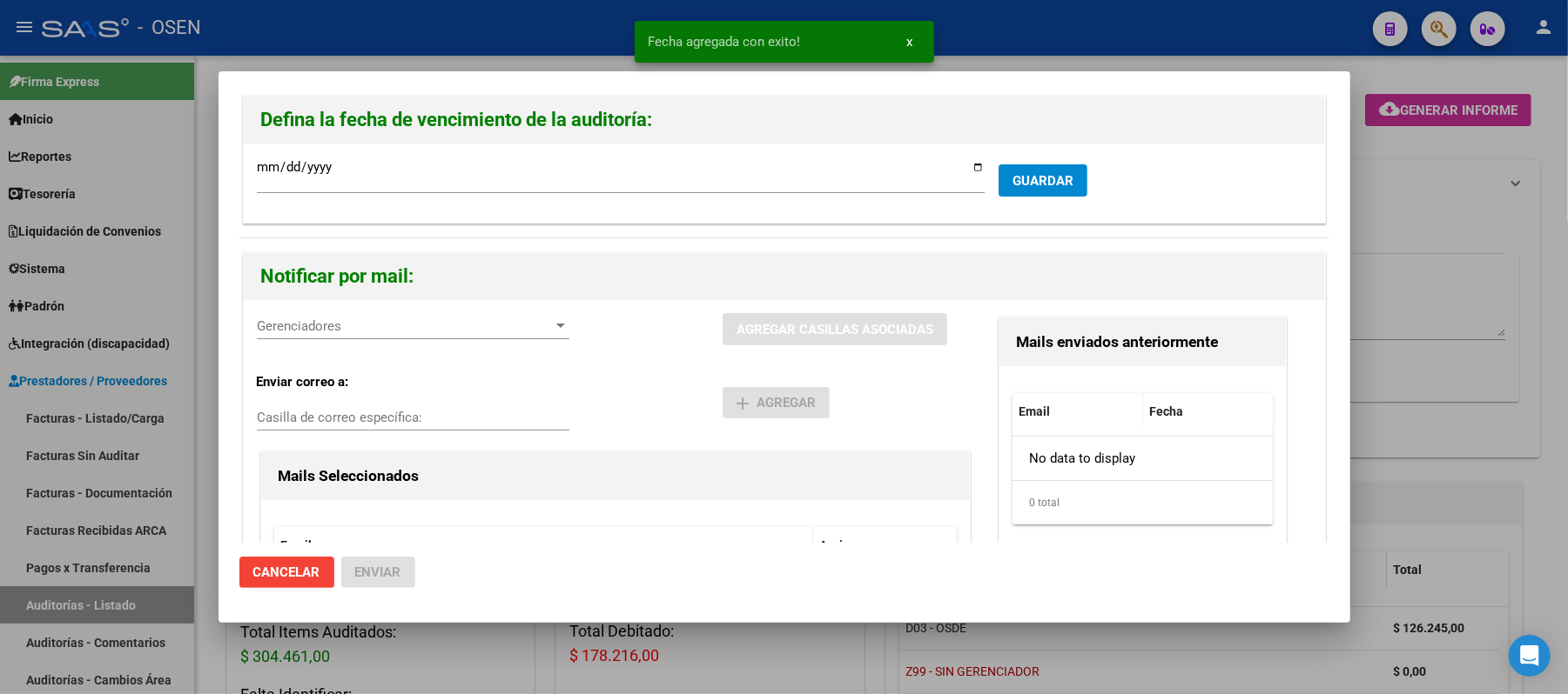
click at [357, 322] on span "Gerenciadores" at bounding box center [405, 327] width 297 height 16
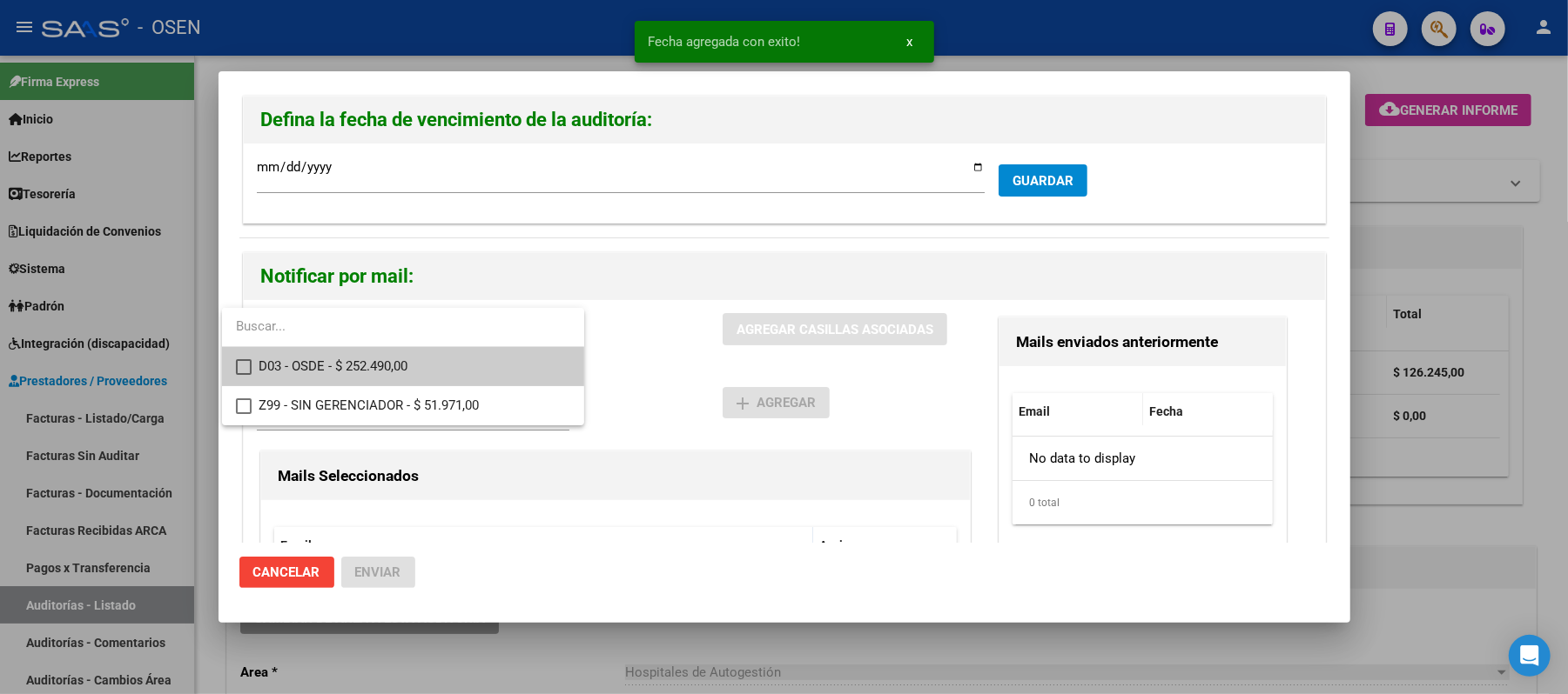
click at [369, 355] on span "D03 - OSDE - $ 252.490,00" at bounding box center [414, 367] width 312 height 39
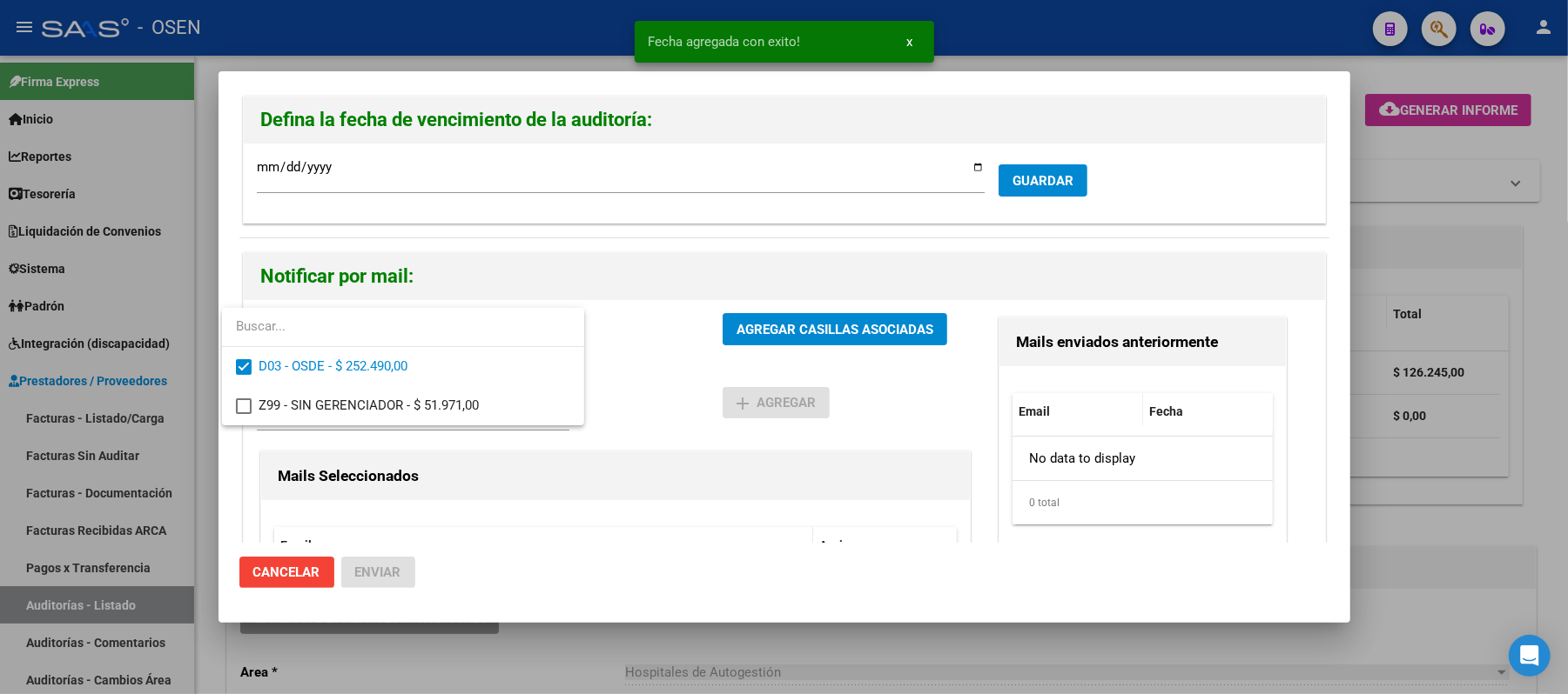
click at [687, 362] on div at bounding box center [784, 347] width 1568 height 694
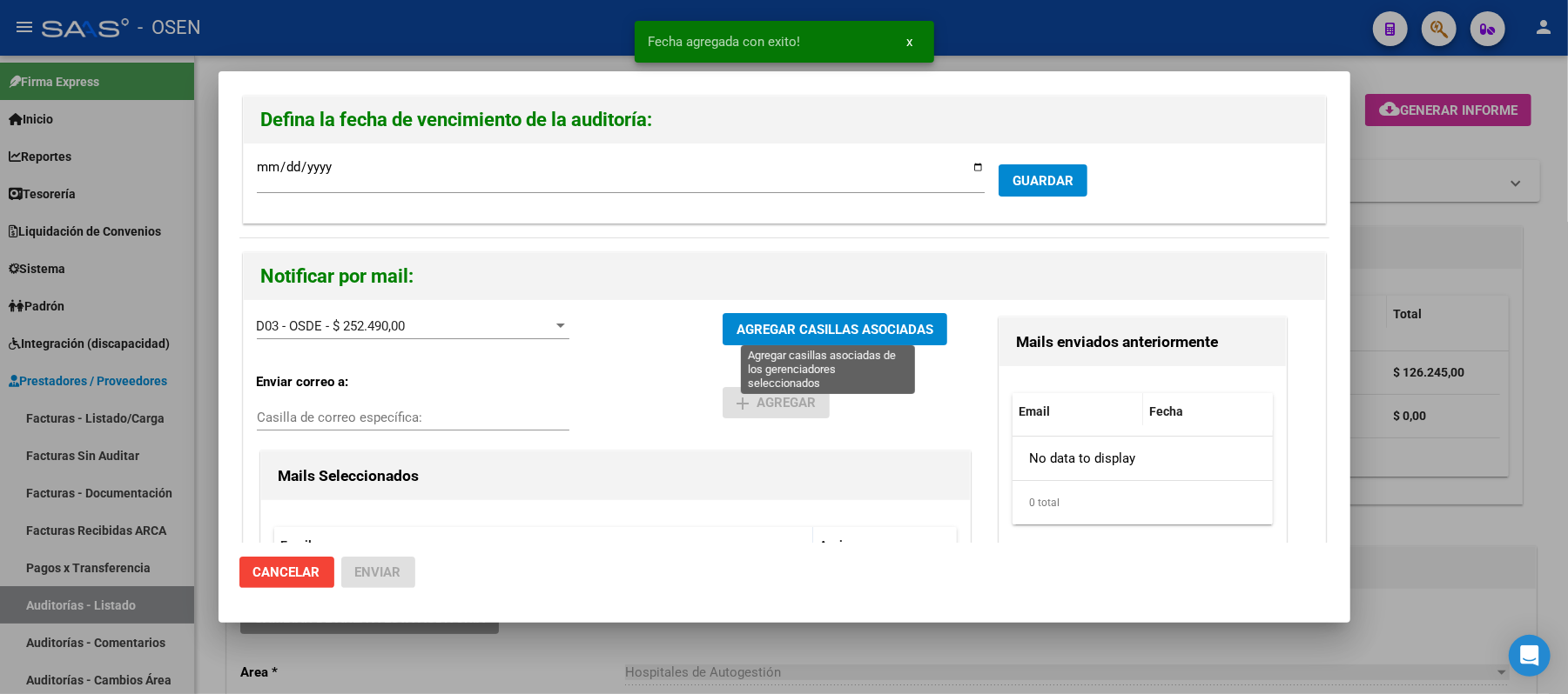
click at [760, 335] on span "AGREGAR CASILLAS ASOCIADAS" at bounding box center [835, 330] width 197 height 16
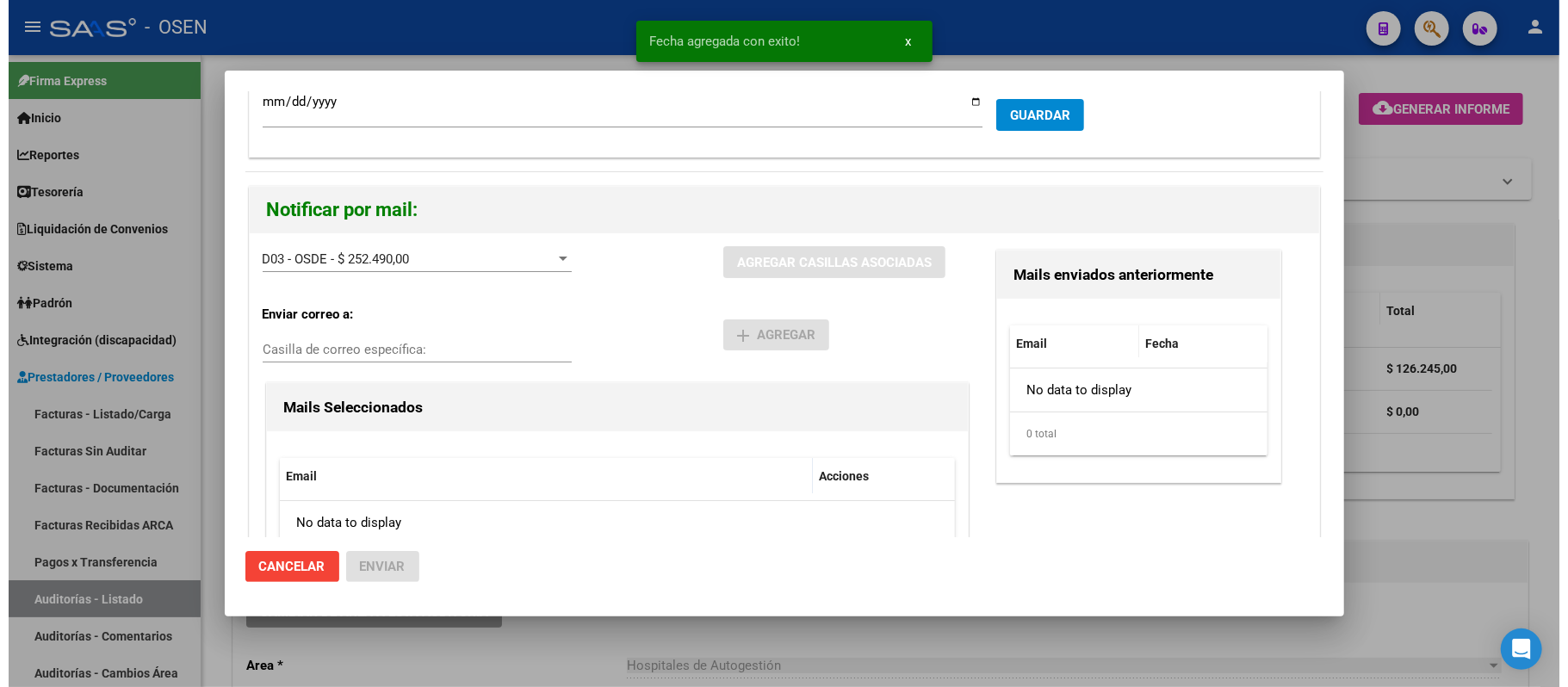
scroll to position [163, 0]
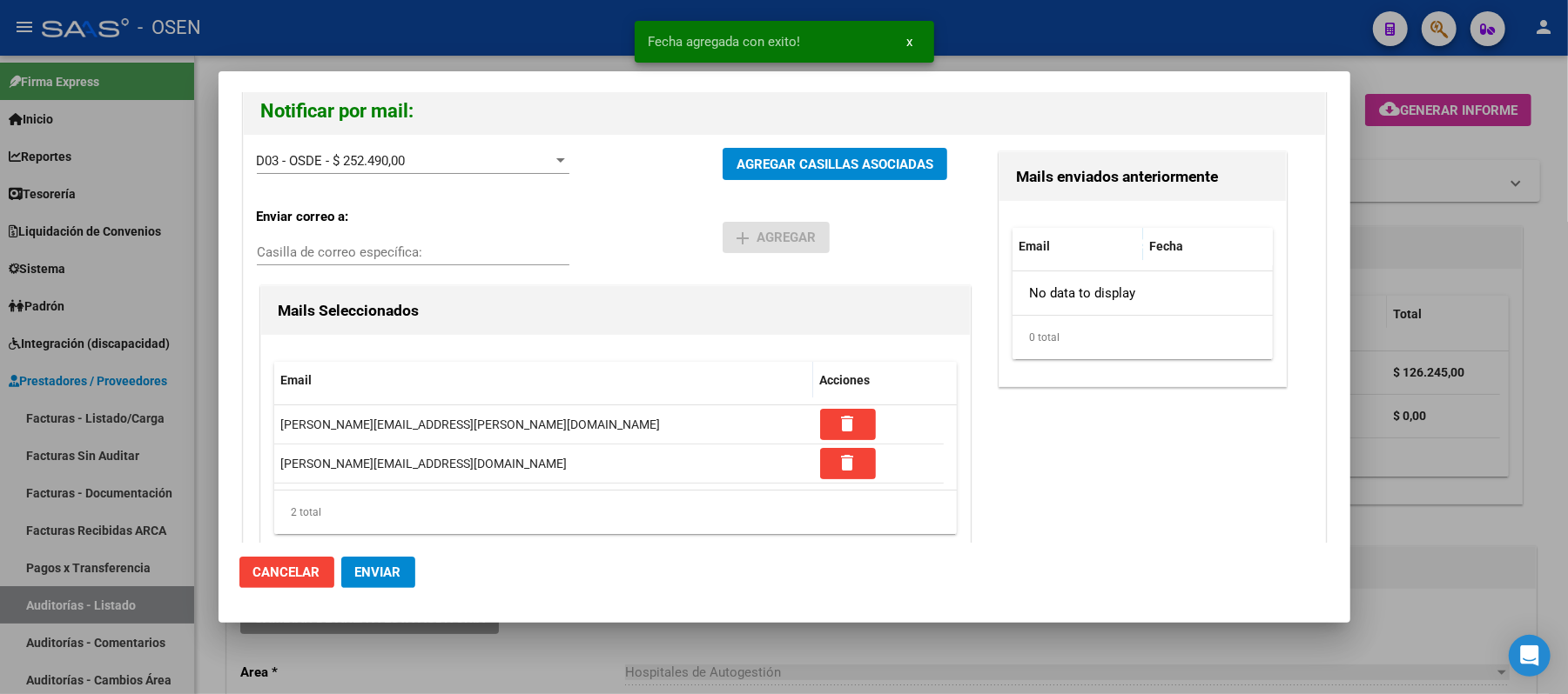
click at [373, 582] on button "Enviar" at bounding box center [377, 572] width 74 height 31
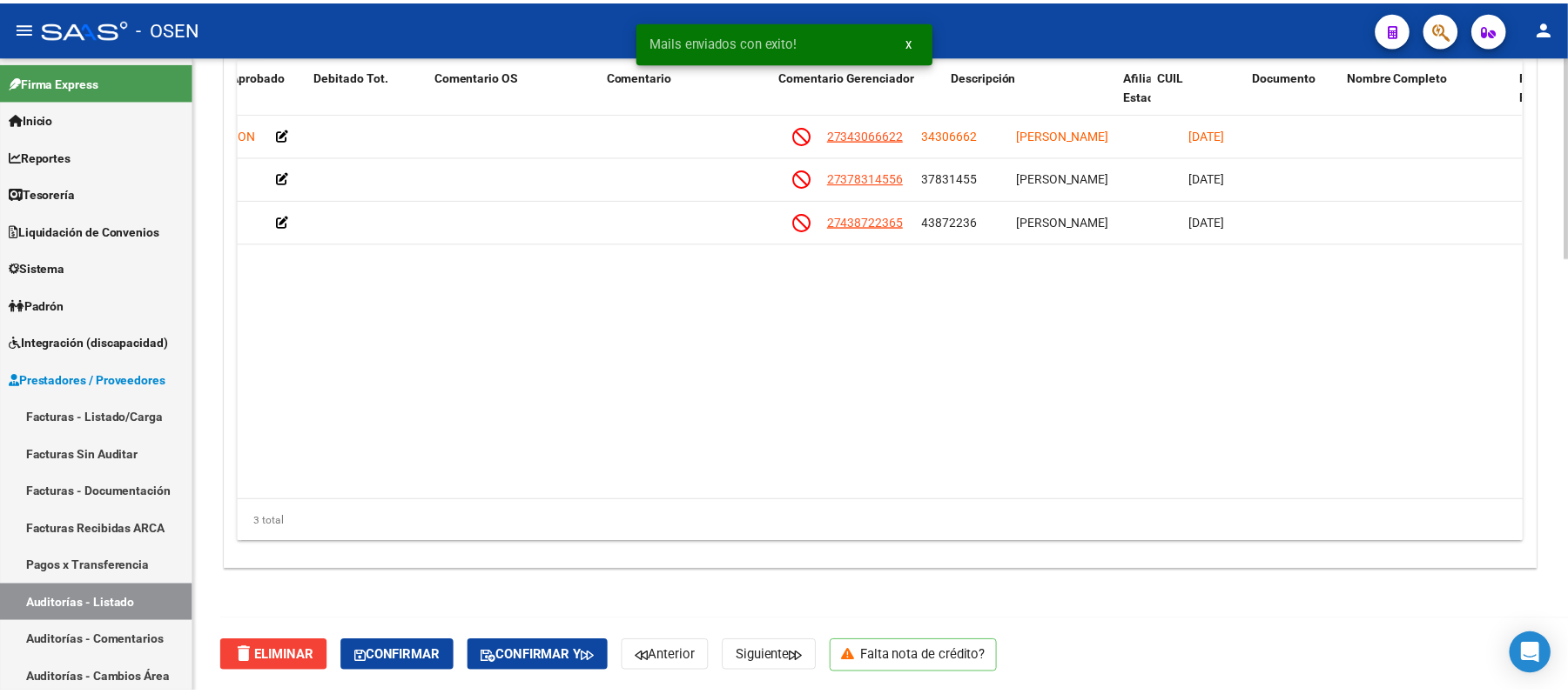
scroll to position [0, 809]
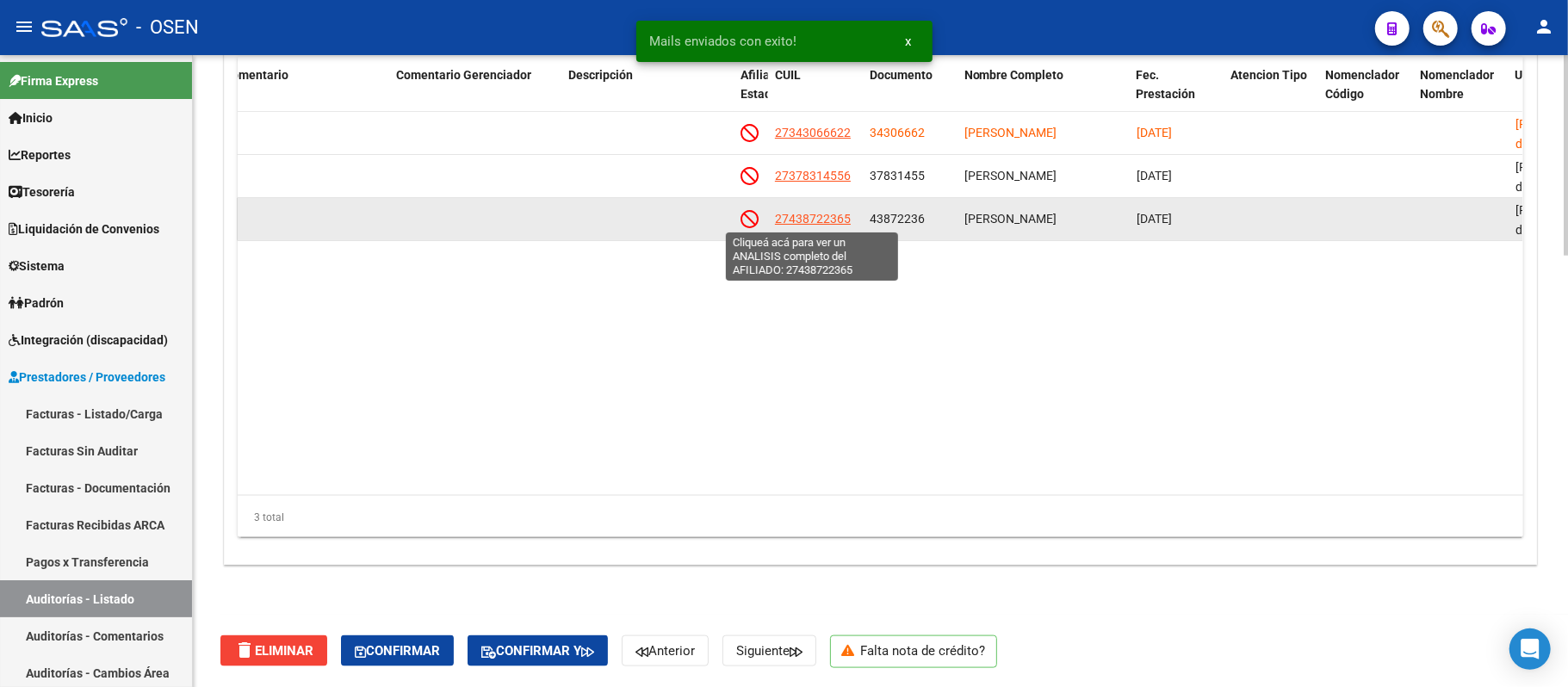
click at [794, 214] on span "27438722365" at bounding box center [813, 219] width 76 height 14
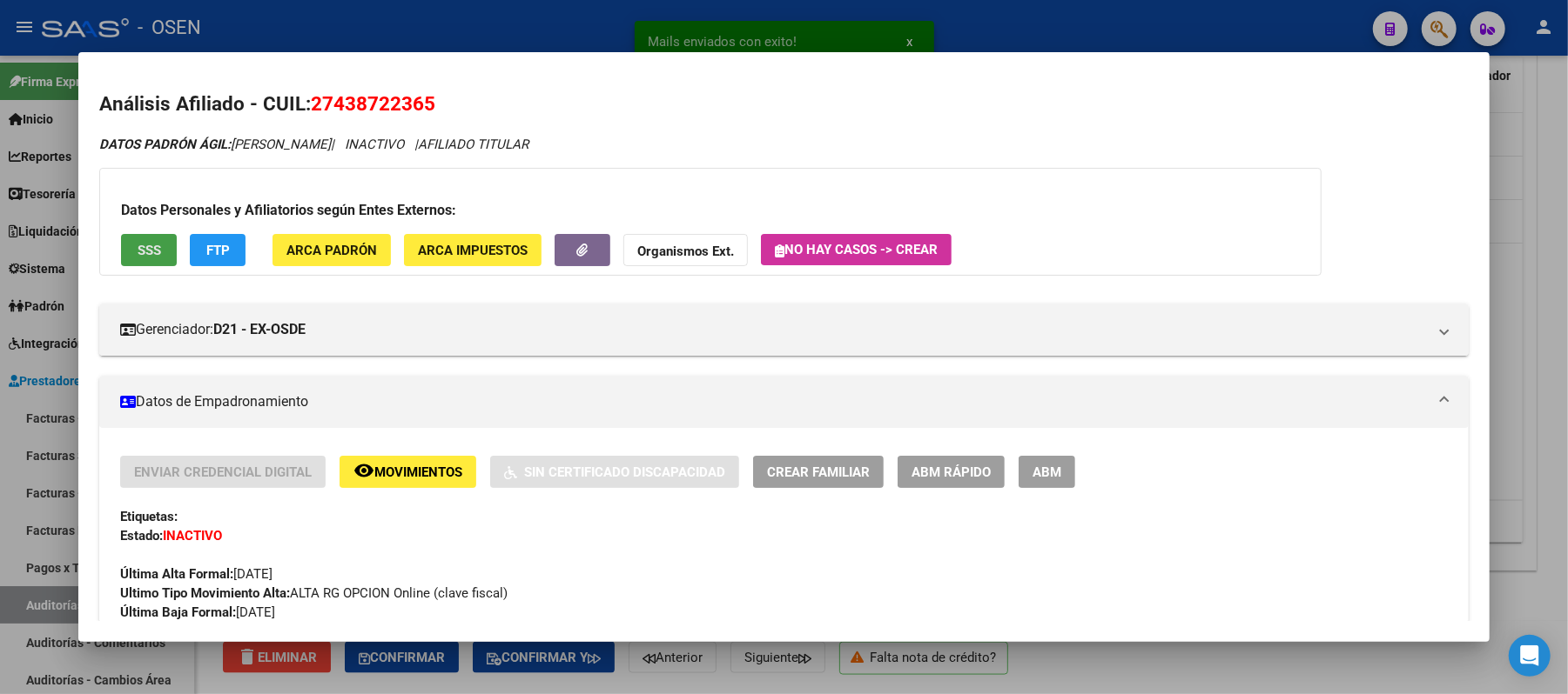
click at [138, 251] on span "SSS" at bounding box center [149, 251] width 23 height 16
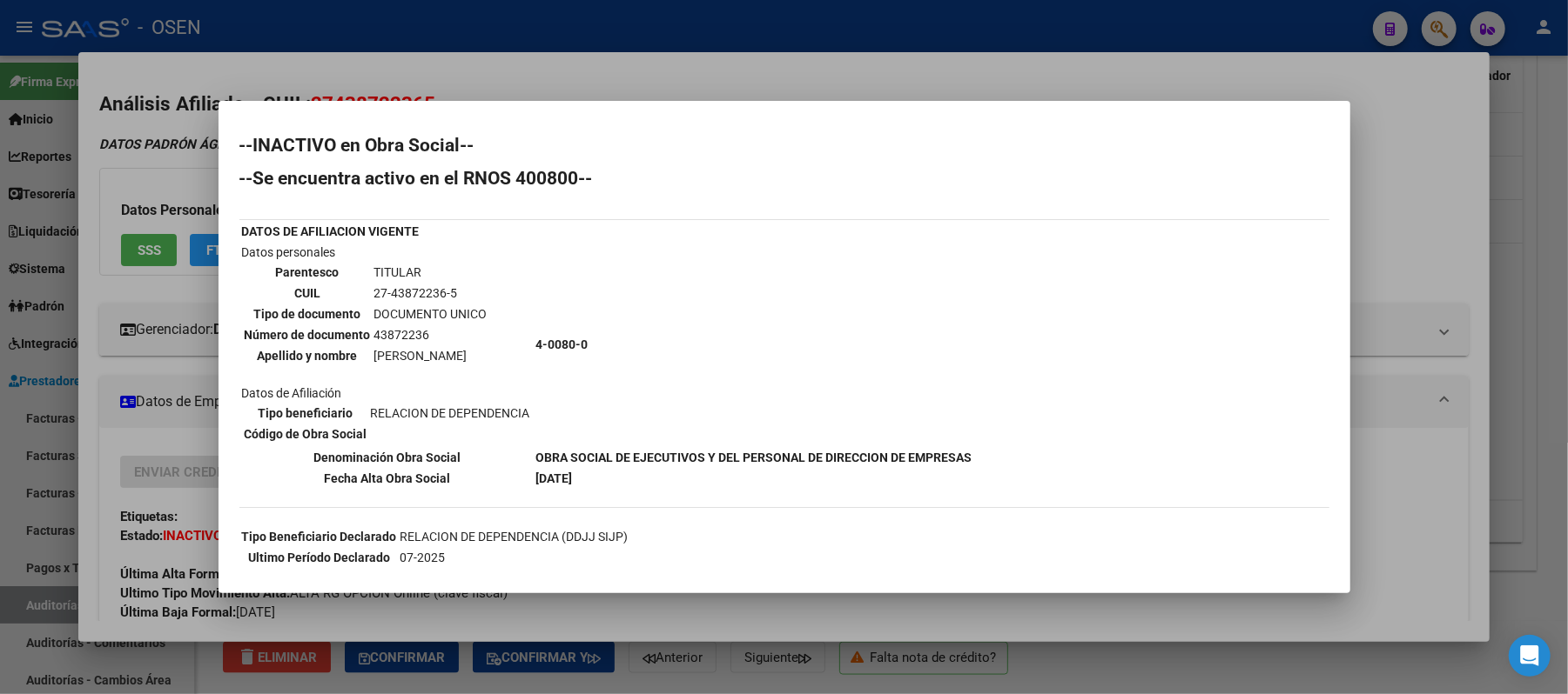
click at [1412, 442] on div at bounding box center [784, 347] width 1568 height 694
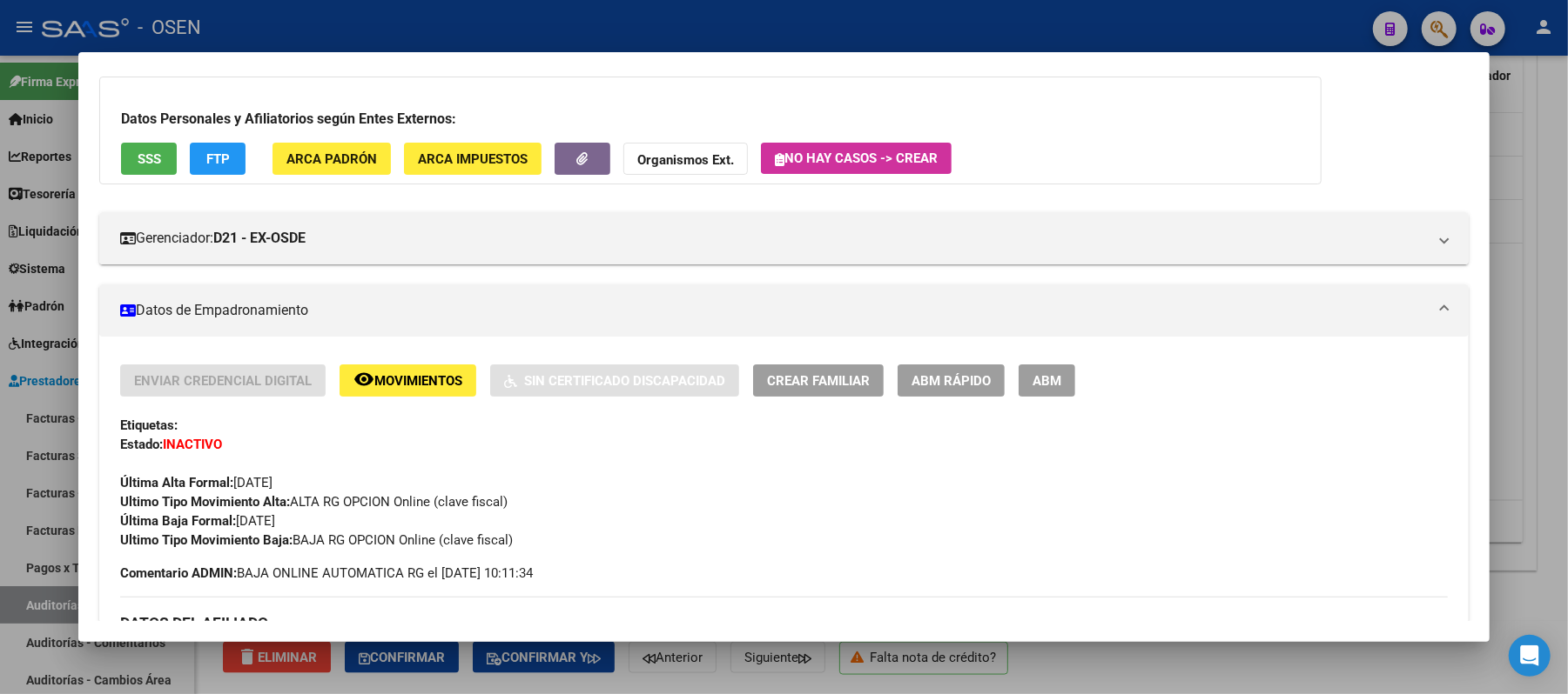
scroll to position [348, 0]
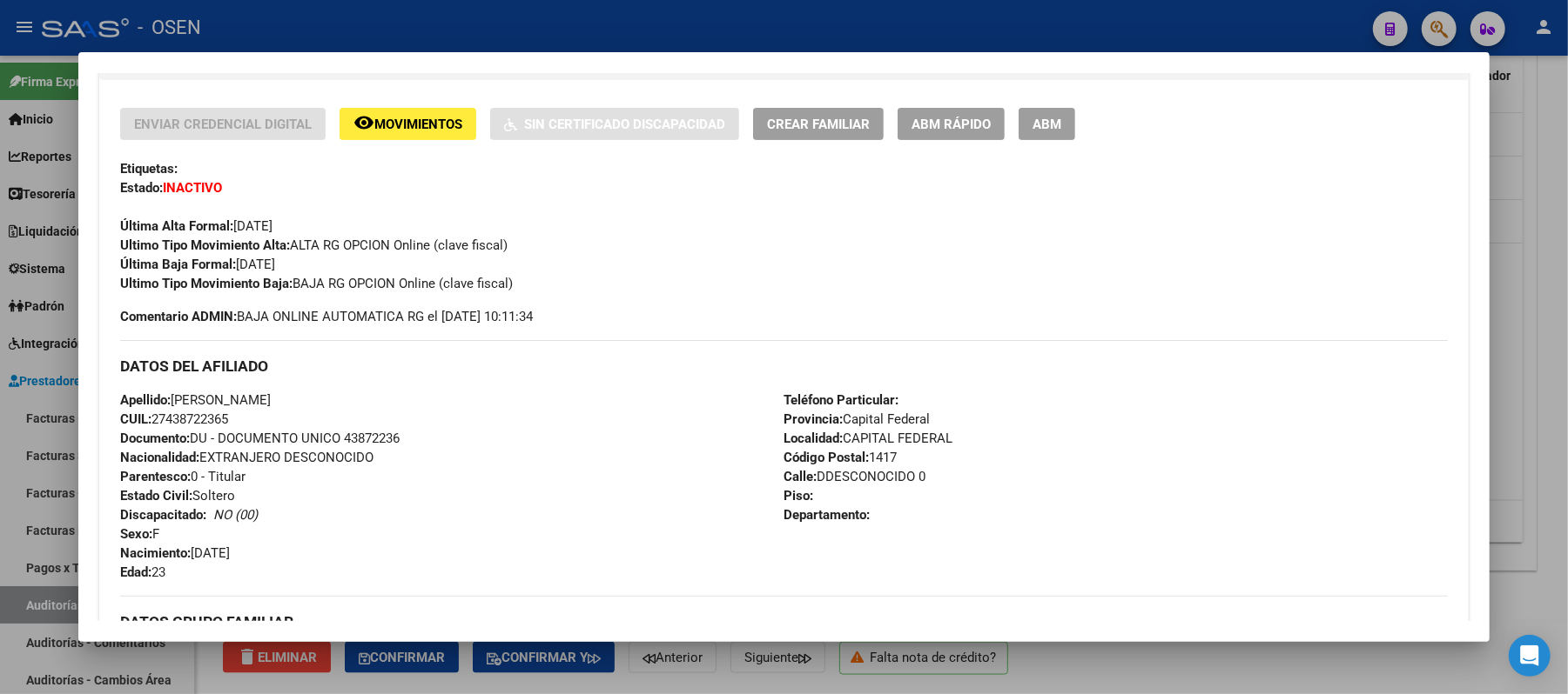
drag, startPoint x: 212, startPoint y: 415, endPoint x: 147, endPoint y: 415, distance: 65.0
click at [147, 415] on div "Apellido: GONZALEZ VALENTI MORENA CUIL: 27438722365 Documento: DU - DOCUMENTO U…" at bounding box center [451, 486] width 663 height 192
copy span "27438722365"
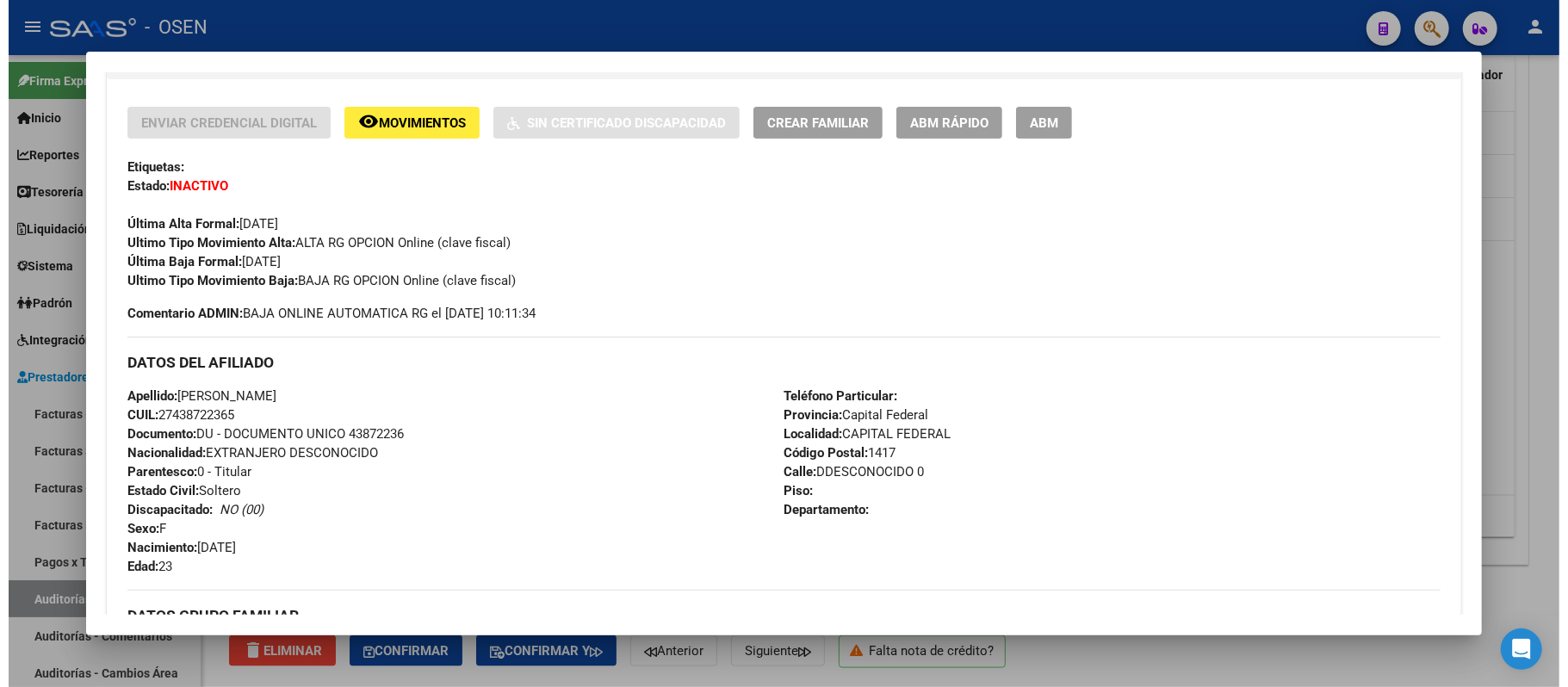
scroll to position [0, 0]
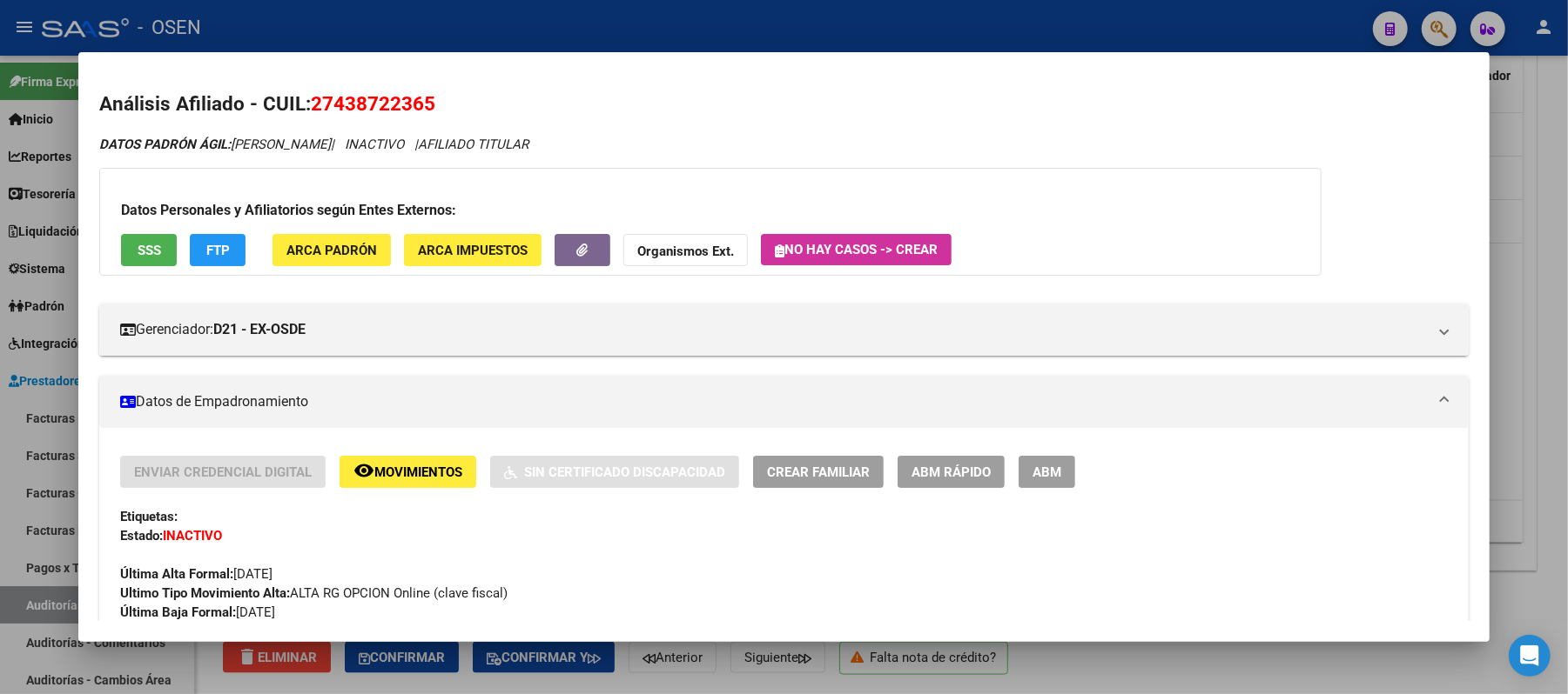
click at [474, 28] on div at bounding box center [784, 347] width 1568 height 694
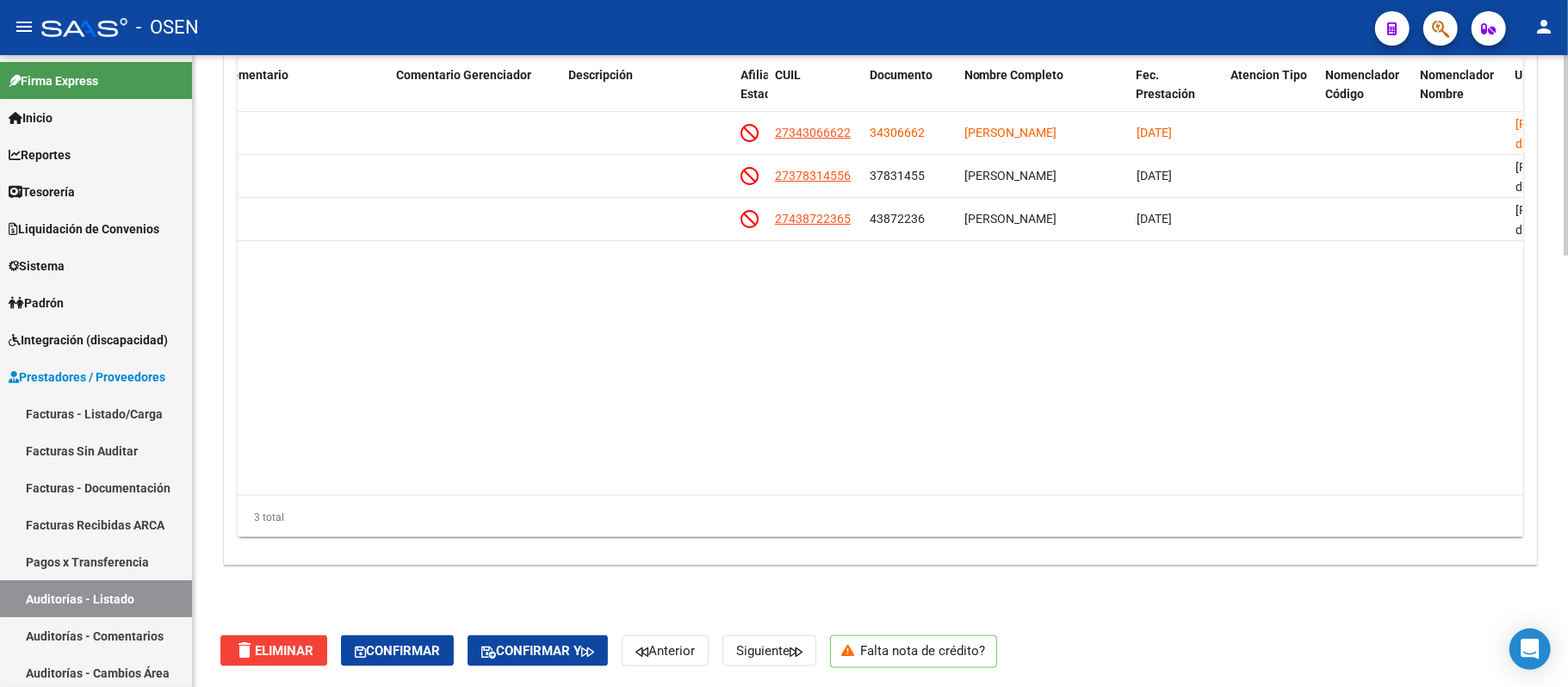
click at [702, 416] on datatable-body "161597 Z99 - SIN GERENCIADOR $ 51.971,00 $ 0,00 $ 51.971,00 ANULACION DE OPCION…" at bounding box center [880, 303] width 1284 height 383
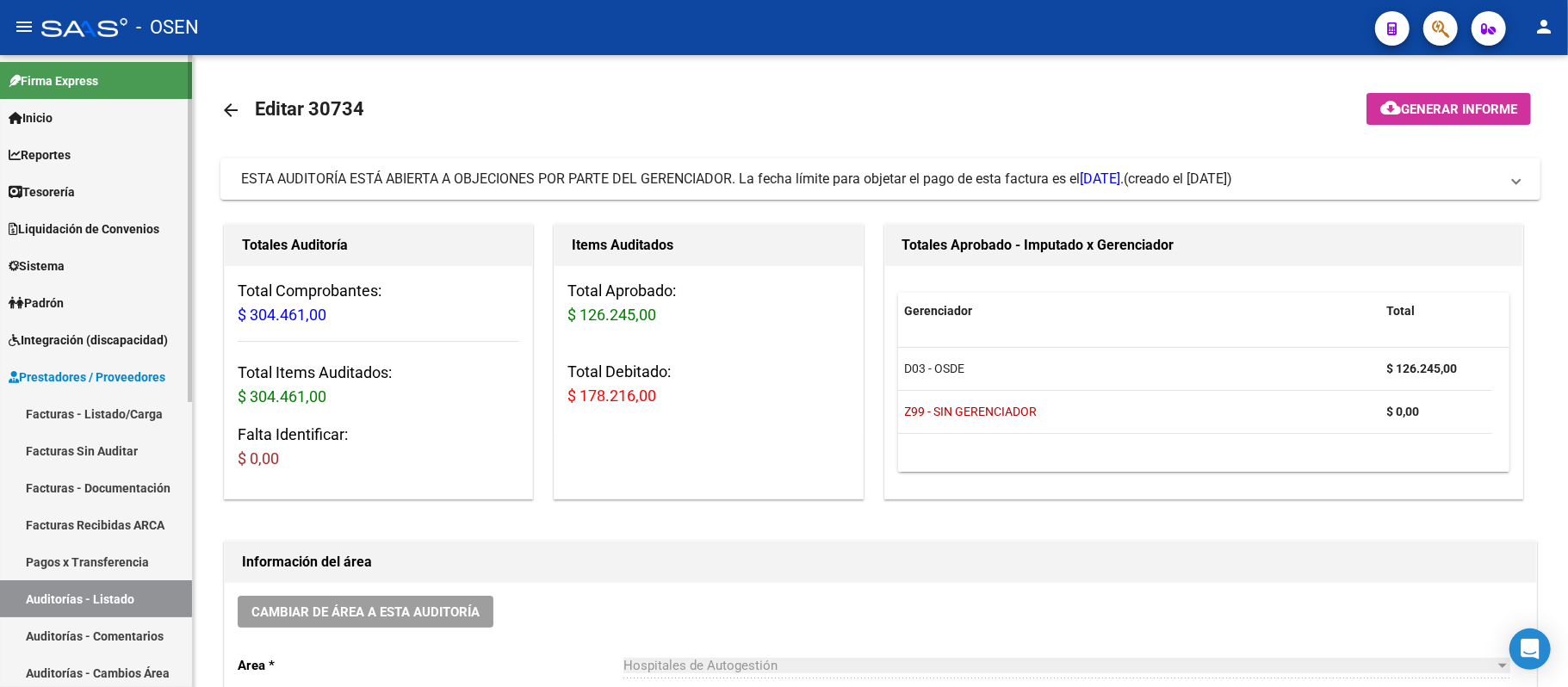
click at [121, 595] on link "Auditorías - Listado" at bounding box center [96, 599] width 192 height 37
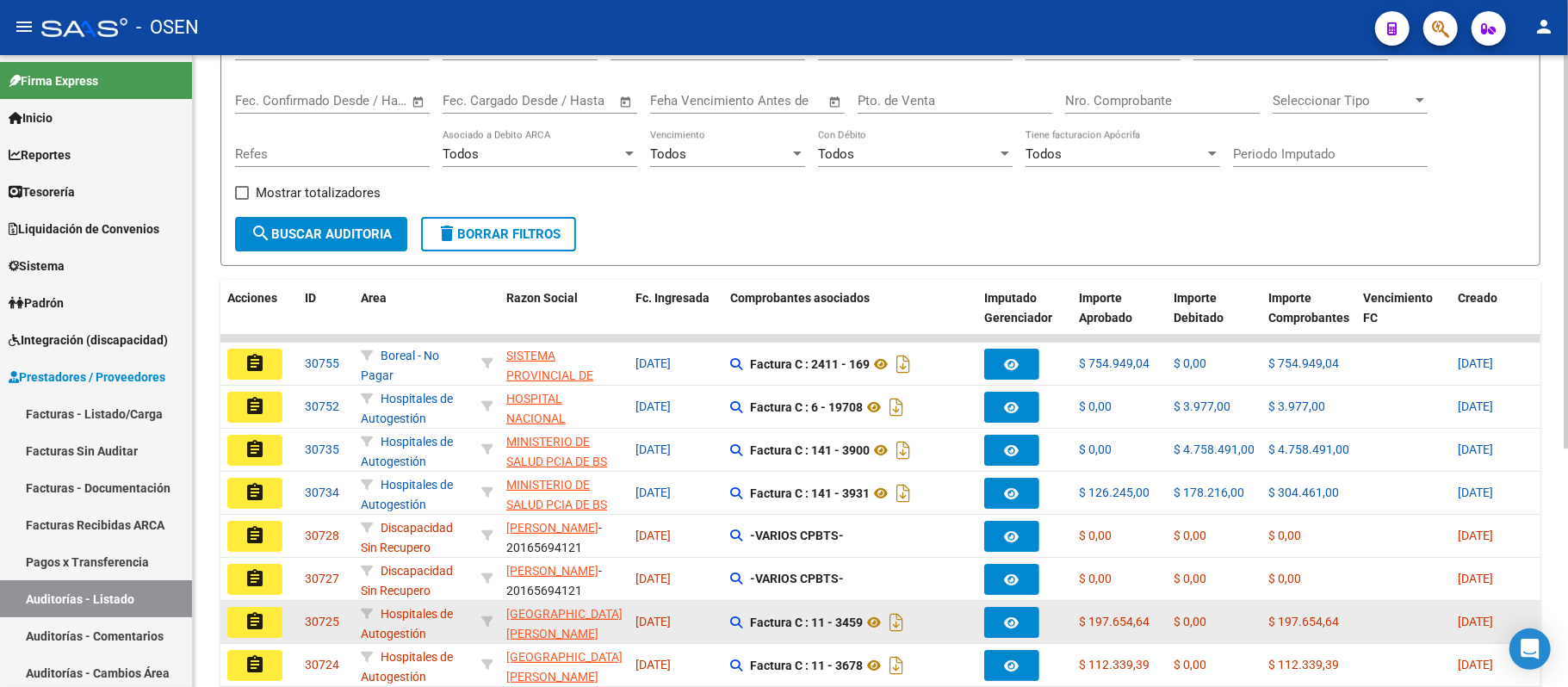
scroll to position [384, 0]
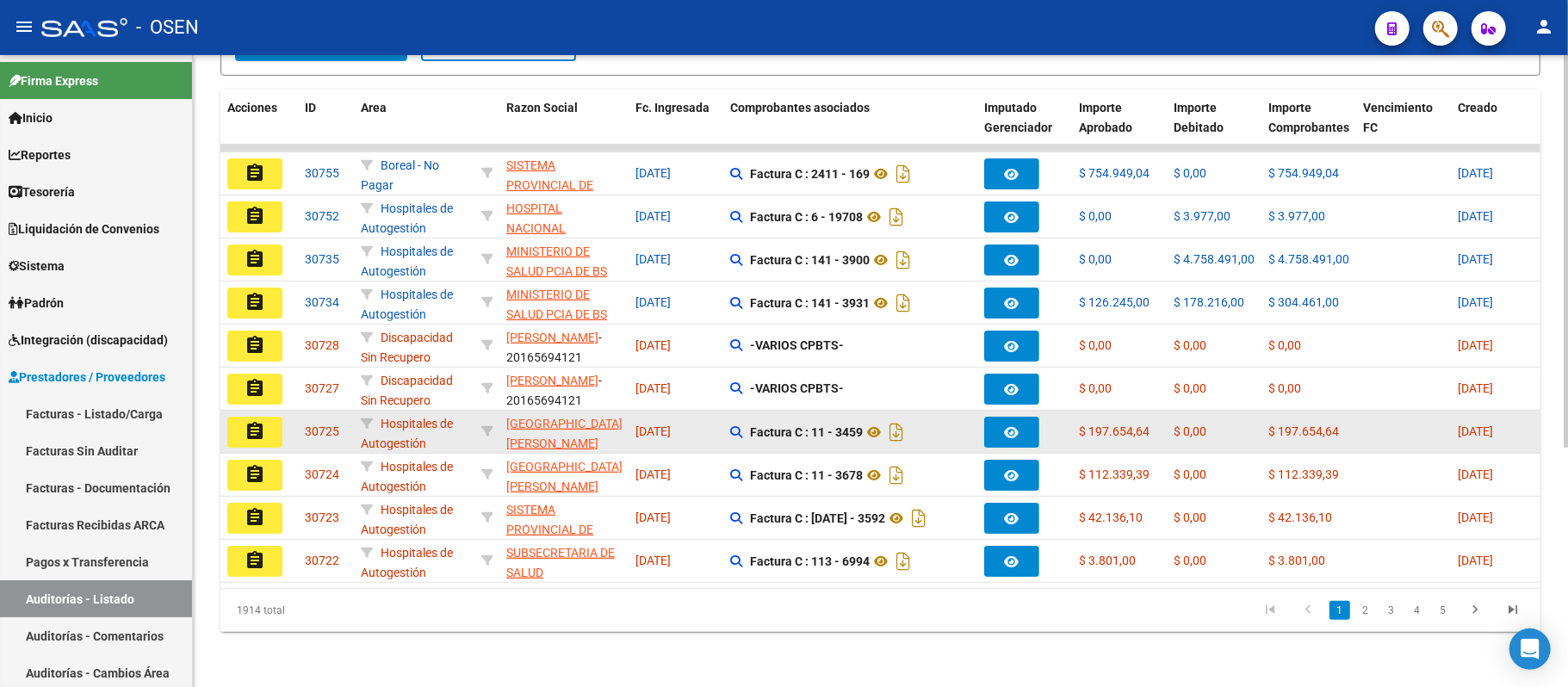
click at [258, 421] on mat-icon "assignment" at bounding box center [255, 431] width 21 height 21
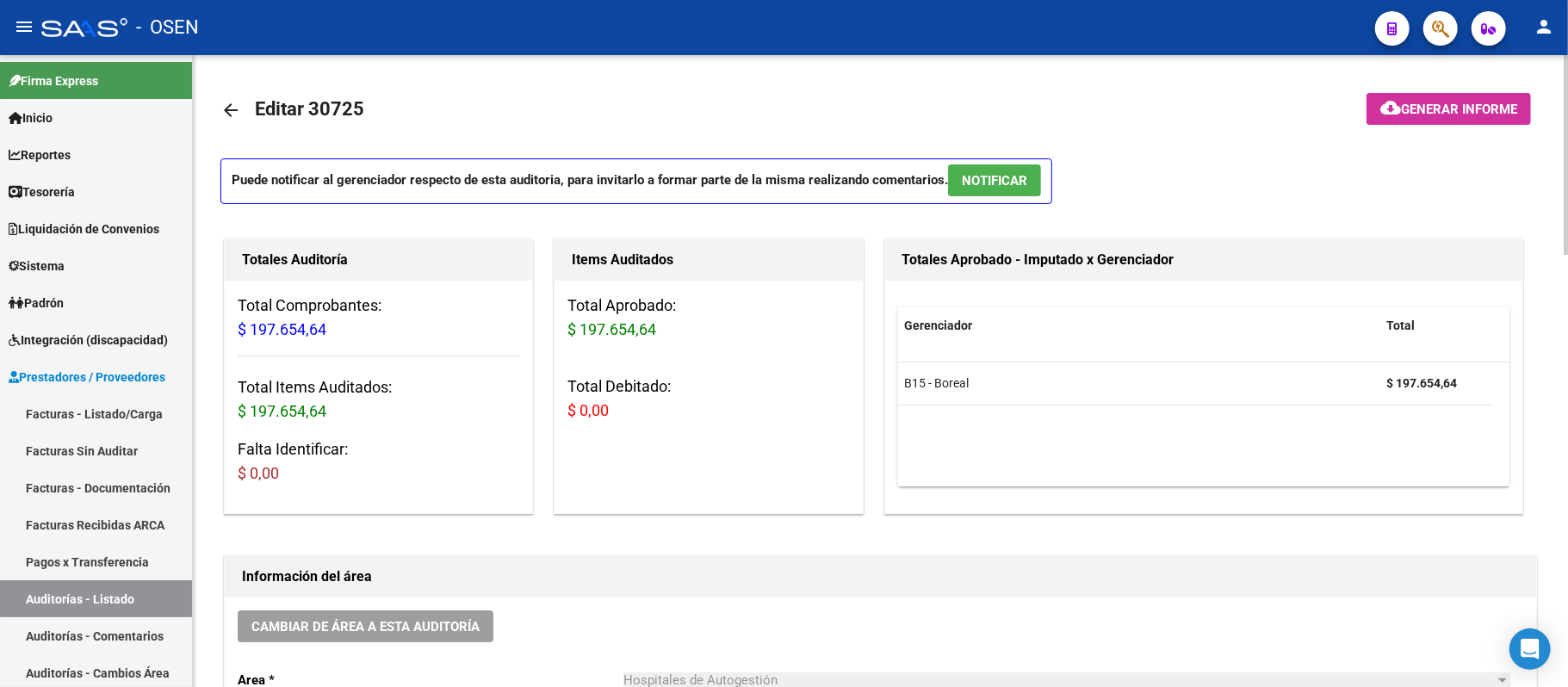
click at [987, 169] on button "NOTIFICAR" at bounding box center [995, 180] width 93 height 32
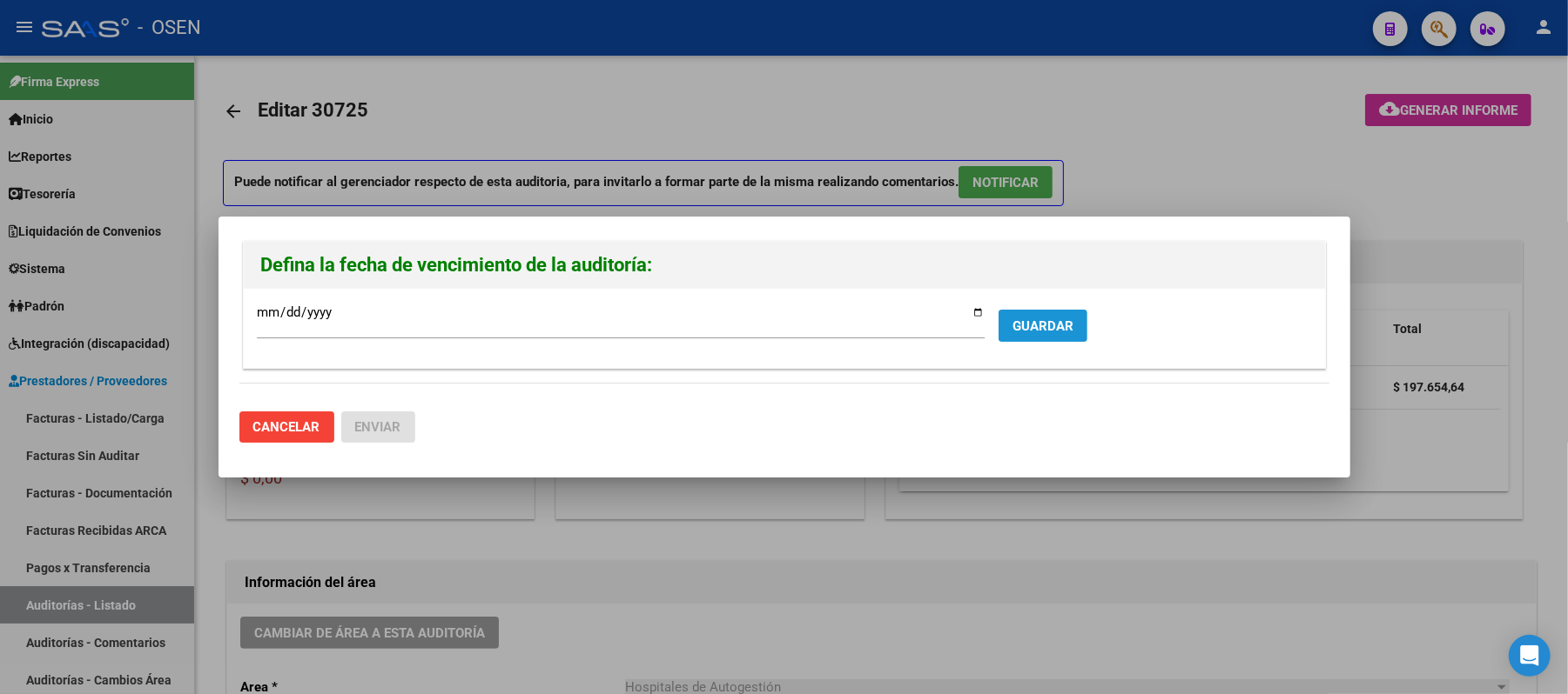
click at [1040, 320] on span "GUARDAR" at bounding box center [1042, 327] width 61 height 16
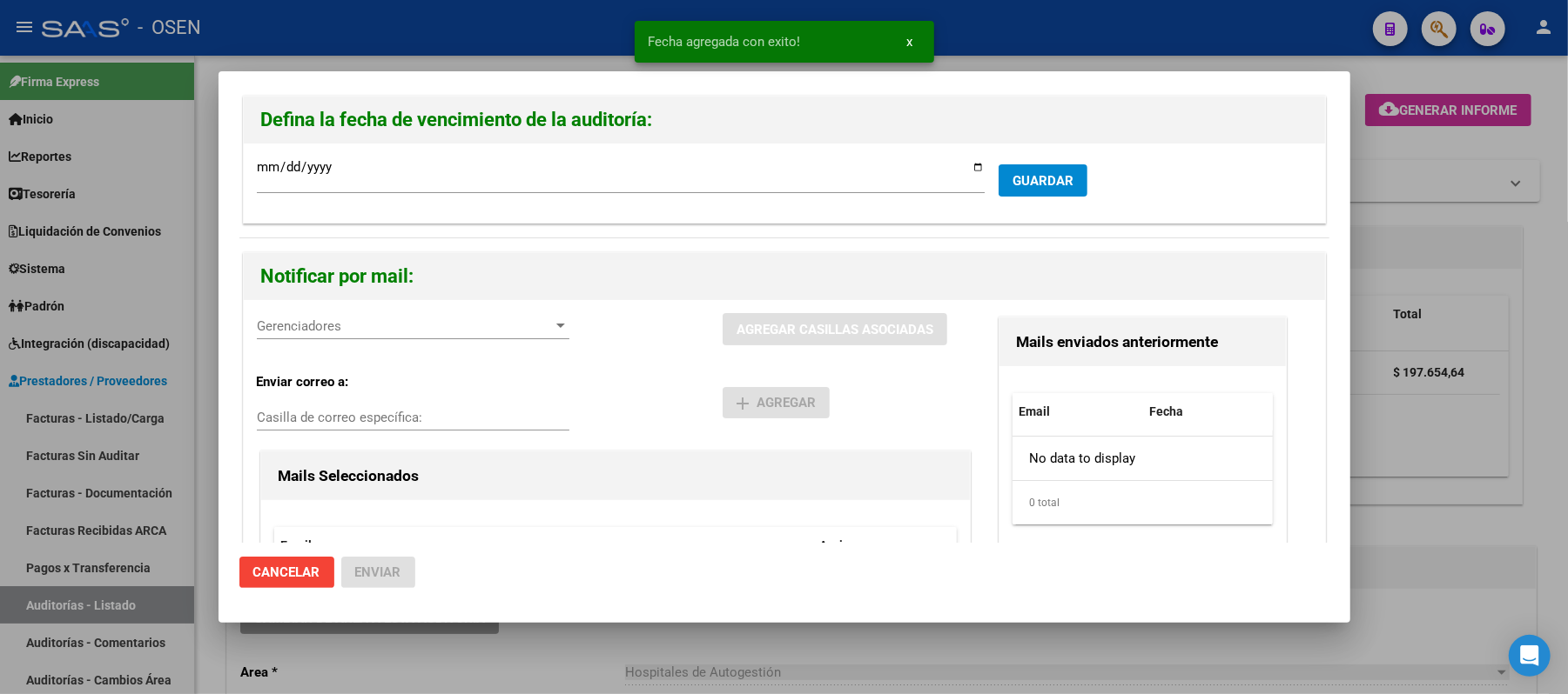
click at [462, 322] on span "Gerenciadores" at bounding box center [405, 327] width 297 height 16
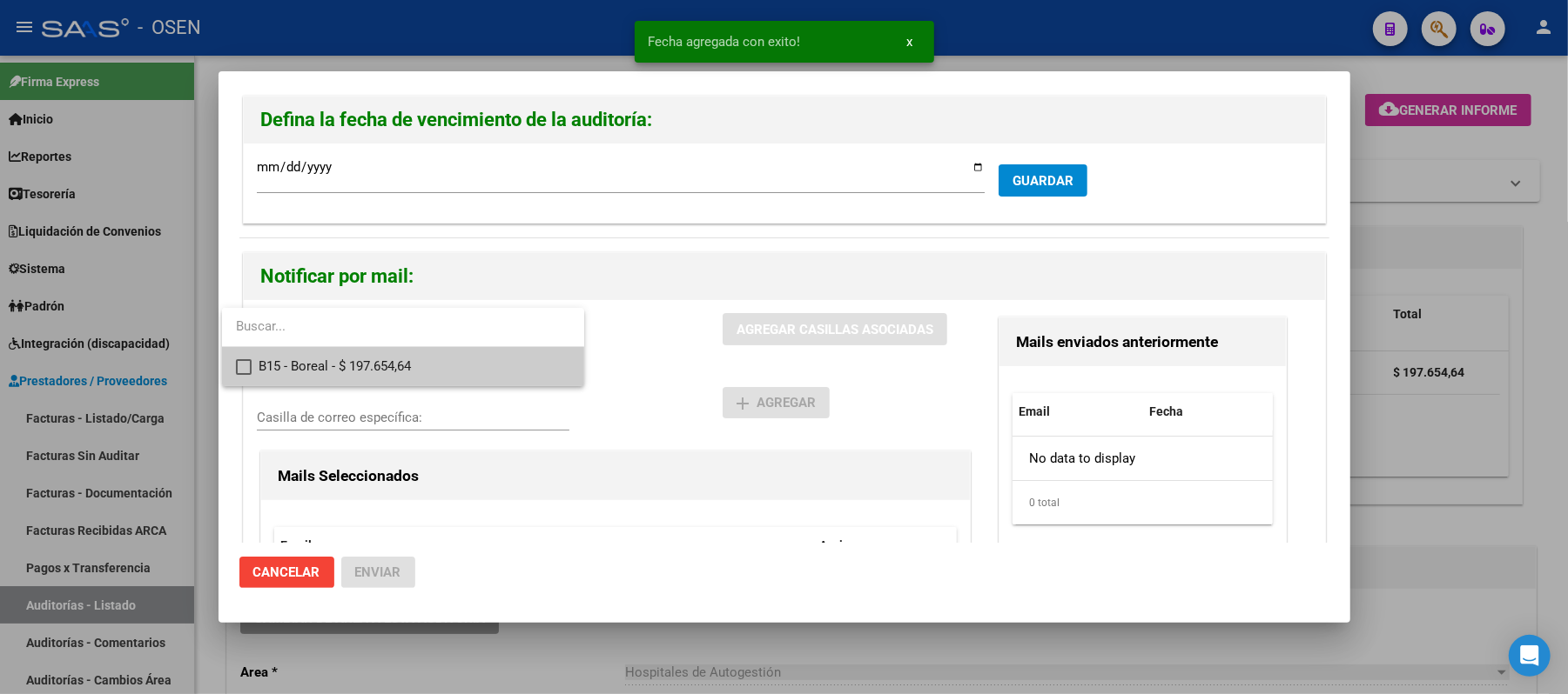
click at [471, 364] on span "B15 - Boreal - $ 197.654,64" at bounding box center [414, 367] width 312 height 39
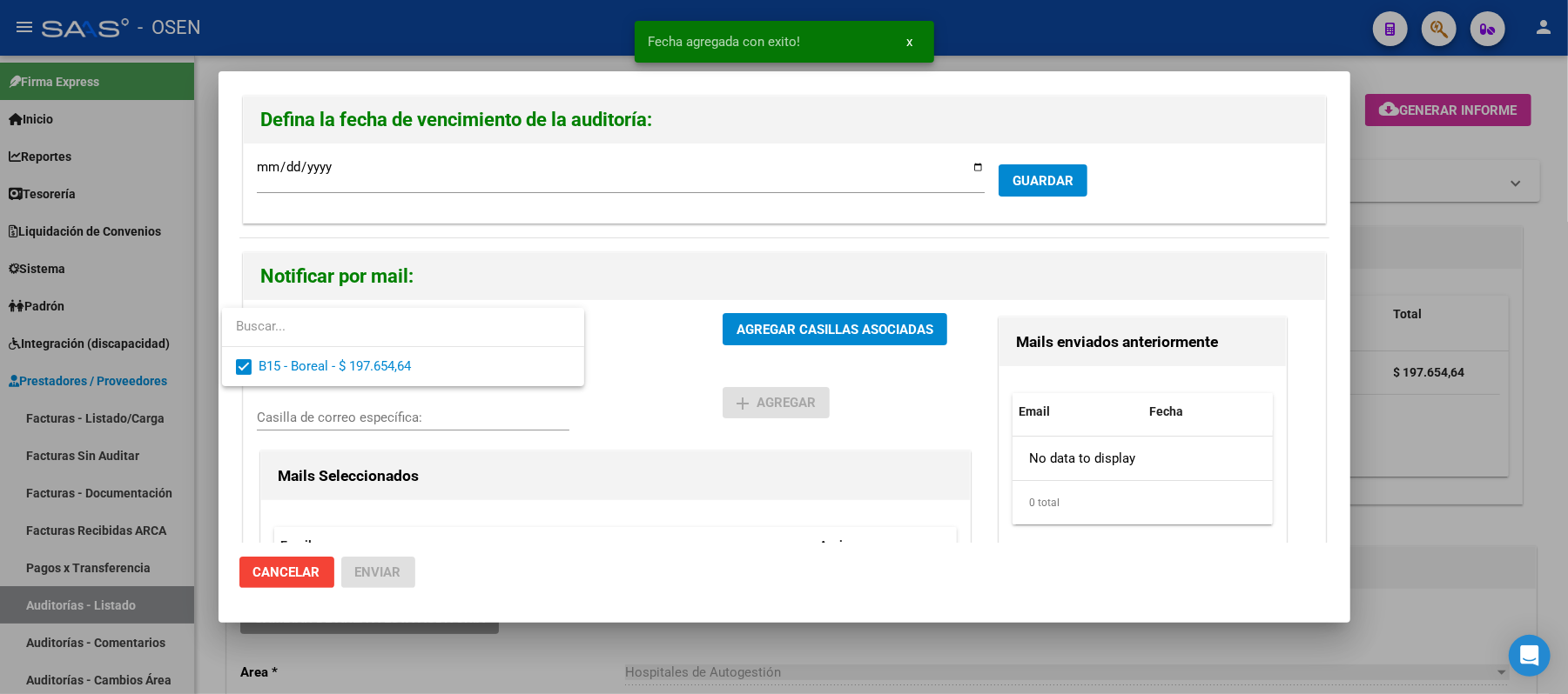
click at [760, 367] on div at bounding box center [784, 347] width 1568 height 694
click at [795, 343] on button "AGREGAR CASILLAS ASOCIADAS" at bounding box center [835, 329] width 225 height 32
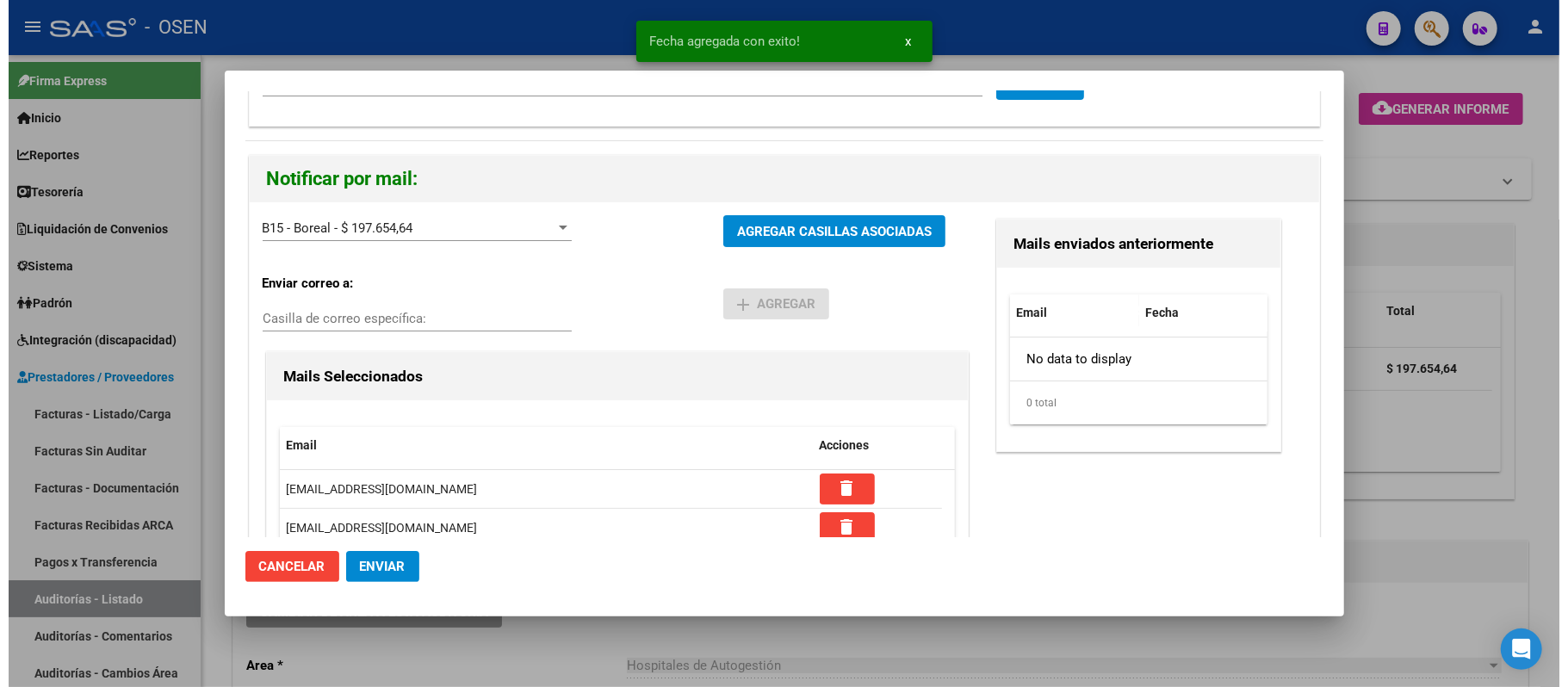
scroll to position [243, 0]
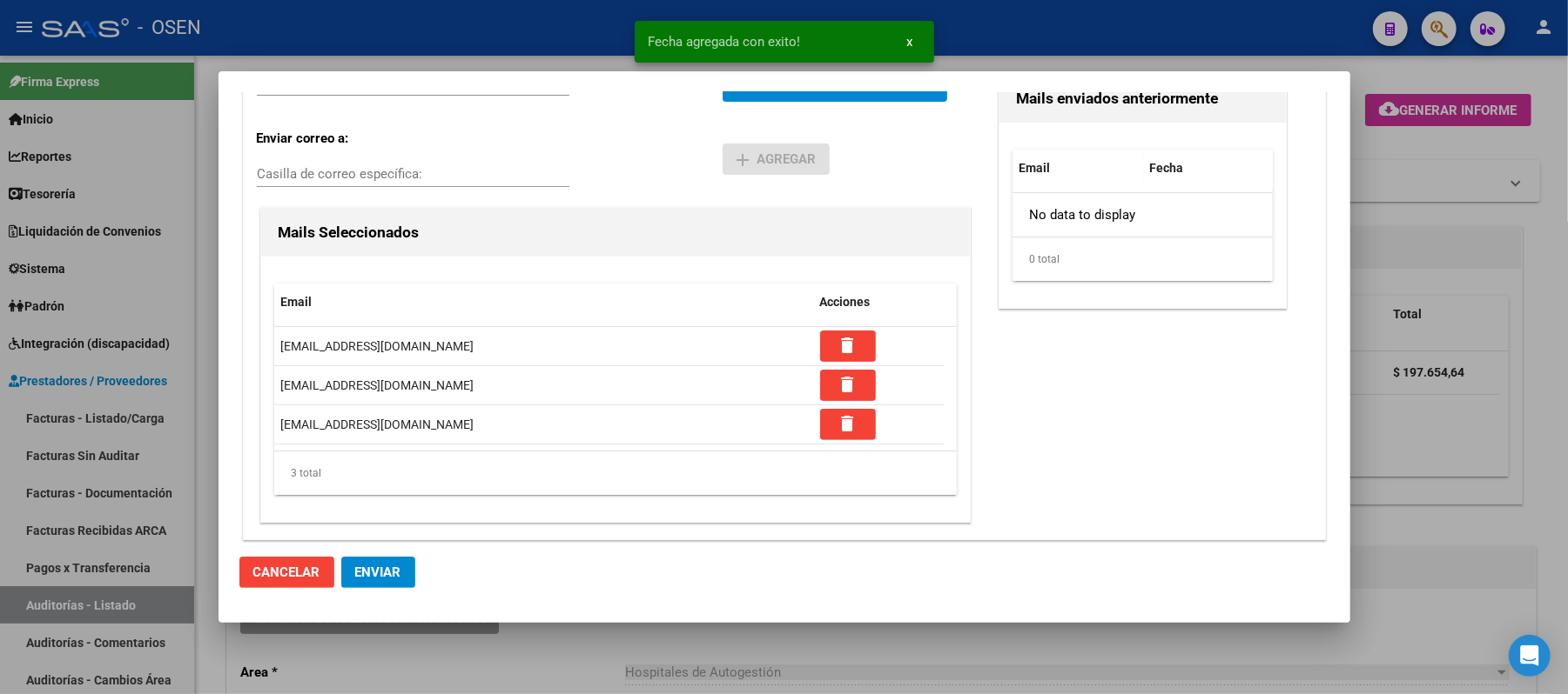
click at [370, 558] on button "Enviar" at bounding box center [377, 572] width 74 height 31
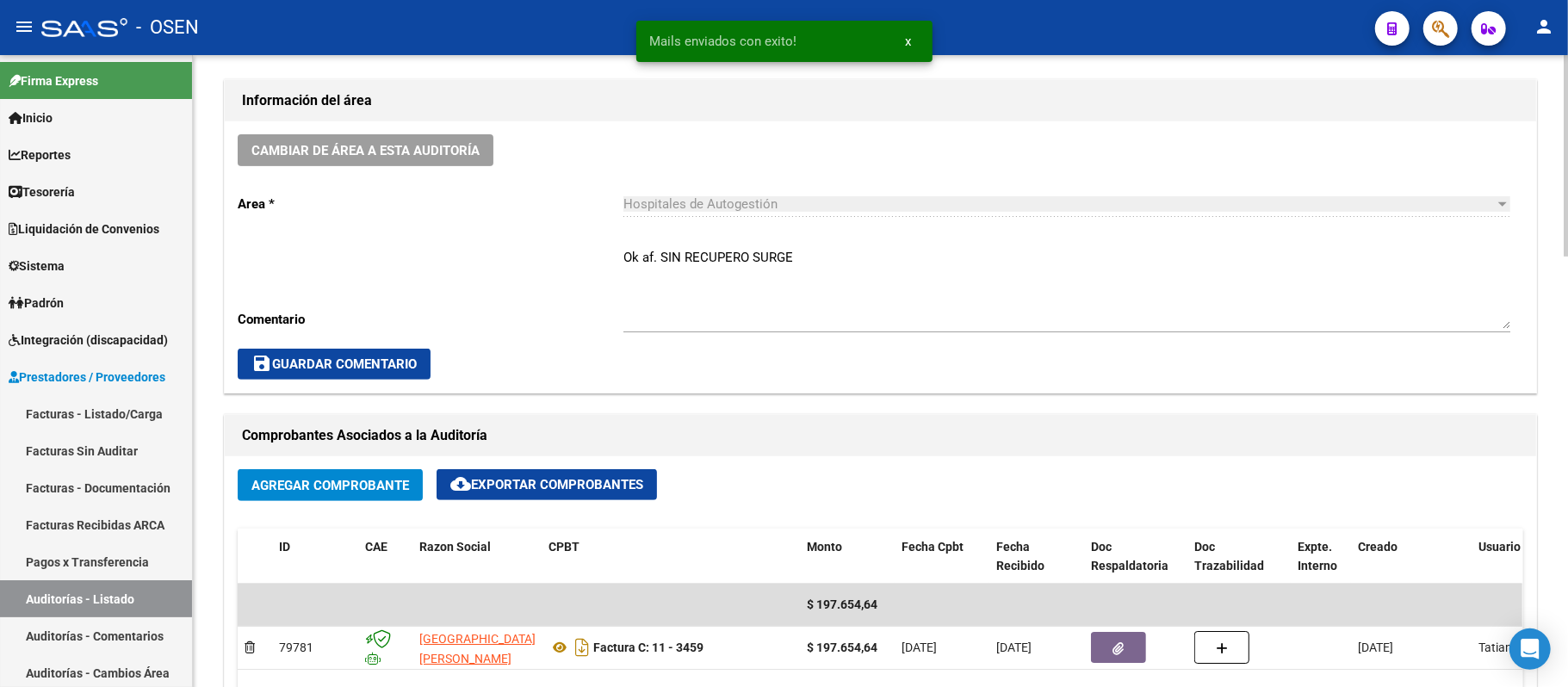
scroll to position [459, 0]
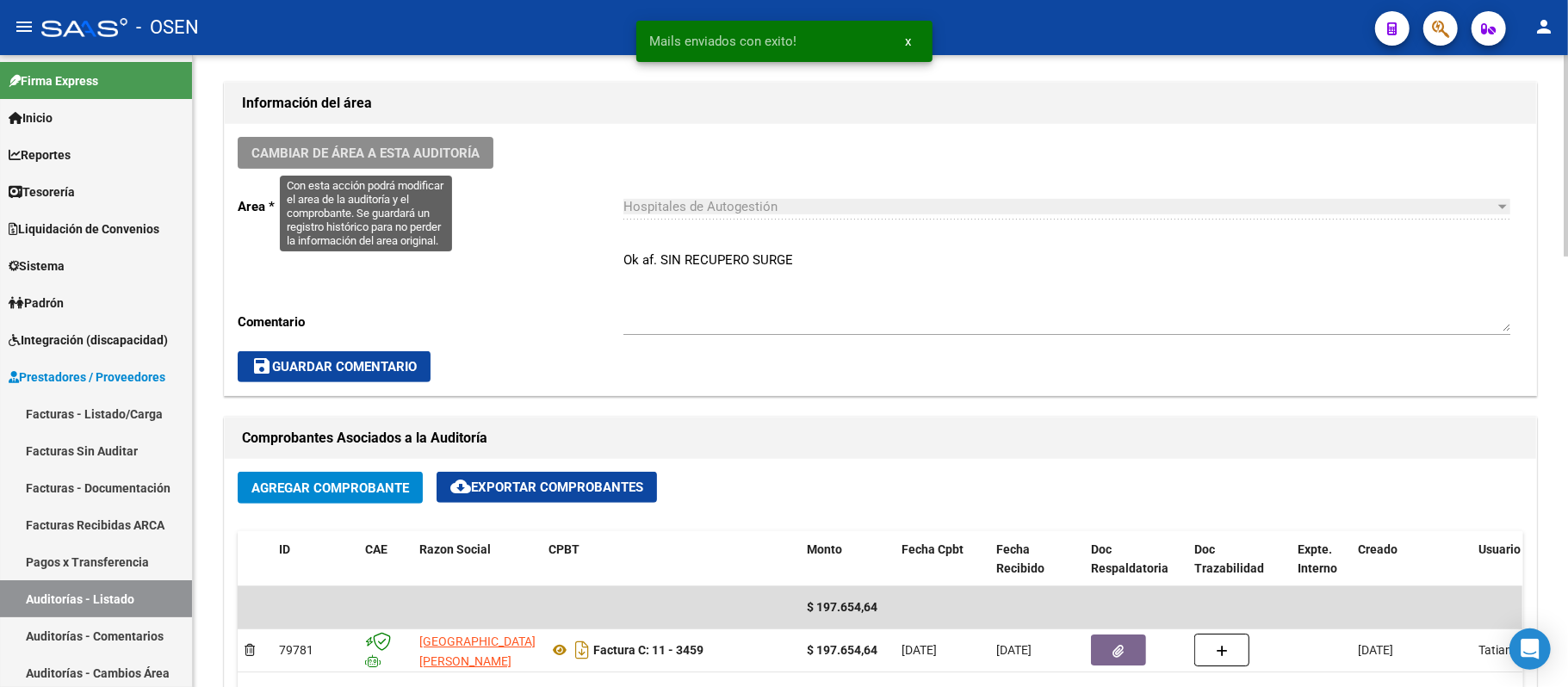
click at [390, 138] on button "Cambiar de área a esta auditoría" at bounding box center [365, 153] width 255 height 32
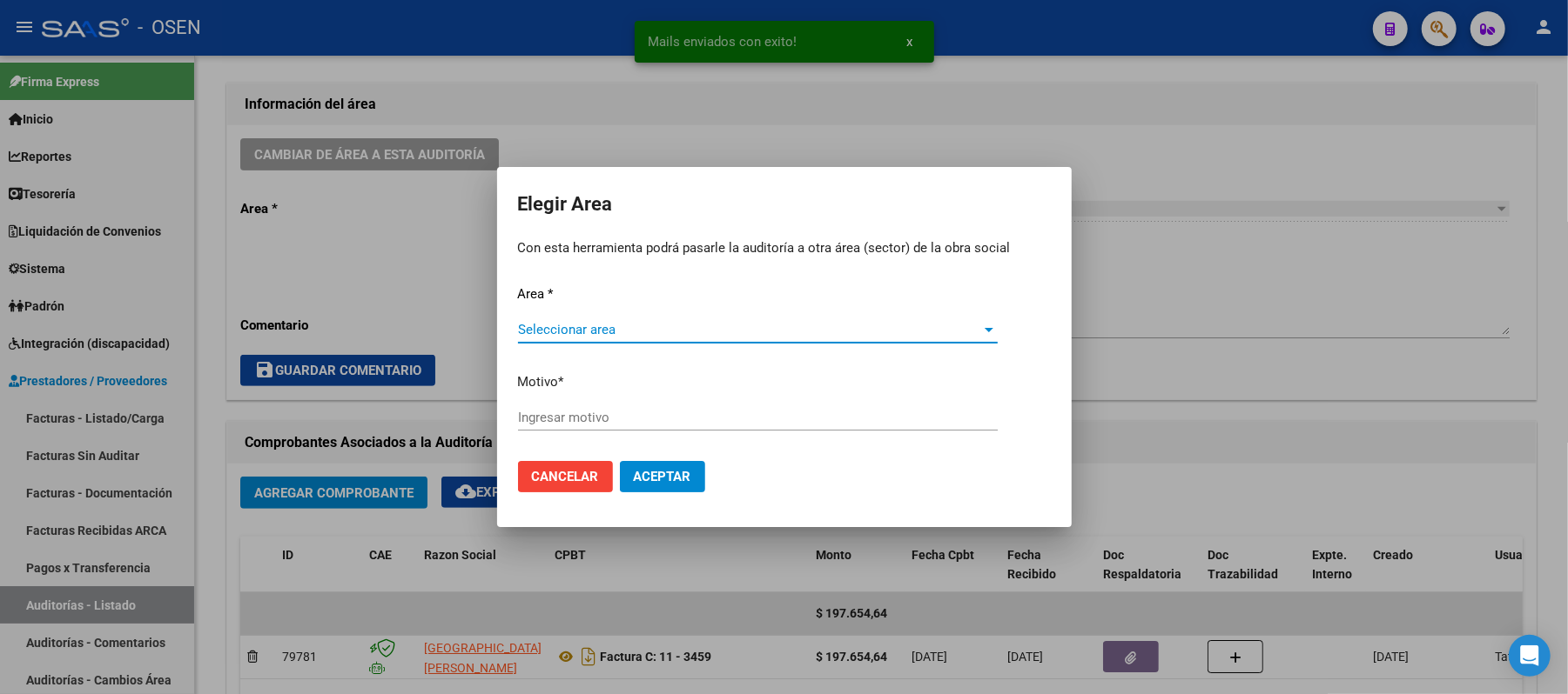
click at [614, 327] on span "Seleccionar area" at bounding box center [749, 330] width 464 height 16
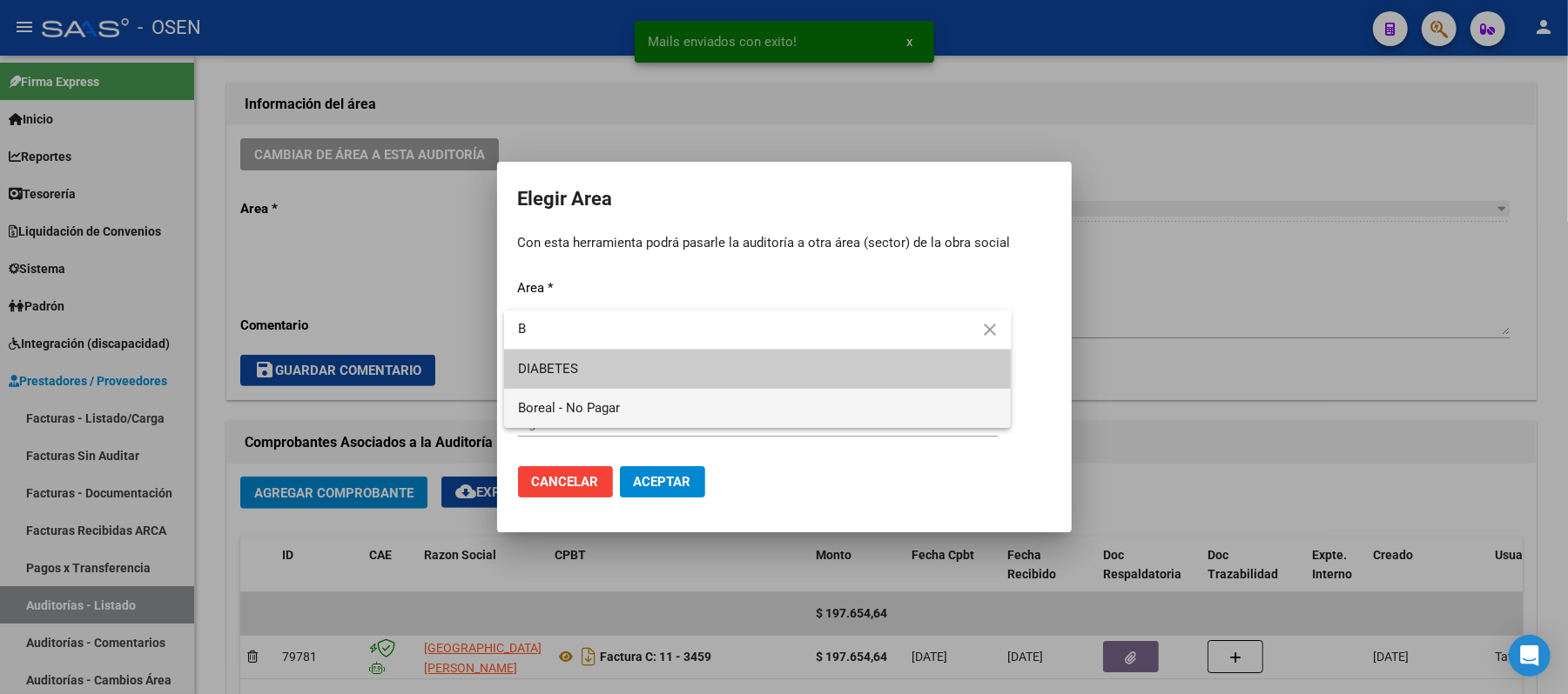
type input "B"
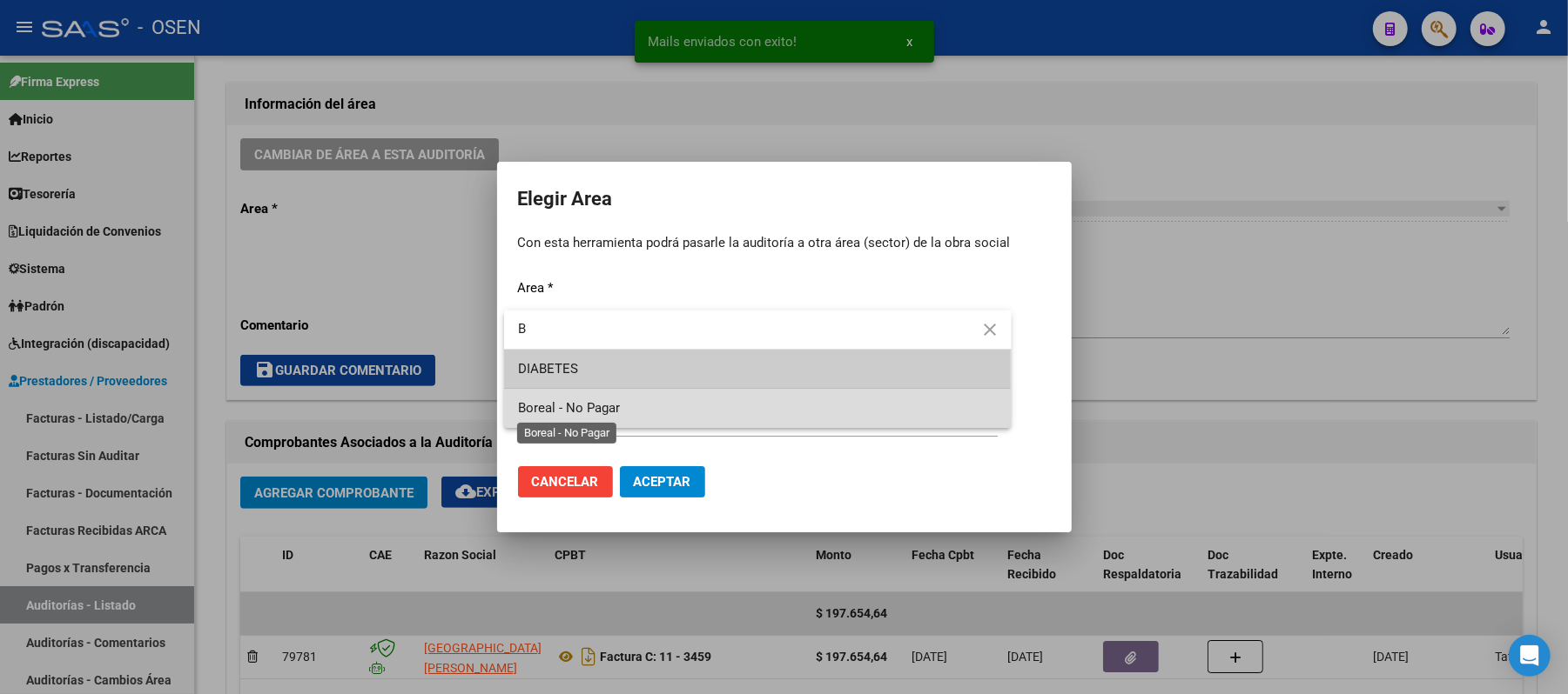
click at [607, 404] on div "Mails enviados con exito! x Elegir Area Con esta herramienta podrá pasarle la a…" at bounding box center [784, 347] width 1568 height 694
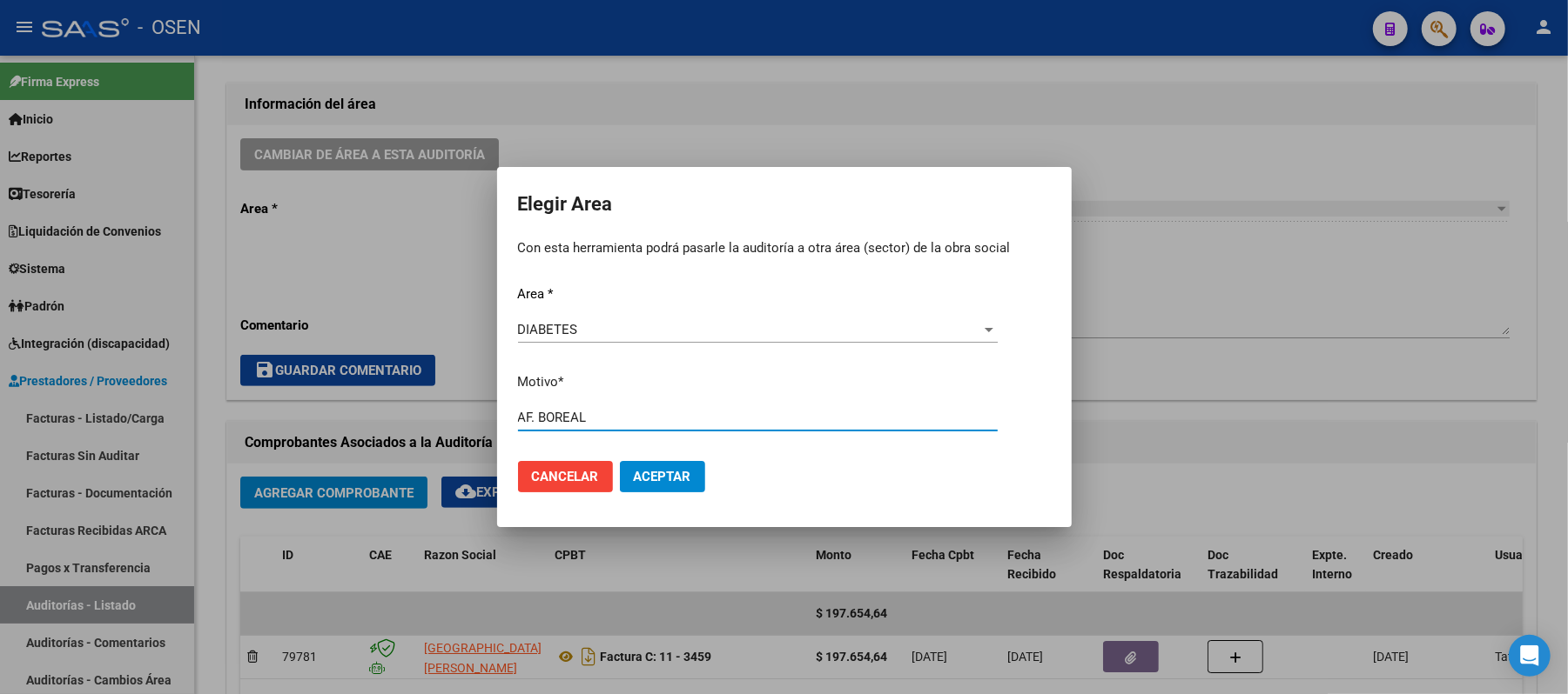
type input "AF. BOREAL"
click at [656, 481] on span "Aceptar" at bounding box center [662, 477] width 58 height 16
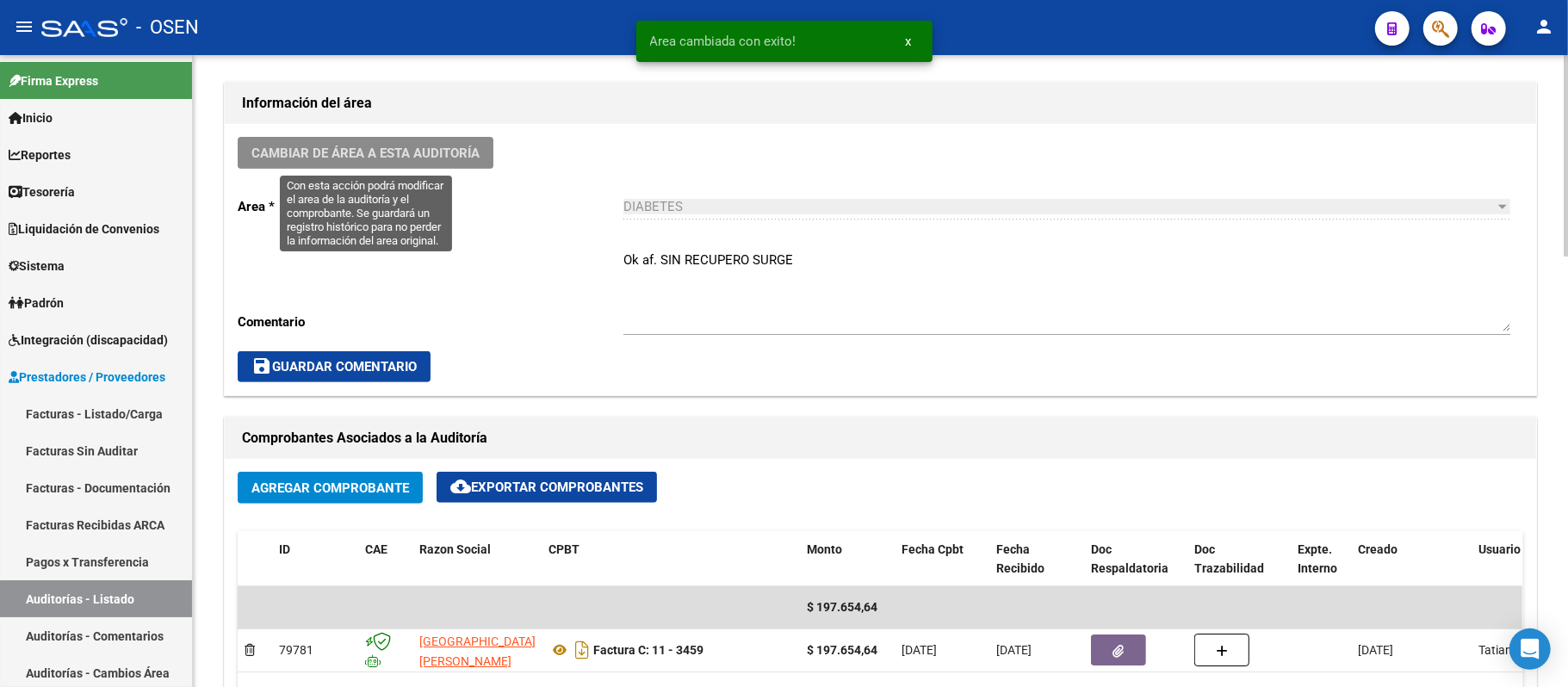
click at [446, 153] on span "Cambiar de área a esta auditoría" at bounding box center [365, 154] width 228 height 16
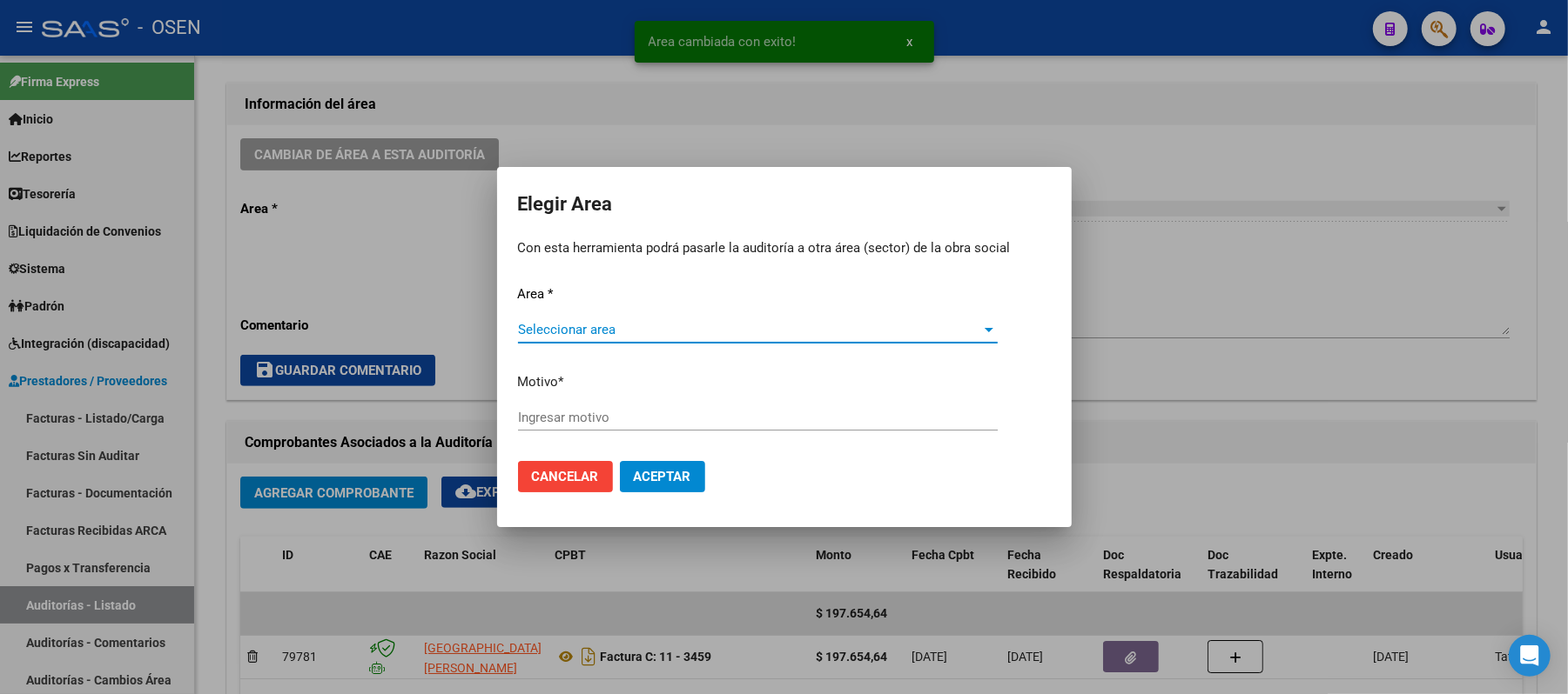
click at [733, 324] on span "Seleccionar area" at bounding box center [749, 330] width 464 height 16
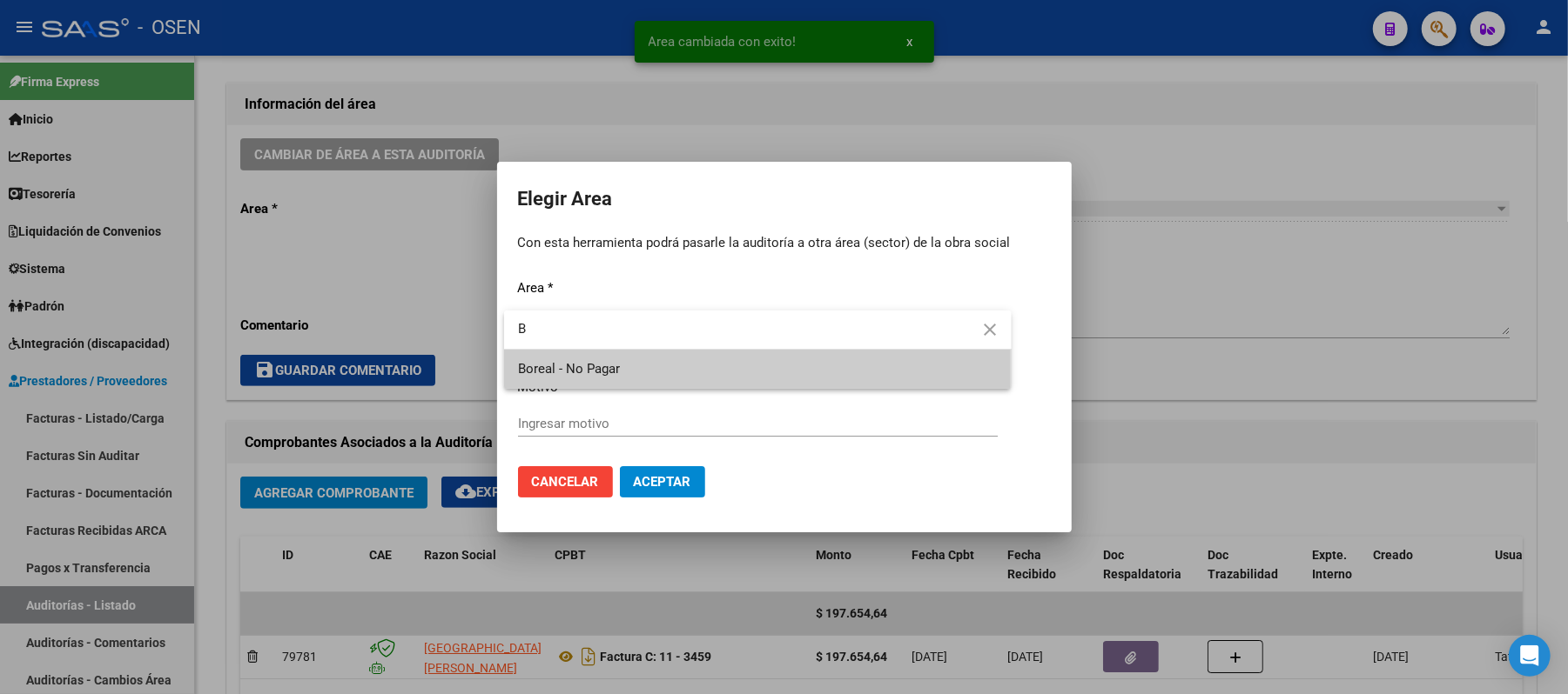
type input "B"
click at [719, 363] on span "Boreal - No Pagar" at bounding box center [757, 369] width 479 height 39
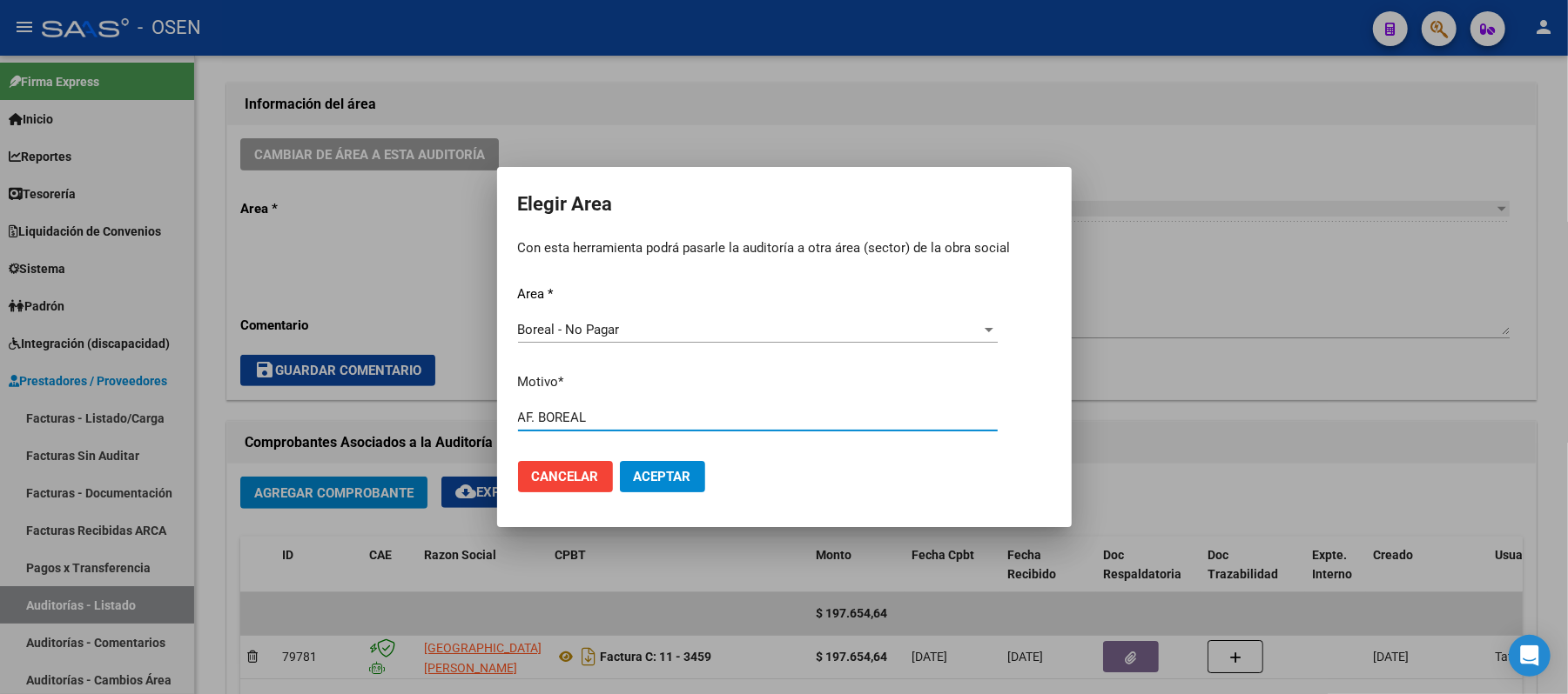
type input "AF. BOREAL"
click at [672, 489] on button "Aceptar" at bounding box center [662, 477] width 85 height 31
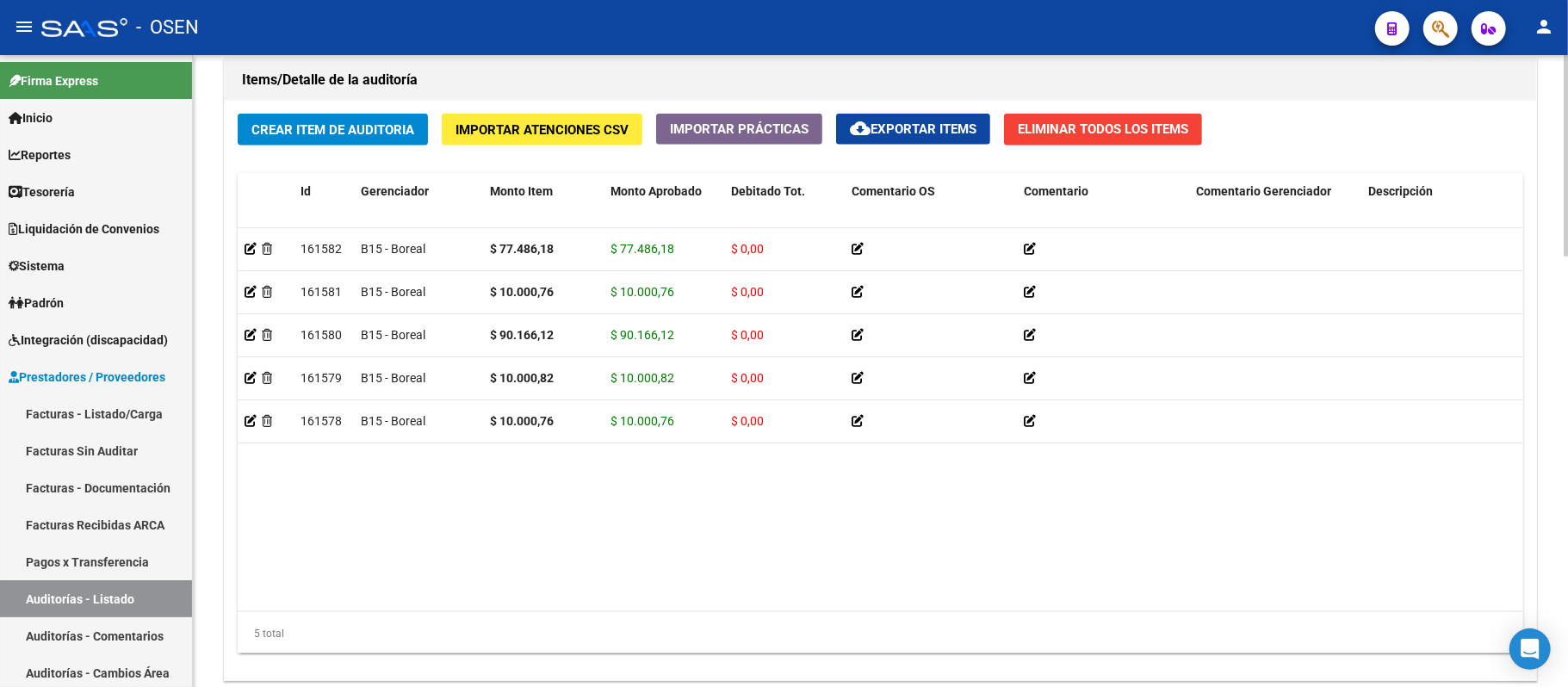
scroll to position [1357, 0]
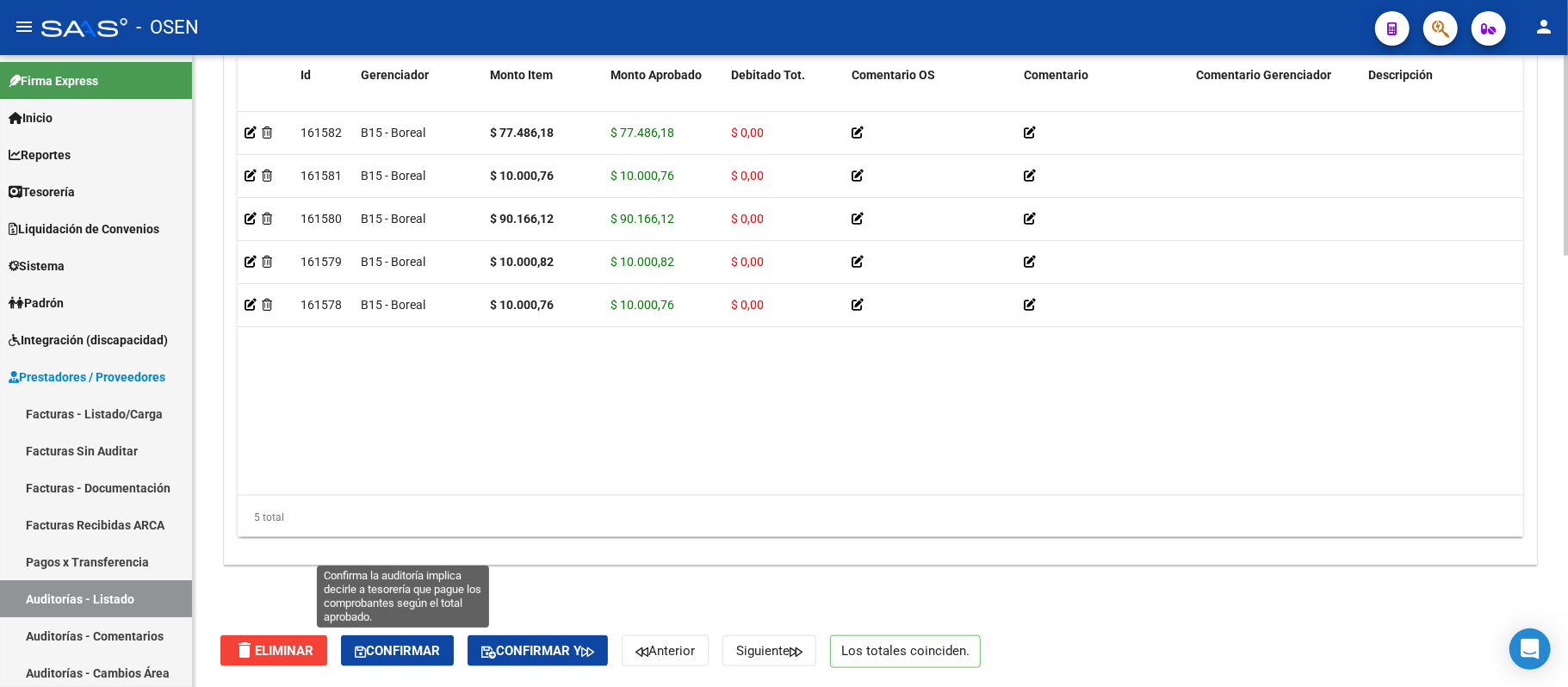
click at [427, 647] on span "Confirmar" at bounding box center [397, 651] width 85 height 16
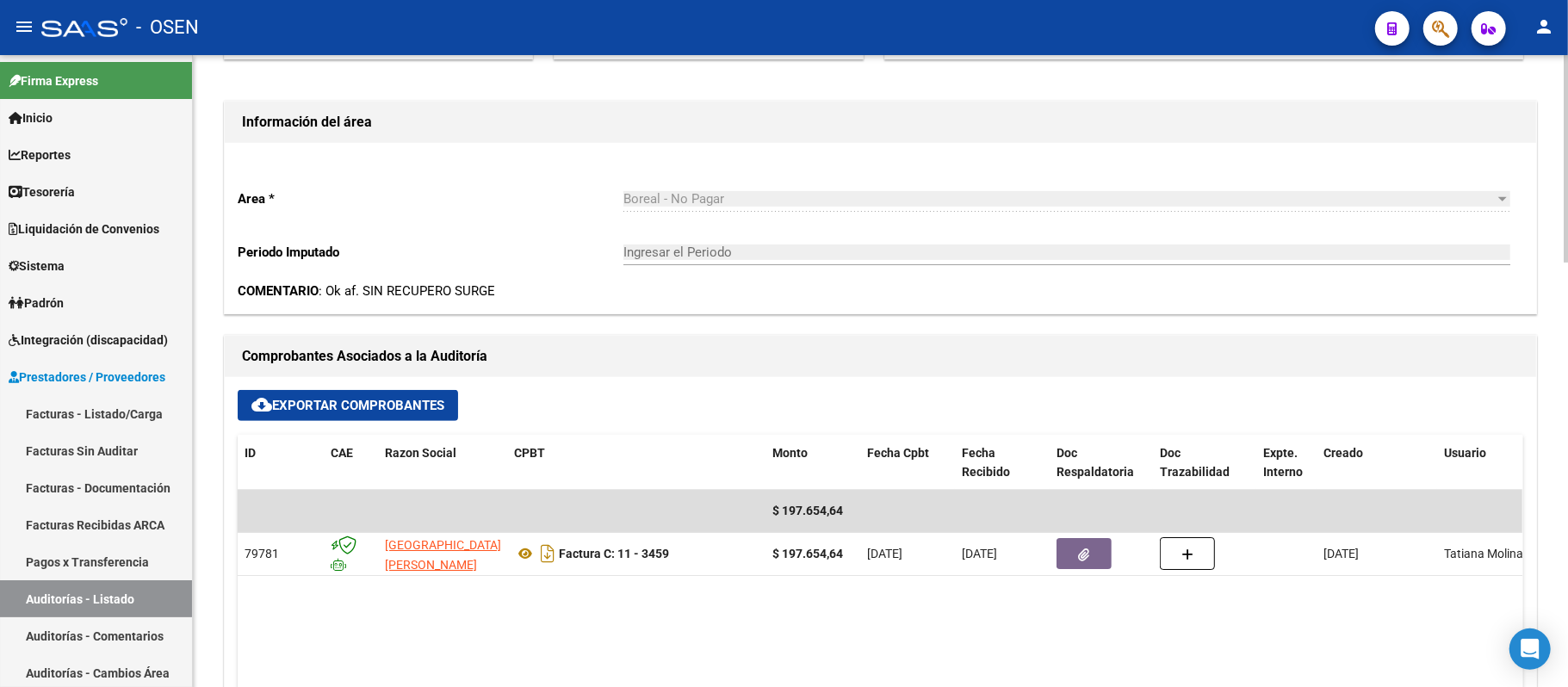
scroll to position [494, 0]
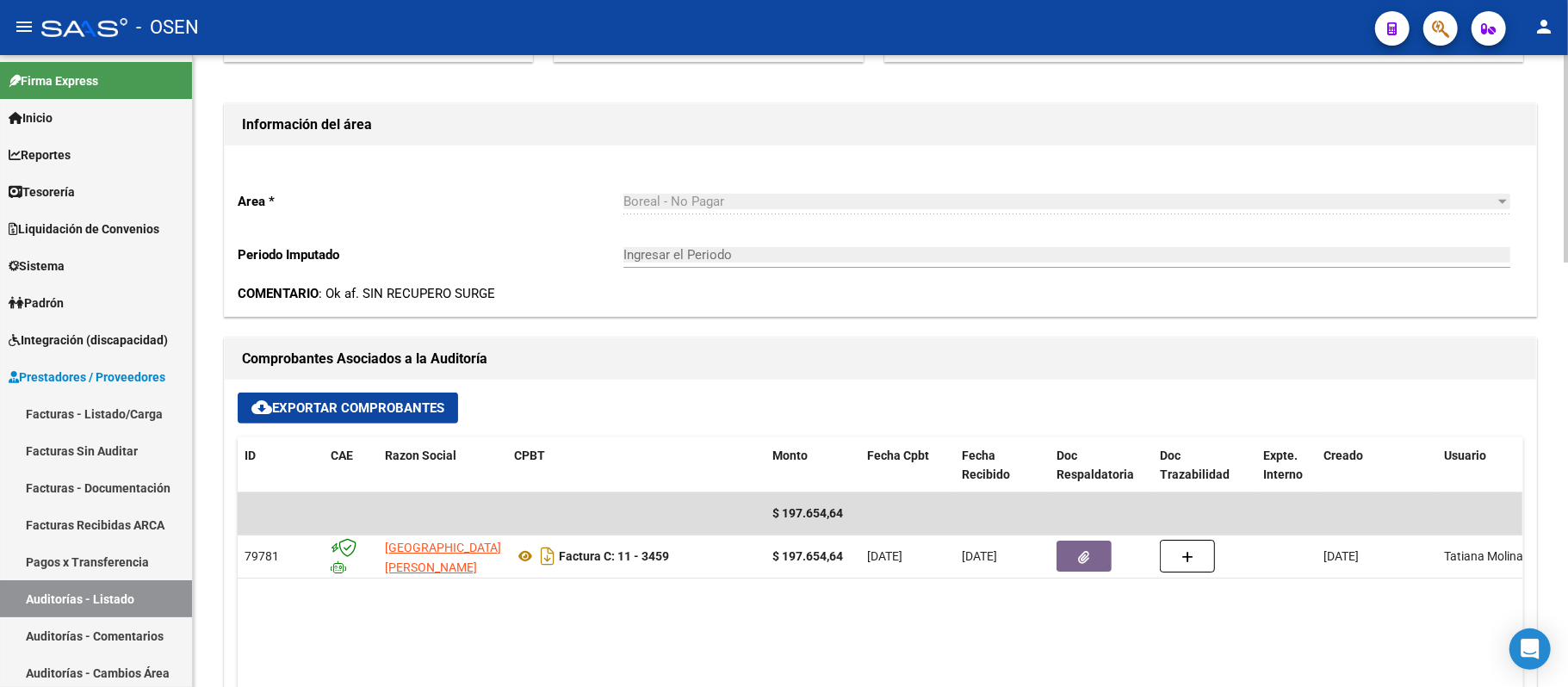
type input "202509"
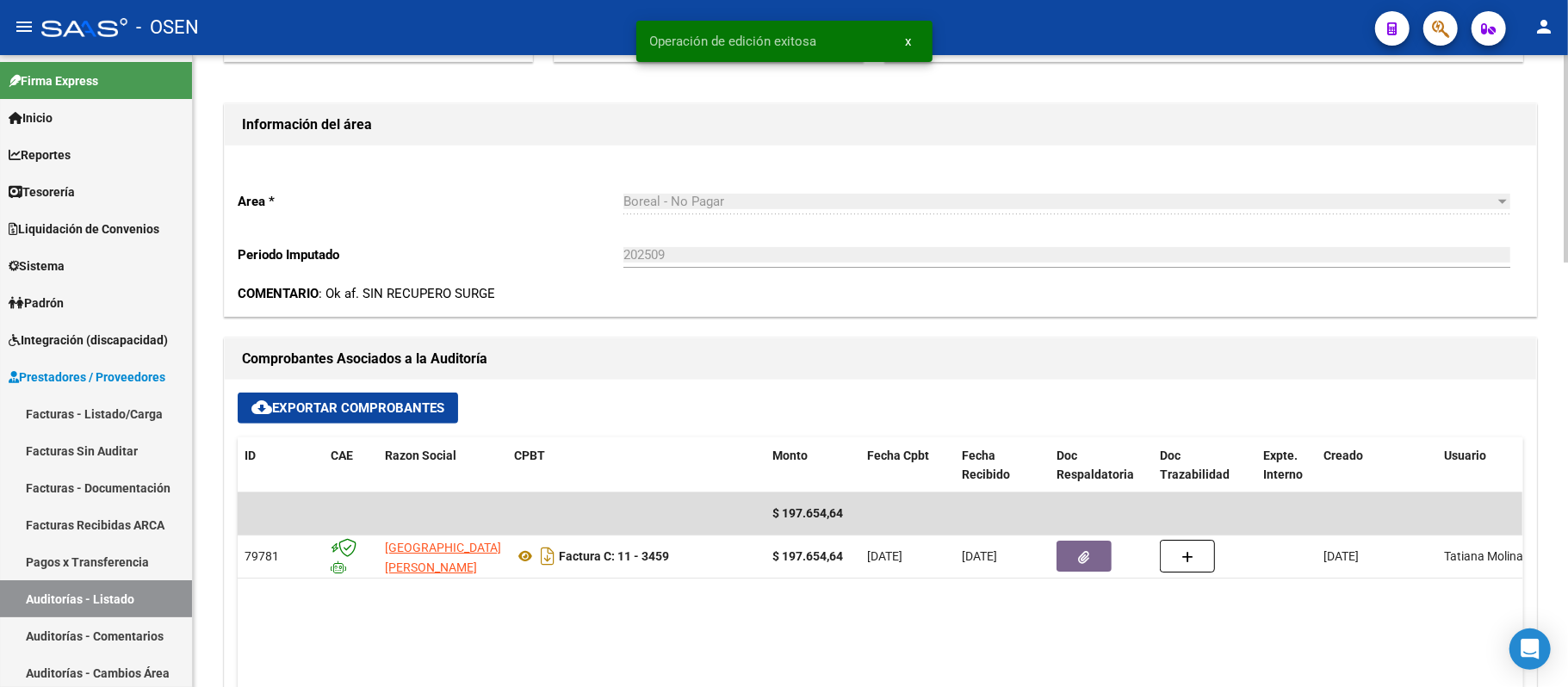
click at [150, 600] on link "Auditorías - Listado" at bounding box center [96, 599] width 192 height 37
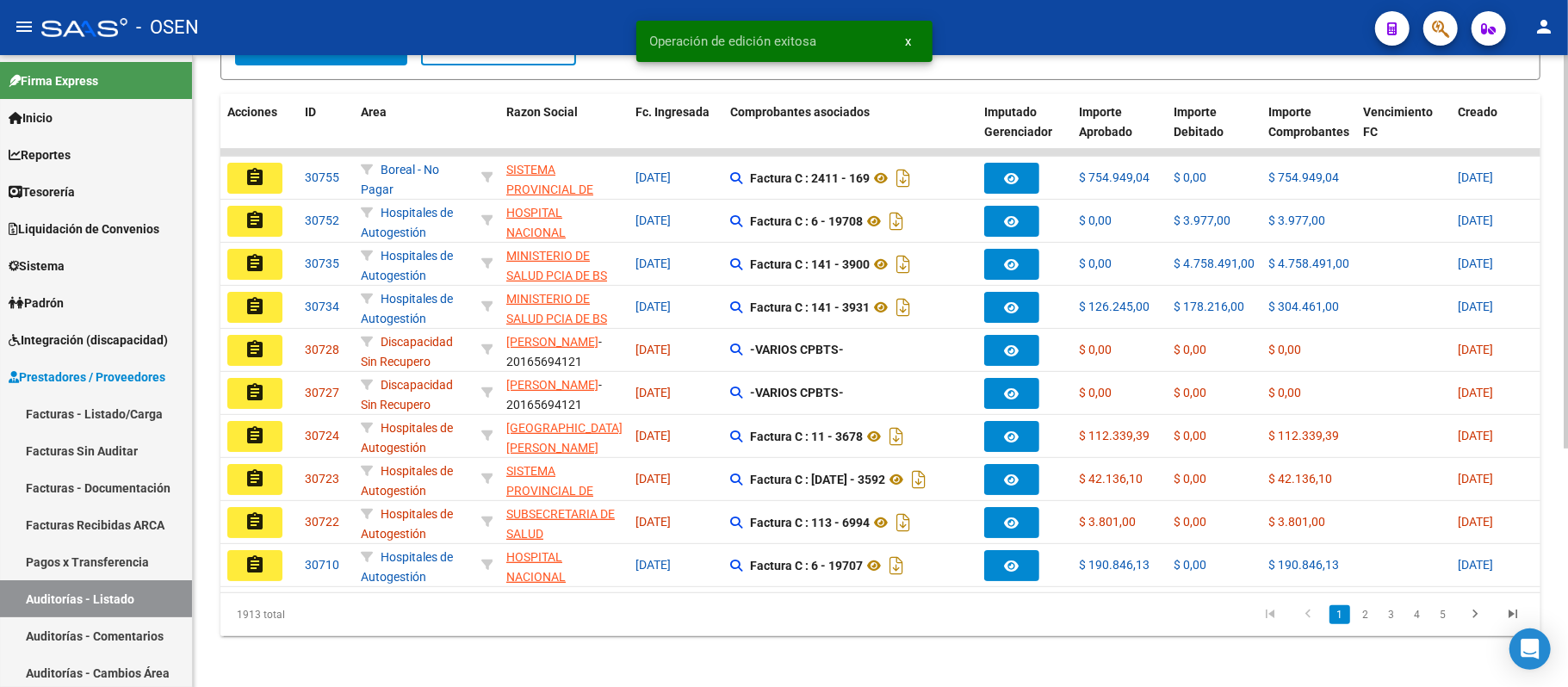
scroll to position [384, 0]
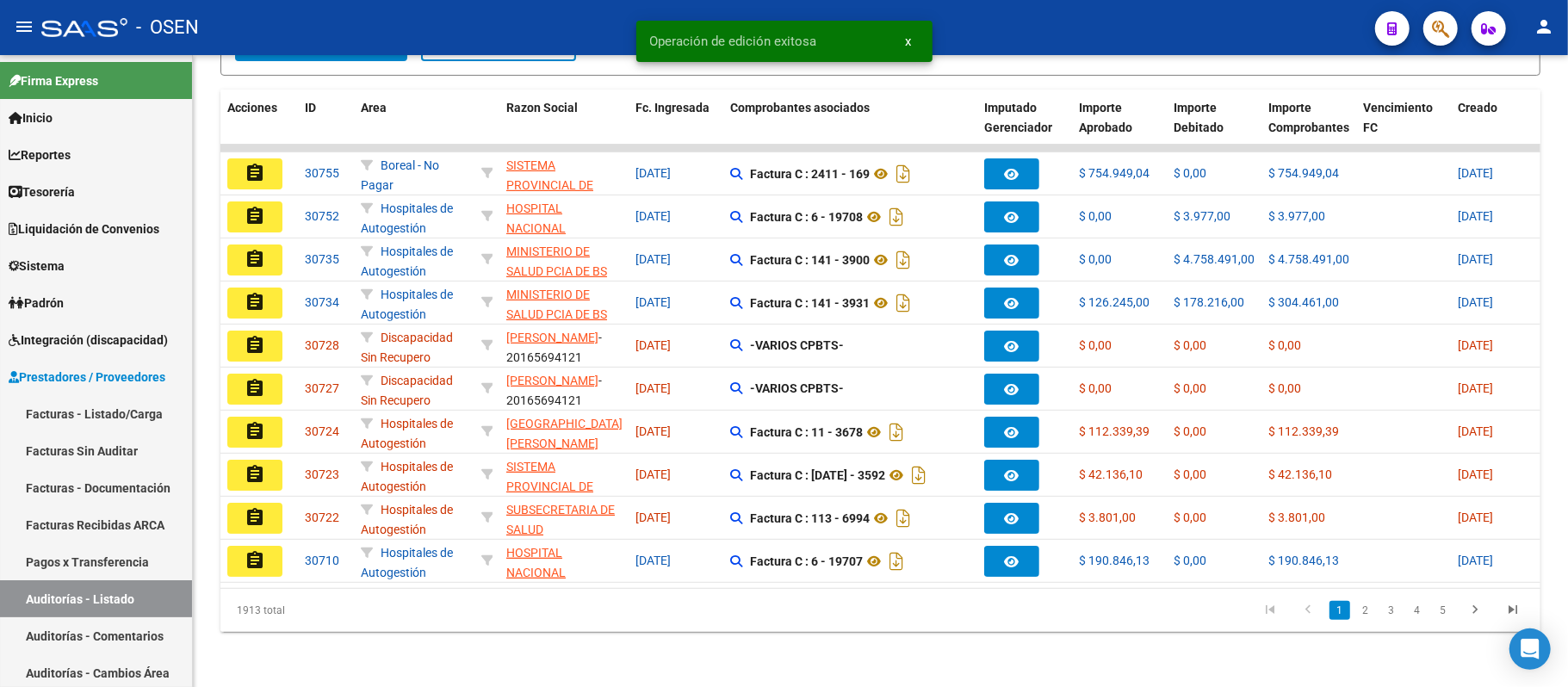
click at [263, 508] on mat-icon "assignment" at bounding box center [255, 518] width 21 height 21
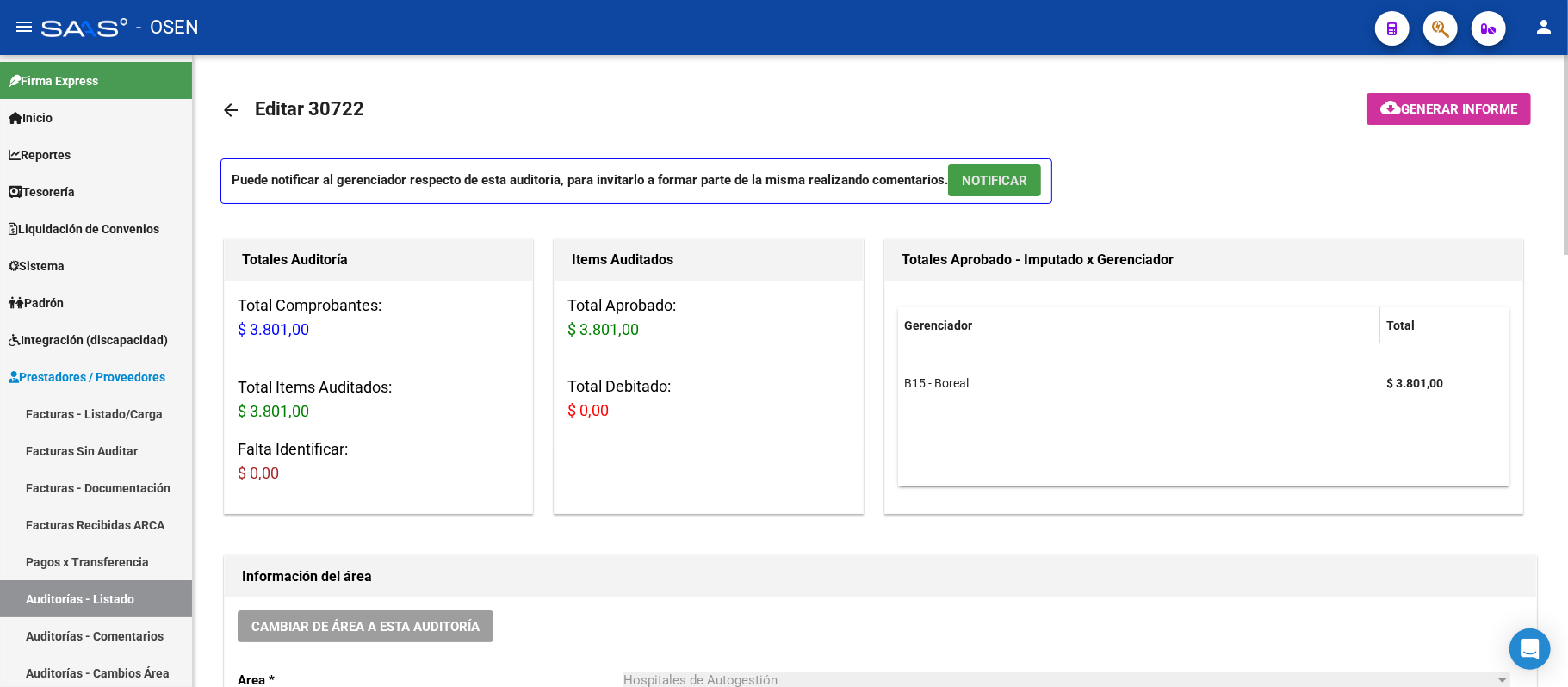
click at [1010, 184] on span "NOTIFICAR" at bounding box center [994, 181] width 66 height 16
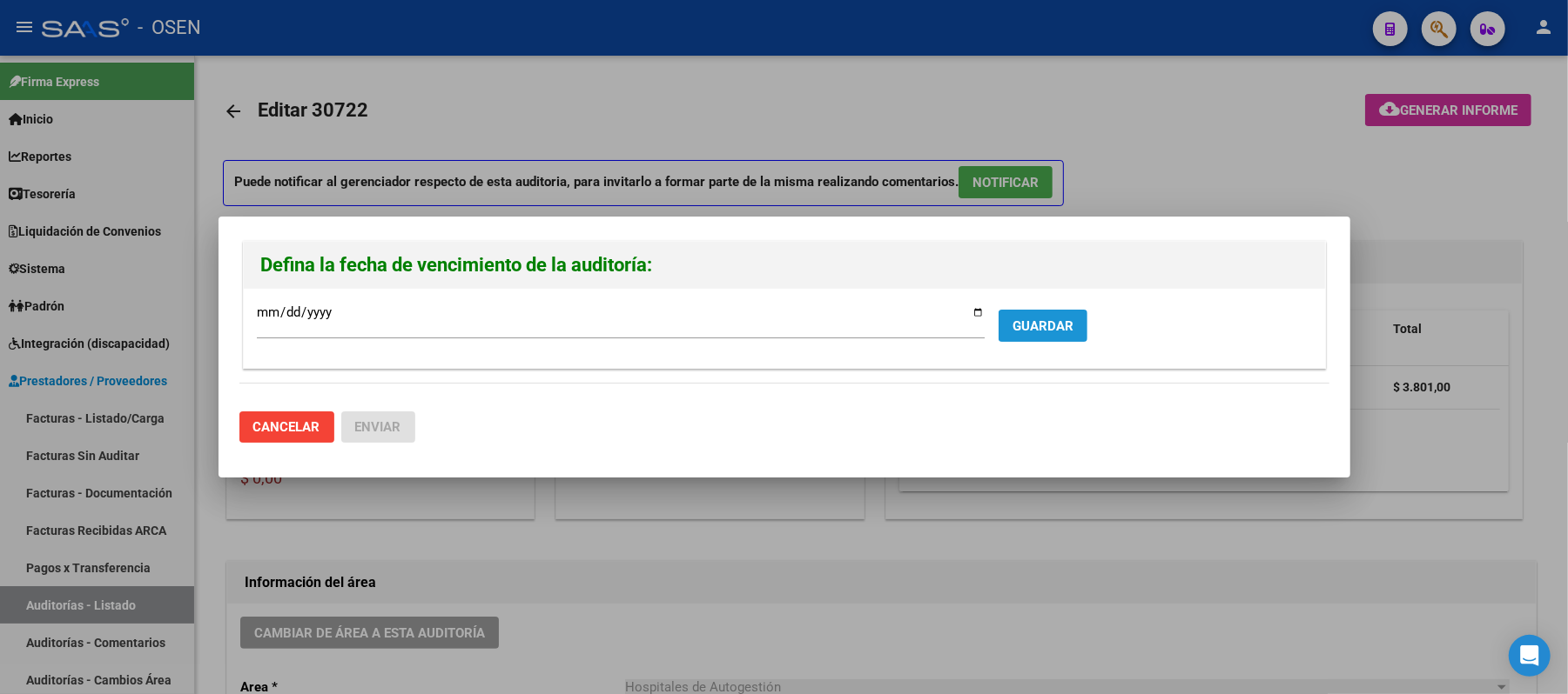
click at [1029, 333] on span "GUARDAR" at bounding box center [1042, 327] width 61 height 16
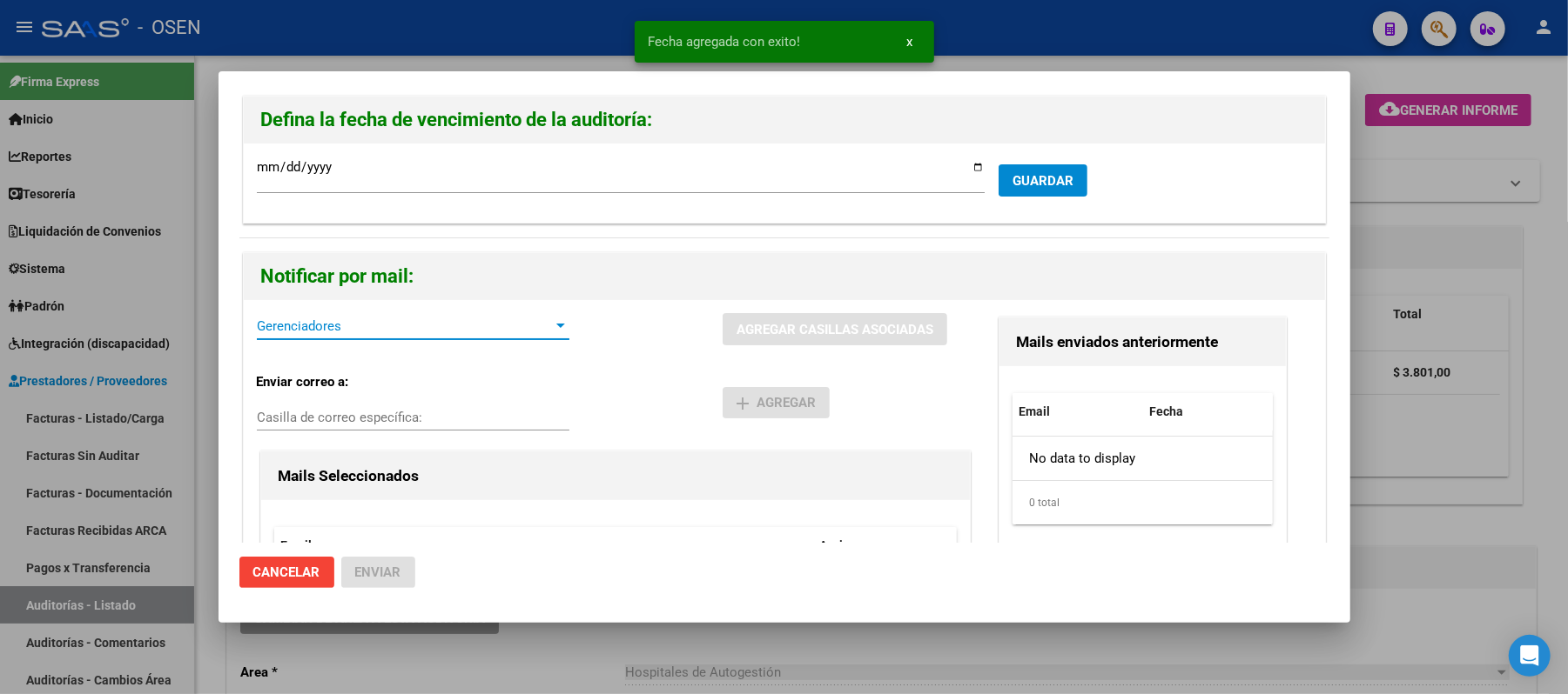
click at [390, 328] on span "Gerenciadores" at bounding box center [405, 327] width 297 height 16
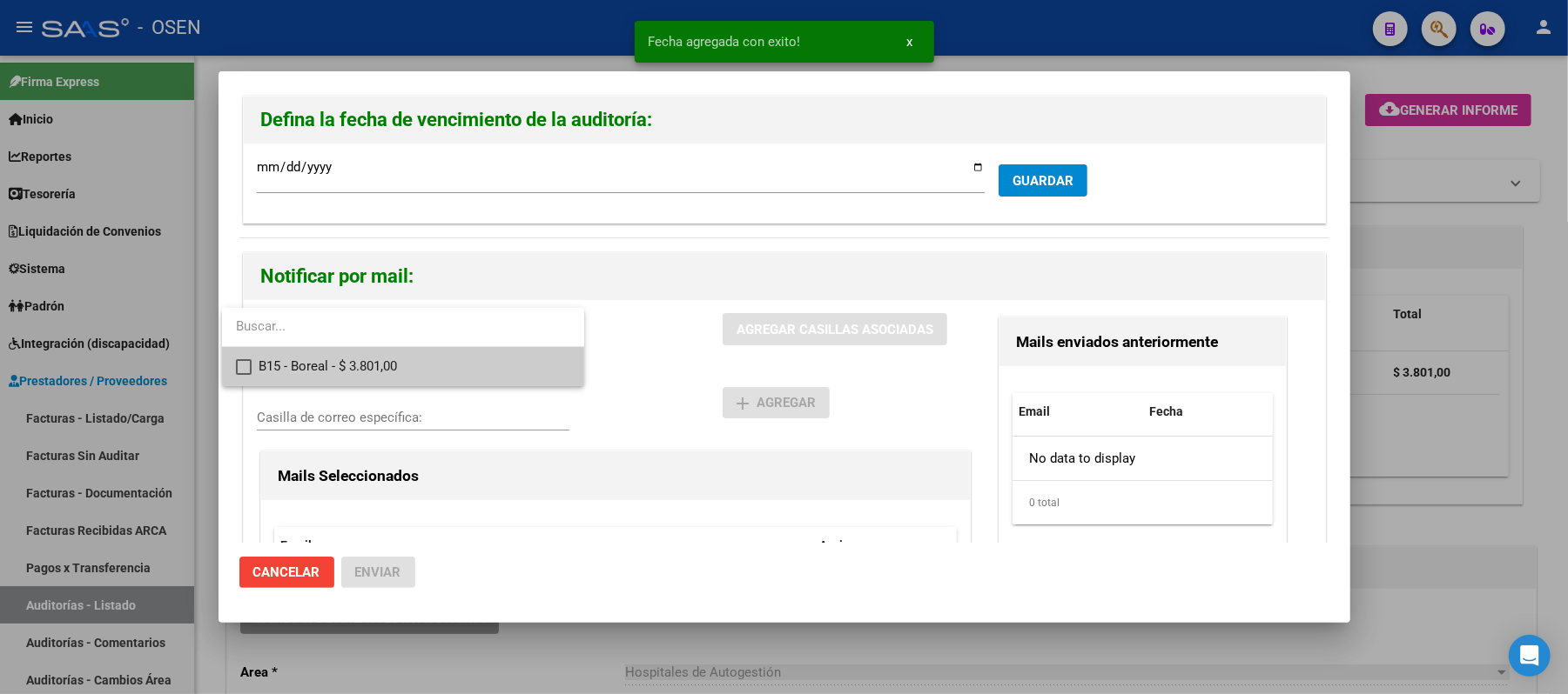
click at [398, 357] on span "B15 - Boreal - $ 3.801,00" at bounding box center [414, 367] width 312 height 39
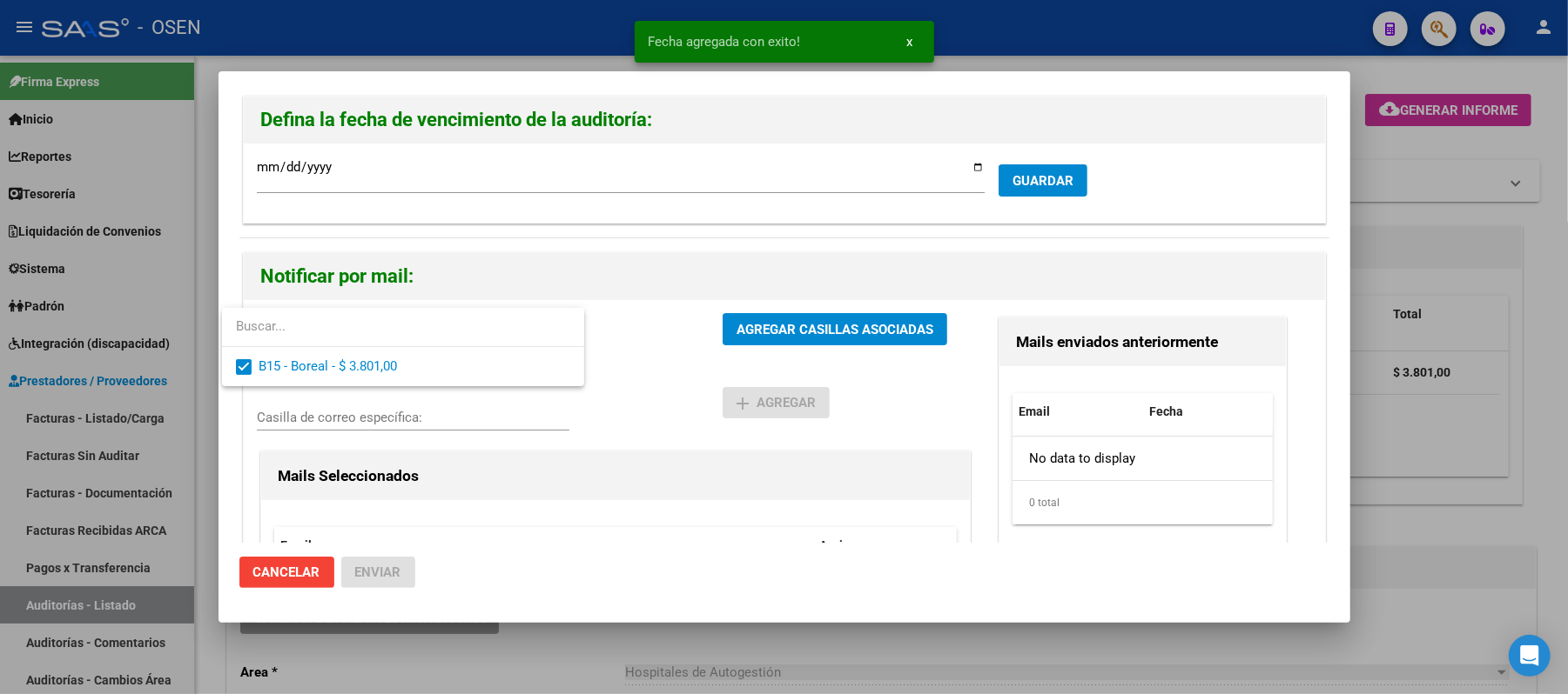
drag, startPoint x: 625, startPoint y: 369, endPoint x: 651, endPoint y: 359, distance: 27.9
click at [634, 366] on div at bounding box center [784, 347] width 1568 height 694
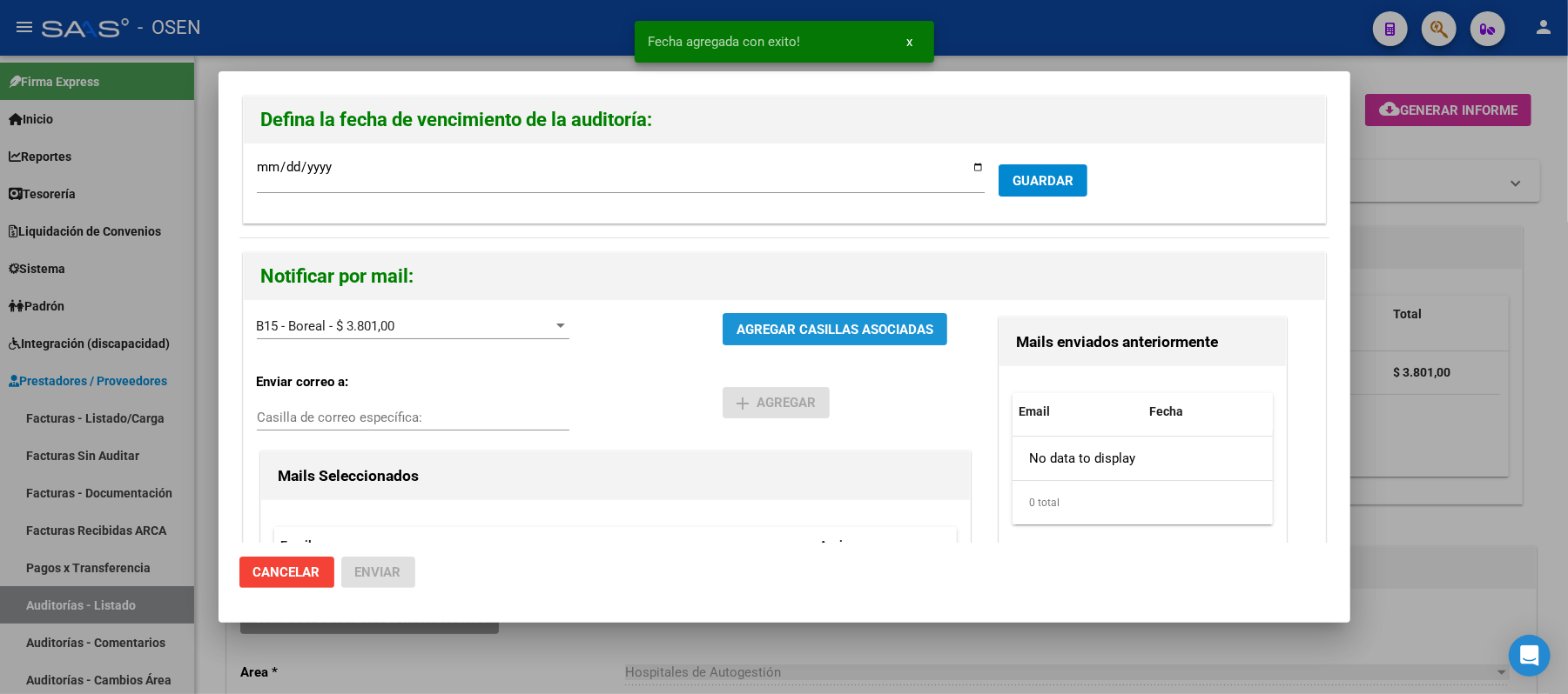
click at [739, 343] on button "AGREGAR CASILLAS ASOCIADAS" at bounding box center [835, 329] width 225 height 32
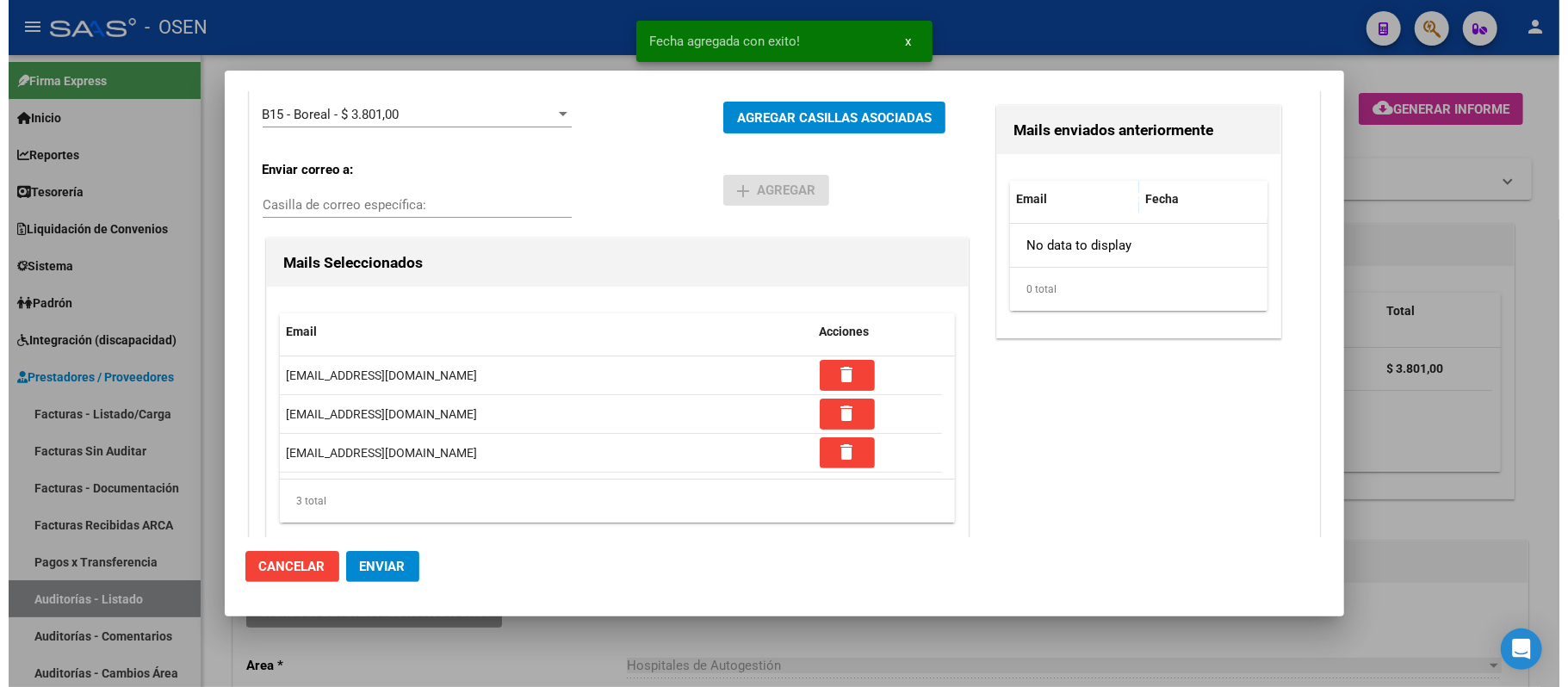
scroll to position [243, 0]
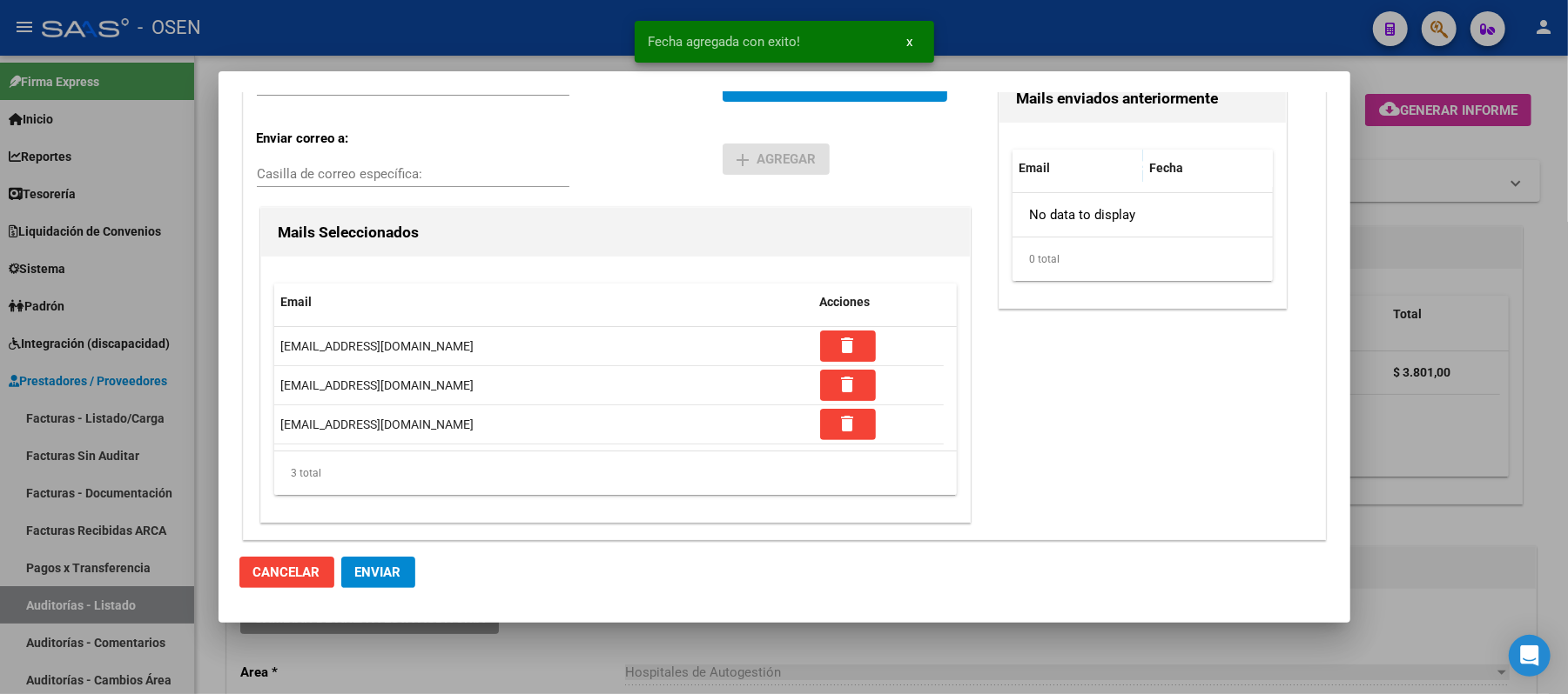
click at [387, 572] on span "Enviar" at bounding box center [378, 572] width 46 height 16
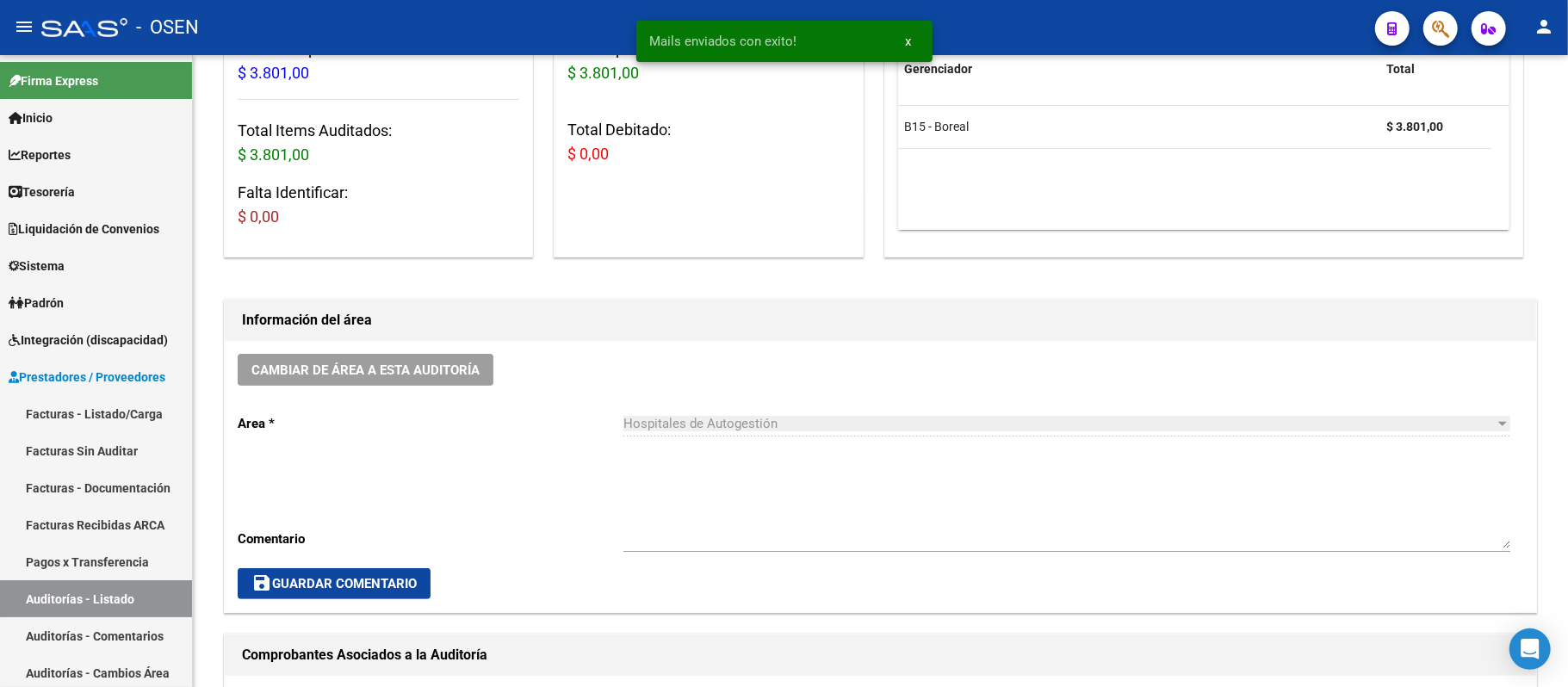
scroll to position [229, 0]
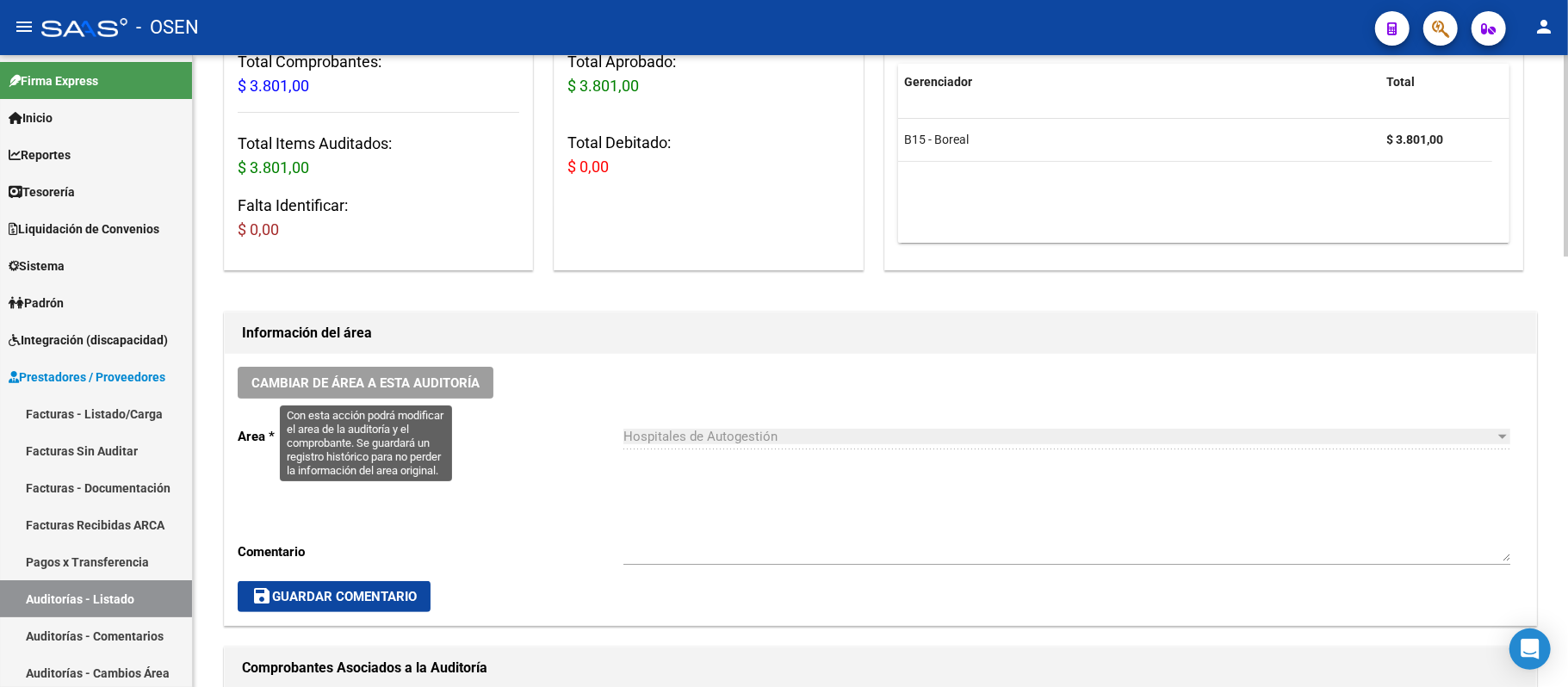
click at [460, 376] on span "Cambiar de área a esta auditoría" at bounding box center [365, 384] width 228 height 16
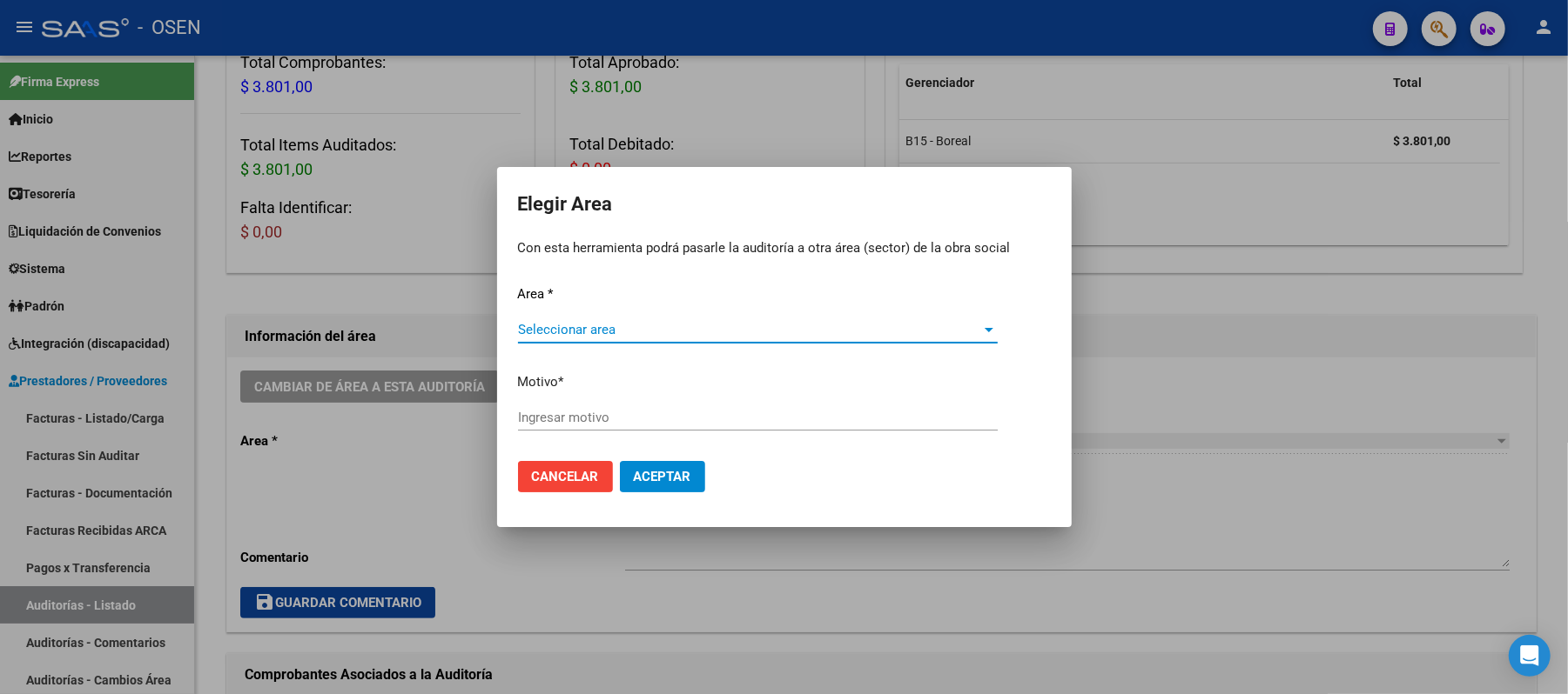
click at [629, 332] on span "Seleccionar area" at bounding box center [749, 330] width 464 height 16
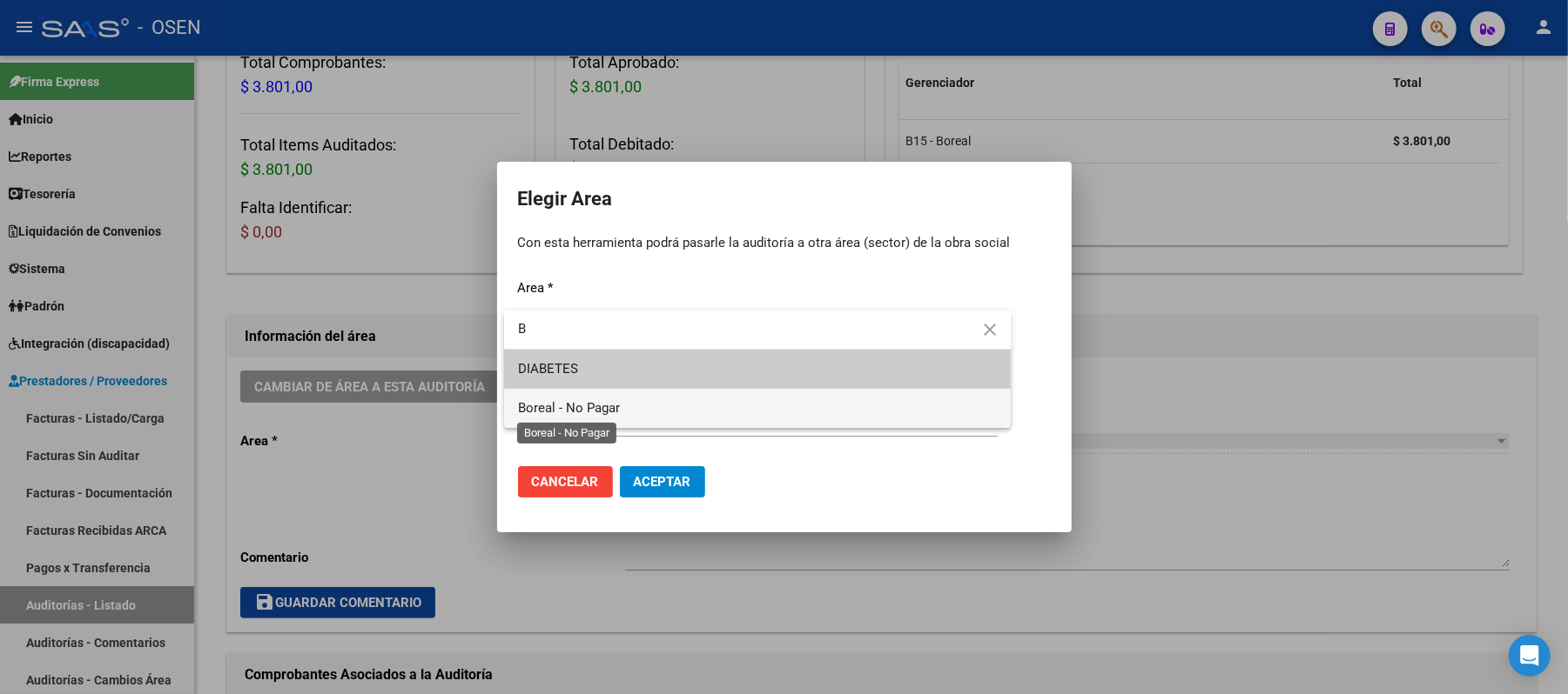
type input "B"
click at [617, 409] on span "Boreal - No Pagar" at bounding box center [568, 408] width 102 height 16
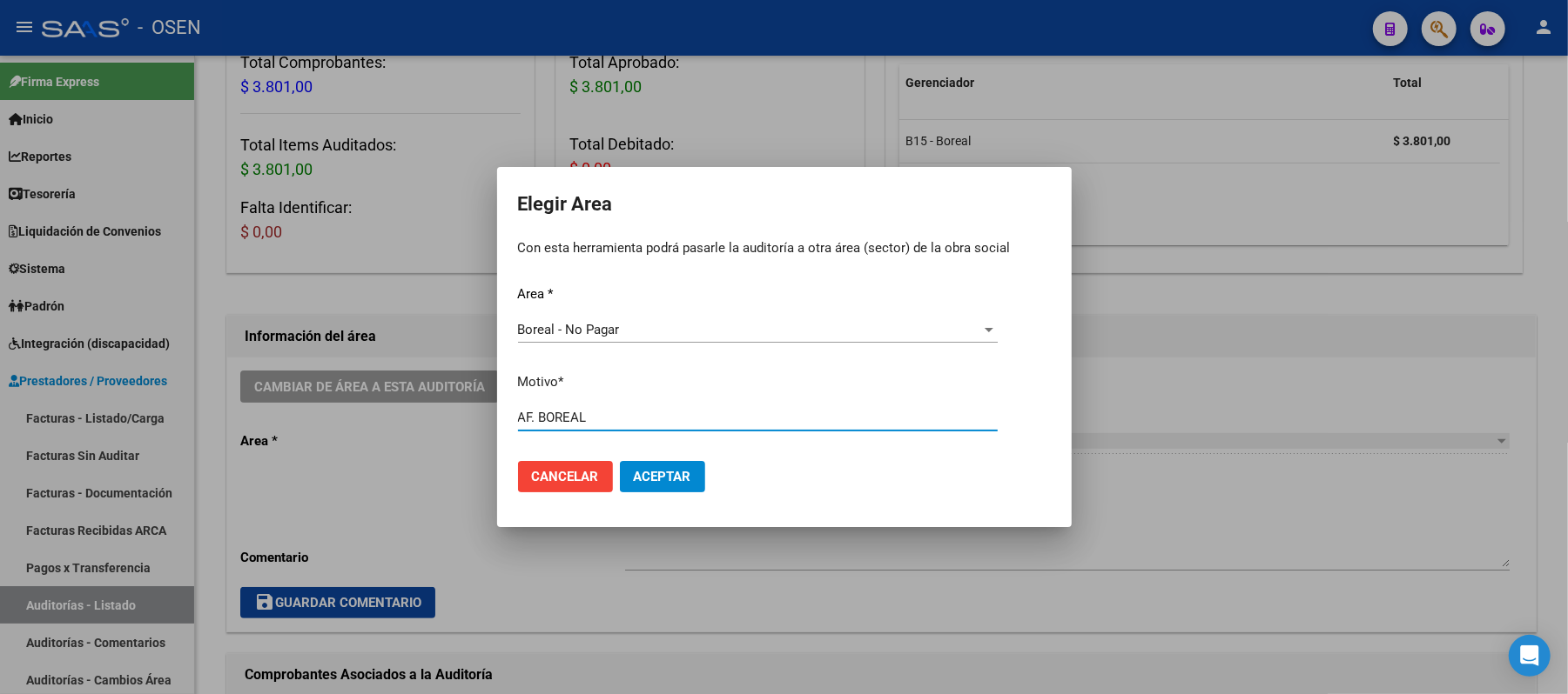
type input "AF. BOREAL"
click at [674, 477] on span "Aceptar" at bounding box center [662, 477] width 58 height 16
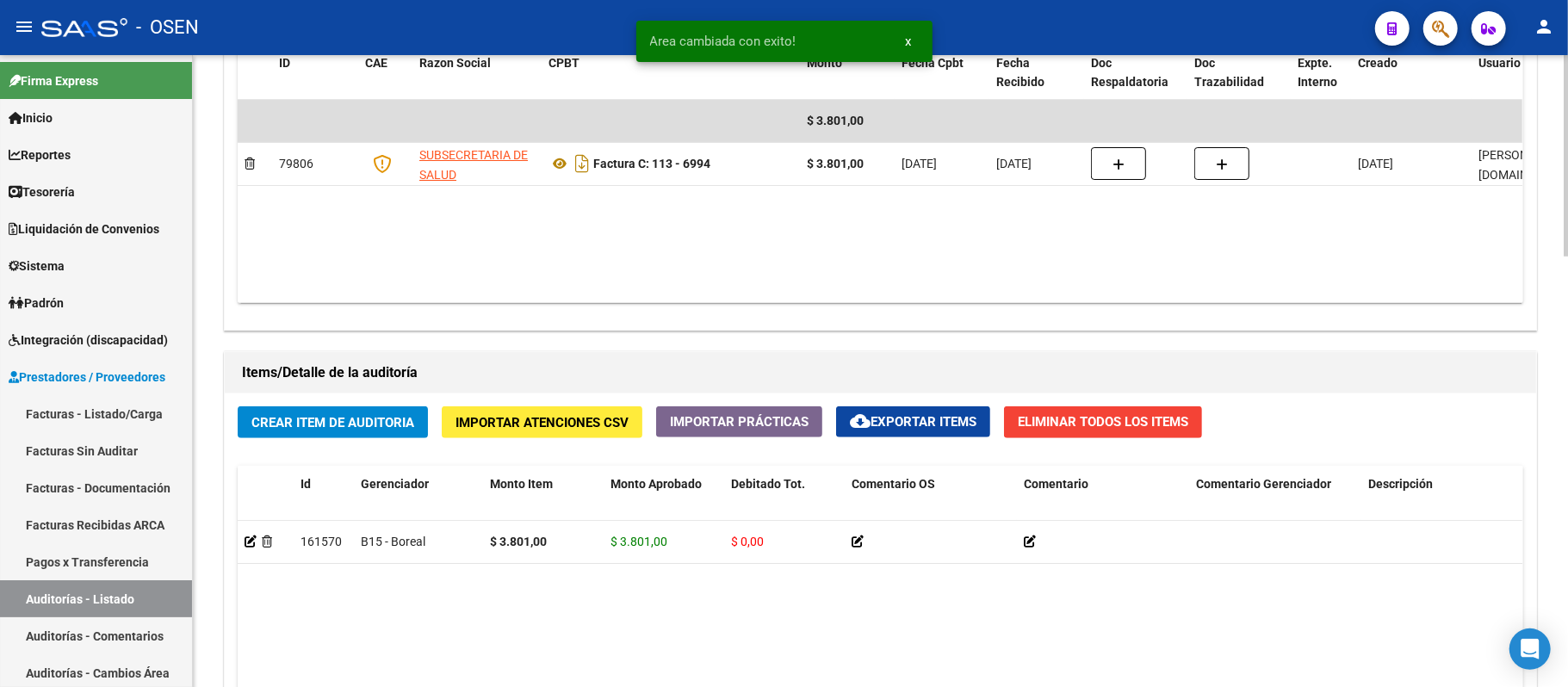
scroll to position [1357, 0]
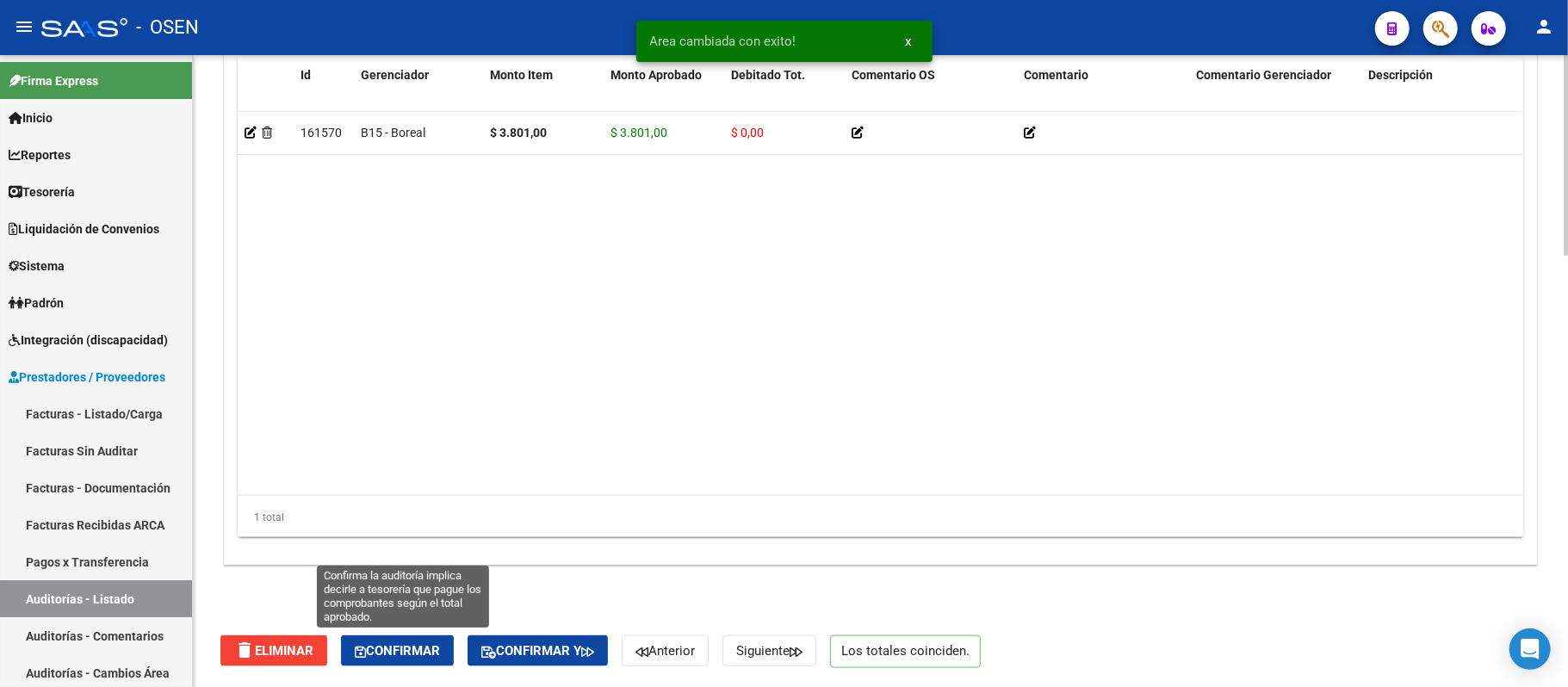
click at [415, 641] on button "Confirmar" at bounding box center [397, 651] width 112 height 31
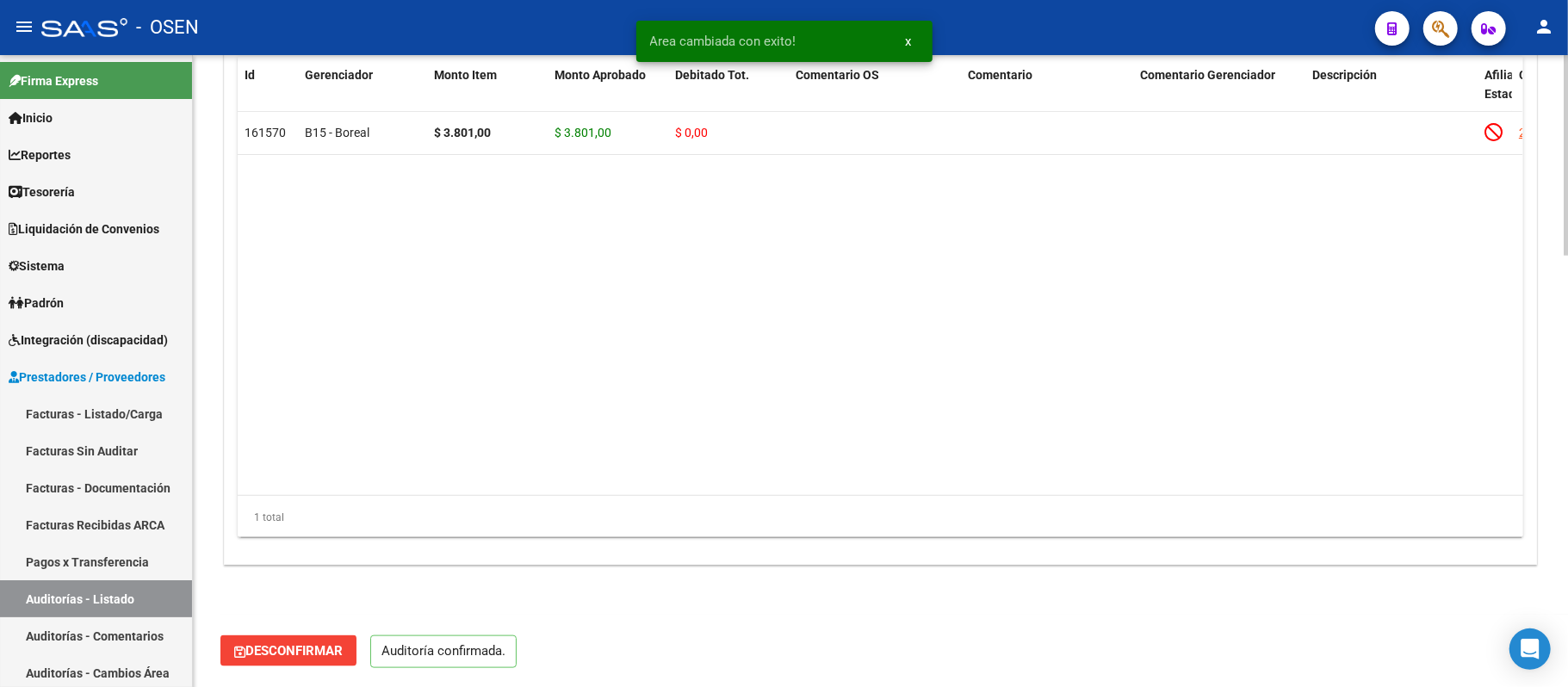
scroll to position [1298, 0]
type input "202509"
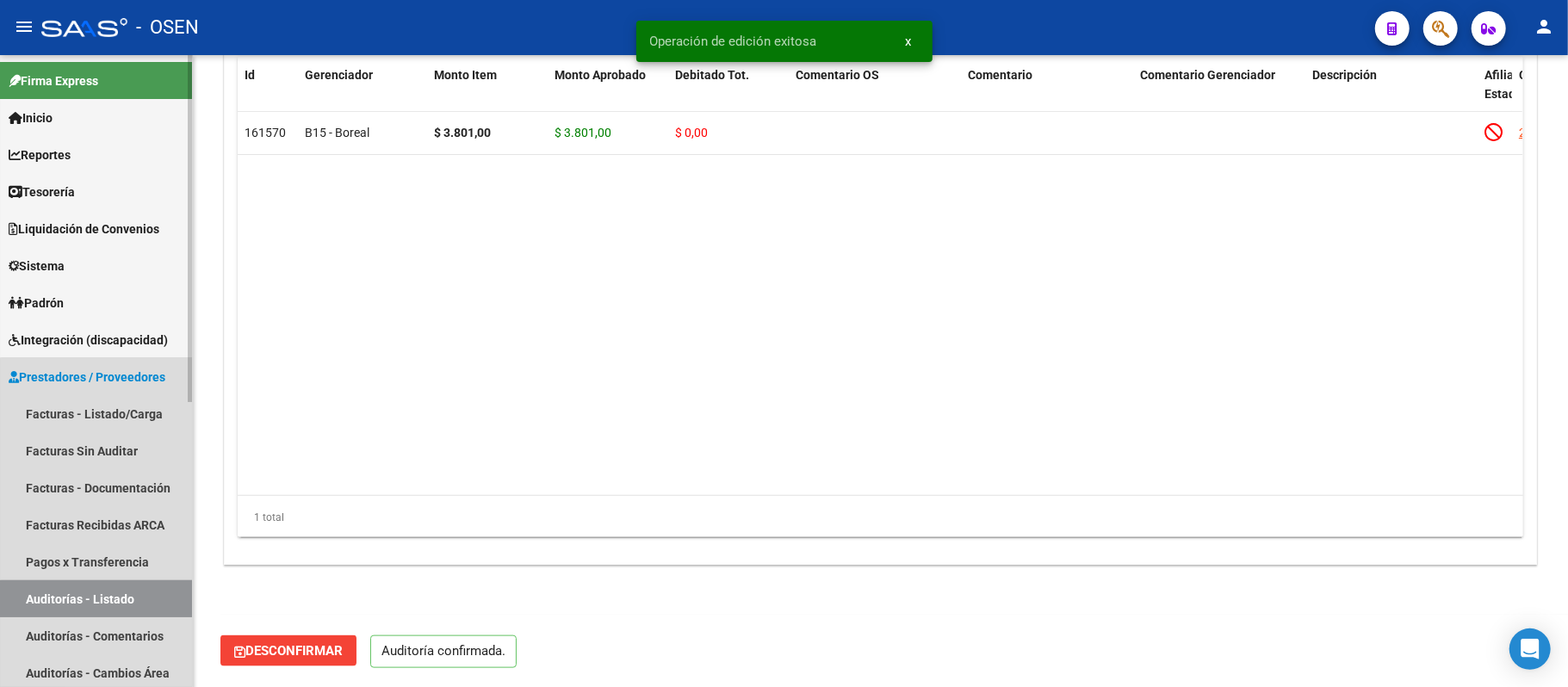
click at [111, 600] on link "Auditorías - Listado" at bounding box center [96, 599] width 192 height 37
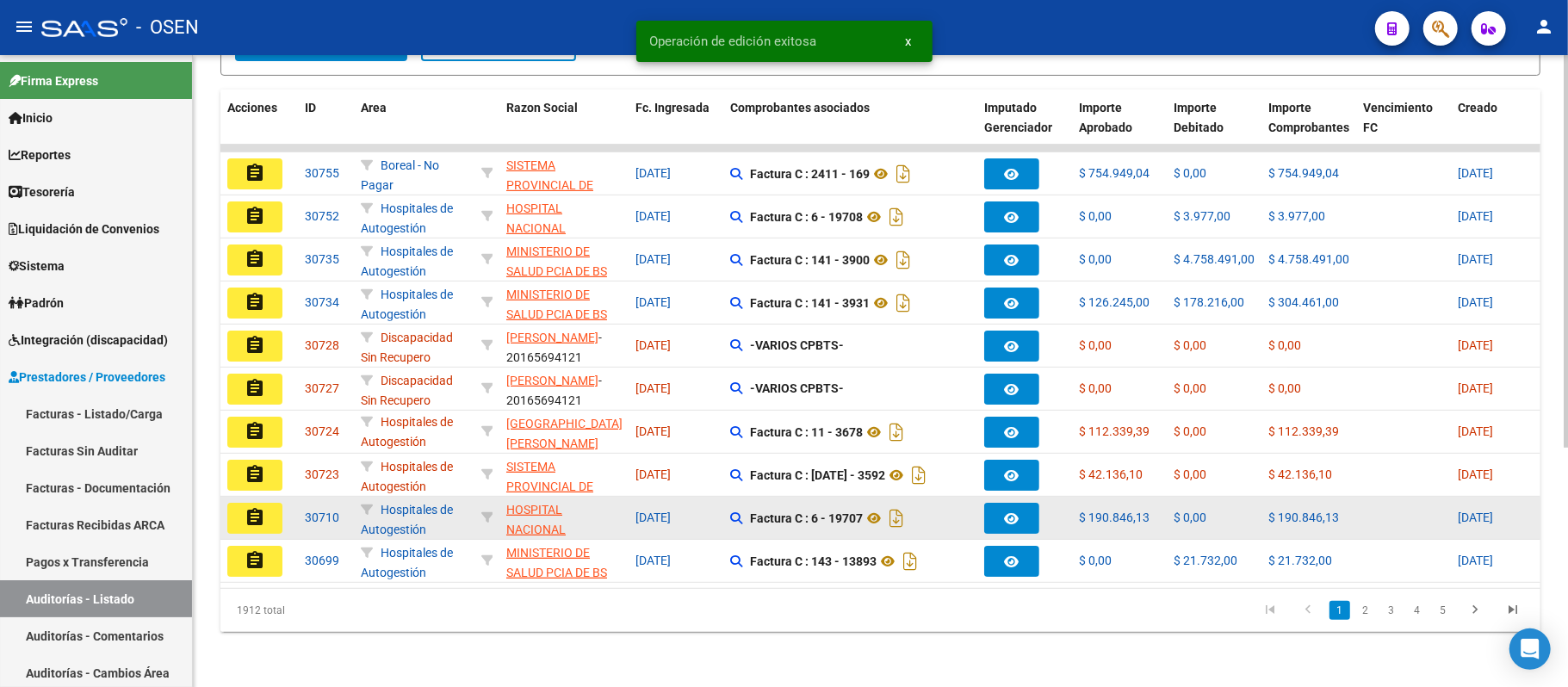
scroll to position [384, 0]
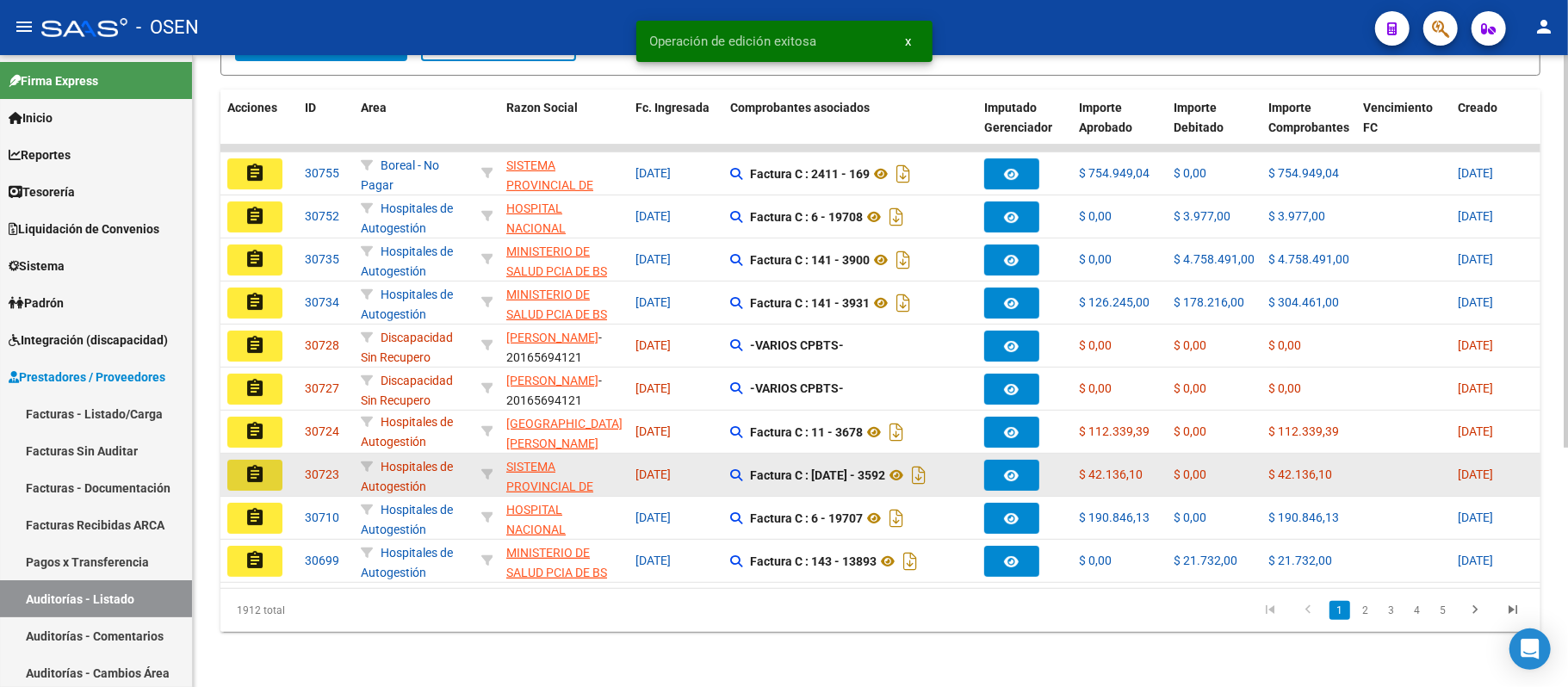
click at [241, 462] on button "assignment" at bounding box center [255, 475] width 55 height 31
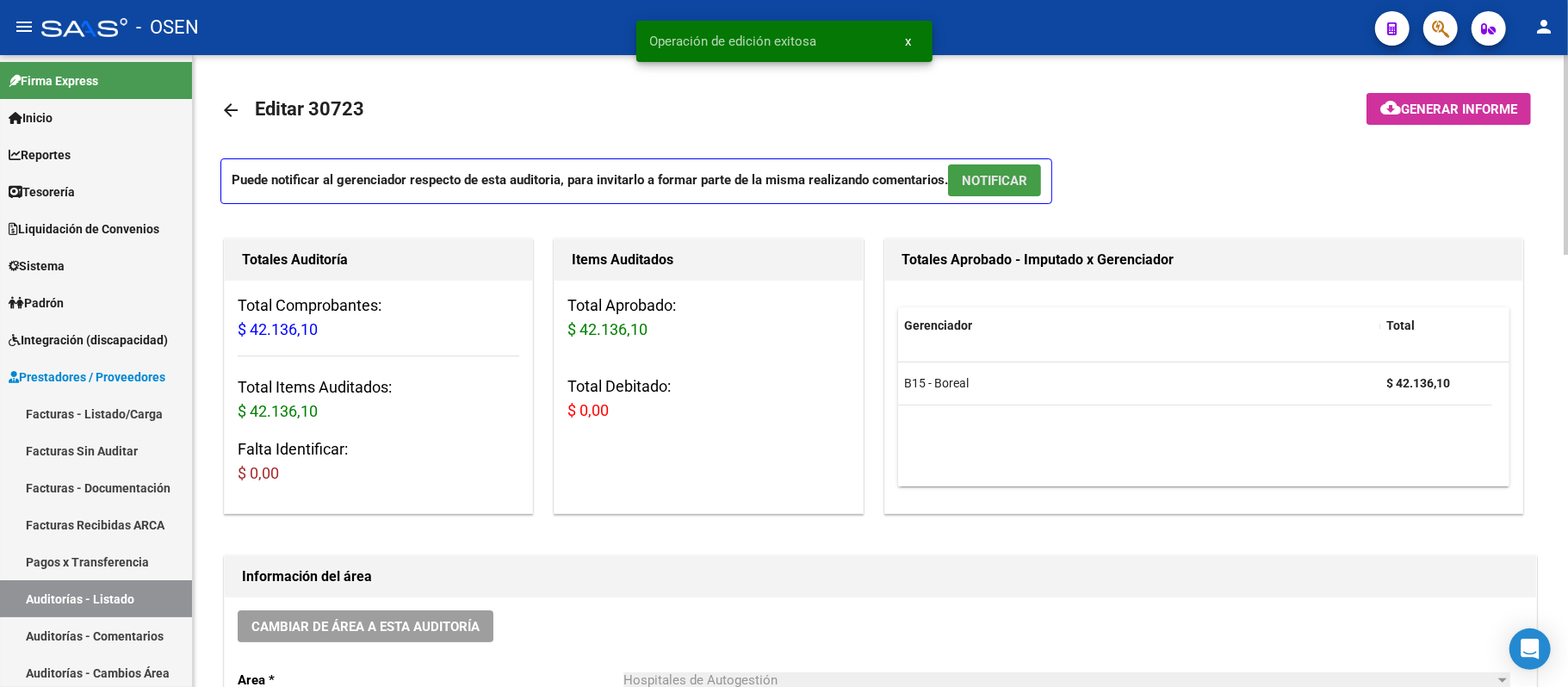
click at [1012, 184] on span "NOTIFICAR" at bounding box center [994, 181] width 66 height 16
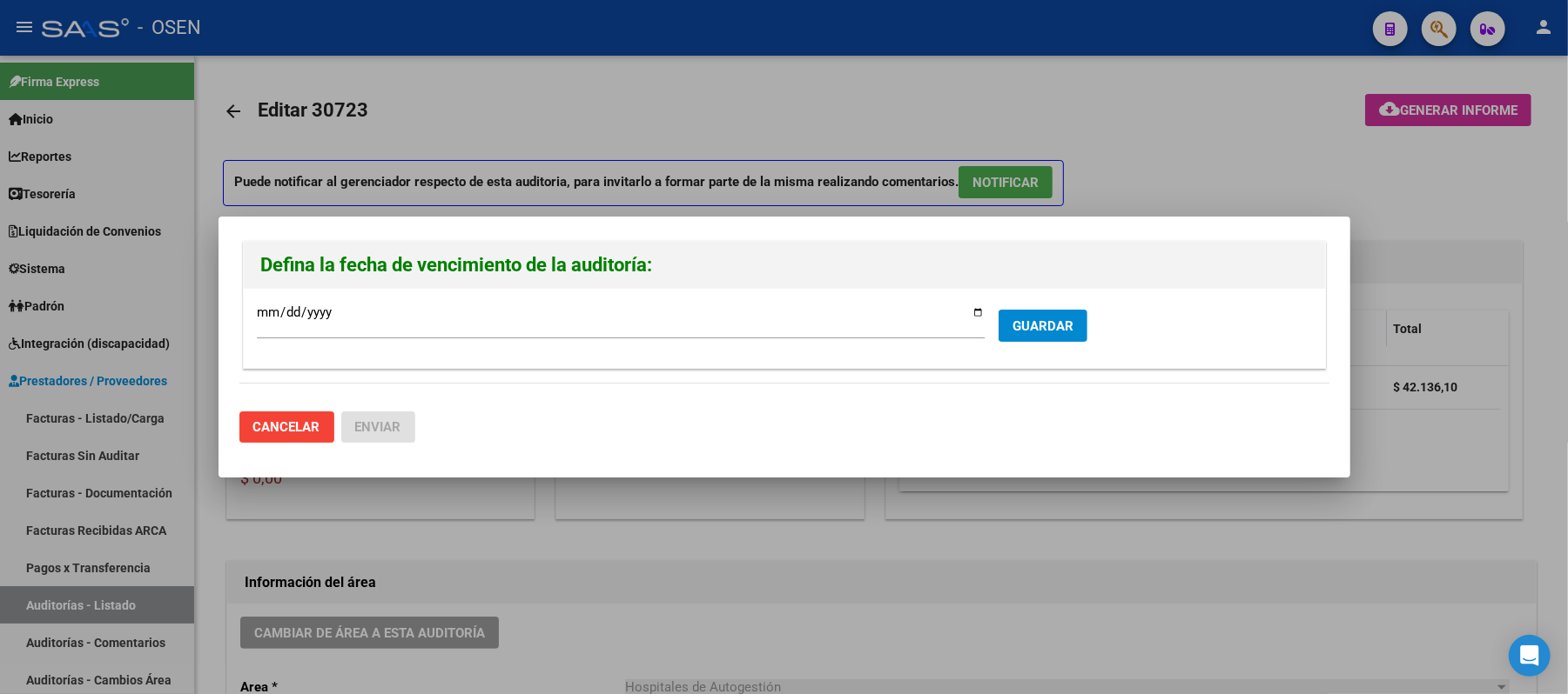
click at [1034, 293] on div "2025-09-15 Ingresar la fecha * GUARDAR" at bounding box center [785, 328] width 1081 height 79
click at [1035, 325] on span "GUARDAR" at bounding box center [1042, 327] width 61 height 16
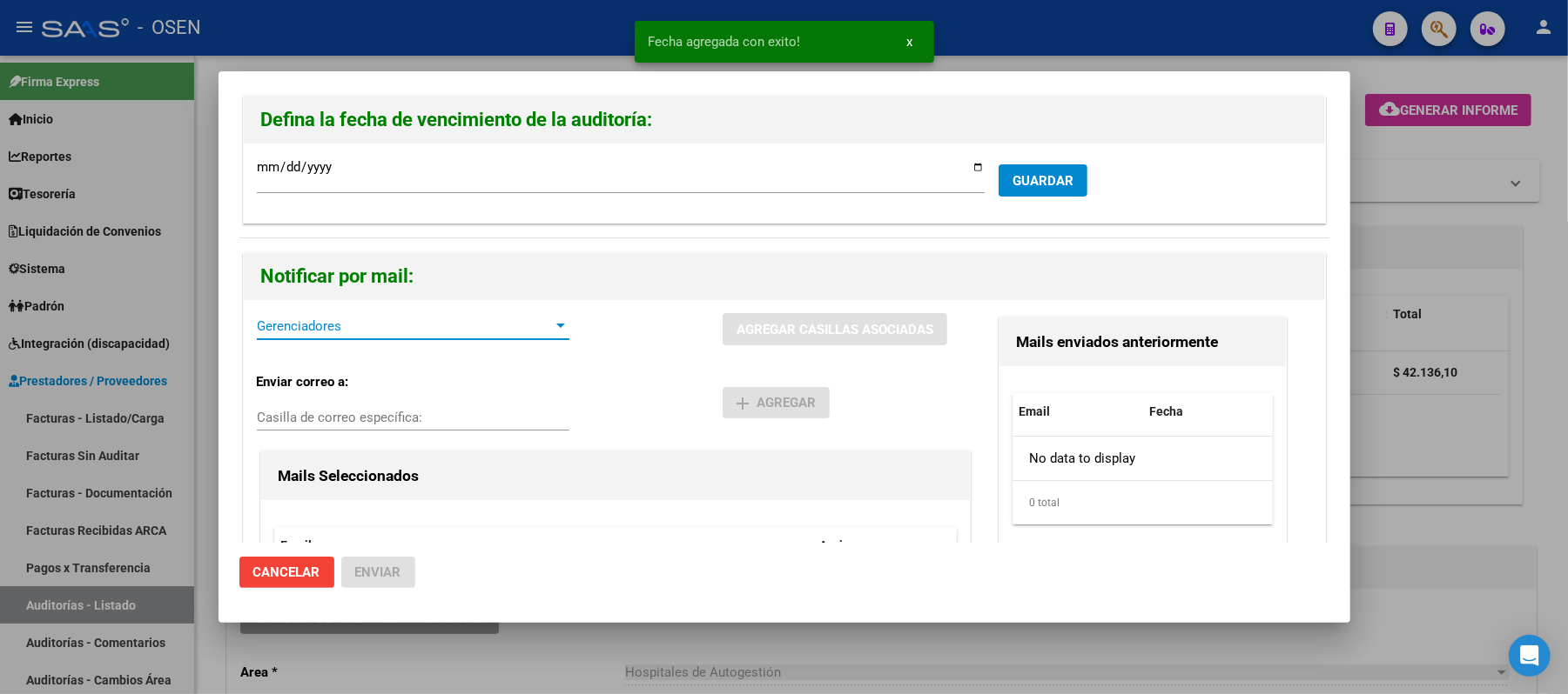
click at [366, 321] on span "Gerenciadores" at bounding box center [405, 327] width 297 height 16
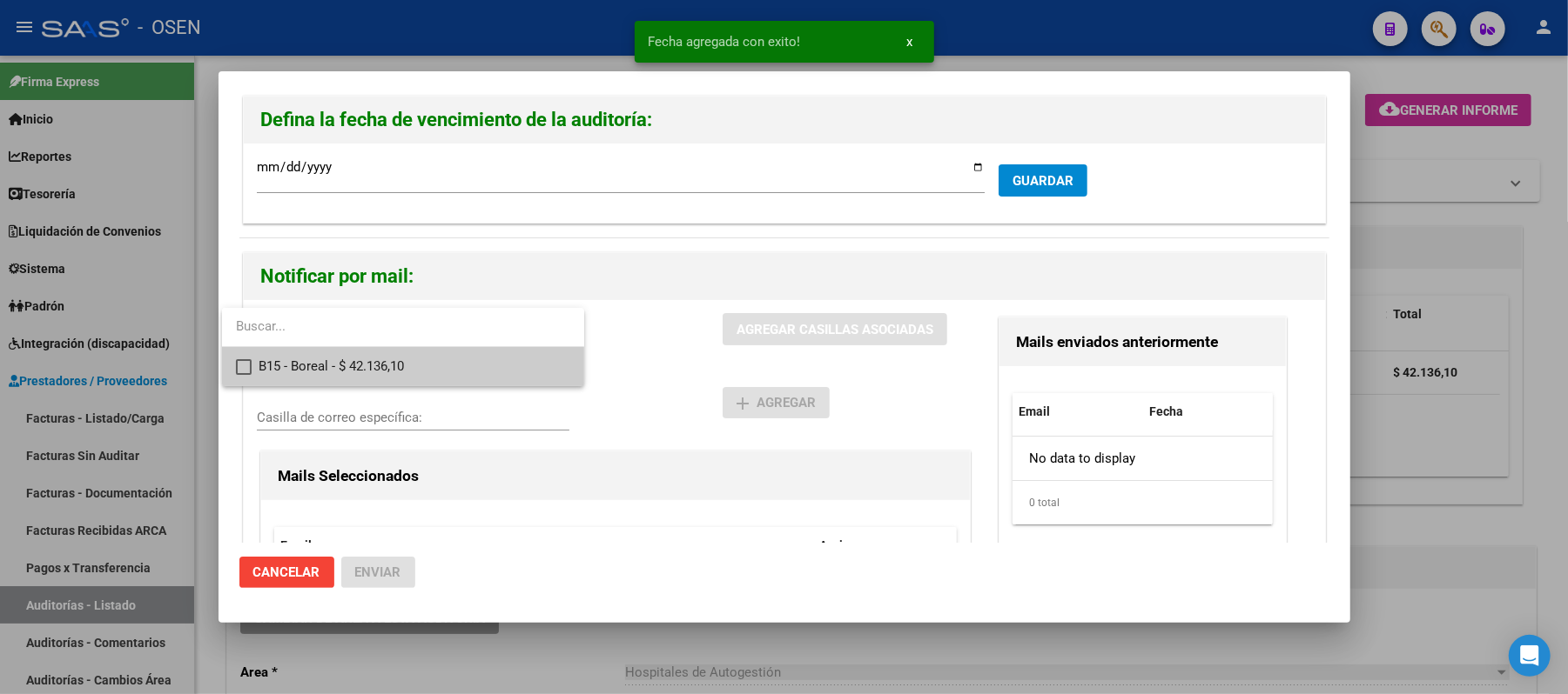
click at [425, 371] on span "B15 - Boreal - $ 42.136,10" at bounding box center [414, 367] width 312 height 39
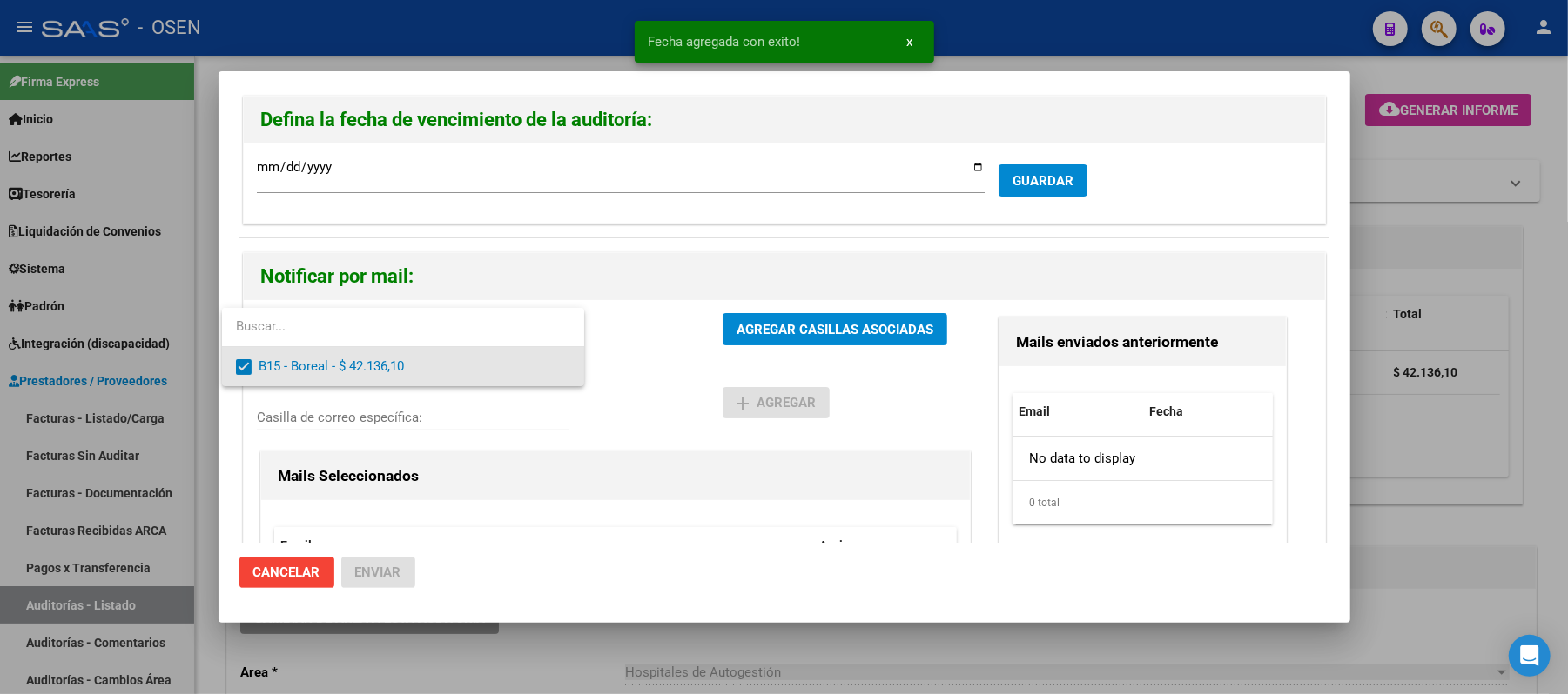
click at [677, 381] on div at bounding box center [784, 347] width 1568 height 694
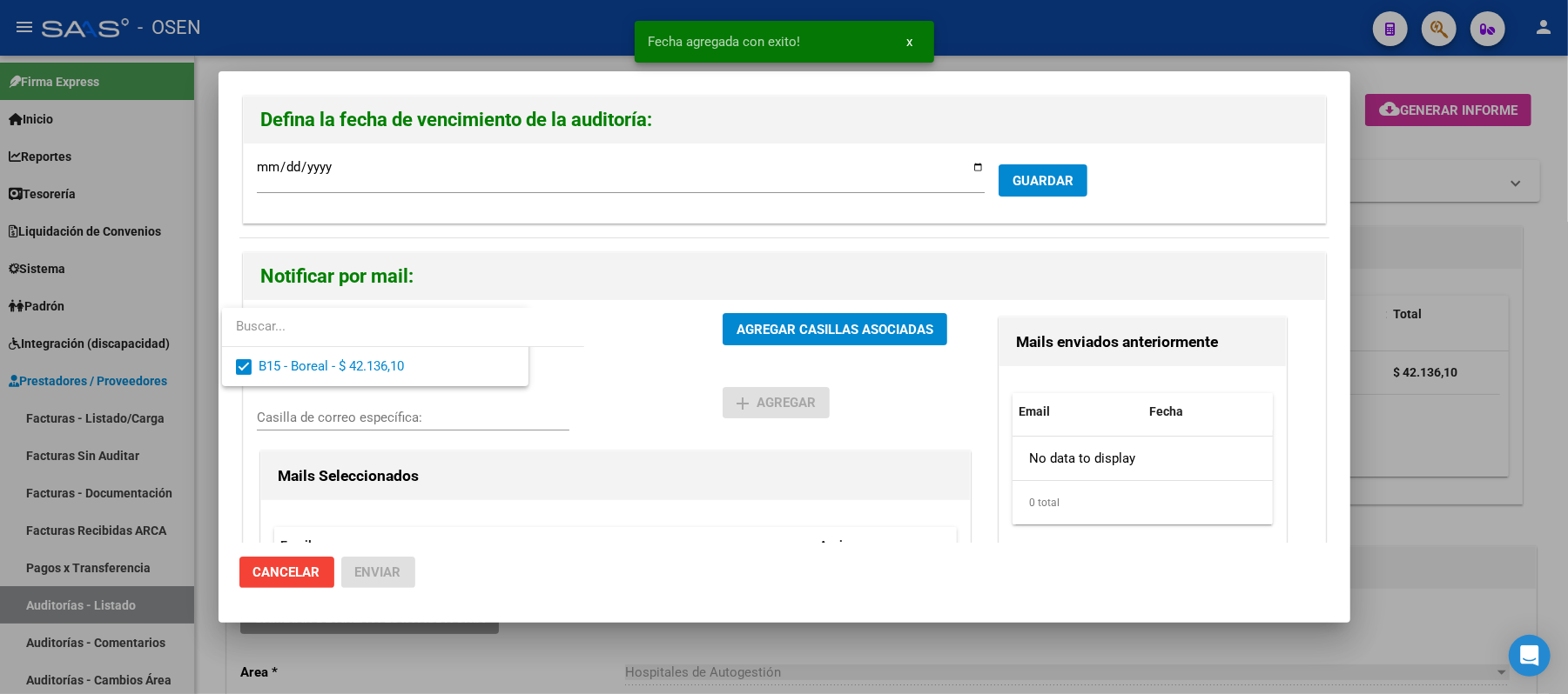
click at [813, 326] on span "AGREGAR CASILLAS ASOCIADAS" at bounding box center [835, 330] width 197 height 16
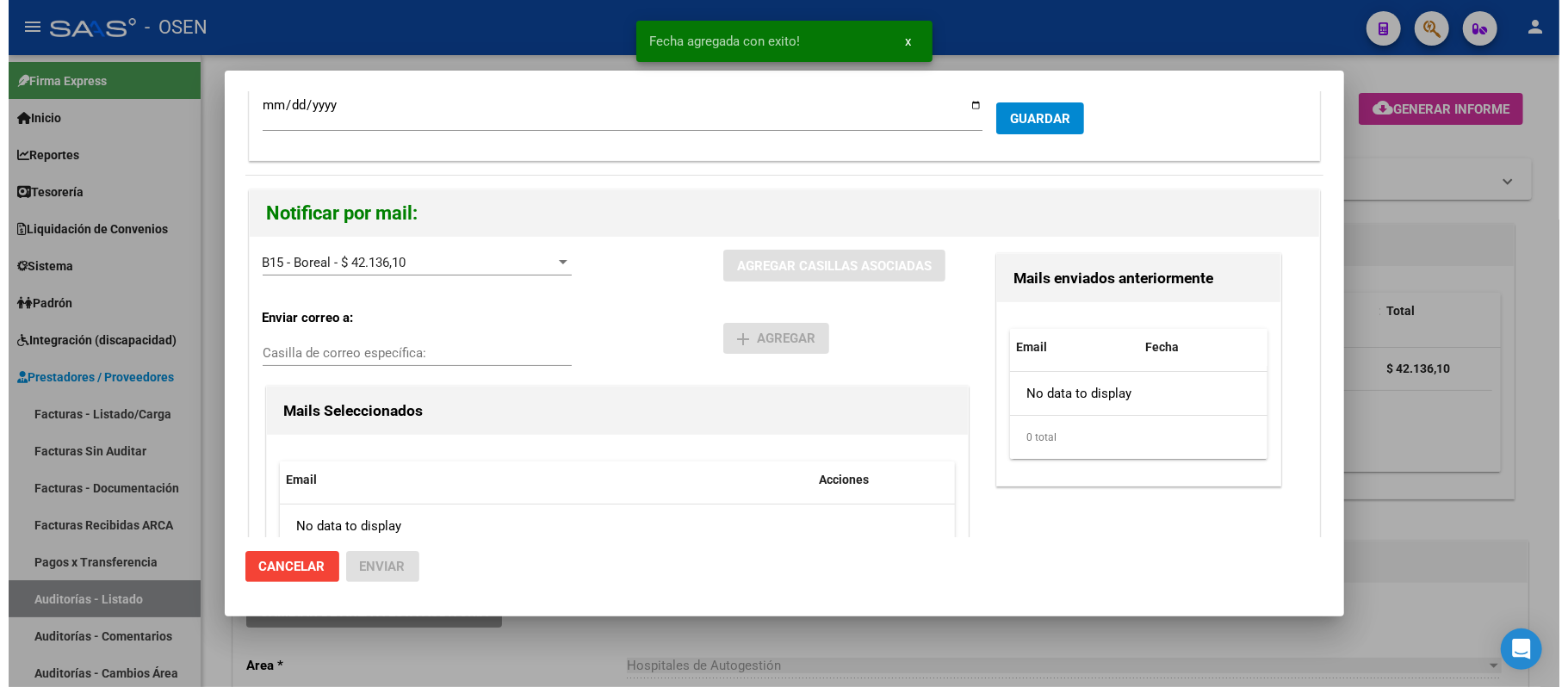
scroll to position [163, 0]
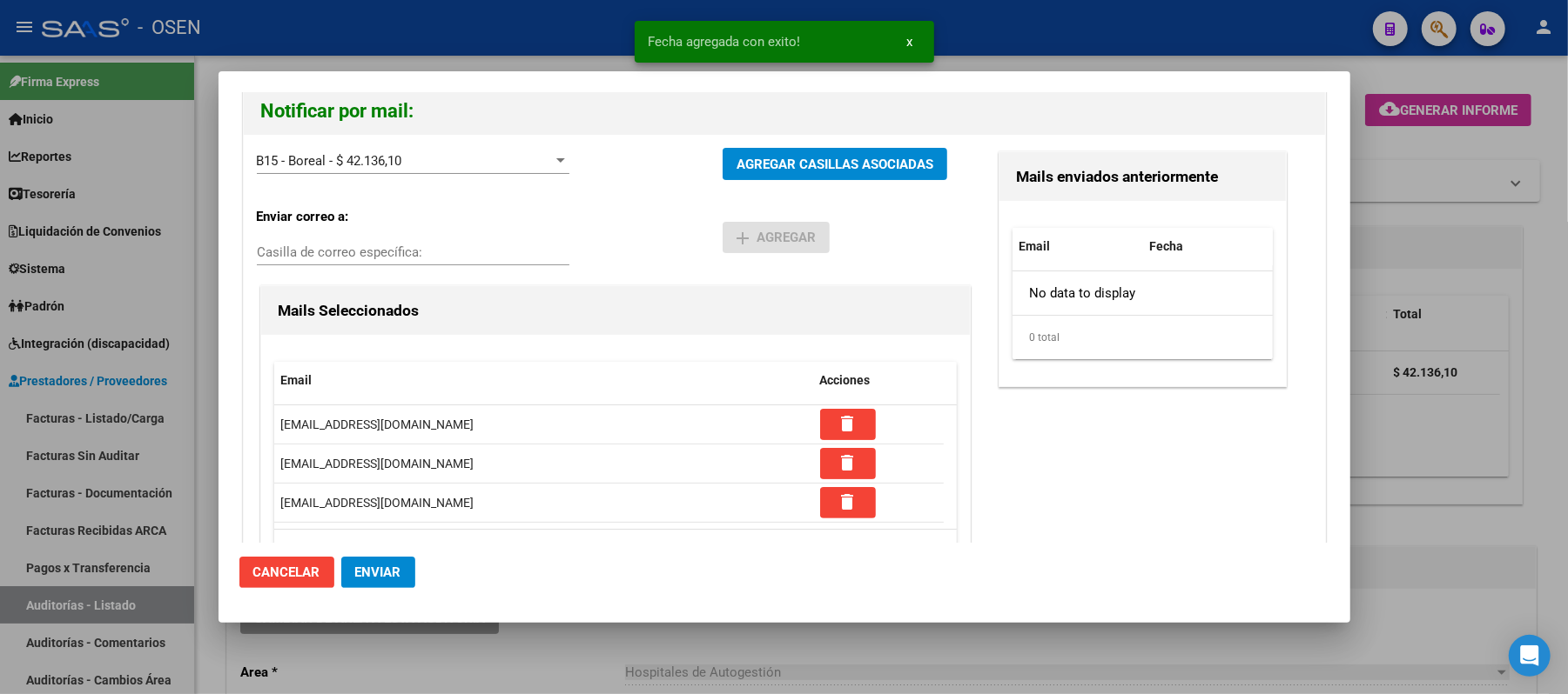
click at [384, 560] on button "Enviar" at bounding box center [377, 572] width 74 height 31
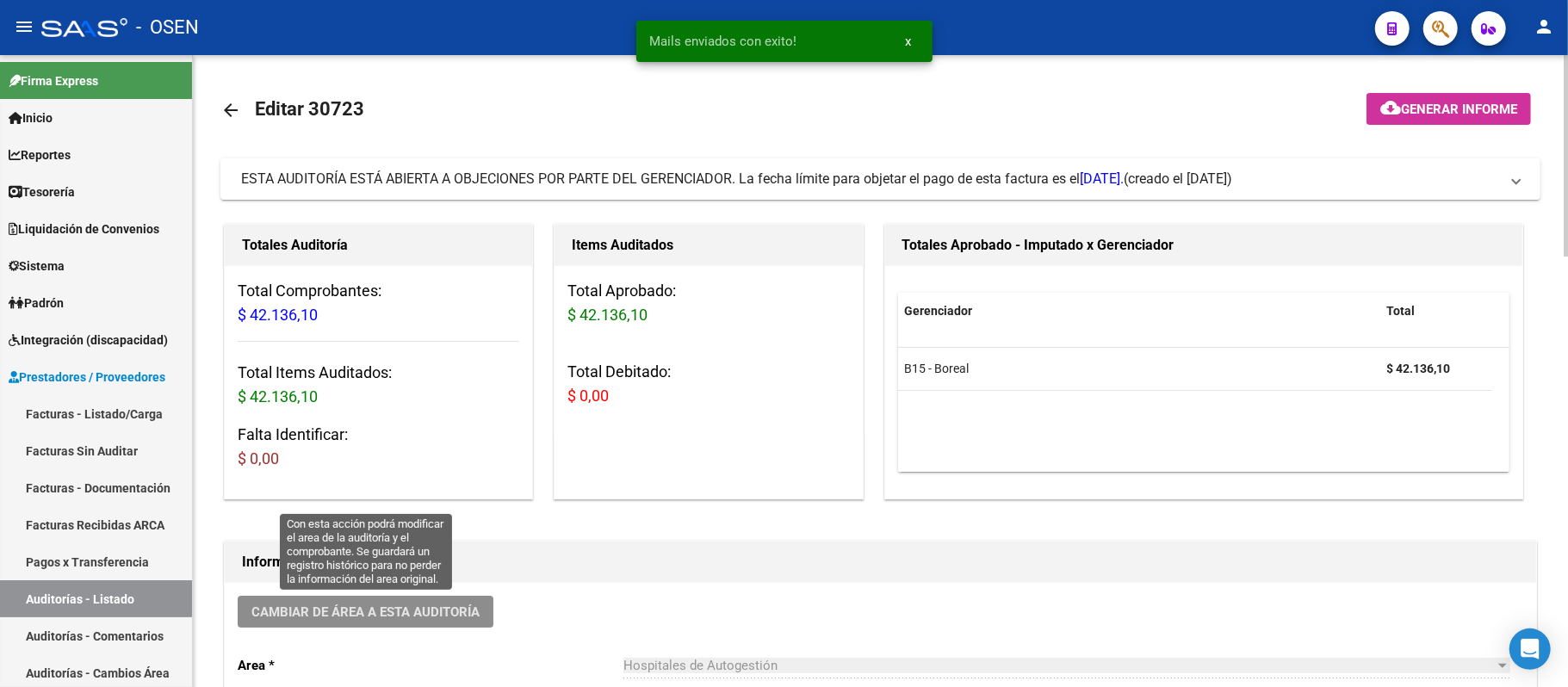
click at [419, 597] on button "Cambiar de área a esta auditoría" at bounding box center [365, 612] width 255 height 32
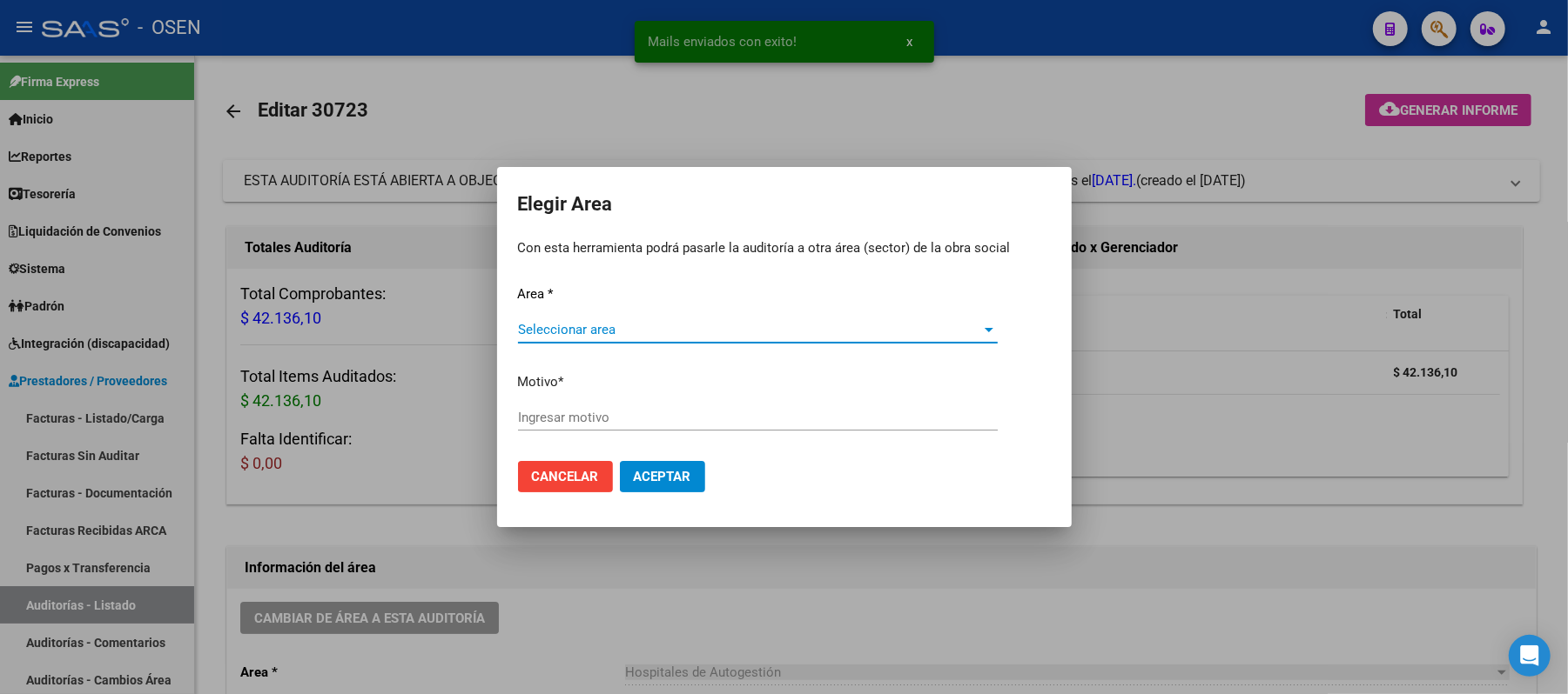
click at [617, 322] on span "Seleccionar area" at bounding box center [749, 330] width 464 height 16
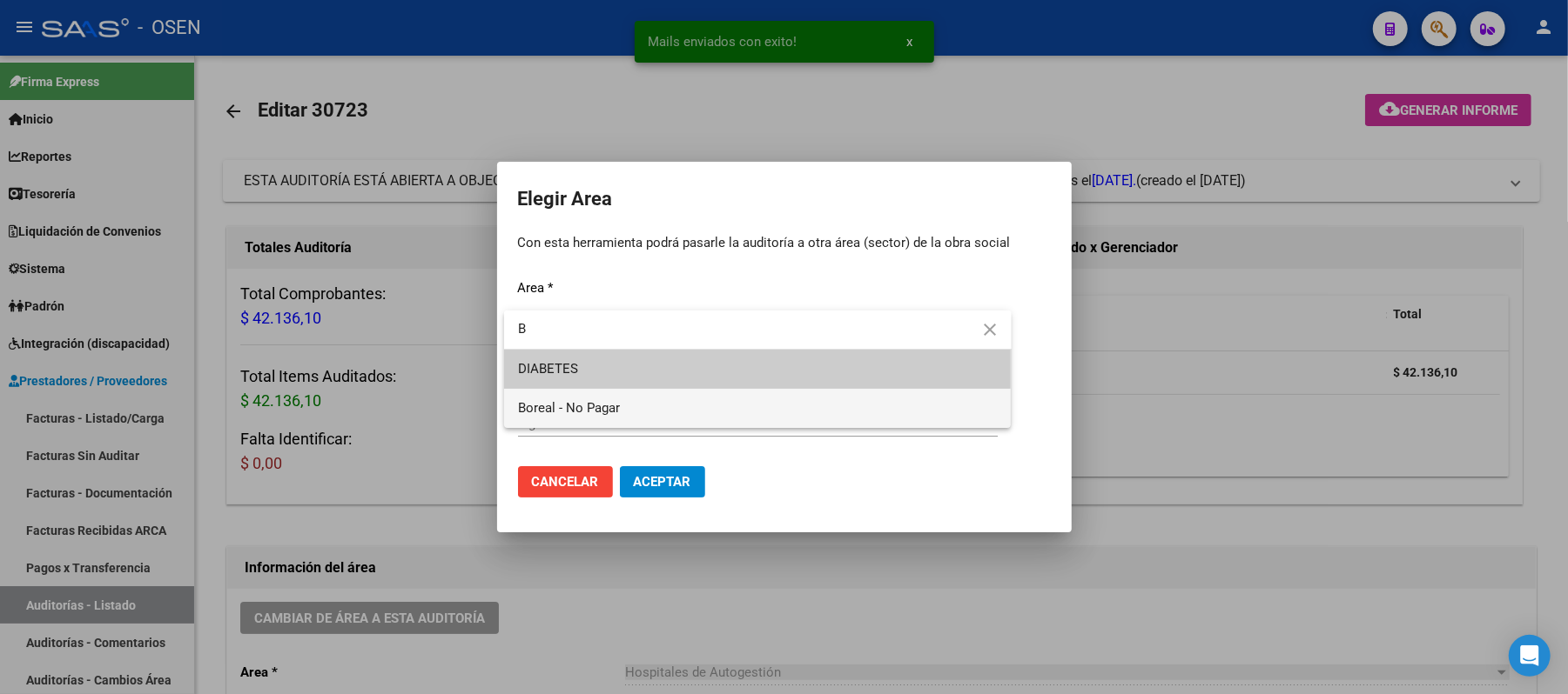
type input "B"
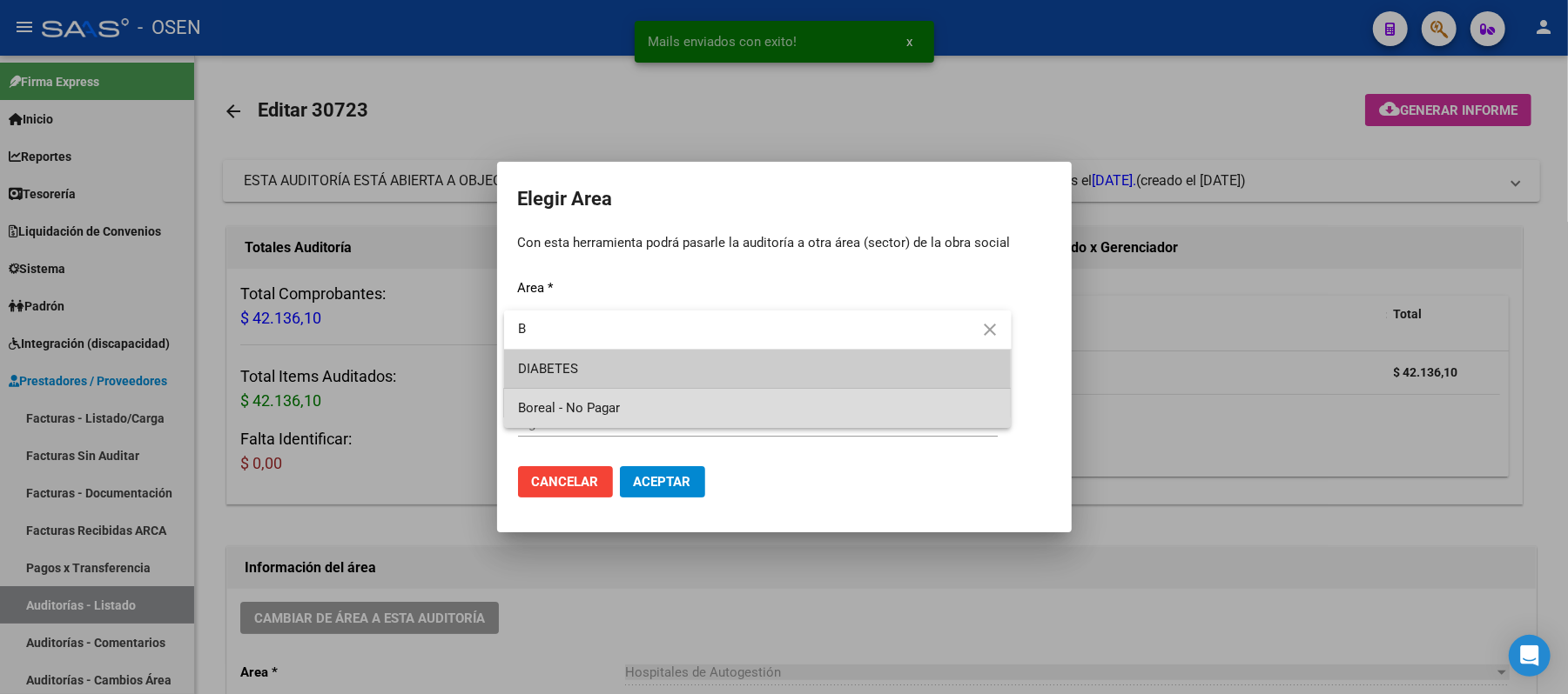
click at [590, 398] on span "Boreal - No Pagar" at bounding box center [757, 408] width 479 height 39
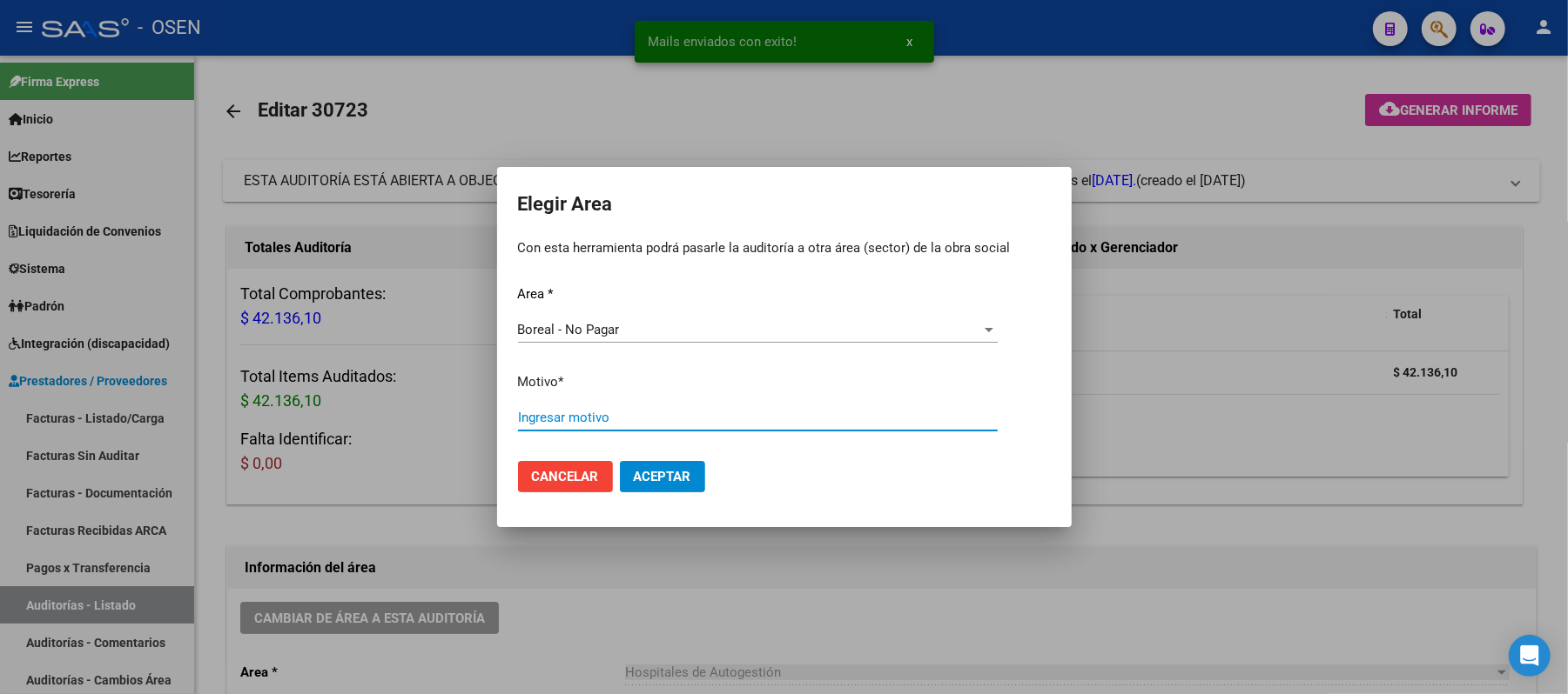
type input "S"
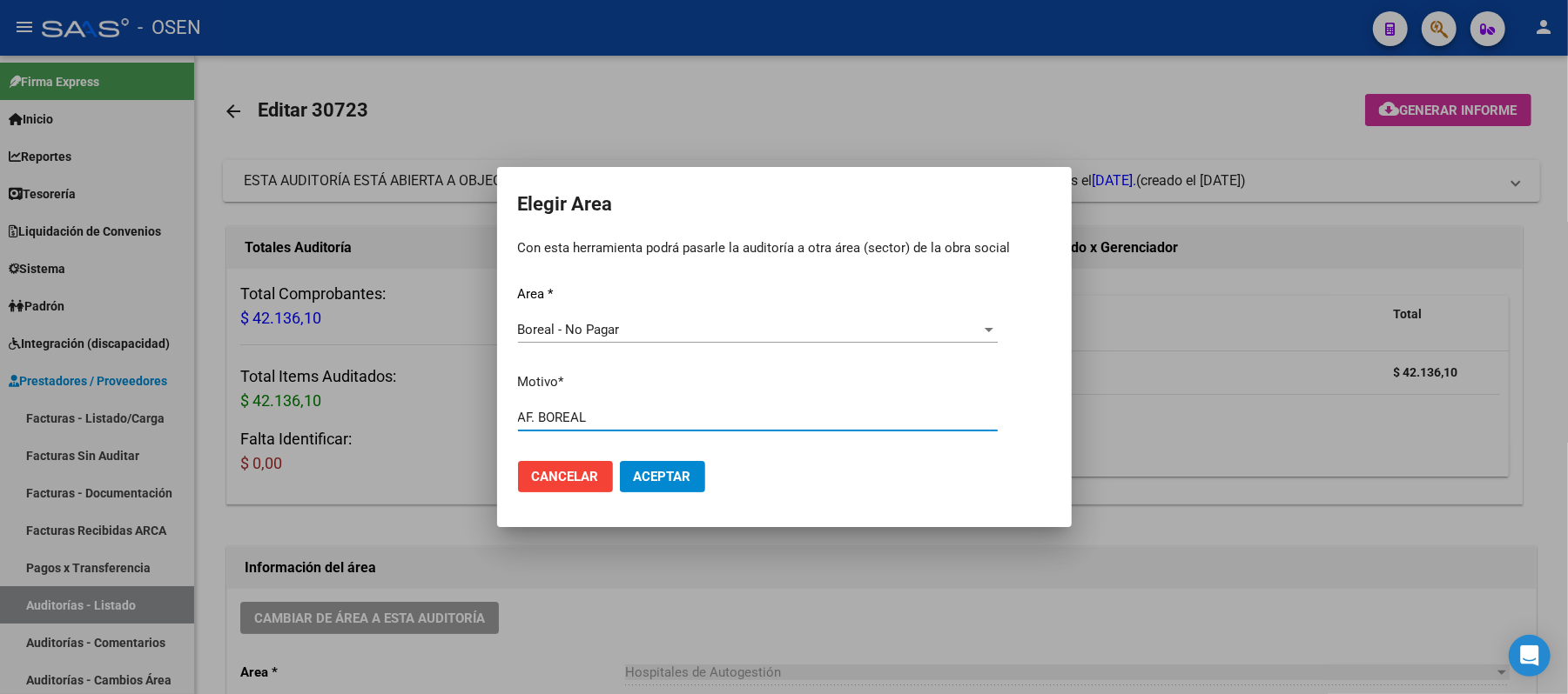
type input "AF. BOREAL"
click at [672, 470] on span "Aceptar" at bounding box center [662, 477] width 58 height 16
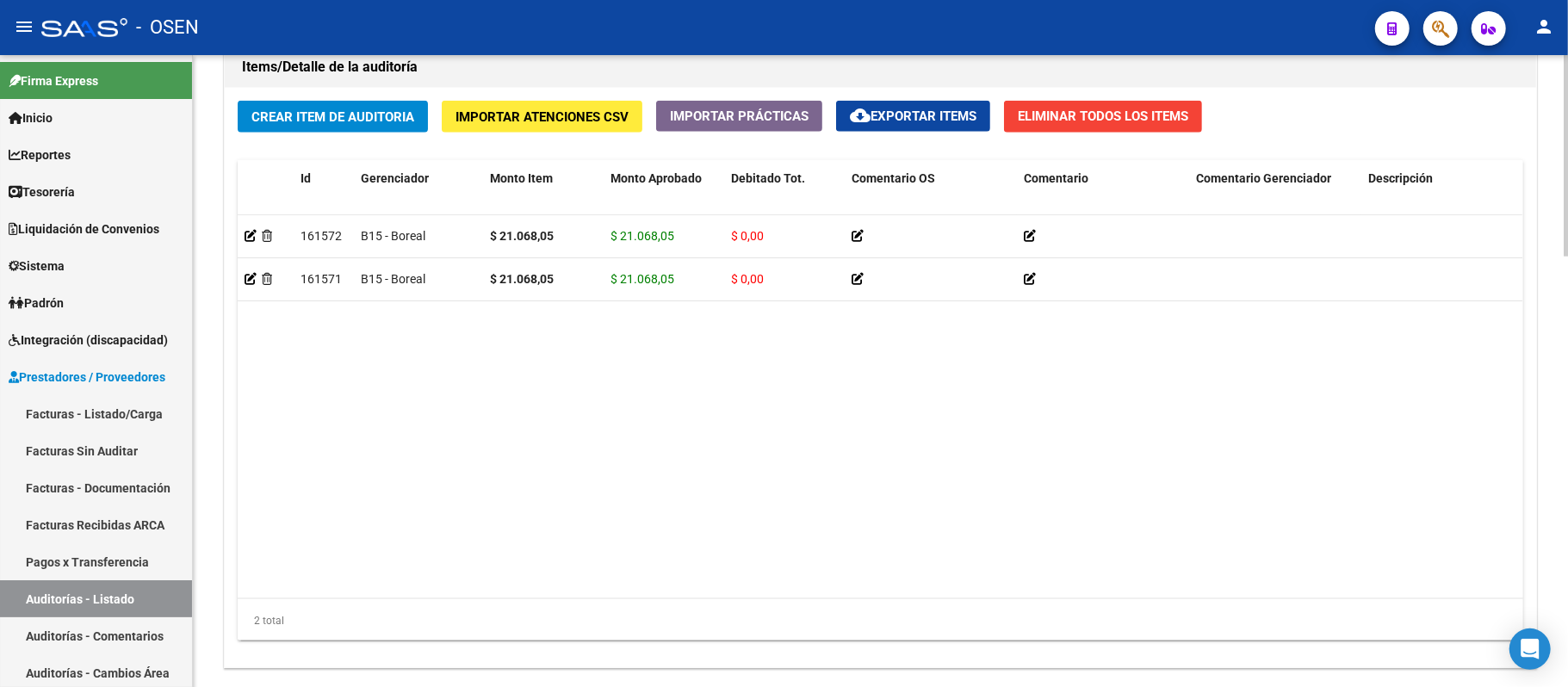
scroll to position [1357, 0]
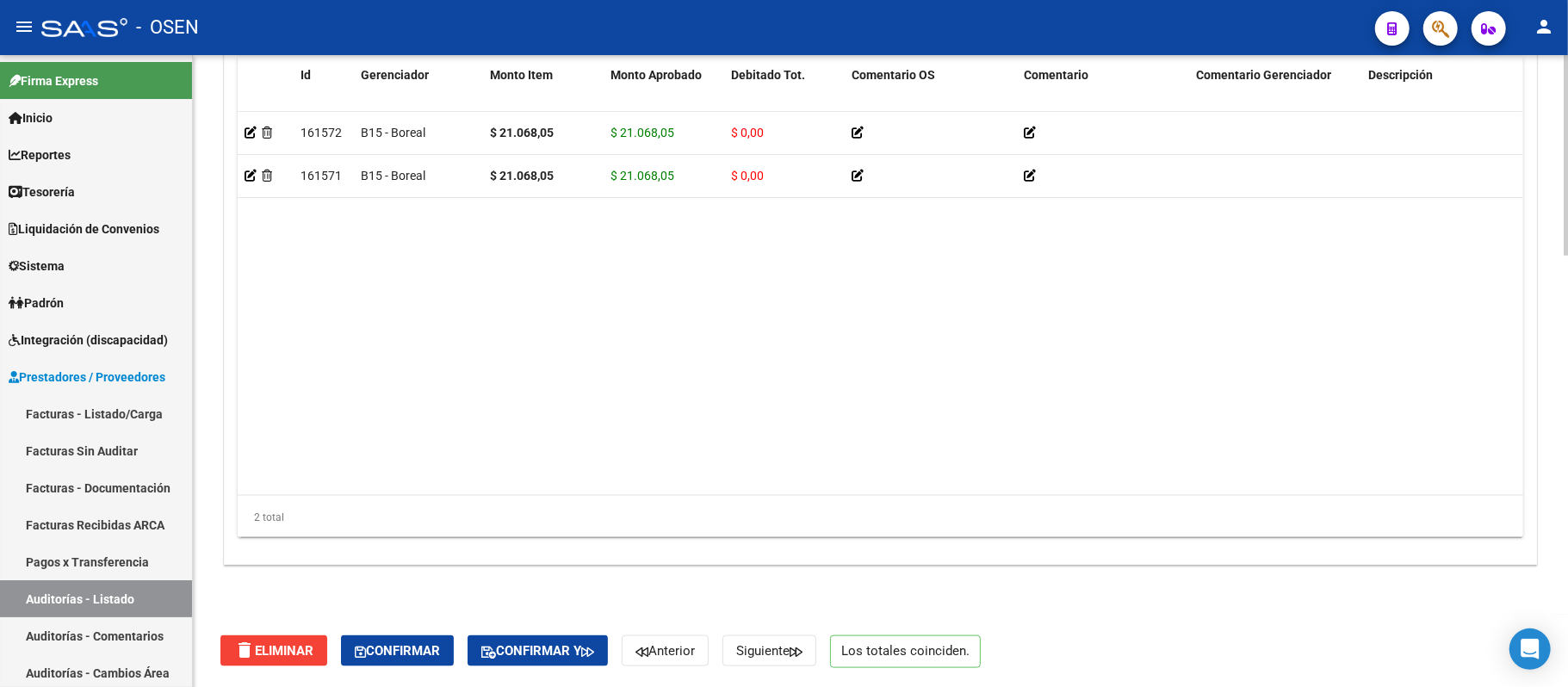
click at [469, 638] on div "delete Eliminar Confirmar Confirmar y Anterior Siguiente Los totales coinciden." at bounding box center [888, 651] width 1334 height 72
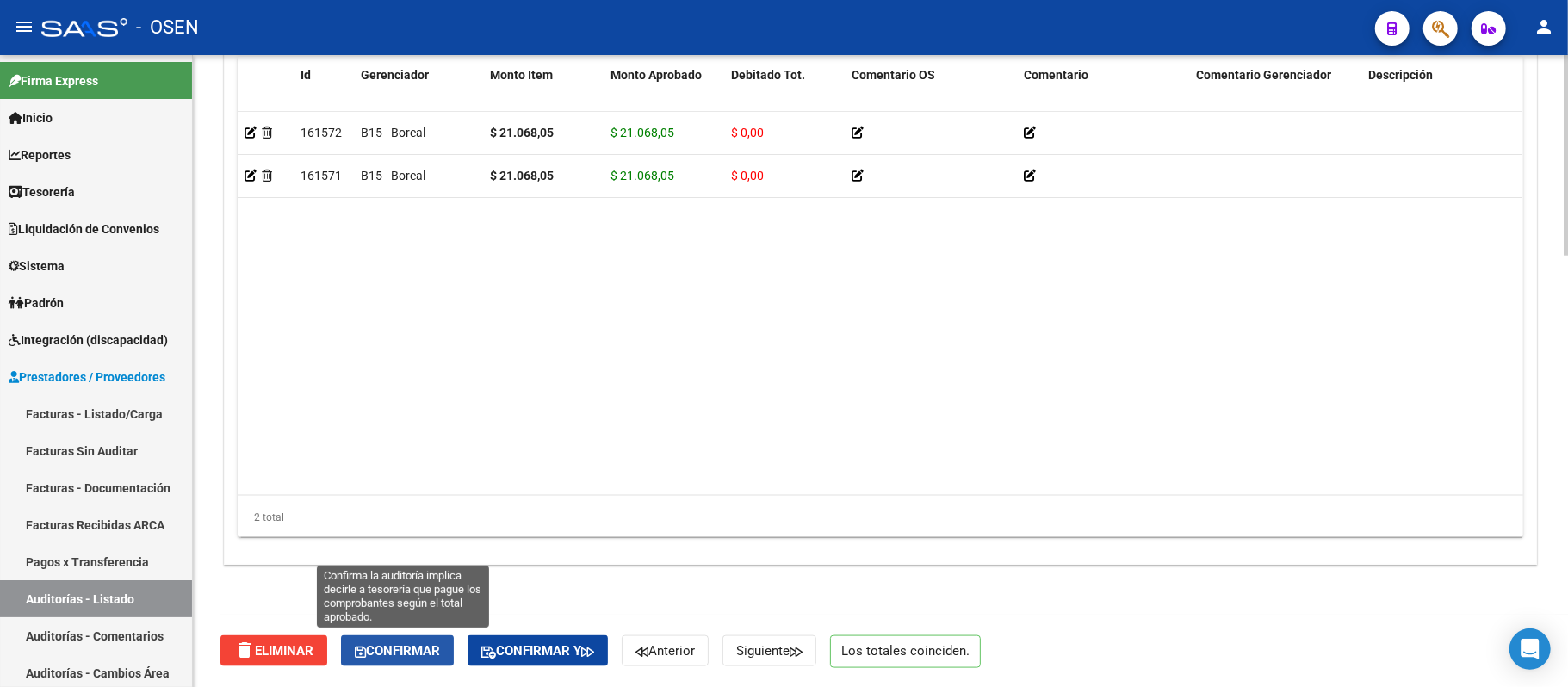
click at [440, 644] on span "Confirmar" at bounding box center [397, 651] width 85 height 16
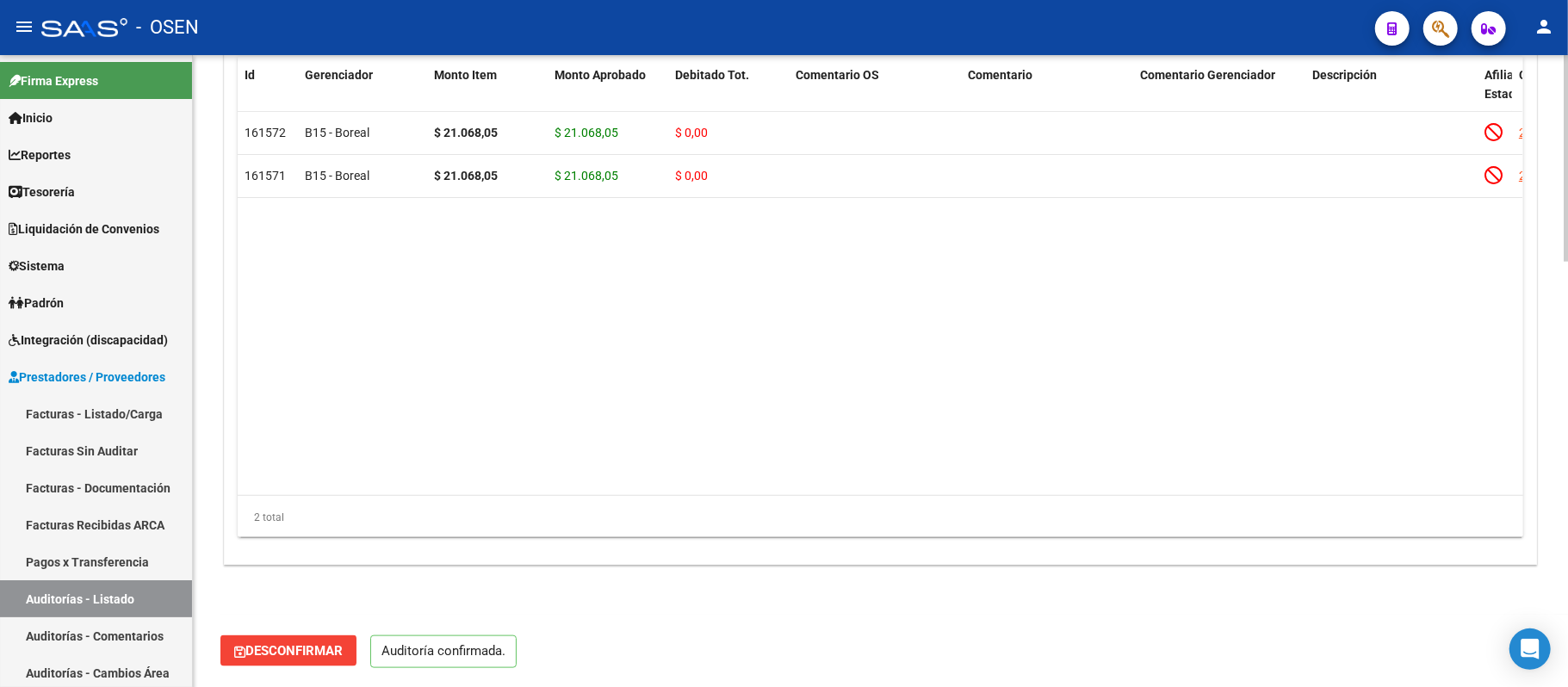
scroll to position [1298, 0]
type input "202509"
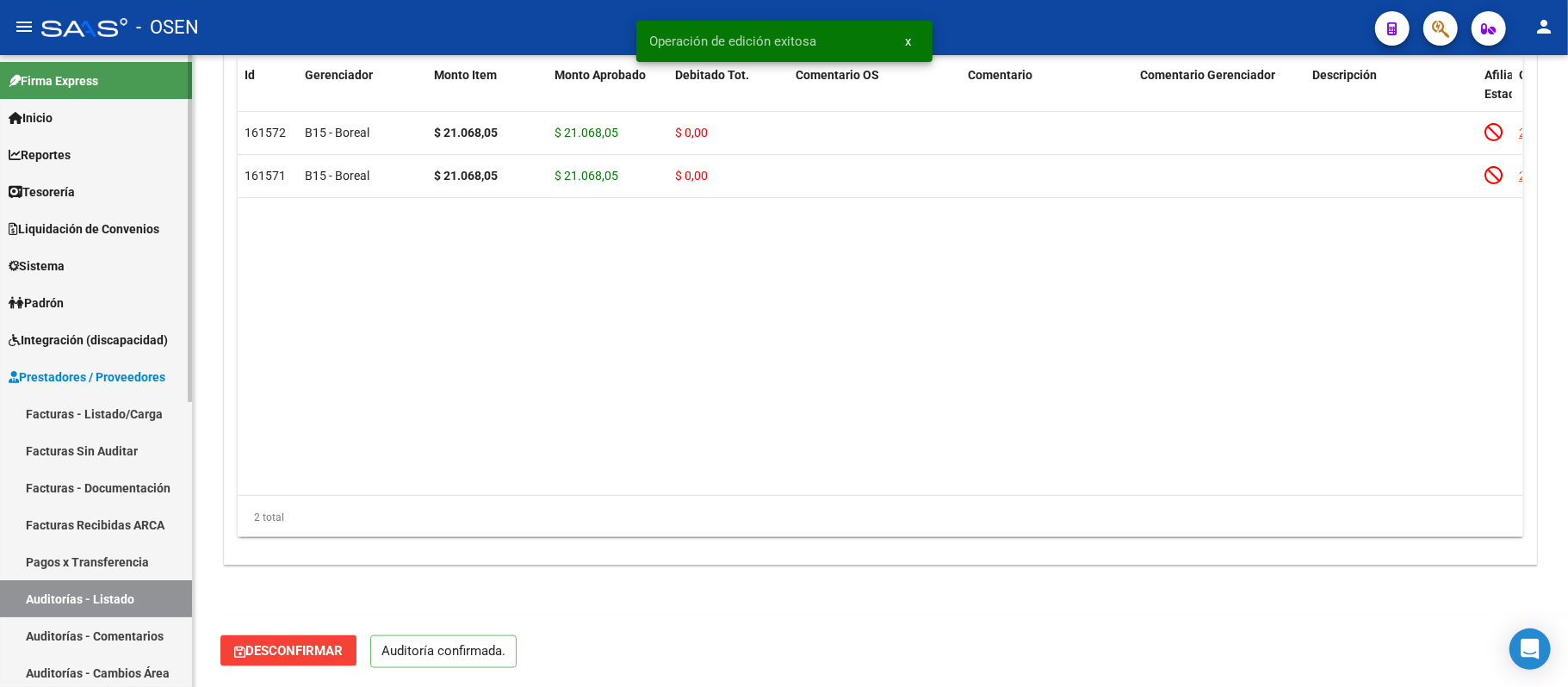
drag, startPoint x: 97, startPoint y: 593, endPoint x: 142, endPoint y: 611, distance: 48.5
click at [97, 593] on link "Auditorías - Listado" at bounding box center [96, 599] width 192 height 37
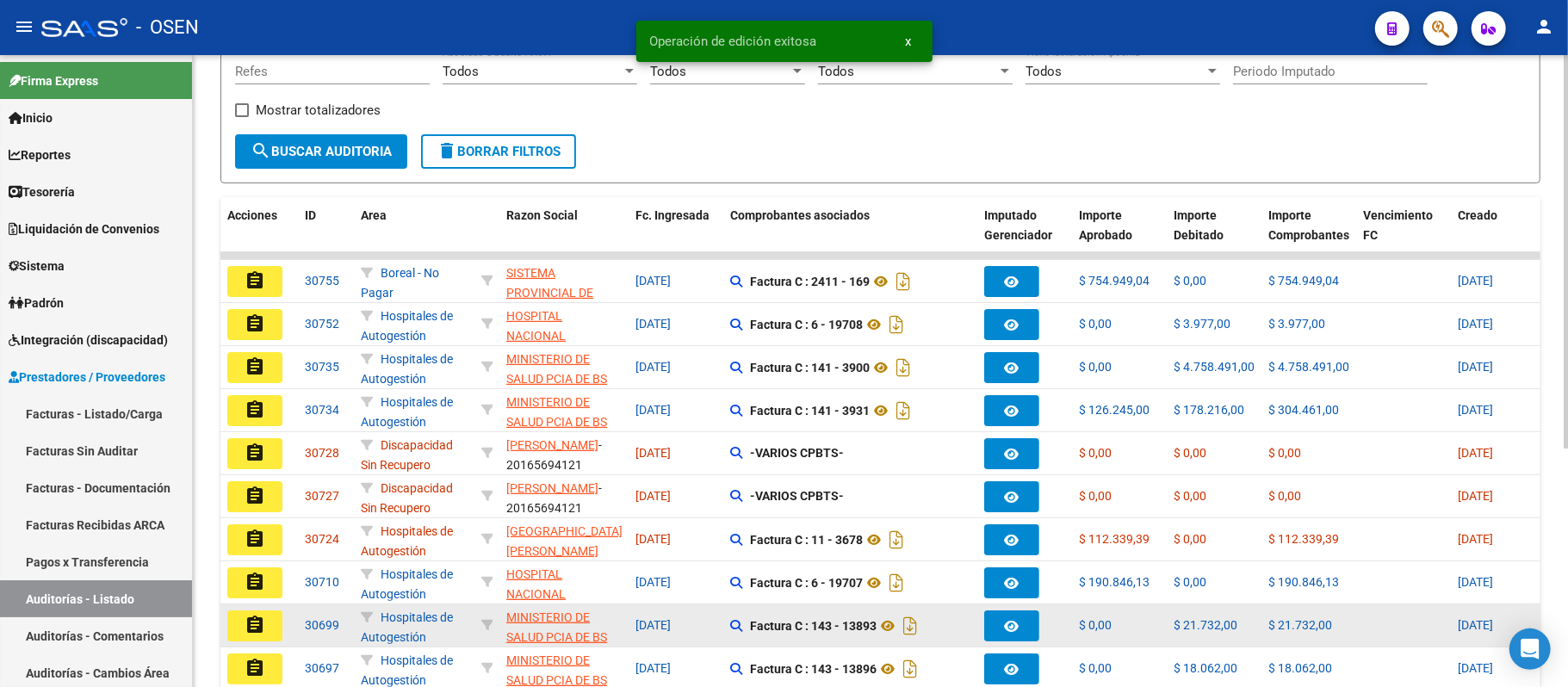
scroll to position [344, 0]
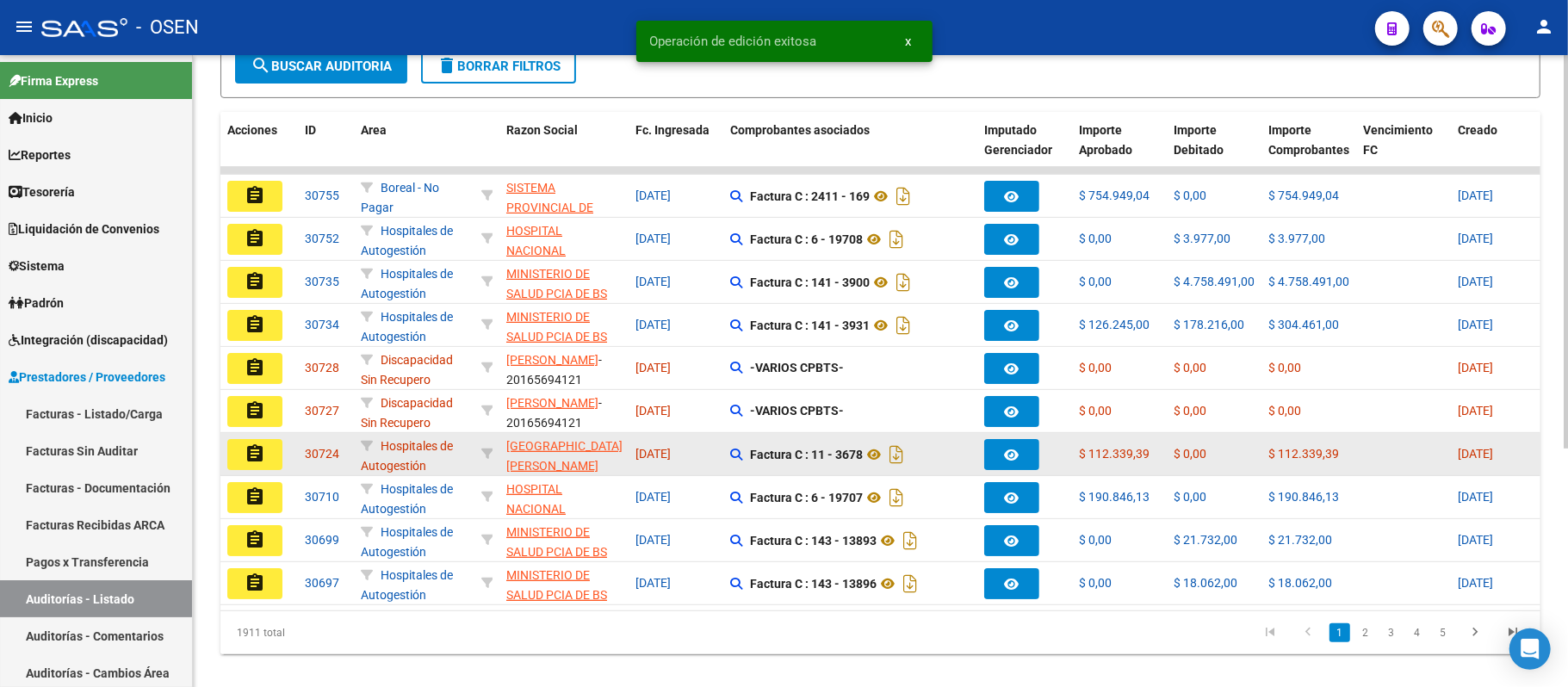
click at [265, 443] on button "assignment" at bounding box center [255, 454] width 55 height 31
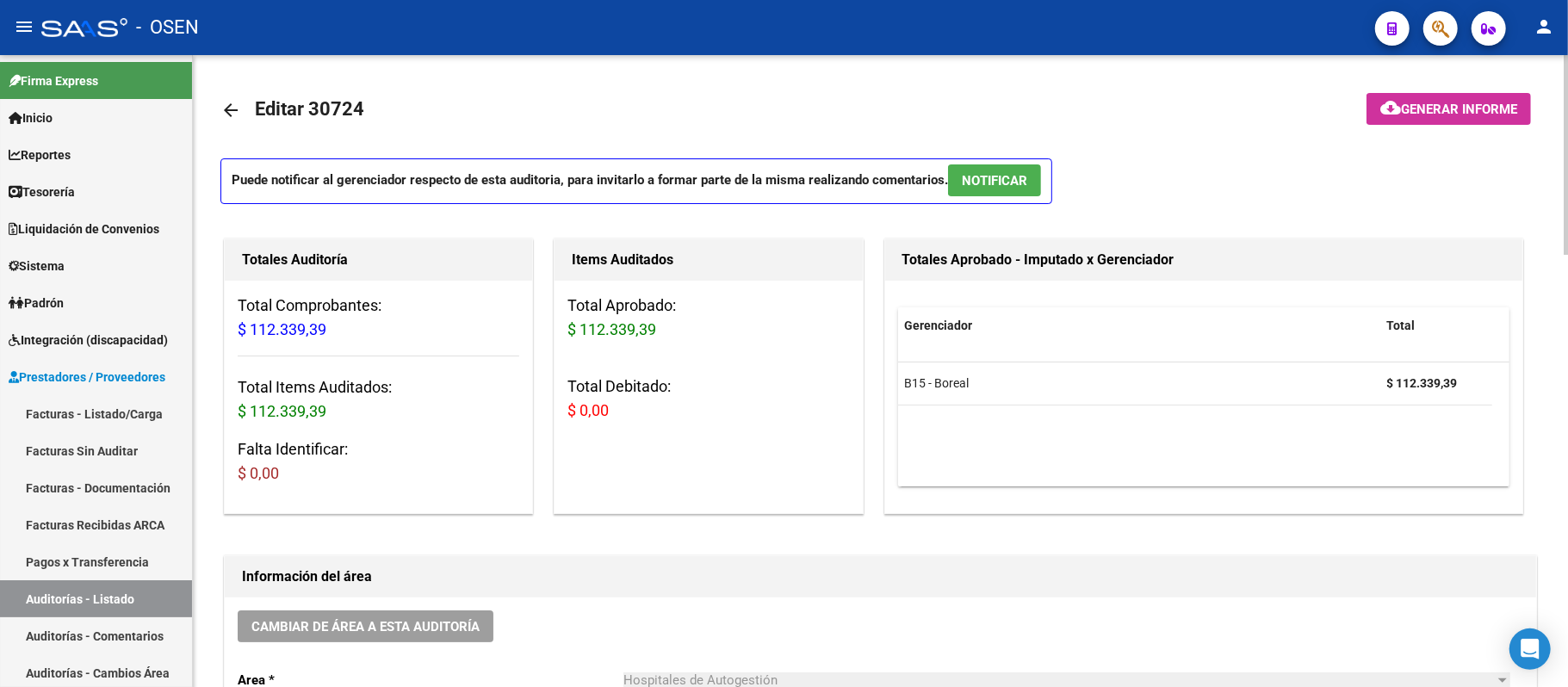
click at [996, 186] on span "NOTIFICAR" at bounding box center [994, 181] width 66 height 16
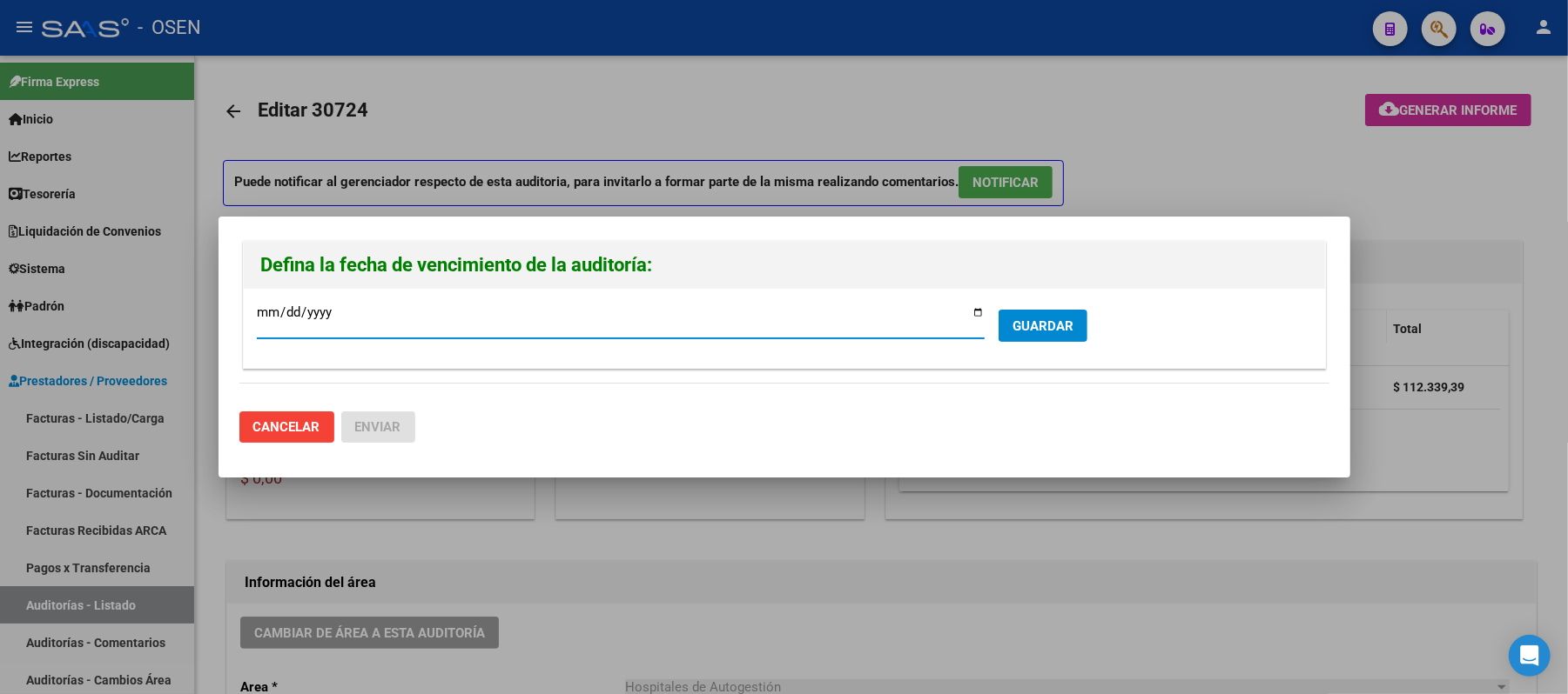
click at [1000, 337] on button "GUARDAR" at bounding box center [1043, 326] width 89 height 32
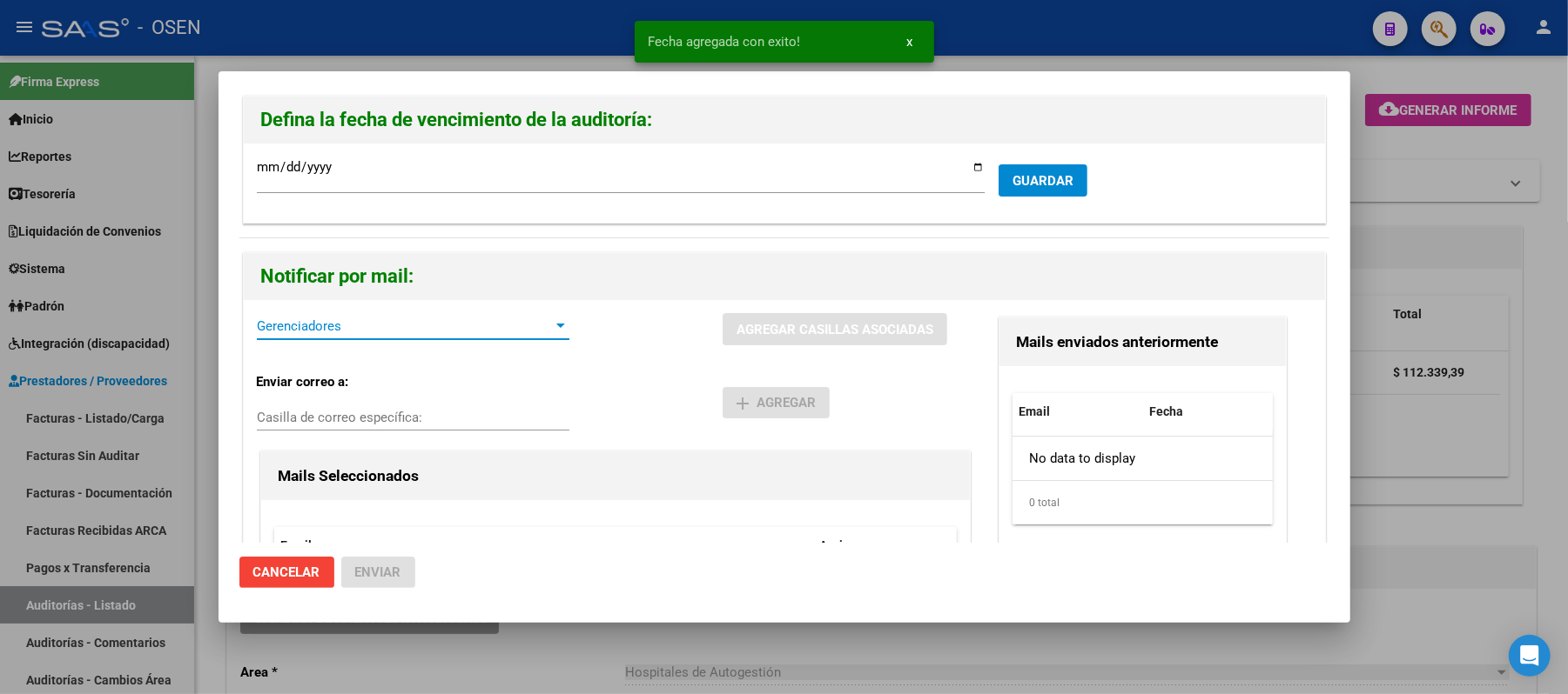
click at [352, 324] on span "Gerenciadores" at bounding box center [405, 327] width 297 height 16
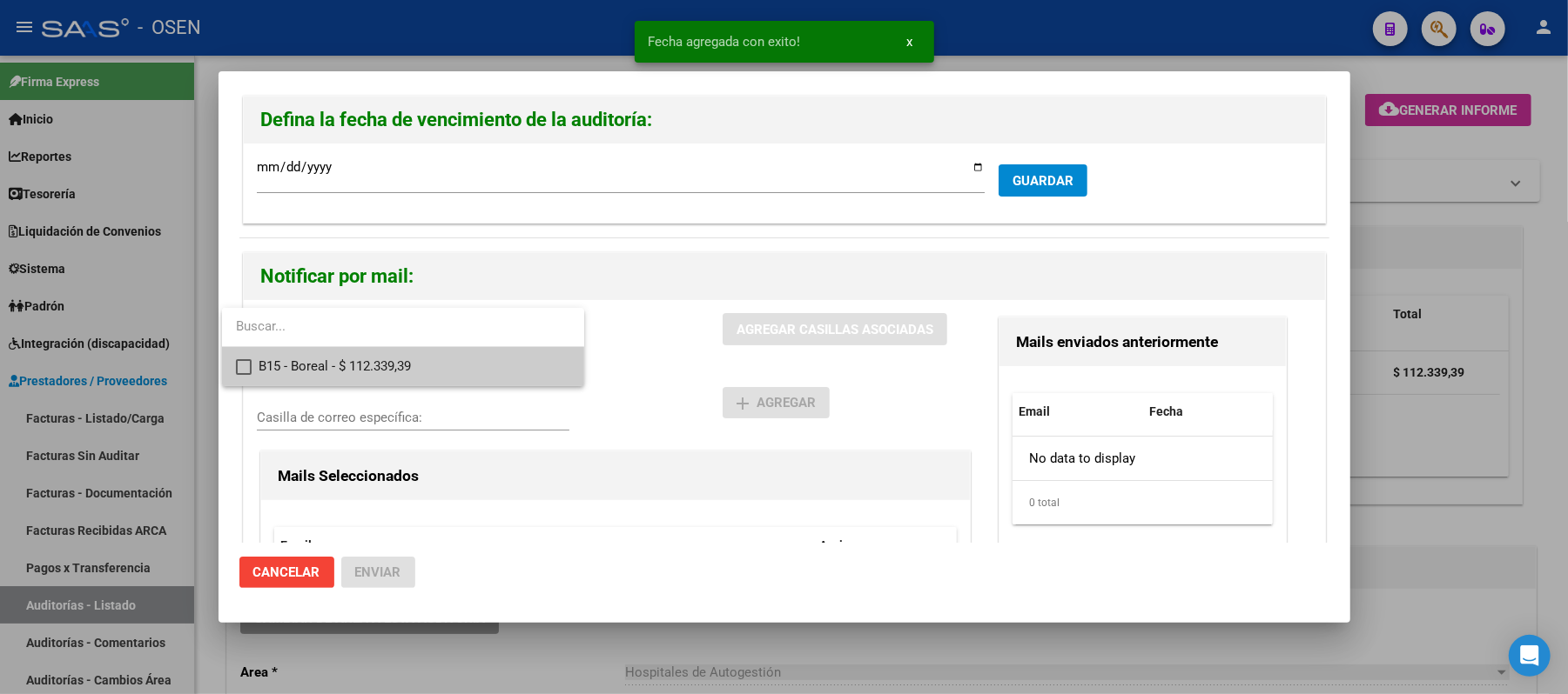
drag, startPoint x: 352, startPoint y: 324, endPoint x: 406, endPoint y: 381, distance: 78.5
click at [406, 381] on span "B15 - Boreal - $ 112.339,39" at bounding box center [414, 367] width 312 height 39
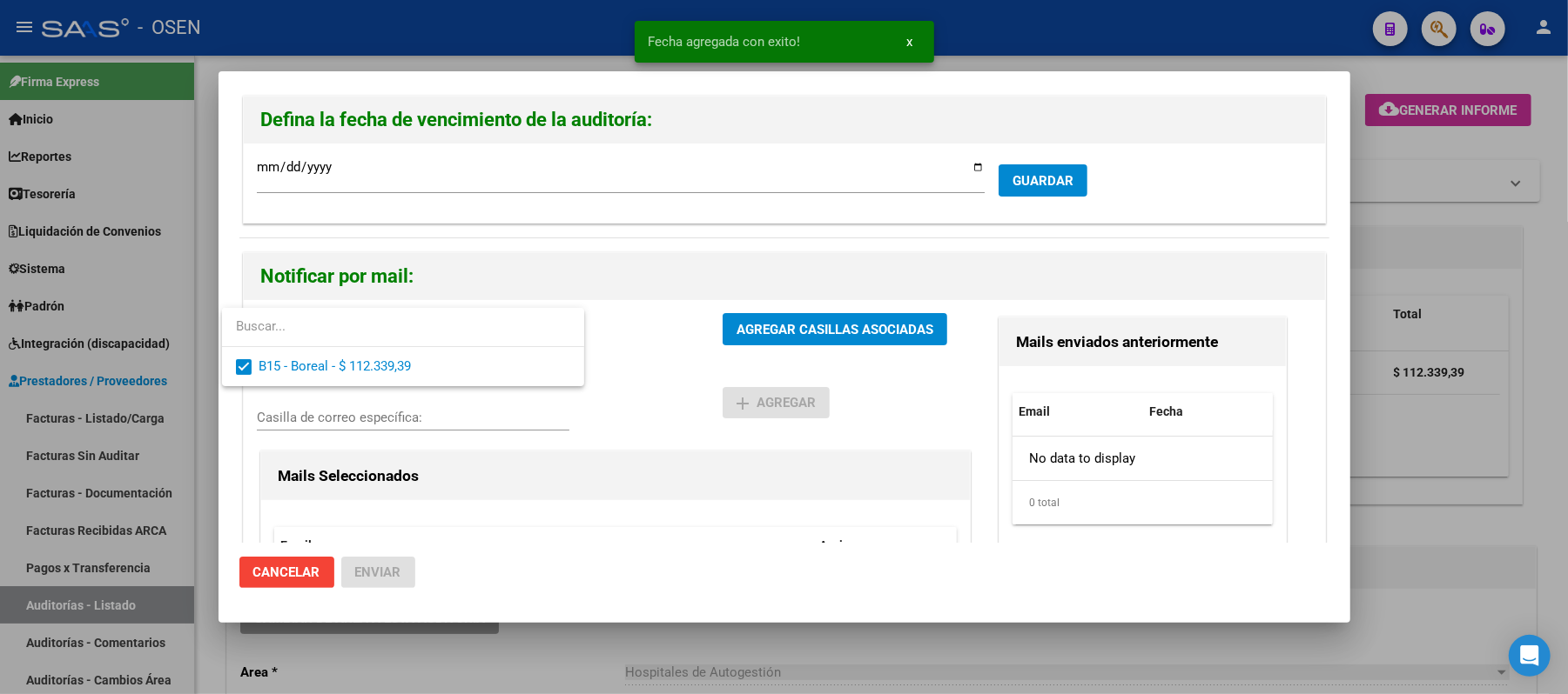
click at [693, 406] on div at bounding box center [784, 347] width 1568 height 694
click at [819, 314] on button "AGREGAR CASILLAS ASOCIADAS" at bounding box center [835, 329] width 225 height 32
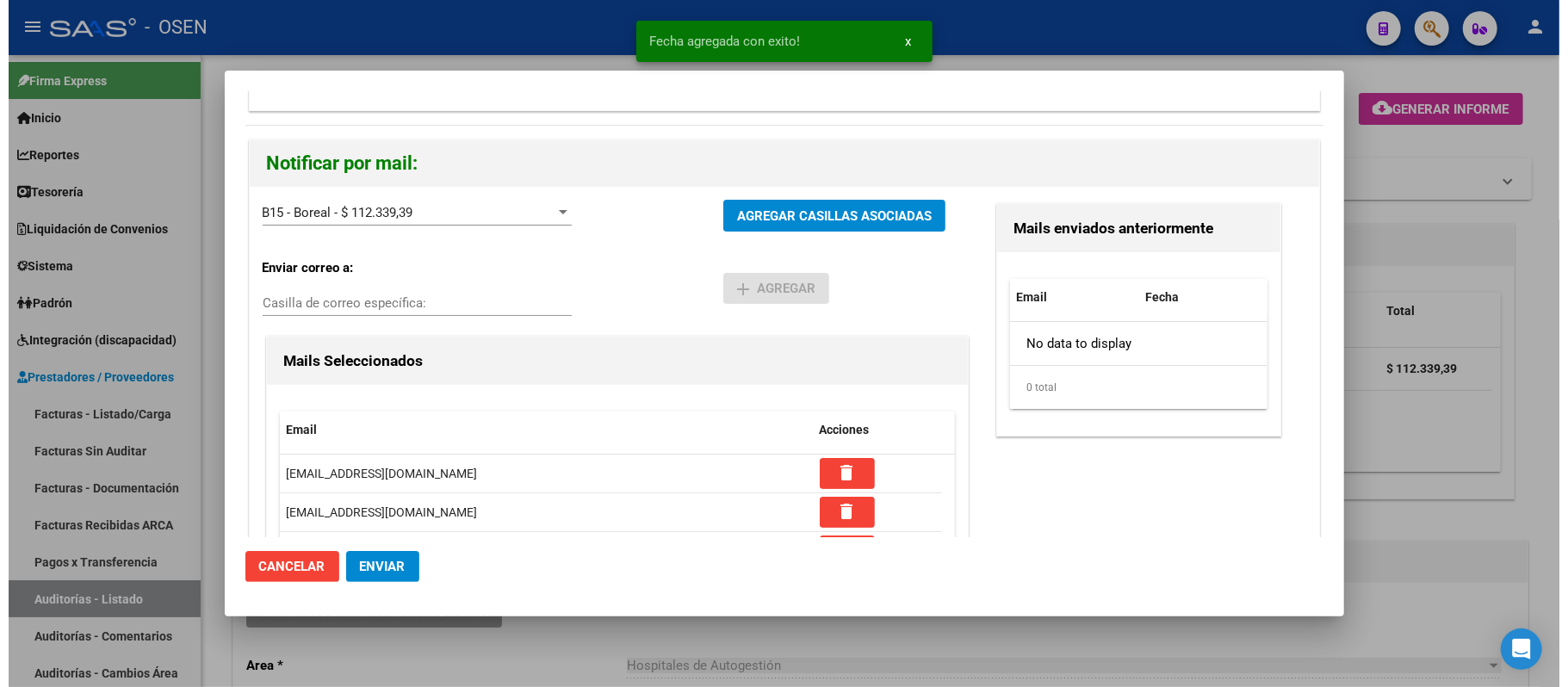
scroll to position [243, 0]
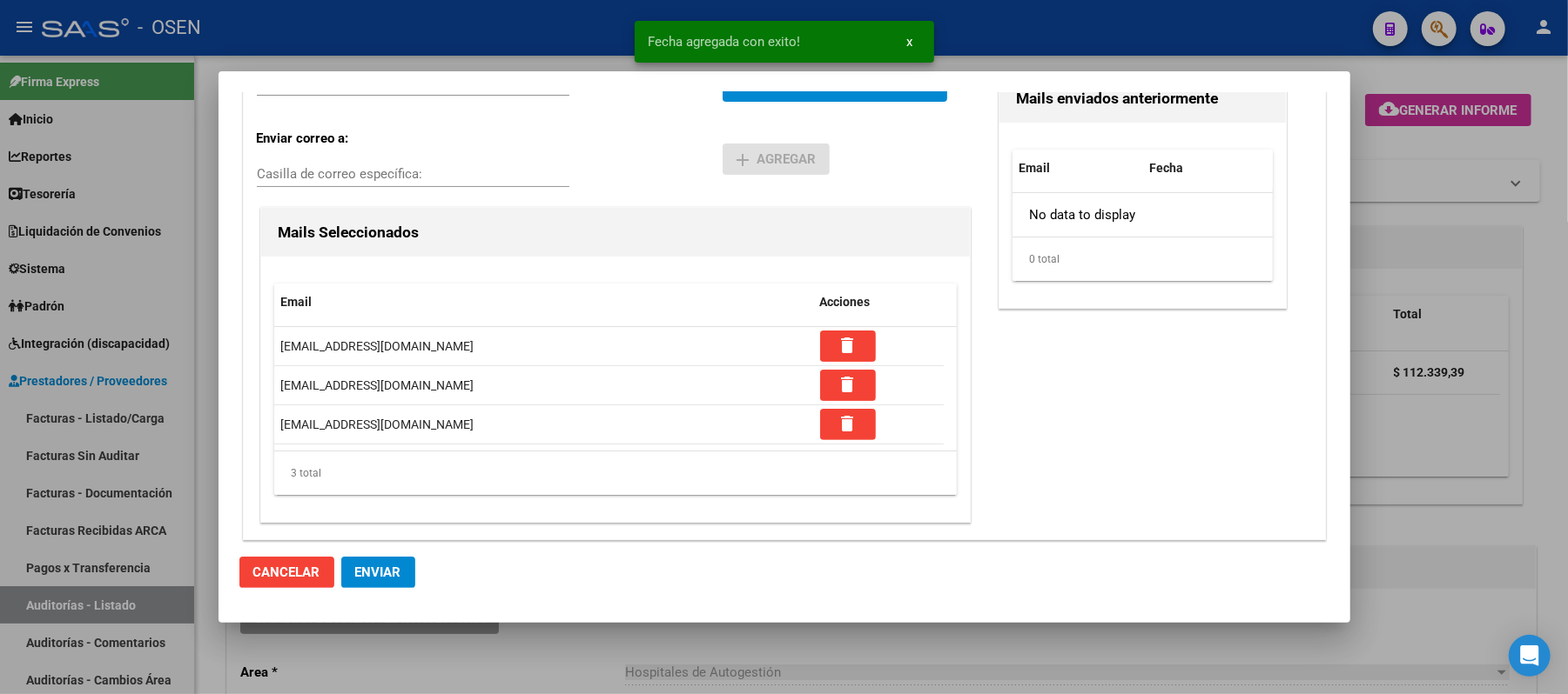
click at [402, 587] on button "Enviar" at bounding box center [377, 572] width 74 height 31
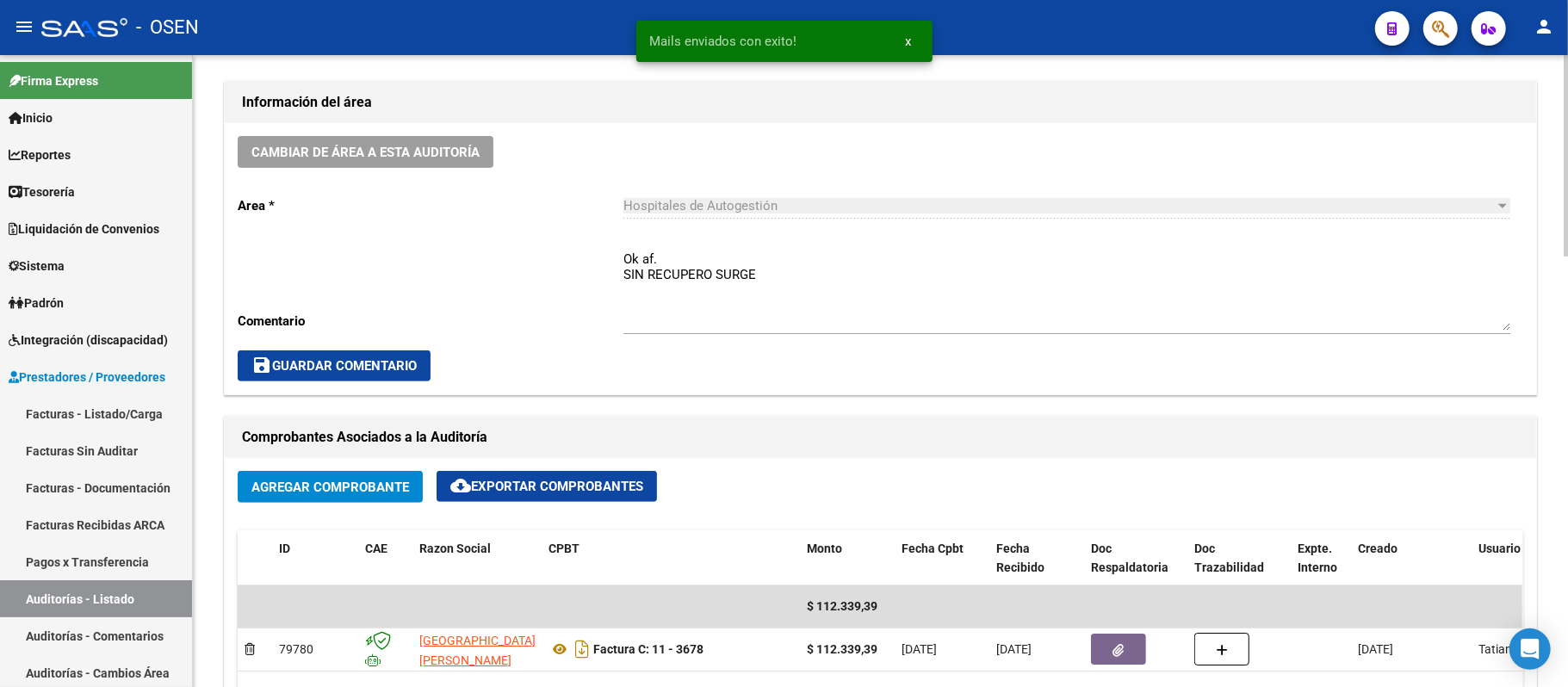
scroll to position [344, 0]
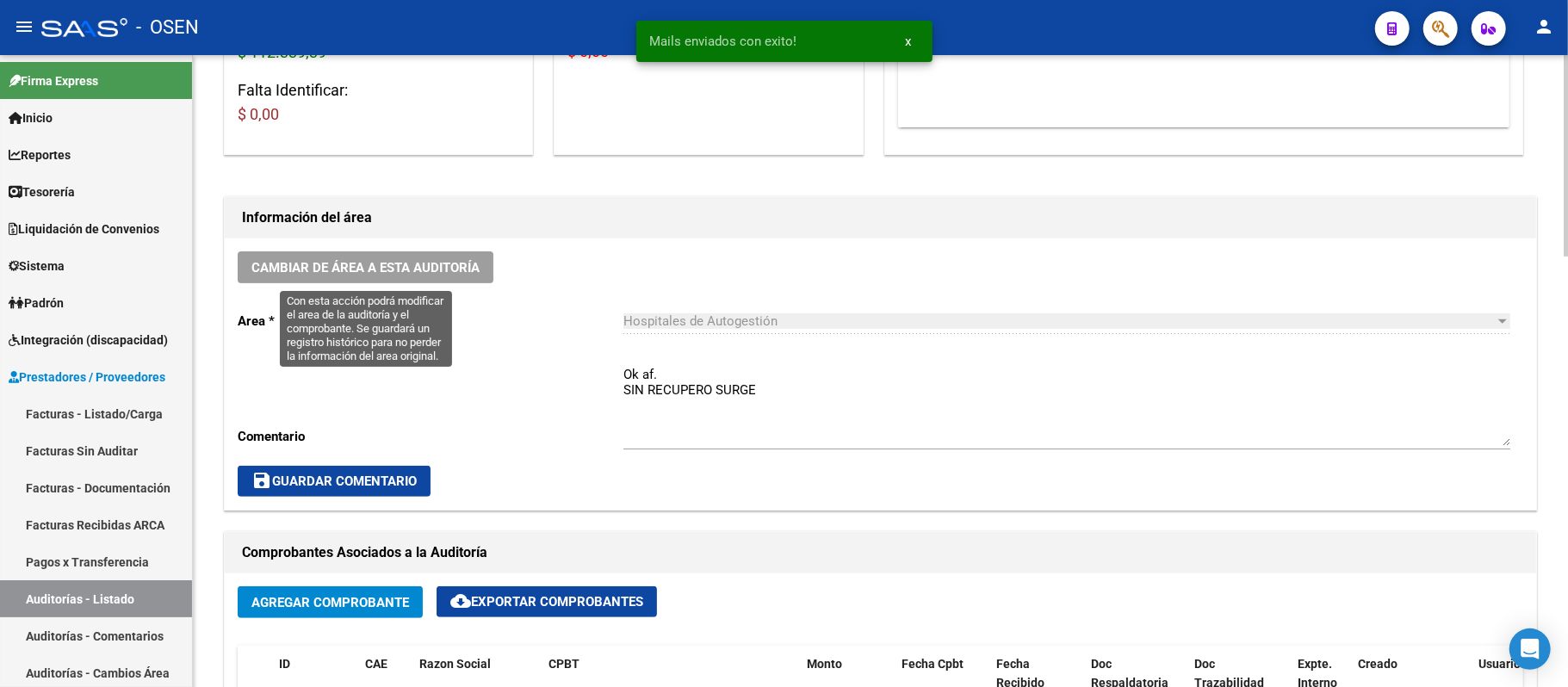
click at [428, 274] on span "Cambiar de área a esta auditoría" at bounding box center [365, 268] width 228 height 16
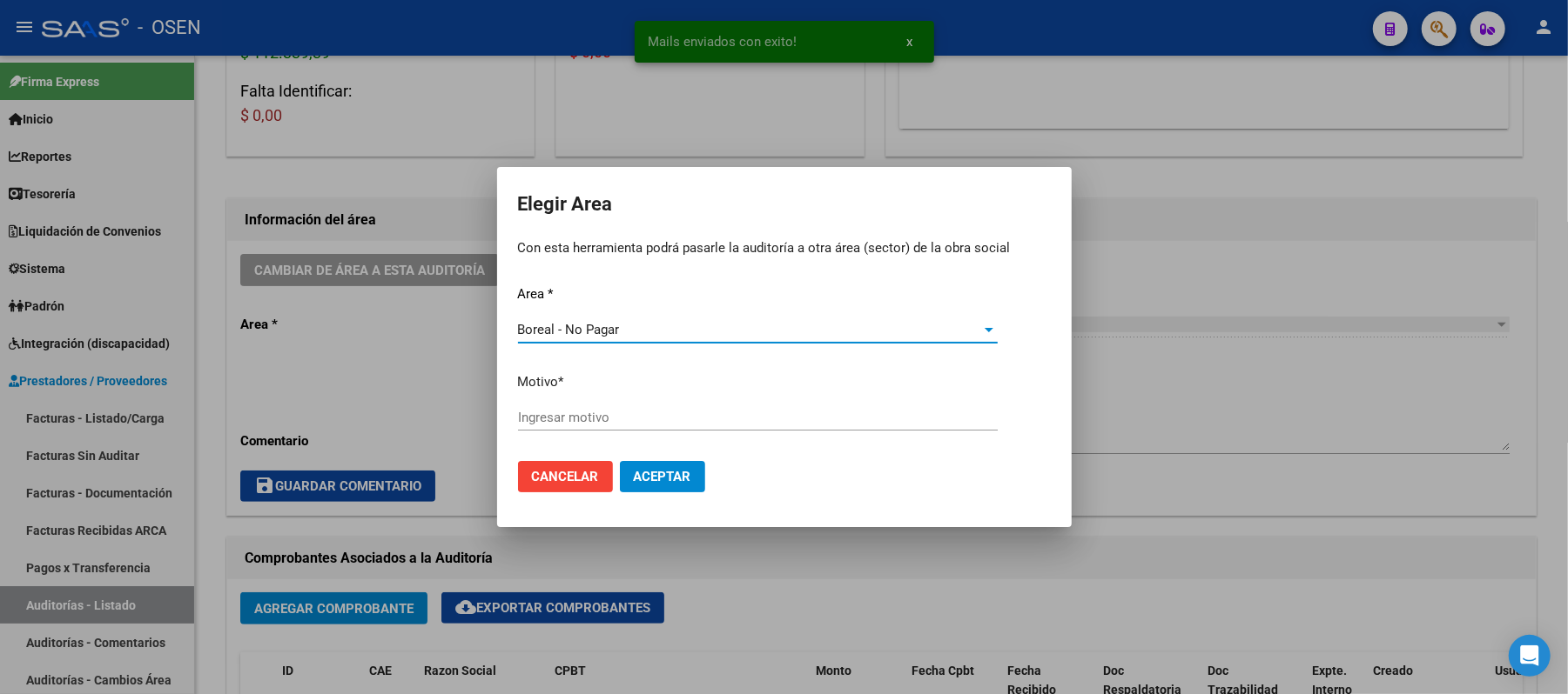
click at [596, 420] on input "Ingresar motivo" at bounding box center [757, 418] width 479 height 16
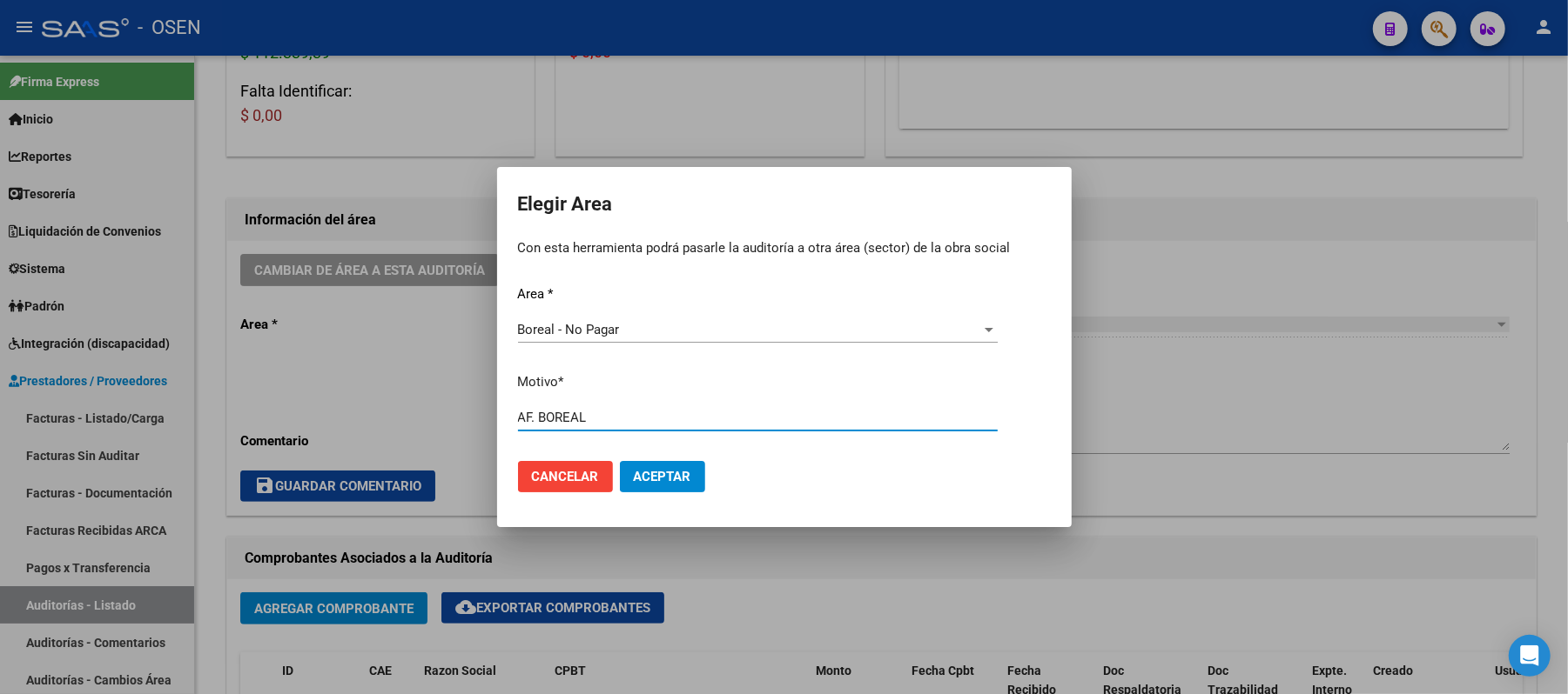
type input "AF. BOREAL"
click at [651, 471] on span "Aceptar" at bounding box center [662, 477] width 58 height 16
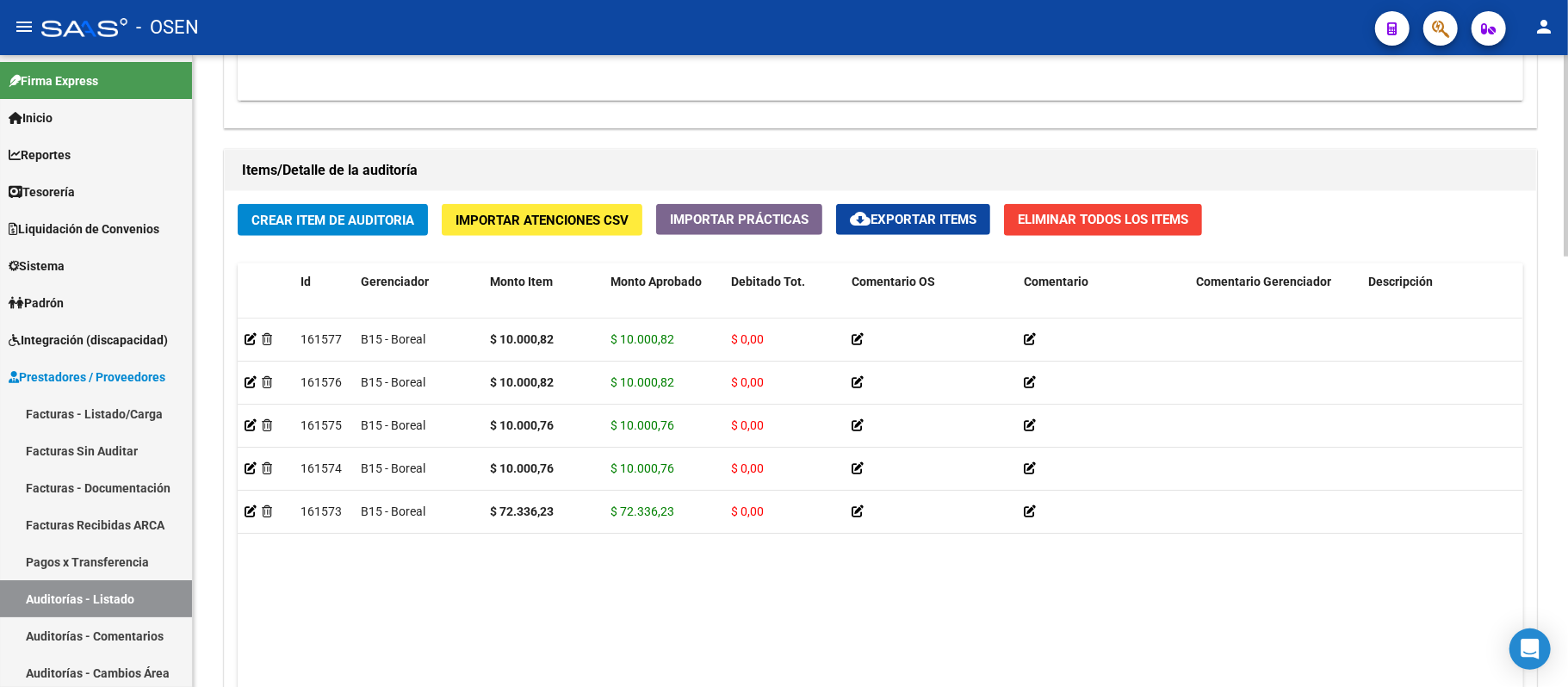
scroll to position [1357, 0]
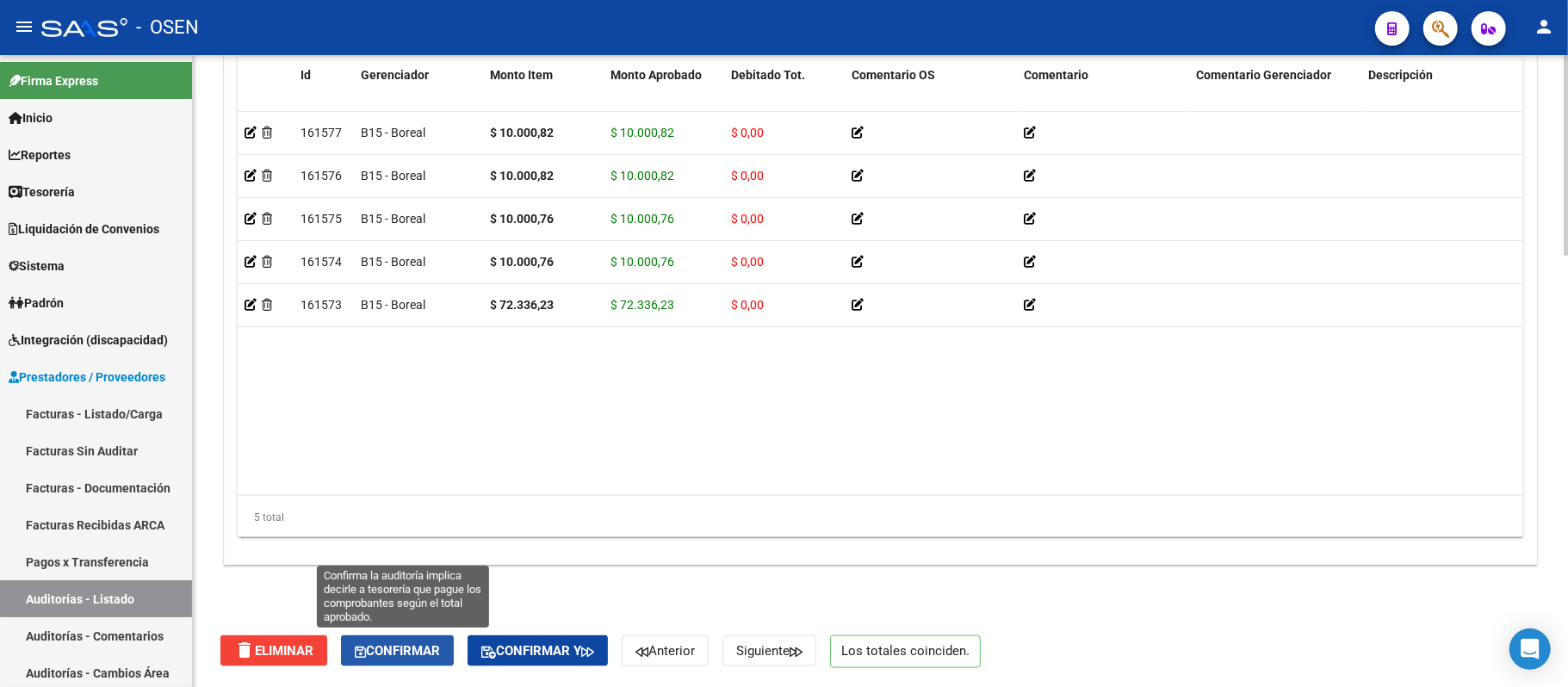
click at [430, 636] on button "Confirmar" at bounding box center [397, 651] width 112 height 31
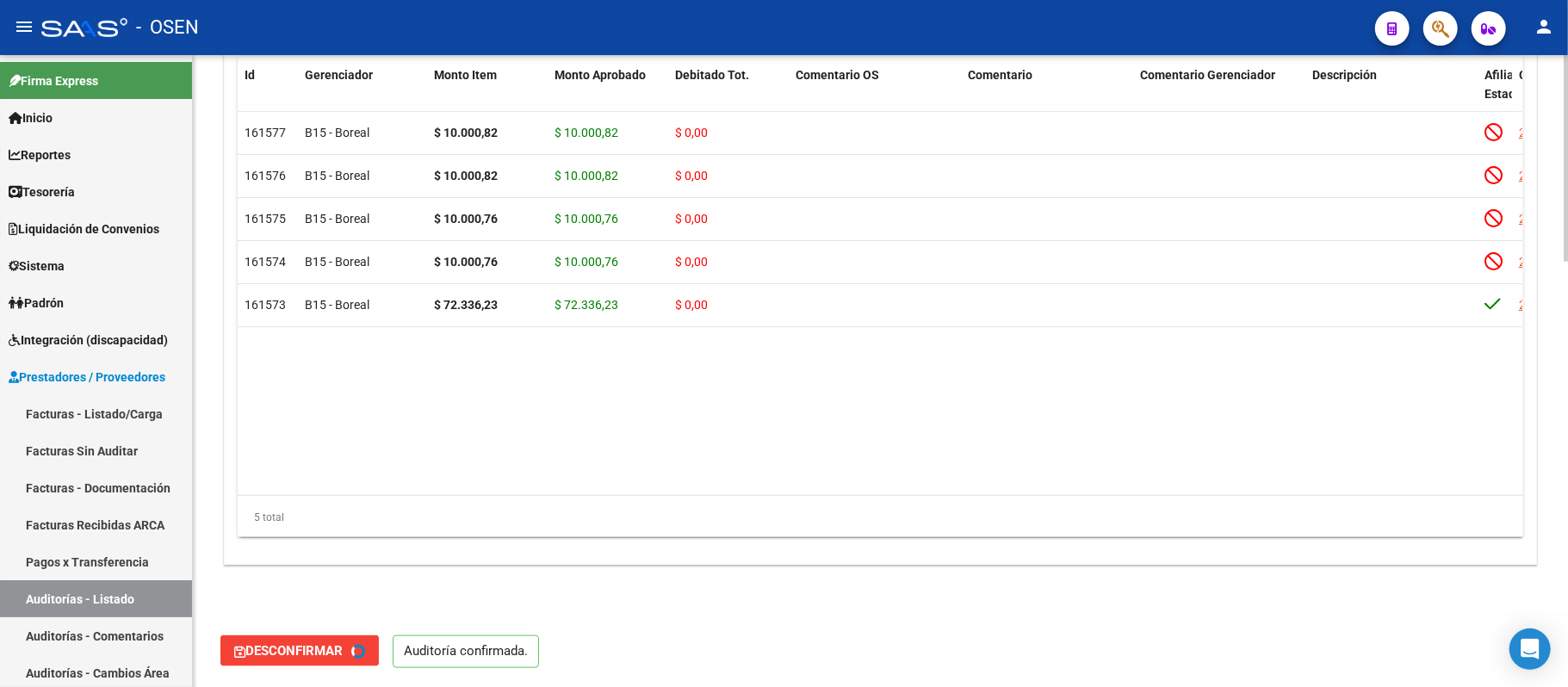
type input "202509"
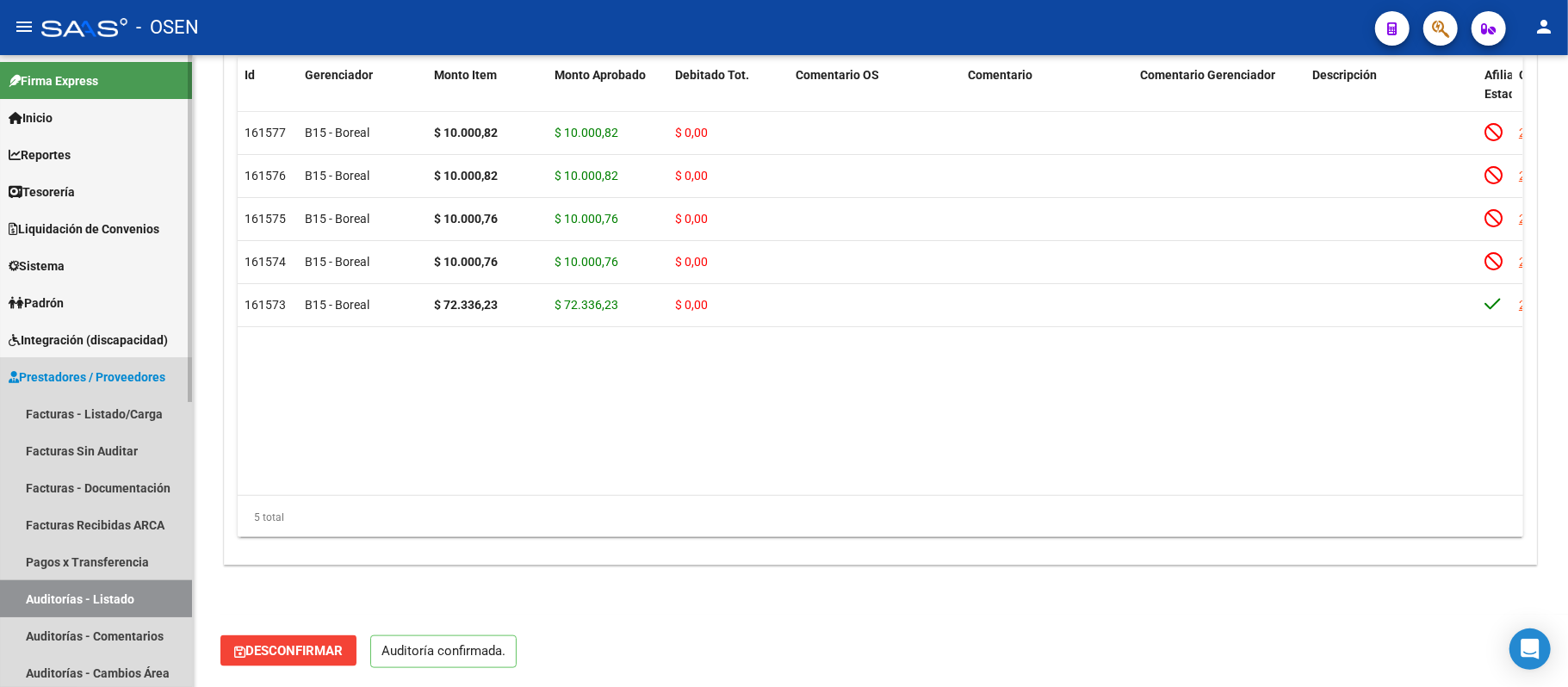
click at [142, 593] on link "Auditorías - Listado" at bounding box center [96, 599] width 192 height 37
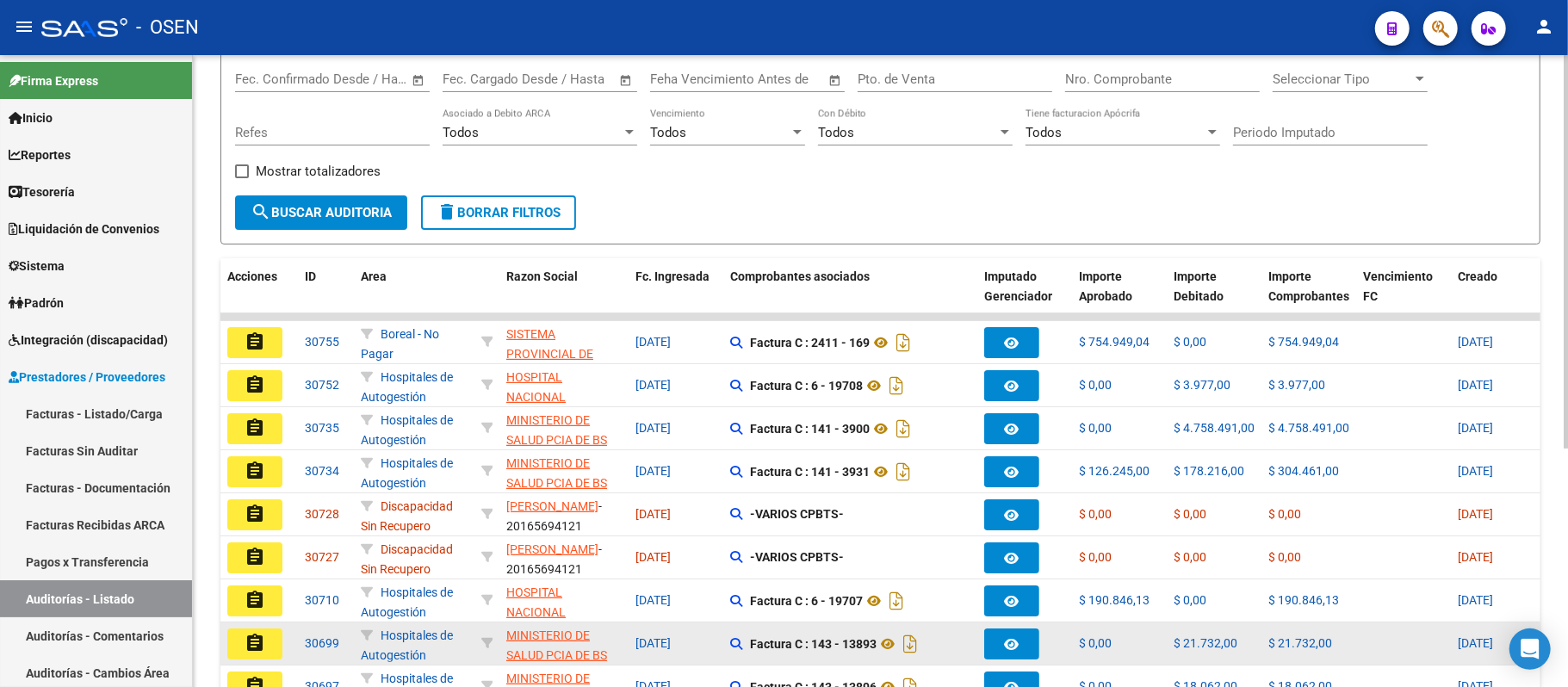
scroll to position [384, 0]
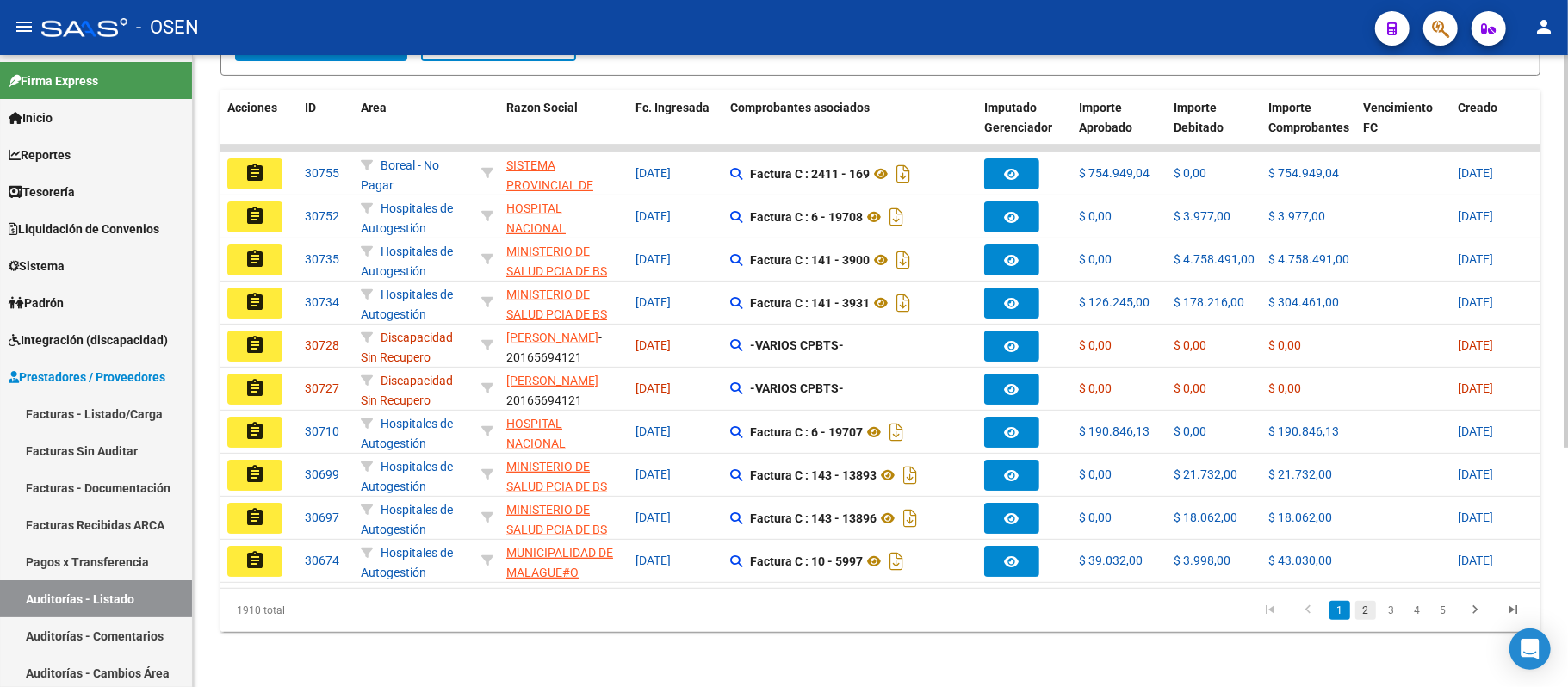
click at [1369, 617] on link "2" at bounding box center [1365, 611] width 21 height 19
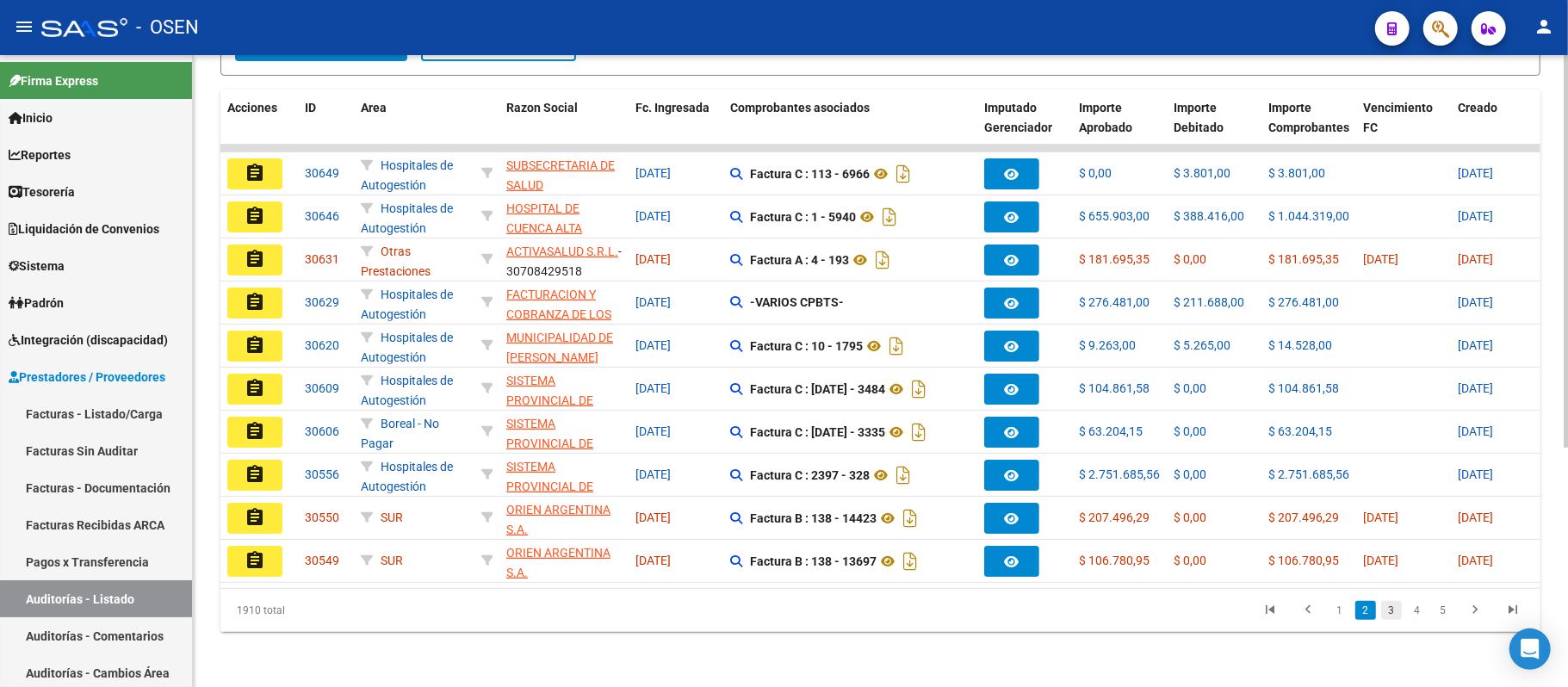
click at [1389, 613] on link "3" at bounding box center [1392, 611] width 21 height 19
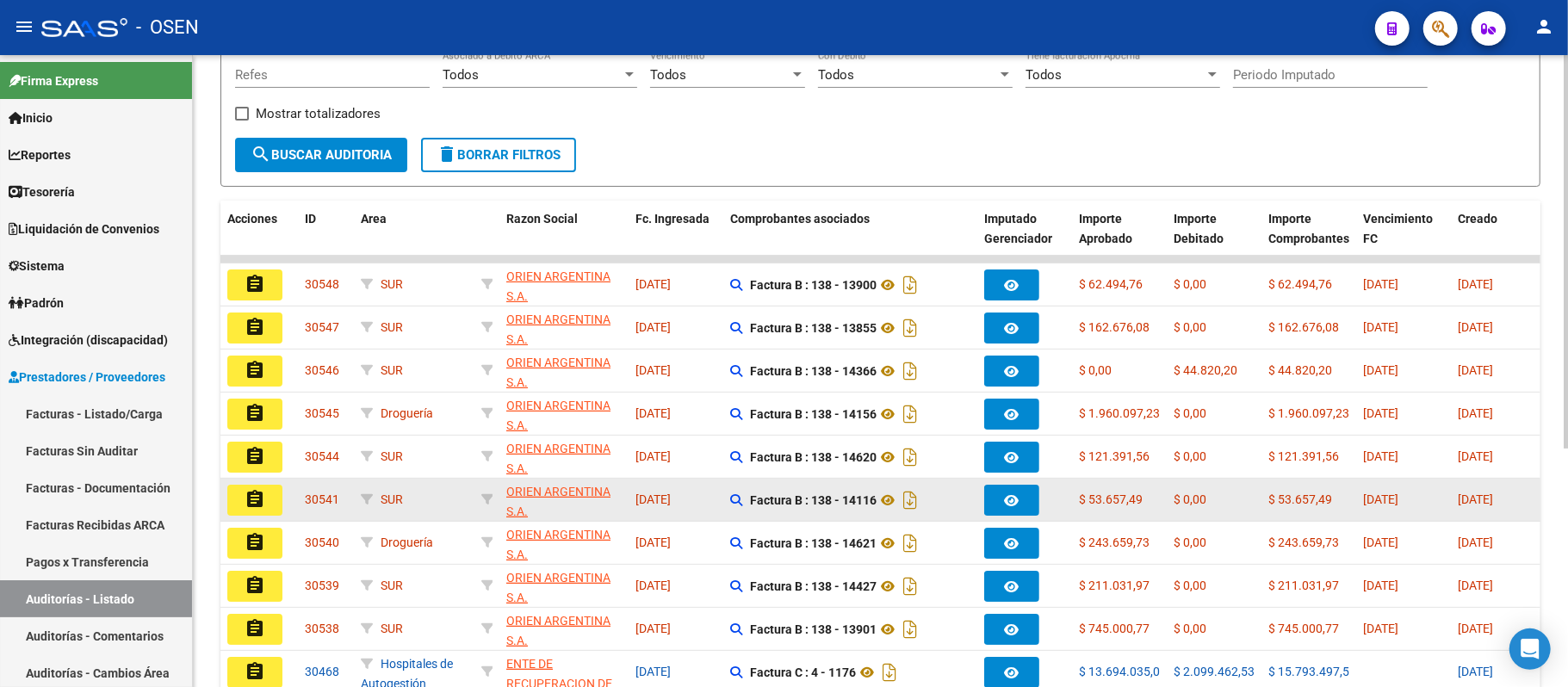
scroll to position [0, 0]
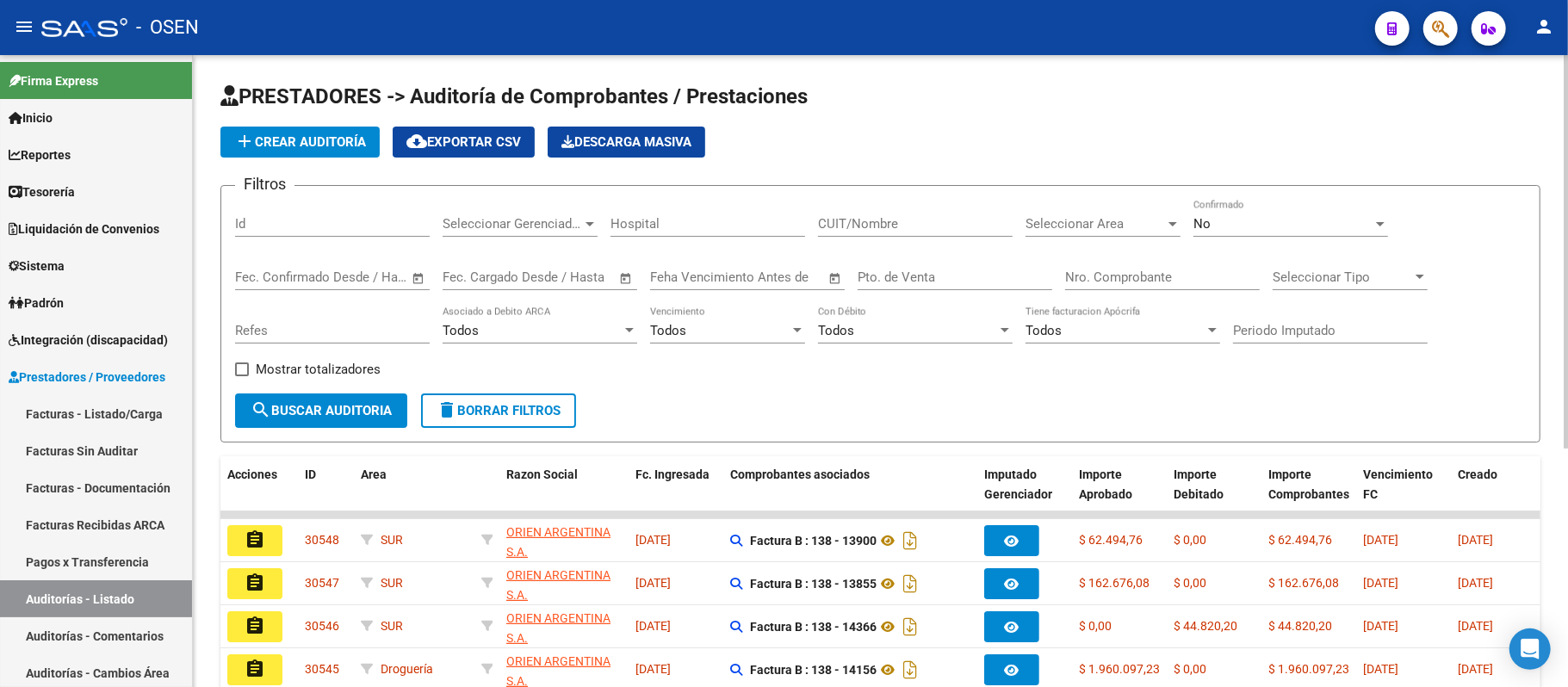
click at [1134, 221] on span "Seleccionar Area" at bounding box center [1095, 224] width 140 height 16
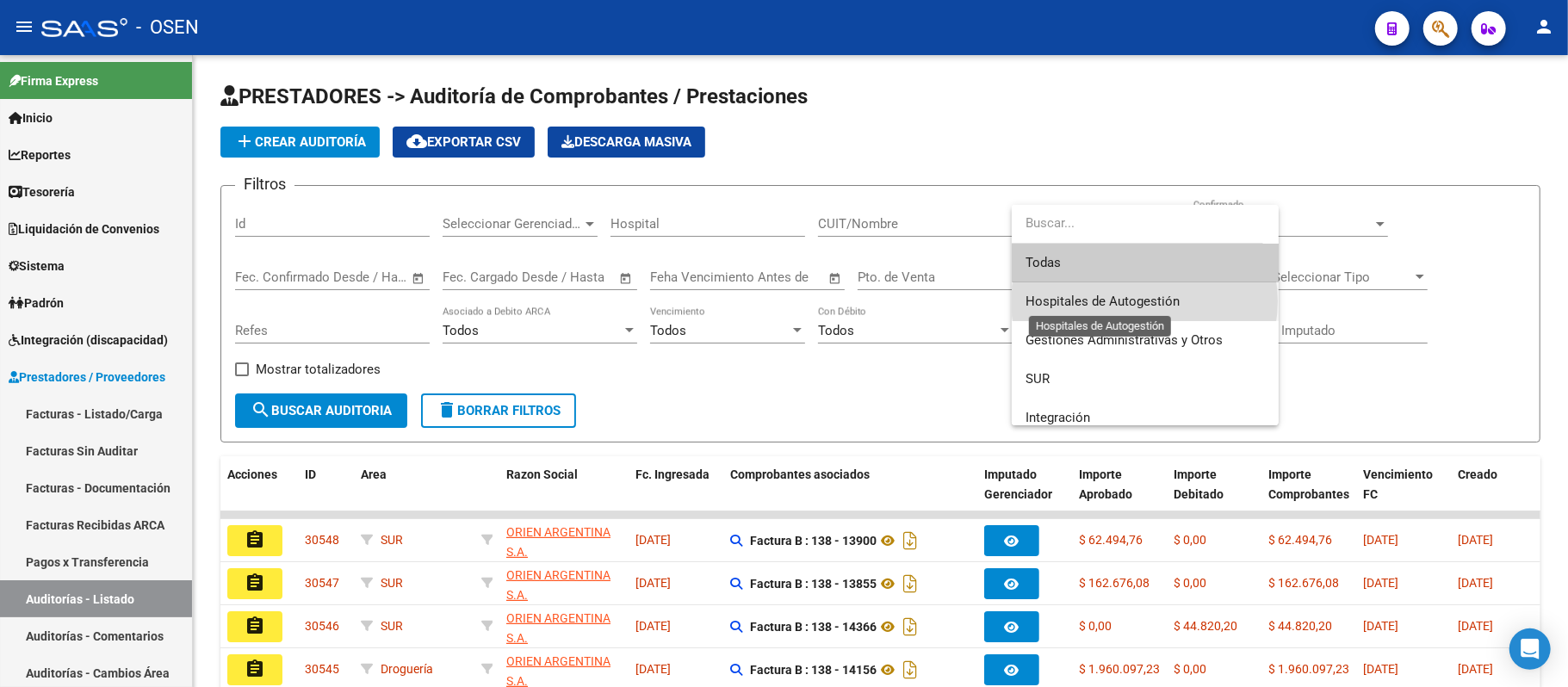
click at [1144, 301] on span "Hospitales de Autogestión" at bounding box center [1103, 301] width 155 height 16
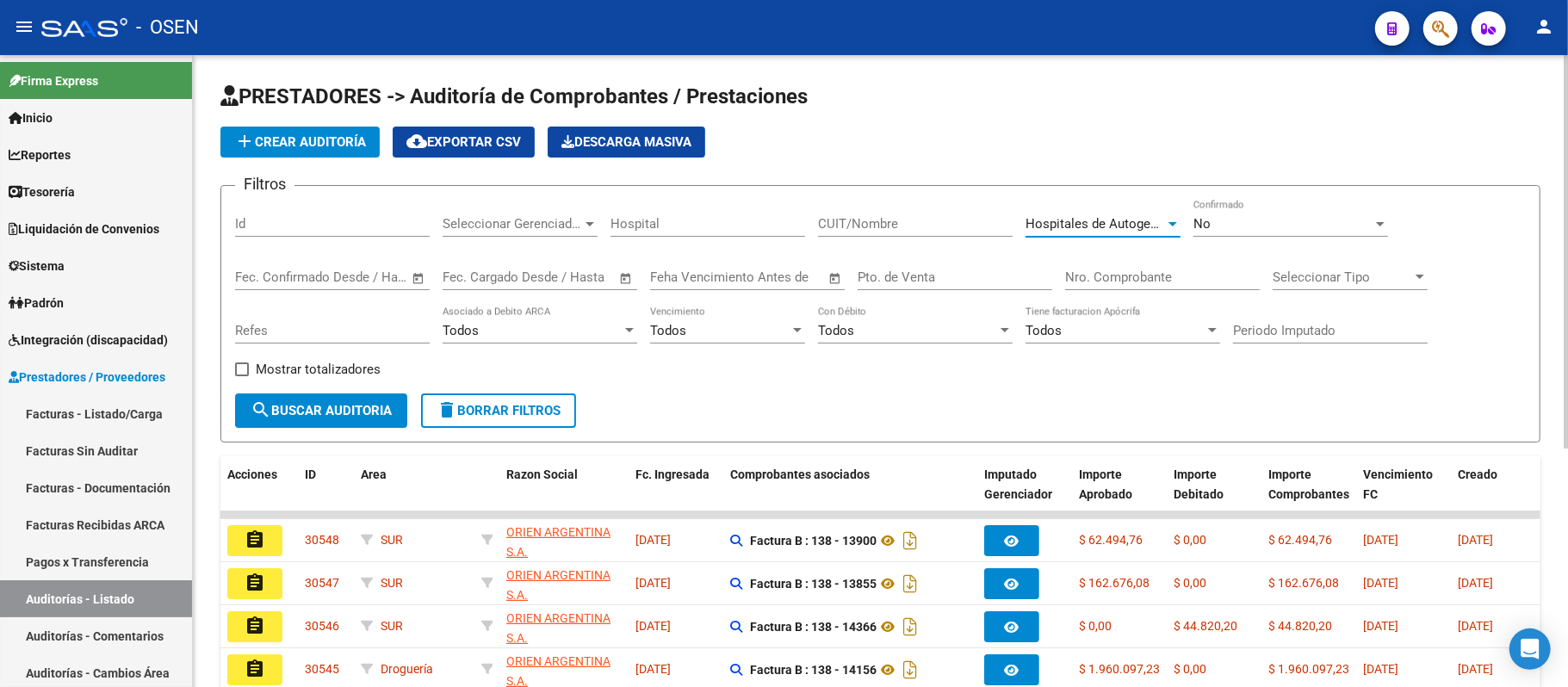
click at [759, 336] on div "Todos" at bounding box center [719, 331] width 140 height 16
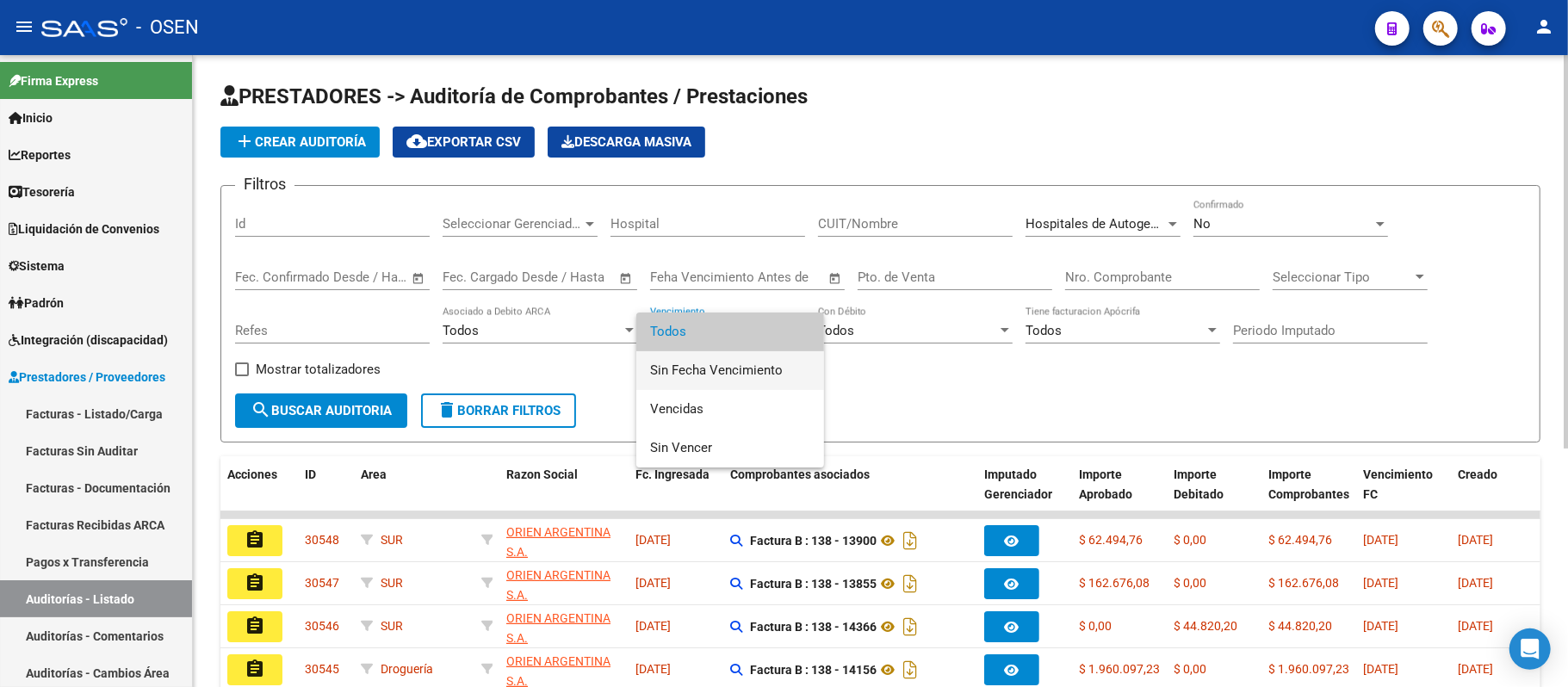
click at [745, 360] on span "Sin Fecha Vencimiento" at bounding box center [730, 371] width 160 height 39
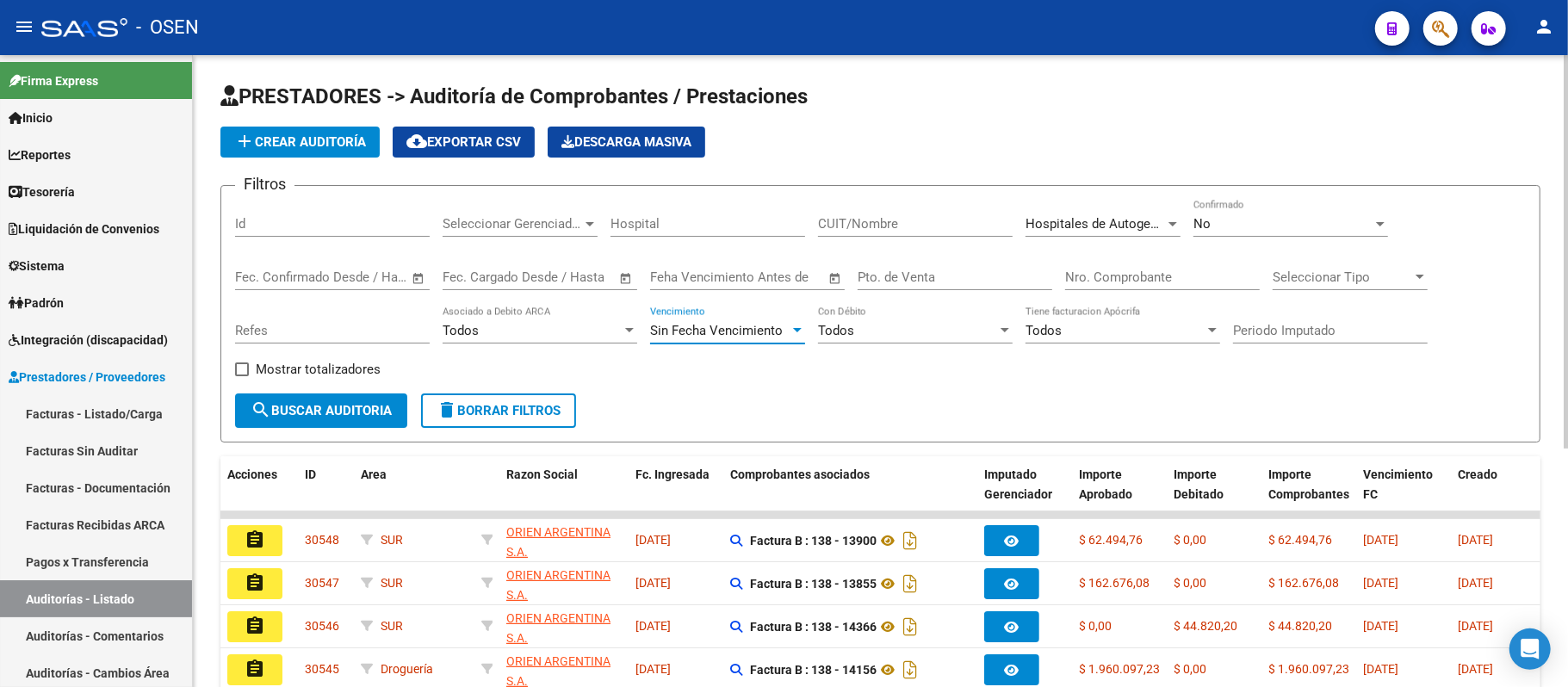
click at [363, 403] on span "search Buscar Auditoria" at bounding box center [320, 411] width 141 height 16
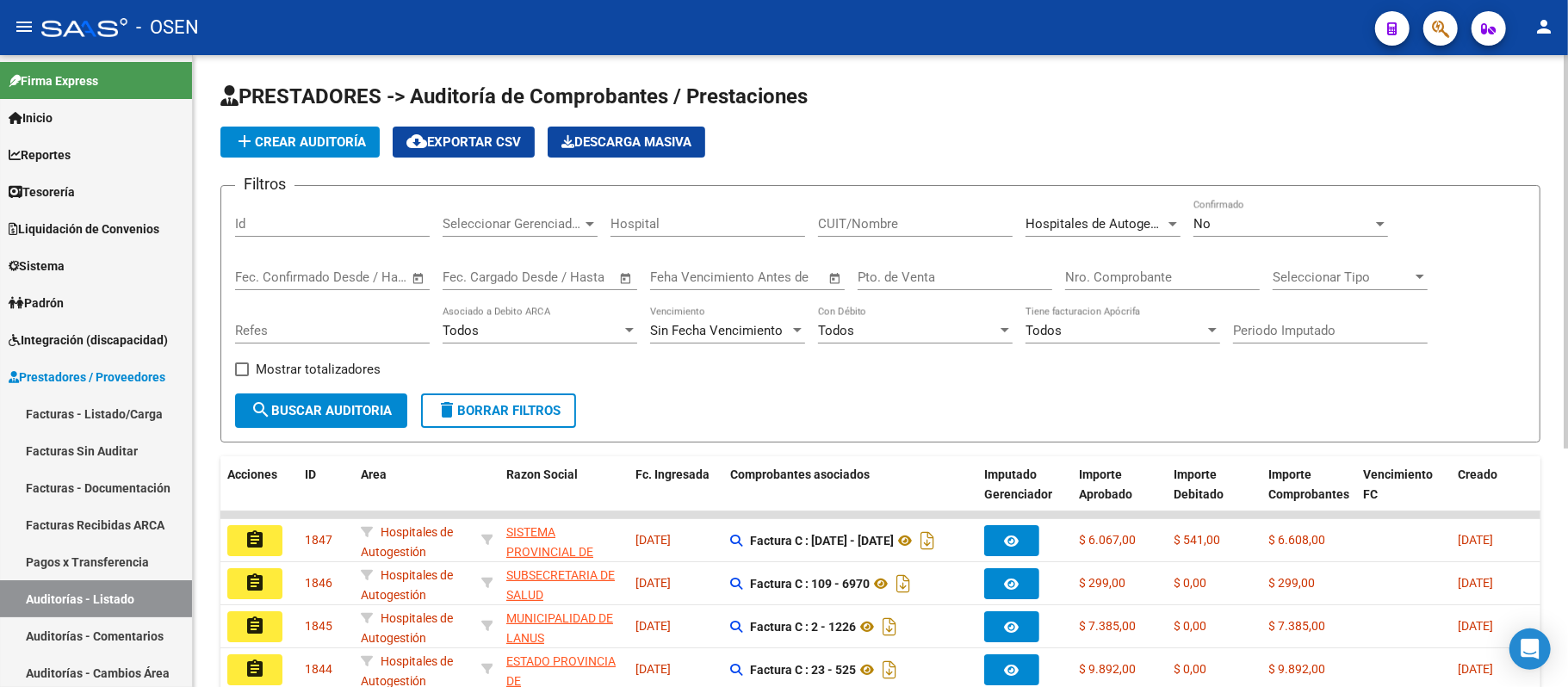
click at [716, 329] on span "Sin Fecha Vencimiento" at bounding box center [716, 331] width 133 height 16
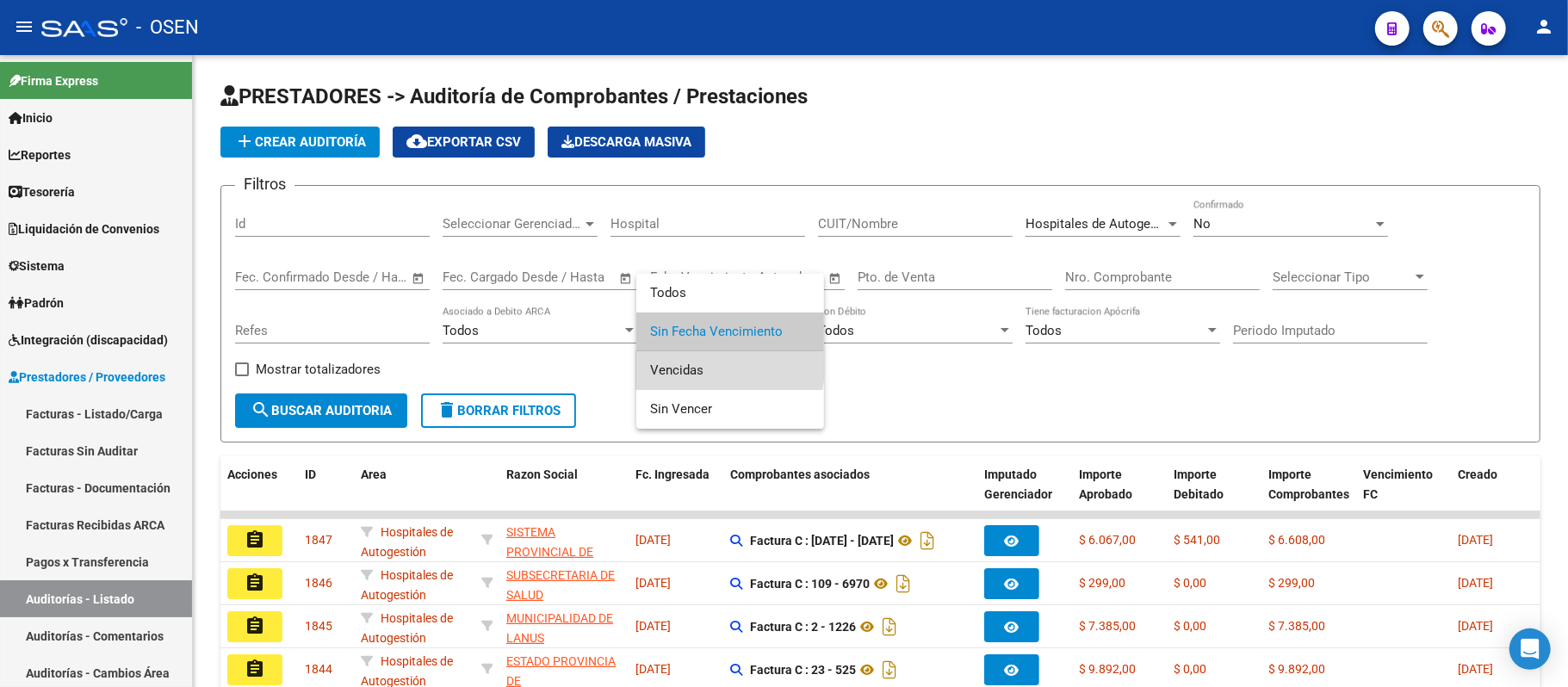
click at [708, 367] on span "Vencidas" at bounding box center [730, 371] width 160 height 39
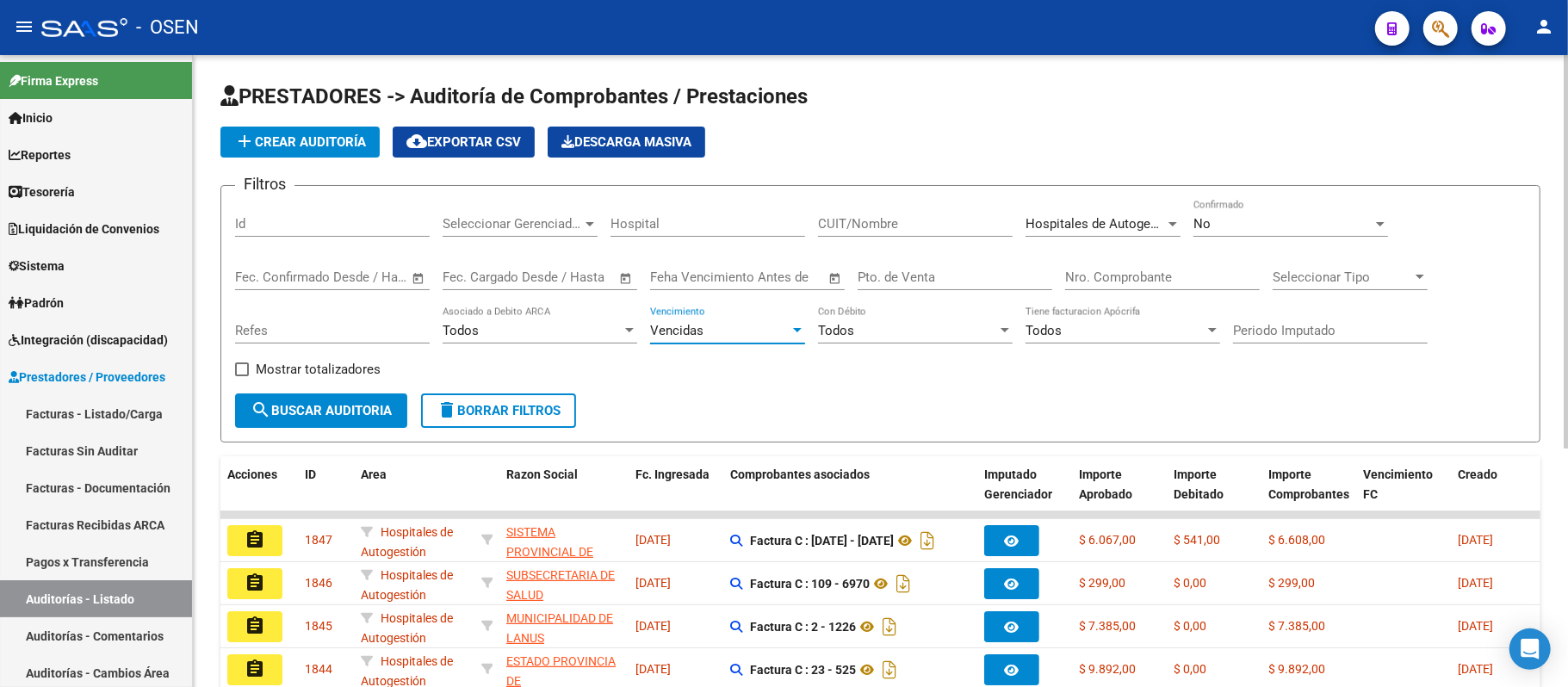
click at [326, 417] on span "search Buscar Auditoria" at bounding box center [320, 411] width 141 height 16
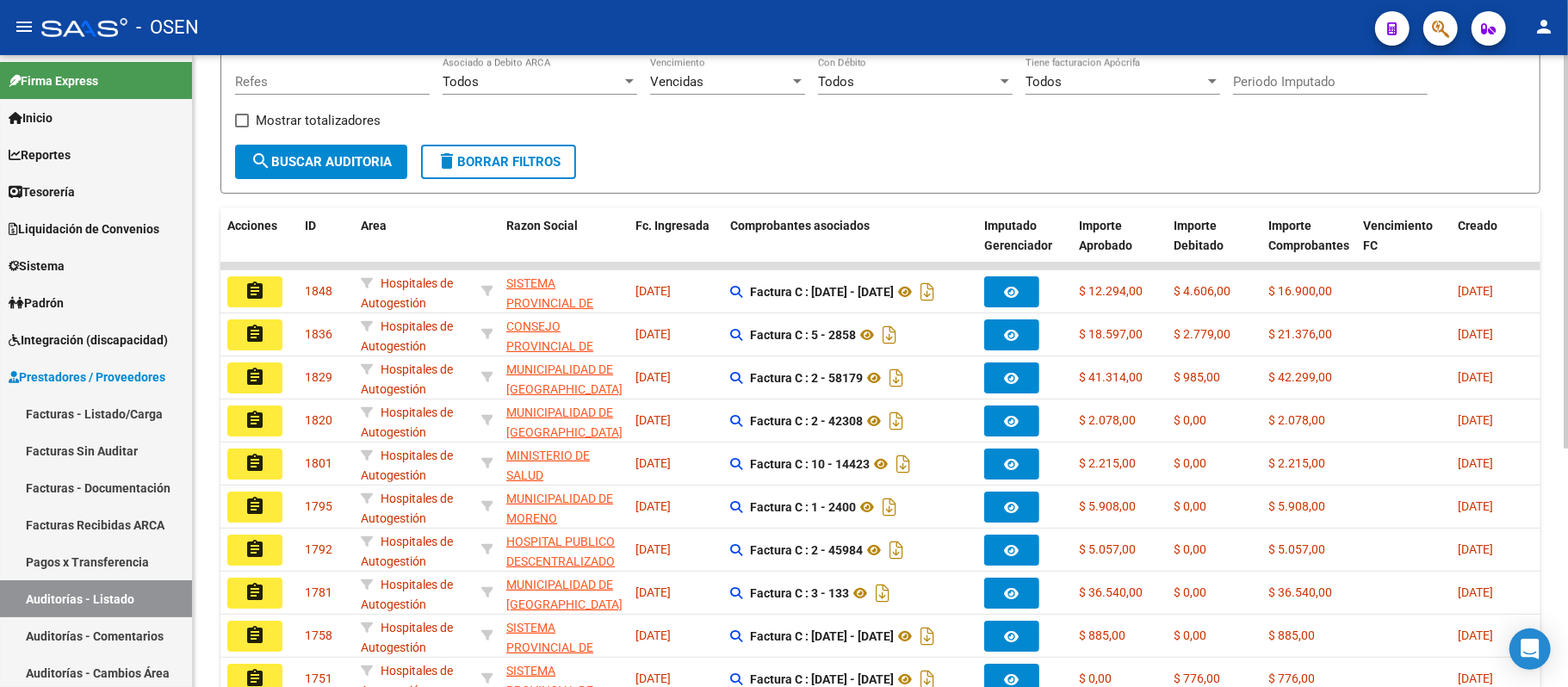
scroll to position [344, 0]
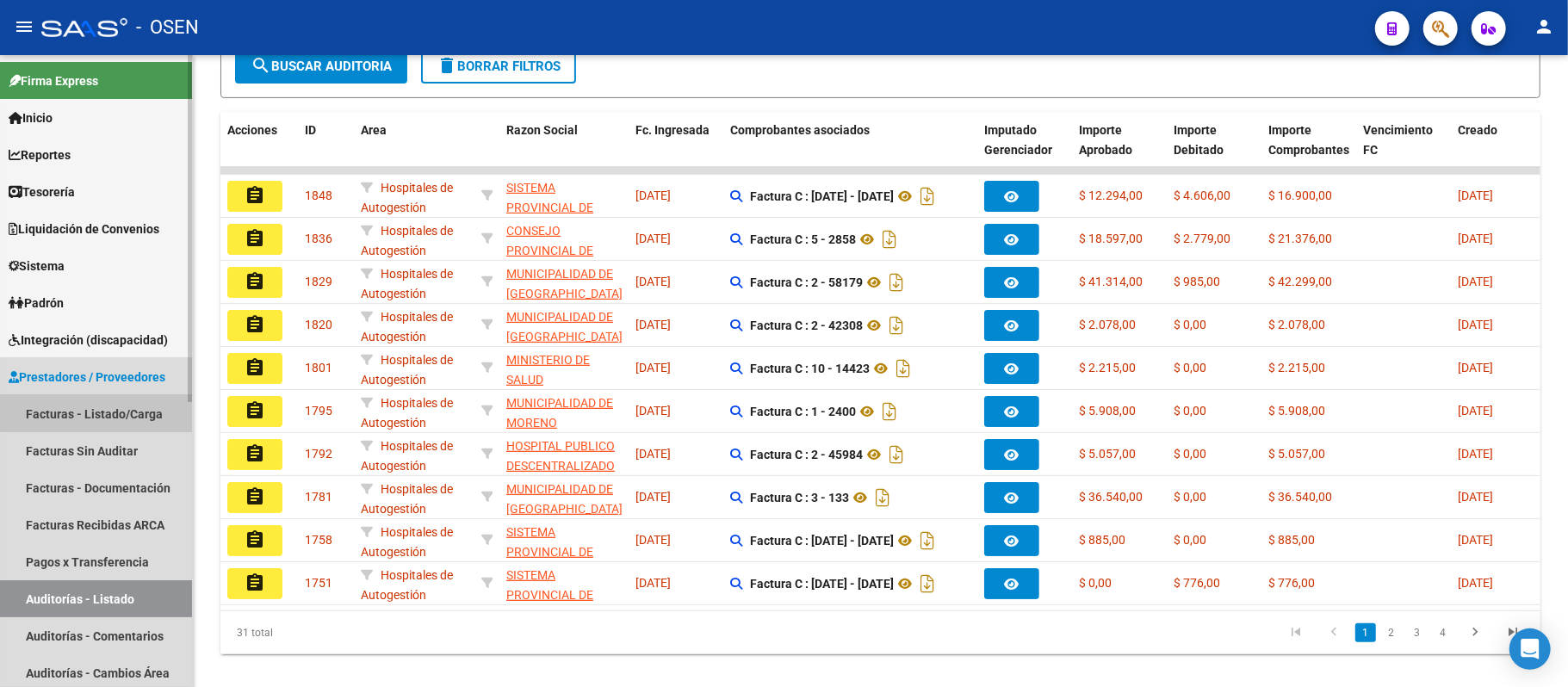
click at [101, 409] on link "Facturas - Listado/Carga" at bounding box center [96, 414] width 192 height 37
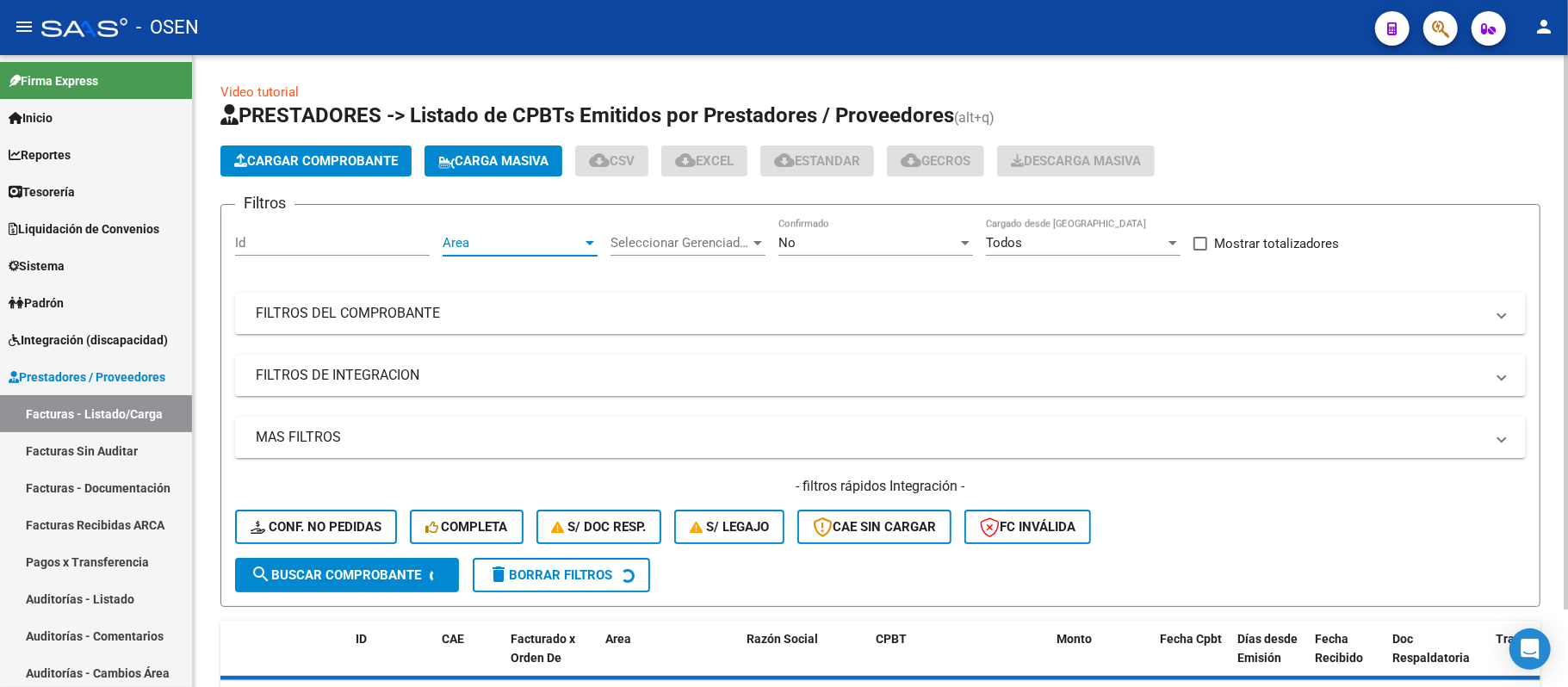
click at [510, 243] on span "Area" at bounding box center [512, 243] width 140 height 16
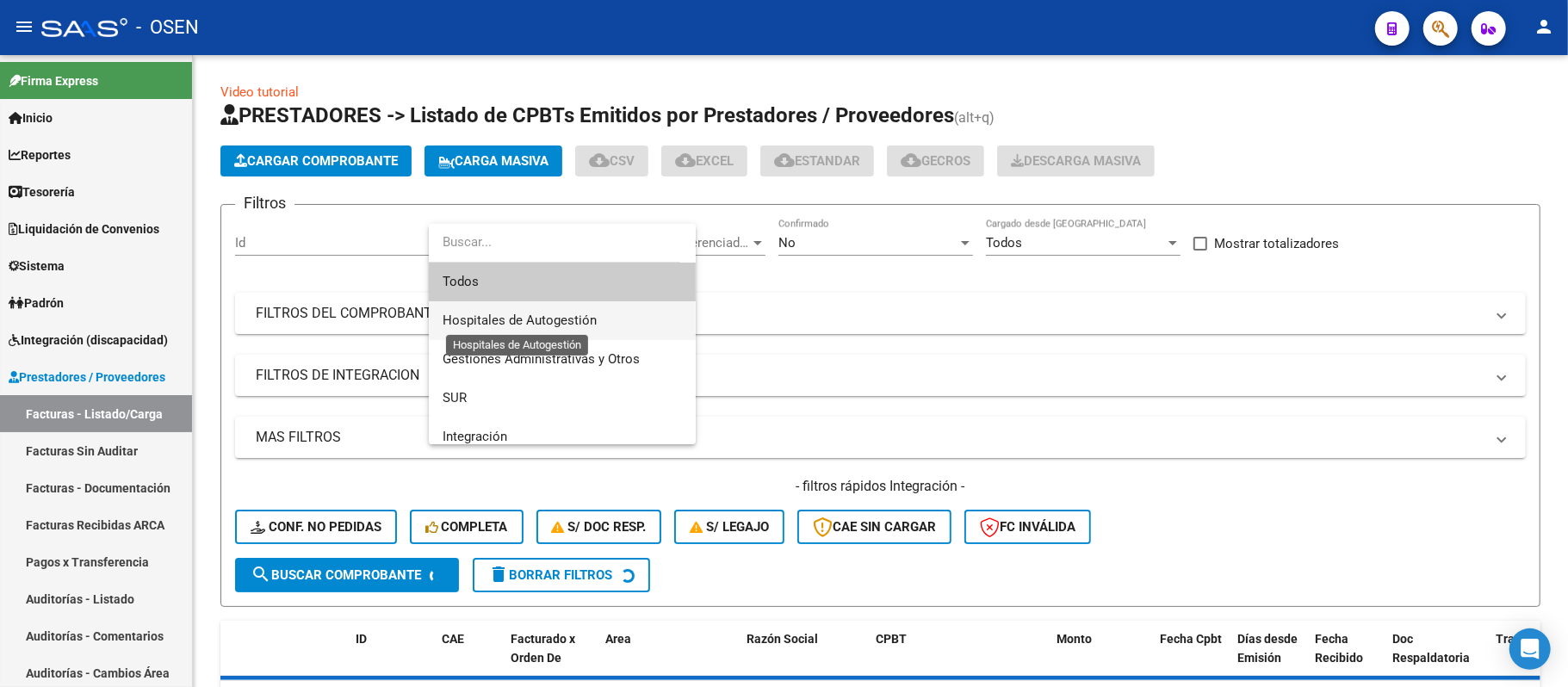
click at [521, 314] on span "Hospitales de Autogestión" at bounding box center [520, 321] width 155 height 16
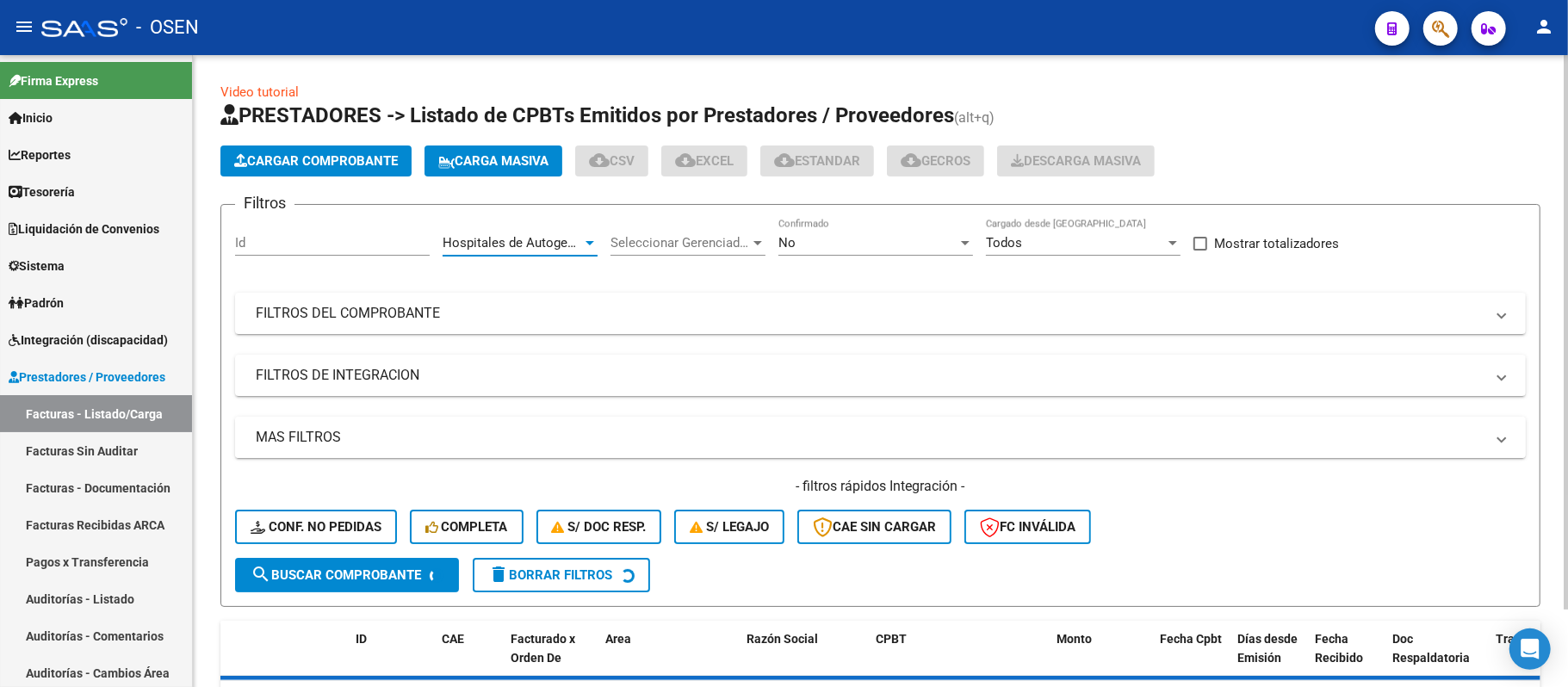
click at [669, 422] on mat-expansion-panel-header "MAS FILTROS" at bounding box center [881, 438] width 1291 height 41
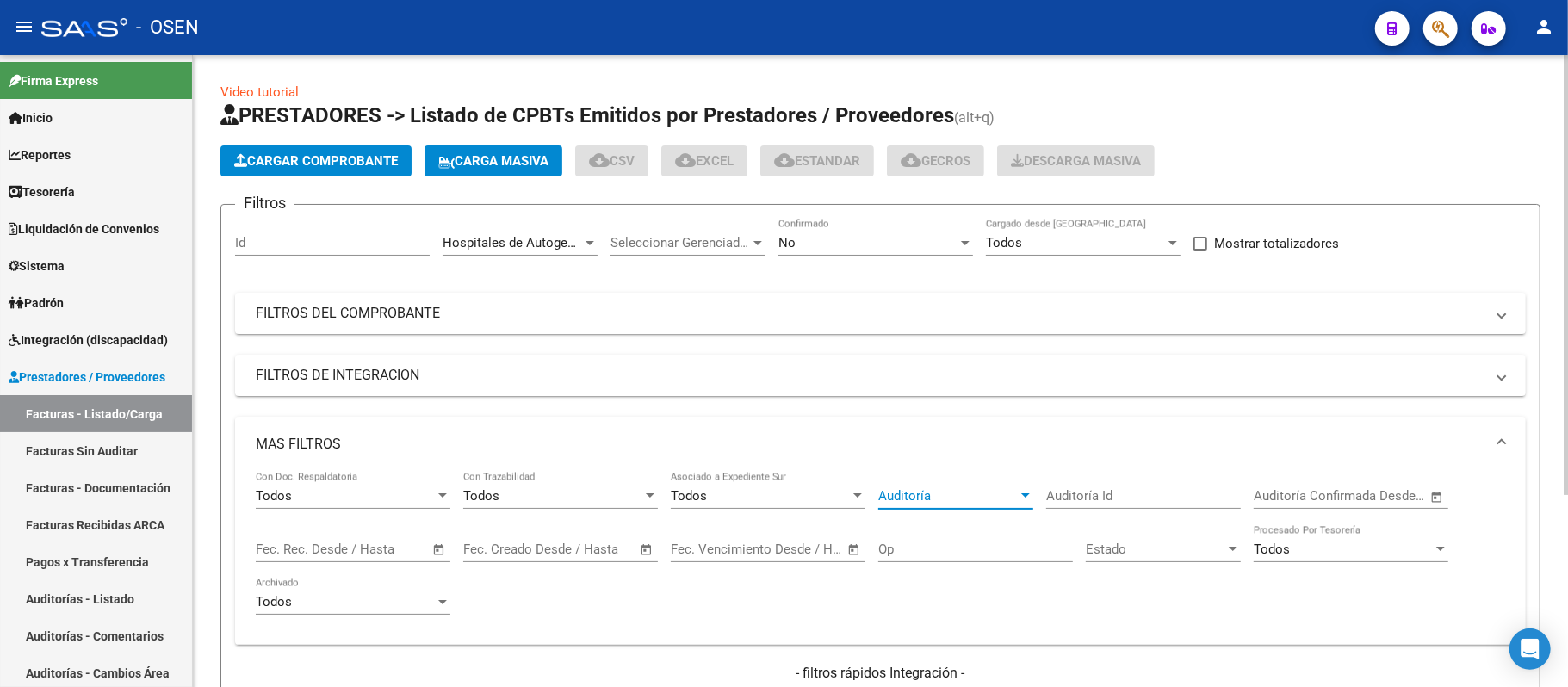
click at [913, 493] on span "Auditoría" at bounding box center [947, 496] width 140 height 16
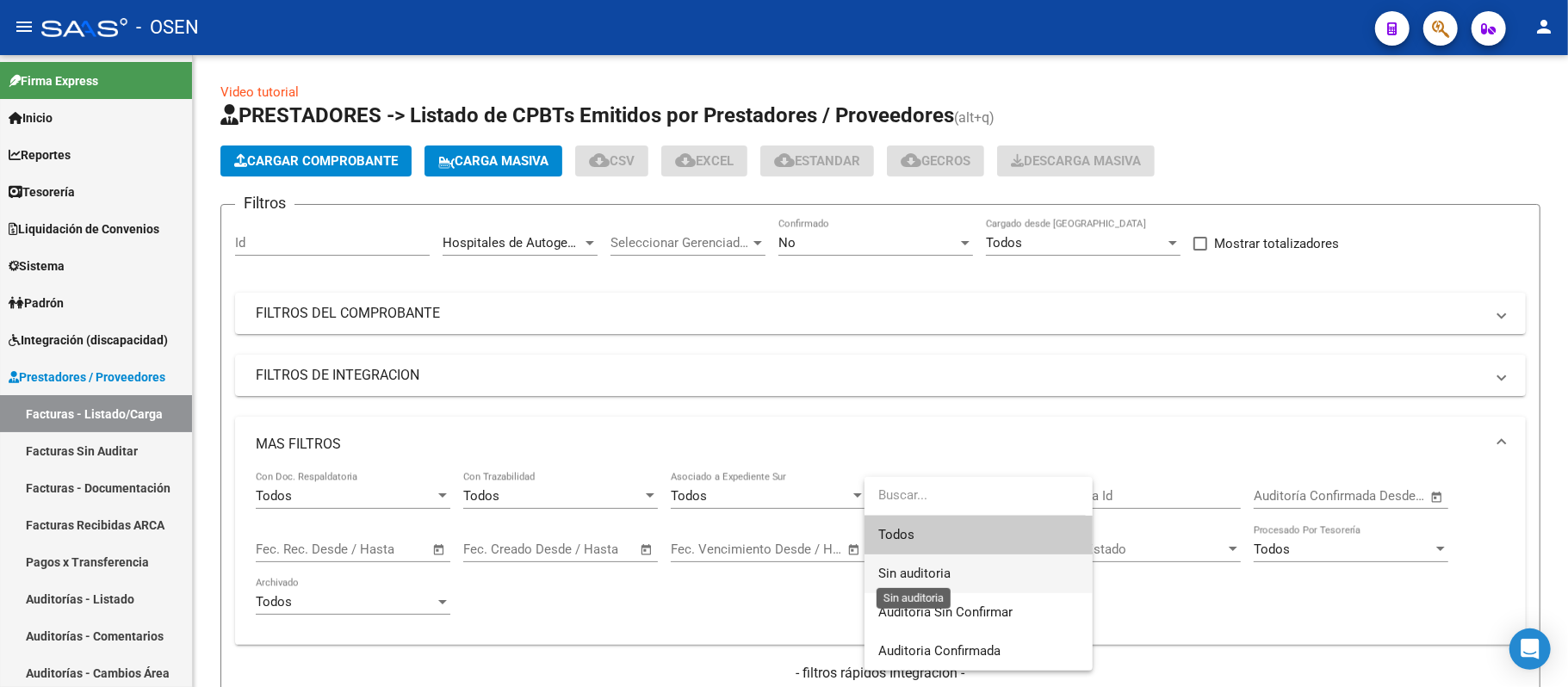
click at [912, 577] on span "Sin auditoria" at bounding box center [914, 574] width 72 height 16
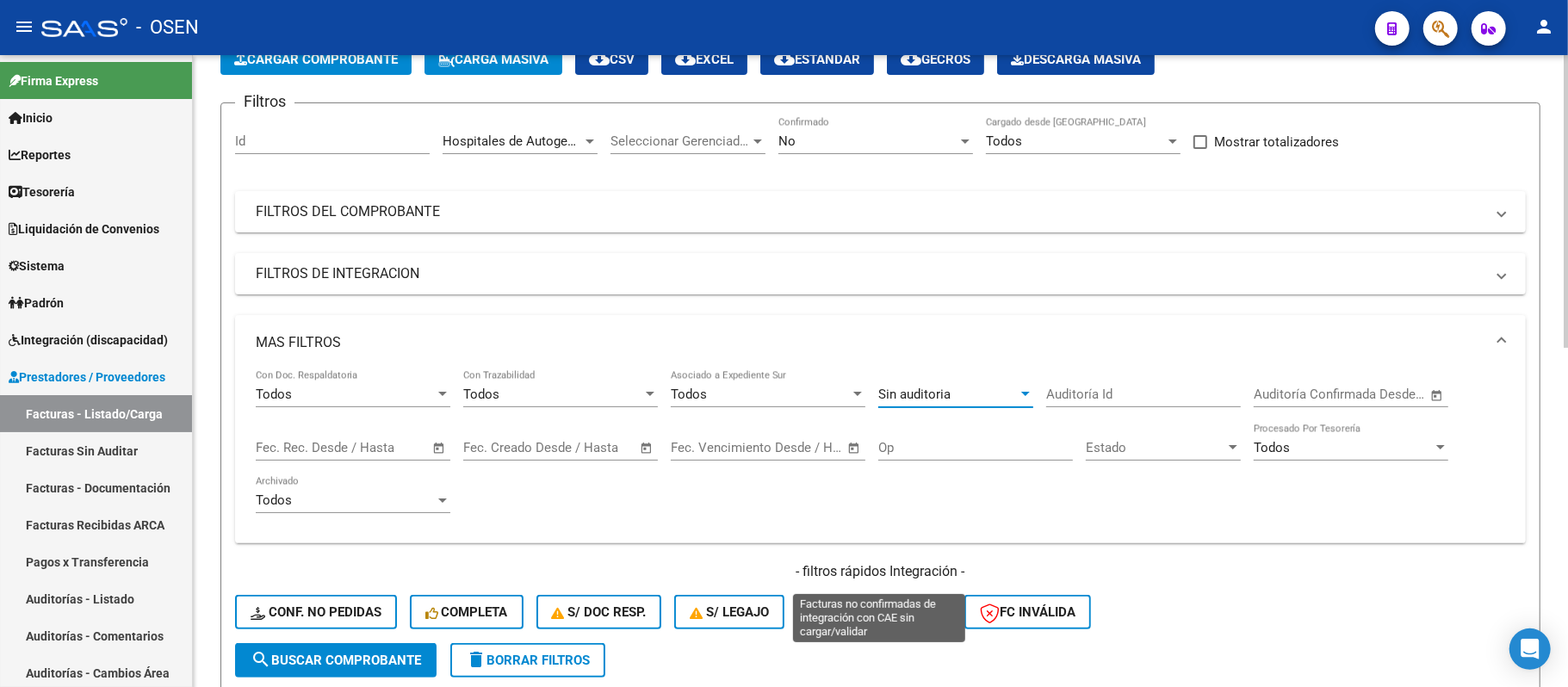
scroll to position [459, 0]
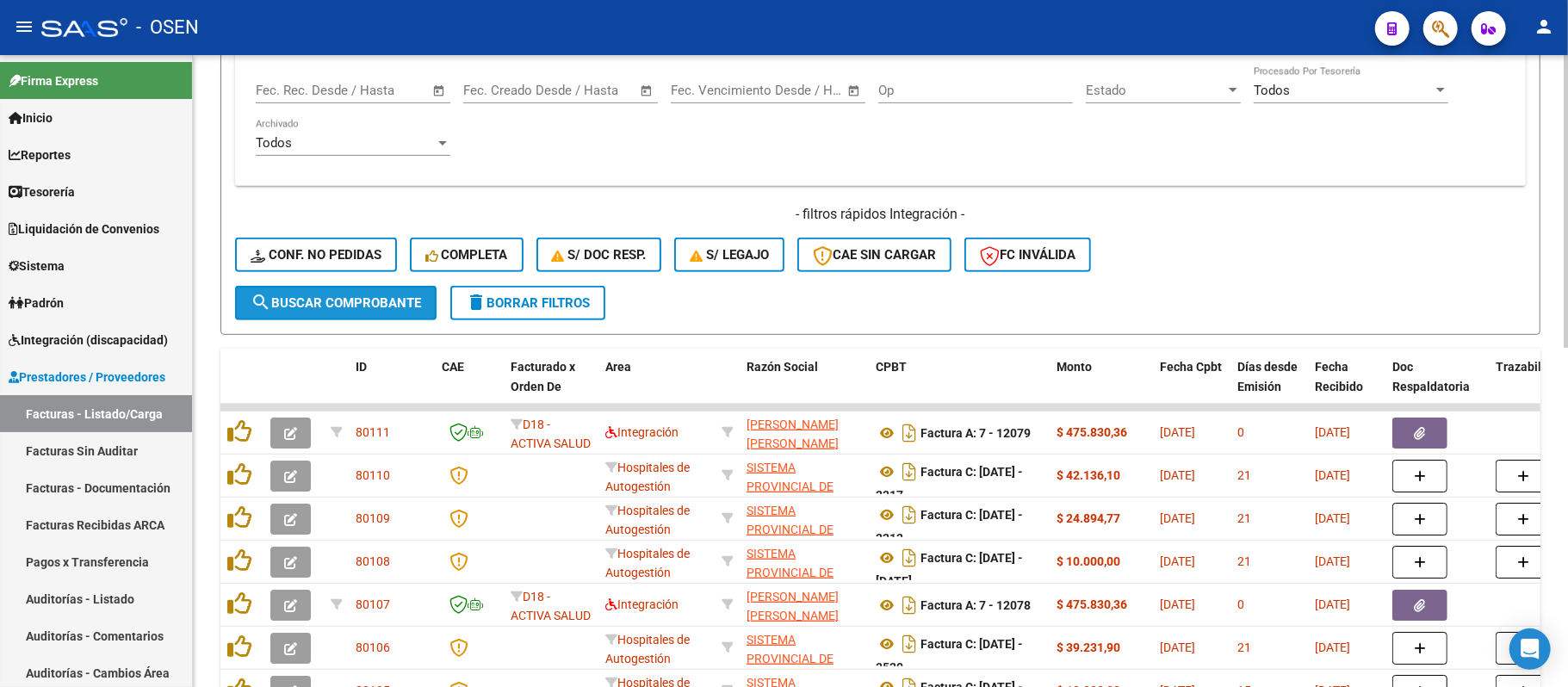
click at [339, 291] on button "search Buscar Comprobante" at bounding box center [335, 303] width 201 height 34
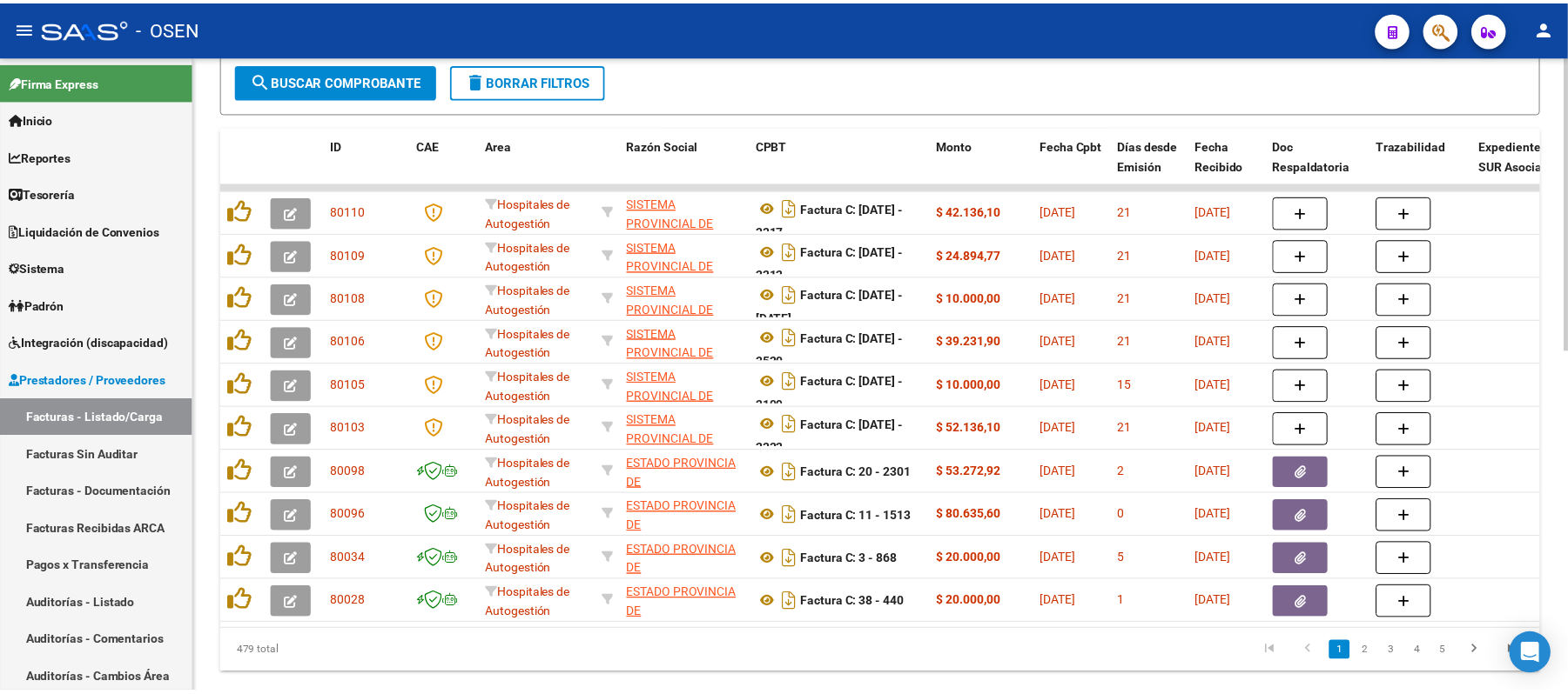
scroll to position [696, 0]
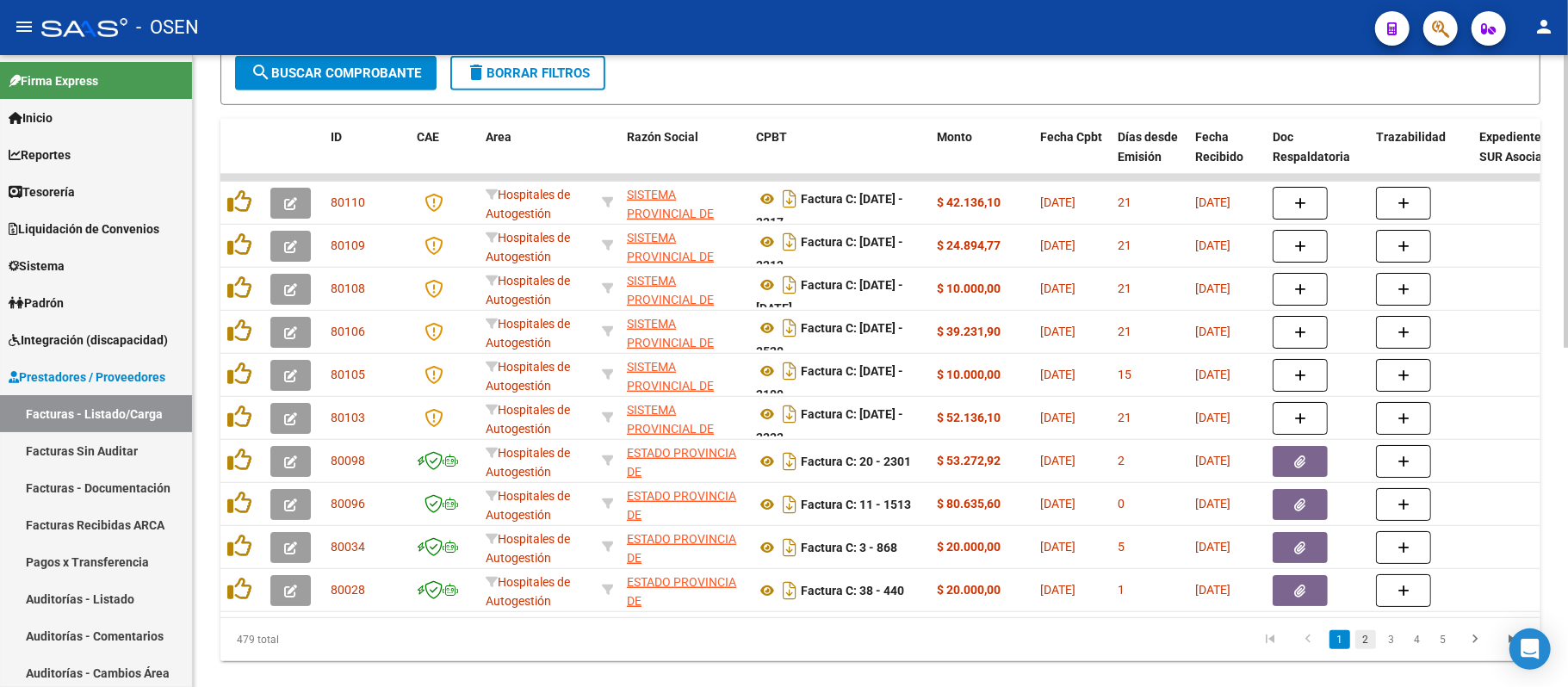
click at [1364, 648] on link "2" at bounding box center [1365, 640] width 21 height 19
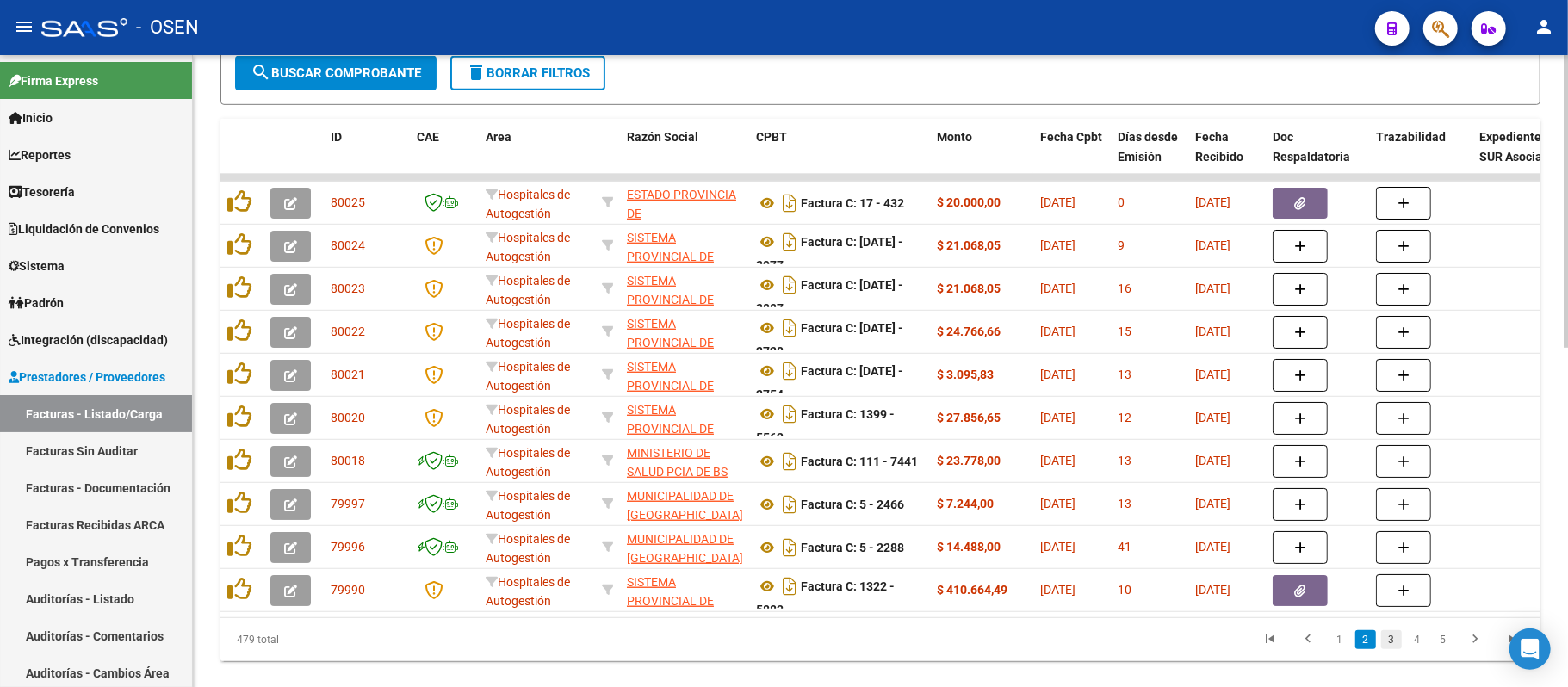
click at [1392, 649] on link "3" at bounding box center [1392, 640] width 21 height 19
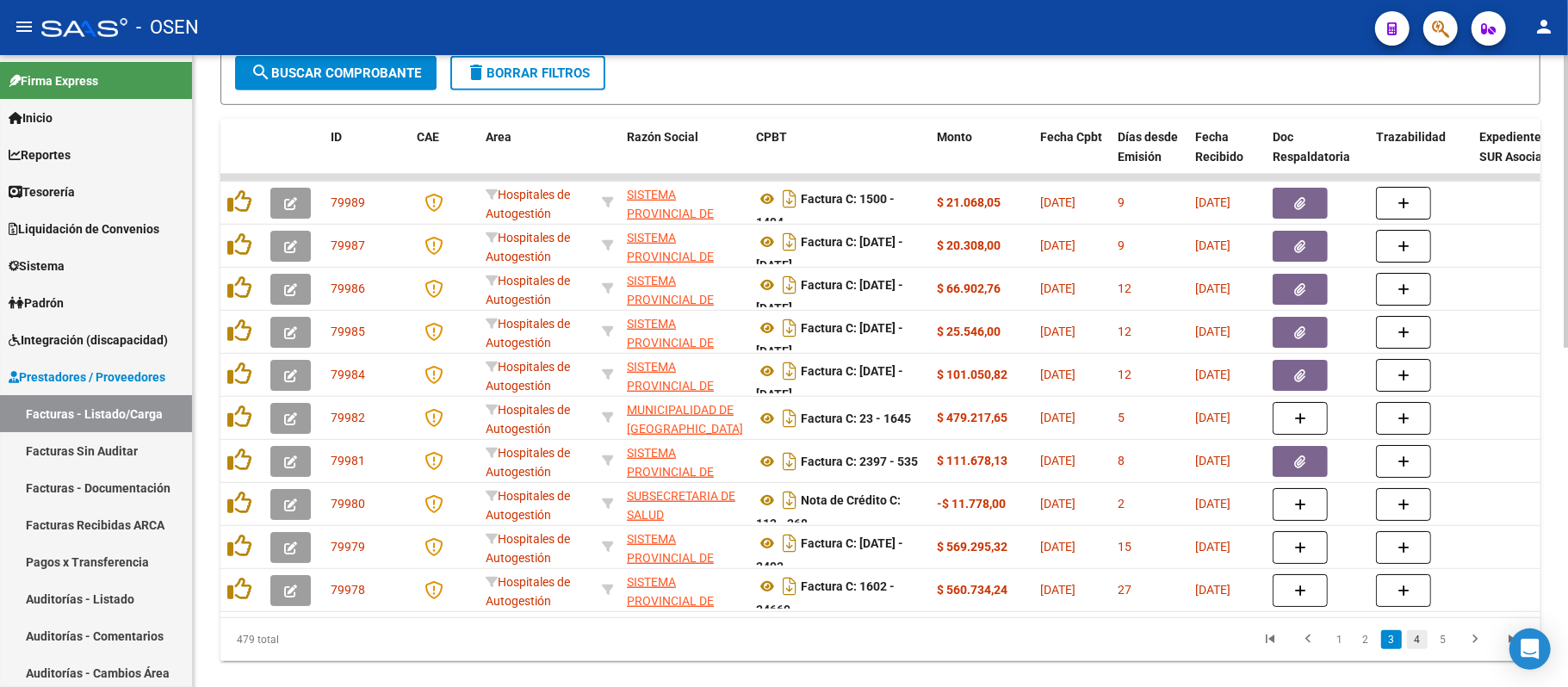
click at [1412, 649] on link "4" at bounding box center [1417, 640] width 21 height 19
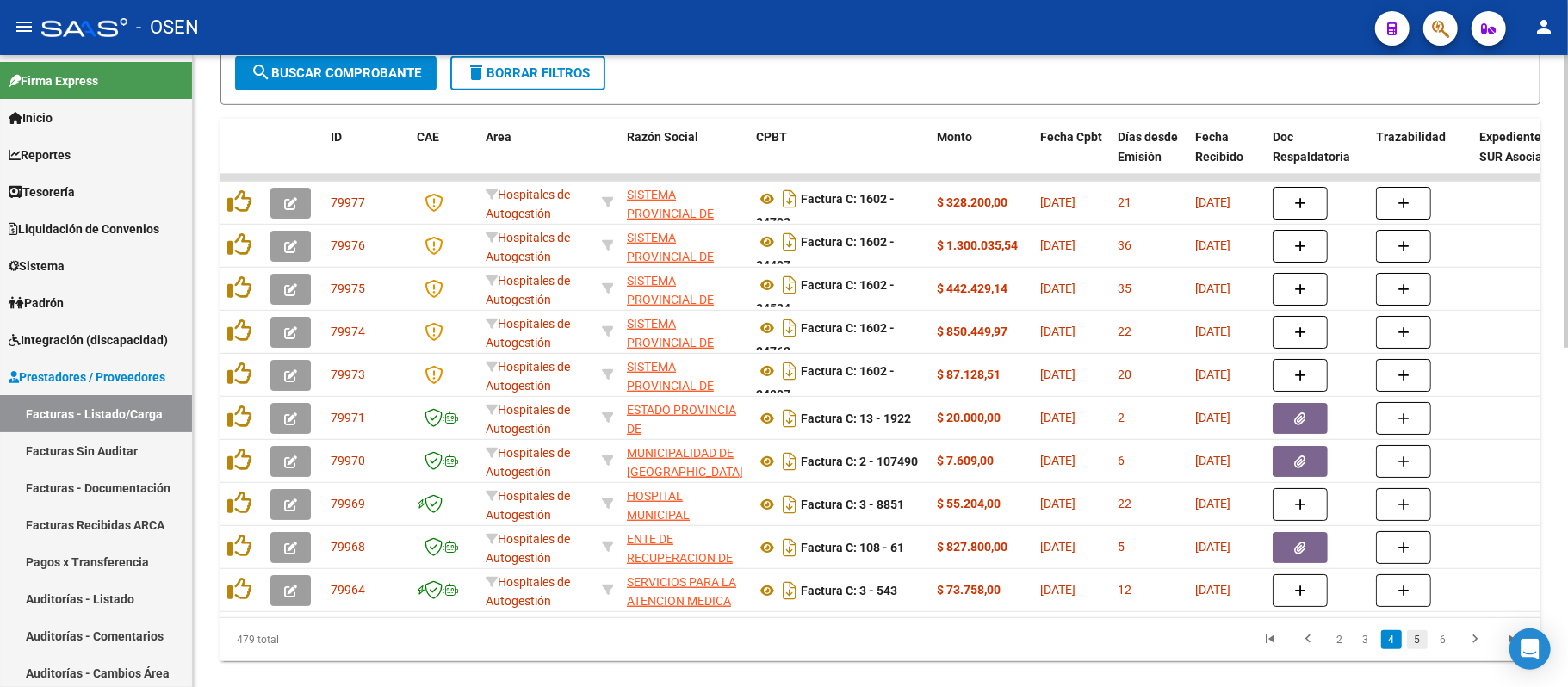
click at [1416, 649] on link "5" at bounding box center [1417, 640] width 21 height 19
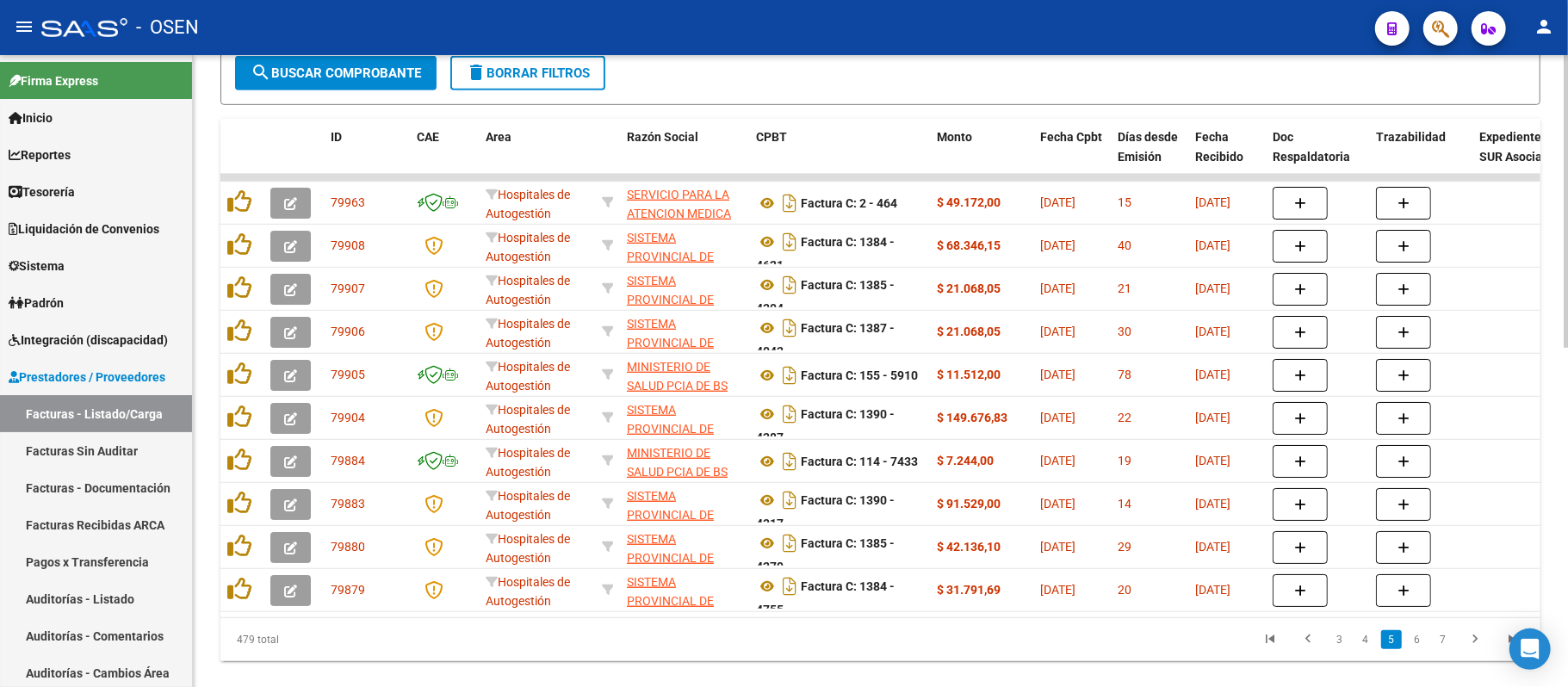
click at [1420, 649] on link "6" at bounding box center [1417, 640] width 21 height 19
click at [1420, 659] on div "479 total 3 4 5 6 7" at bounding box center [880, 640] width 1320 height 43
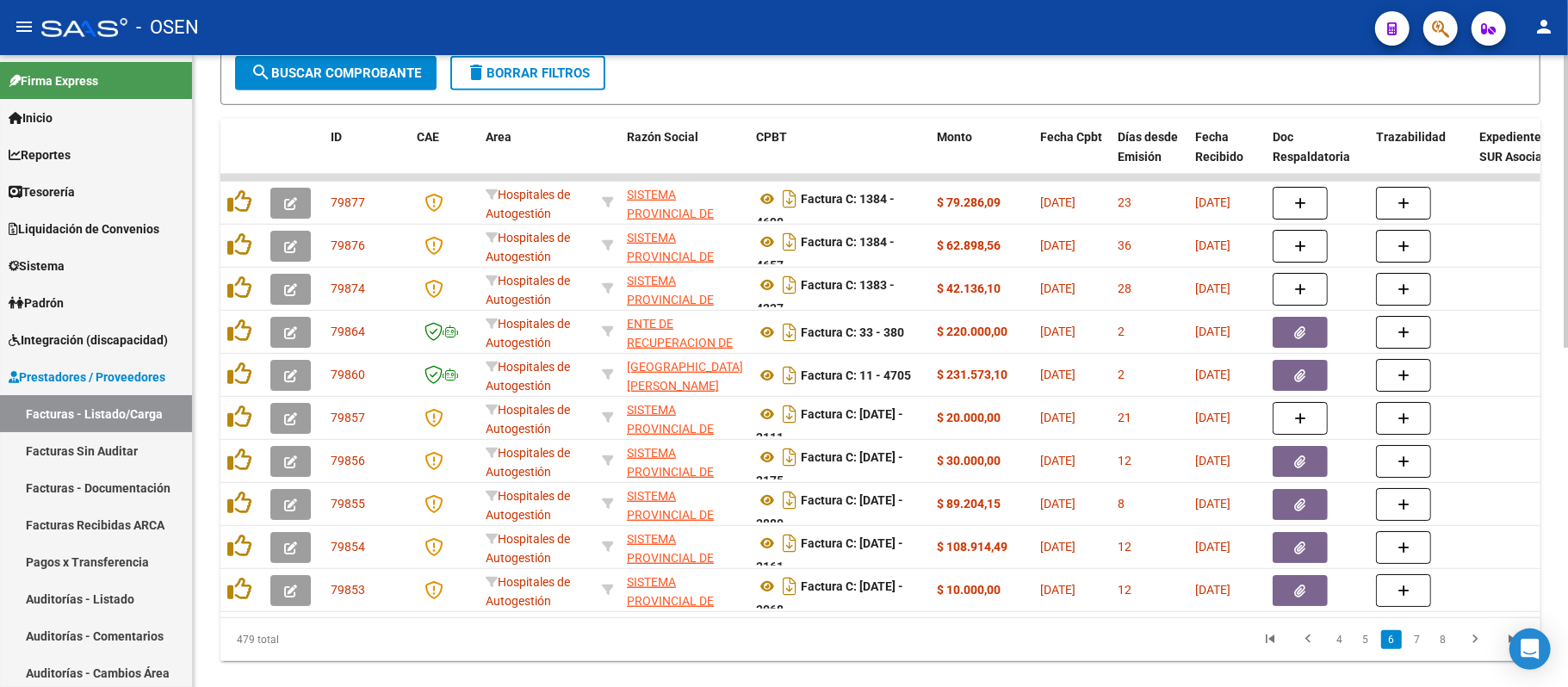
click at [1420, 649] on link "7" at bounding box center [1417, 640] width 21 height 19
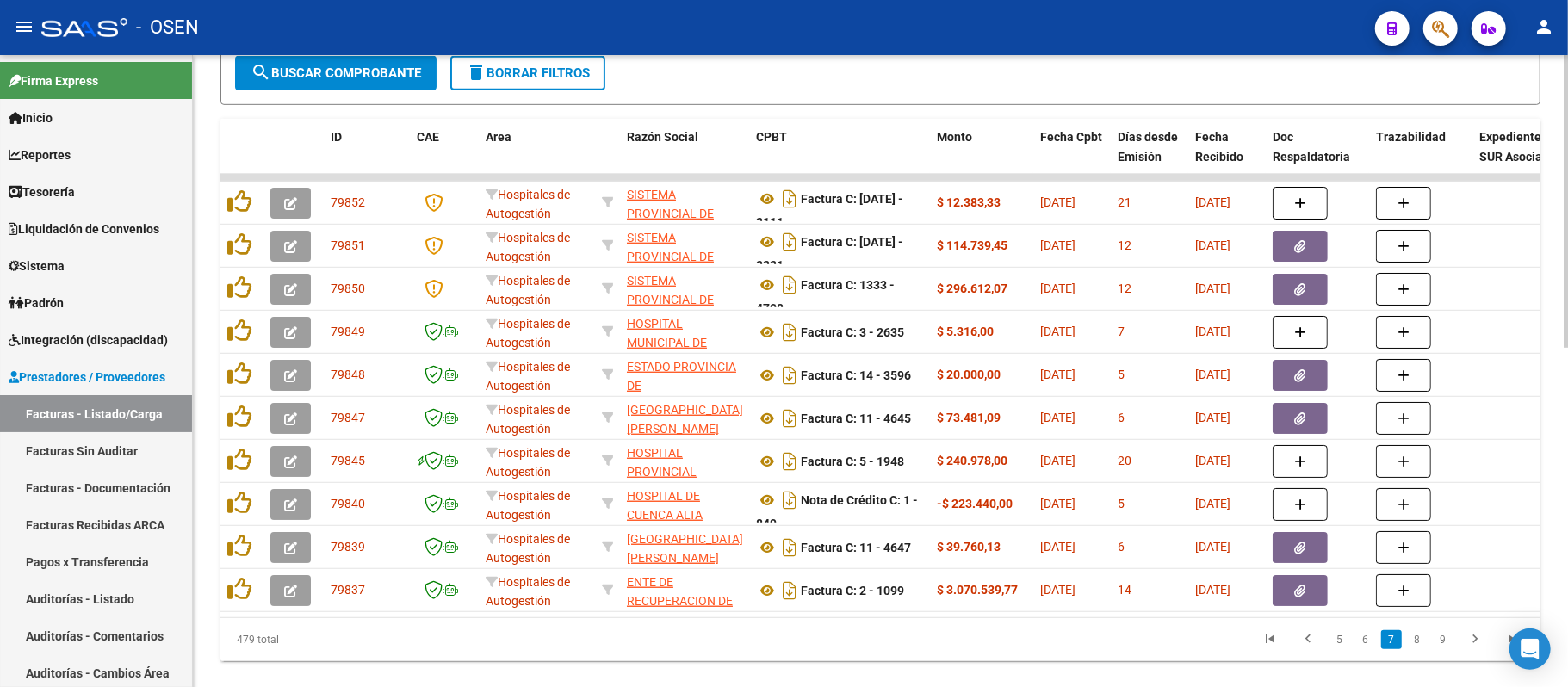
drag, startPoint x: 951, startPoint y: 84, endPoint x: 921, endPoint y: 61, distance: 37.8
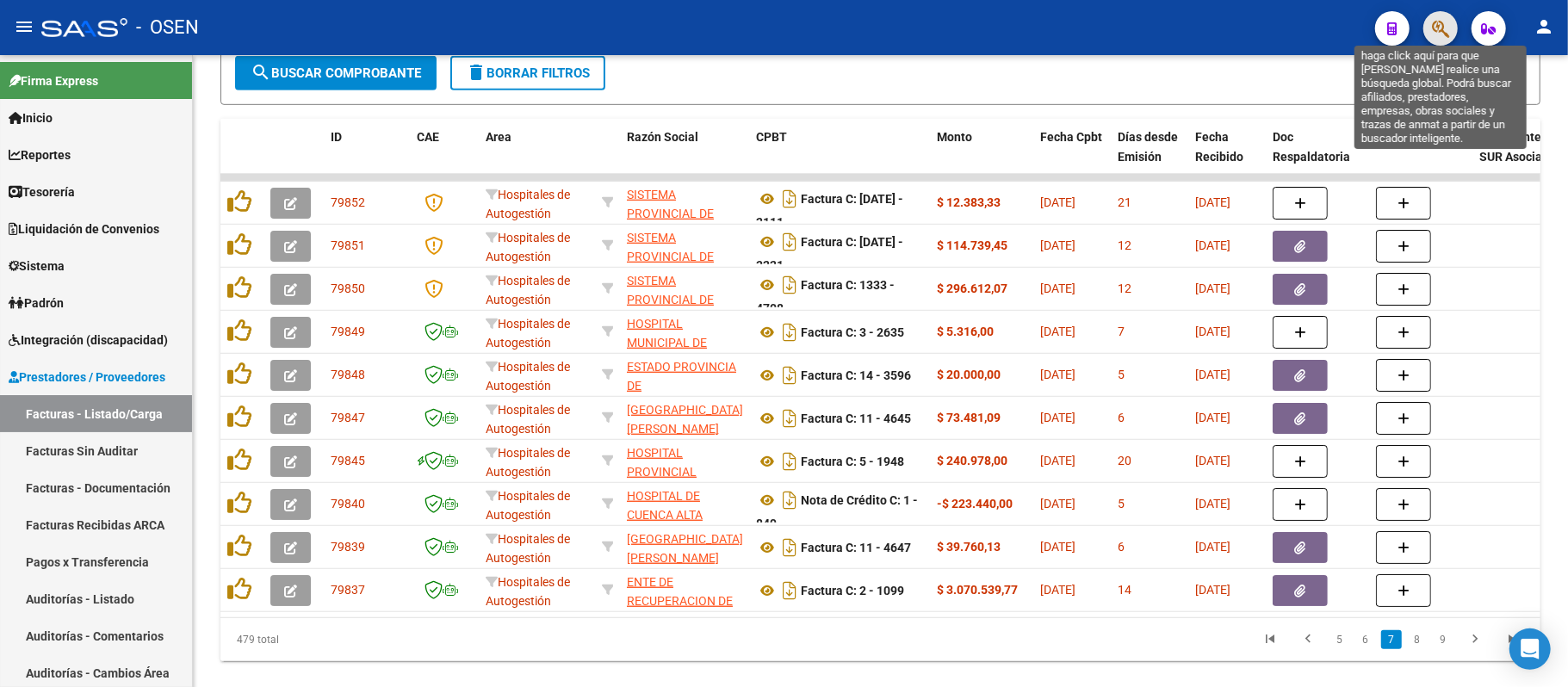
click at [1444, 22] on icon "button" at bounding box center [1441, 29] width 18 height 20
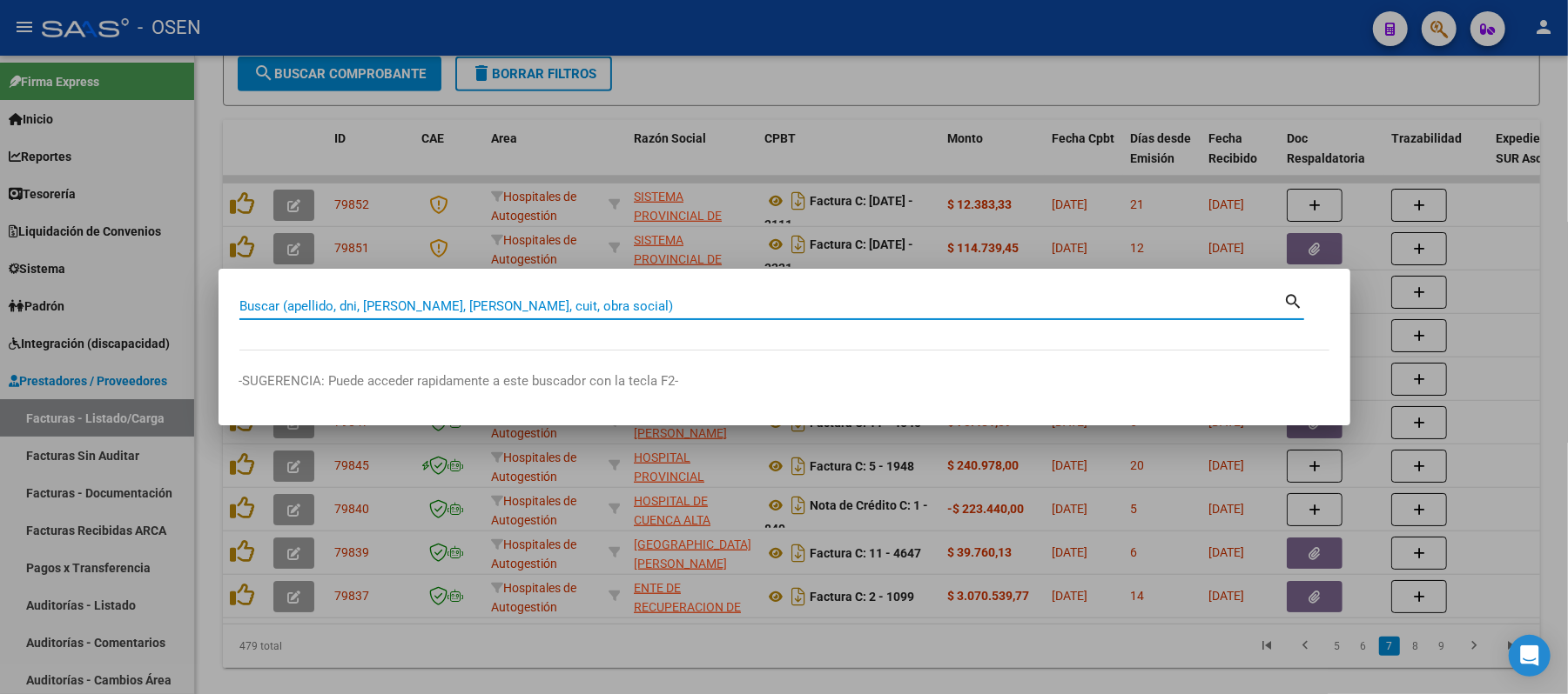
paste input "16.348.556"
type input "16348556"
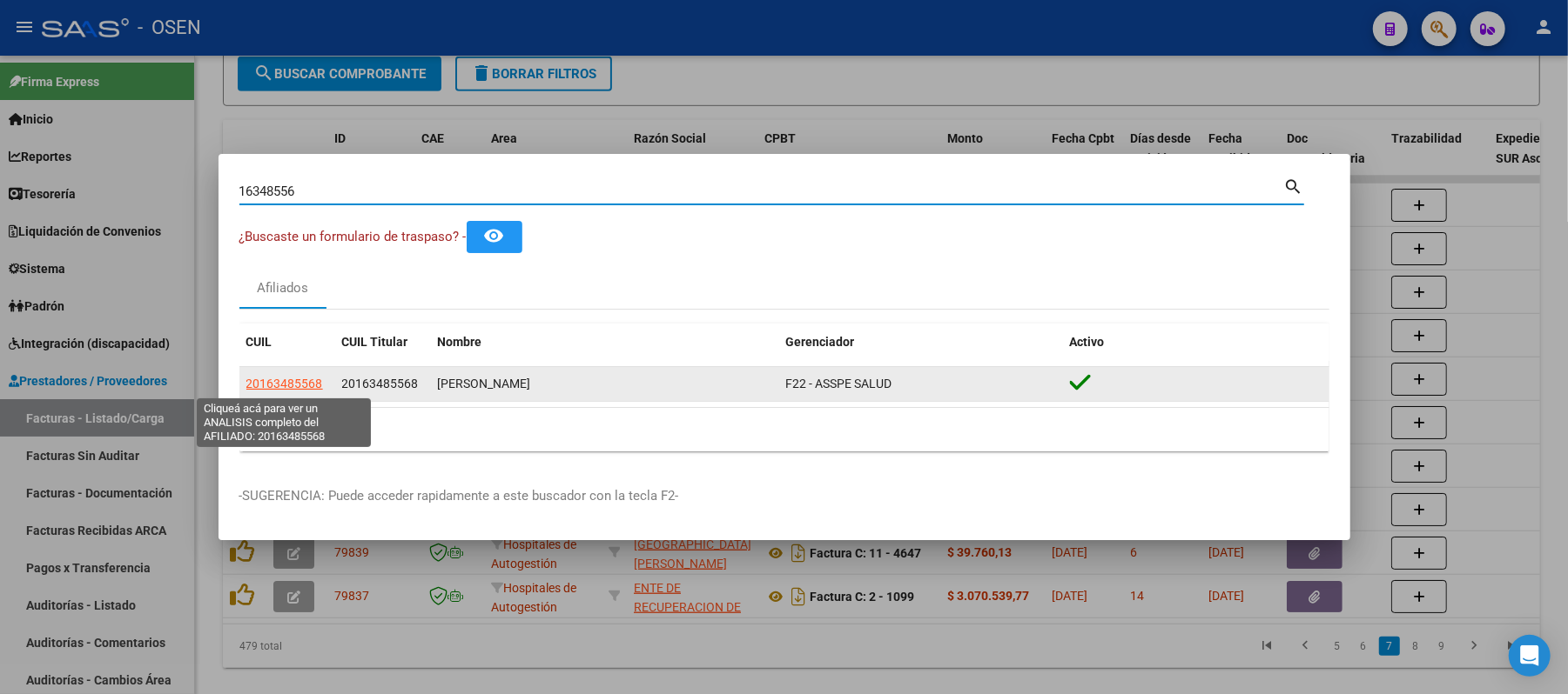
click at [301, 381] on span "20163485568" at bounding box center [285, 384] width 76 height 14
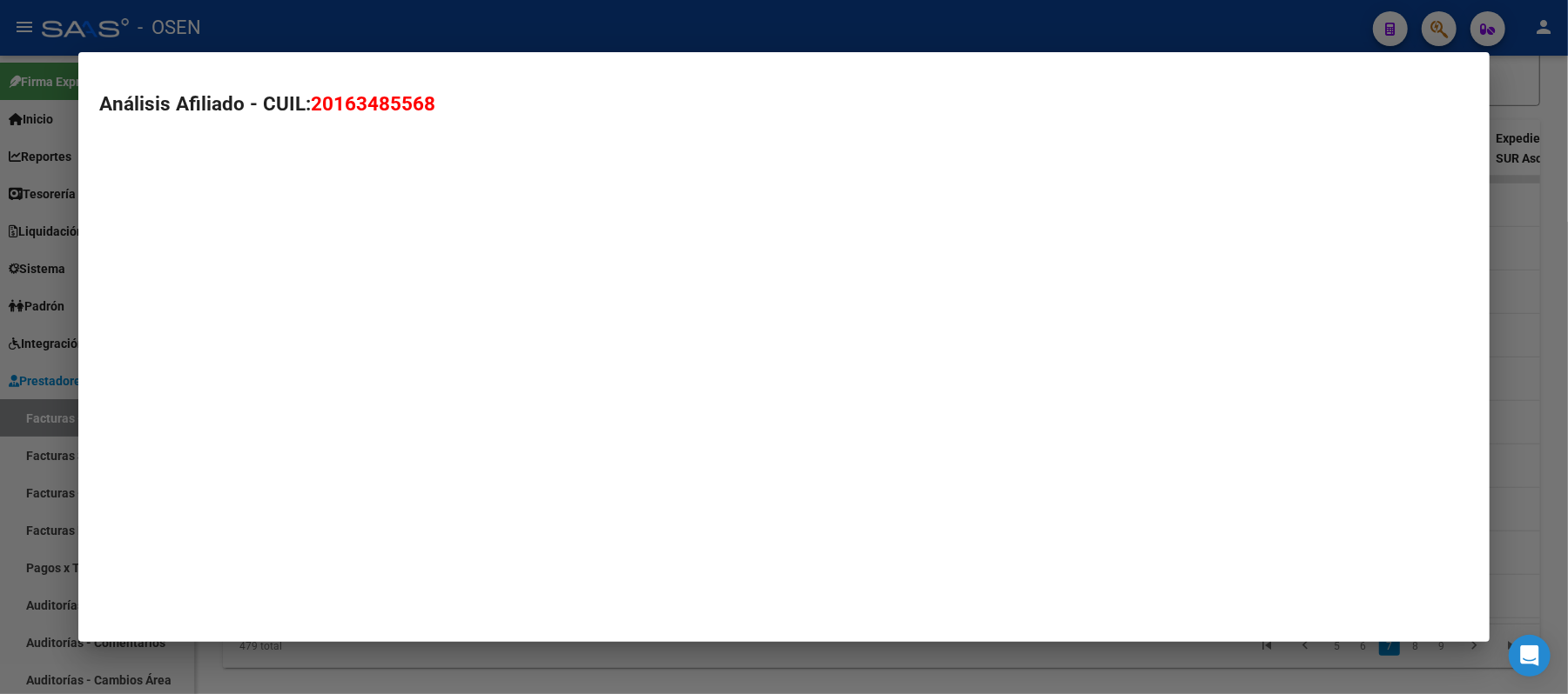
type textarea "20163485568"
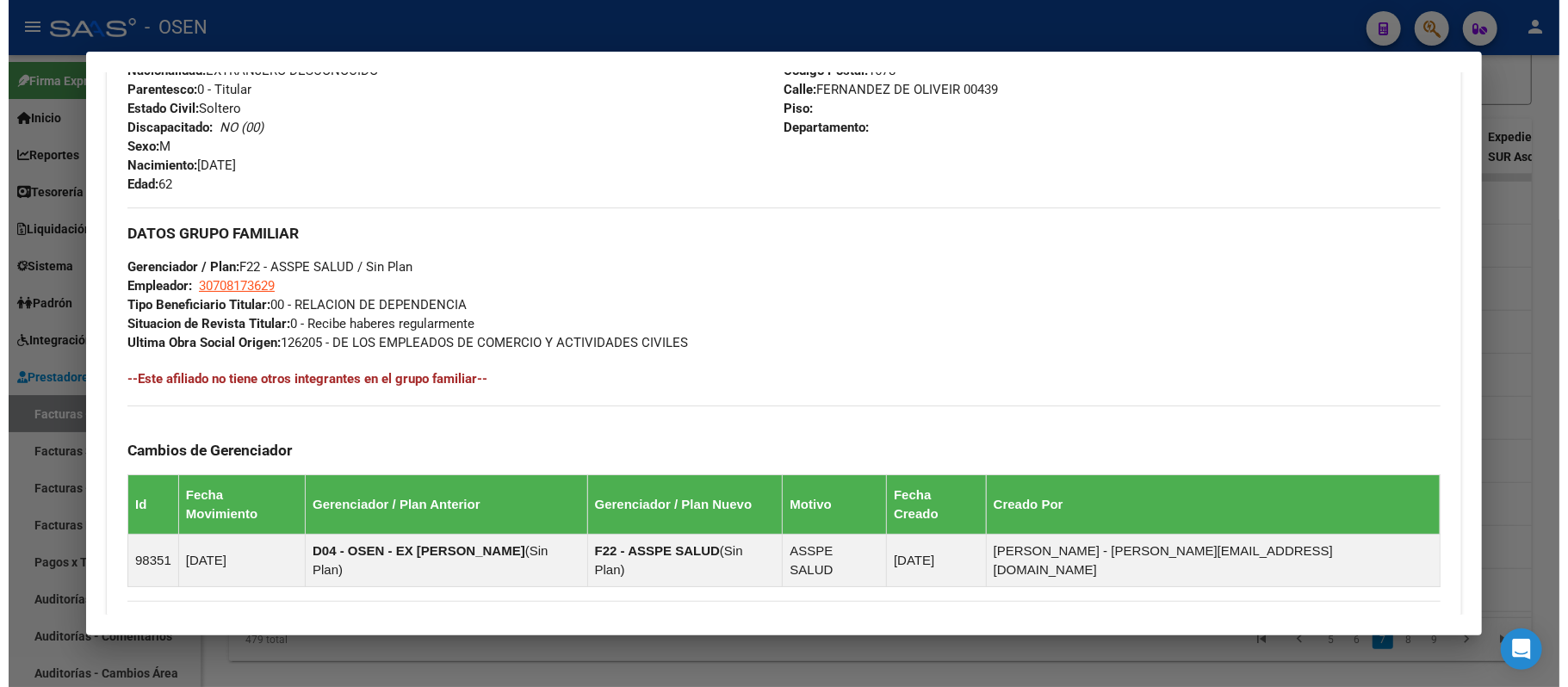
scroll to position [804, 0]
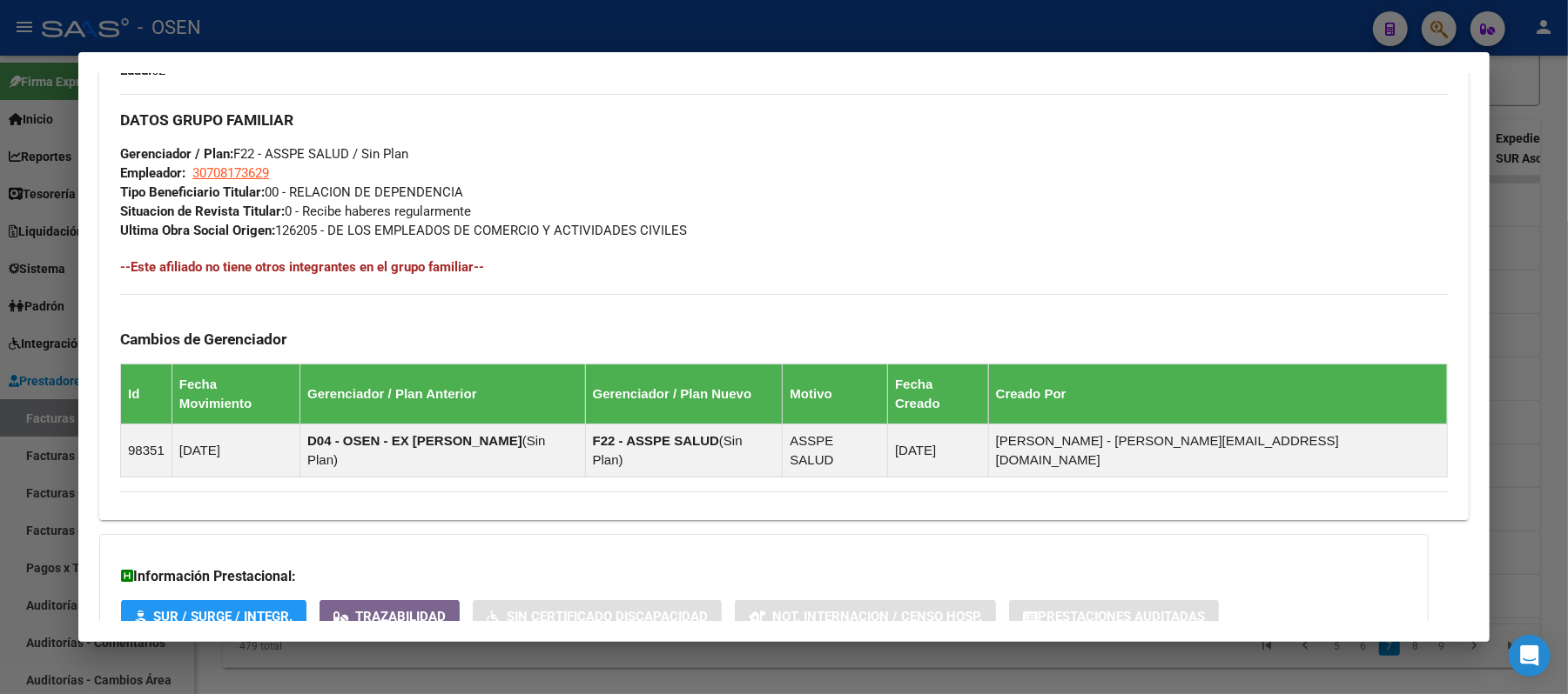
click at [582, 28] on div at bounding box center [784, 347] width 1568 height 694
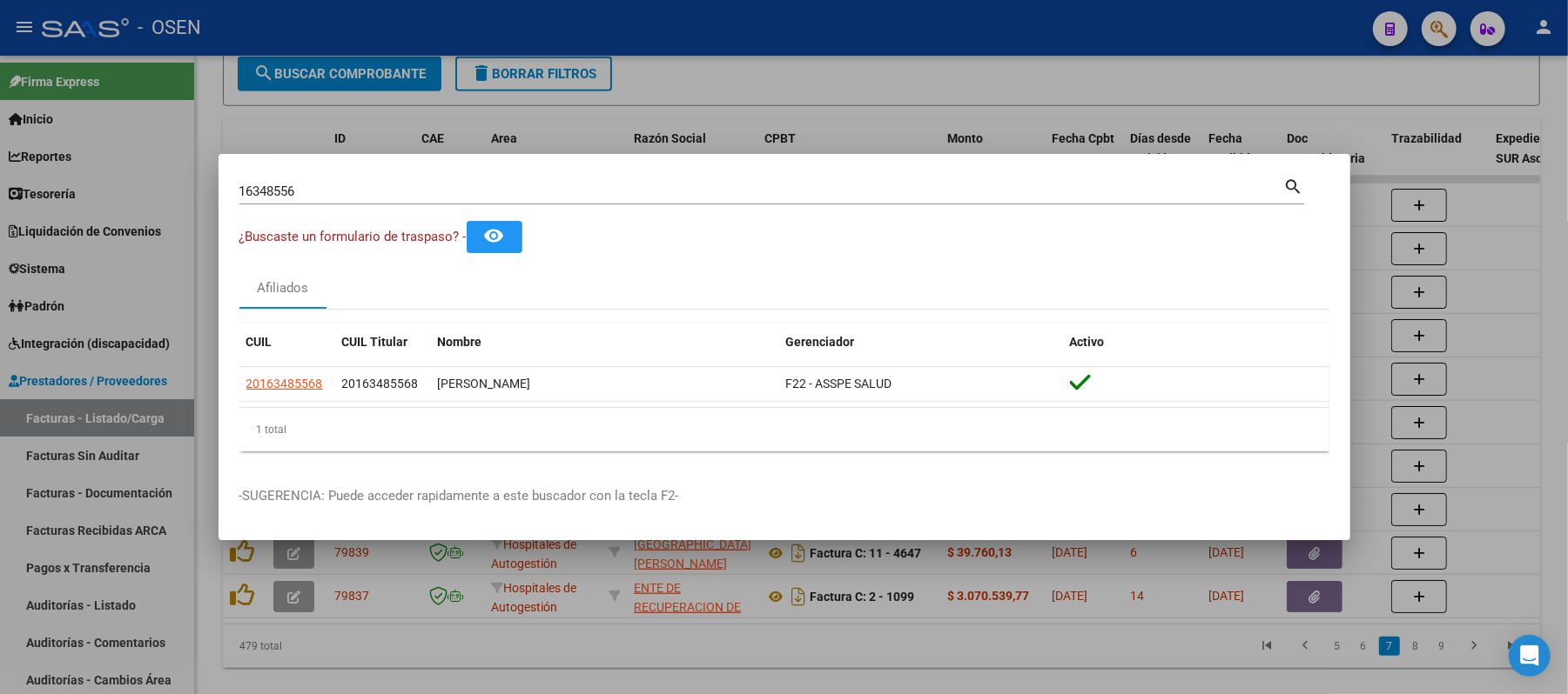
click at [796, 94] on div at bounding box center [784, 347] width 1568 height 694
